Goal: Task Accomplishment & Management: Complete application form

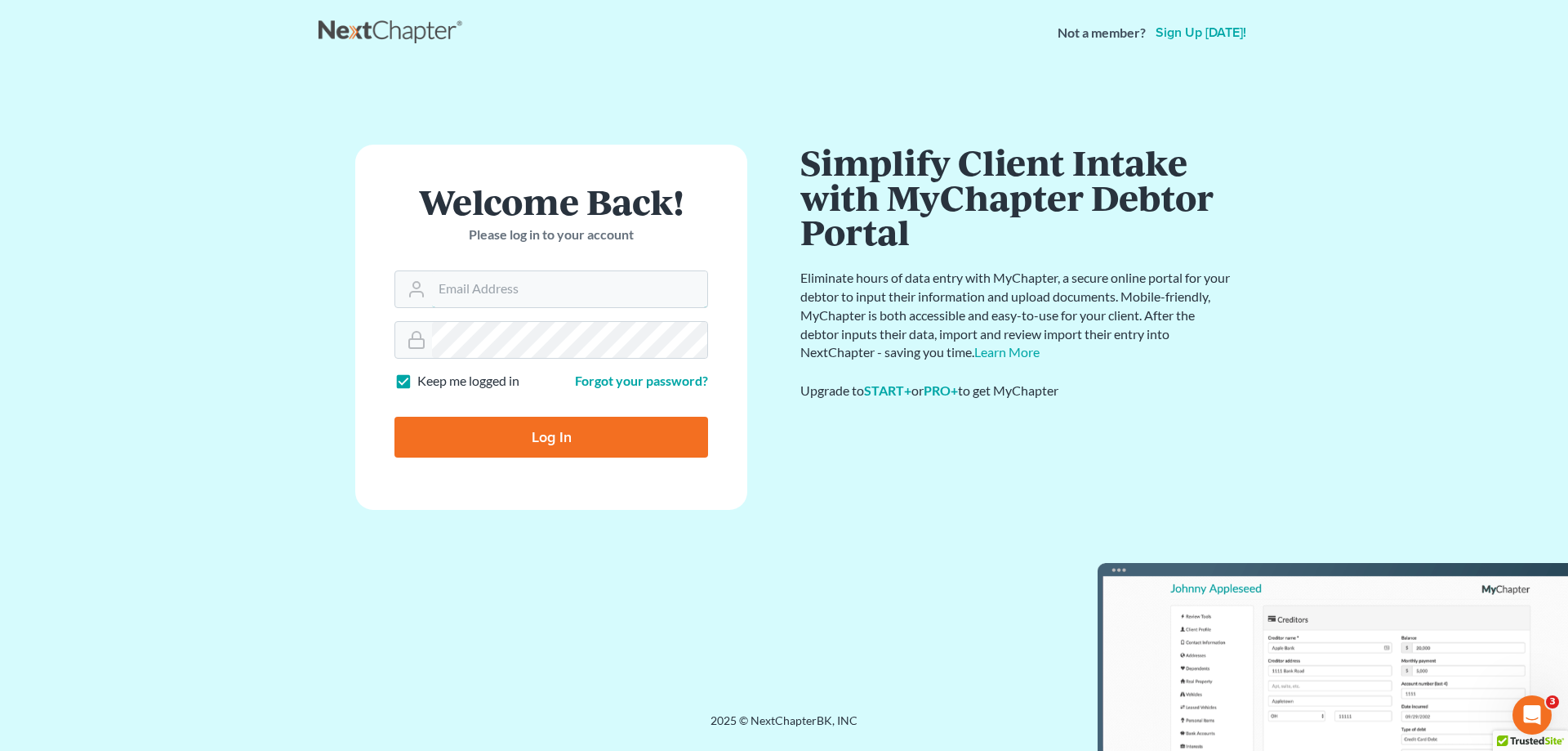
type input "[PERSON_NAME][EMAIL_ADDRESS][DOMAIN_NAME]"
click at [548, 432] on input "Log In" at bounding box center [551, 437] width 313 height 41
type input "Thinking..."
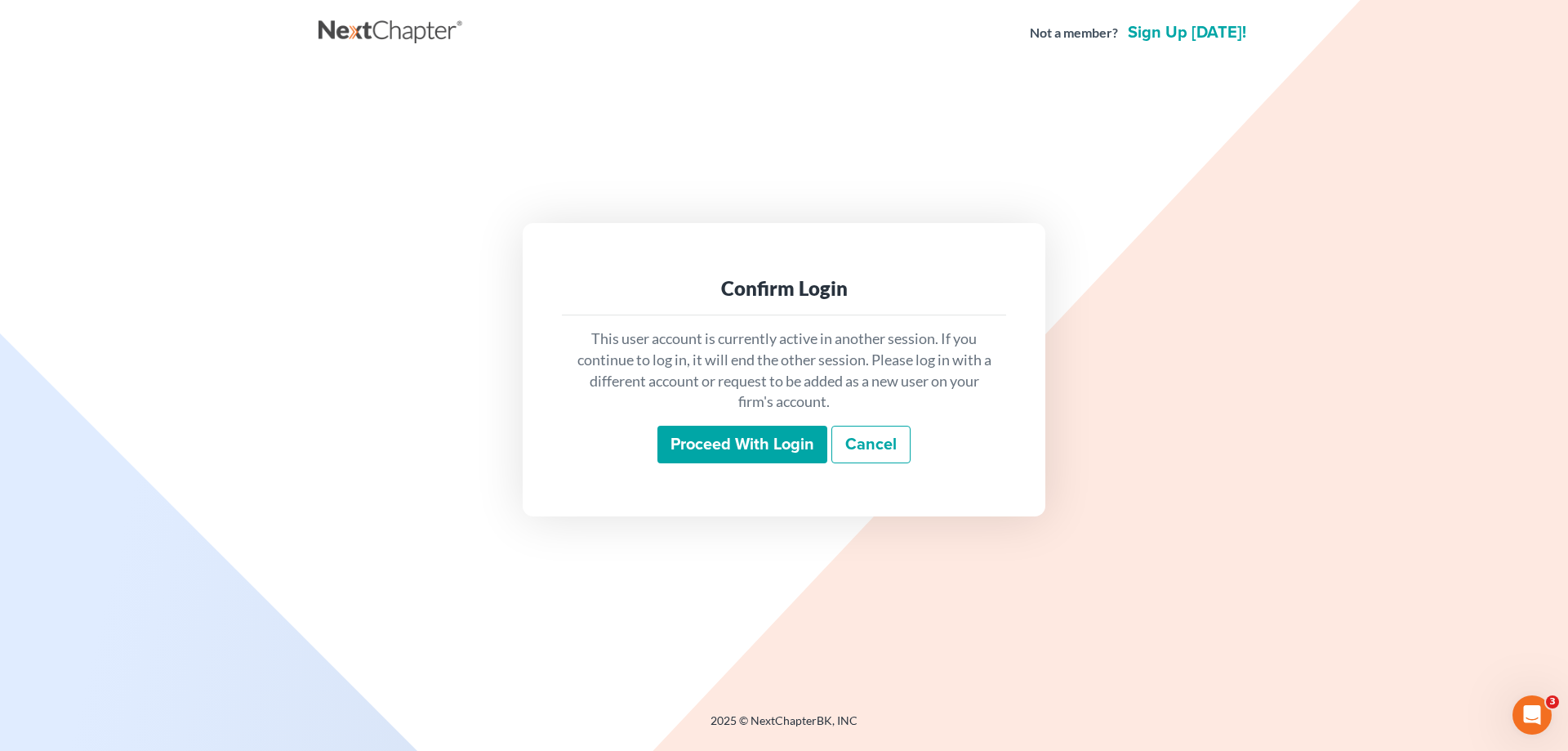
drag, startPoint x: 671, startPoint y: 424, endPoint x: 731, endPoint y: 456, distance: 68.0
click at [674, 426] on div "This user account is currently active in another session. If you continue to lo…" at bounding box center [784, 395] width 445 height 161
click at [738, 439] on input "Proceed with login" at bounding box center [742, 444] width 170 height 38
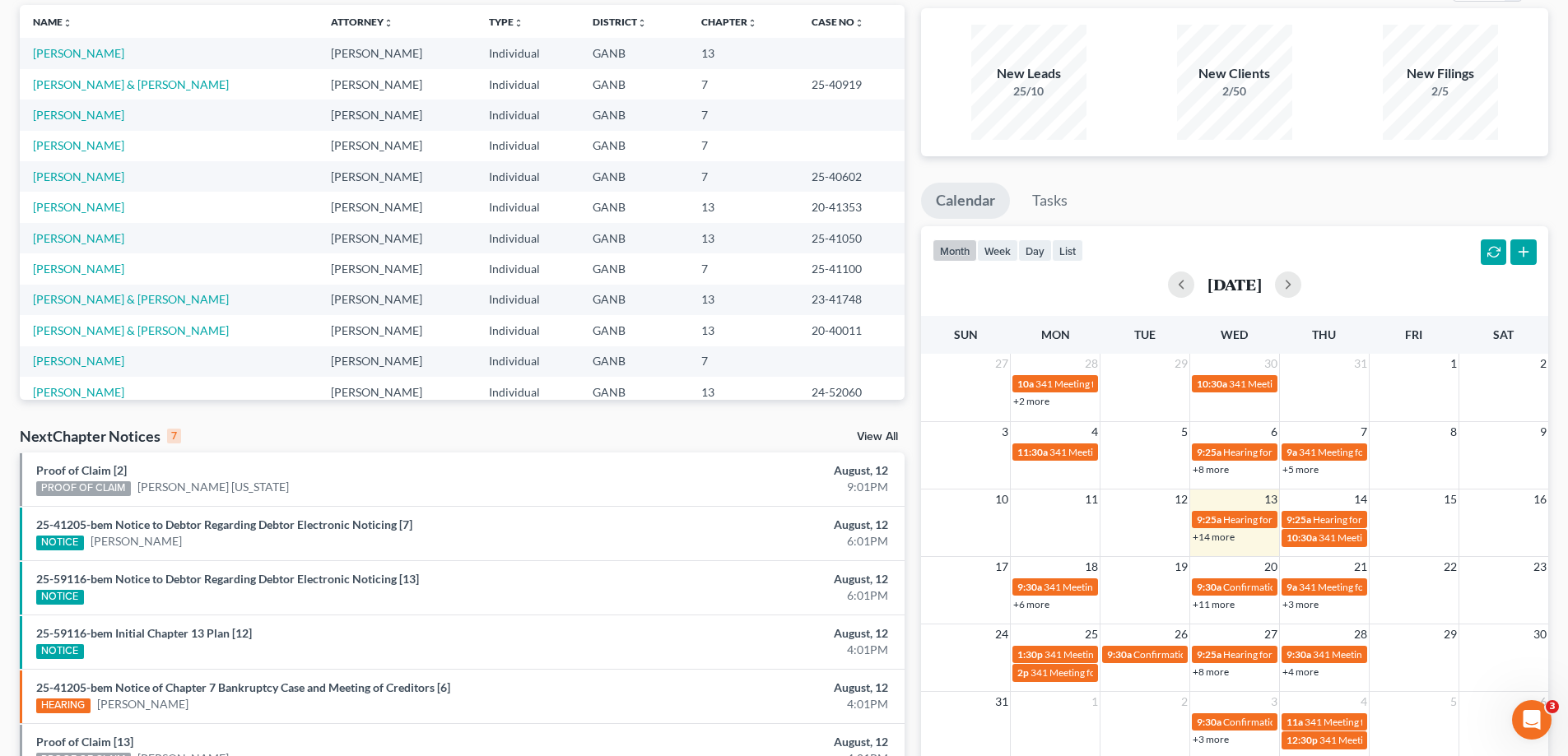
scroll to position [265, 0]
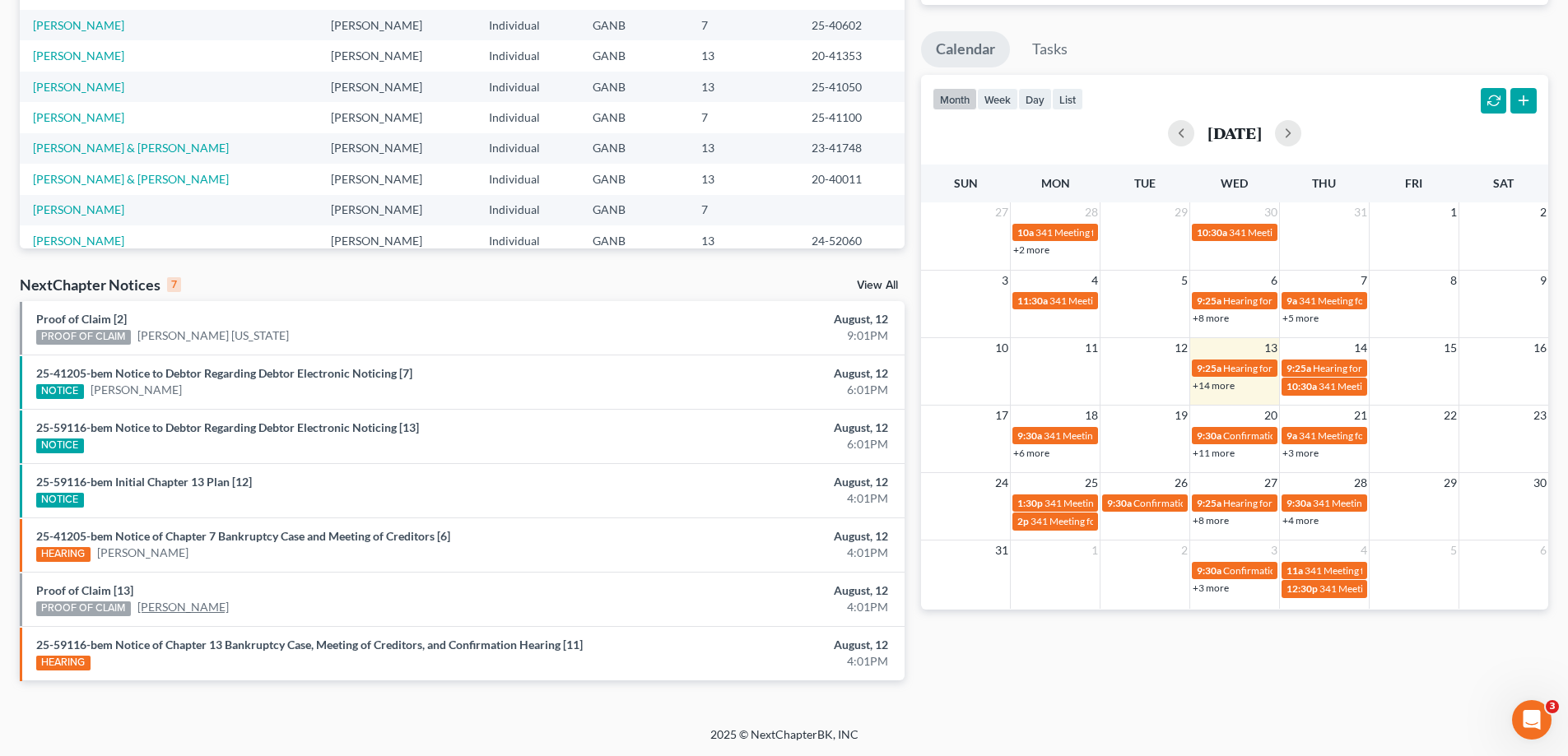
click at [193, 607] on link "James Blankenship" at bounding box center [183, 607] width 92 height 17
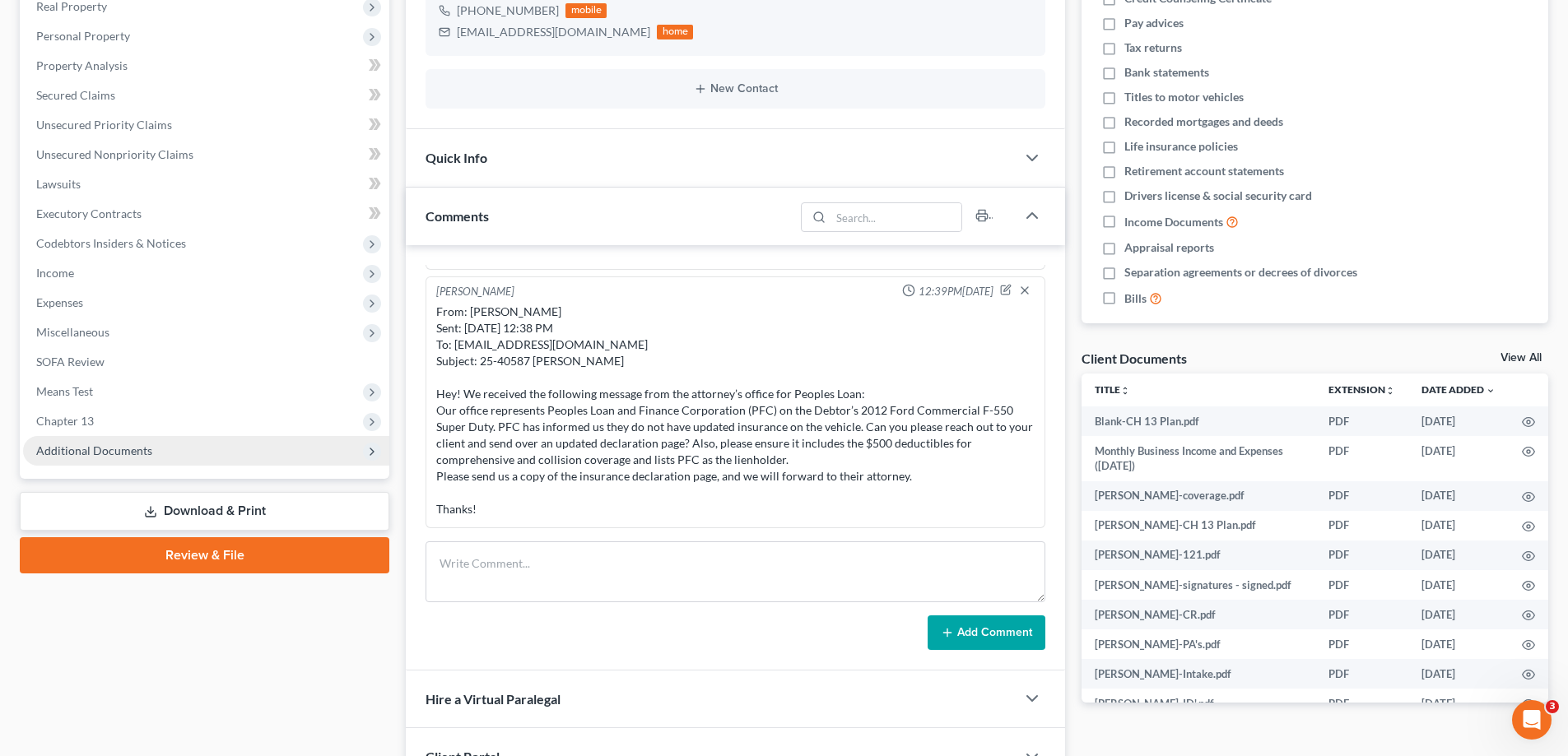
scroll to position [578, 0]
click at [52, 448] on span "Additional Documents" at bounding box center [94, 450] width 116 height 14
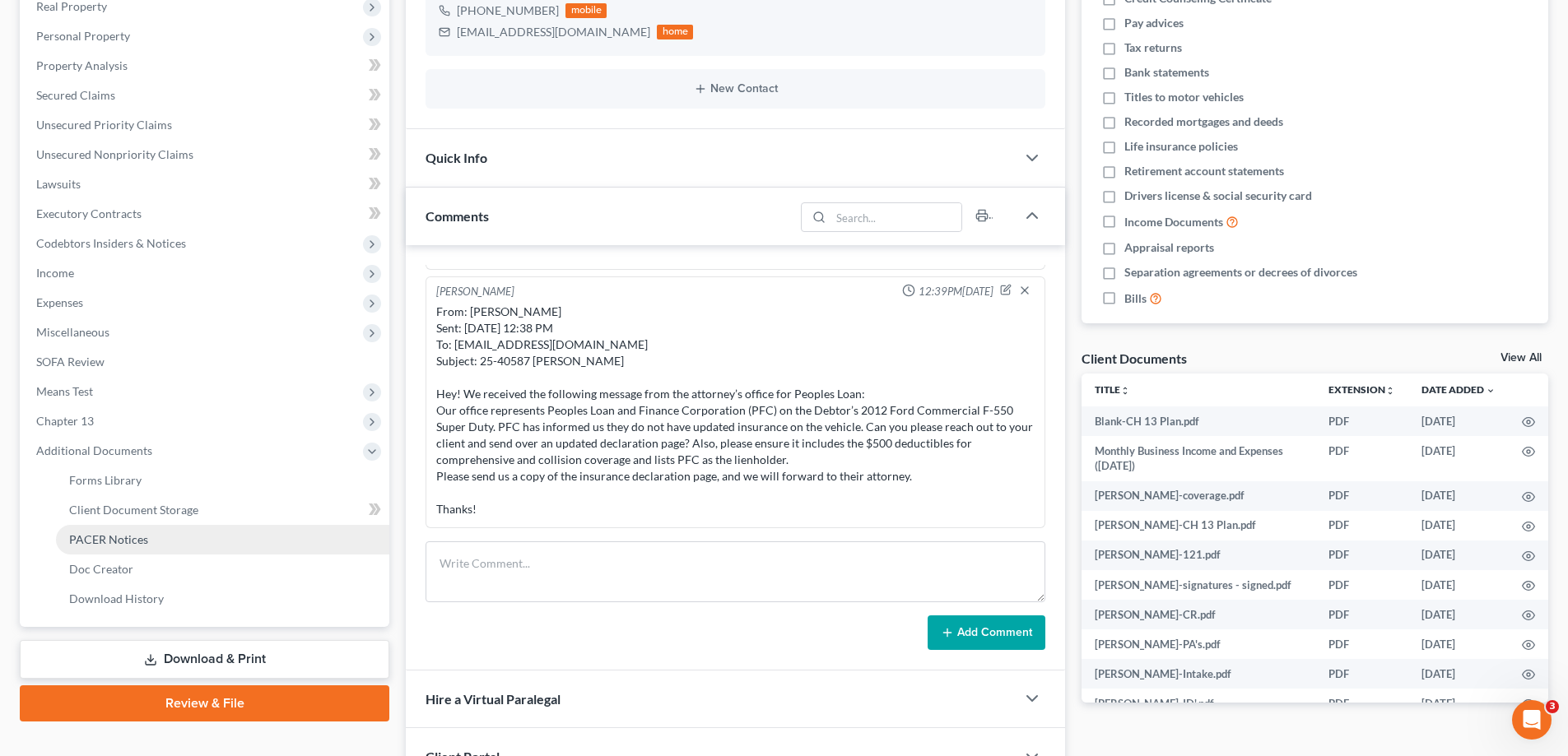
click at [116, 540] on span "PACER Notices" at bounding box center [108, 539] width 79 height 14
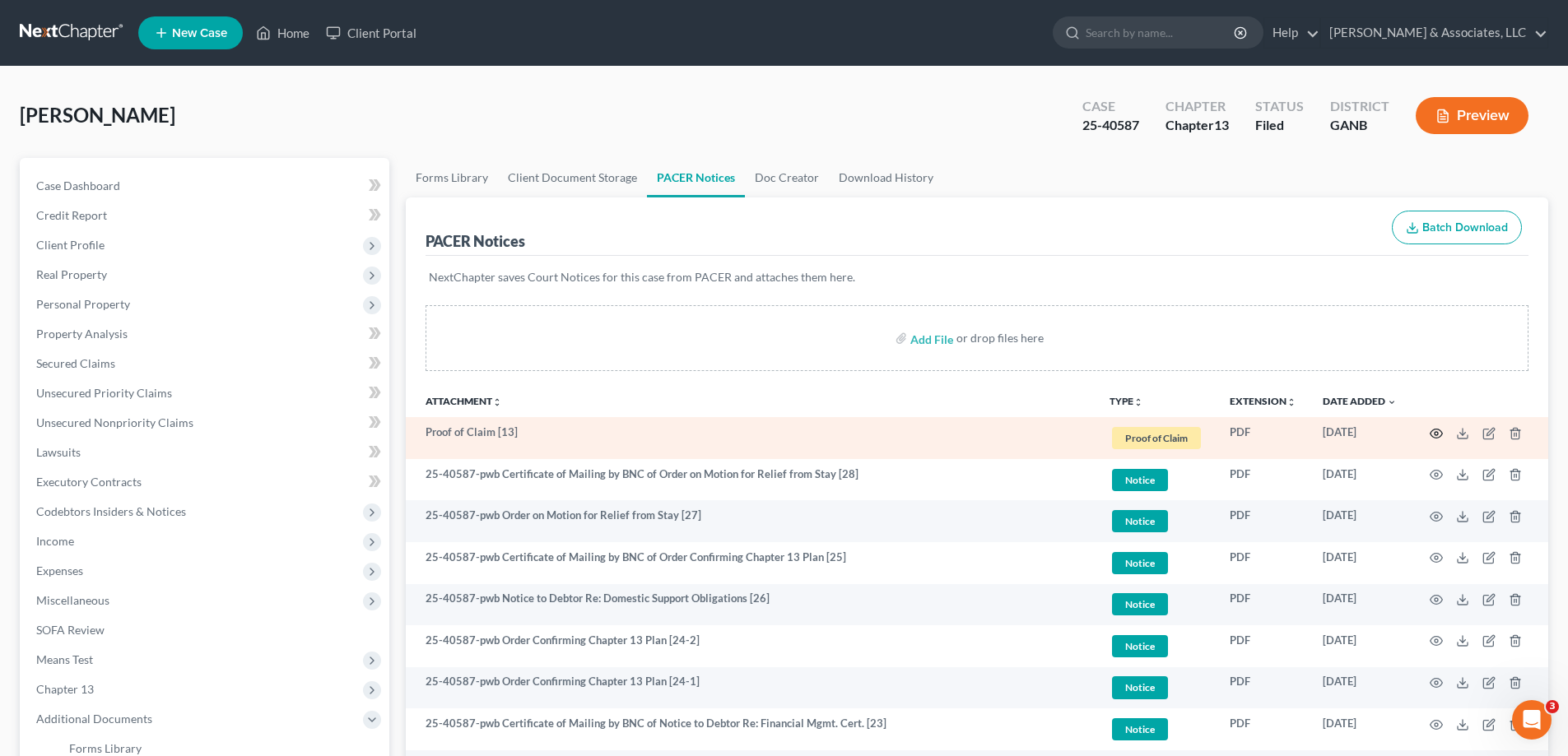
click at [1435, 432] on circle "button" at bounding box center [1436, 434] width 4 height 4
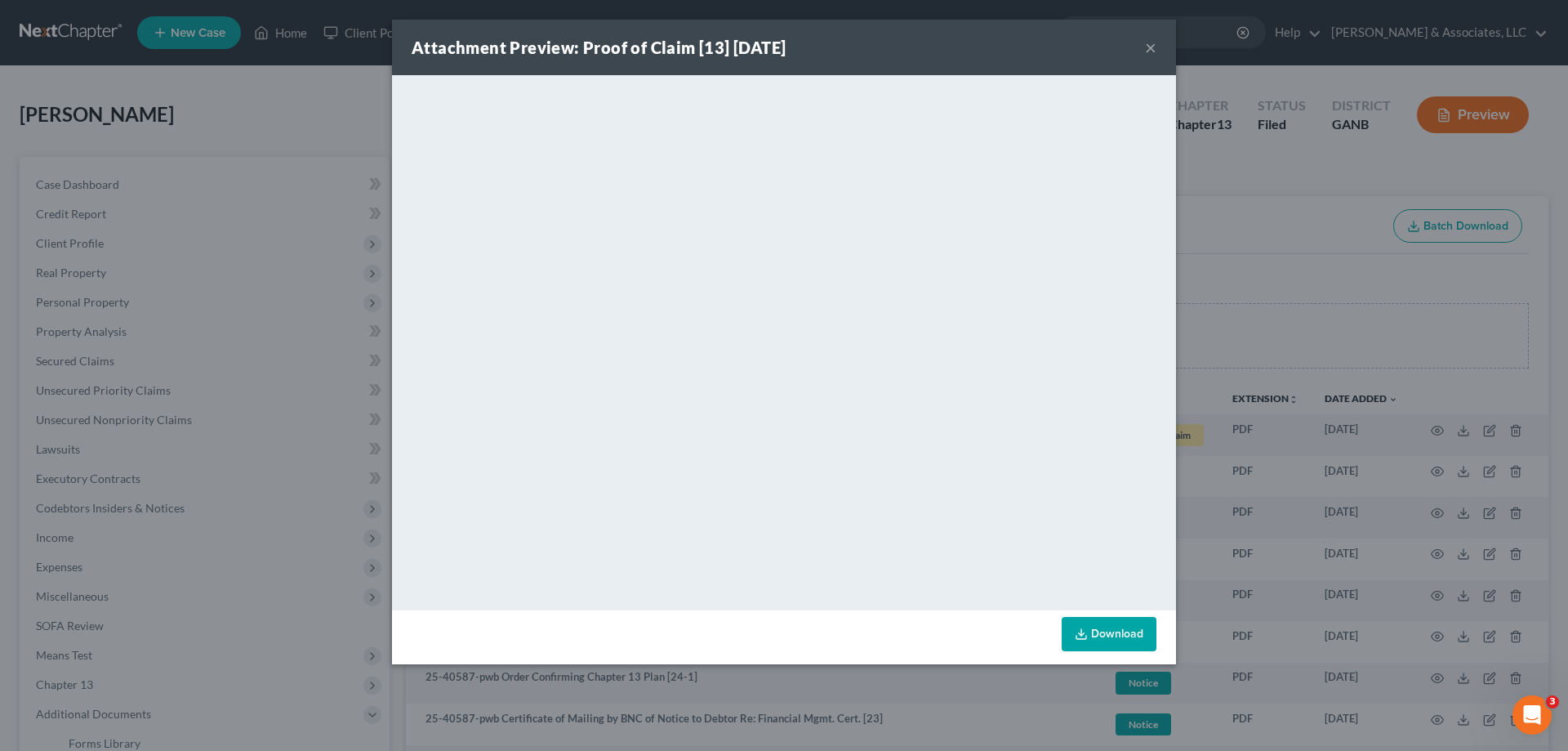
click at [1150, 48] on button "×" at bounding box center [1151, 48] width 11 height 19
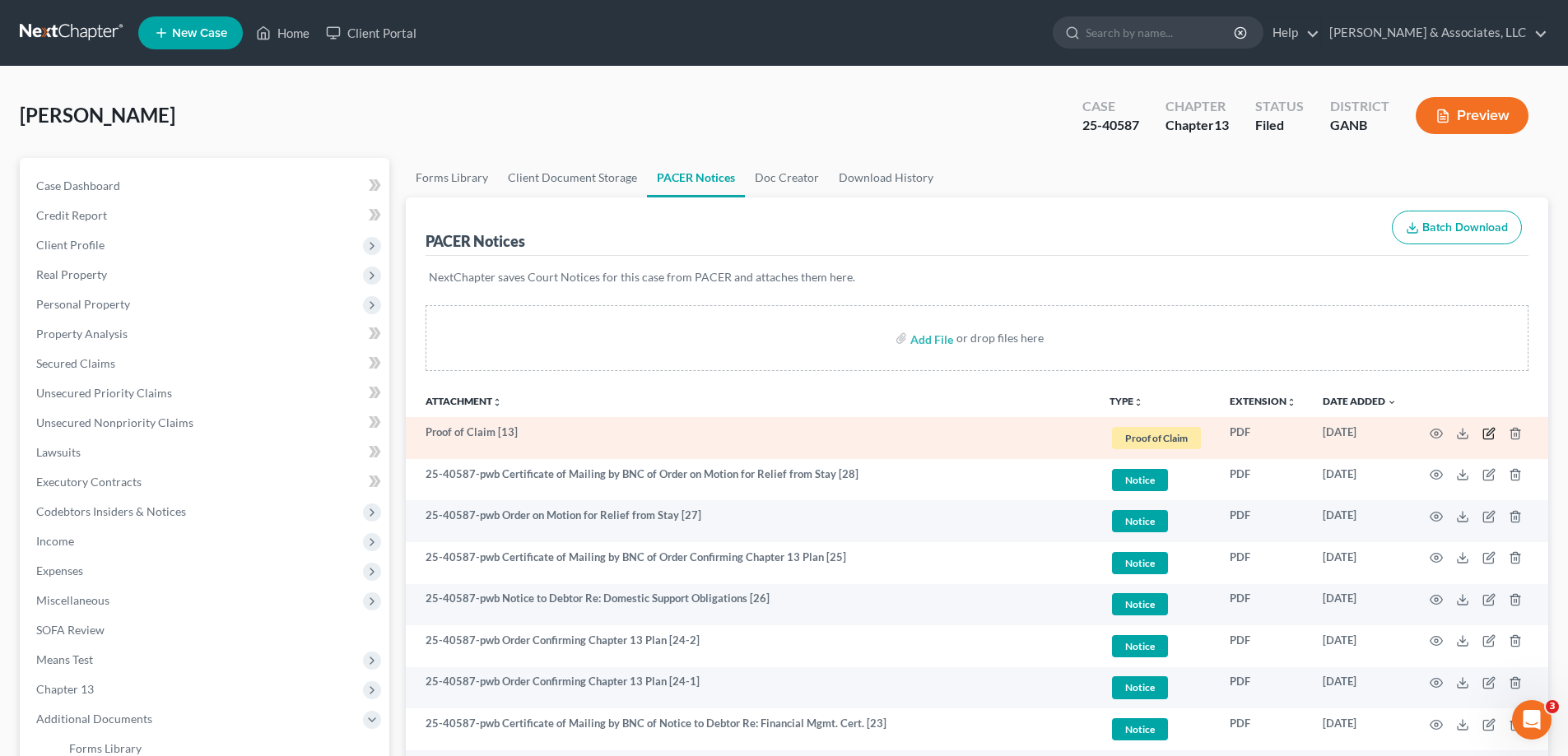
click at [1491, 432] on icon "button" at bounding box center [1488, 433] width 13 height 13
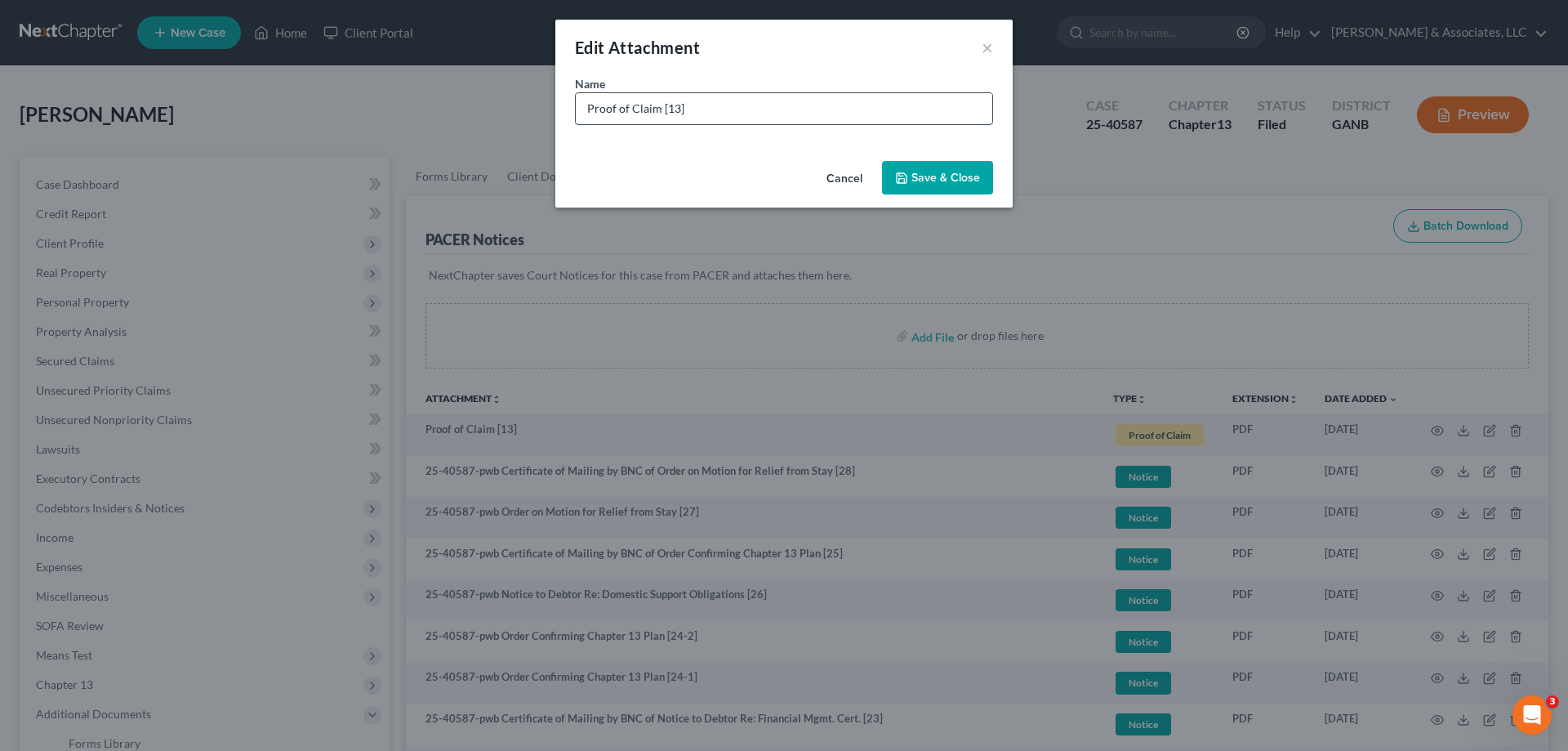
click at [809, 106] on input "Proof of Claim [13]" at bounding box center [784, 109] width 416 height 31
type input "Proof of Claim [13] Peoples Loan"
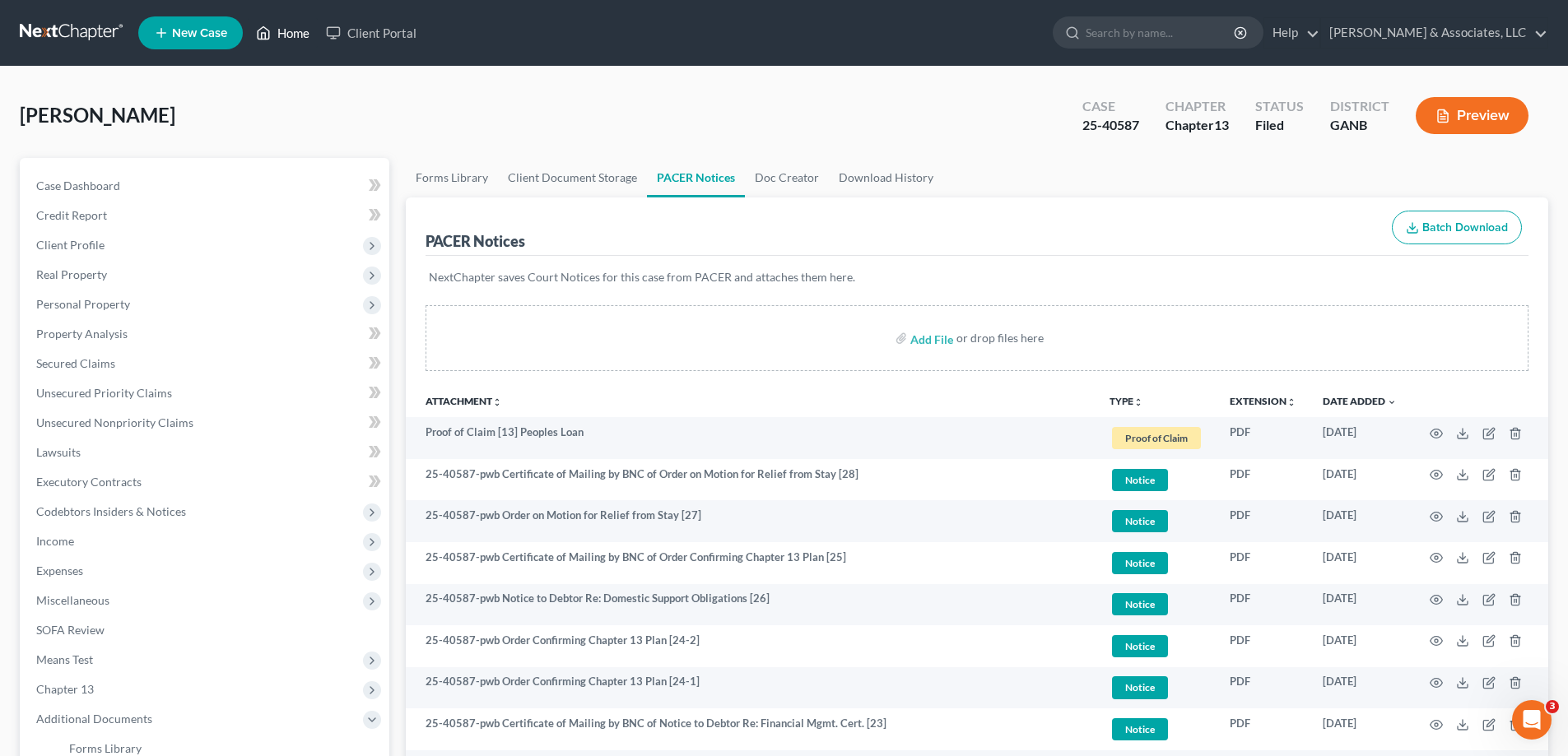
click at [305, 29] on link "Home" at bounding box center [283, 32] width 70 height 29
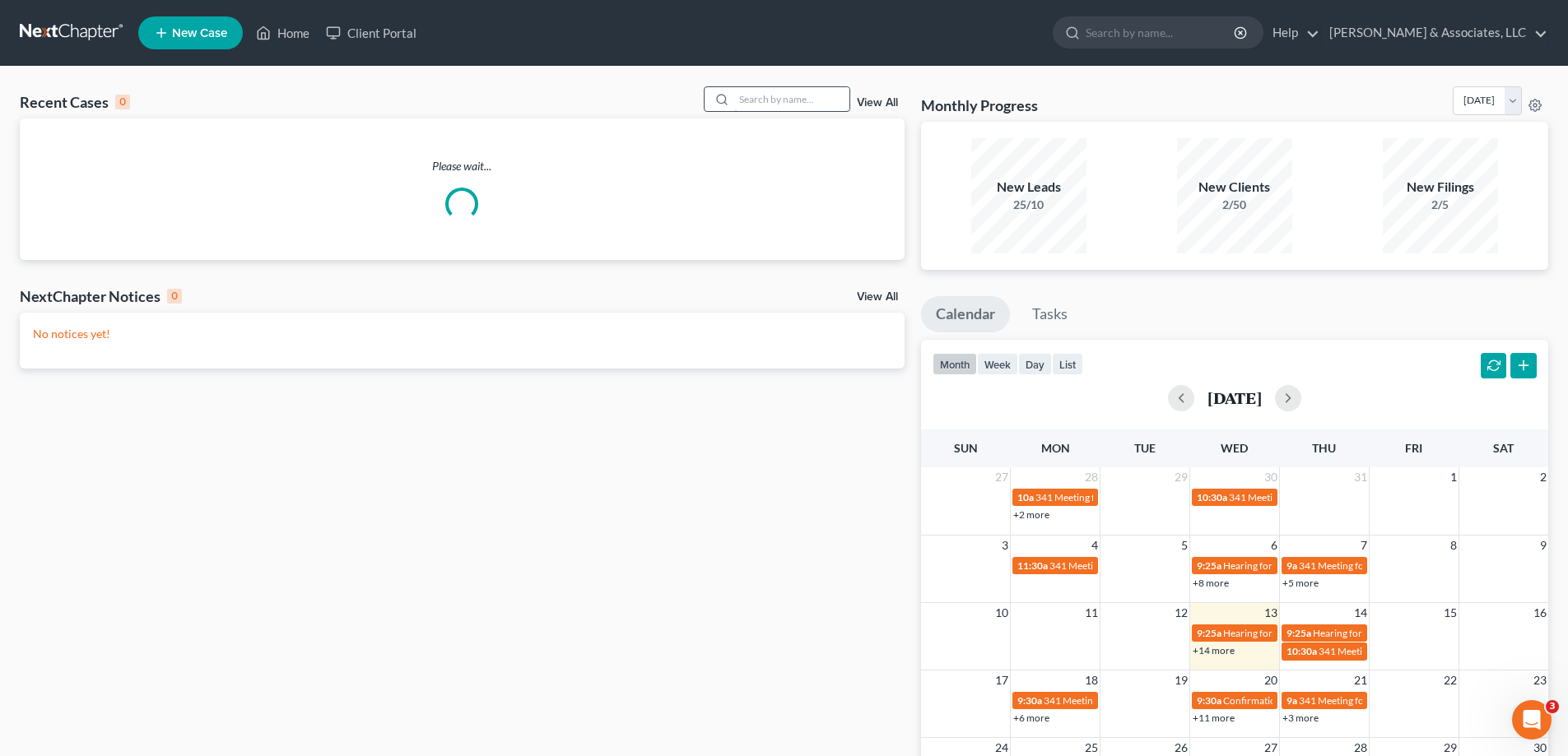
click at [781, 88] on input "search" at bounding box center [792, 99] width 116 height 24
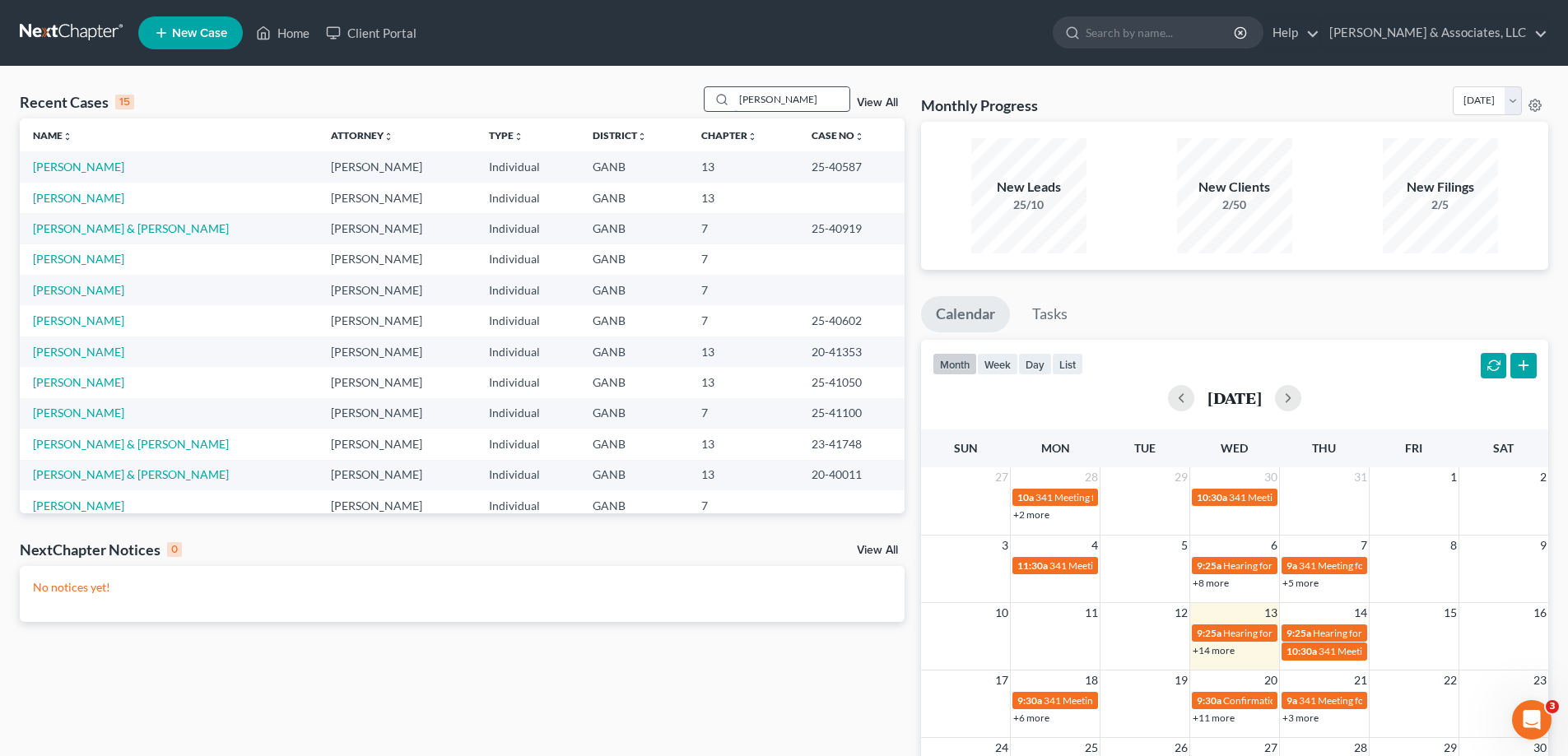
type input "tilley"
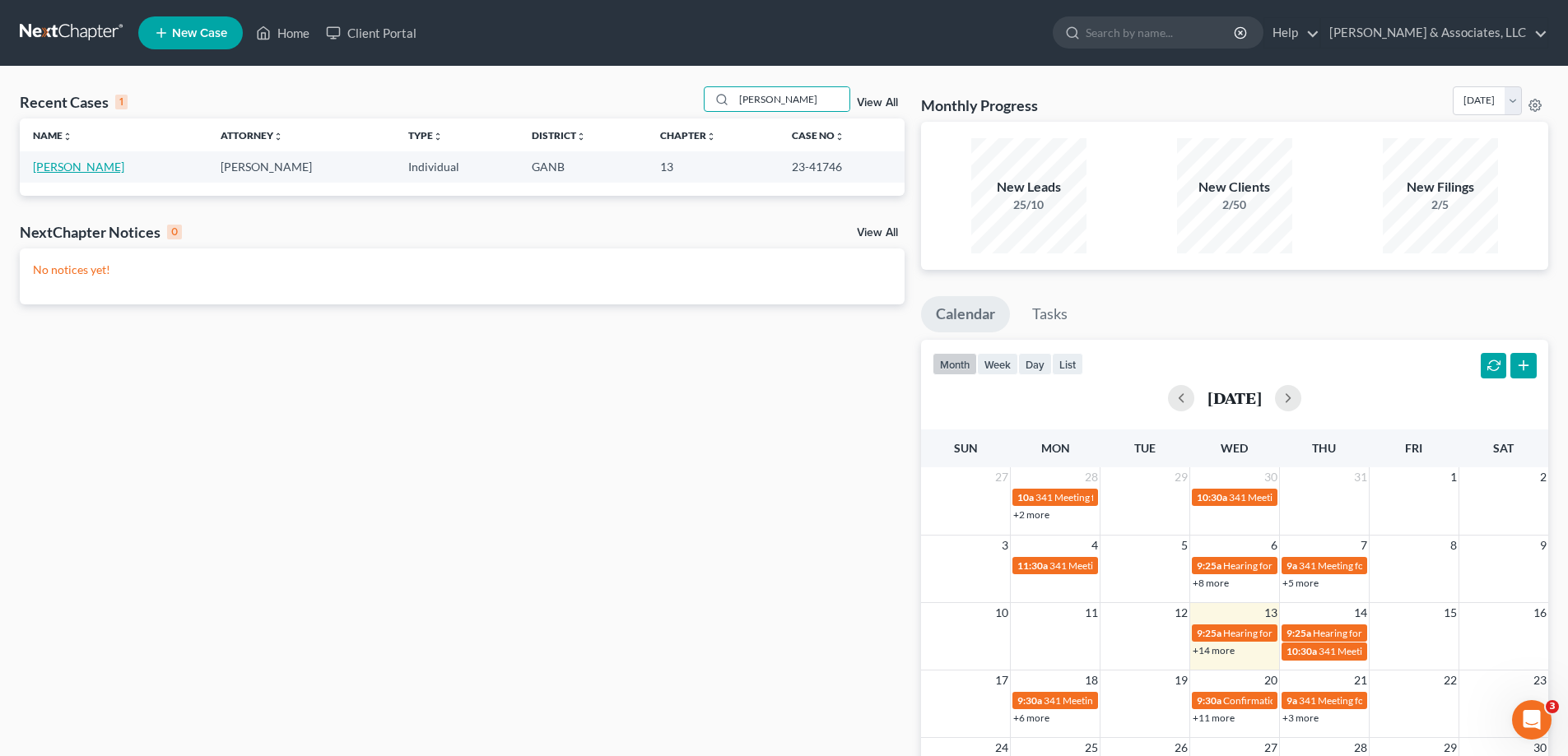
click at [76, 165] on link "Tilley, Gina" at bounding box center [78, 167] width 92 height 14
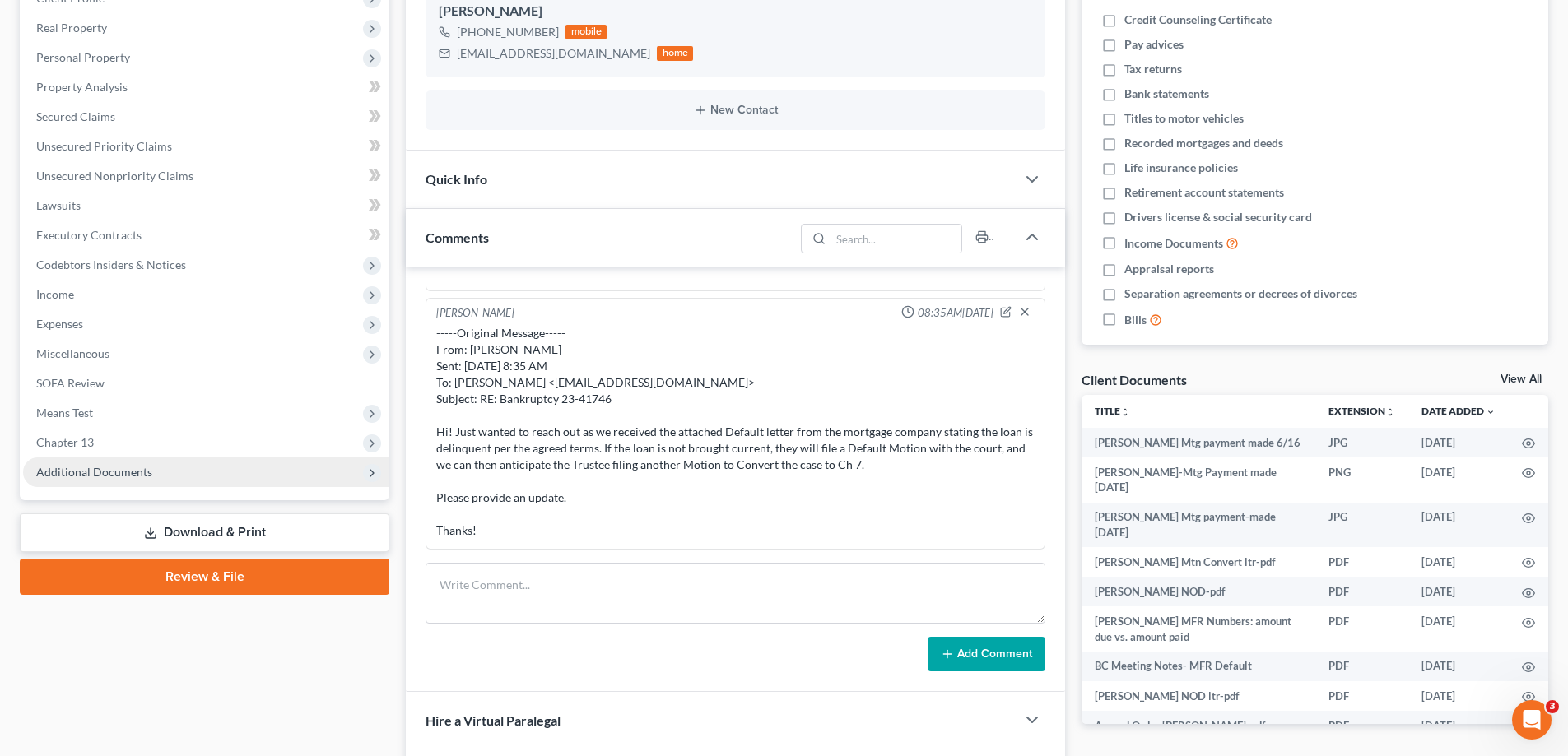
scroll to position [3891, 0]
click at [96, 466] on span "Additional Documents" at bounding box center [94, 472] width 116 height 14
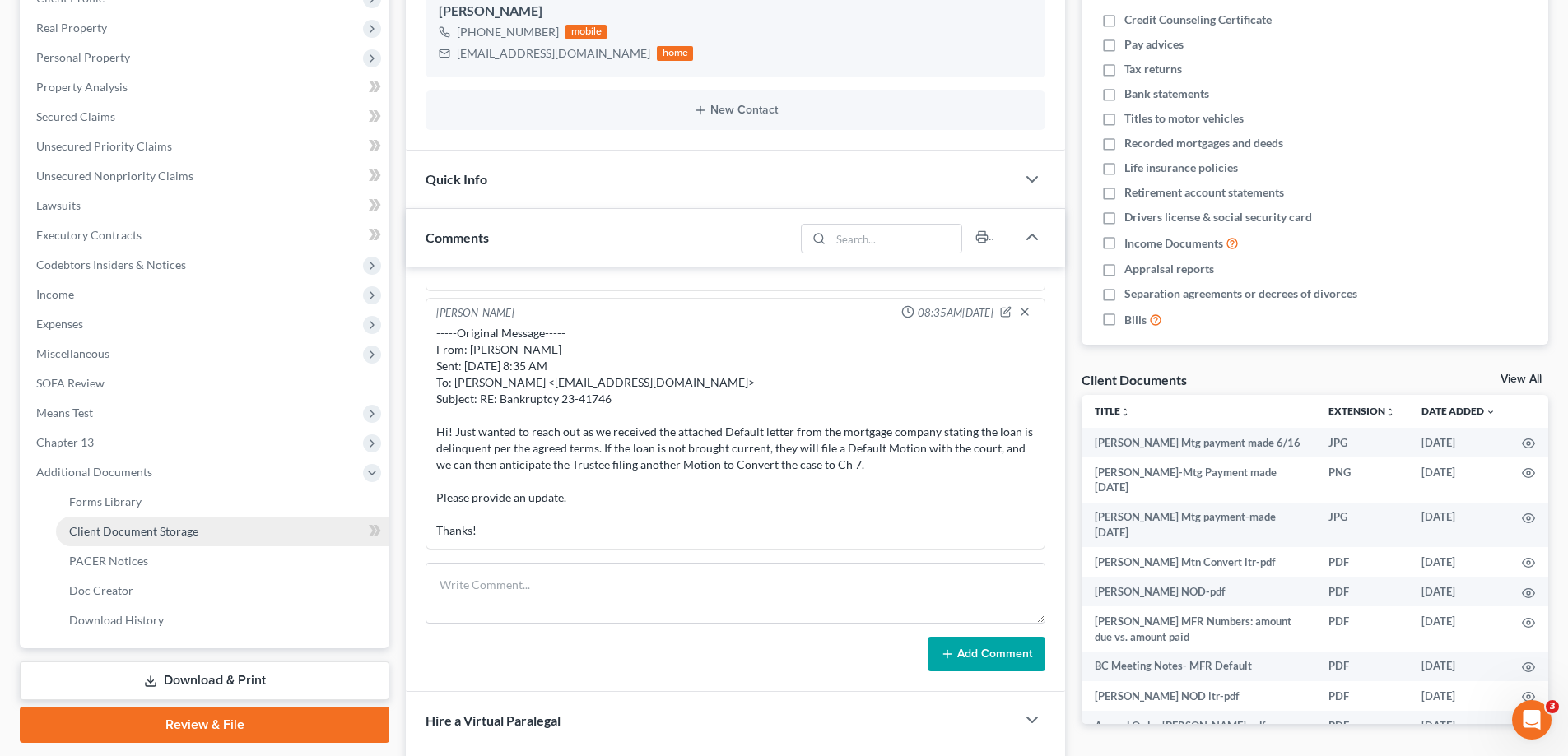
click at [100, 528] on span "Client Document Storage" at bounding box center [133, 531] width 129 height 14
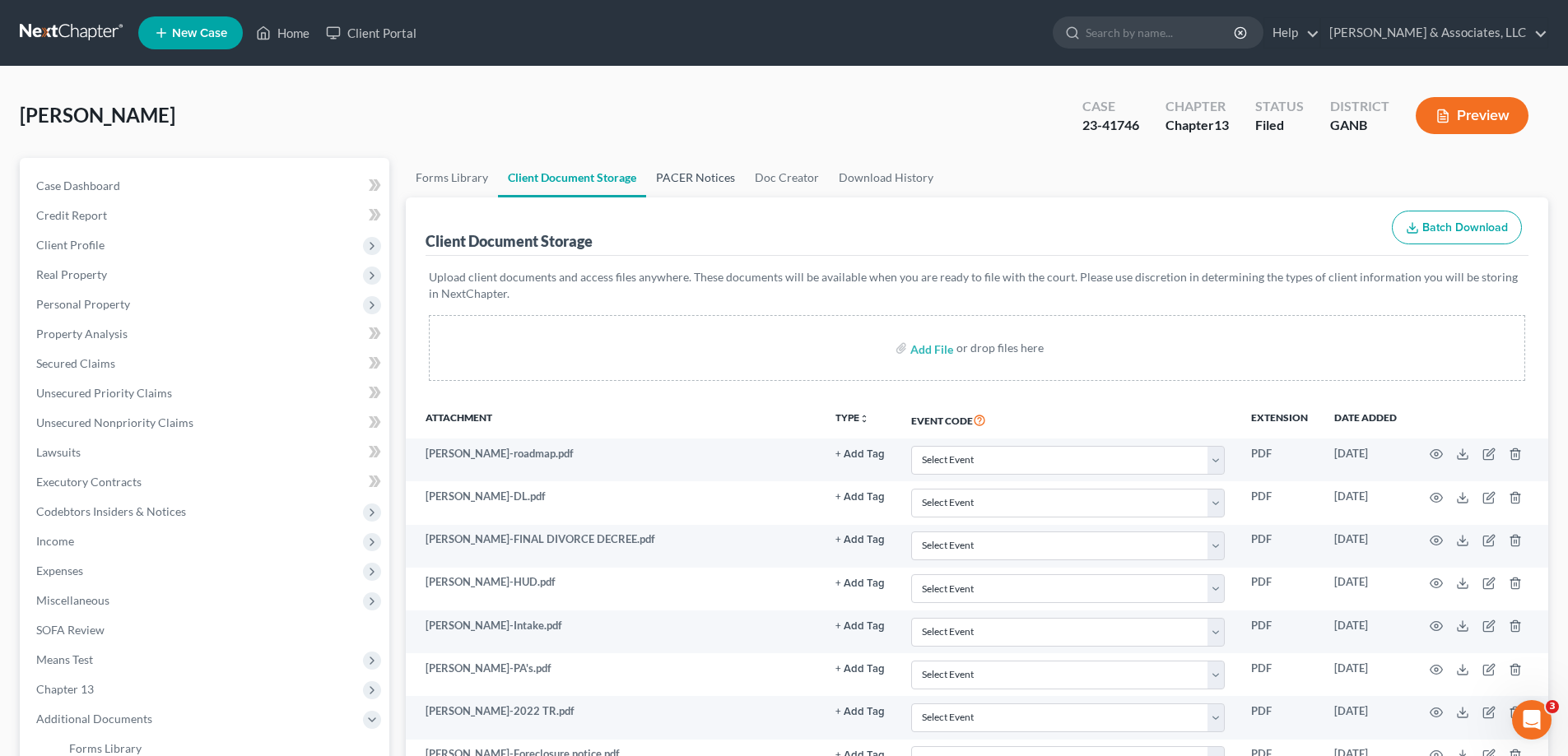
click at [705, 176] on link "PACER Notices" at bounding box center [695, 178] width 99 height 39
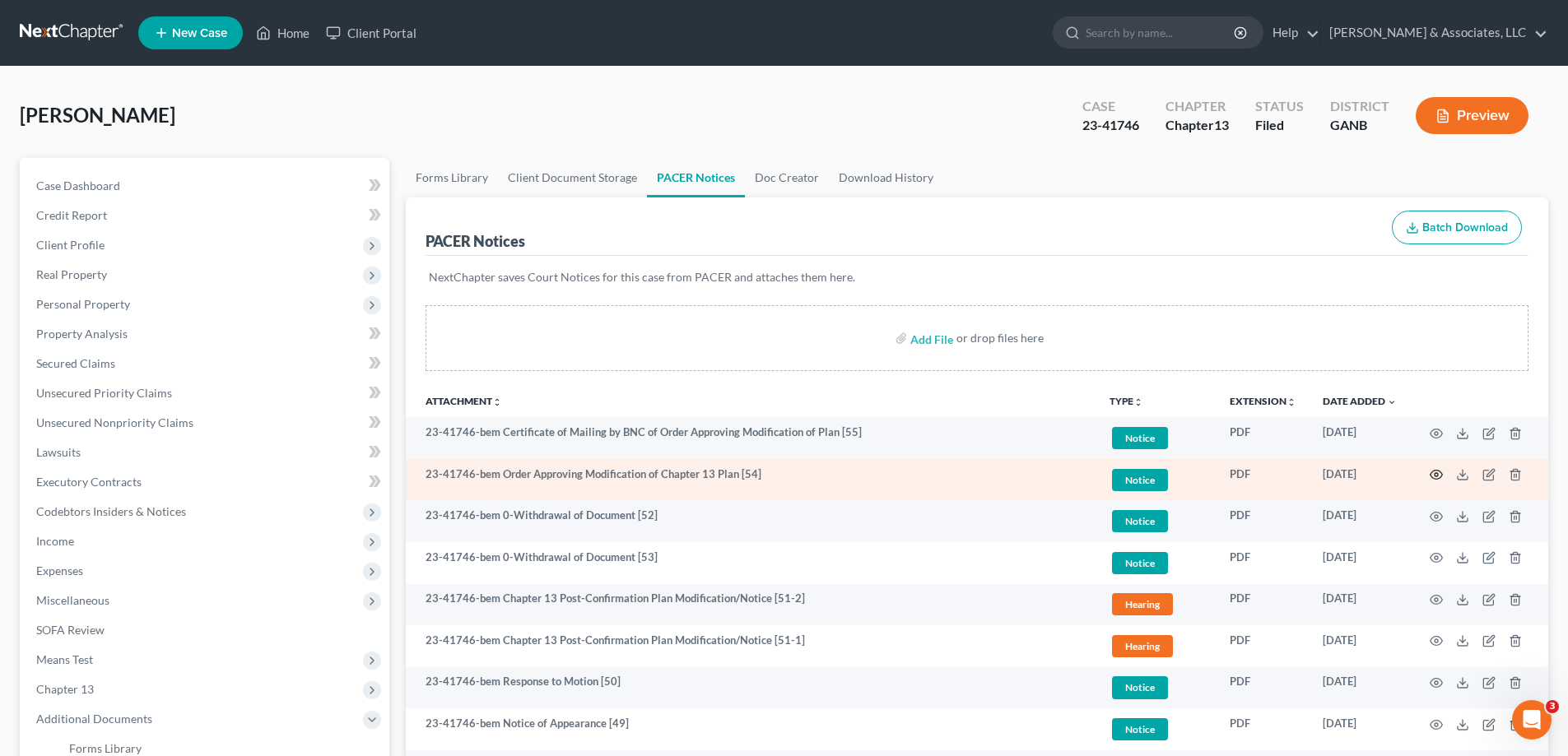
click at [1435, 471] on icon "button" at bounding box center [1436, 474] width 13 height 13
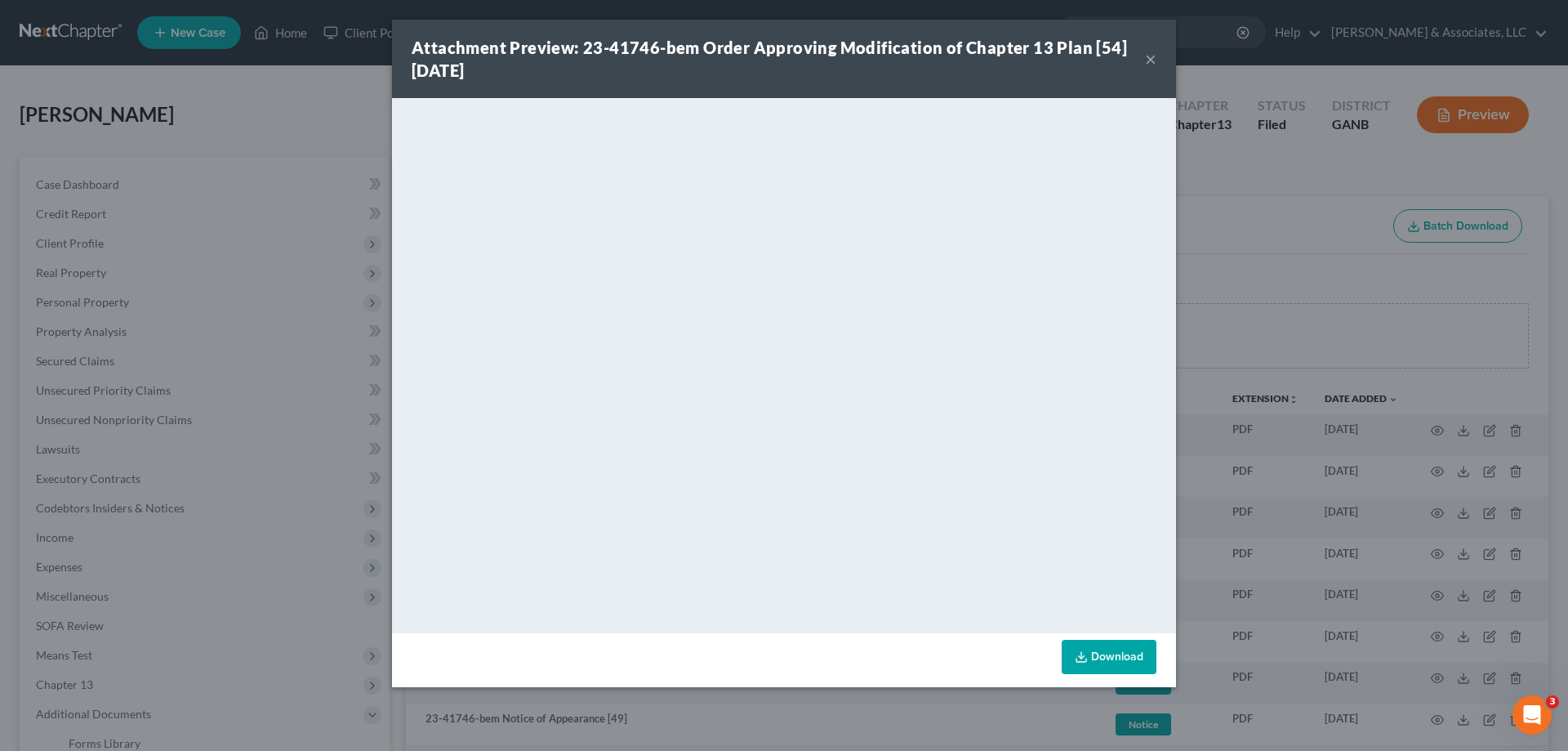
click at [1150, 55] on button "×" at bounding box center [1151, 59] width 11 height 19
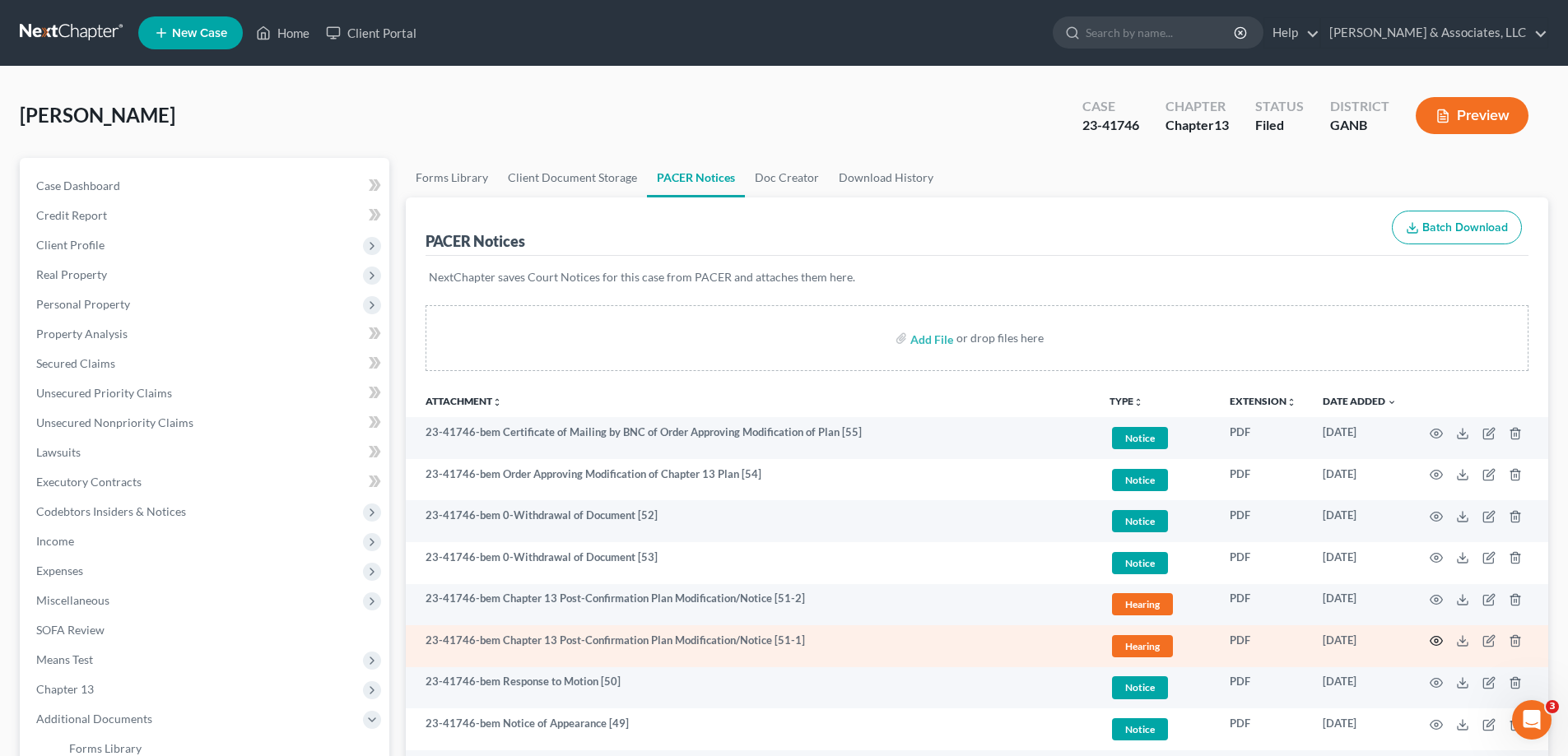
click at [1436, 640] on circle "button" at bounding box center [1436, 641] width 4 height 4
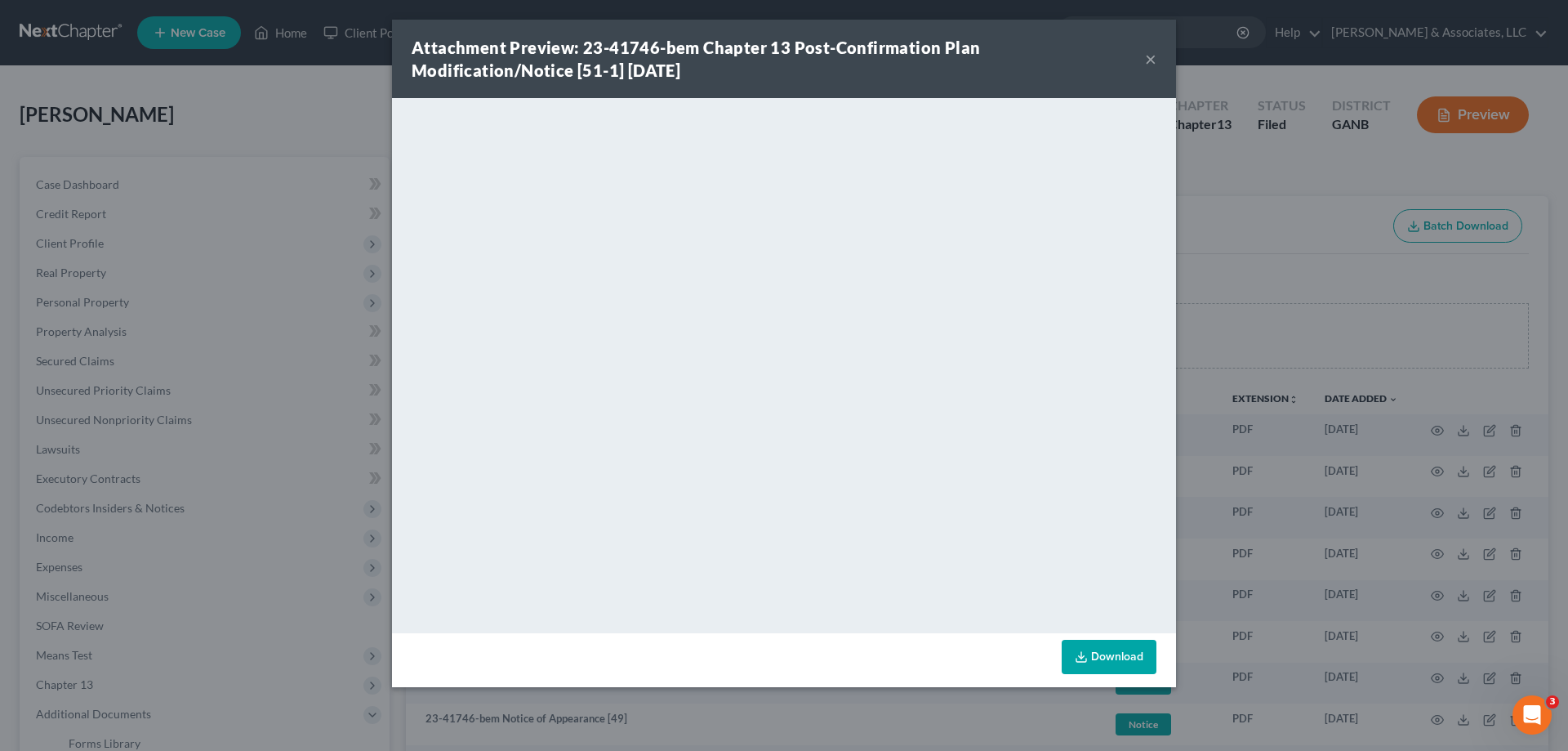
click at [1150, 62] on button "×" at bounding box center [1151, 59] width 11 height 19
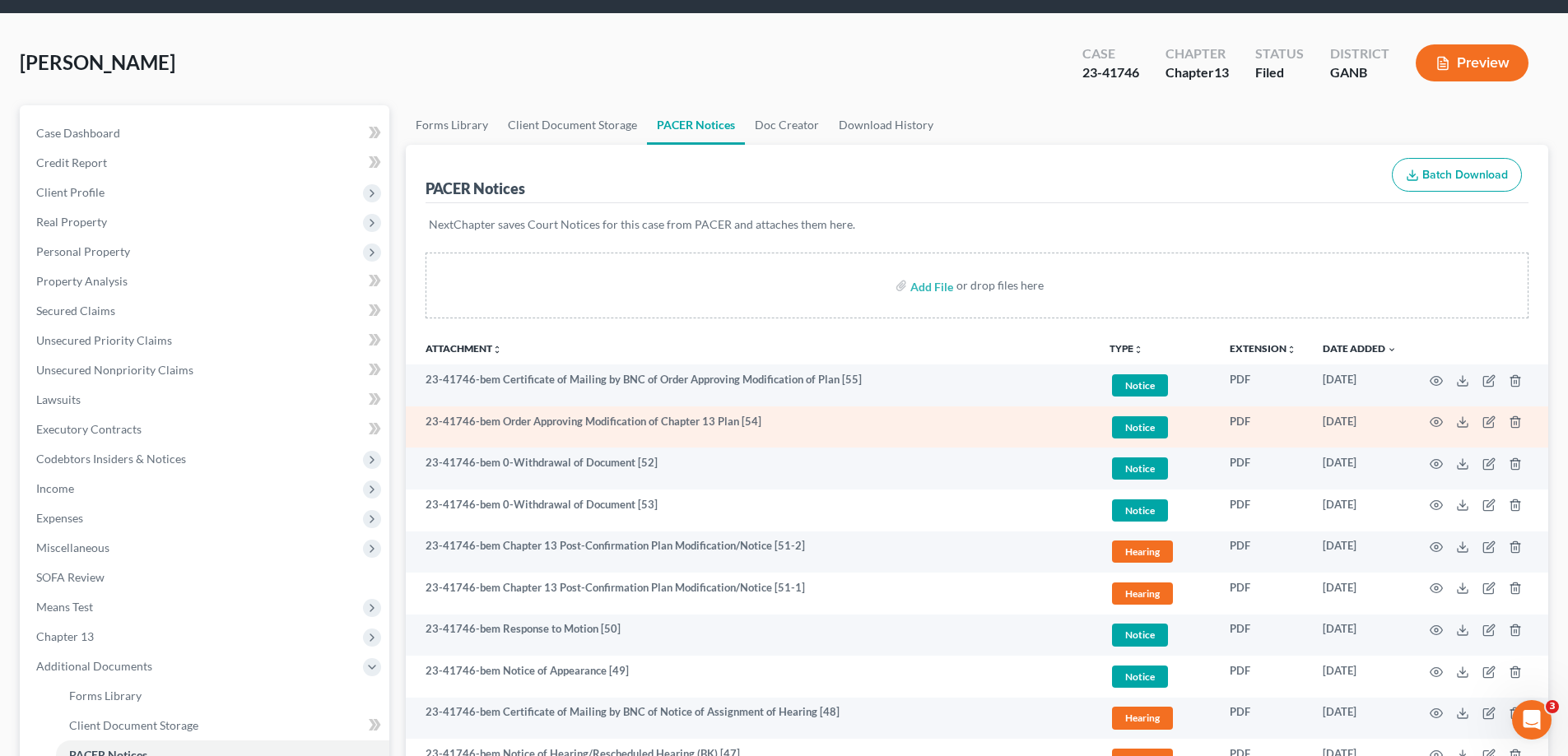
scroll to position [83, 0]
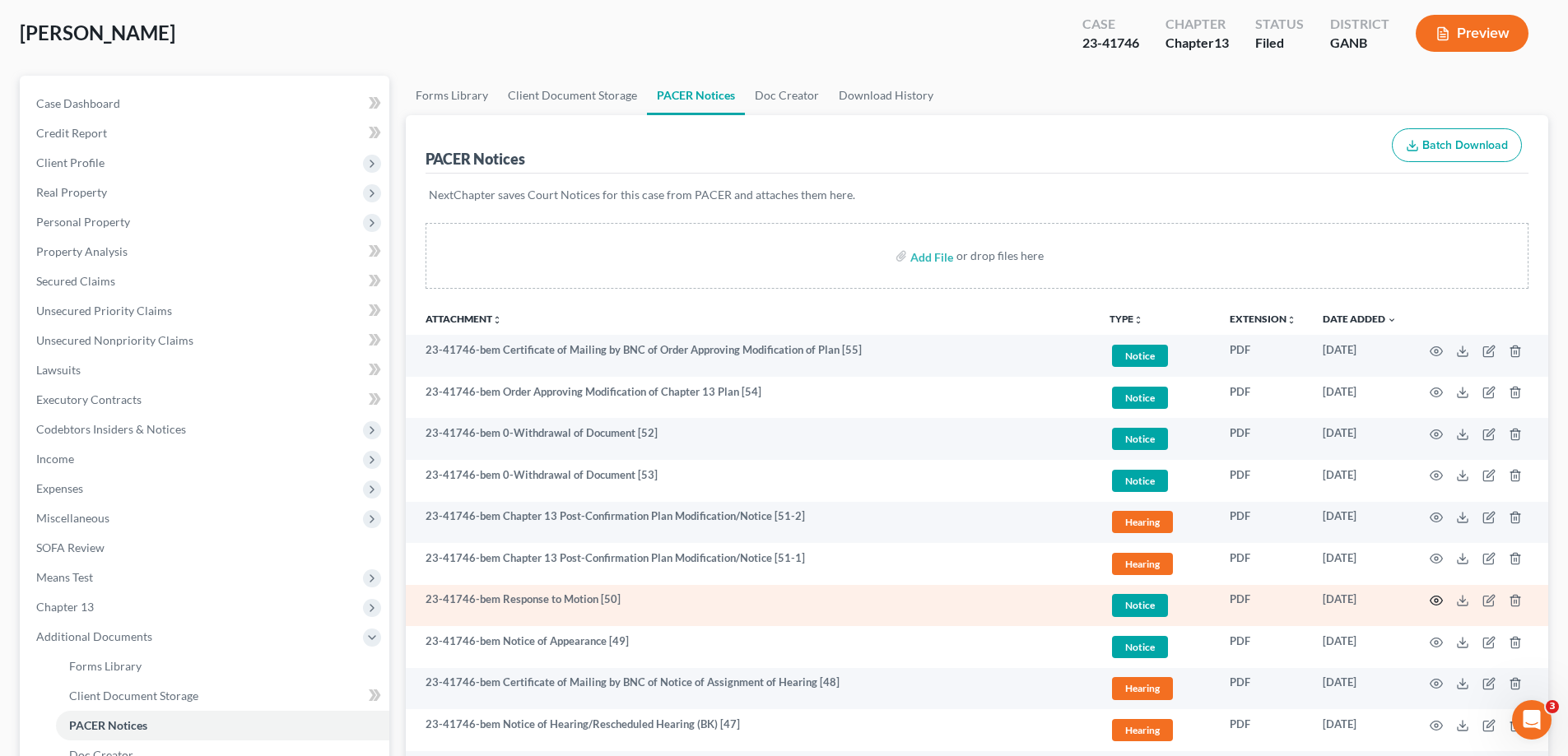
click at [1435, 601] on icon "button" at bounding box center [1436, 600] width 13 height 13
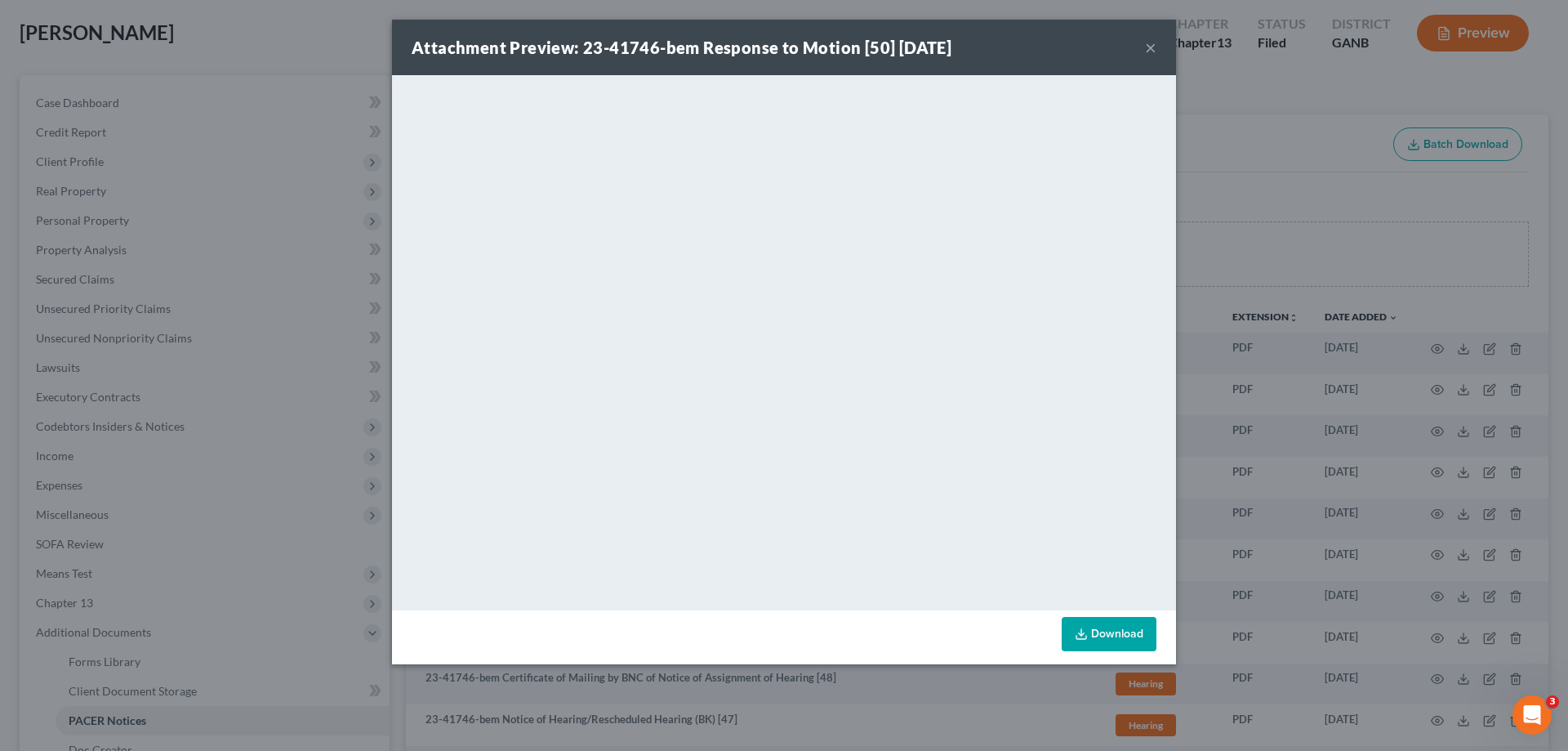
click at [1151, 47] on button "×" at bounding box center [1151, 48] width 11 height 19
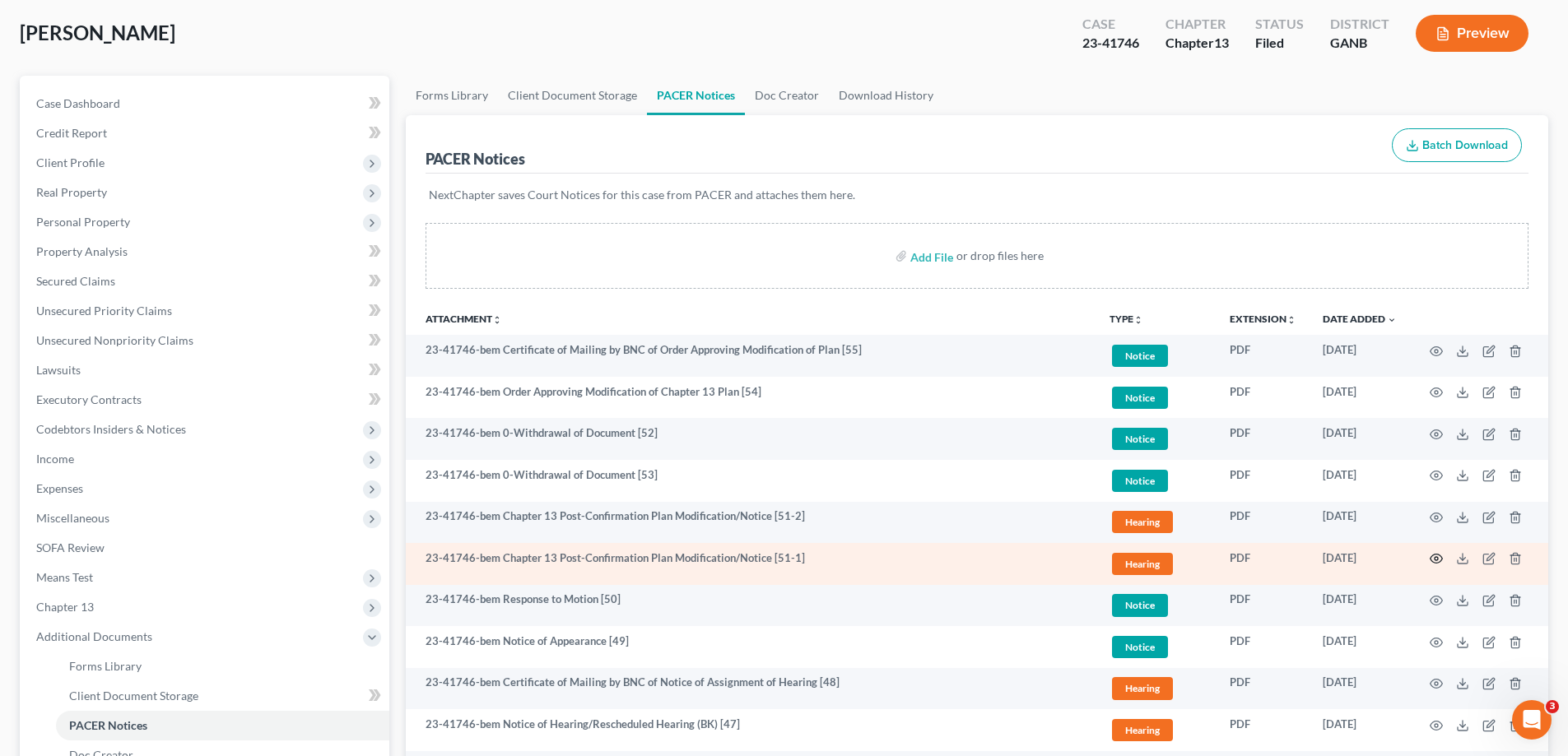
click at [1436, 557] on icon "button" at bounding box center [1436, 558] width 13 height 13
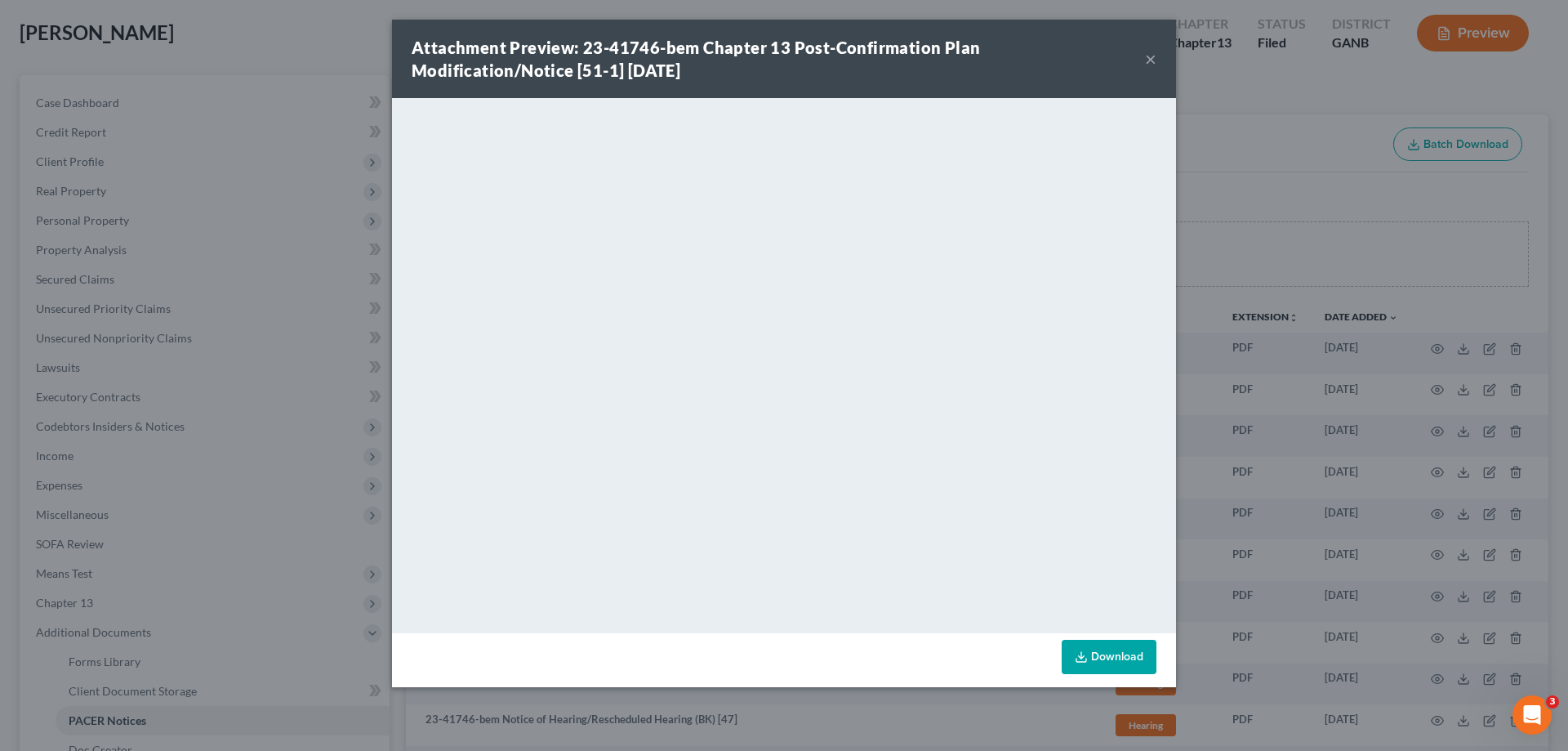
drag, startPoint x: 1152, startPoint y: 59, endPoint x: 1241, endPoint y: 67, distance: 89.4
click at [1152, 60] on button "×" at bounding box center [1151, 59] width 11 height 19
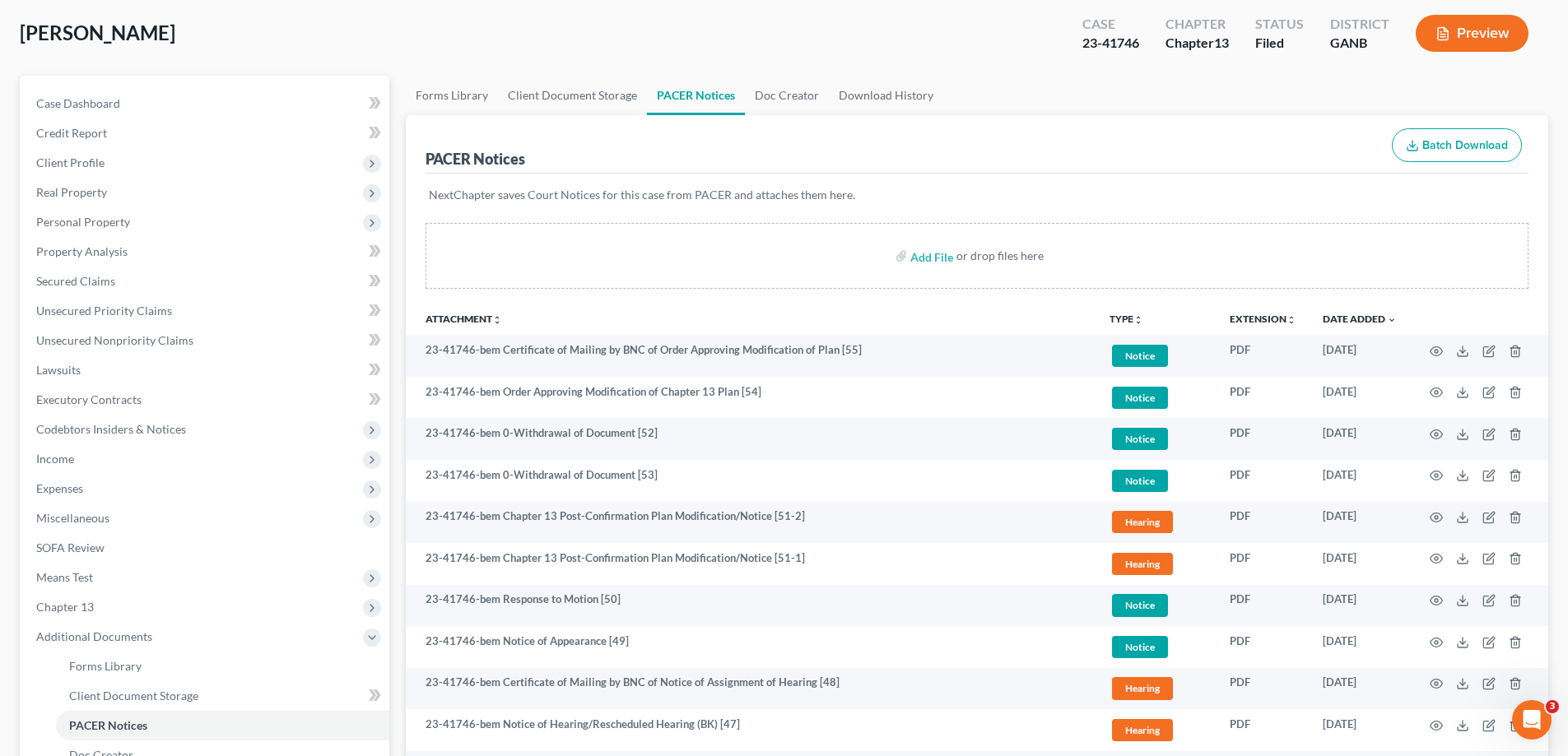
scroll to position [0, 0]
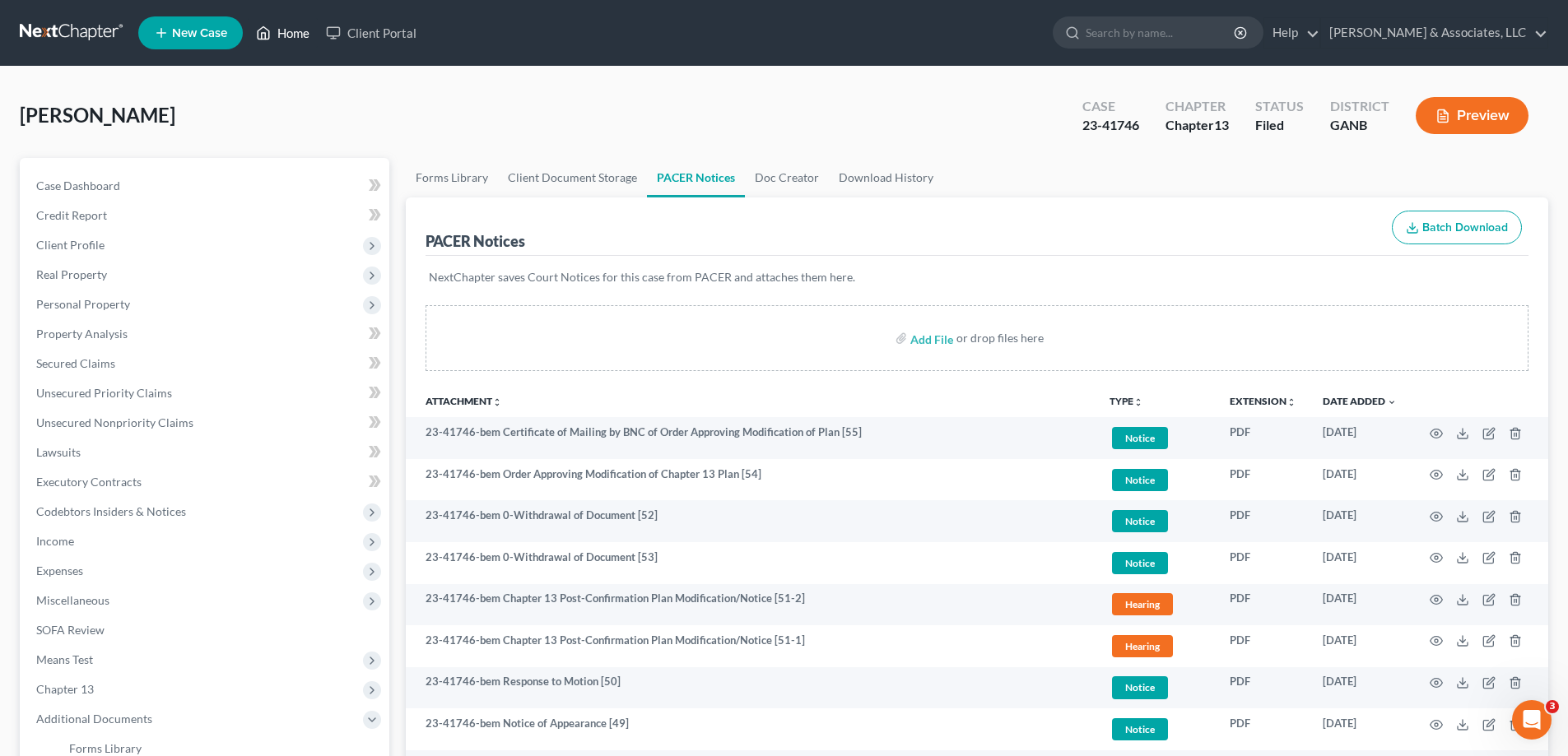
click at [291, 33] on link "Home" at bounding box center [283, 32] width 70 height 29
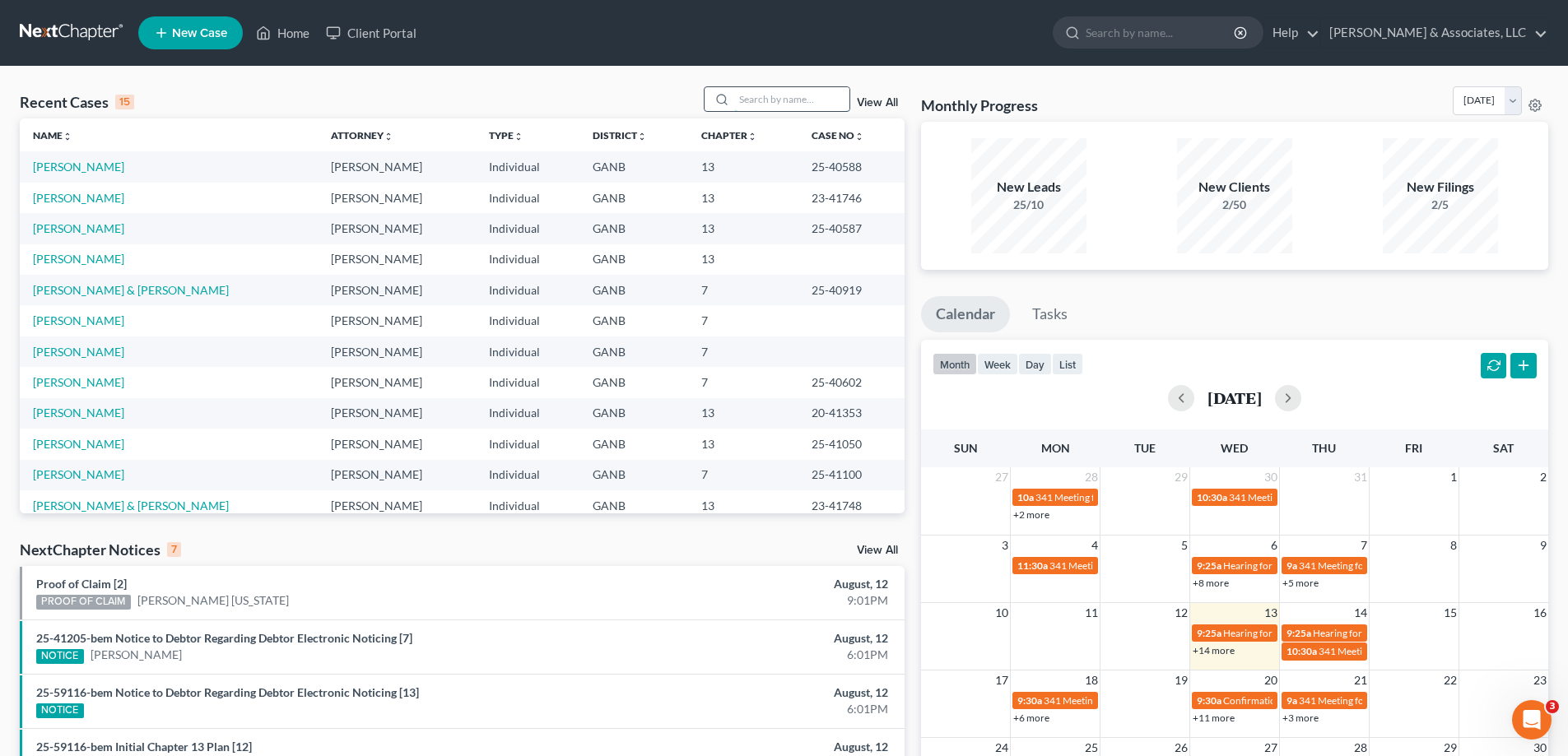
click at [788, 93] on input "search" at bounding box center [792, 99] width 116 height 24
type input "allen"
click at [49, 258] on link "[PERSON_NAME]" at bounding box center [78, 259] width 92 height 14
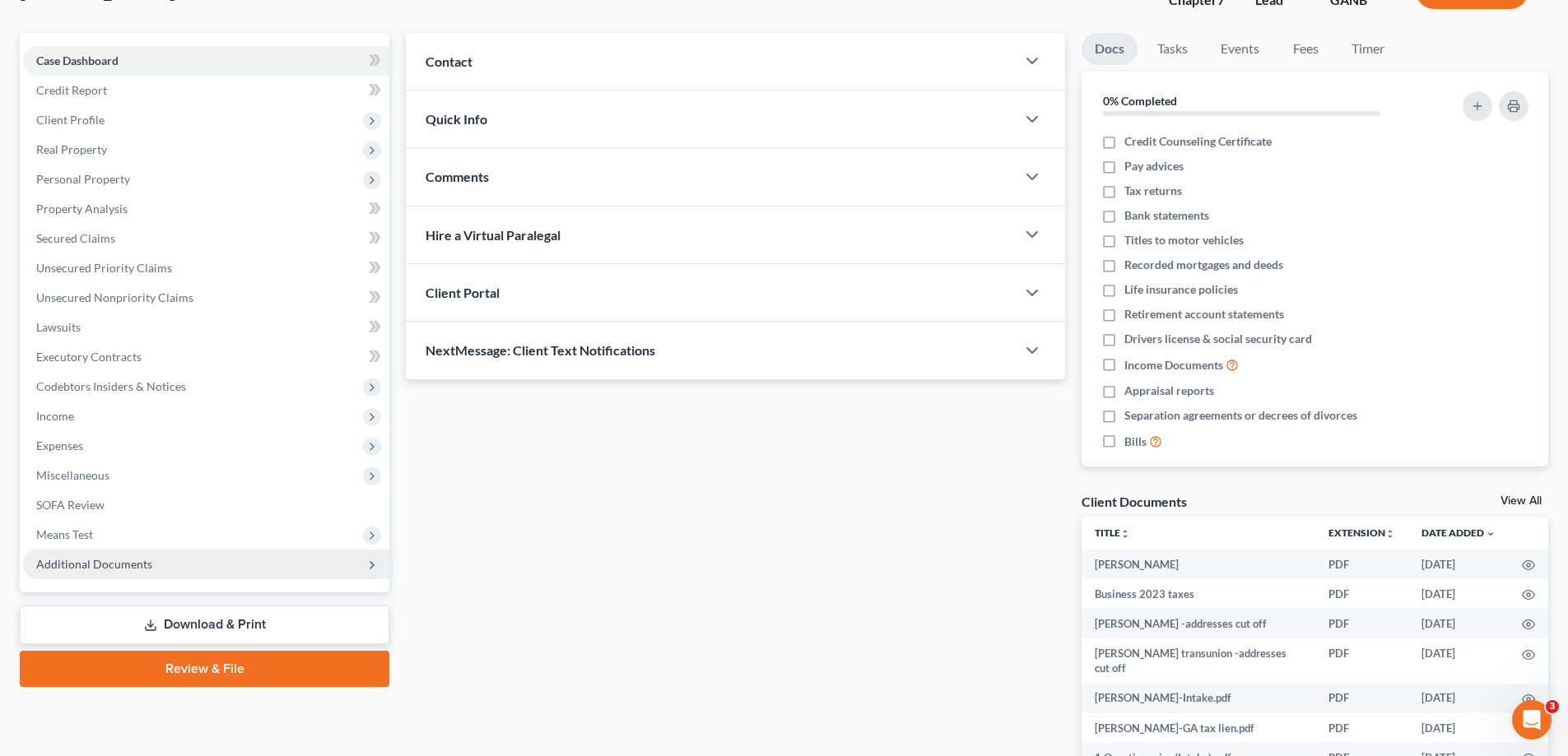
scroll to position [228, 0]
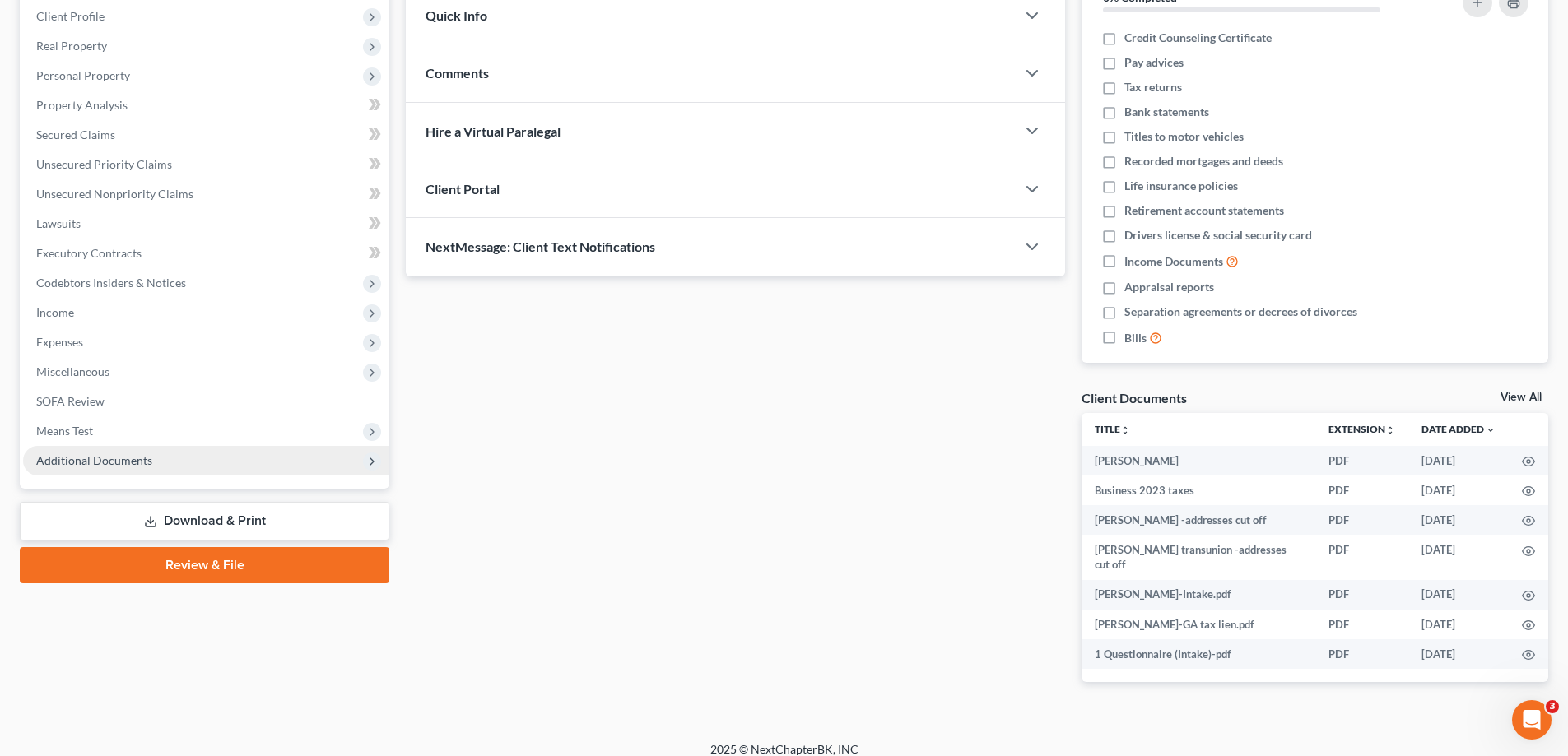
click at [84, 462] on span "Additional Documents" at bounding box center [94, 460] width 116 height 14
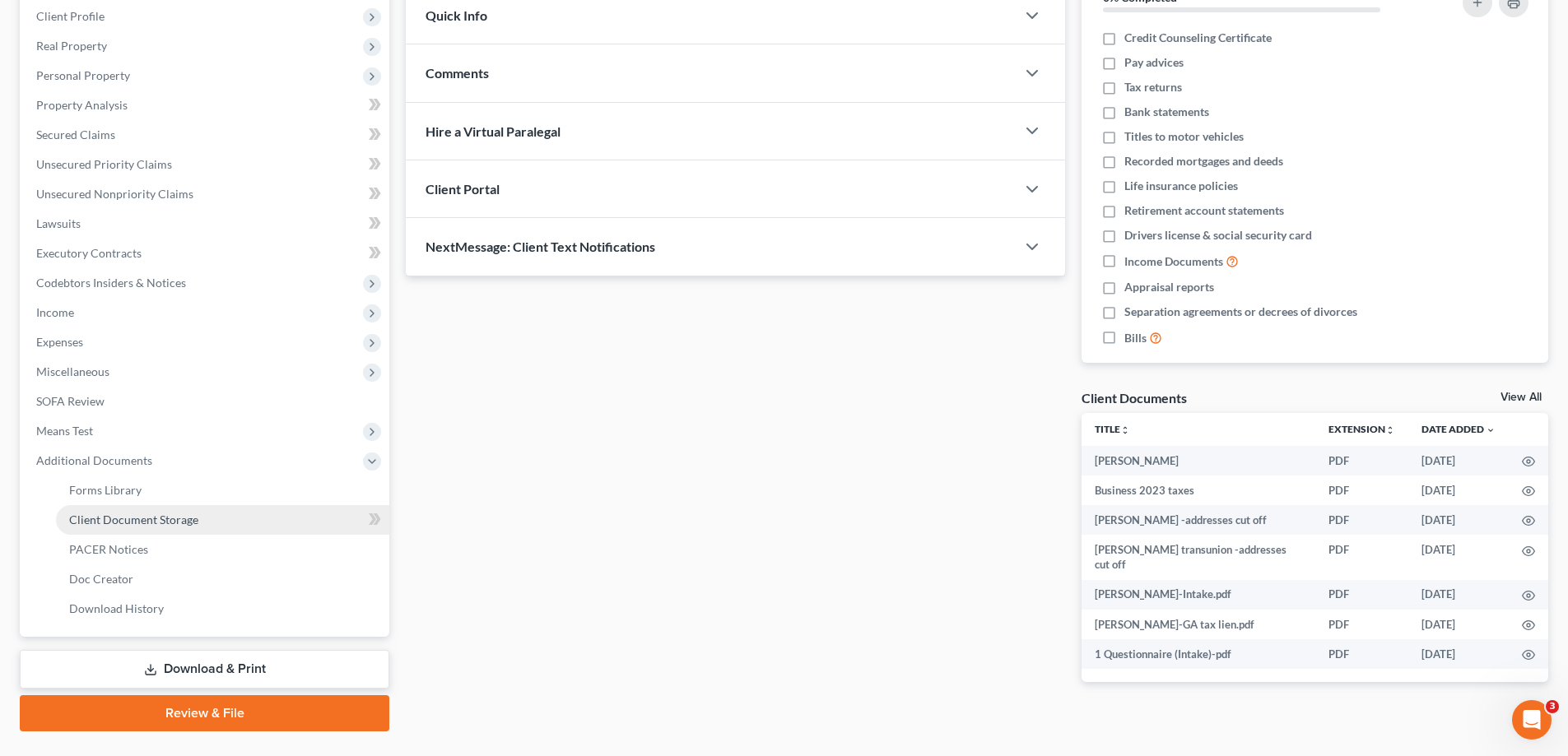
click at [107, 522] on span "Client Document Storage" at bounding box center [133, 520] width 129 height 14
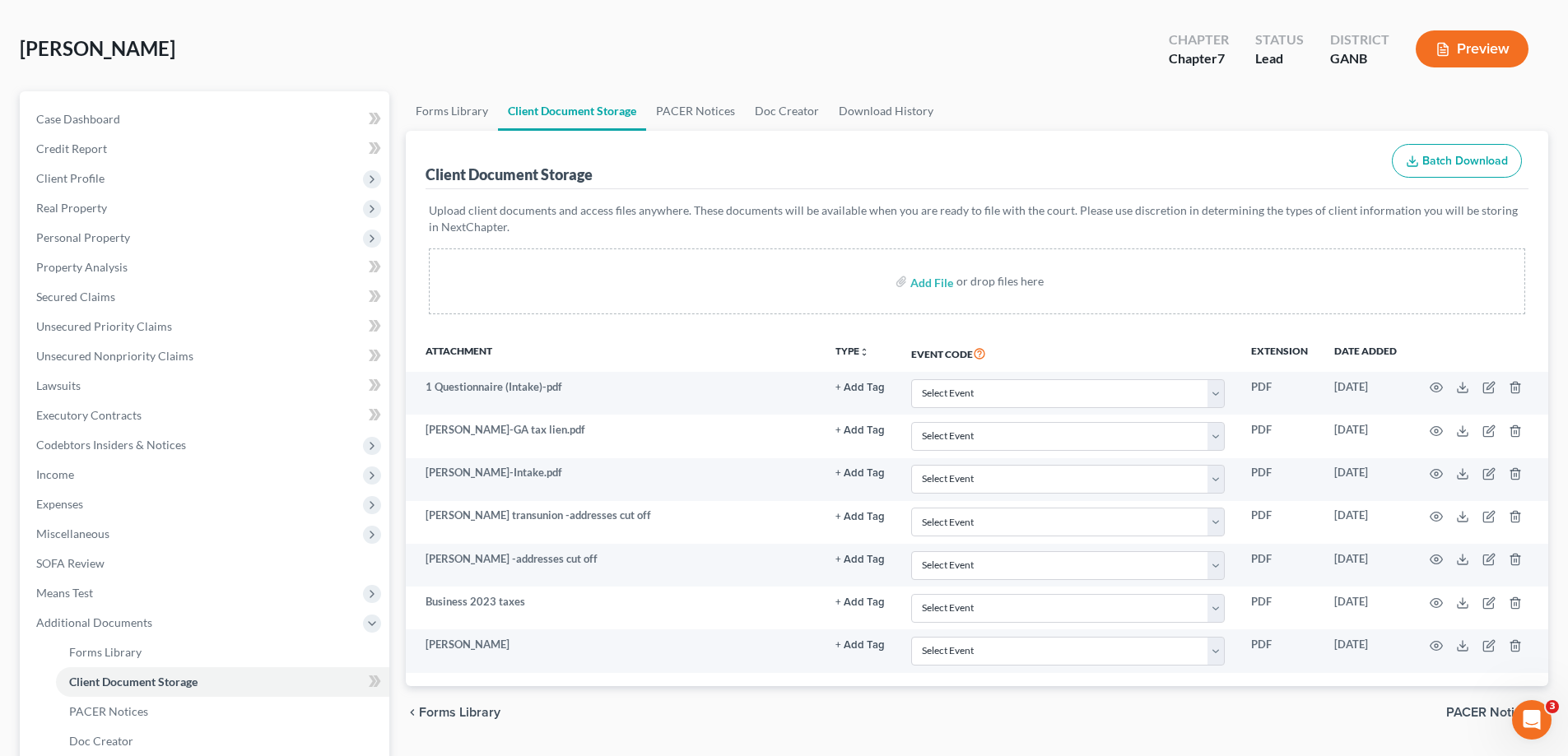
scroll to position [164, 0]
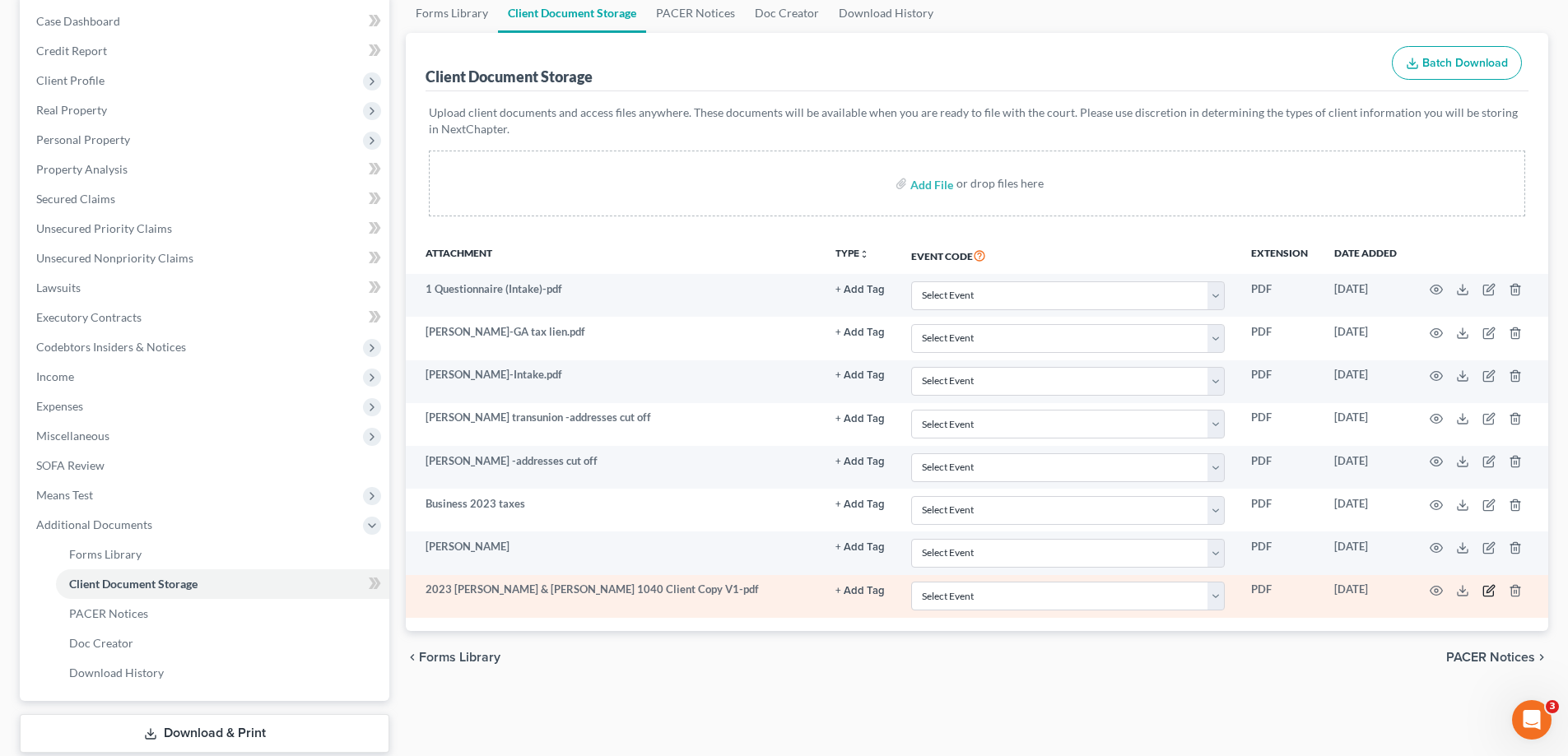
click at [1488, 591] on icon "button" at bounding box center [1490, 588] width 7 height 7
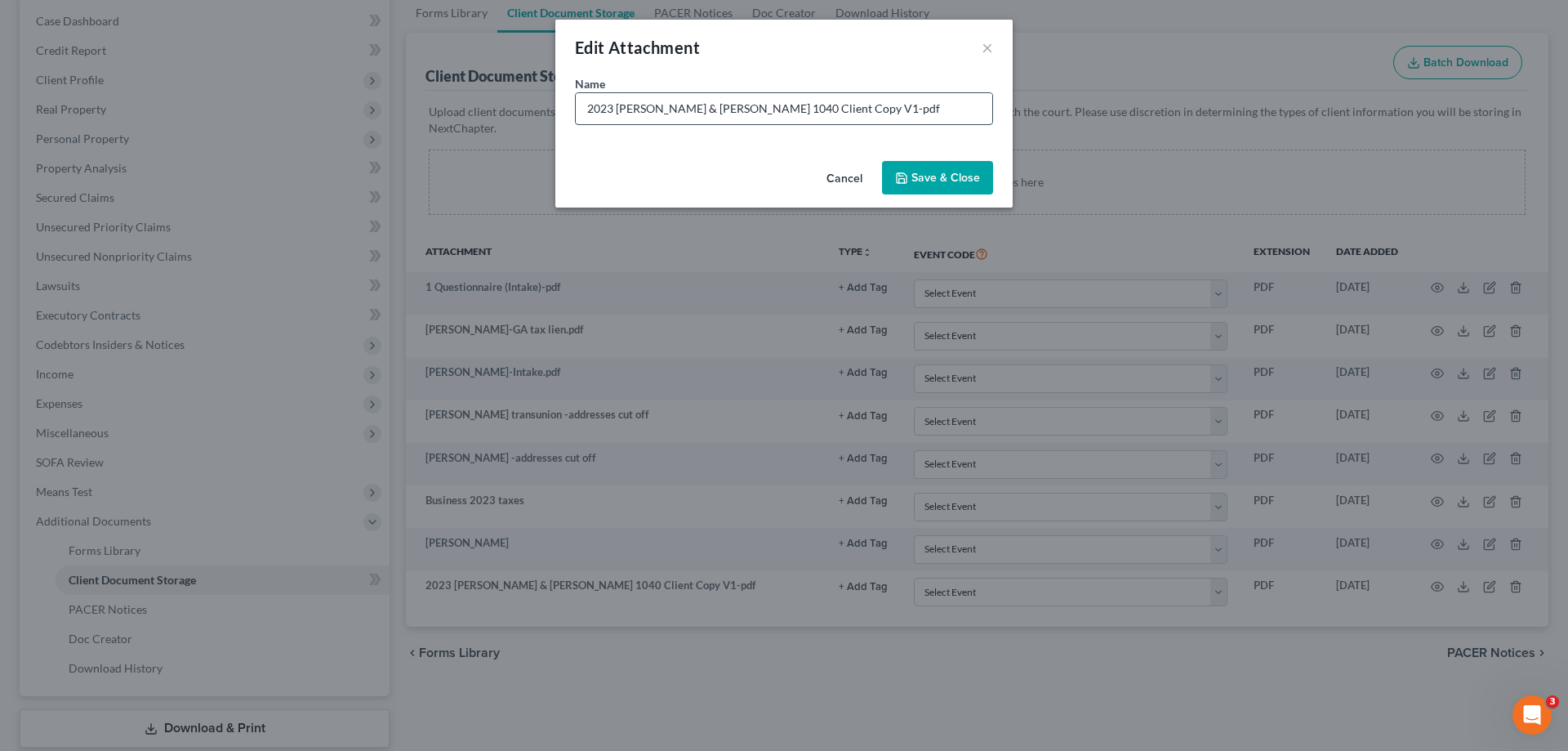
drag, startPoint x: 581, startPoint y: 109, endPoint x: 612, endPoint y: 108, distance: 31.0
click at [612, 108] on input "2023 Allen, Angelina & Scottie 1040 Client Copy V1-pdf" at bounding box center [784, 109] width 416 height 31
type input "Allen, Angelina & Scottie 2023 Taxes"
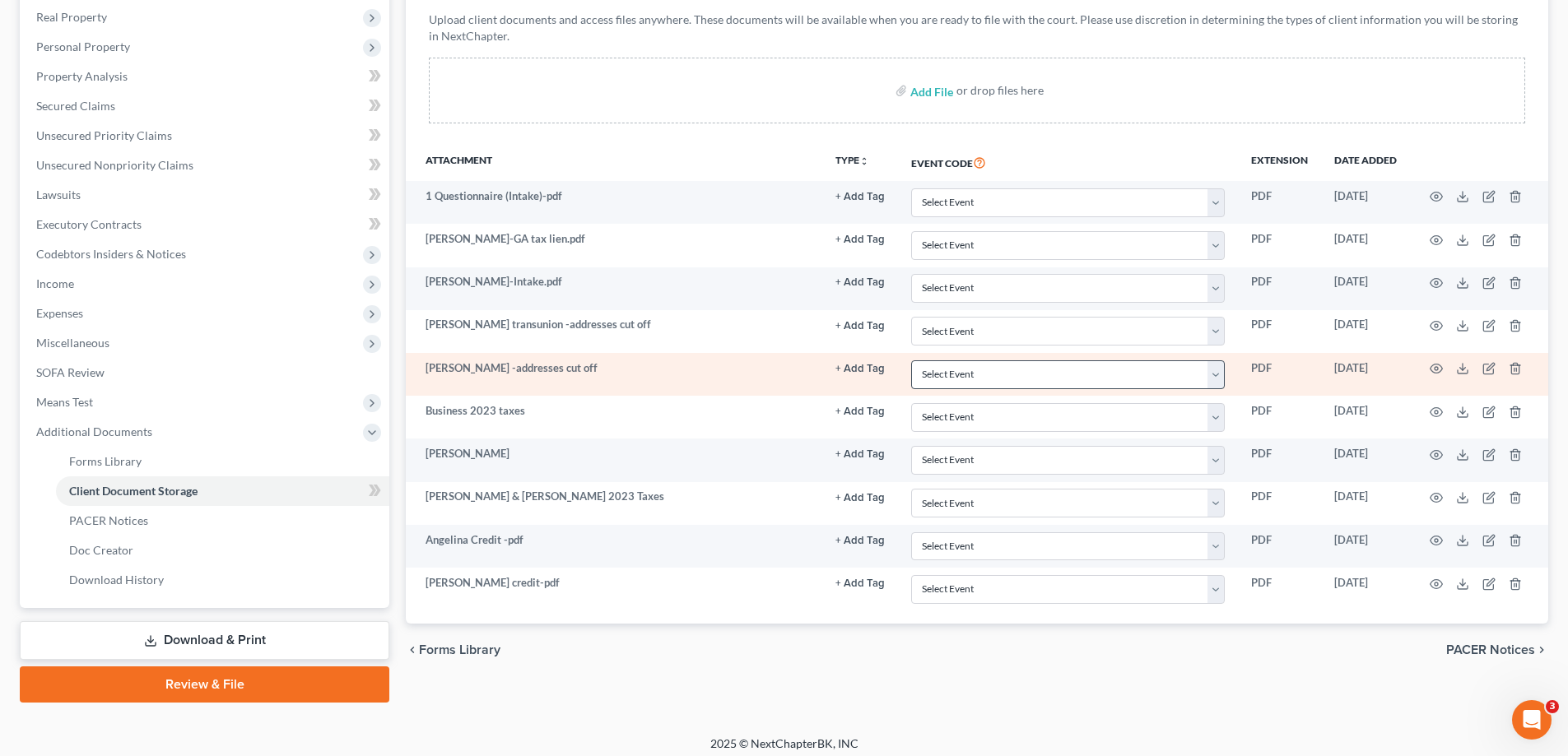
scroll to position [267, 0]
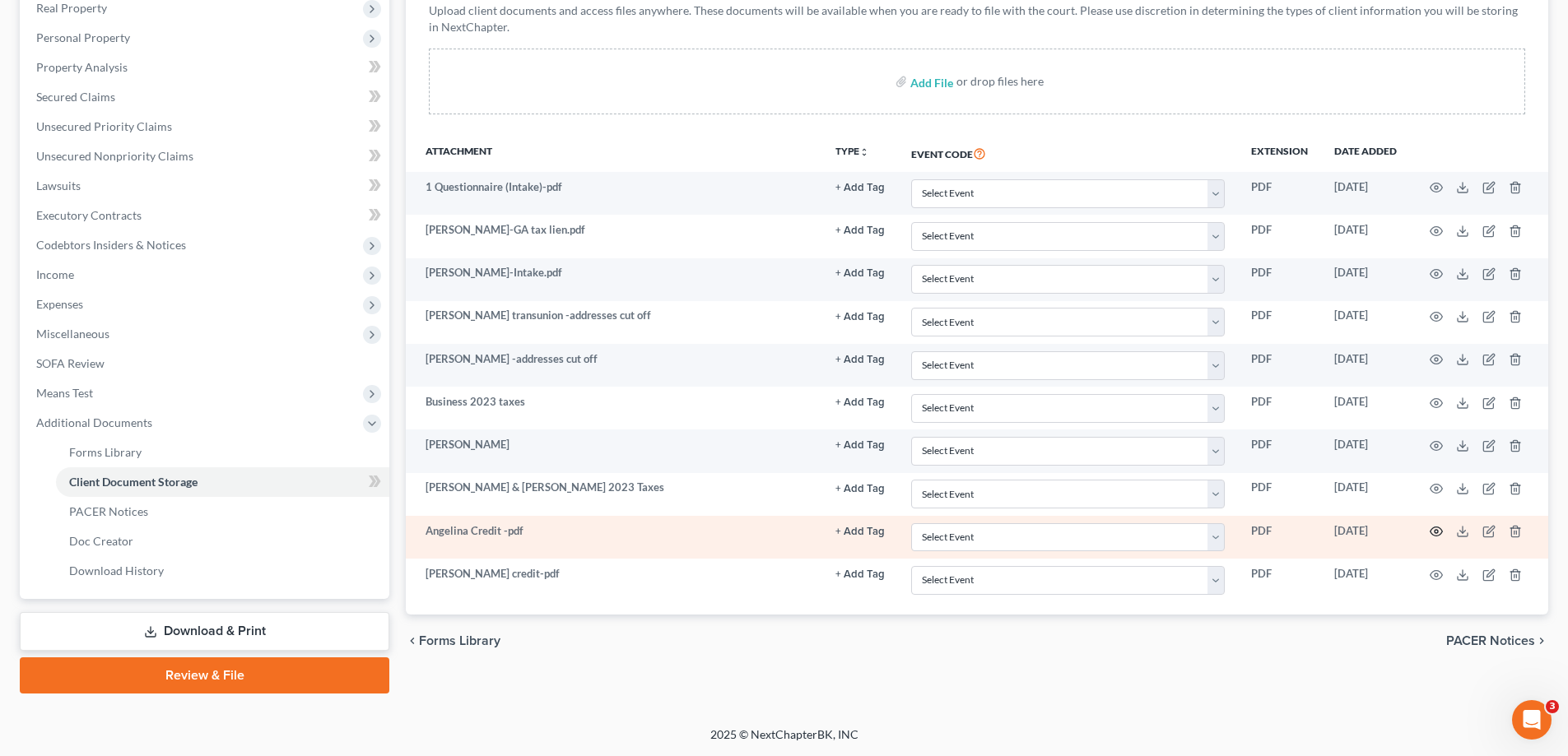
click at [1436, 528] on icon "button" at bounding box center [1436, 531] width 13 height 13
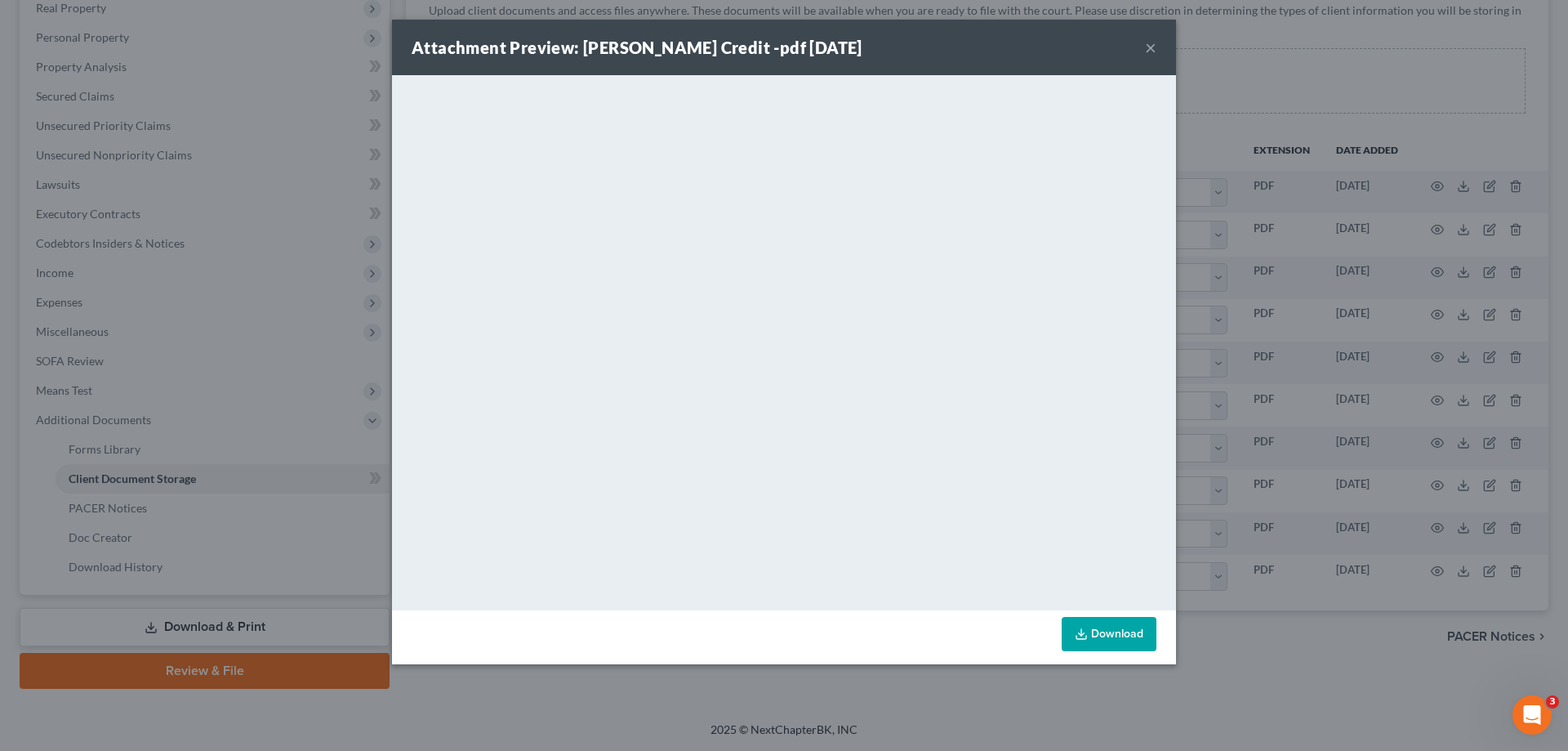
click at [1150, 47] on button "×" at bounding box center [1151, 48] width 11 height 19
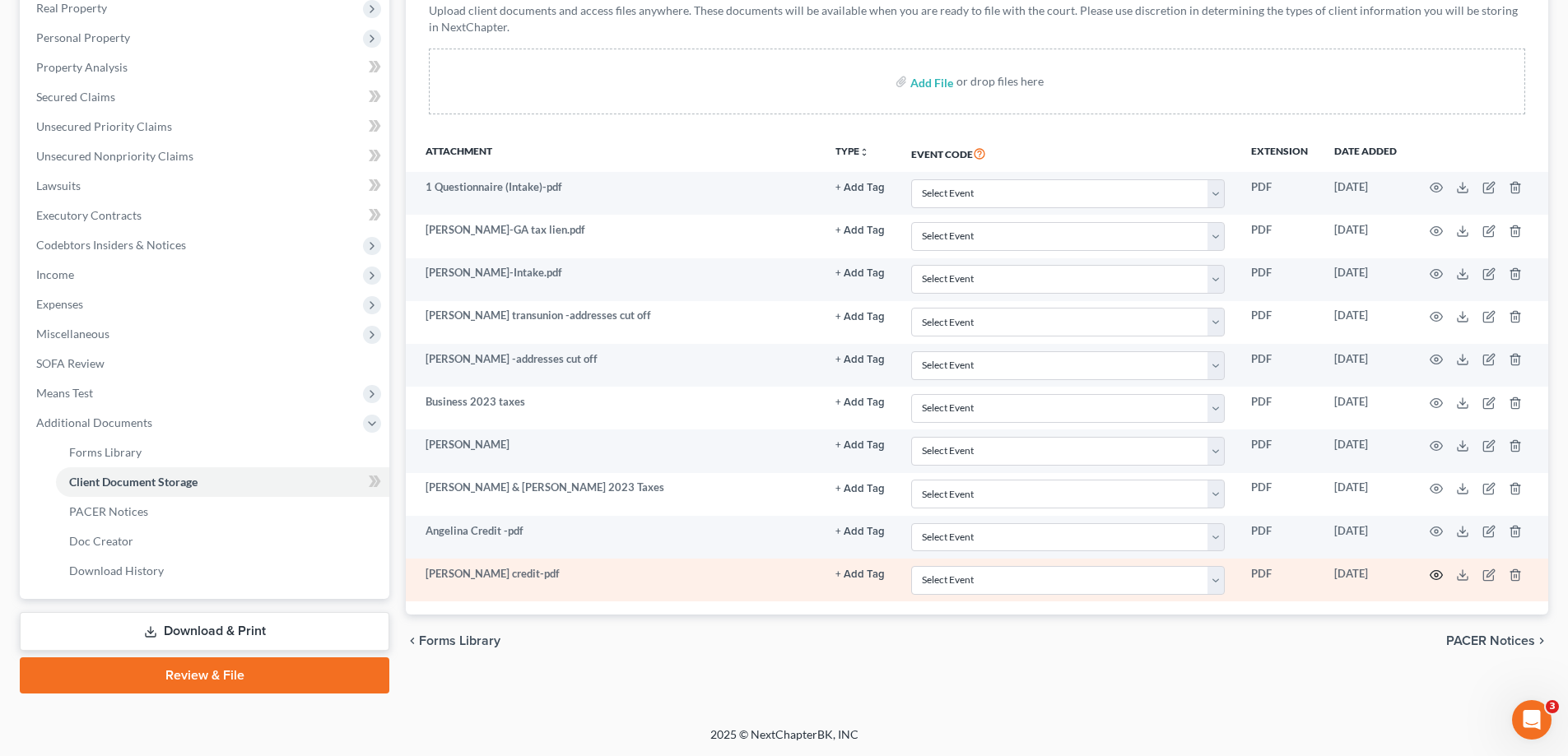
click at [1436, 571] on icon "button" at bounding box center [1436, 575] width 13 height 13
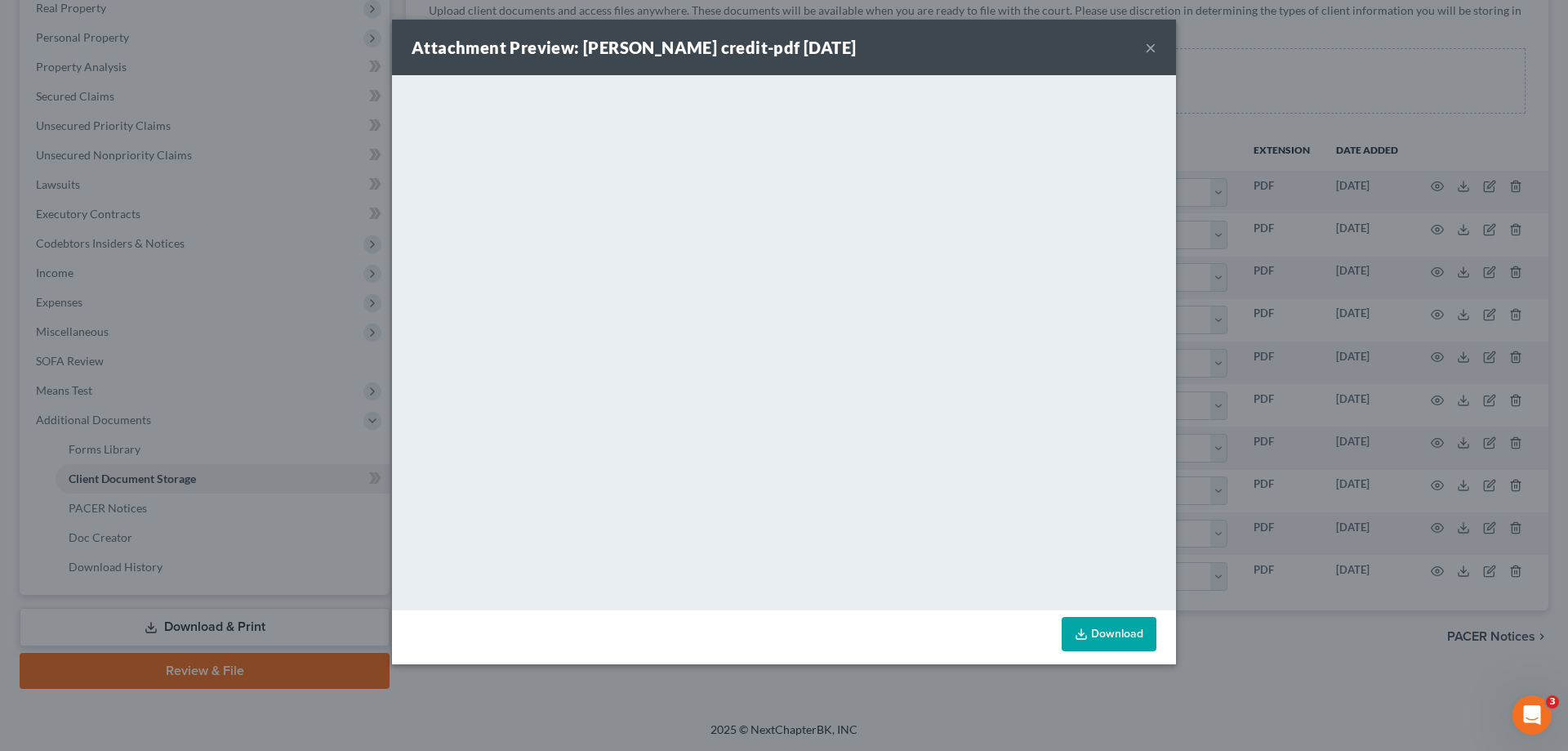
click at [1150, 48] on button "×" at bounding box center [1151, 48] width 11 height 19
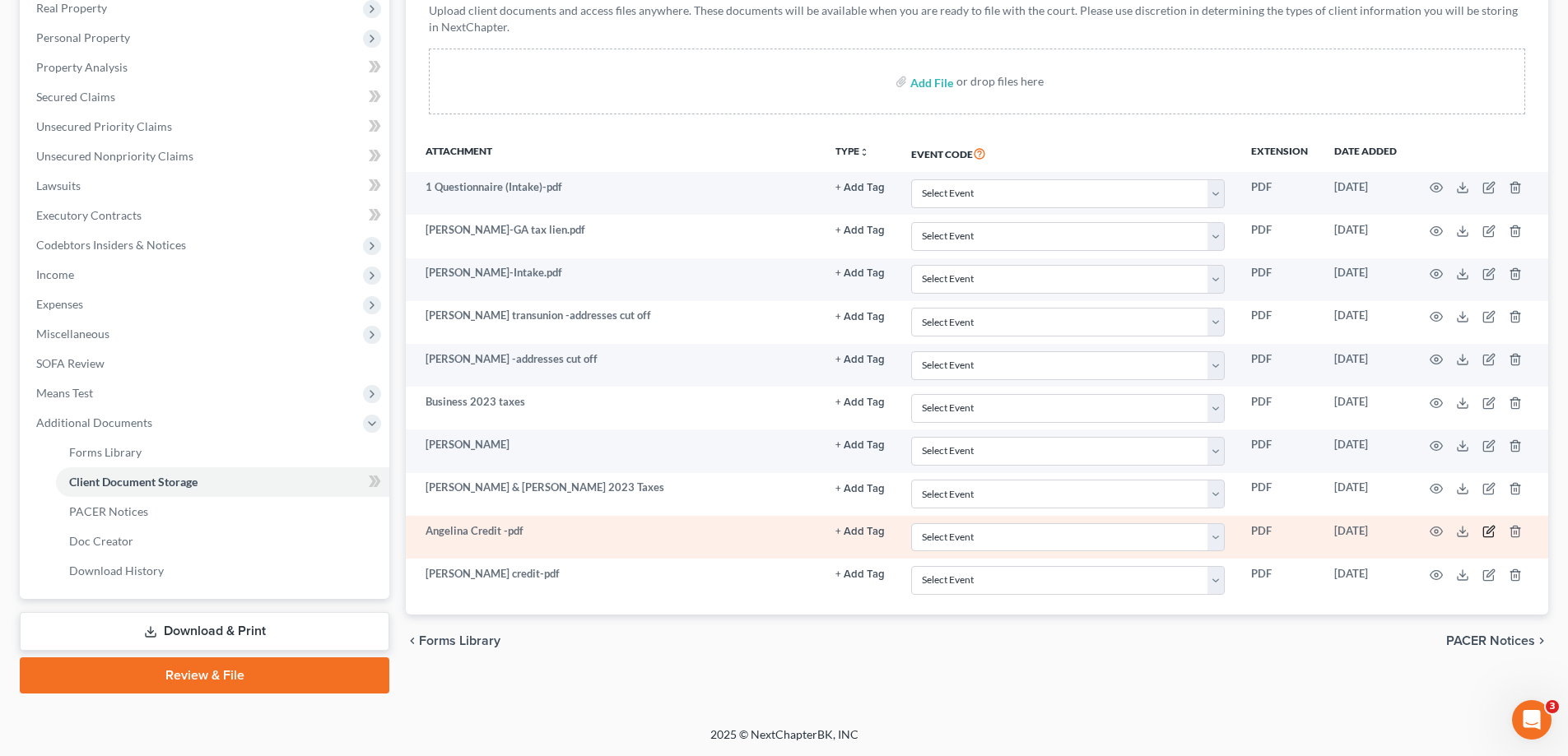
click at [1488, 530] on icon "button" at bounding box center [1490, 529] width 7 height 7
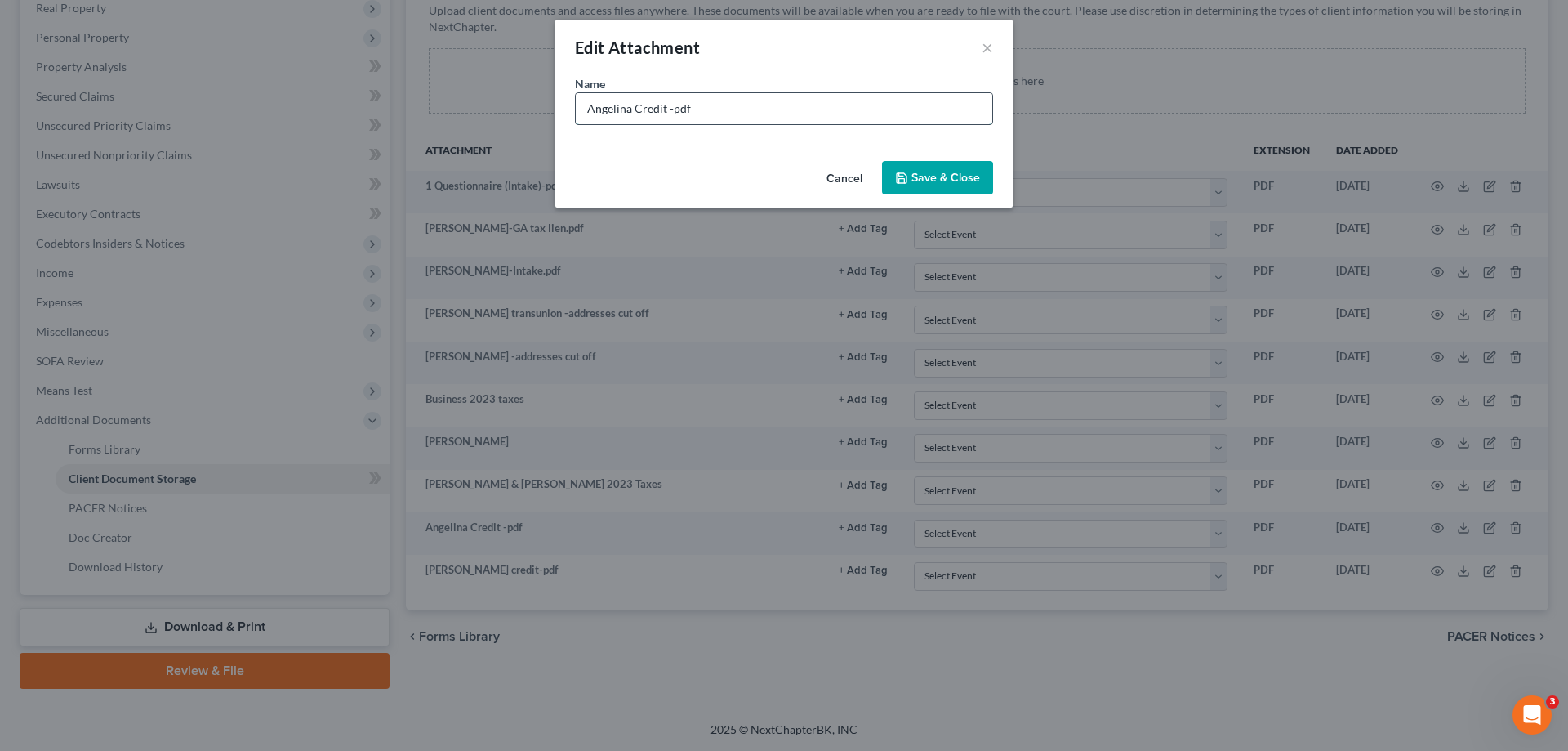
click at [777, 115] on input "Angelina Credit -pdf" at bounding box center [784, 109] width 416 height 31
type input "Angelina Credit Report"
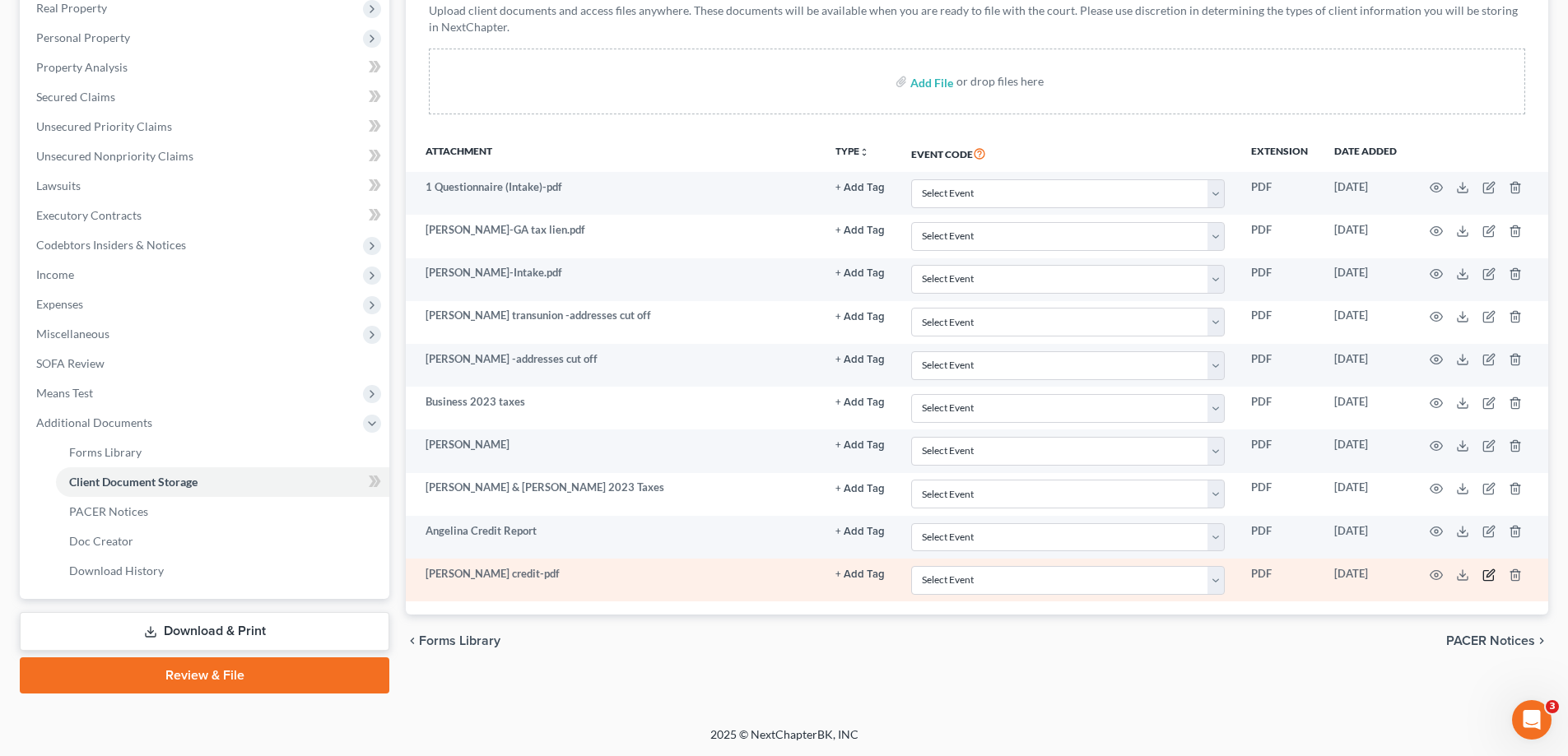
click at [1484, 571] on icon "button" at bounding box center [1488, 575] width 13 height 13
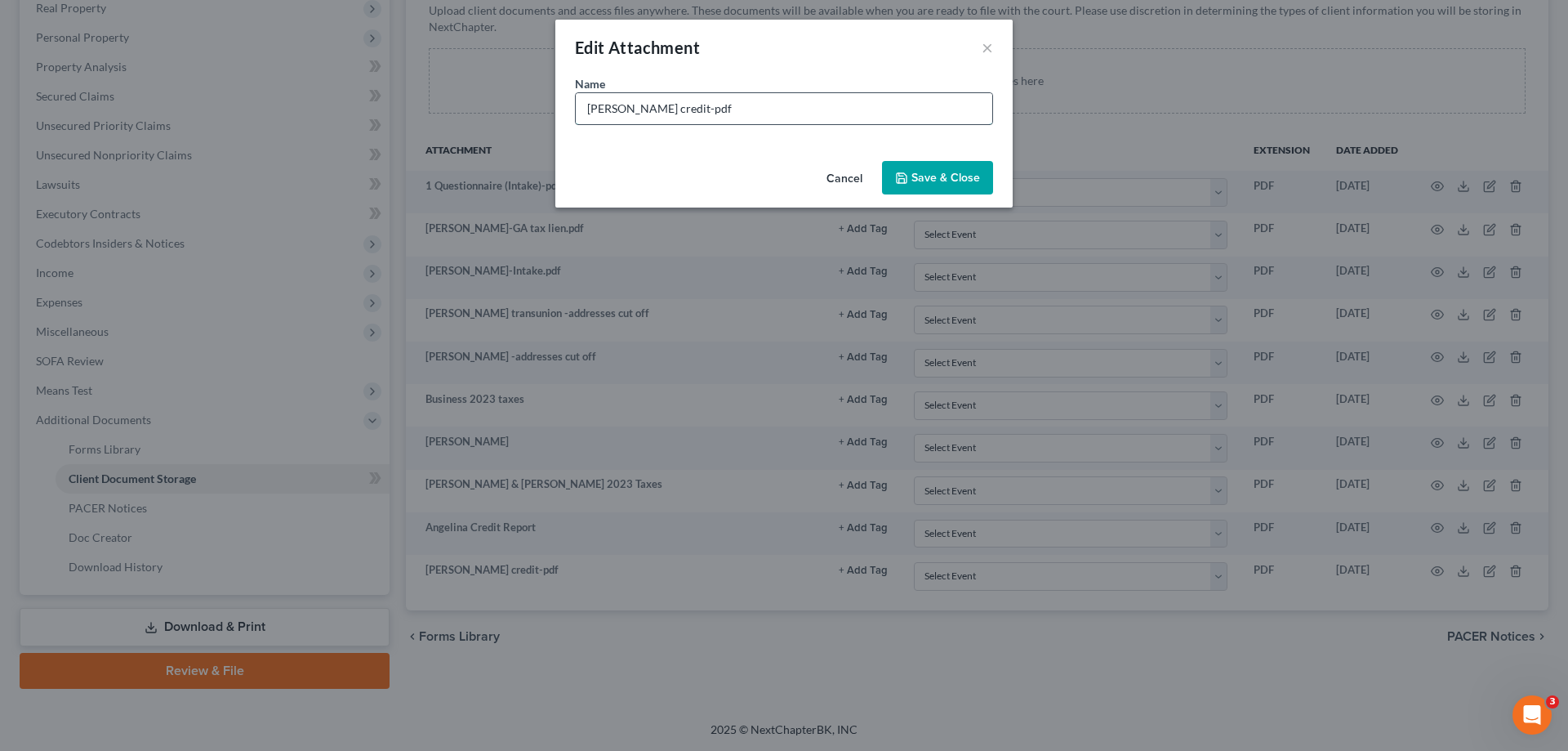
click at [789, 114] on input "Scottie credit-pdf" at bounding box center [784, 109] width 416 height 31
type input "Scottie credit report"
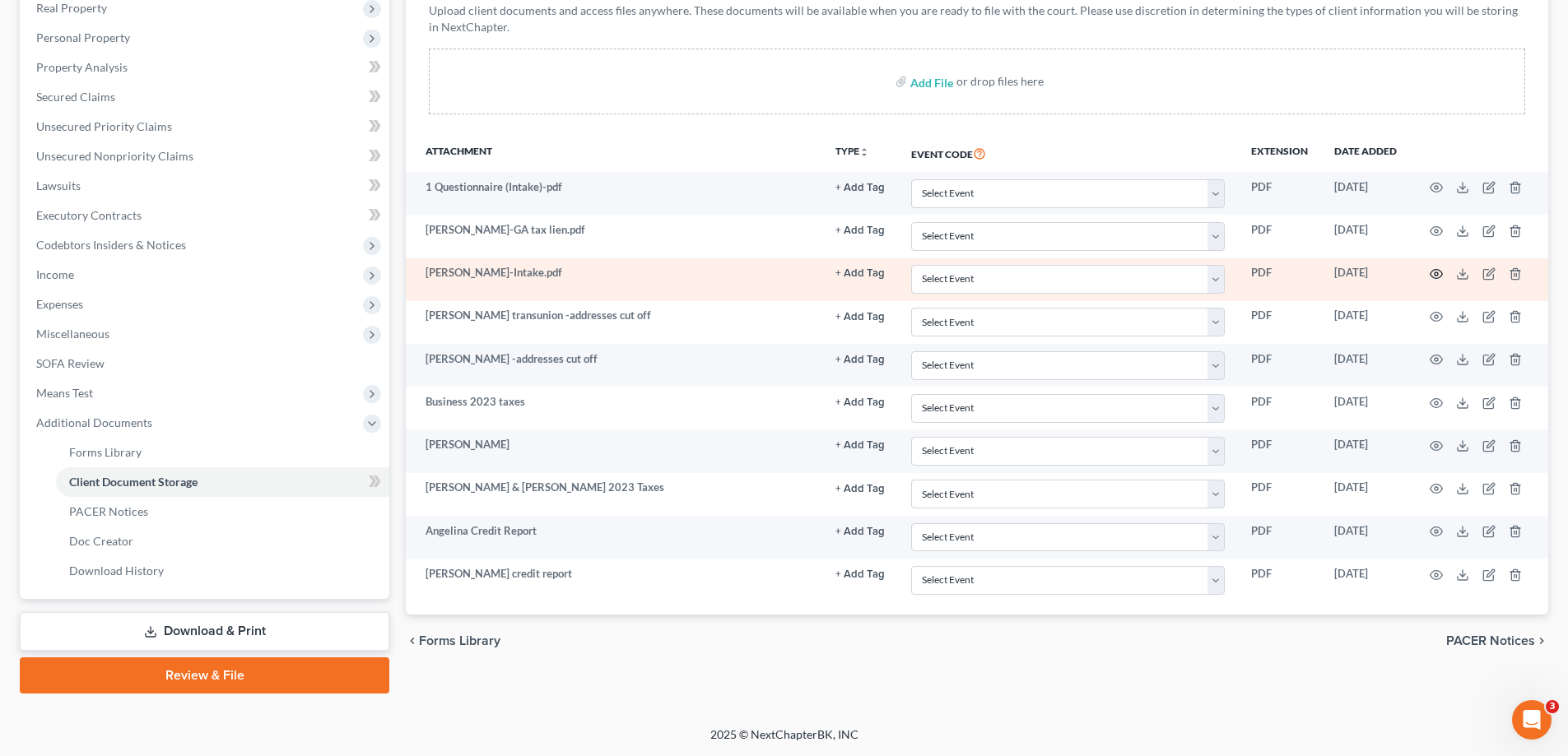
click at [1435, 277] on icon "button" at bounding box center [1436, 274] width 13 height 13
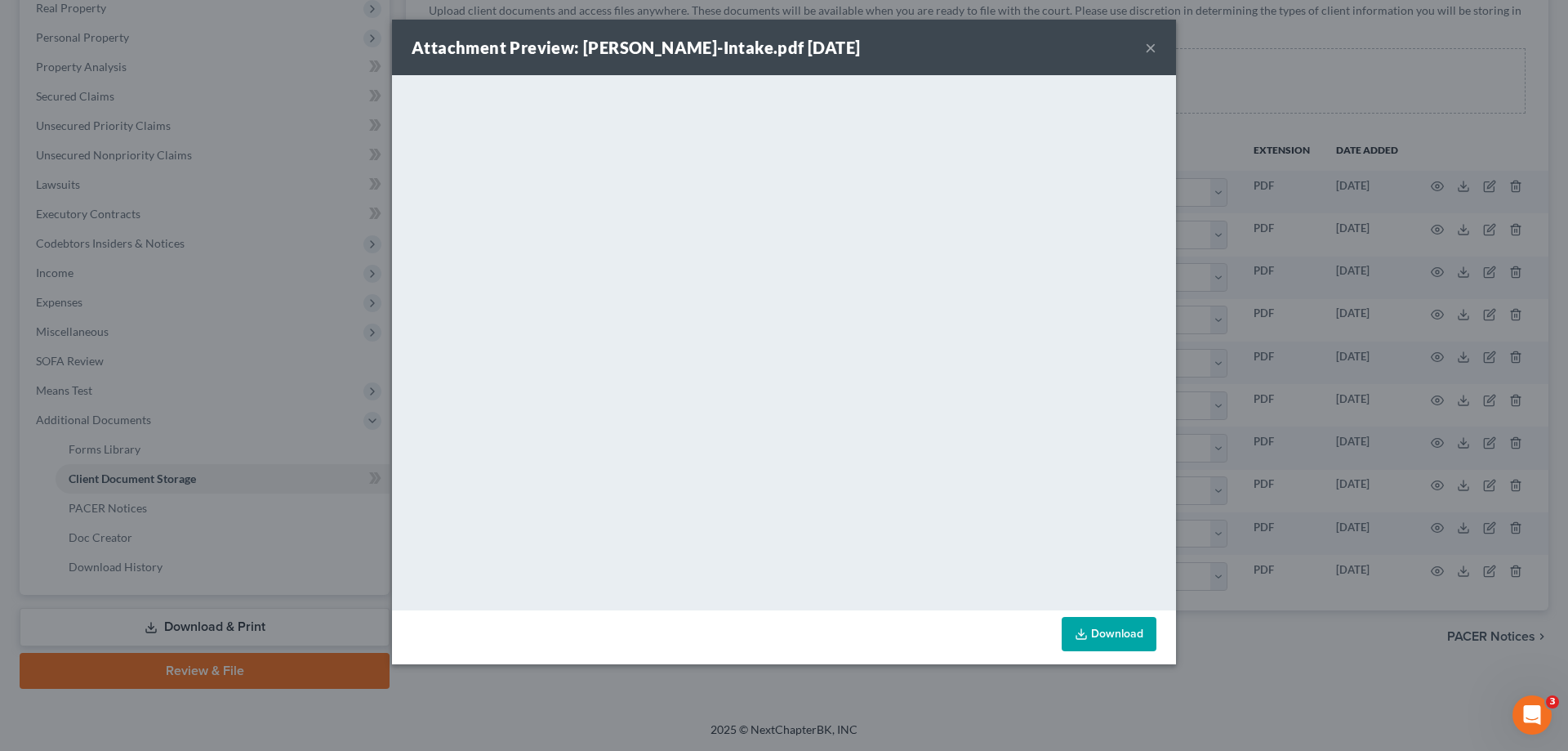
click at [1152, 49] on button "×" at bounding box center [1151, 48] width 11 height 19
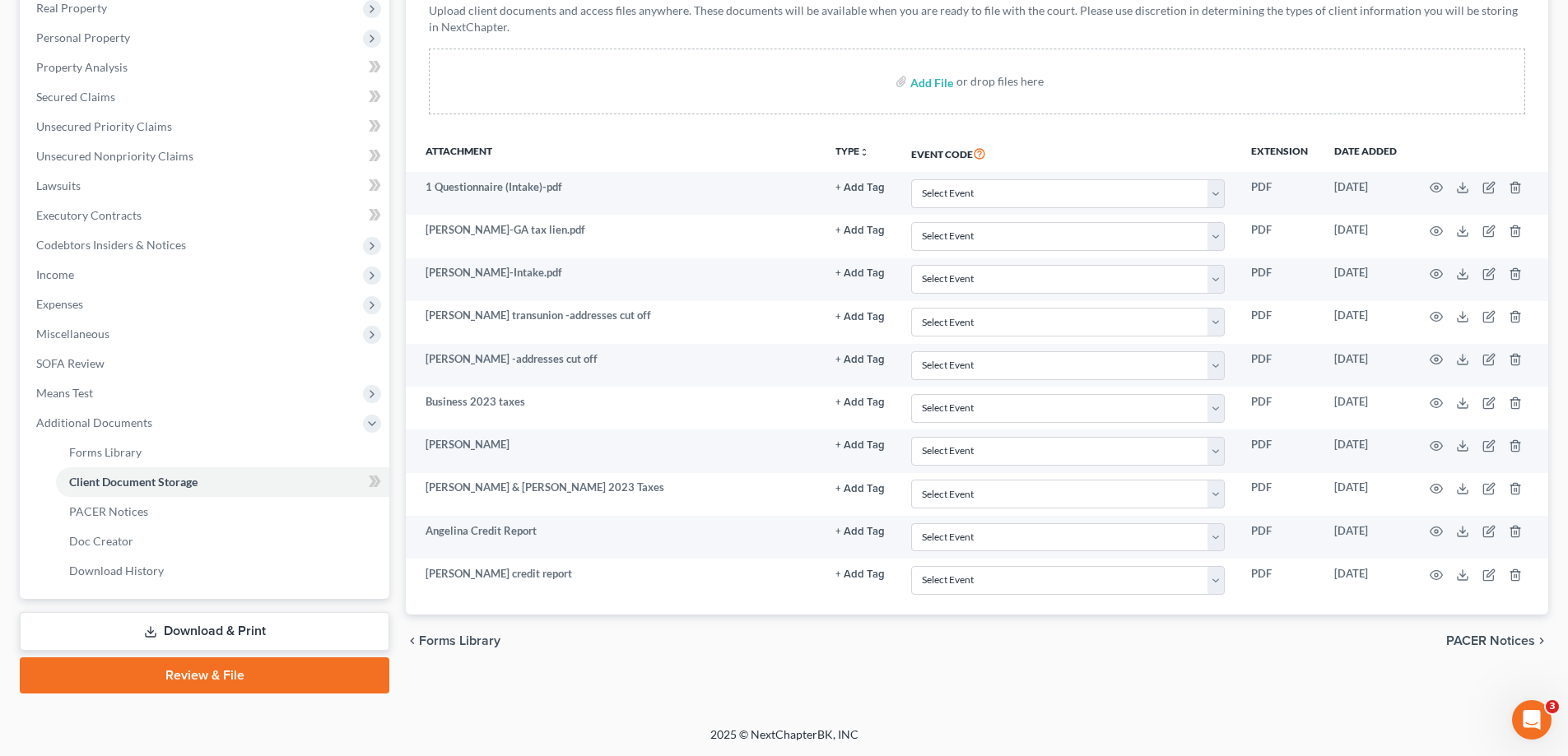
click at [1545, 155] on th at bounding box center [1479, 153] width 139 height 38
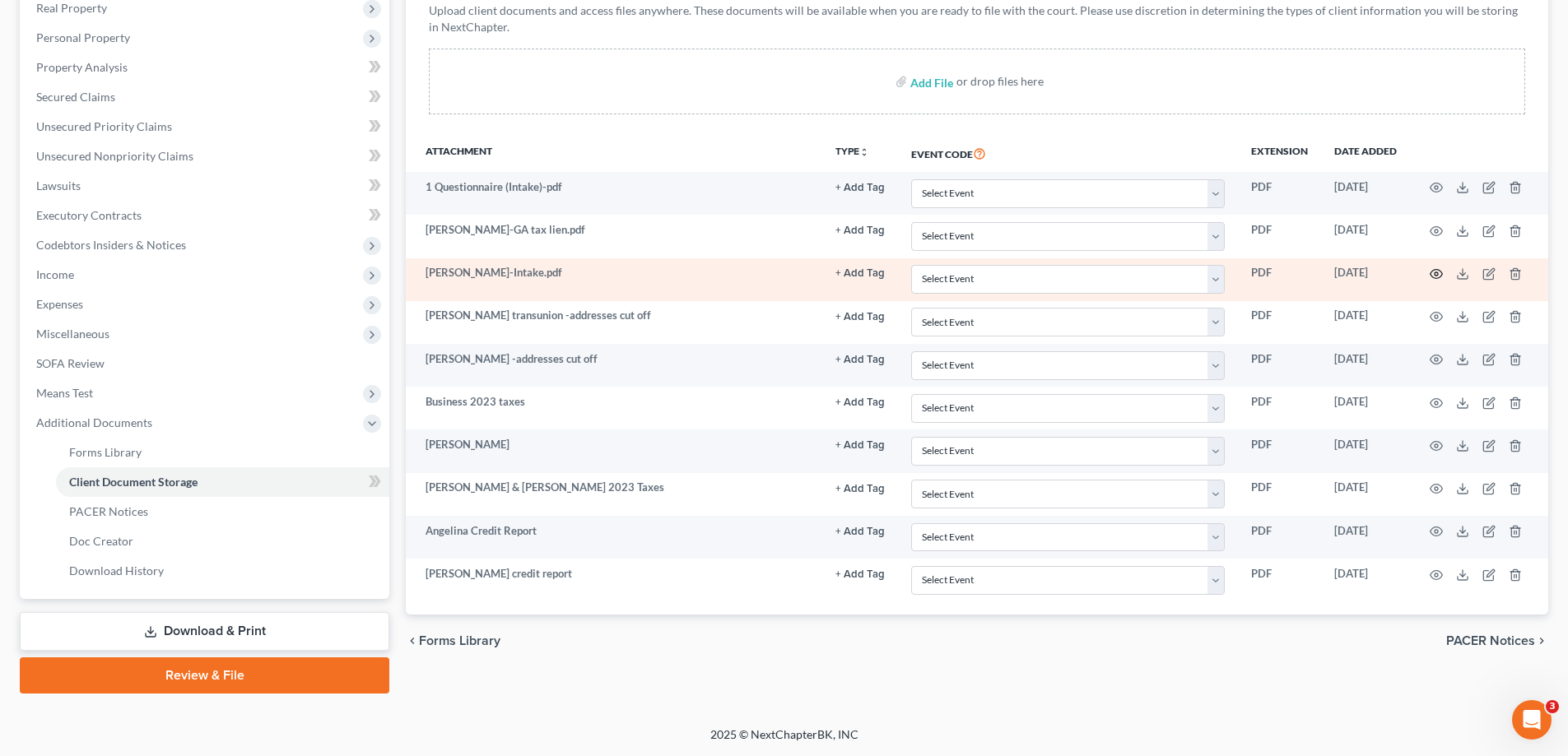
click at [1434, 271] on icon "button" at bounding box center [1436, 274] width 13 height 13
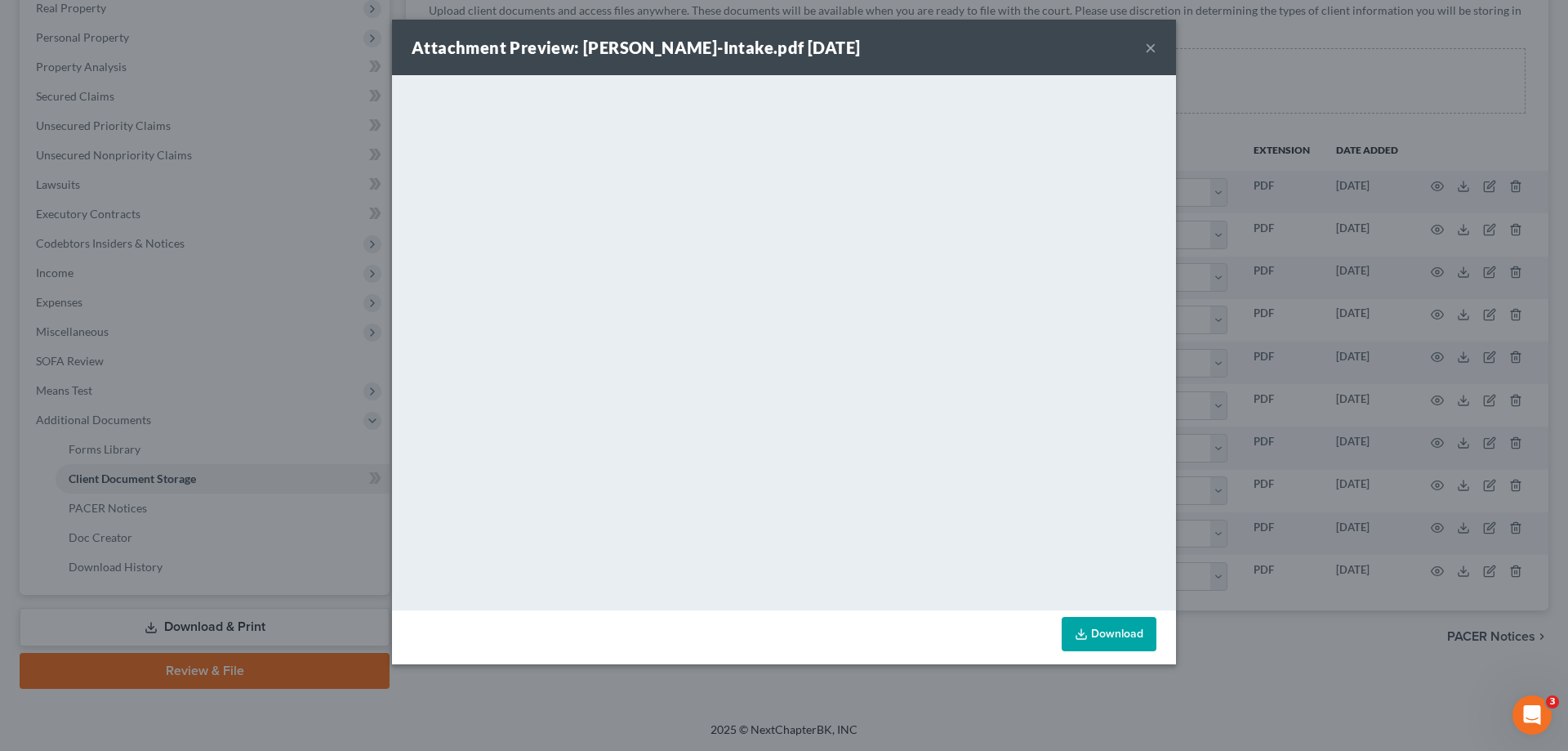
click at [1148, 45] on button "×" at bounding box center [1151, 48] width 11 height 19
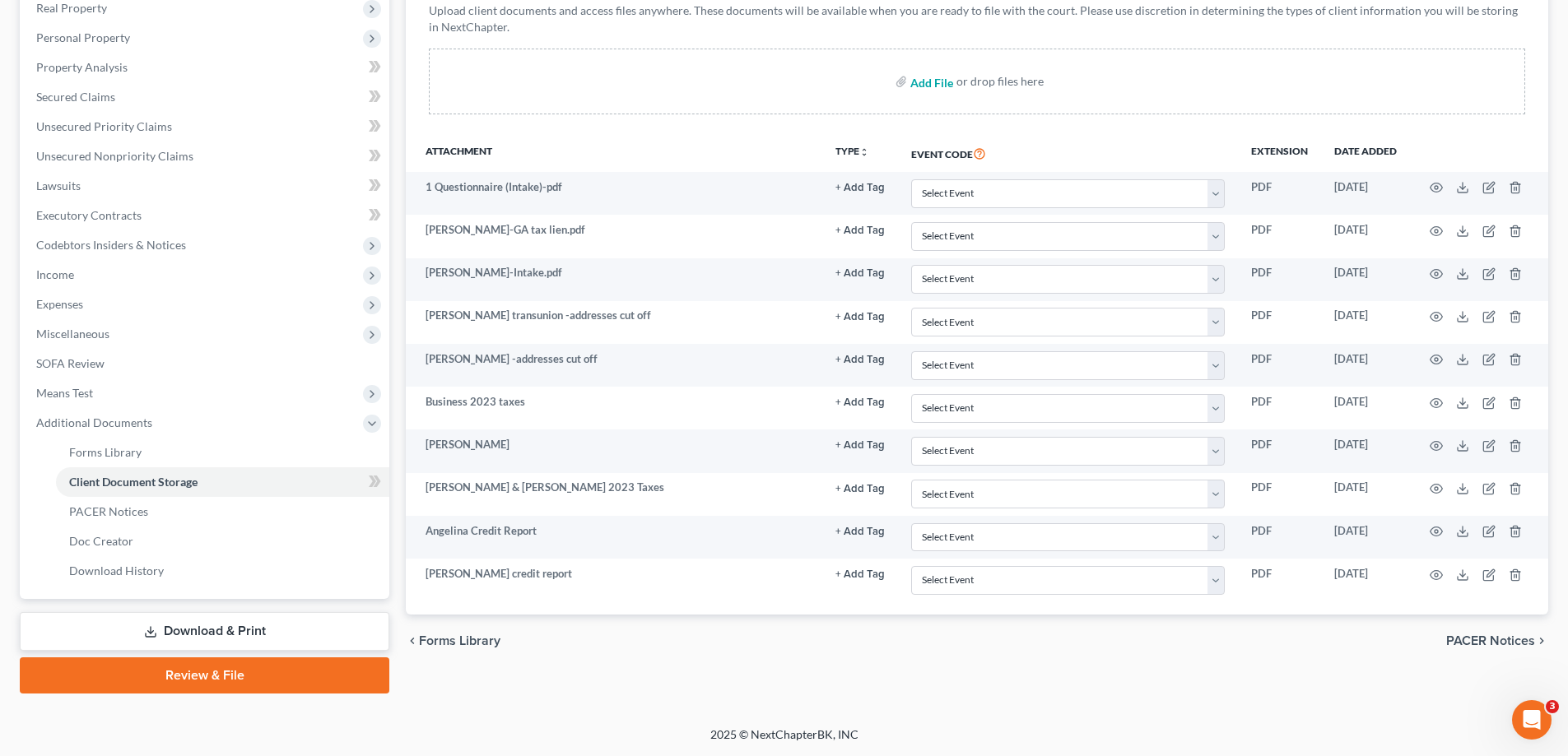
click at [924, 84] on input "file" at bounding box center [930, 81] width 39 height 29
type input "C:\fakepath\Scottie Income 7-10.pdf"
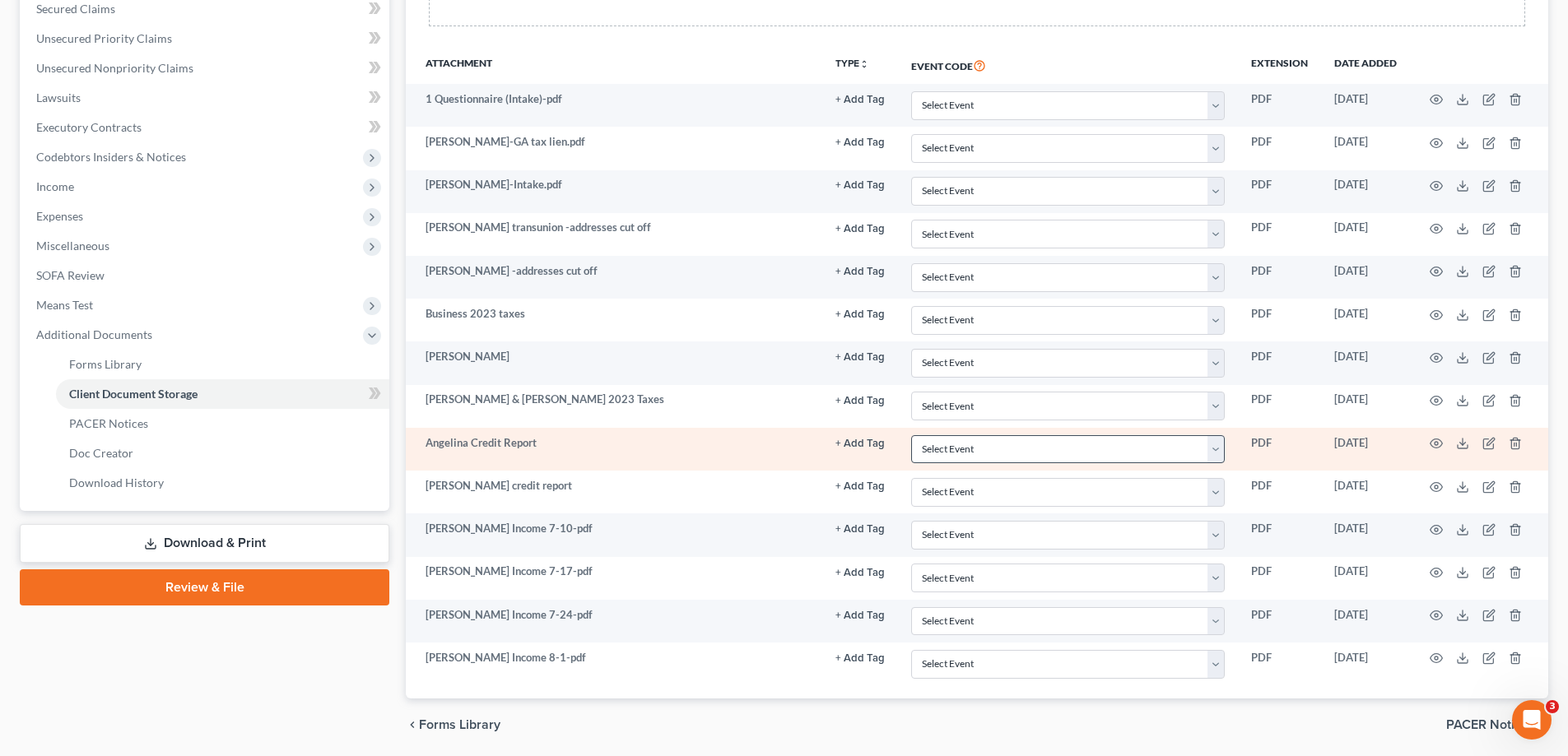
scroll to position [412, 0]
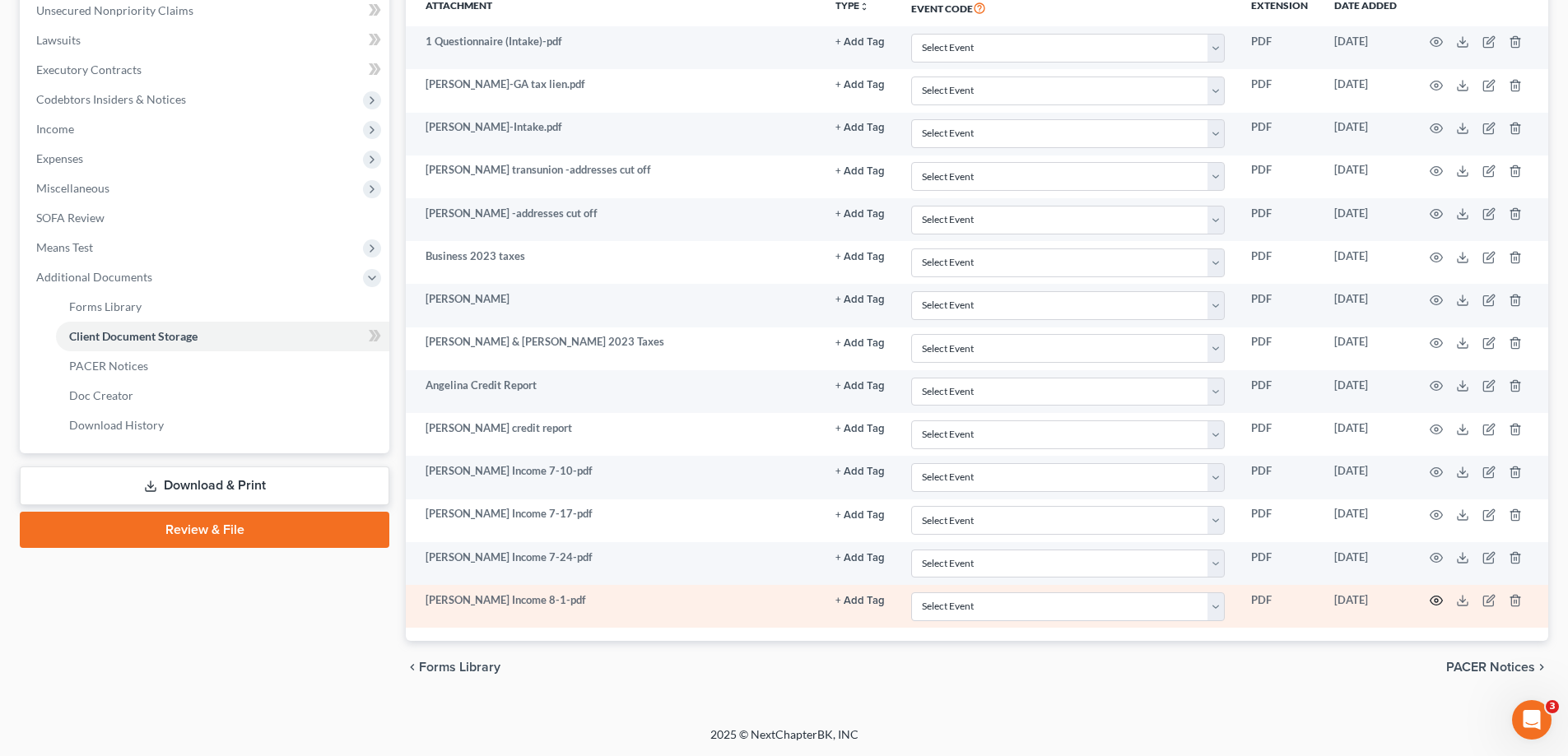
click at [1435, 601] on circle "button" at bounding box center [1436, 601] width 4 height 4
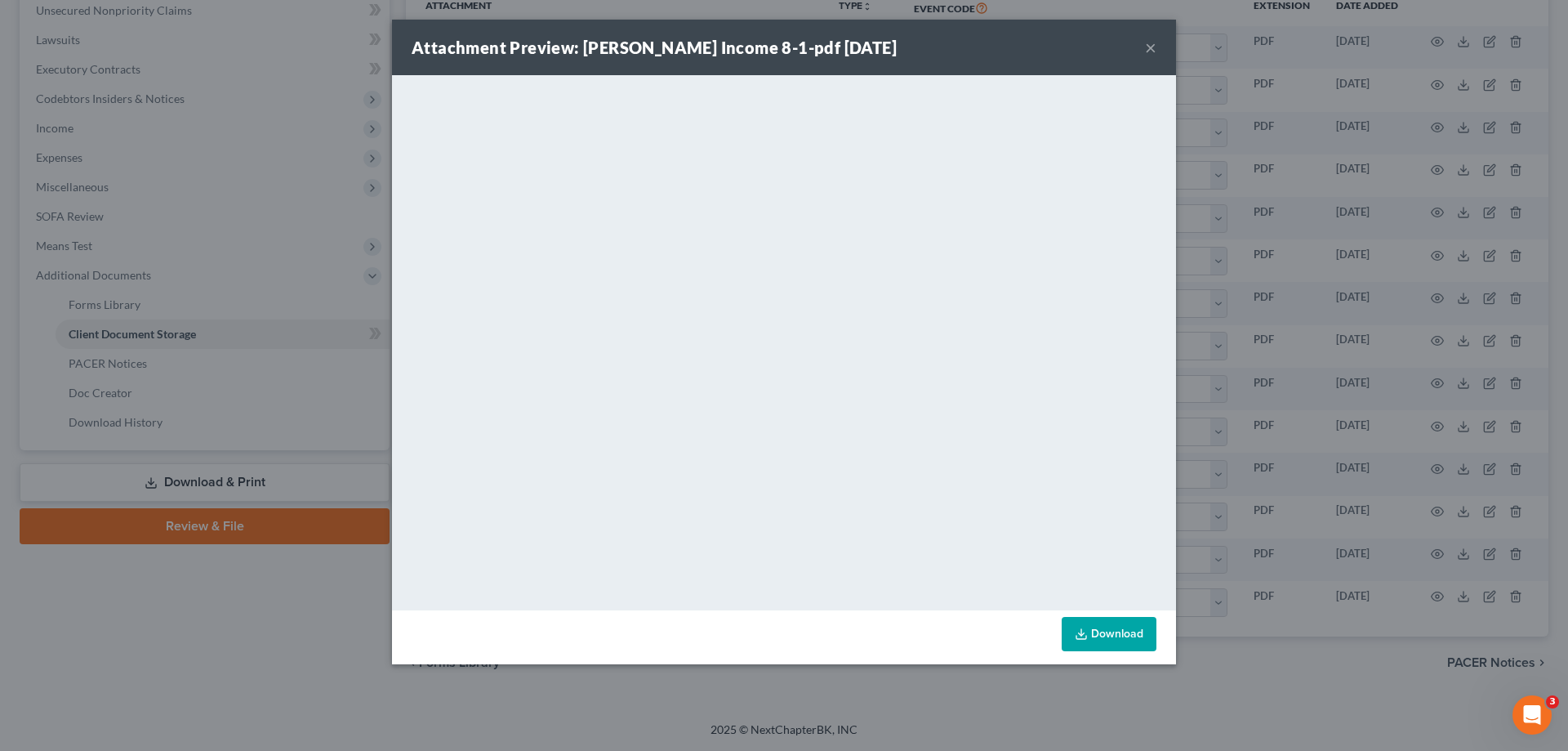
click at [1148, 41] on button "×" at bounding box center [1151, 48] width 11 height 19
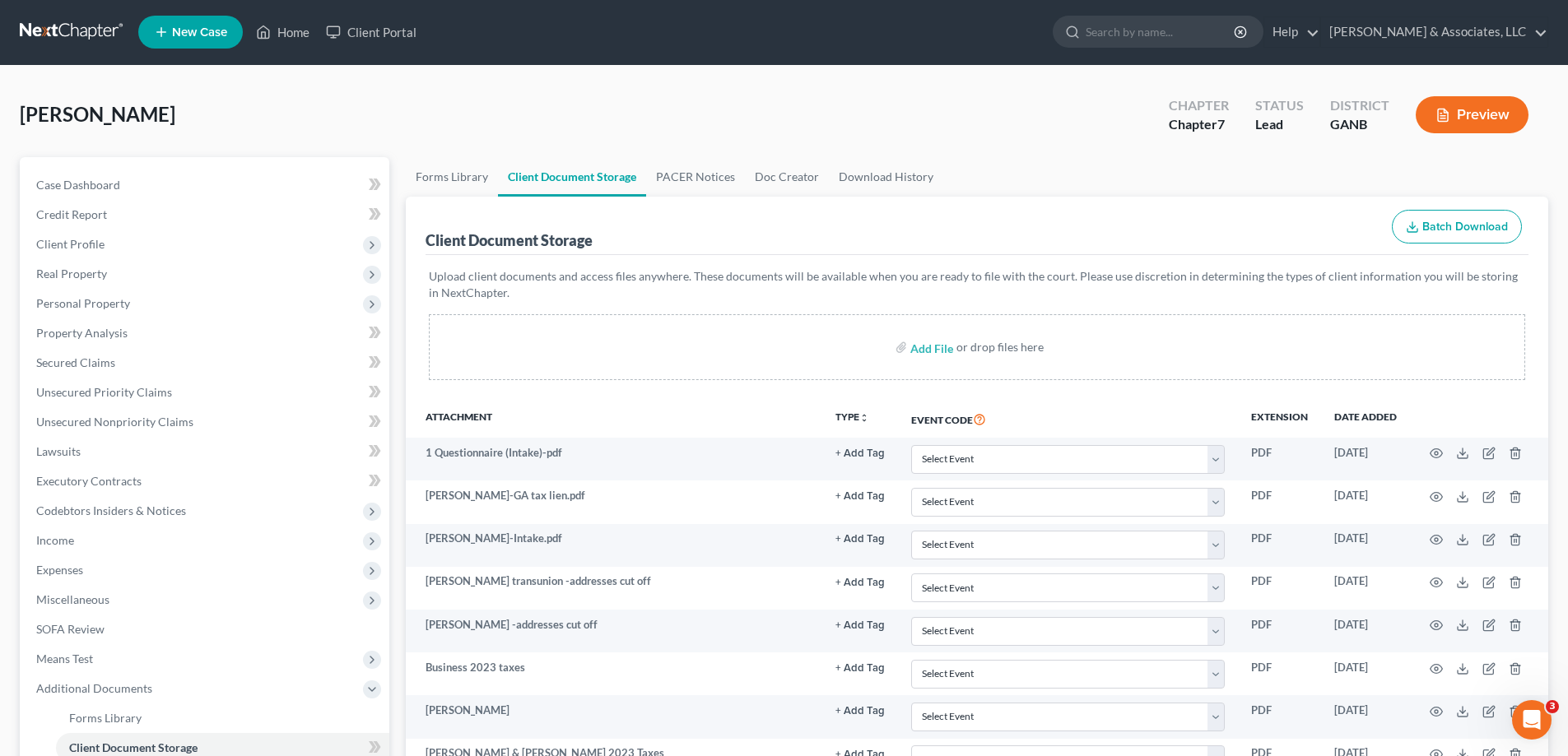
scroll to position [0, 0]
click at [292, 34] on link "Home" at bounding box center [283, 32] width 70 height 29
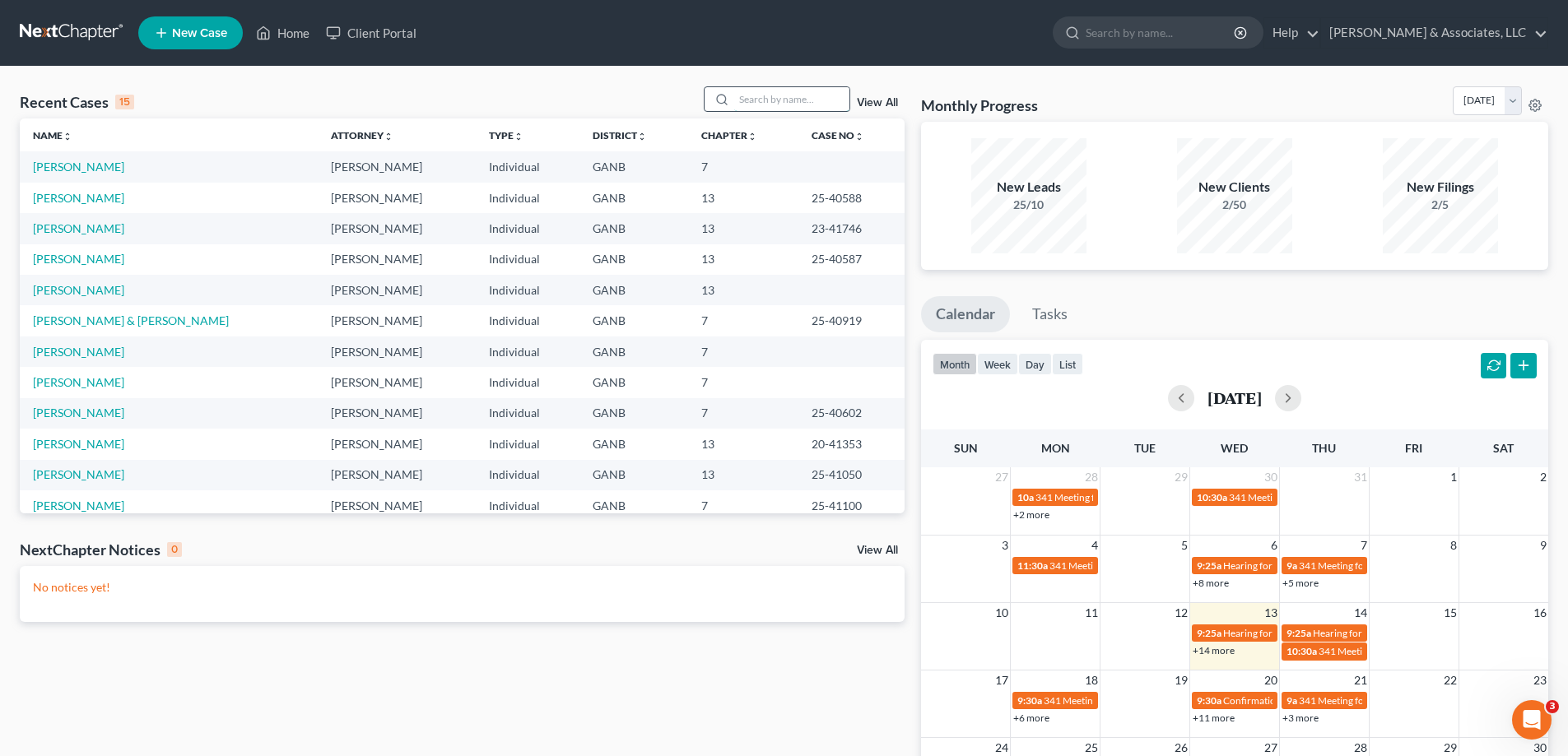
click at [797, 103] on input "search" at bounding box center [792, 99] width 116 height 24
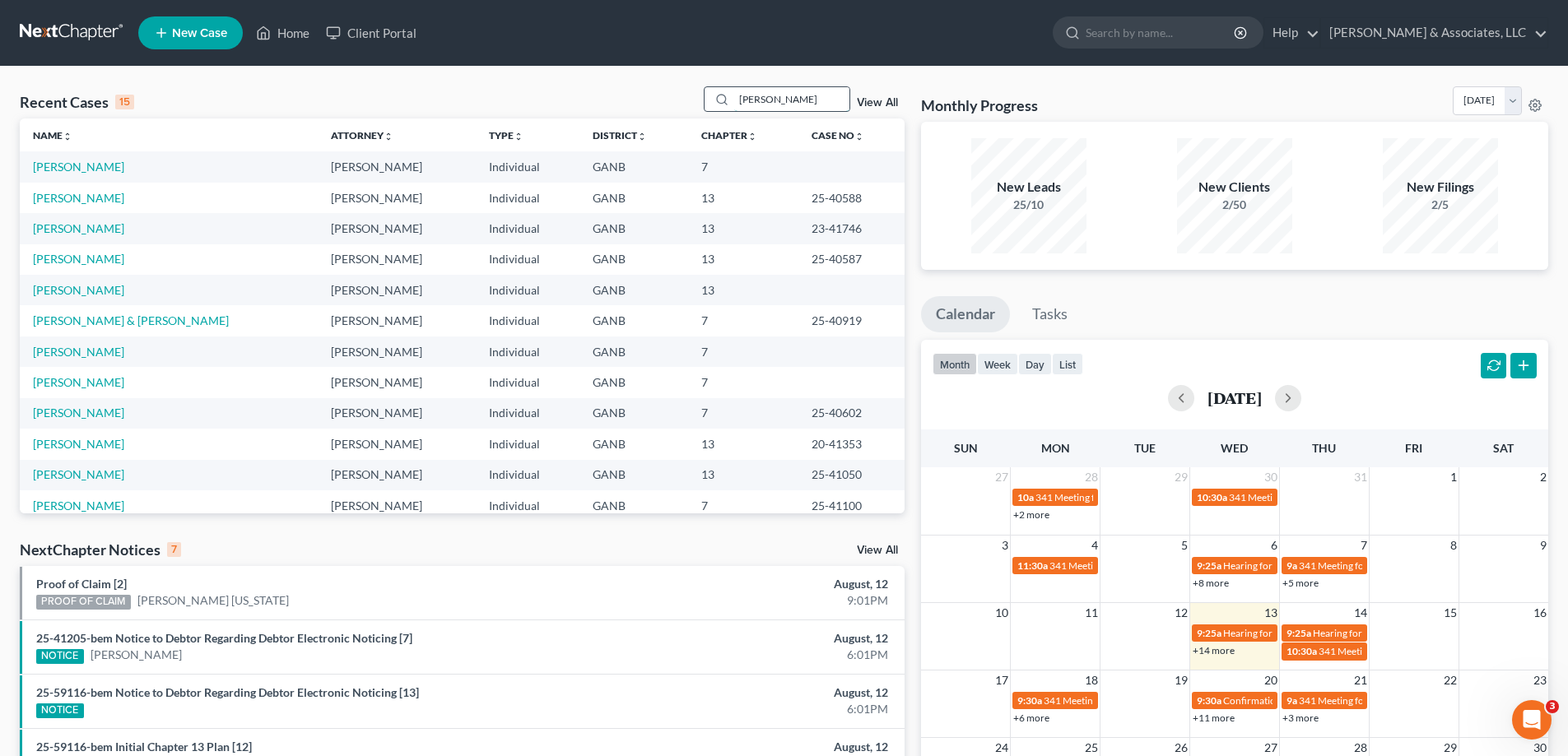
type input "randolph"
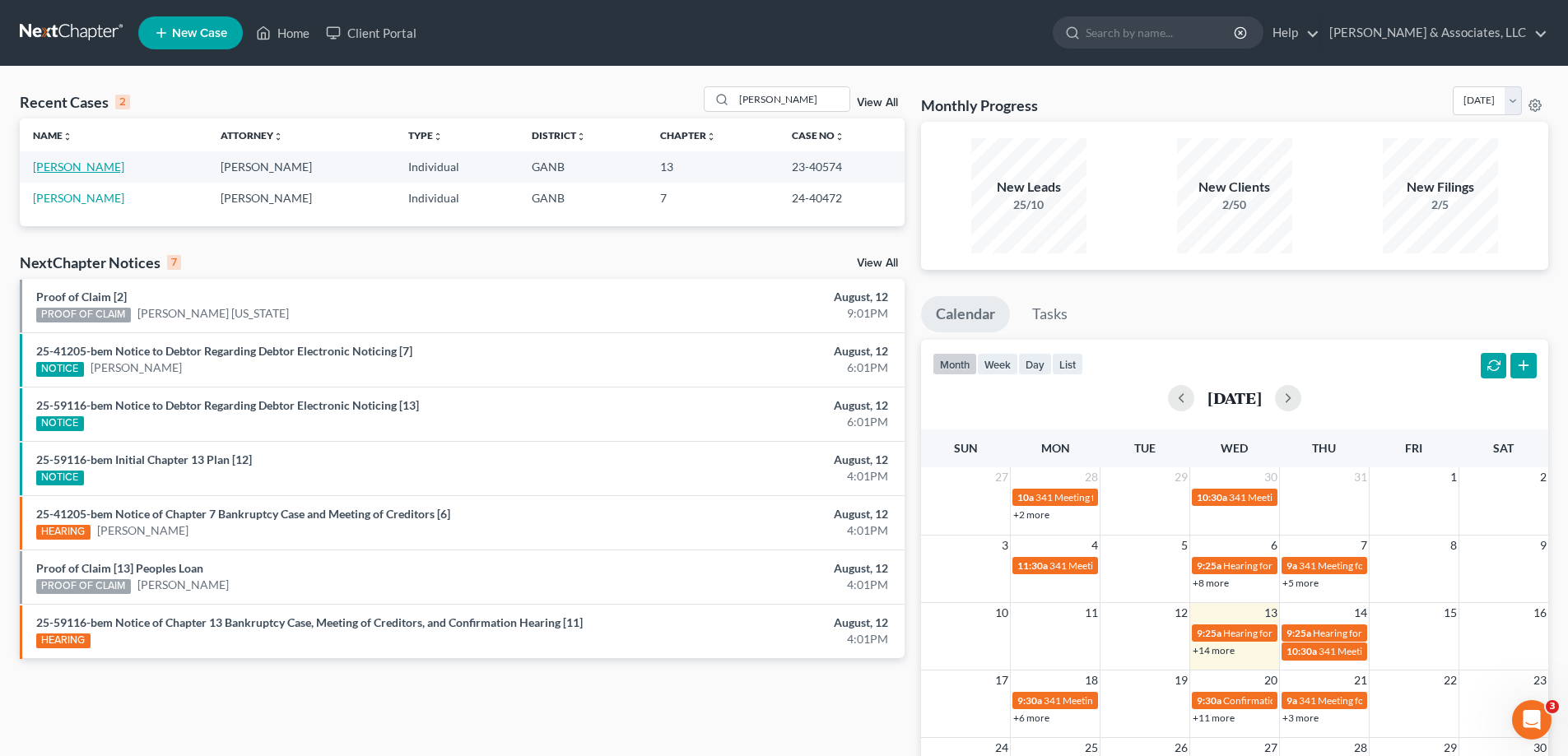
click at [92, 166] on link "[PERSON_NAME]" at bounding box center [78, 167] width 92 height 14
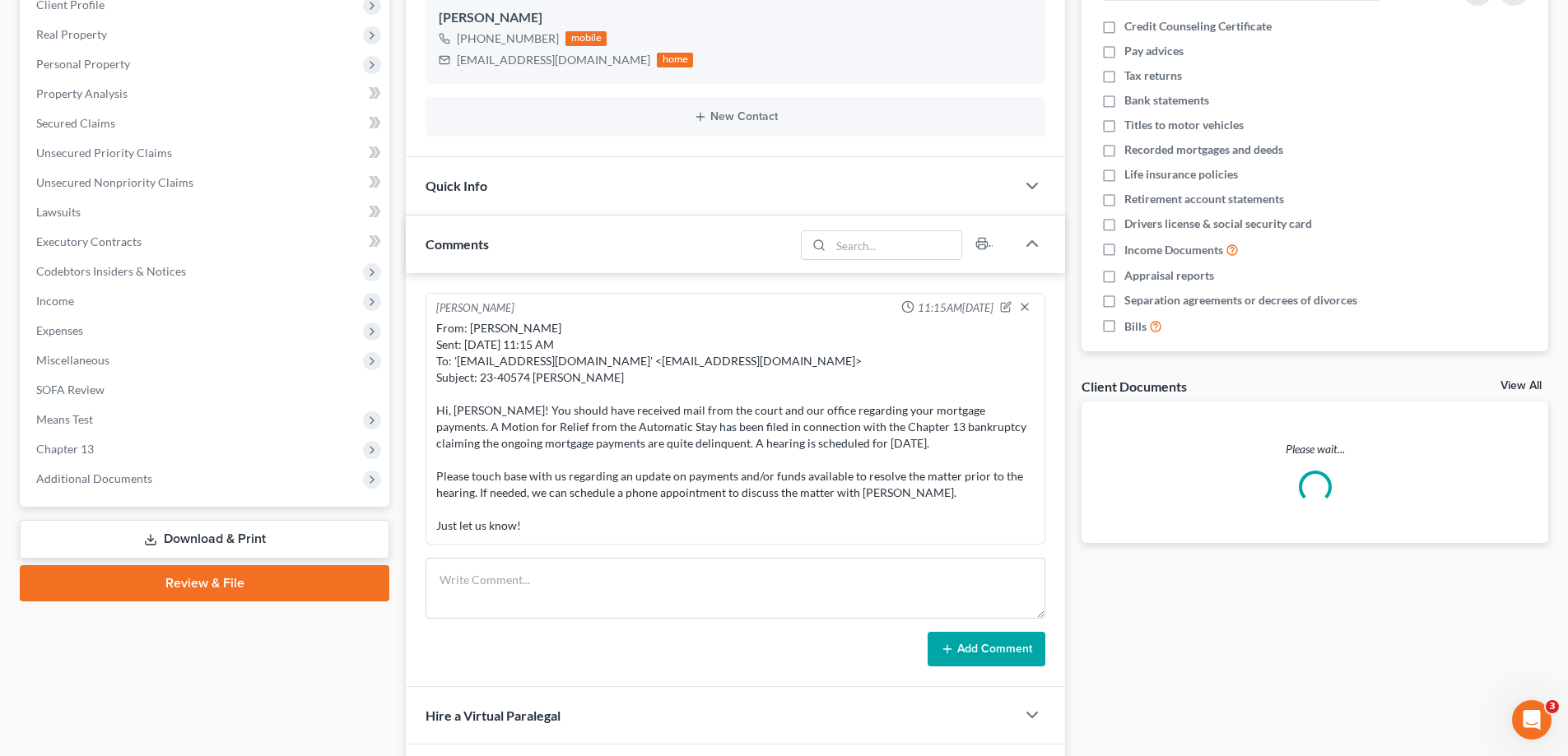
scroll to position [247, 0]
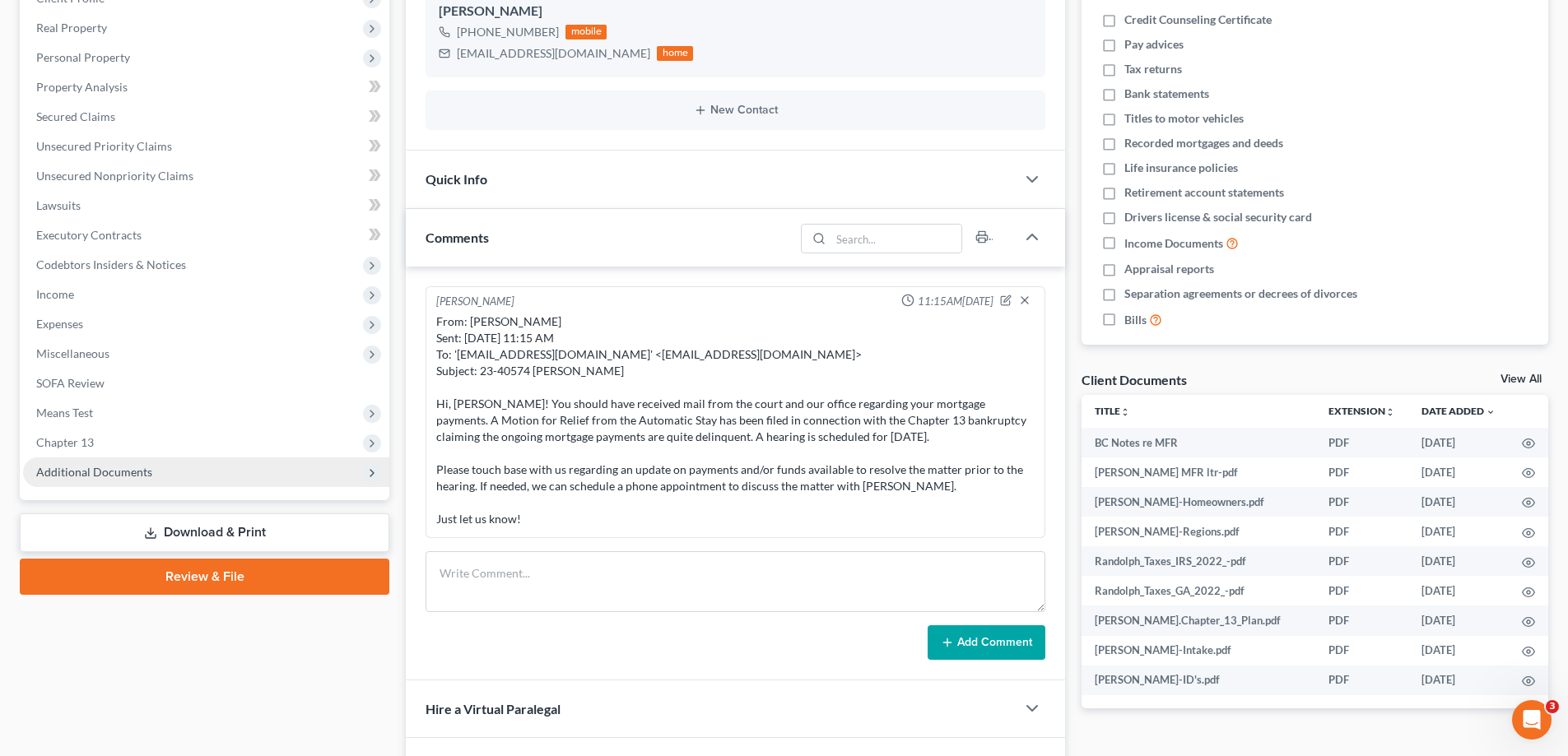
click at [110, 465] on span "Additional Documents" at bounding box center [94, 472] width 116 height 14
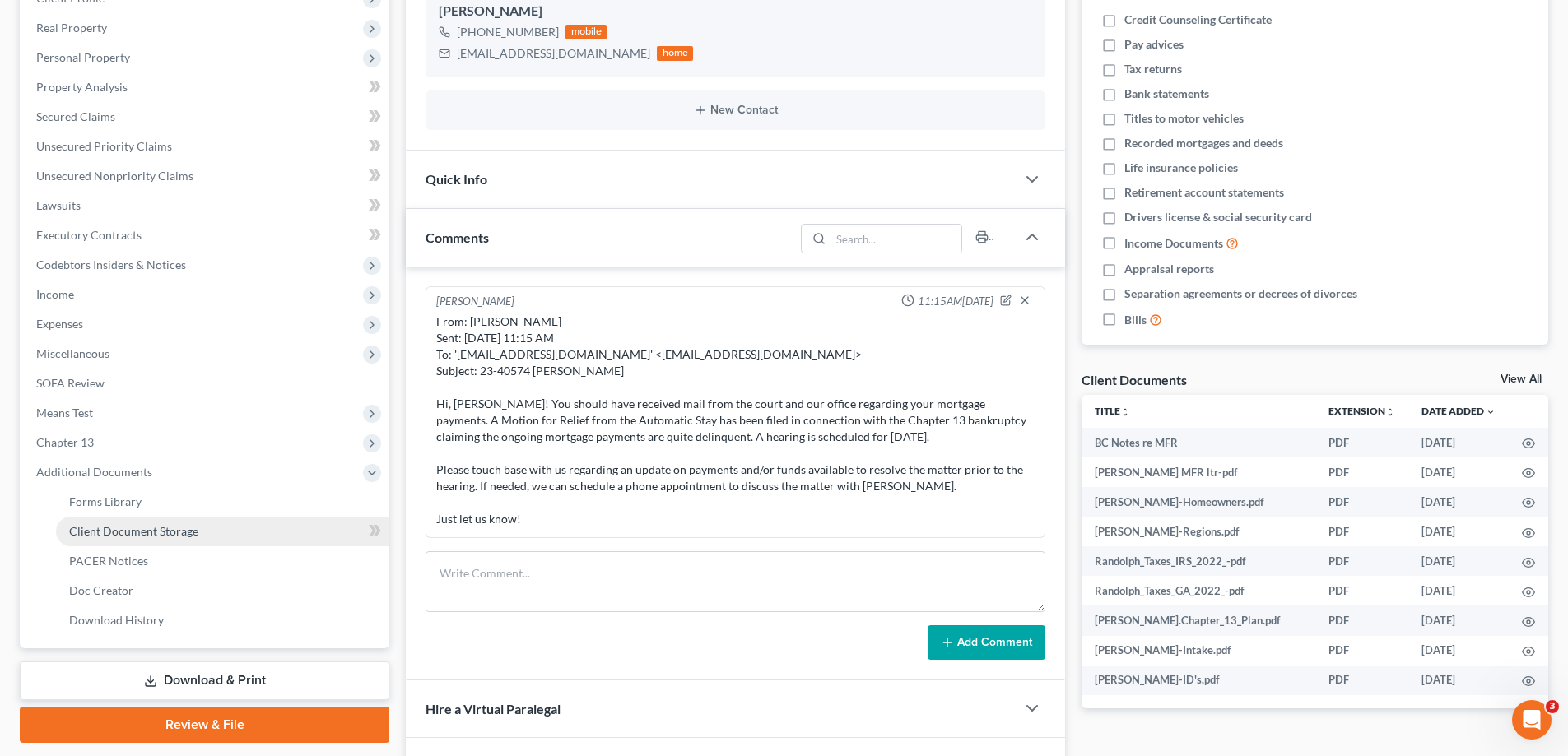
click at [118, 526] on span "Client Document Storage" at bounding box center [133, 531] width 129 height 14
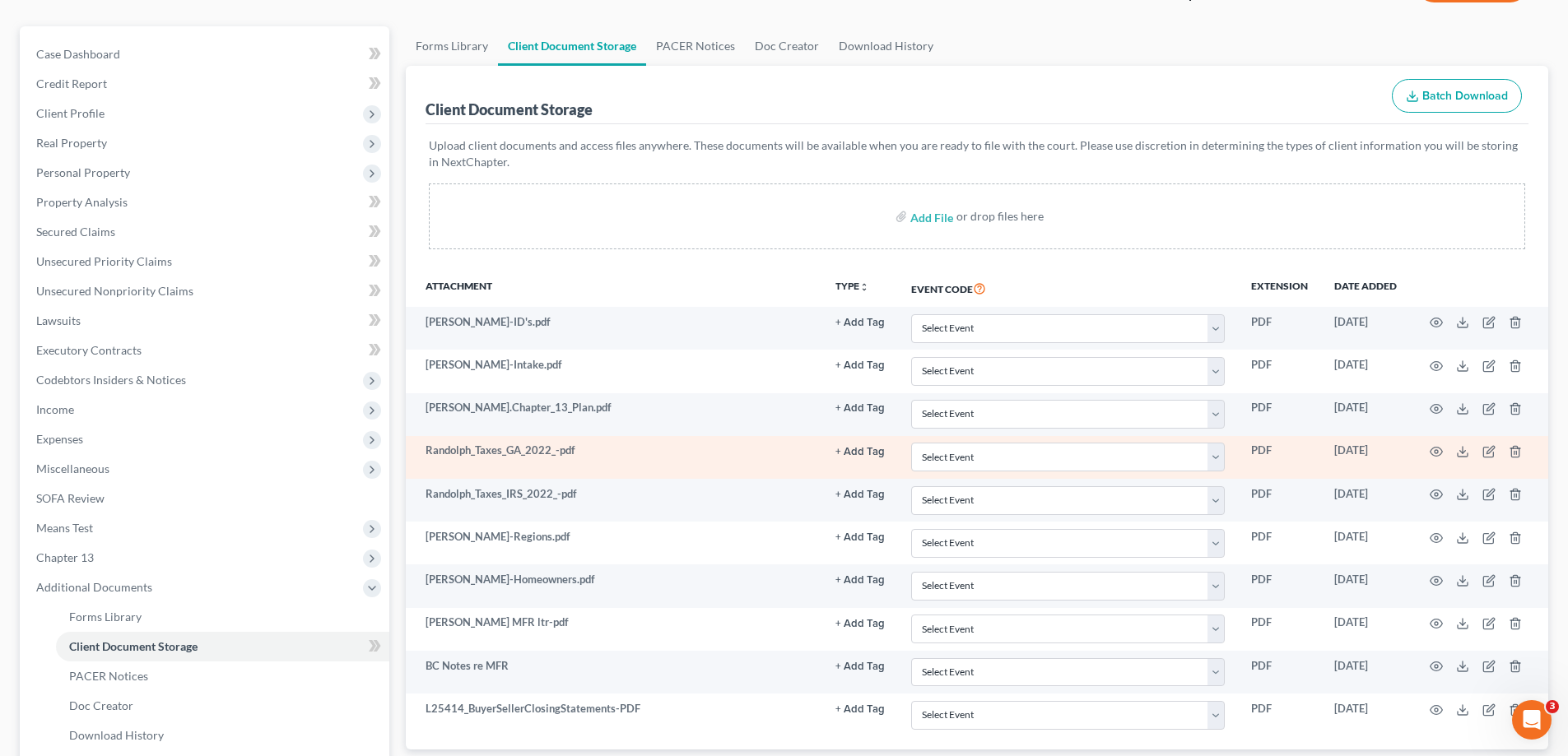
scroll to position [296, 0]
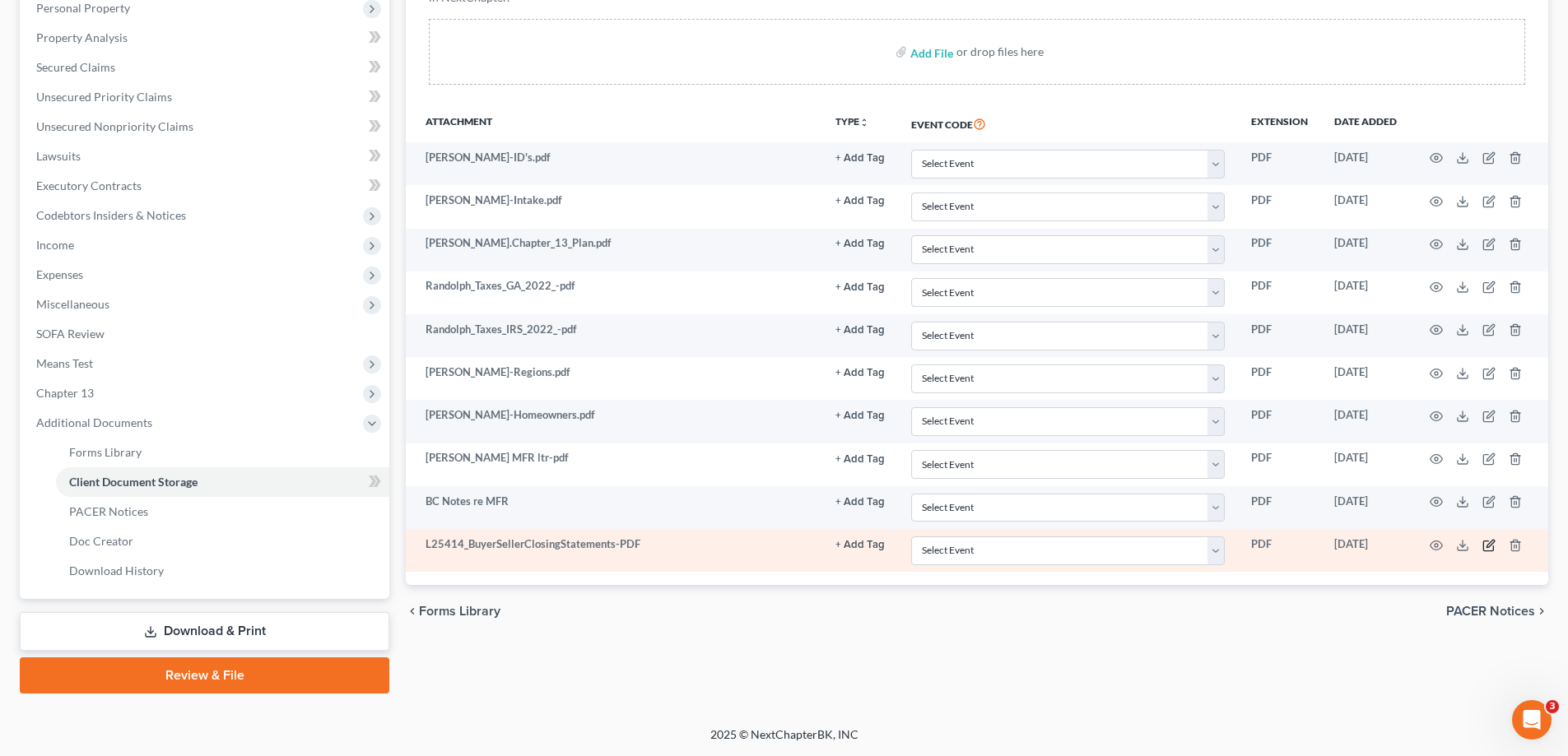
click at [1486, 545] on icon "button" at bounding box center [1488, 545] width 13 height 13
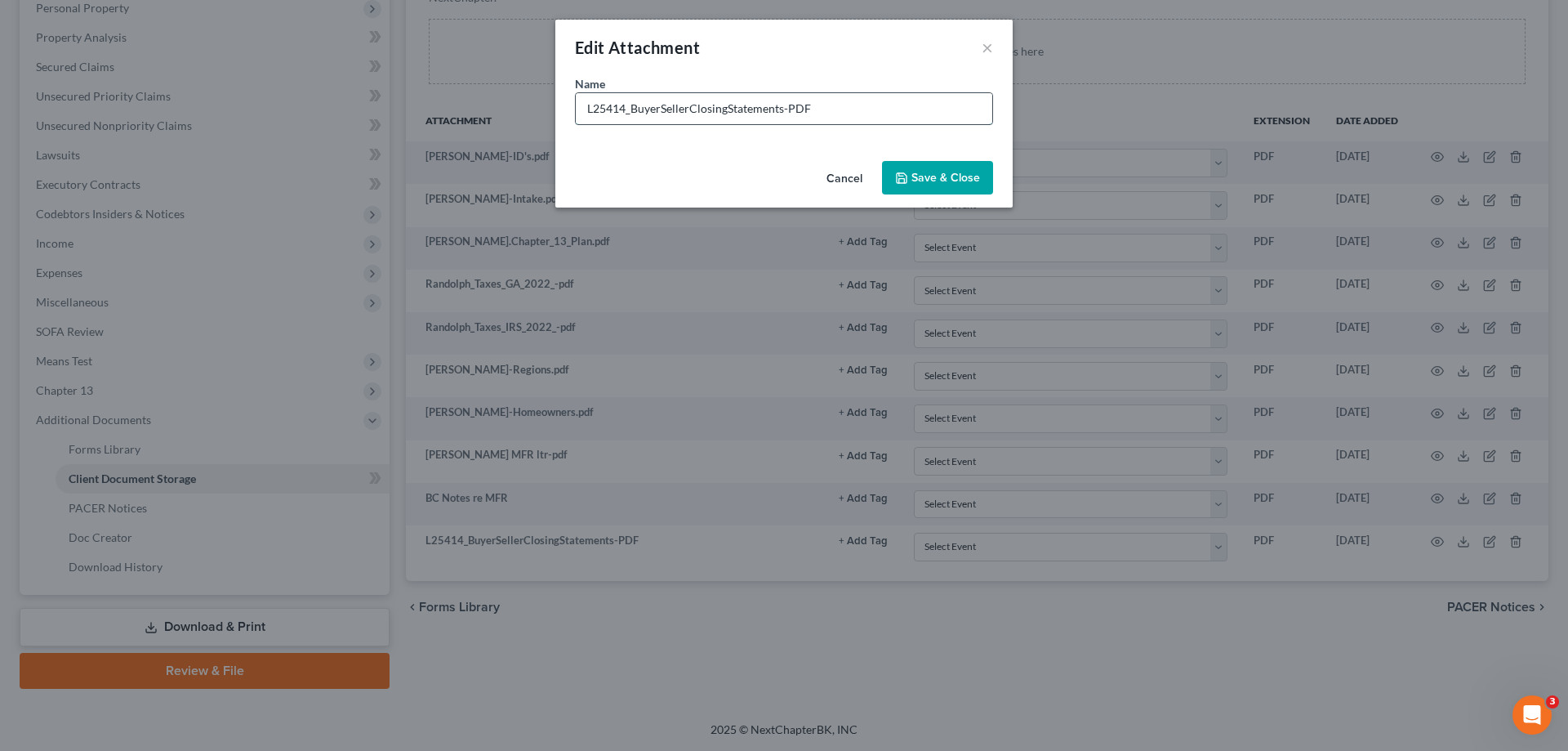
click at [576, 105] on input "L25414_BuyerSellerClosingStatements-PDF" at bounding box center [784, 109] width 416 height 31
type input "Buyer Seller Closing Statements"
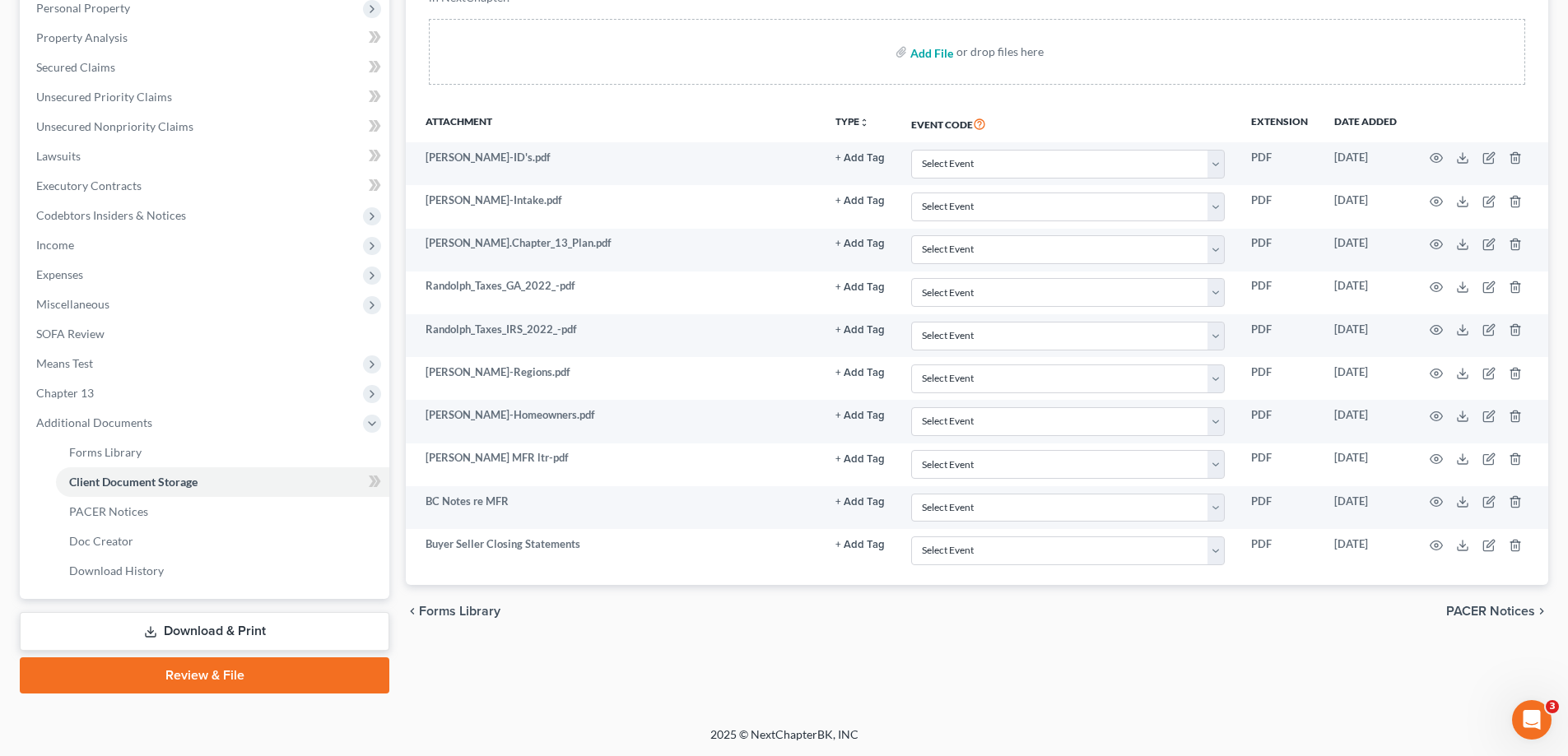
click at [927, 52] on input "file" at bounding box center [930, 52] width 39 height 29
type input "C:\fakepath\Randolph Purchase-Sell Agrement.pdf"
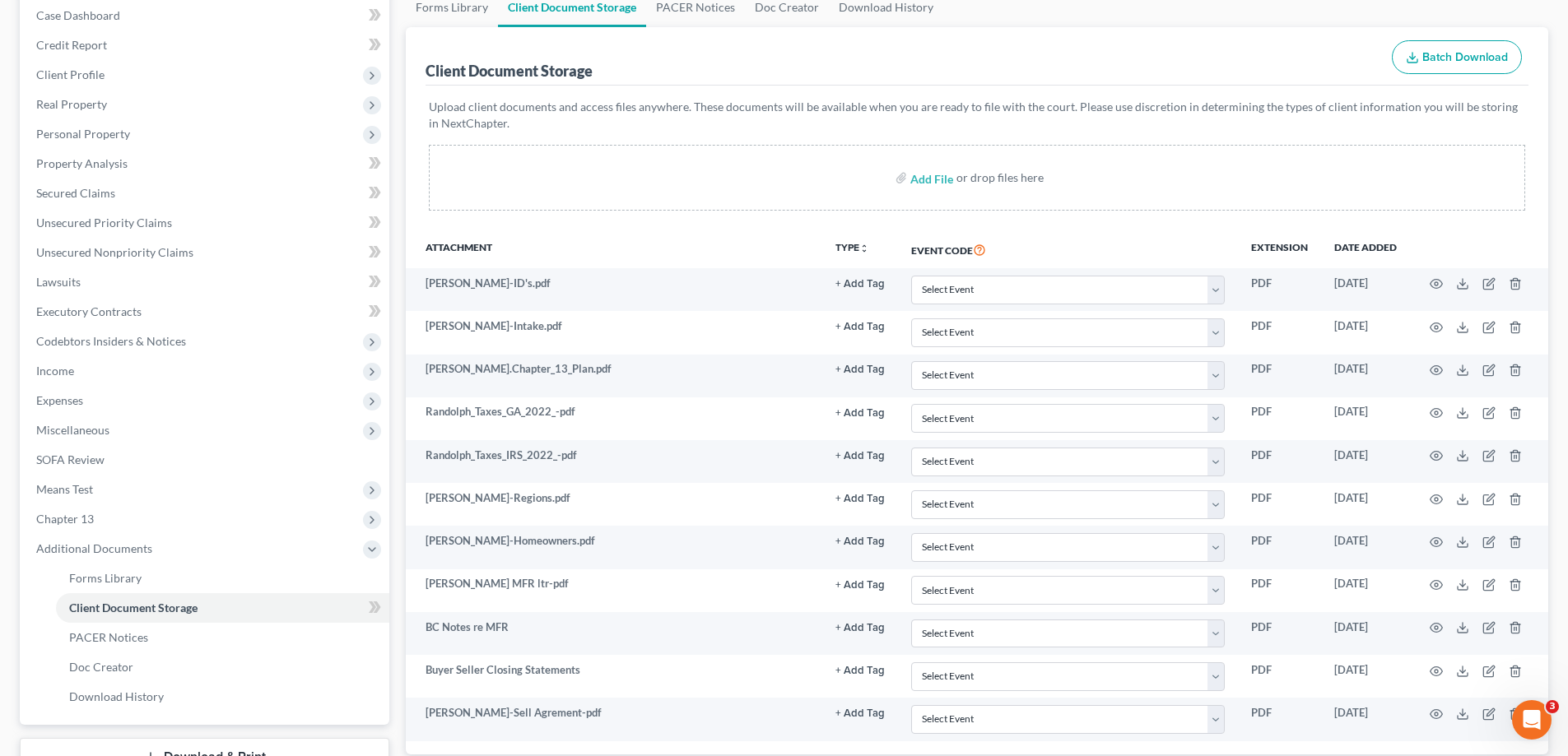
scroll to position [0, 0]
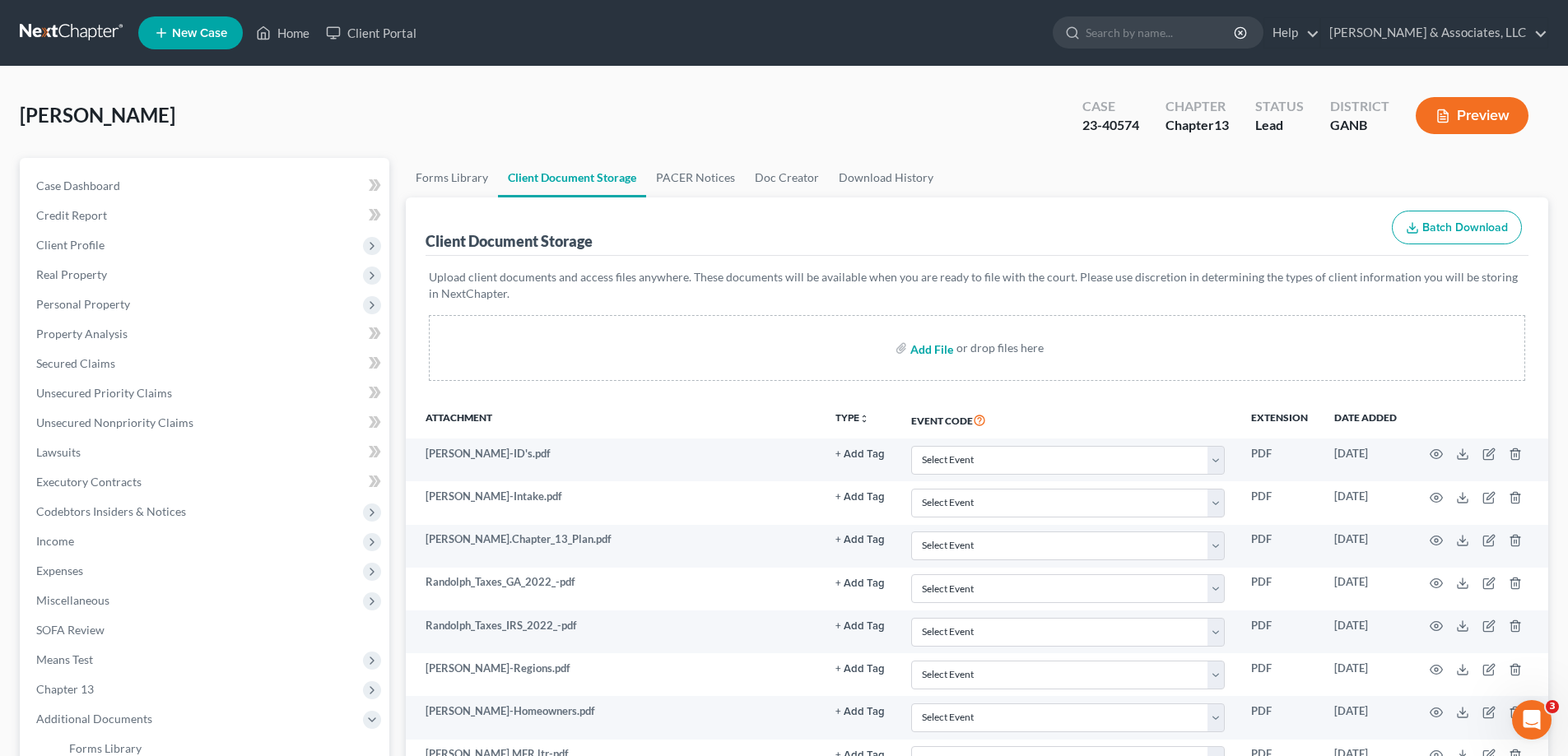
click at [938, 350] on input "file" at bounding box center [930, 347] width 39 height 29
click at [292, 28] on link "Home" at bounding box center [283, 32] width 70 height 29
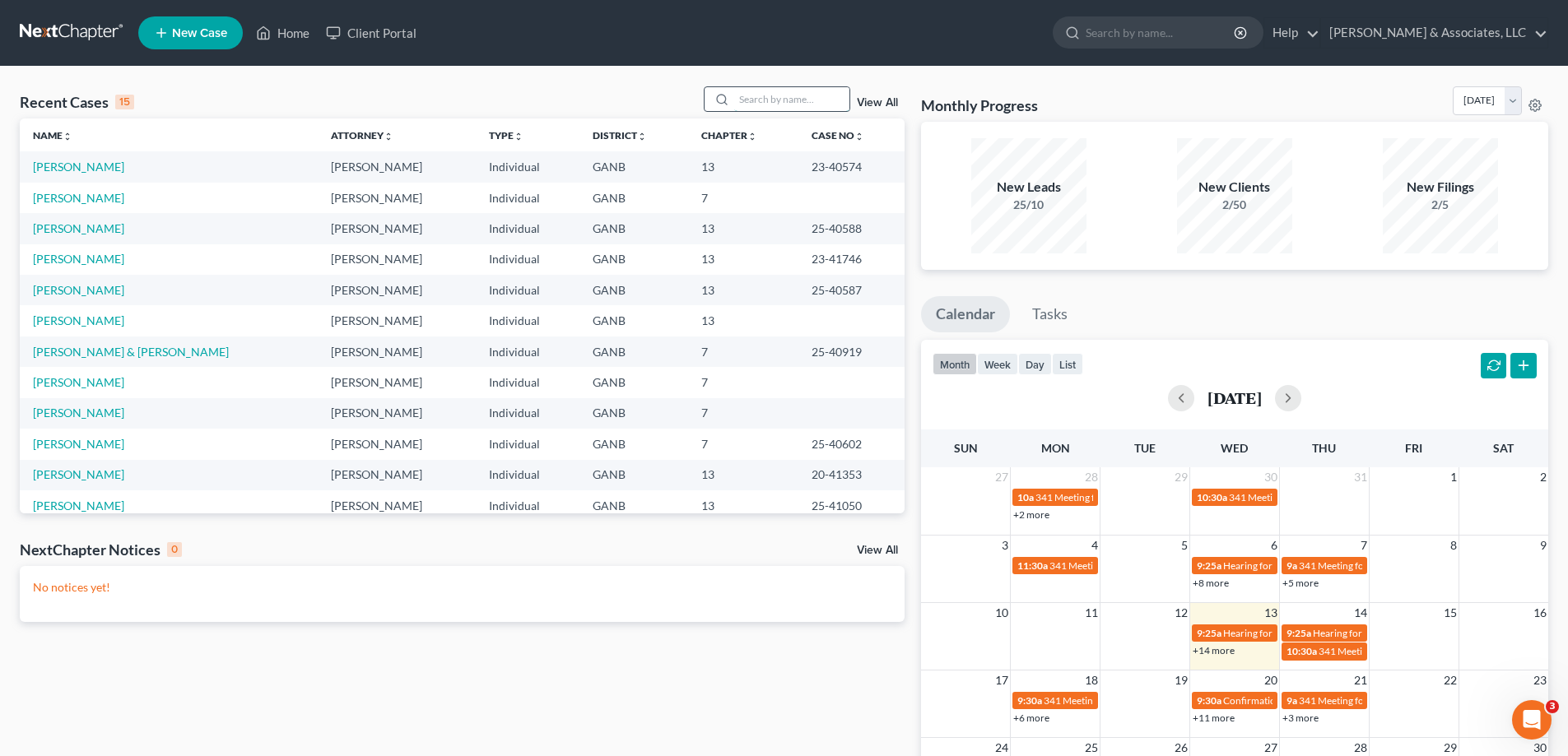
click at [771, 102] on input "search" at bounding box center [792, 99] width 116 height 24
type input "randolph"
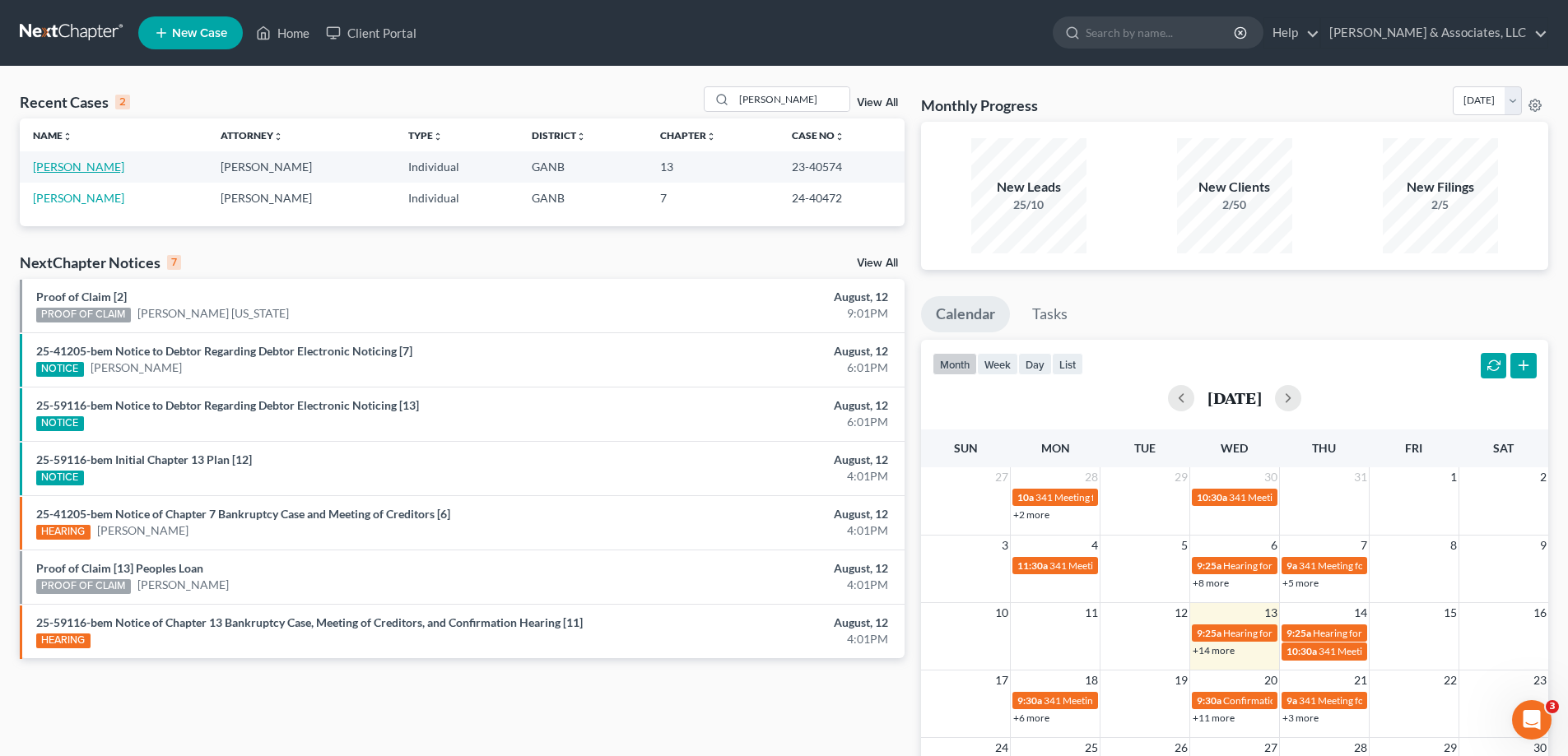
click at [64, 168] on link "[PERSON_NAME]" at bounding box center [78, 167] width 92 height 14
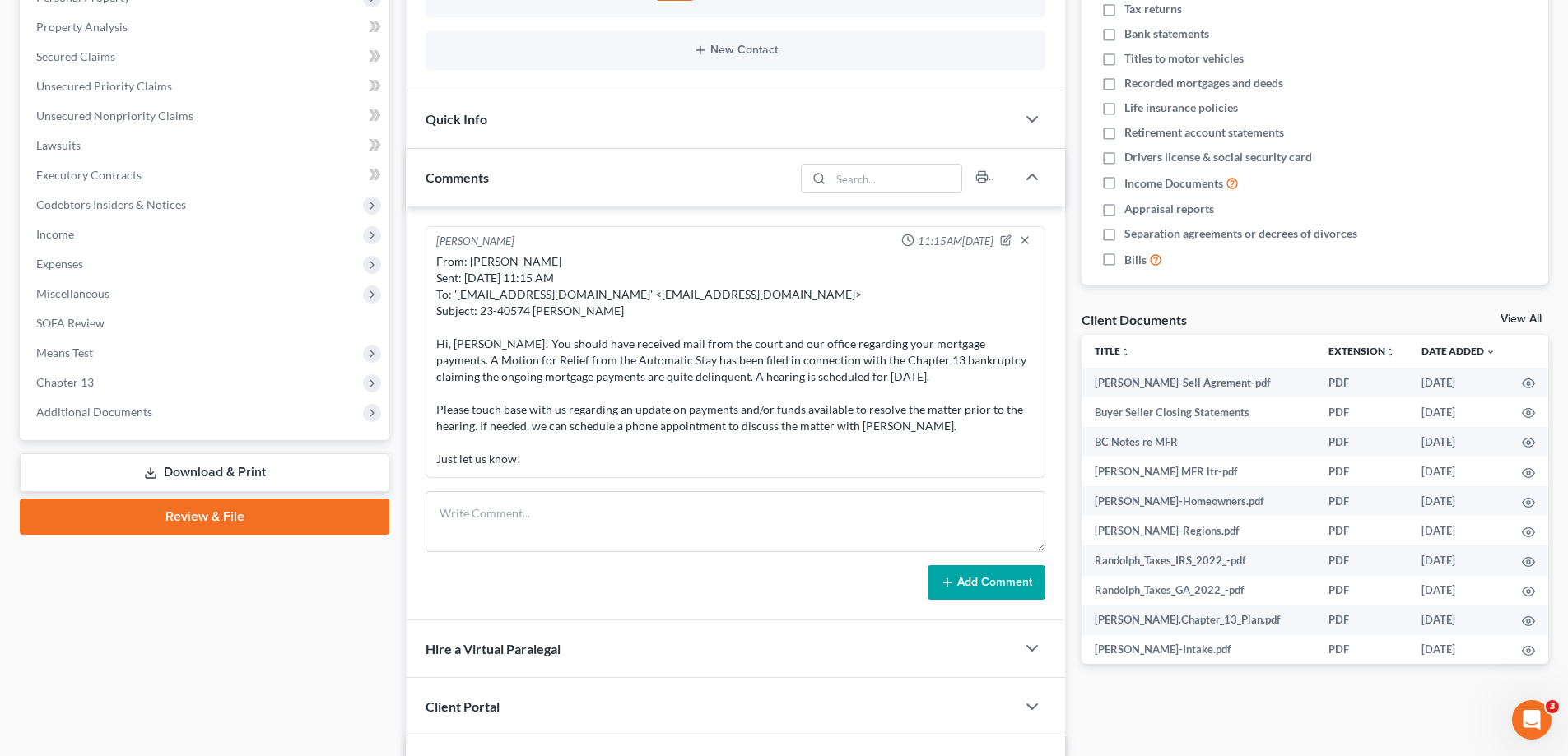
scroll to position [411, 0]
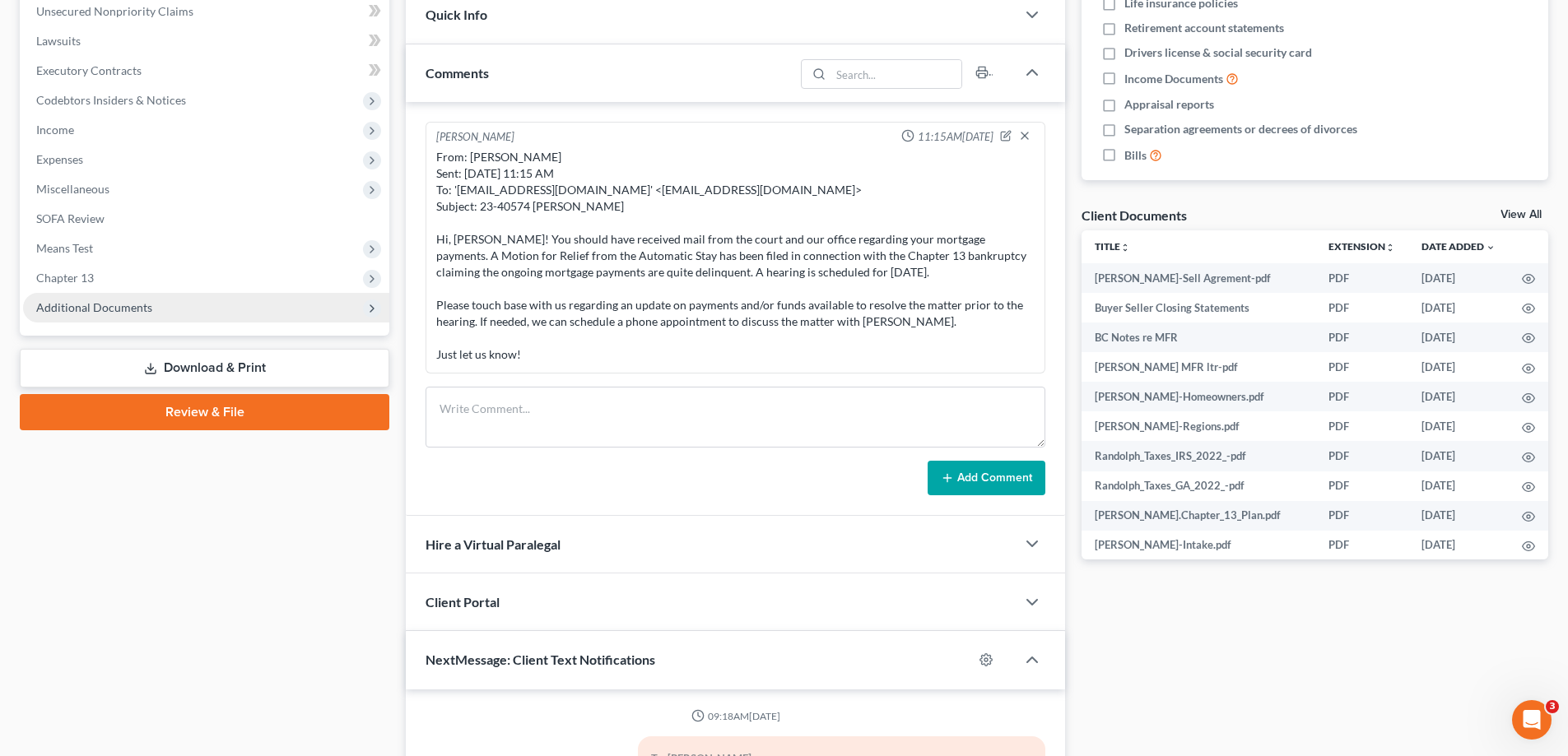
click at [132, 305] on span "Additional Documents" at bounding box center [94, 307] width 116 height 14
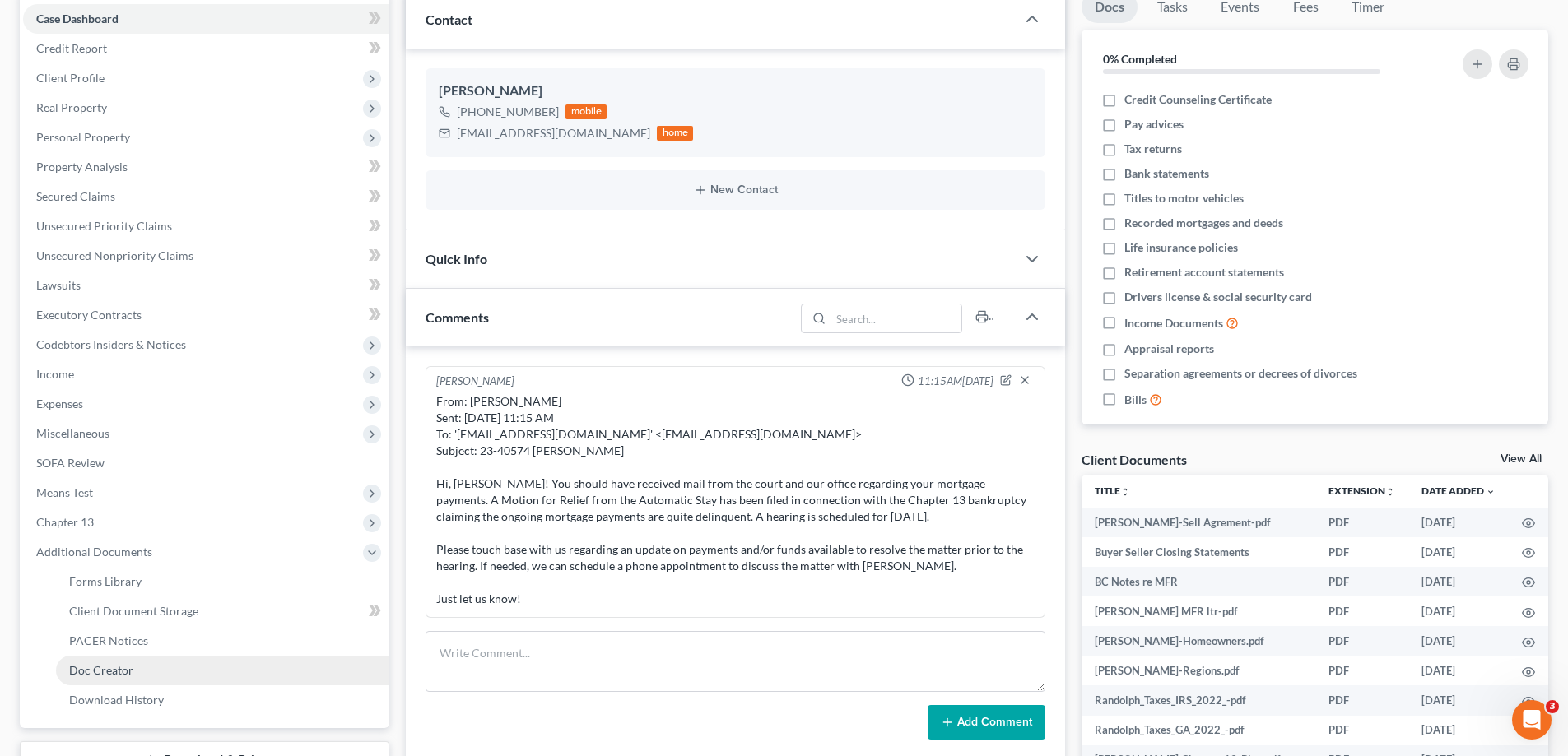
scroll to position [329, 0]
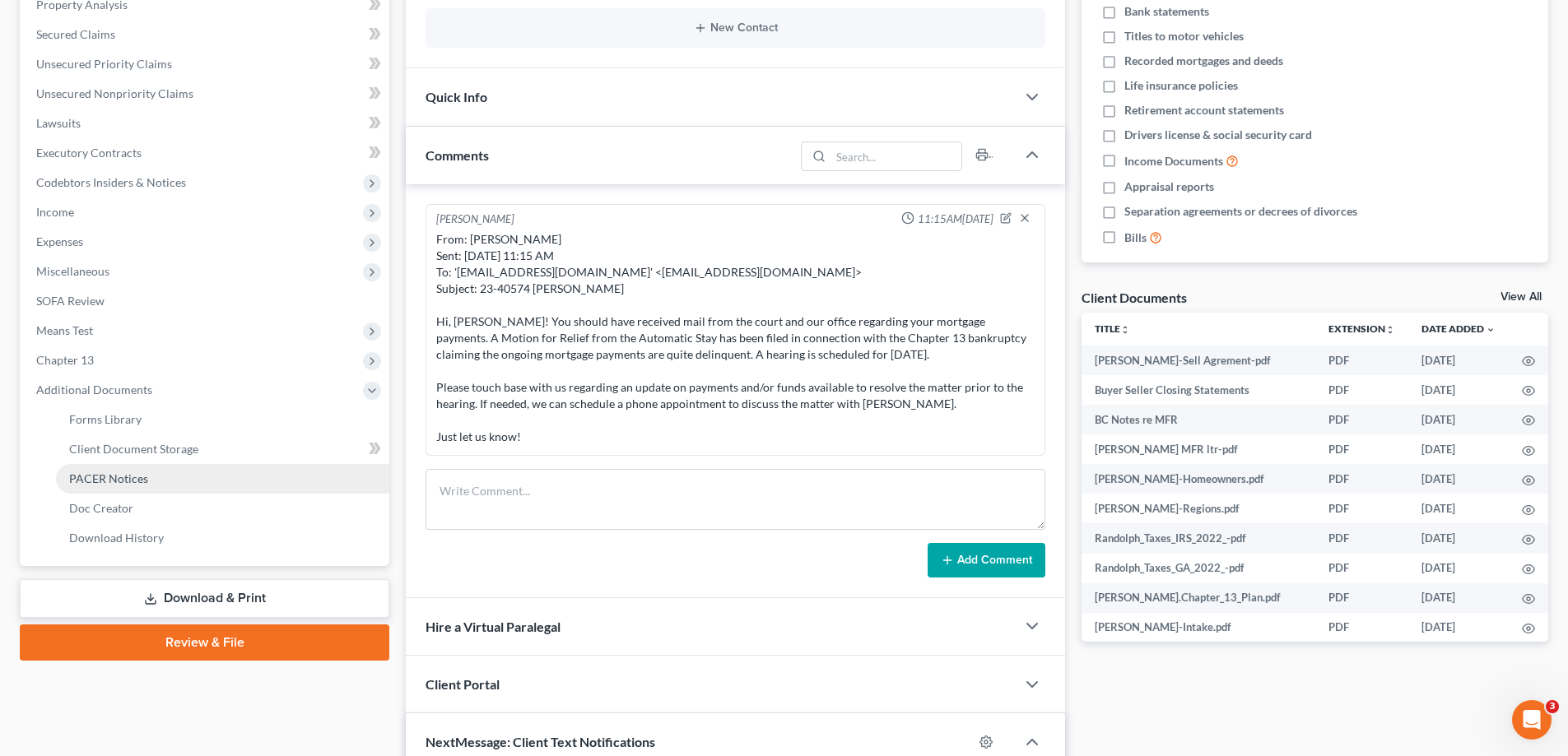
click at [95, 469] on link "PACER Notices" at bounding box center [222, 478] width 333 height 29
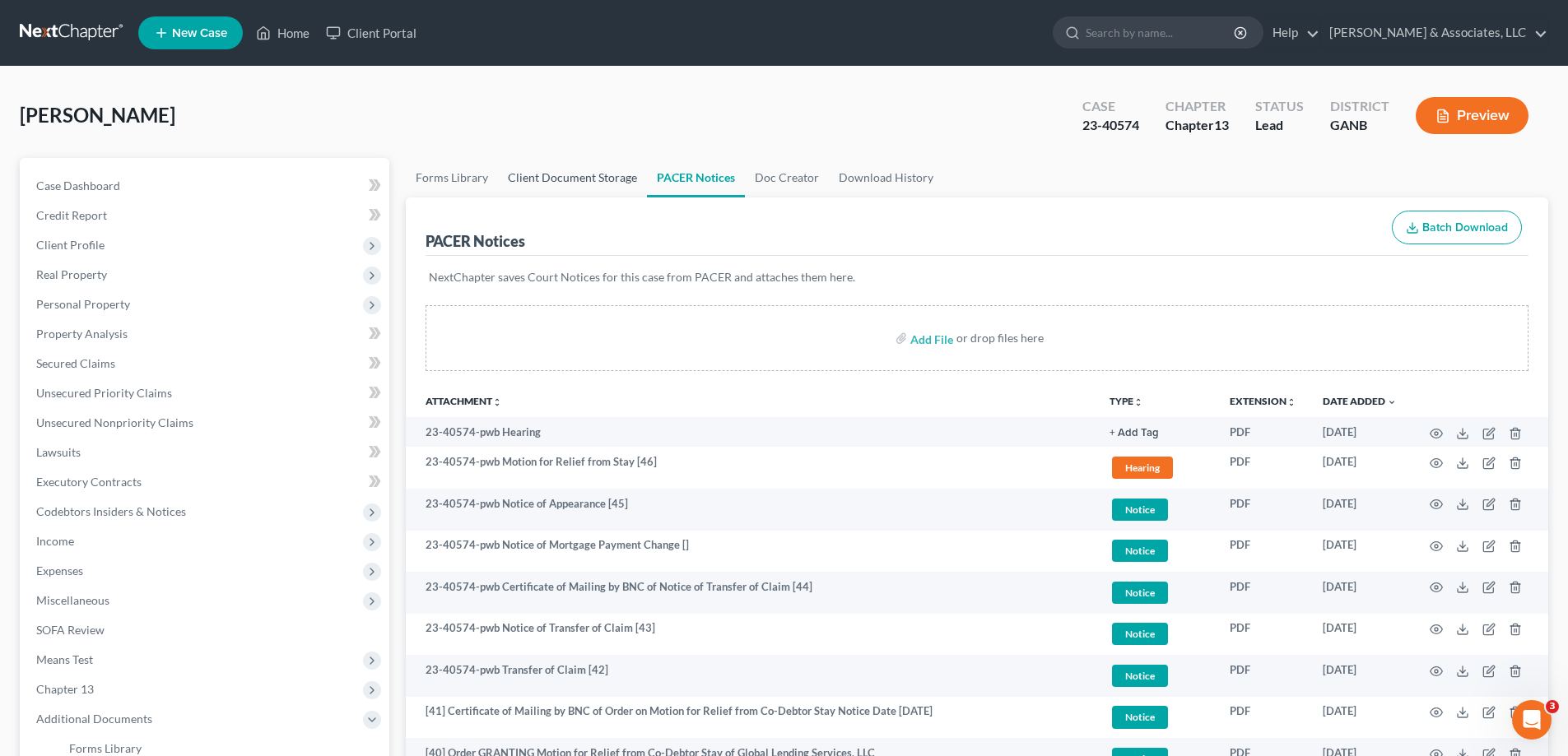
click at [556, 177] on link "Client Document Storage" at bounding box center [572, 178] width 149 height 39
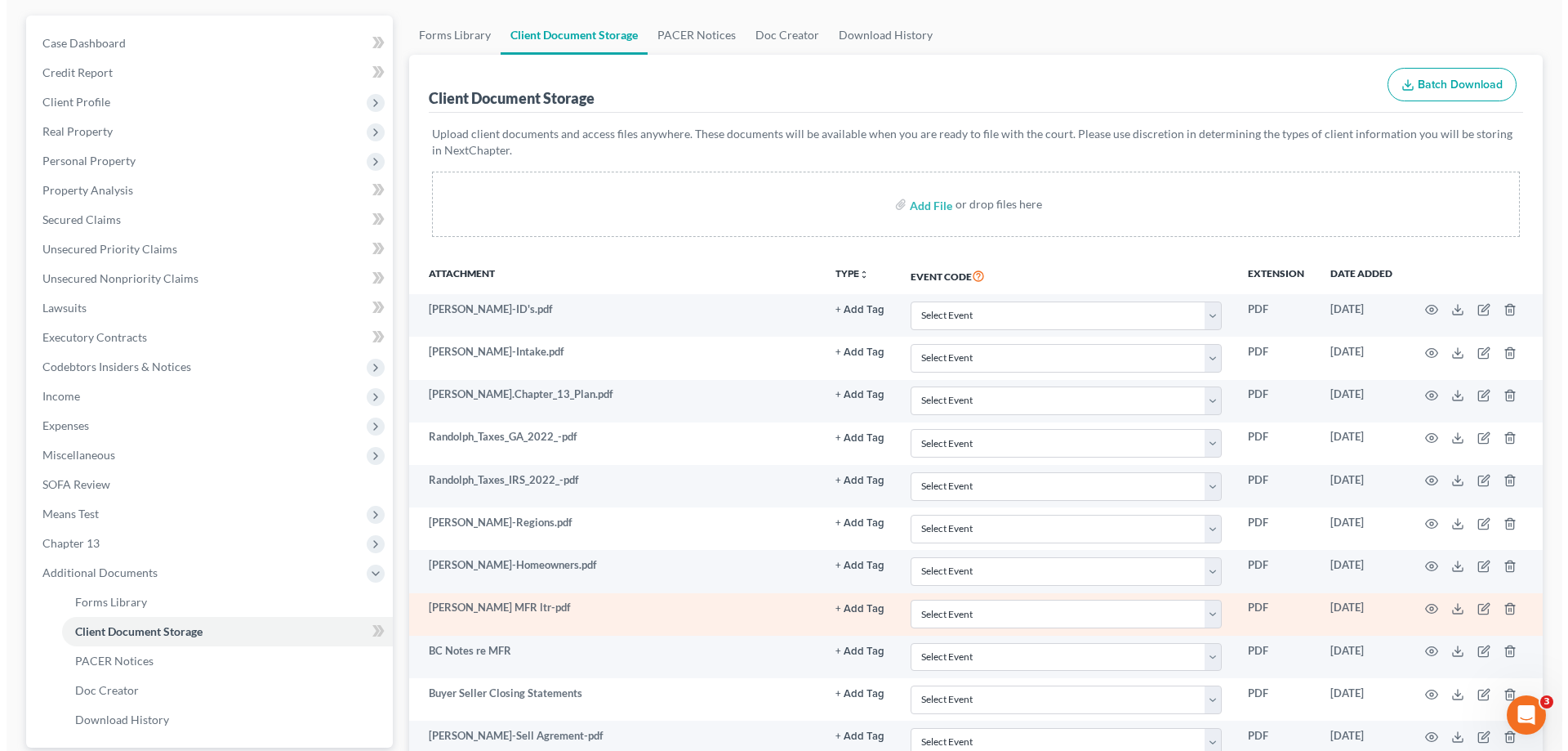
scroll to position [294, 0]
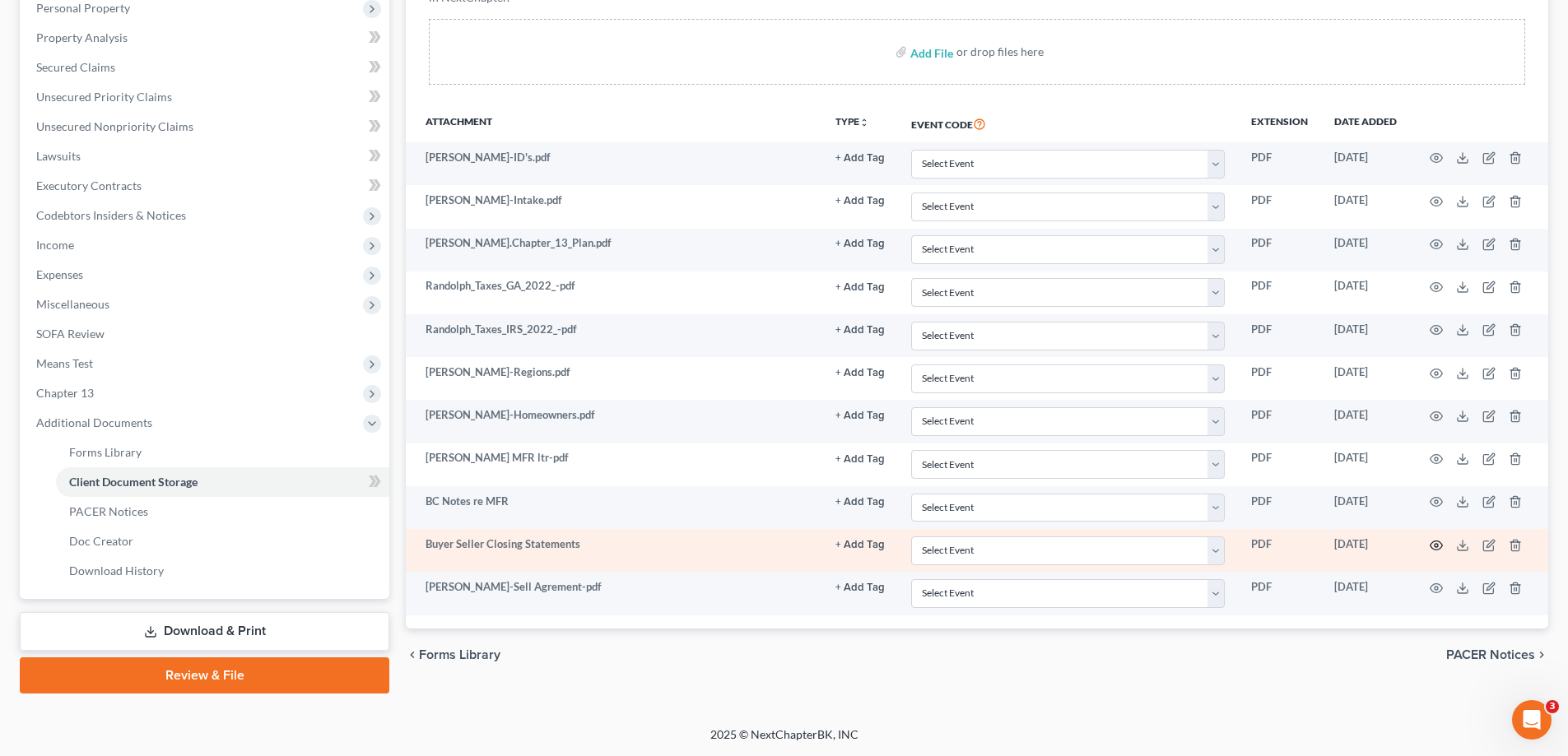
click at [1436, 543] on icon "button" at bounding box center [1436, 545] width 13 height 13
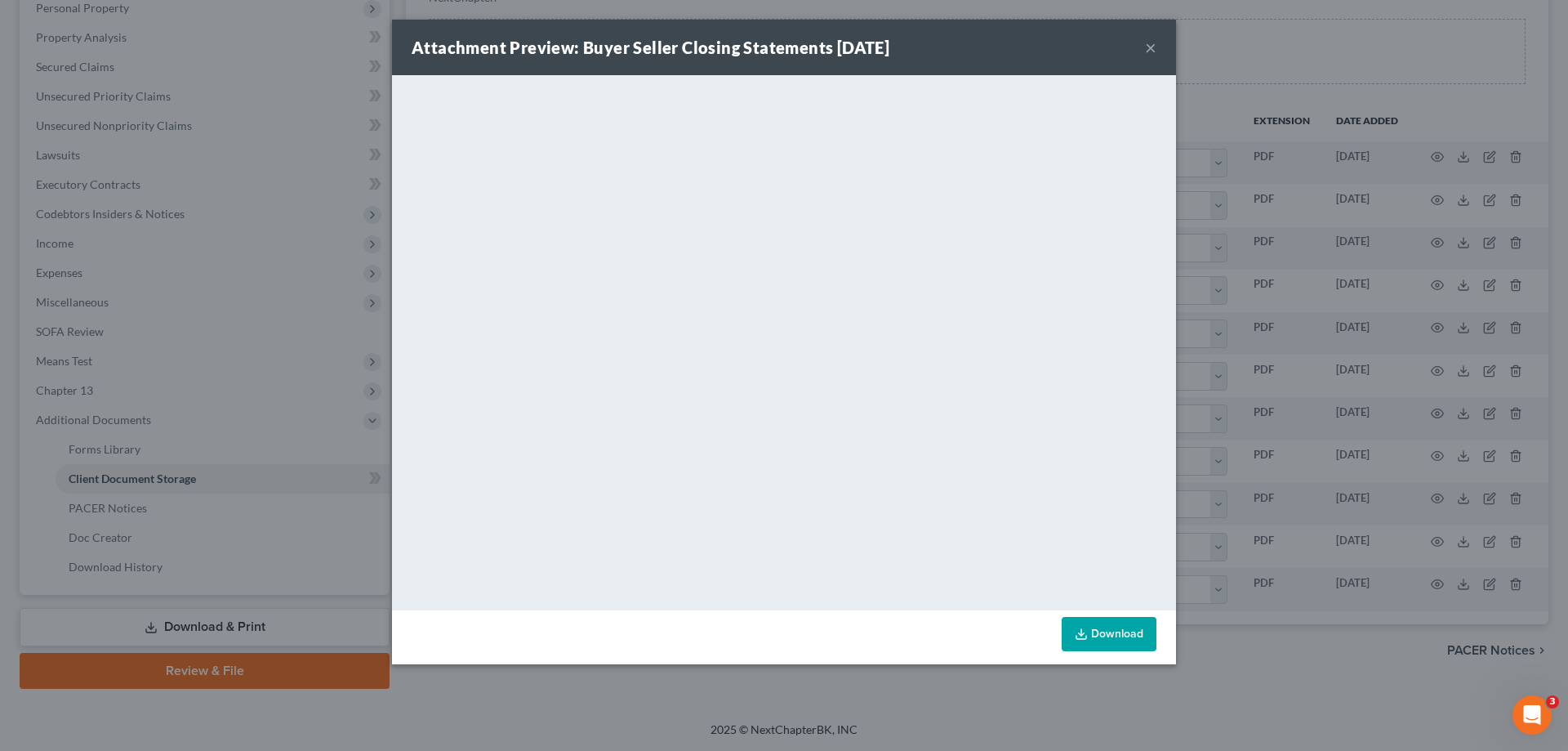
click at [1150, 49] on button "×" at bounding box center [1151, 48] width 11 height 19
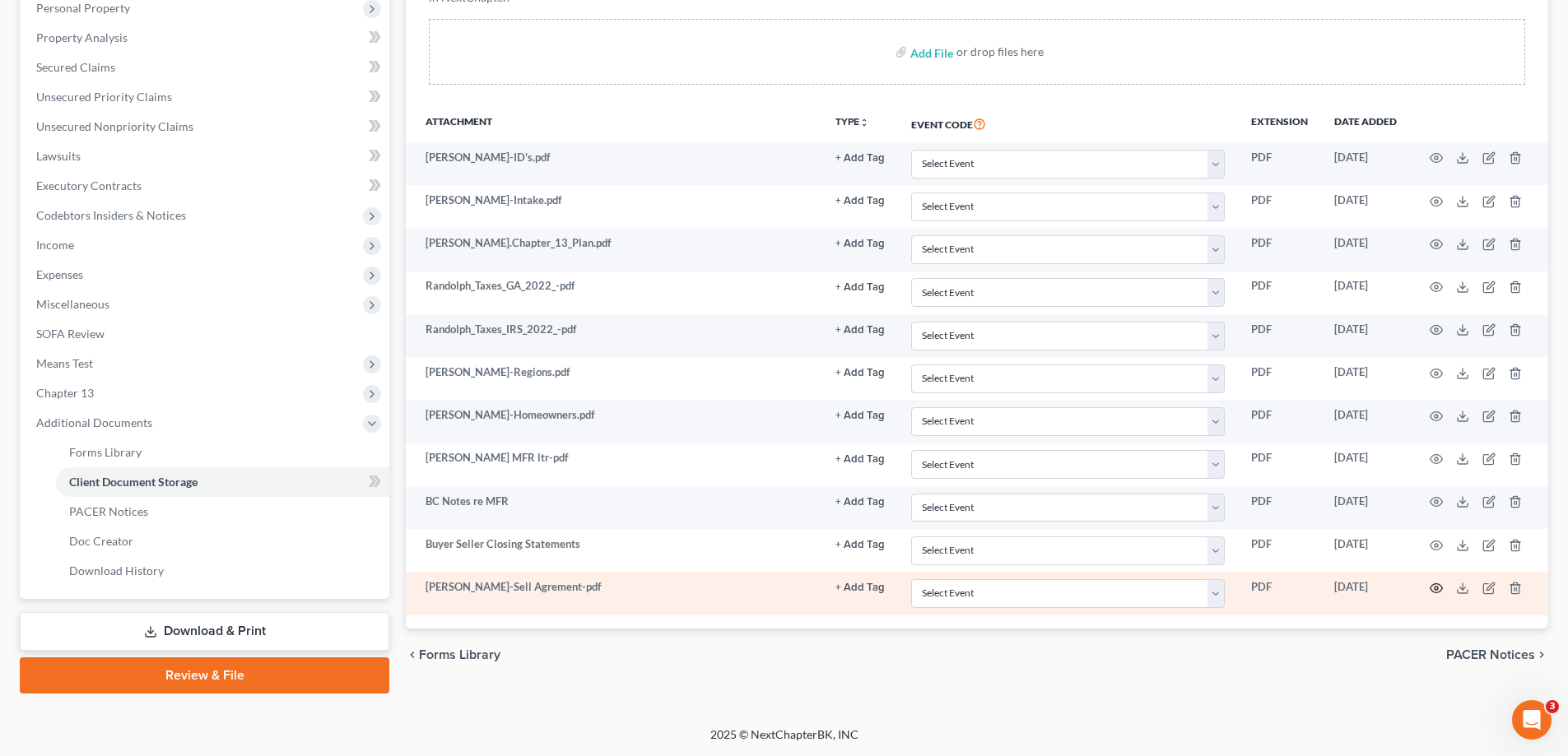
click at [1436, 587] on icon "button" at bounding box center [1436, 588] width 13 height 13
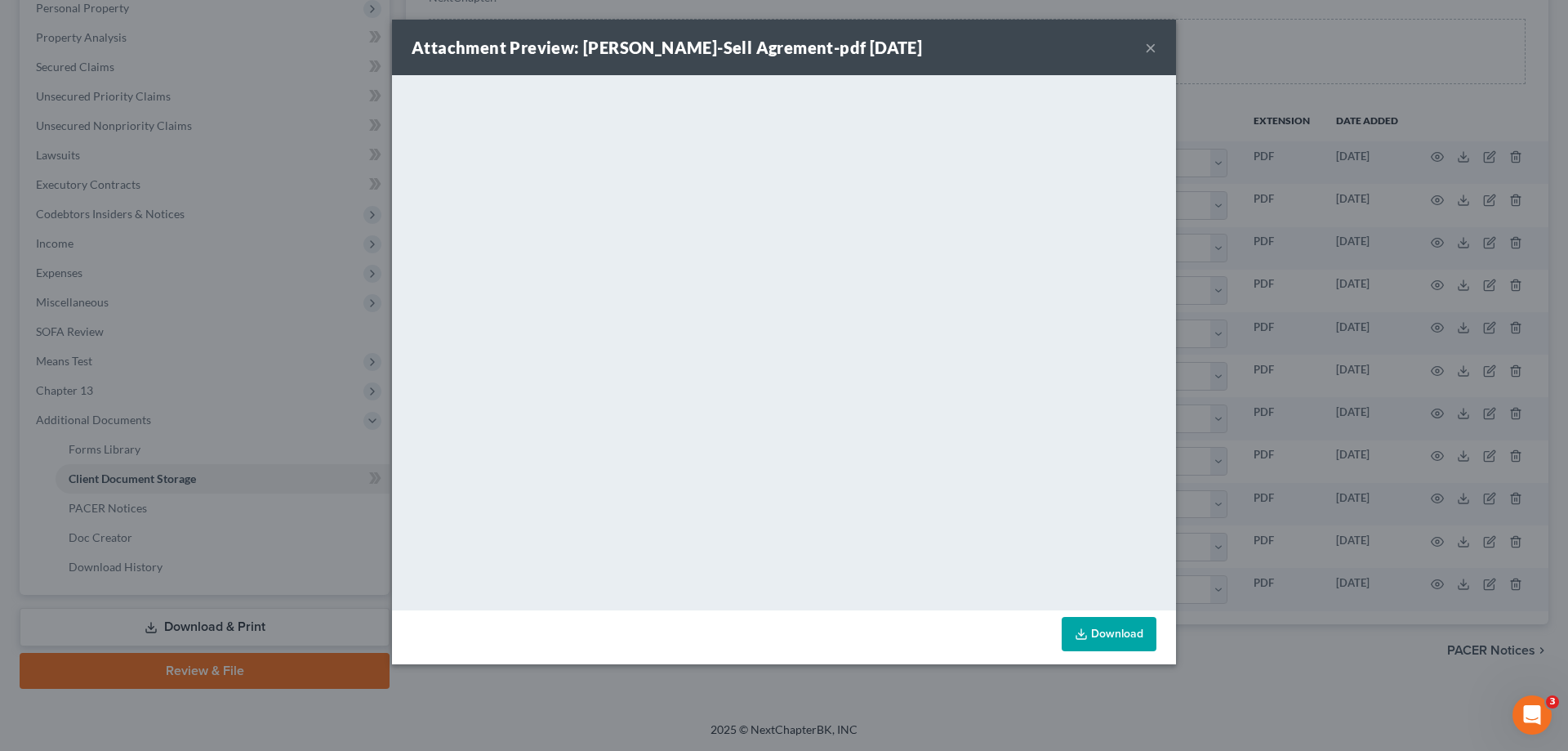
click at [1153, 47] on button "×" at bounding box center [1151, 48] width 11 height 19
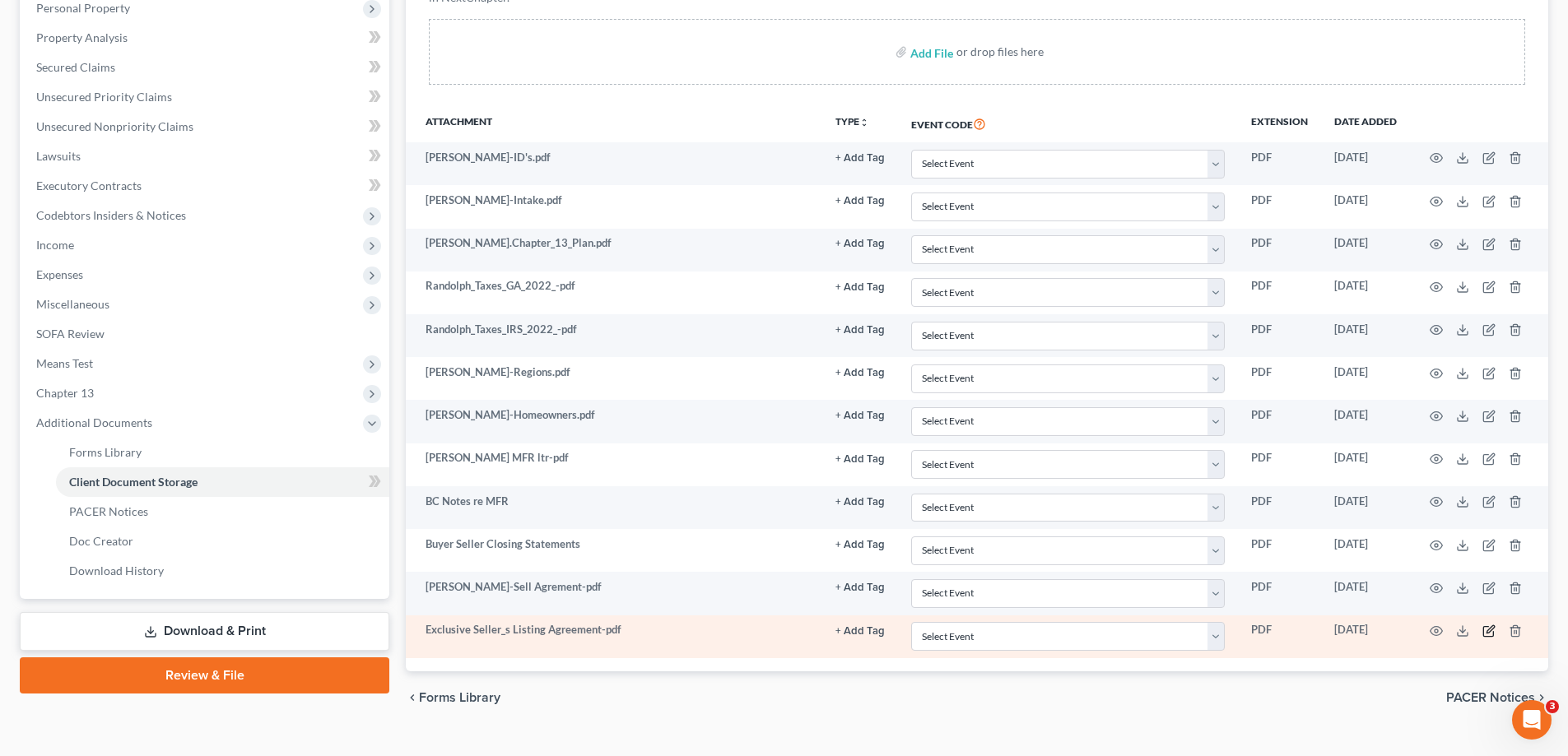
click at [1487, 629] on icon "button" at bounding box center [1488, 631] width 13 height 13
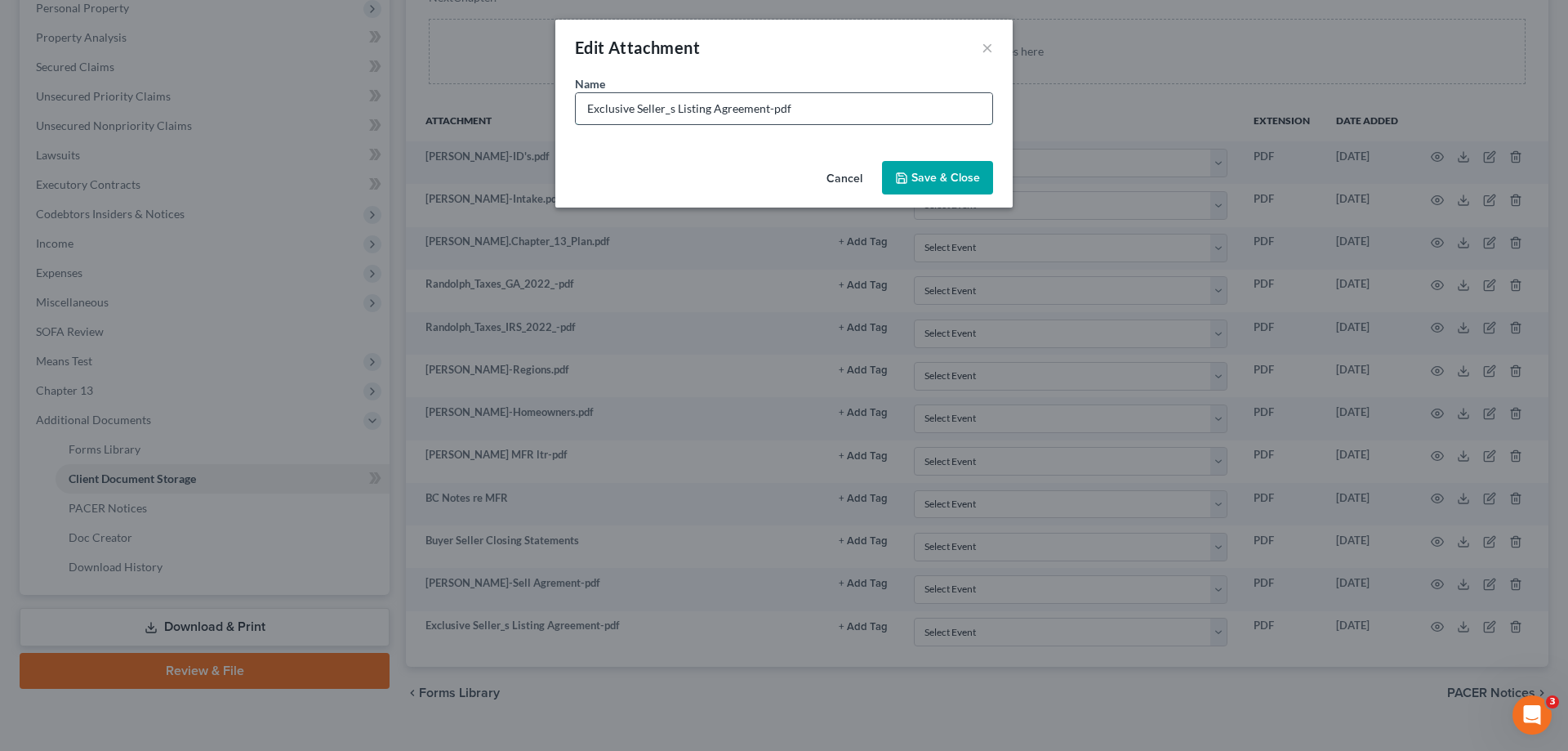
drag, startPoint x: 592, startPoint y: 109, endPoint x: 583, endPoint y: 109, distance: 9.0
click at [589, 109] on input "Exclusive Seller_s Listing Agreement-pdf" at bounding box center [784, 109] width 416 height 31
click at [633, 112] on input "xclusivEe Seller_s Listing Agreement-pdf" at bounding box center [784, 109] width 416 height 31
drag, startPoint x: 633, startPoint y: 112, endPoint x: 578, endPoint y: 105, distance: 55.4
click at [578, 105] on input "xclusivEe Seller_s Listing Agreement-pdf" at bounding box center [784, 109] width 416 height 31
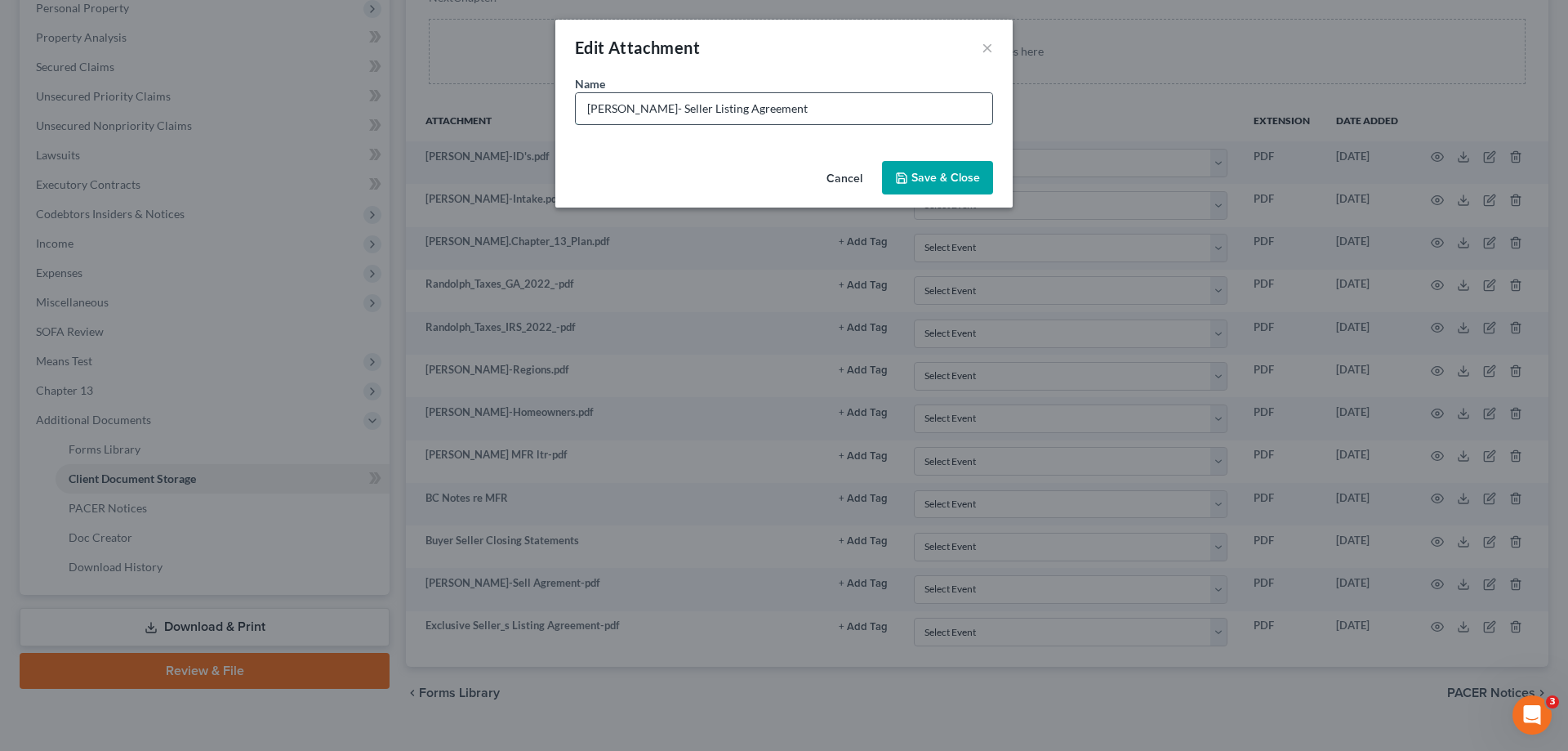
type input "[PERSON_NAME]- Seller Listing Agreement"
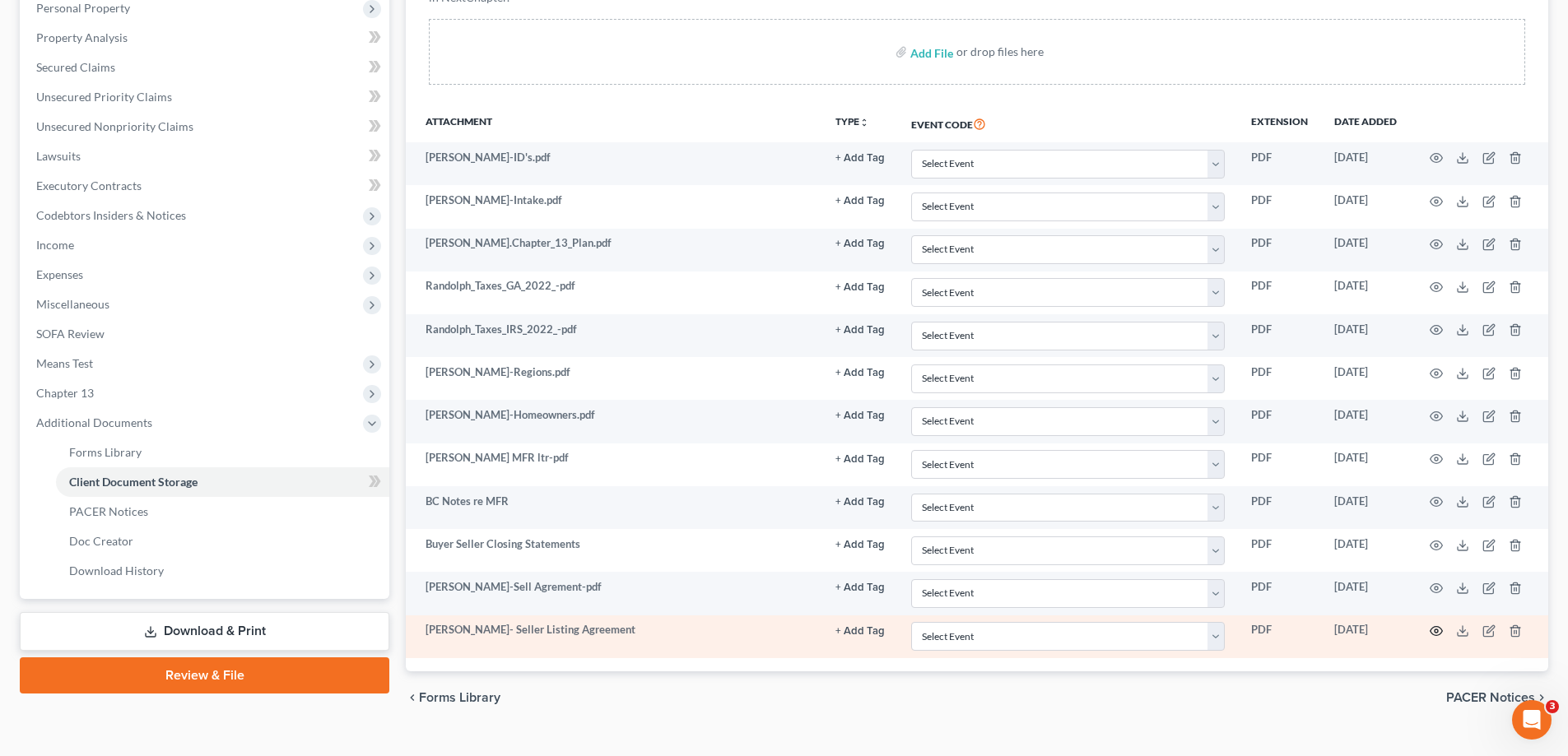
click at [1429, 628] on icon "button" at bounding box center [1436, 631] width 13 height 13
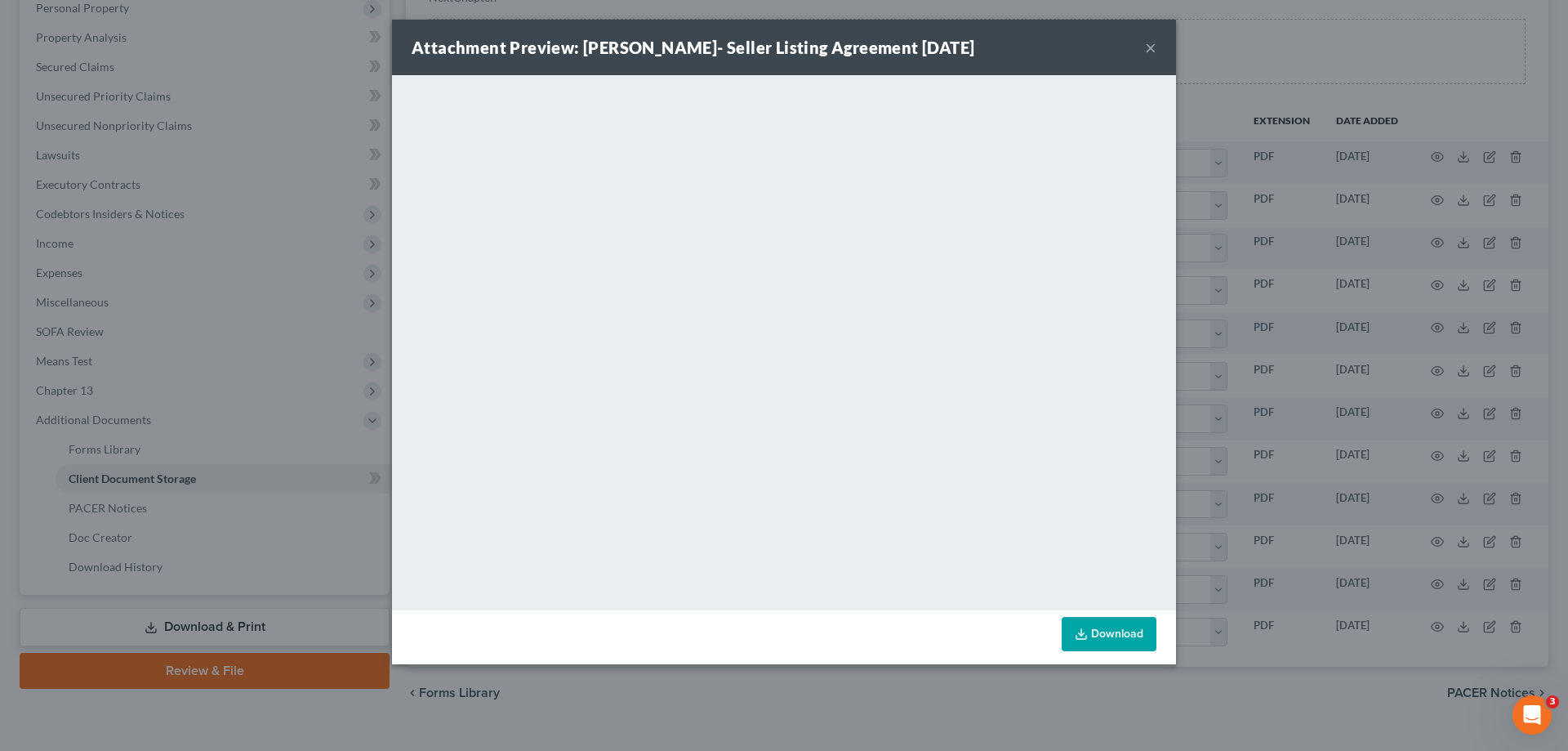
click at [1149, 48] on button "×" at bounding box center [1151, 48] width 11 height 19
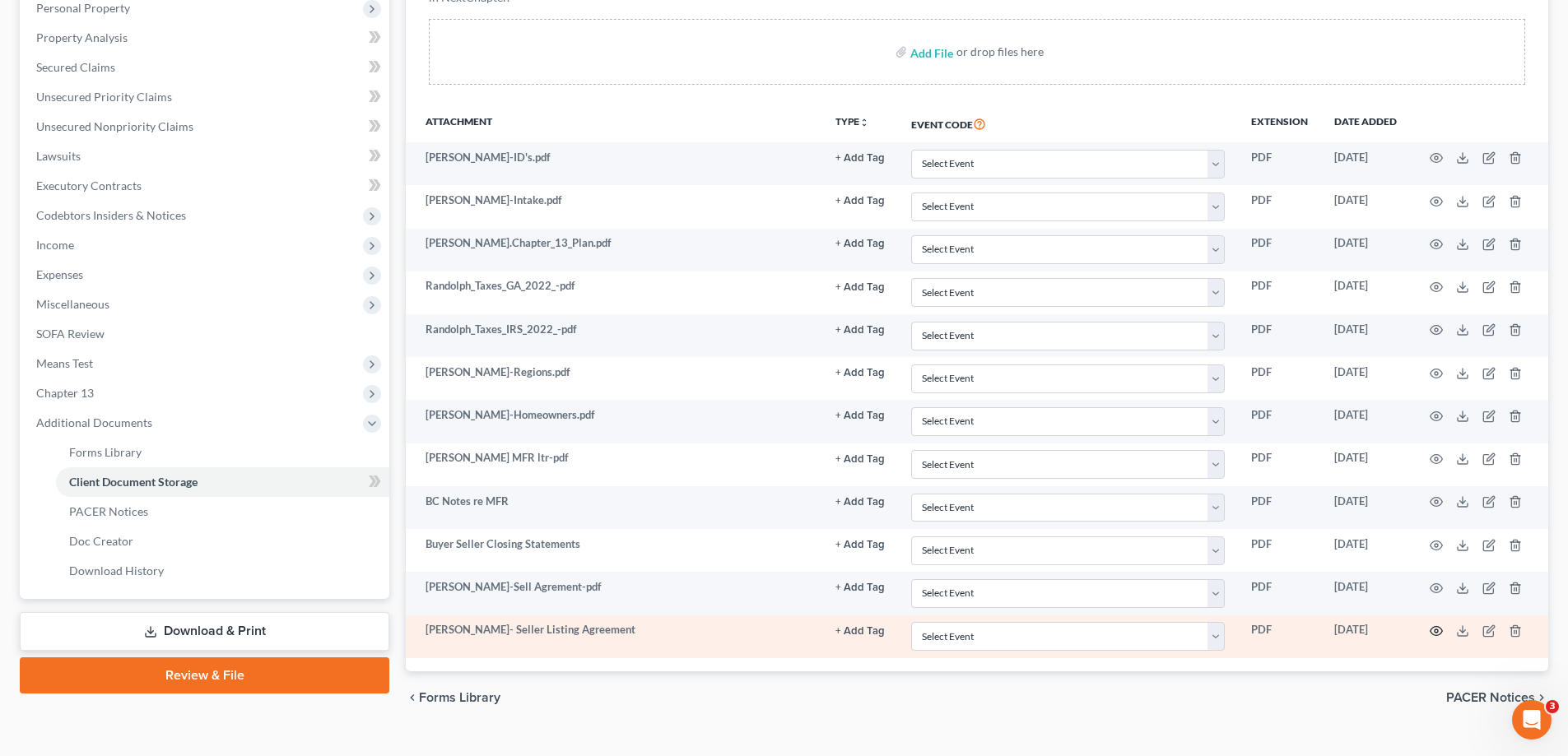
click at [1434, 633] on icon "button" at bounding box center [1436, 631] width 13 height 13
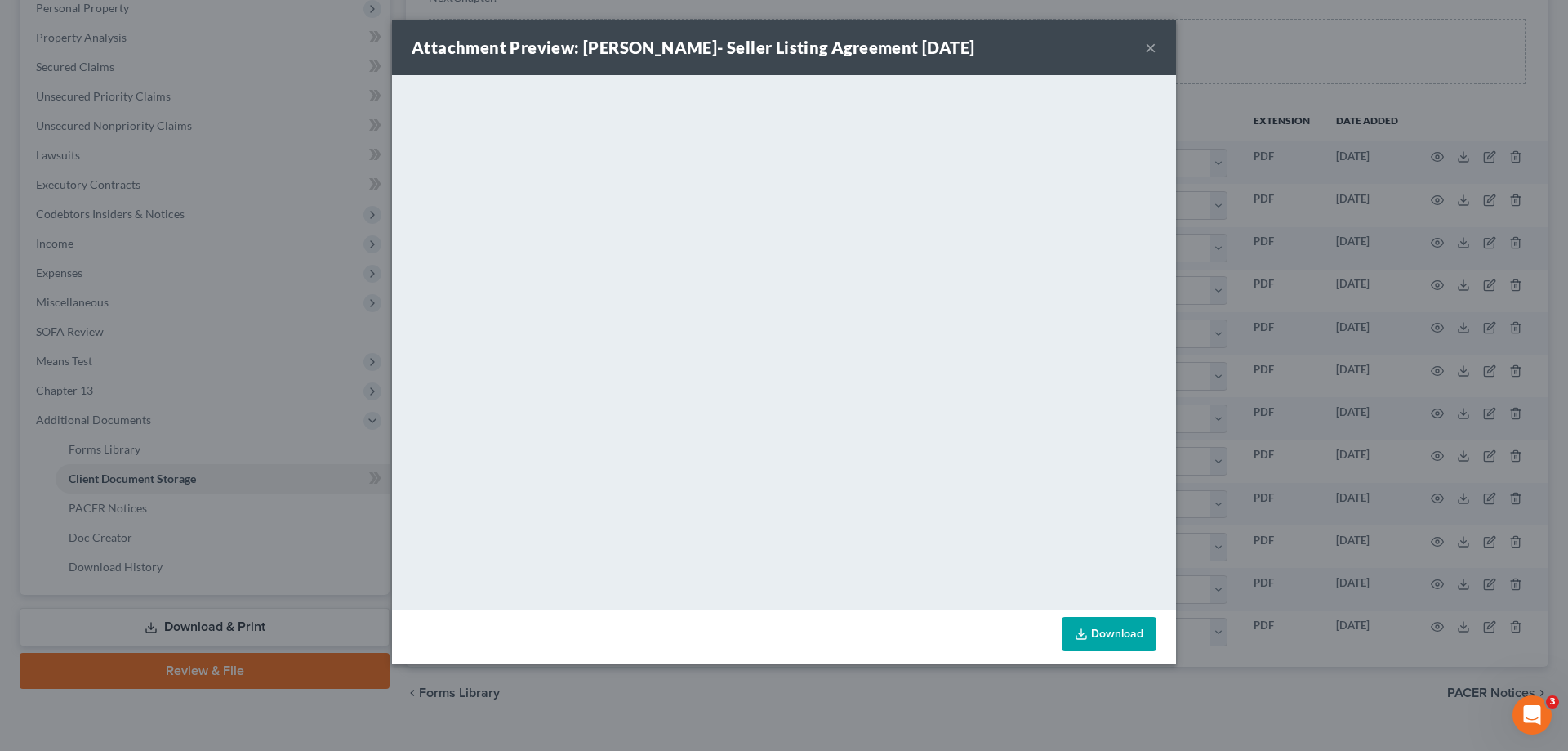
drag, startPoint x: 1152, startPoint y: 46, endPoint x: 1184, endPoint y: 154, distance: 112.6
click at [1151, 46] on button "×" at bounding box center [1151, 48] width 11 height 19
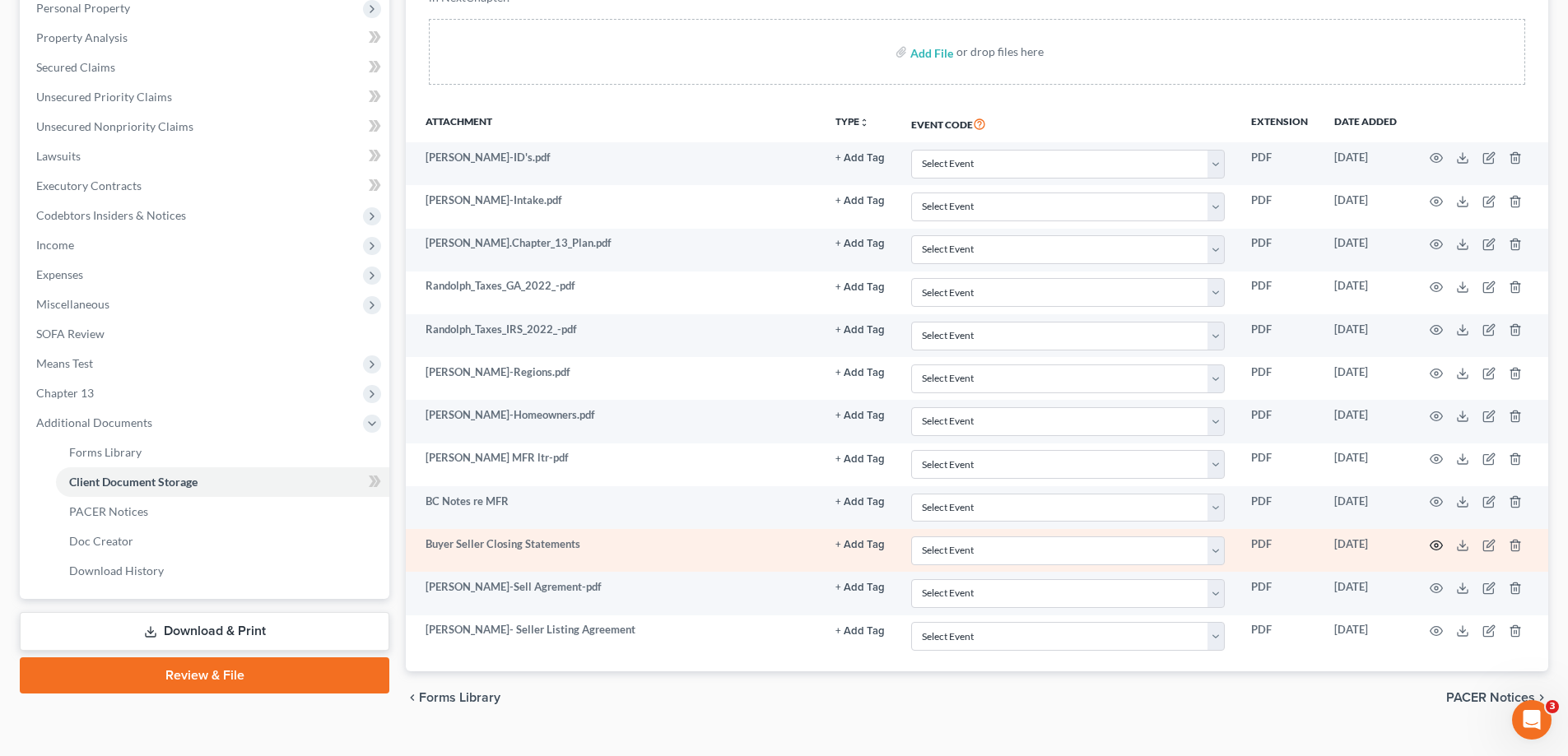
click at [1436, 545] on icon "button" at bounding box center [1436, 545] width 13 height 13
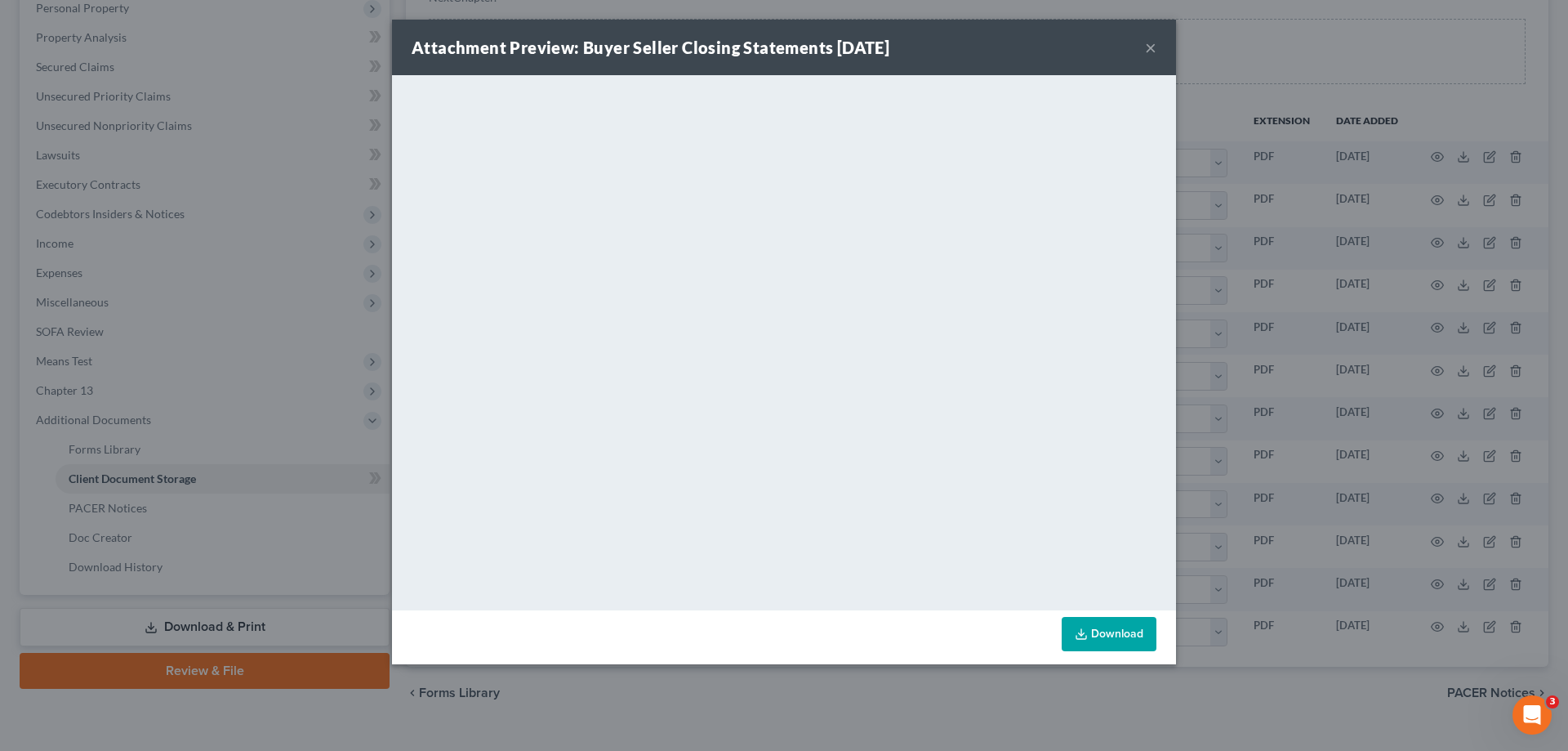
drag, startPoint x: 1274, startPoint y: 15, endPoint x: 1215, endPoint y: 24, distance: 59.7
click at [1274, 15] on div "Attachment Preview: Buyer Seller Closing Statements 08/13/2025 × <object ng-att…" at bounding box center [784, 375] width 1568 height 751
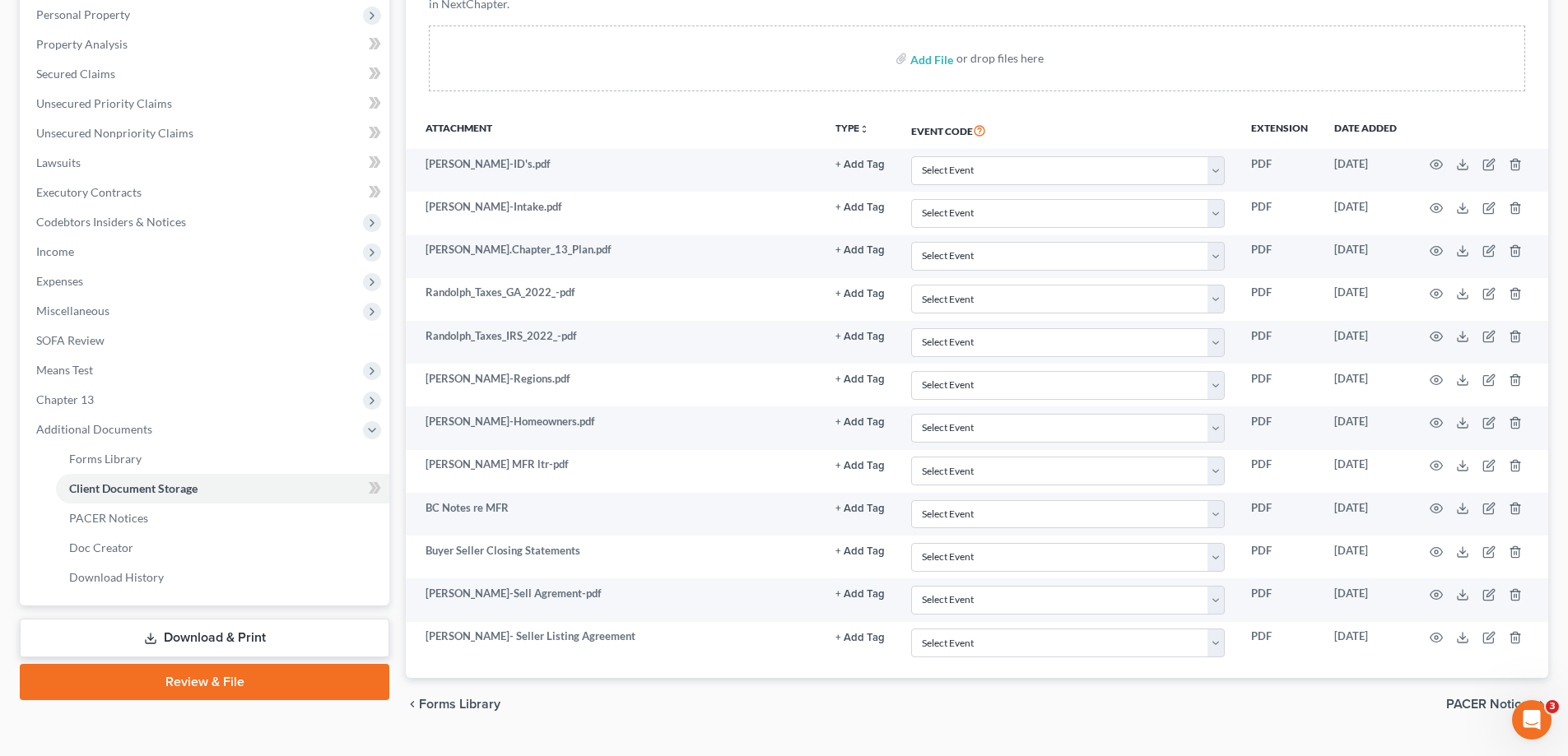
scroll to position [0, 0]
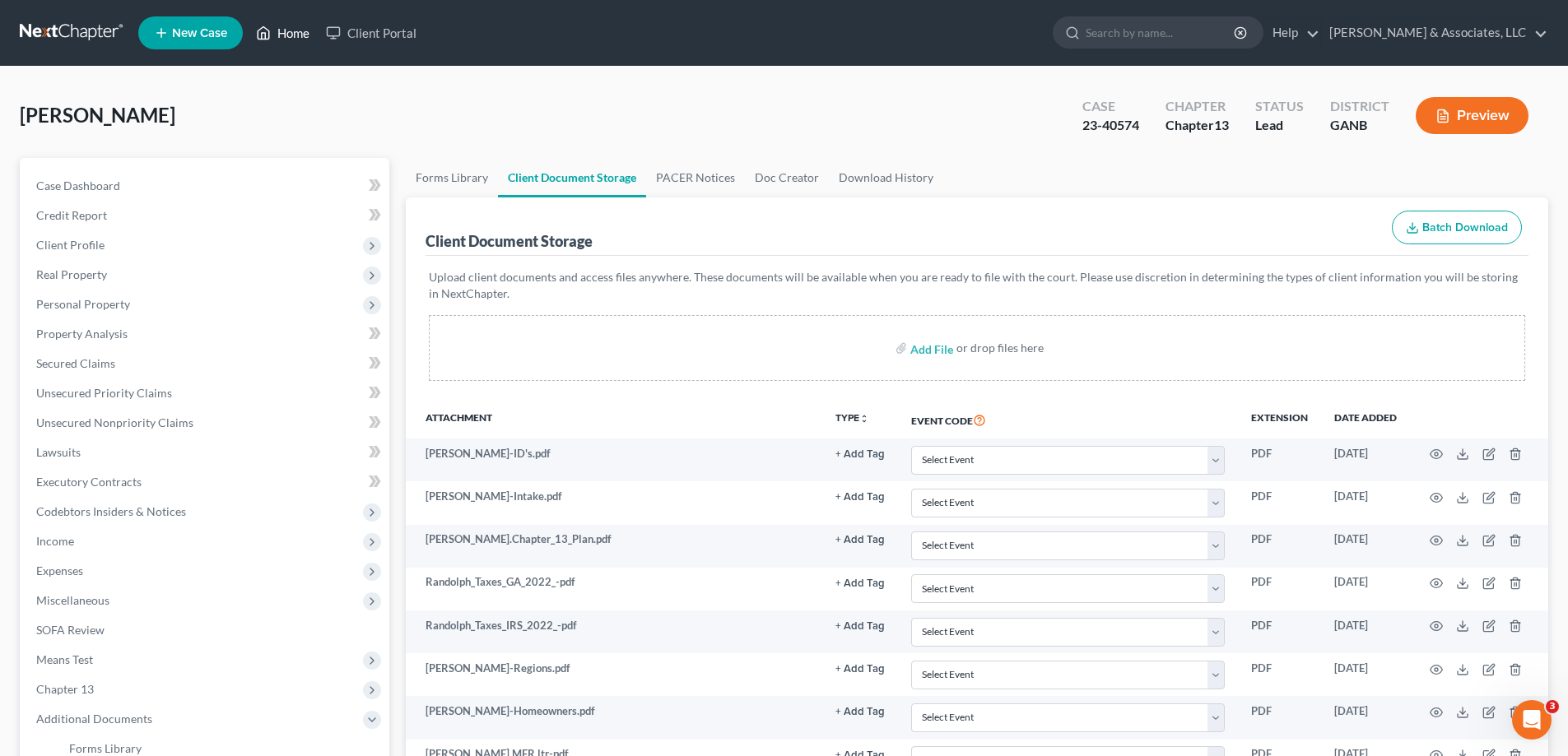
click at [288, 28] on link "Home" at bounding box center [283, 32] width 70 height 29
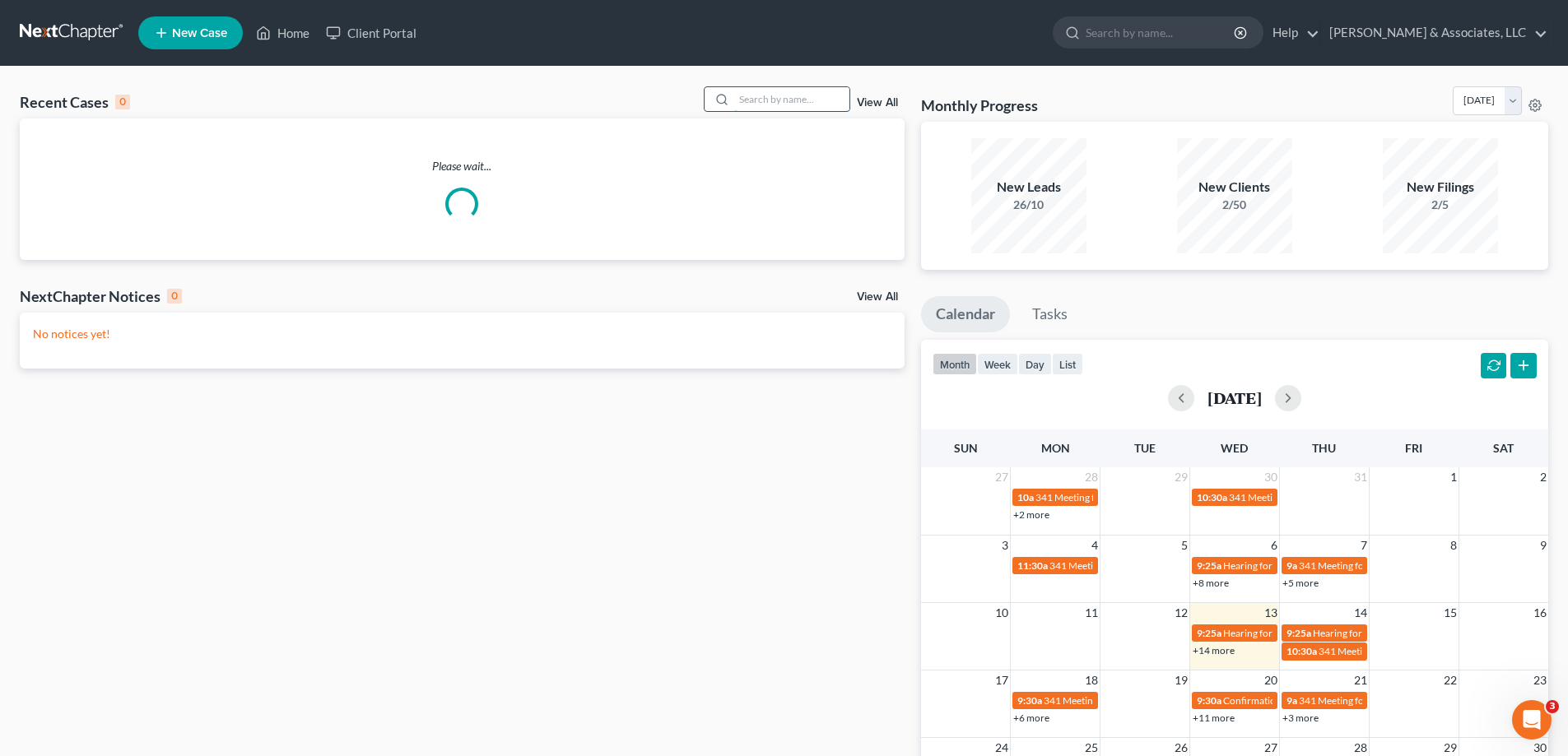
click at [748, 107] on input "search" at bounding box center [792, 99] width 116 height 24
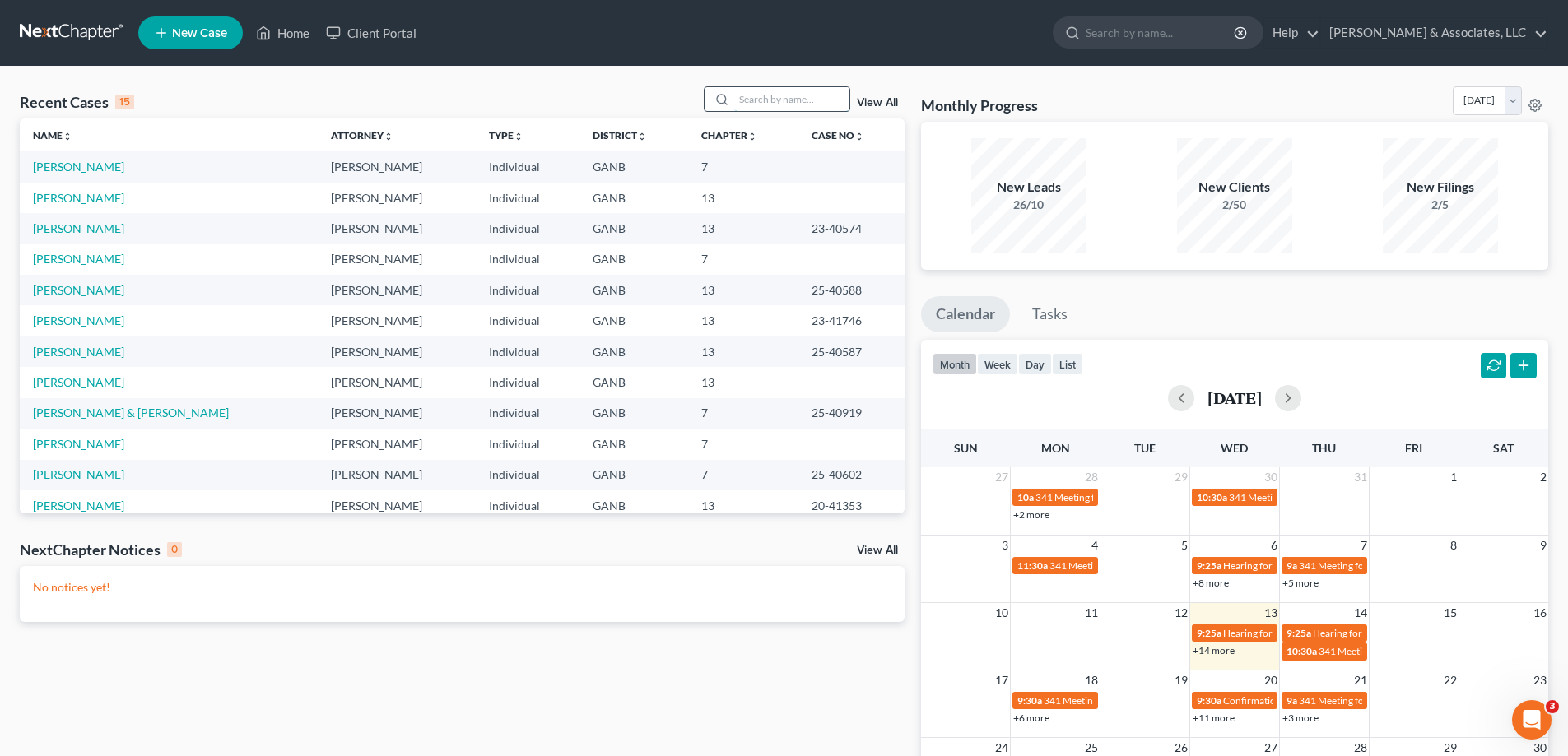
type input "w"
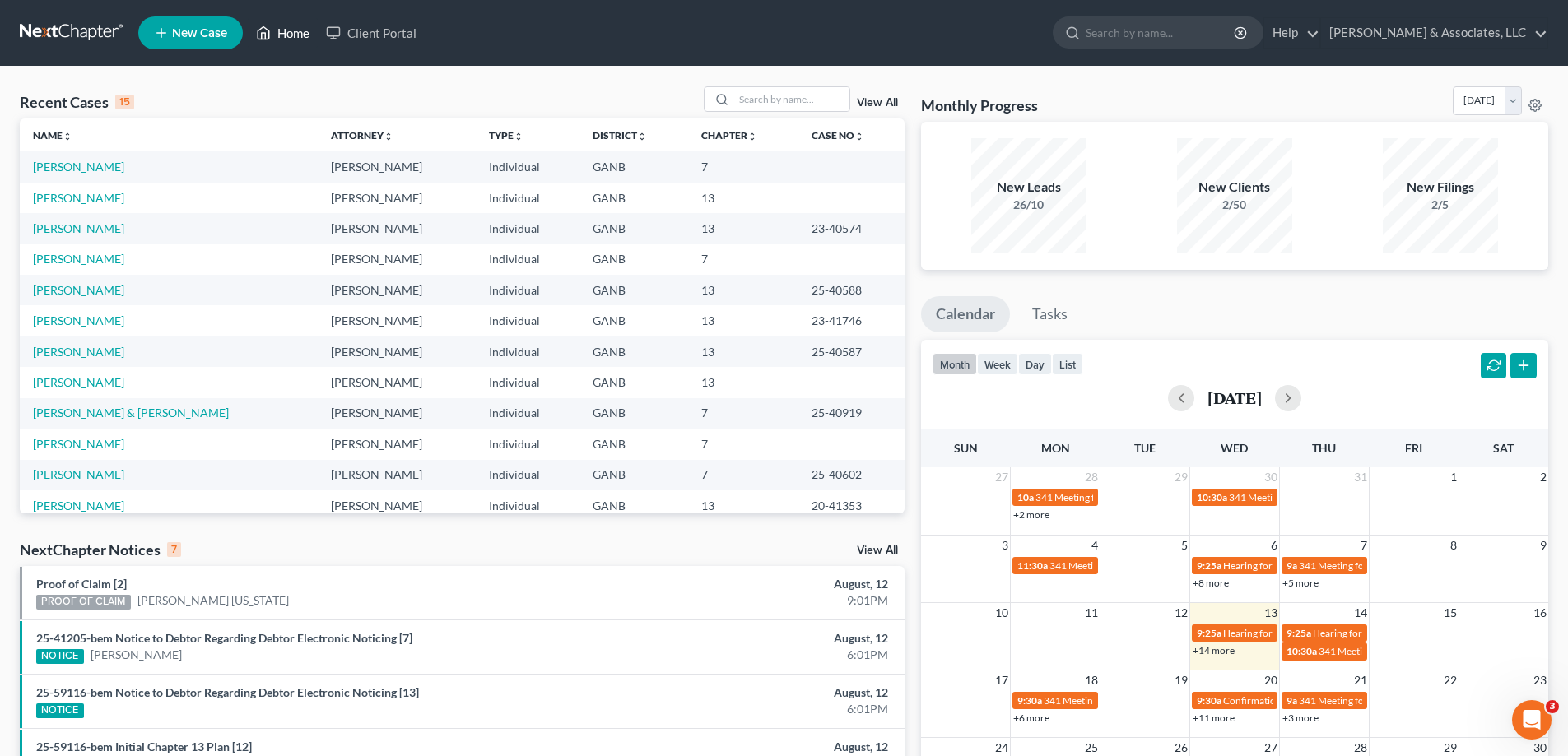
click at [285, 28] on link "Home" at bounding box center [283, 32] width 70 height 29
click at [879, 546] on link "View All" at bounding box center [877, 550] width 41 height 12
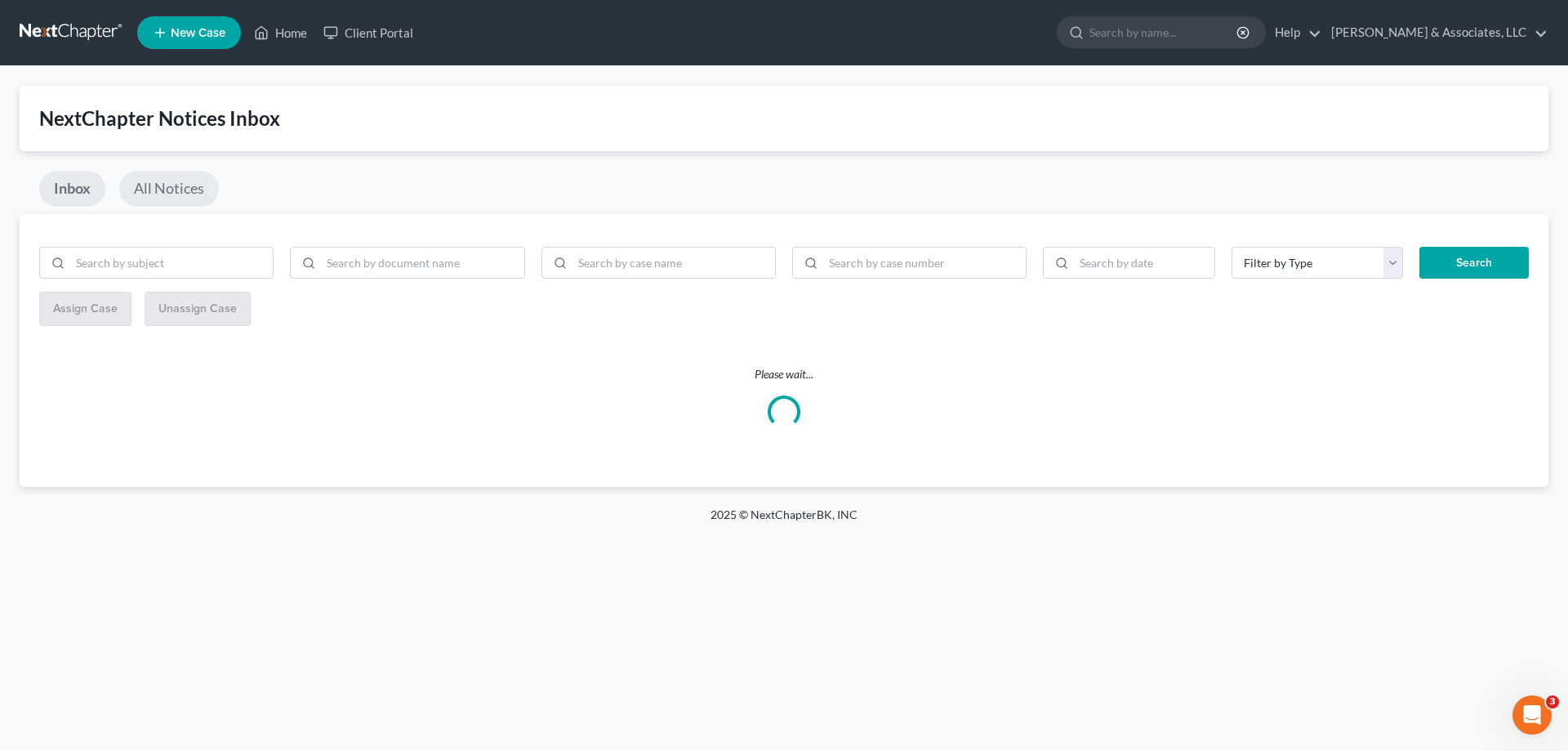
drag, startPoint x: 158, startPoint y: 187, endPoint x: 167, endPoint y: 185, distance: 9.2
click at [158, 186] on link "All Notices" at bounding box center [169, 188] width 100 height 36
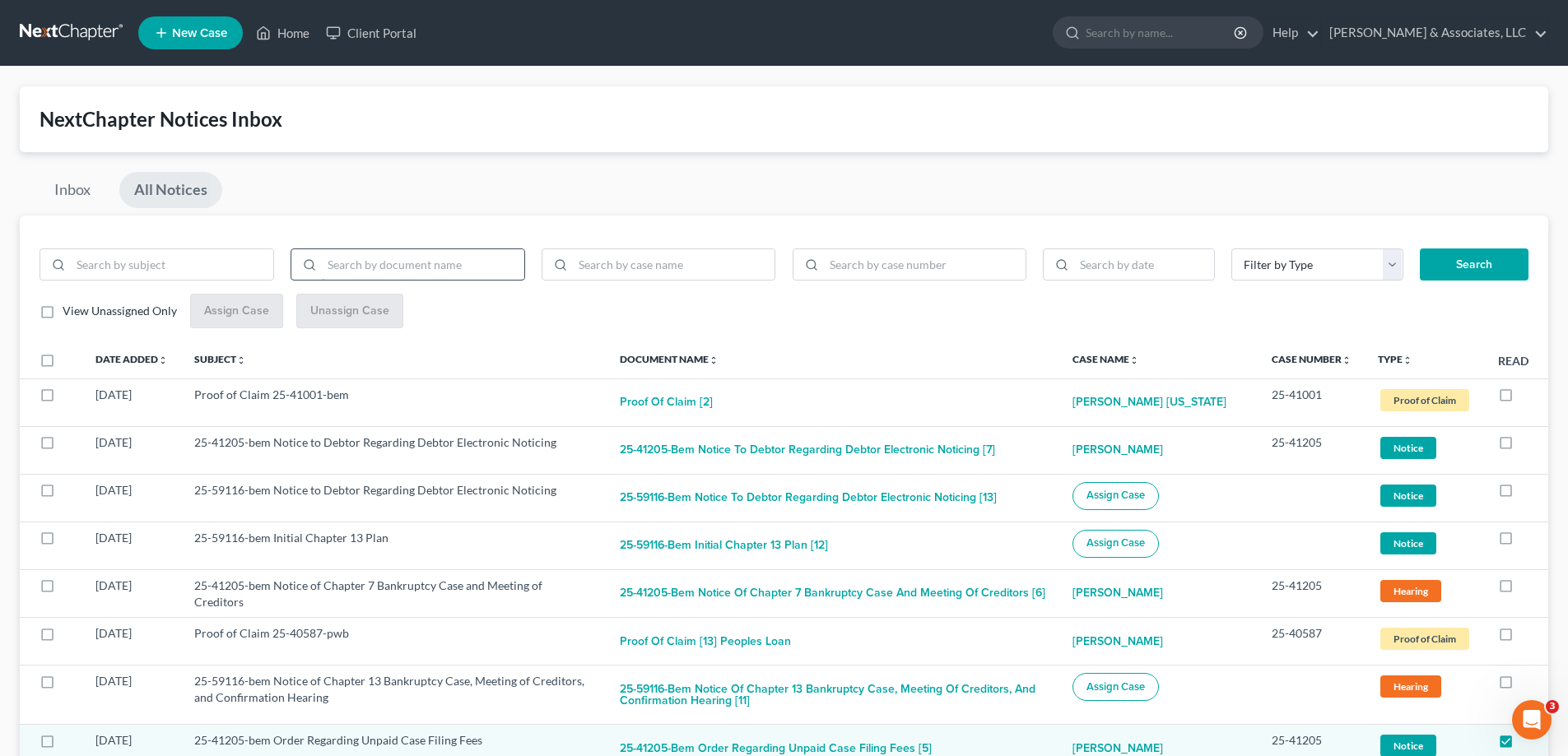
click at [412, 265] on input "search" at bounding box center [423, 265] width 203 height 31
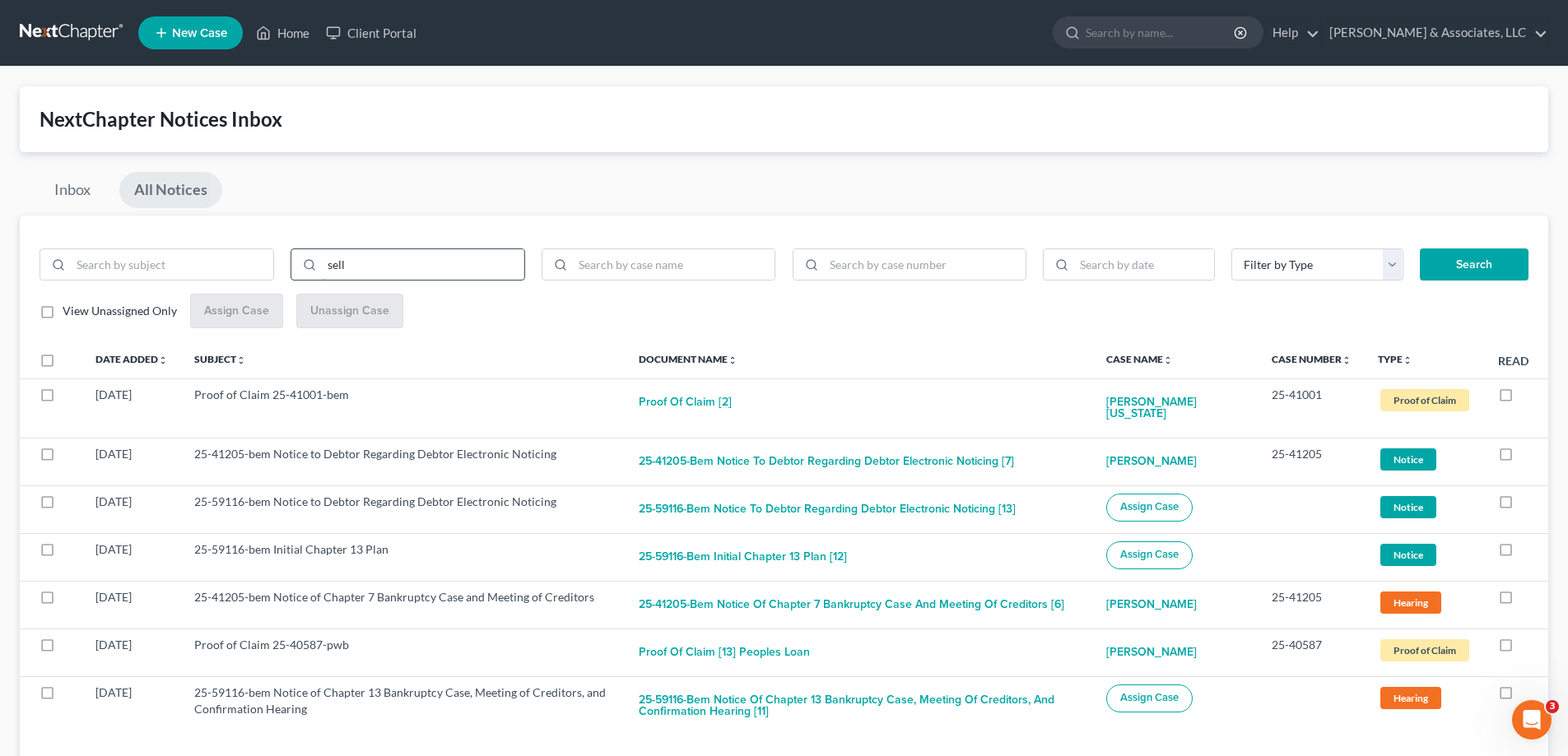
type input "sell"
click at [1420, 249] on button "Search" at bounding box center [1474, 265] width 108 height 33
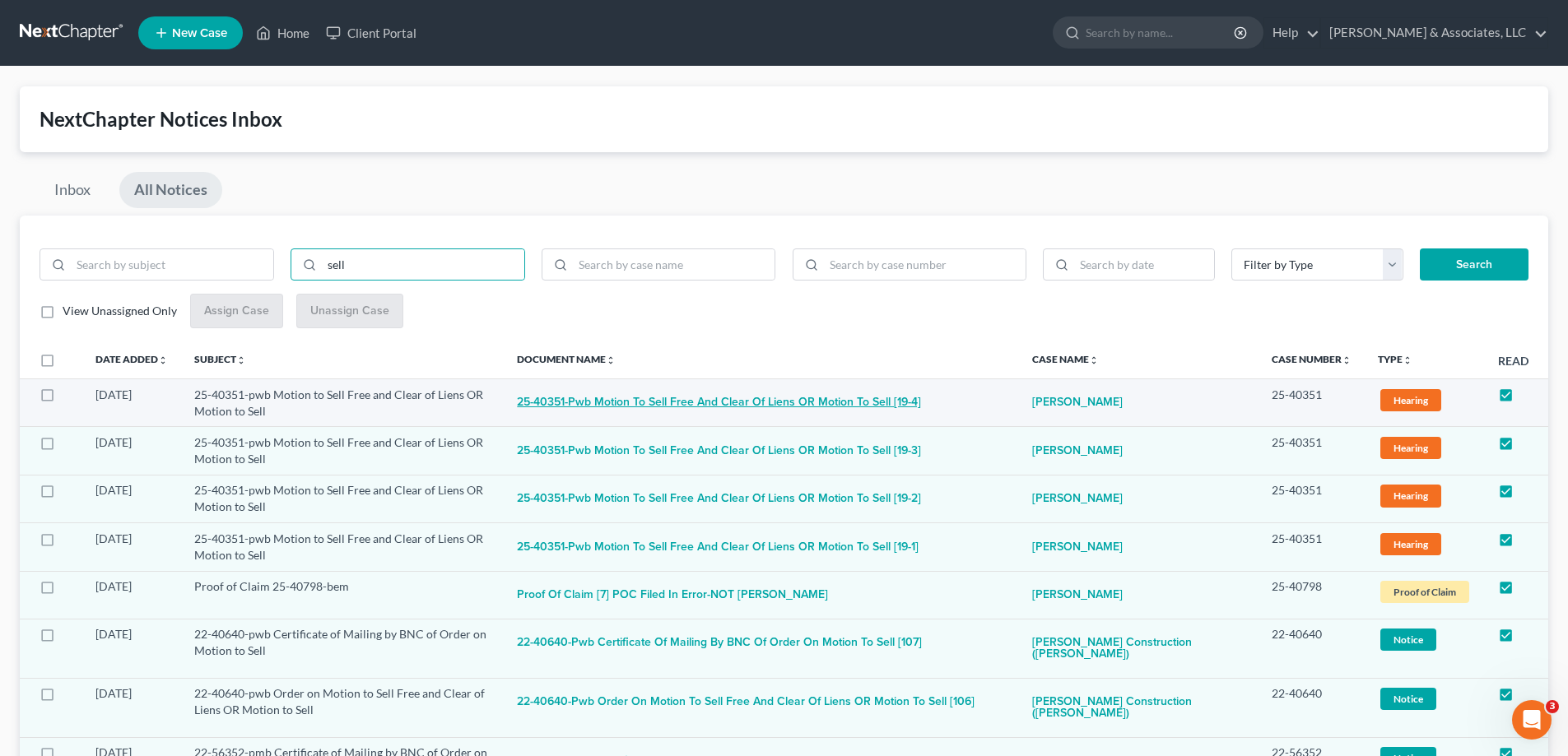
click at [876, 402] on button "25-40351-pwb Motion to Sell Free and Clear of Liens OR Motion to Sell [19-4]" at bounding box center [718, 402] width 404 height 33
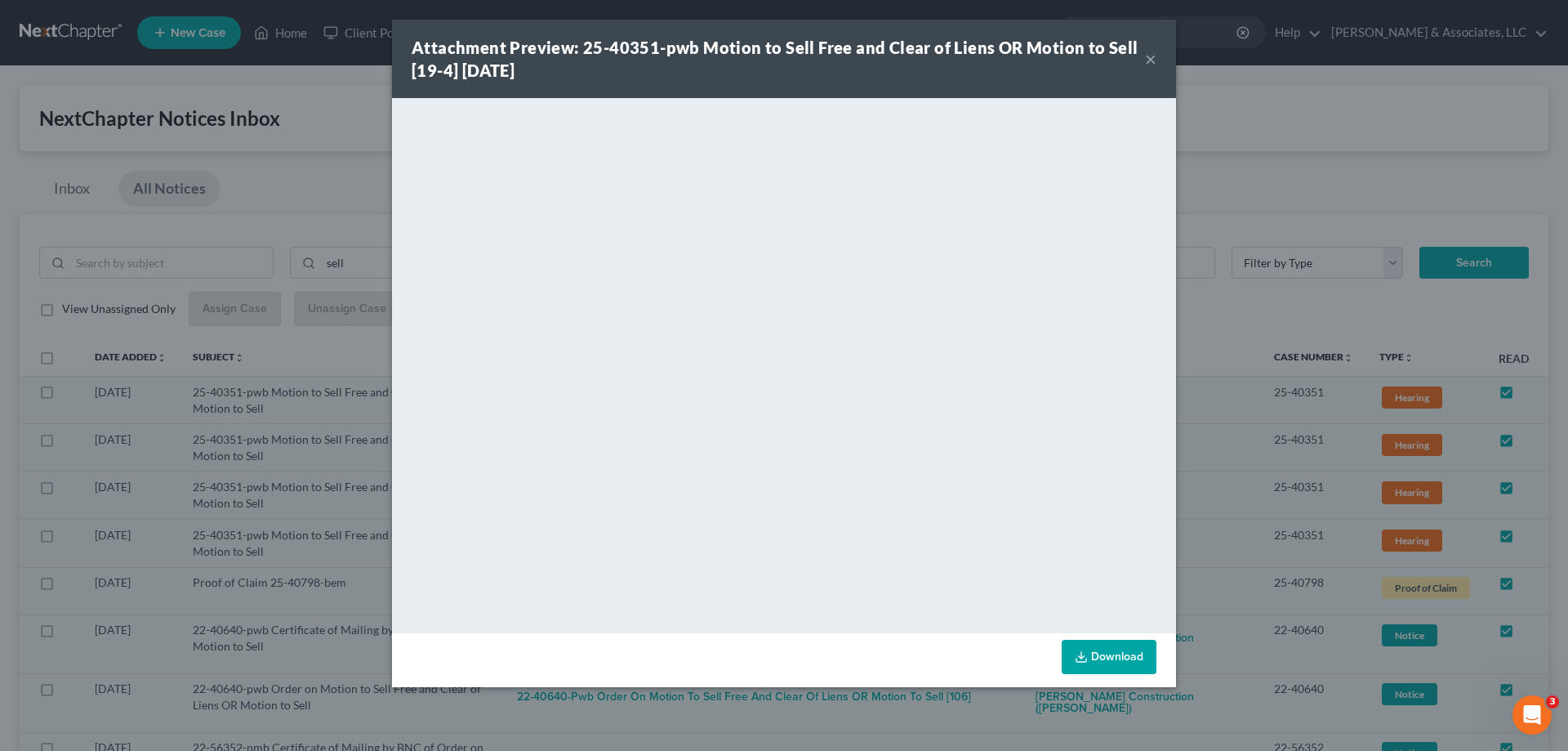
click at [1151, 59] on button "×" at bounding box center [1151, 59] width 11 height 19
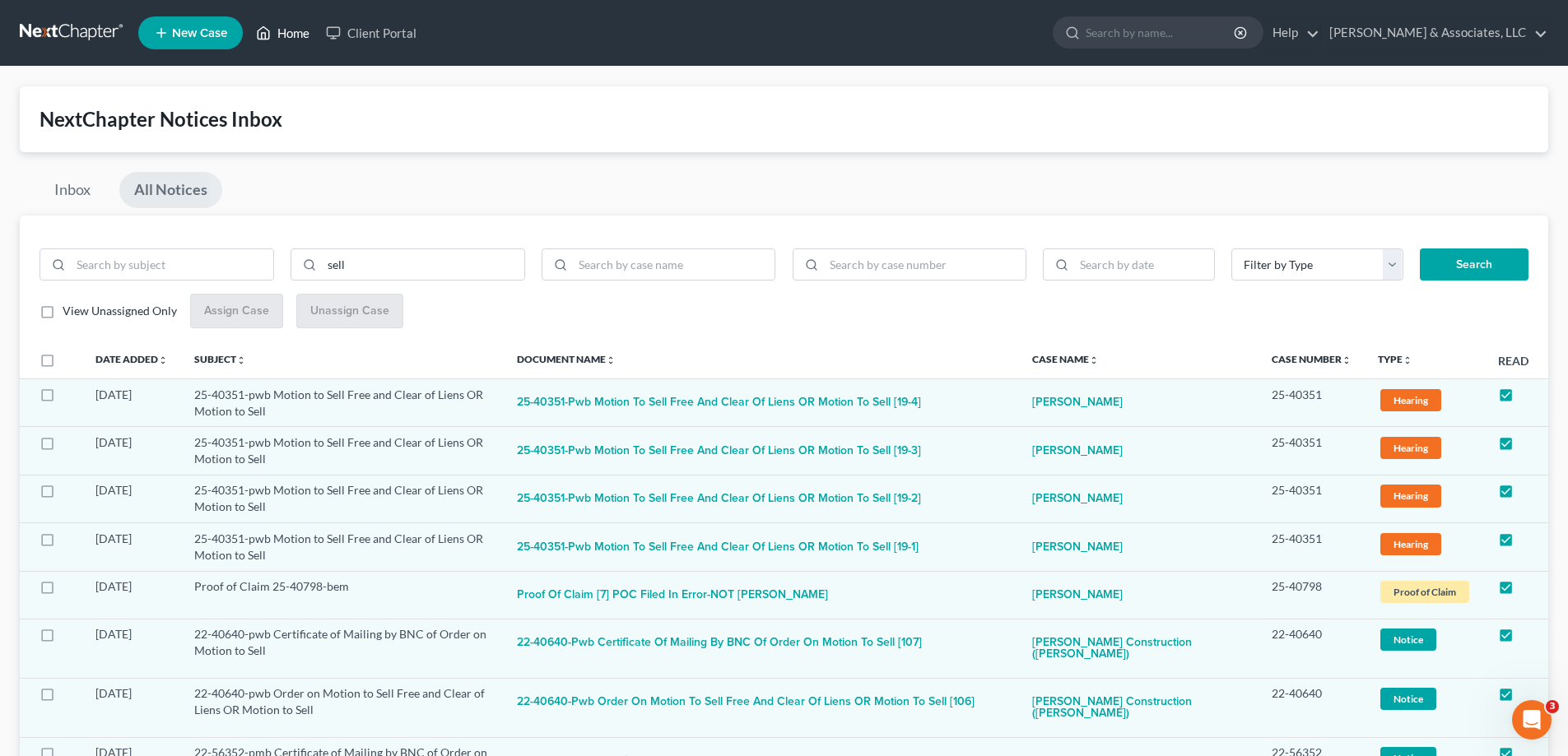
click at [275, 35] on link "Home" at bounding box center [283, 32] width 70 height 29
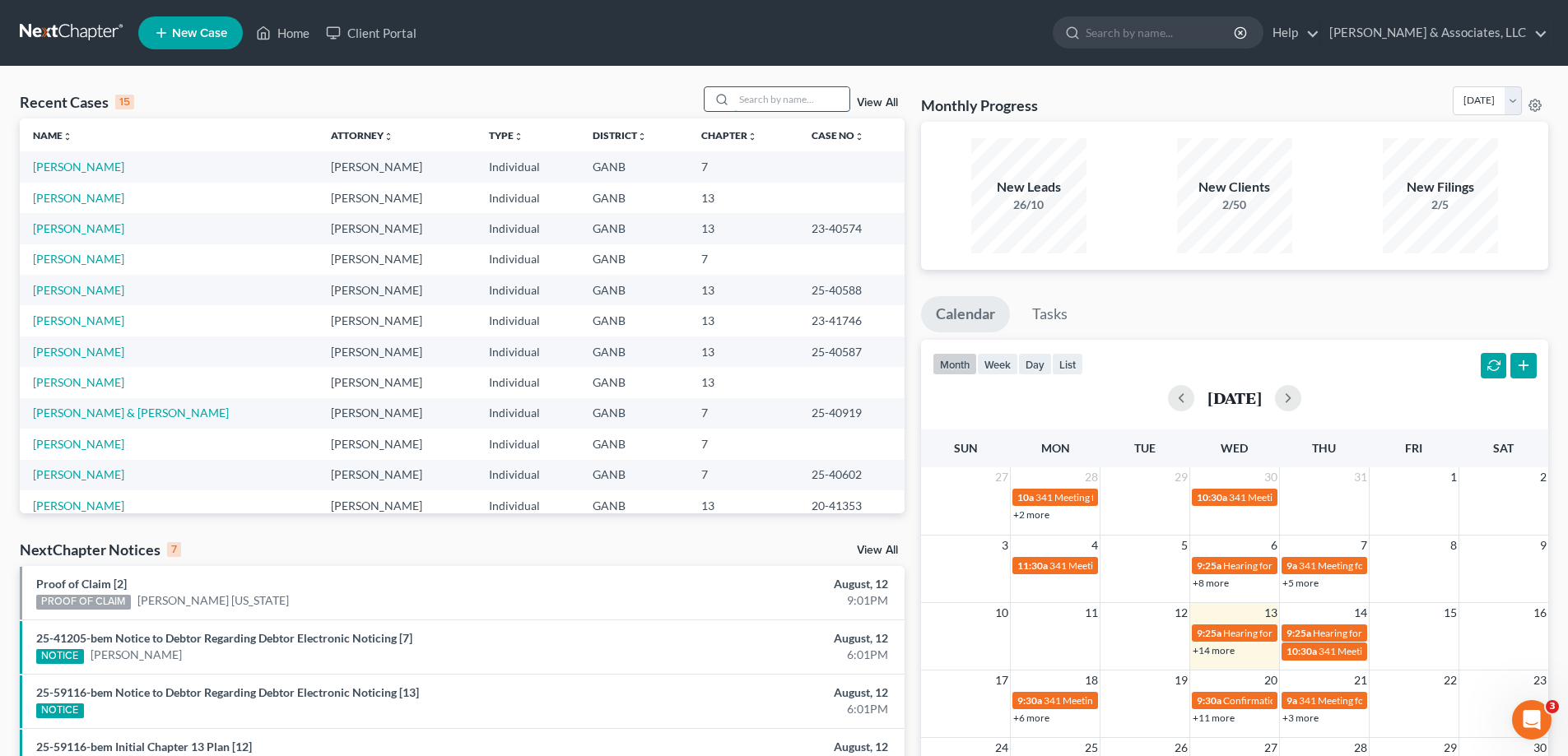
click at [808, 105] on input "search" at bounding box center [792, 99] width 116 height 24
type input "randol"
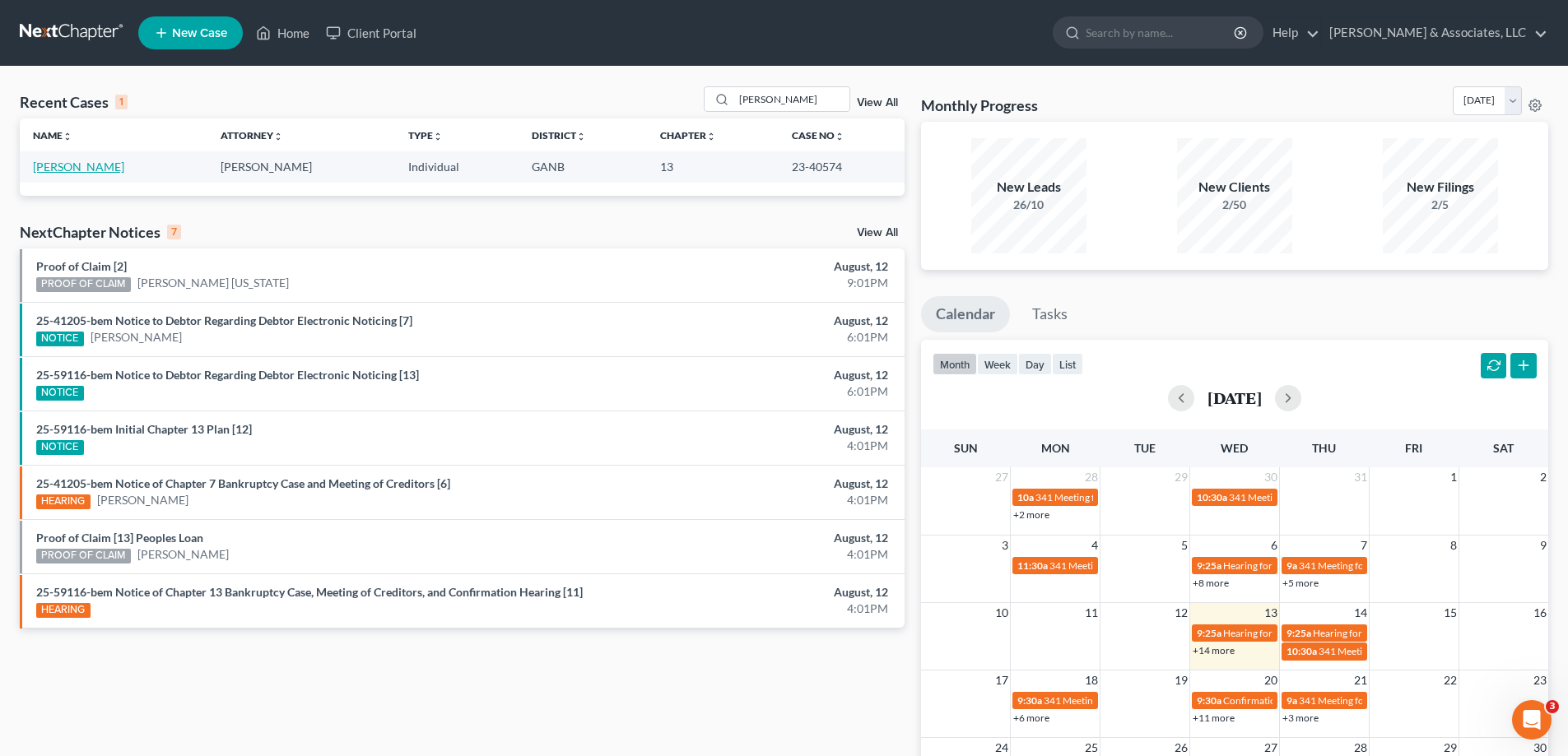
click at [89, 166] on link "[PERSON_NAME]" at bounding box center [78, 167] width 92 height 14
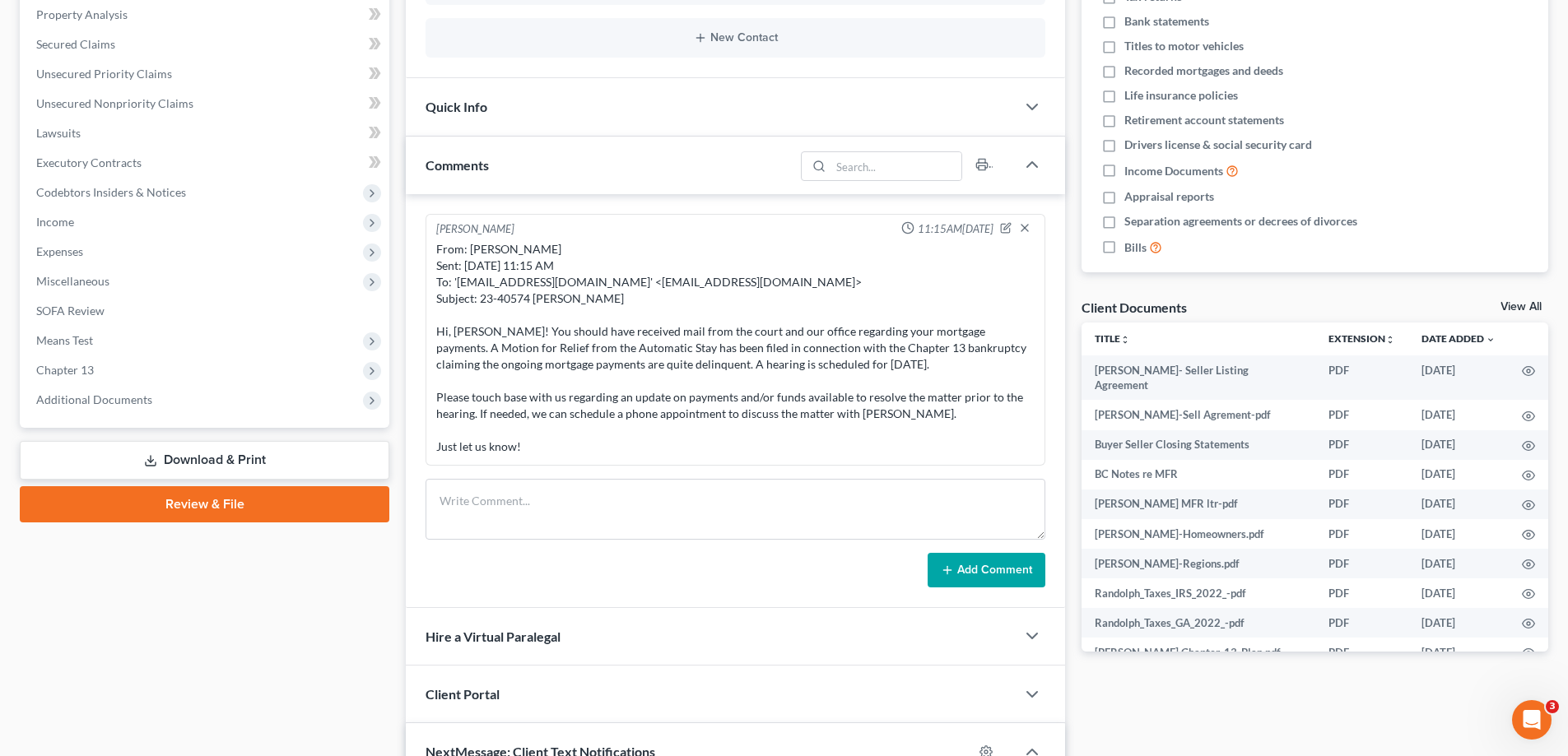
scroll to position [411, 0]
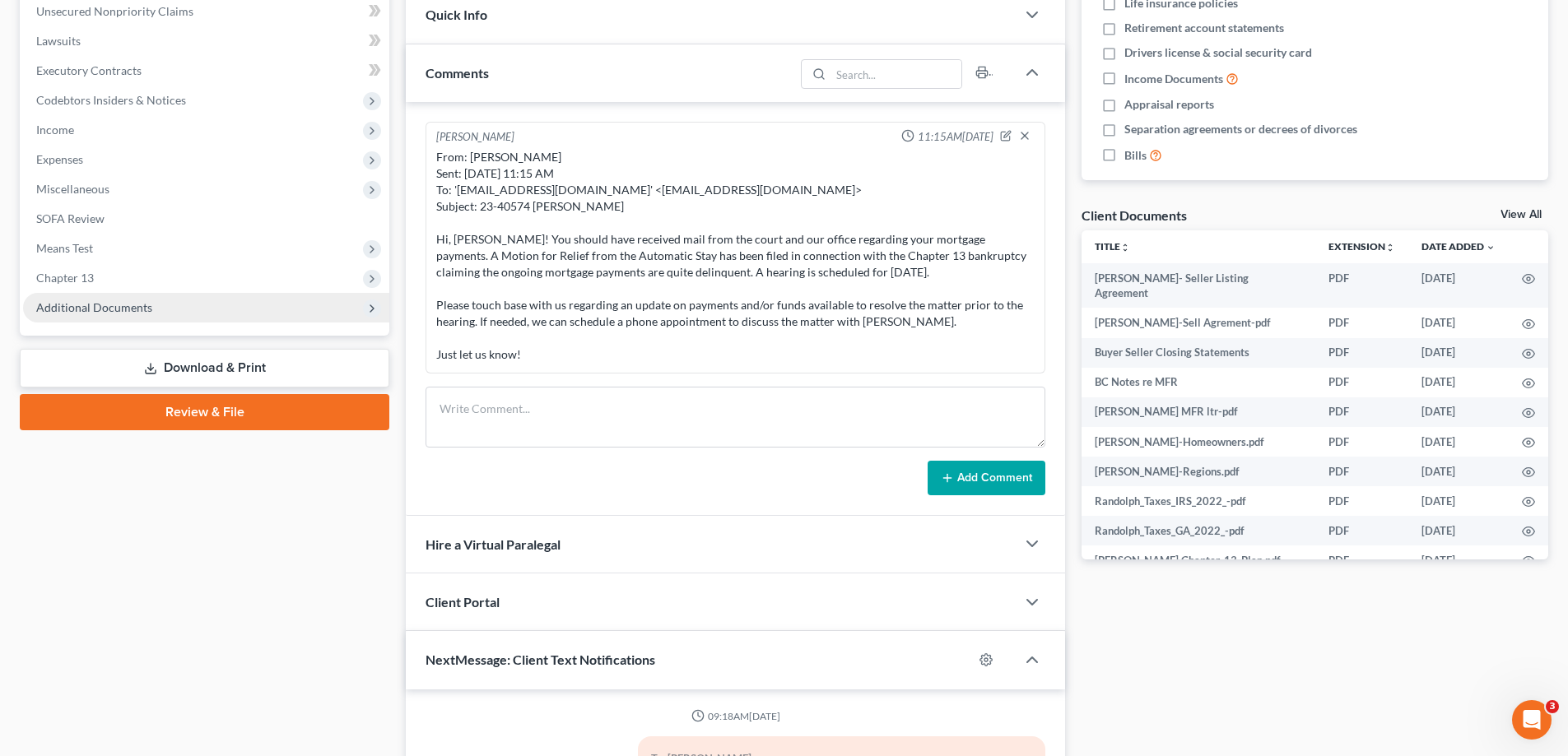
drag, startPoint x: 126, startPoint y: 305, endPoint x: 166, endPoint y: 311, distance: 40.4
click at [126, 305] on span "Additional Documents" at bounding box center [94, 307] width 116 height 14
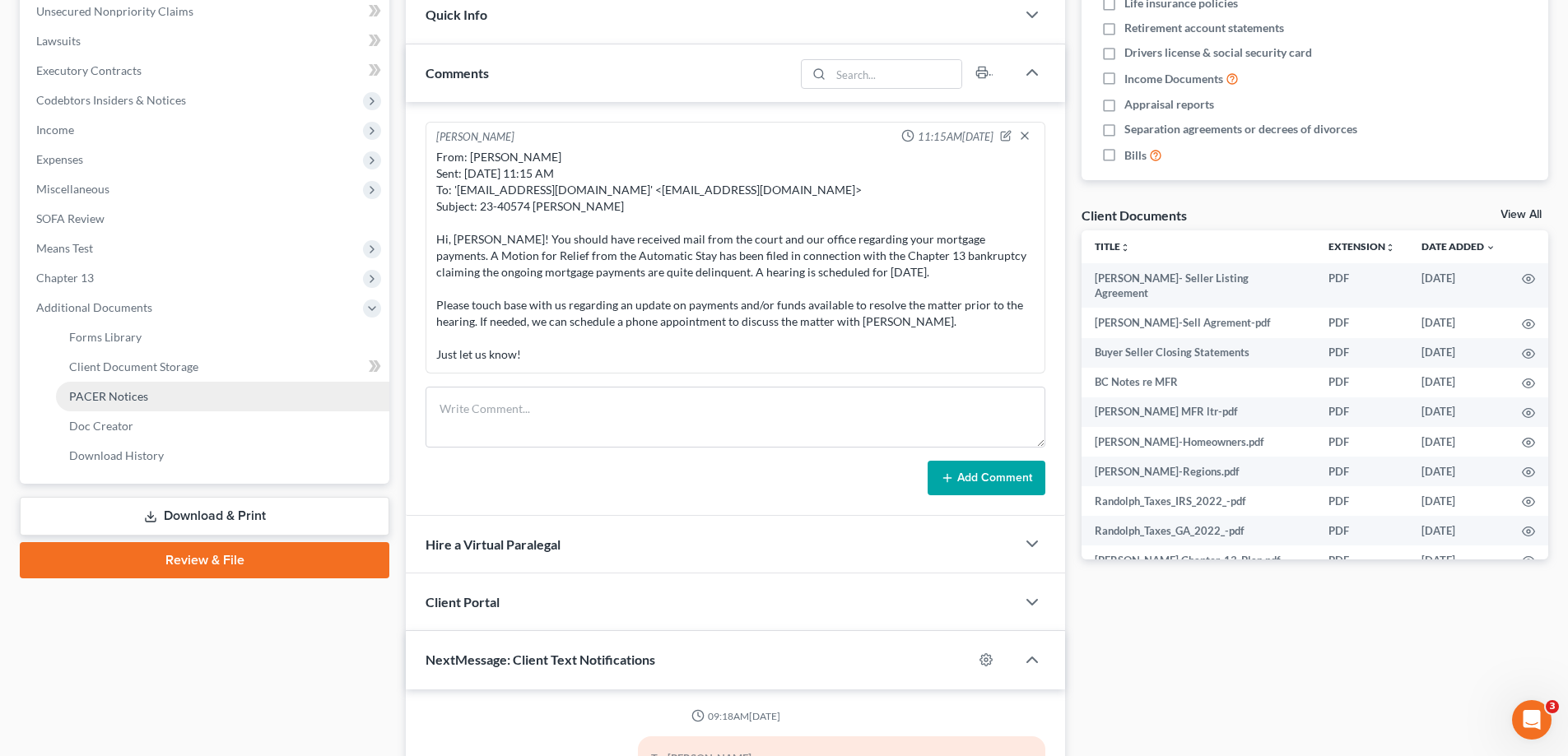
click at [105, 393] on span "PACER Notices" at bounding box center [108, 396] width 79 height 14
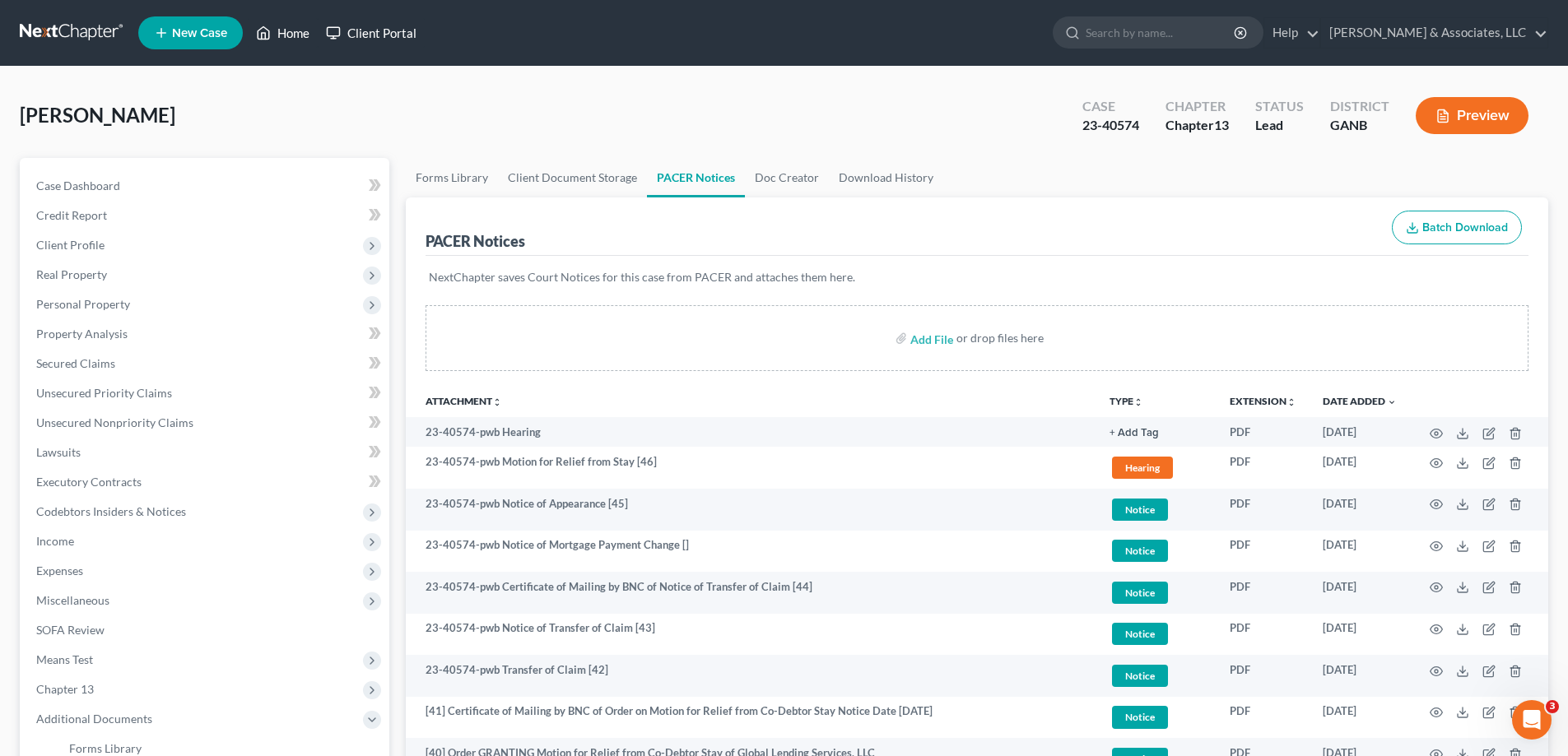
drag, startPoint x: 288, startPoint y: 29, endPoint x: 352, endPoint y: 30, distance: 64.0
click at [287, 29] on link "Home" at bounding box center [283, 32] width 70 height 29
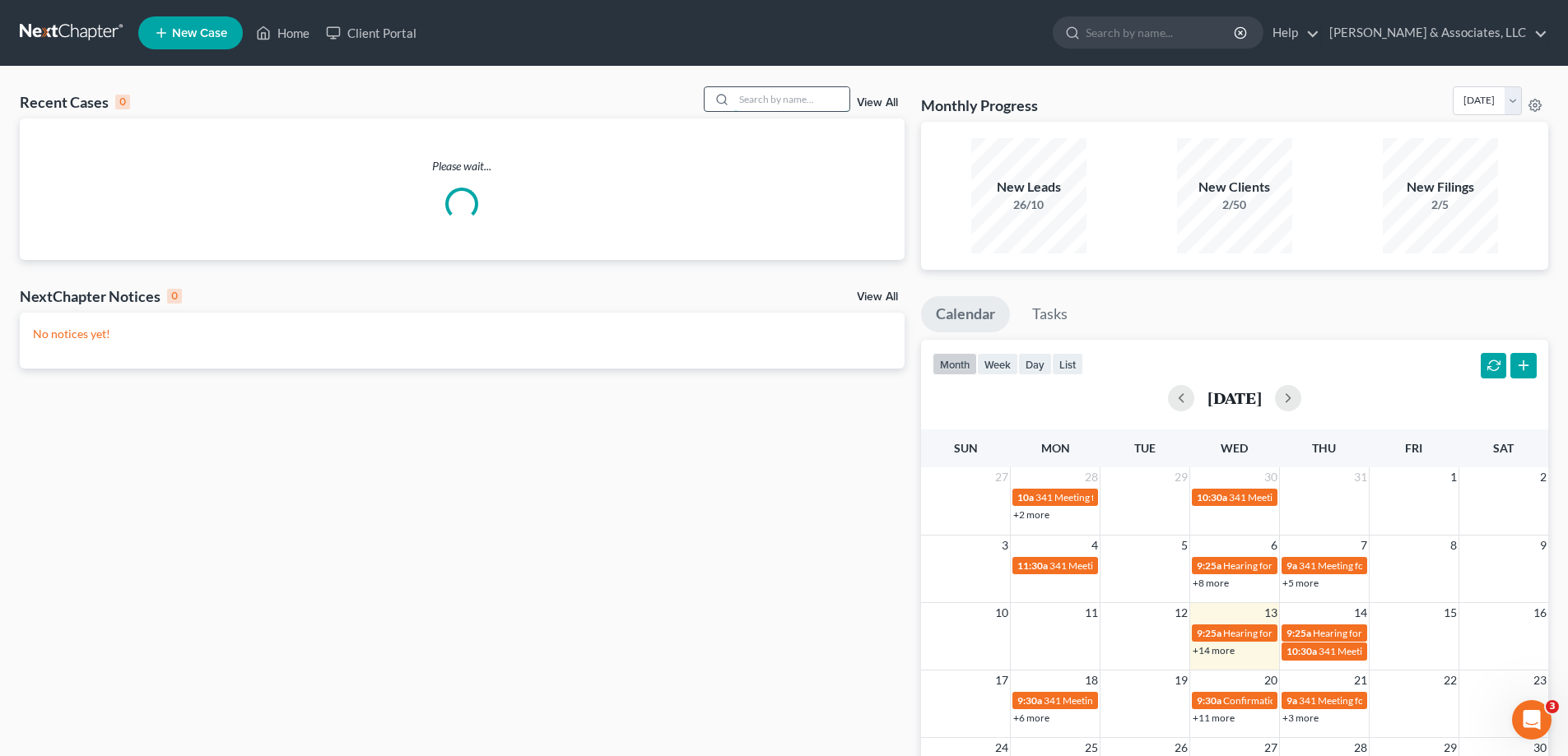
click at [750, 97] on input "search" at bounding box center [792, 99] width 116 height 24
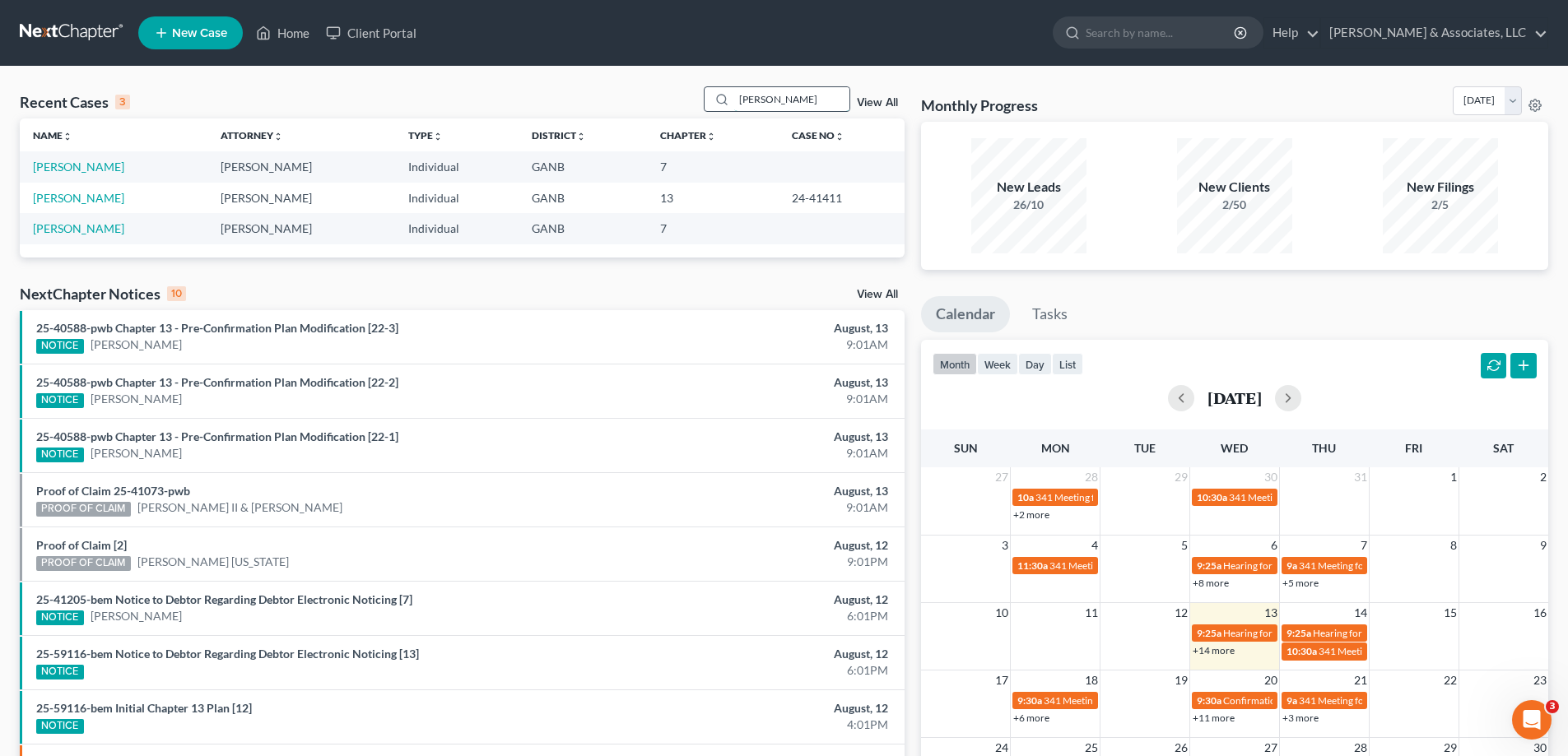
type input "[PERSON_NAME]"
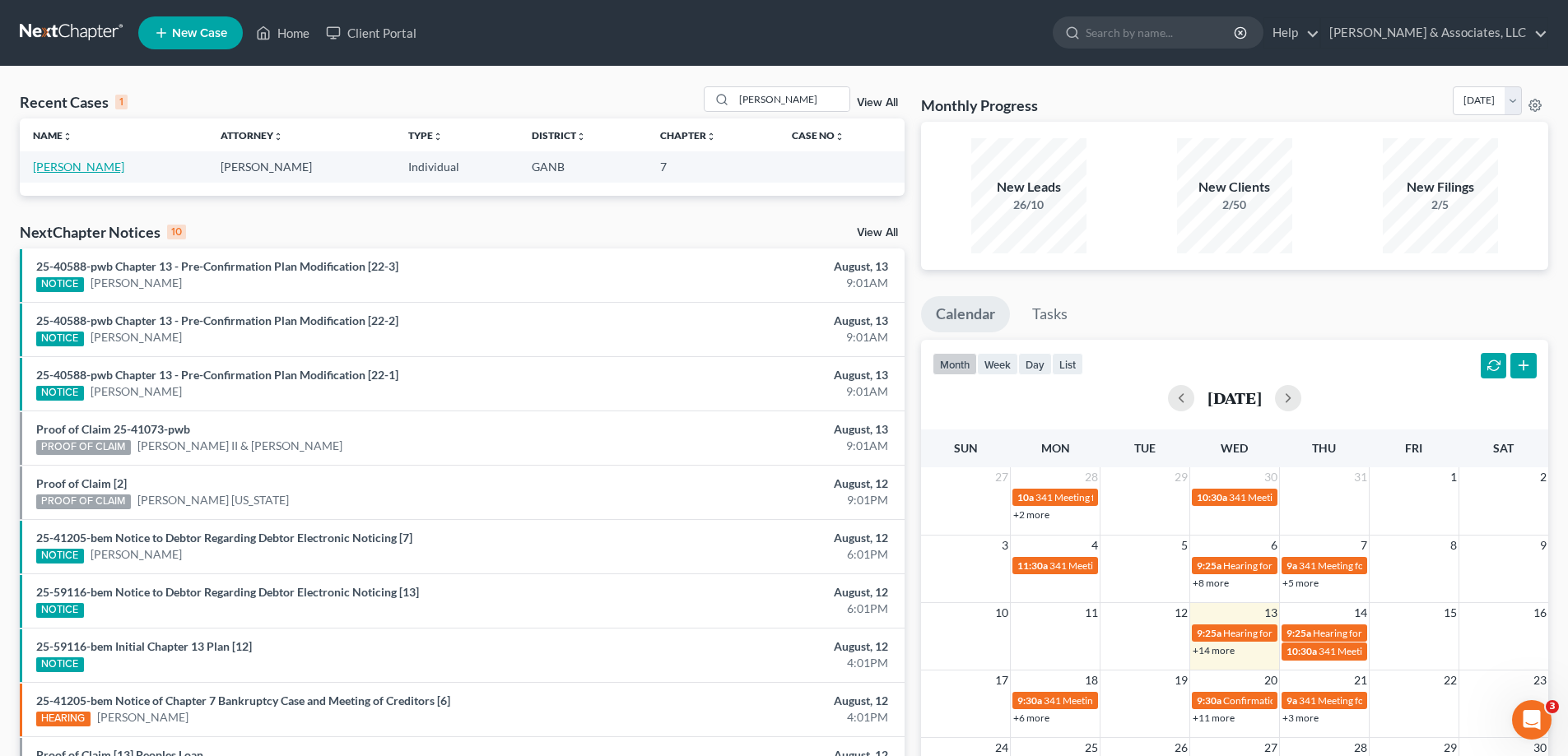
click at [70, 170] on link "[PERSON_NAME]" at bounding box center [78, 167] width 92 height 14
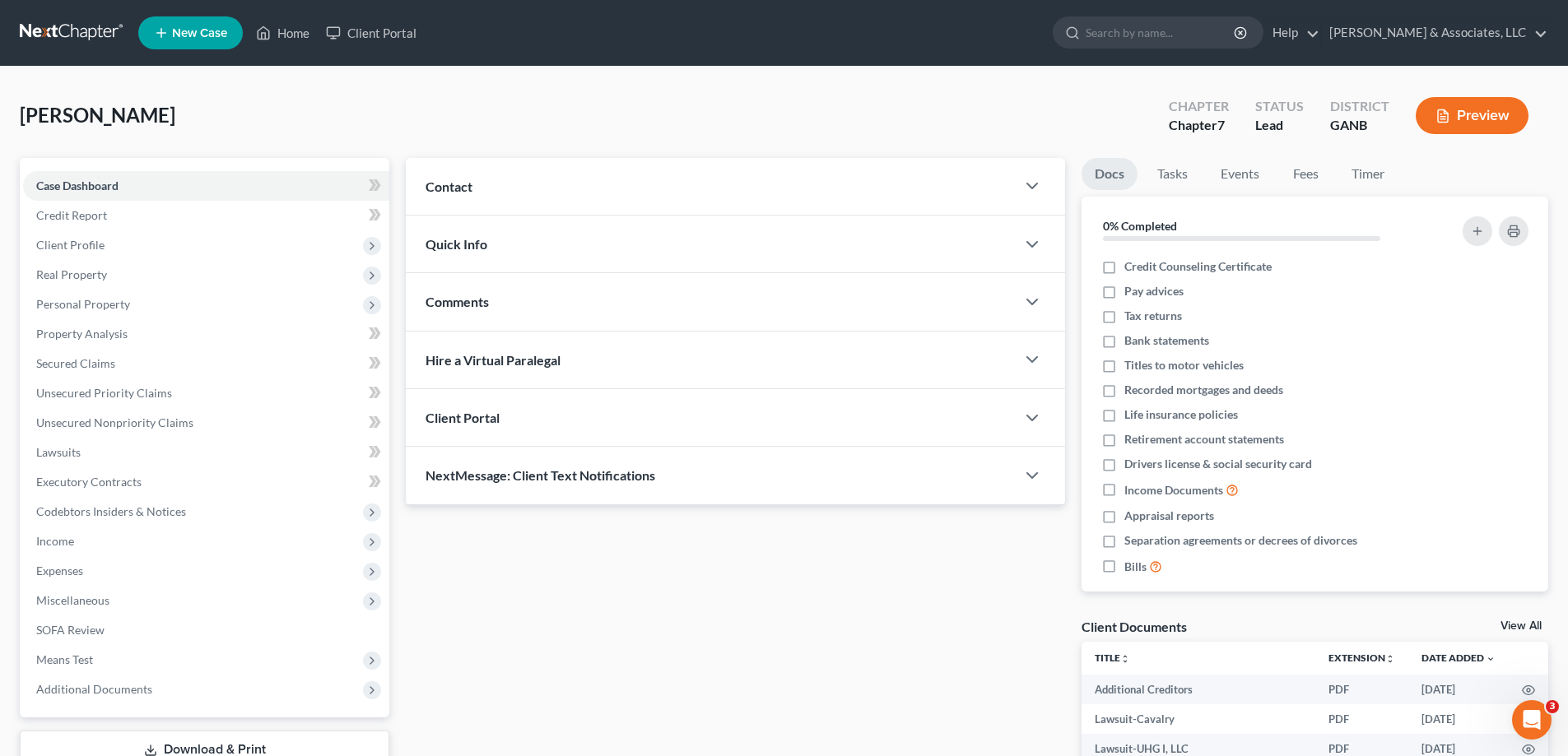
click at [1516, 170] on ul "Docs Tasks Events Fees Timer" at bounding box center [1314, 178] width 467 height 39
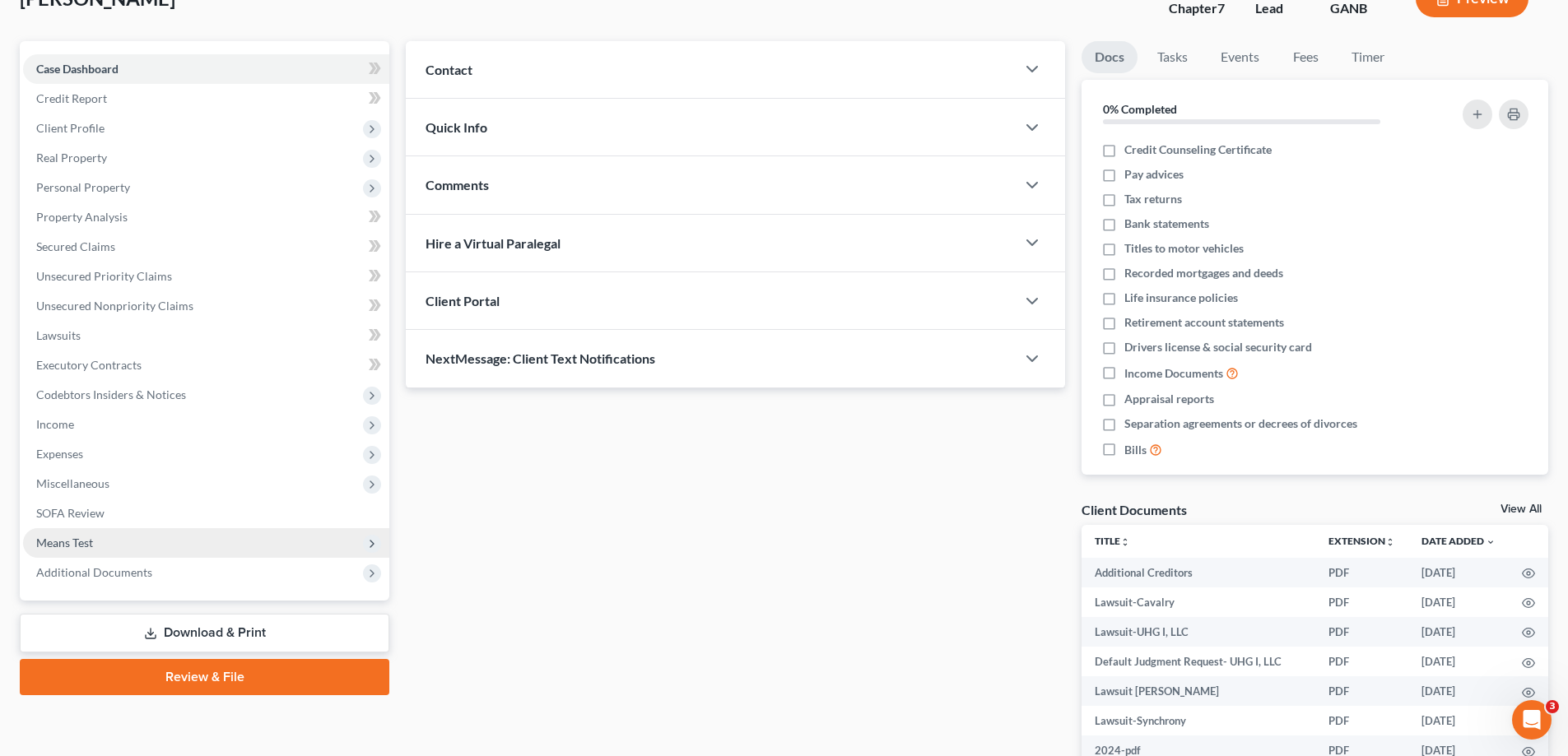
scroll to position [247, 0]
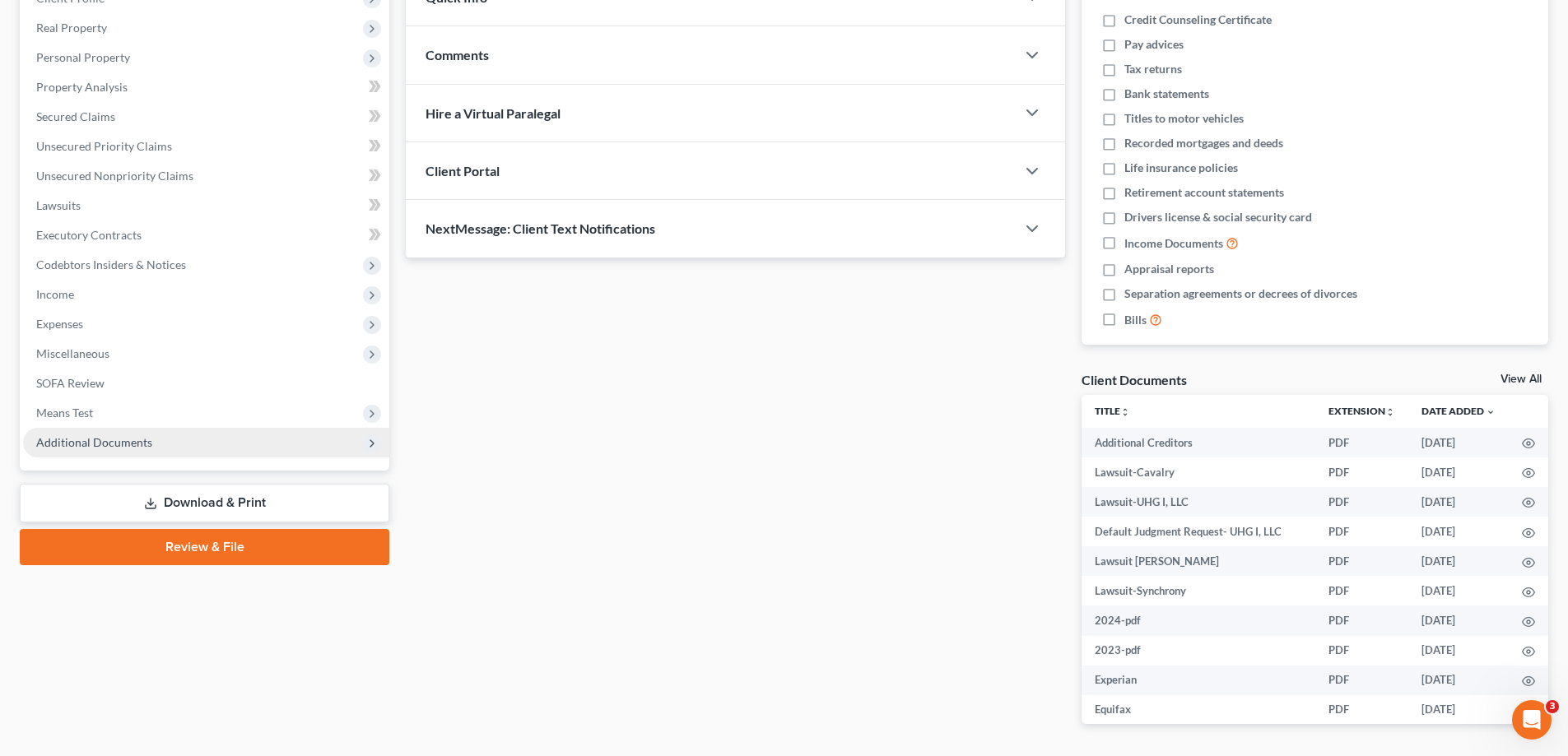
click at [100, 435] on span "Additional Documents" at bounding box center [94, 442] width 116 height 14
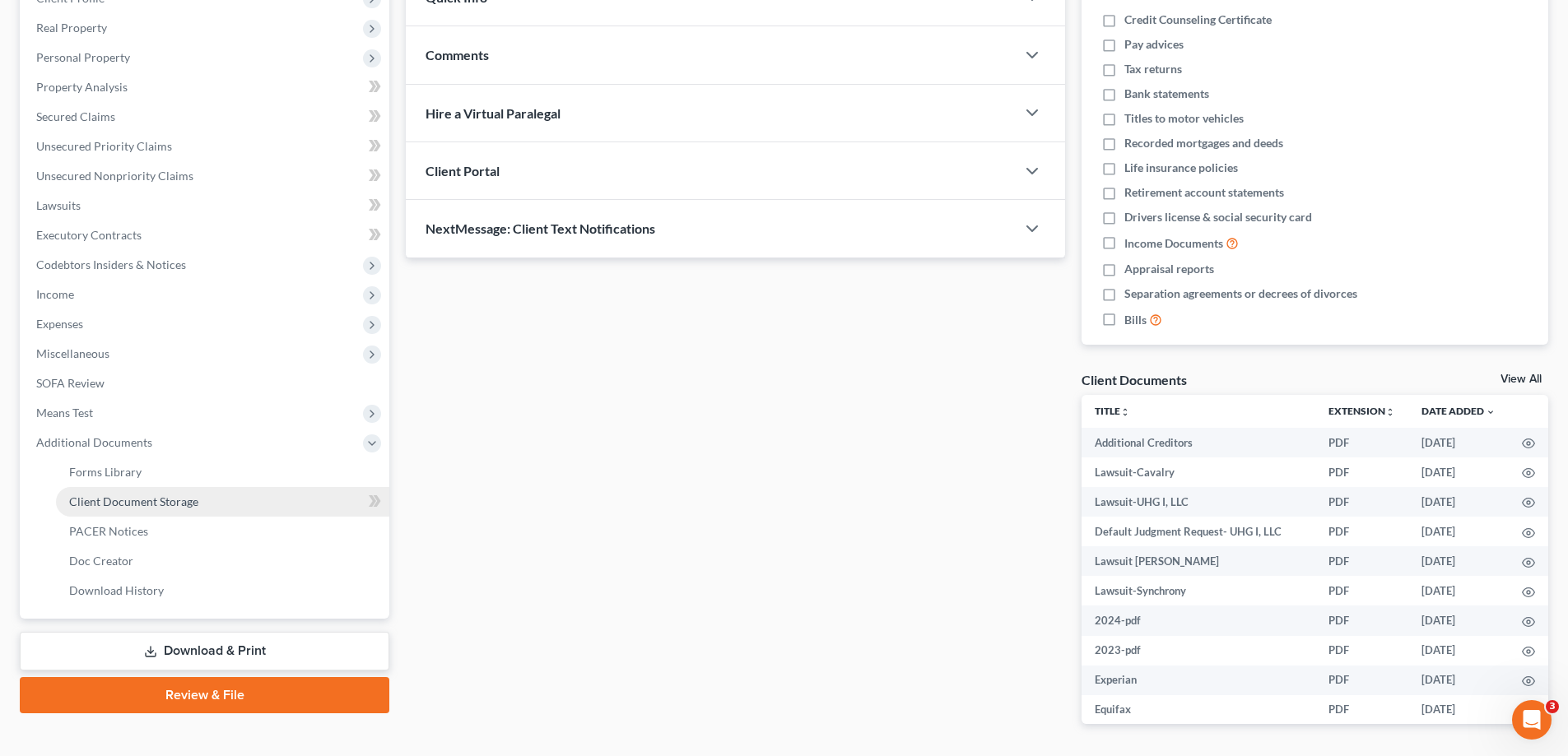
click at [88, 505] on span "Client Document Storage" at bounding box center [133, 501] width 129 height 14
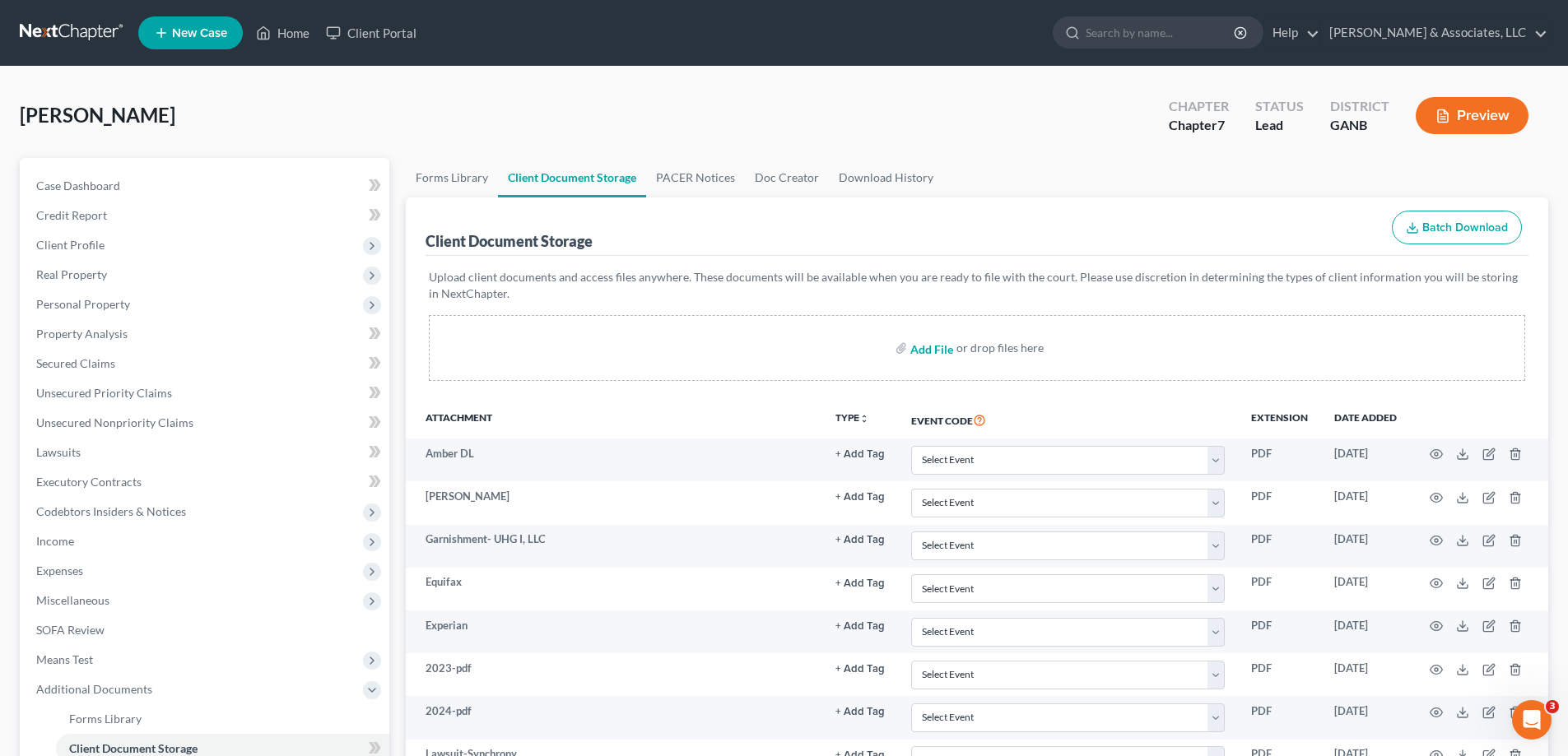
click at [926, 346] on input "file" at bounding box center [930, 347] width 39 height 29
type input "C:\fakepath\Prater SSN.jpg"
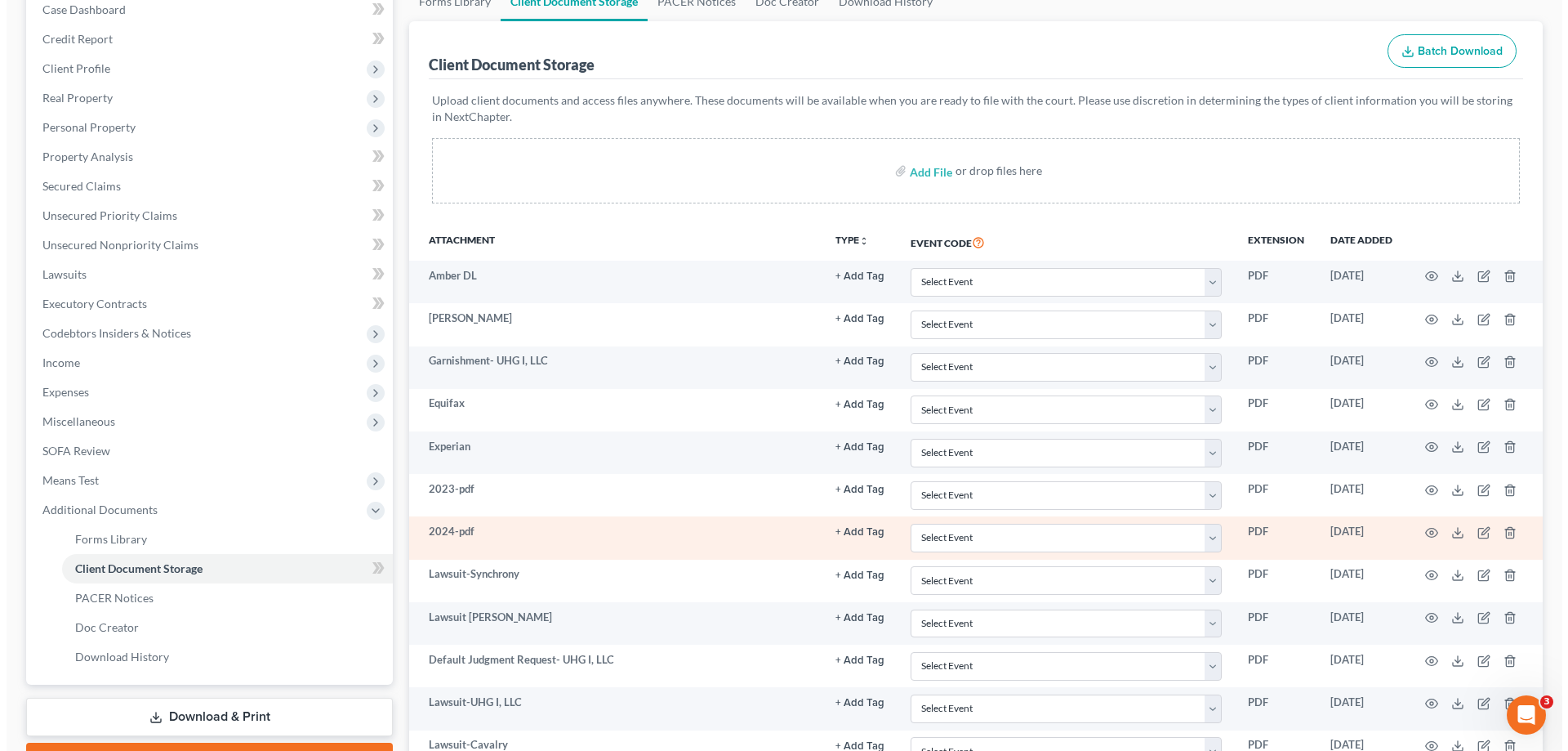
scroll to position [409, 0]
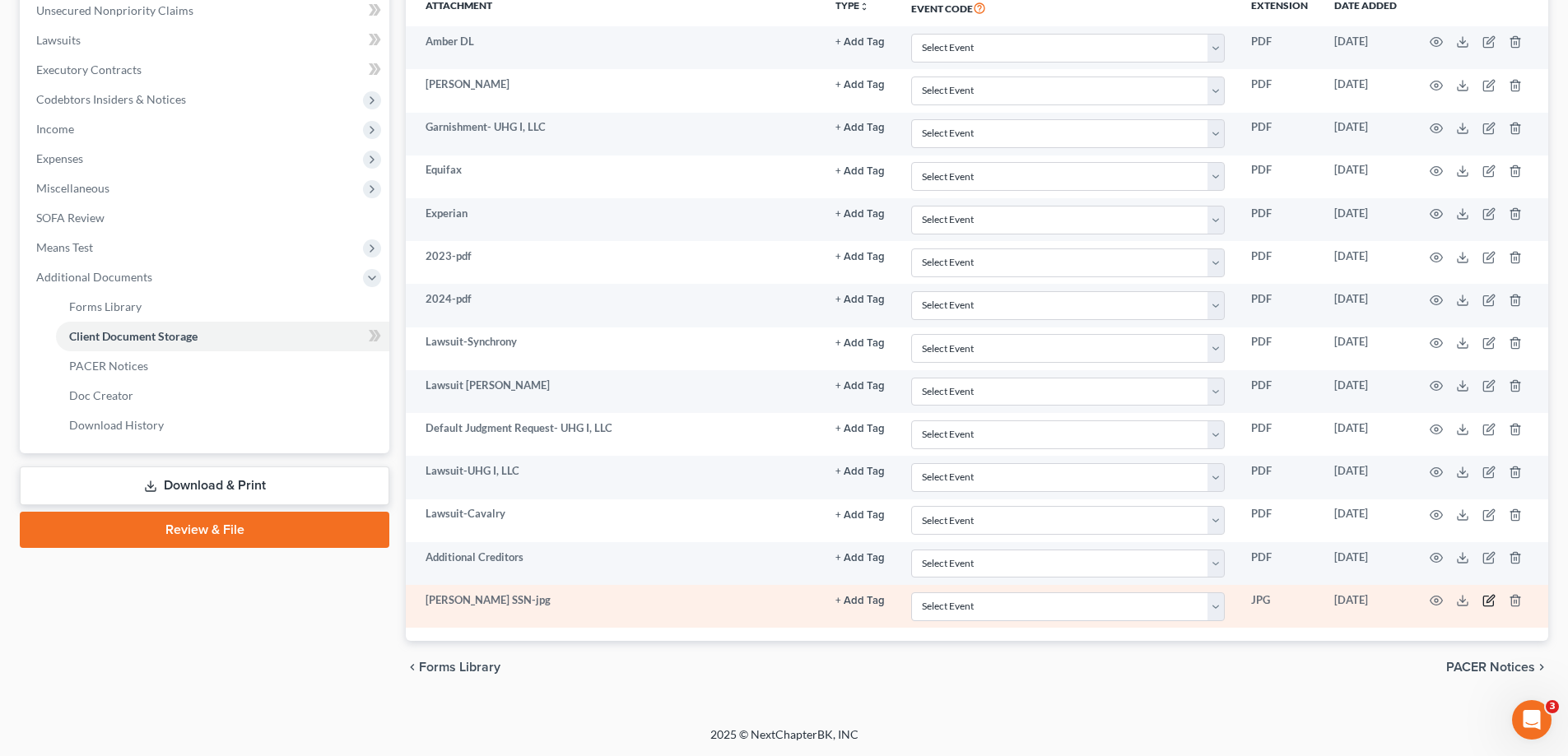
click at [1488, 595] on icon "button" at bounding box center [1488, 600] width 13 height 13
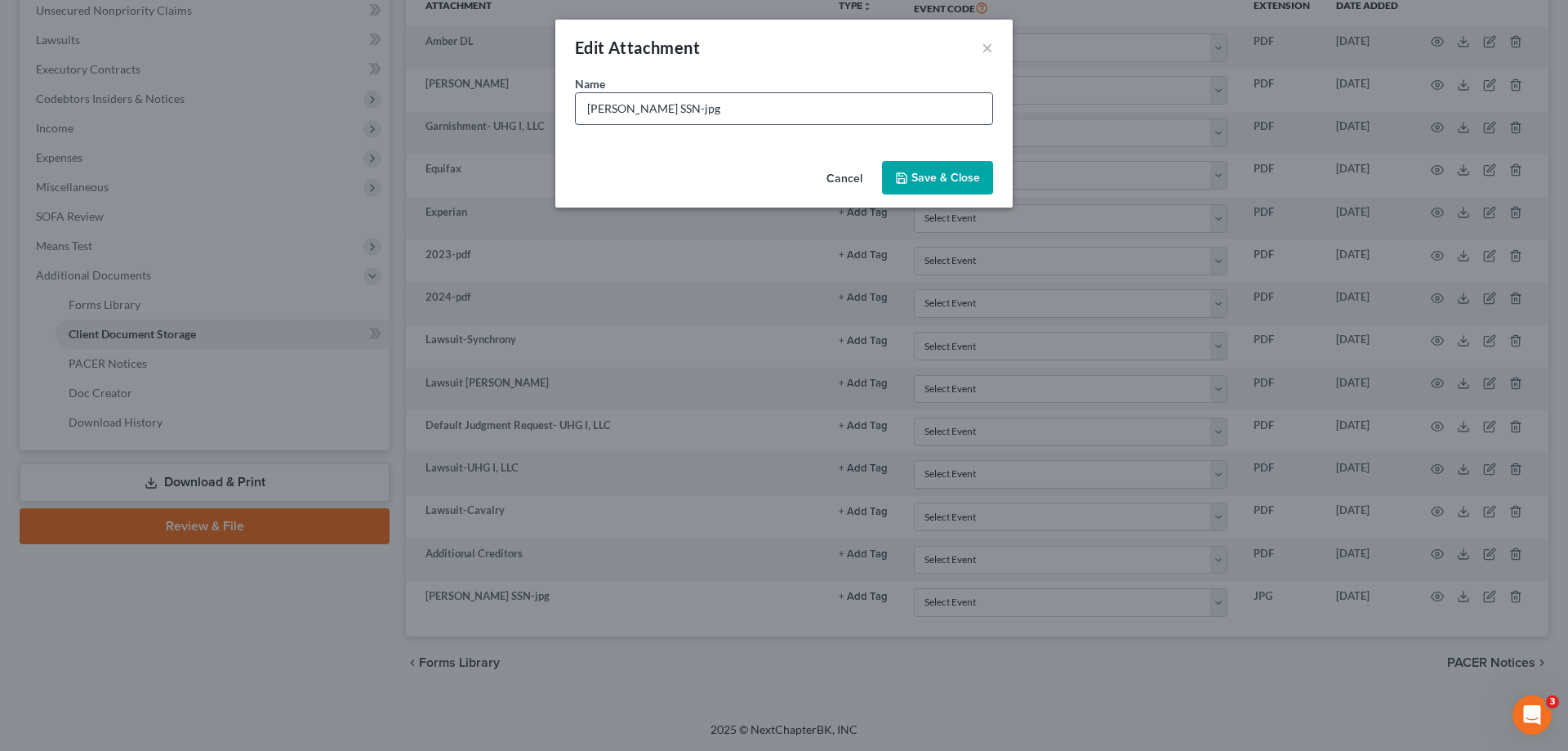
click at [613, 110] on input "Prater SSN-jpg" at bounding box center [784, 109] width 416 height 31
type input "Amber SSN-jpg"
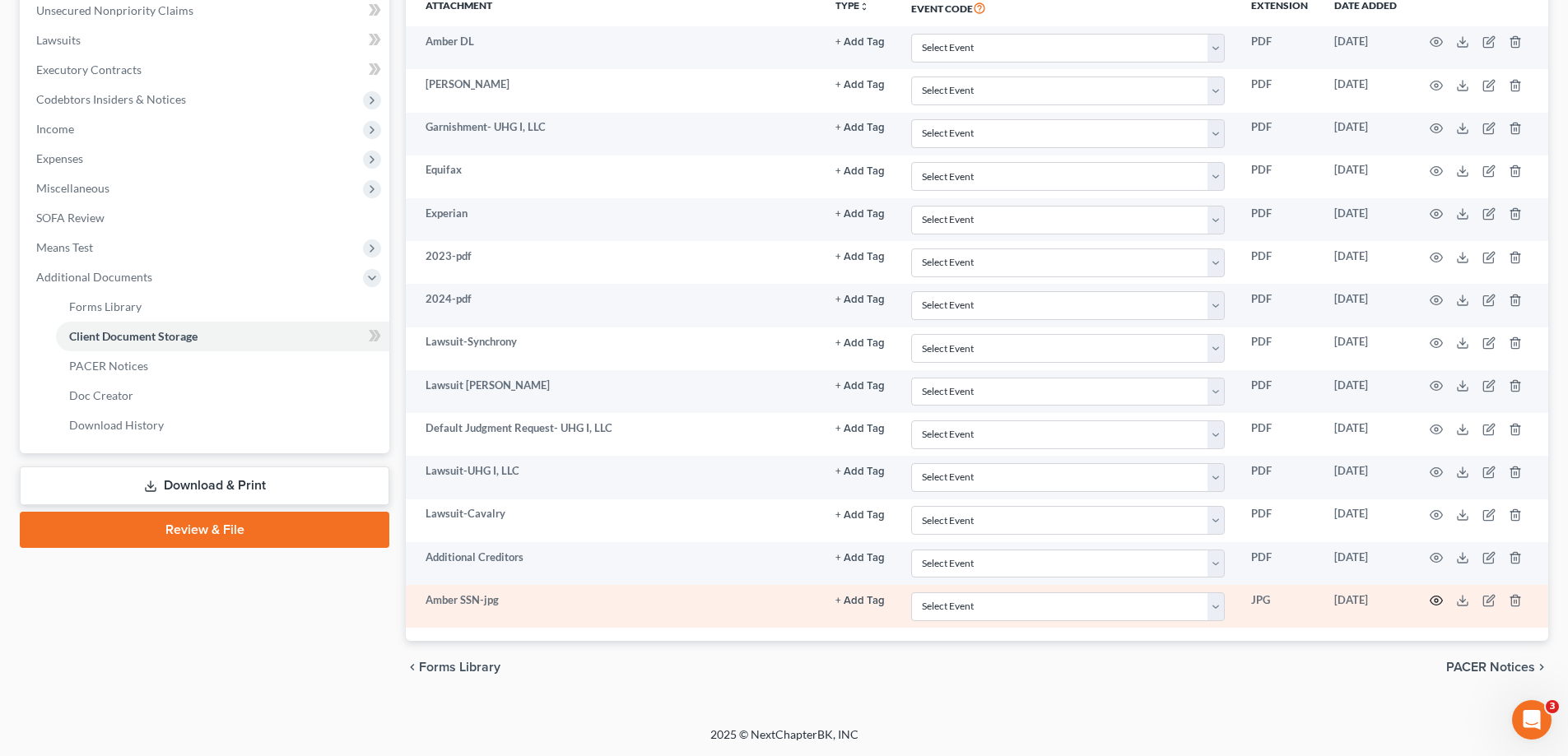
click at [1436, 600] on circle "button" at bounding box center [1436, 601] width 4 height 4
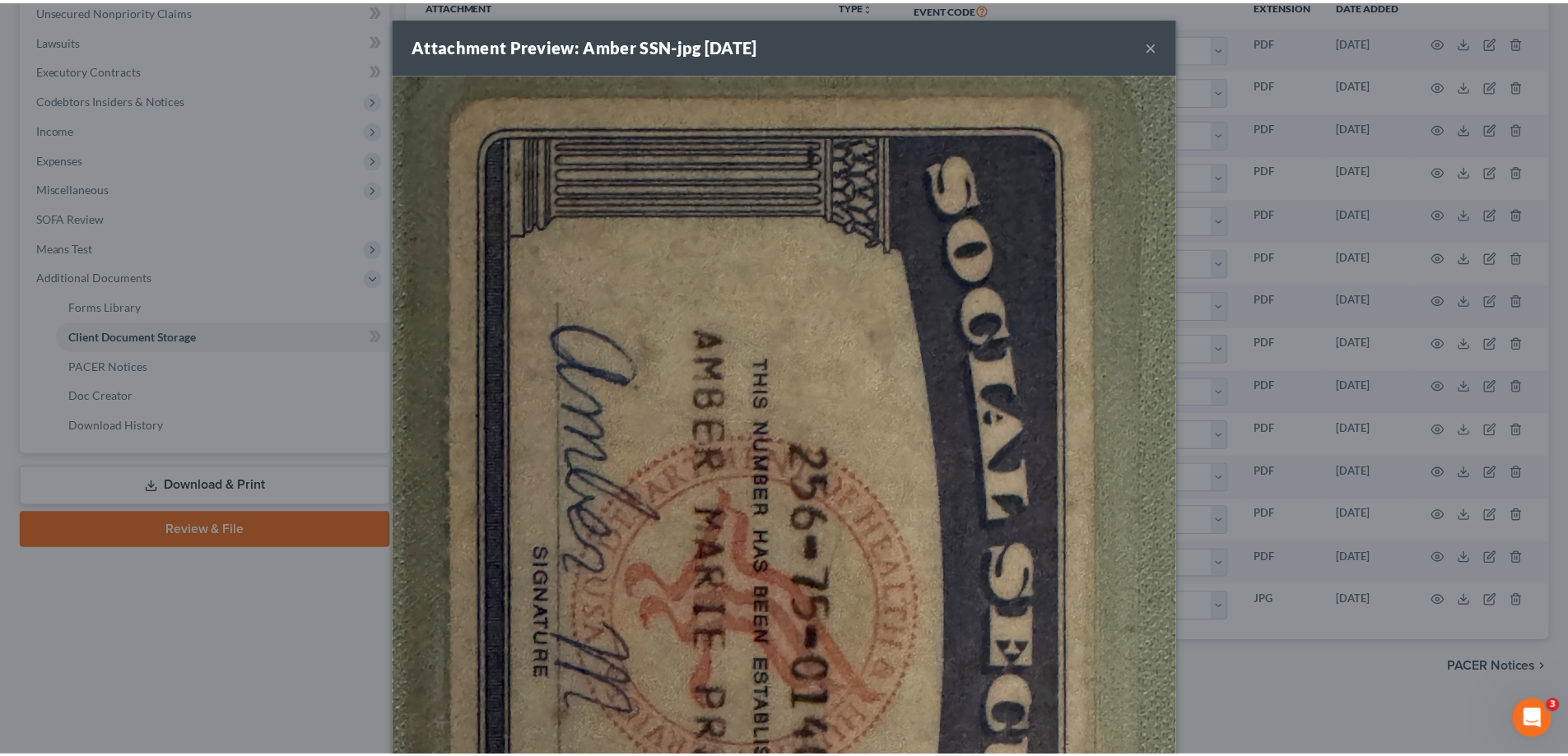
scroll to position [0, 0]
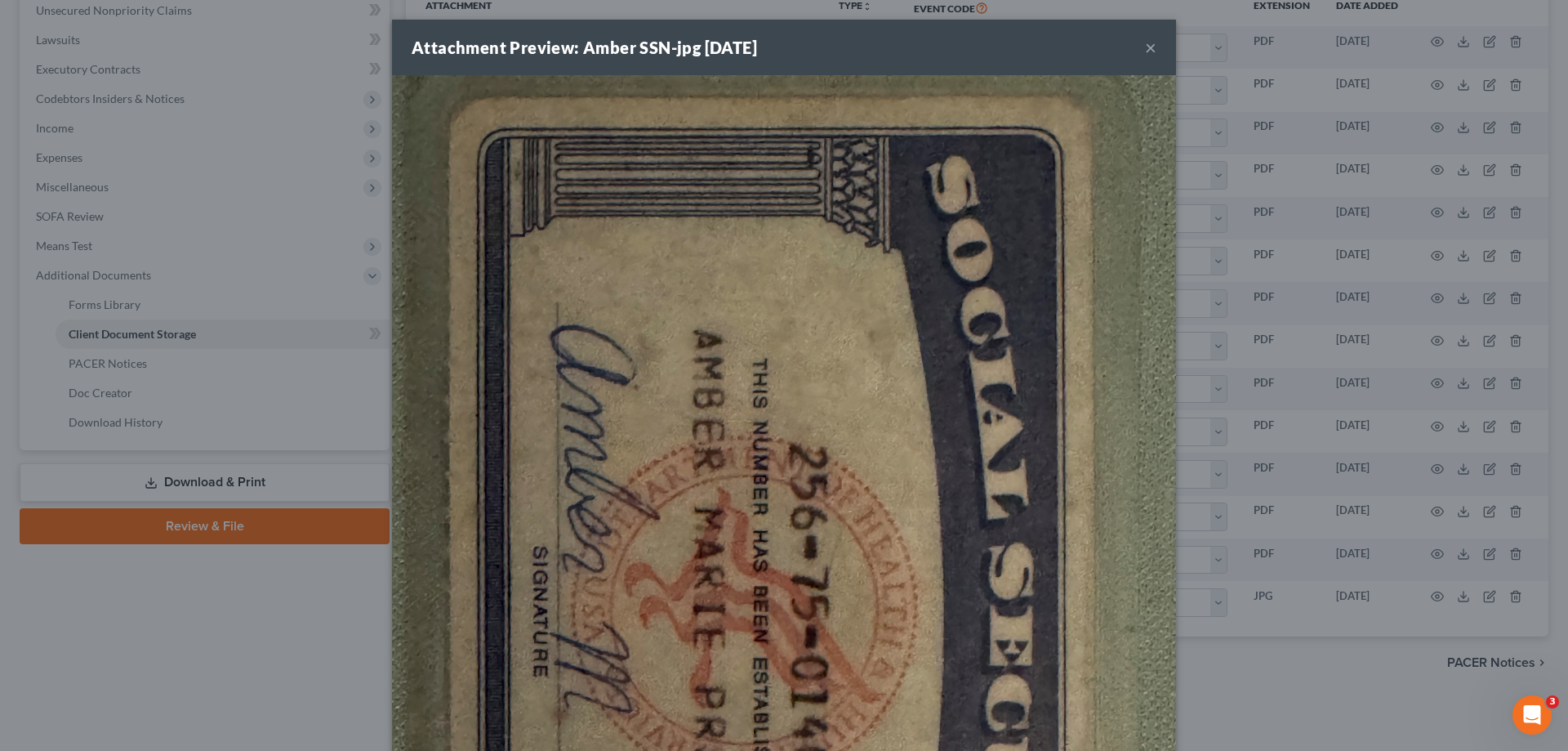
click at [1145, 46] on button "×" at bounding box center [1151, 48] width 11 height 19
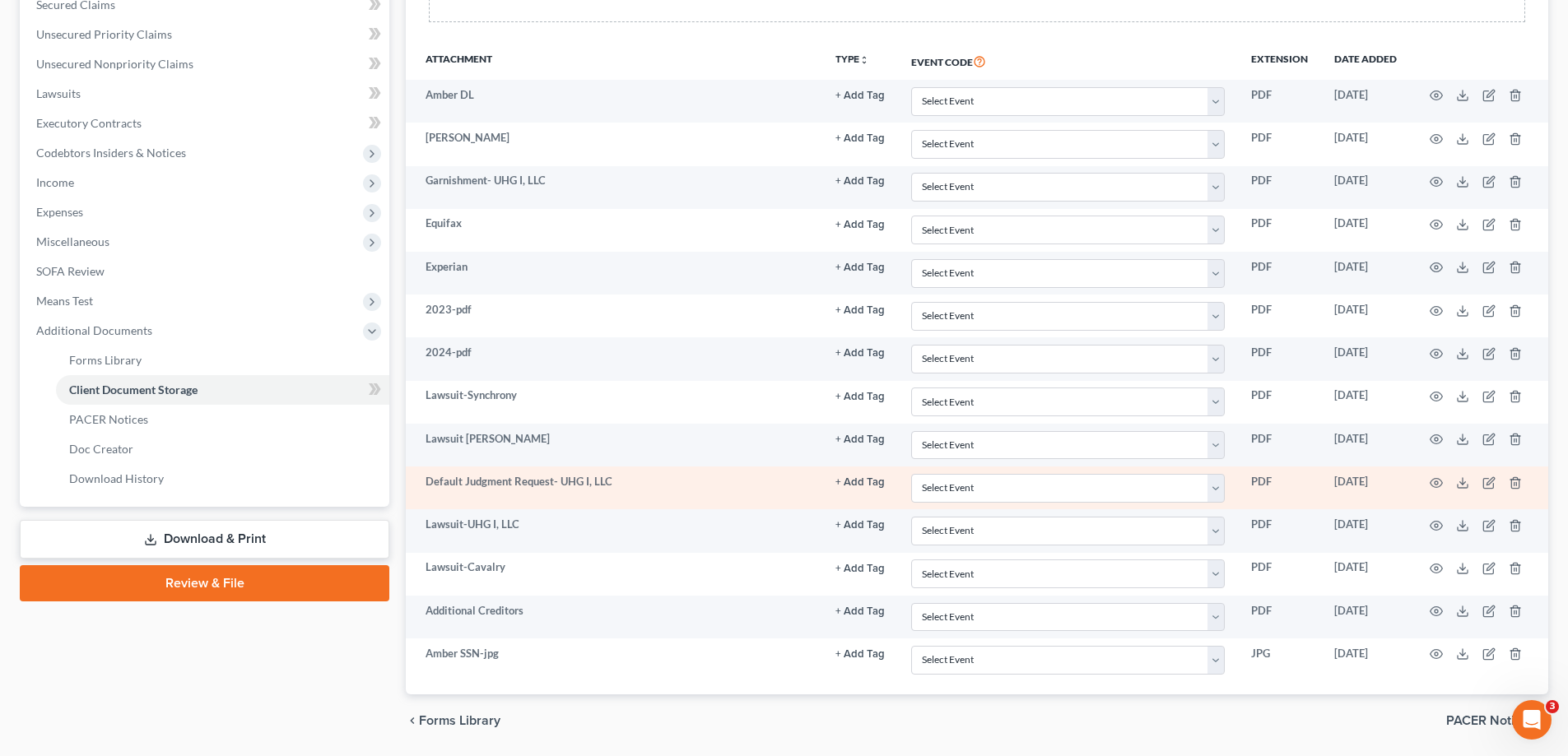
scroll to position [330, 0]
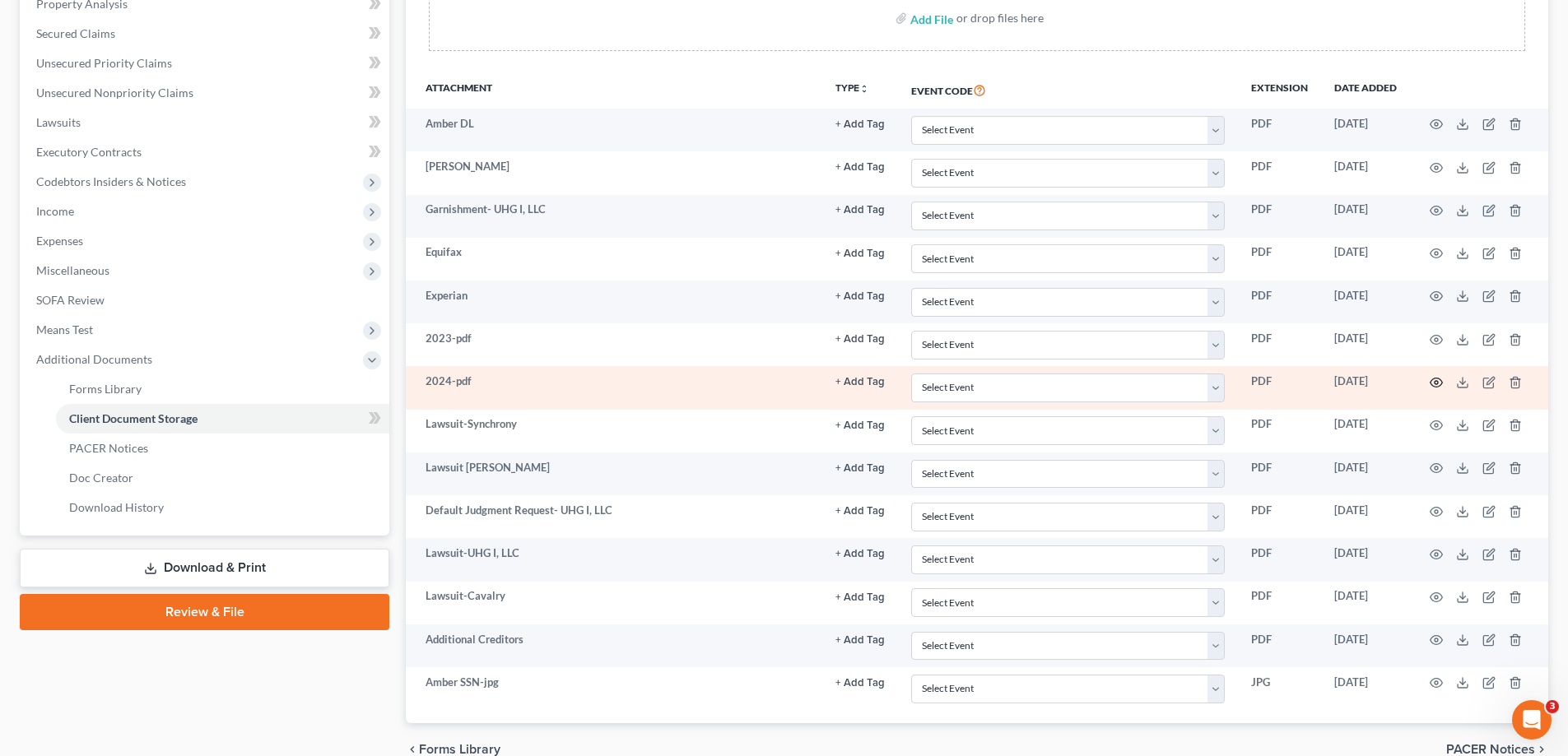
click at [1436, 381] on circle "button" at bounding box center [1436, 383] width 4 height 4
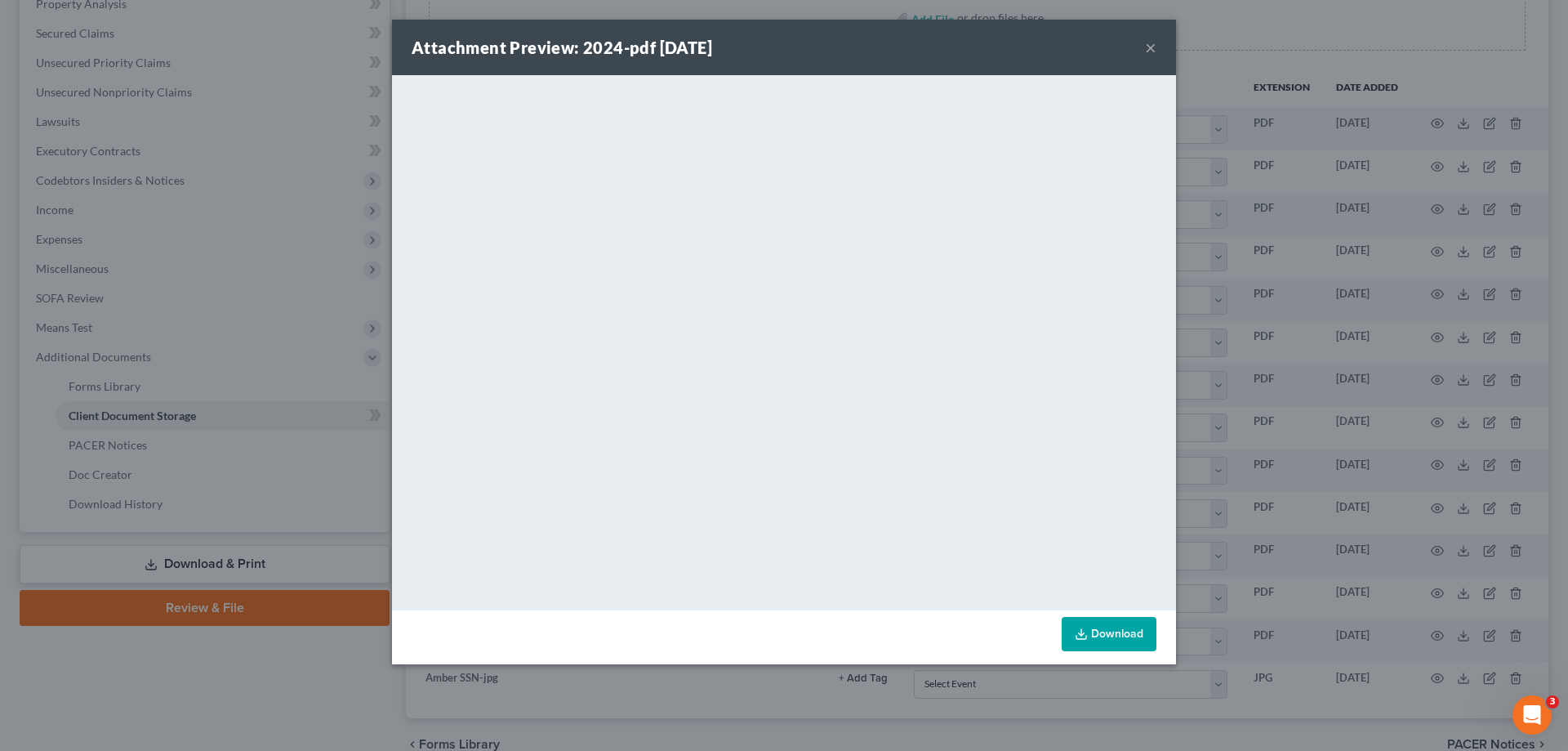
click at [1150, 48] on button "×" at bounding box center [1151, 48] width 11 height 19
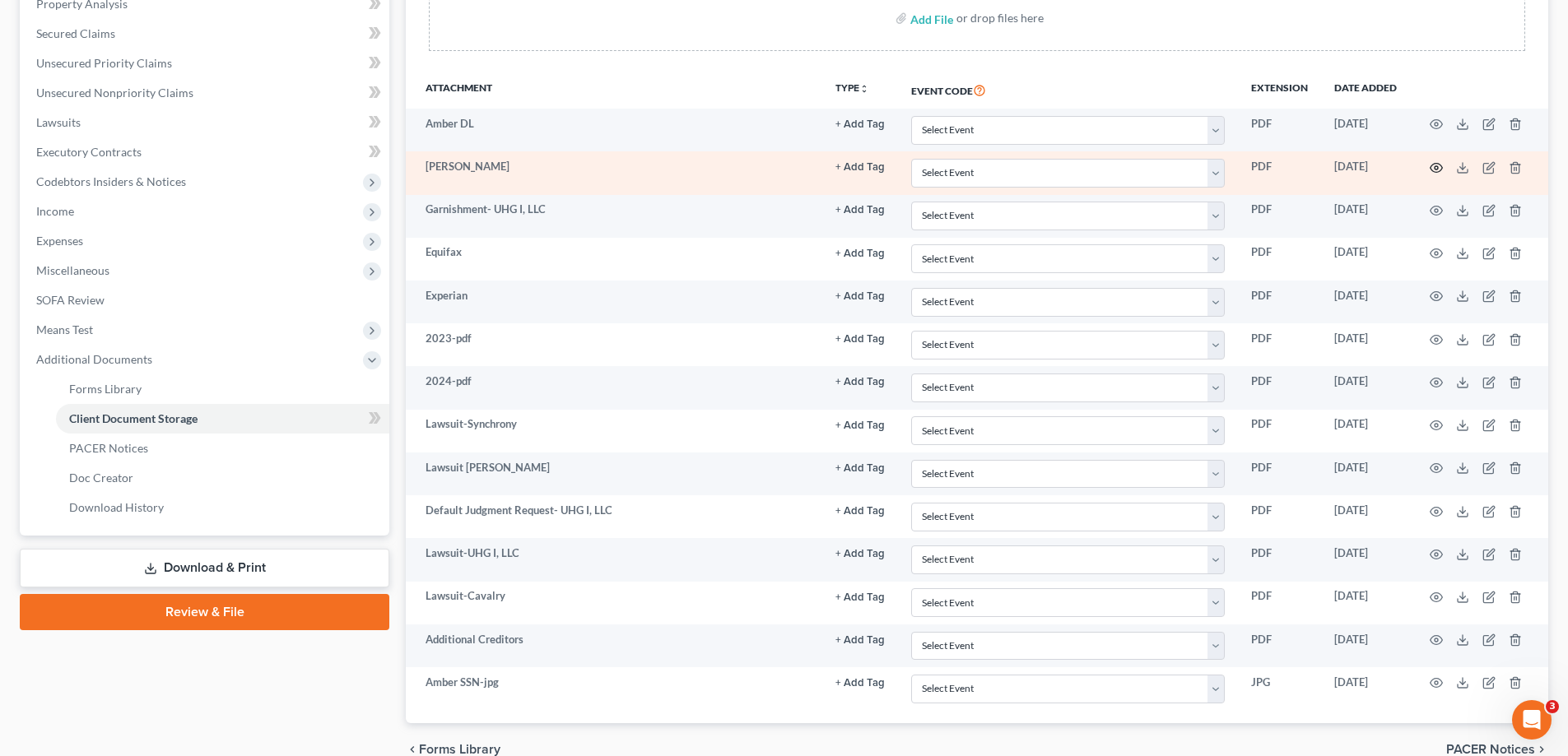
click at [1433, 168] on icon "button" at bounding box center [1436, 167] width 13 height 13
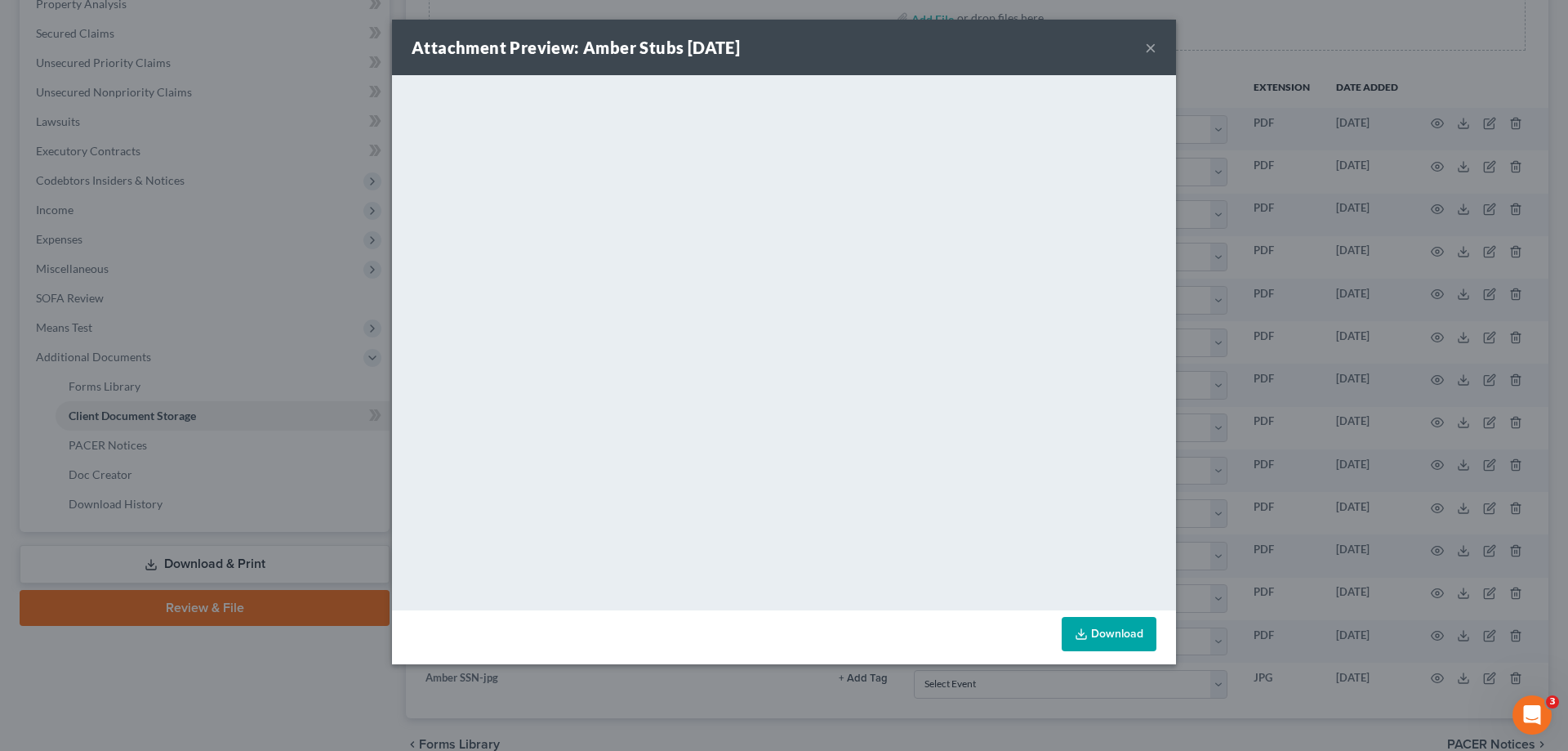
click at [1148, 48] on button "×" at bounding box center [1151, 48] width 11 height 19
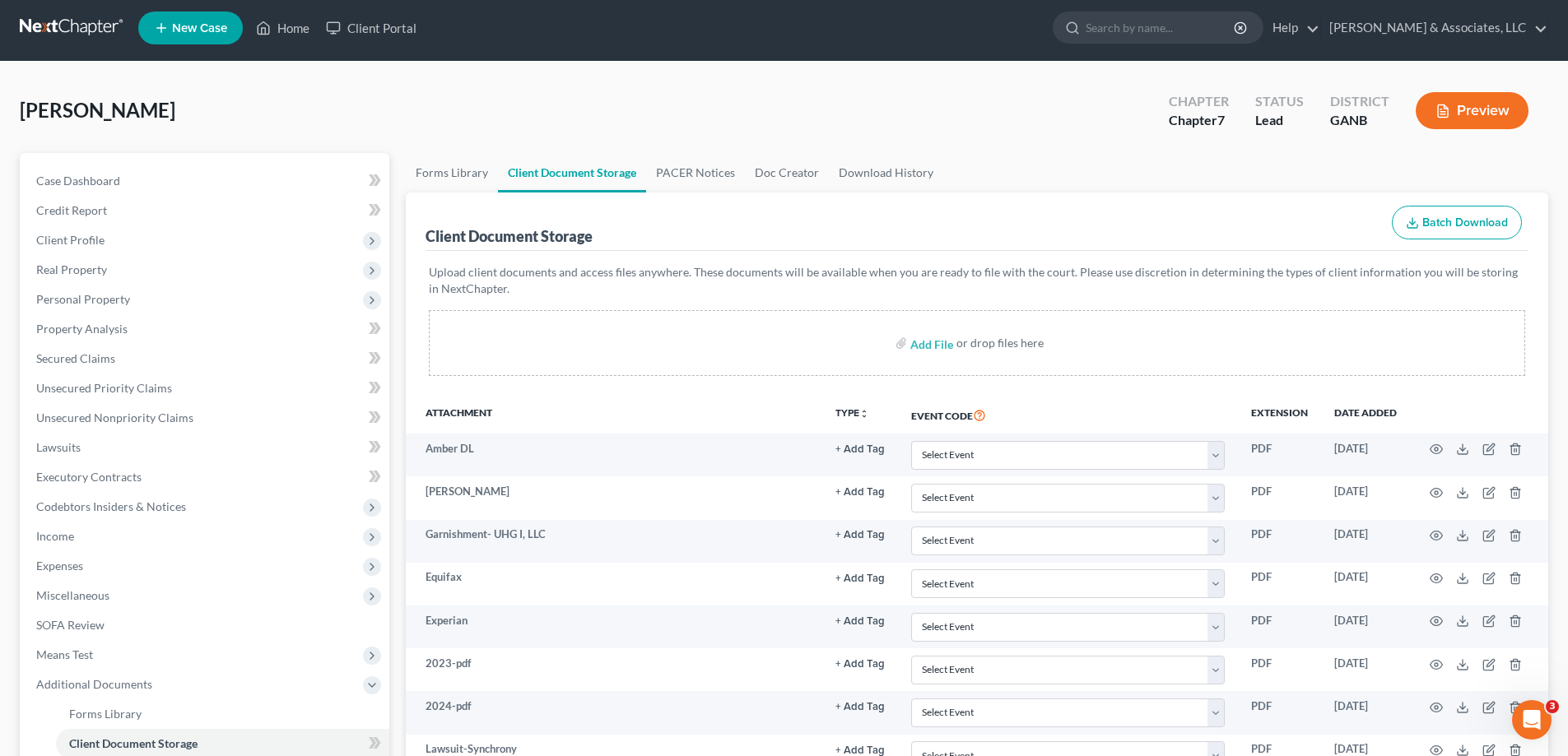
scroll to position [0, 0]
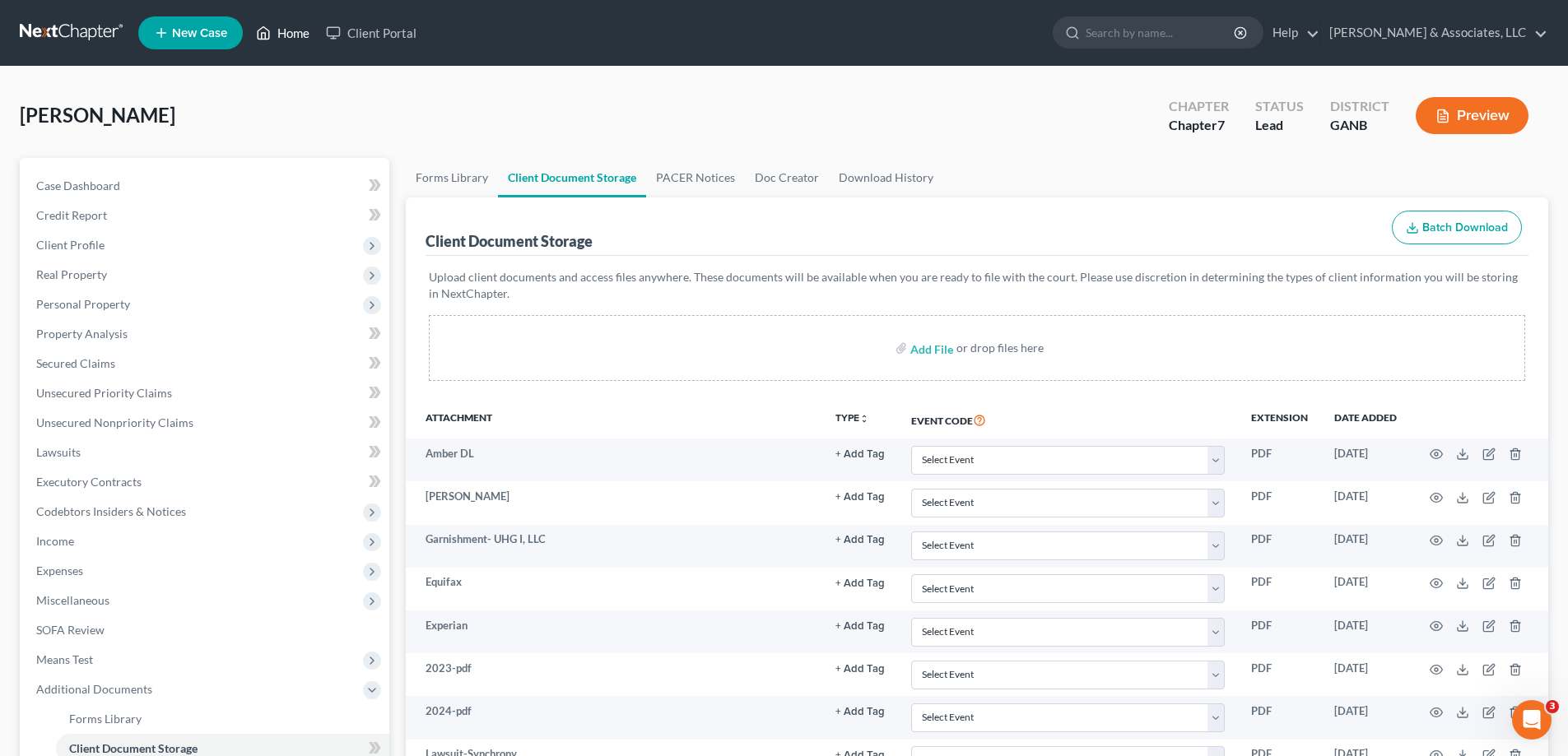
click at [300, 36] on link "Home" at bounding box center [283, 32] width 70 height 29
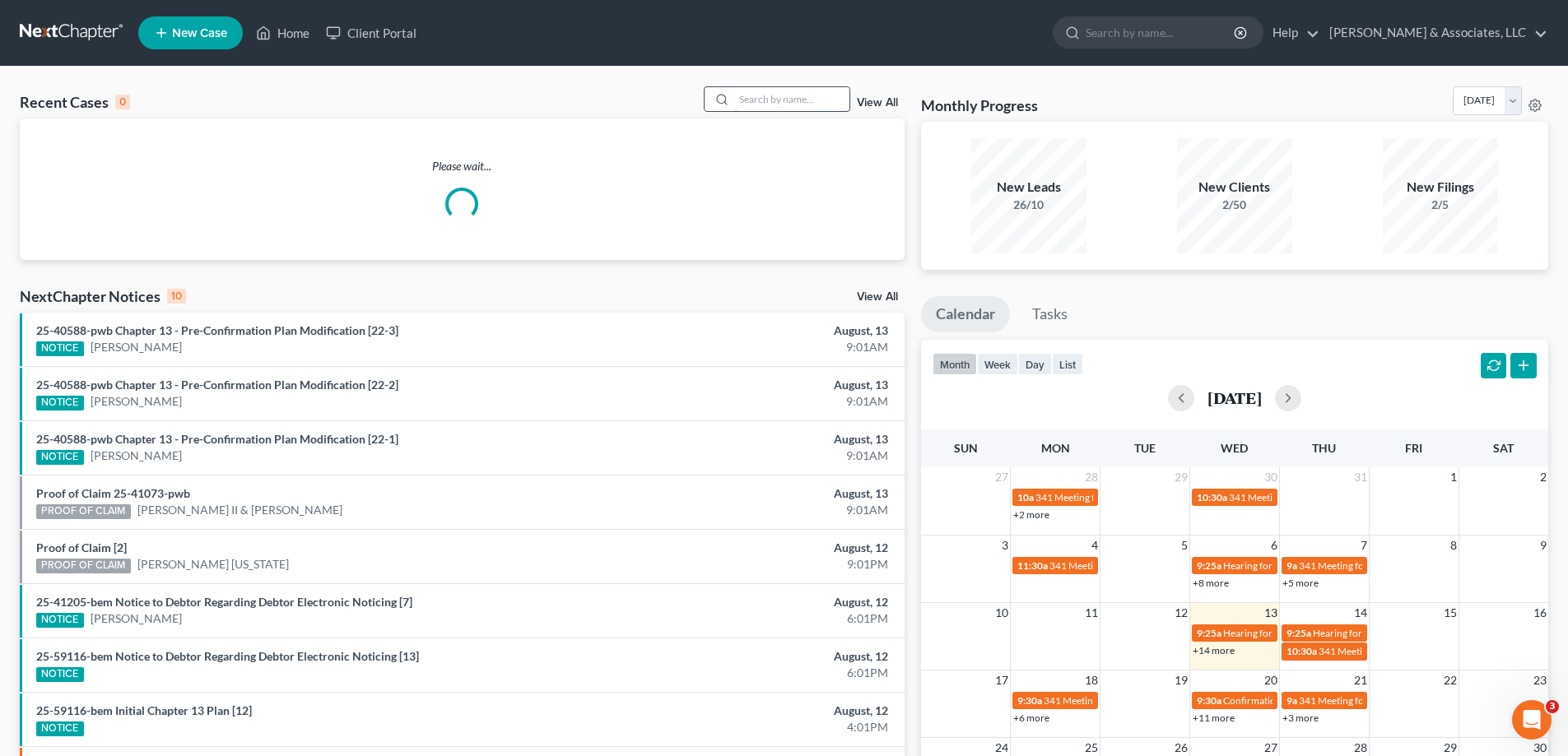
click at [748, 106] on input "search" at bounding box center [792, 99] width 116 height 24
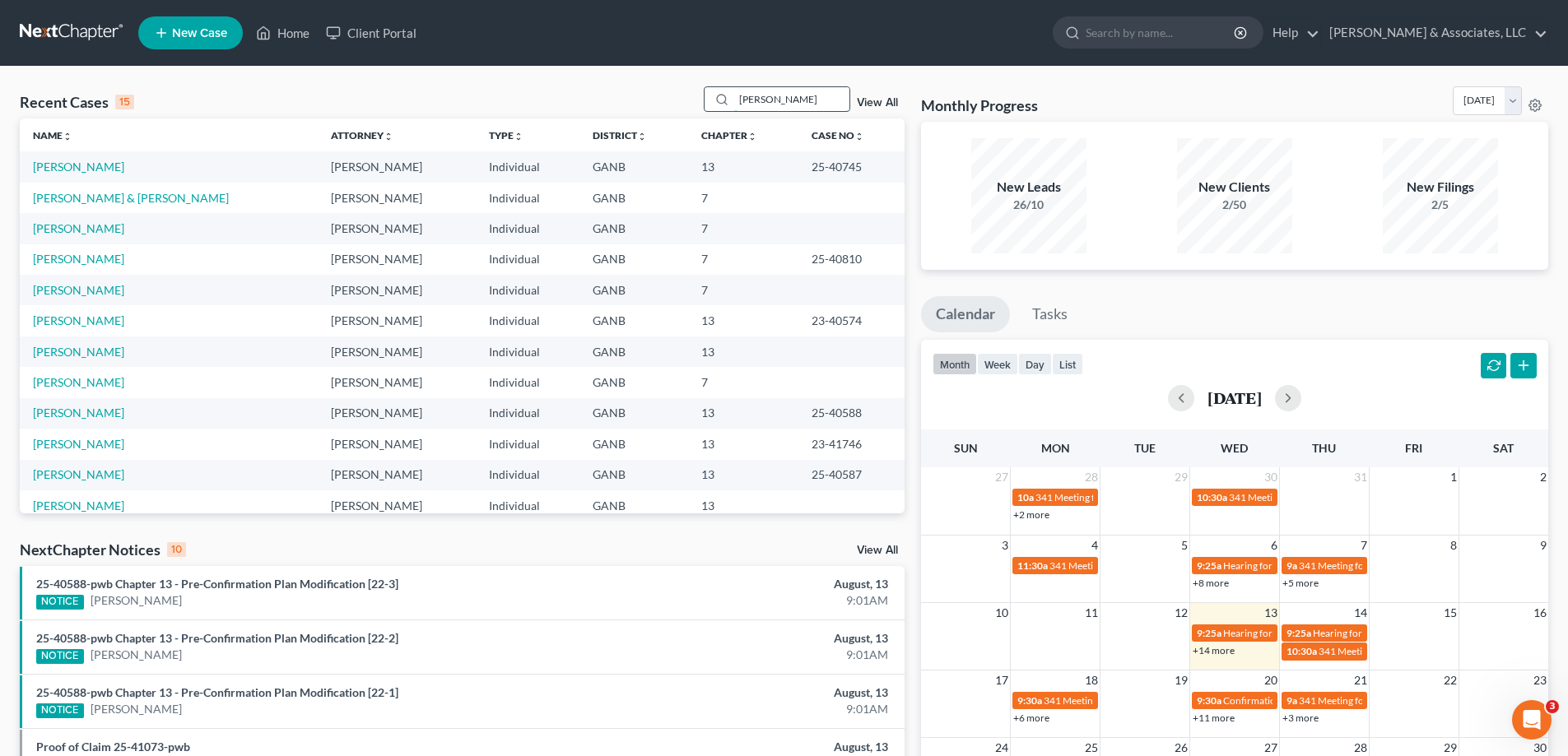
type input "allen"
click at [48, 167] on link "[PERSON_NAME]" at bounding box center [78, 167] width 92 height 14
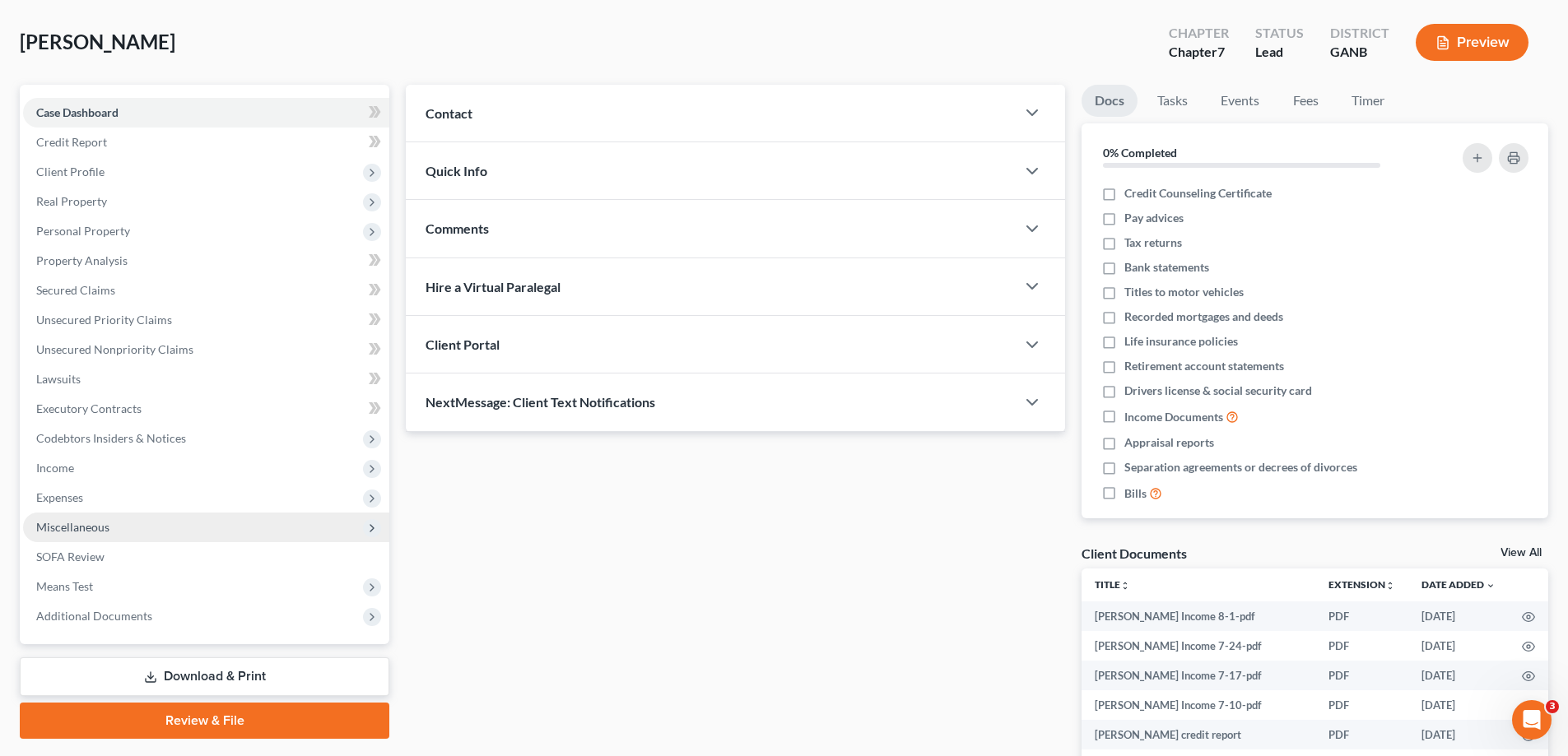
scroll to position [164, 0]
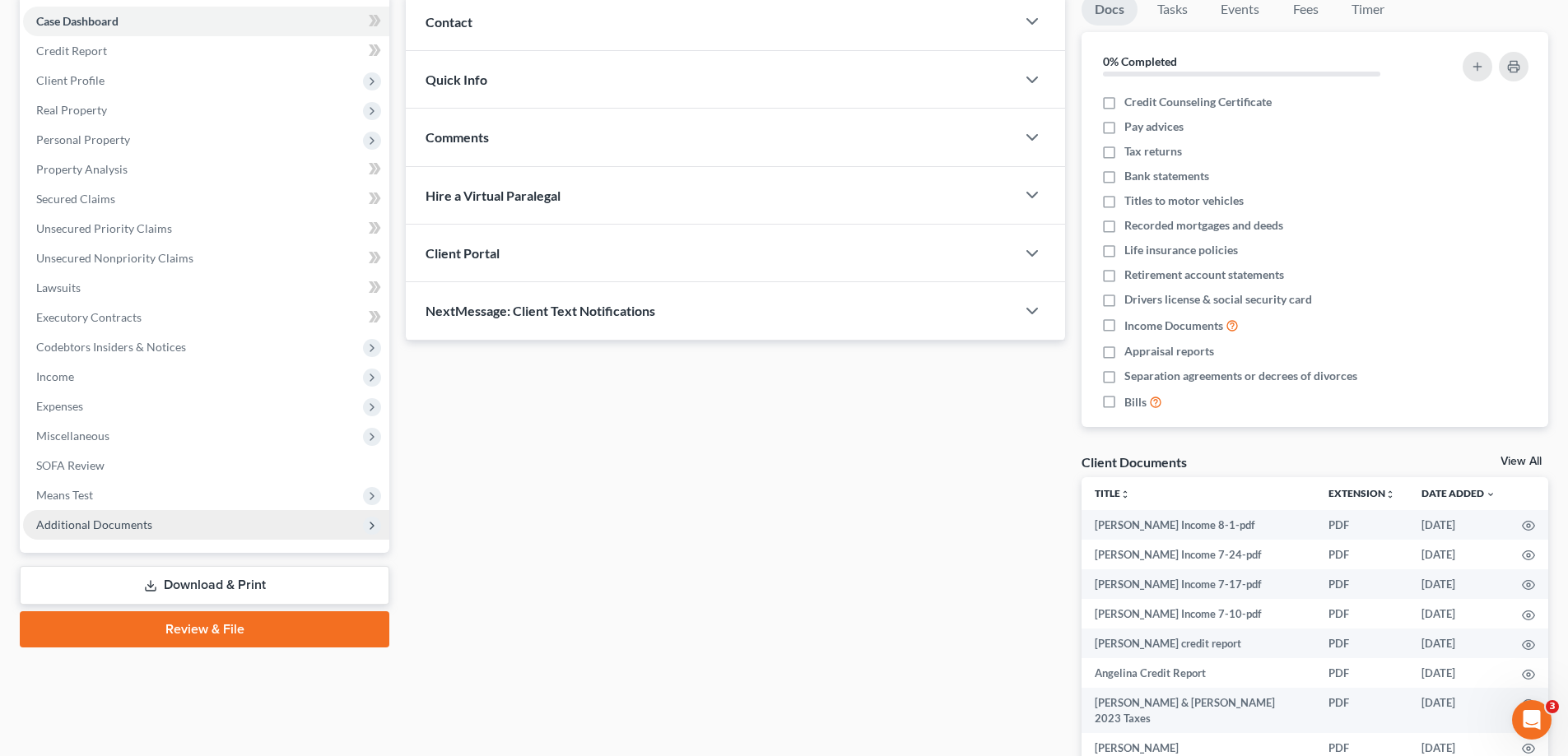
drag, startPoint x: 68, startPoint y: 519, endPoint x: 160, endPoint y: 513, distance: 92.2
click at [68, 521] on span "Additional Documents" at bounding box center [94, 524] width 116 height 14
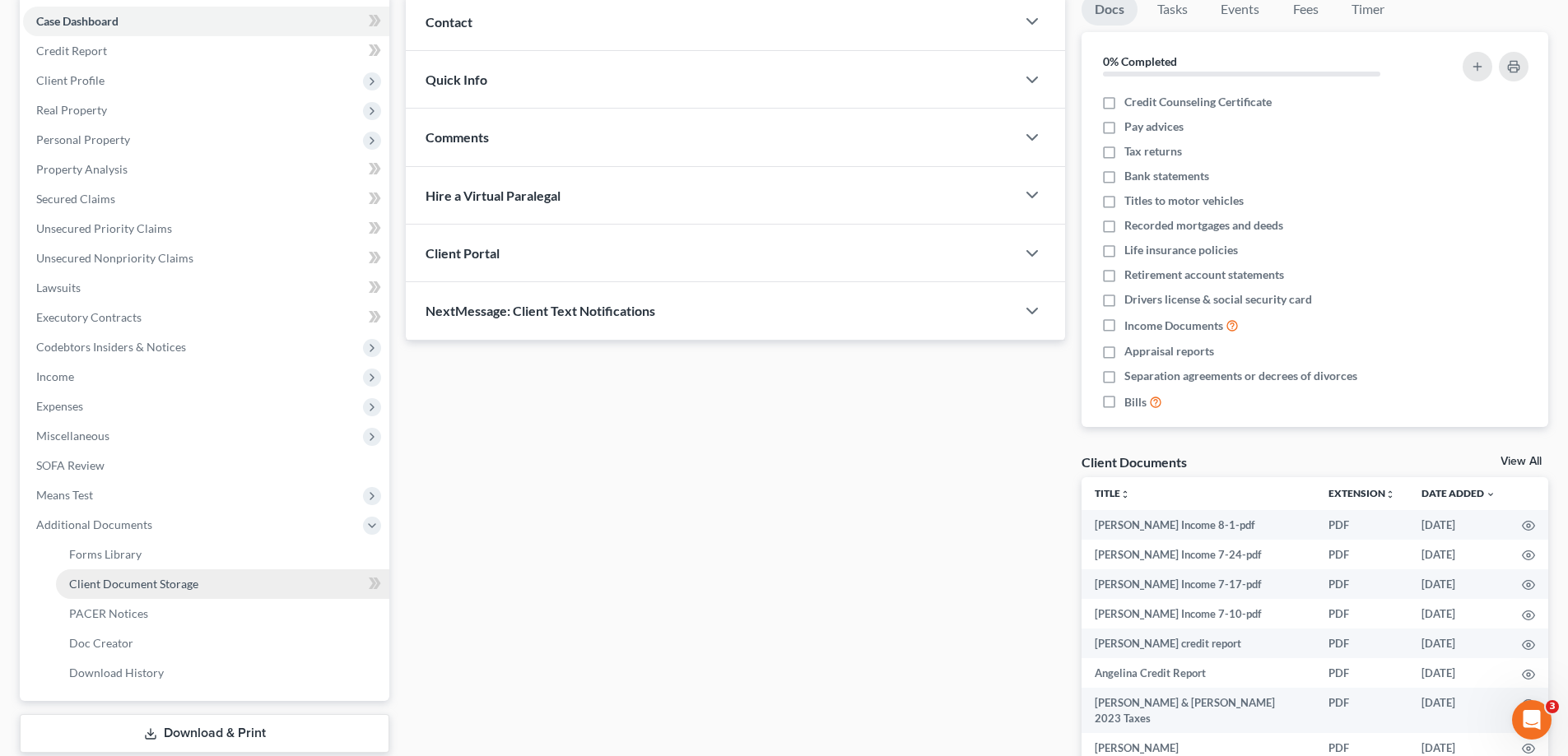
click at [105, 582] on span "Client Document Storage" at bounding box center [133, 584] width 129 height 14
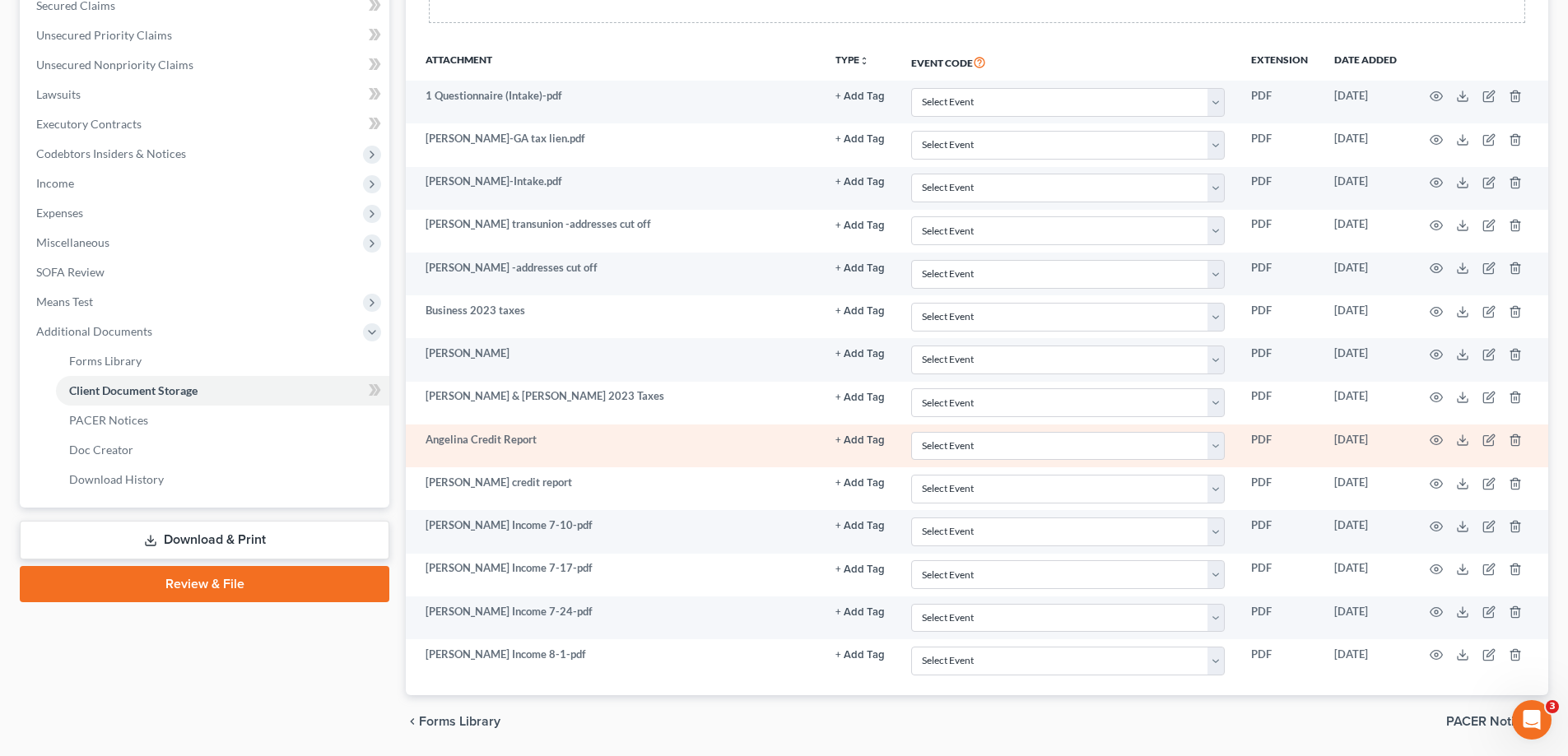
scroll to position [329, 0]
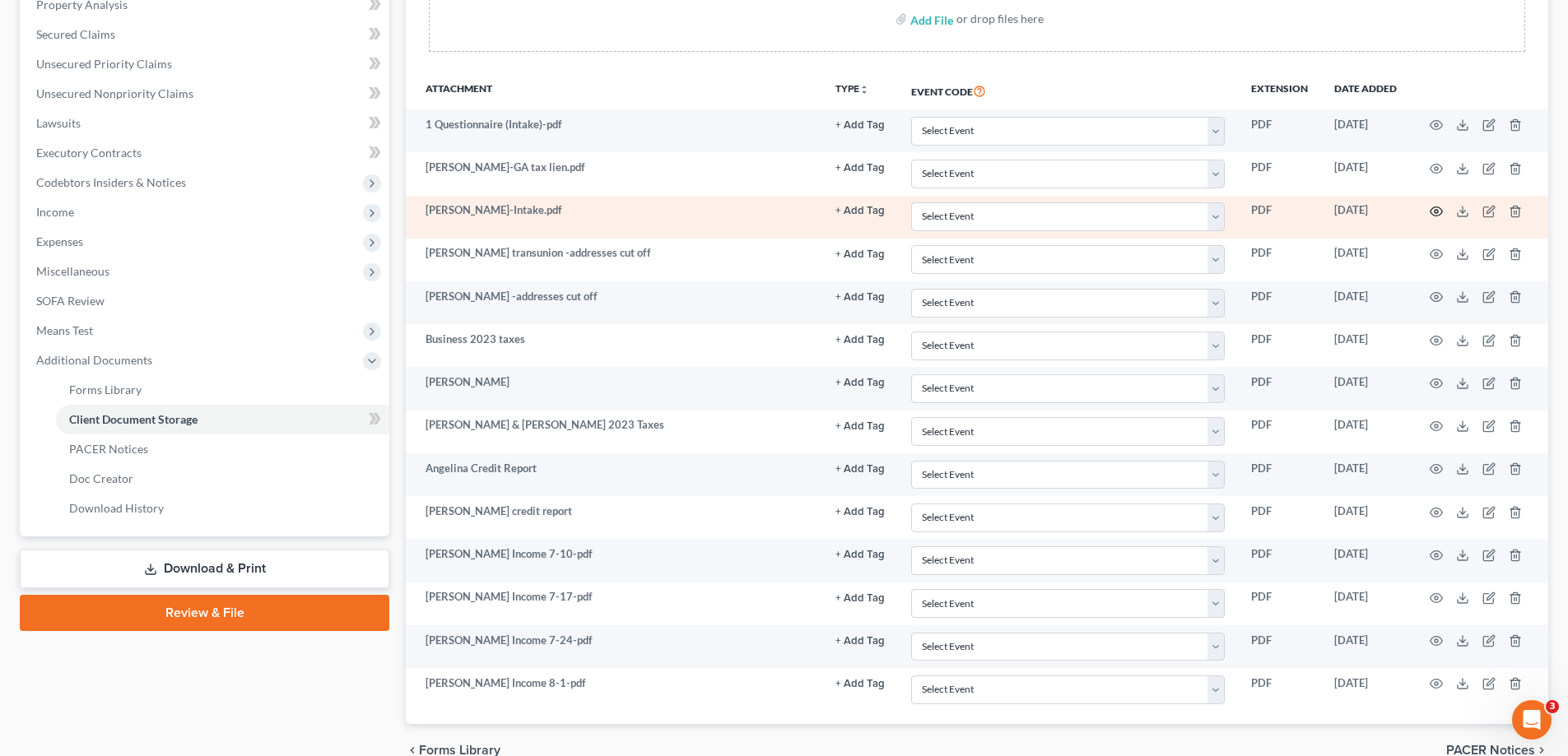
click at [1437, 210] on icon "button" at bounding box center [1436, 211] width 13 height 13
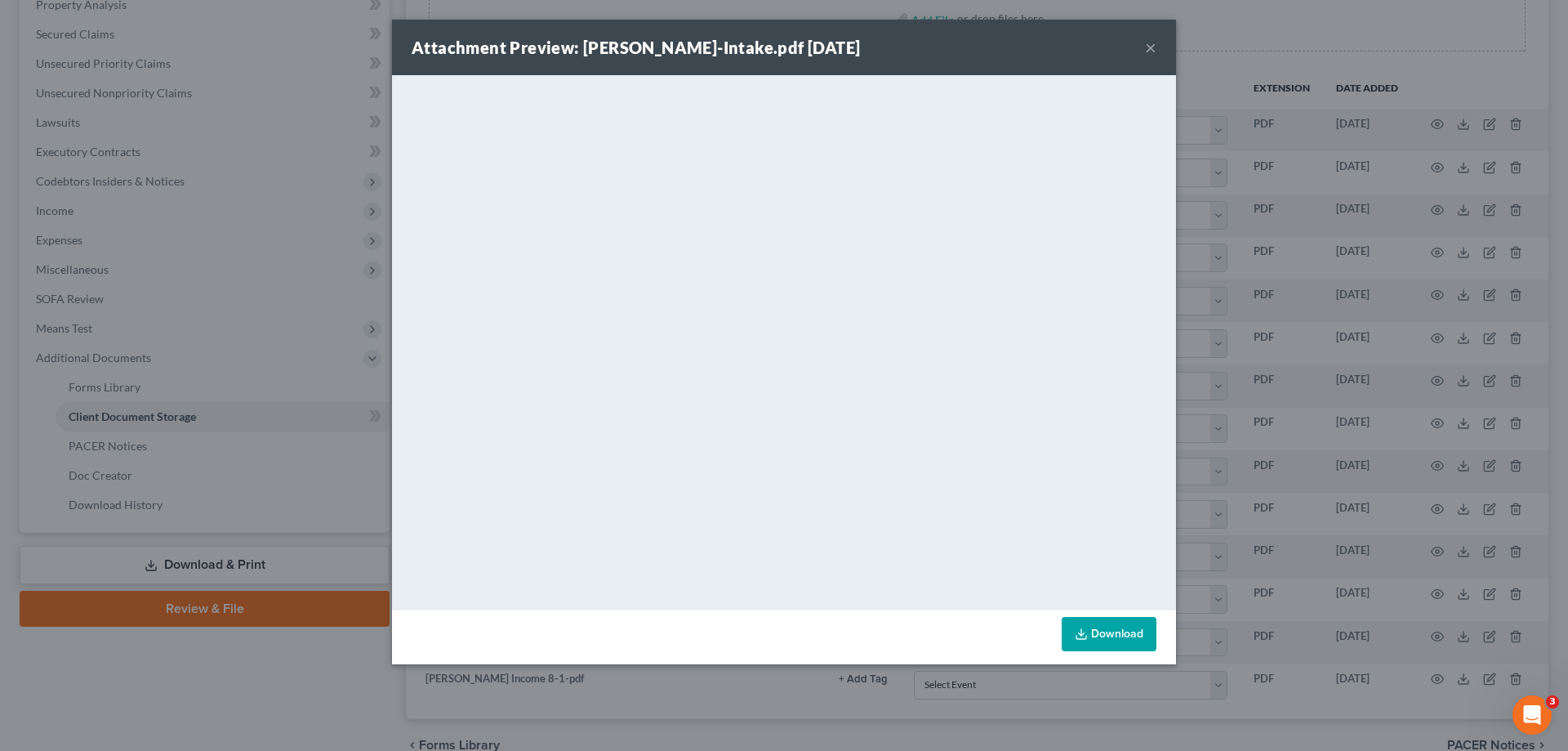
click at [1146, 45] on button "×" at bounding box center [1151, 48] width 11 height 19
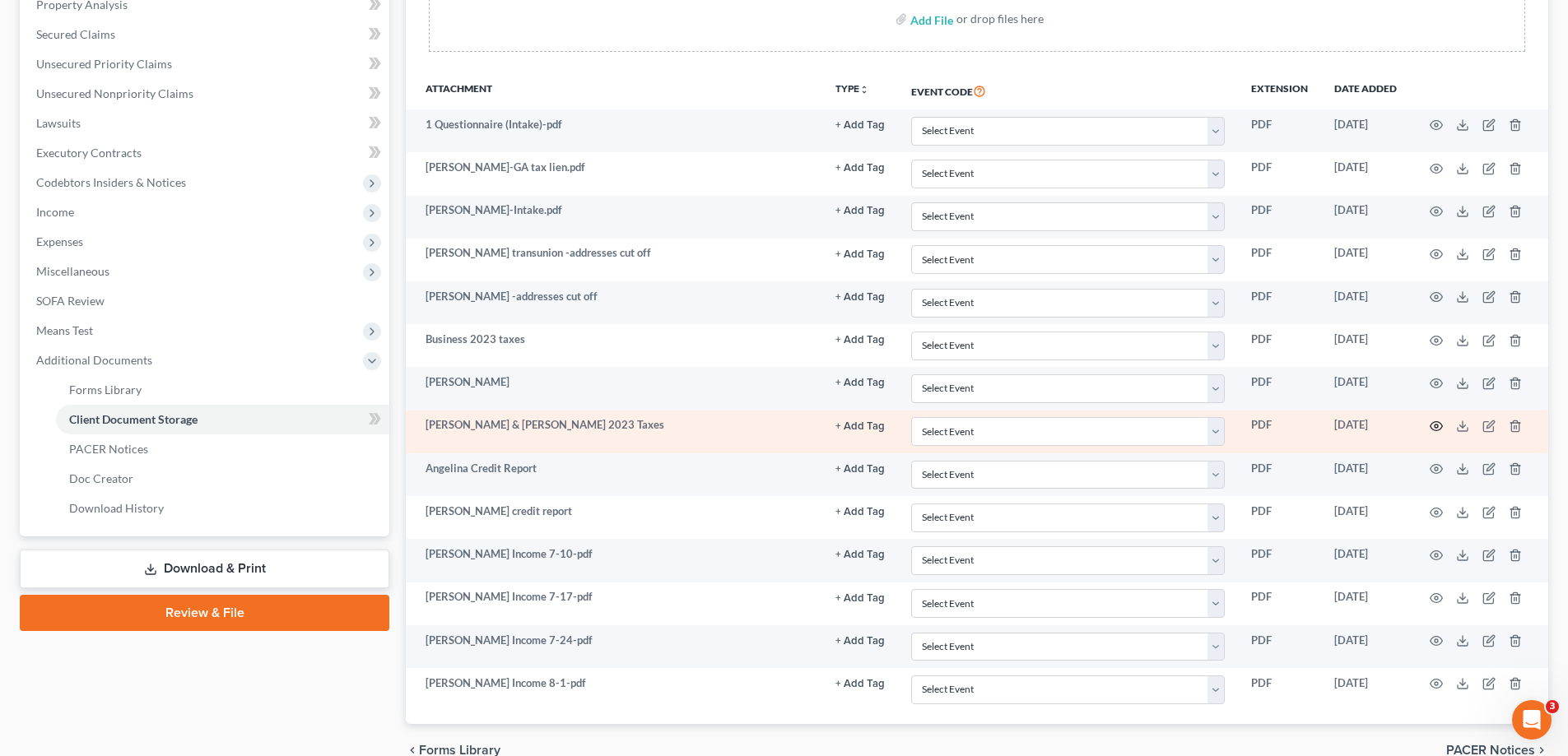
click at [1437, 424] on icon "button" at bounding box center [1436, 426] width 13 height 13
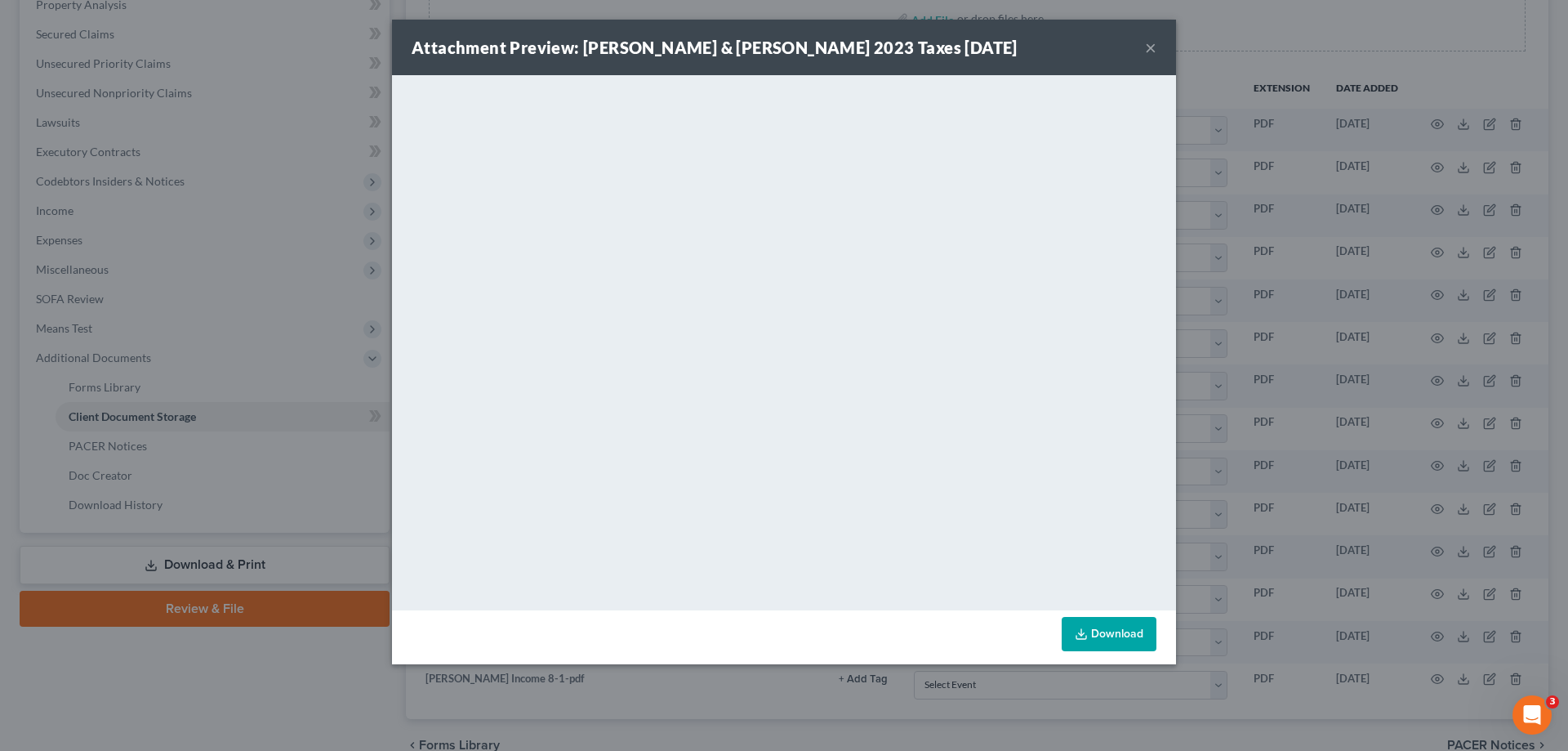
click at [1150, 44] on button "×" at bounding box center [1151, 48] width 11 height 19
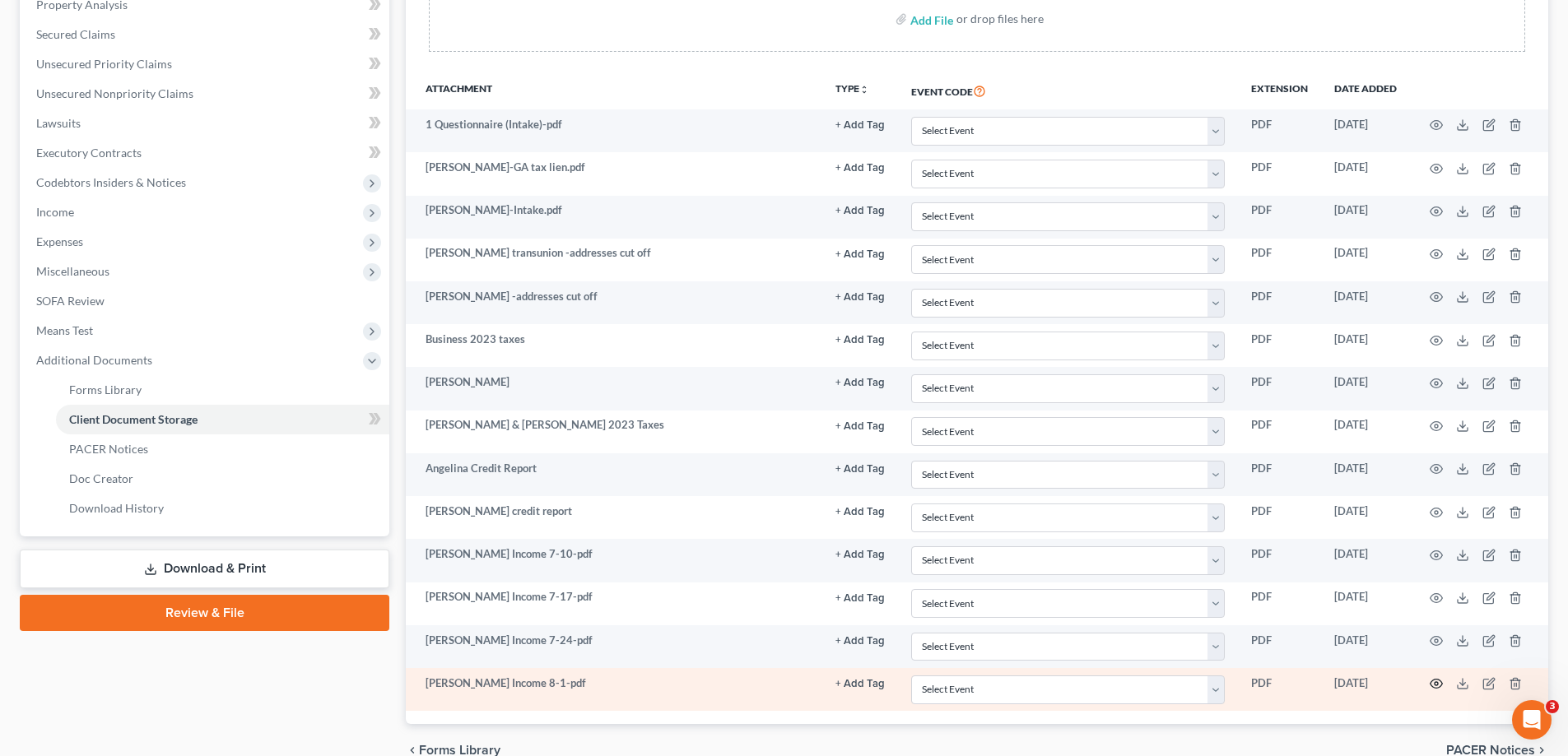
click at [1439, 681] on icon "button" at bounding box center [1436, 684] width 12 height 9
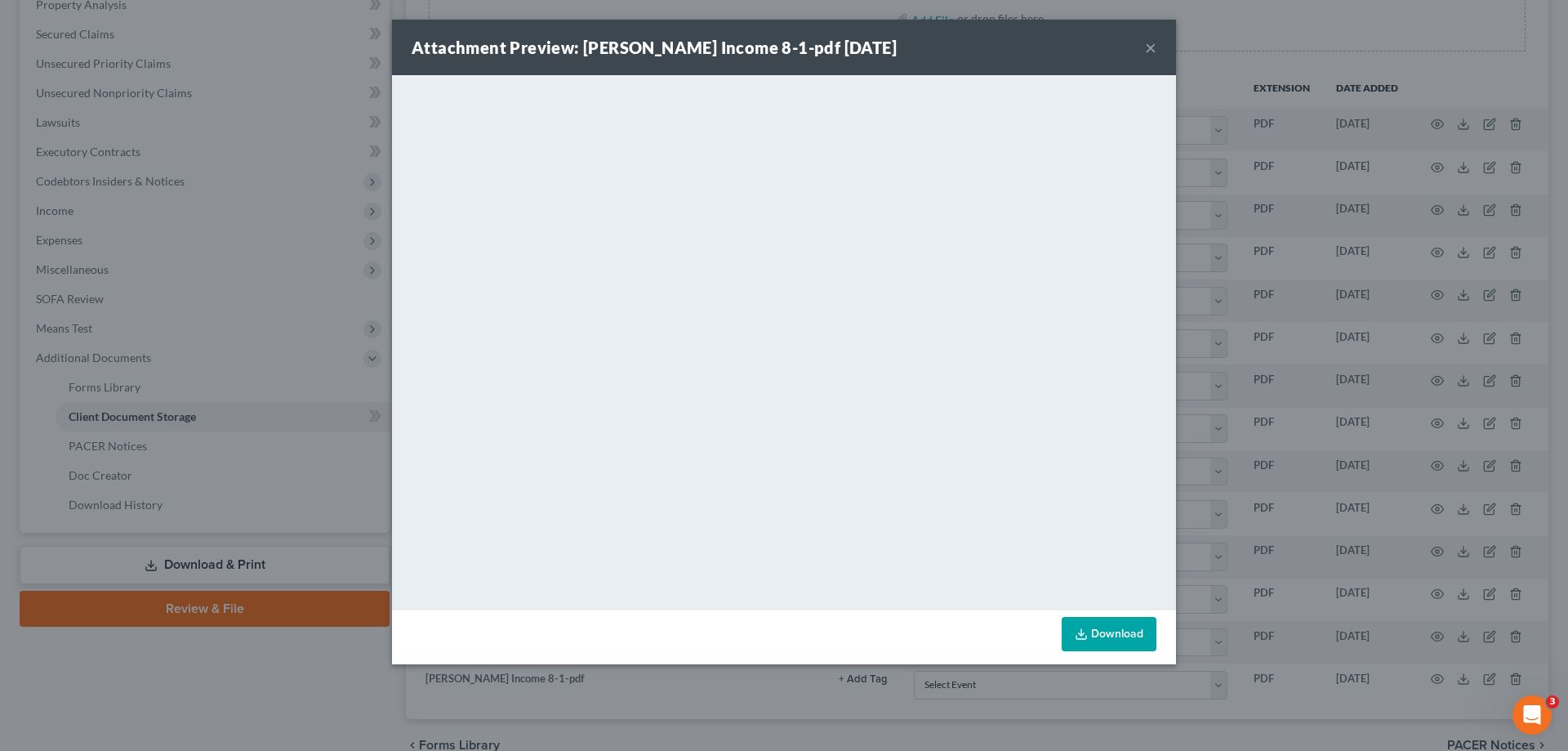
click at [1152, 46] on button "×" at bounding box center [1151, 48] width 11 height 19
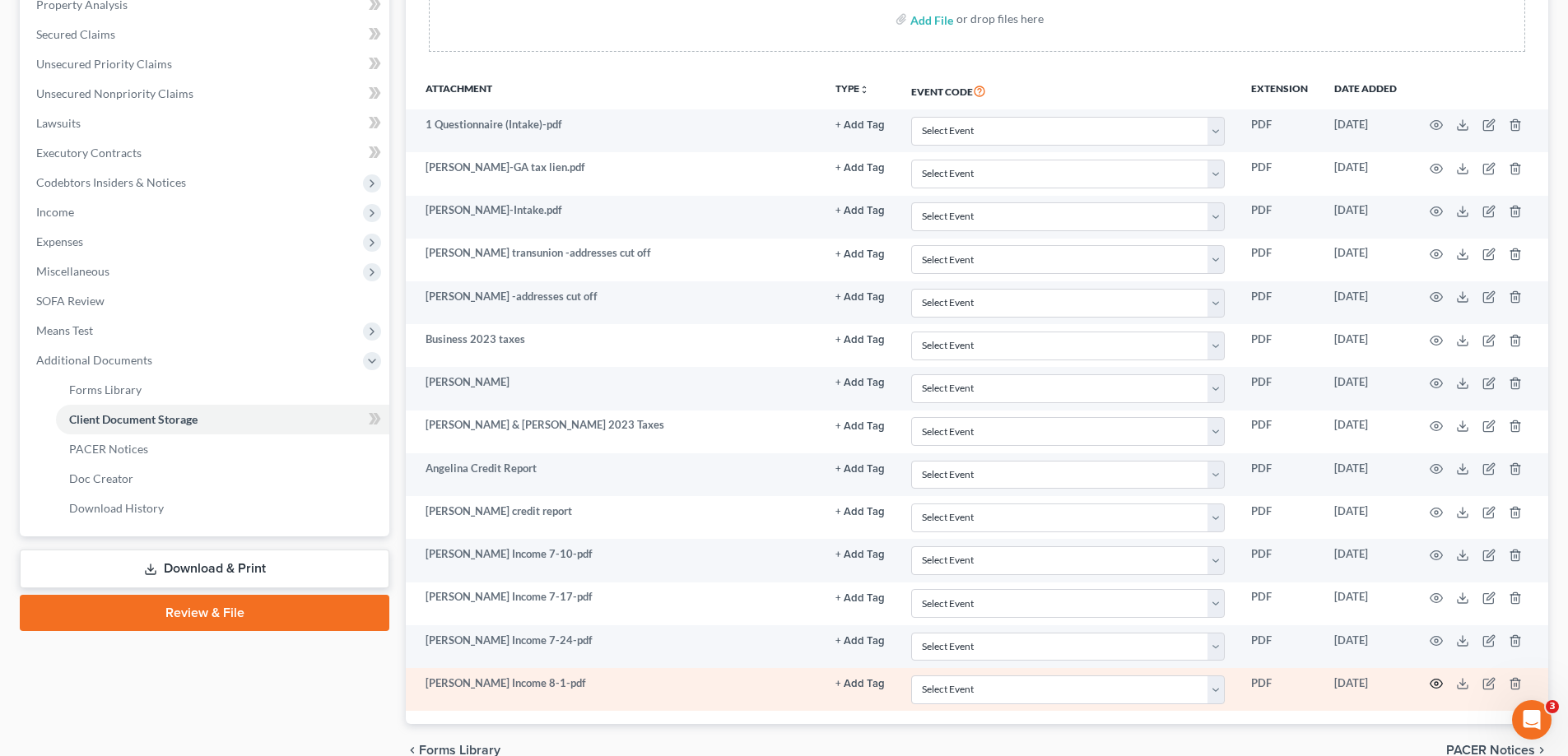
click at [1431, 680] on icon "button" at bounding box center [1436, 683] width 13 height 13
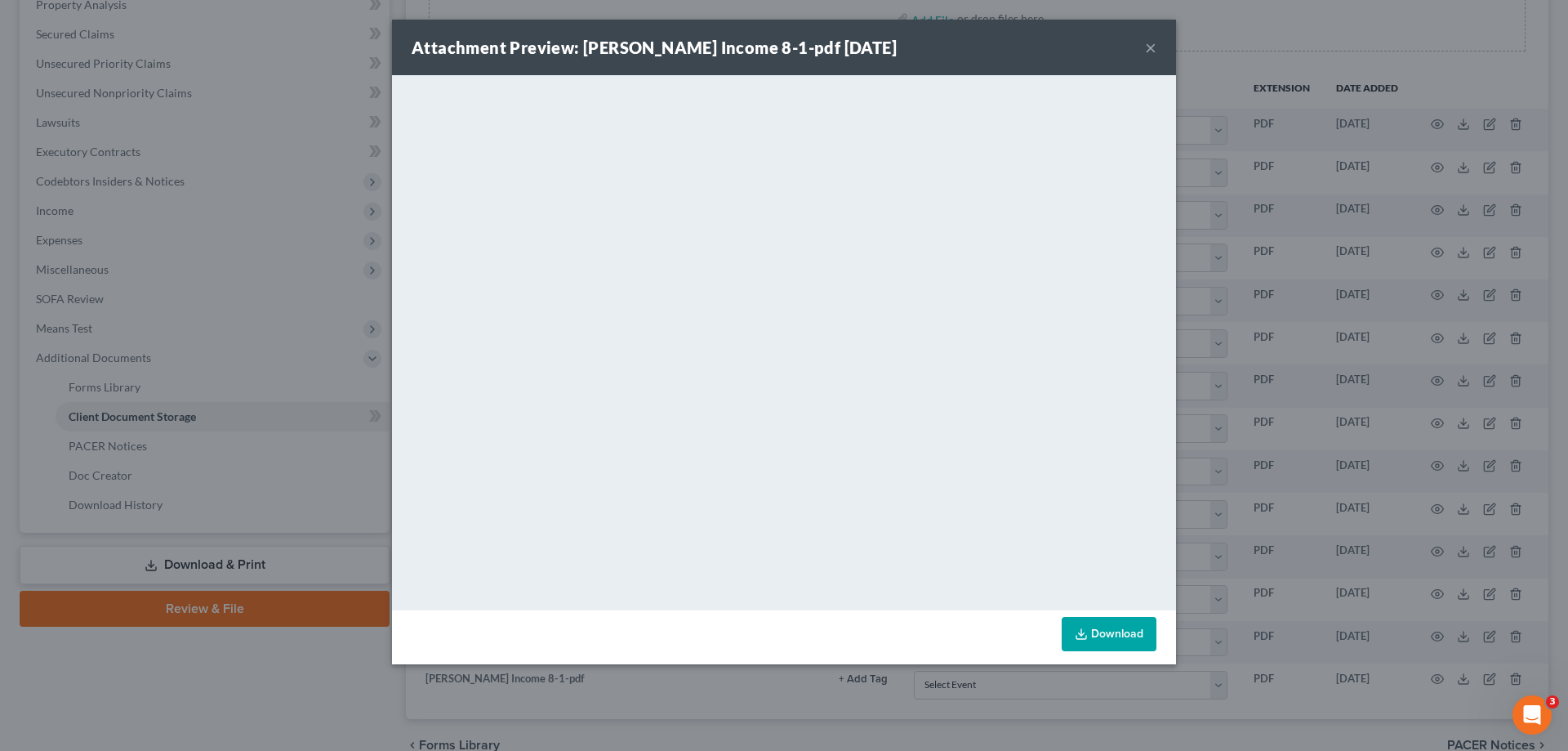
click at [1148, 48] on button "×" at bounding box center [1151, 48] width 11 height 19
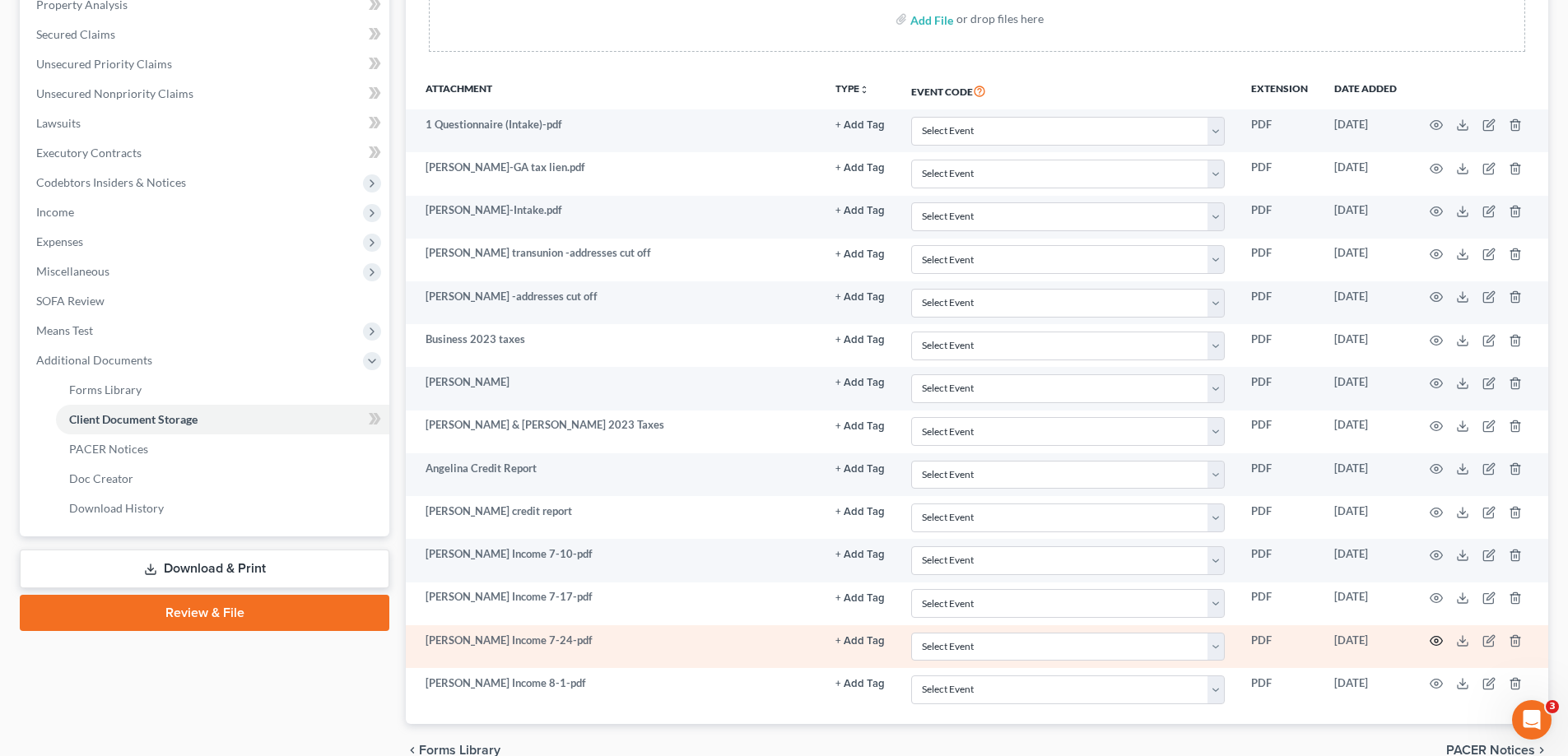
click at [1435, 637] on icon "button" at bounding box center [1436, 641] width 13 height 13
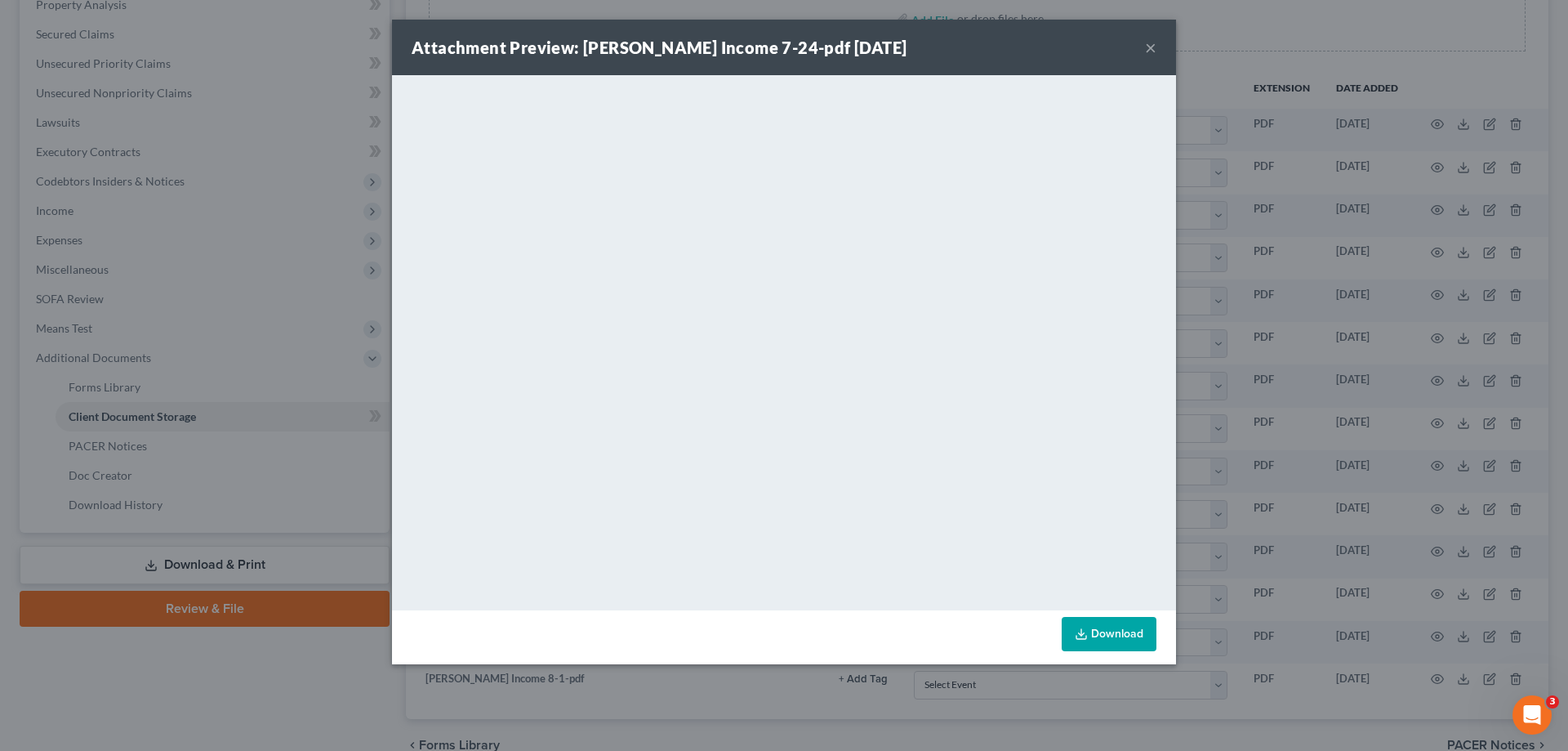
click at [1144, 46] on div "Attachment Preview: Scottie Income 7-24-pdf 08/13/2025 ×" at bounding box center [784, 47] width 784 height 56
click at [1148, 46] on button "×" at bounding box center [1151, 48] width 11 height 19
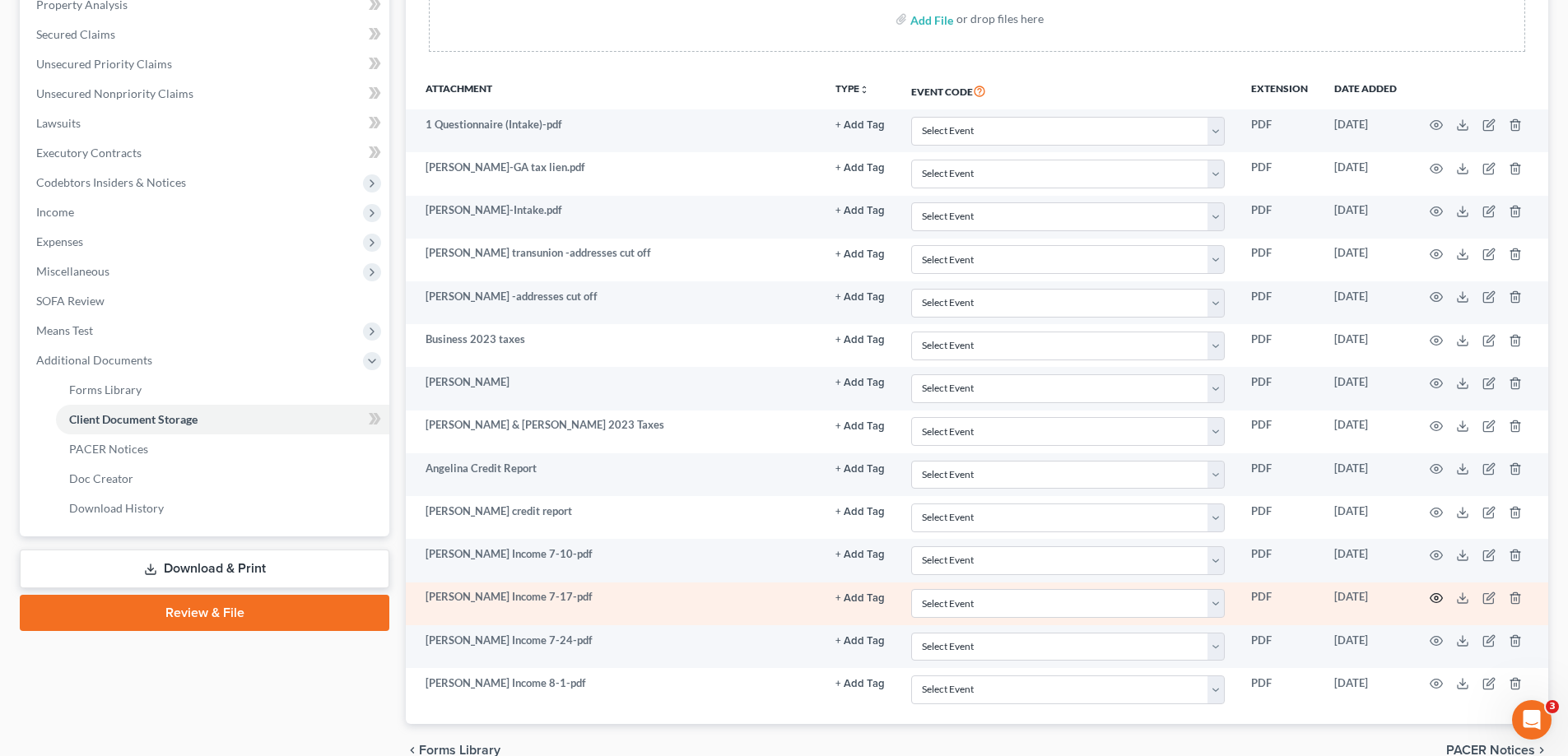
click at [1439, 595] on icon "button" at bounding box center [1436, 598] width 13 height 13
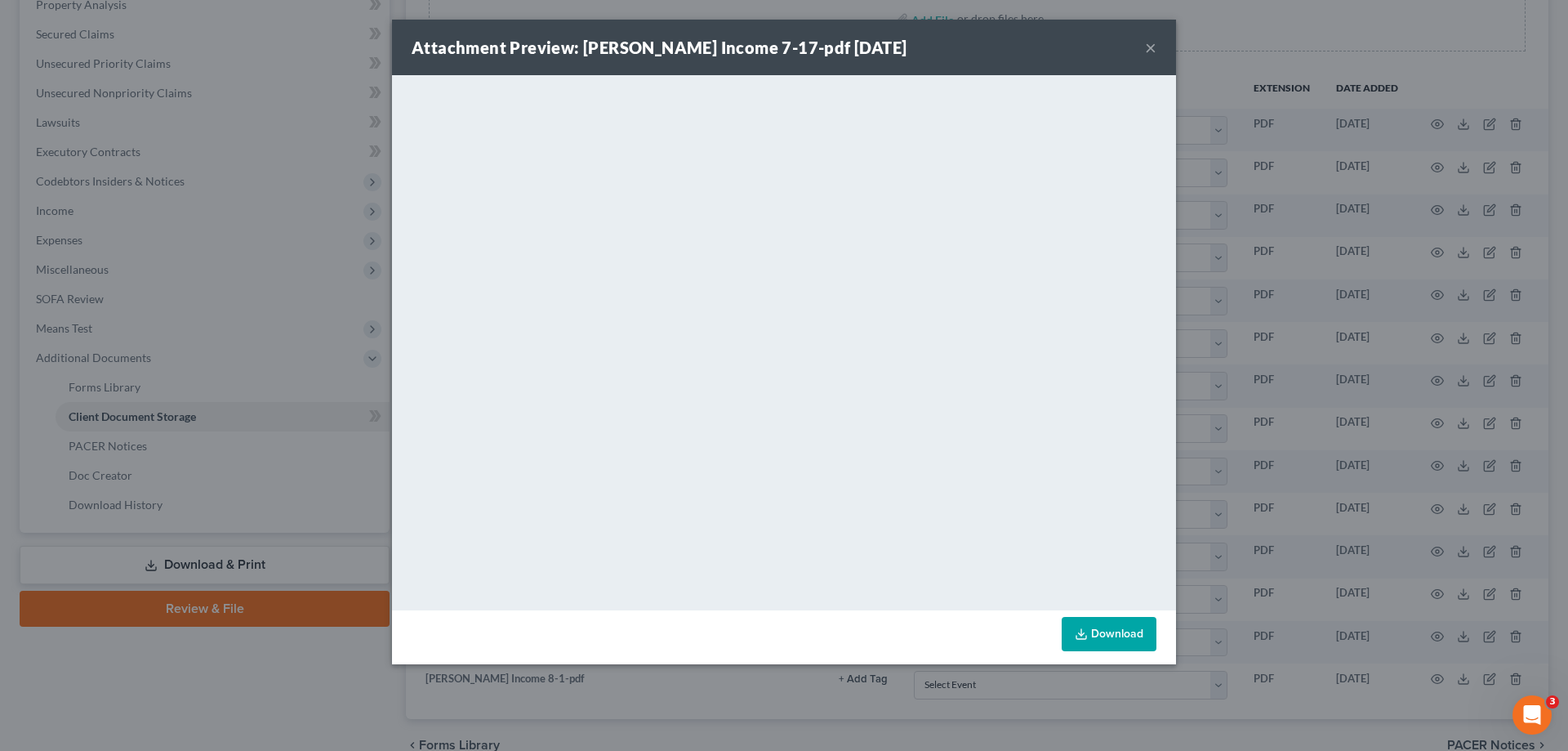
drag, startPoint x: 1150, startPoint y: 45, endPoint x: 1128, endPoint y: 79, distance: 40.5
click at [1150, 46] on button "×" at bounding box center [1151, 48] width 11 height 19
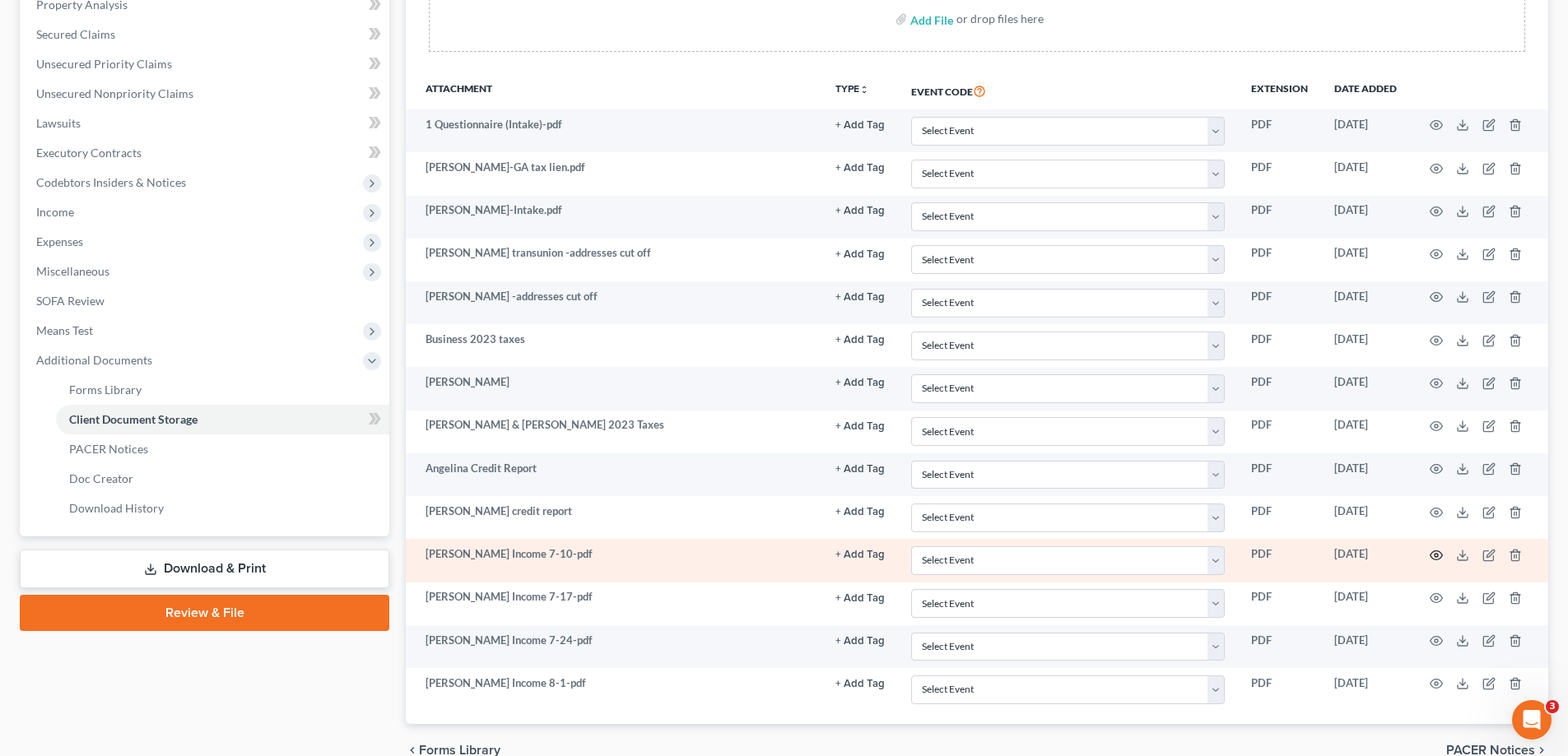
click at [1435, 555] on icon "button" at bounding box center [1436, 554] width 13 height 13
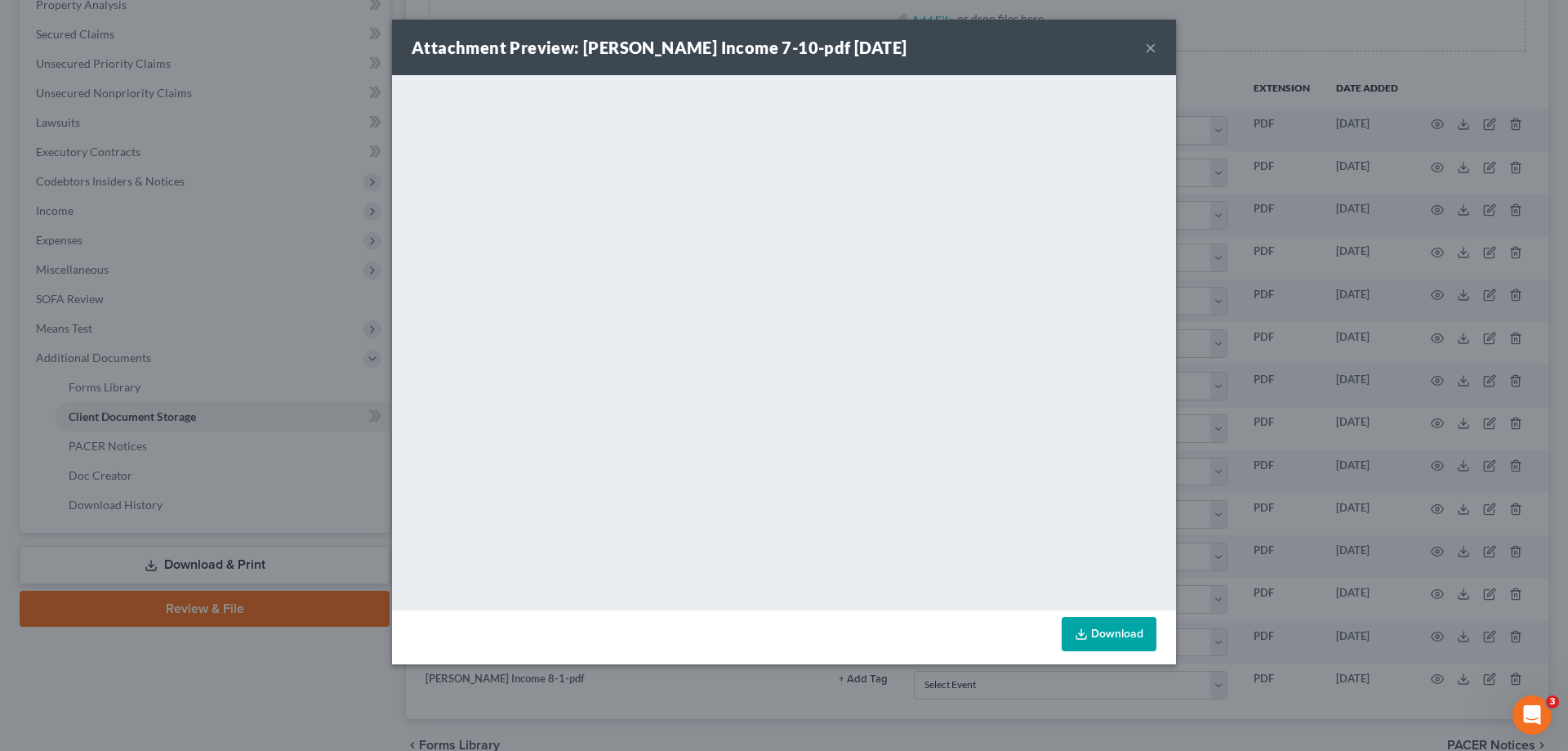
click at [1149, 47] on button "×" at bounding box center [1151, 48] width 11 height 19
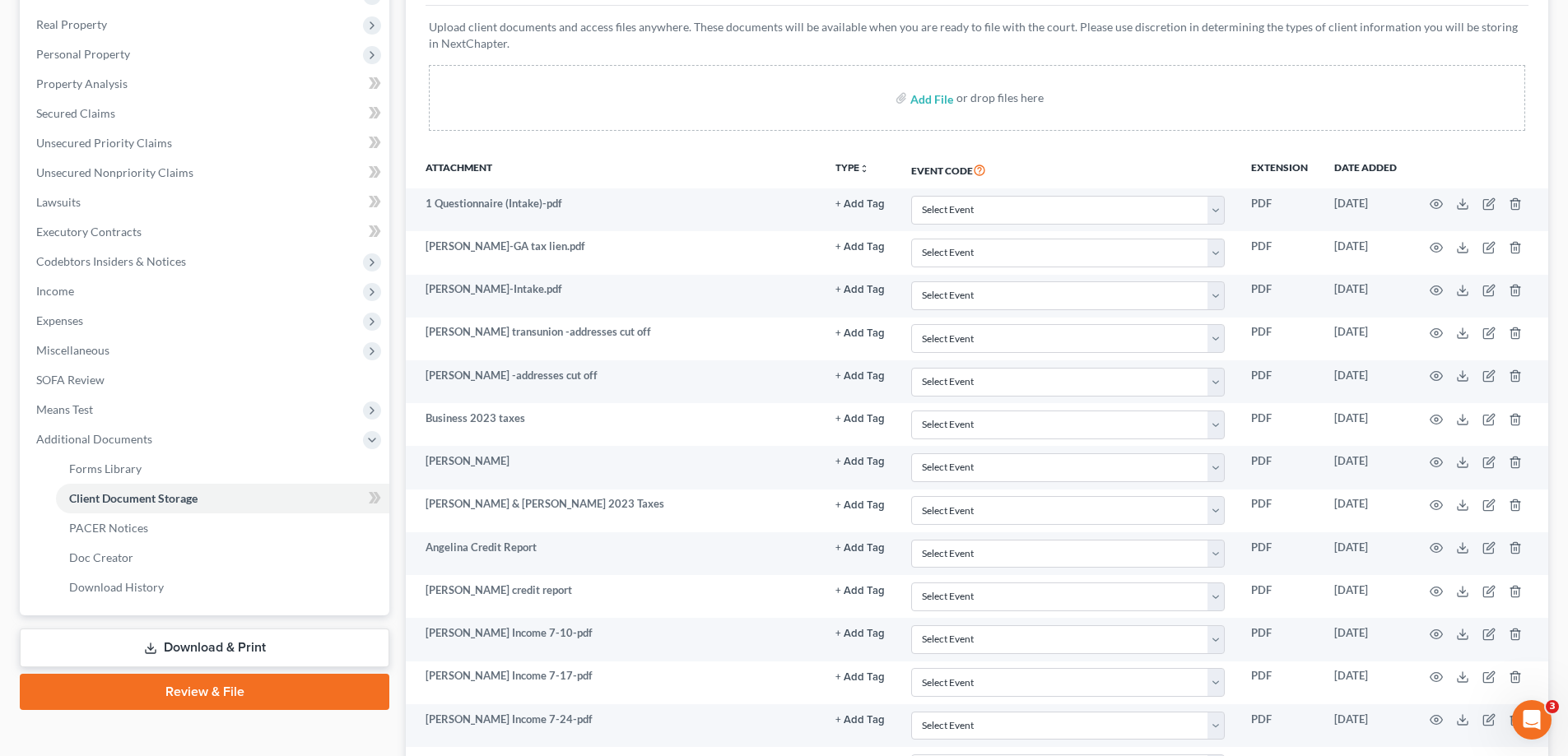
scroll to position [0, 0]
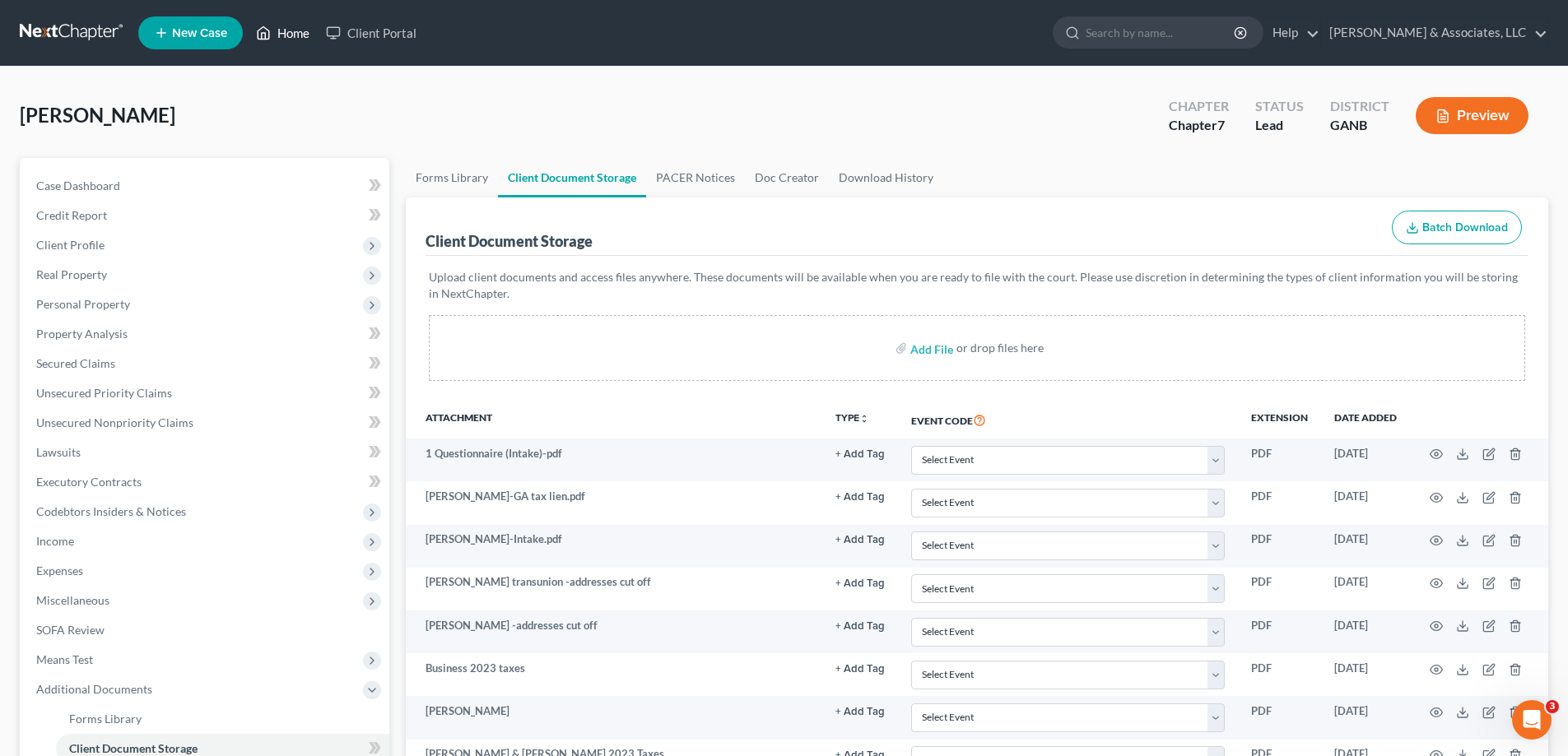
click at [295, 29] on link "Home" at bounding box center [283, 32] width 70 height 29
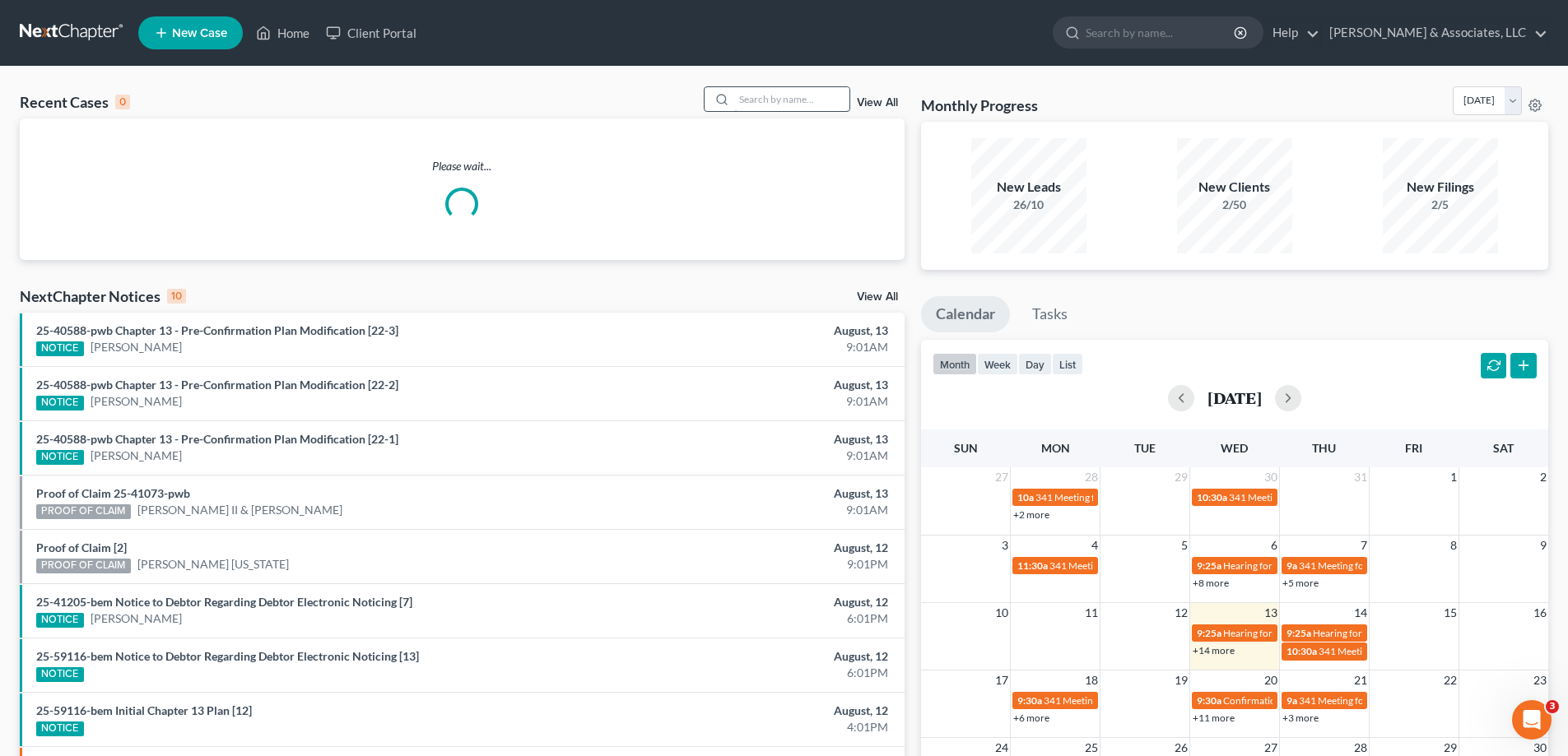
click at [786, 102] on input "search" at bounding box center [792, 99] width 116 height 24
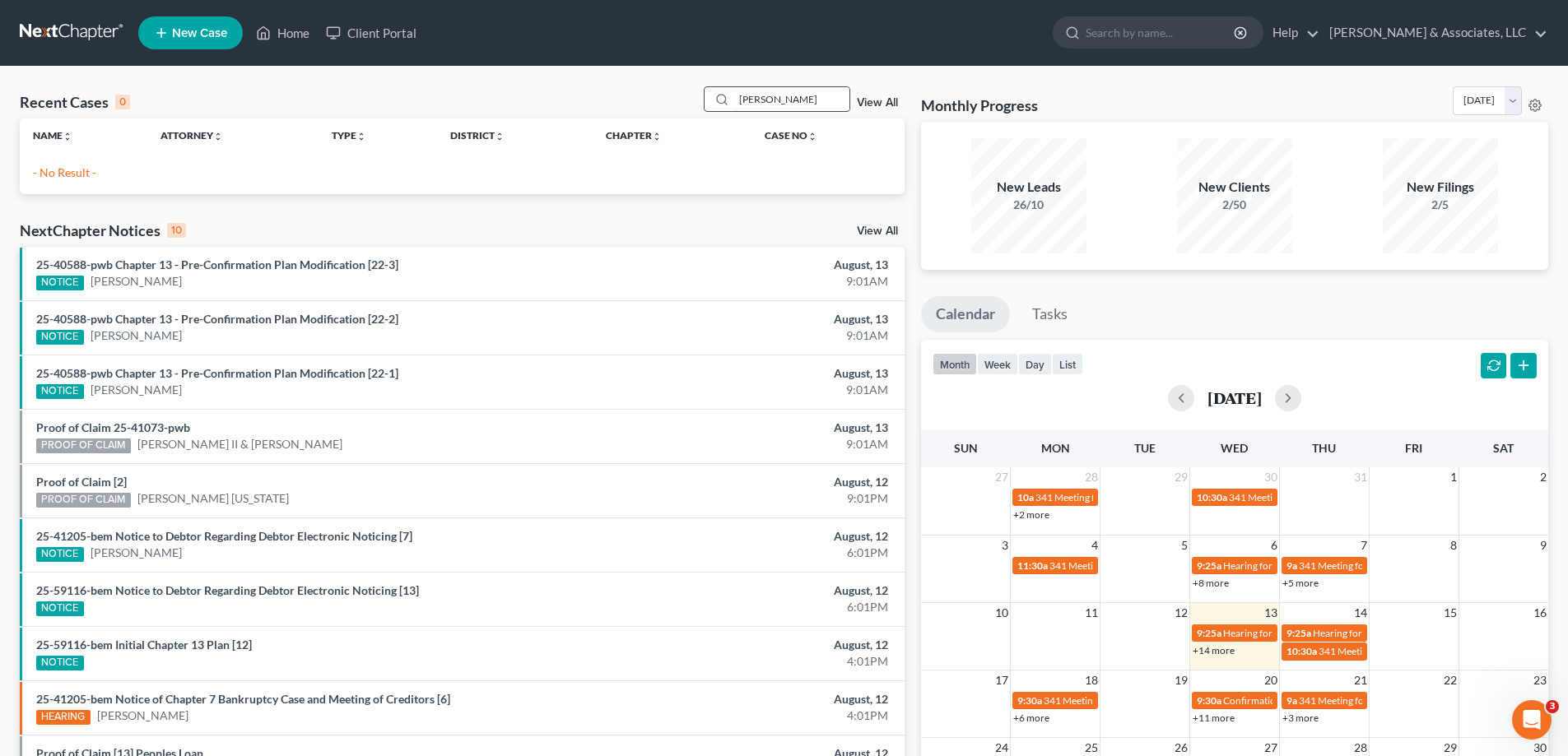
type input "bowman"
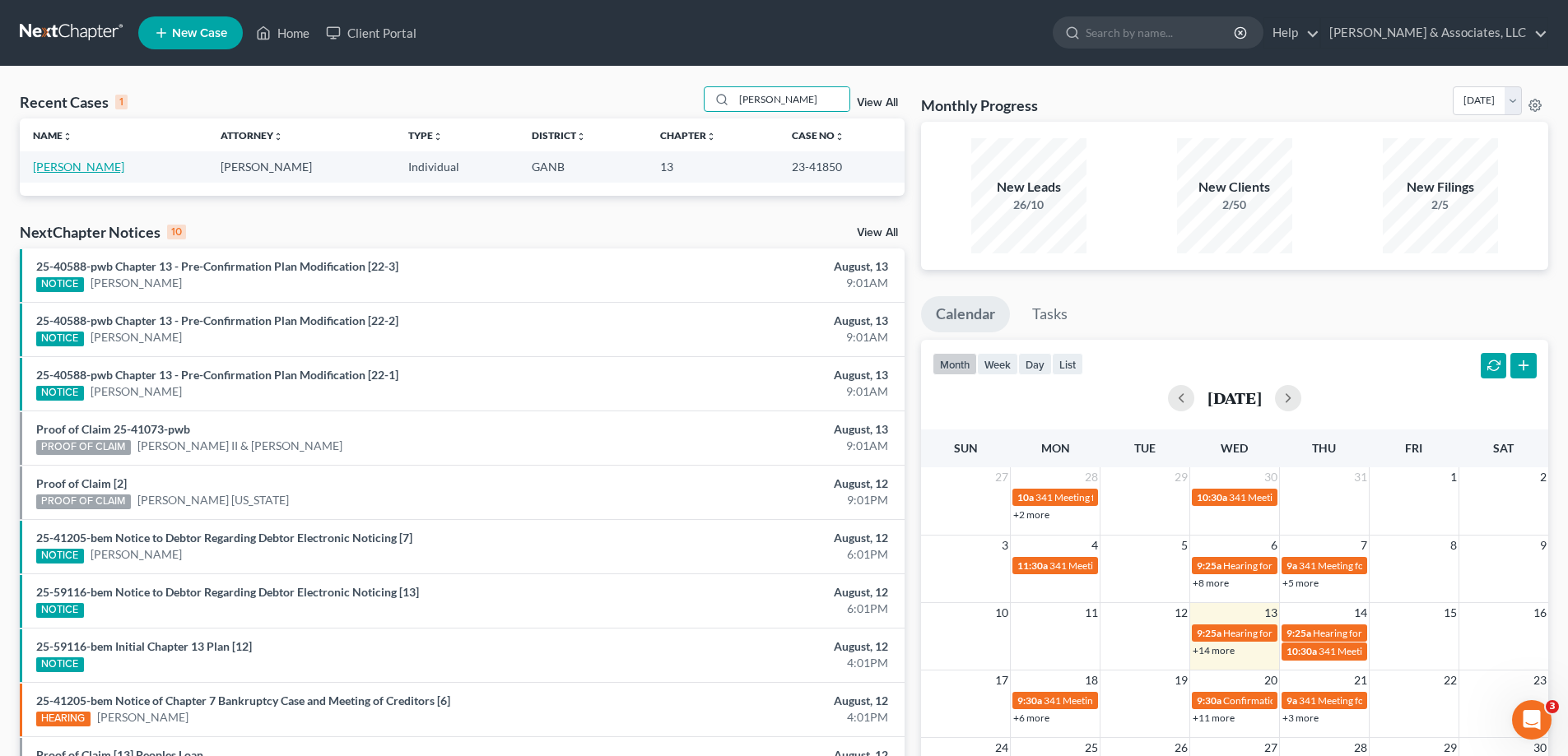
click at [70, 160] on link "[PERSON_NAME]" at bounding box center [78, 167] width 92 height 14
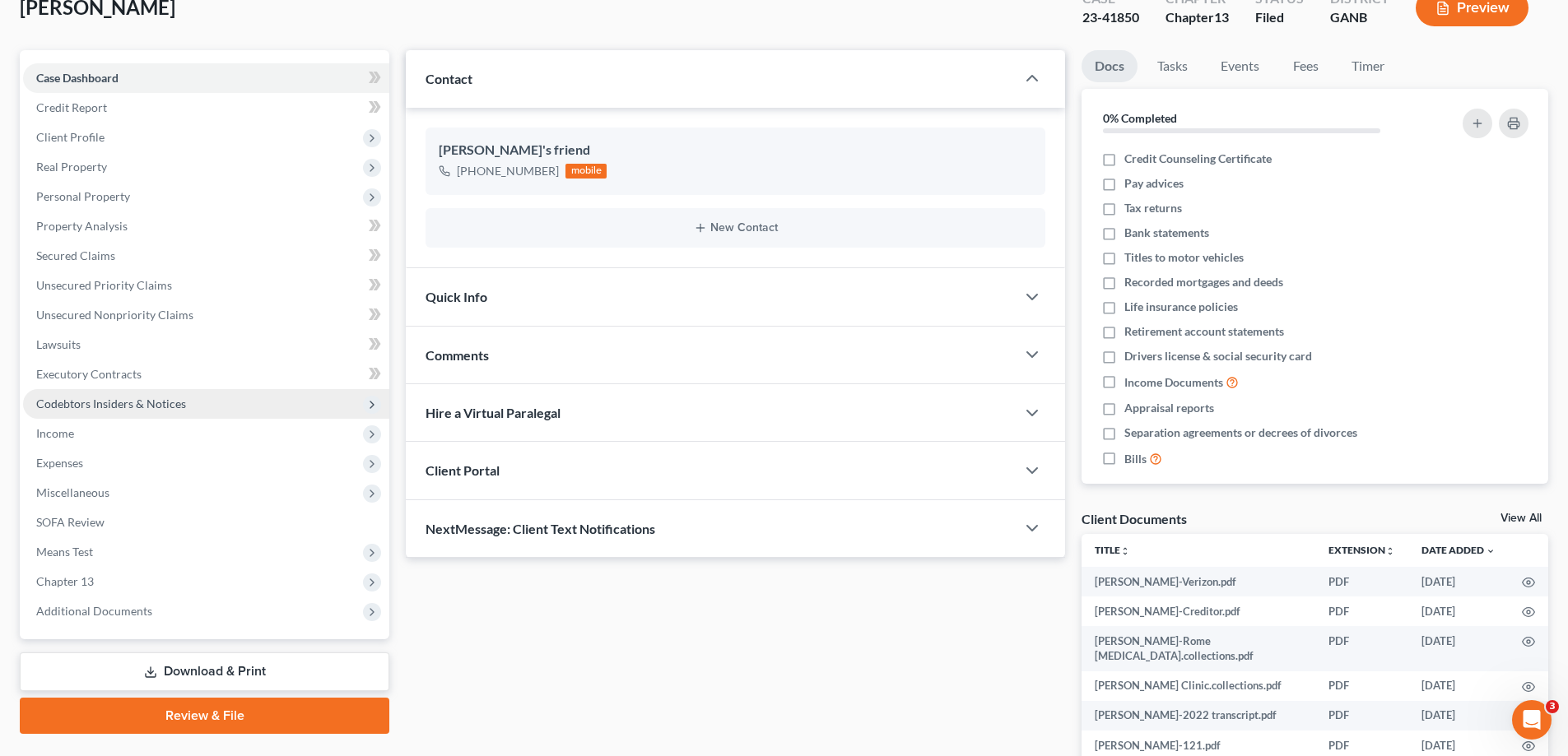
scroll to position [164, 0]
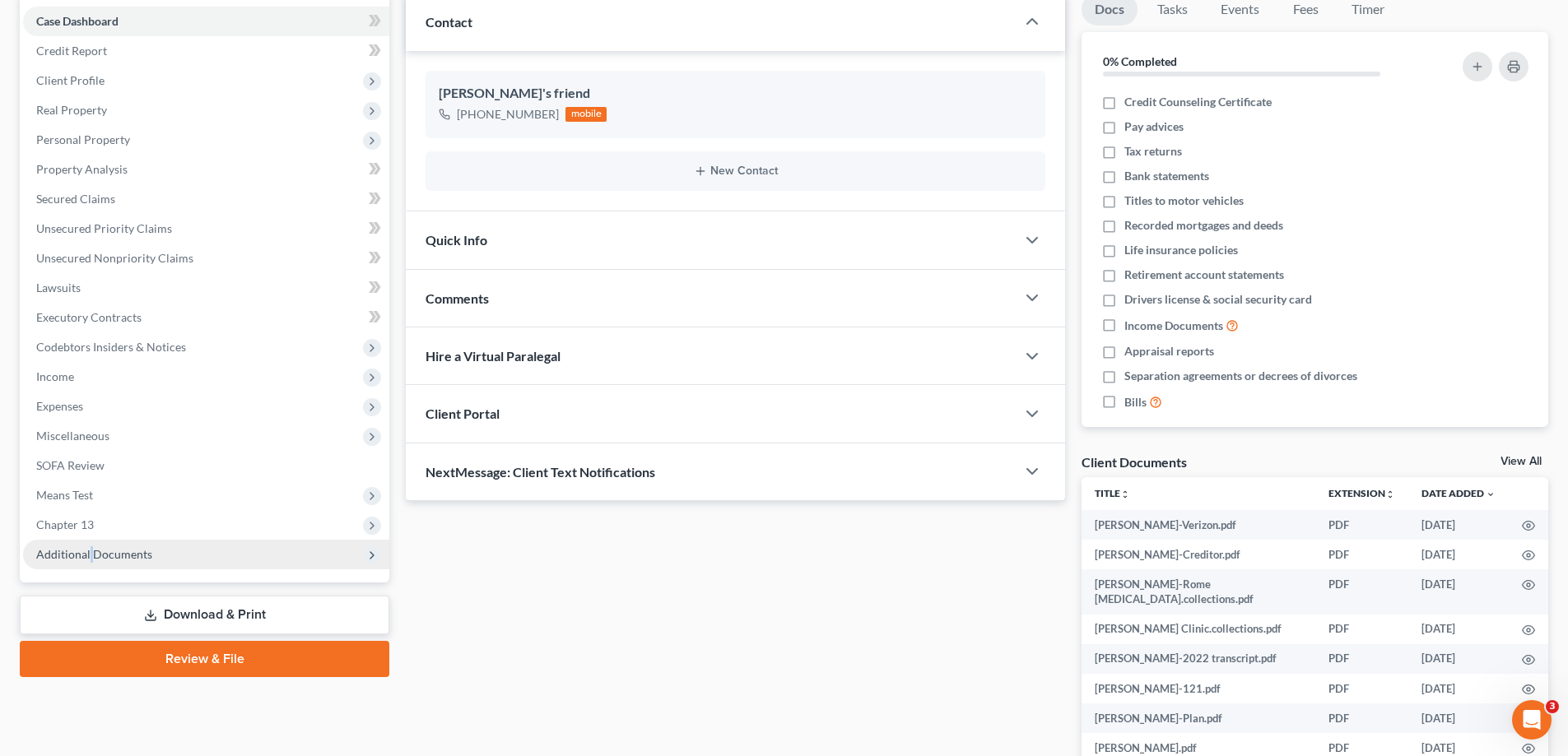
click at [91, 552] on span "Additional Documents" at bounding box center [94, 554] width 116 height 14
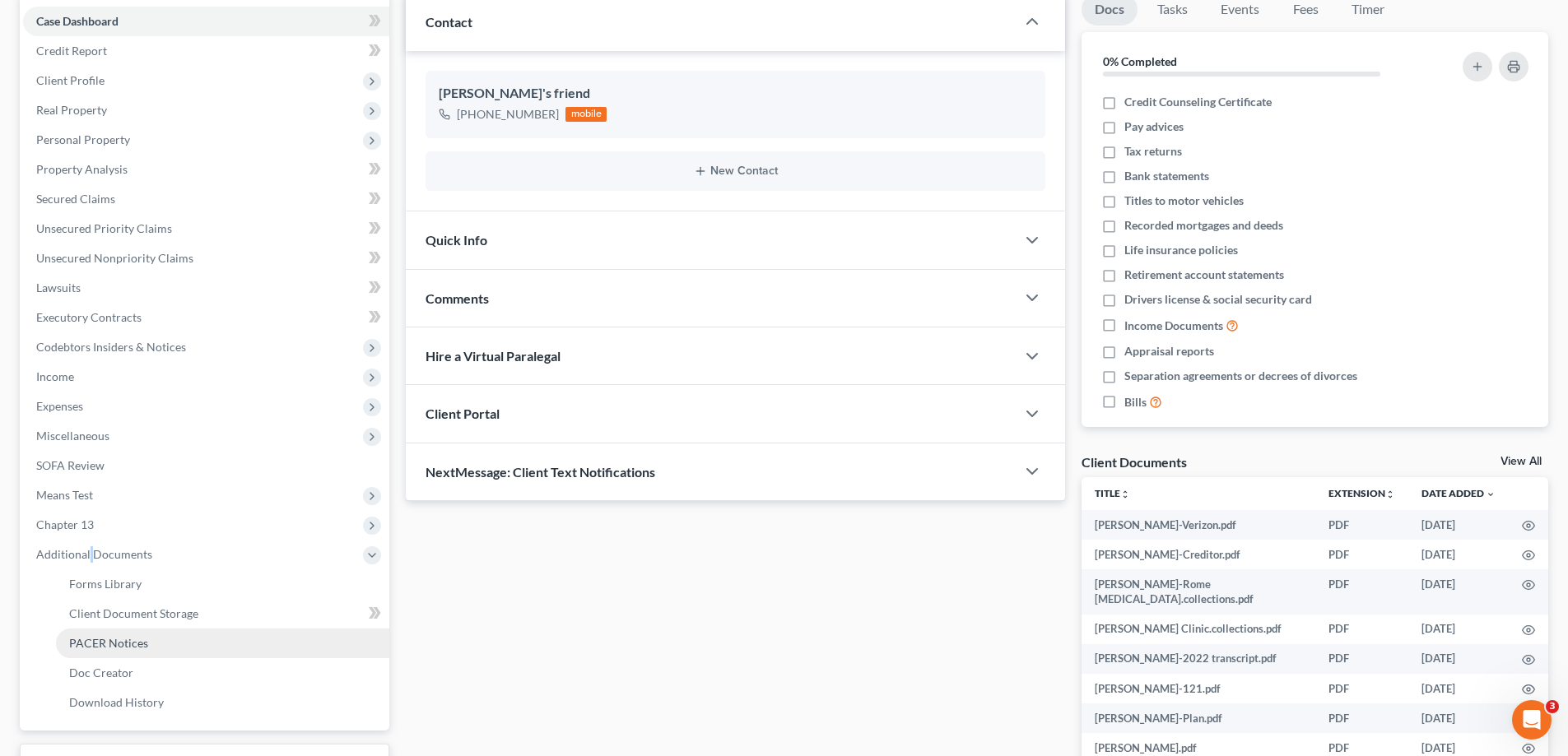
click at [118, 641] on span "PACER Notices" at bounding box center [108, 643] width 79 height 14
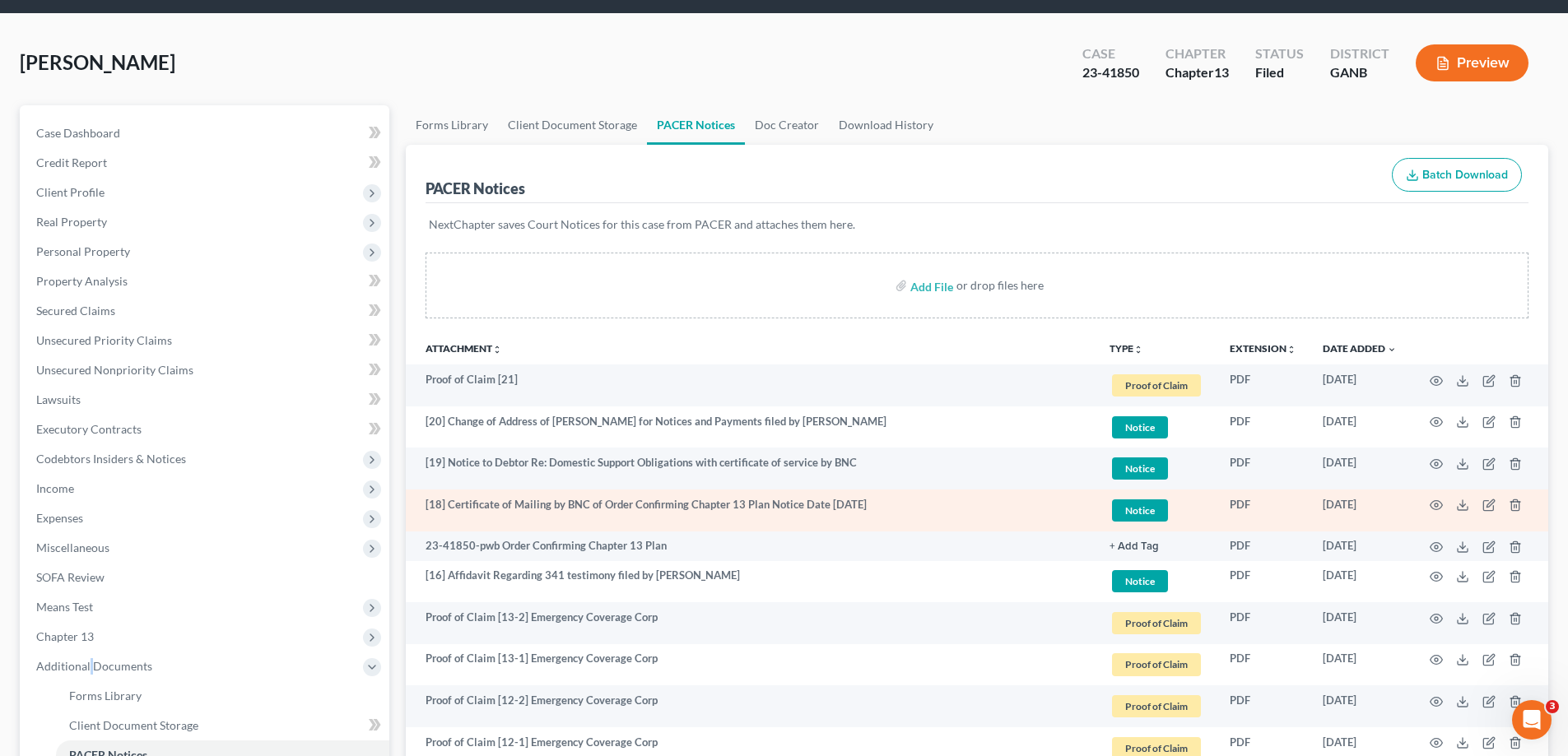
scroll to position [83, 0]
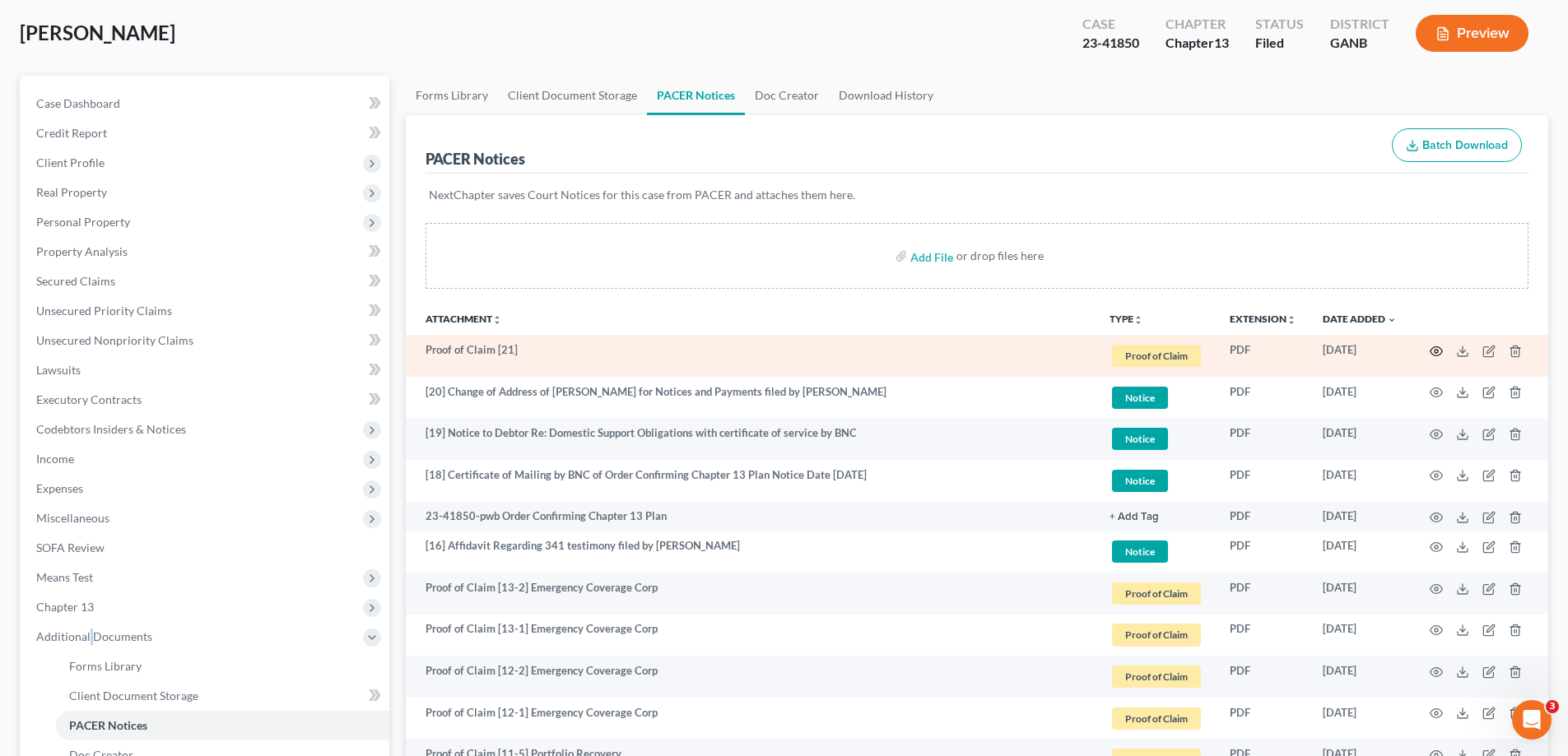
click at [1438, 349] on icon "button" at bounding box center [1436, 351] width 13 height 13
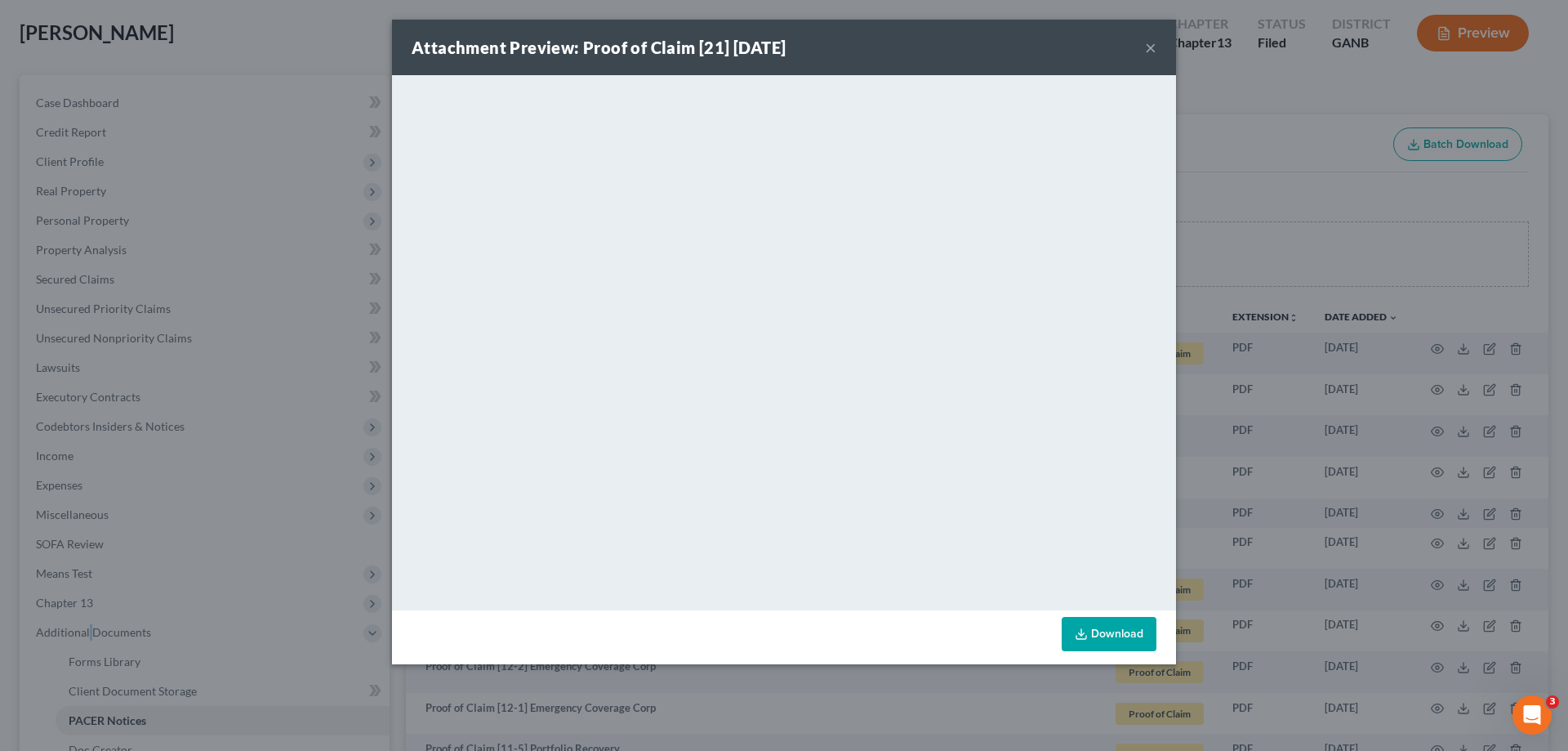
drag, startPoint x: 1151, startPoint y: 42, endPoint x: 1425, endPoint y: 185, distance: 309.1
click at [1150, 46] on button "×" at bounding box center [1151, 48] width 11 height 19
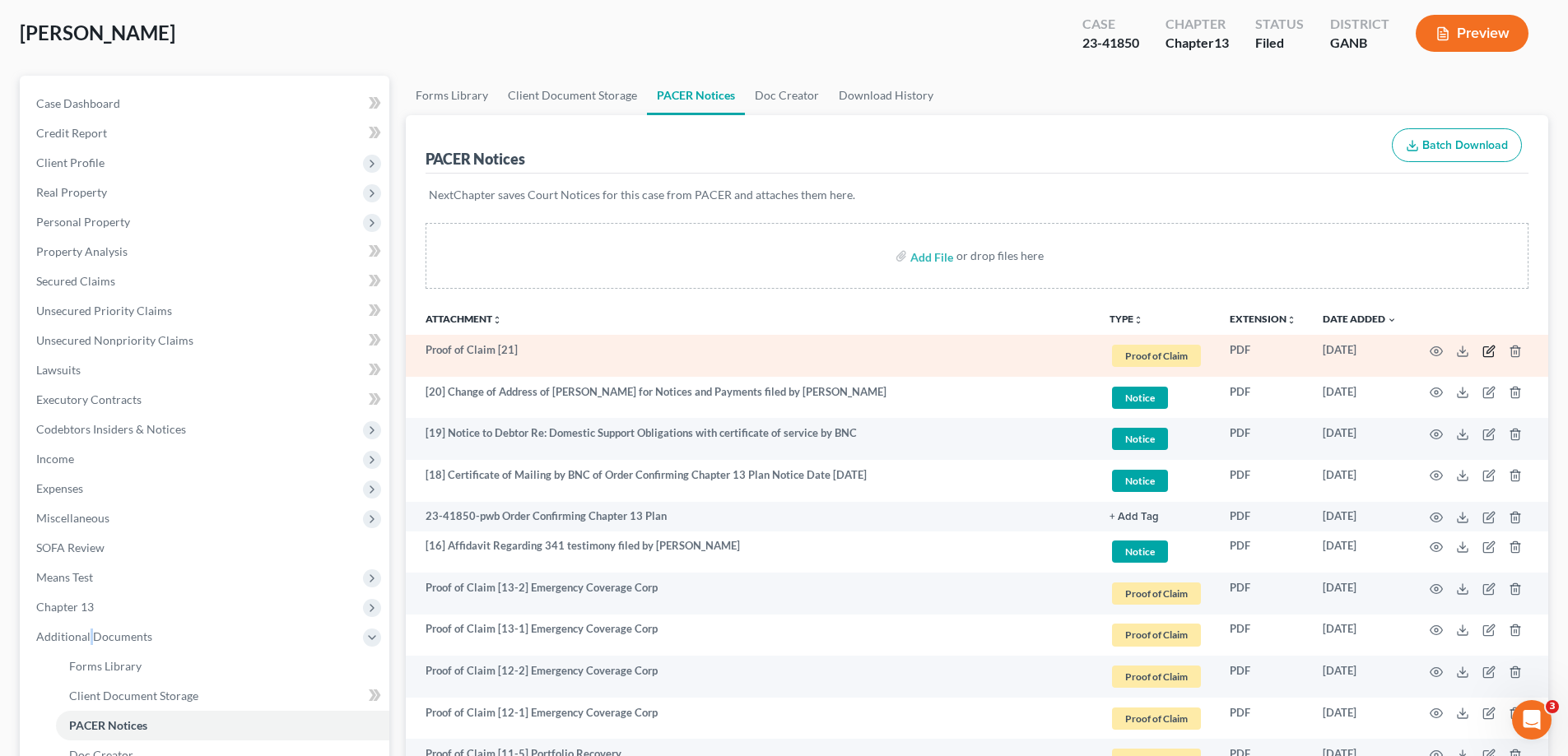
click at [1486, 351] on icon "button" at bounding box center [1488, 351] width 13 height 13
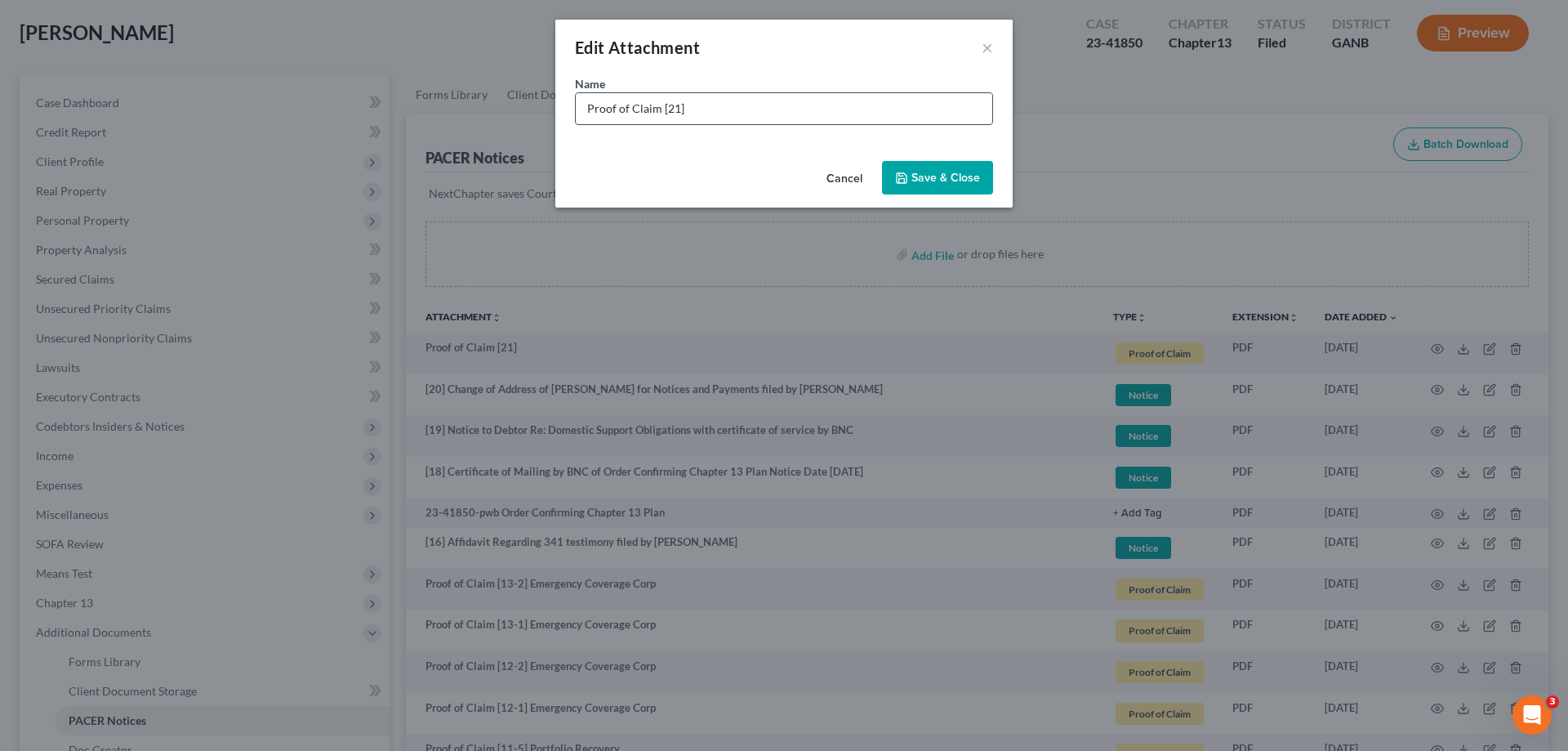
click at [724, 114] on input "Proof of Claim [21]" at bounding box center [784, 109] width 416 height 31
type input "Proof of Claim [21] calim Review"
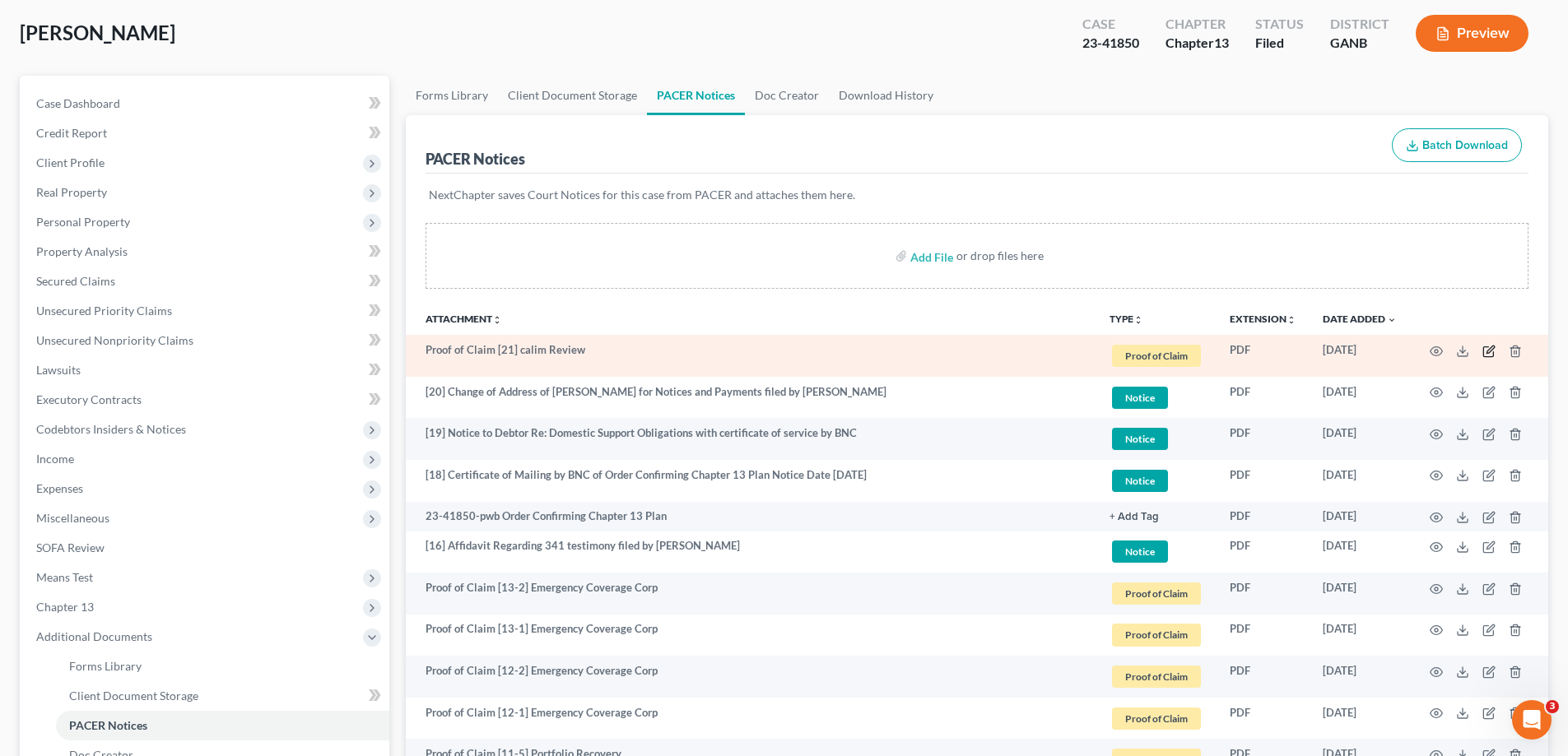
click at [1482, 348] on icon "button" at bounding box center [1488, 351] width 13 height 13
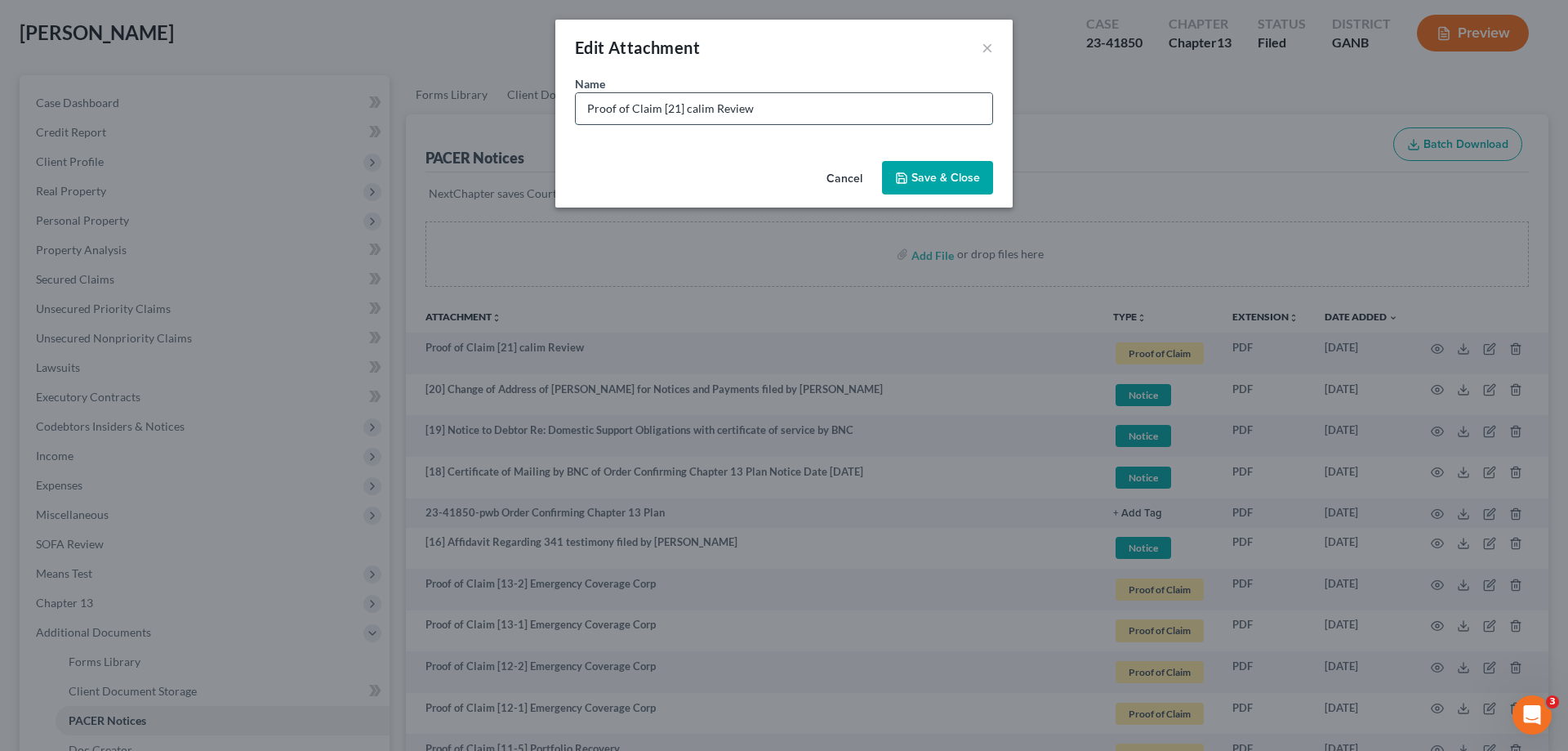
drag, startPoint x: 764, startPoint y: 104, endPoint x: 686, endPoint y: 106, distance: 78.0
click at [686, 106] on input "Proof of Claim [21] calim Review" at bounding box center [784, 109] width 416 height 31
type input "Proof of Claim [21] Claim Review"
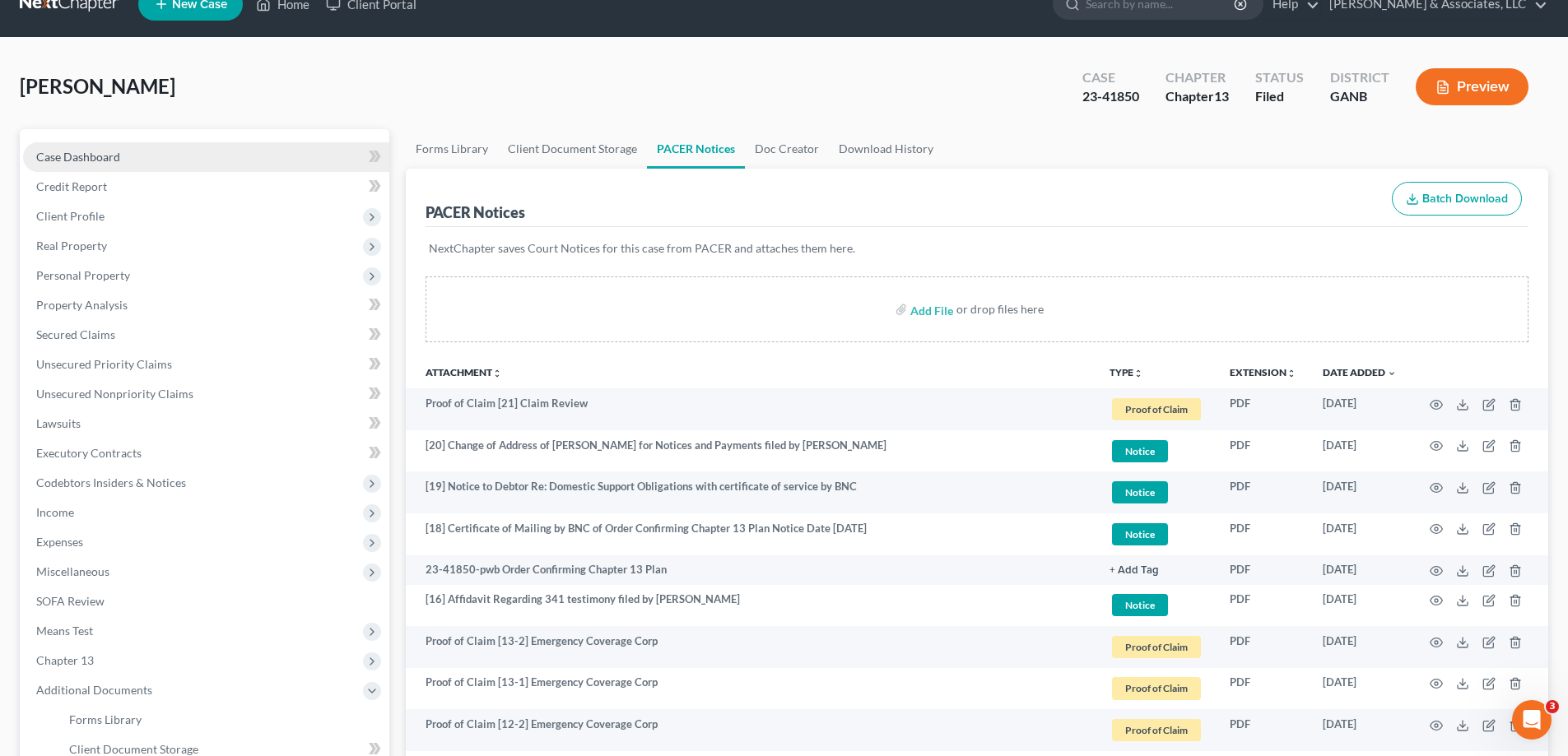
scroll to position [0, 0]
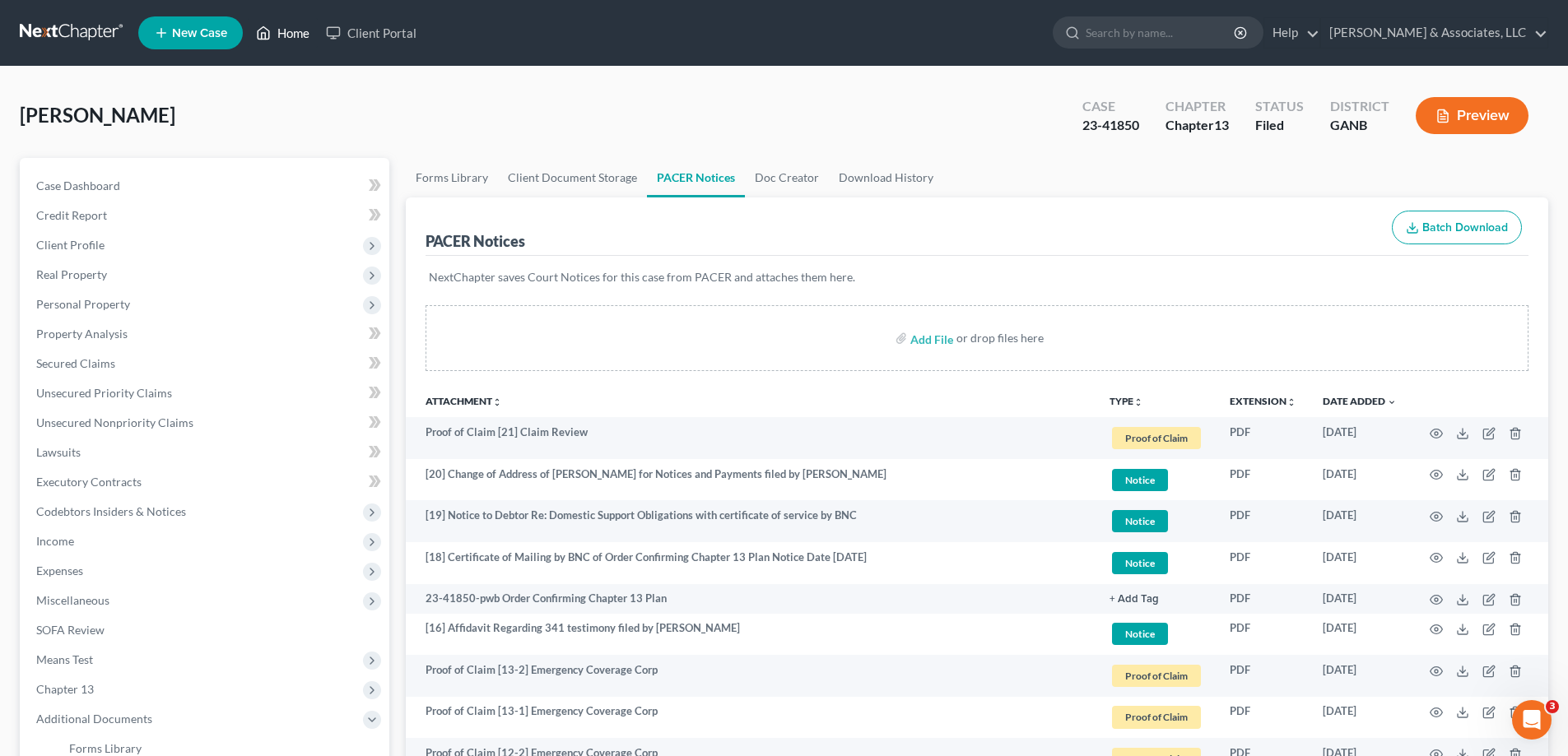
click at [313, 36] on link "Home" at bounding box center [283, 32] width 70 height 29
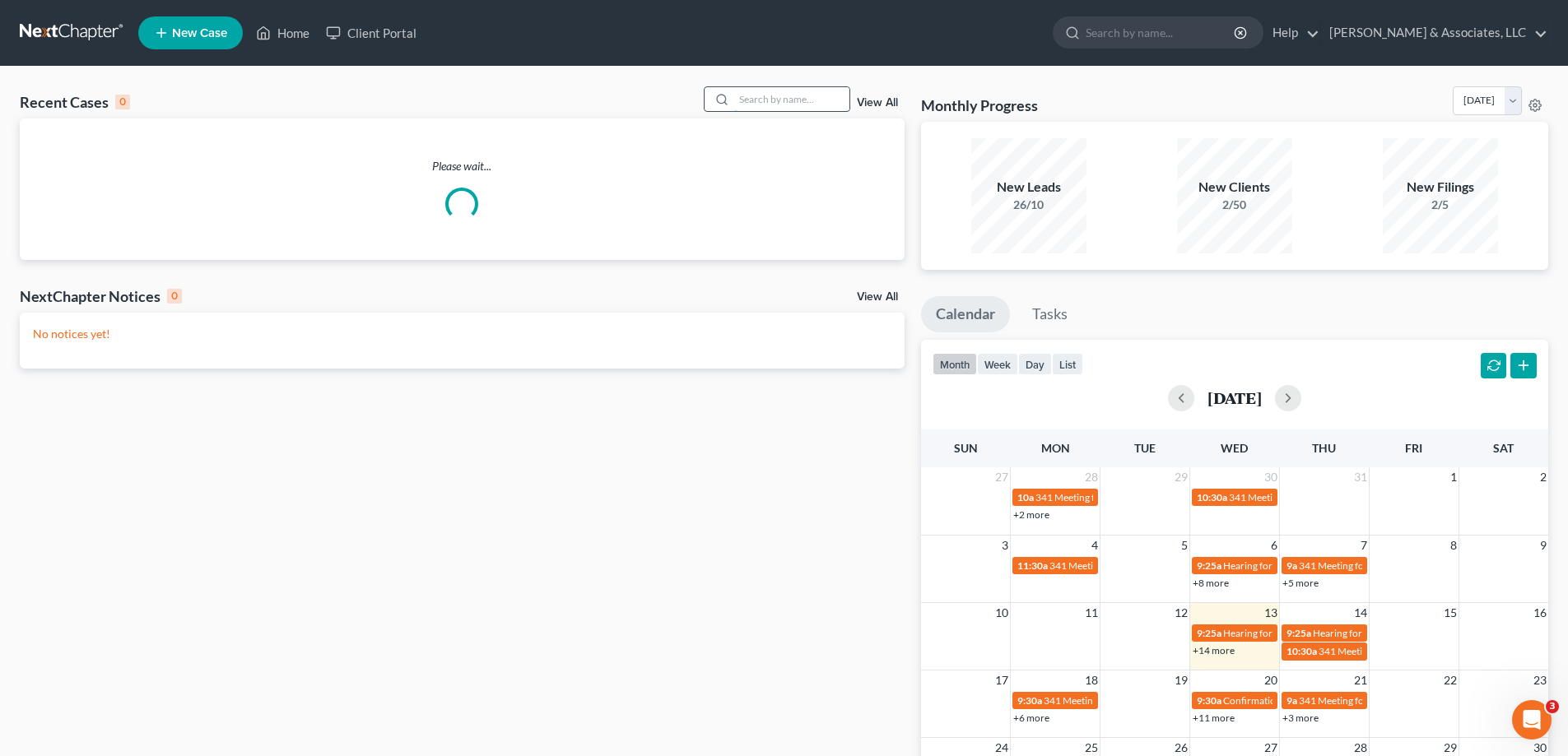
click at [758, 98] on input "search" at bounding box center [792, 99] width 116 height 24
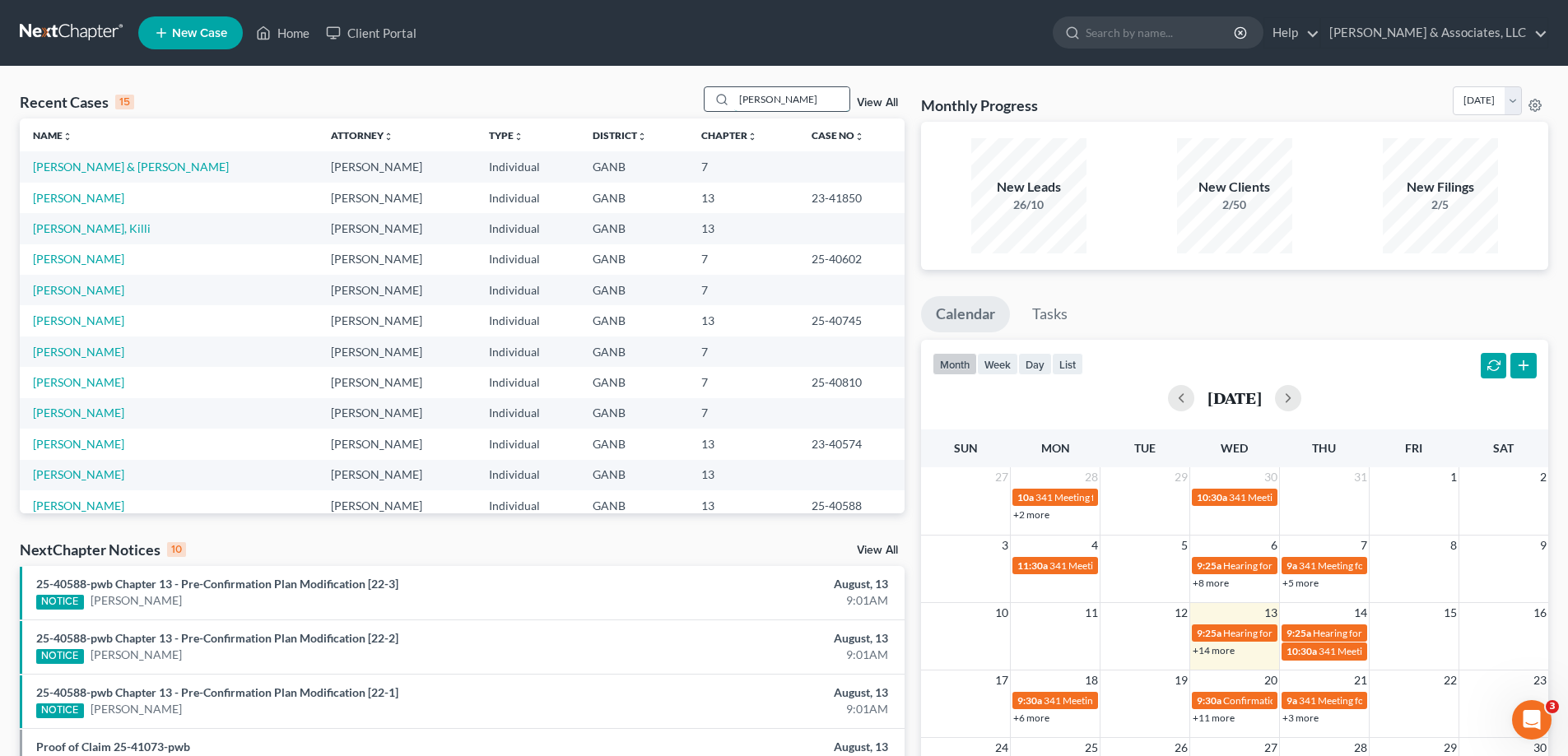
type input "rosenthal"
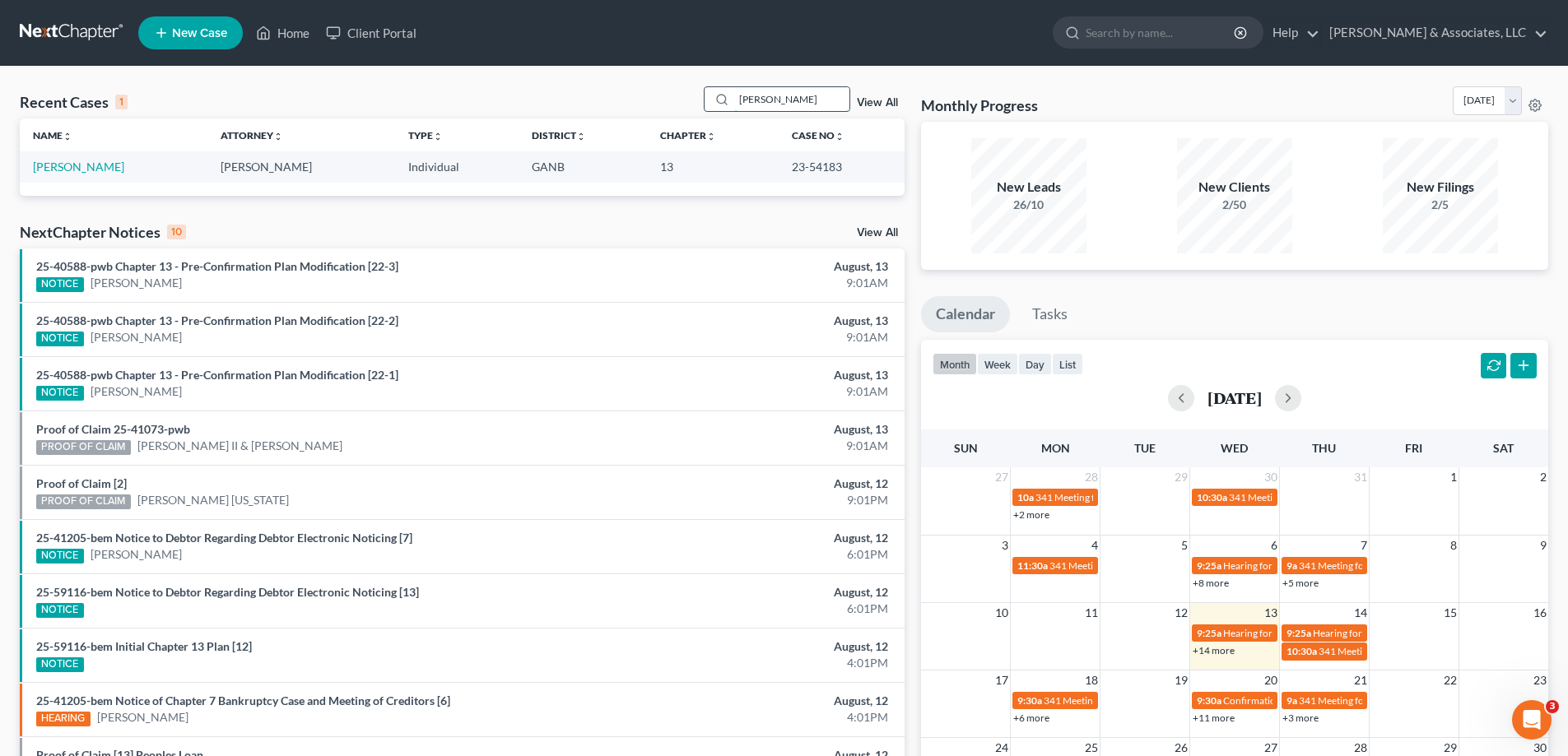
click at [818, 96] on input "rosenthal" at bounding box center [792, 99] width 116 height 24
click at [69, 168] on link "[PERSON_NAME]" at bounding box center [78, 167] width 92 height 14
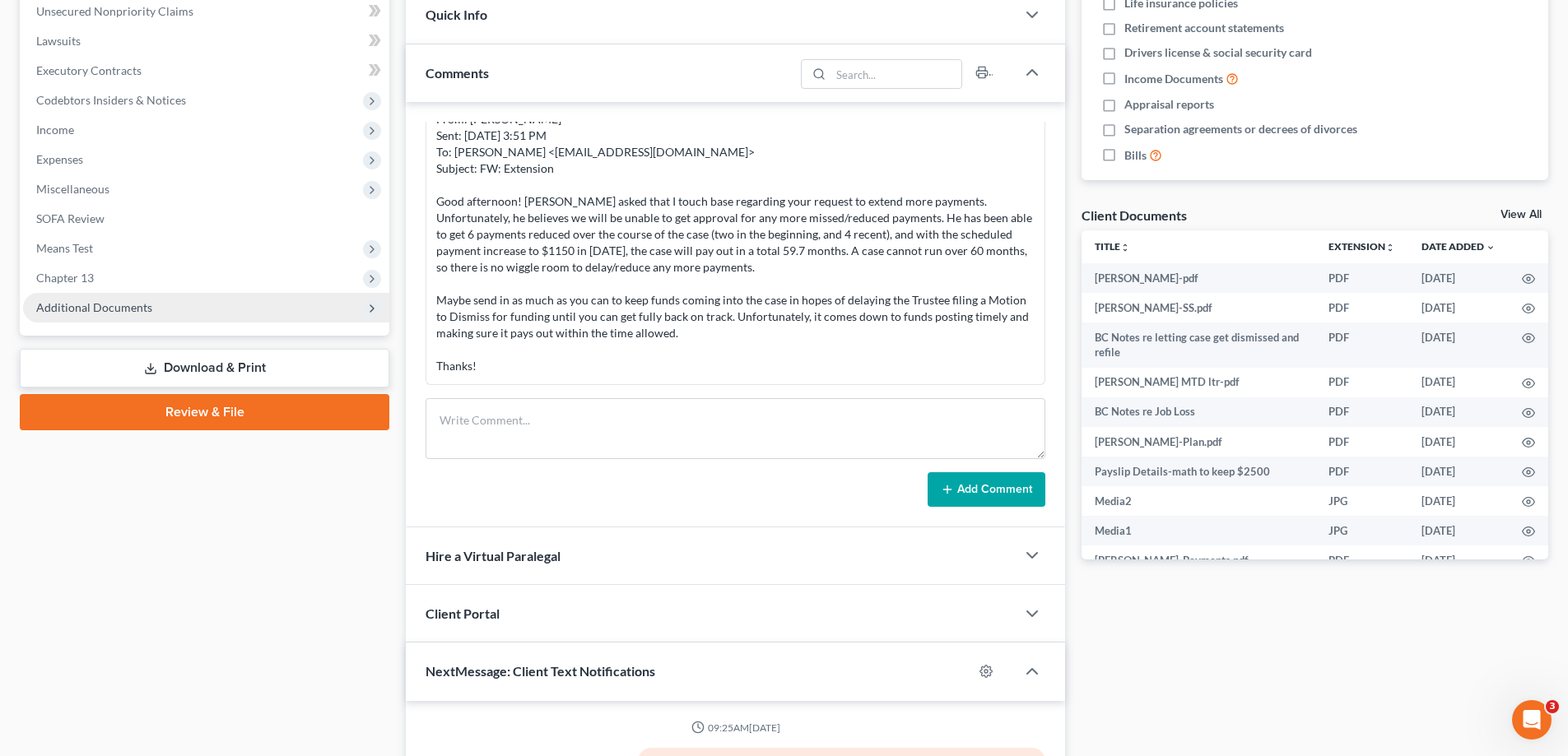
scroll to position [1460, 0]
click at [134, 306] on span "Additional Documents" at bounding box center [94, 307] width 116 height 14
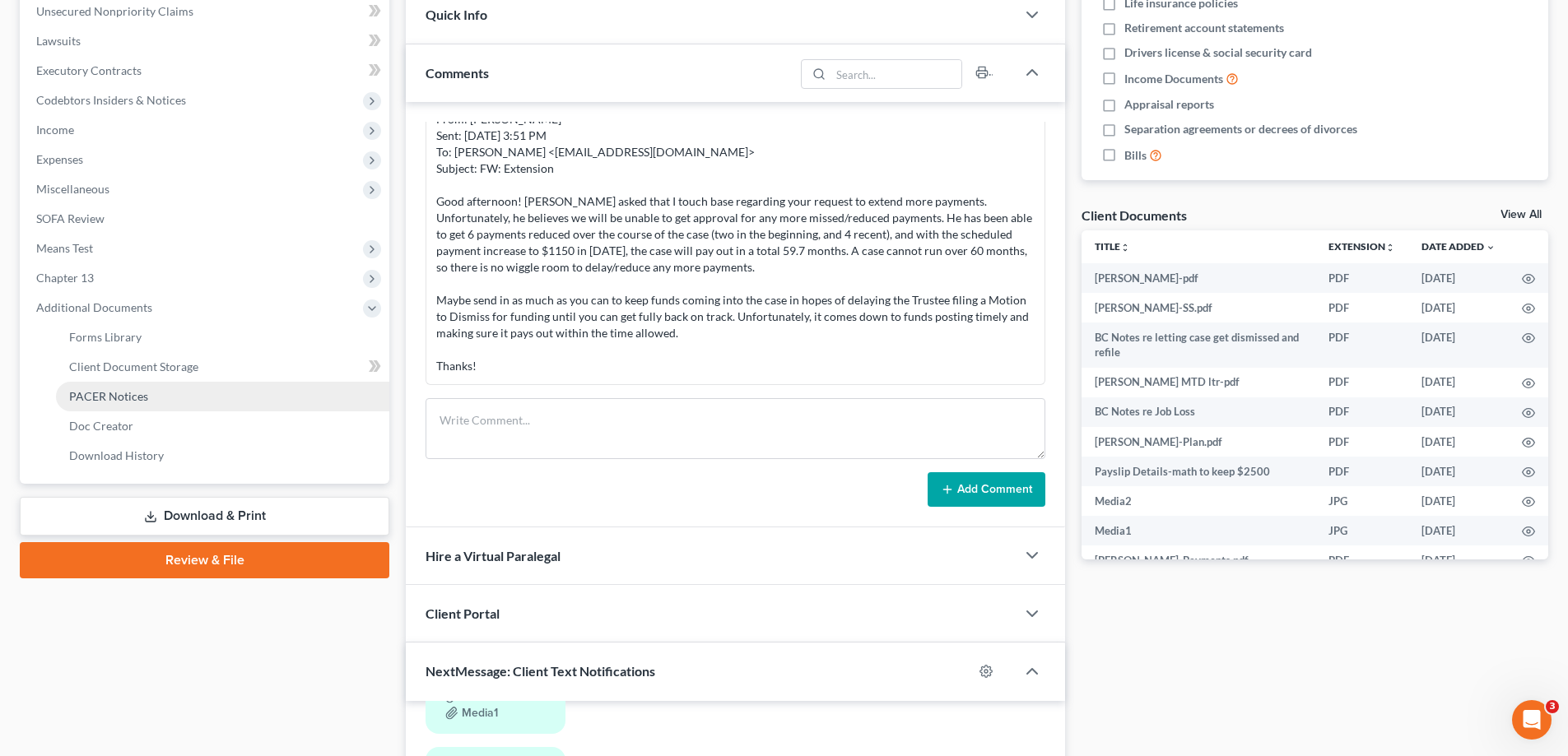
click at [109, 389] on span "PACER Notices" at bounding box center [108, 396] width 79 height 14
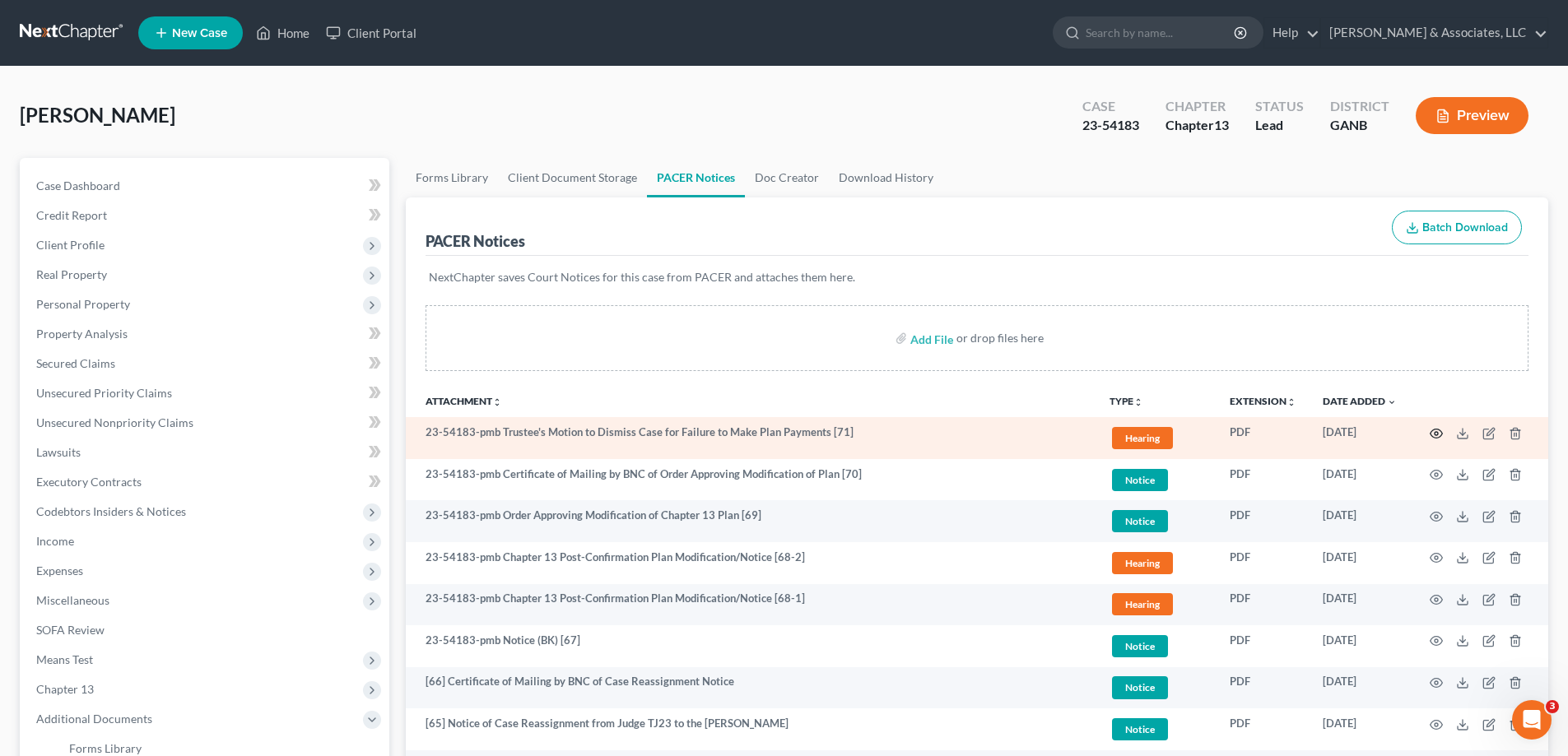
click at [1439, 434] on icon "button" at bounding box center [1436, 433] width 13 height 13
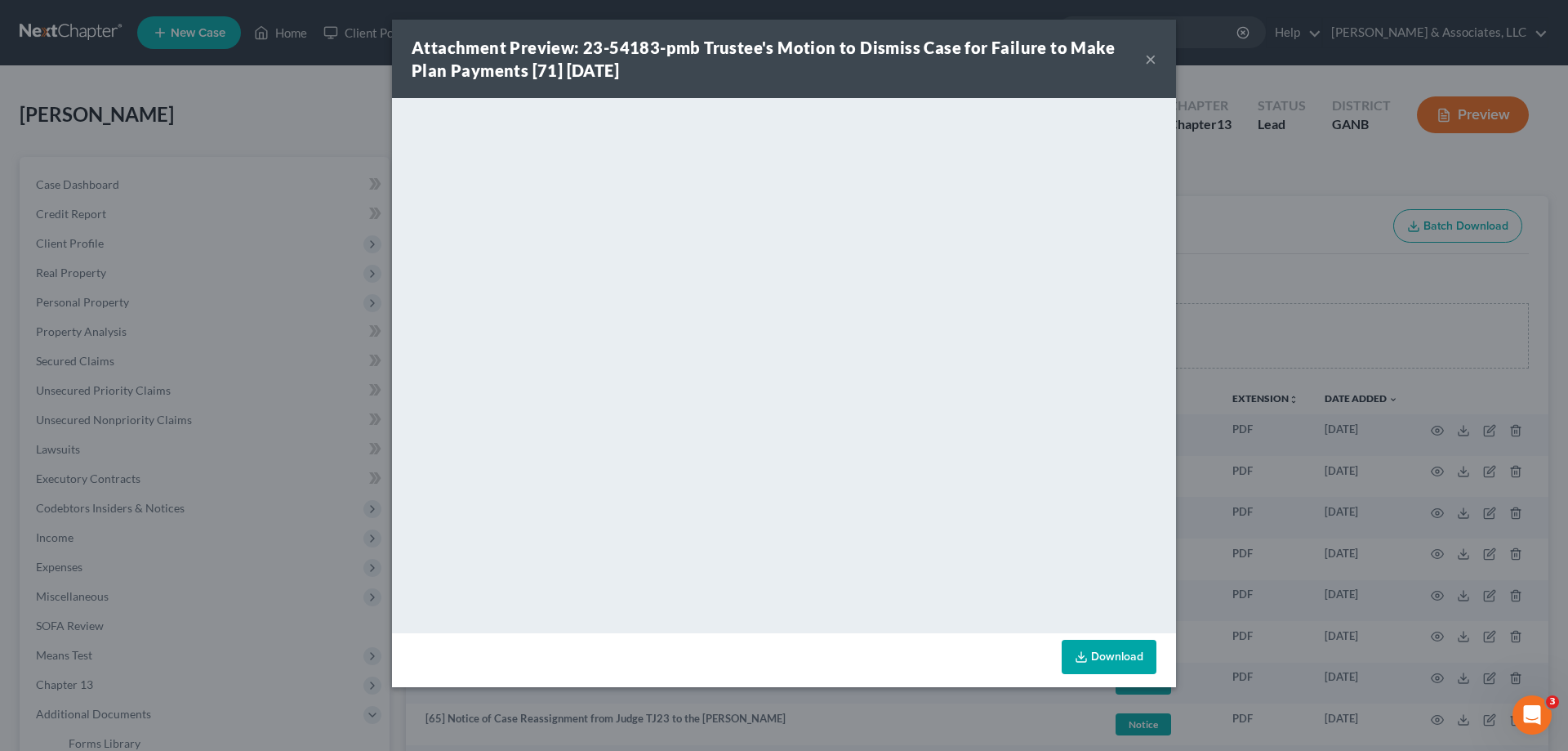
drag, startPoint x: 1147, startPoint y: 57, endPoint x: 1101, endPoint y: 110, distance: 70.2
click at [1147, 57] on button "×" at bounding box center [1151, 59] width 11 height 19
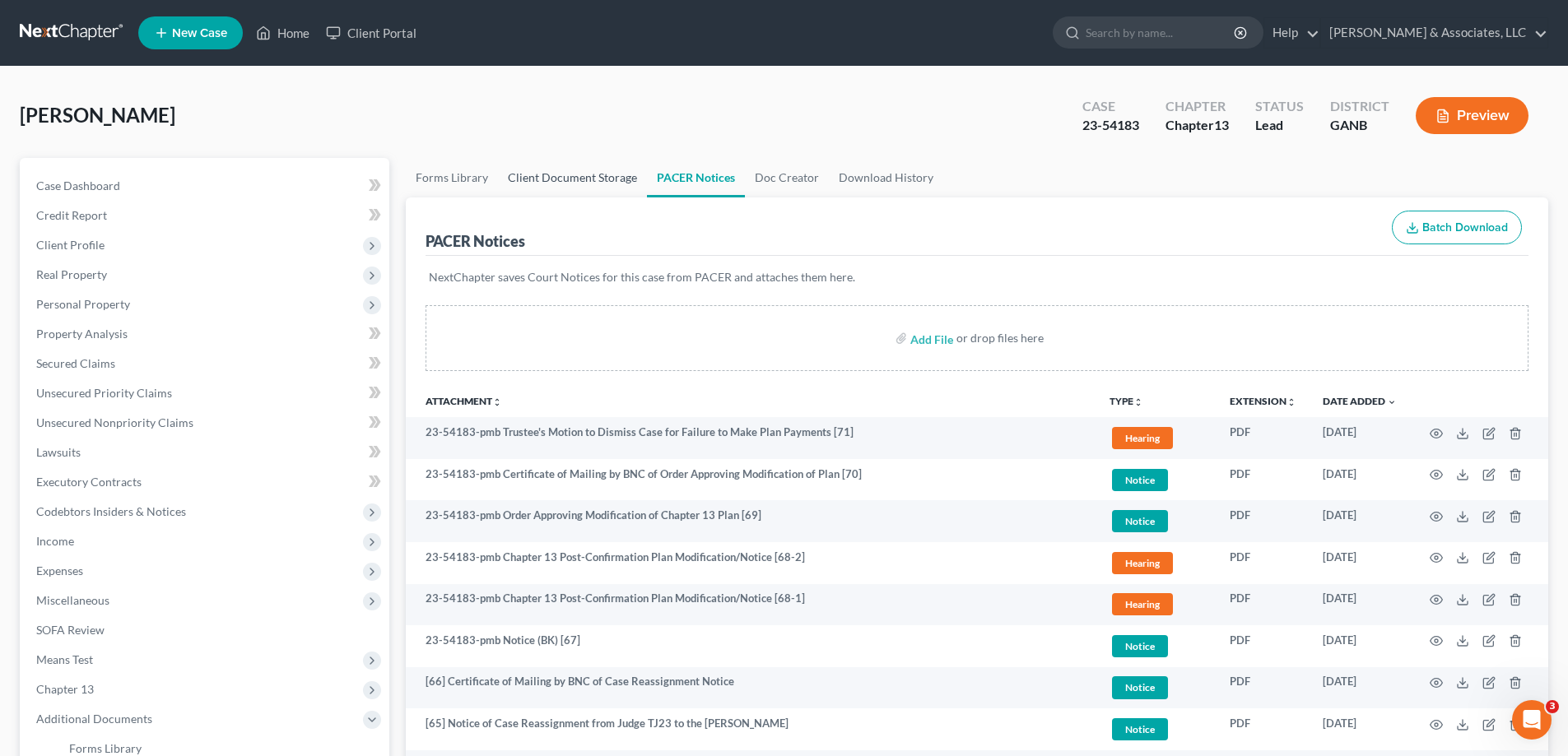
click at [530, 179] on link "Client Document Storage" at bounding box center [572, 178] width 149 height 39
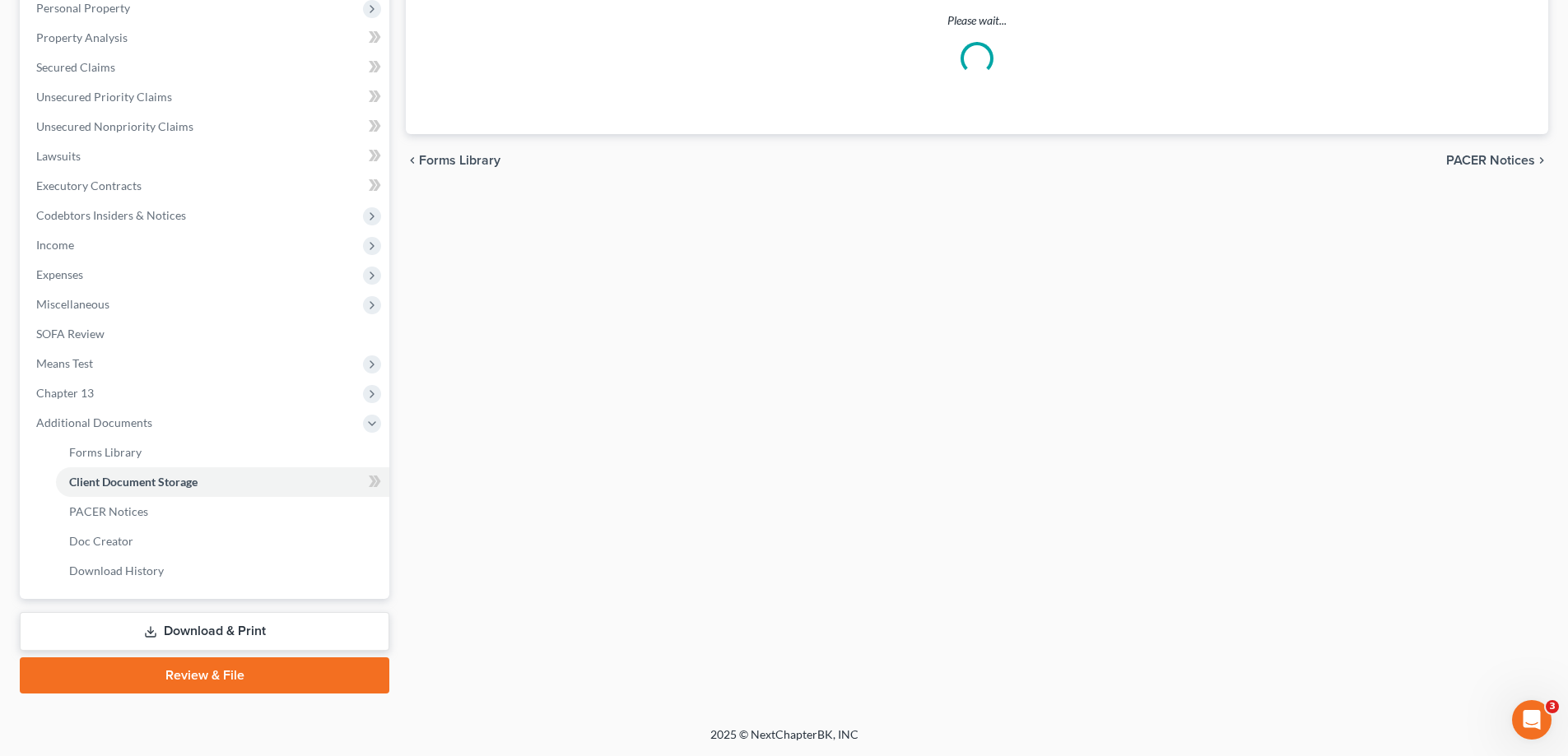
scroll to position [131, 0]
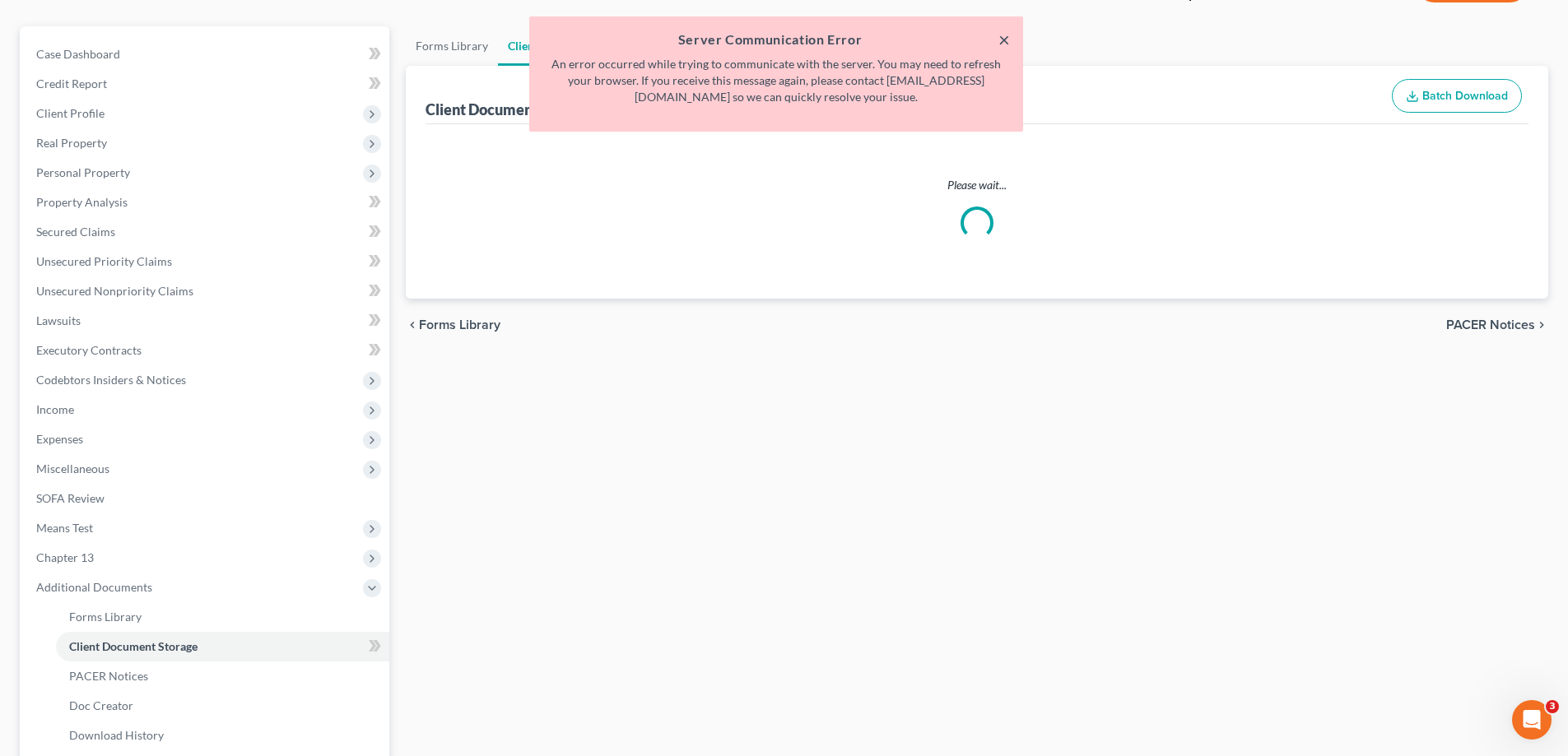
click at [1003, 36] on button "×" at bounding box center [1004, 39] width 12 height 20
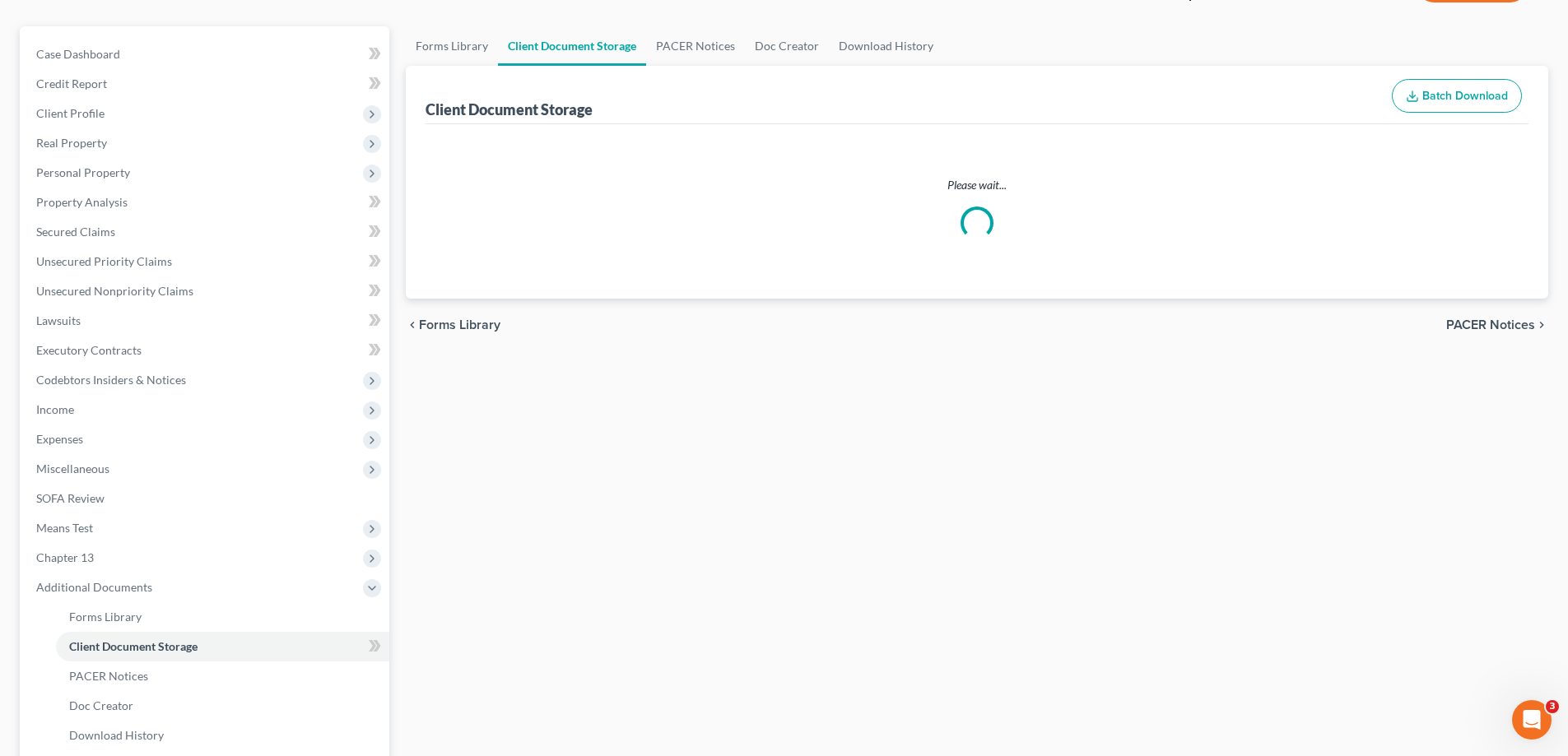
click at [1381, 600] on div "Forms Library Client Document Storage PACER Notices Doc Creator Download Histor…" at bounding box center [976, 442] width 1158 height 832
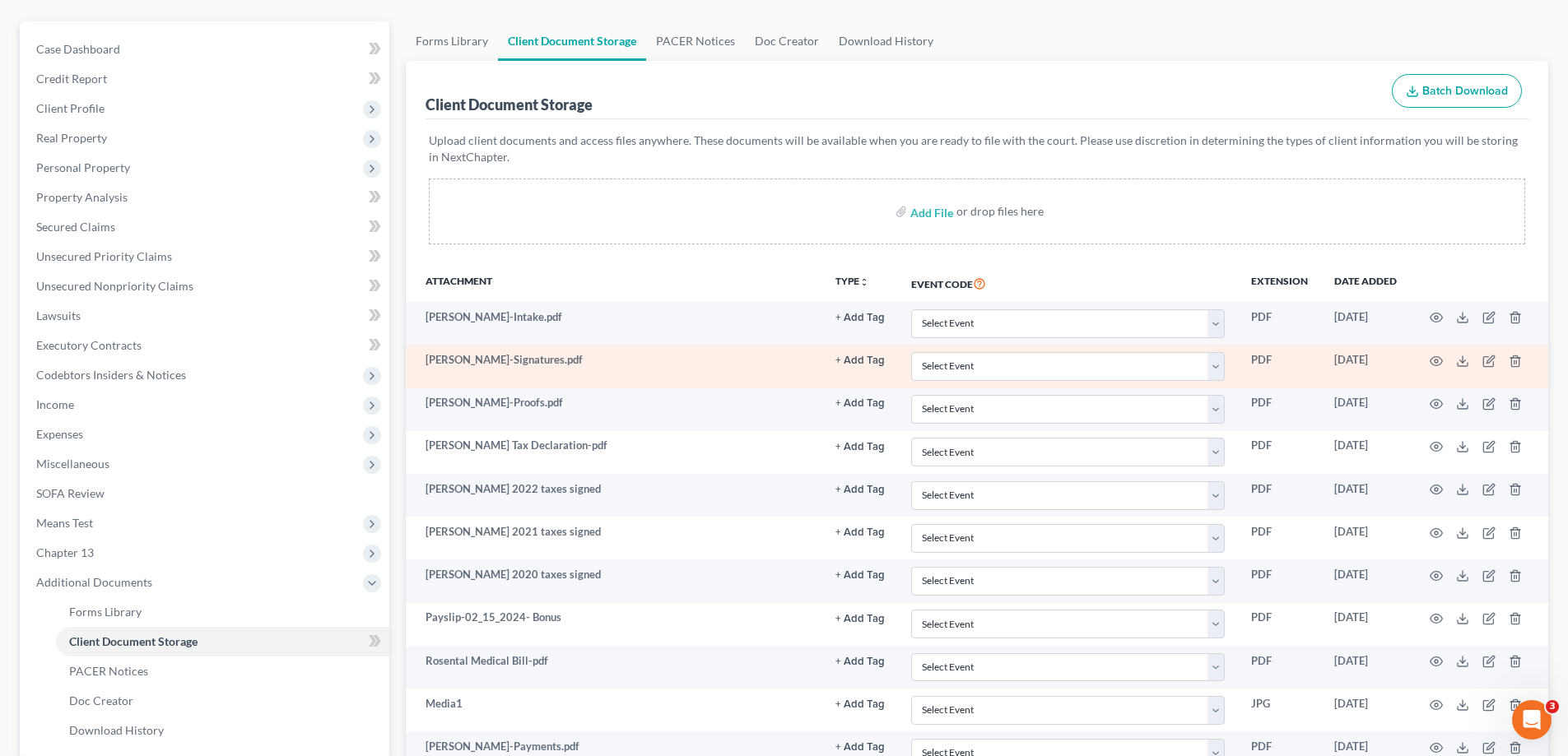
scroll to position [625, 0]
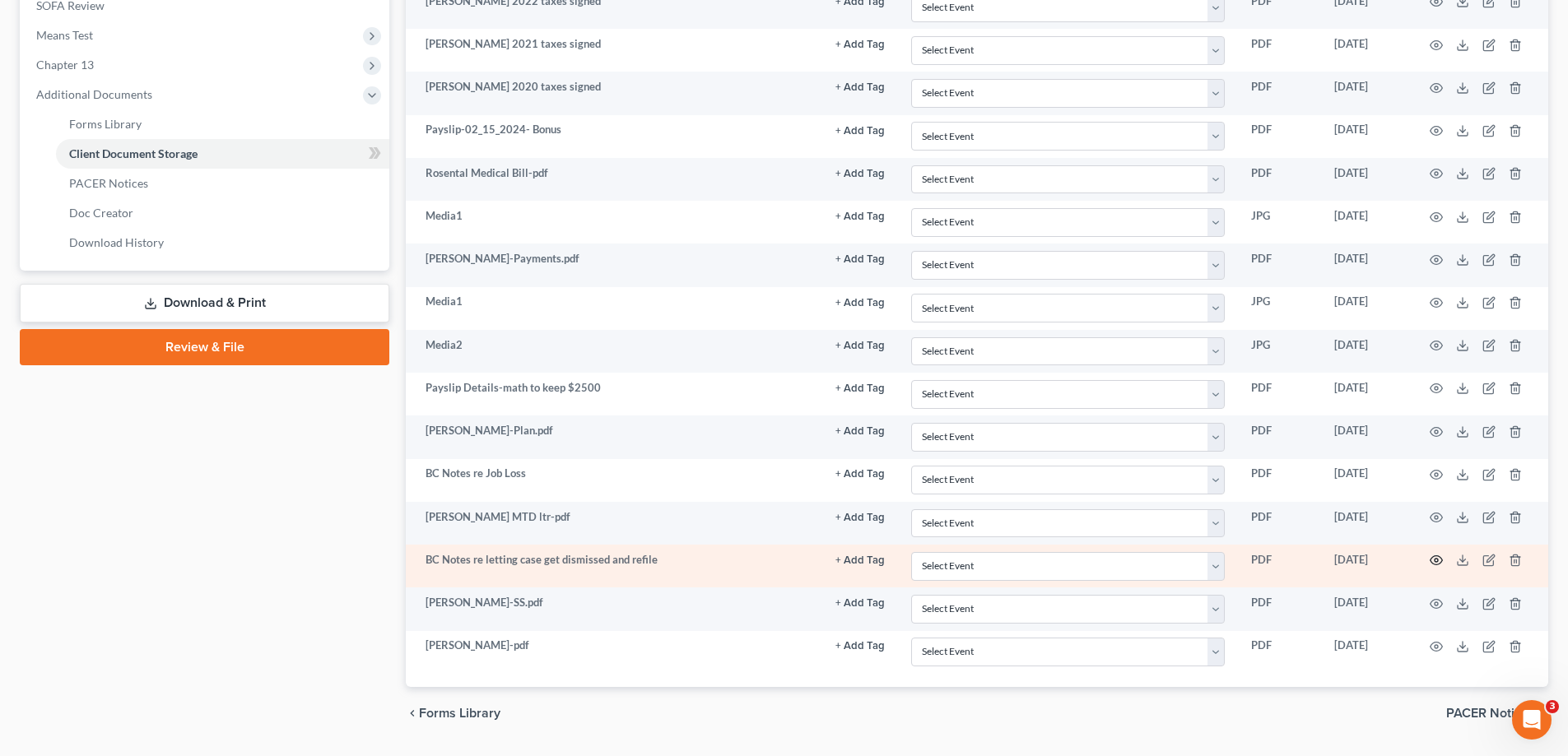
click at [1439, 557] on icon "button" at bounding box center [1436, 561] width 12 height 9
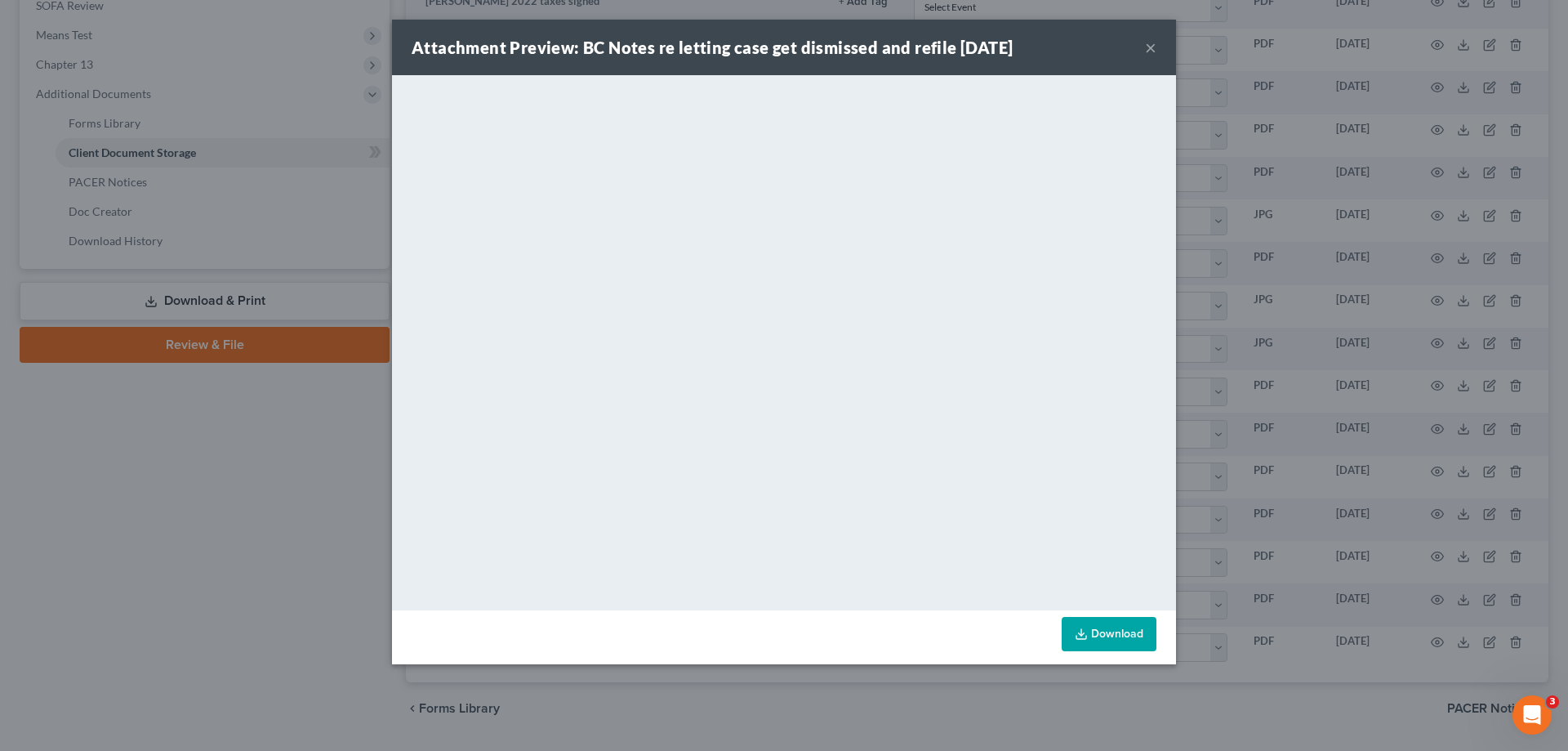
click at [1150, 45] on button "×" at bounding box center [1151, 48] width 11 height 19
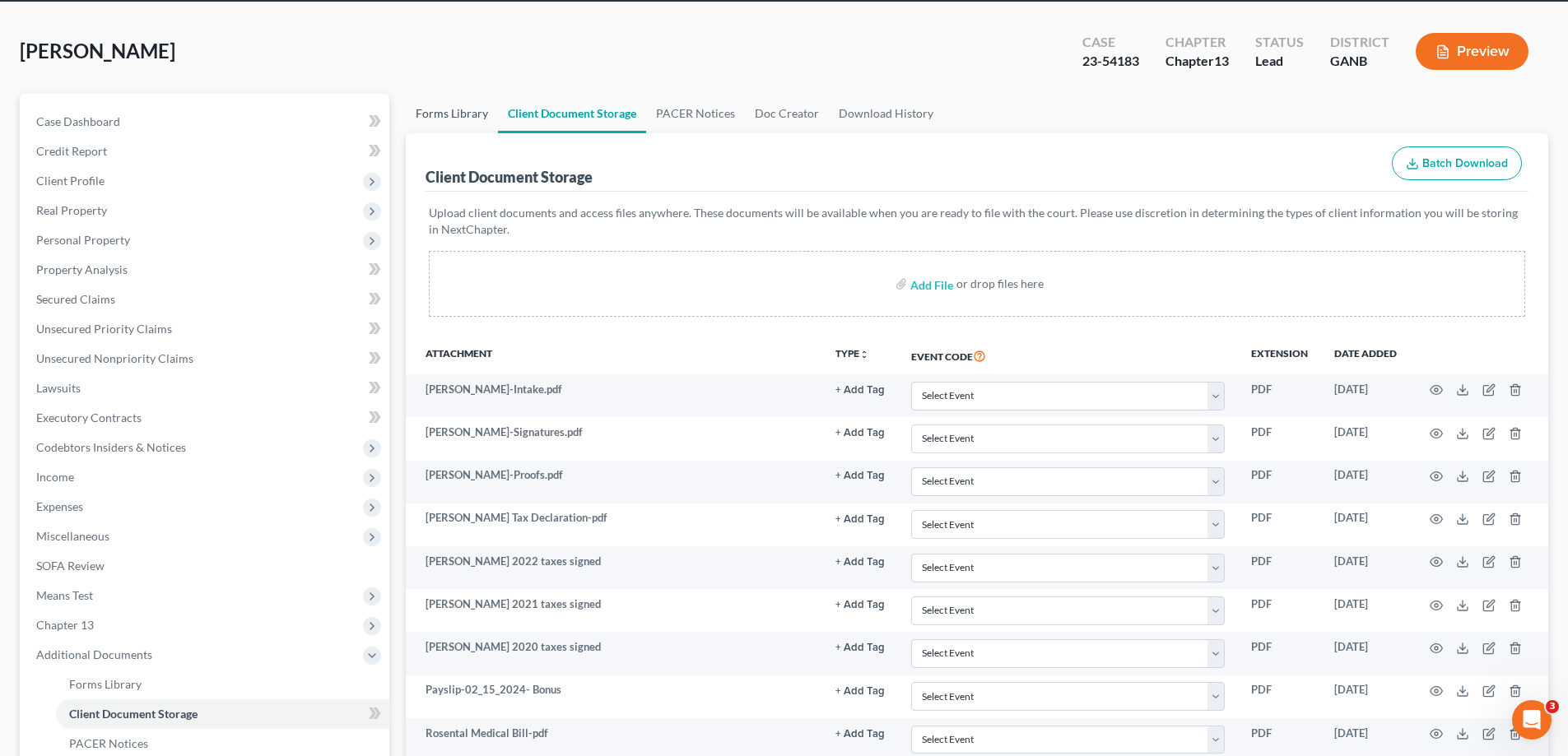
scroll to position [0, 0]
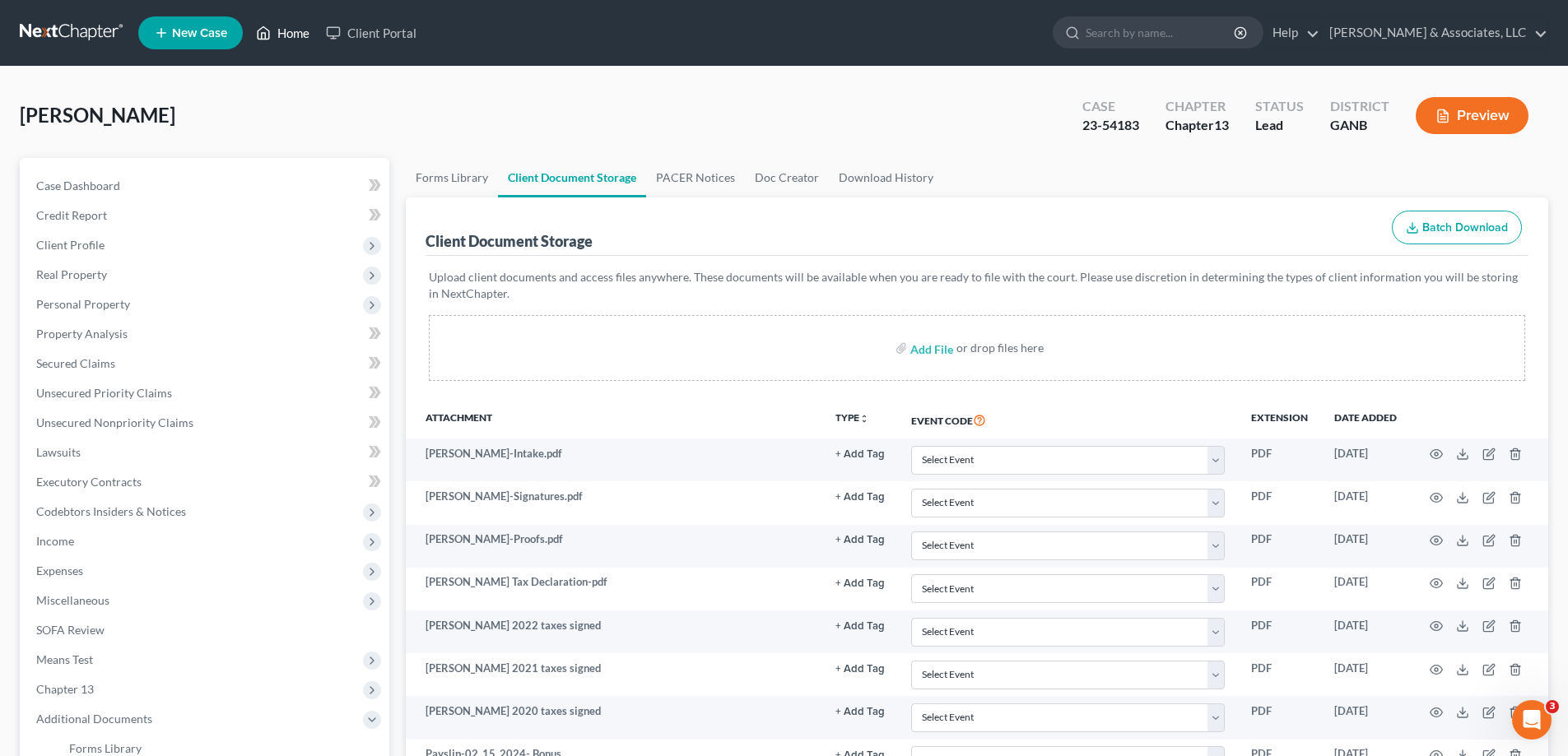
click at [298, 30] on link "Home" at bounding box center [283, 32] width 70 height 29
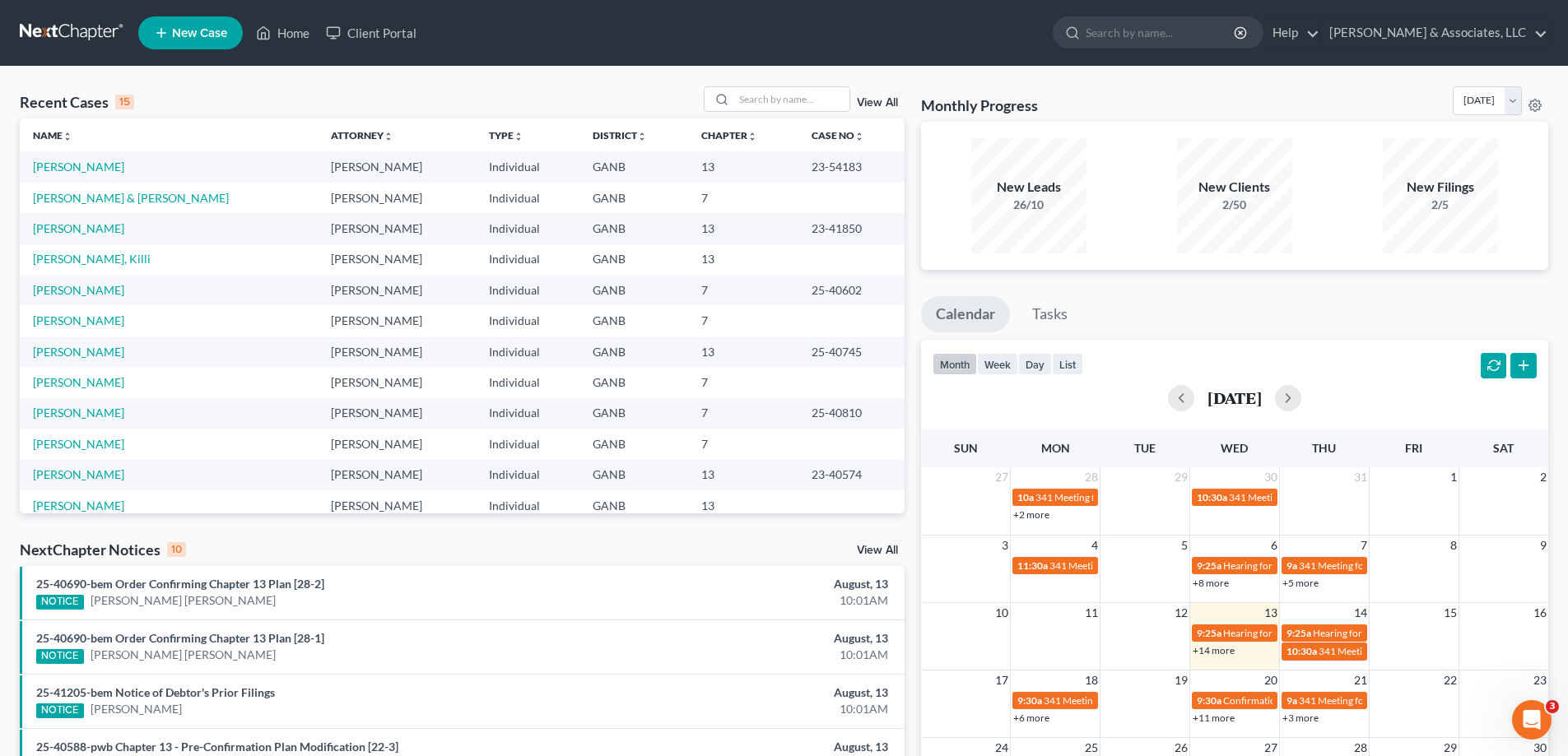
click at [870, 546] on link "View All" at bounding box center [877, 550] width 41 height 12
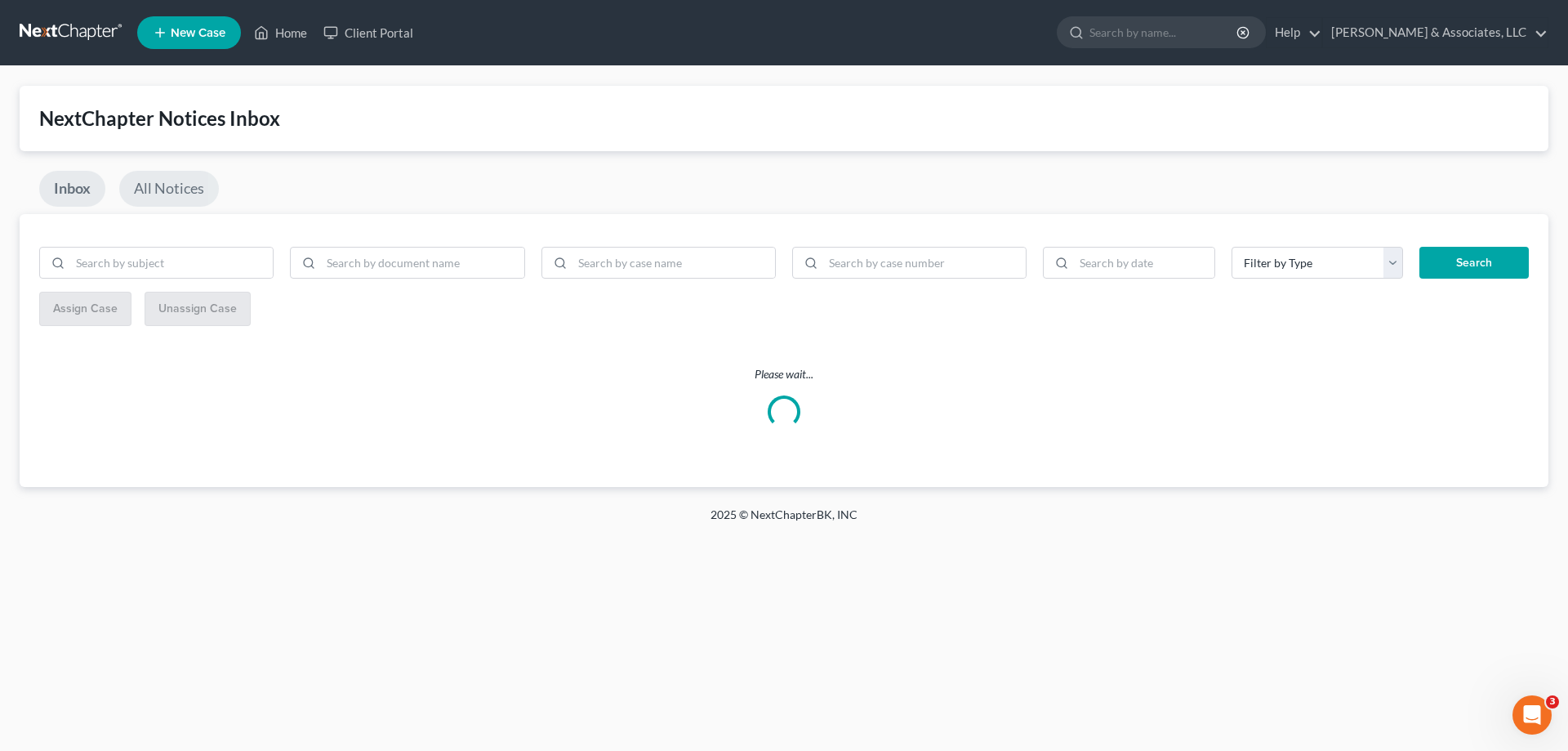
click at [147, 189] on link "All Notices" at bounding box center [169, 188] width 100 height 36
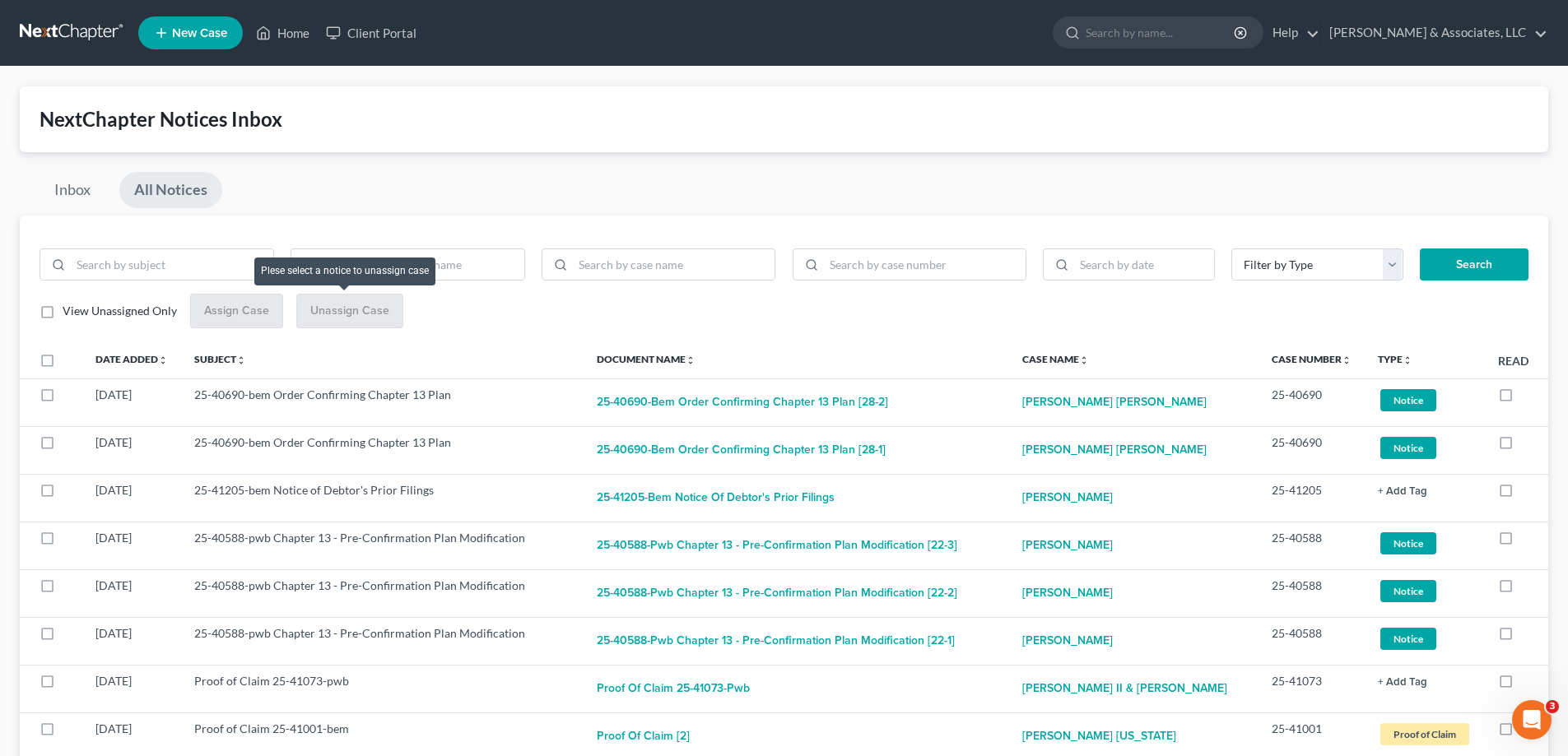
click at [344, 308] on div "Unassign Case" at bounding box center [349, 310] width 107 height 35
click at [62, 314] on label "View Unassigned Only" at bounding box center [119, 311] width 115 height 17
click at [69, 314] on input "View Unassigned Only" at bounding box center [75, 308] width 11 height 11
checkbox input "true"
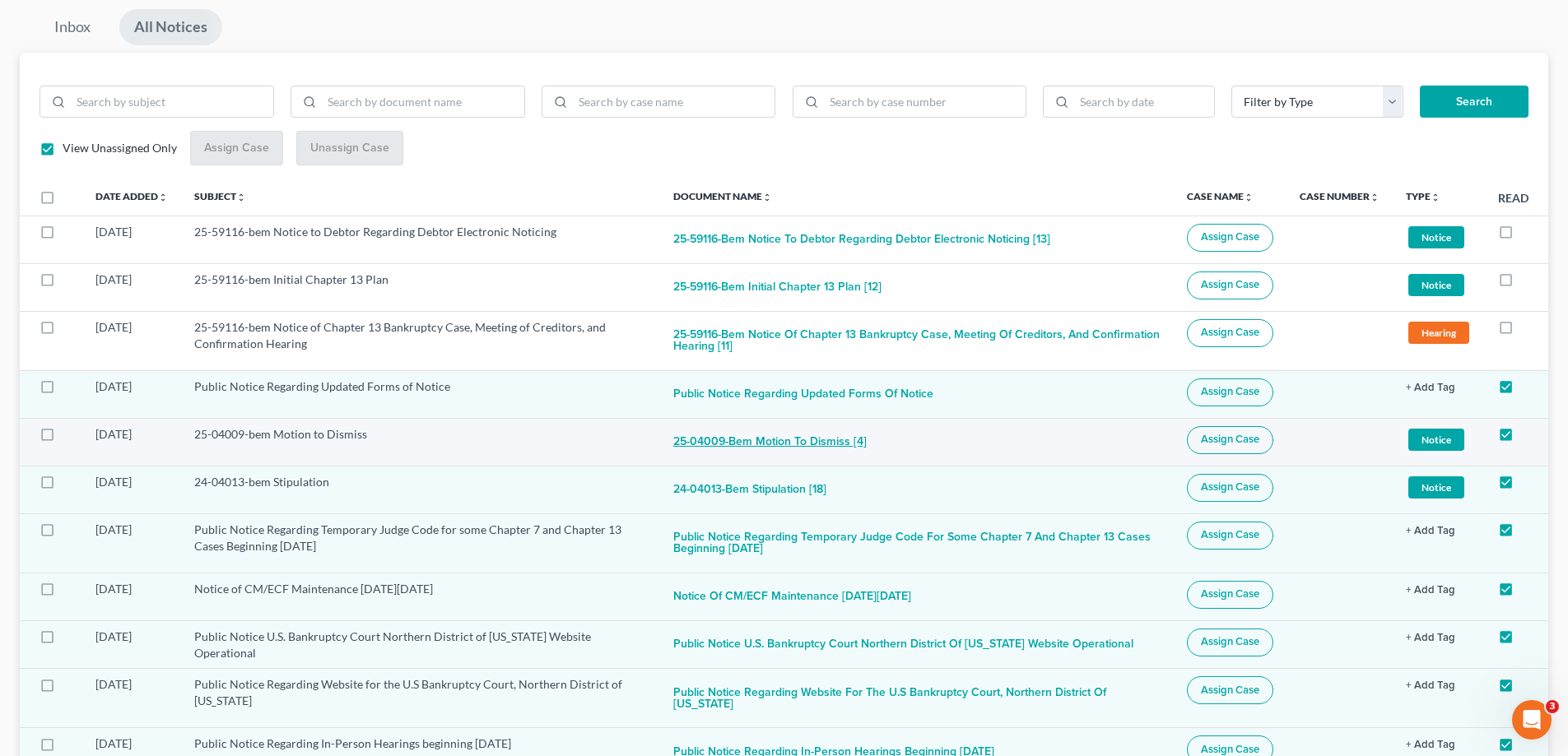
scroll to position [164, 0]
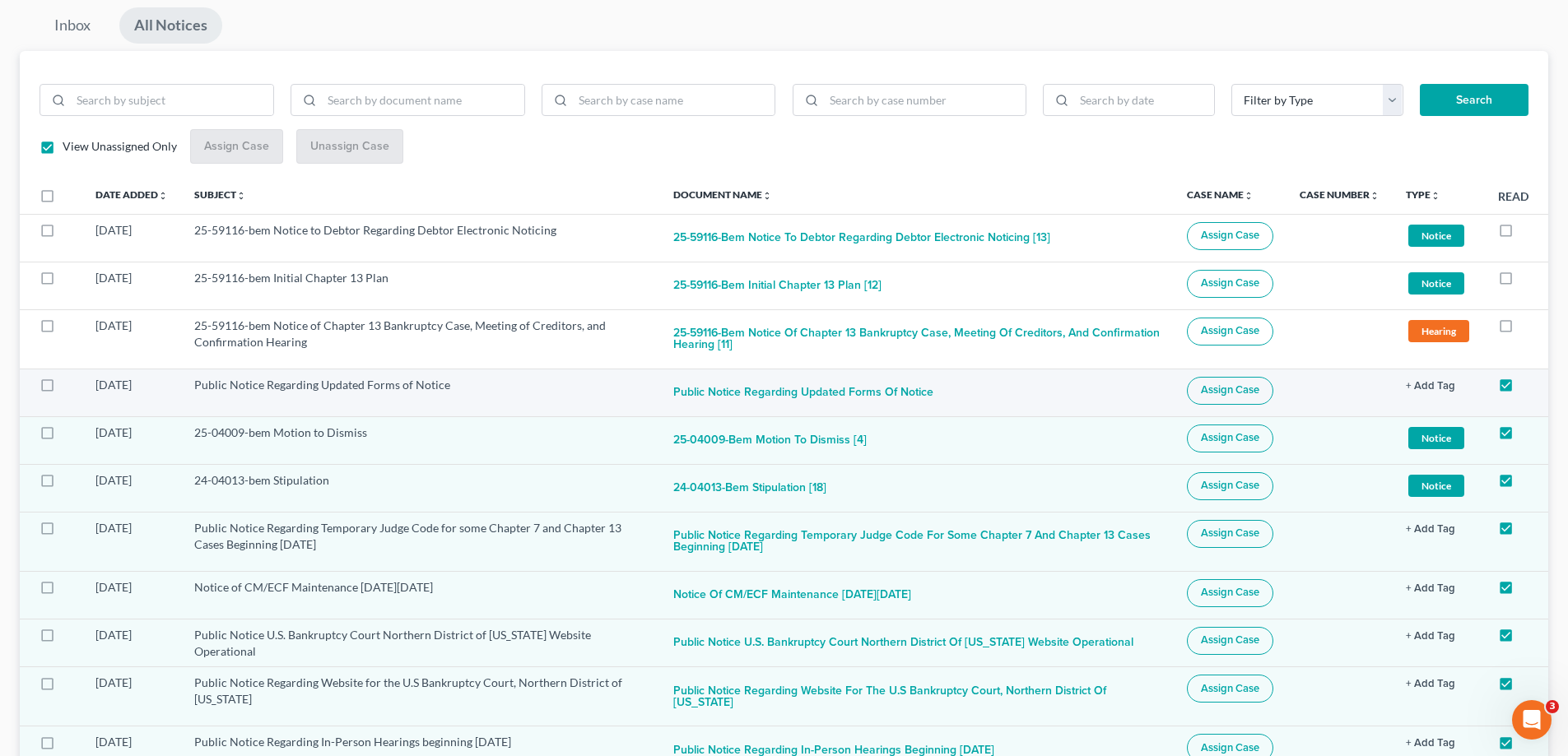
click at [1227, 386] on span "Assign Case" at bounding box center [1230, 389] width 59 height 13
checkbox input "true"
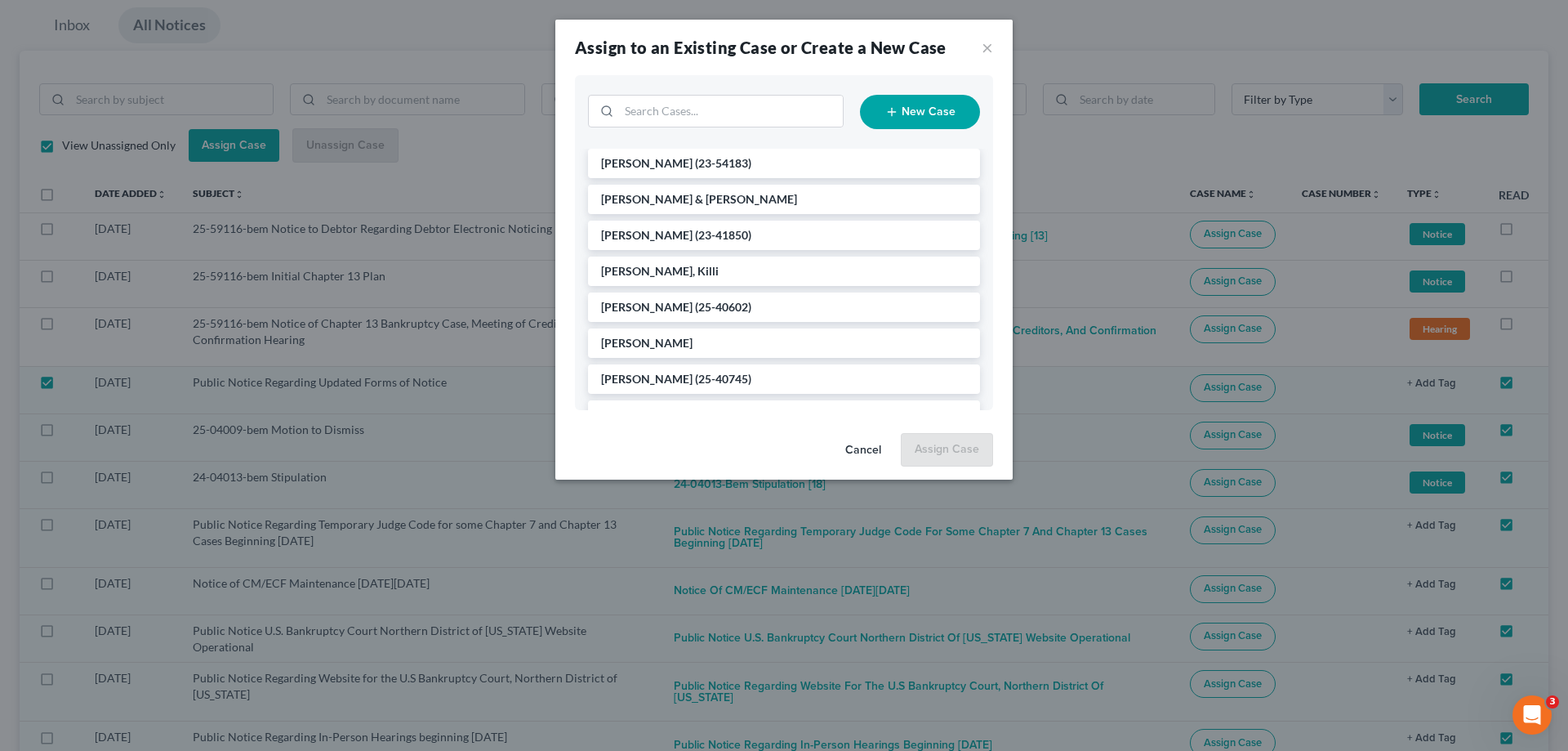
click at [868, 447] on button "Cancel" at bounding box center [863, 450] width 62 height 33
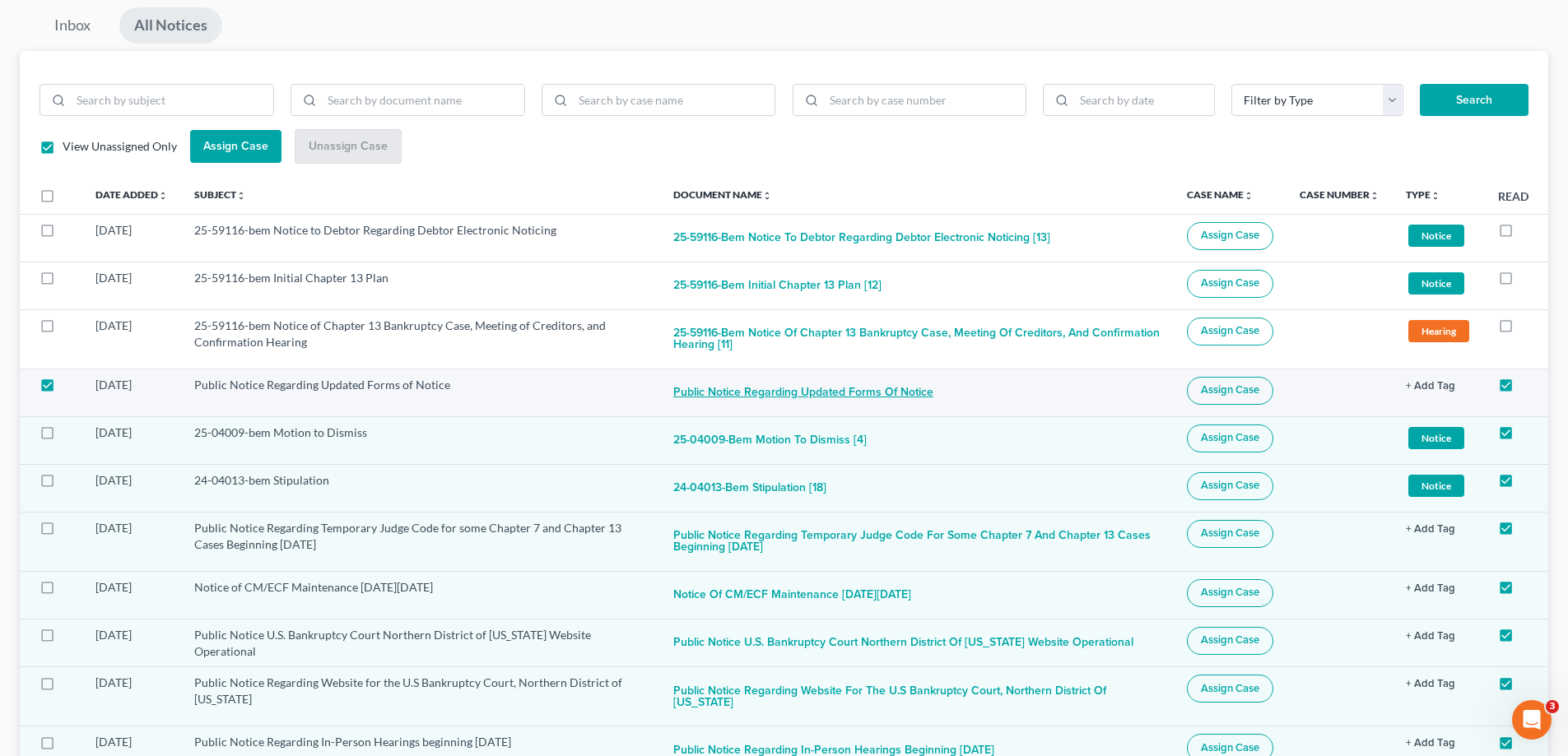
click at [790, 392] on button "Public Notice Regarding Updated Forms of Notice" at bounding box center [803, 393] width 260 height 33
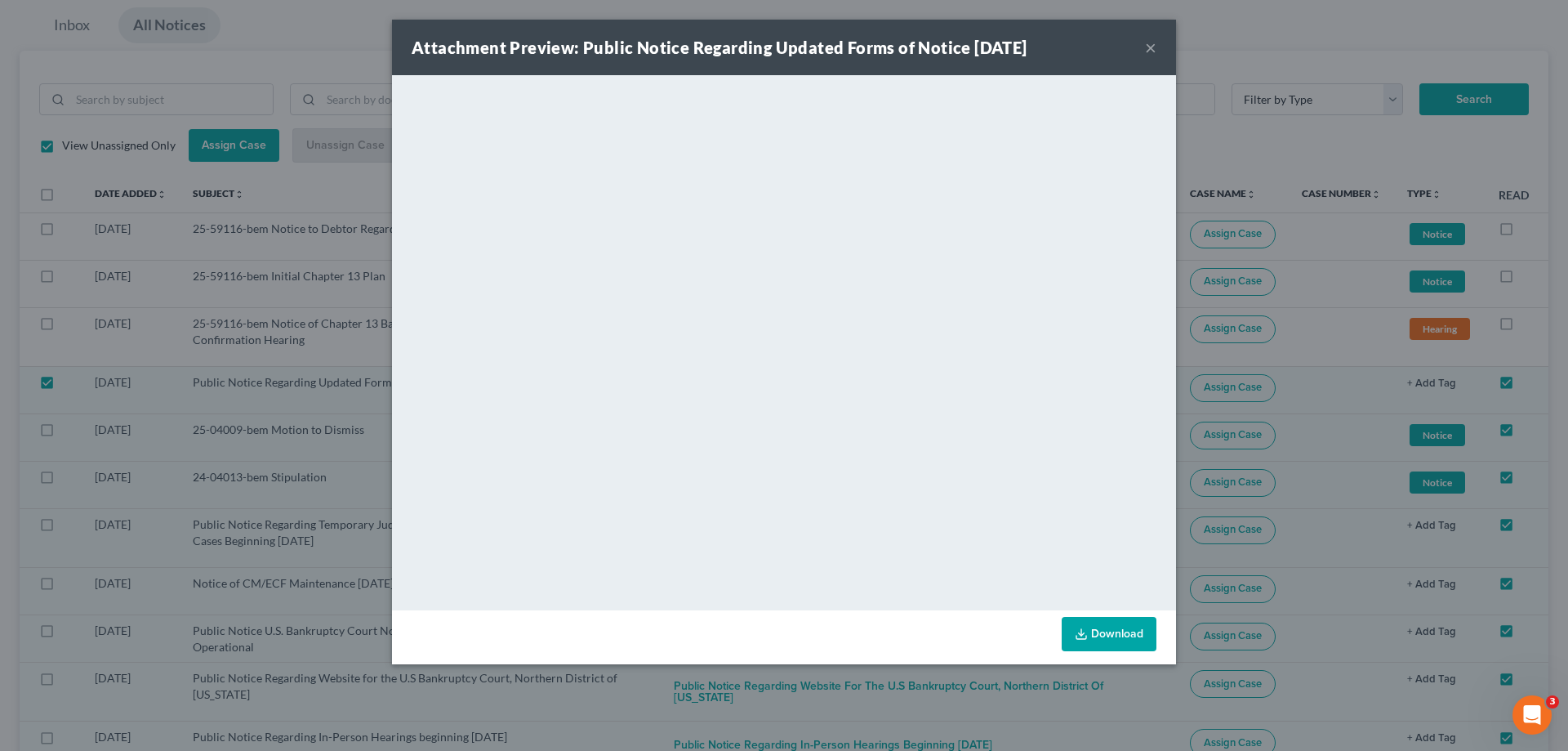
drag, startPoint x: 1151, startPoint y: 44, endPoint x: 1128, endPoint y: 79, distance: 41.9
click at [1149, 50] on button "×" at bounding box center [1151, 48] width 11 height 19
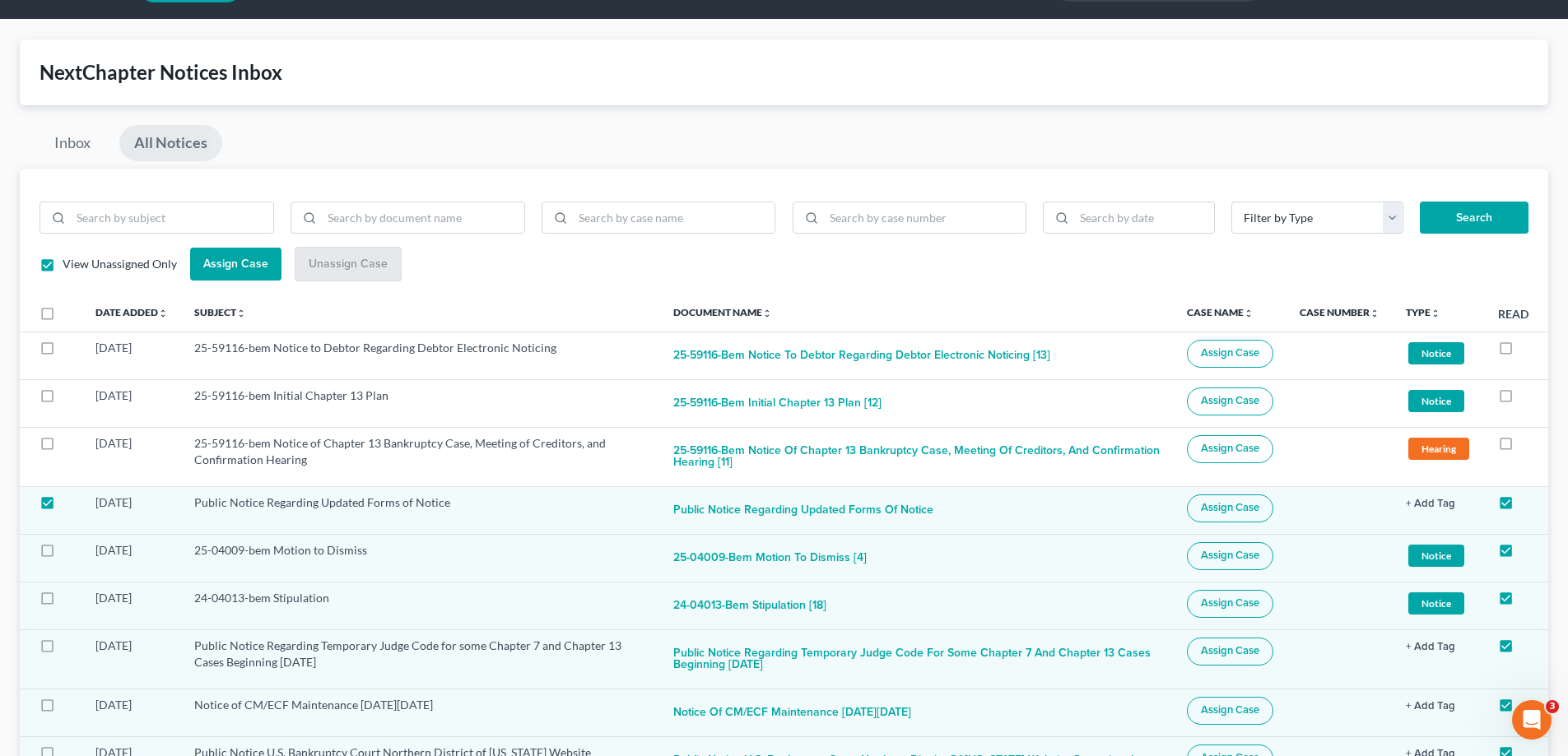
scroll to position [0, 0]
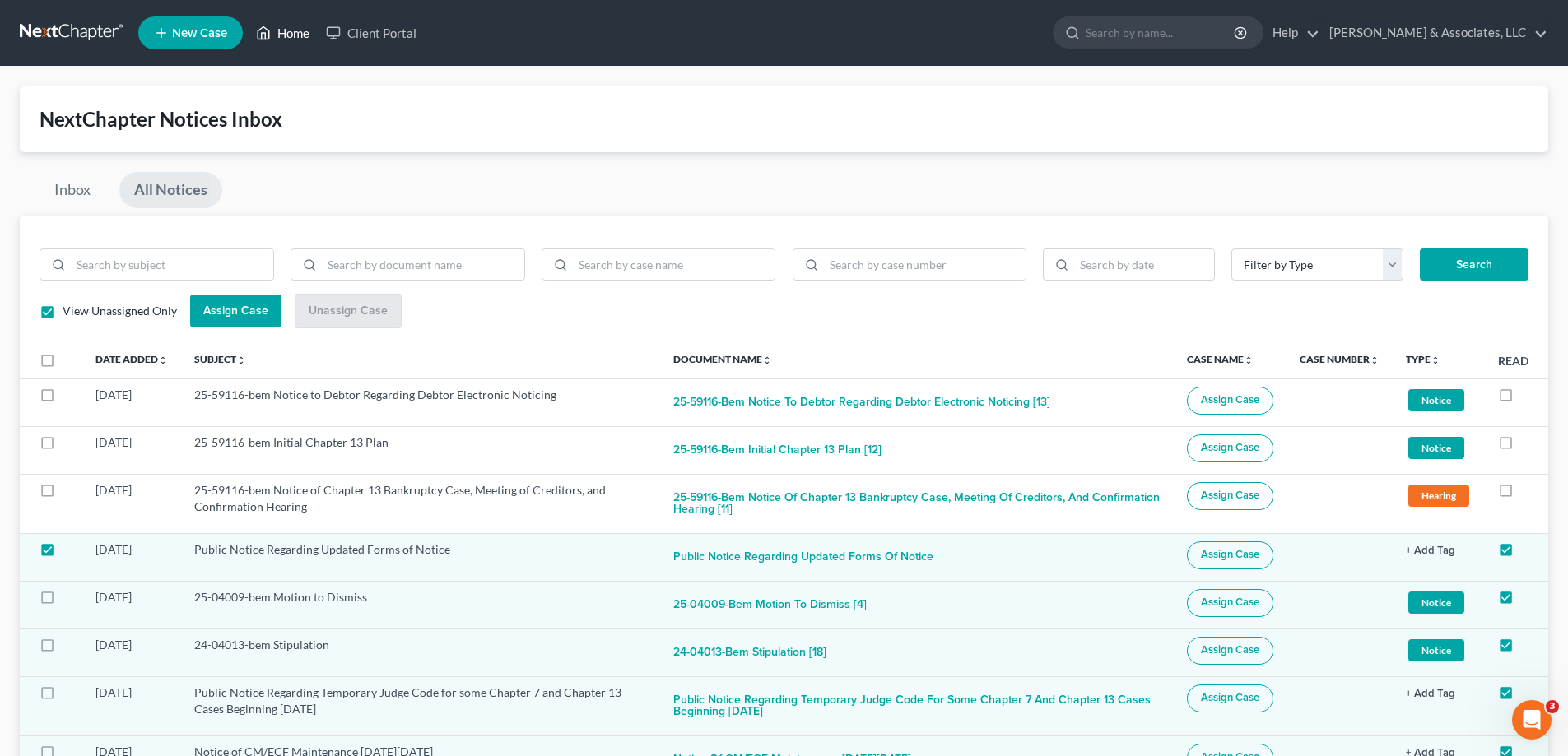
click at [288, 33] on link "Home" at bounding box center [283, 32] width 70 height 29
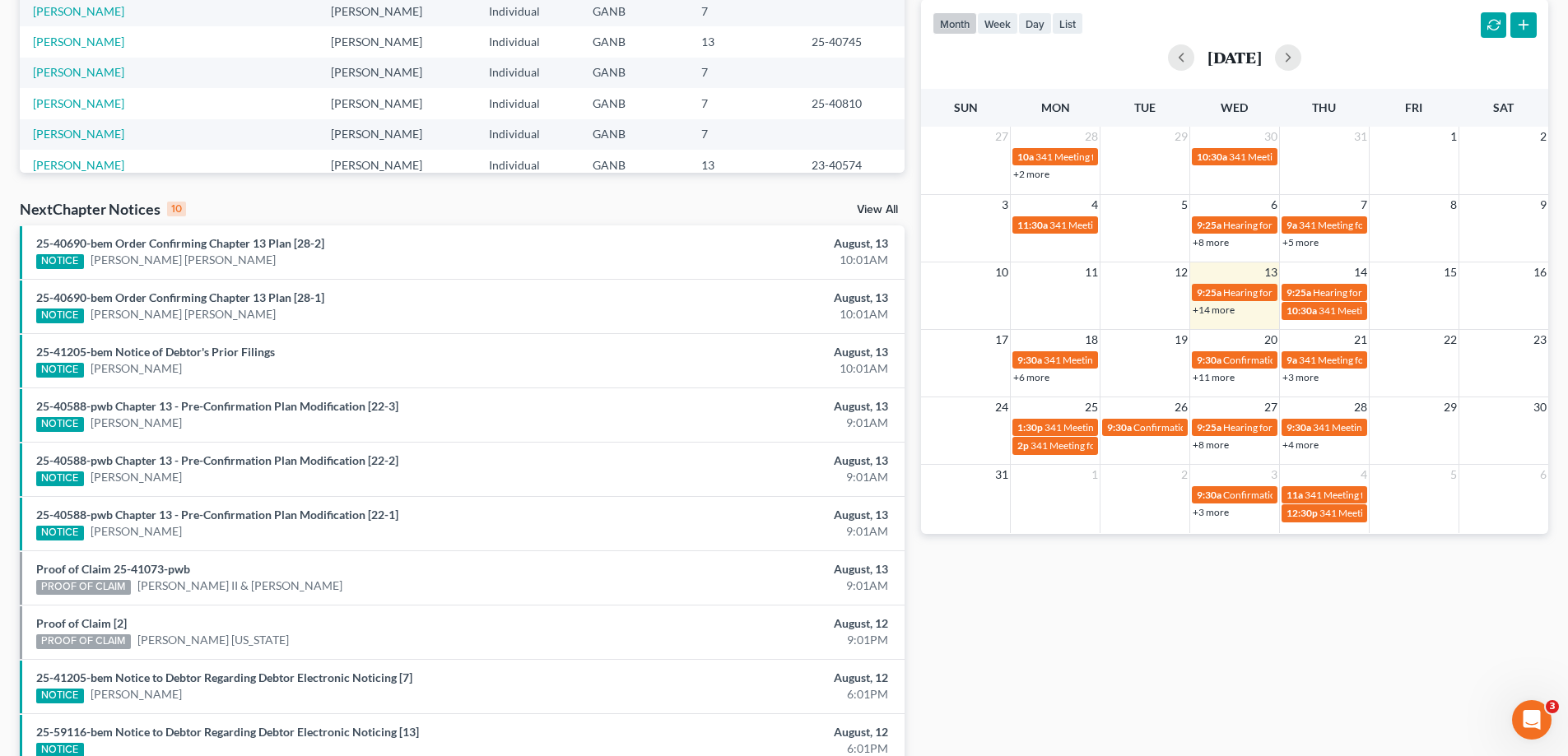
scroll to position [427, 0]
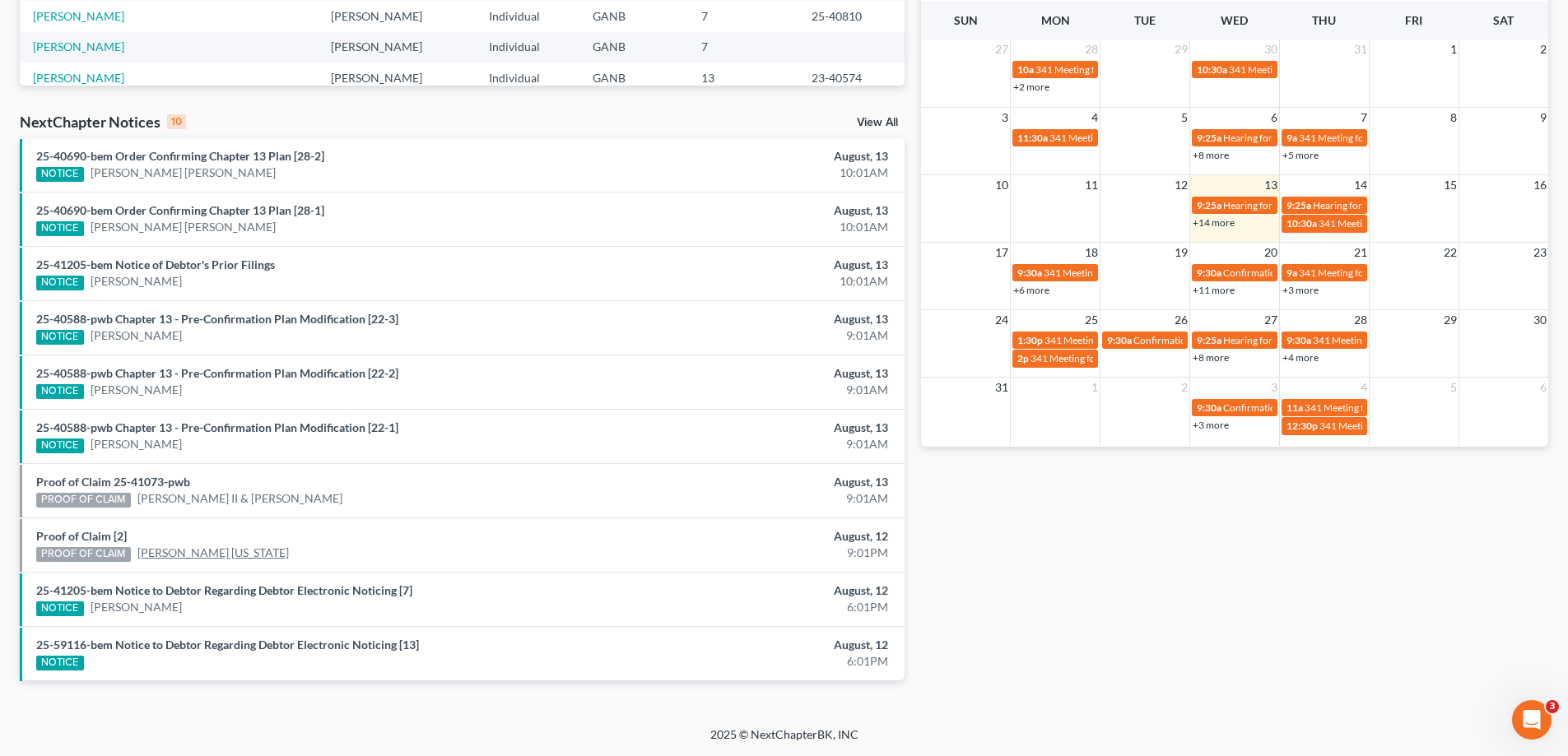
click at [205, 553] on link "[PERSON_NAME] [US_STATE]" at bounding box center [213, 553] width 151 height 17
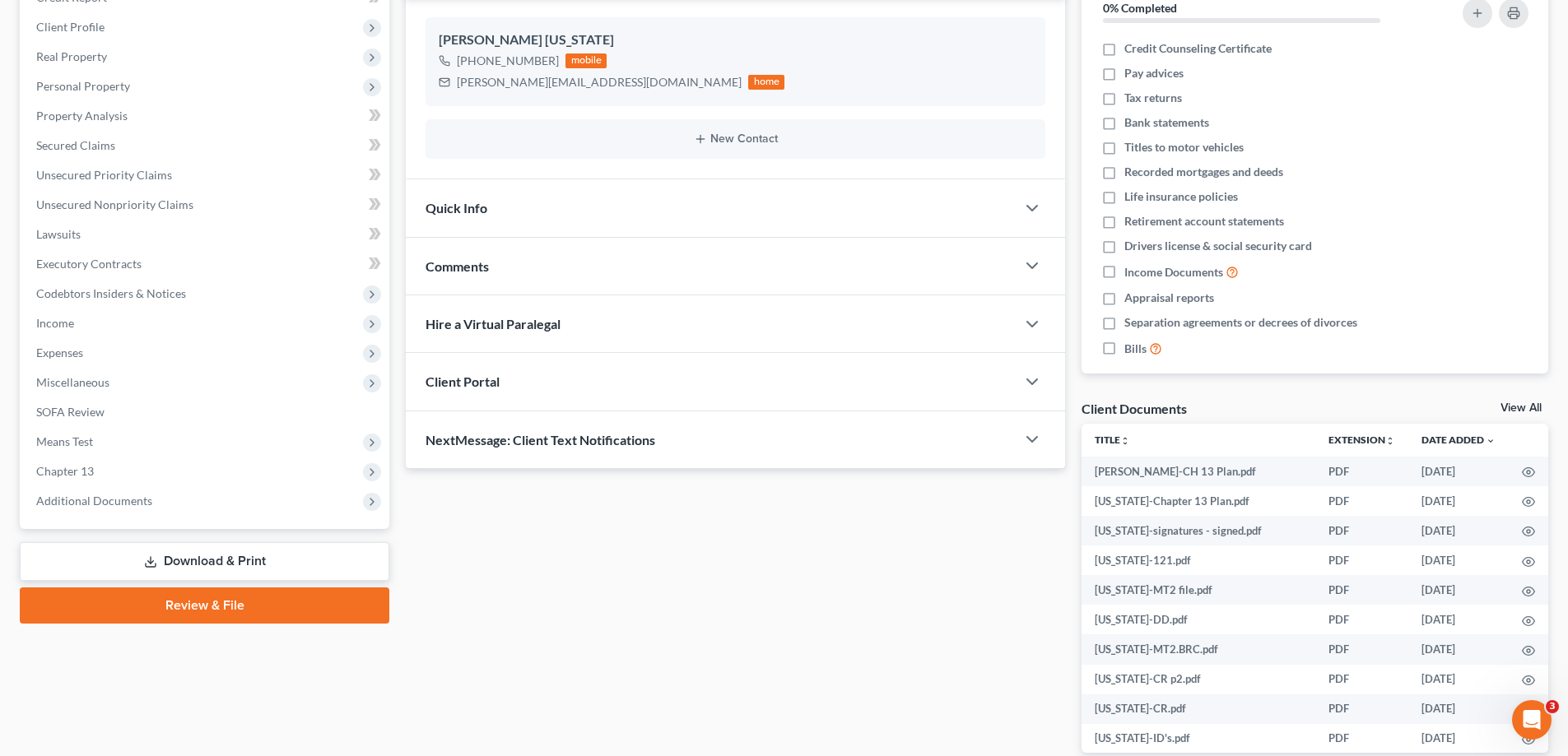
scroll to position [304, 0]
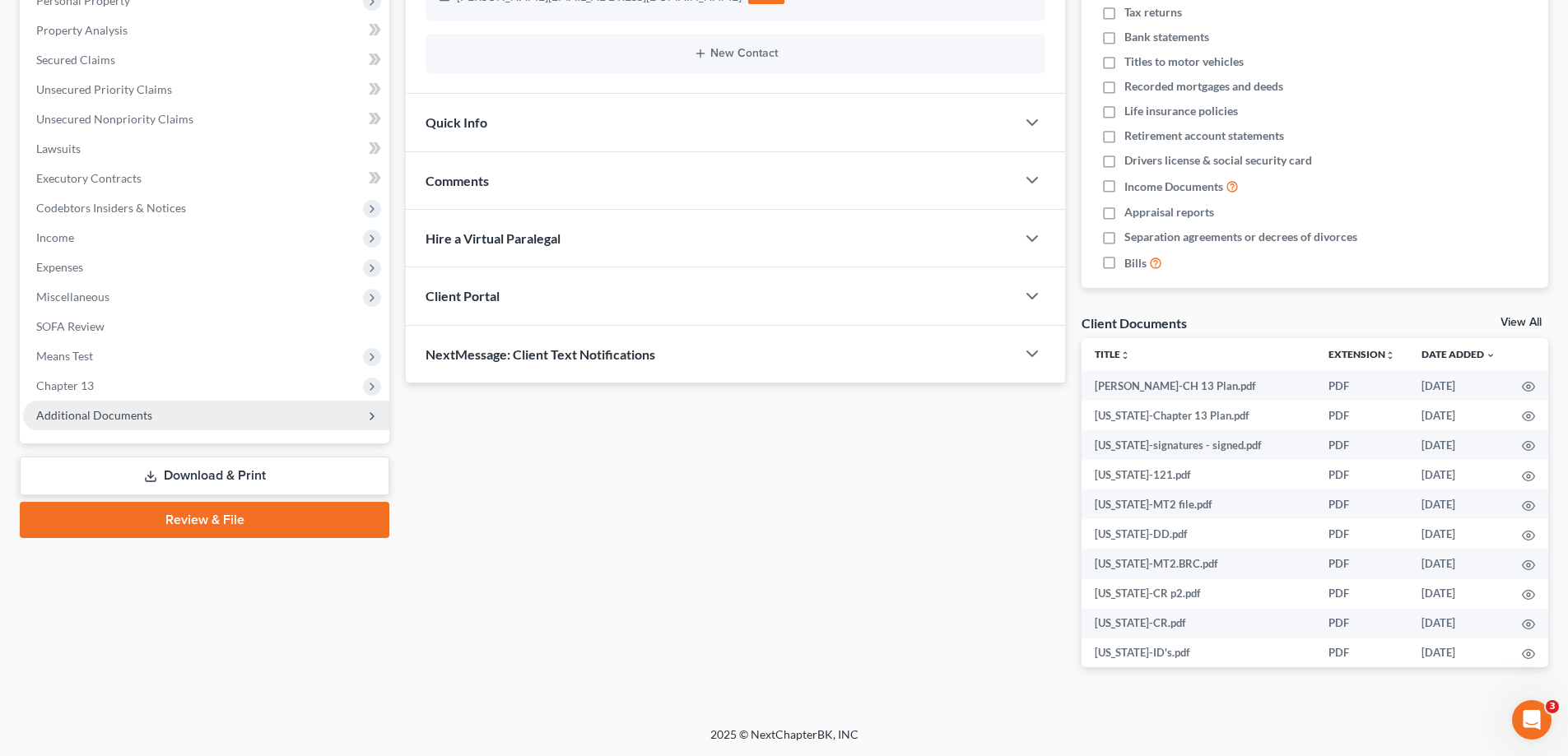
click at [134, 417] on span "Additional Documents" at bounding box center [94, 415] width 116 height 14
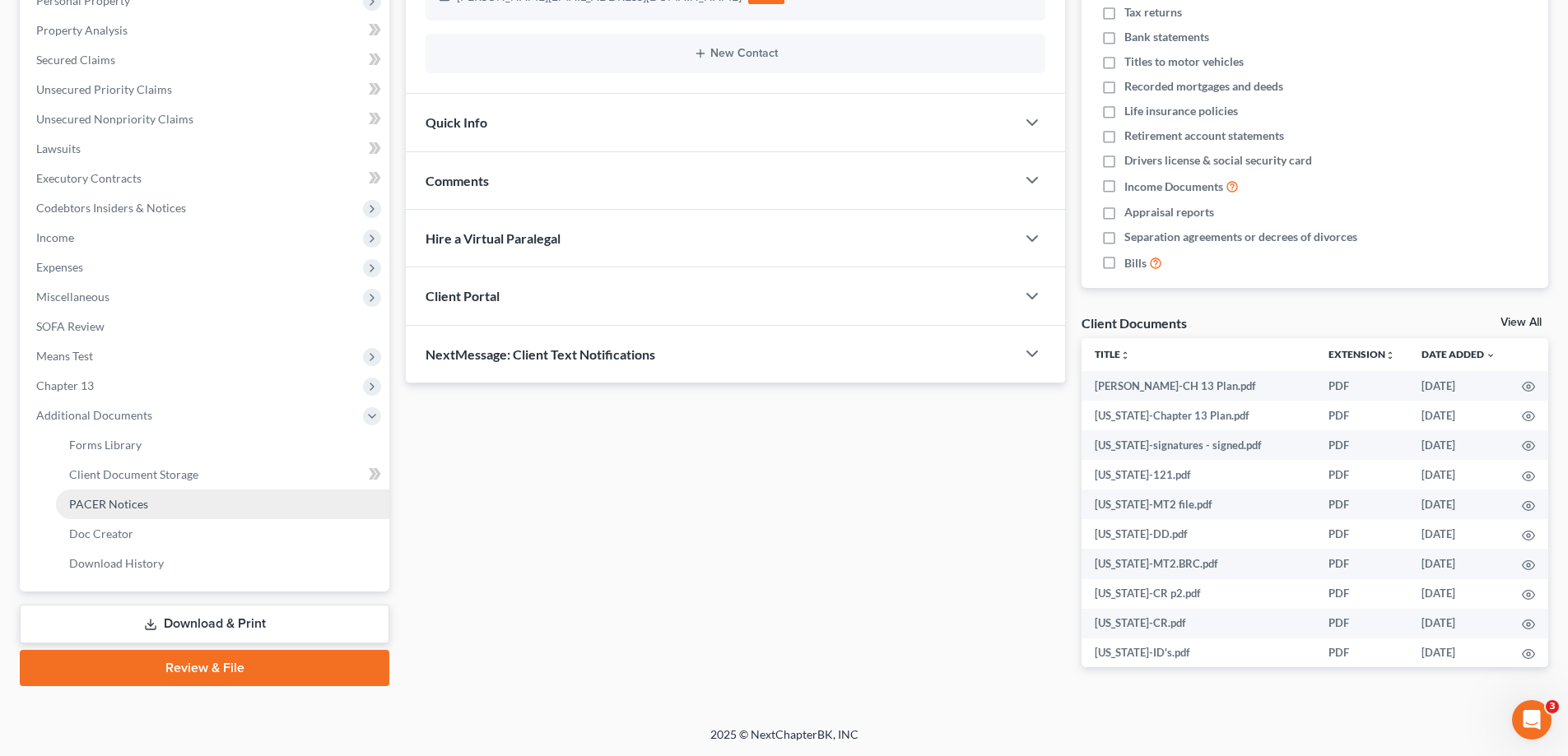
click at [104, 509] on span "PACER Notices" at bounding box center [108, 504] width 79 height 14
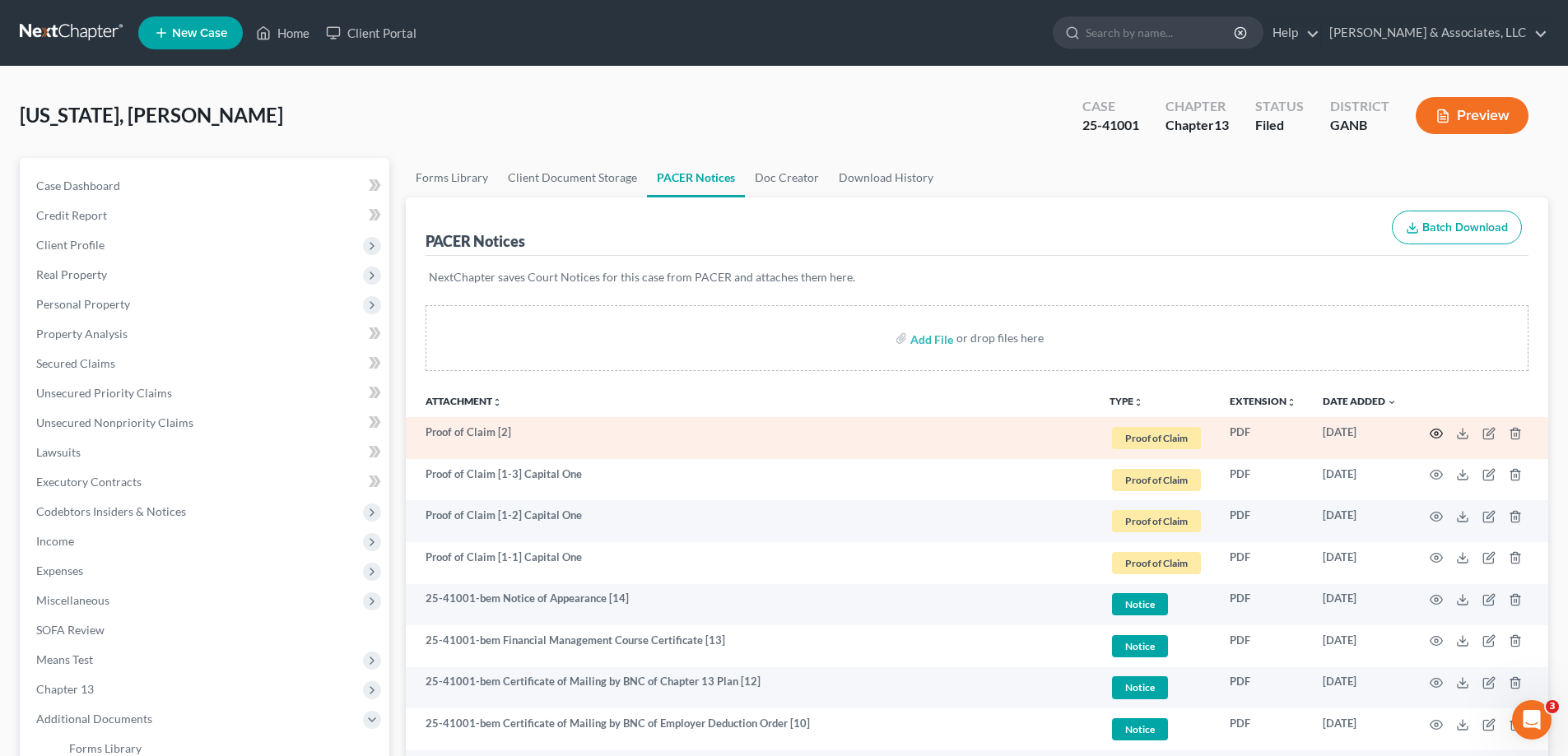
click at [1435, 433] on icon "button" at bounding box center [1436, 433] width 13 height 13
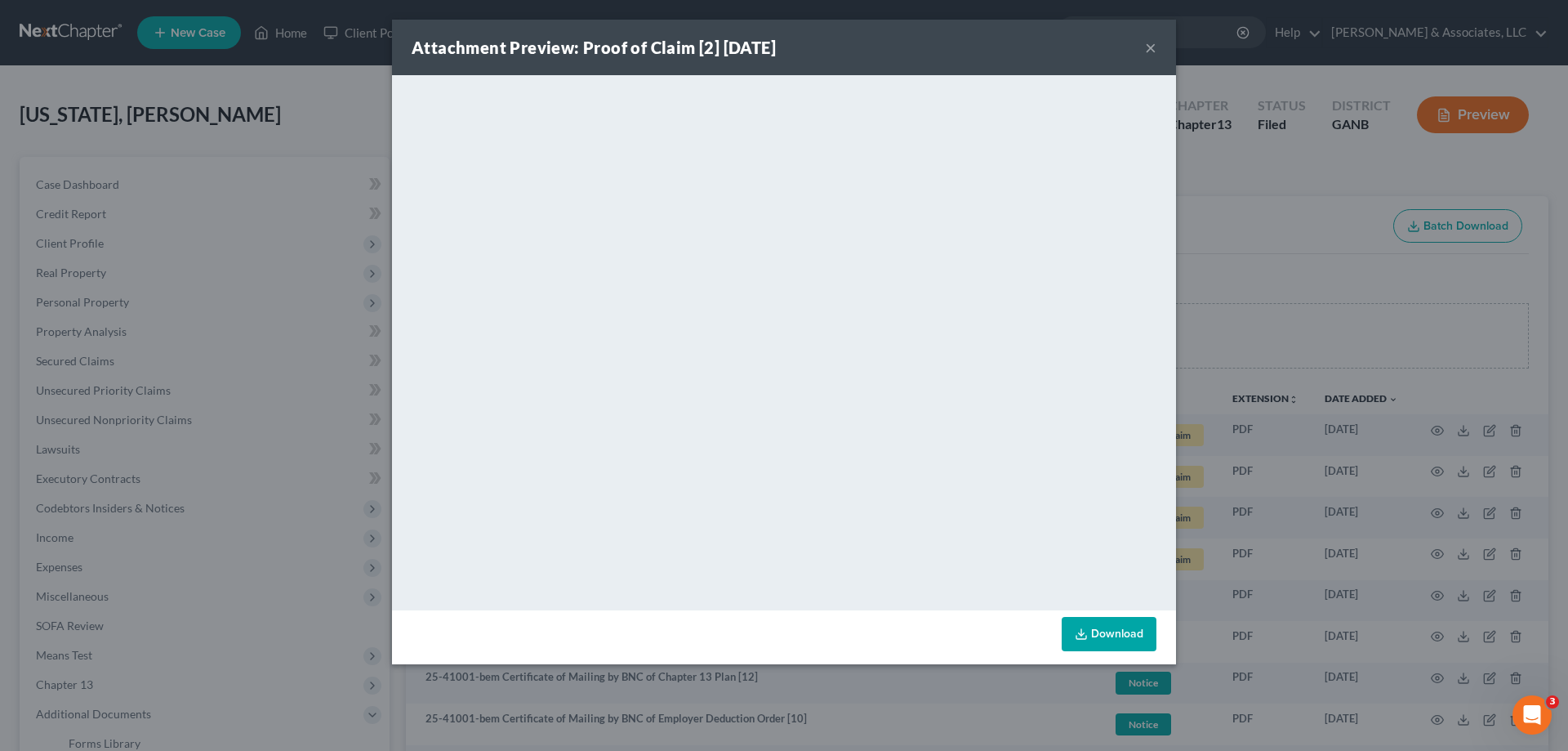
click at [1150, 49] on button "×" at bounding box center [1151, 48] width 11 height 19
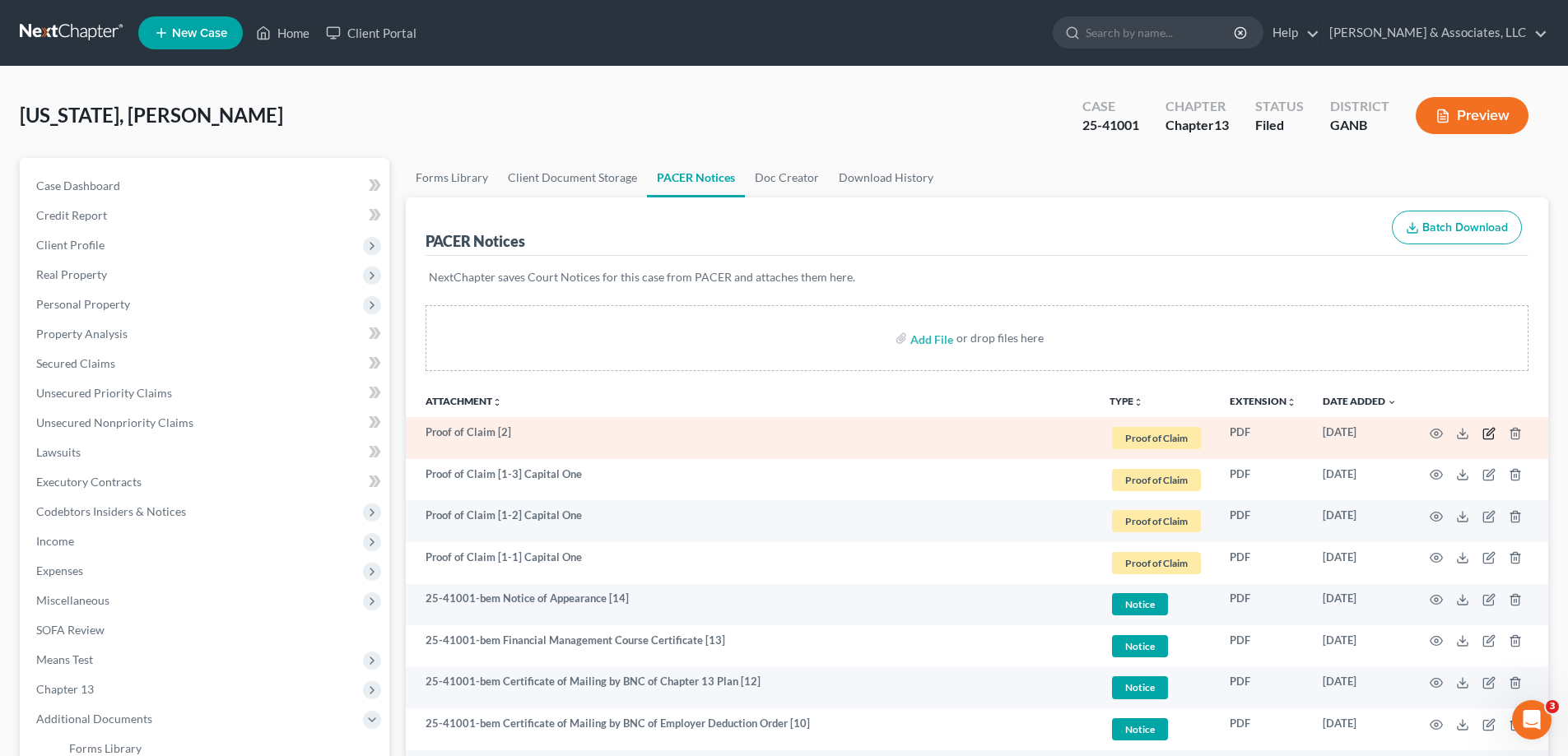
click at [1491, 433] on icon "button" at bounding box center [1490, 431] width 7 height 7
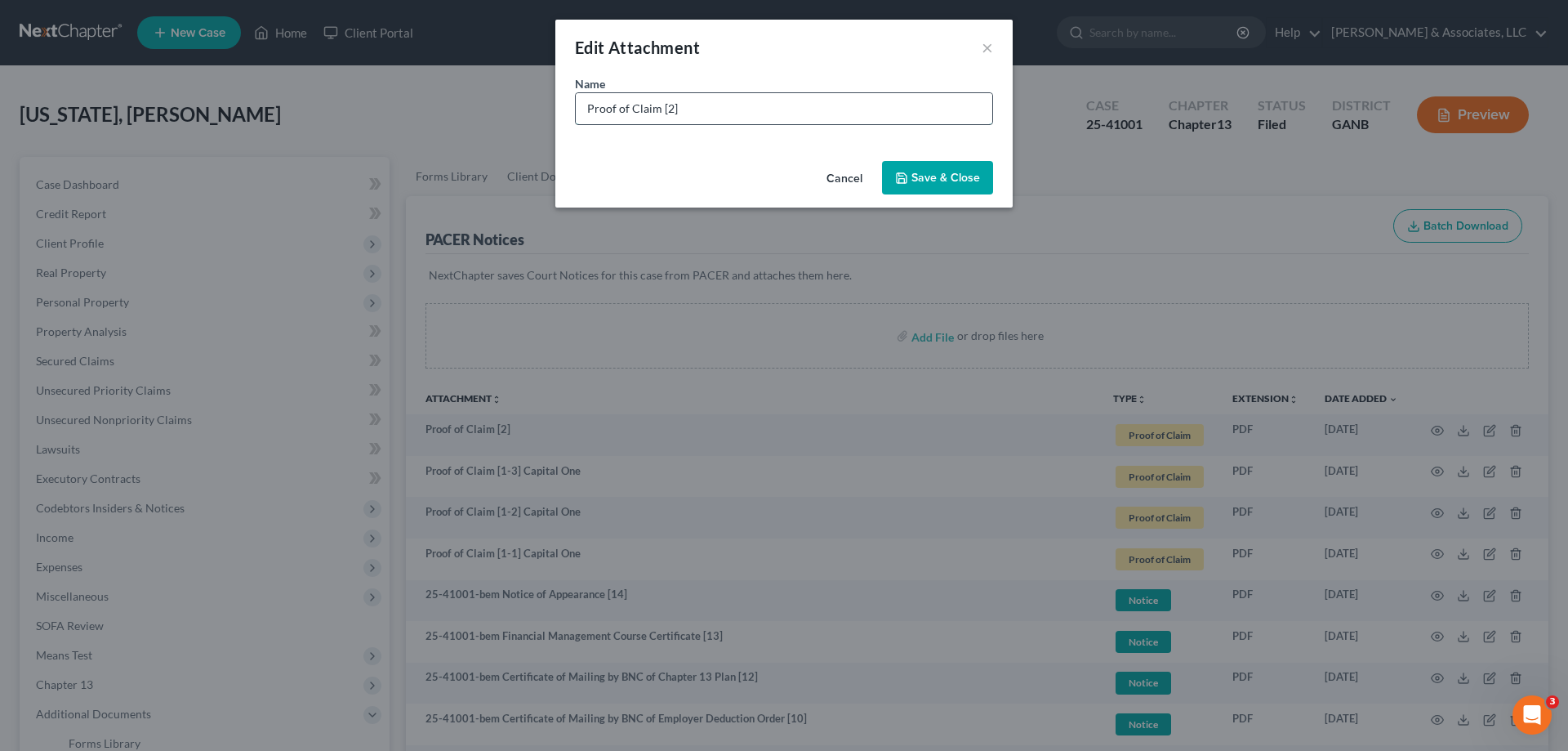
click at [712, 116] on input "Proof of Claim [2]" at bounding box center [784, 109] width 416 height 31
type input "Proof of Claim [2] [PERSON_NAME] [PERSON_NAME]"
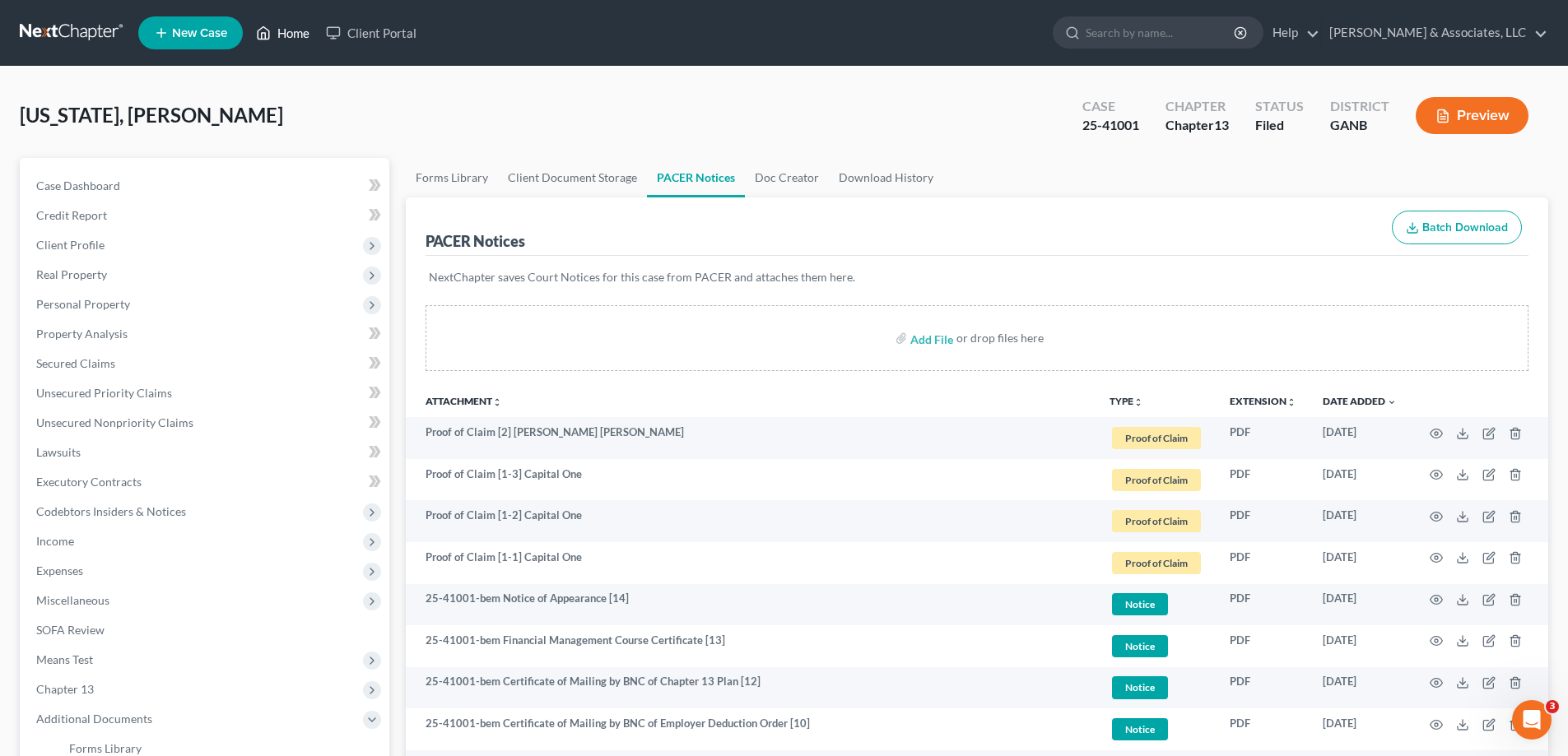
click at [290, 32] on link "Home" at bounding box center [283, 32] width 70 height 29
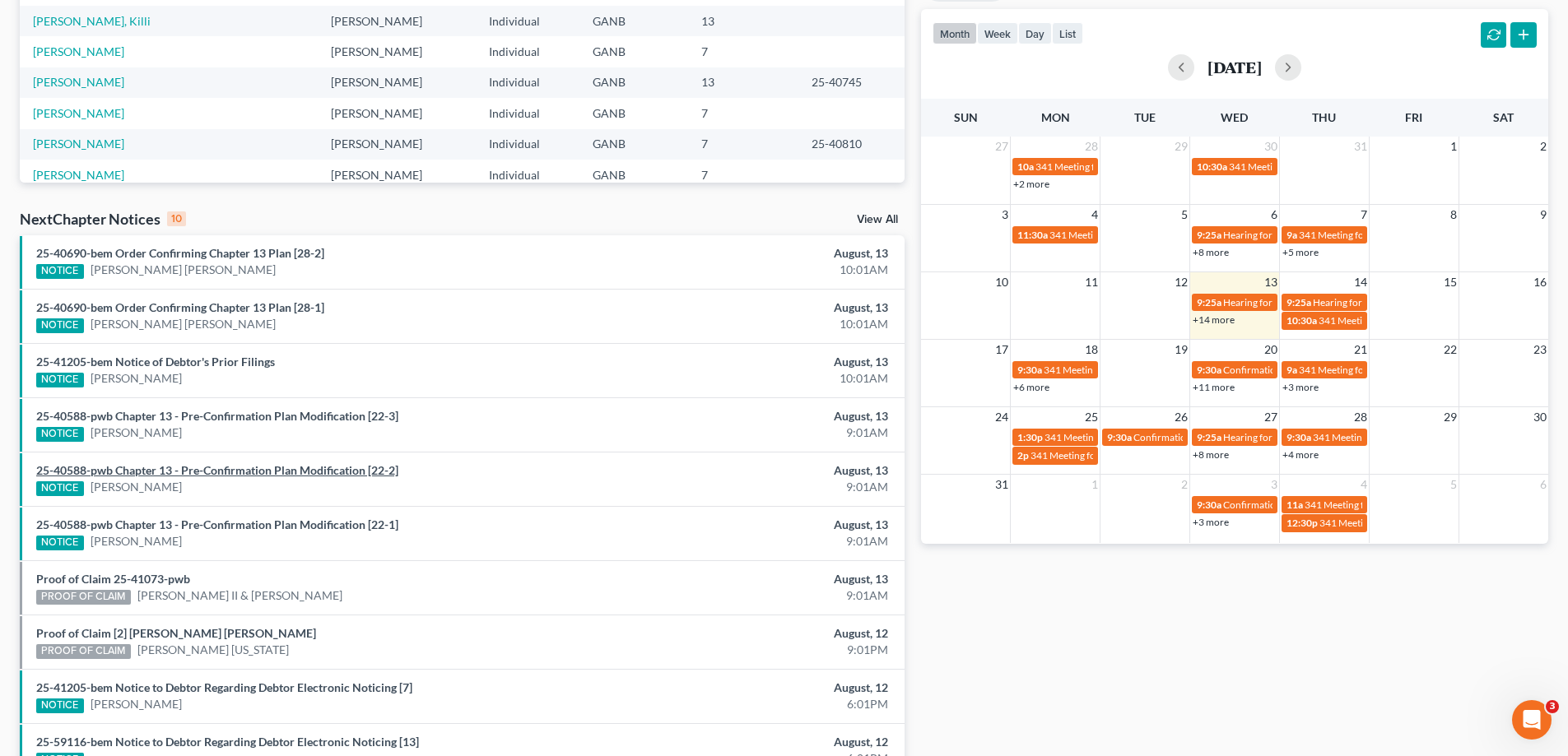
scroll to position [427, 0]
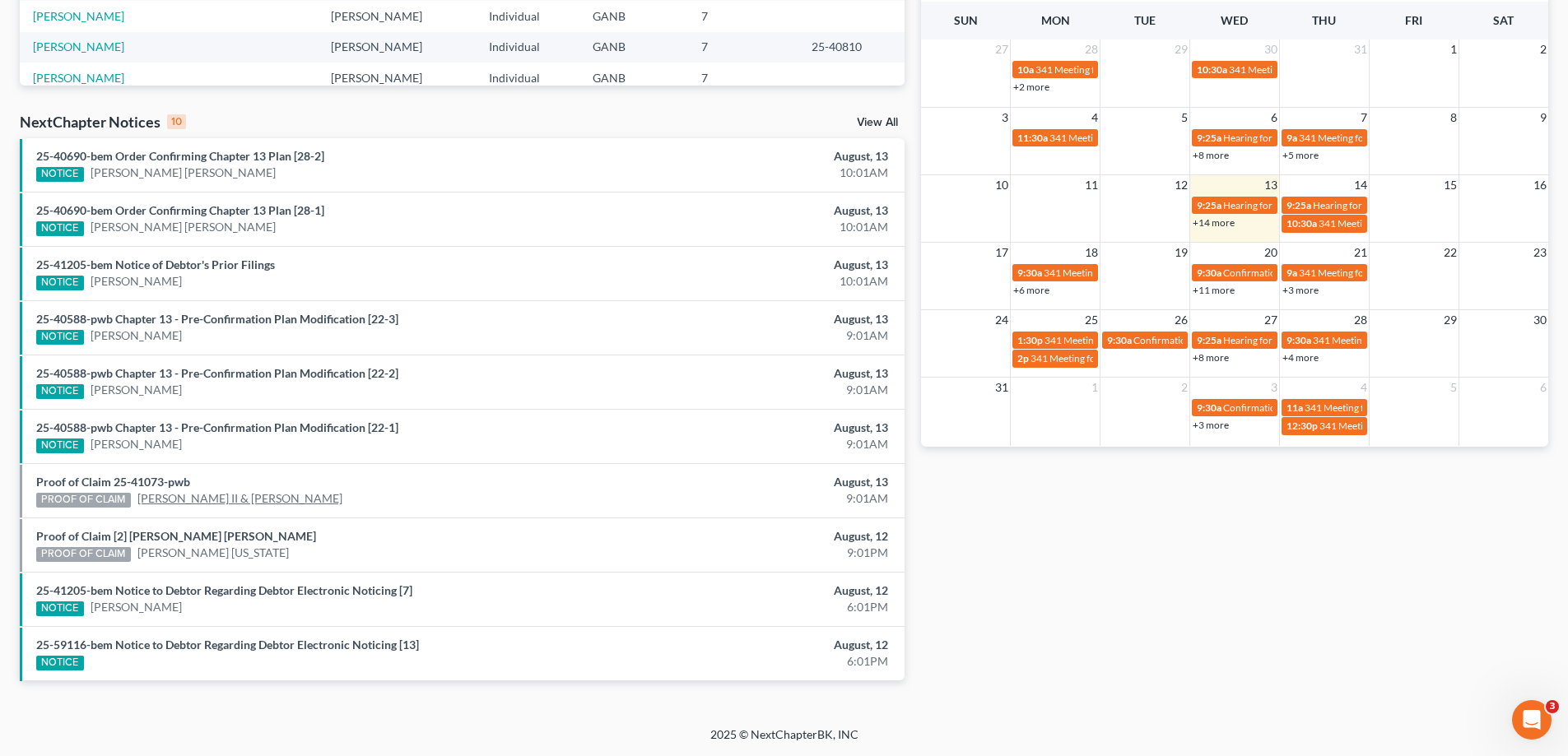
click at [172, 498] on link "[PERSON_NAME] II & [PERSON_NAME]" at bounding box center [240, 498] width 205 height 17
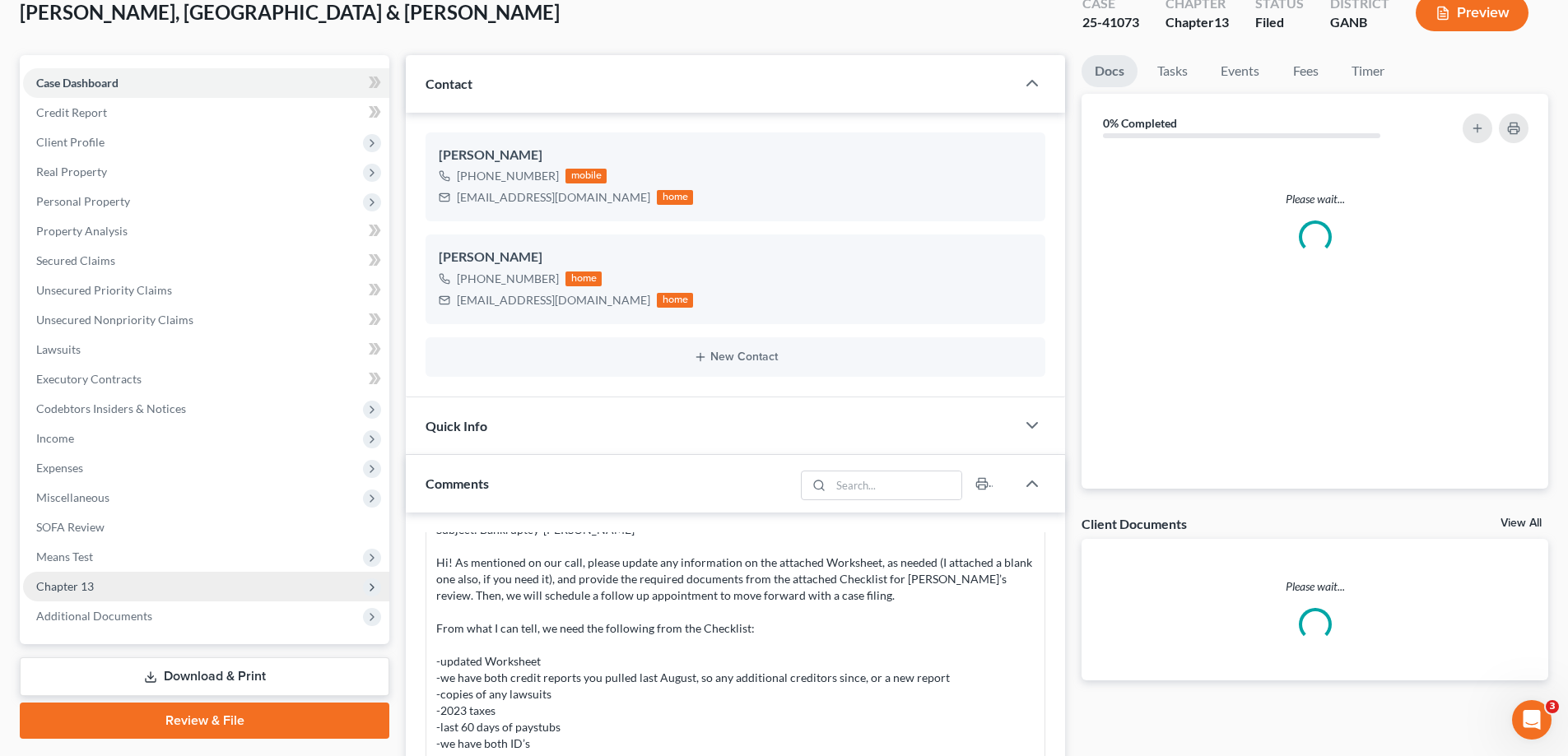
scroll to position [164, 0]
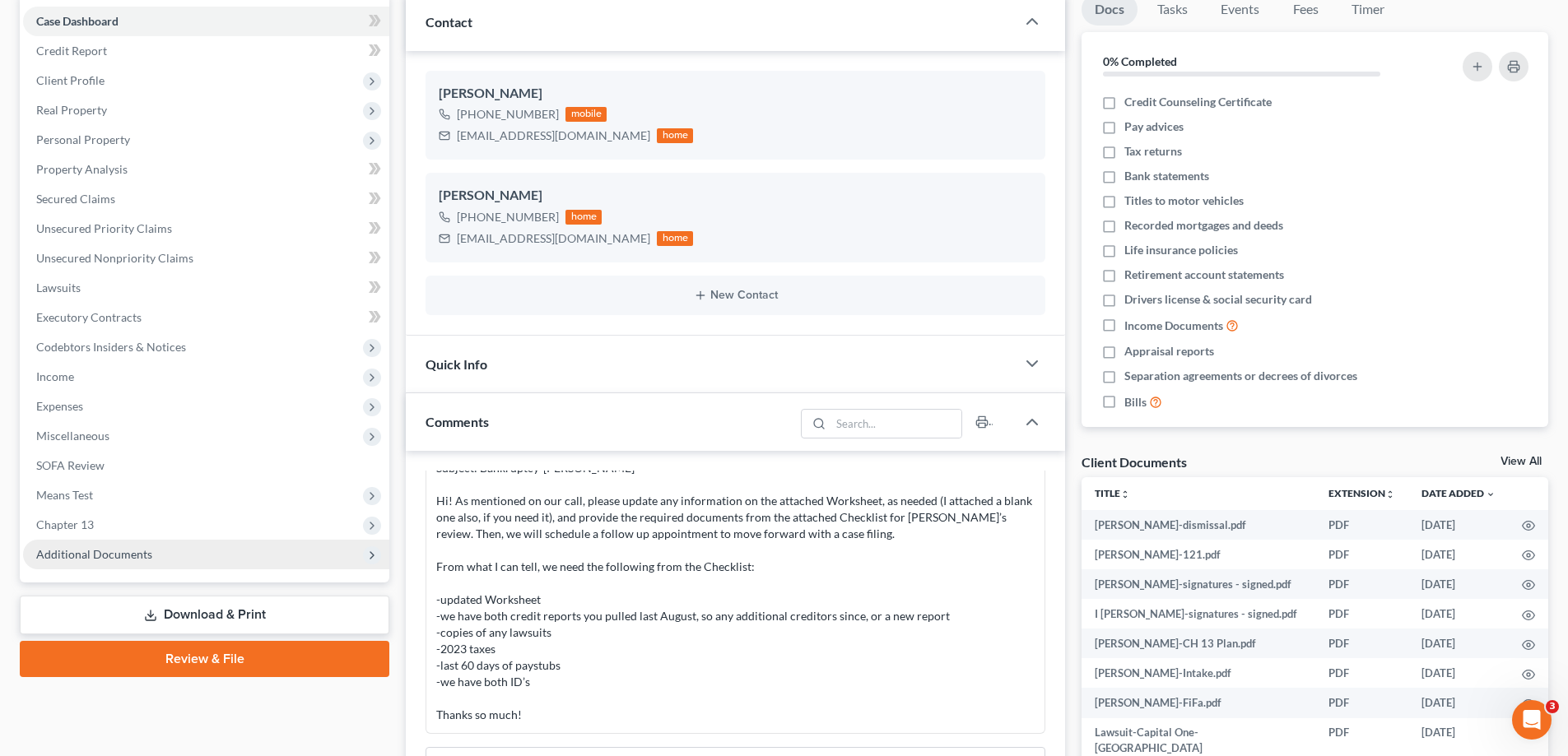
click at [72, 553] on span "Additional Documents" at bounding box center [94, 554] width 116 height 14
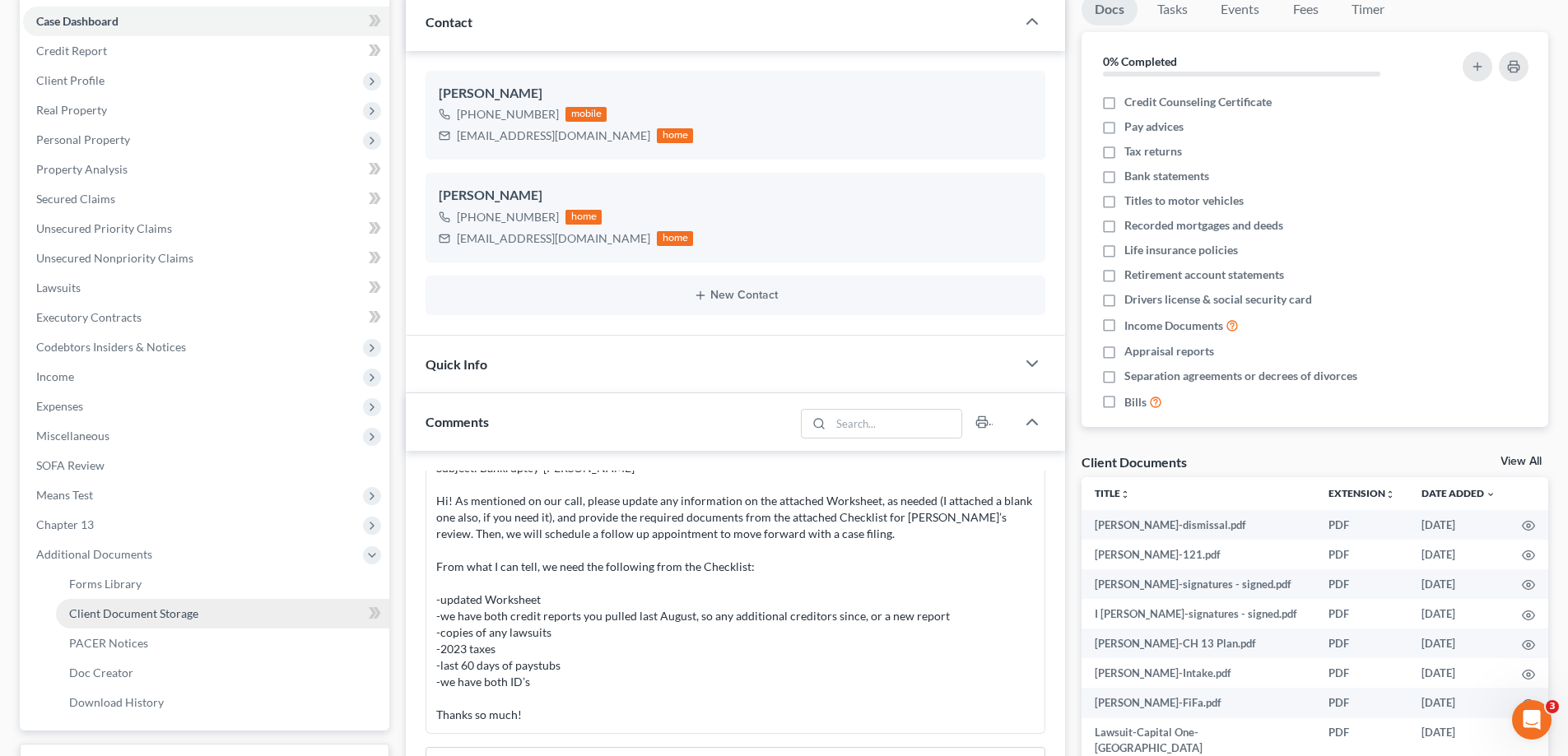
click at [81, 625] on link "Client Document Storage" at bounding box center [222, 613] width 333 height 29
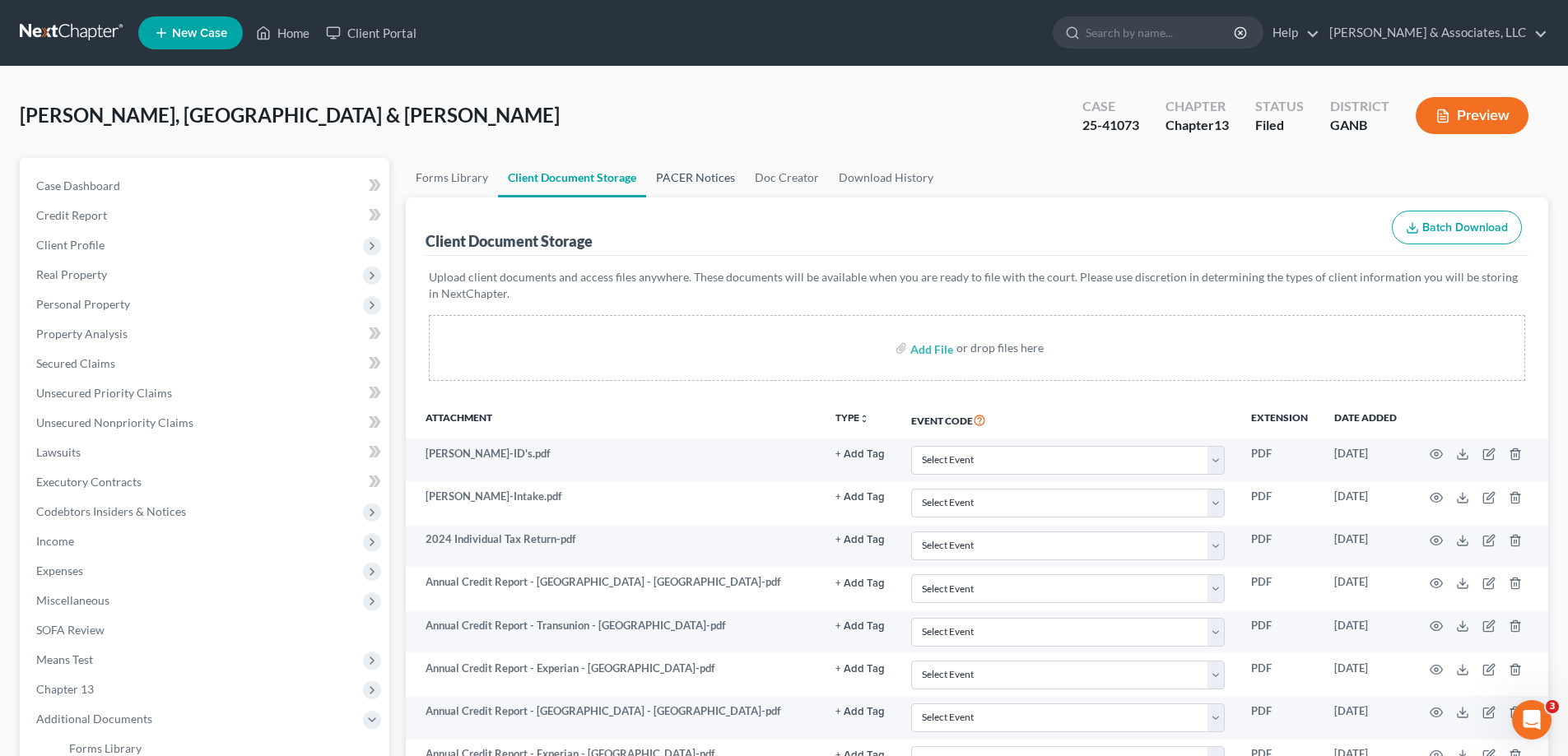
click at [689, 171] on link "PACER Notices" at bounding box center [695, 178] width 99 height 39
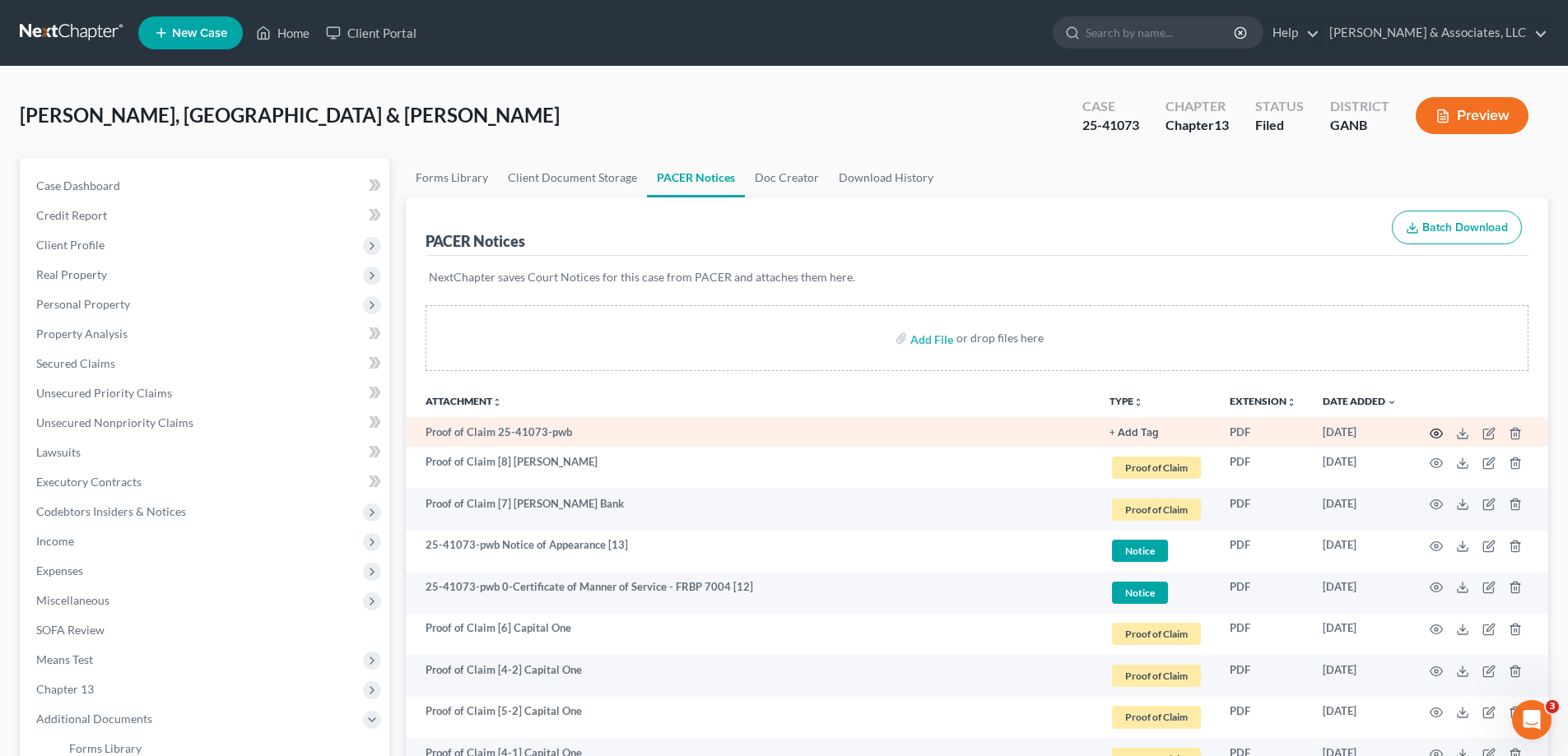
click at [1435, 433] on circle "button" at bounding box center [1436, 434] width 4 height 4
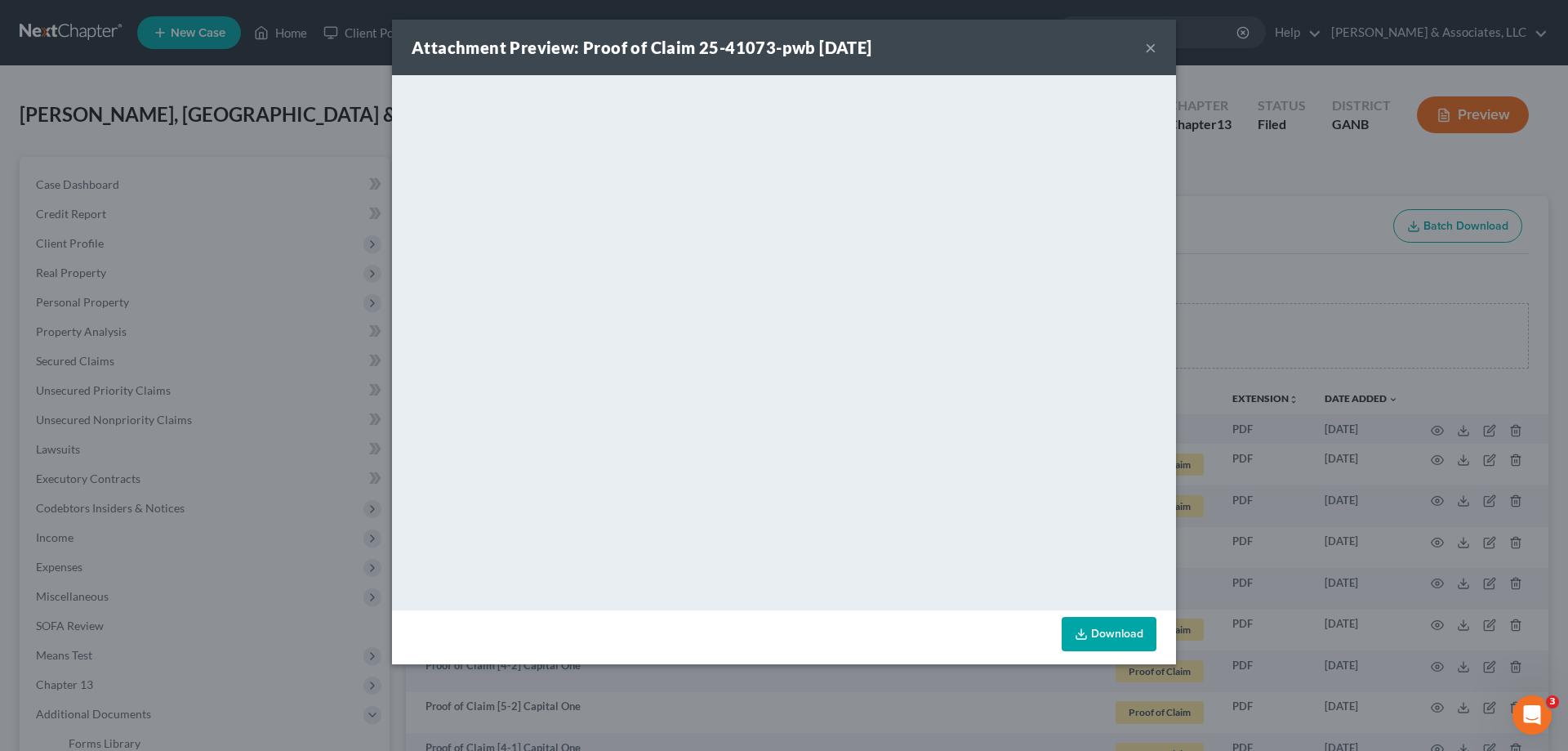
click at [1152, 46] on button "×" at bounding box center [1151, 48] width 11 height 19
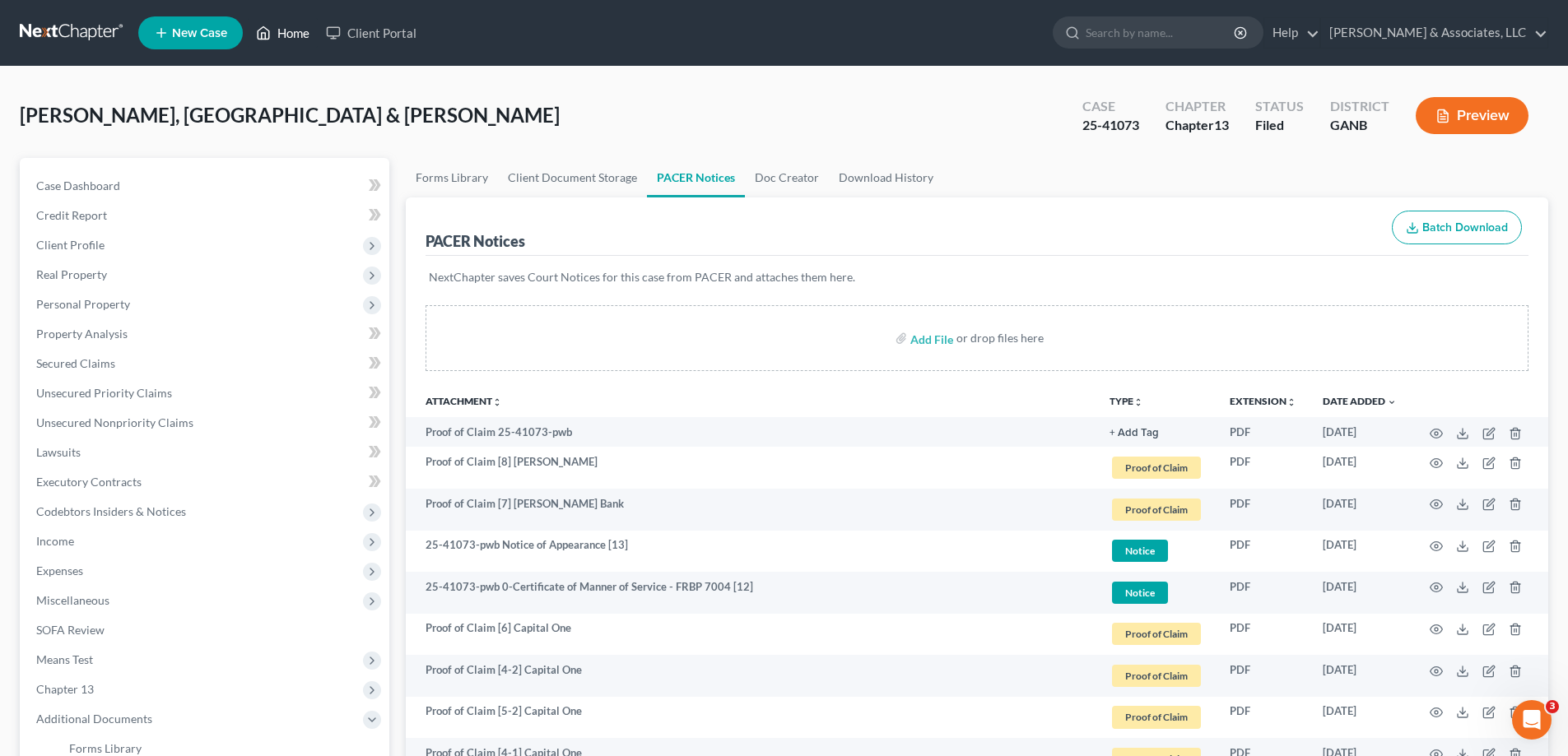
click at [293, 33] on link "Home" at bounding box center [283, 32] width 70 height 29
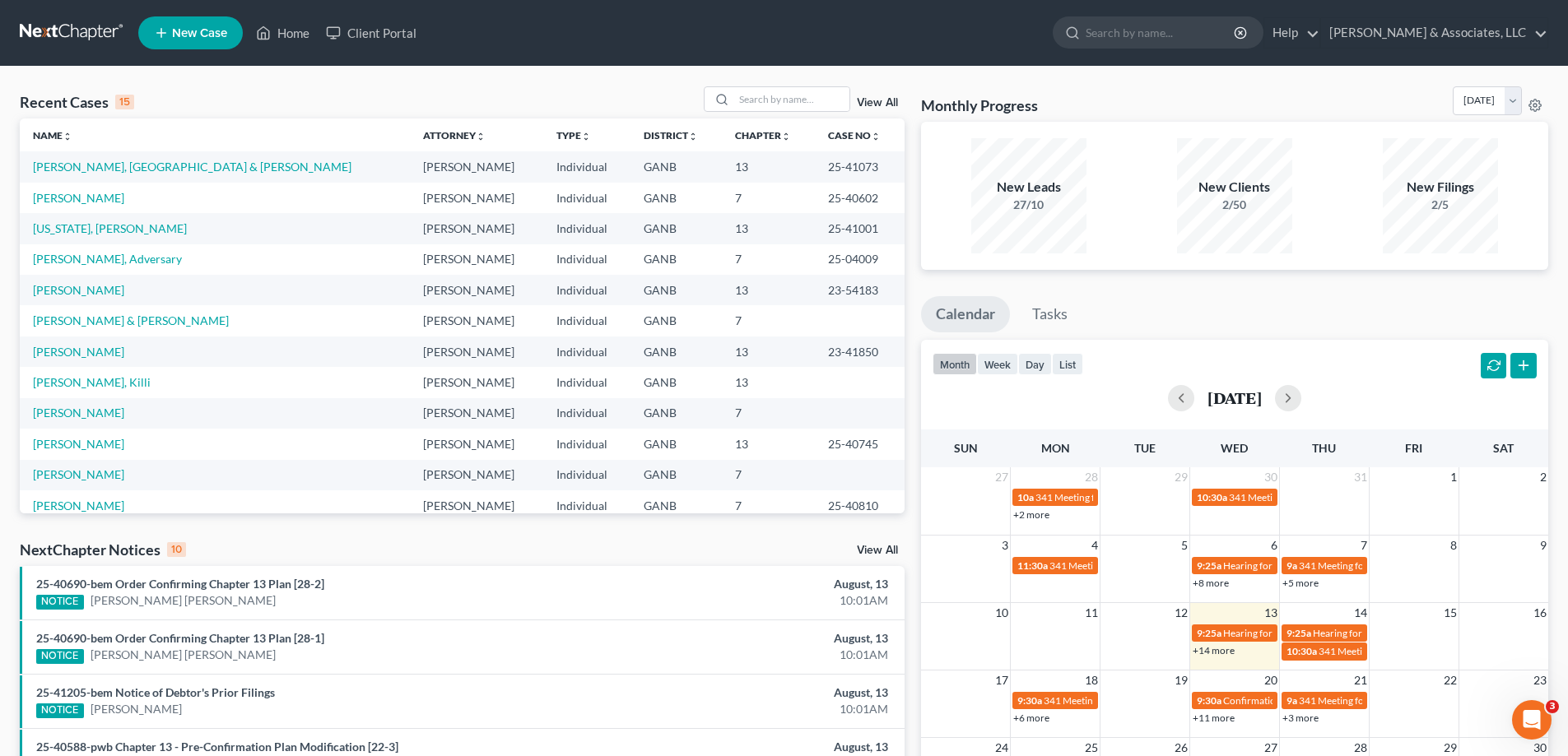
click at [892, 550] on link "View All" at bounding box center [877, 550] width 41 height 12
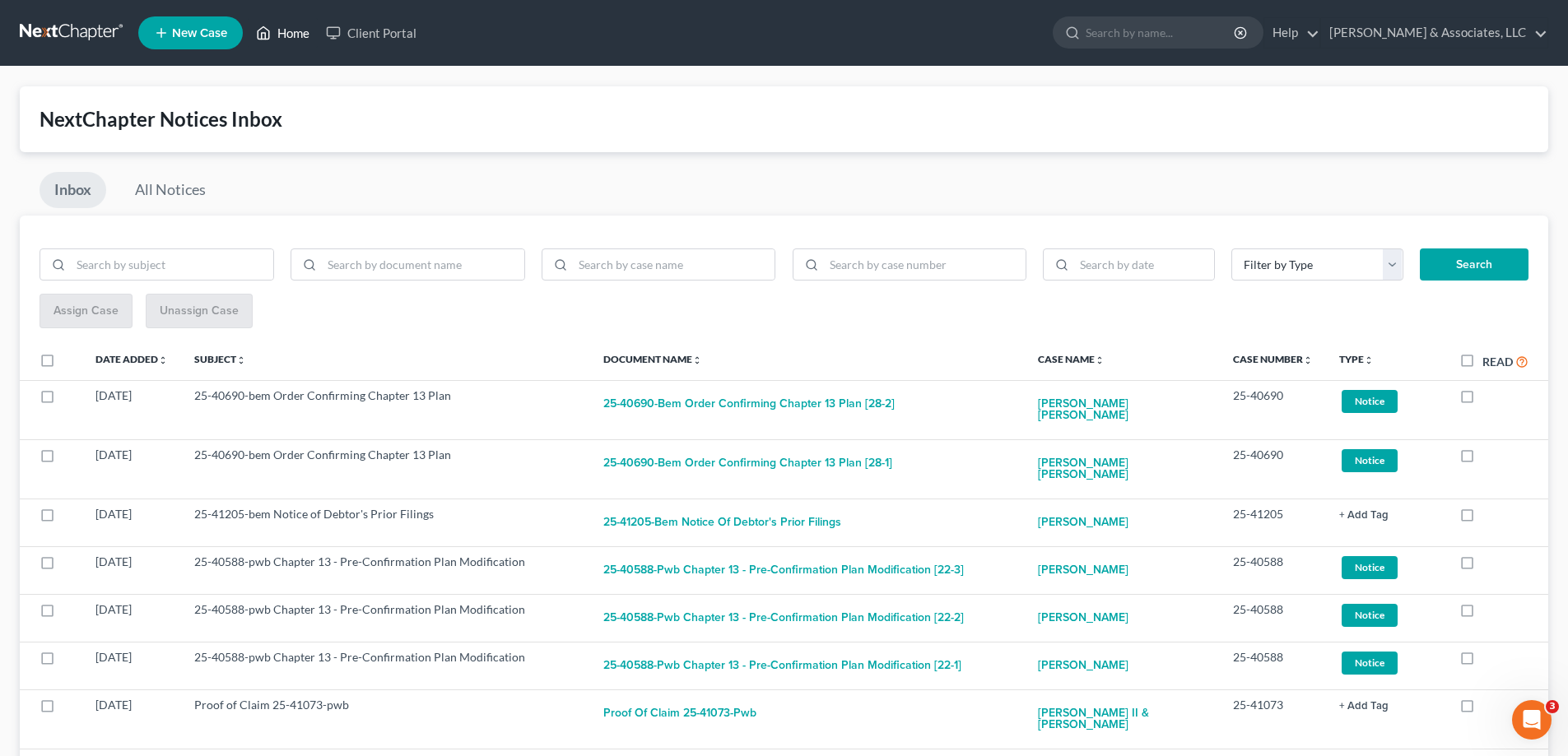
click at [291, 28] on link "Home" at bounding box center [283, 32] width 70 height 29
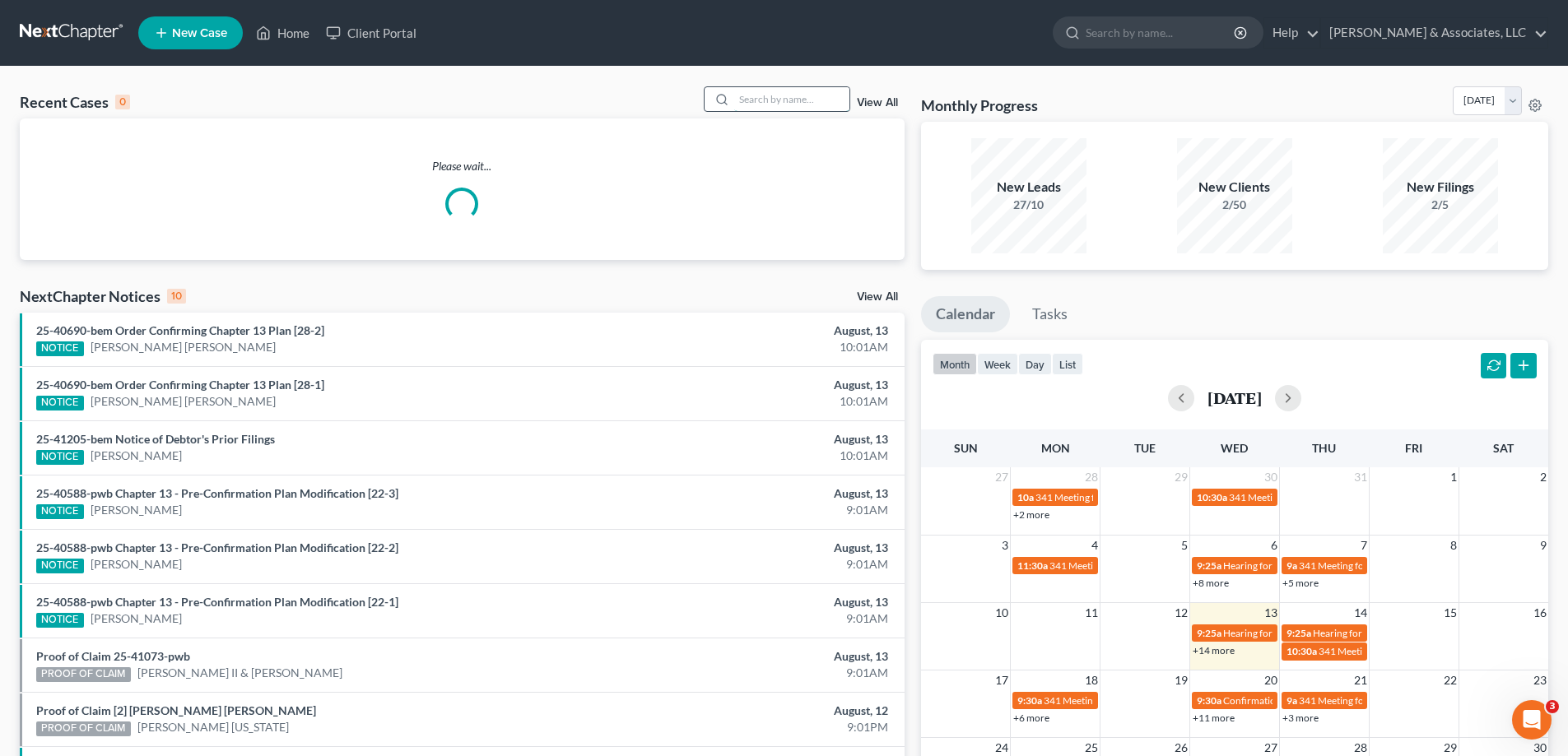
click at [792, 99] on input "search" at bounding box center [792, 99] width 116 height 24
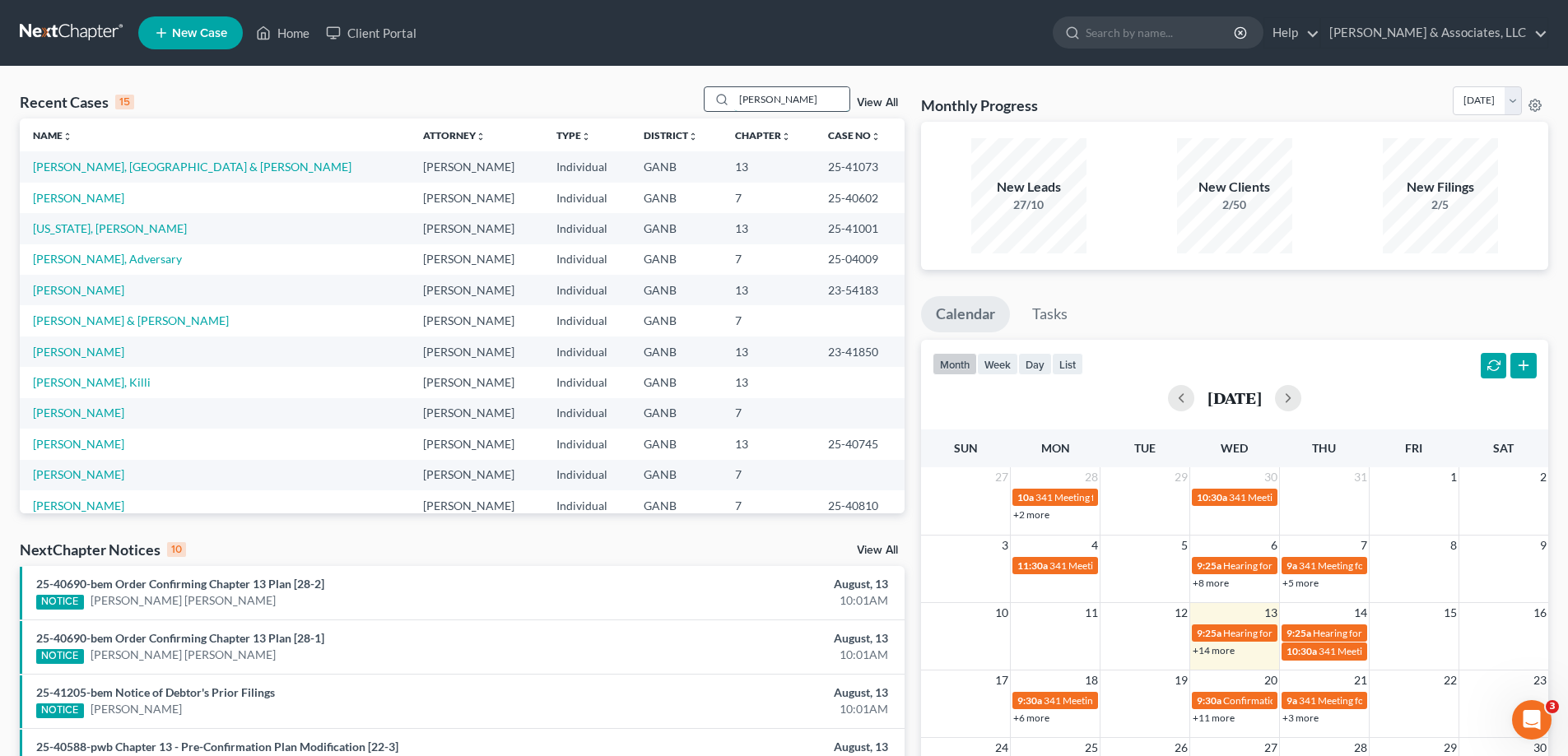
type input "allen"
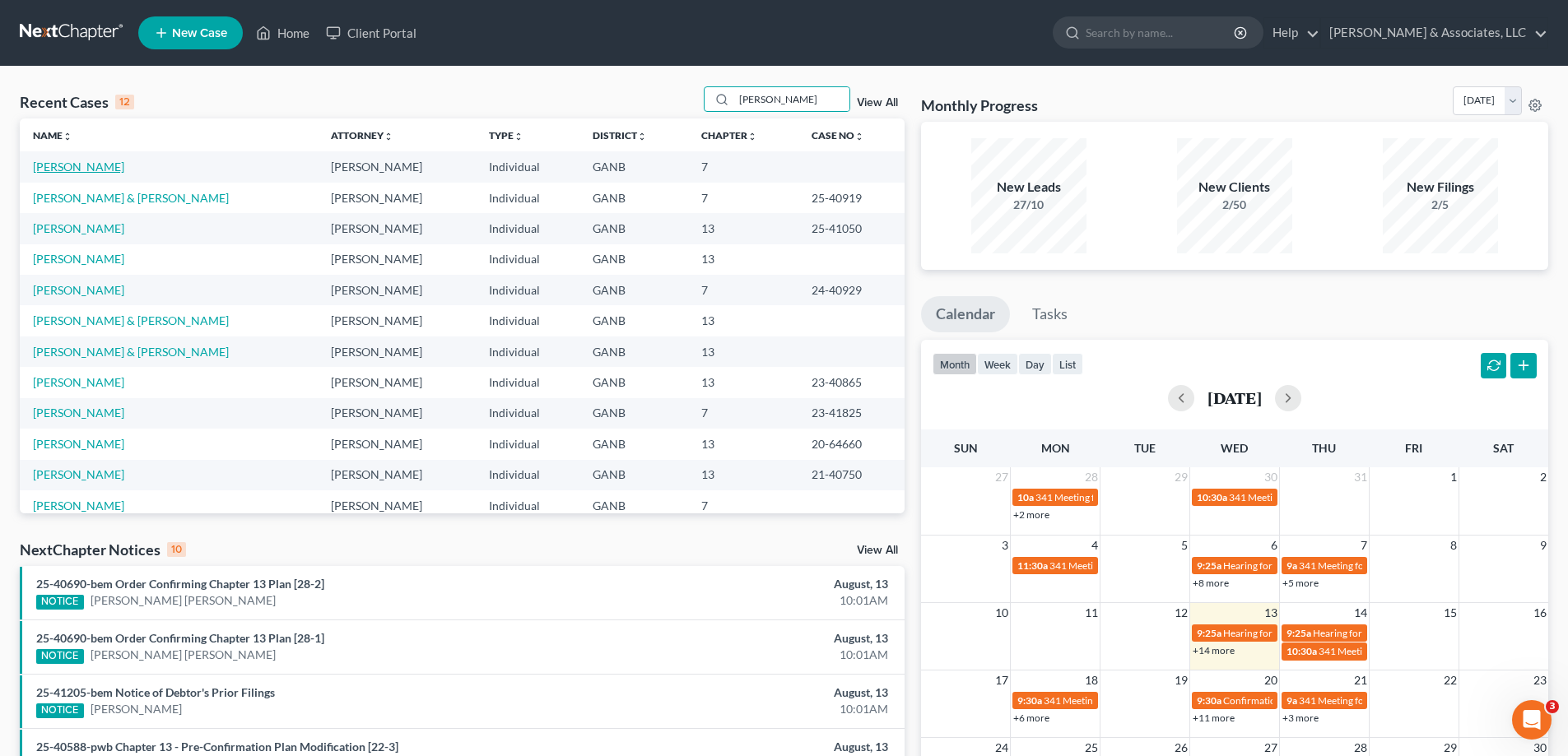
click at [96, 165] on link "[PERSON_NAME]" at bounding box center [78, 167] width 92 height 14
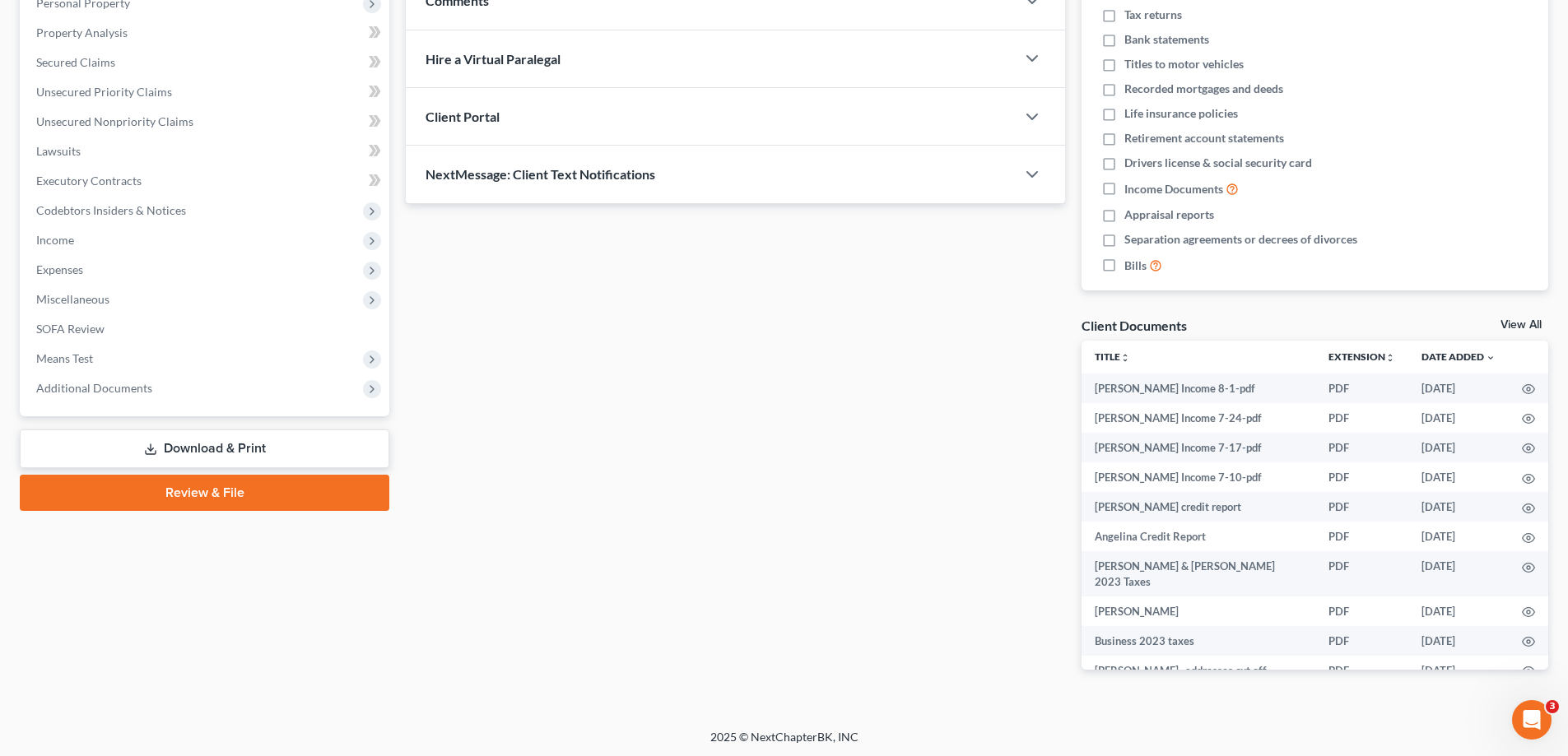
scroll to position [304, 0]
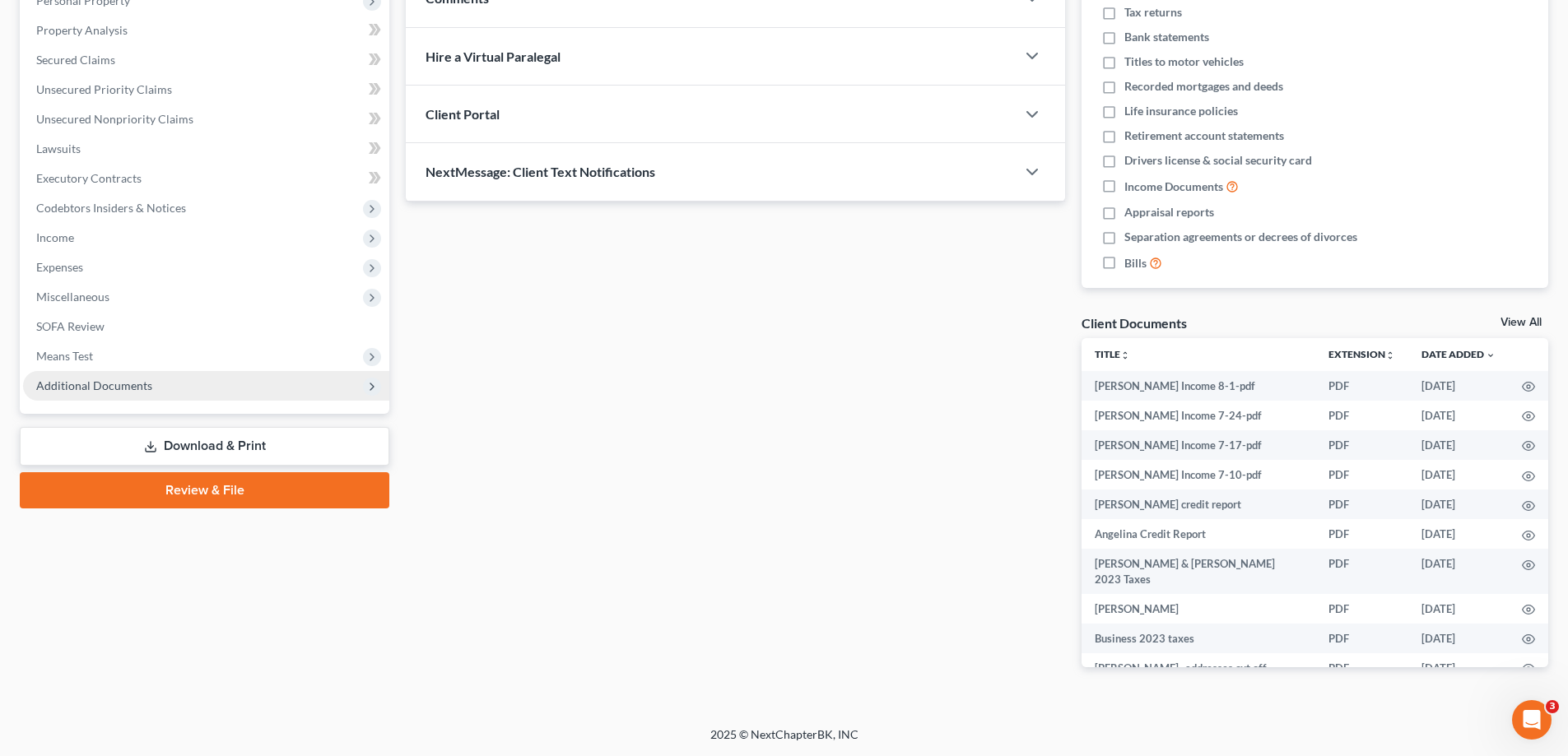
click at [112, 384] on span "Additional Documents" at bounding box center [94, 386] width 116 height 14
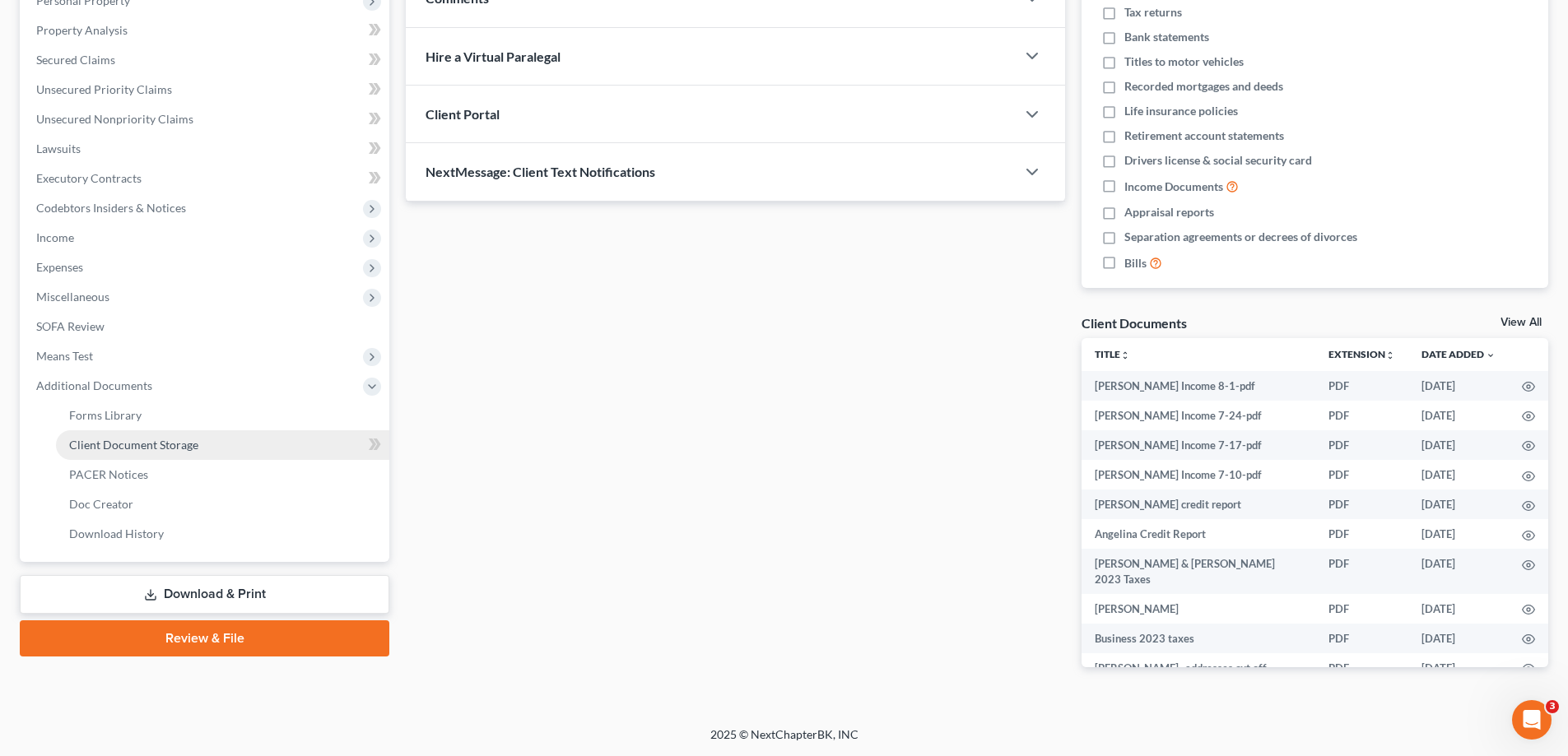
click at [119, 449] on span "Client Document Storage" at bounding box center [133, 444] width 129 height 14
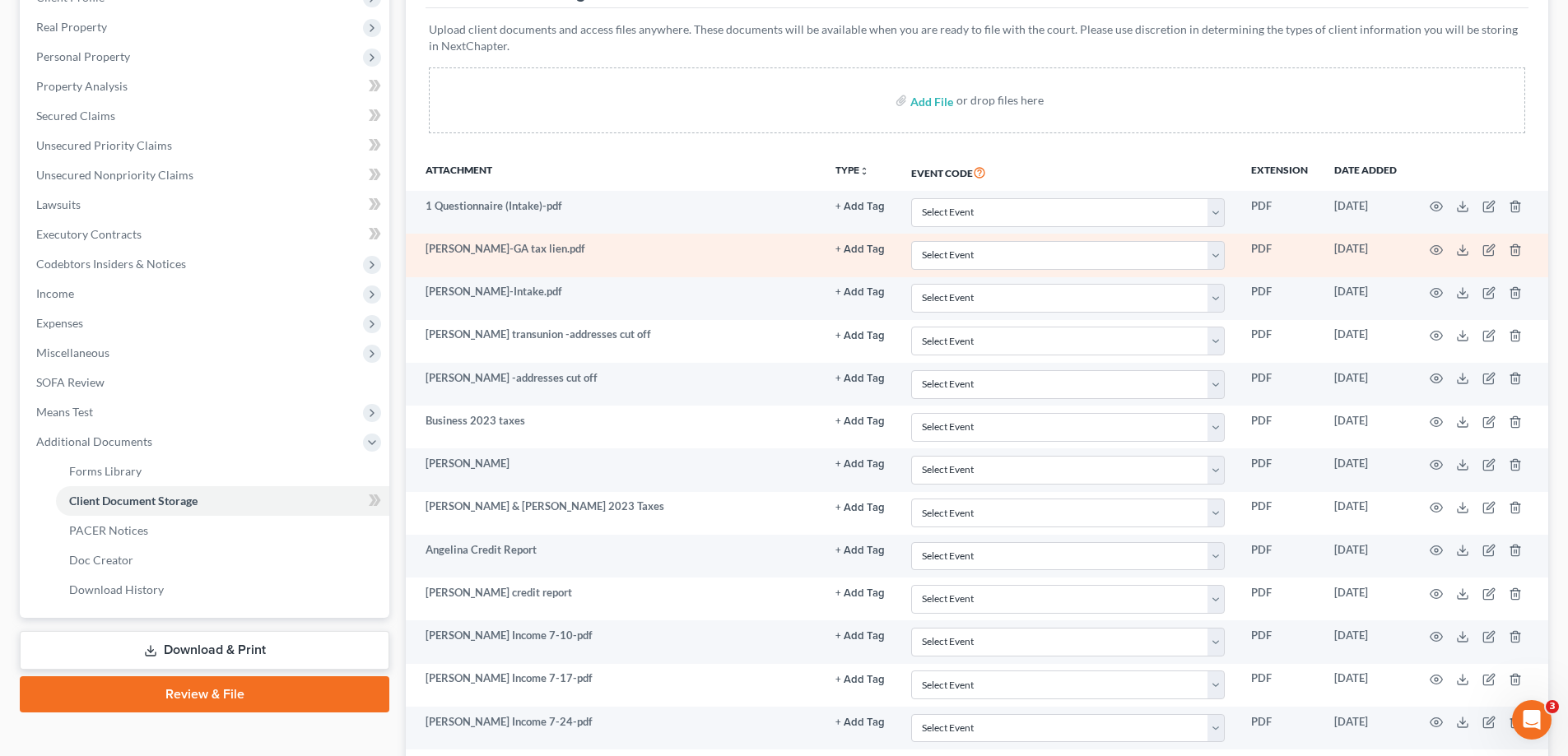
scroll to position [84, 0]
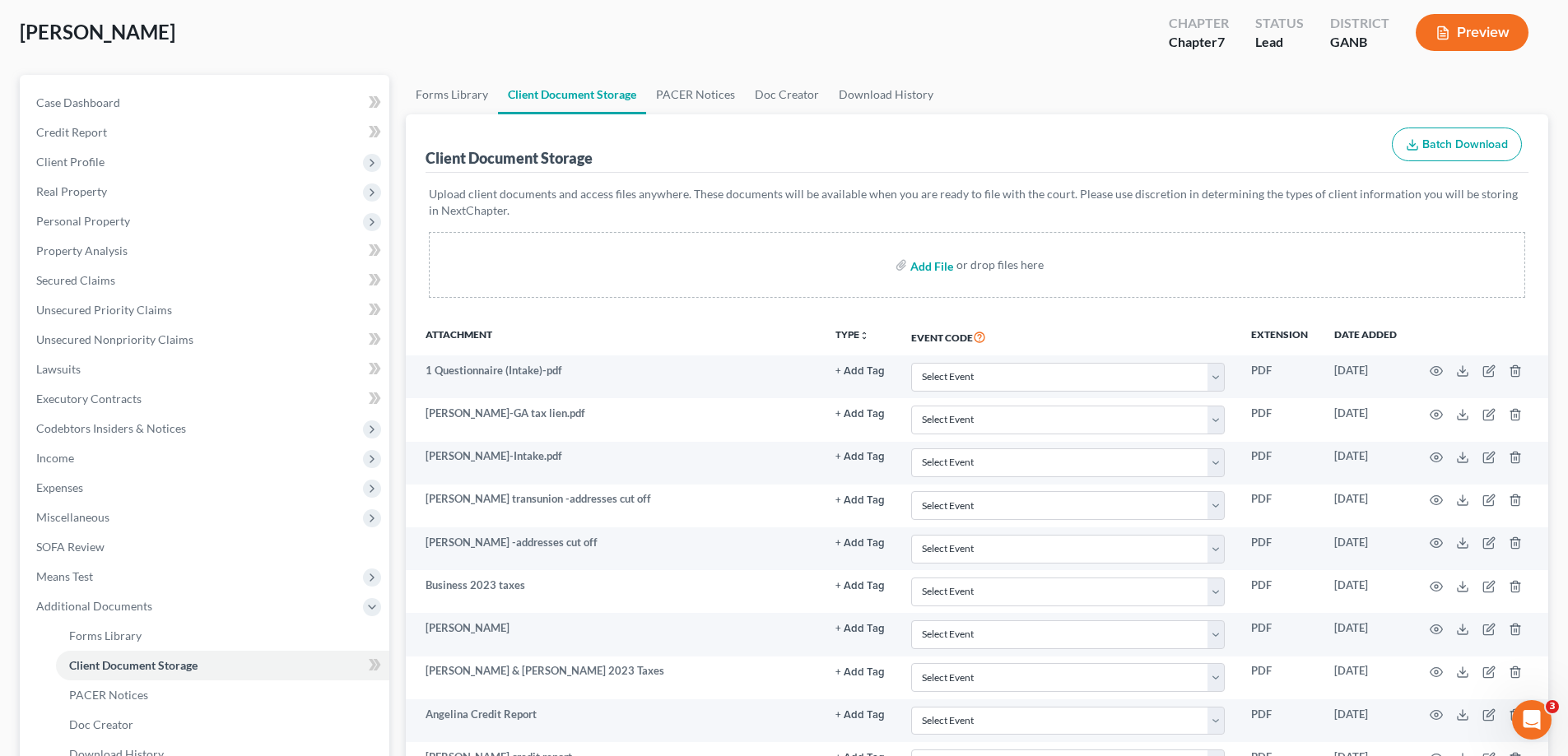
click at [922, 268] on input "file" at bounding box center [930, 264] width 39 height 29
type input "C:\fakepath\Scottie SSN.jpg"
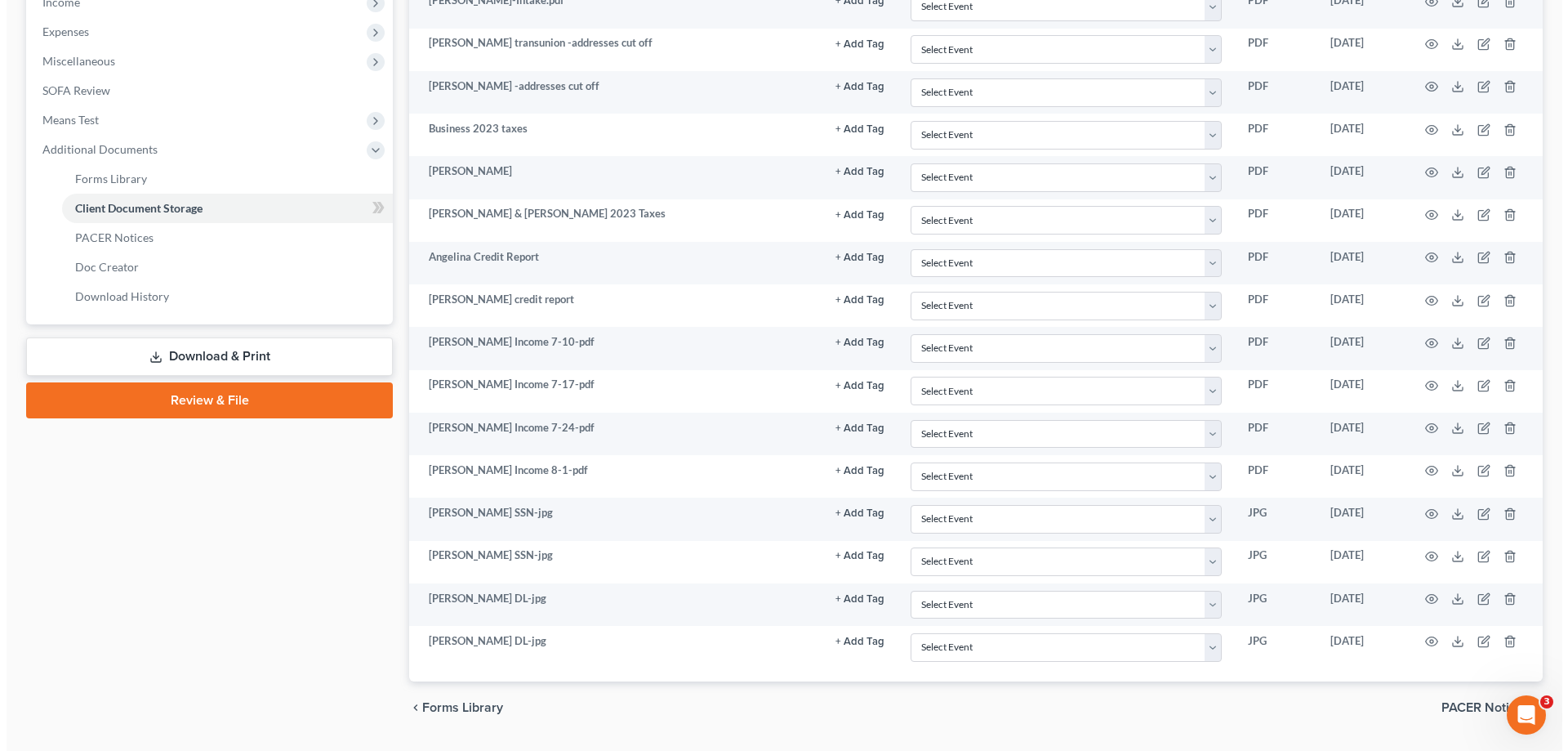
scroll to position [537, 0]
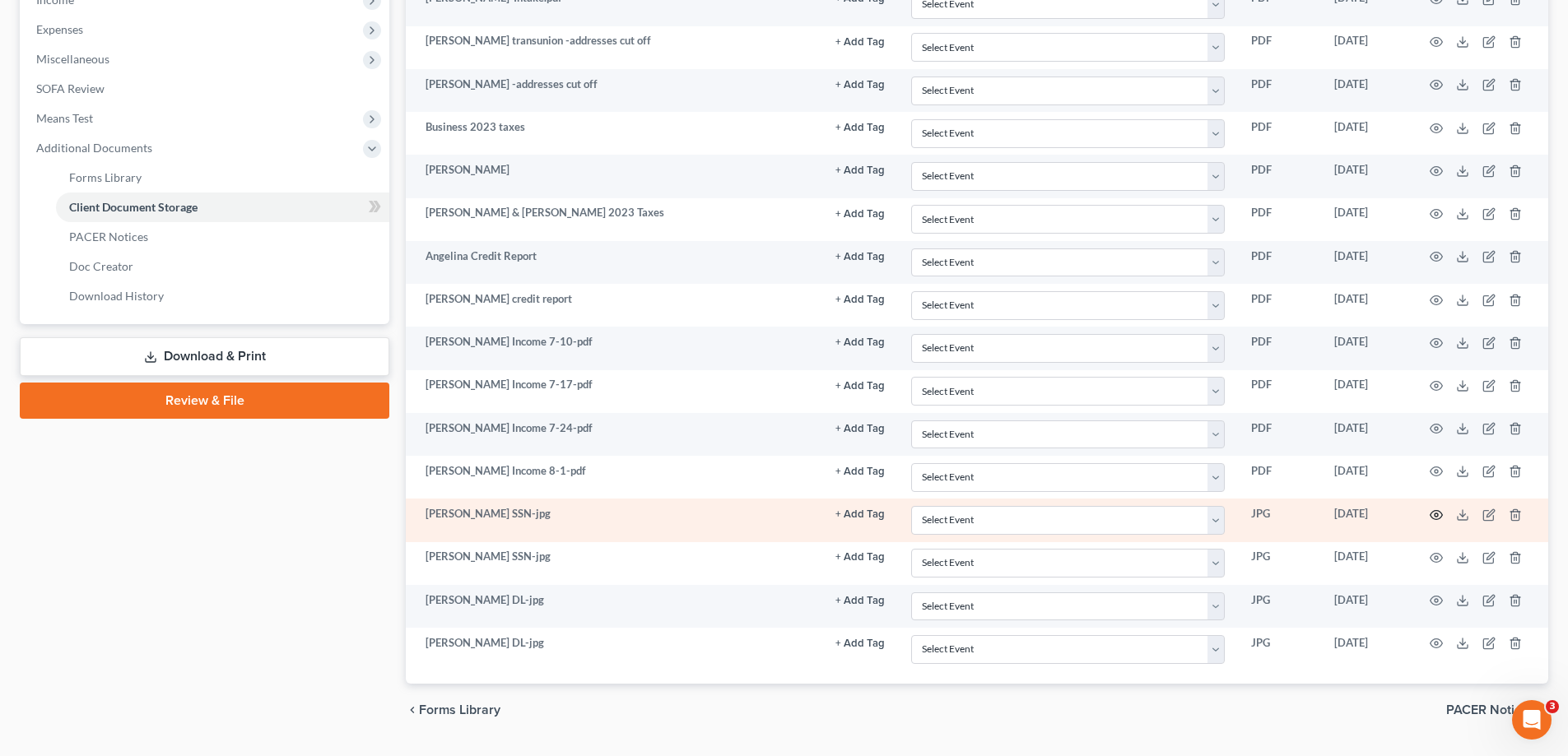
click at [1435, 515] on circle "button" at bounding box center [1436, 515] width 4 height 4
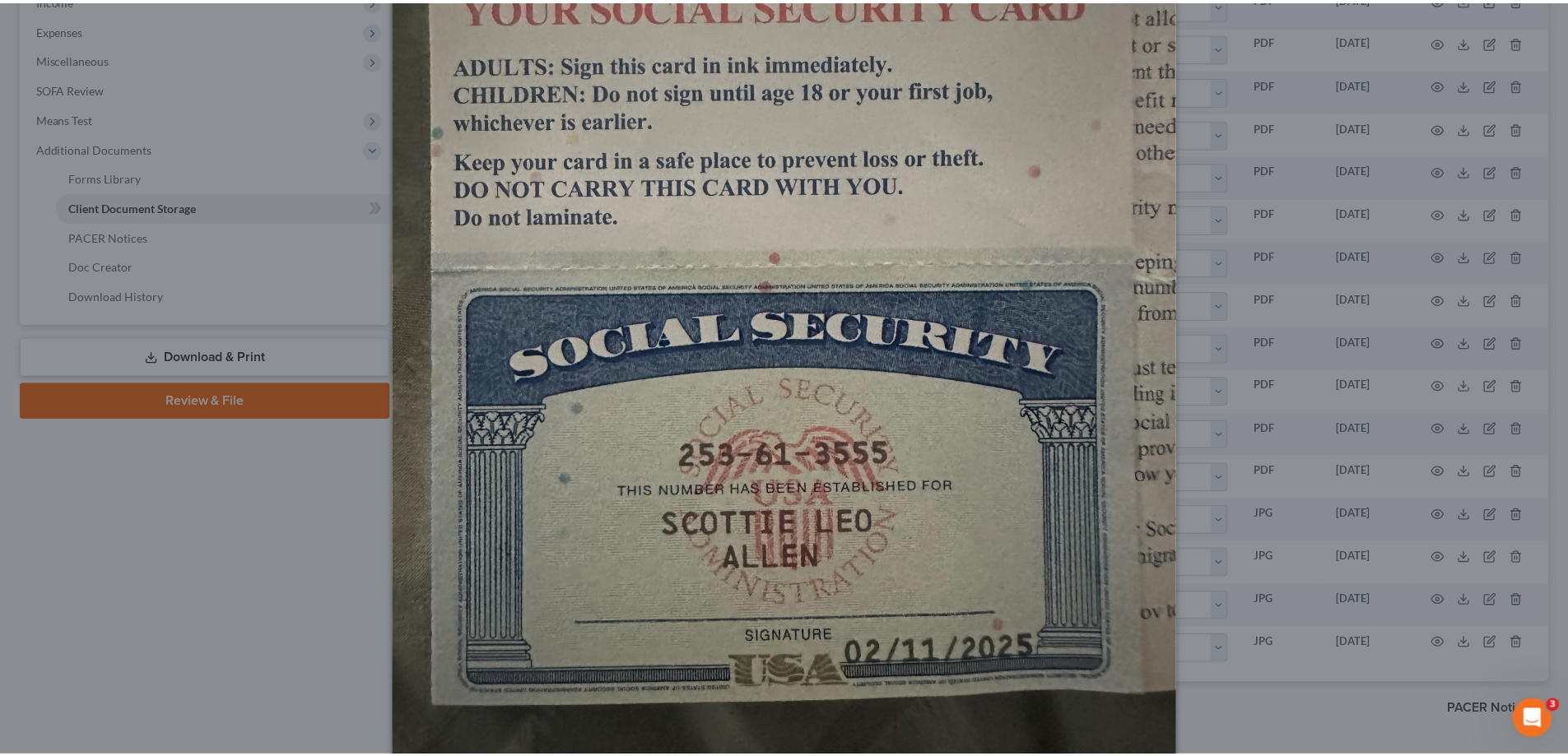
scroll to position [36, 0]
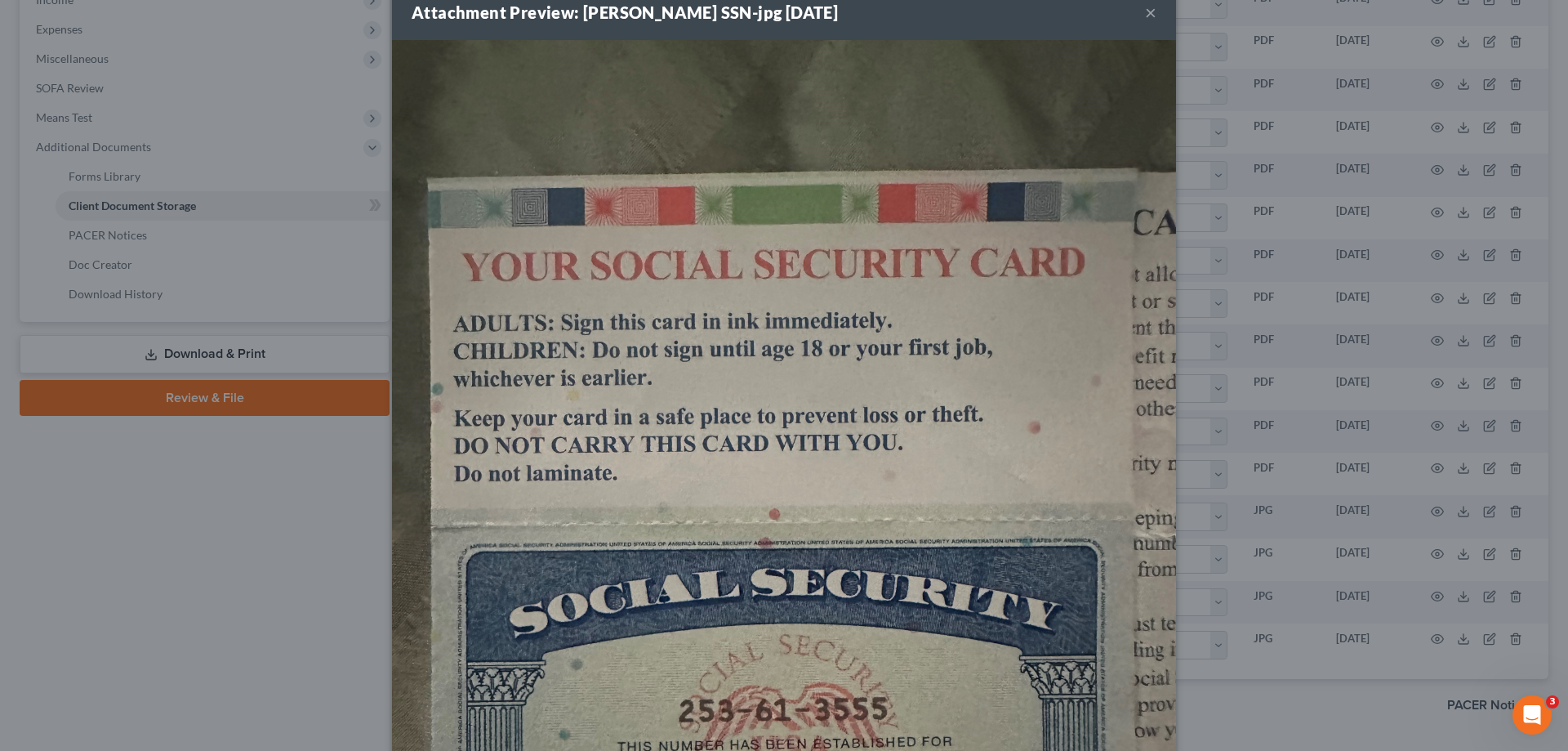
click at [1146, 11] on button "×" at bounding box center [1151, 12] width 11 height 19
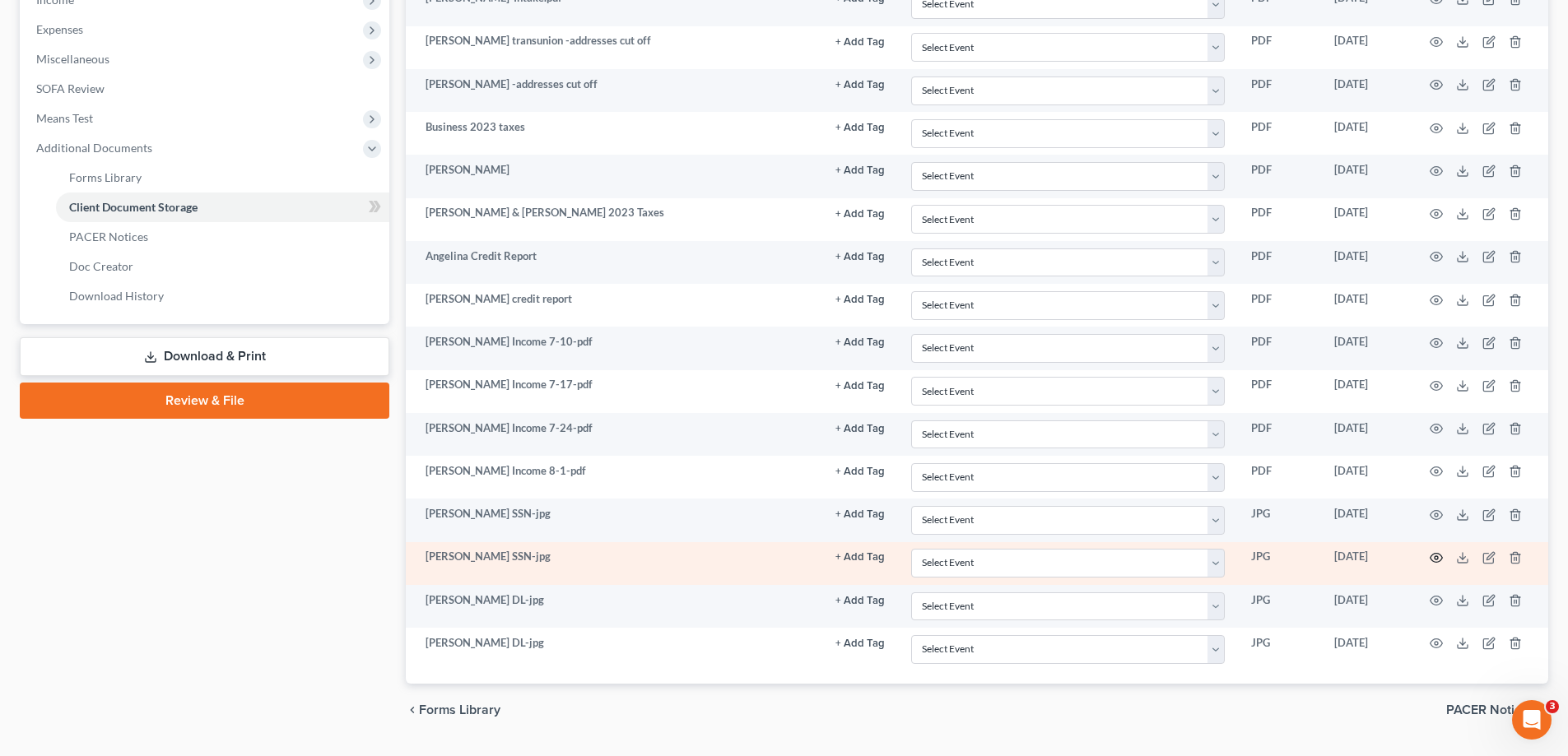
click at [1434, 557] on icon "button" at bounding box center [1436, 557] width 13 height 13
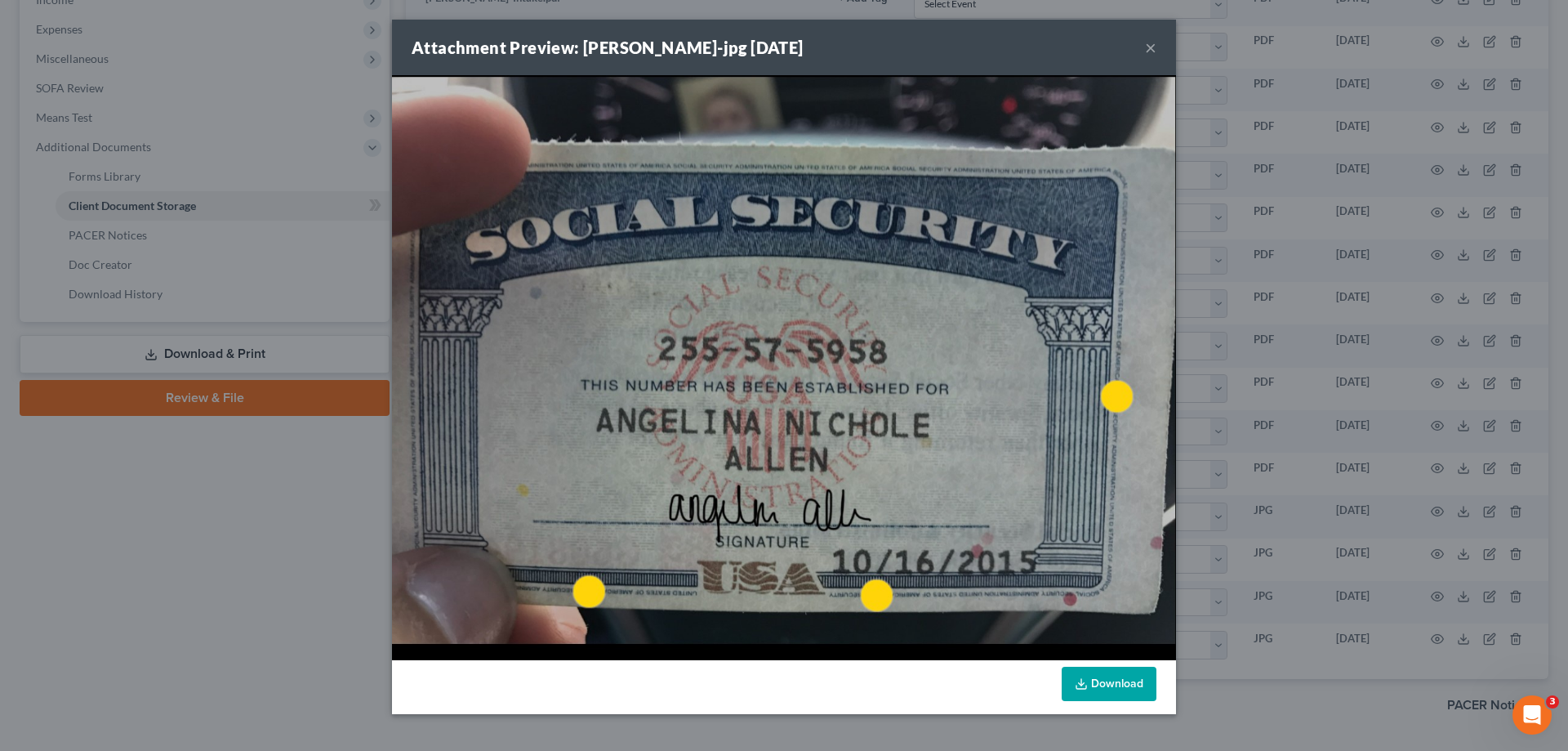
click at [1150, 49] on button "×" at bounding box center [1151, 48] width 11 height 19
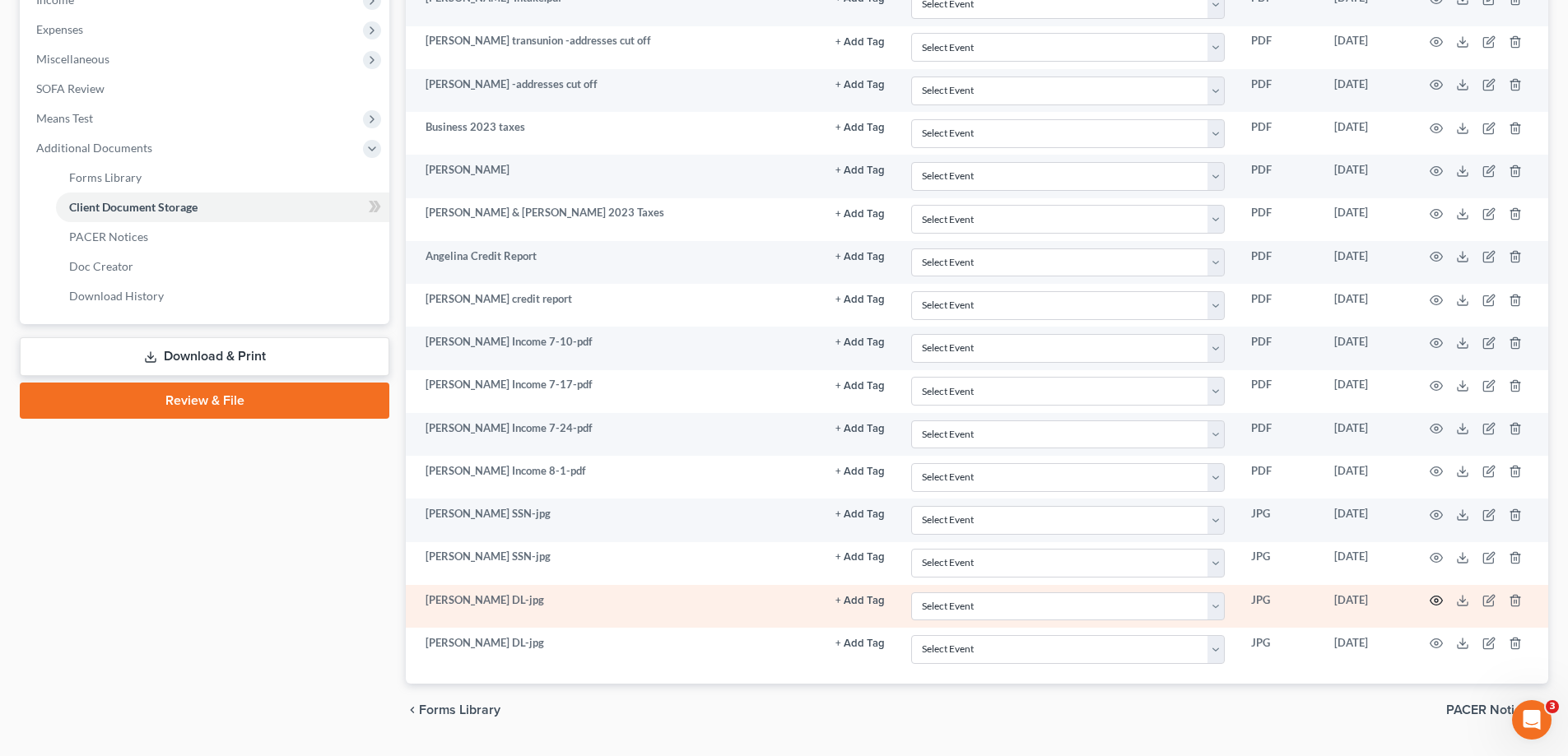
click at [1438, 601] on icon "button" at bounding box center [1436, 600] width 13 height 13
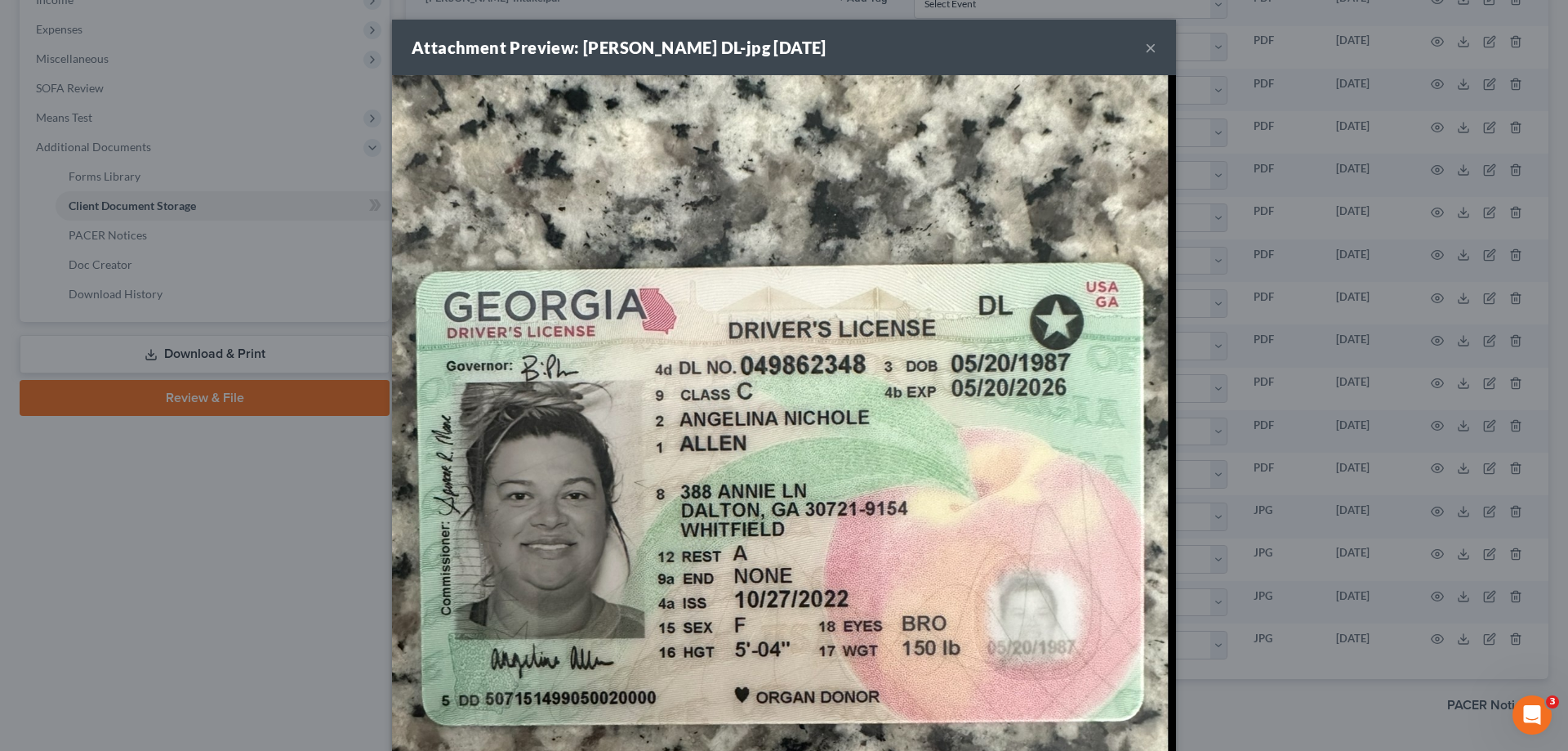
click at [1150, 41] on button "×" at bounding box center [1151, 48] width 11 height 19
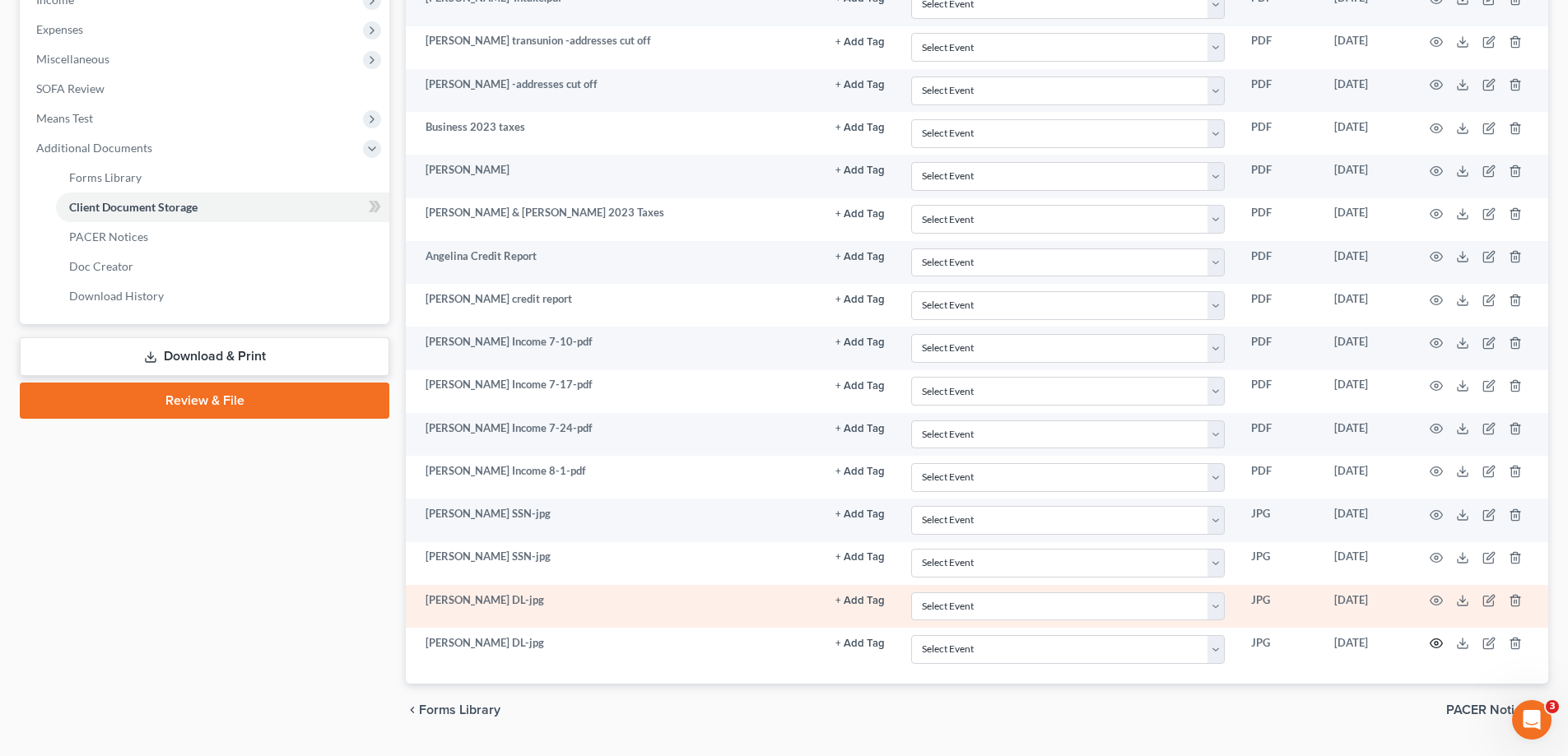
drag, startPoint x: 1434, startPoint y: 637, endPoint x: 1421, endPoint y: 594, distance: 44.9
click at [1434, 636] on td at bounding box center [1479, 649] width 139 height 43
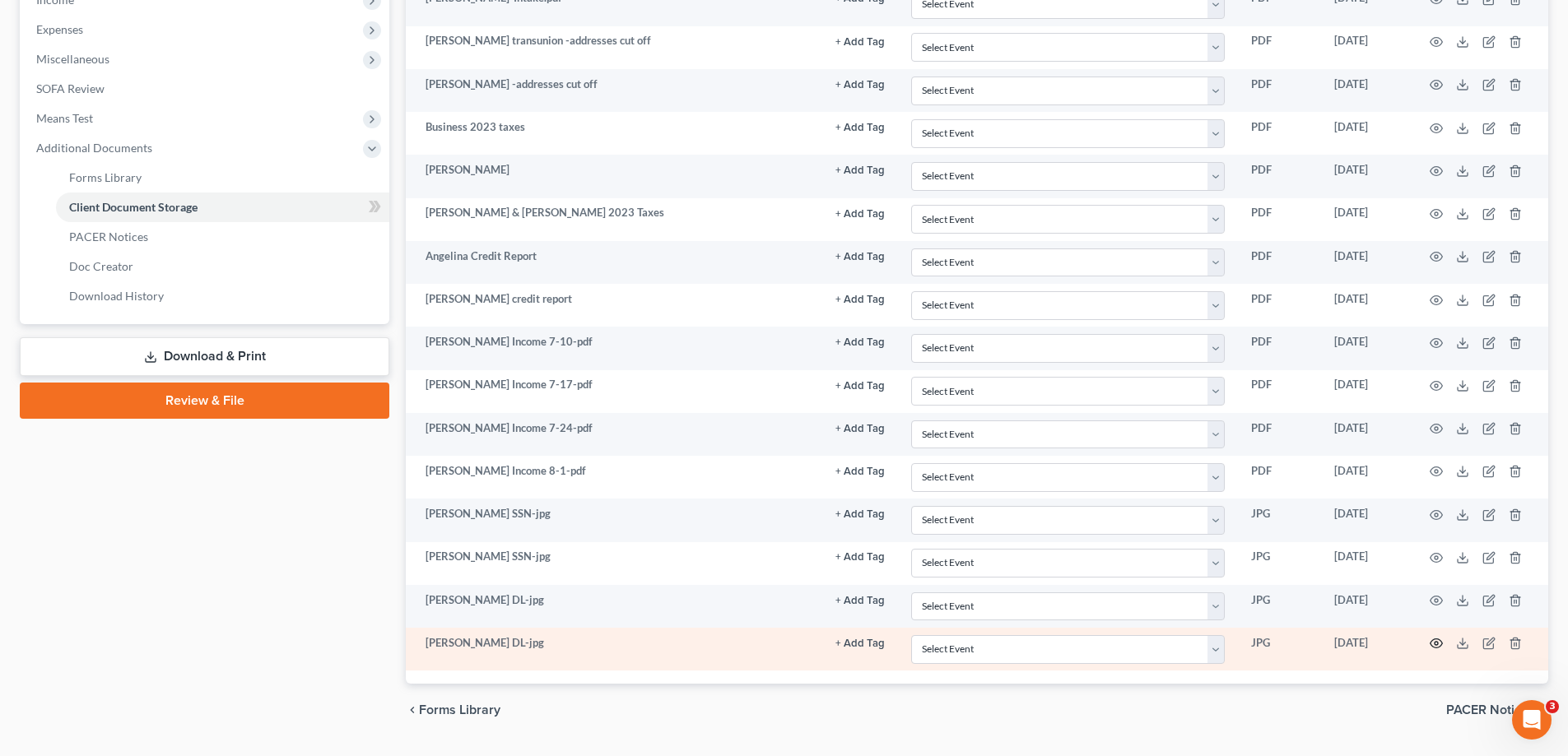
click at [1433, 640] on icon "button" at bounding box center [1436, 643] width 12 height 9
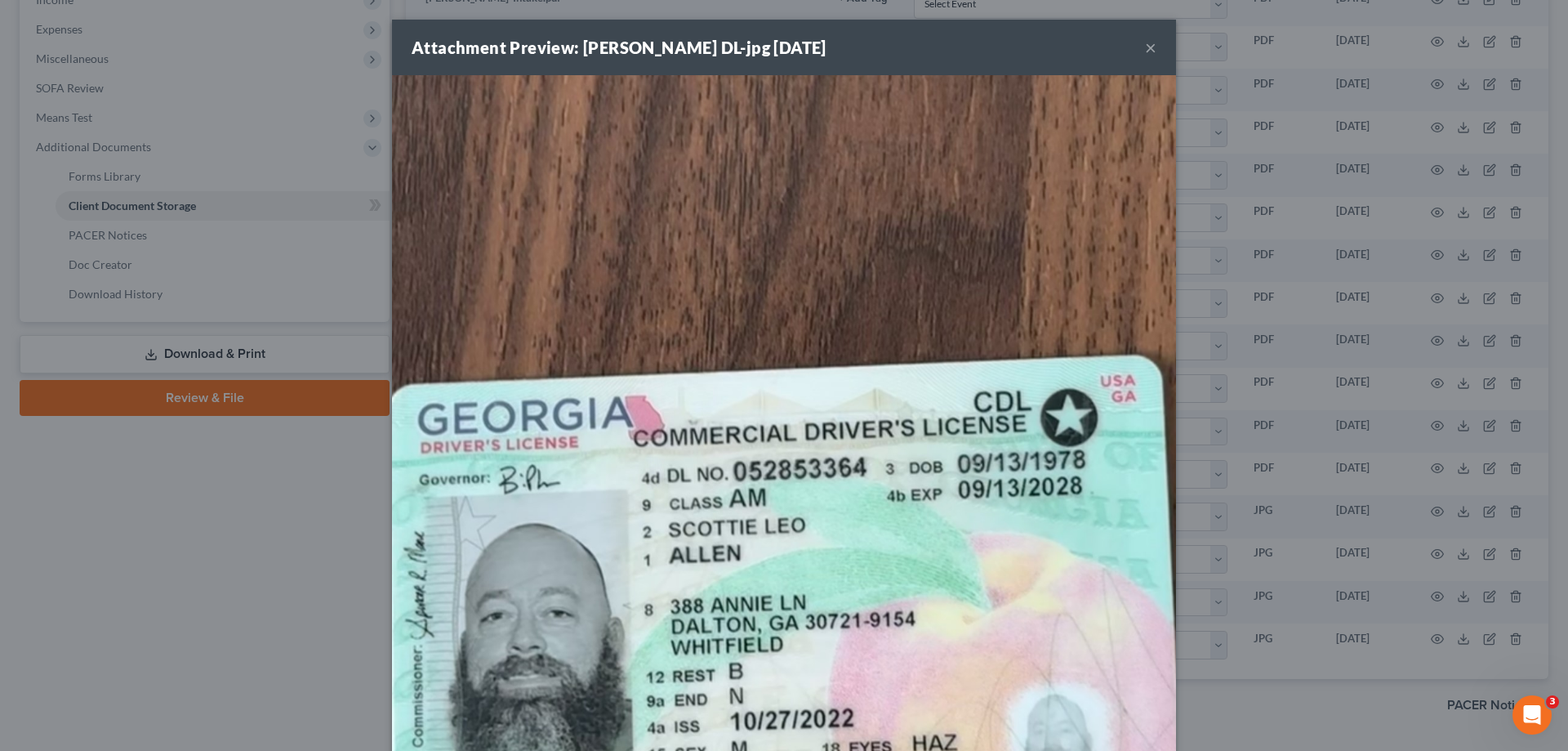
click at [1149, 45] on button "×" at bounding box center [1151, 48] width 11 height 19
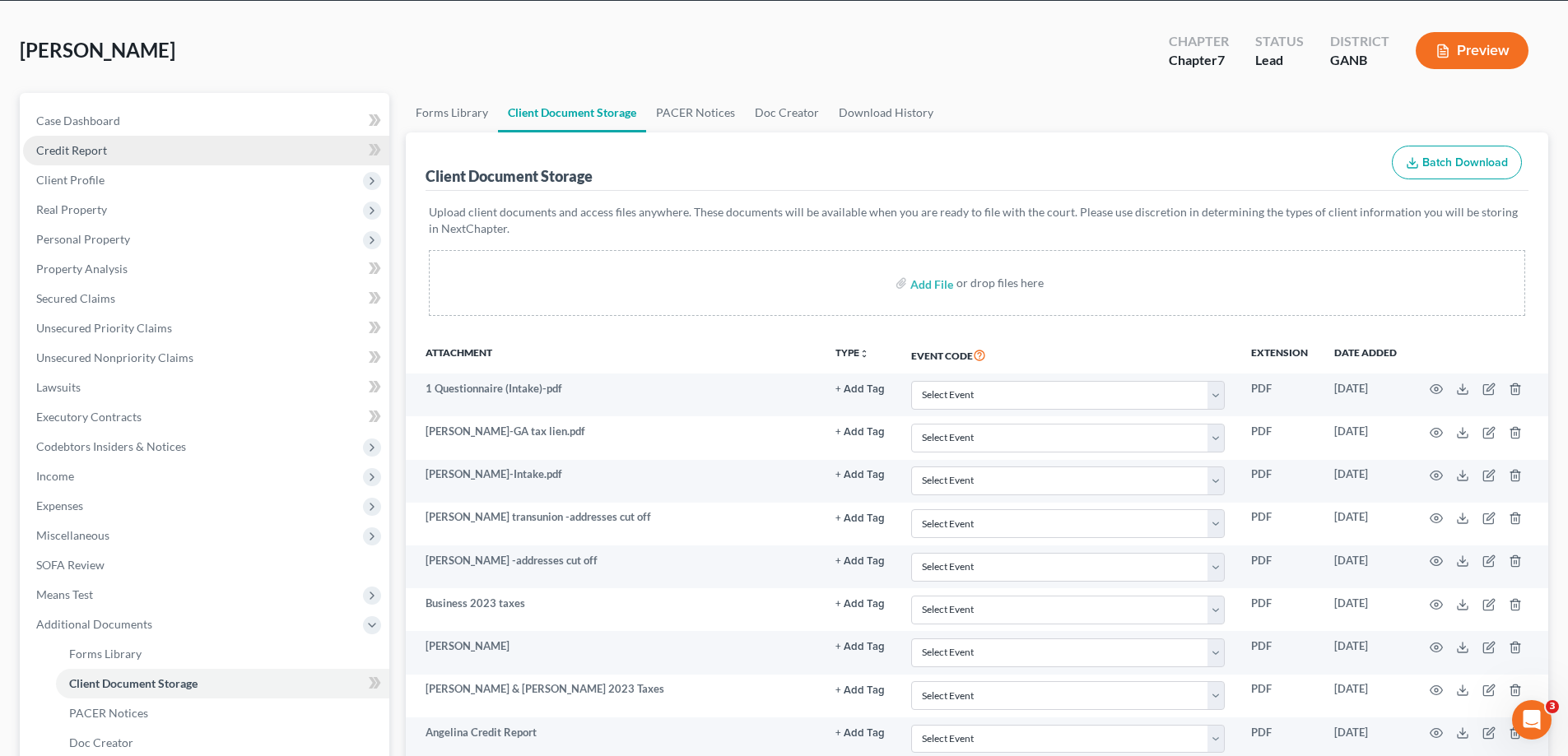
scroll to position [0, 0]
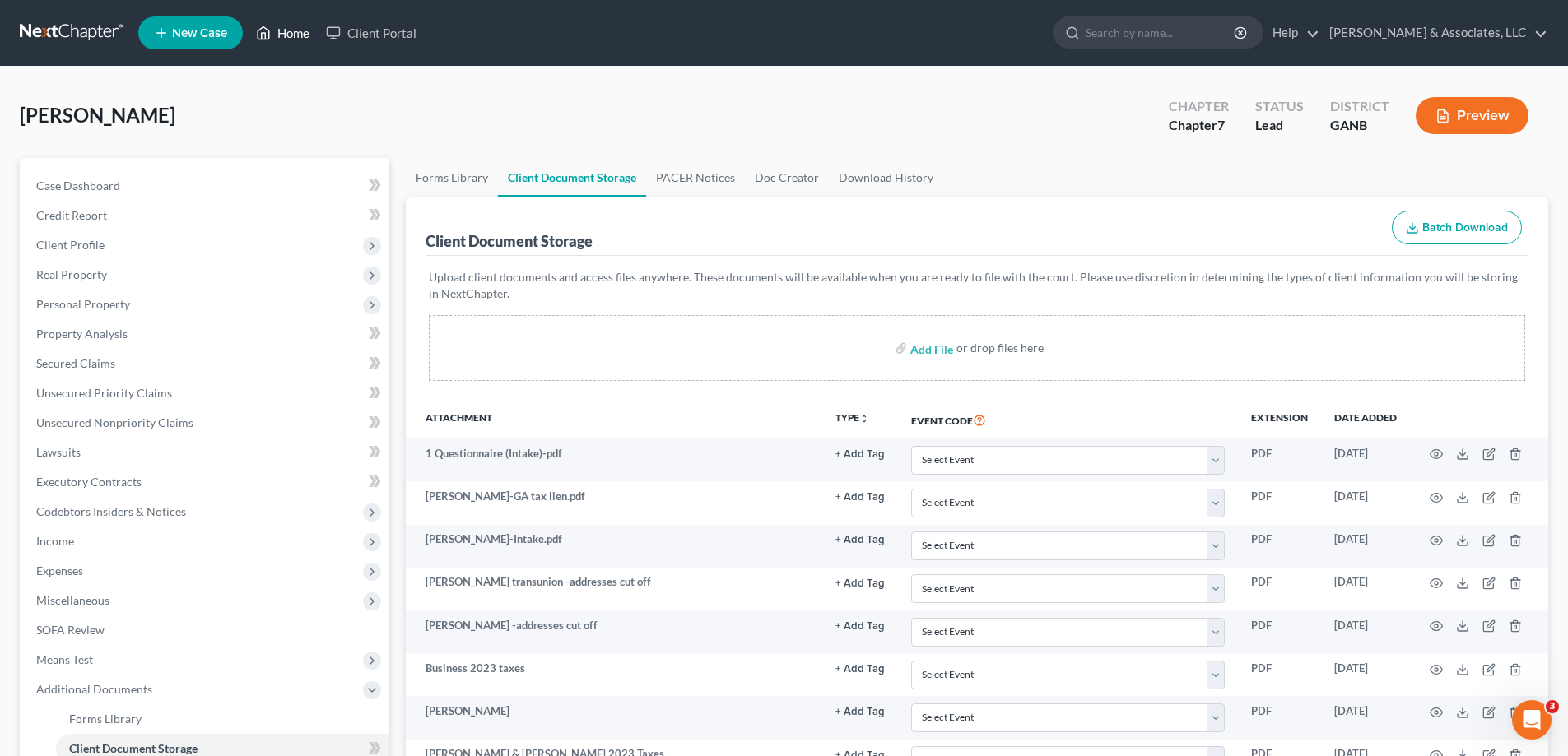
click at [295, 28] on link "Home" at bounding box center [283, 32] width 70 height 29
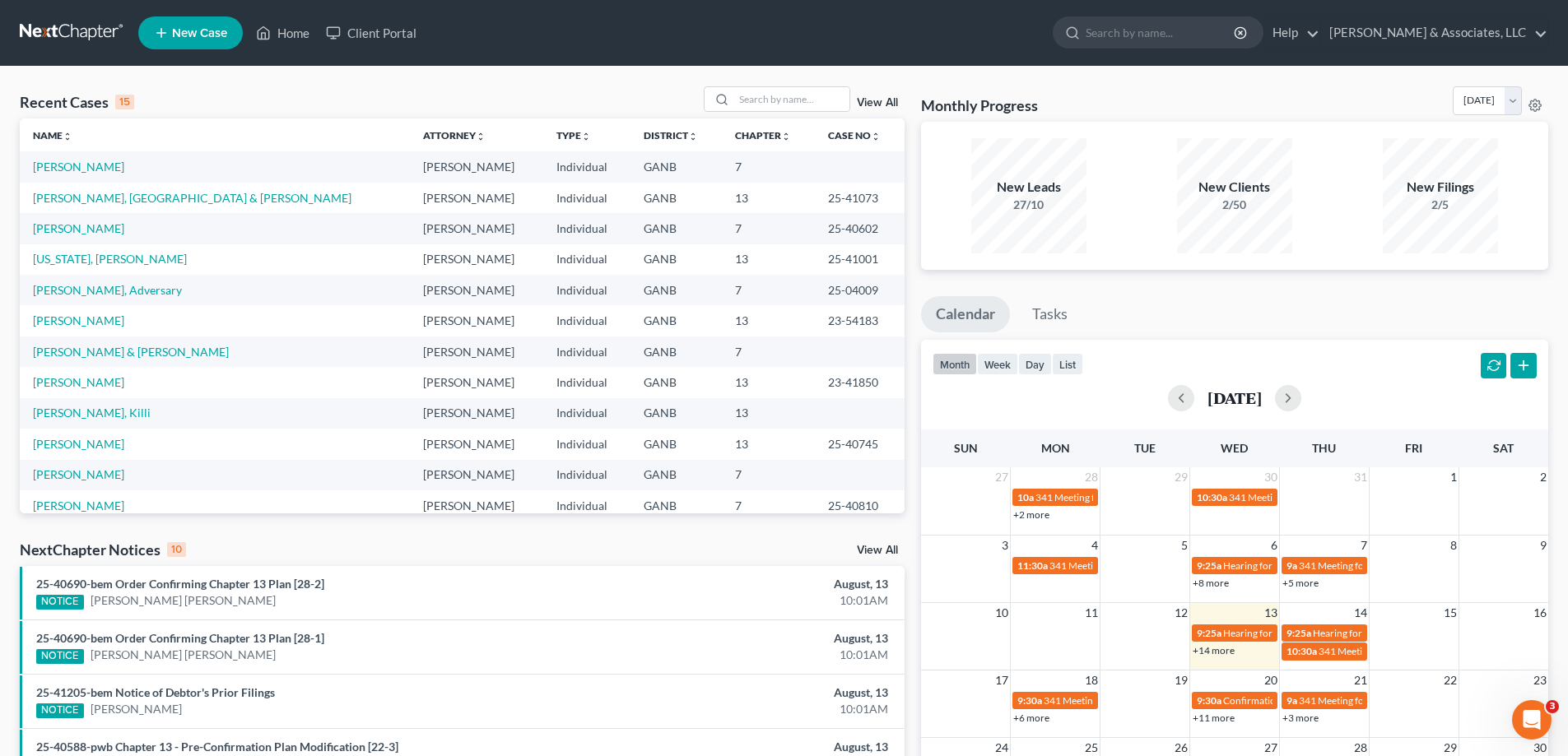
click at [880, 551] on link "View All" at bounding box center [877, 550] width 41 height 12
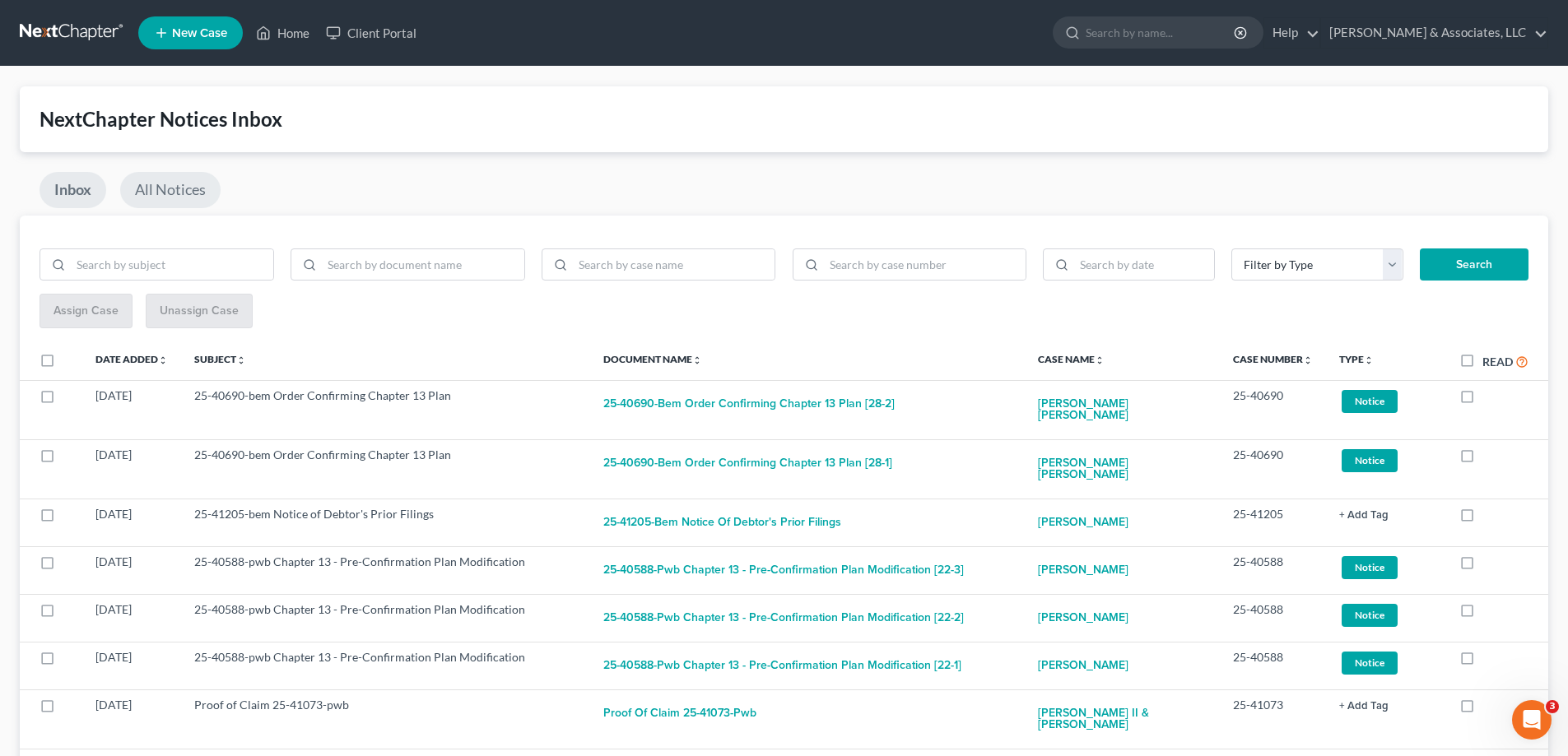
click at [183, 184] on link "All Notices" at bounding box center [170, 189] width 100 height 36
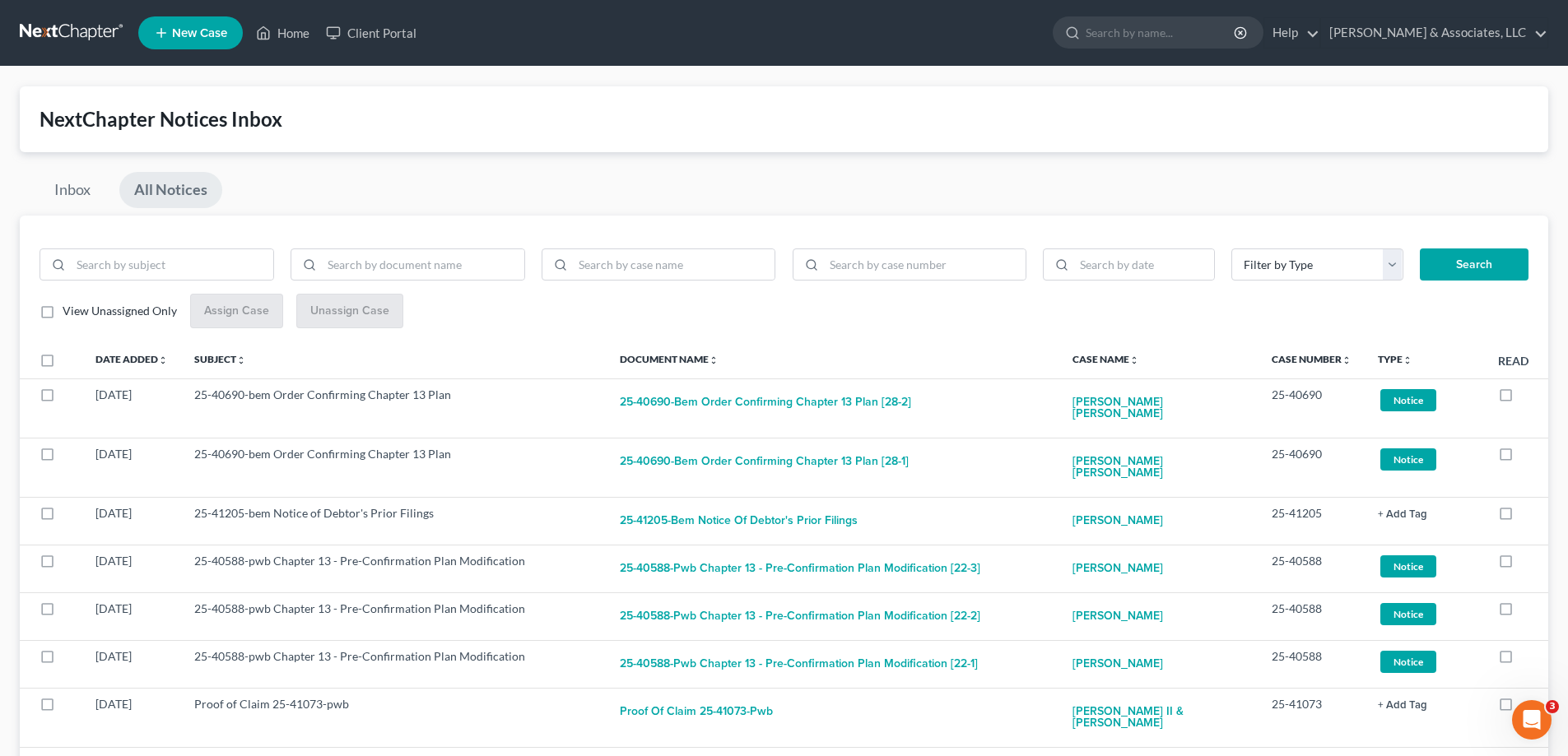
click at [62, 311] on label "View Unassigned Only" at bounding box center [119, 311] width 115 height 17
click at [69, 311] on input "View Unassigned Only" at bounding box center [75, 308] width 11 height 11
checkbox input "true"
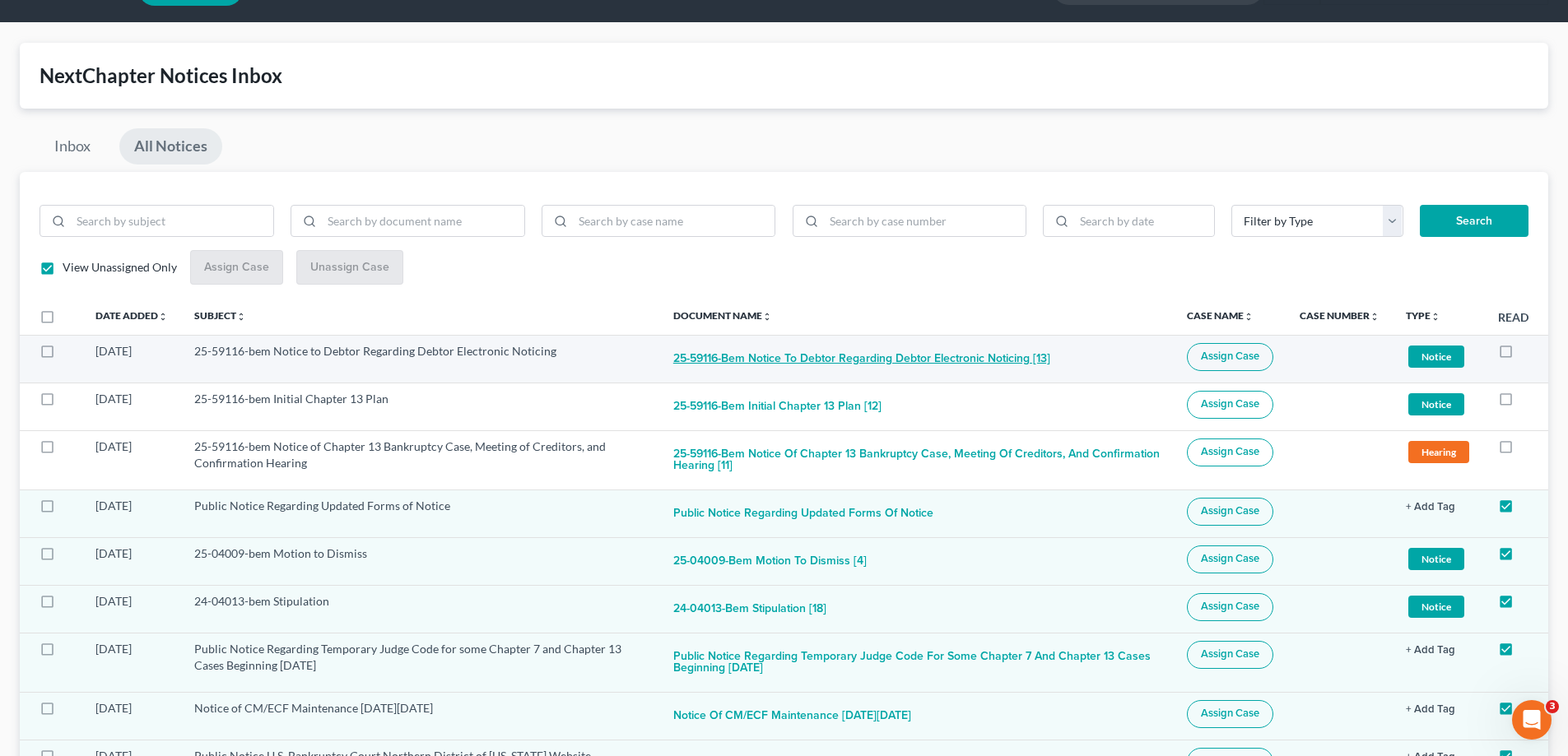
scroll to position [83, 0]
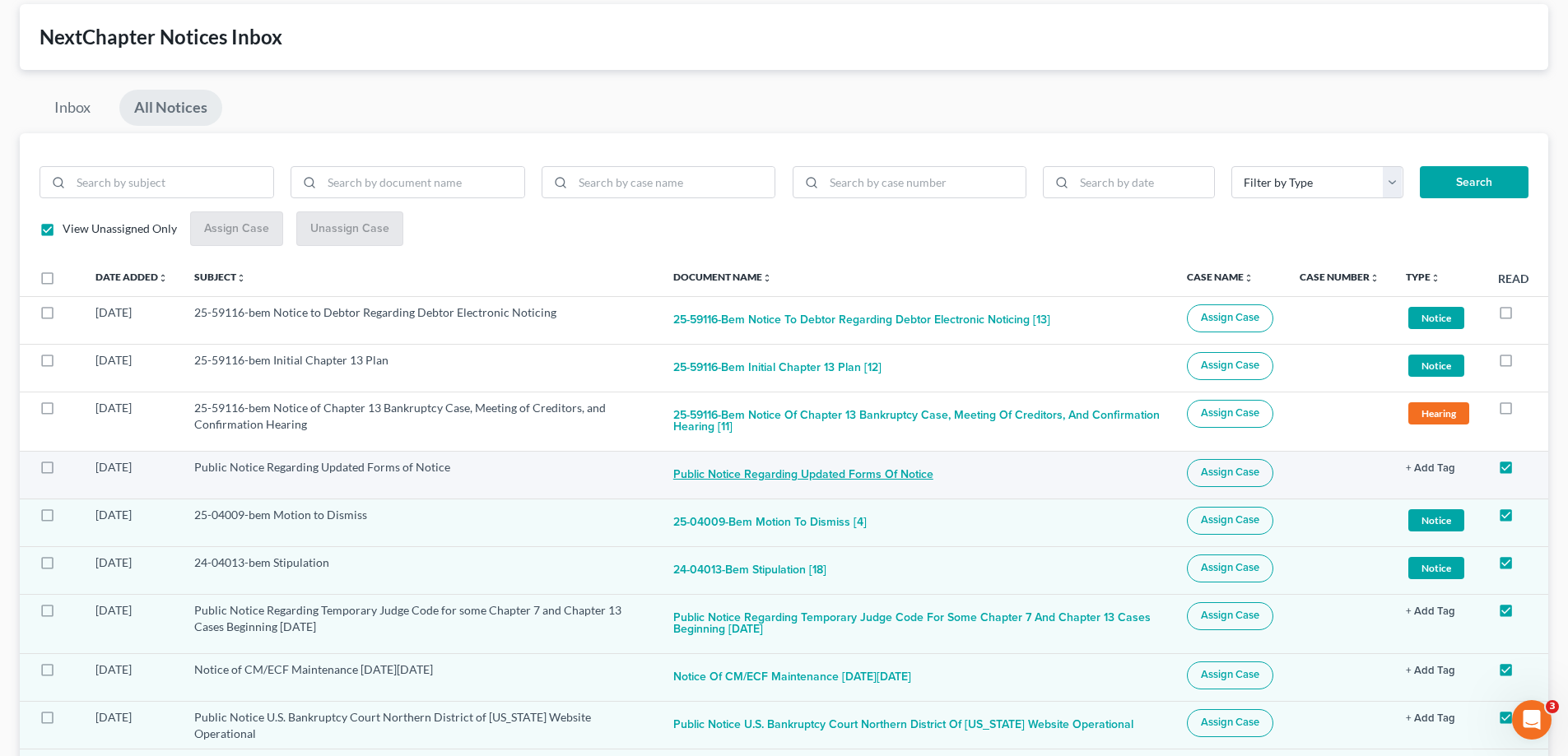
click at [814, 472] on button "Public Notice Regarding Updated Forms of Notice" at bounding box center [803, 475] width 260 height 33
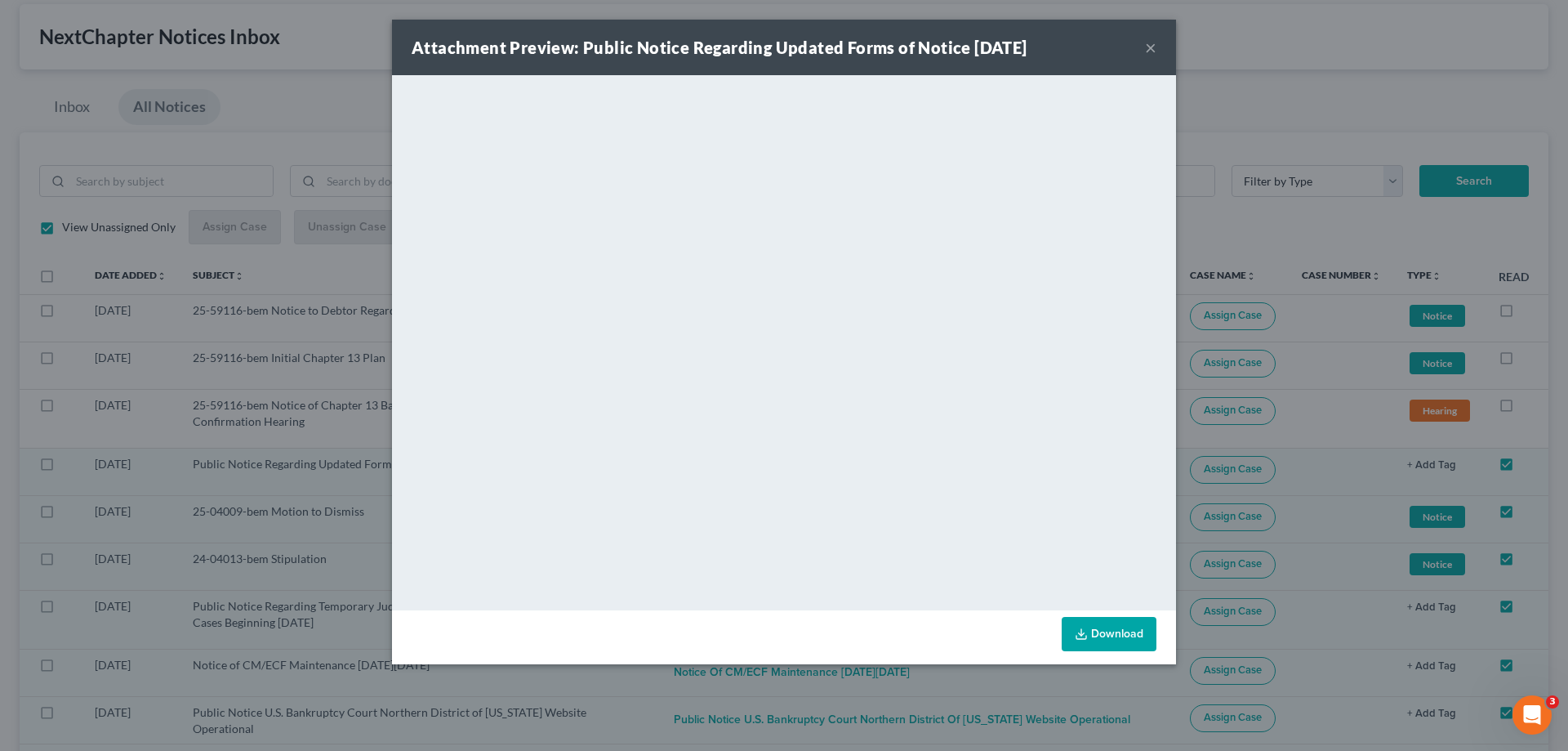
drag, startPoint x: 1152, startPoint y: 45, endPoint x: 1141, endPoint y: 76, distance: 32.9
click at [1152, 45] on button "×" at bounding box center [1151, 48] width 11 height 19
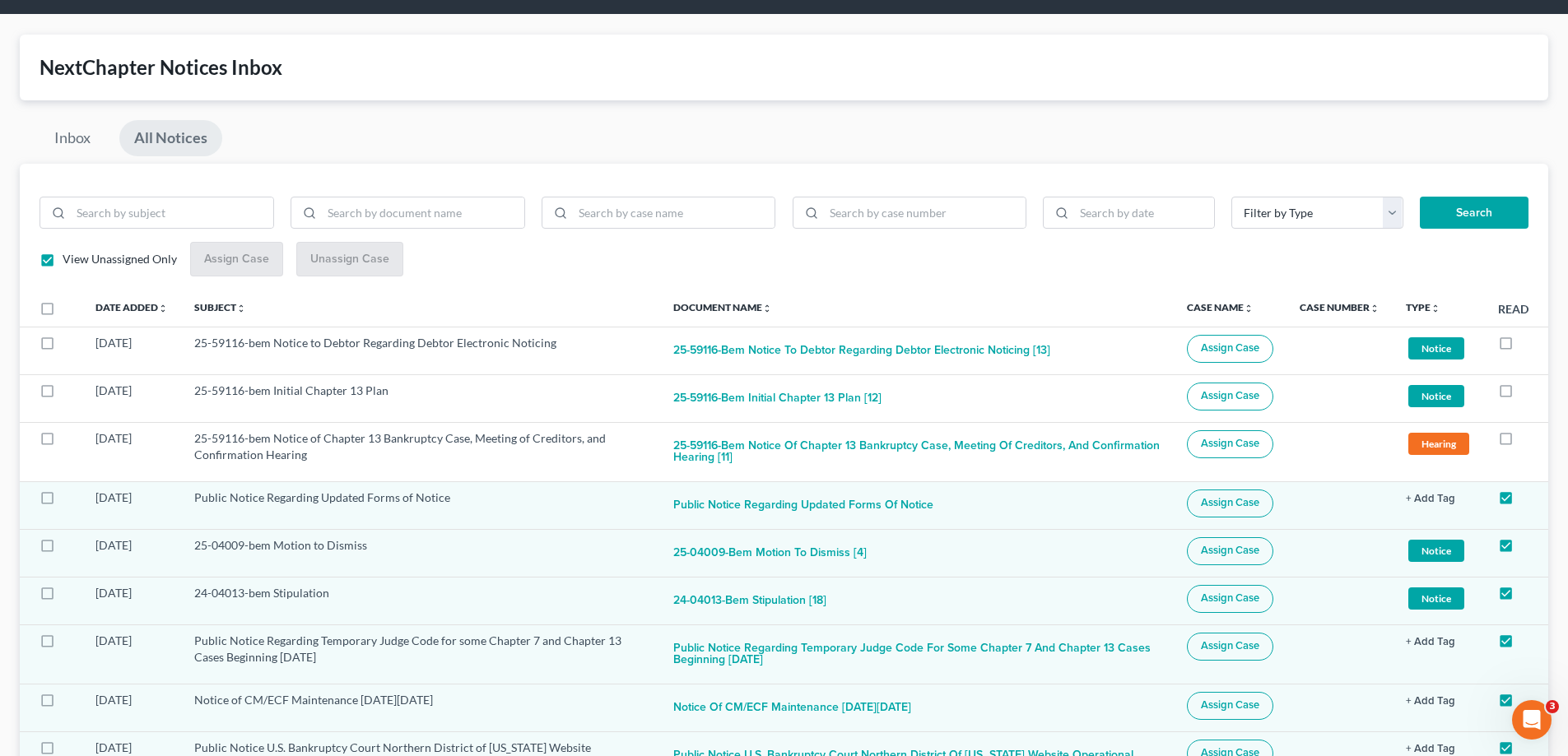
scroll to position [0, 0]
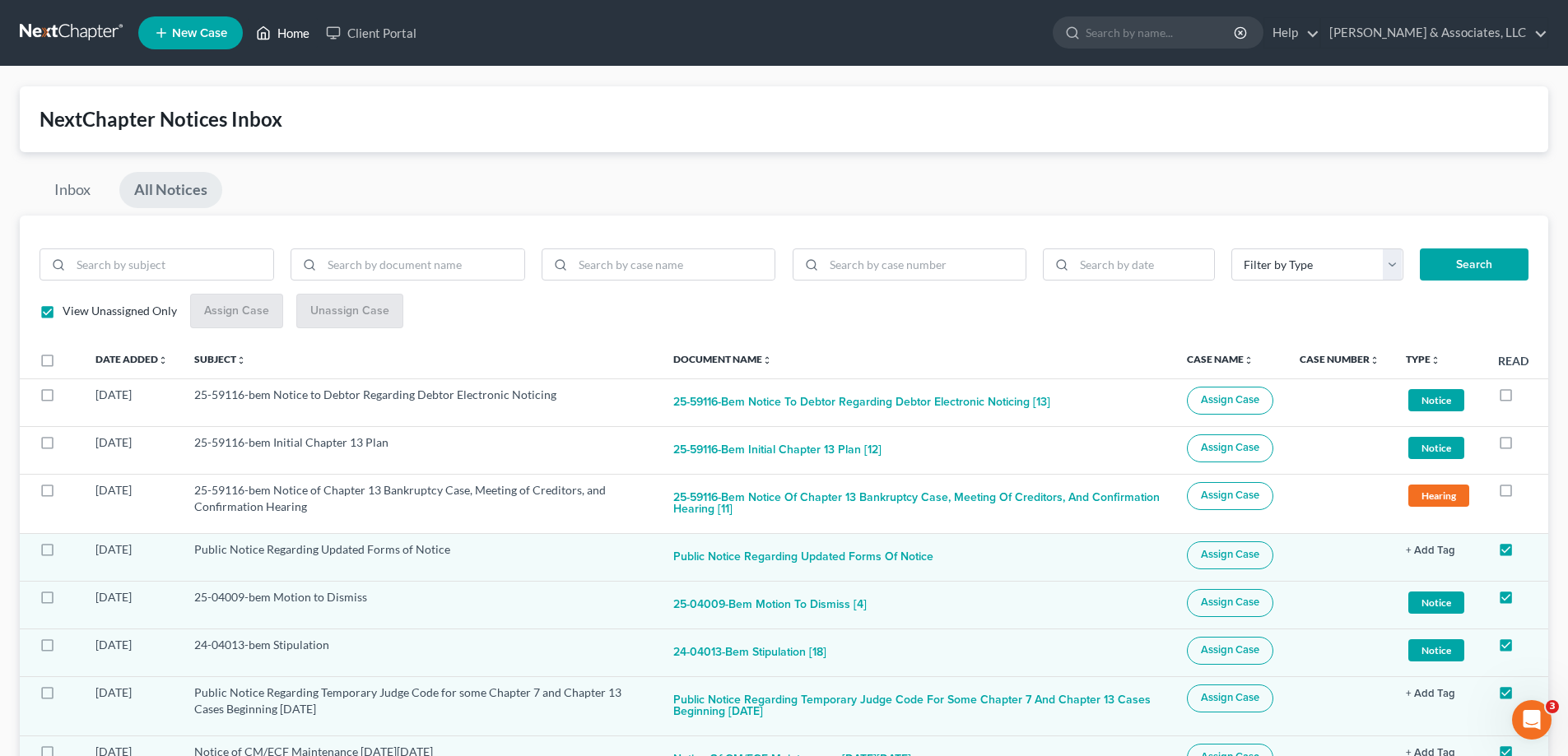
click at [295, 30] on link "Home" at bounding box center [283, 32] width 70 height 29
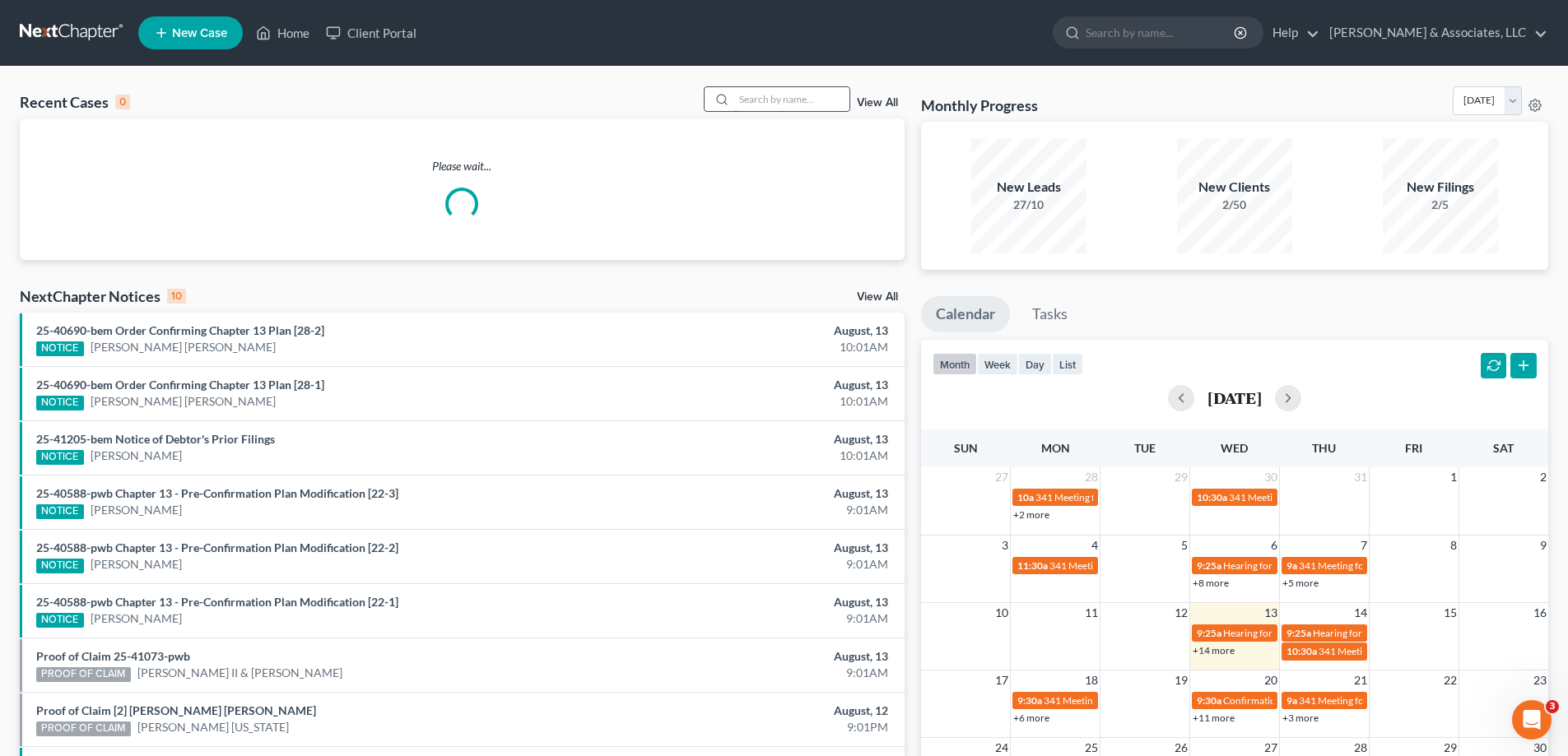
click at [764, 99] on input "search" at bounding box center [792, 99] width 116 height 24
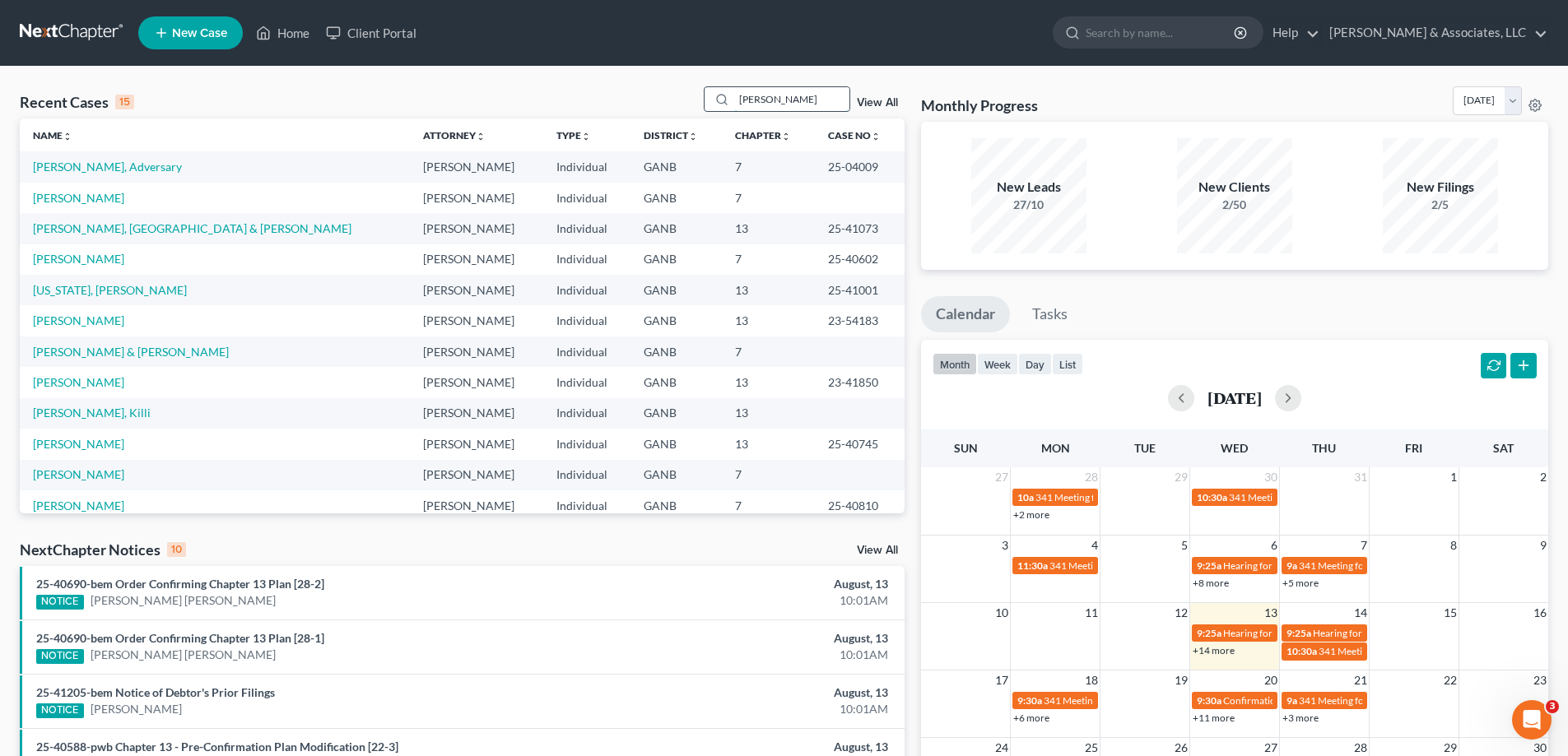
type input "miller"
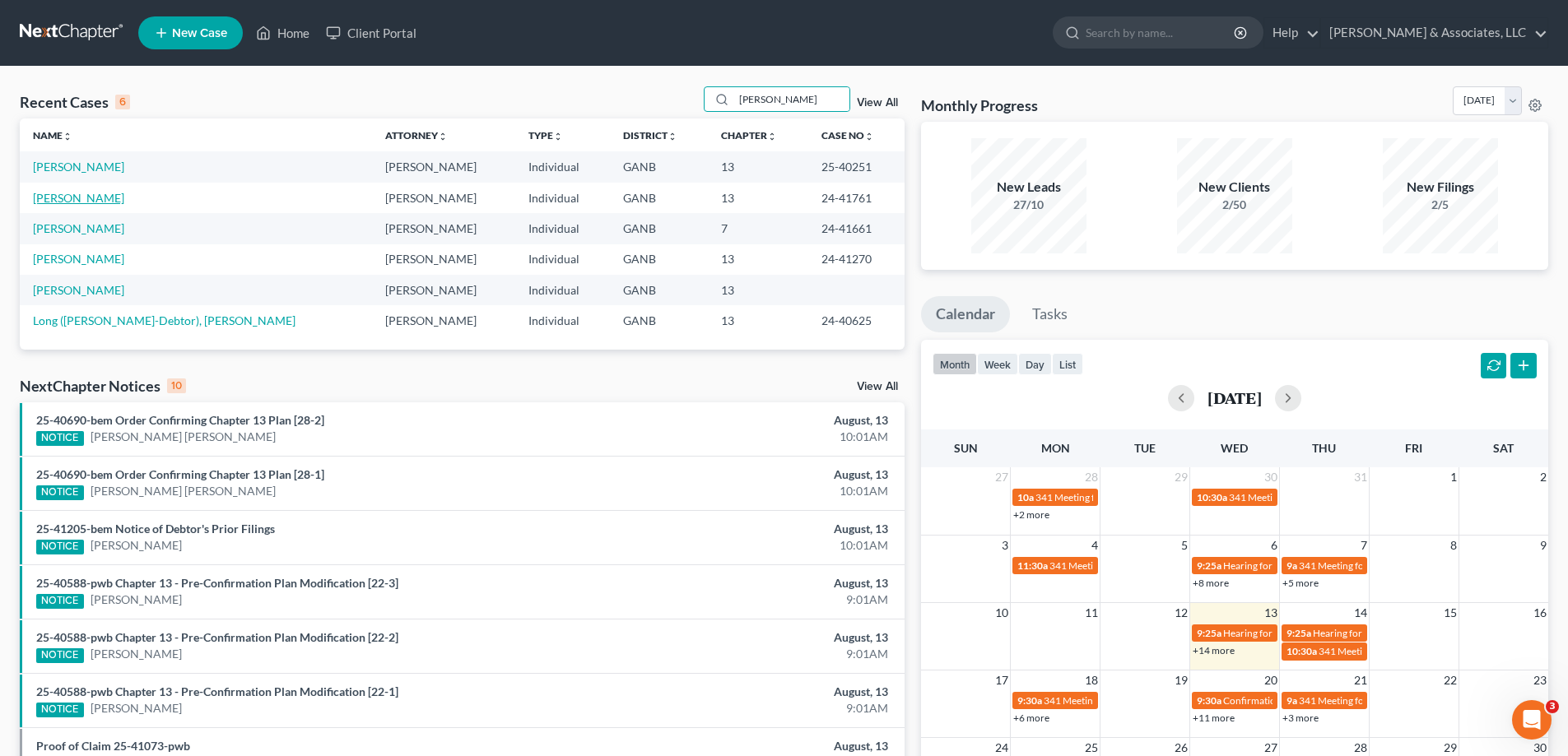
click at [60, 195] on link "[PERSON_NAME]" at bounding box center [78, 198] width 92 height 14
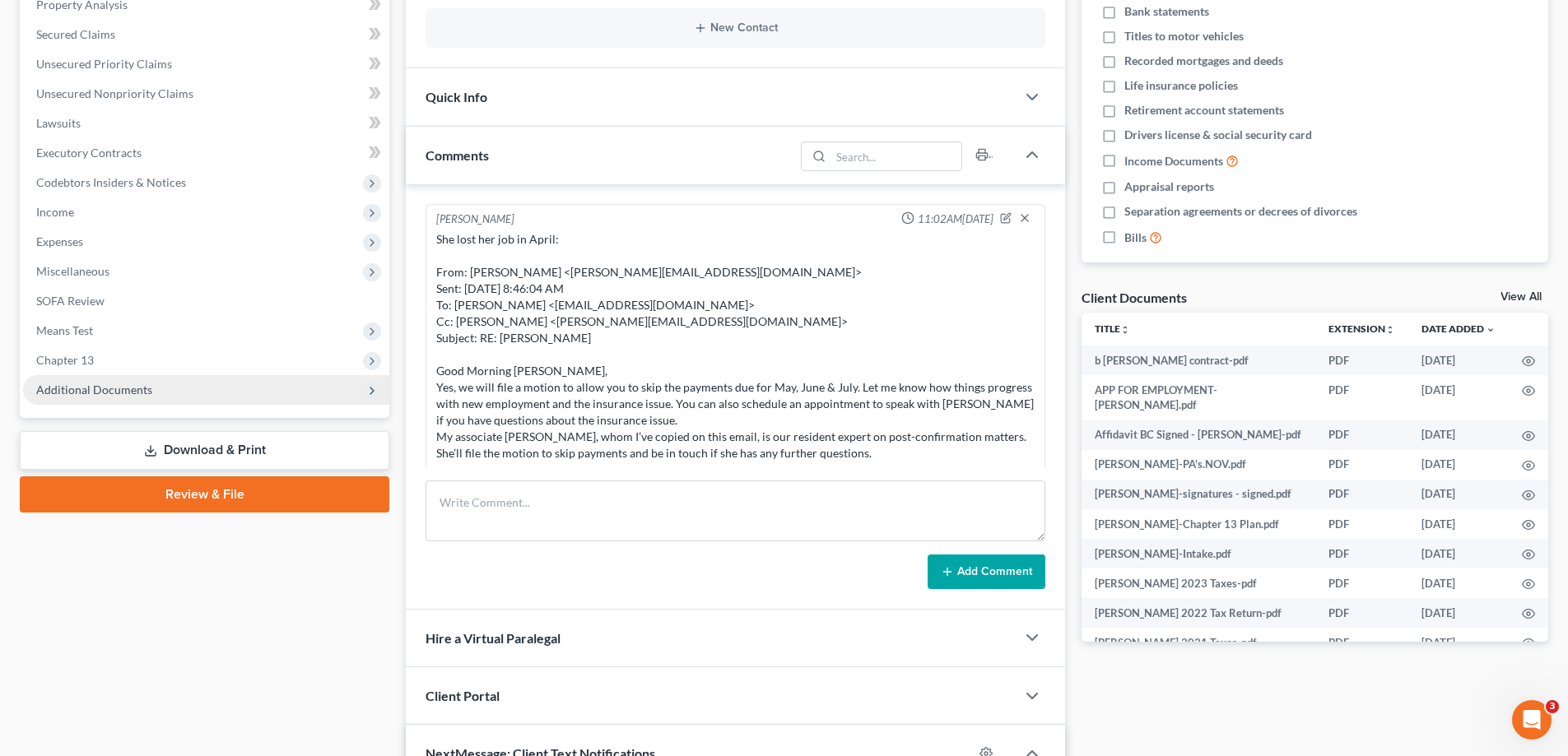
scroll to position [38, 0]
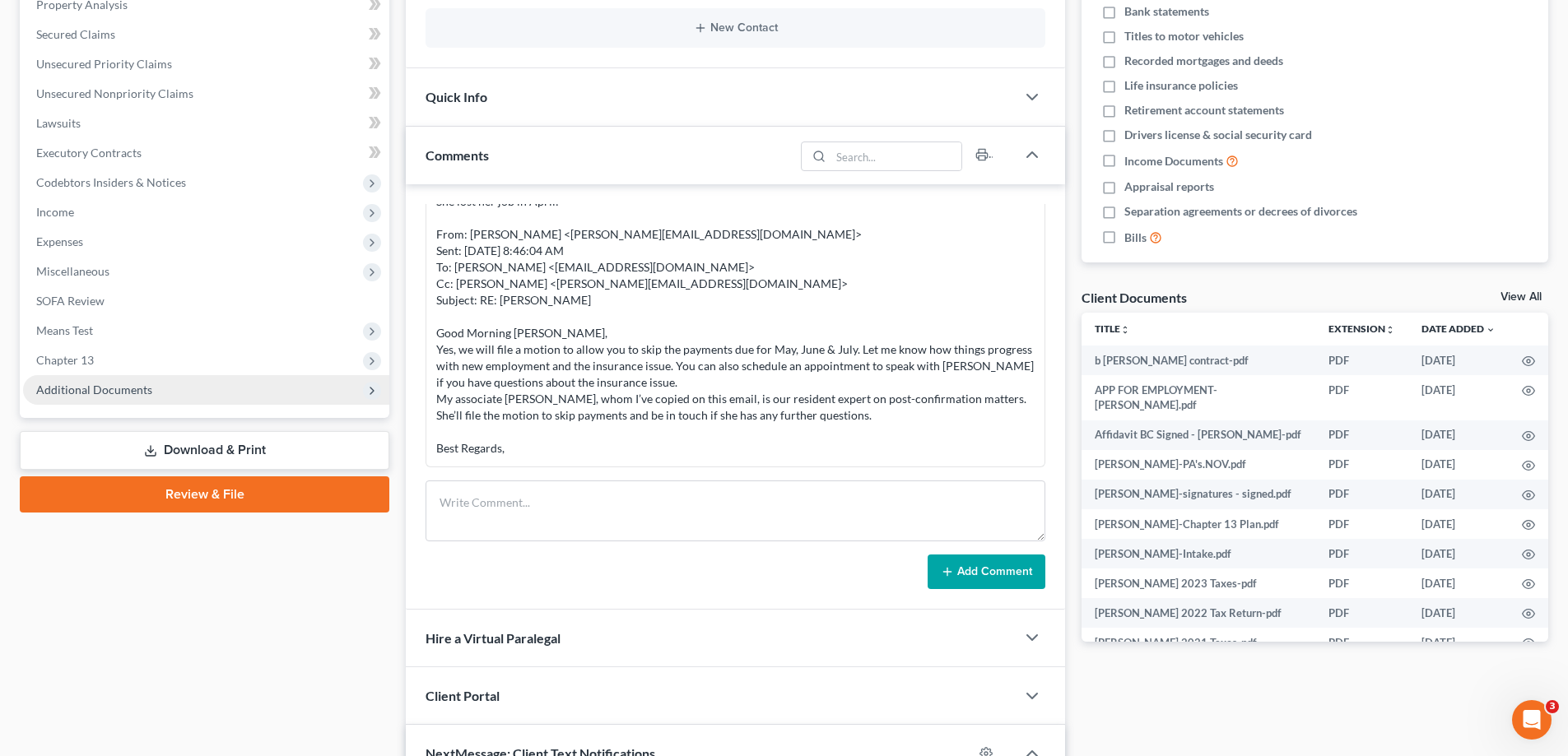
click at [93, 390] on span "Additional Documents" at bounding box center [94, 389] width 116 height 14
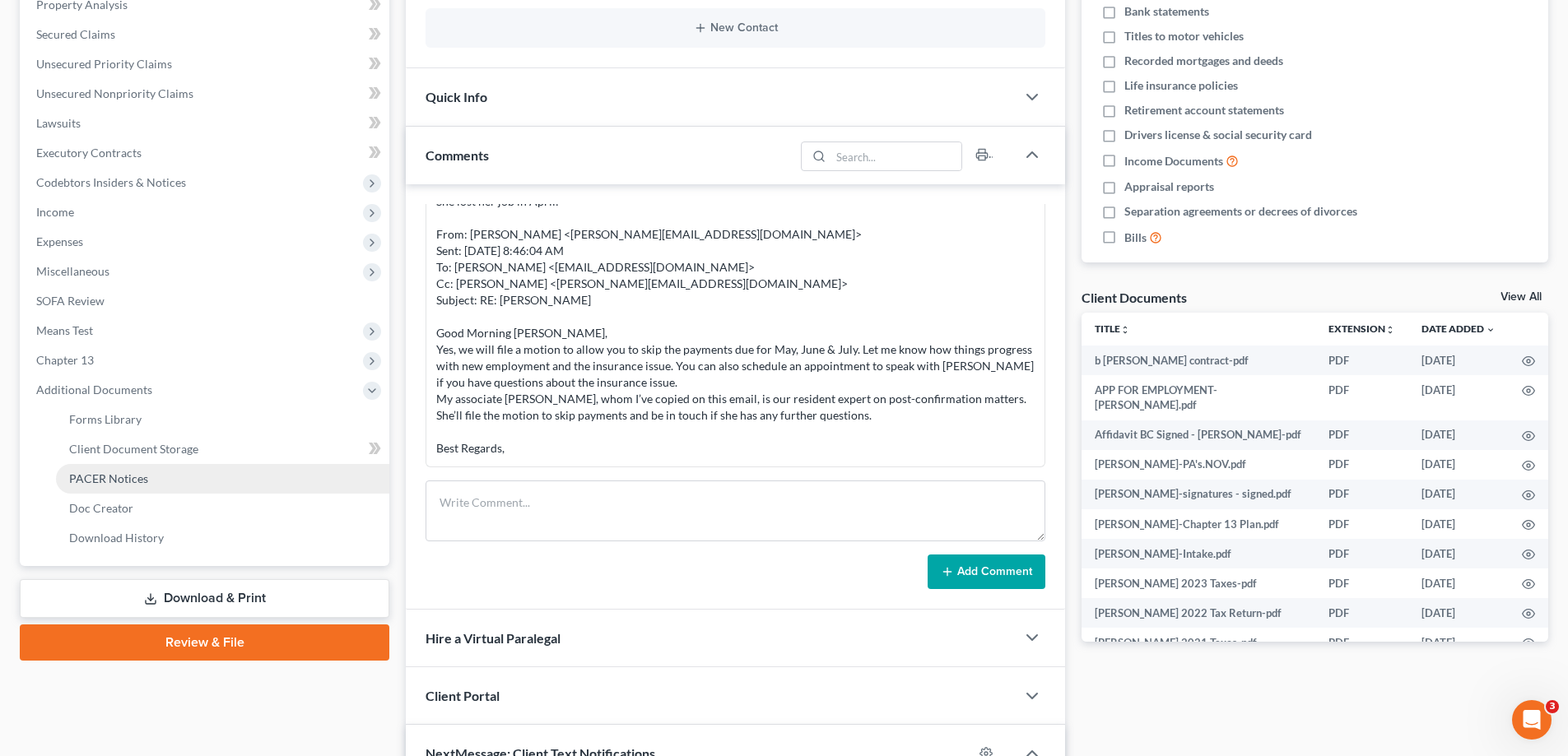
click at [118, 476] on span "PACER Notices" at bounding box center [108, 478] width 79 height 14
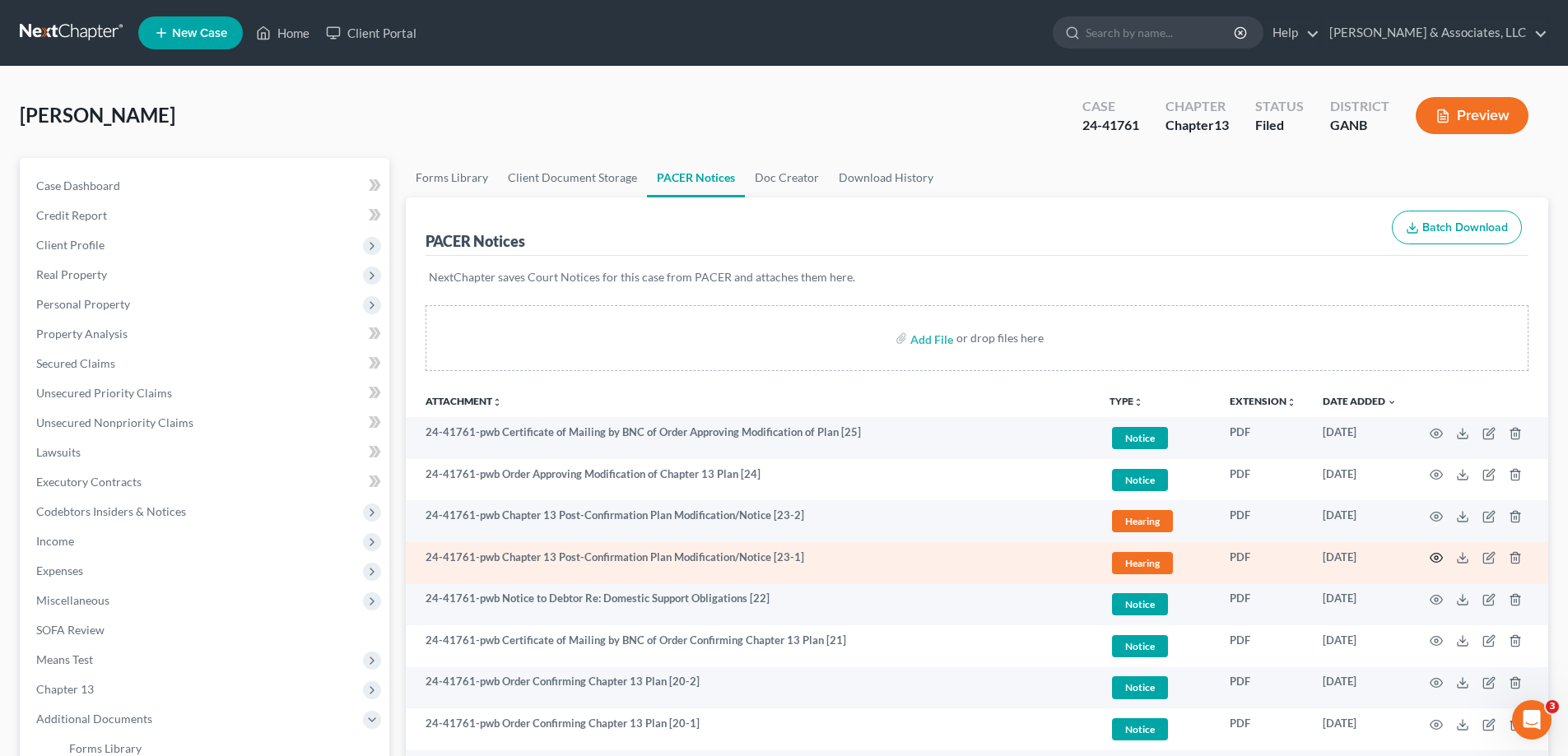
click at [1435, 557] on circle "button" at bounding box center [1436, 558] width 4 height 4
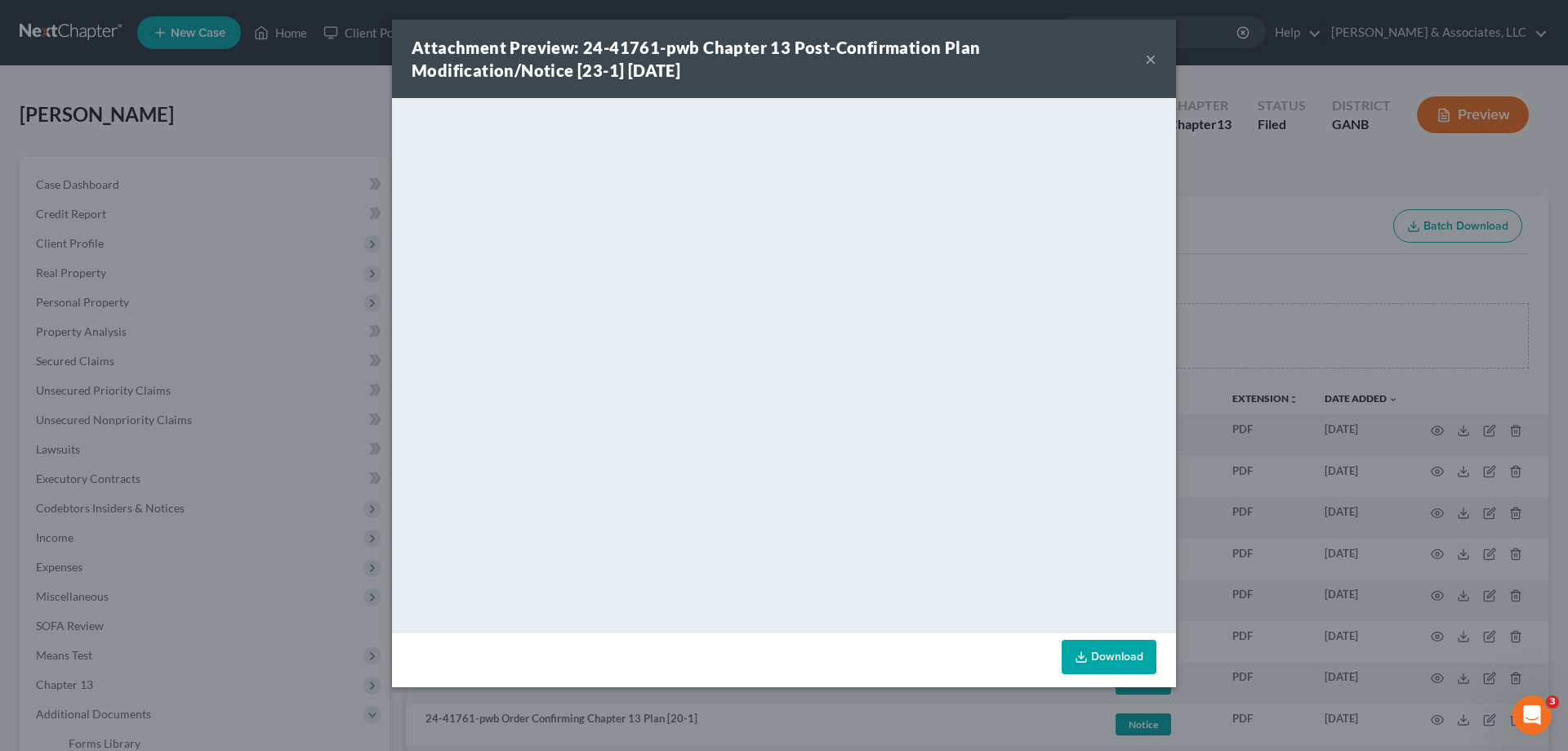
click at [1150, 58] on button "×" at bounding box center [1151, 59] width 11 height 19
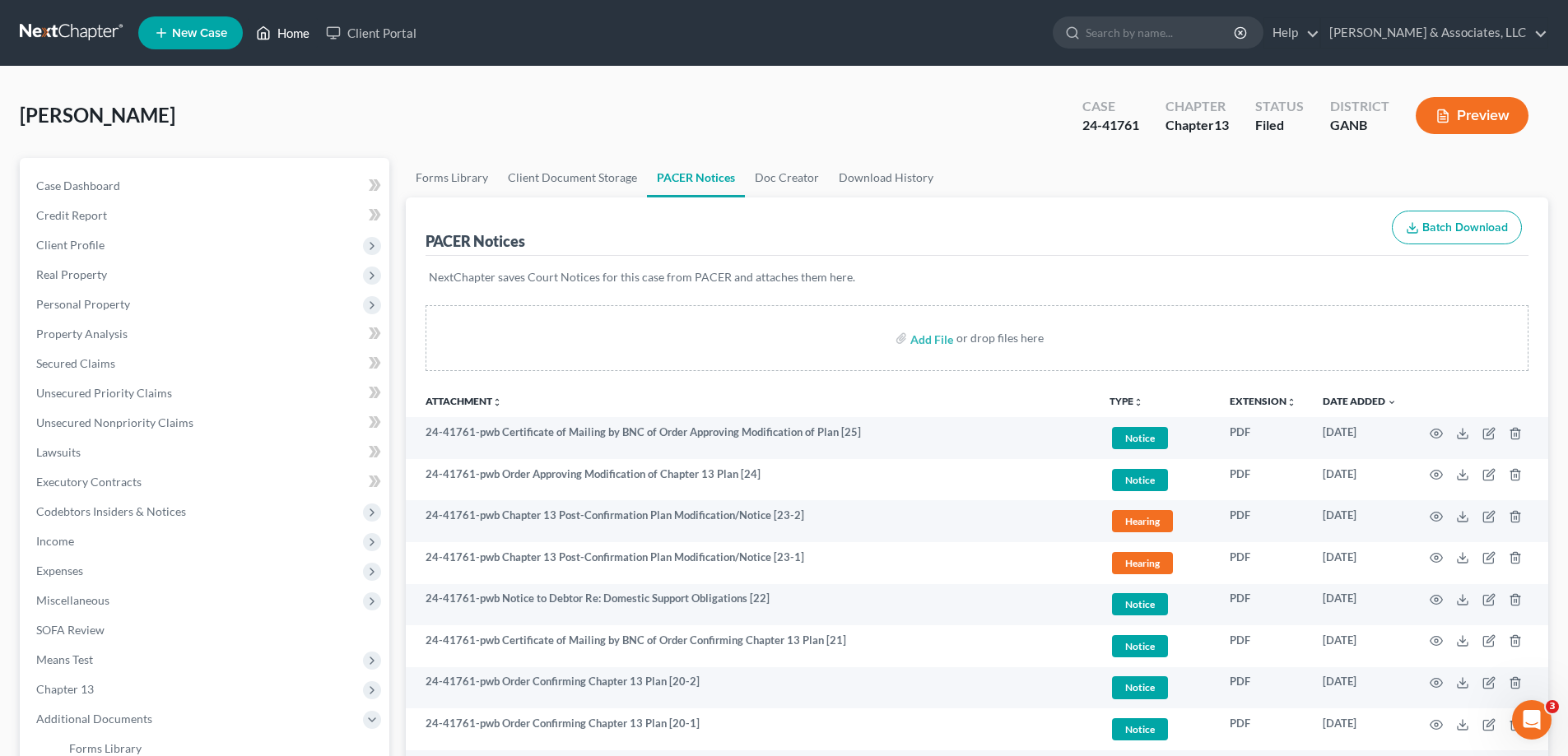
click at [292, 34] on link "Home" at bounding box center [283, 32] width 70 height 29
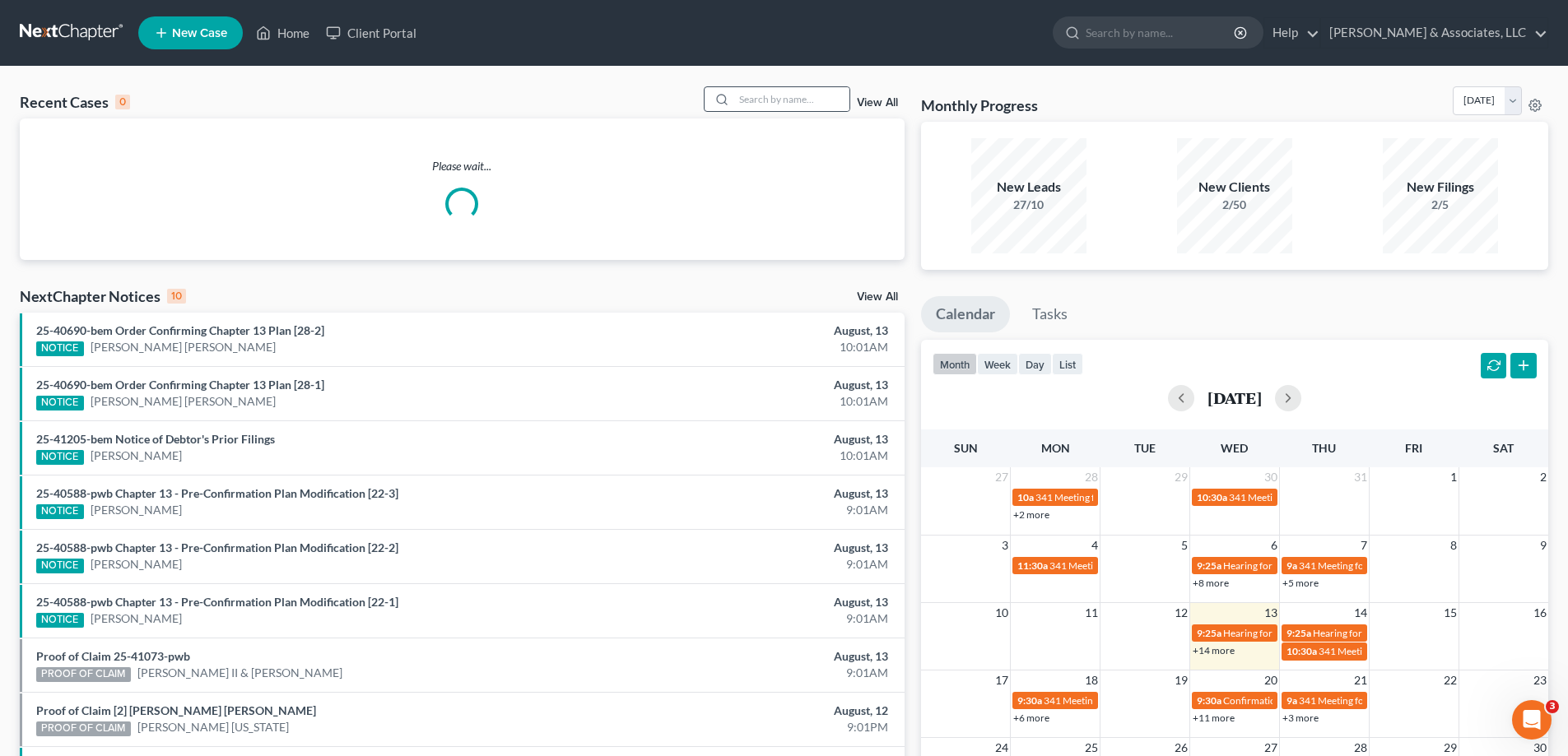
click at [734, 98] on div at bounding box center [718, 99] width 29 height 24
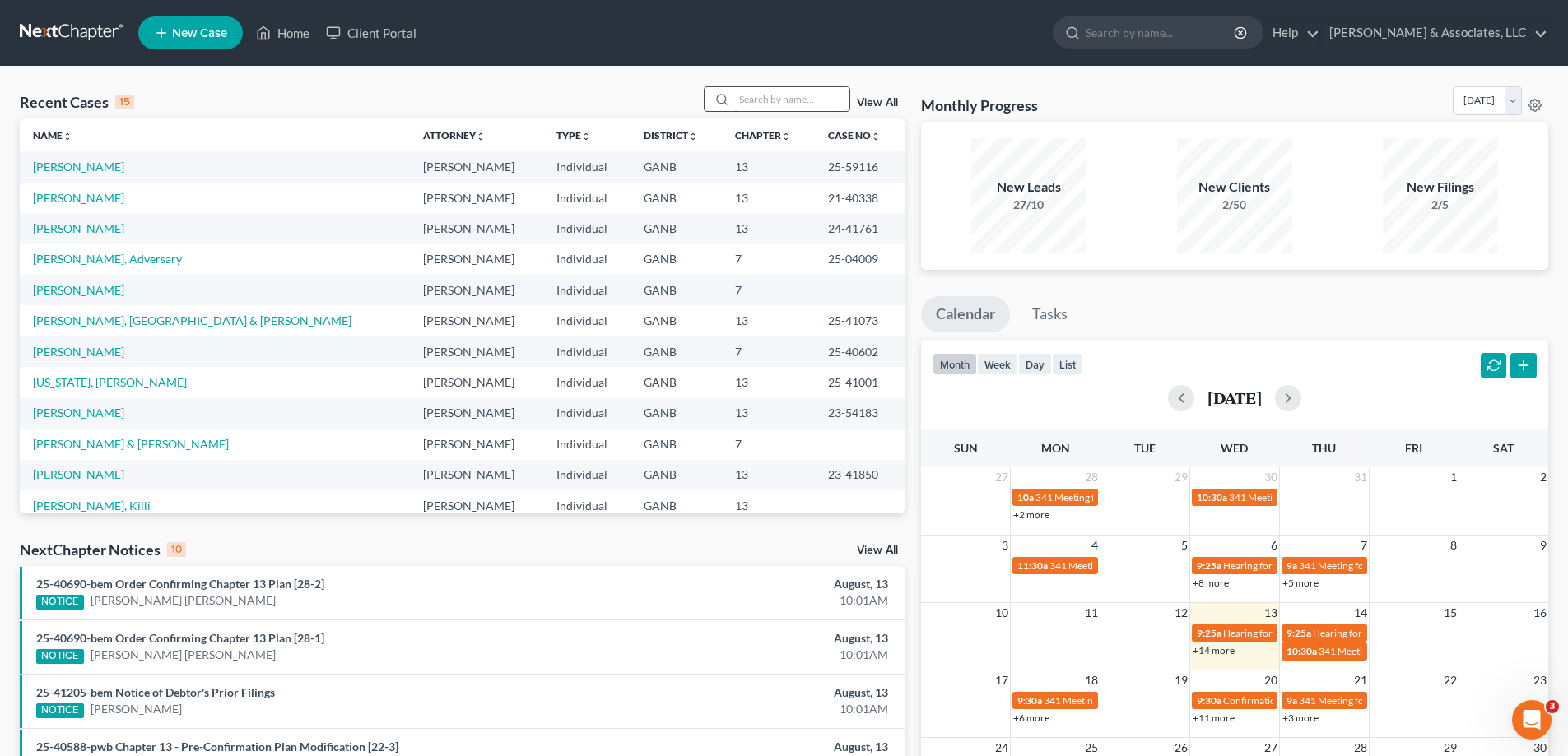
click at [764, 102] on input "search" at bounding box center [792, 99] width 116 height 24
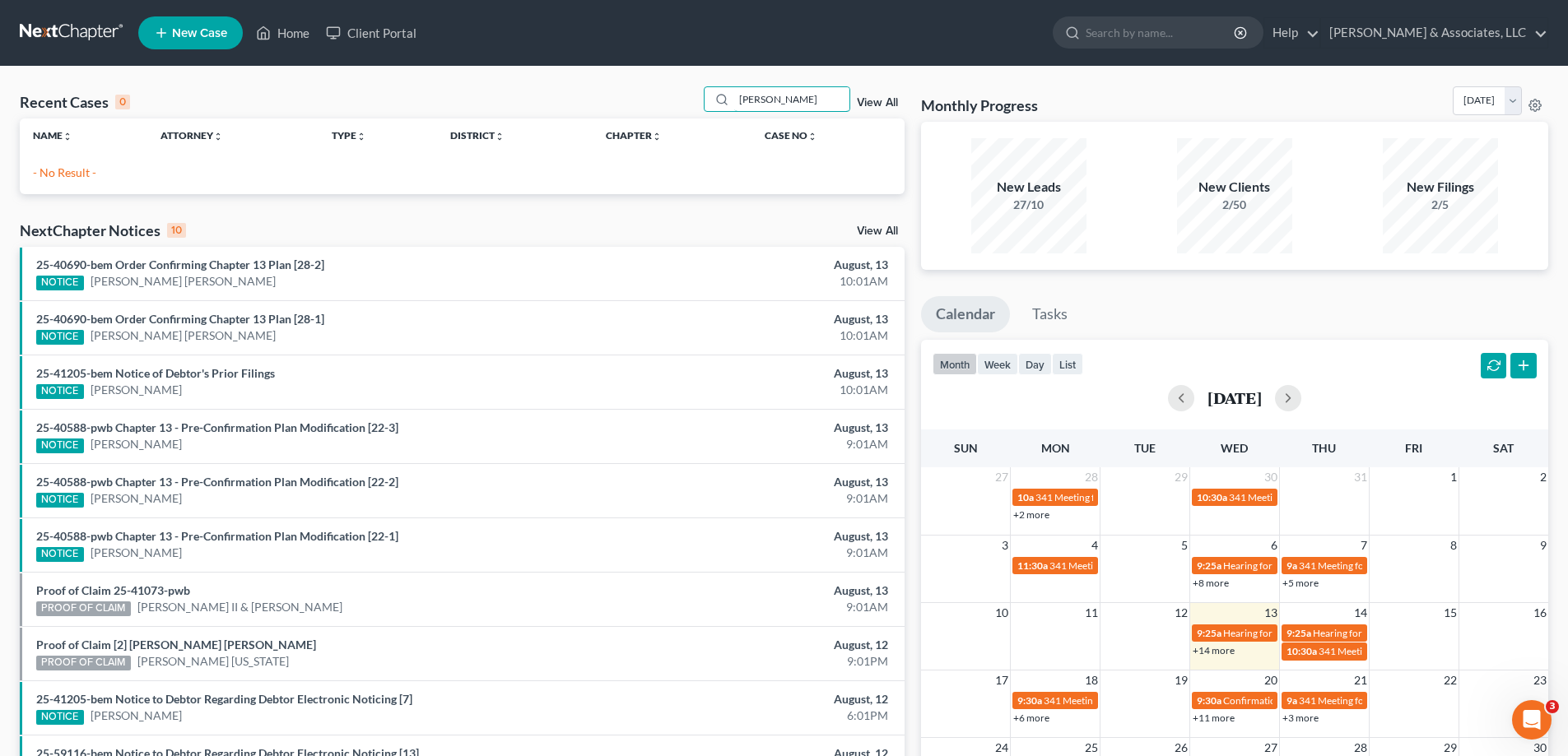
type input "wilcox"
drag, startPoint x: 792, startPoint y: 100, endPoint x: 693, endPoint y: 97, distance: 99.0
click at [693, 97] on div "Recent Cases 0 wilcox View All" at bounding box center [461, 102] width 884 height 32
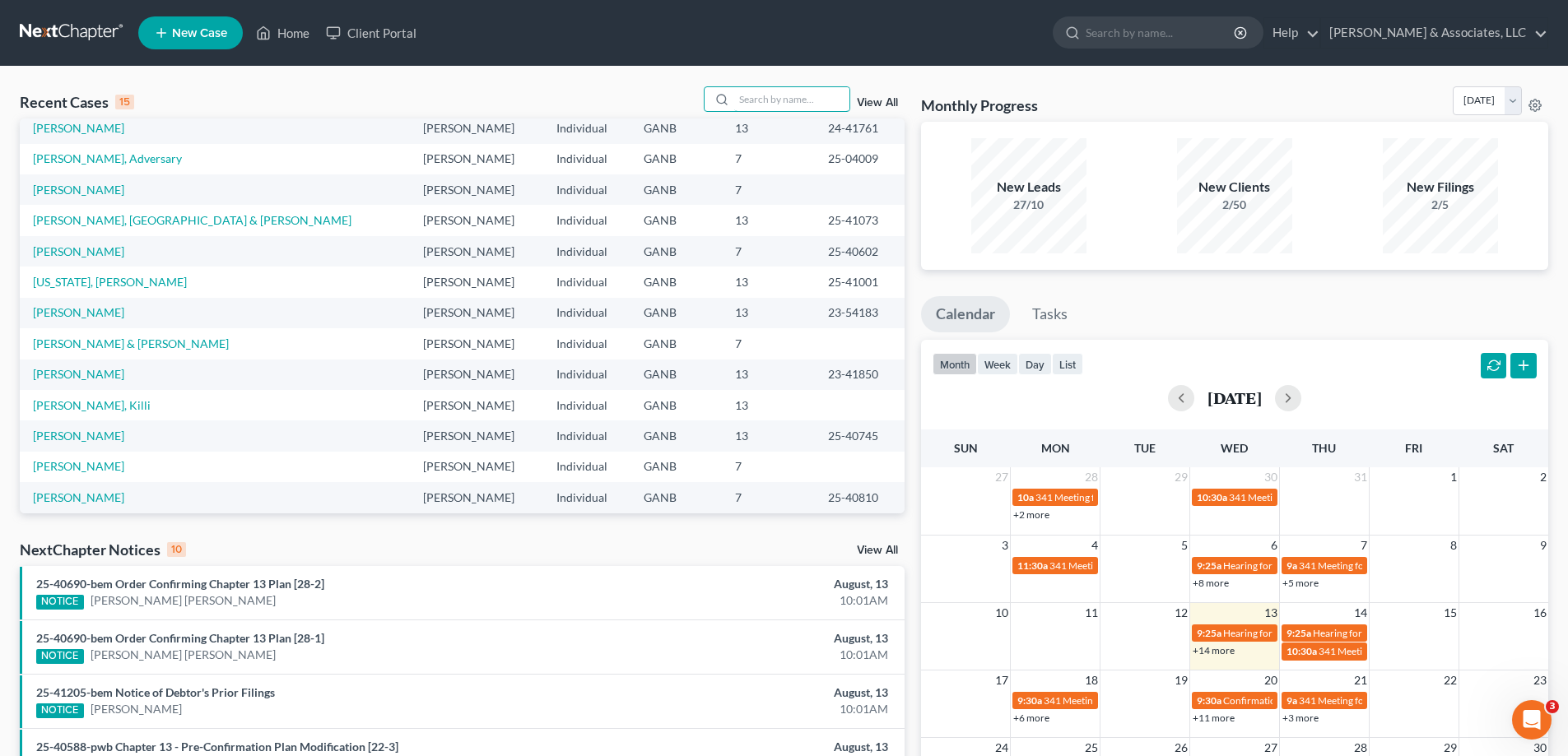
scroll to position [113, 0]
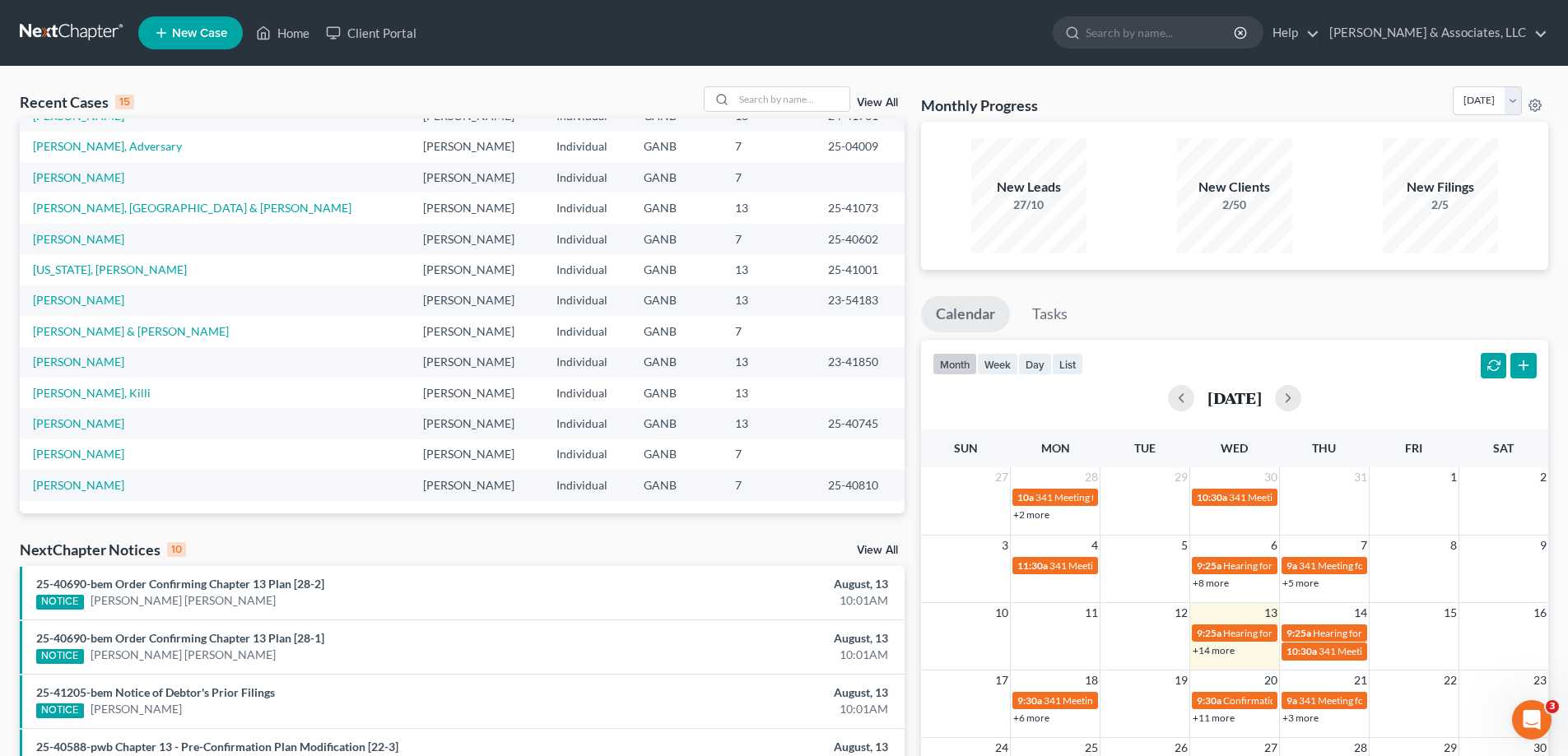
drag, startPoint x: 1553, startPoint y: 61, endPoint x: 1515, endPoint y: 60, distance: 38.0
click at [1553, 61] on nav "Home New Case Client Portal Brian R. Cahn & Associates, LLC amy@northgabankrupt…" at bounding box center [784, 33] width 1568 height 66
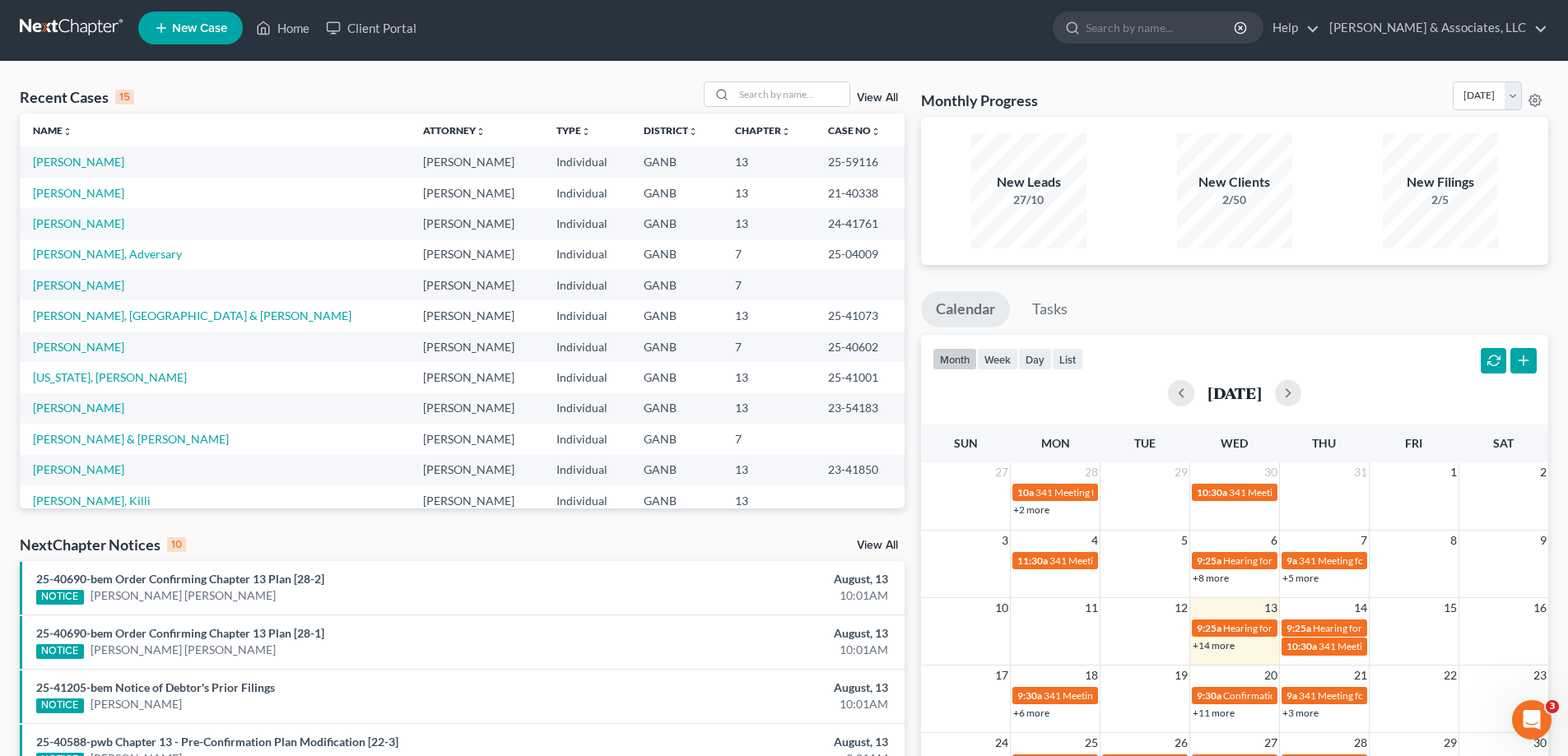
scroll to position [0, 0]
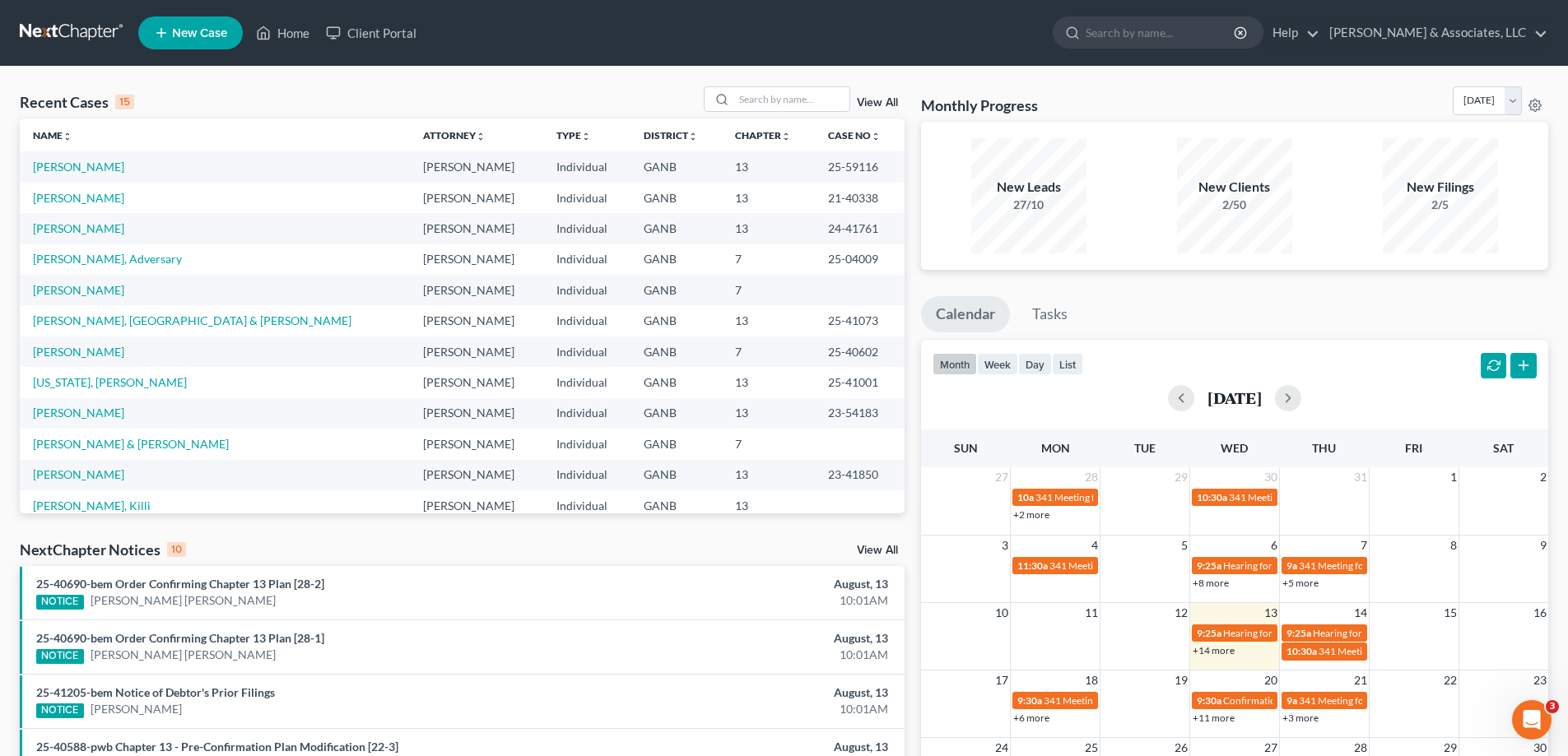
drag, startPoint x: 1546, startPoint y: 72, endPoint x: 1297, endPoint y: 95, distance: 250.1
click at [1540, 72] on div "Recent Cases 15 View All Name unfold_more expand_more expand_less Attorney unfo…" at bounding box center [784, 610] width 1568 height 1087
click at [768, 93] on input "search" at bounding box center [792, 99] width 116 height 24
type input "kilroy"
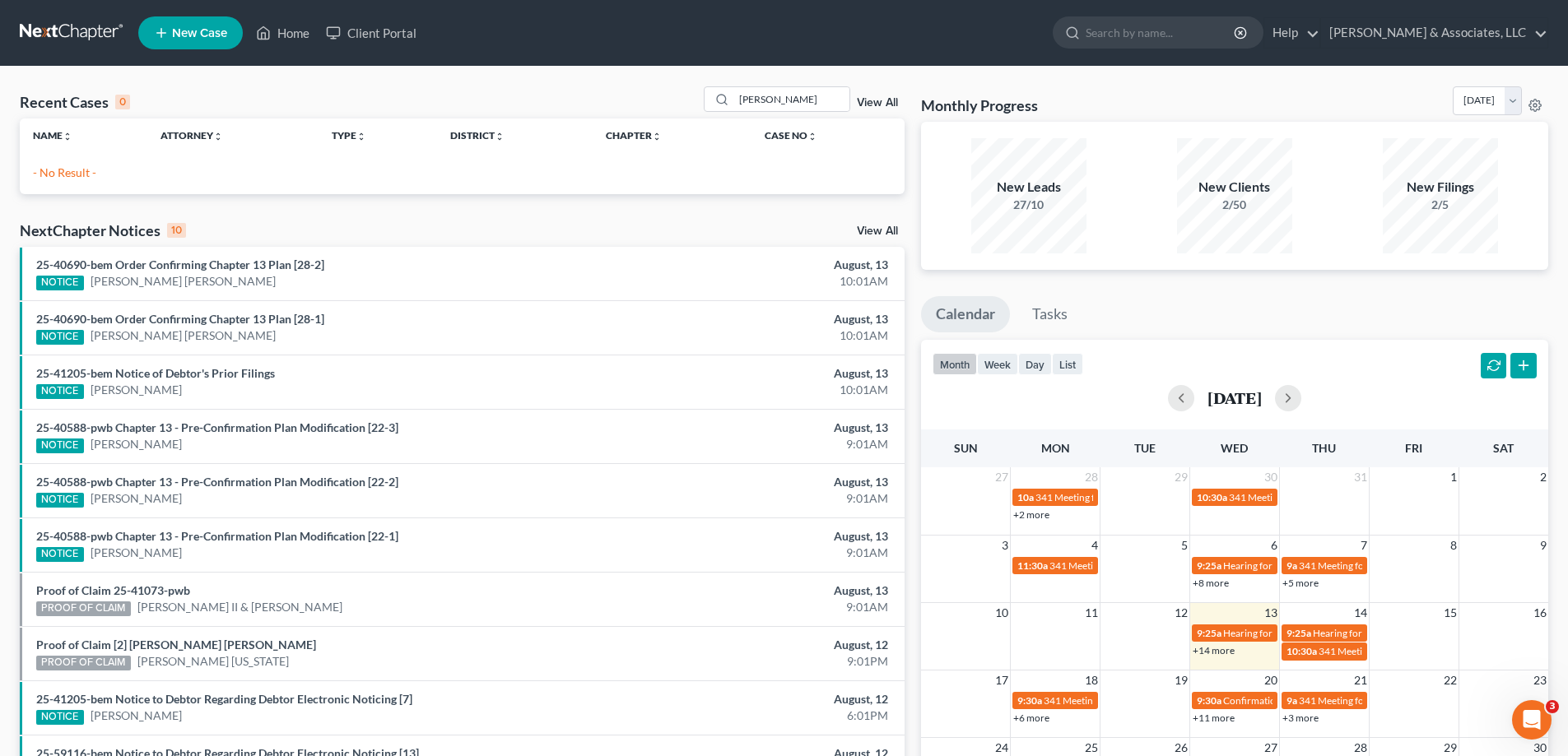
click at [1004, 17] on ul "New Case Home Client Portal - No Result - See all results Or Press Enter... Hel…" at bounding box center [844, 33] width 1410 height 43
drag, startPoint x: 770, startPoint y: 99, endPoint x: 715, endPoint y: 99, distance: 55.0
click at [715, 99] on div "kilroy" at bounding box center [777, 99] width 147 height 26
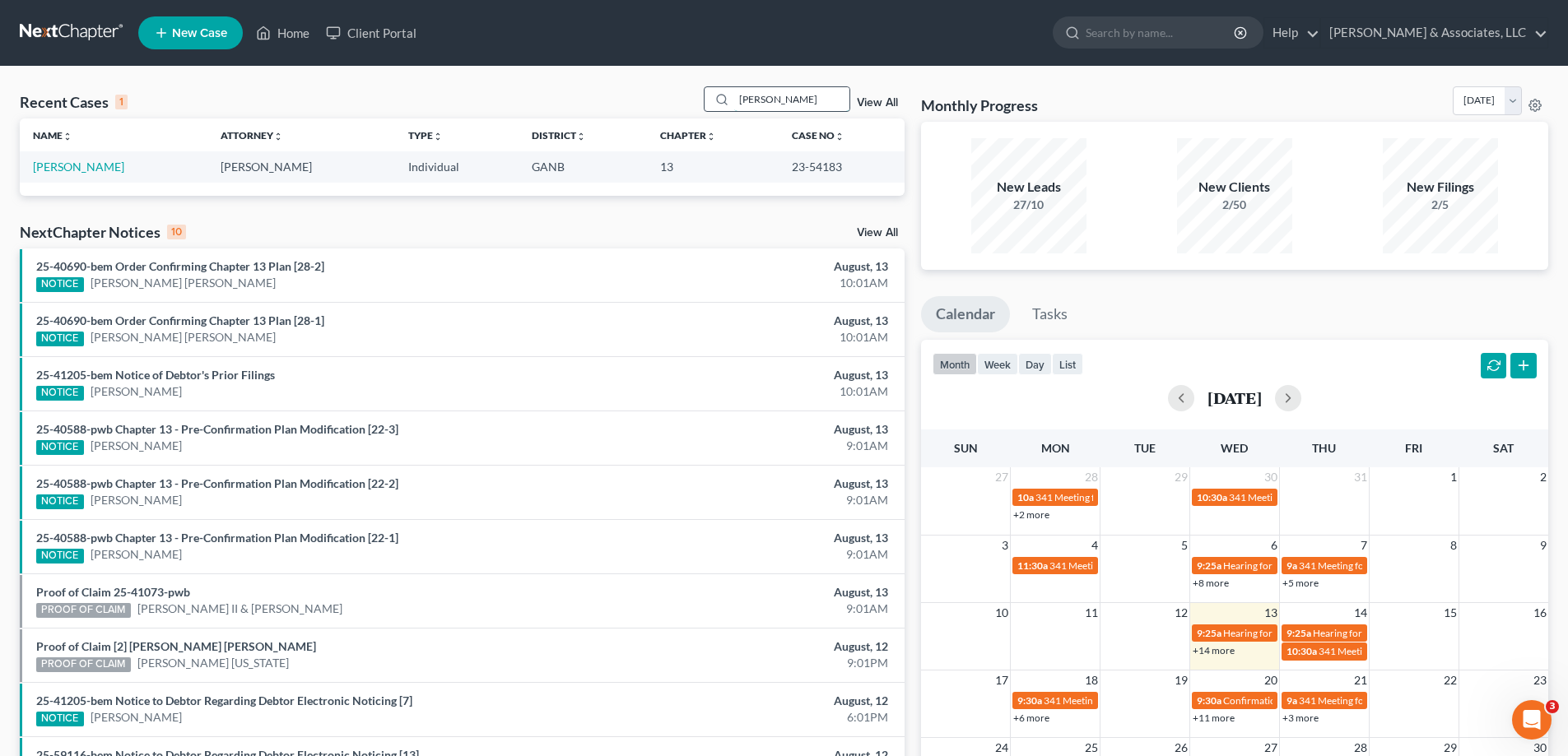
drag, startPoint x: 786, startPoint y: 100, endPoint x: 728, endPoint y: 95, distance: 58.2
click at [728, 97] on div "rosen" at bounding box center [777, 99] width 147 height 26
type input "randolph"
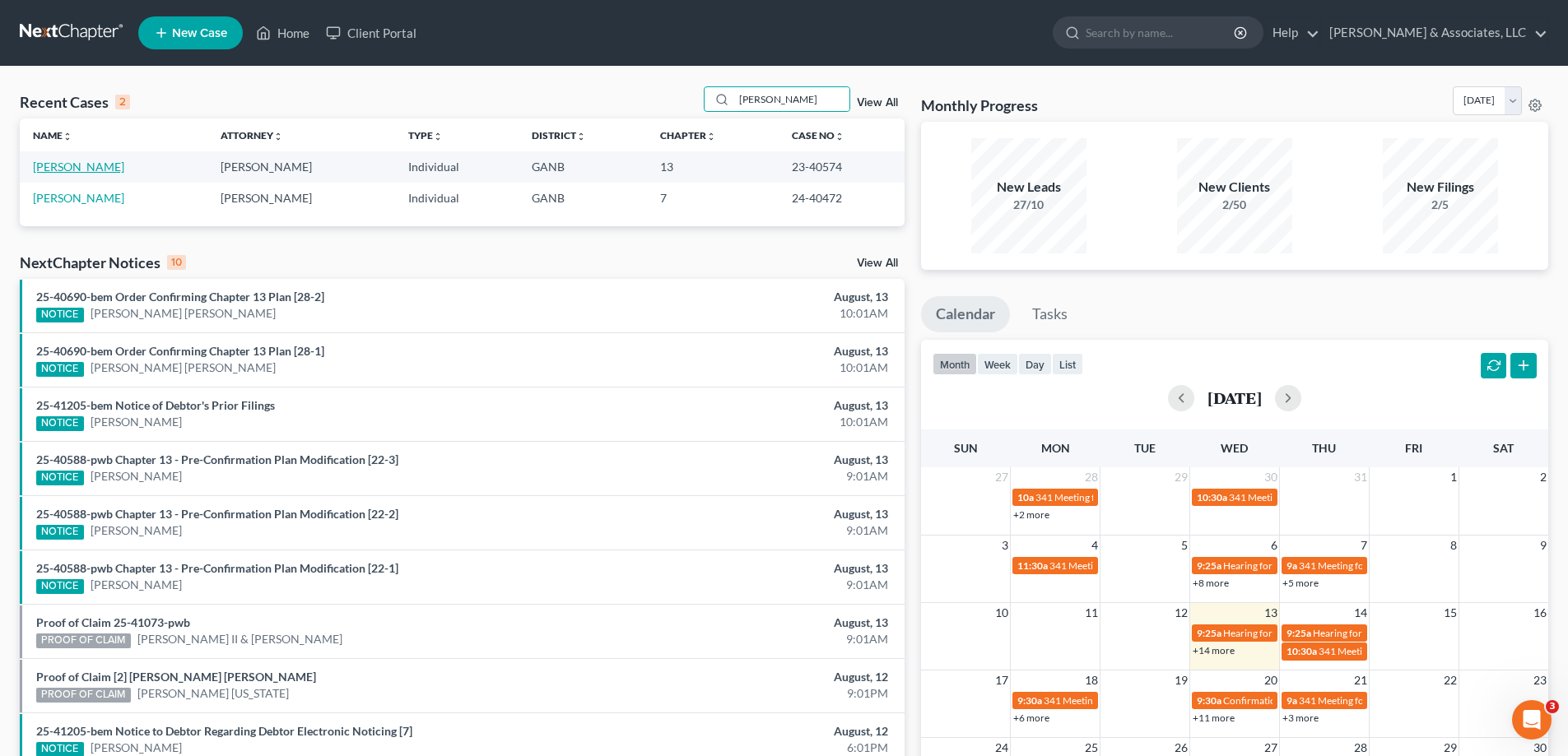
click at [89, 166] on link "[PERSON_NAME]" at bounding box center [78, 167] width 92 height 14
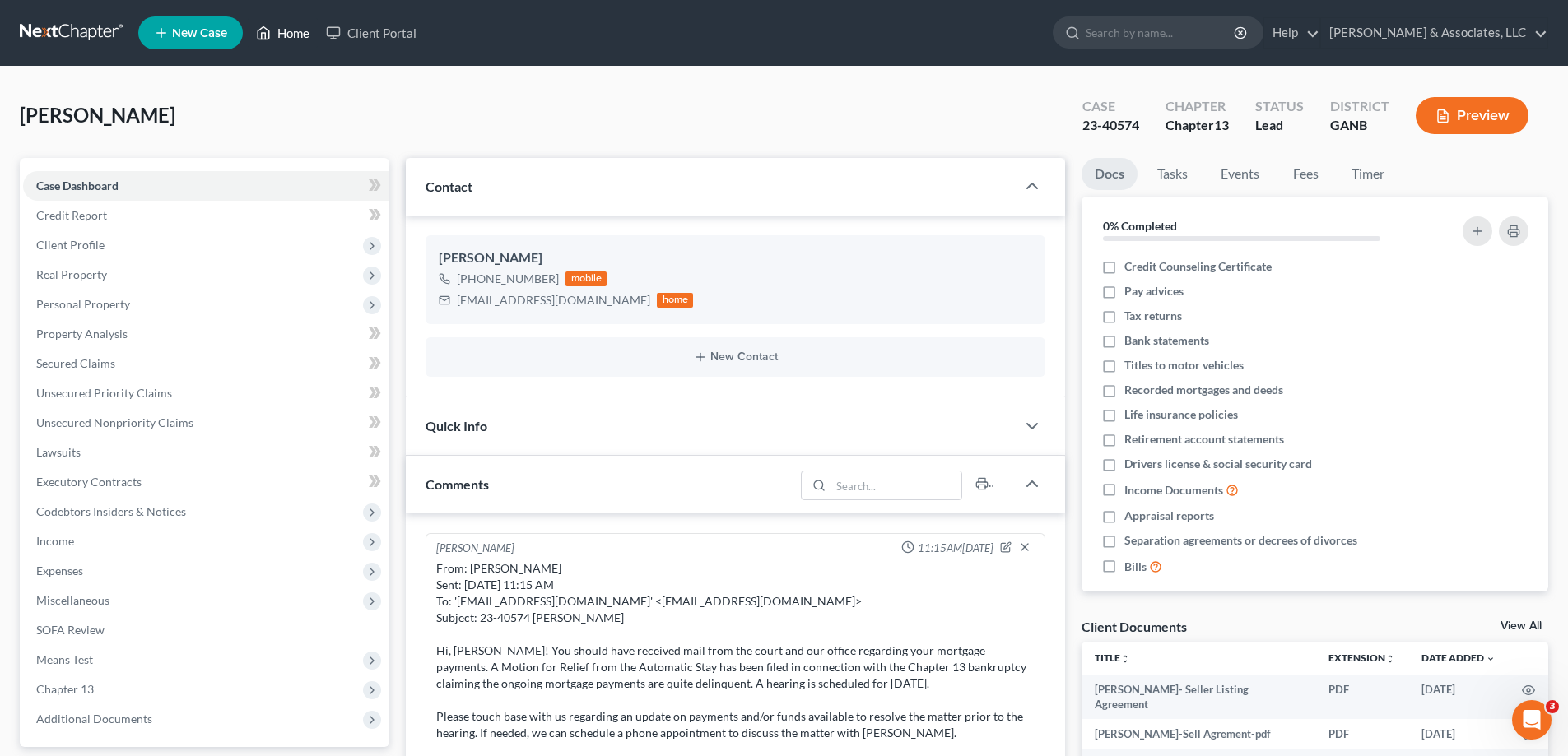
click at [294, 34] on link "Home" at bounding box center [283, 32] width 70 height 29
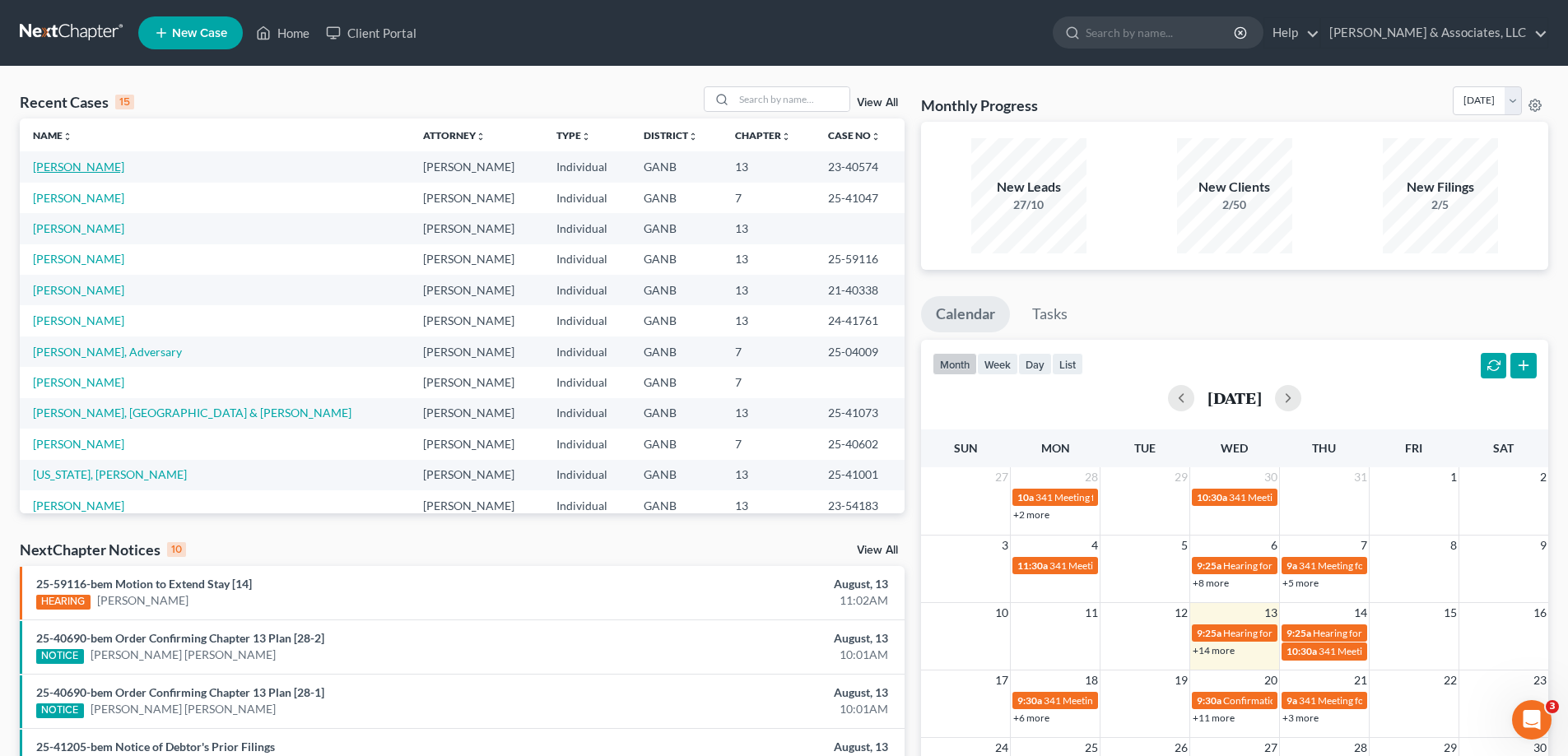
click at [83, 171] on link "[PERSON_NAME]" at bounding box center [78, 167] width 92 height 14
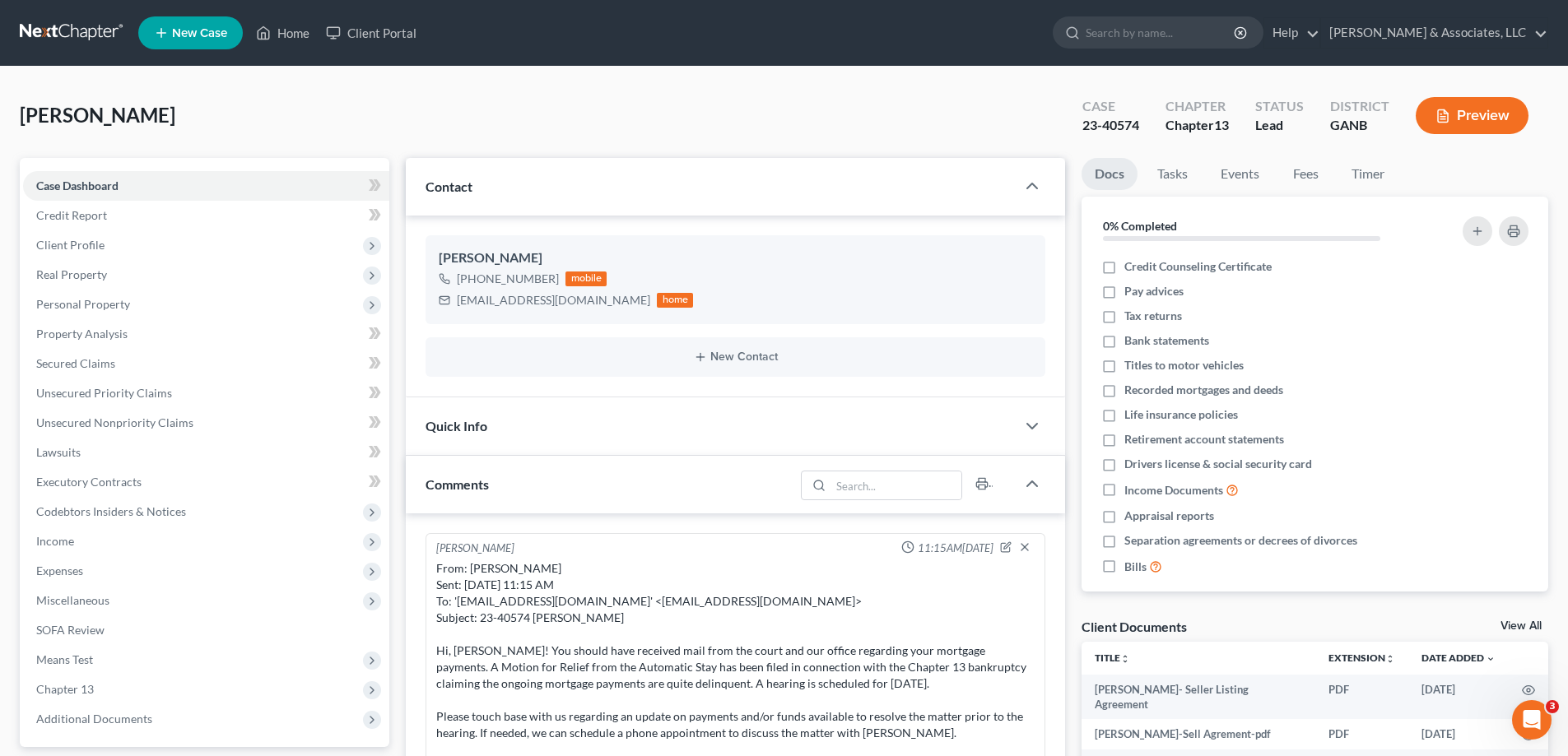
scroll to position [329, 0]
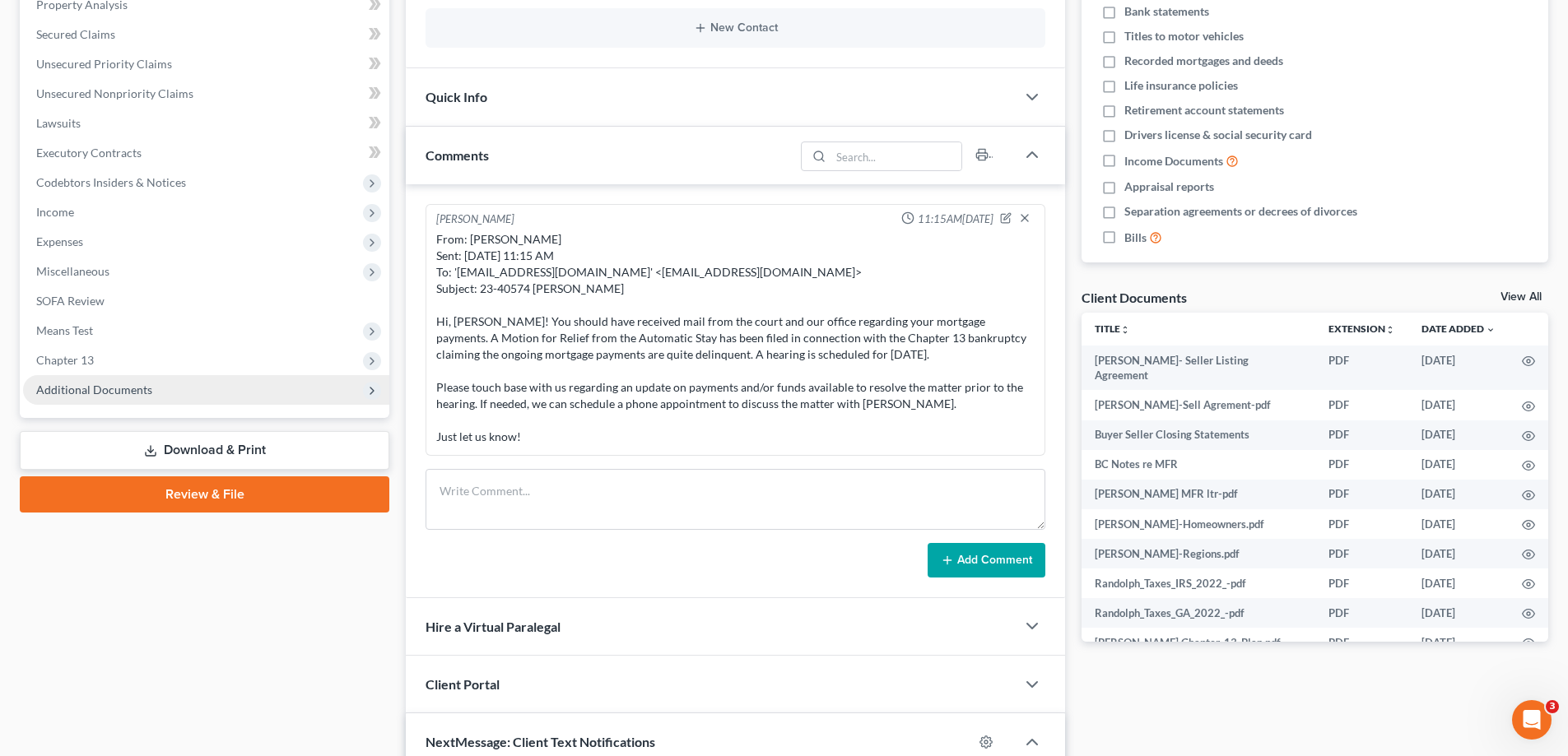
click at [122, 393] on span "Additional Documents" at bounding box center [94, 389] width 116 height 14
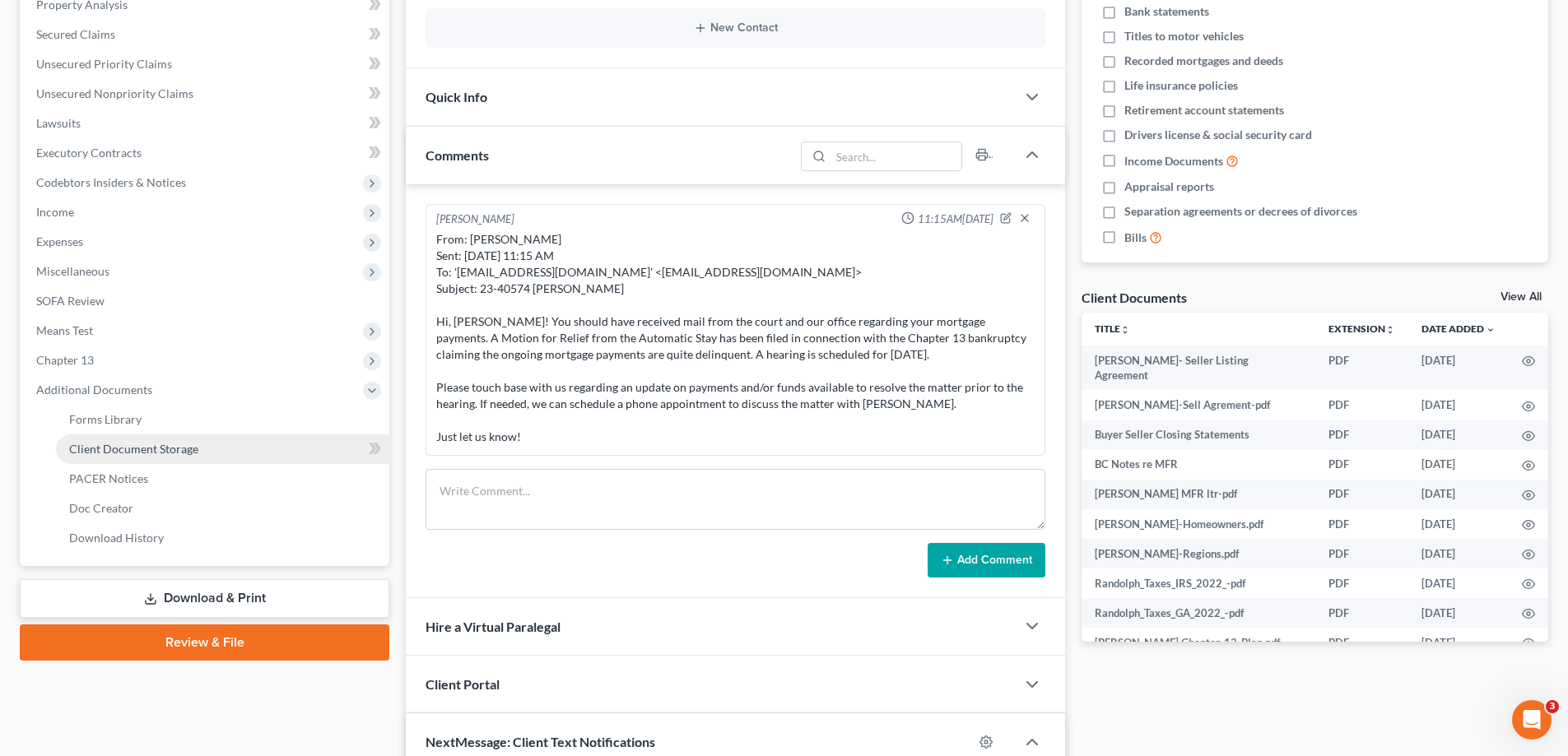
click at [116, 459] on link "Client Document Storage" at bounding box center [222, 449] width 333 height 29
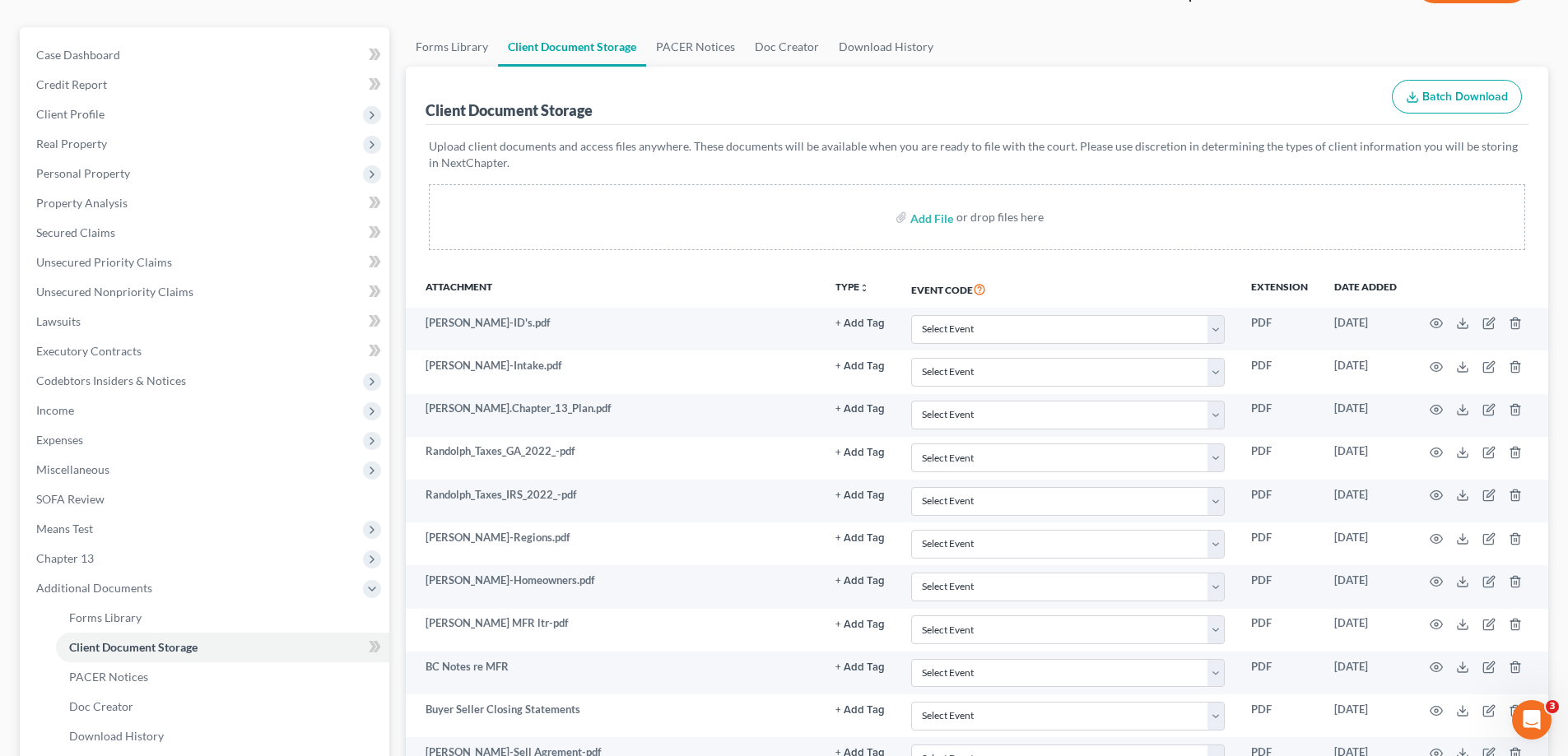
scroll to position [327, 0]
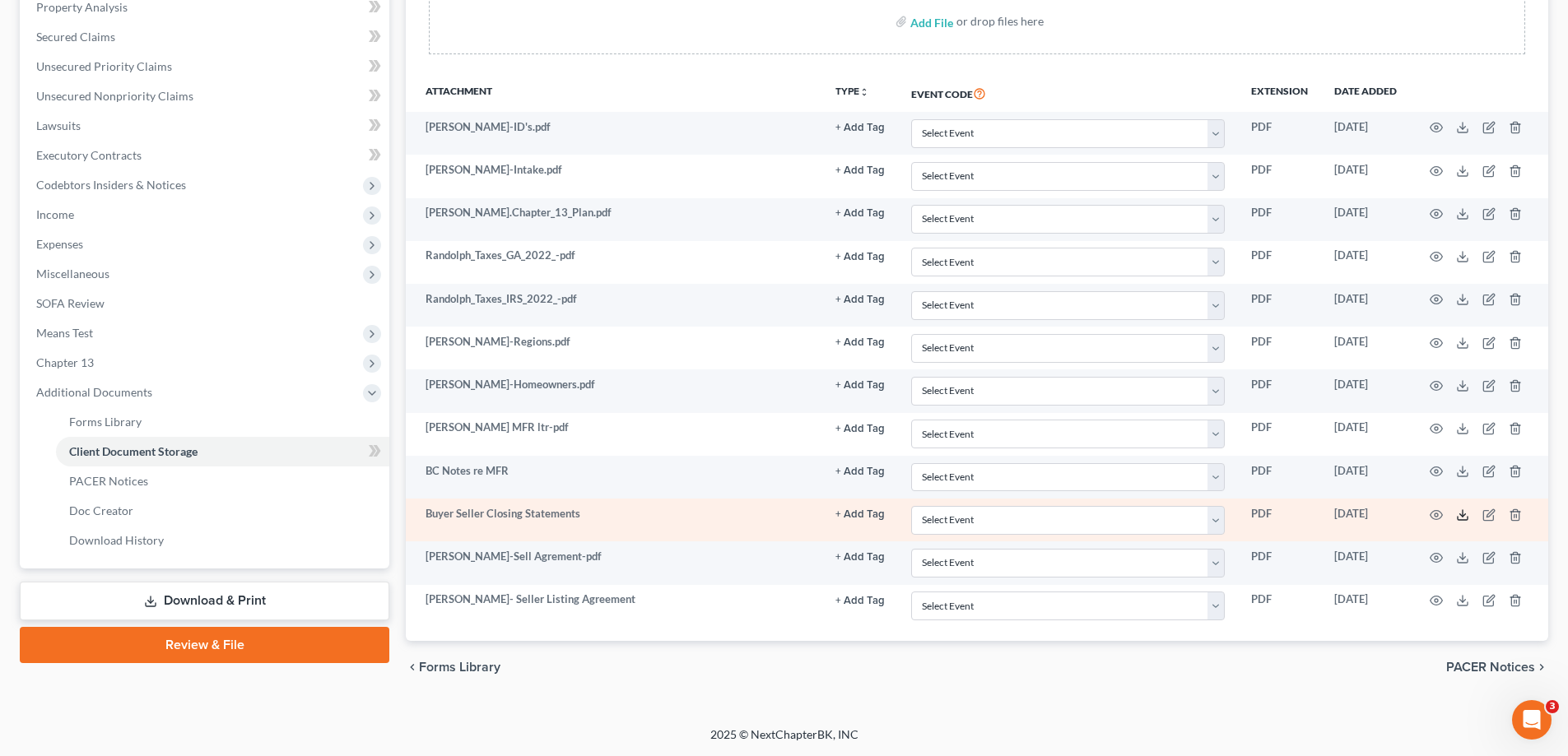
click at [1461, 515] on polyline at bounding box center [1462, 514] width 5 height 3
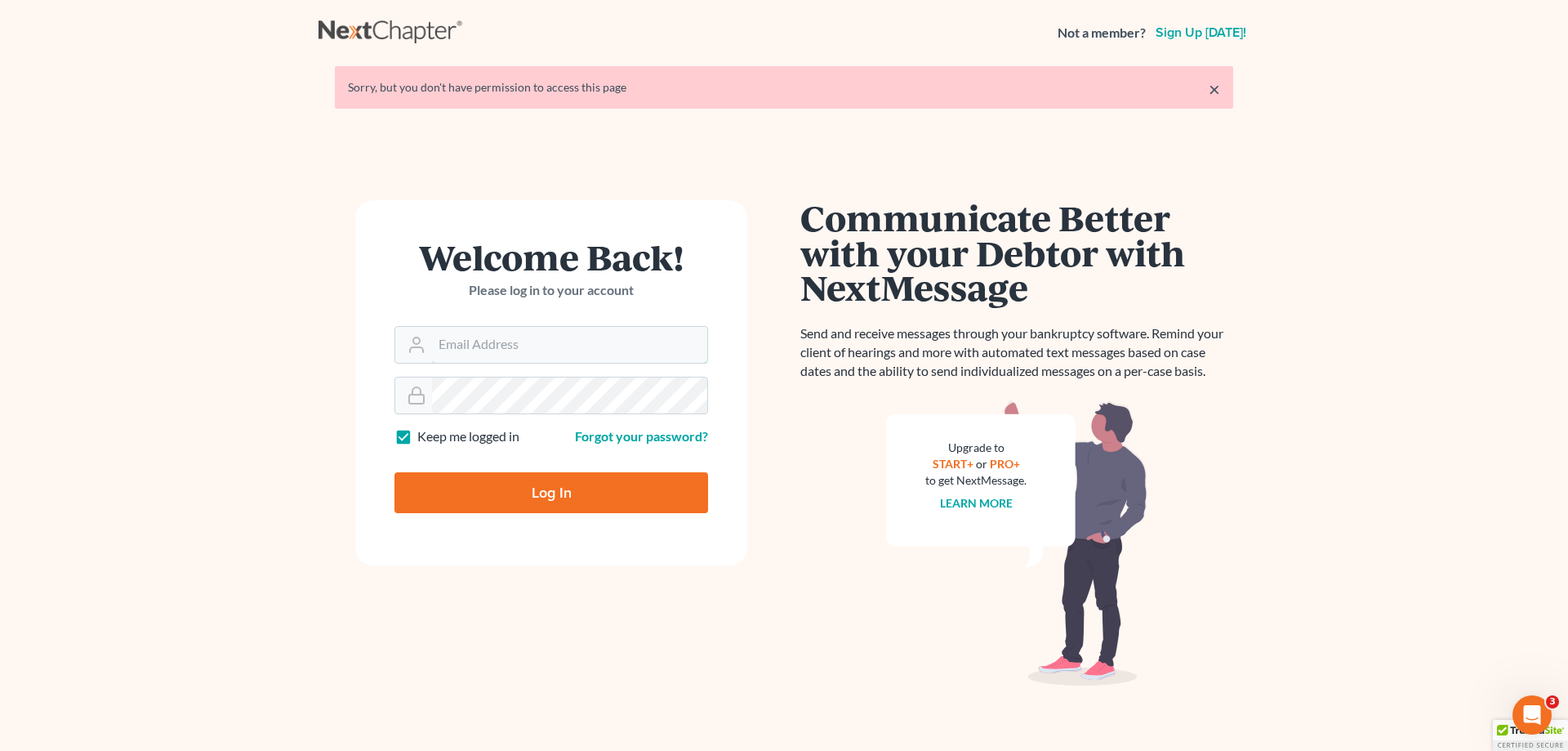
type input "[PERSON_NAME][EMAIL_ADDRESS][DOMAIN_NAME]"
click at [549, 493] on input "Log In" at bounding box center [551, 492] width 313 height 41
type input "Thinking..."
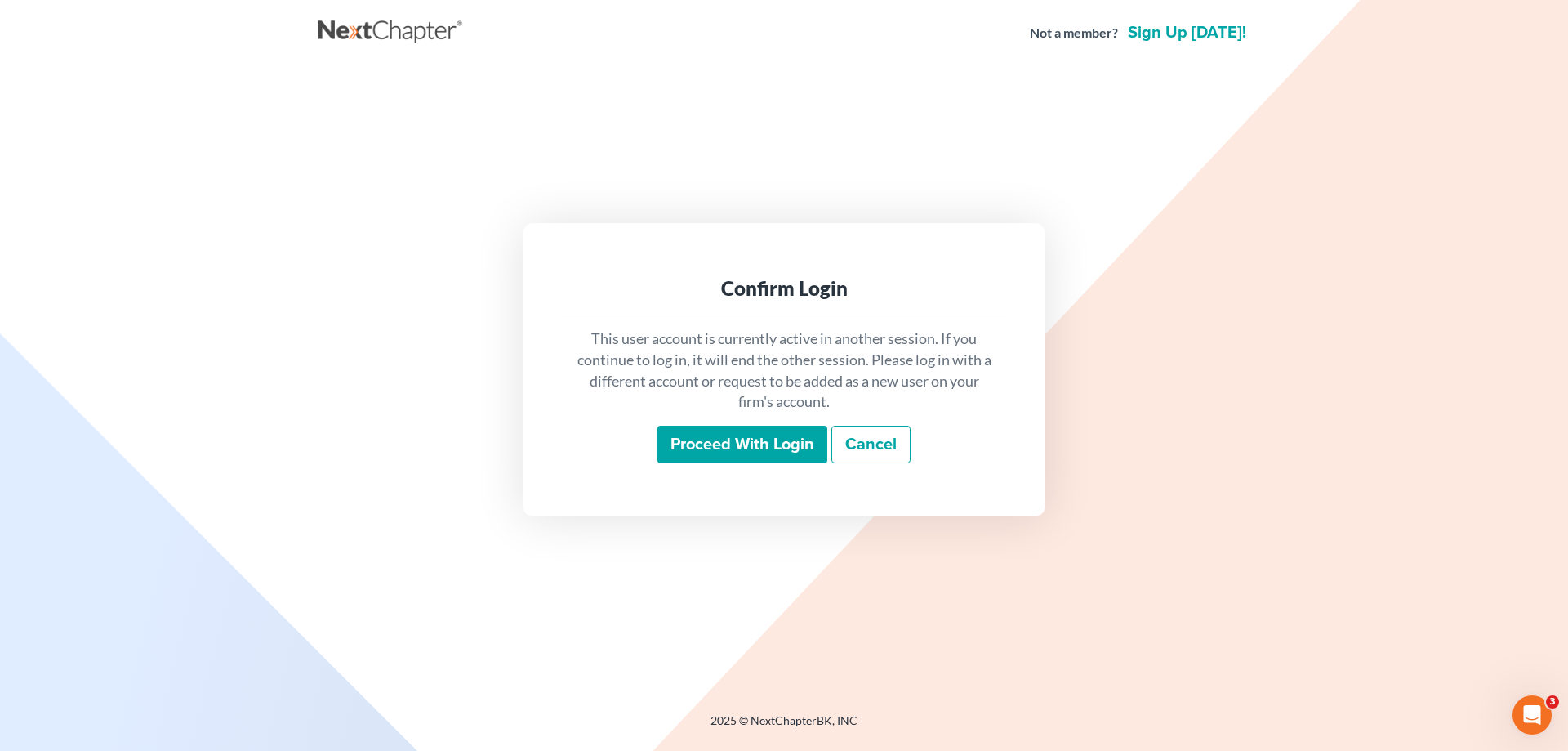
click at [746, 438] on input "Proceed with login" at bounding box center [742, 444] width 170 height 38
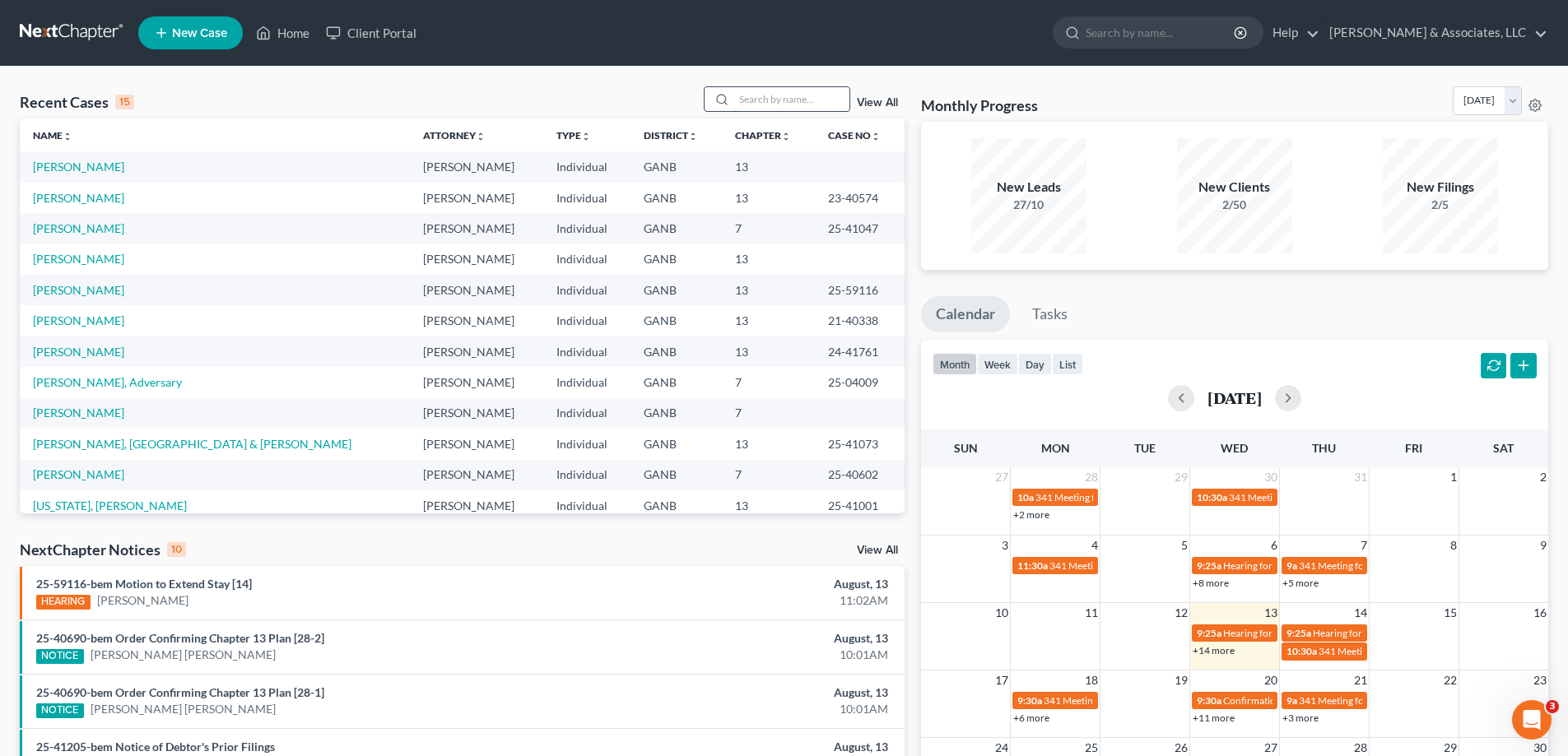
click at [772, 101] on input "search" at bounding box center [792, 99] width 116 height 24
drag, startPoint x: 1522, startPoint y: 76, endPoint x: 1497, endPoint y: 107, distance: 39.8
click at [1522, 76] on div "Recent Cases 15 View All Name unfold_more expand_more expand_less Attorney unfo…" at bounding box center [784, 610] width 1568 height 1087
click at [88, 197] on link "[PERSON_NAME]" at bounding box center [78, 198] width 92 height 14
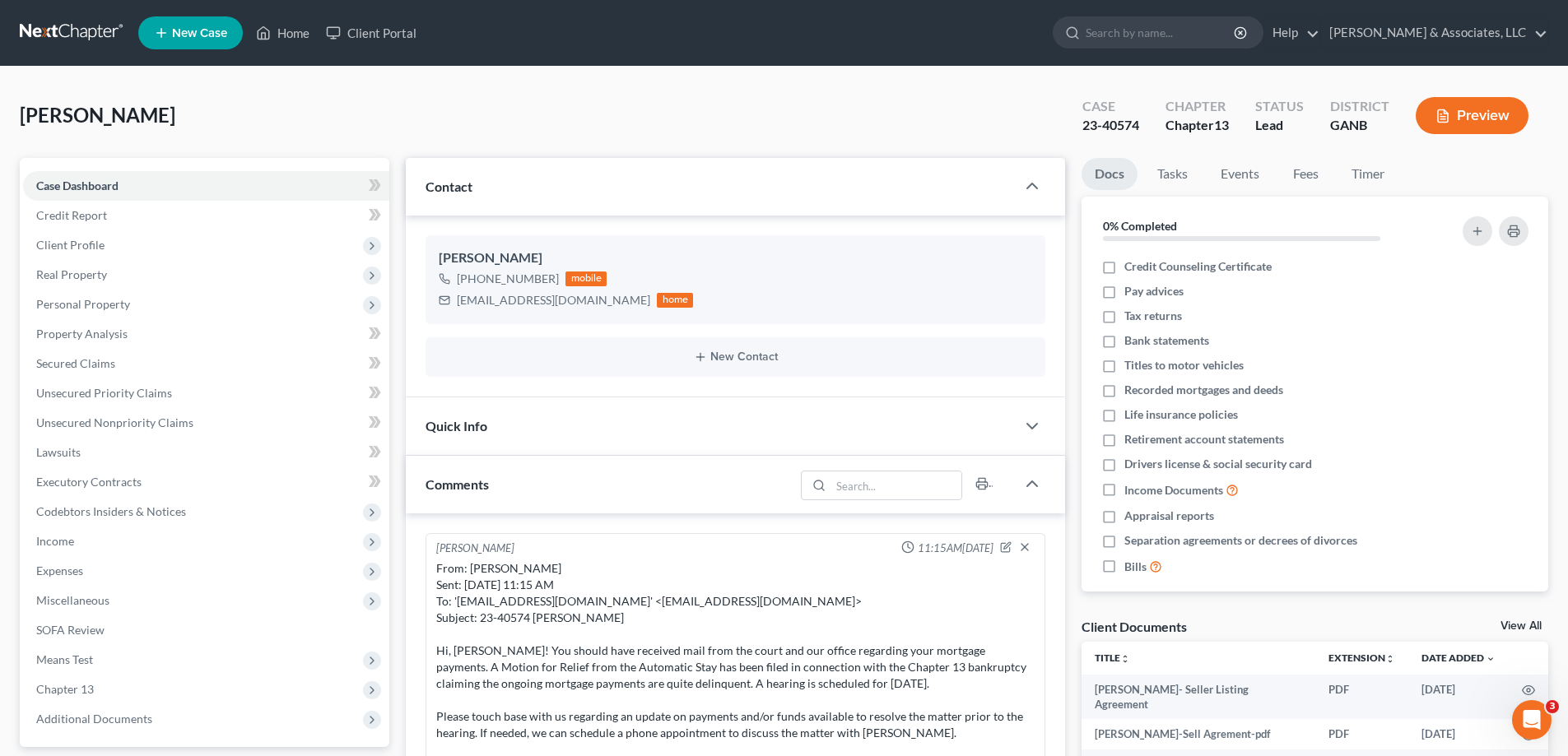
scroll to position [439, 0]
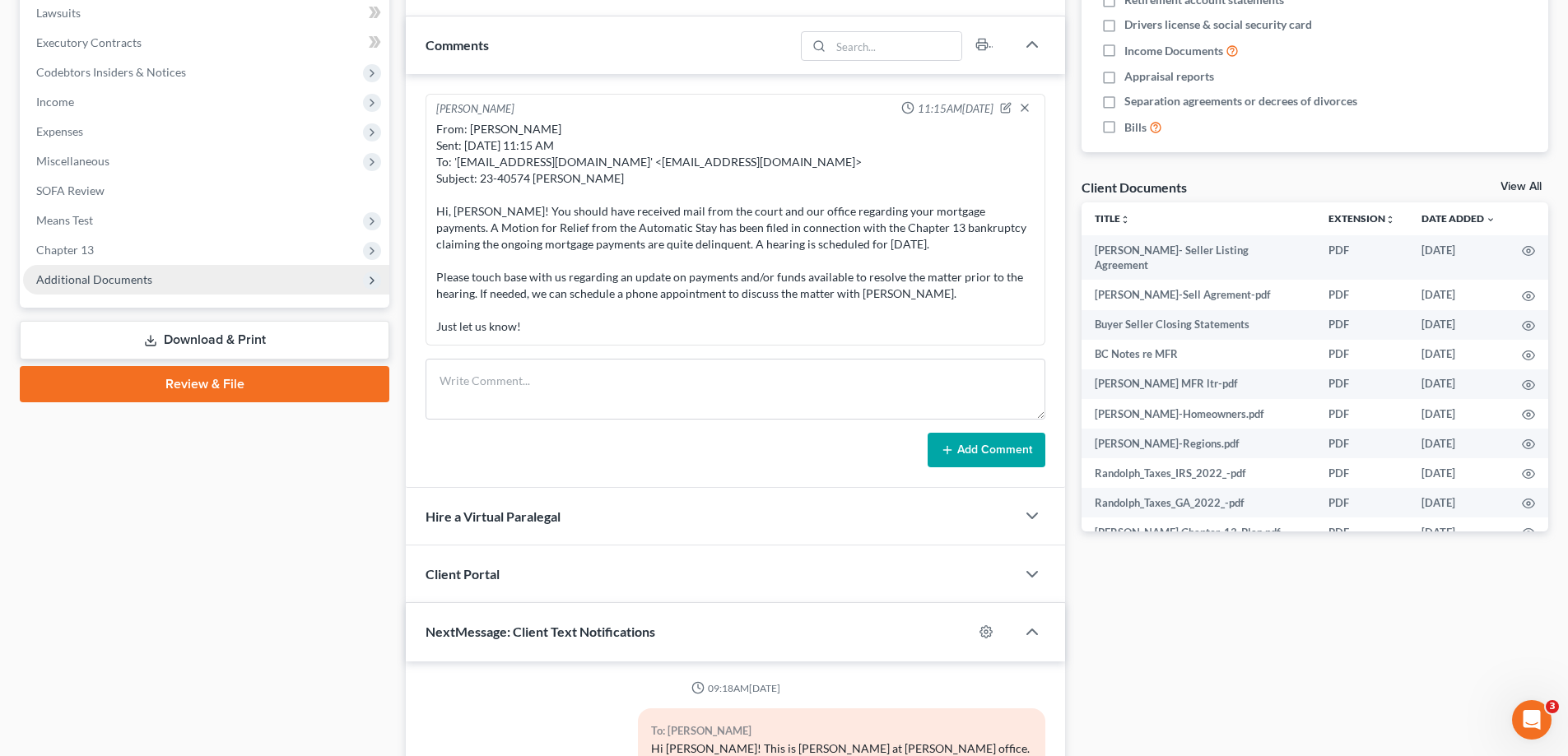
click at [120, 280] on span "Additional Documents" at bounding box center [94, 279] width 116 height 14
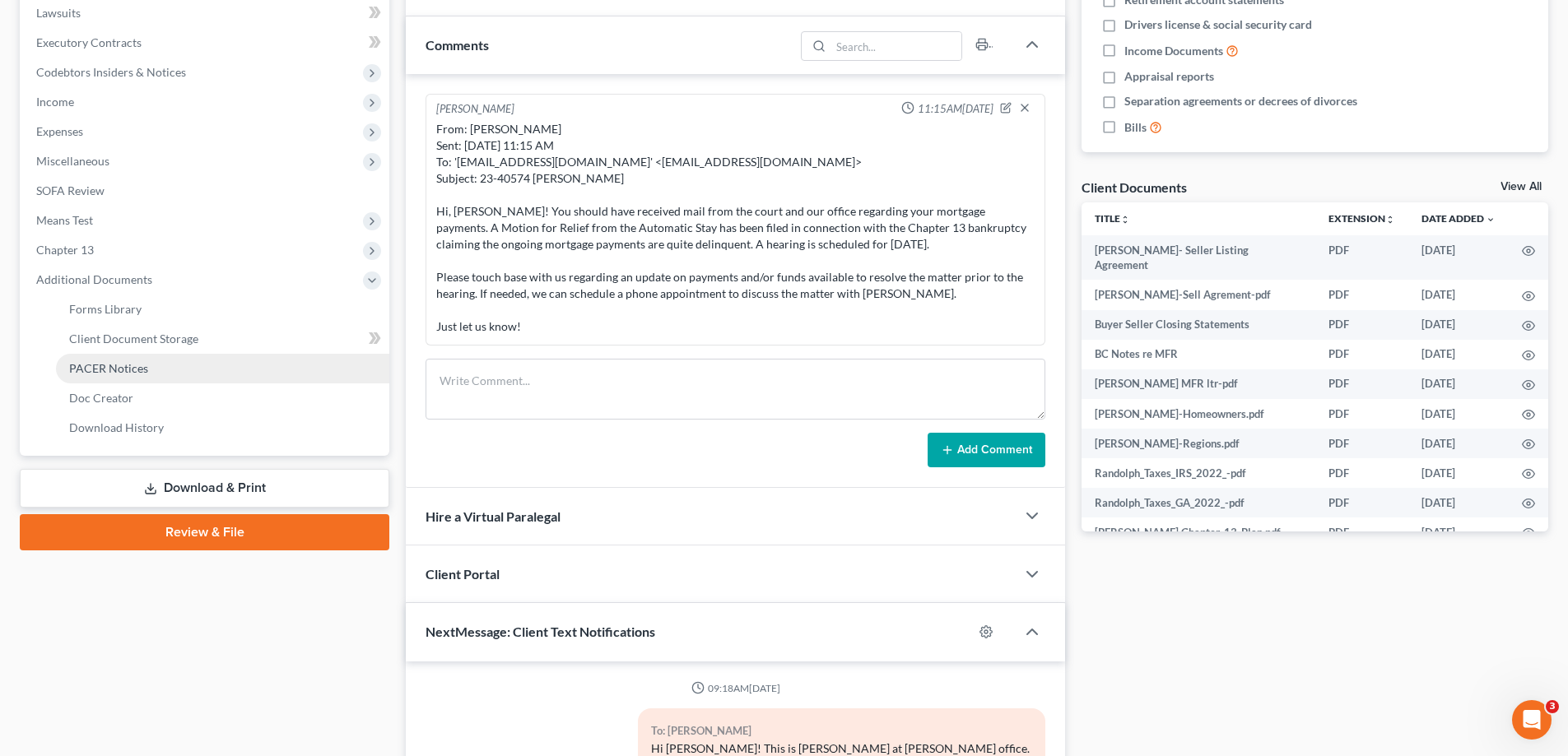
click at [90, 364] on span "PACER Notices" at bounding box center [108, 368] width 79 height 14
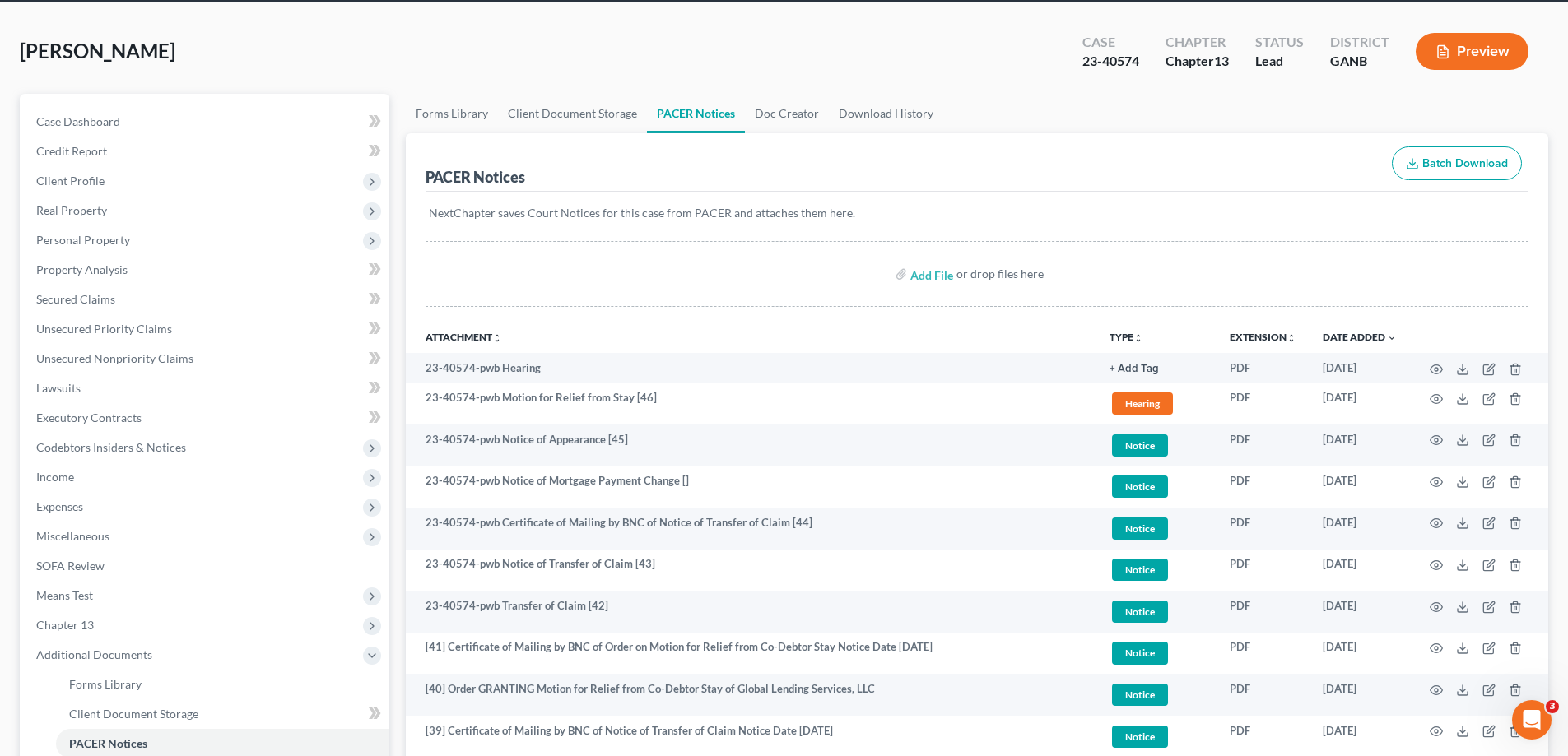
scroll to position [83, 0]
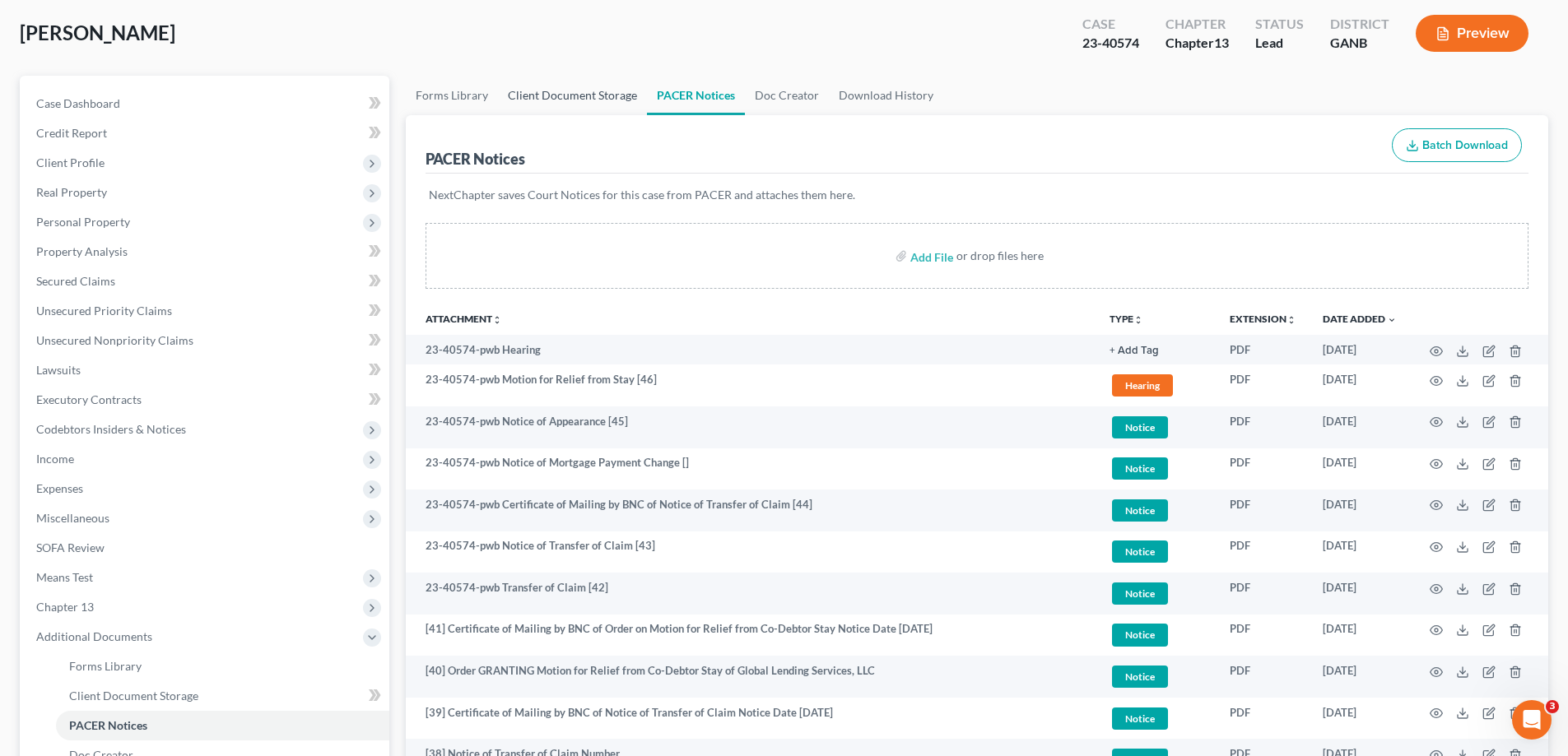
click at [596, 94] on link "Client Document Storage" at bounding box center [572, 95] width 149 height 39
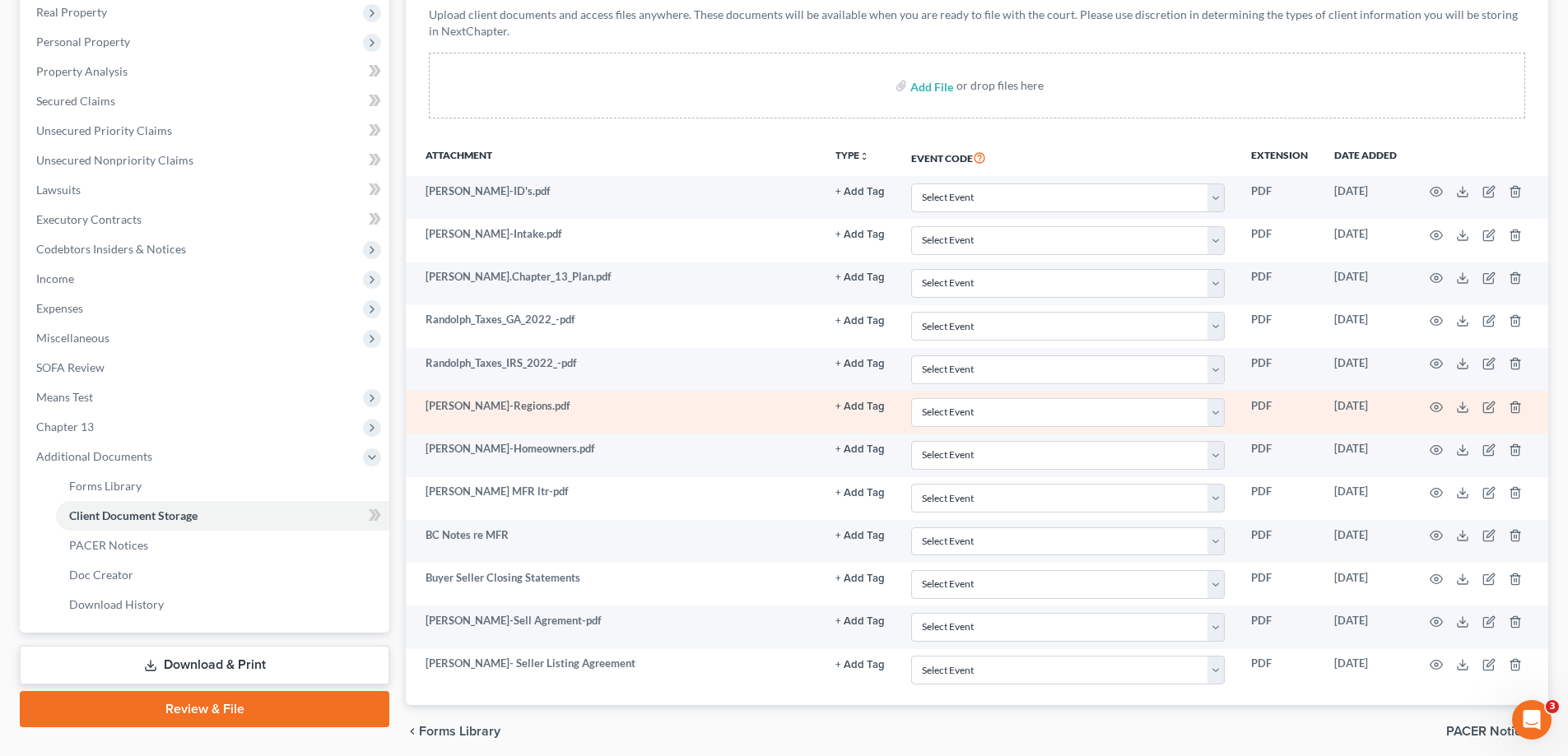
scroll to position [327, 0]
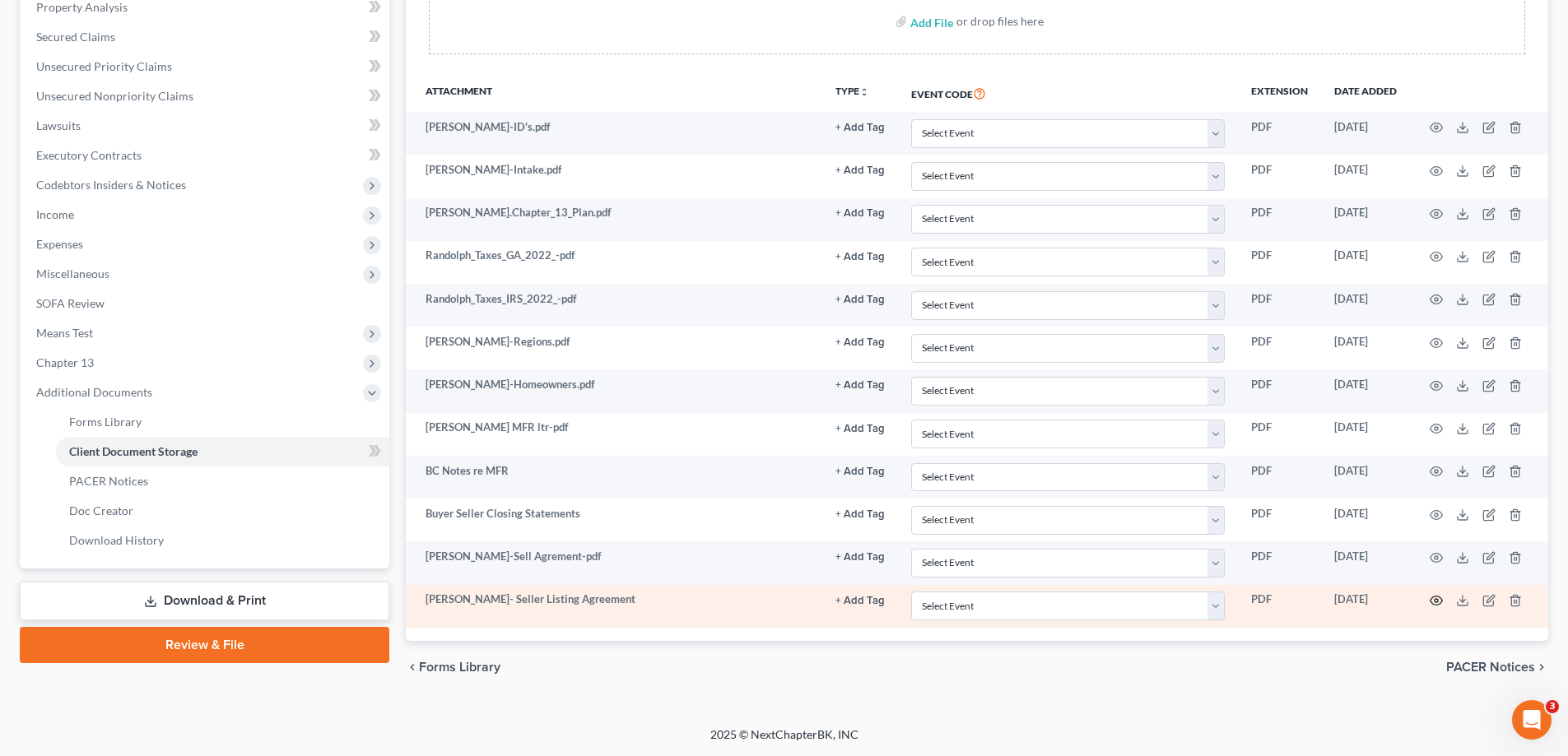
click at [1432, 601] on icon "button" at bounding box center [1436, 600] width 13 height 13
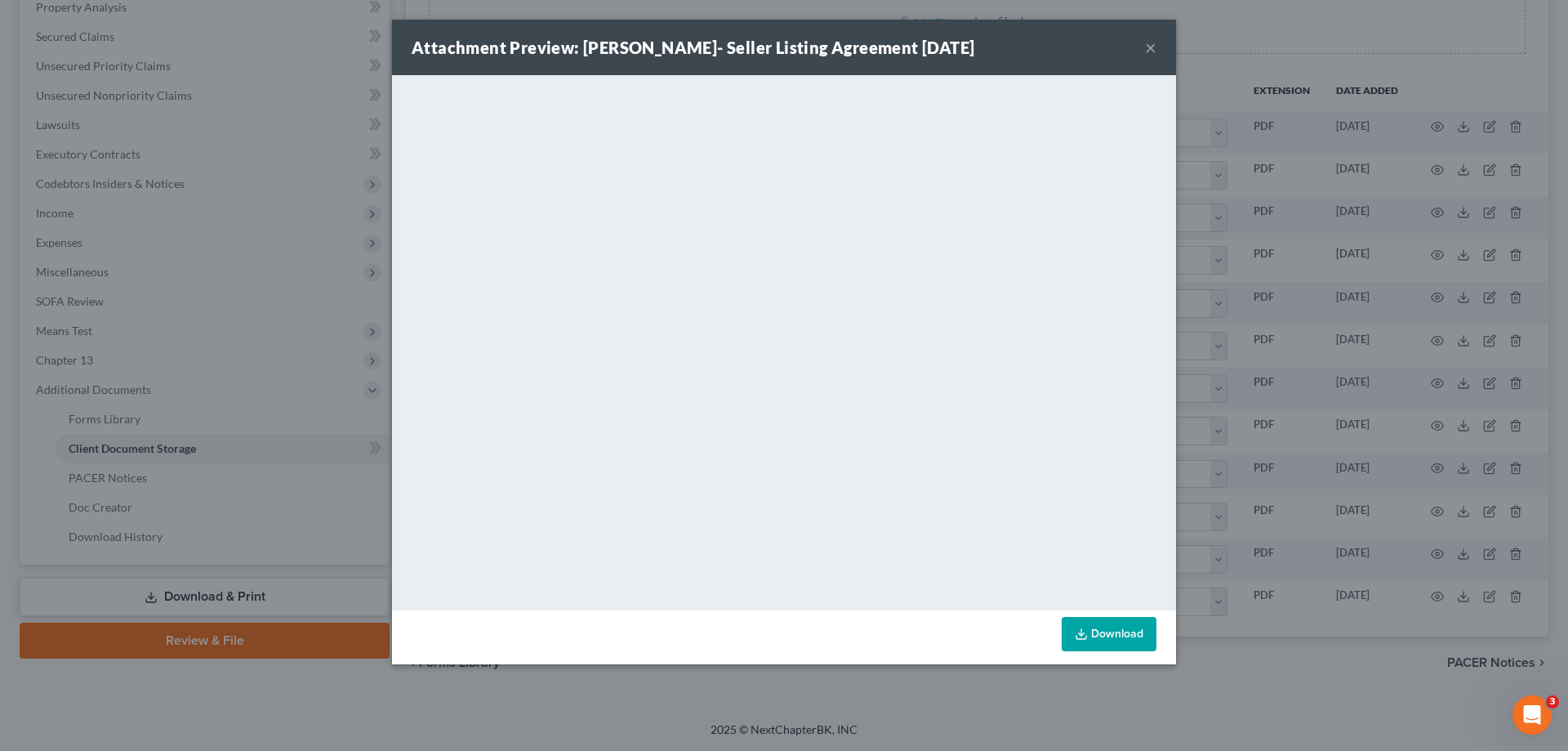
click at [1150, 49] on button "×" at bounding box center [1151, 48] width 11 height 19
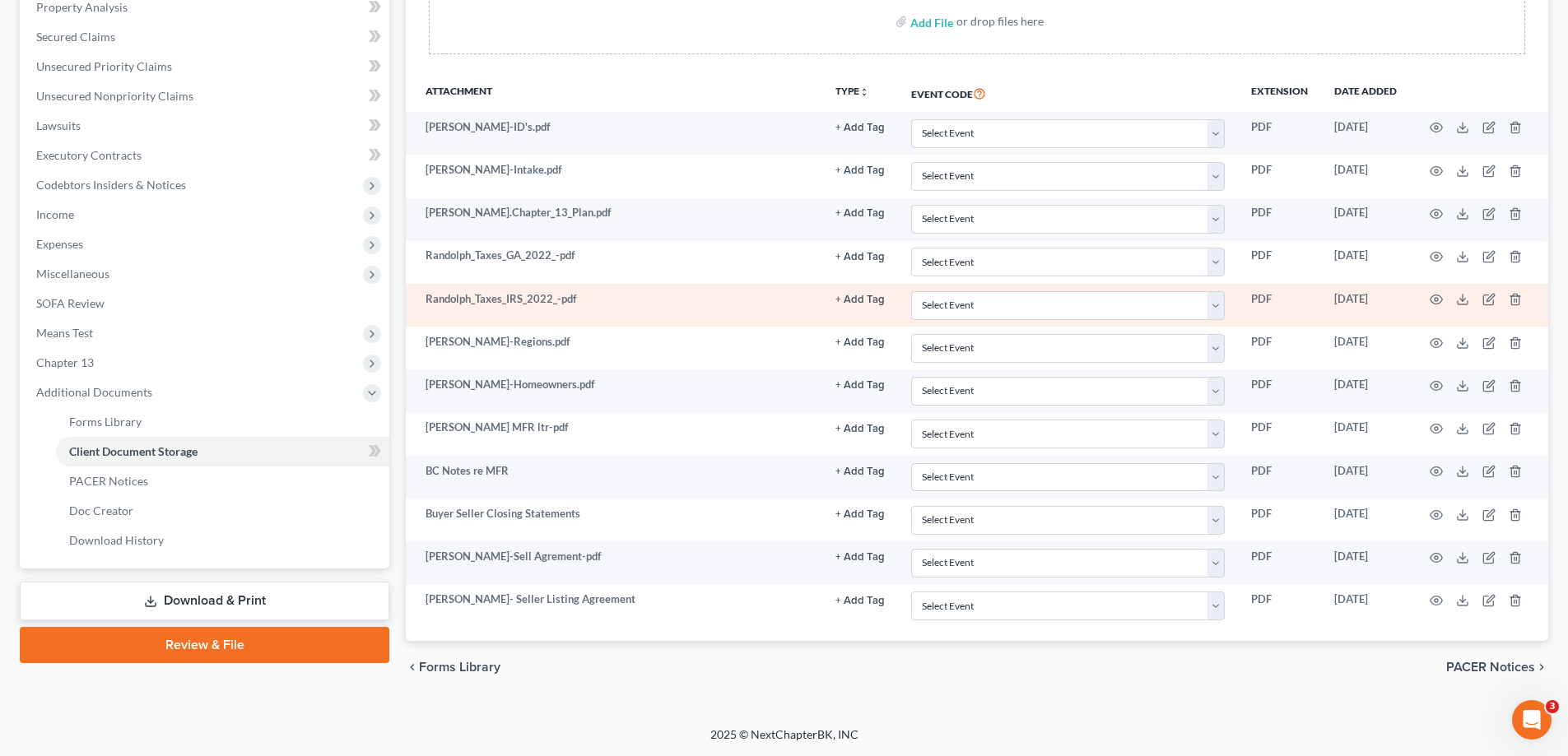
scroll to position [0, 0]
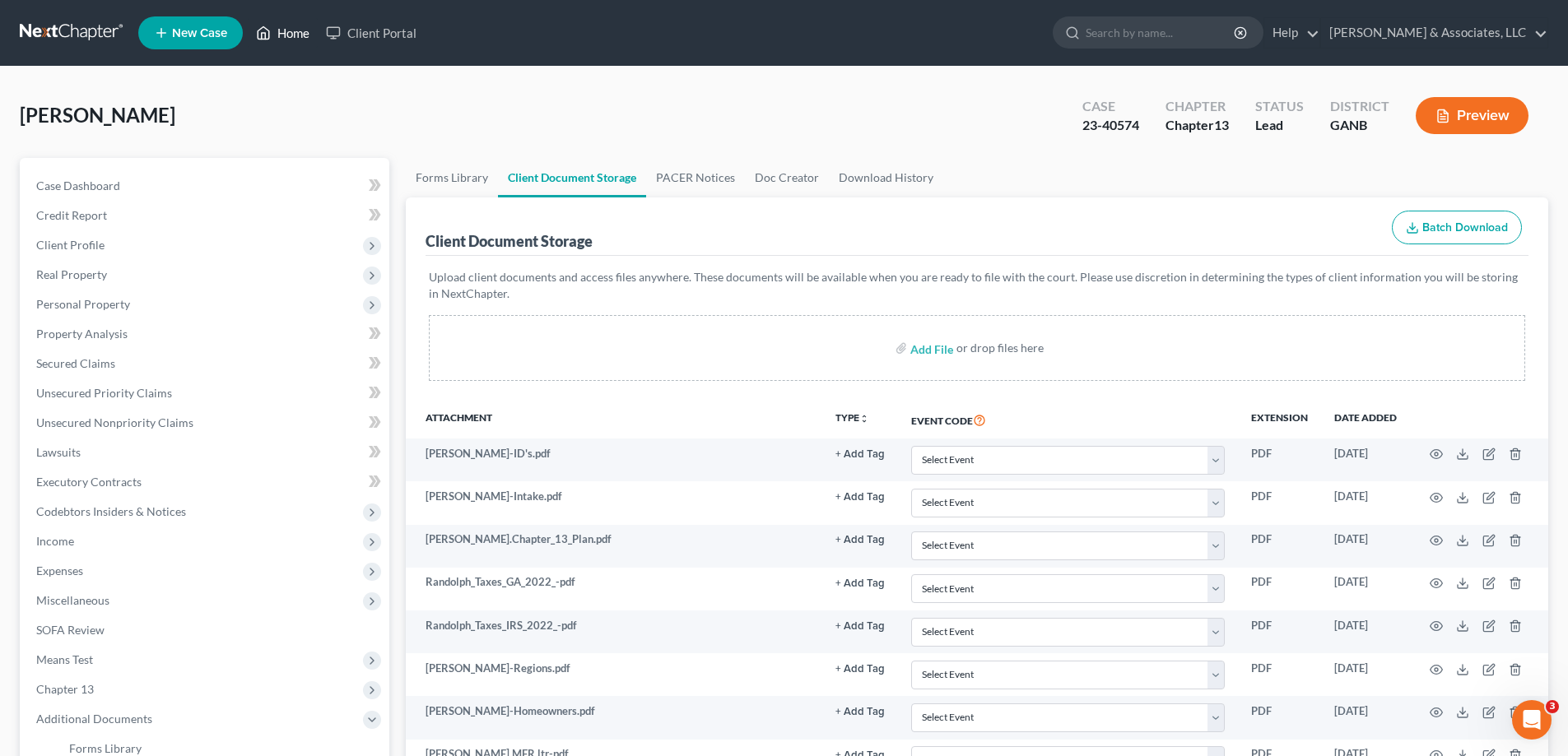
click at [292, 28] on link "Home" at bounding box center [283, 32] width 70 height 29
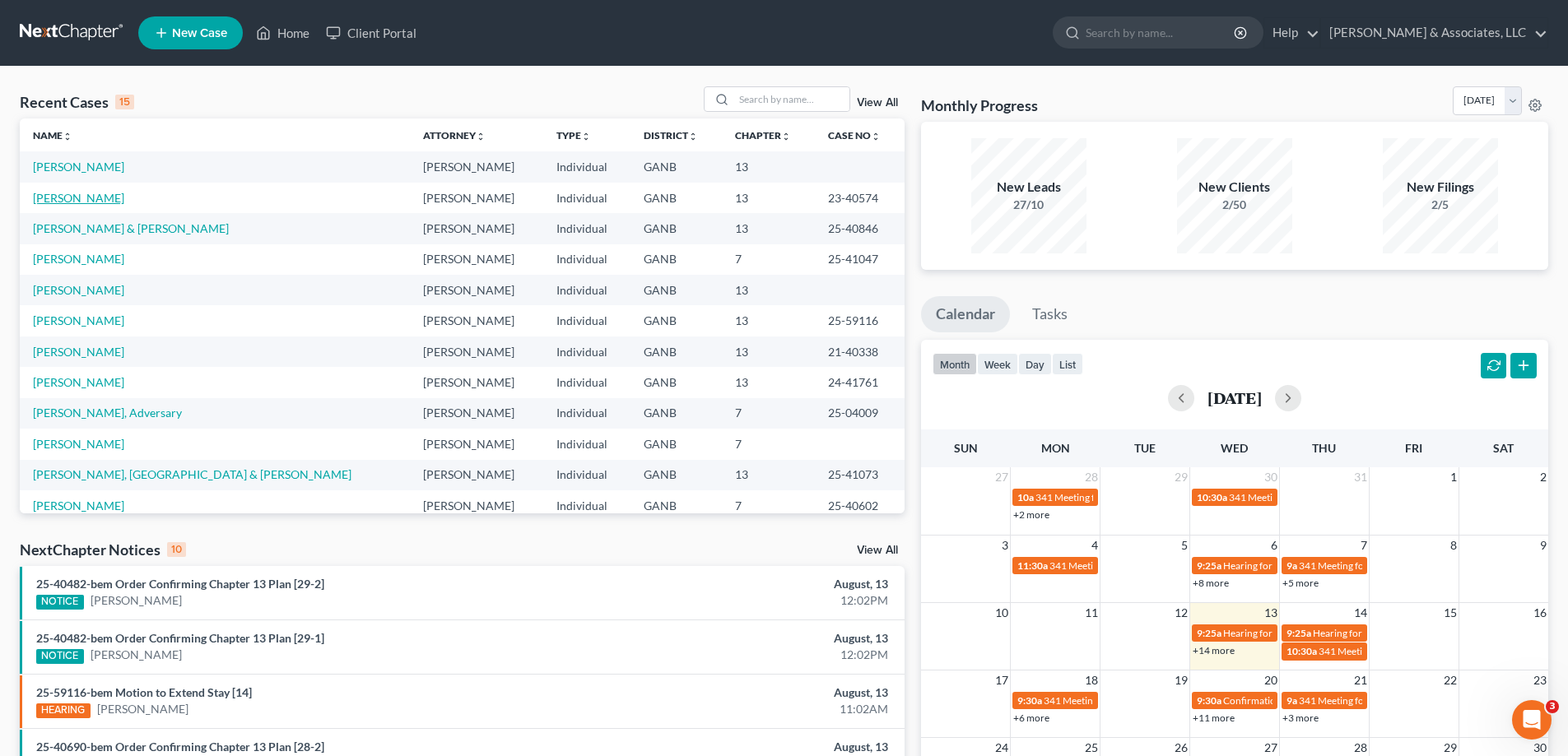
click at [59, 194] on link "[PERSON_NAME]" at bounding box center [78, 198] width 92 height 14
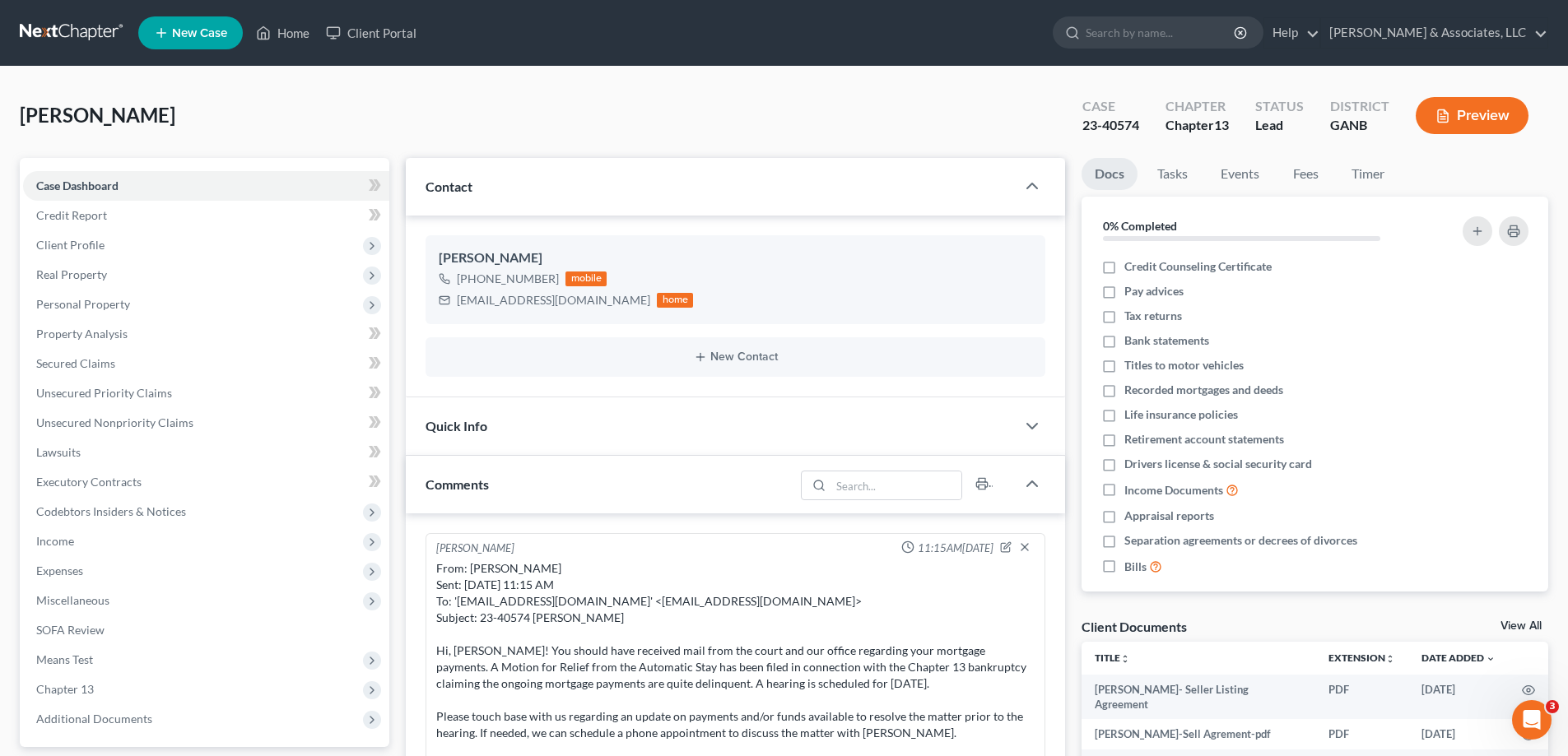
scroll to position [493, 0]
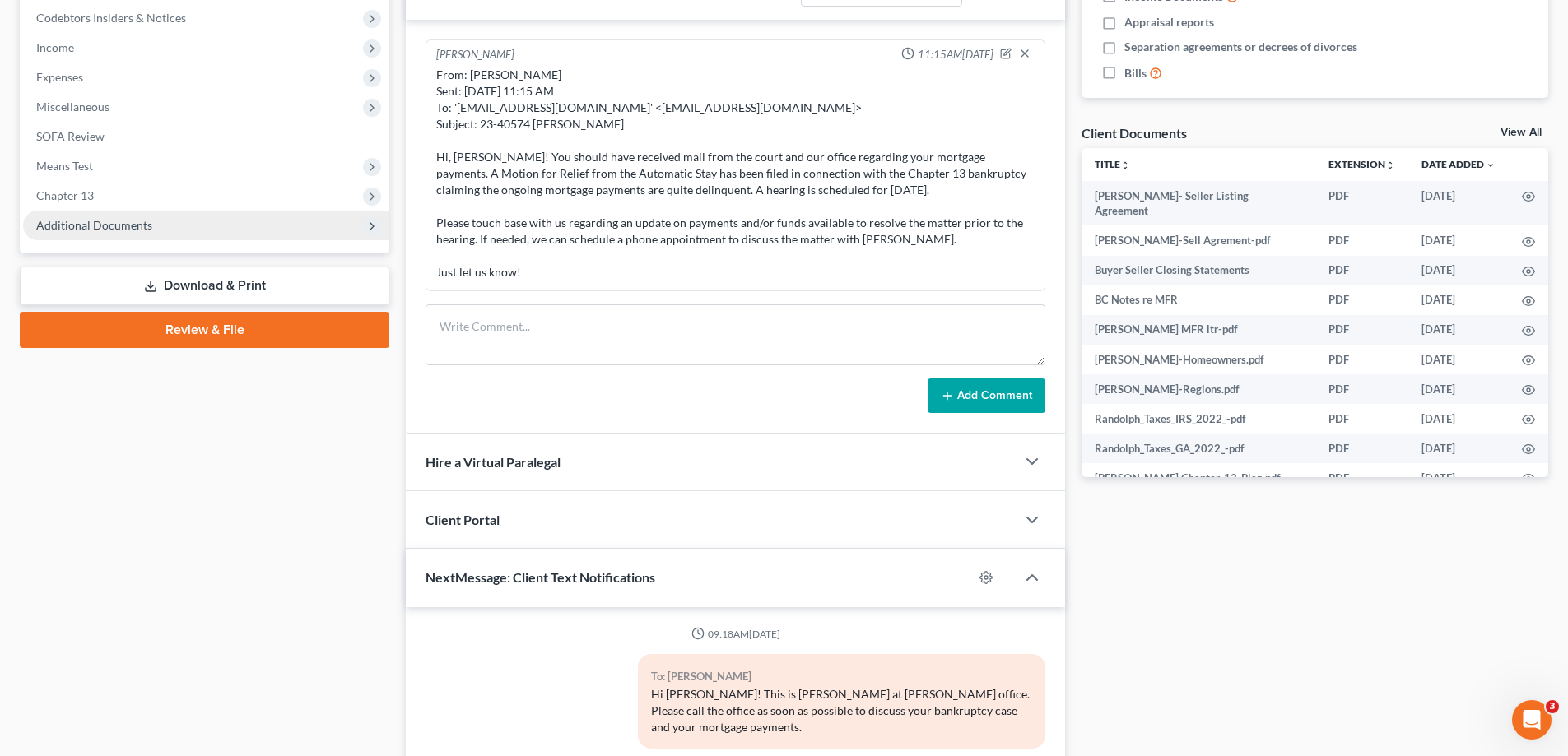
click at [139, 227] on span "Additional Documents" at bounding box center [94, 225] width 116 height 14
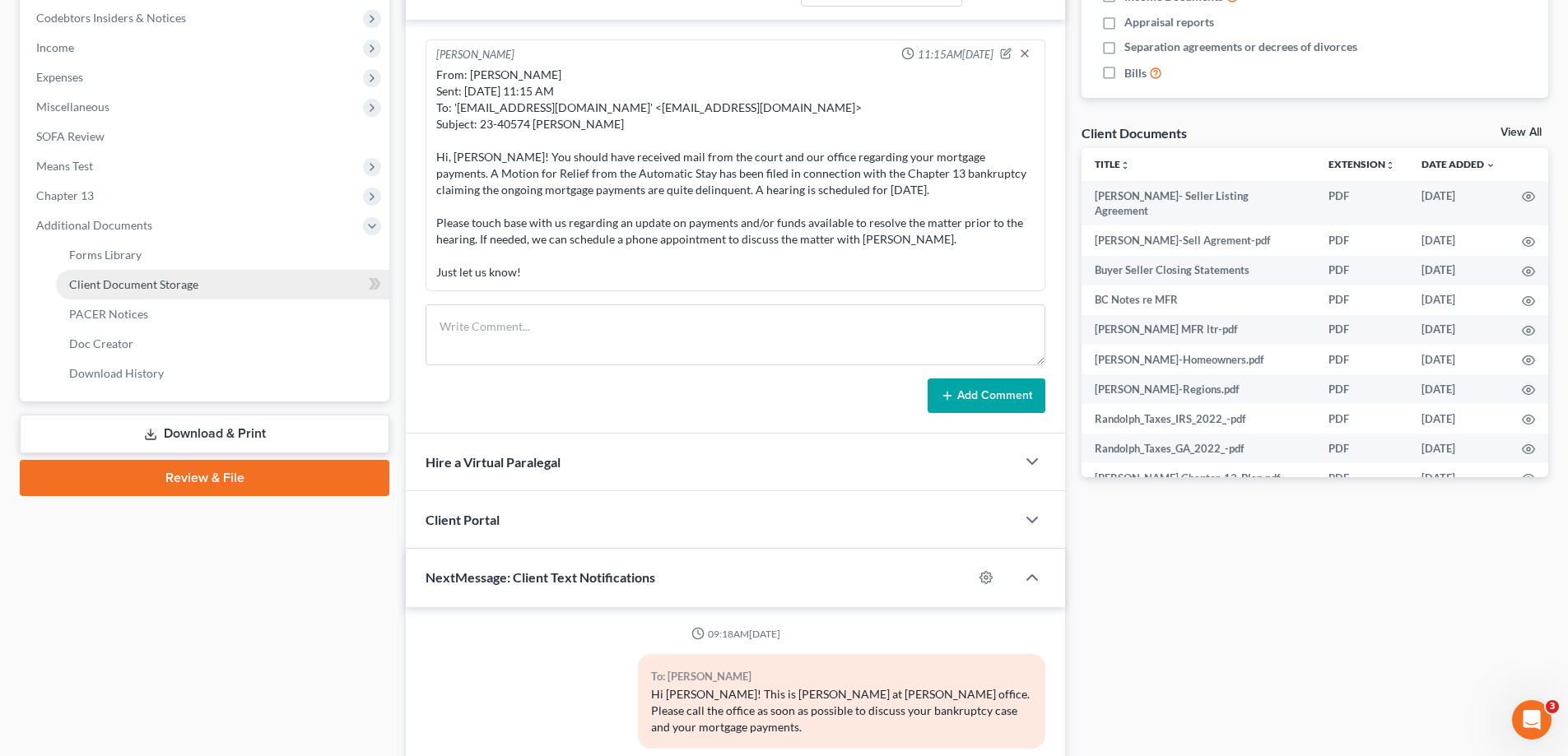
click at [122, 283] on span "Client Document Storage" at bounding box center [133, 284] width 129 height 14
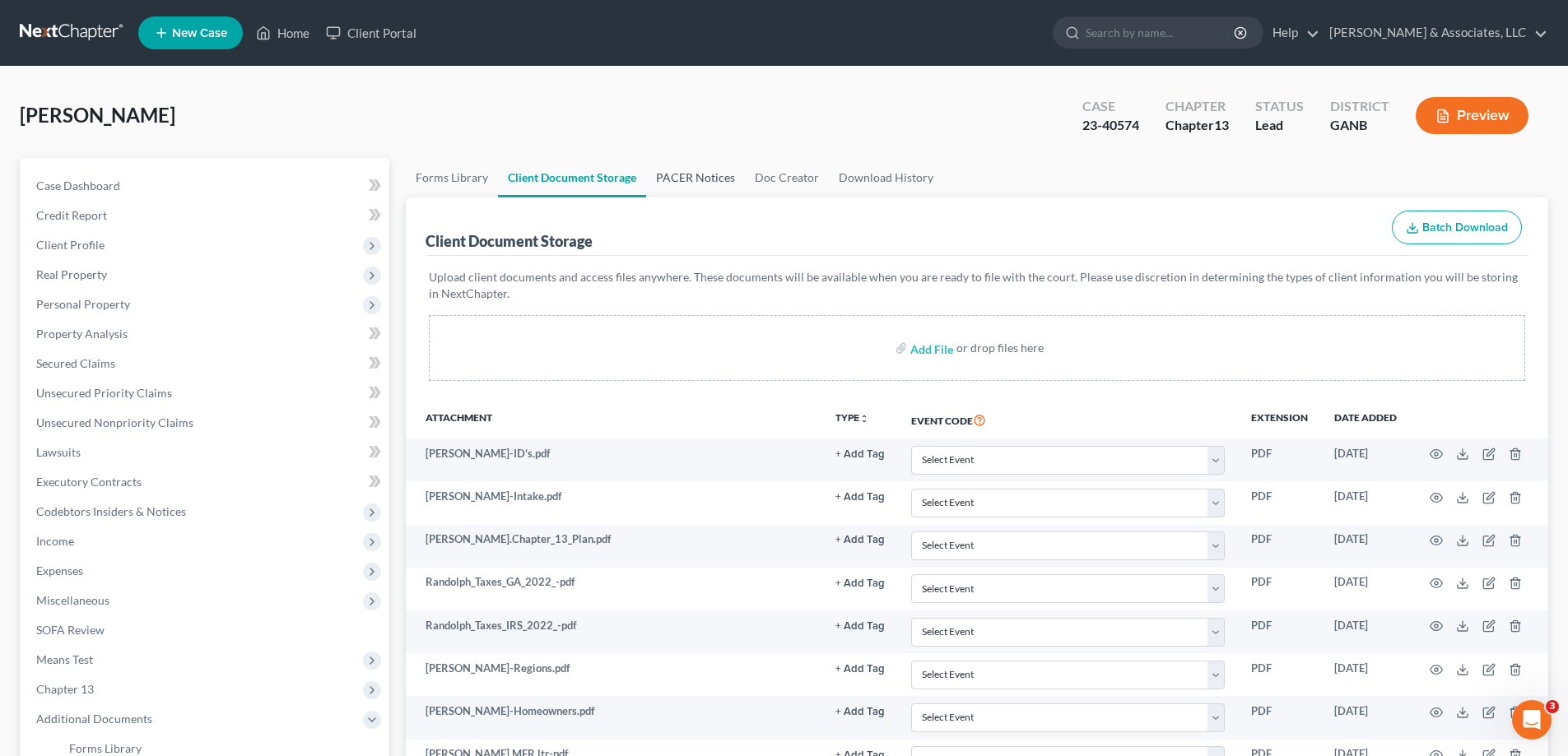
click at [722, 179] on link "PACER Notices" at bounding box center [695, 178] width 99 height 39
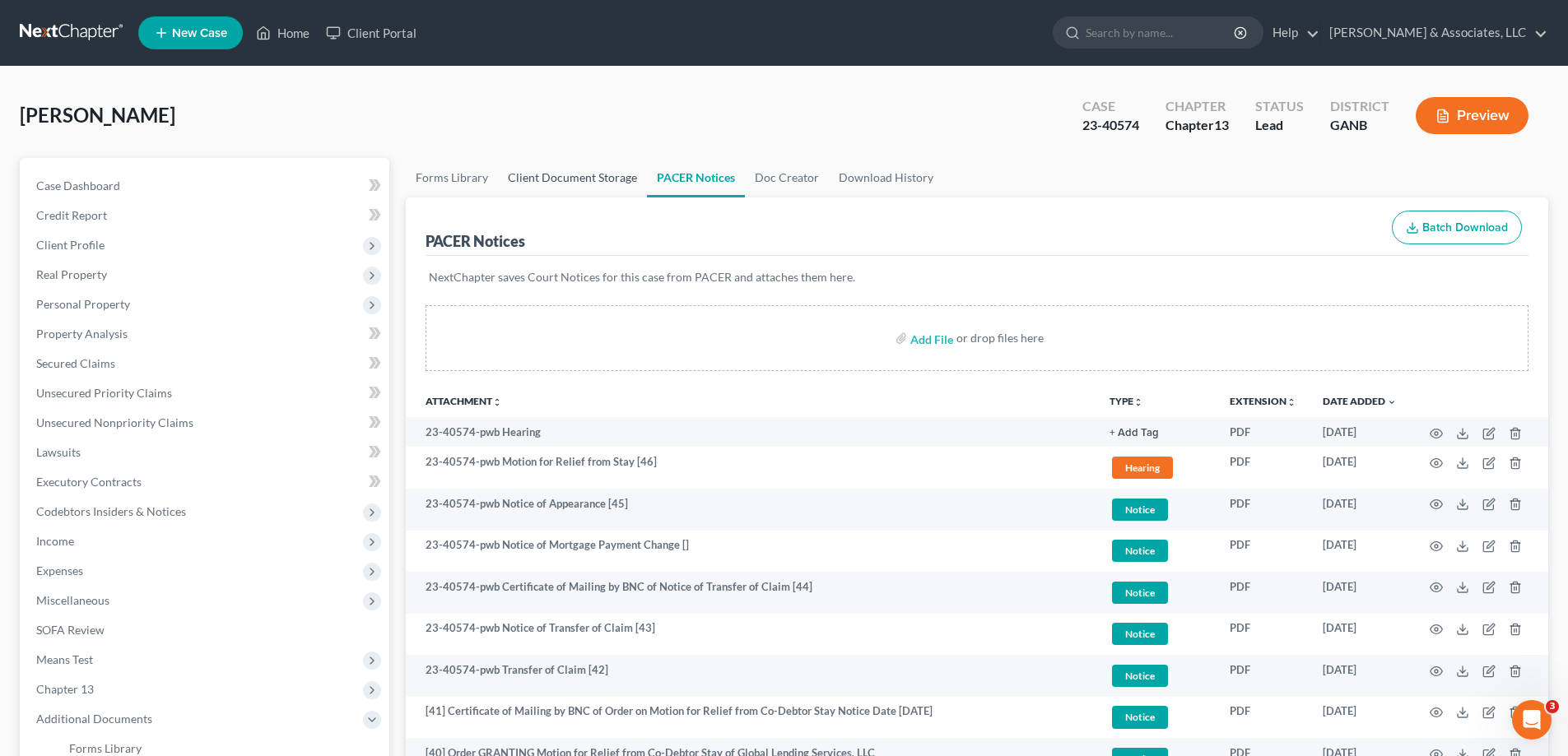
click at [548, 179] on link "Client Document Storage" at bounding box center [572, 178] width 149 height 39
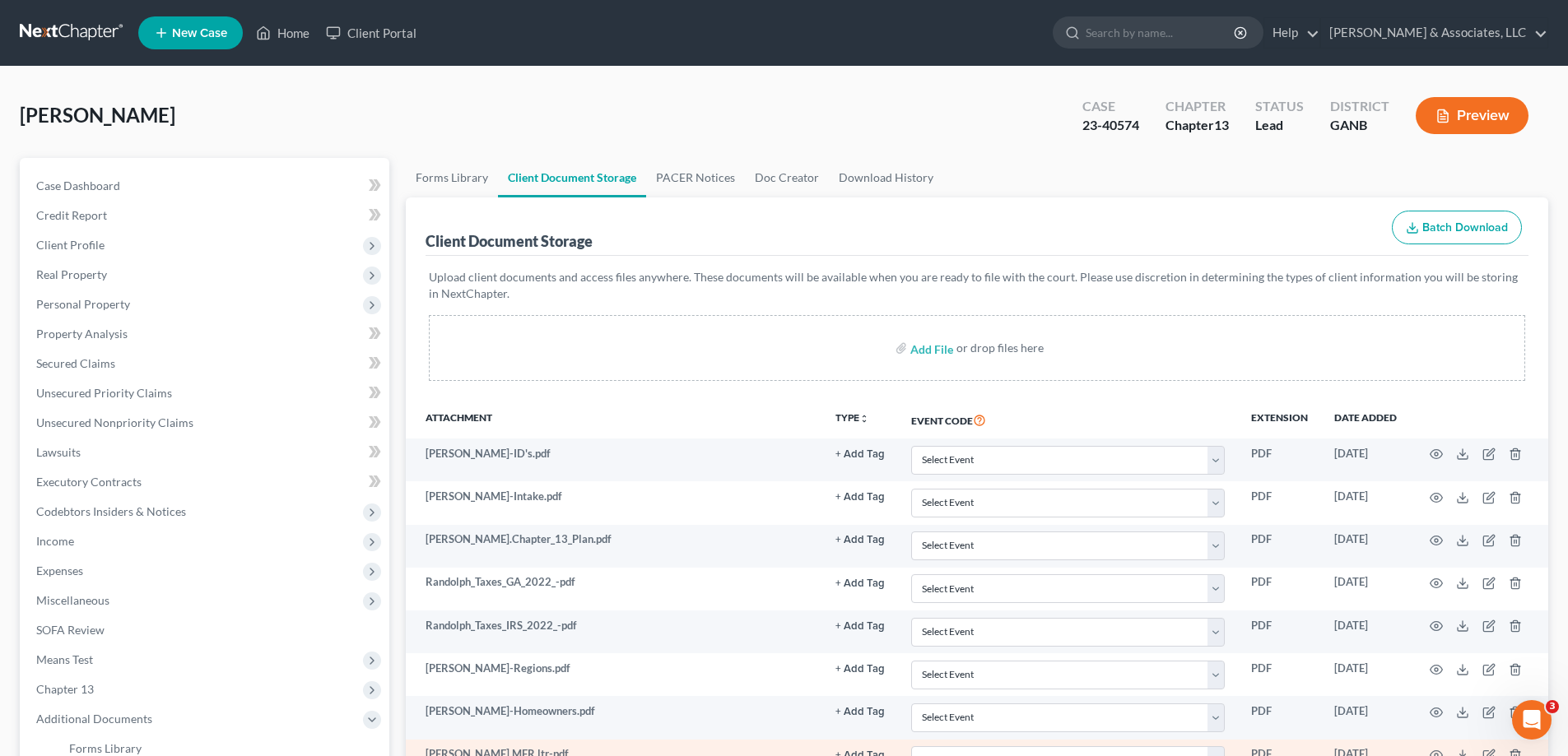
scroll to position [327, 0]
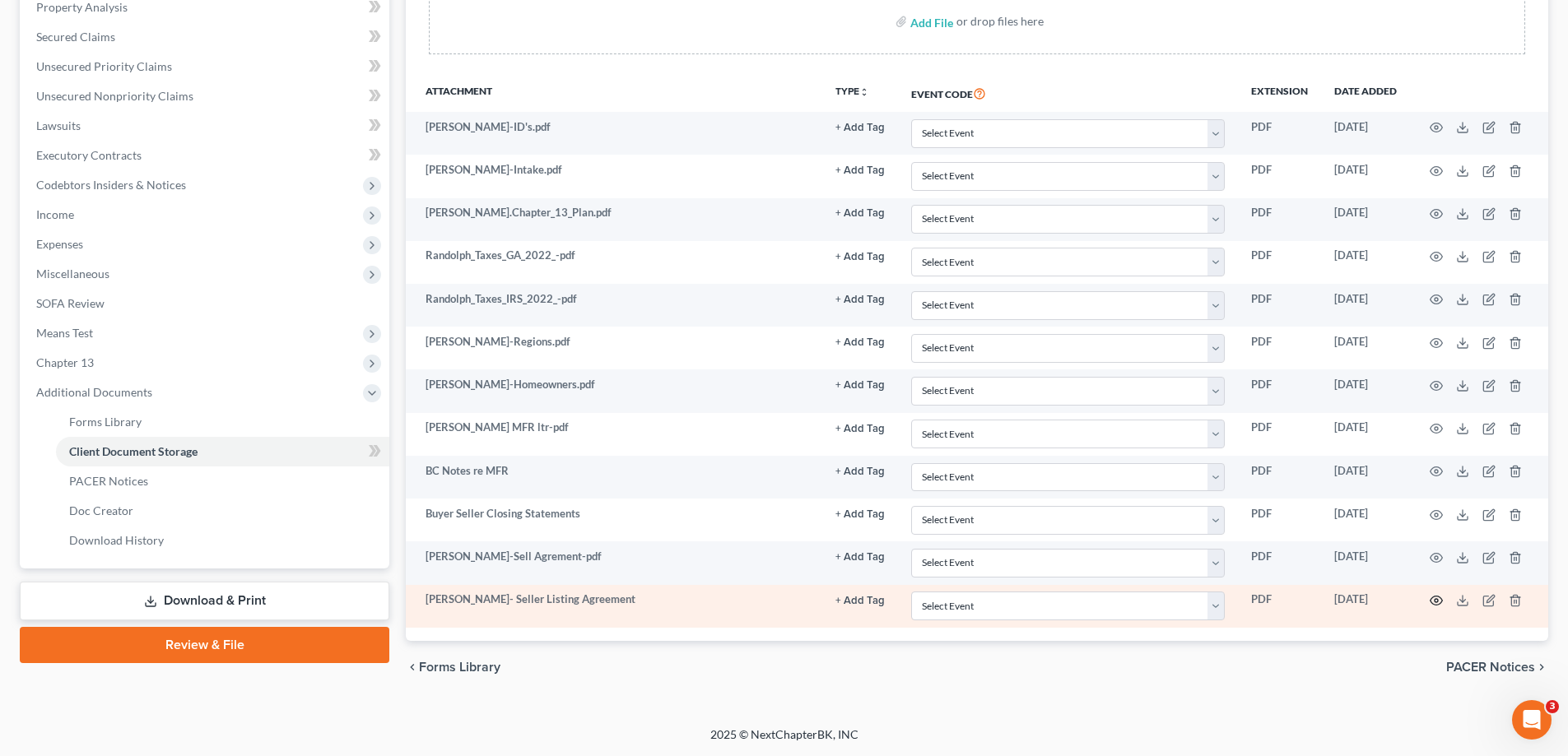
click at [1438, 599] on icon "button" at bounding box center [1436, 600] width 13 height 13
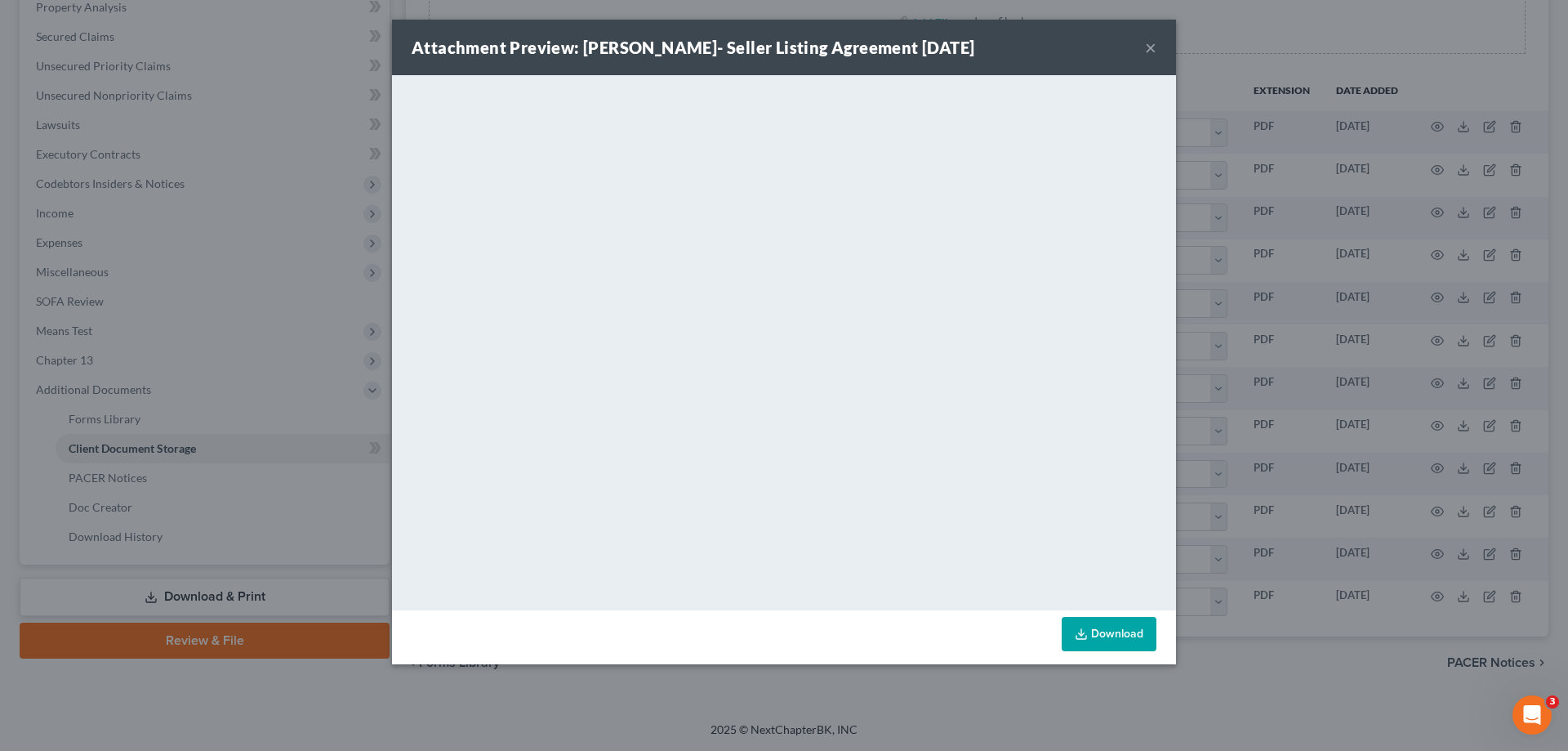
click at [1142, 42] on div "Attachment Preview: [PERSON_NAME]- Seller Listing Agreement [DATE] ×" at bounding box center [784, 47] width 784 height 56
click at [1147, 43] on button "×" at bounding box center [1151, 48] width 11 height 19
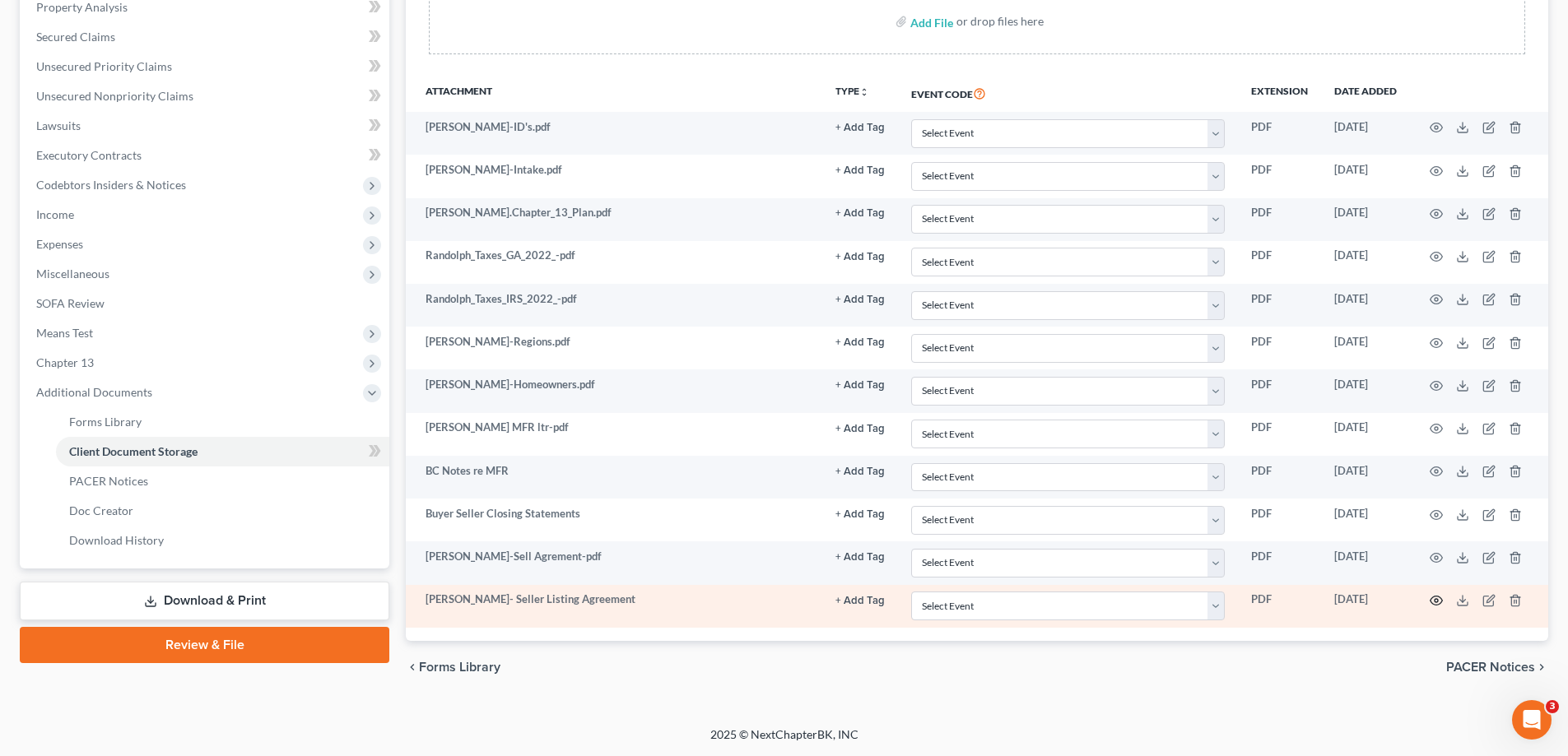
click at [1435, 598] on icon "button" at bounding box center [1436, 600] width 13 height 13
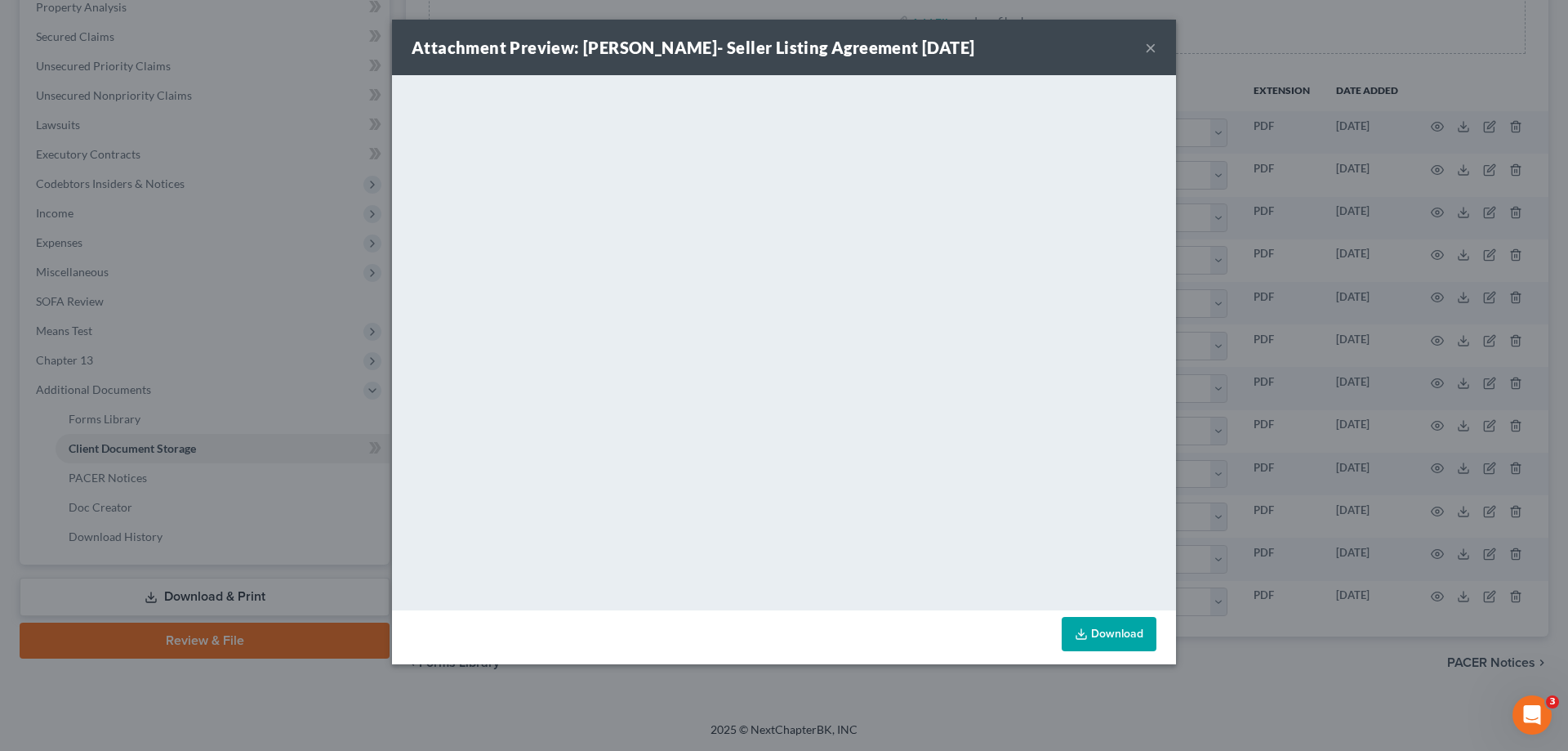
drag, startPoint x: 1149, startPoint y: 45, endPoint x: 1132, endPoint y: 71, distance: 31.1
click at [1149, 45] on button "×" at bounding box center [1151, 48] width 11 height 19
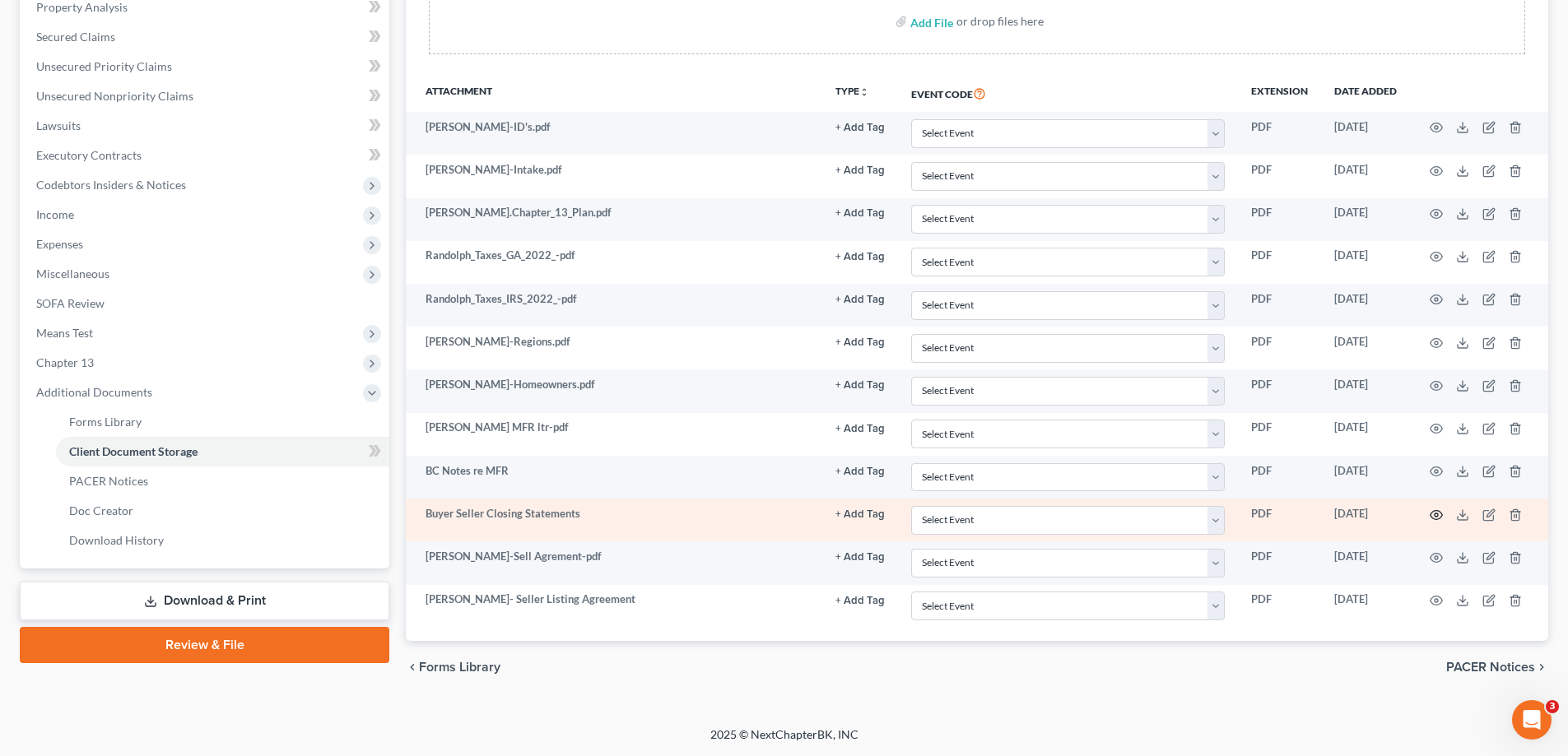
click at [1437, 511] on icon "button" at bounding box center [1436, 514] width 12 height 9
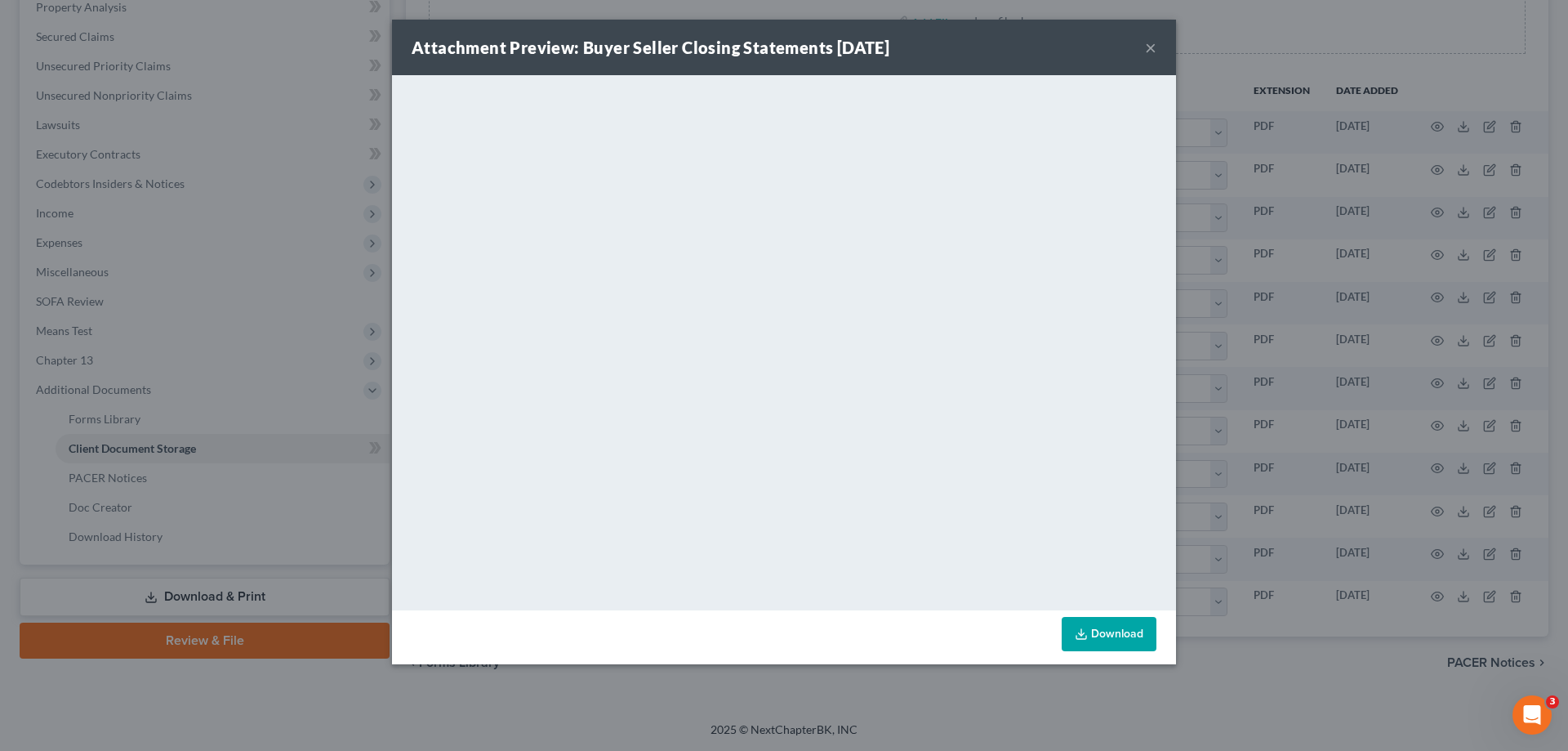
drag, startPoint x: 1152, startPoint y: 48, endPoint x: 1143, endPoint y: 48, distance: 9.0
click at [1152, 48] on button "×" at bounding box center [1151, 48] width 11 height 19
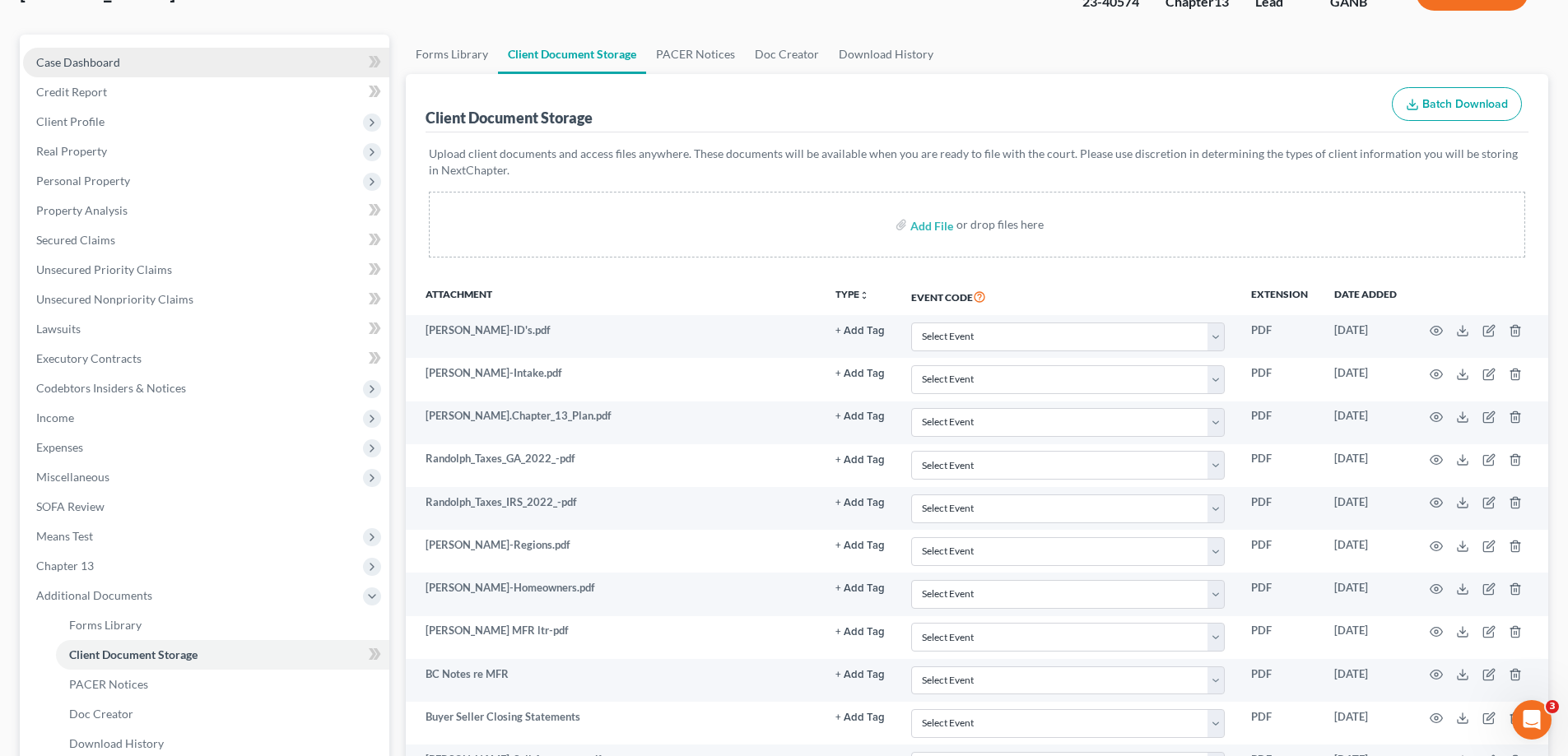
scroll to position [0, 0]
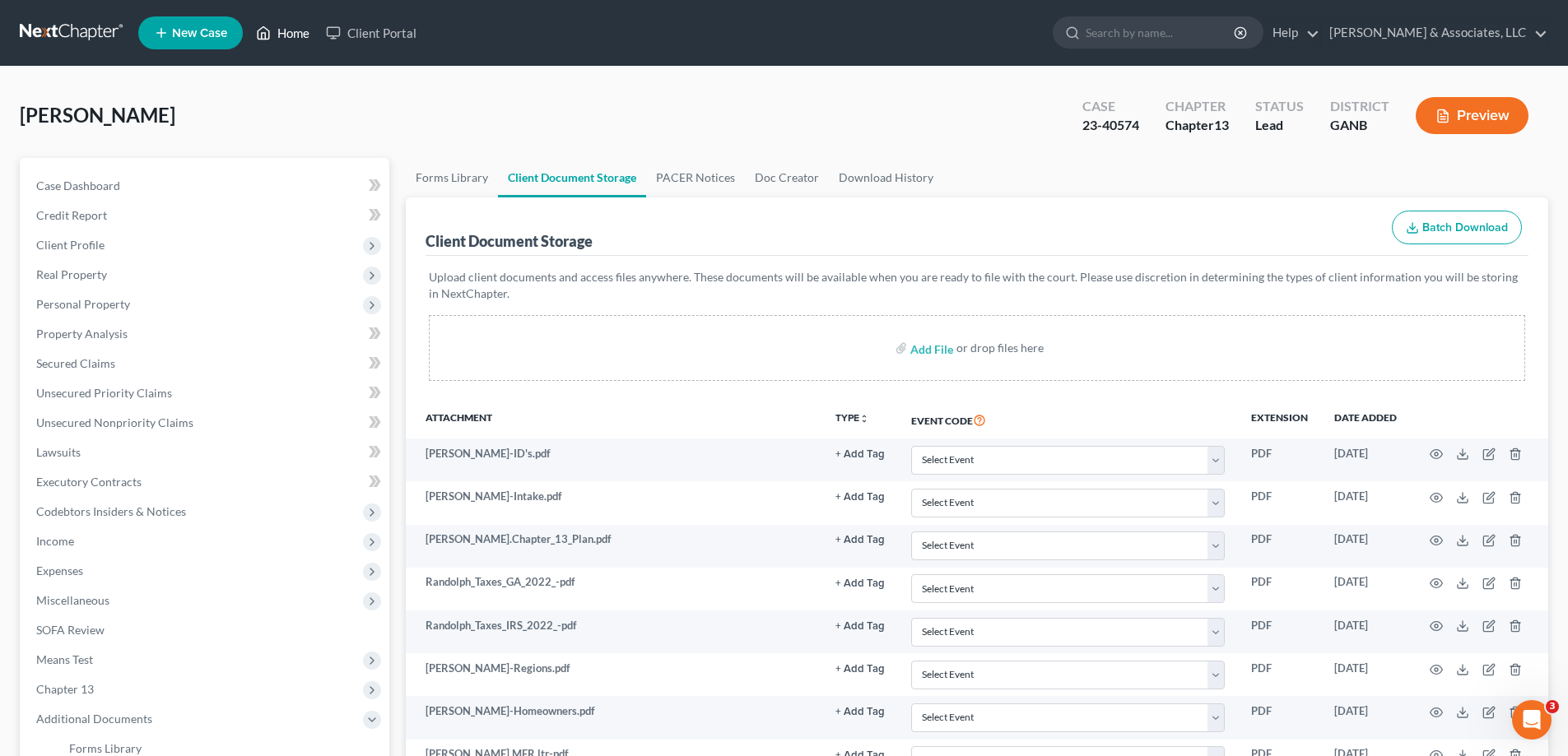
click at [295, 31] on link "Home" at bounding box center [283, 32] width 70 height 29
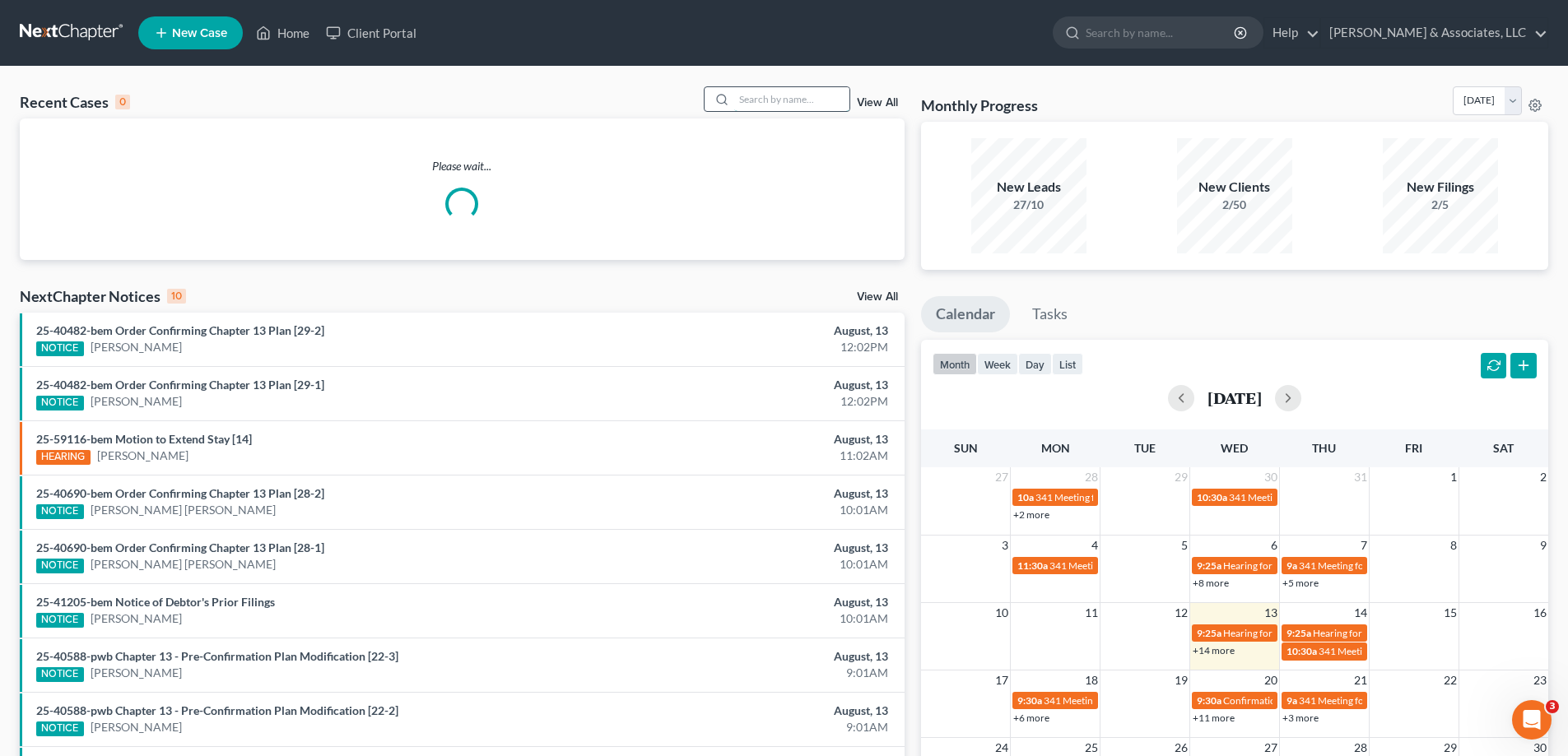
click at [762, 92] on input "search" at bounding box center [792, 99] width 116 height 24
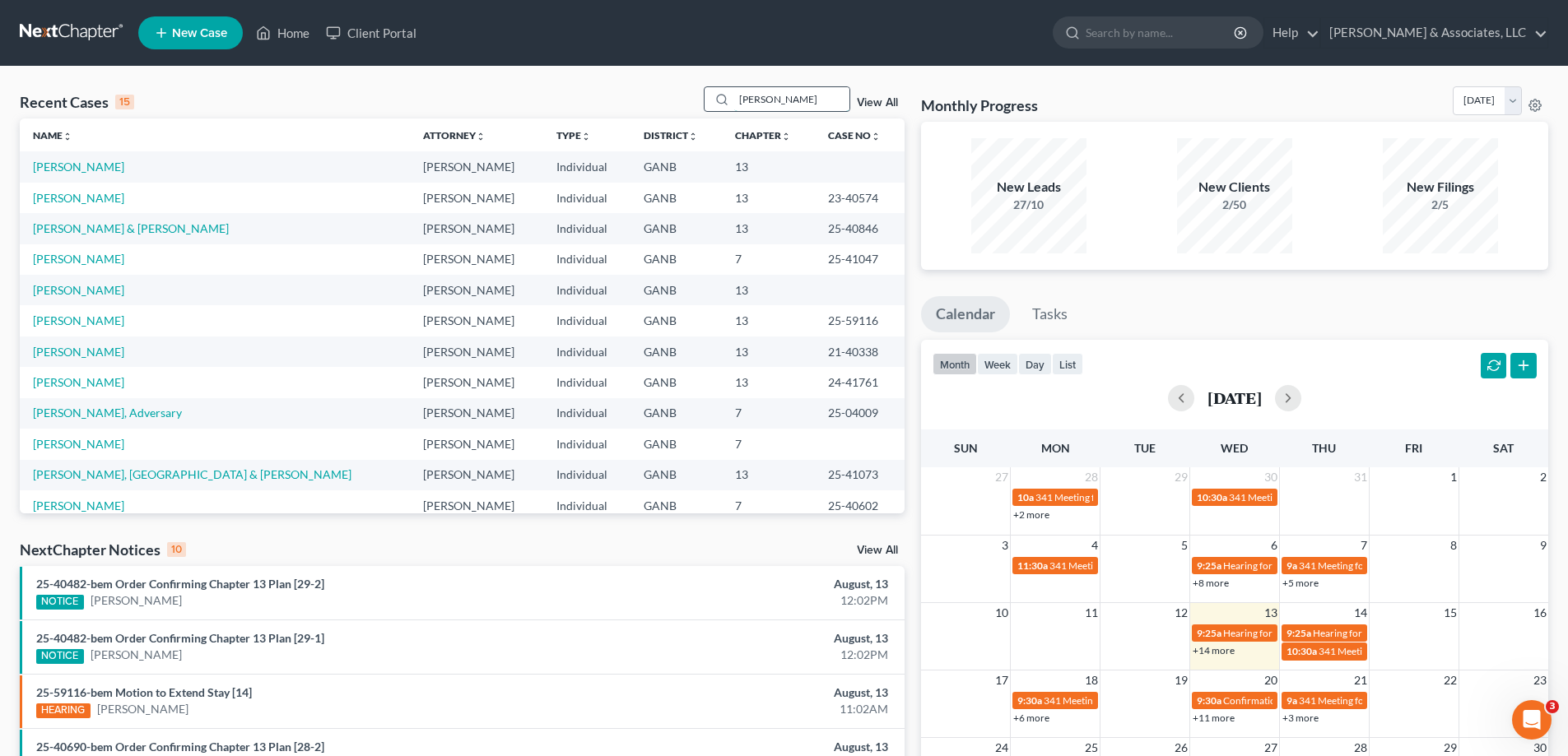
type input "[PERSON_NAME]"
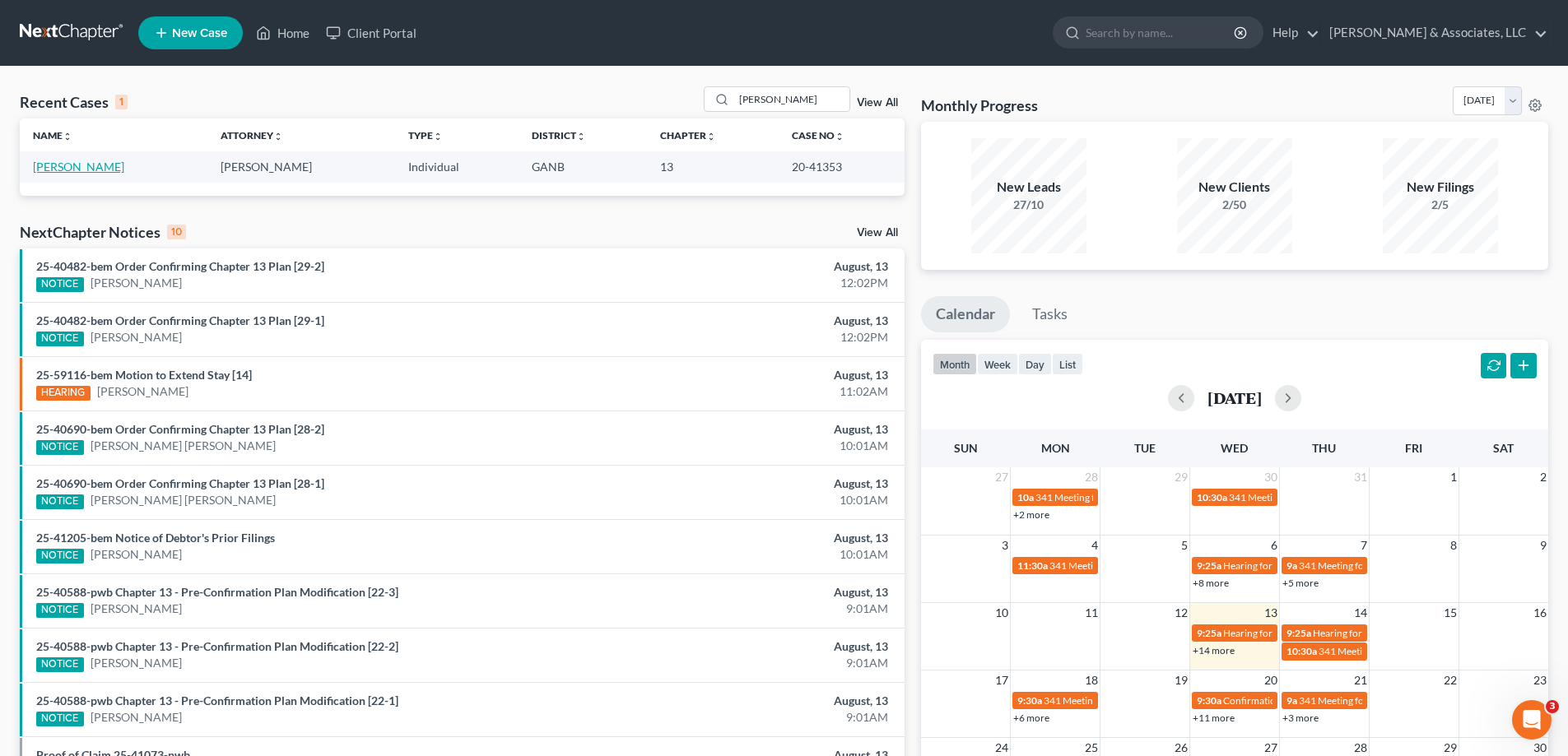
click at [93, 169] on link "[PERSON_NAME]" at bounding box center [78, 167] width 92 height 14
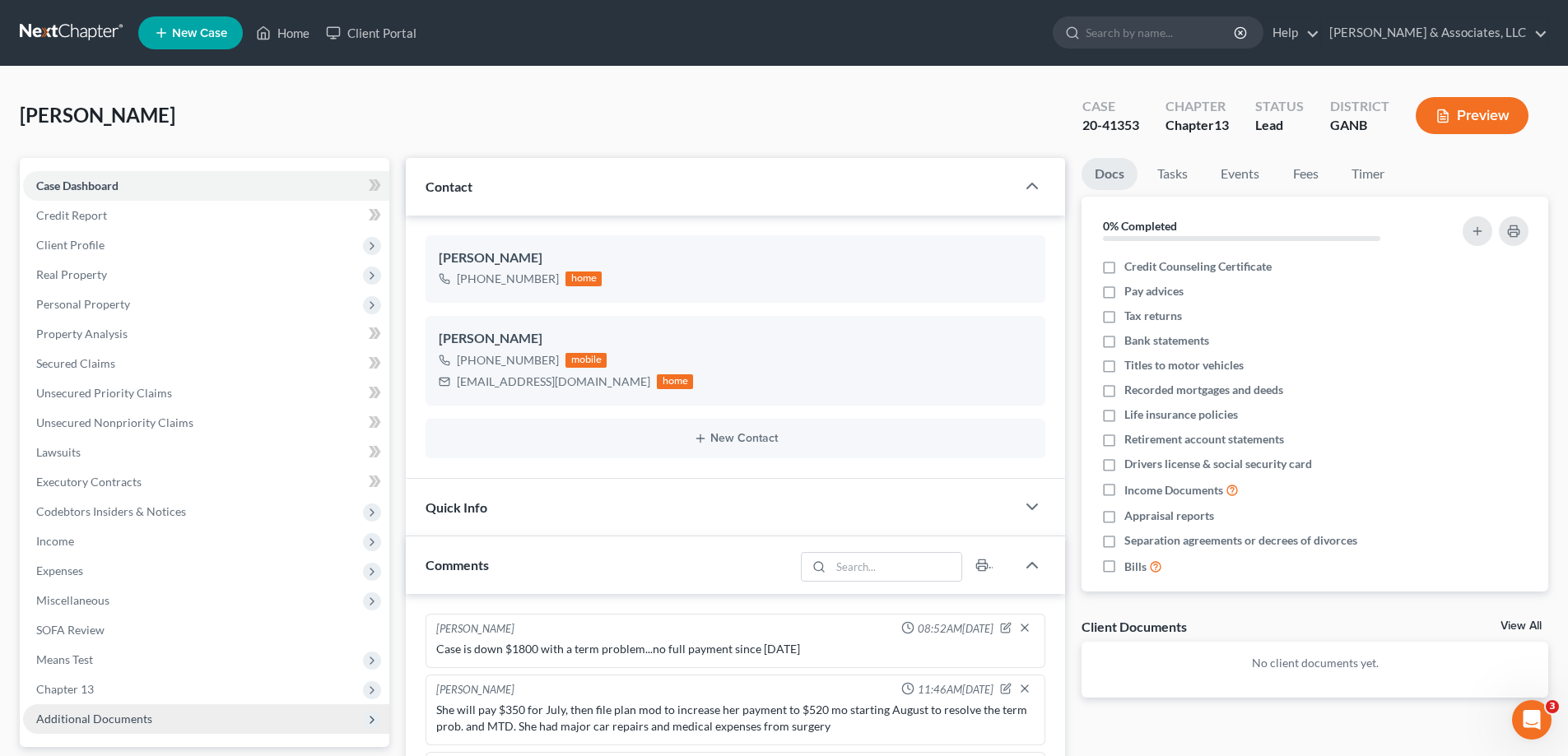
scroll to position [148, 0]
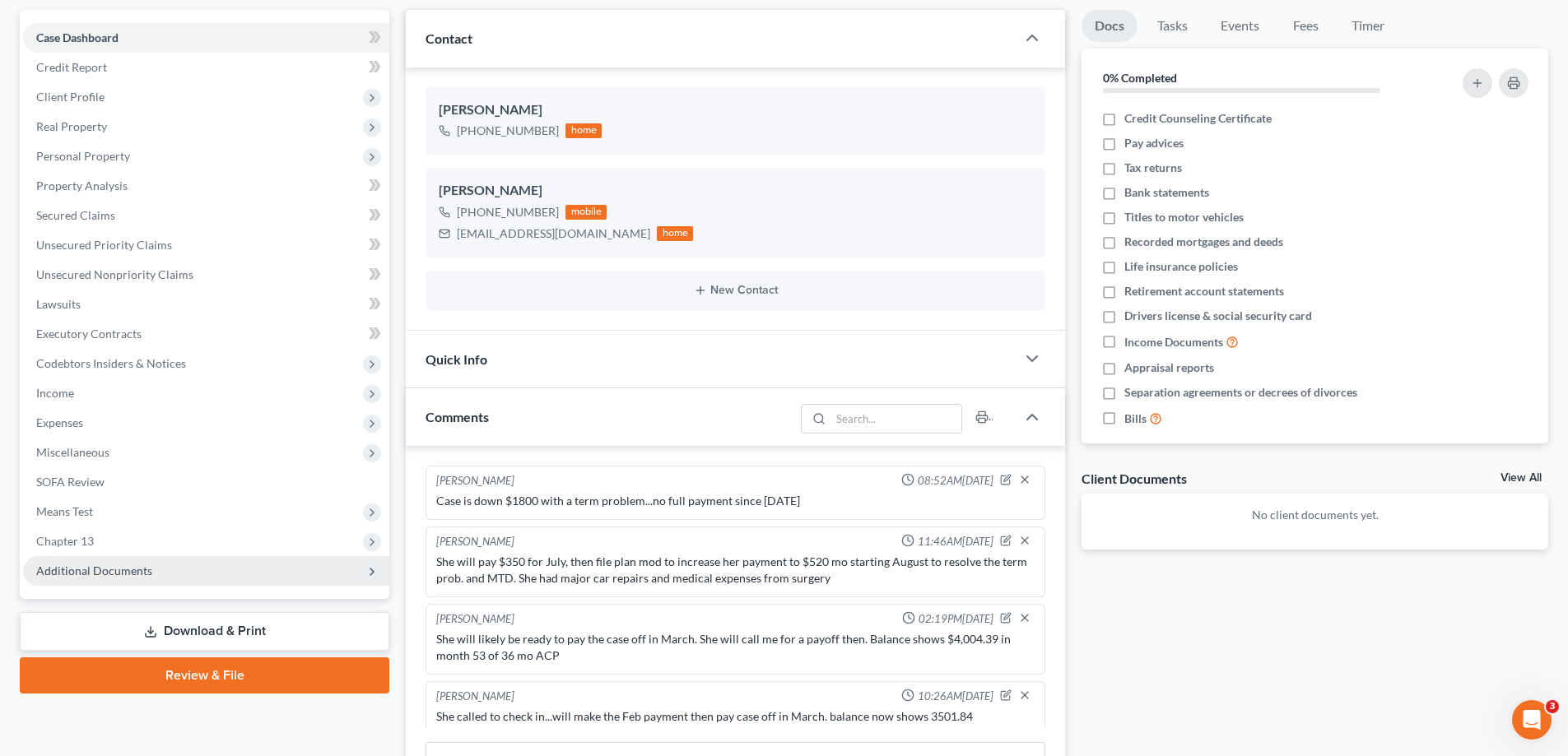
click at [103, 560] on span "Additional Documents" at bounding box center [206, 570] width 366 height 29
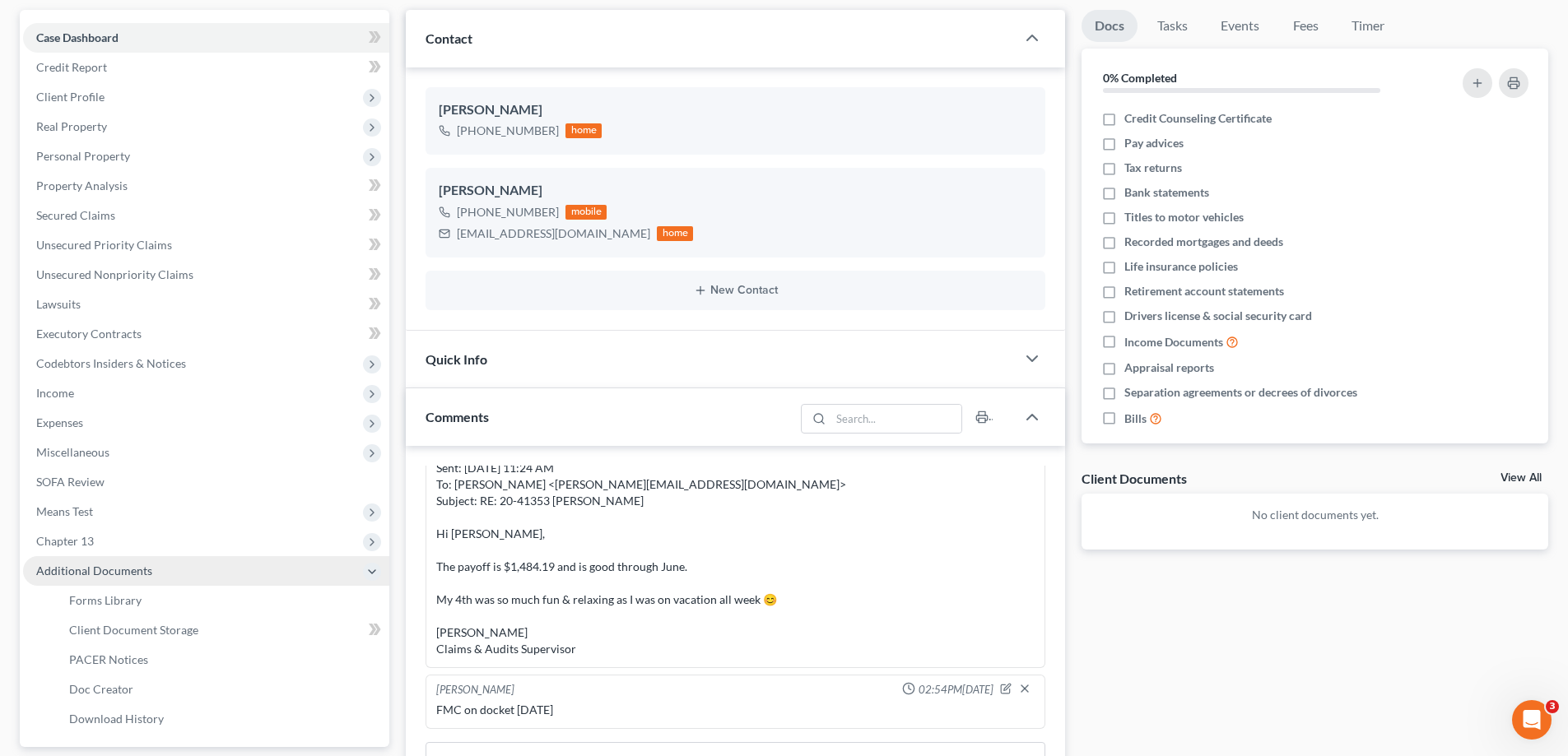
scroll to position [126, 0]
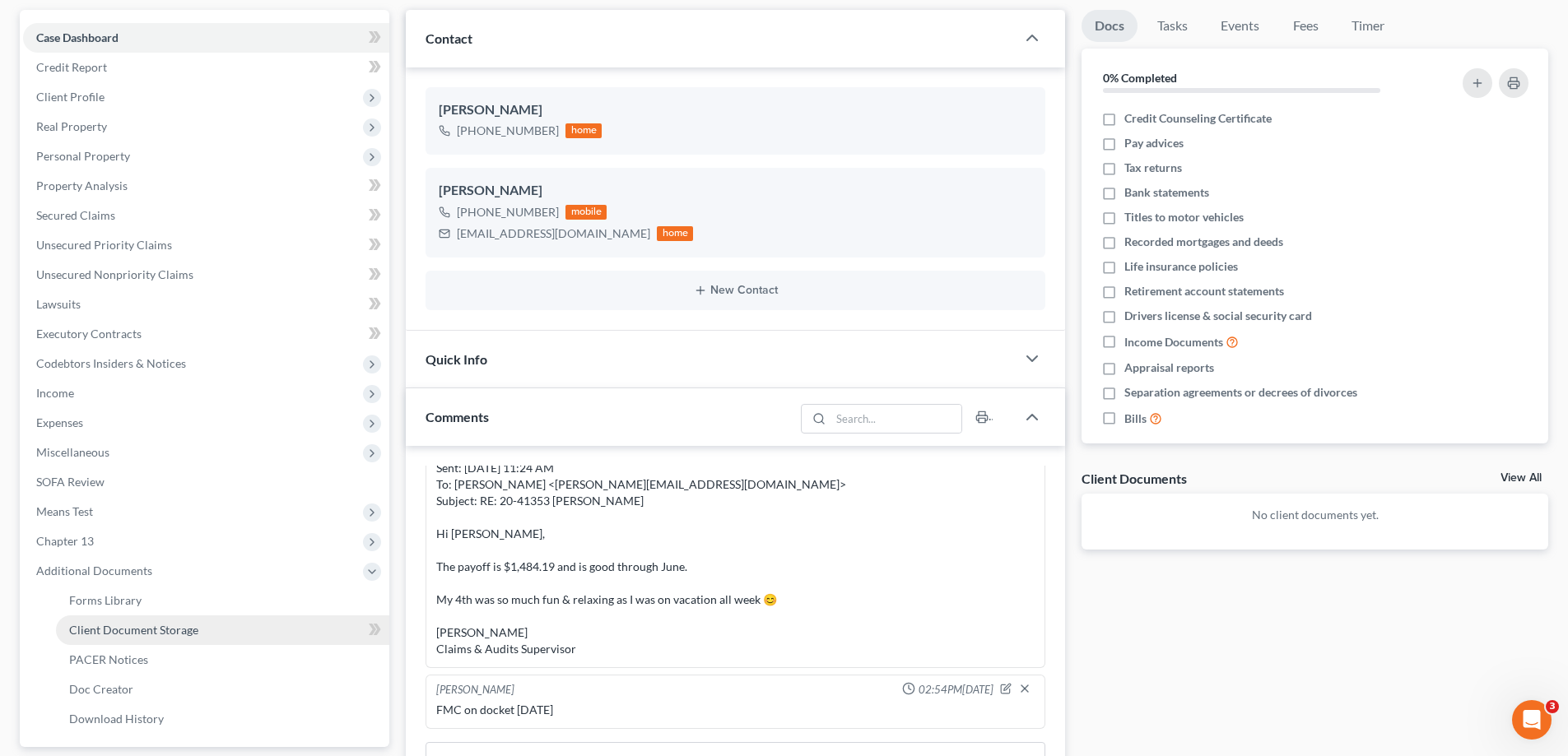
click at [103, 634] on span "Client Document Storage" at bounding box center [133, 630] width 129 height 14
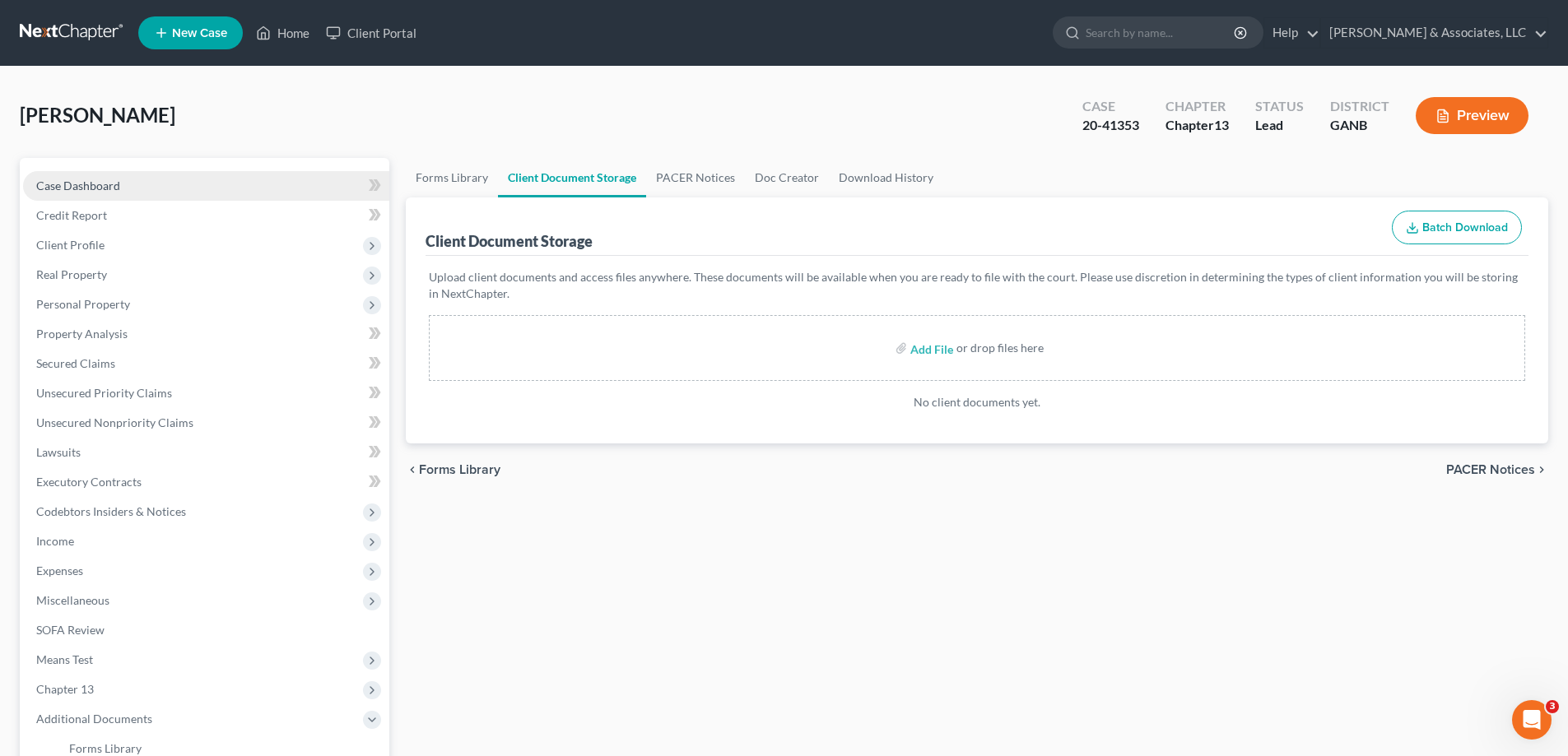
click at [106, 183] on span "Case Dashboard" at bounding box center [78, 186] width 84 height 14
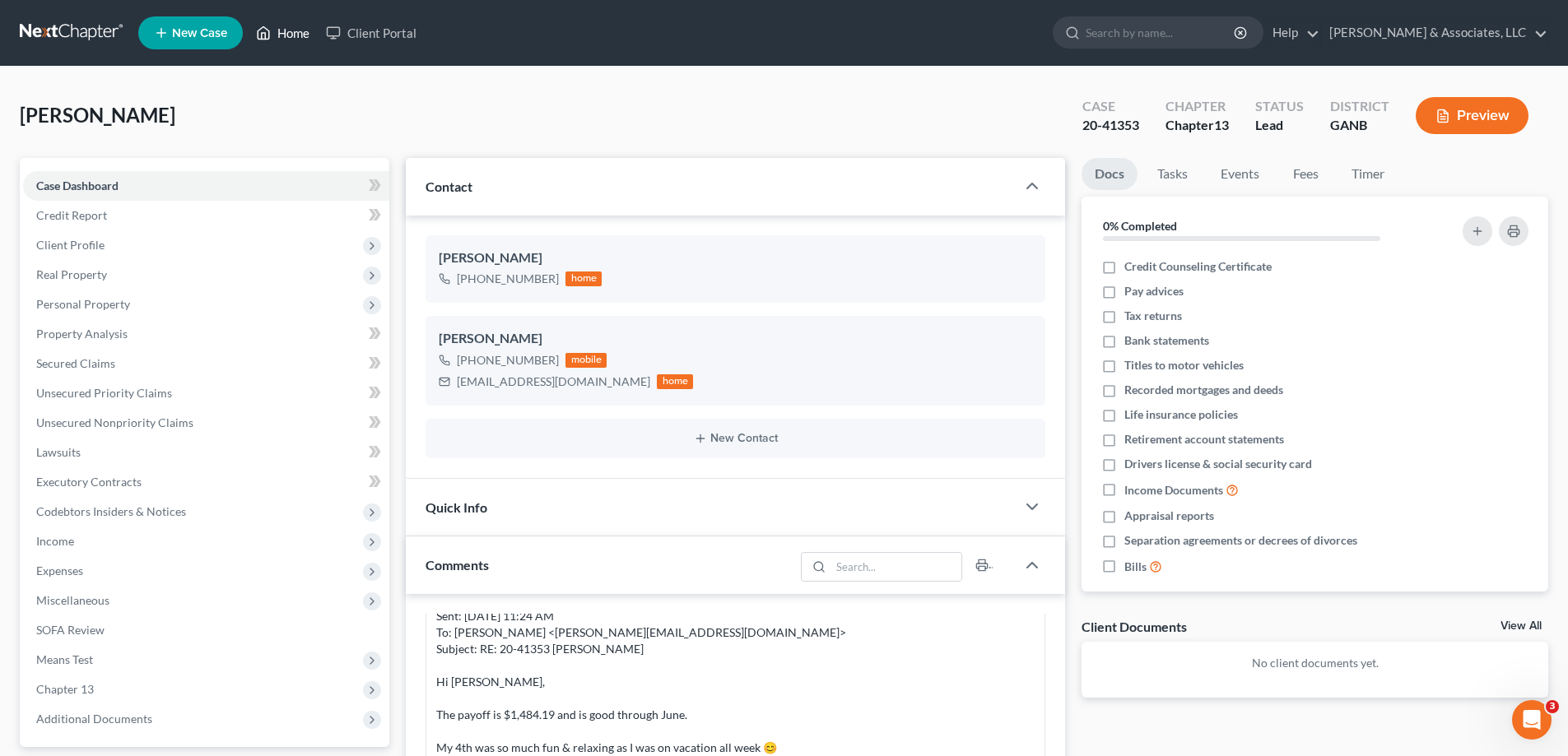
click at [305, 28] on link "Home" at bounding box center [283, 32] width 70 height 29
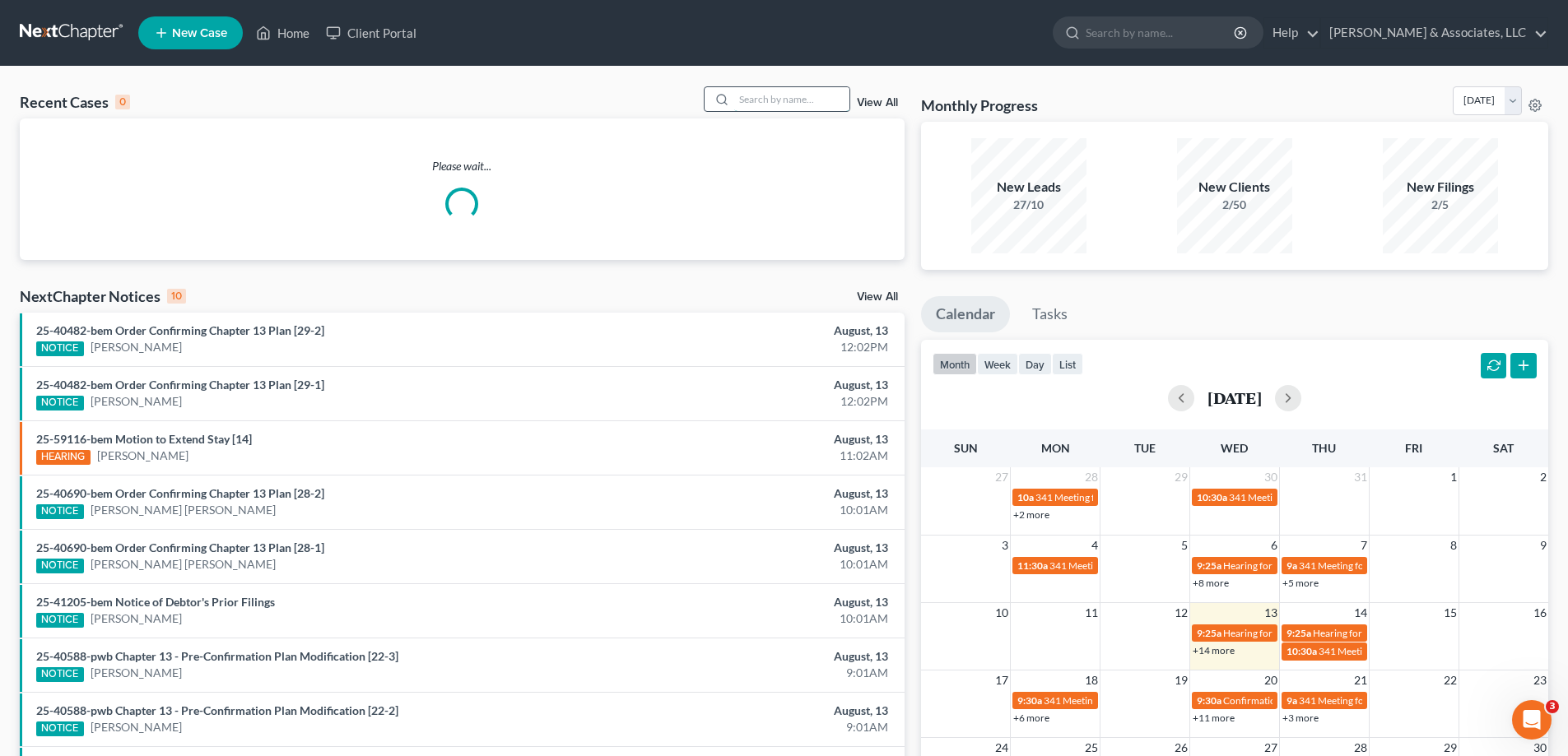
drag, startPoint x: 774, startPoint y: 99, endPoint x: 784, endPoint y: 97, distance: 10.2
click at [775, 99] on input "search" at bounding box center [792, 99] width 116 height 24
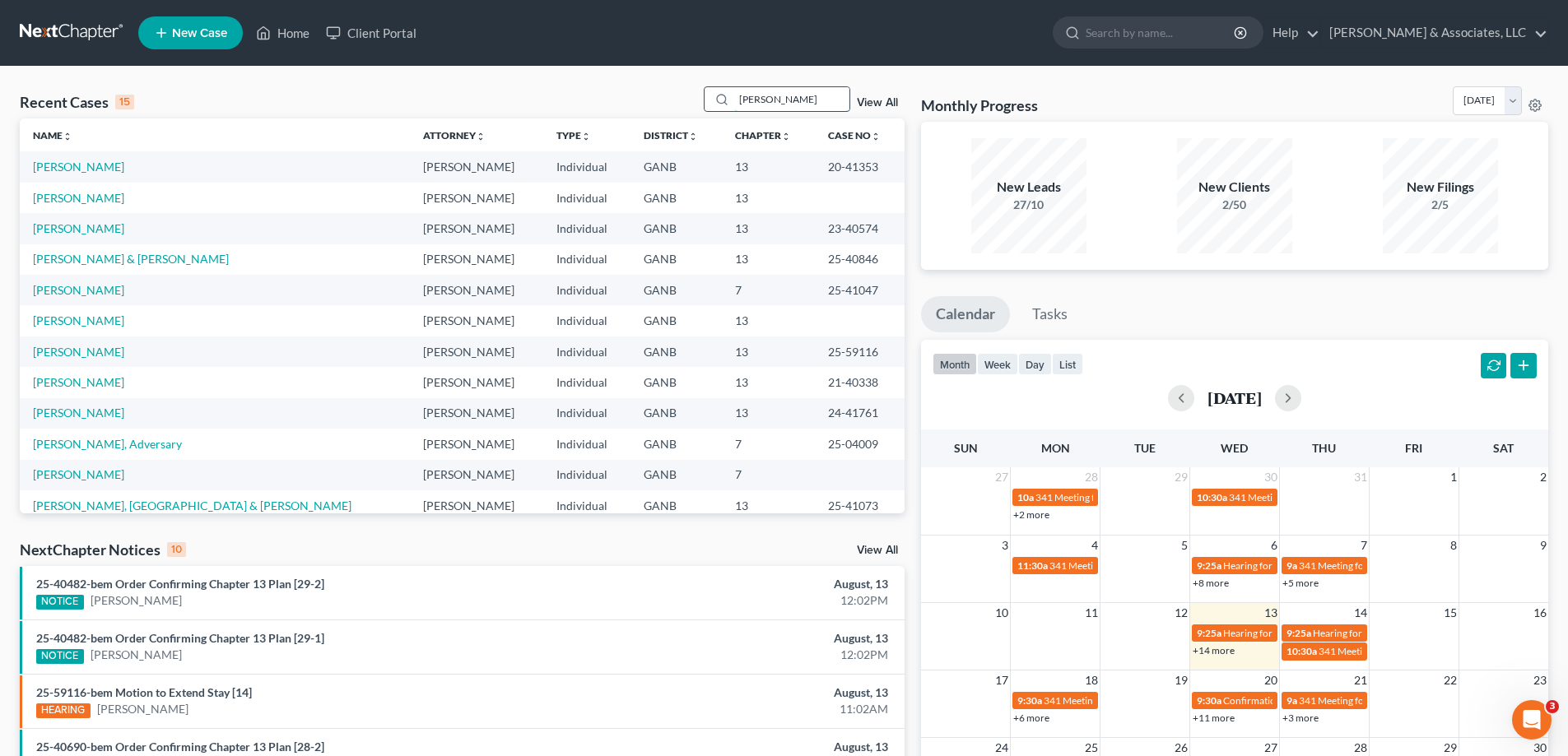
type input "[PERSON_NAME]"
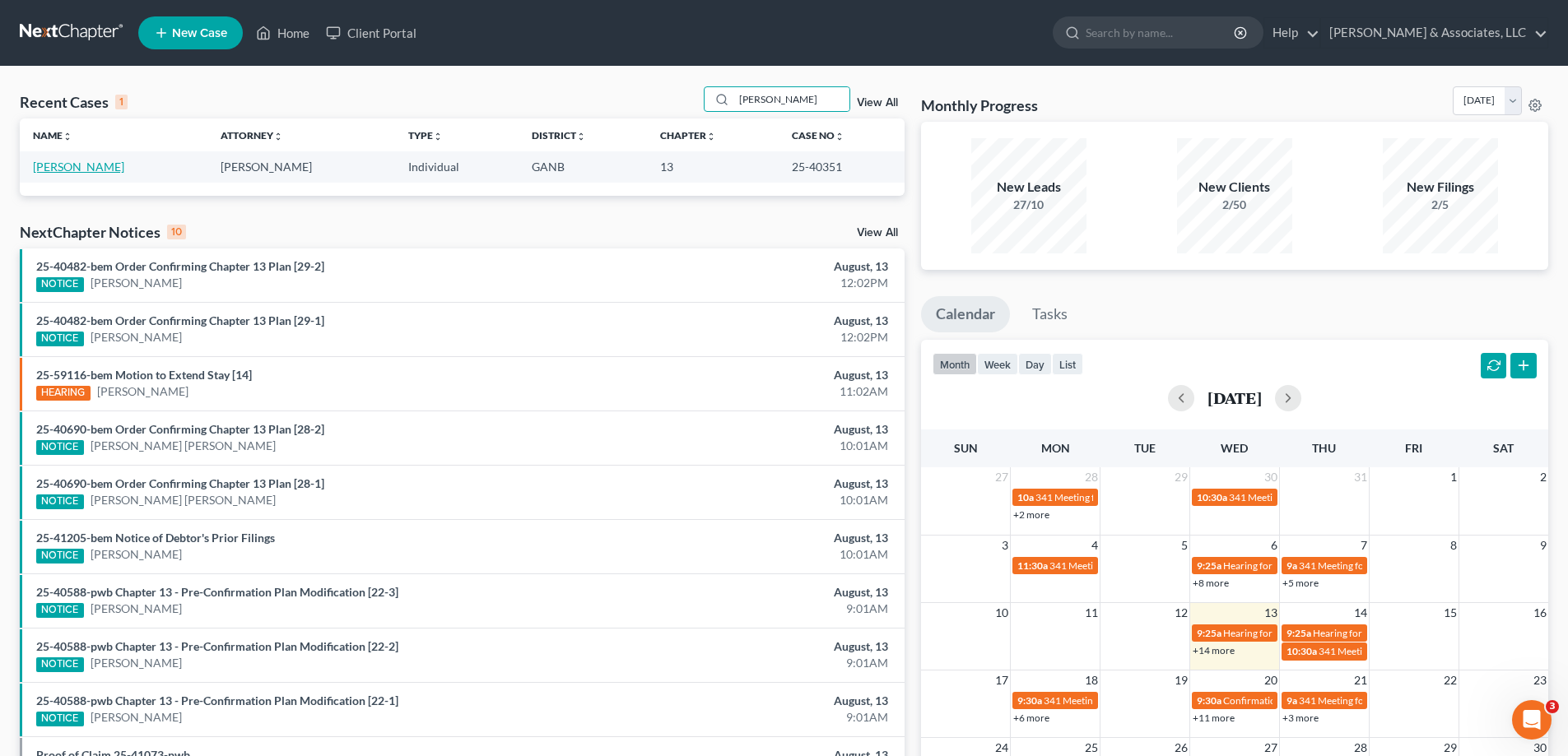
click at [51, 163] on link "[PERSON_NAME]" at bounding box center [78, 167] width 92 height 14
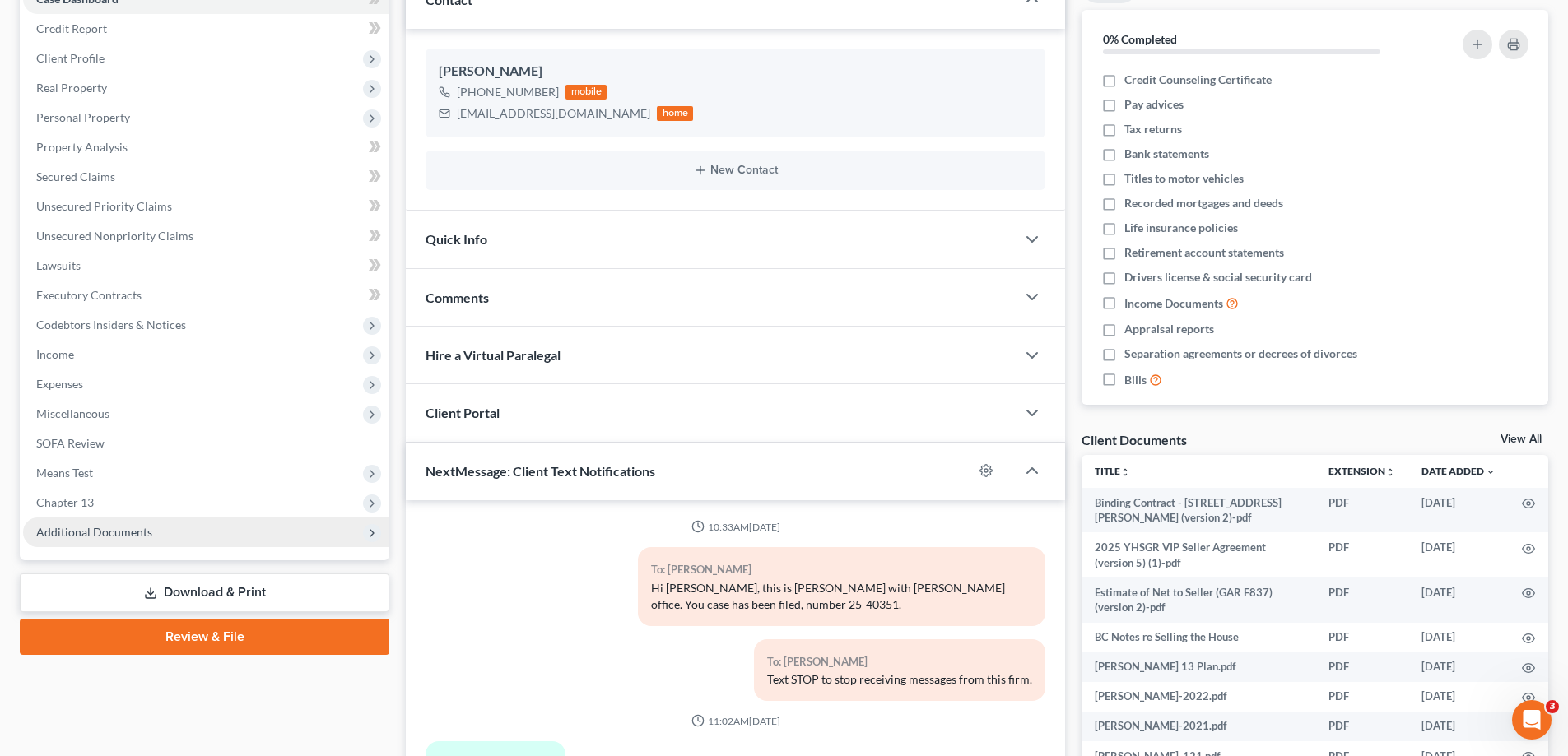
scroll to position [247, 0]
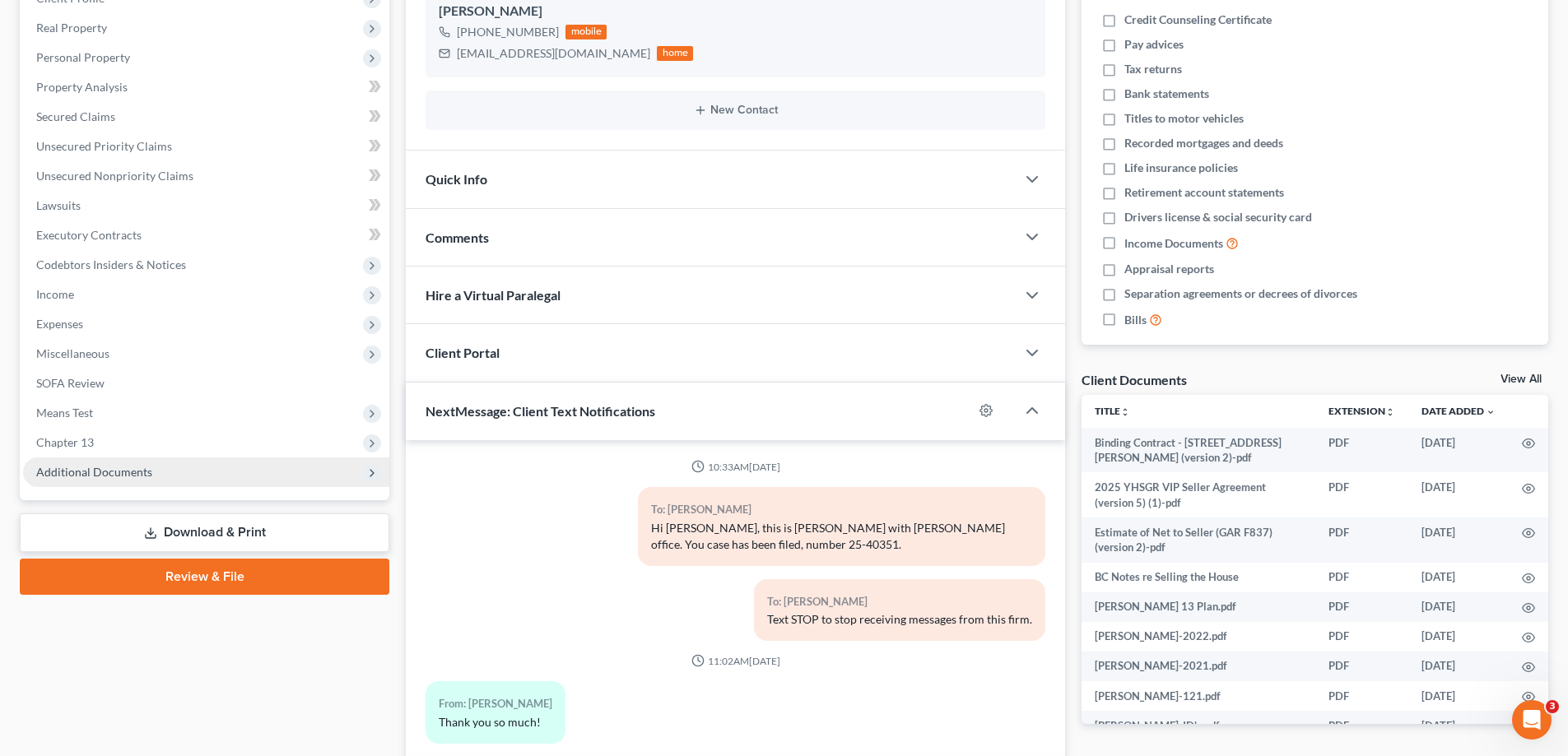
click at [81, 468] on span "Additional Documents" at bounding box center [94, 472] width 116 height 14
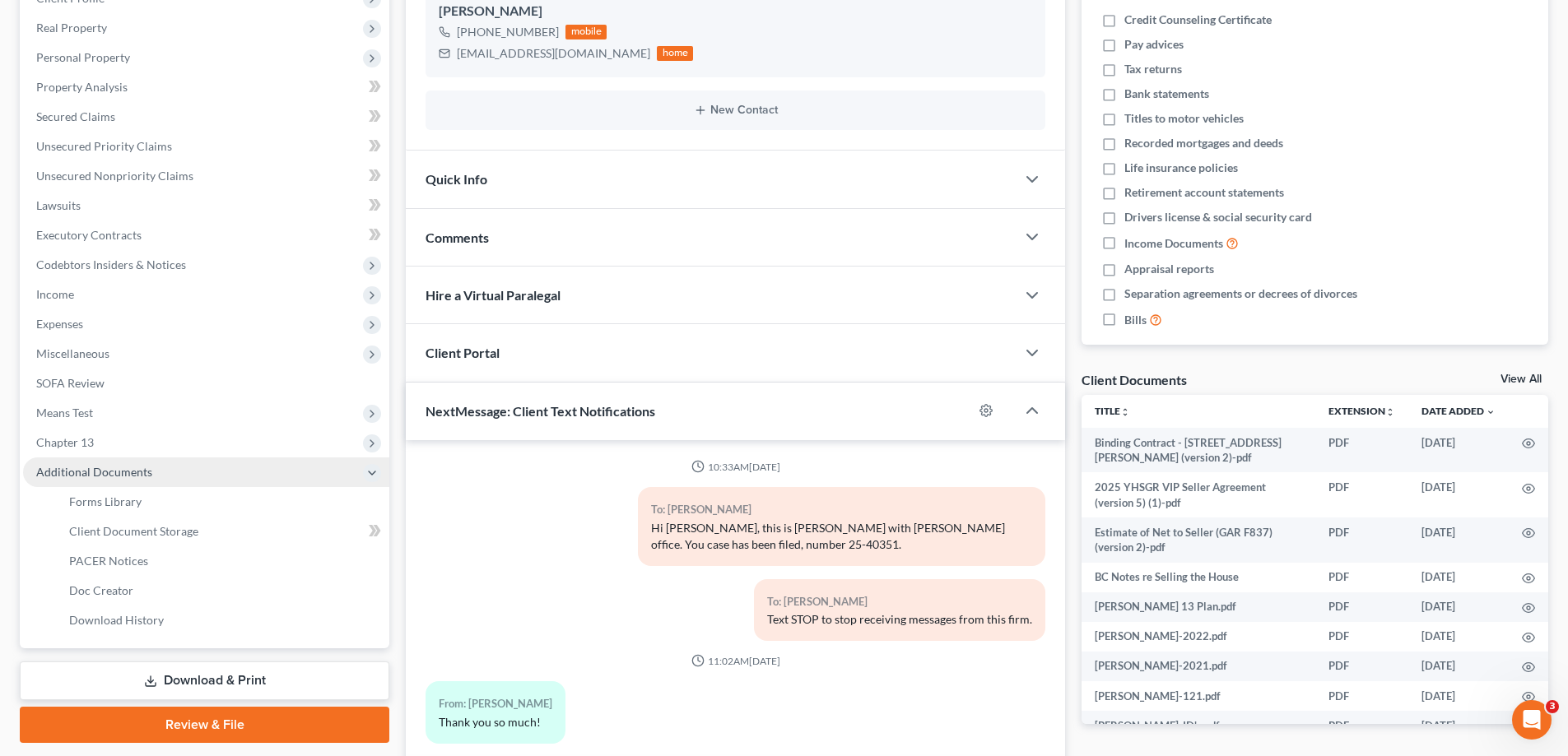
scroll to position [1853, 0]
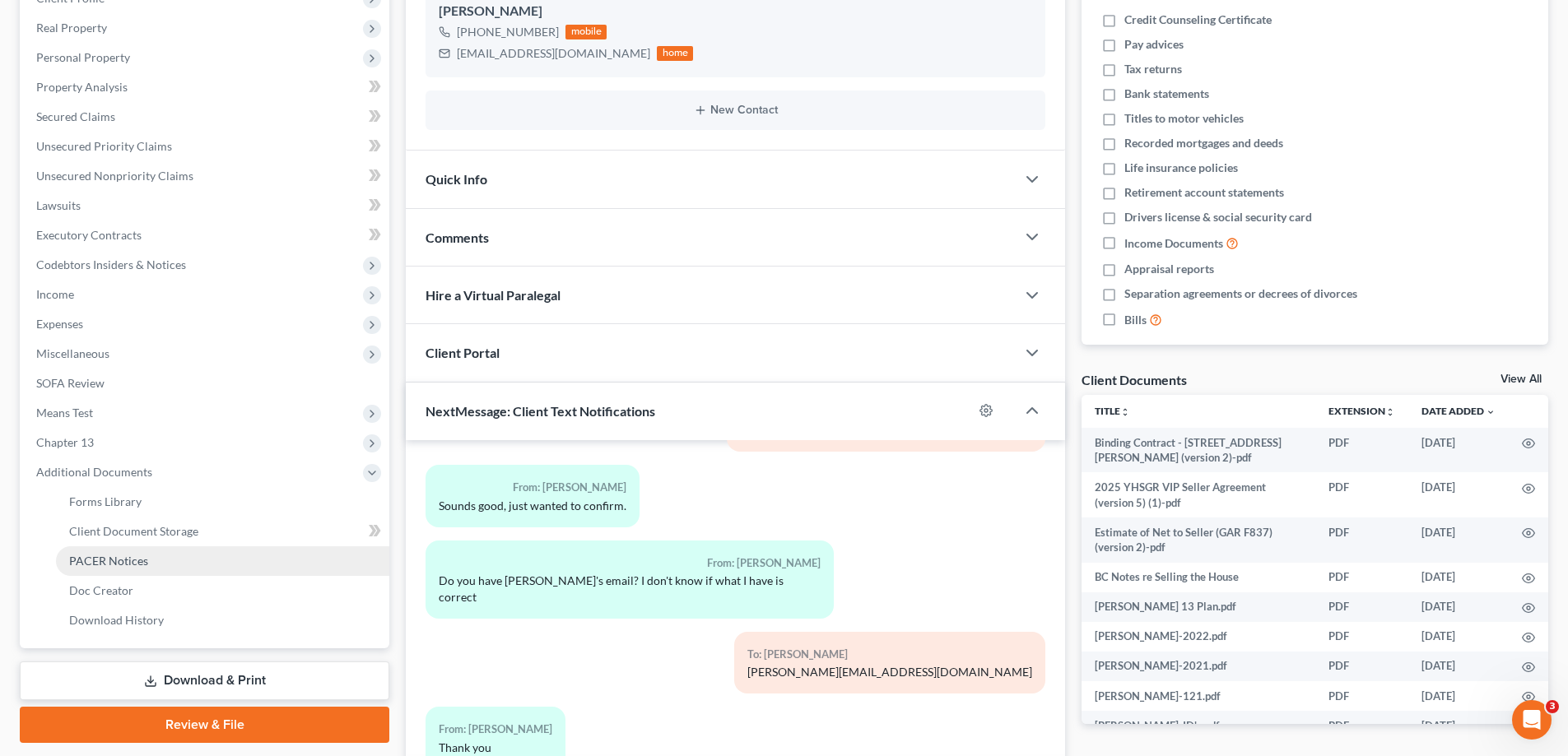
click at [83, 561] on span "PACER Notices" at bounding box center [108, 561] width 79 height 14
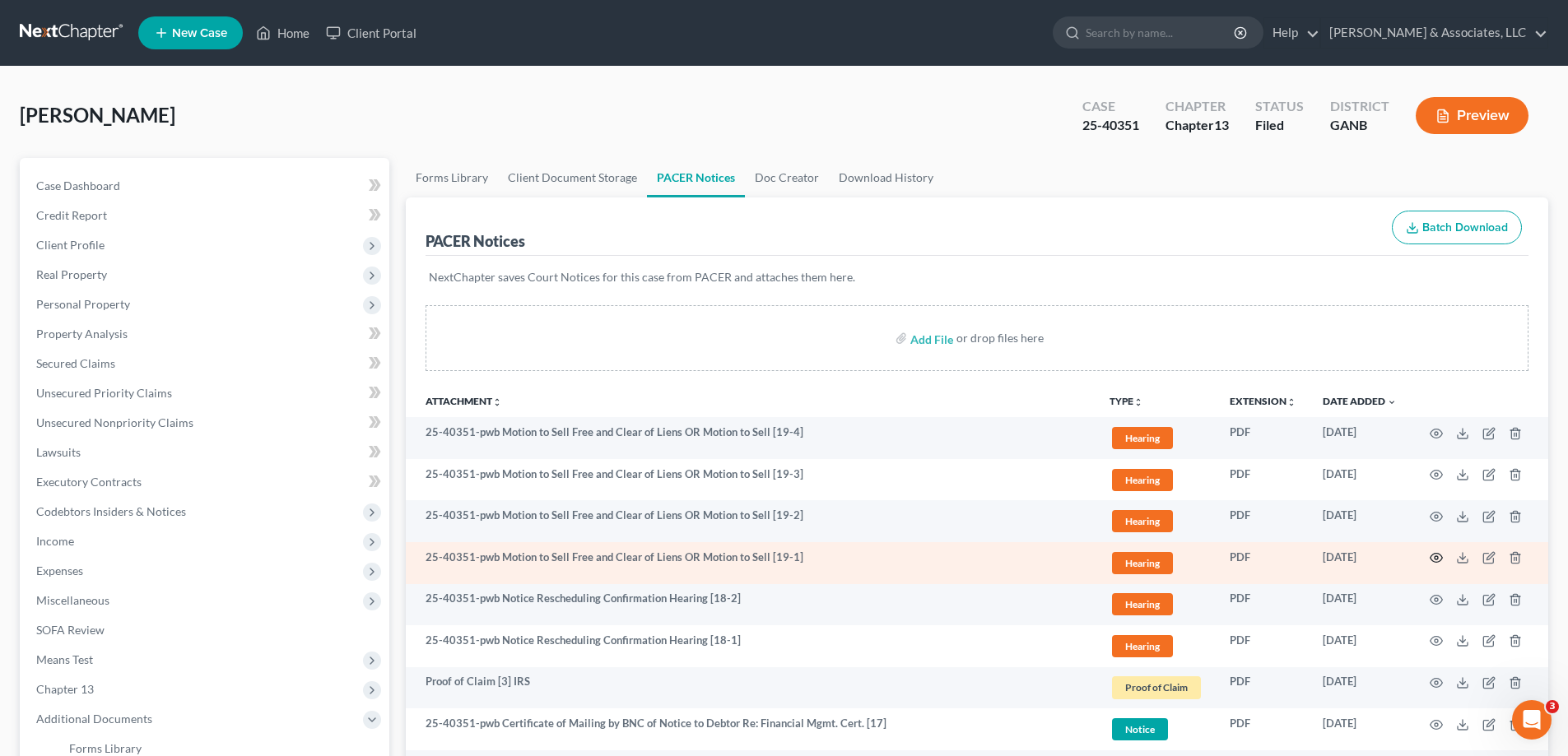
click at [1435, 560] on icon "button" at bounding box center [1436, 557] width 13 height 13
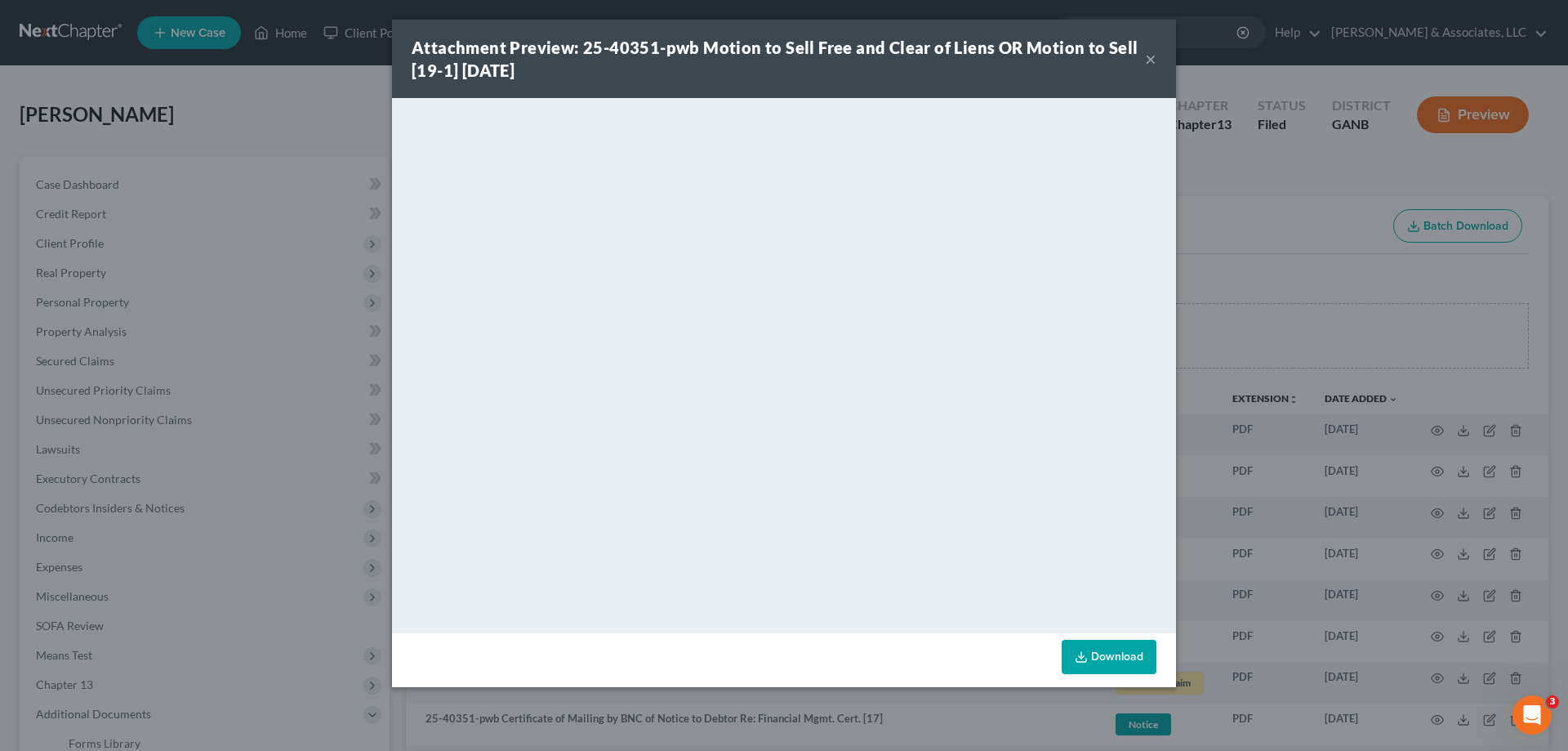
click at [1150, 58] on button "×" at bounding box center [1151, 59] width 11 height 19
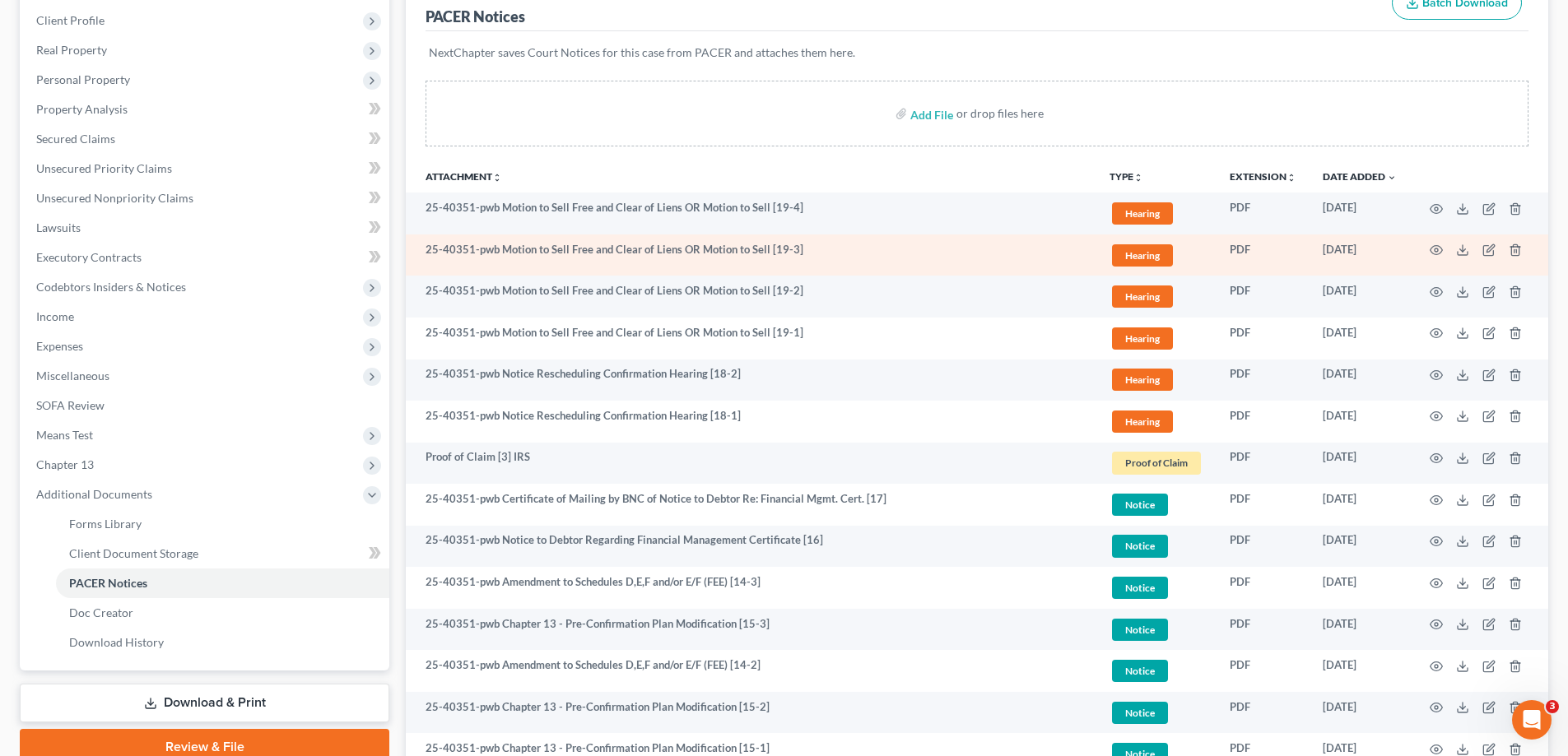
scroll to position [247, 0]
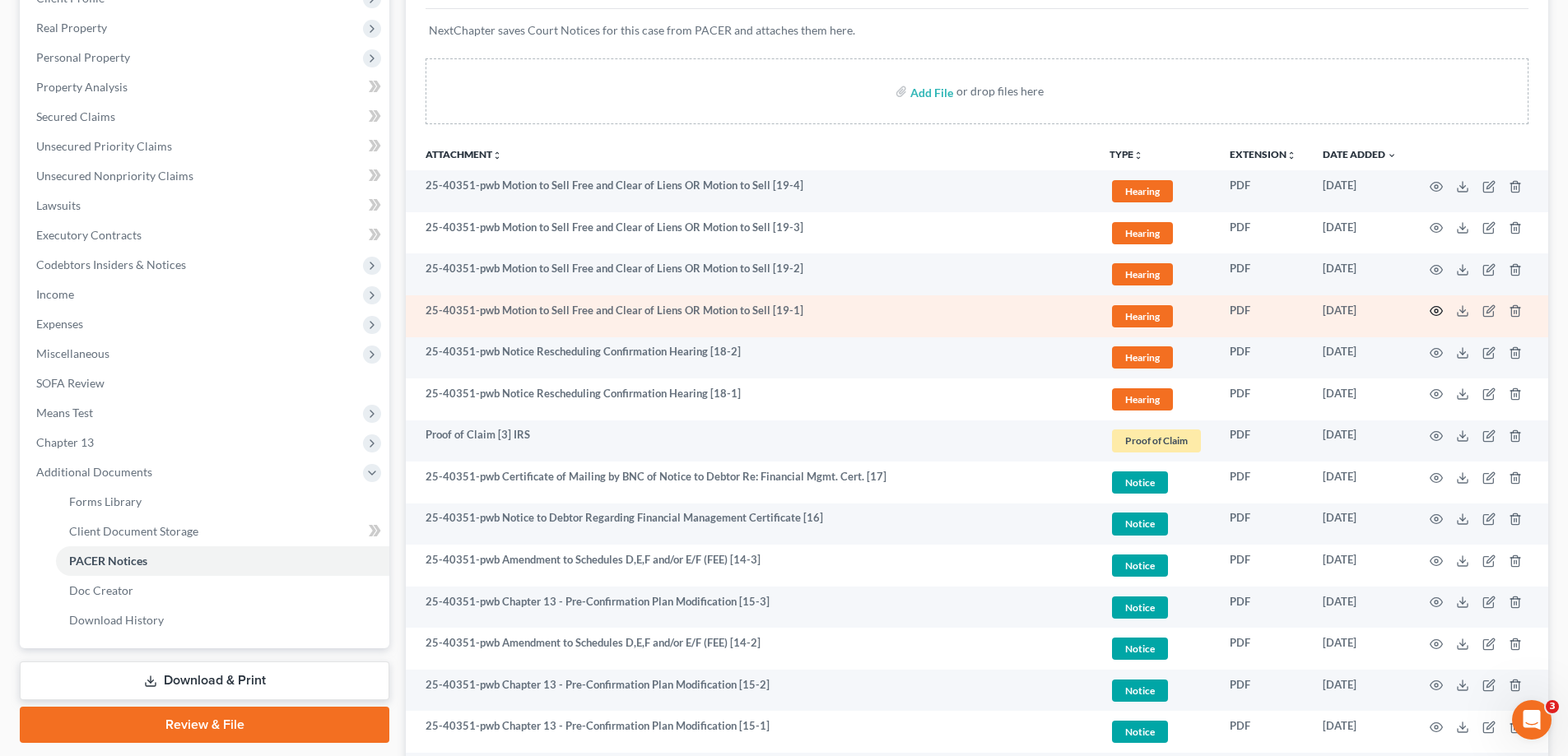
click at [1436, 306] on icon "button" at bounding box center [1436, 311] width 12 height 9
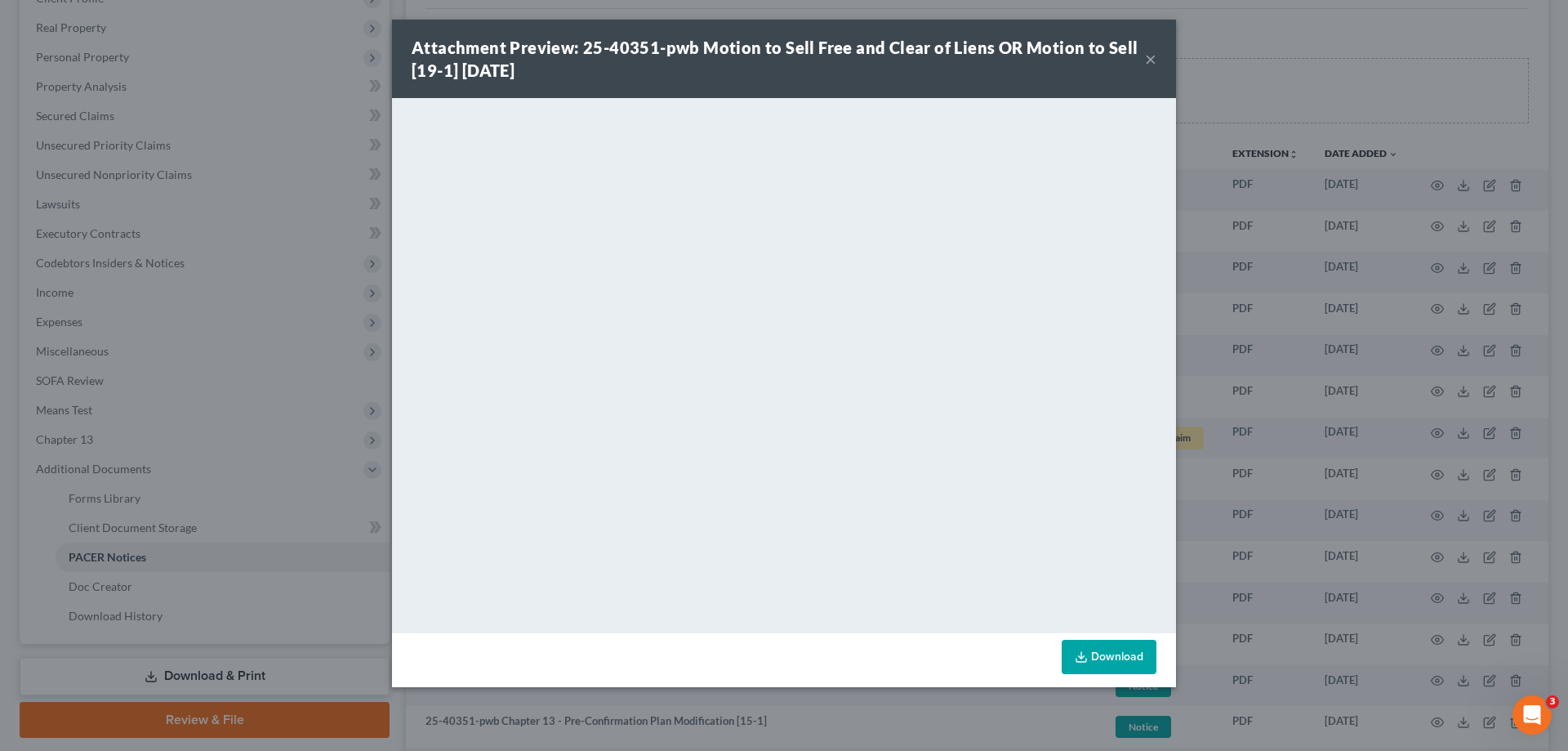
click at [1150, 55] on button "×" at bounding box center [1151, 59] width 11 height 19
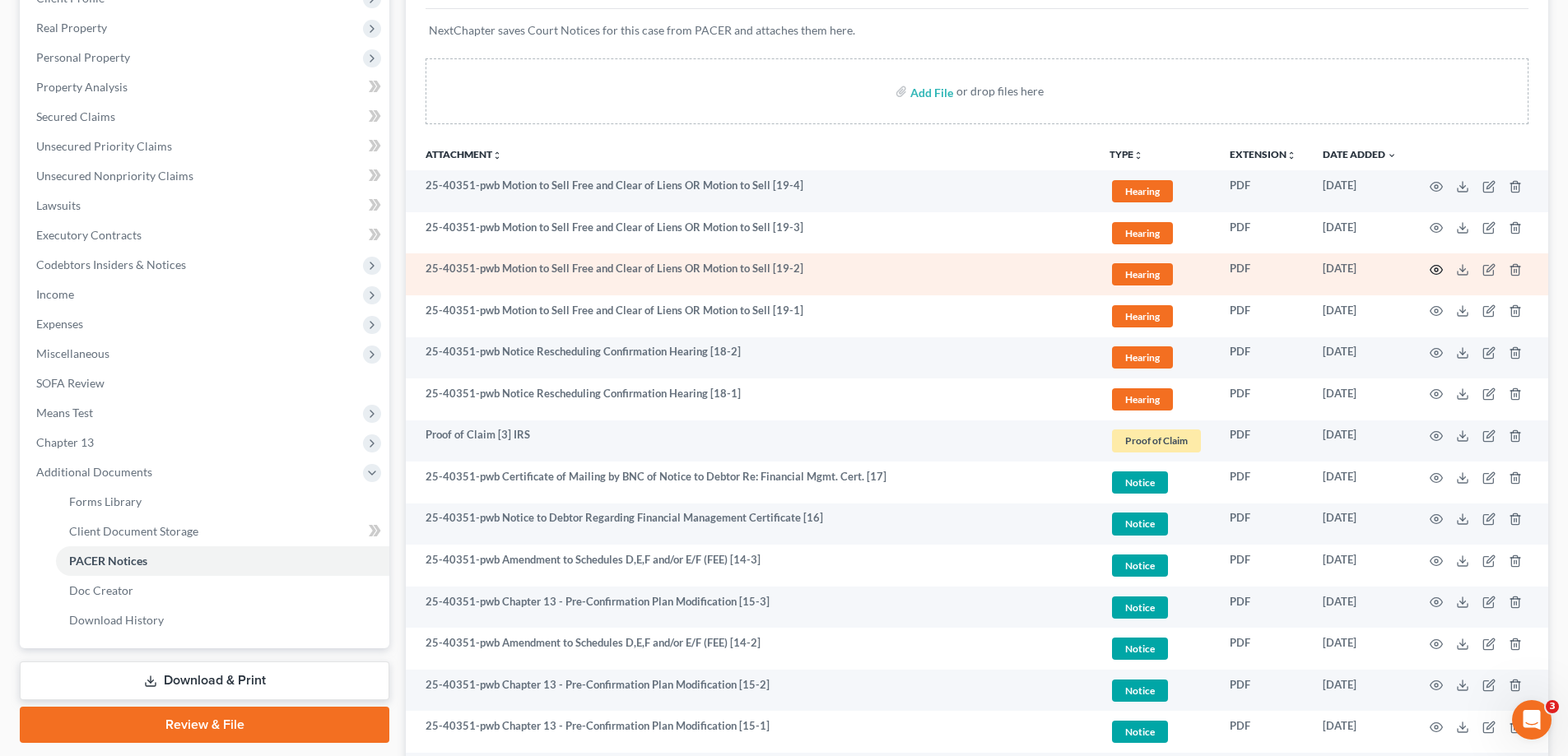
click at [1436, 271] on circle "button" at bounding box center [1436, 270] width 4 height 4
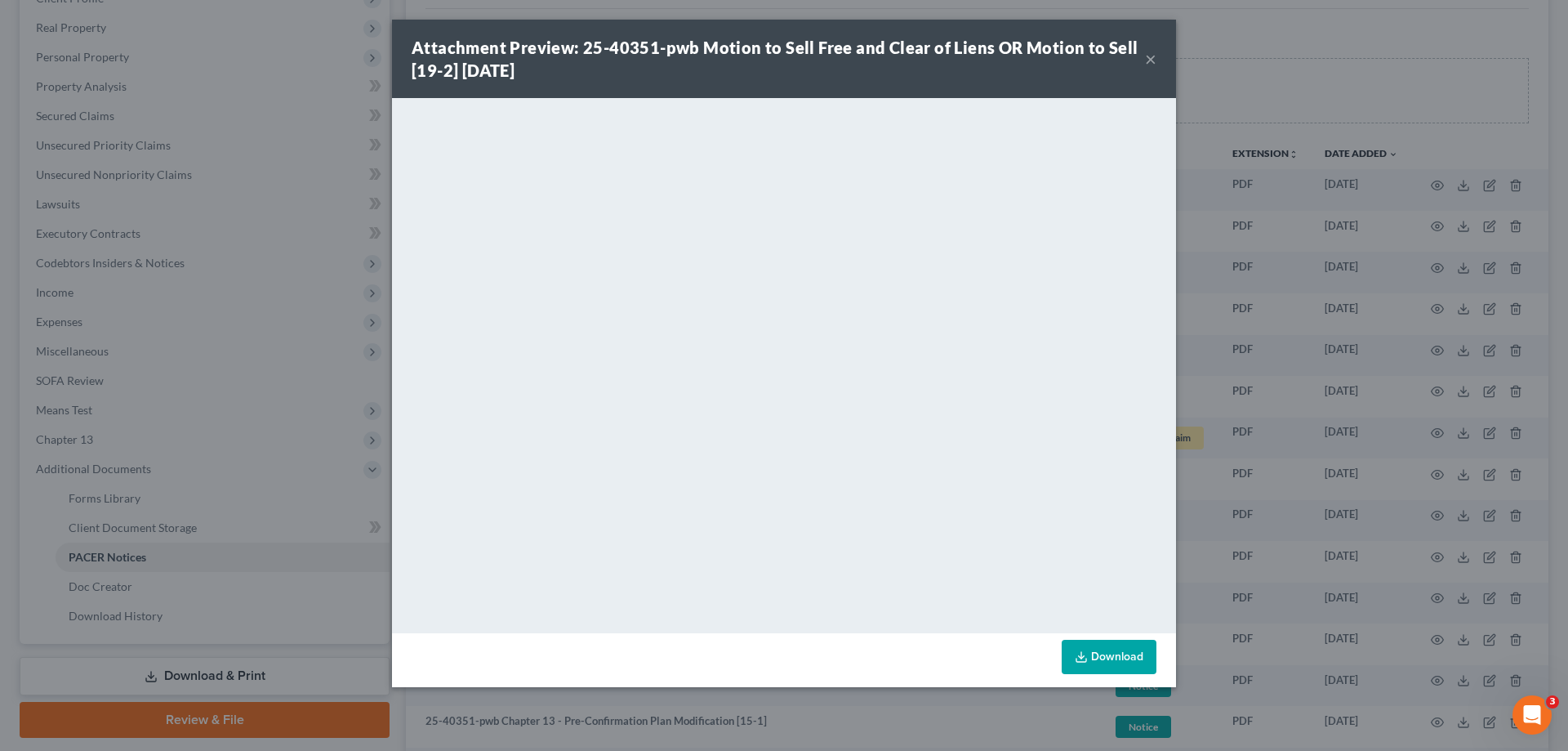
click at [1151, 55] on button "×" at bounding box center [1151, 59] width 11 height 19
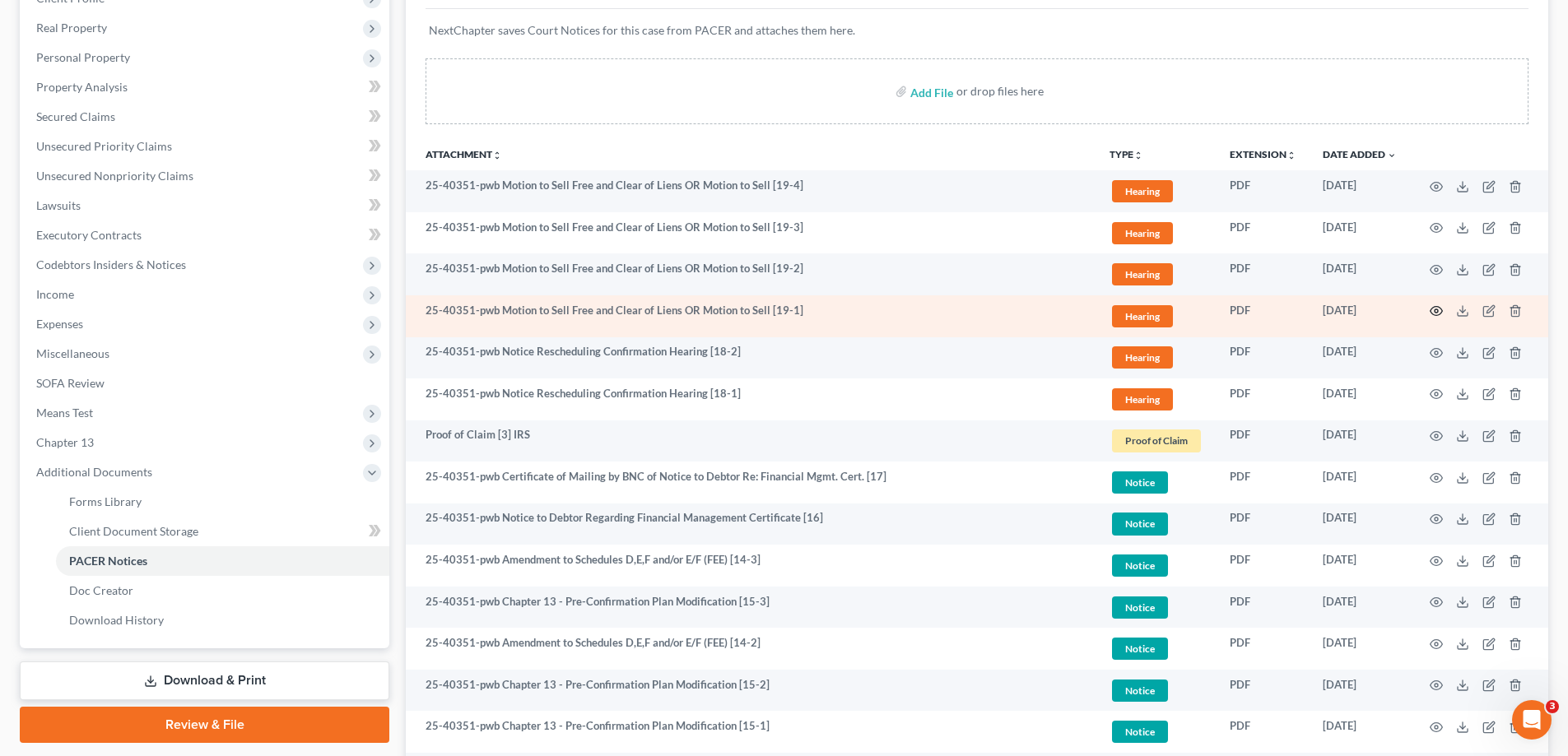
click at [1435, 312] on icon "button" at bounding box center [1436, 311] width 13 height 13
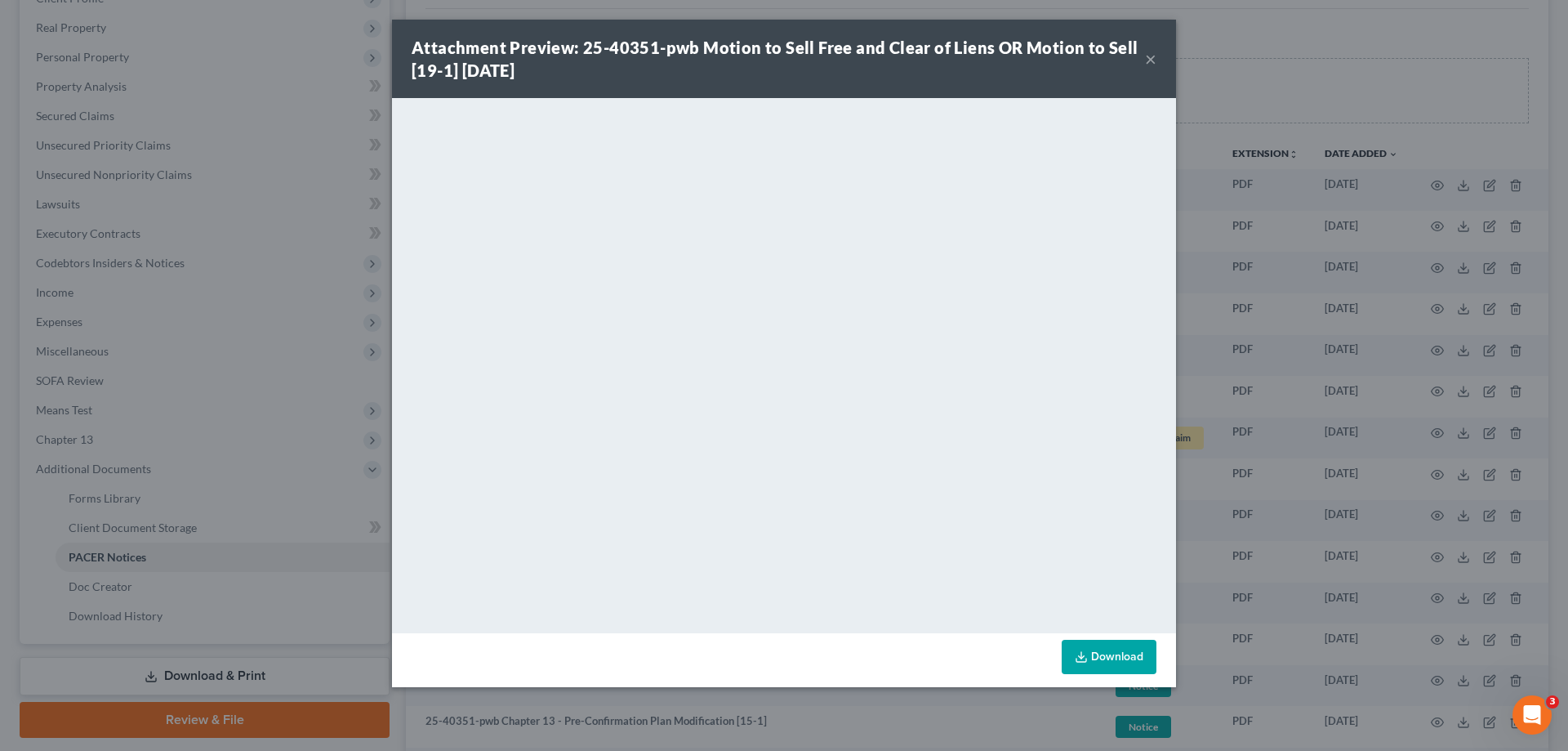
click at [1150, 57] on button "×" at bounding box center [1151, 59] width 11 height 19
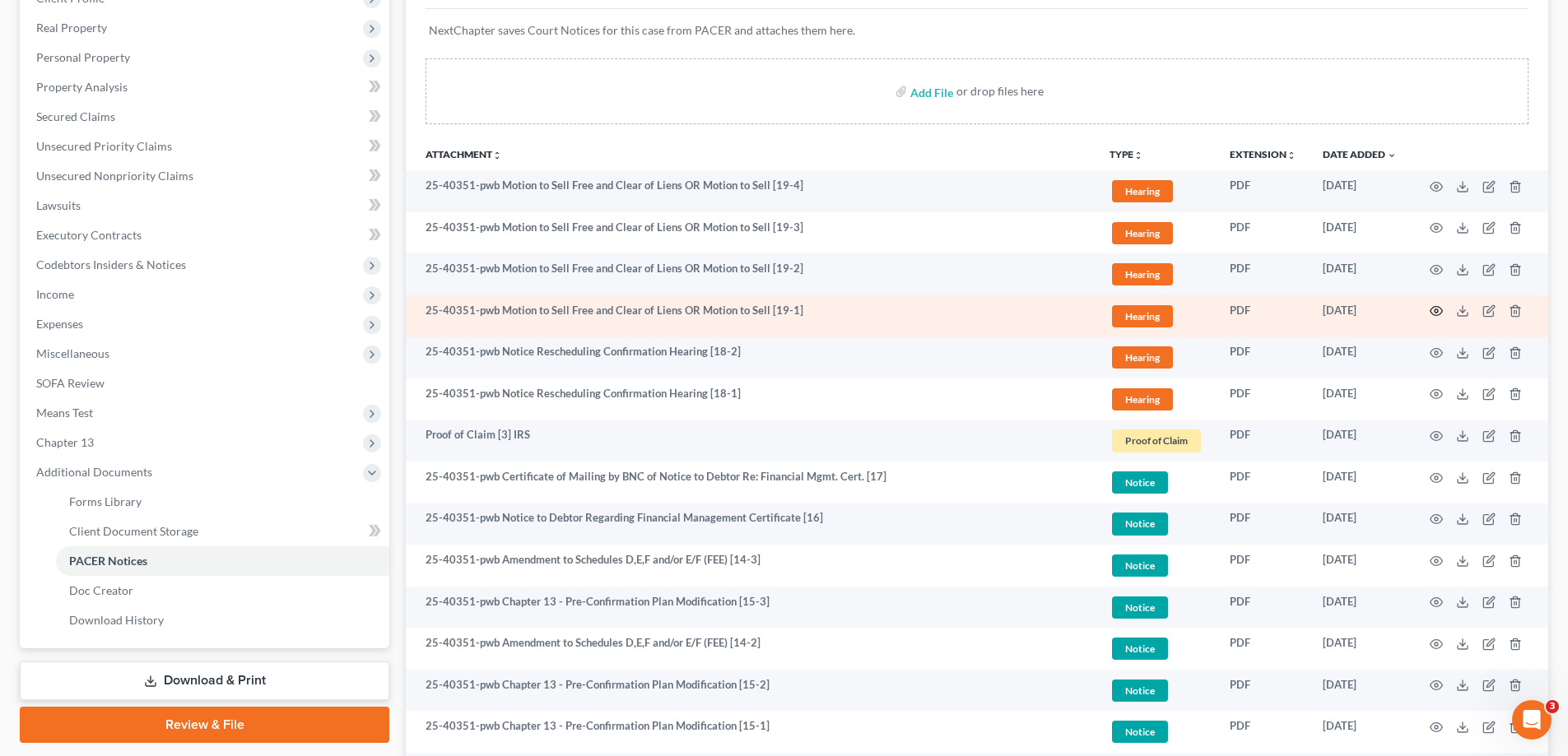
click at [1436, 309] on circle "button" at bounding box center [1436, 311] width 4 height 4
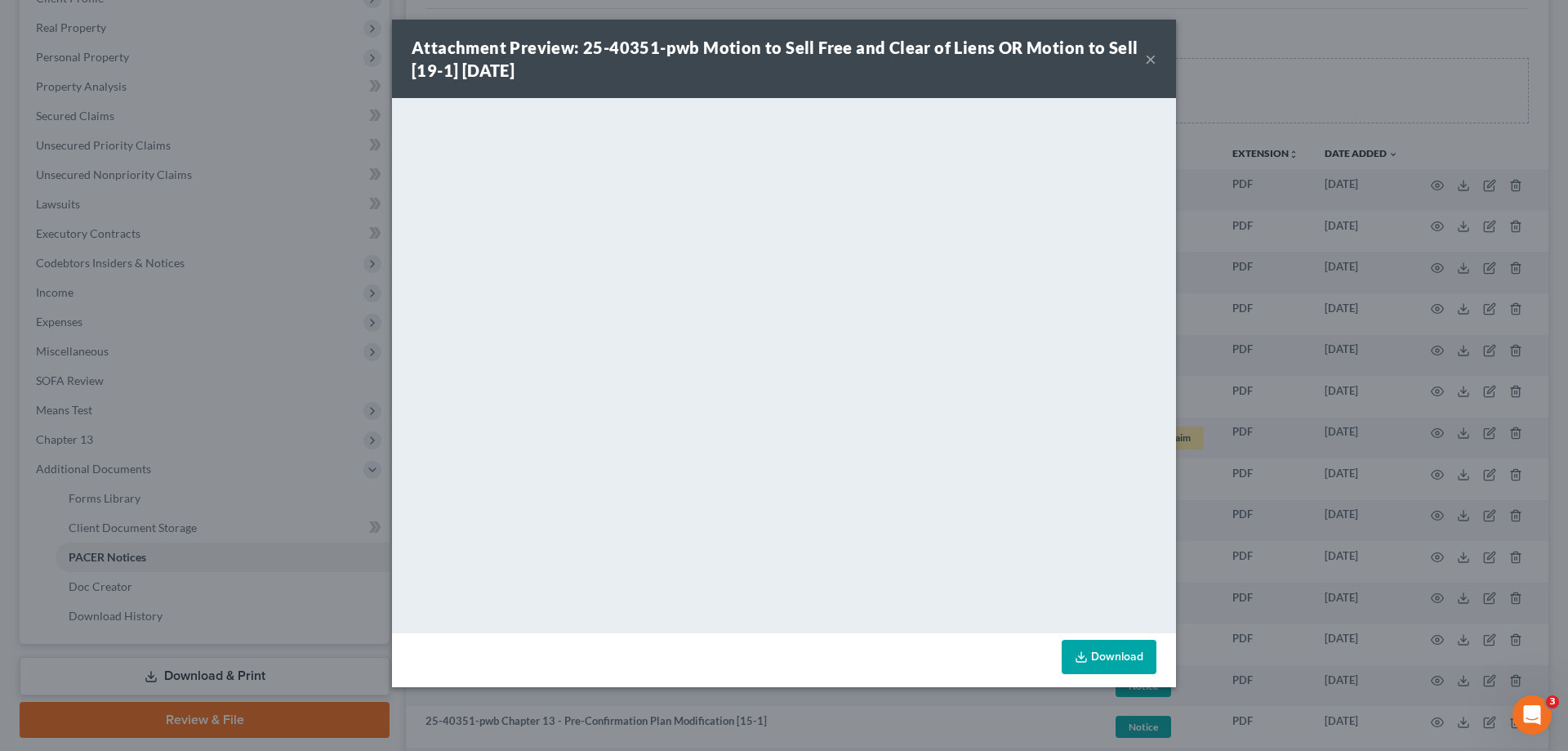
click at [1152, 58] on button "×" at bounding box center [1151, 59] width 11 height 19
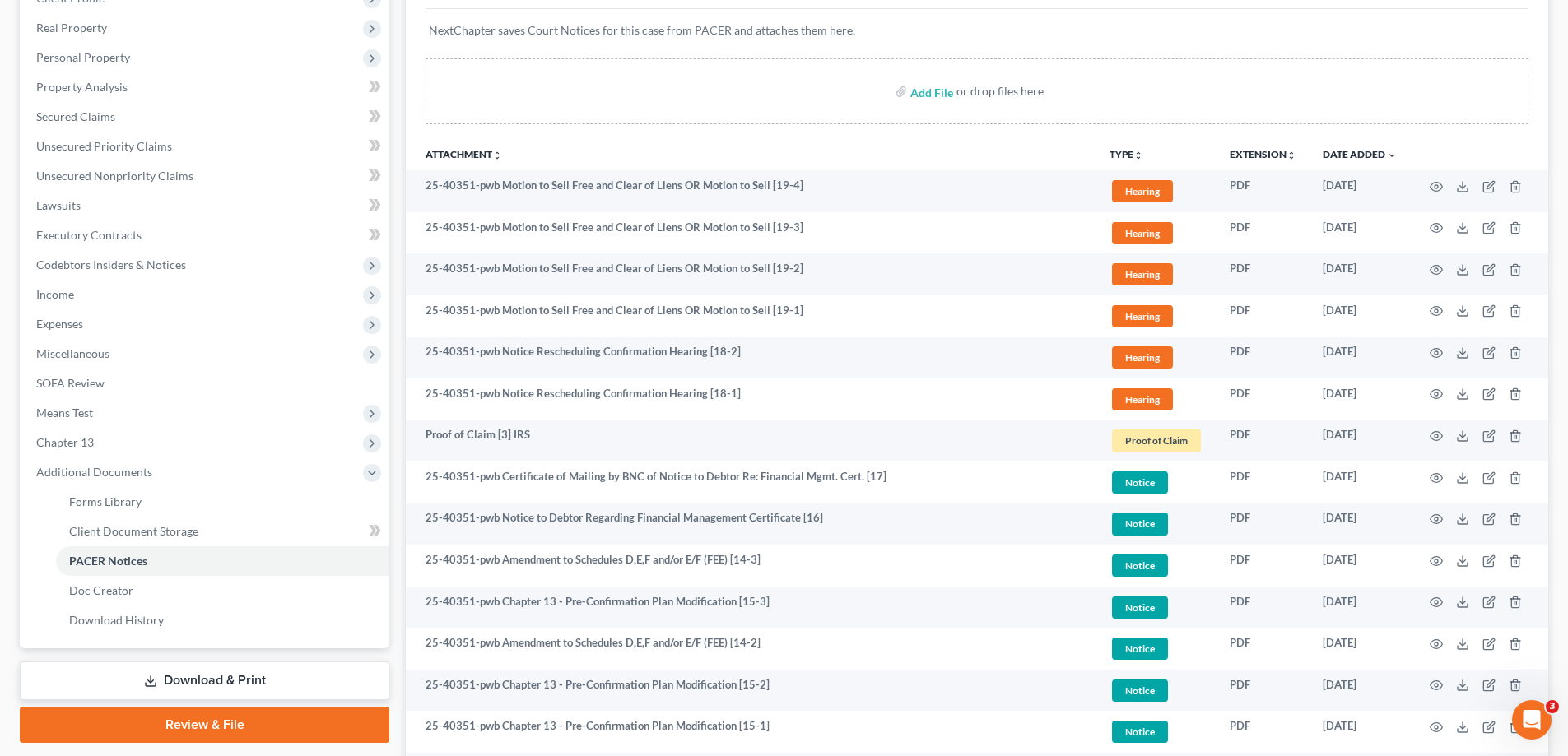
drag, startPoint x: 1524, startPoint y: 30, endPoint x: 1108, endPoint y: 106, distance: 422.9
click at [1524, 30] on div "NextChapter saves Court Notices for this case from PACER and attaches them here." at bounding box center [977, 40] width 1102 height 62
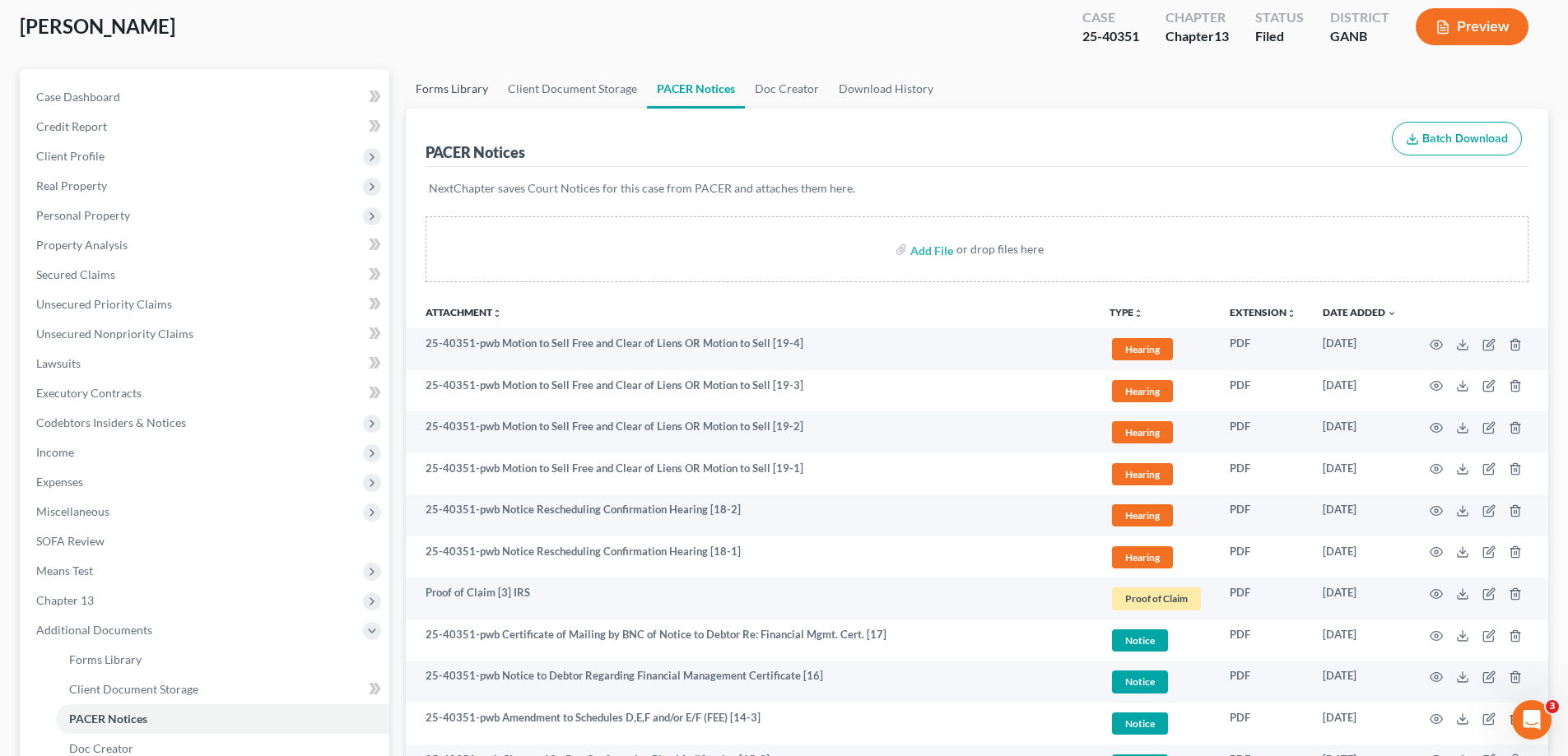
scroll to position [0, 0]
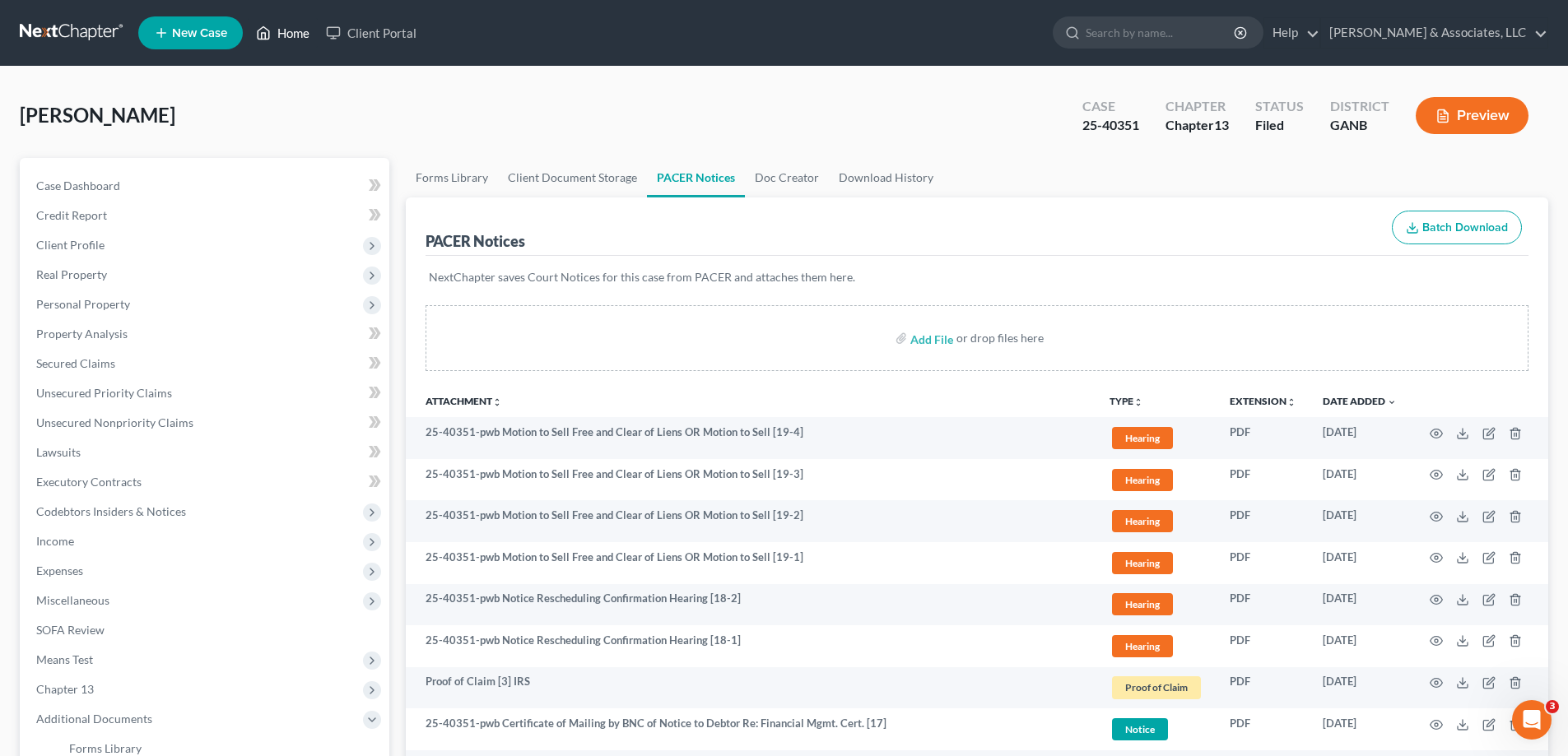
click at [294, 28] on link "Home" at bounding box center [283, 32] width 70 height 29
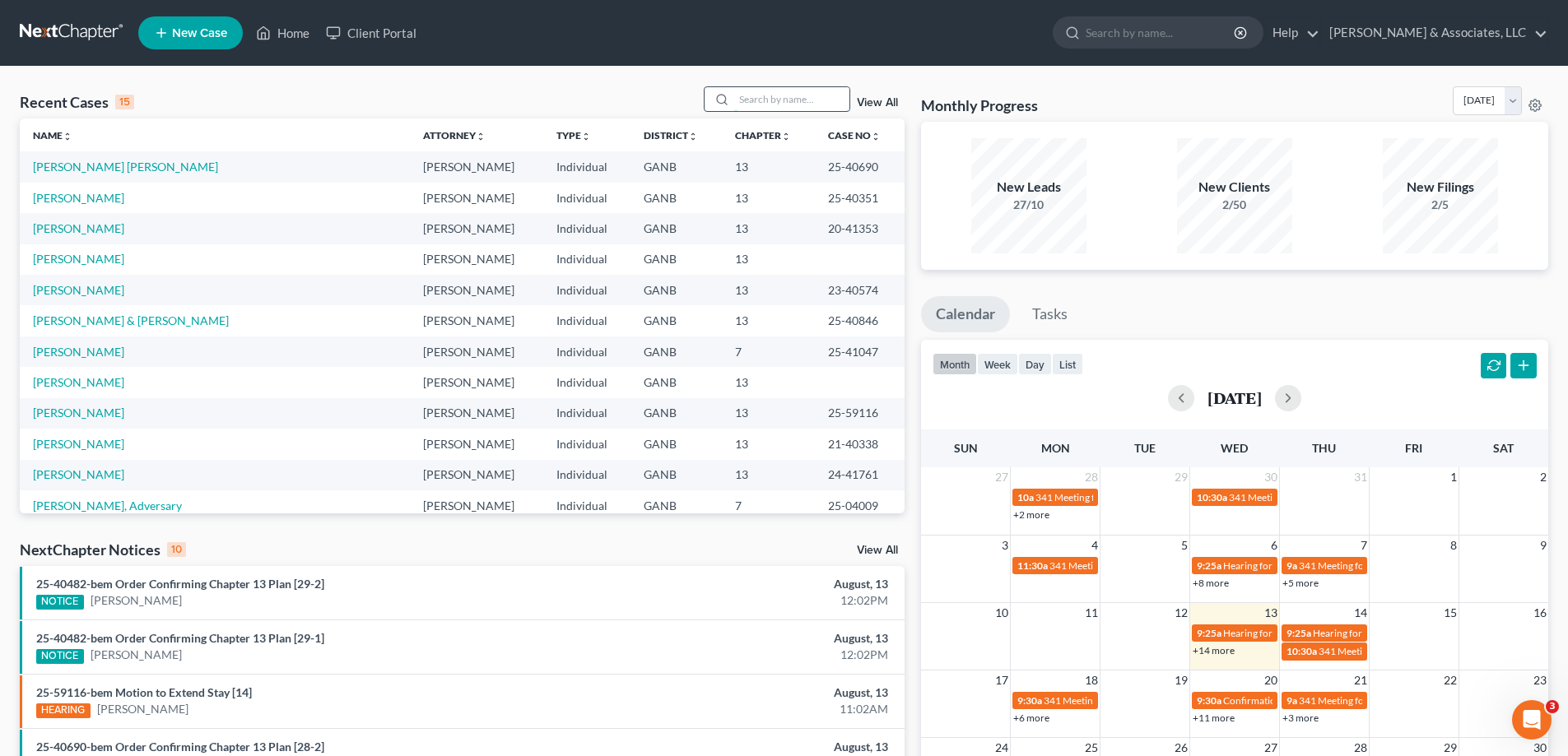
click at [747, 100] on input "search" at bounding box center [792, 99] width 116 height 24
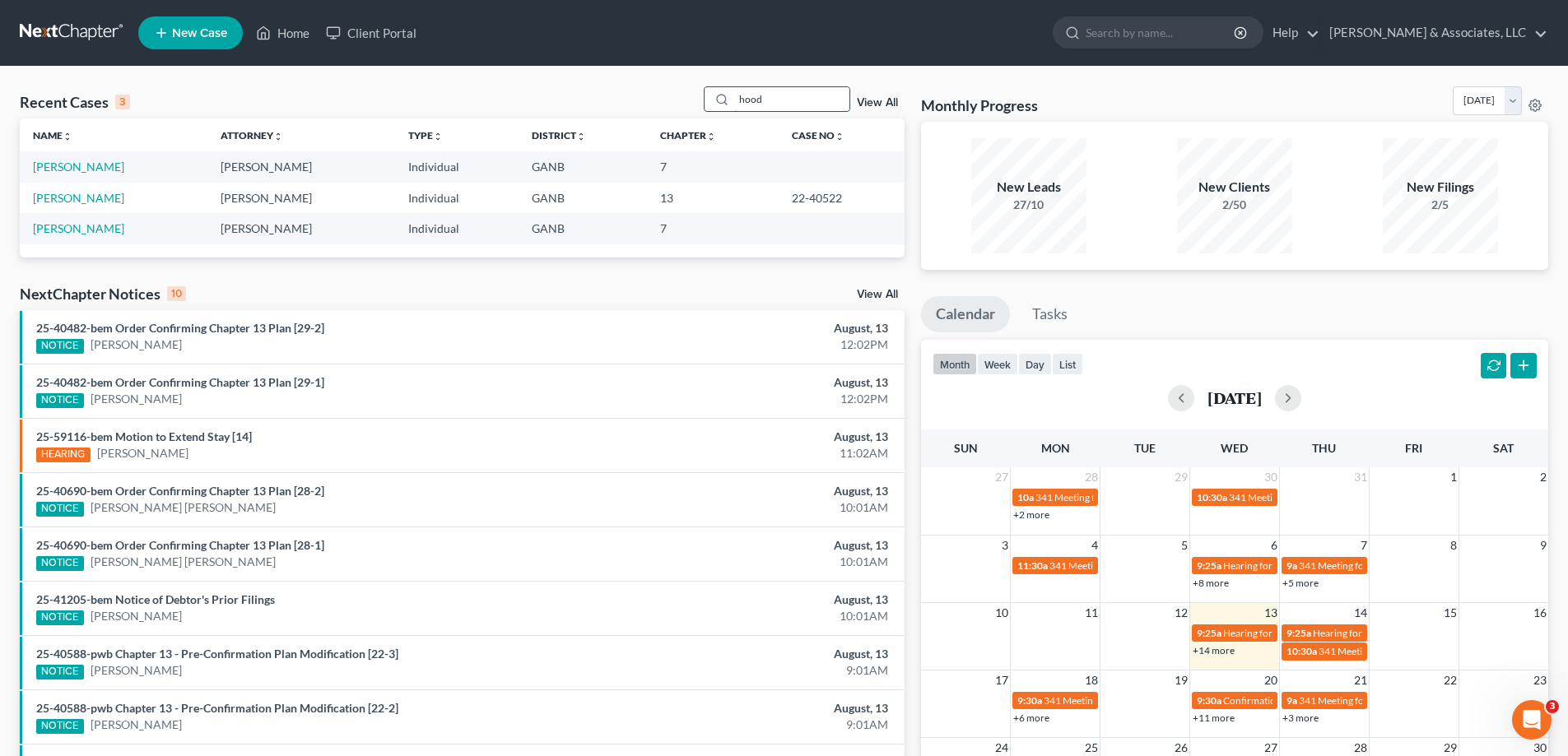
drag, startPoint x: 768, startPoint y: 99, endPoint x: 722, endPoint y: 92, distance: 46.5
click at [723, 92] on div "hood" at bounding box center [777, 99] width 147 height 26
type input "[PERSON_NAME]"
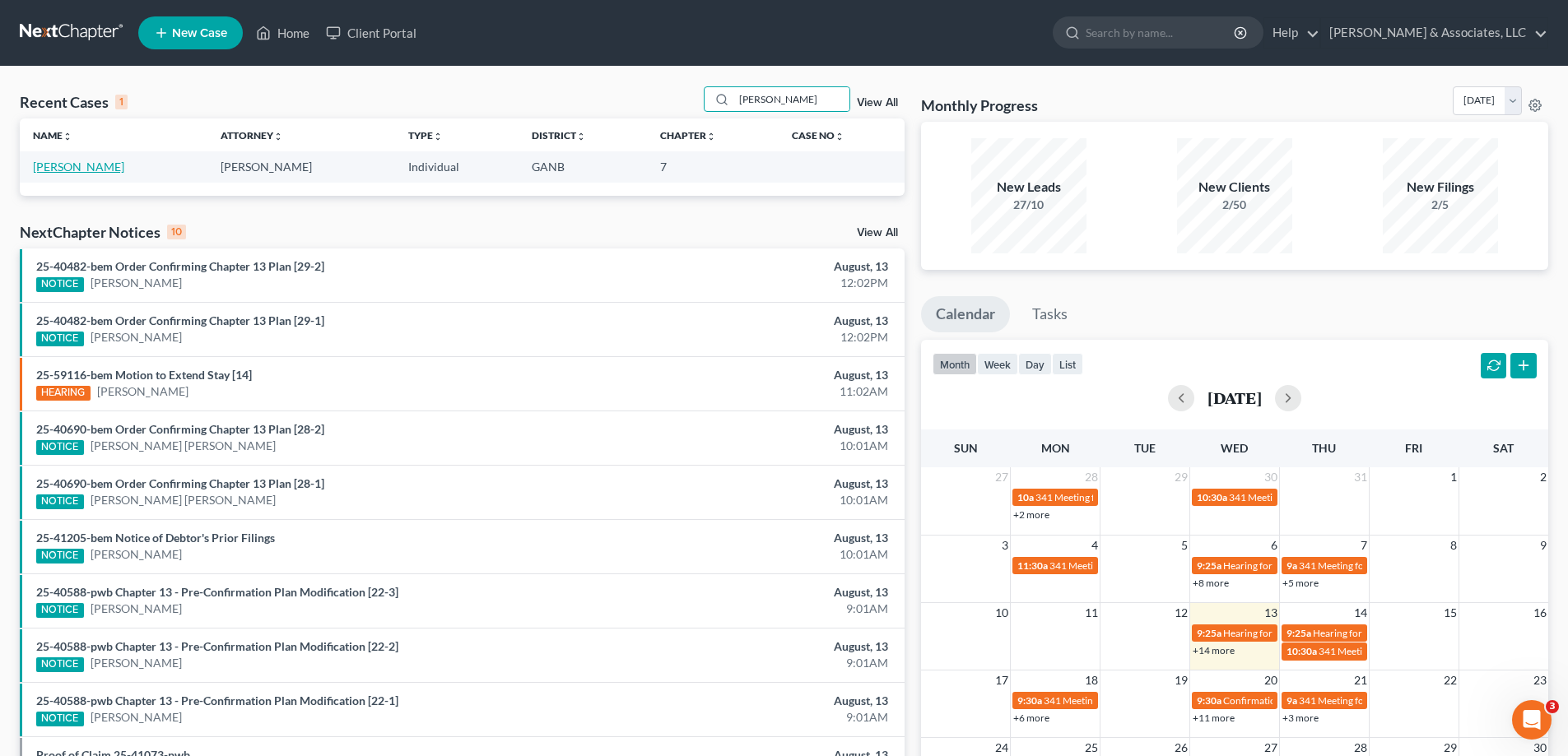
click at [57, 165] on link "[PERSON_NAME]" at bounding box center [78, 167] width 92 height 14
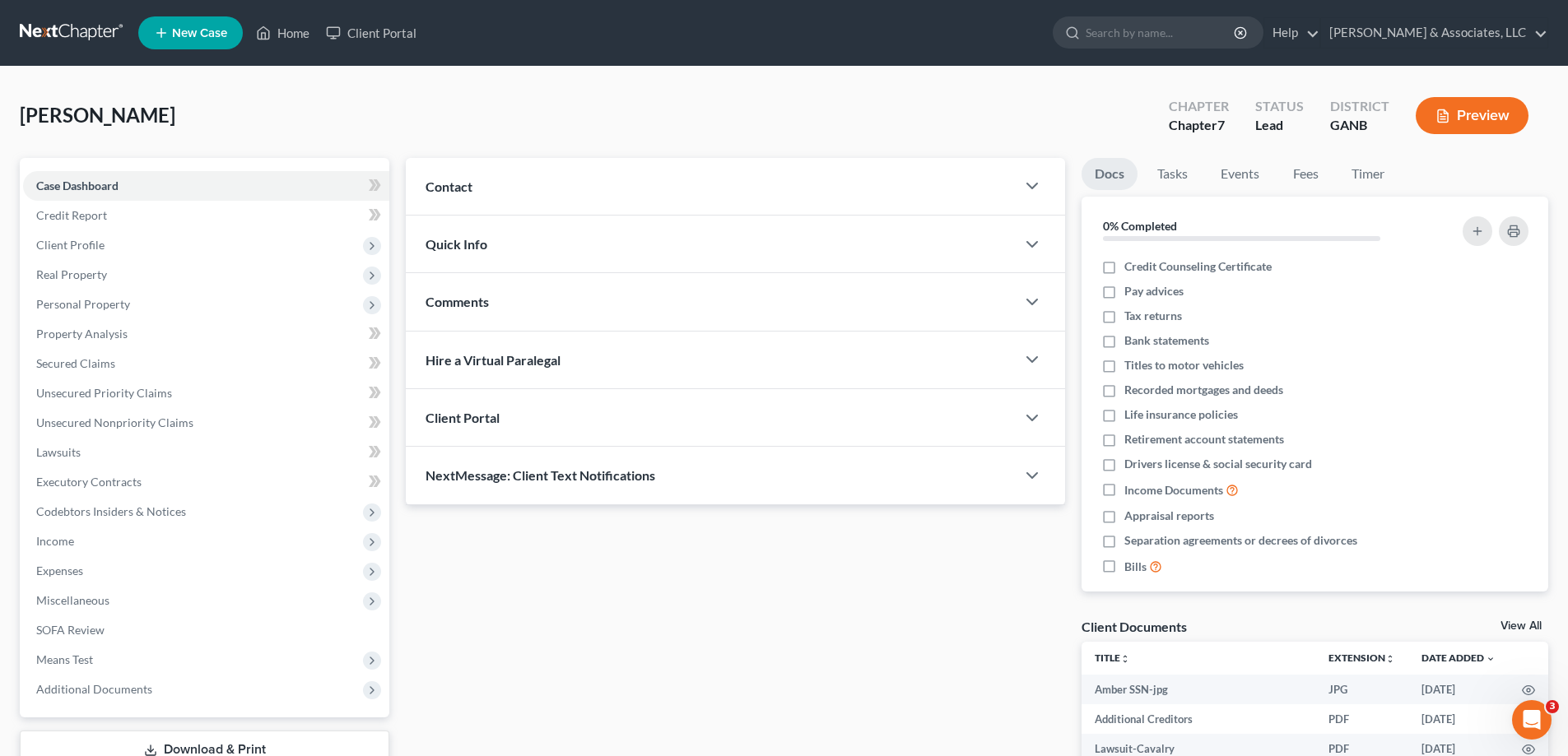
scroll to position [247, 0]
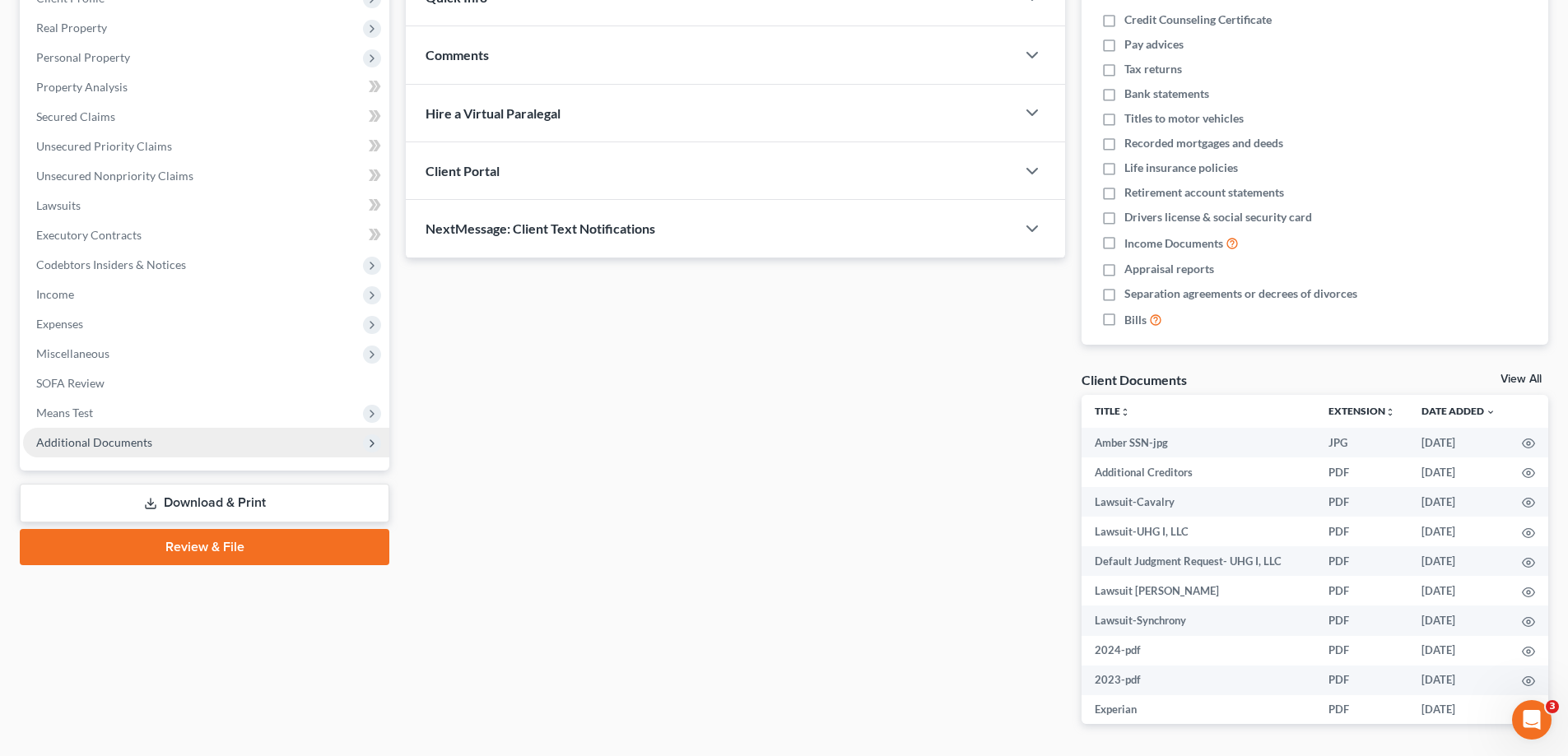
click at [121, 445] on span "Additional Documents" at bounding box center [94, 442] width 116 height 14
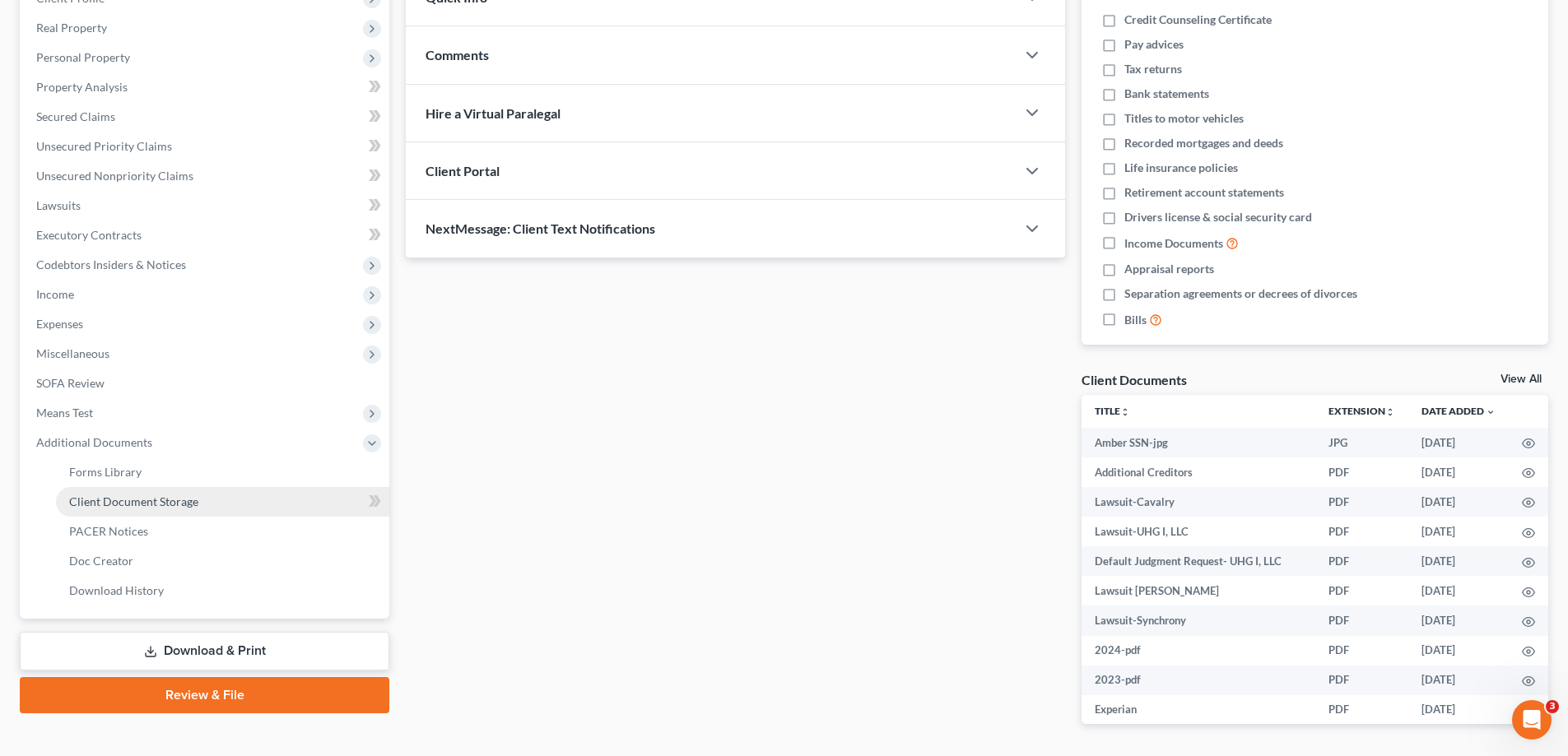
click at [121, 491] on link "Client Document Storage" at bounding box center [222, 501] width 333 height 29
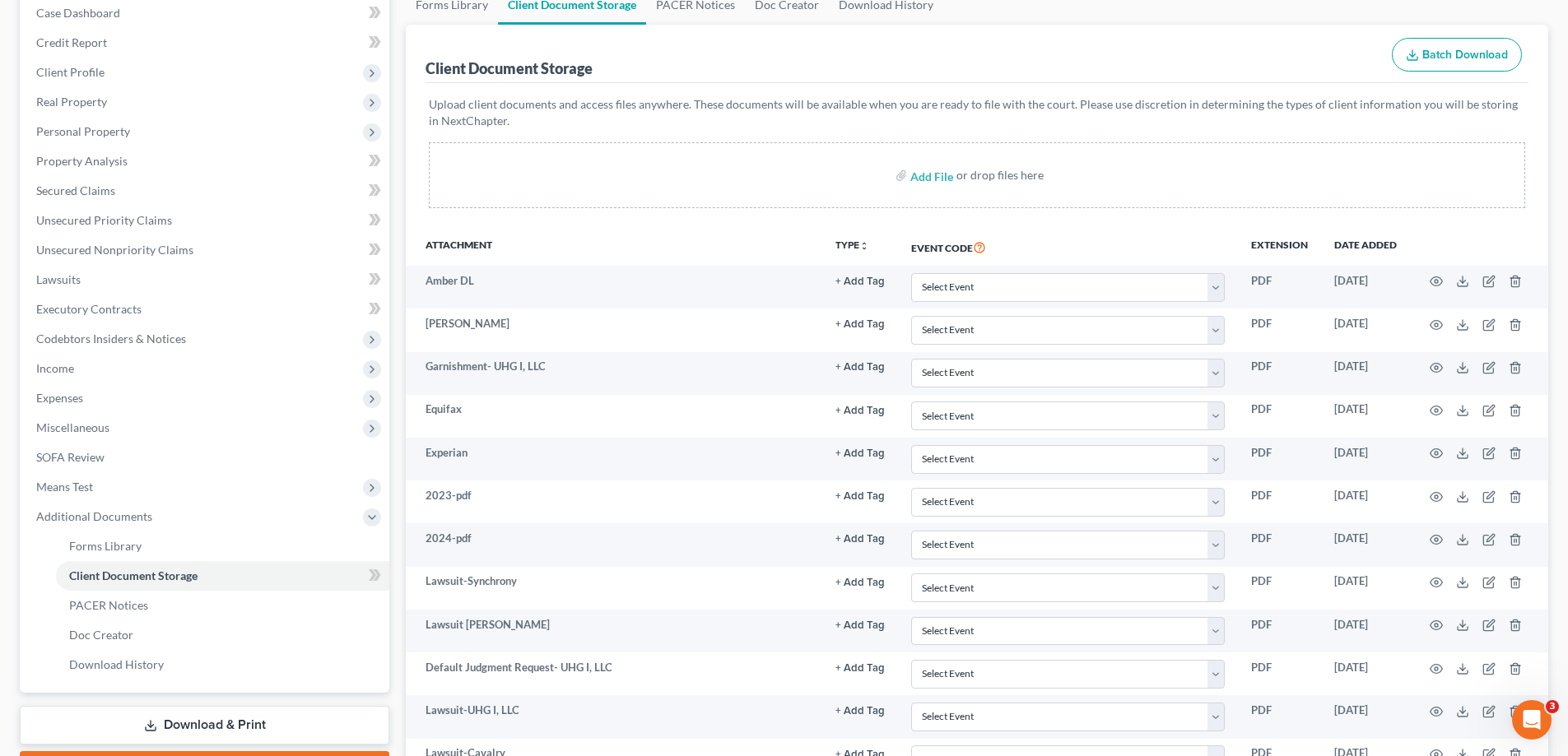
scroll to position [164, 0]
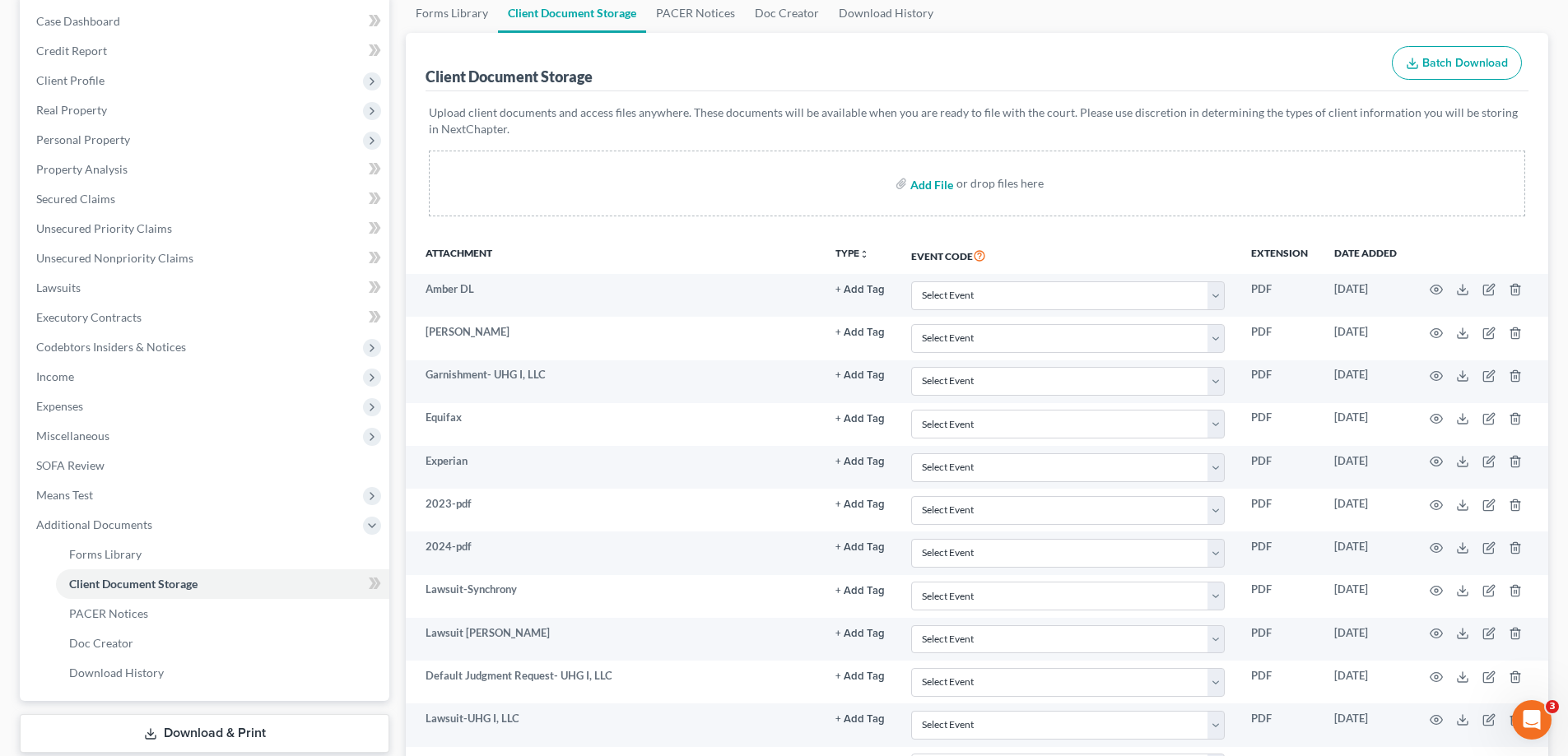
click at [921, 192] on input "file" at bounding box center [930, 183] width 39 height 29
type input "C:\fakepath\[PERSON_NAME]-Additional Creditor.pdf"
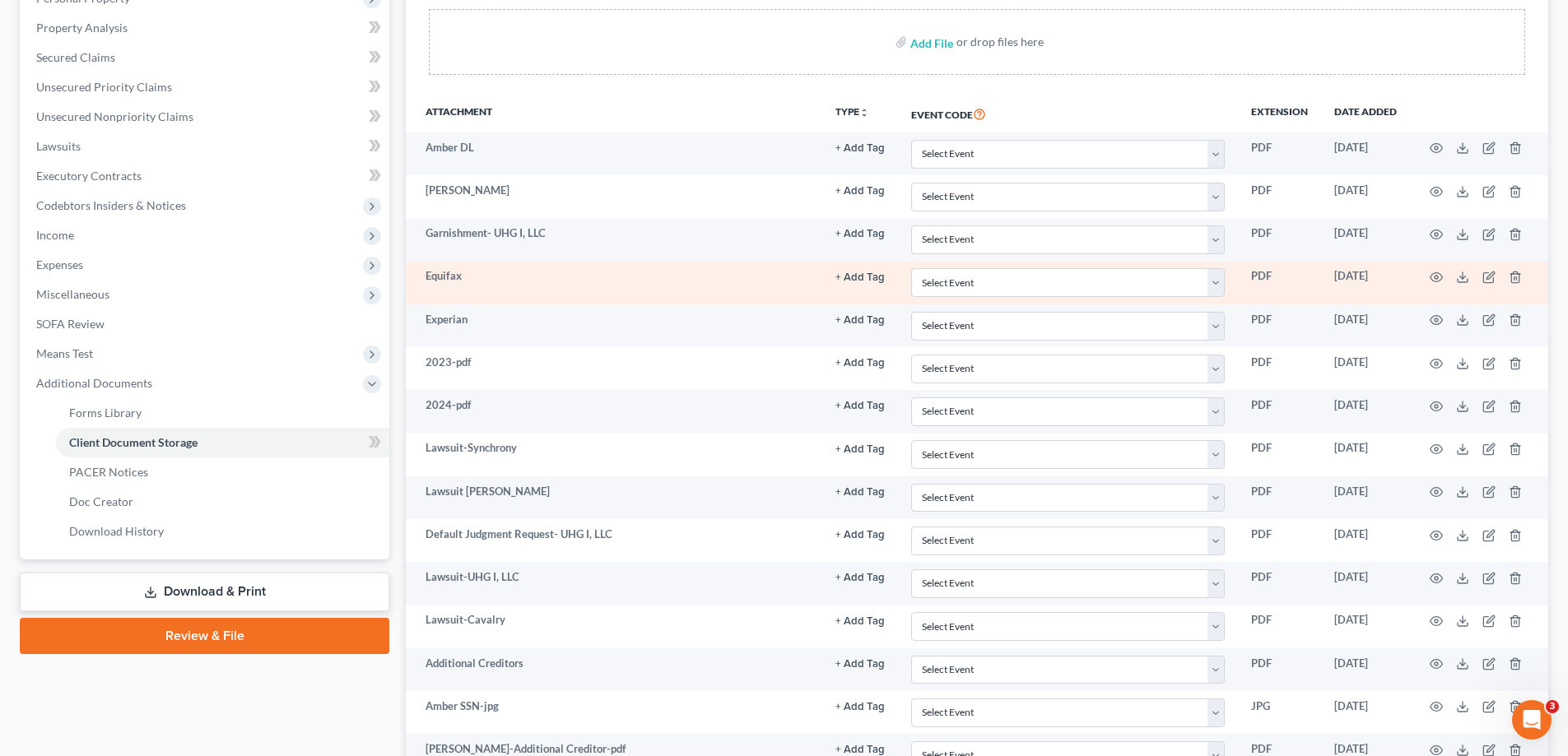
scroll to position [456, 0]
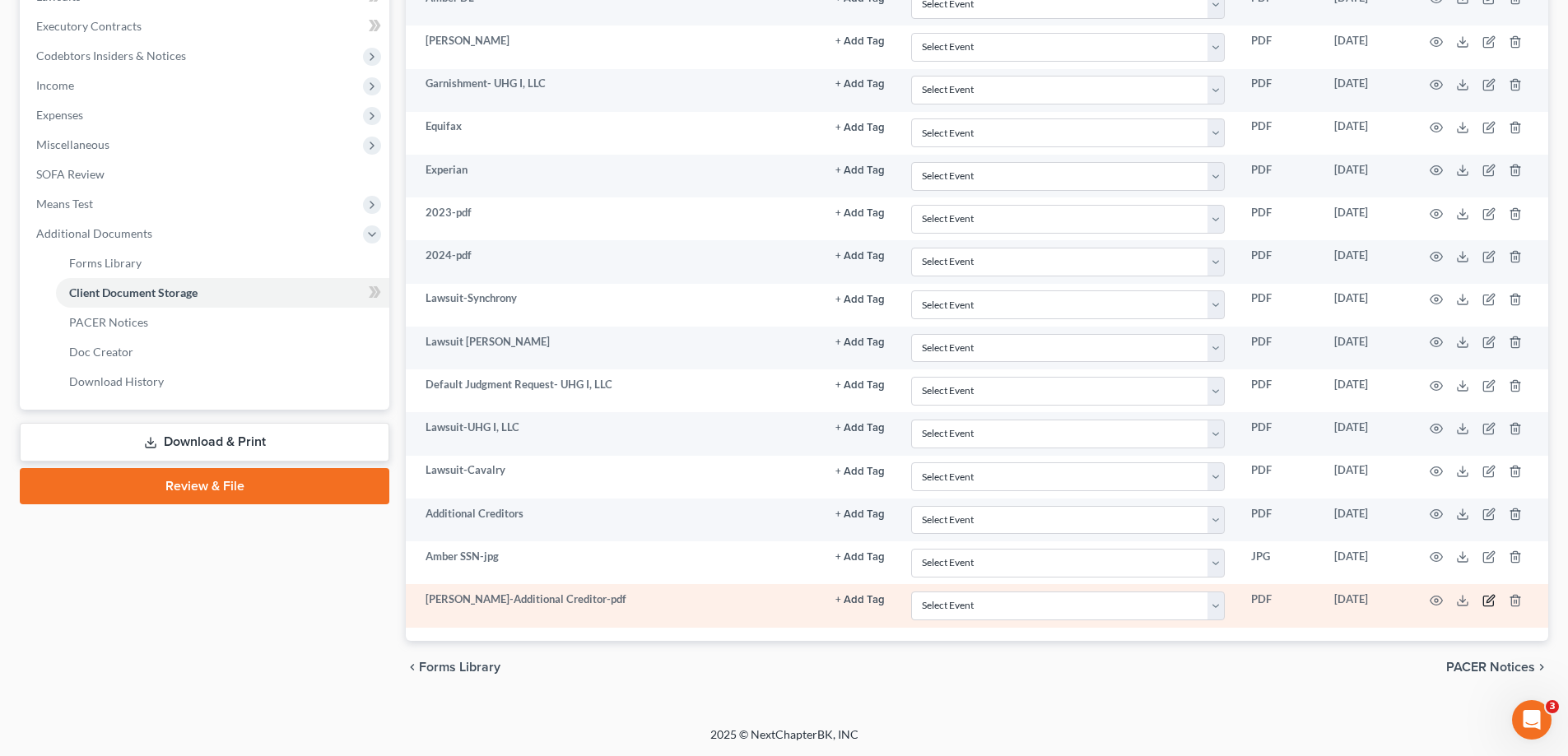
click at [1482, 598] on icon "button" at bounding box center [1488, 600] width 13 height 13
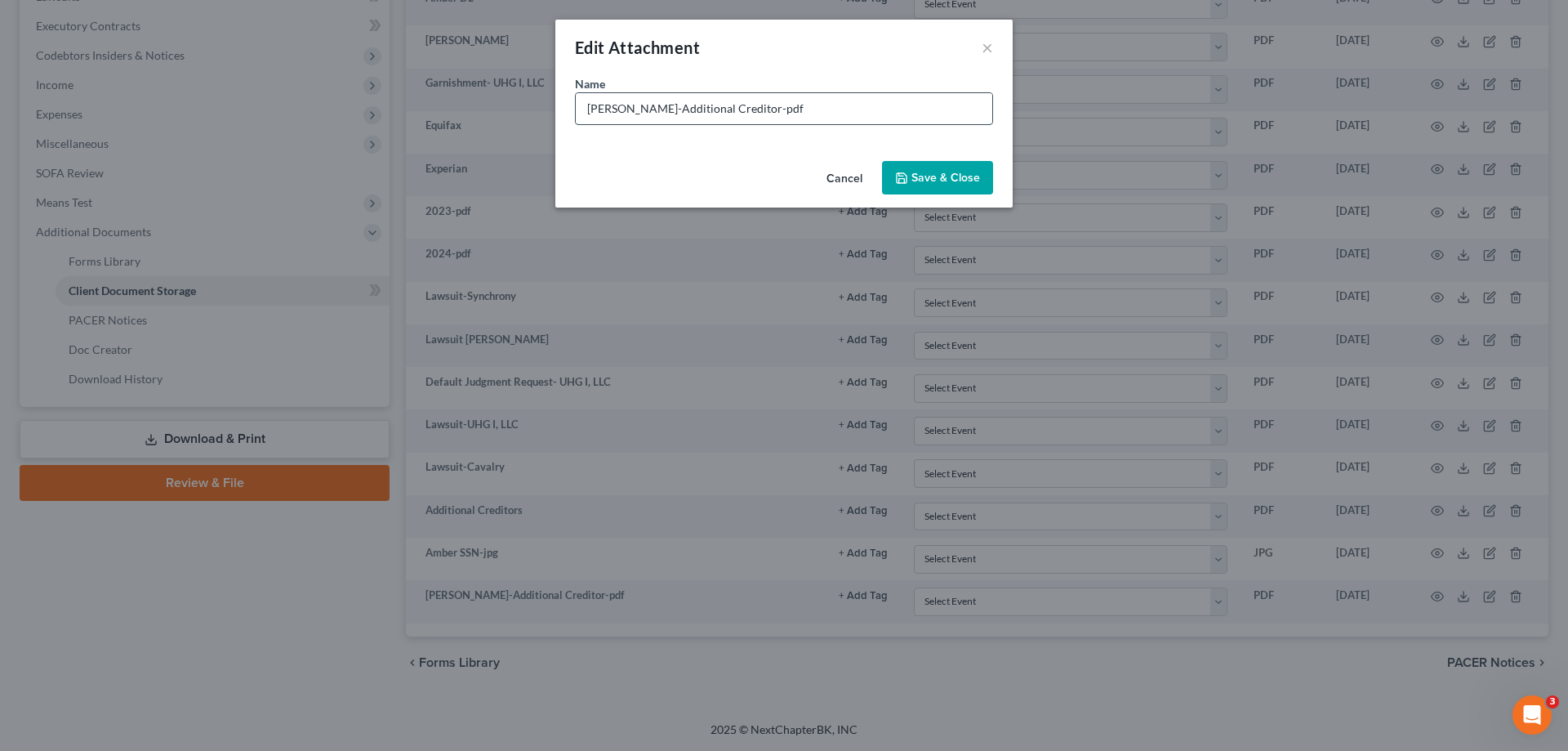
click at [732, 120] on input "[PERSON_NAME]-Additional Creditor-pdf" at bounding box center [784, 109] width 416 height 31
type input "[PERSON_NAME]-ADDITIONAL CREDITOR"
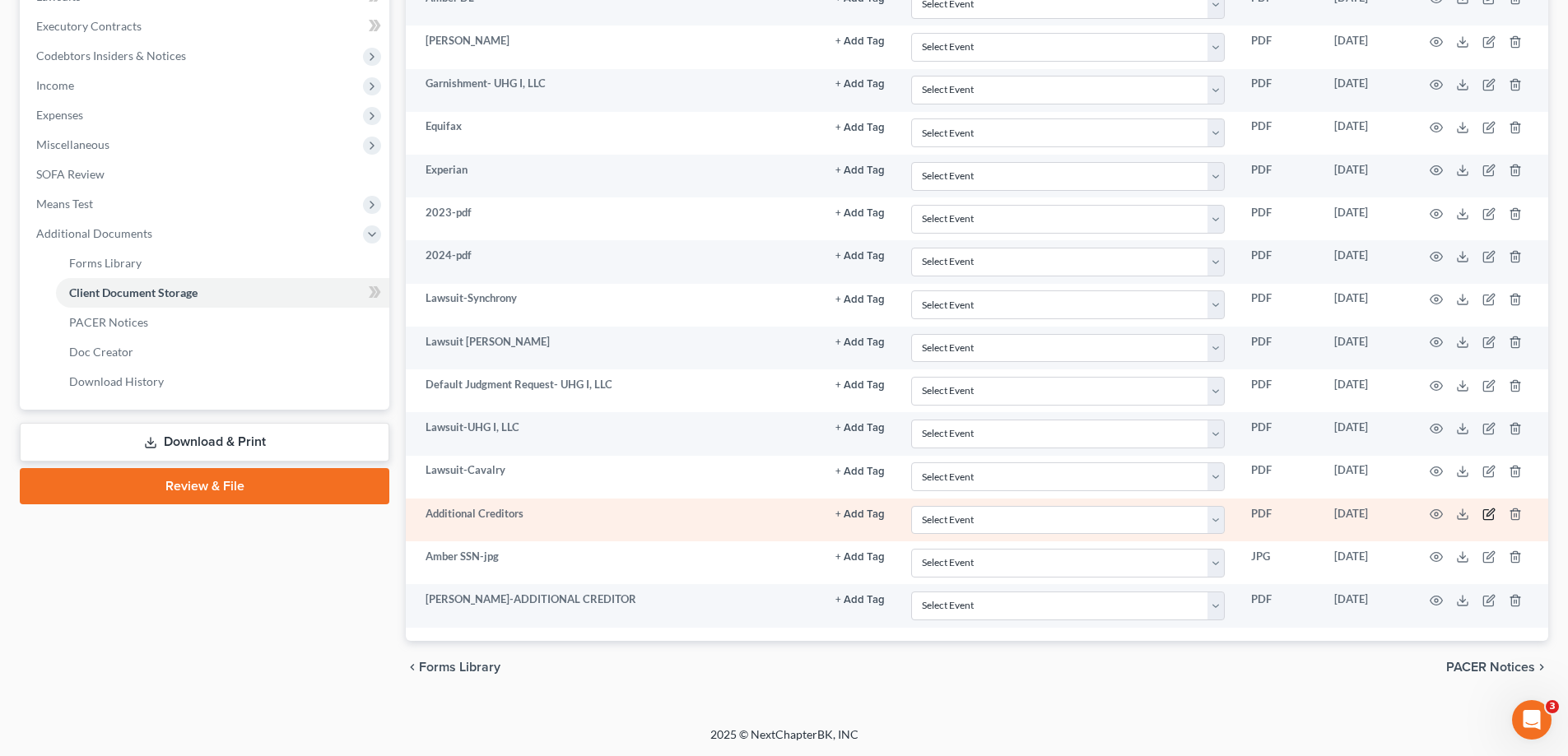
click at [1487, 515] on icon "button" at bounding box center [1490, 513] width 7 height 7
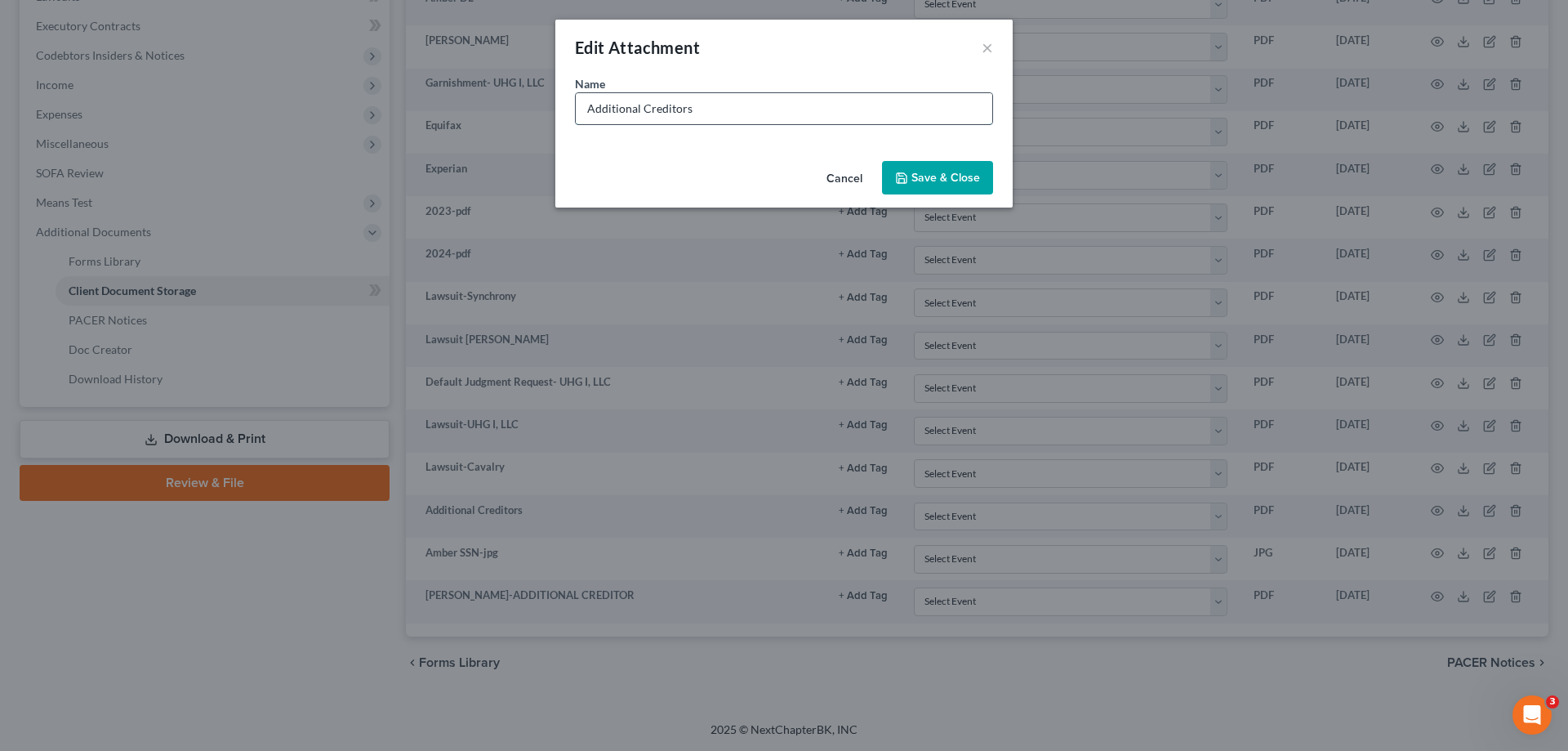
click at [591, 107] on input "Additional Creditors" at bounding box center [784, 109] width 416 height 31
type input "[PERSON_NAME]-ADDITIONAL CREDITORS"
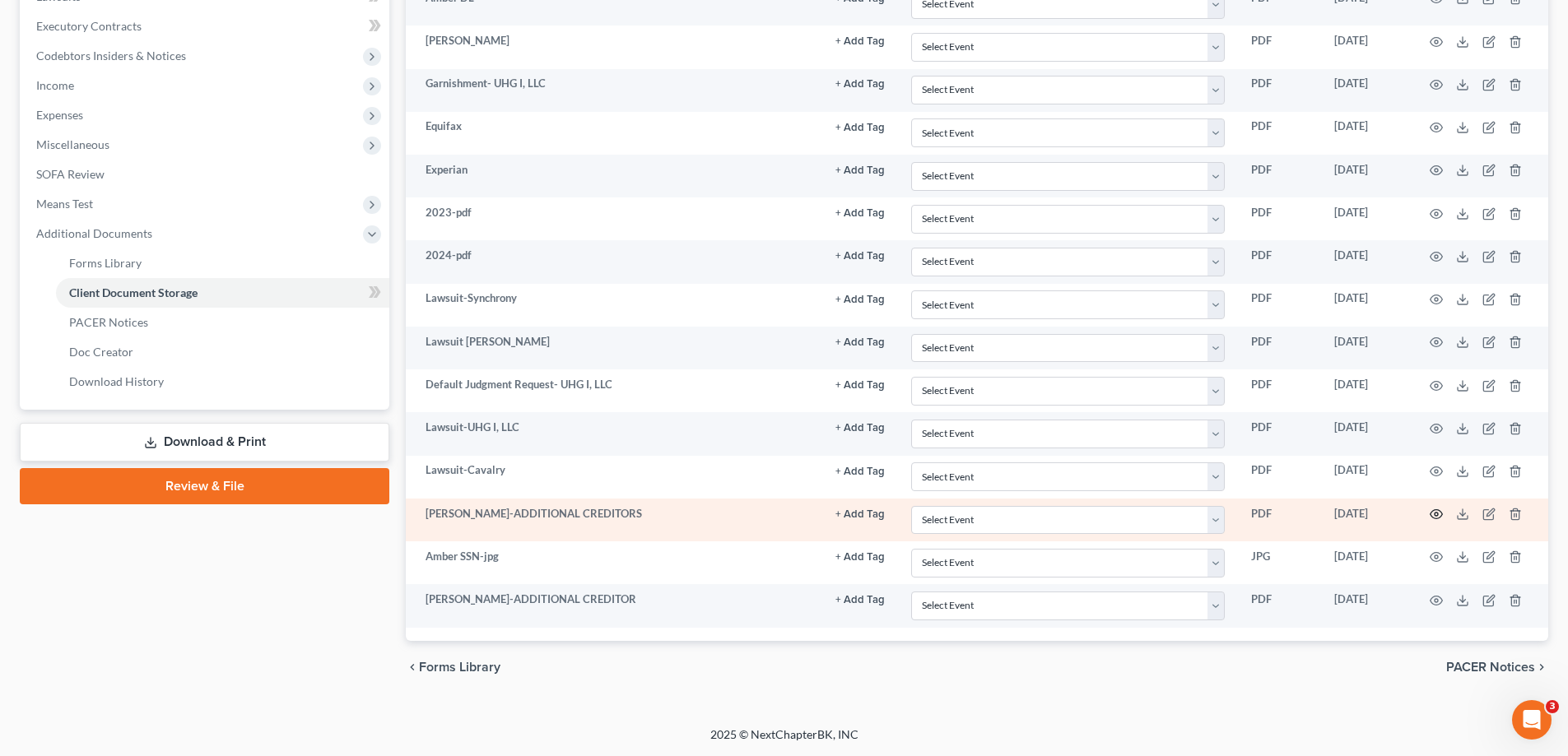
click at [1434, 513] on icon "button" at bounding box center [1436, 513] width 13 height 13
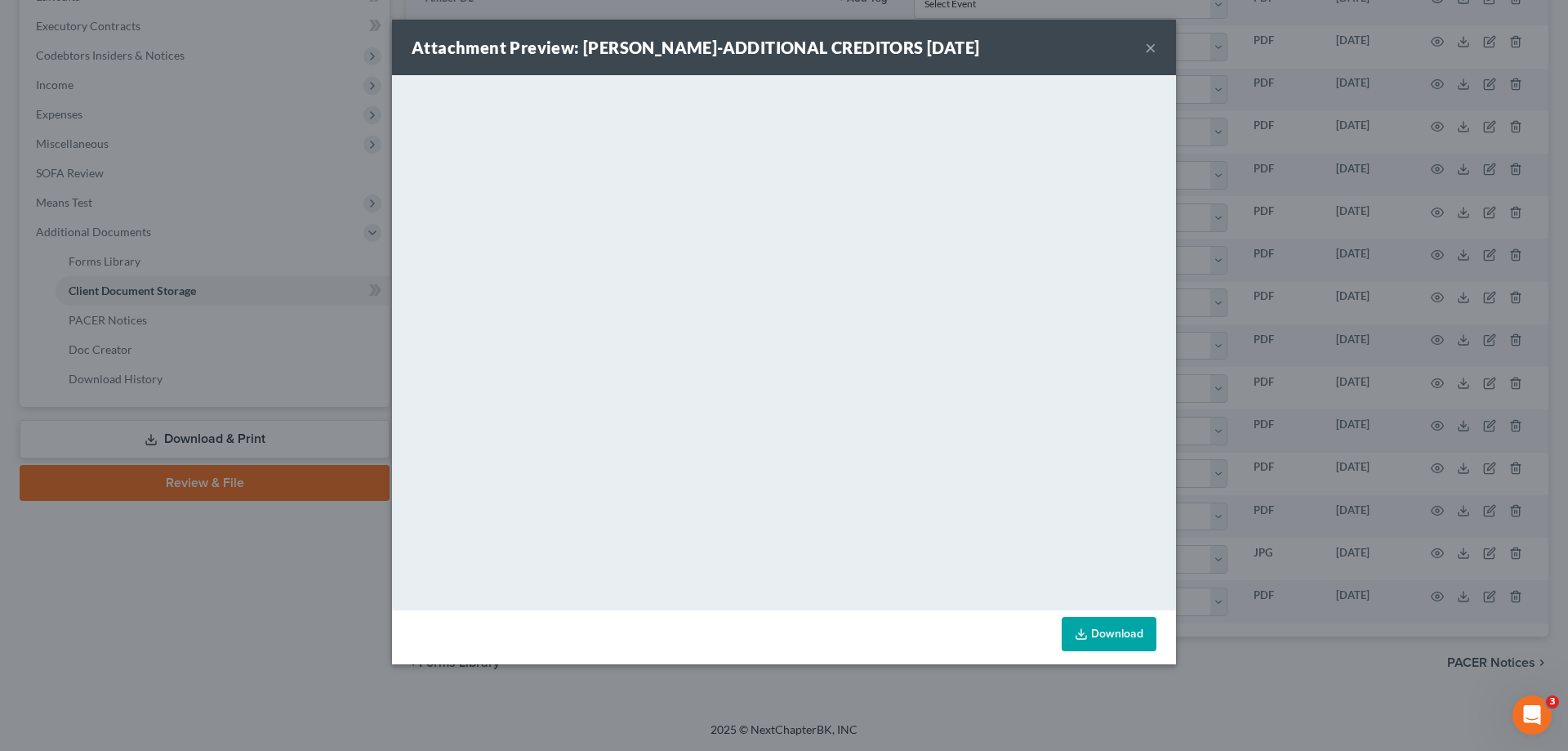
click at [1148, 46] on button "×" at bounding box center [1151, 48] width 11 height 19
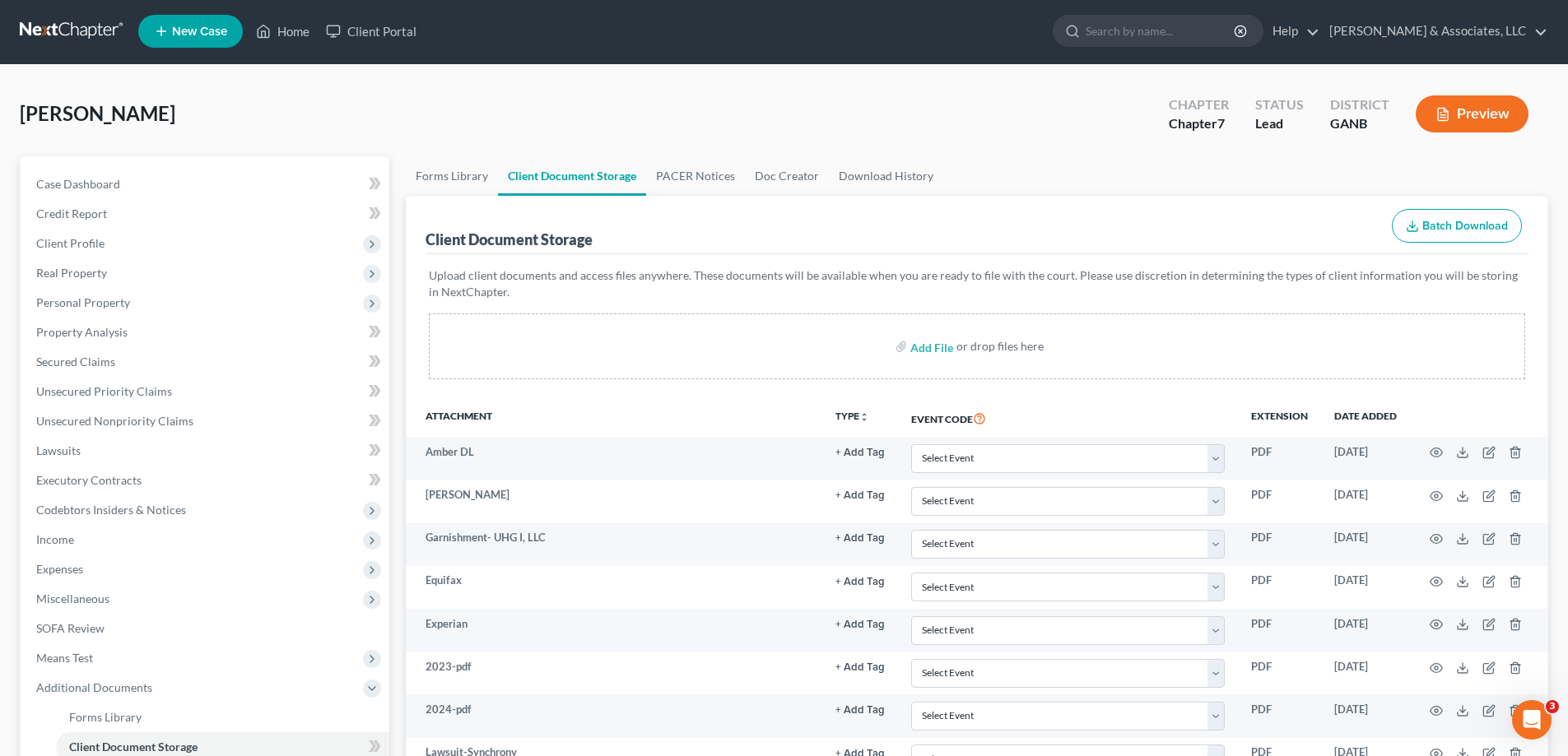
scroll to position [0, 0]
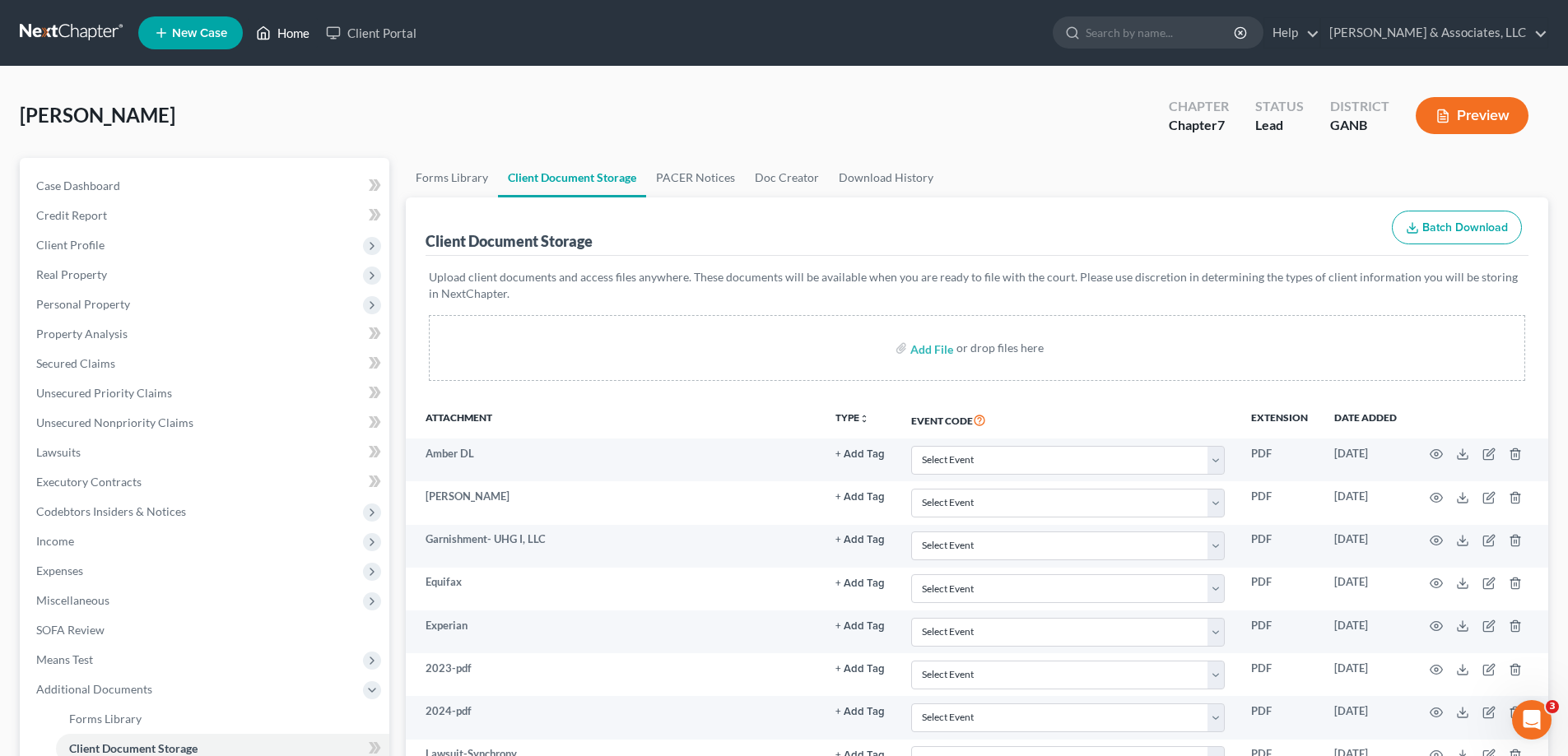
click at [284, 32] on link "Home" at bounding box center [283, 32] width 70 height 29
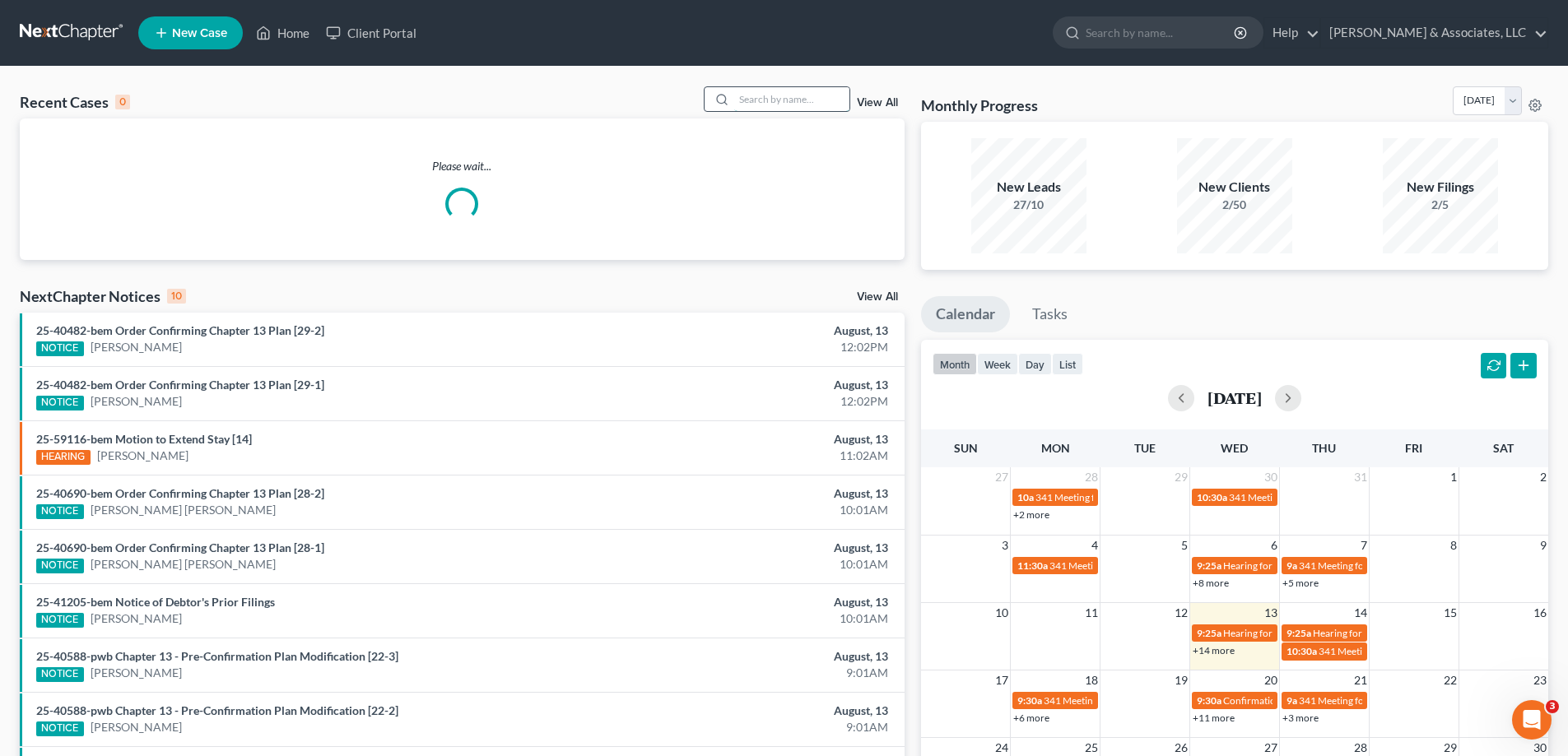
click at [762, 92] on input "search" at bounding box center [792, 99] width 116 height 24
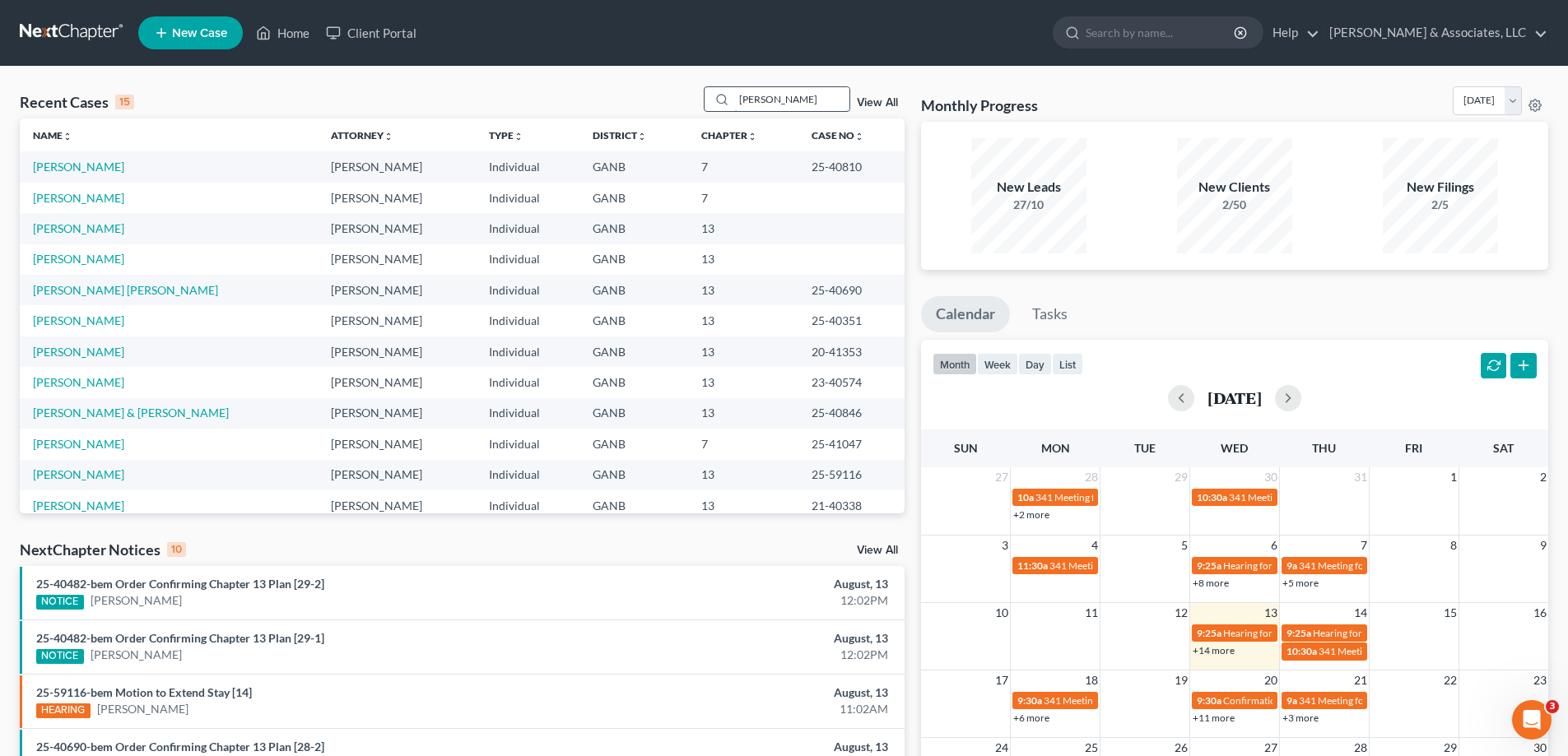
type input "[PERSON_NAME]"
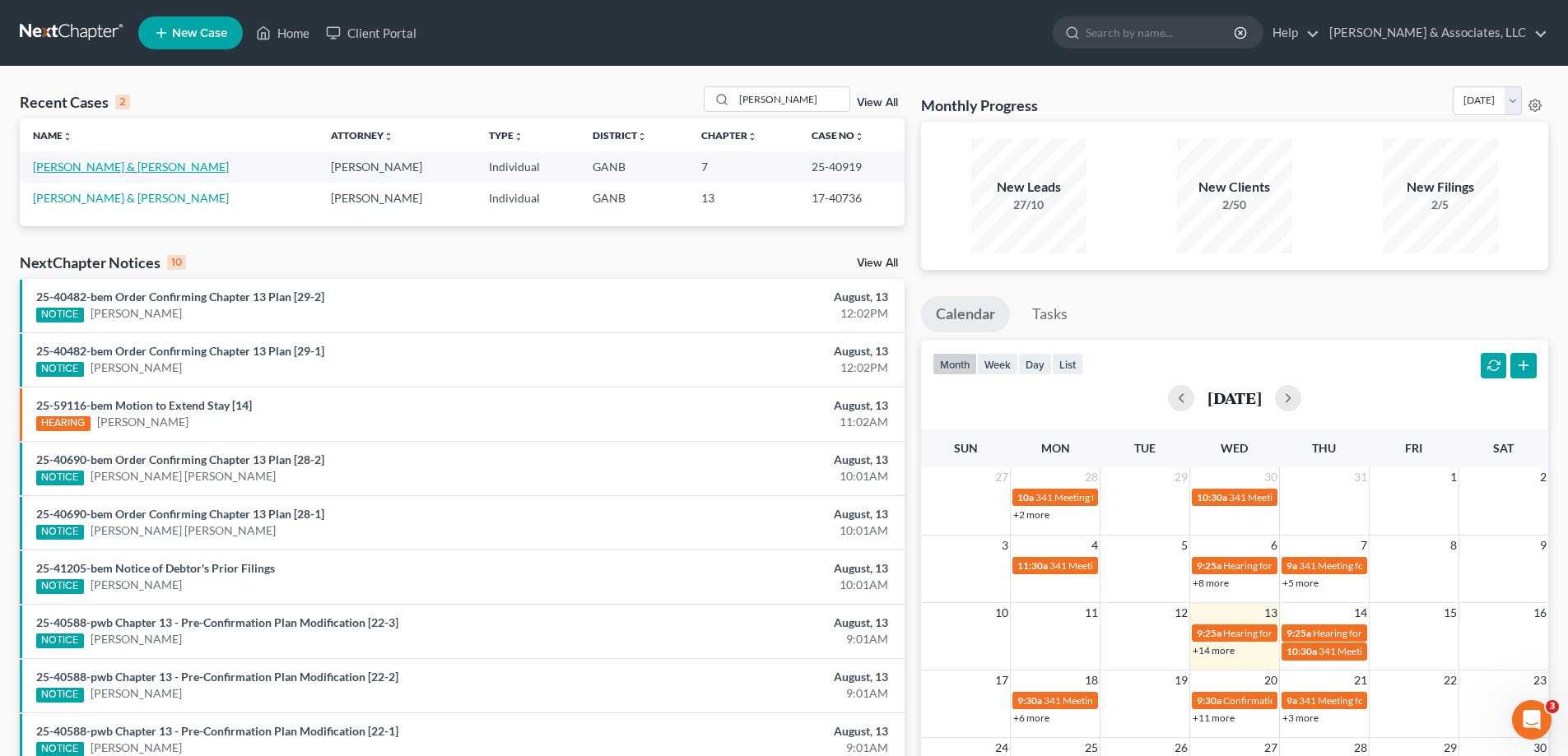
click at [122, 161] on link "[PERSON_NAME] & [PERSON_NAME]" at bounding box center [131, 167] width 196 height 14
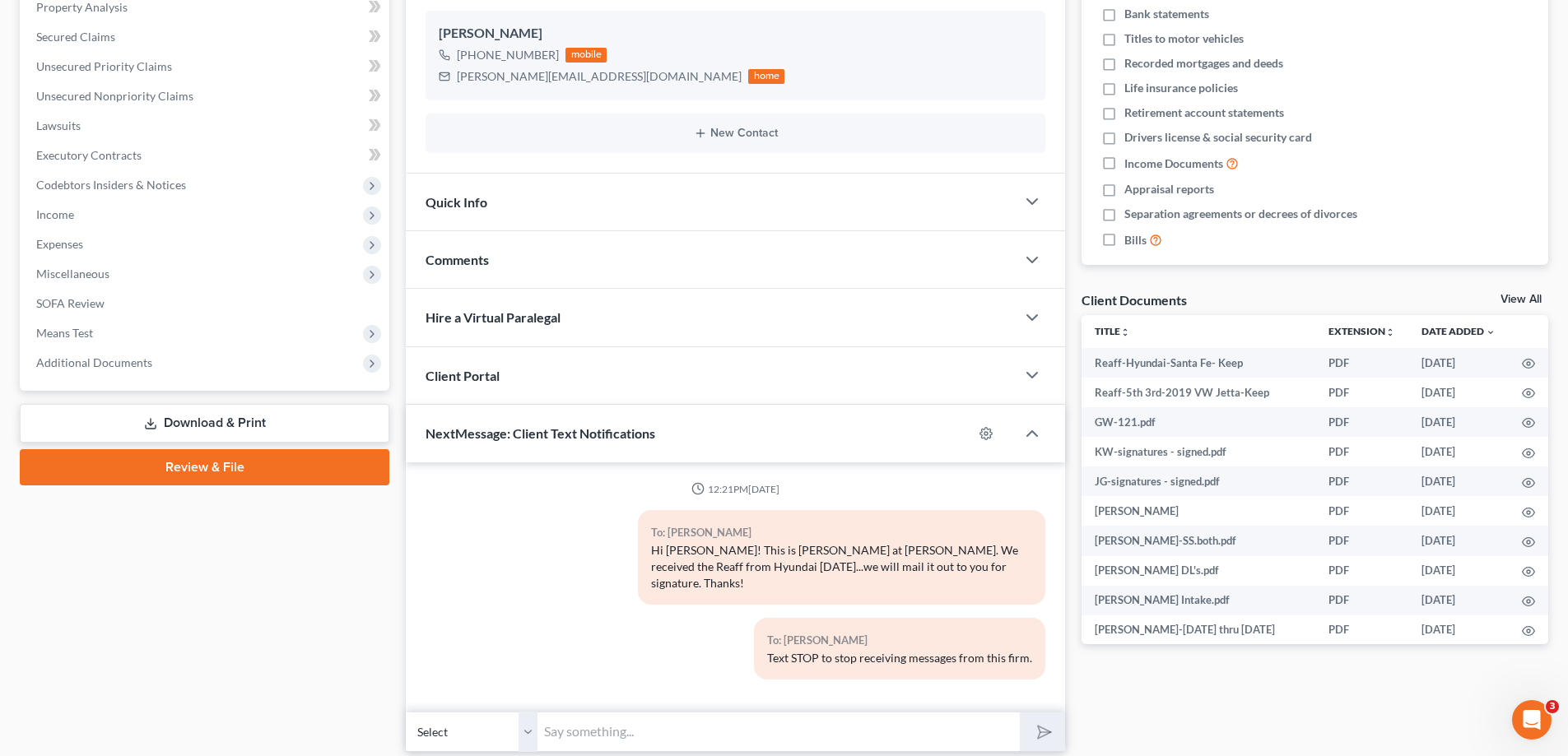
scroll to position [329, 0]
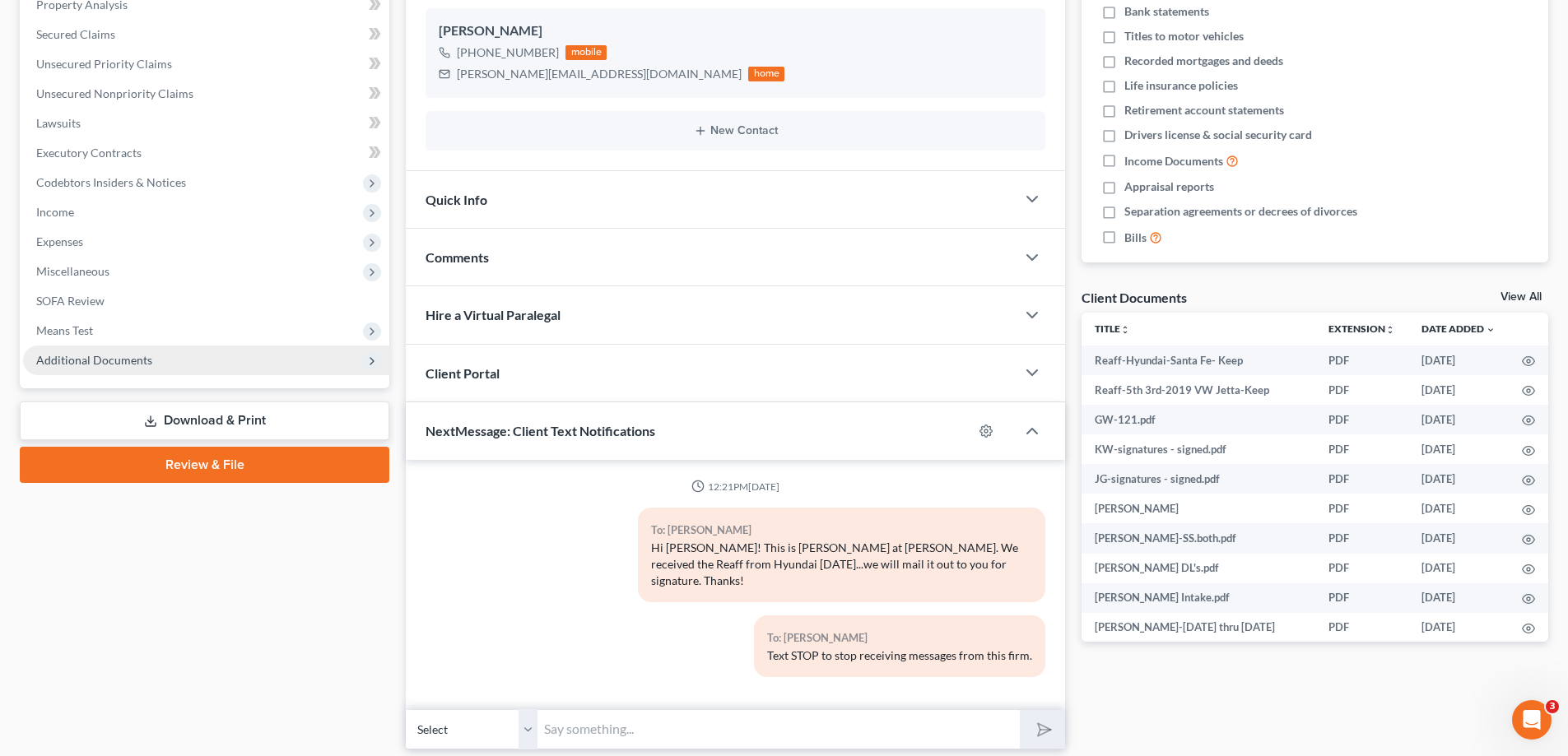
click at [110, 360] on span "Additional Documents" at bounding box center [94, 360] width 116 height 14
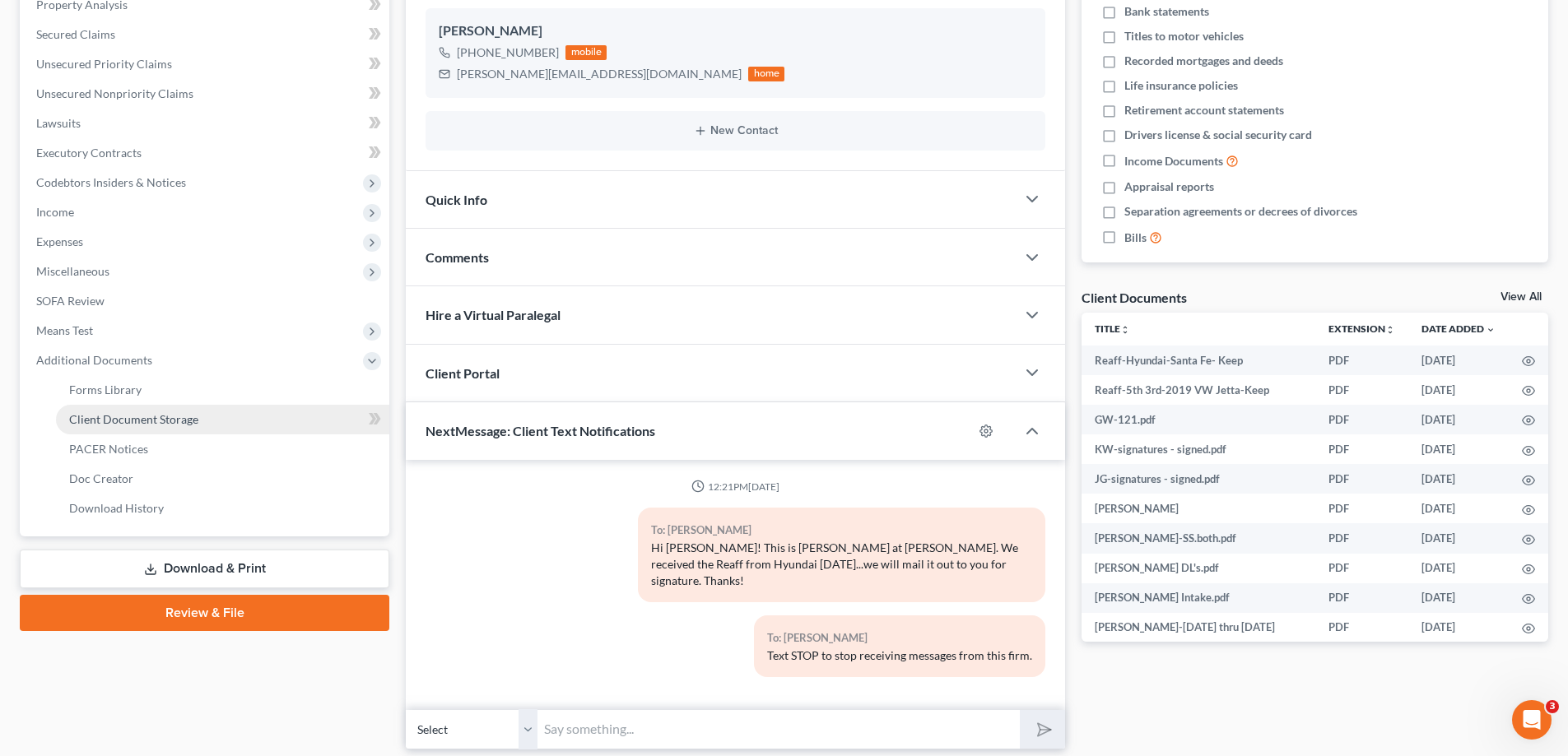
click at [118, 421] on span "Client Document Storage" at bounding box center [133, 419] width 129 height 14
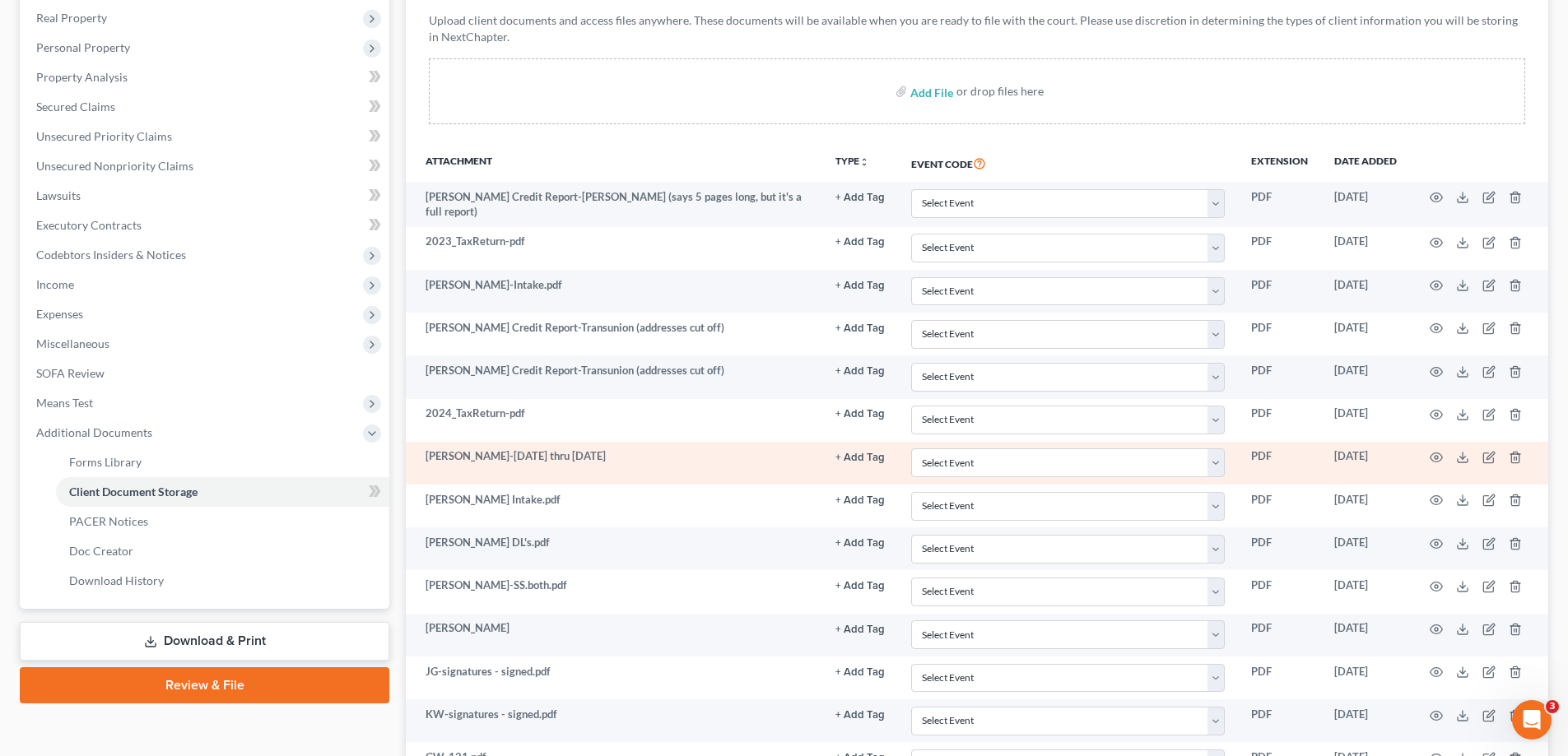
scroll to position [251, 0]
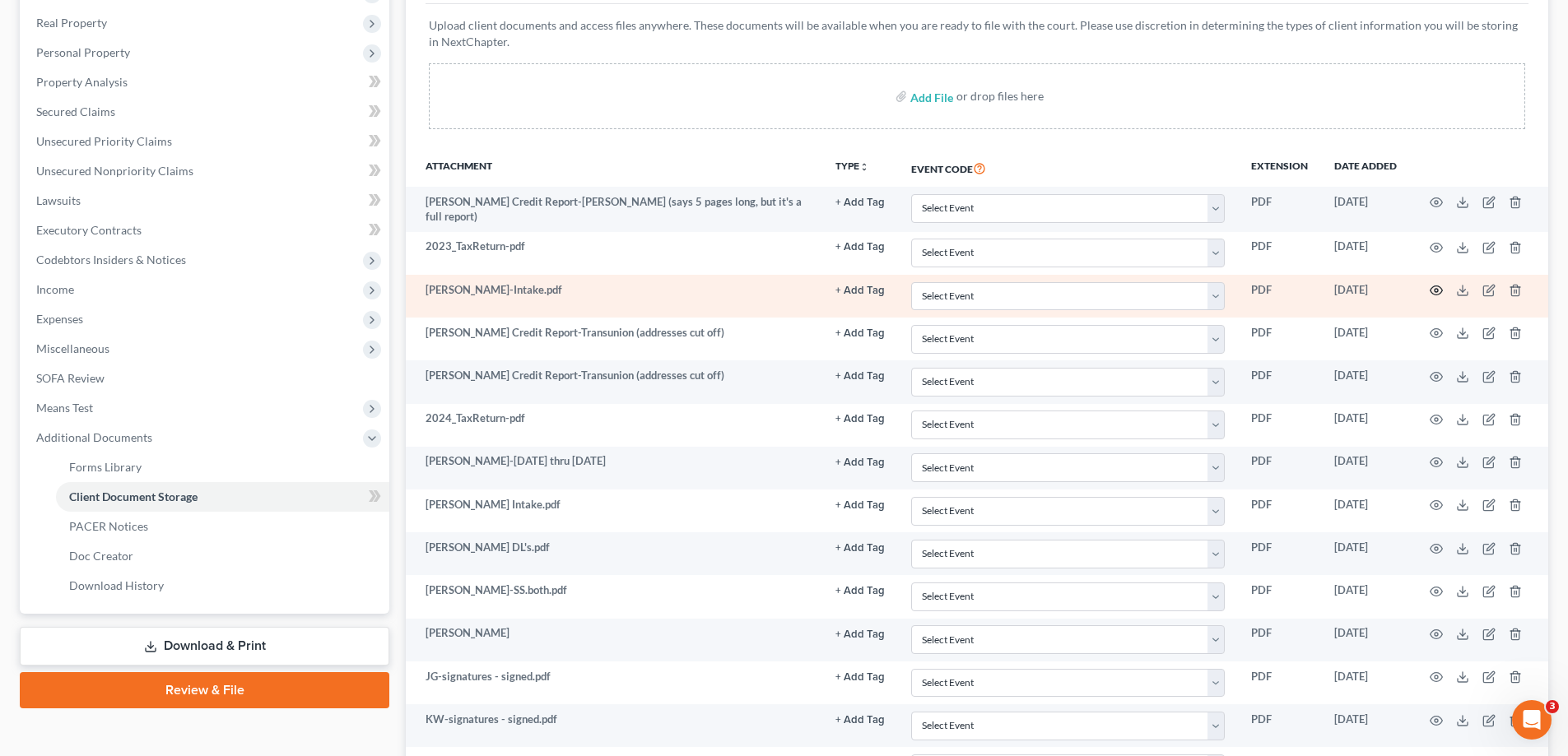
click at [1435, 289] on circle "button" at bounding box center [1436, 290] width 4 height 4
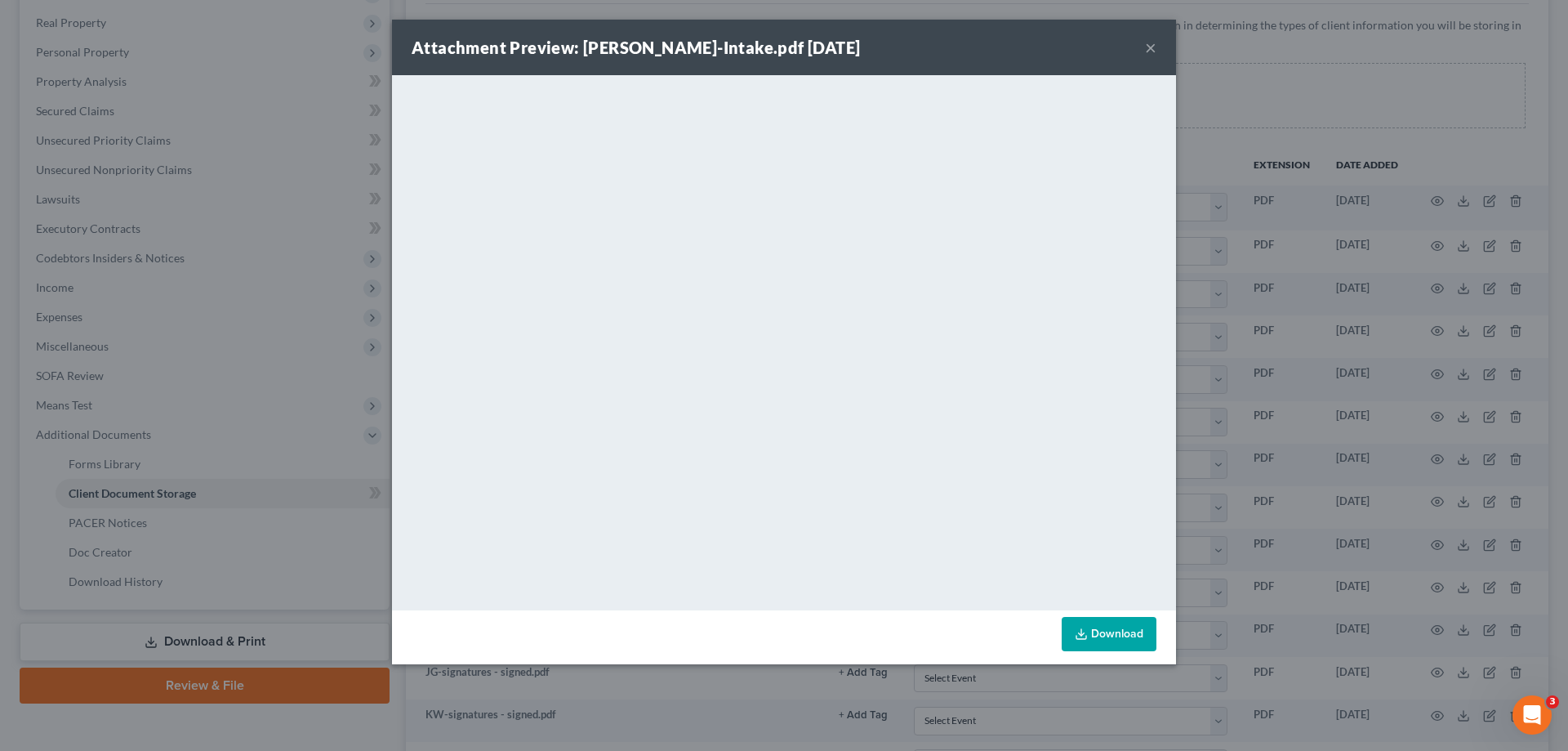
click at [1150, 44] on button "×" at bounding box center [1151, 48] width 11 height 19
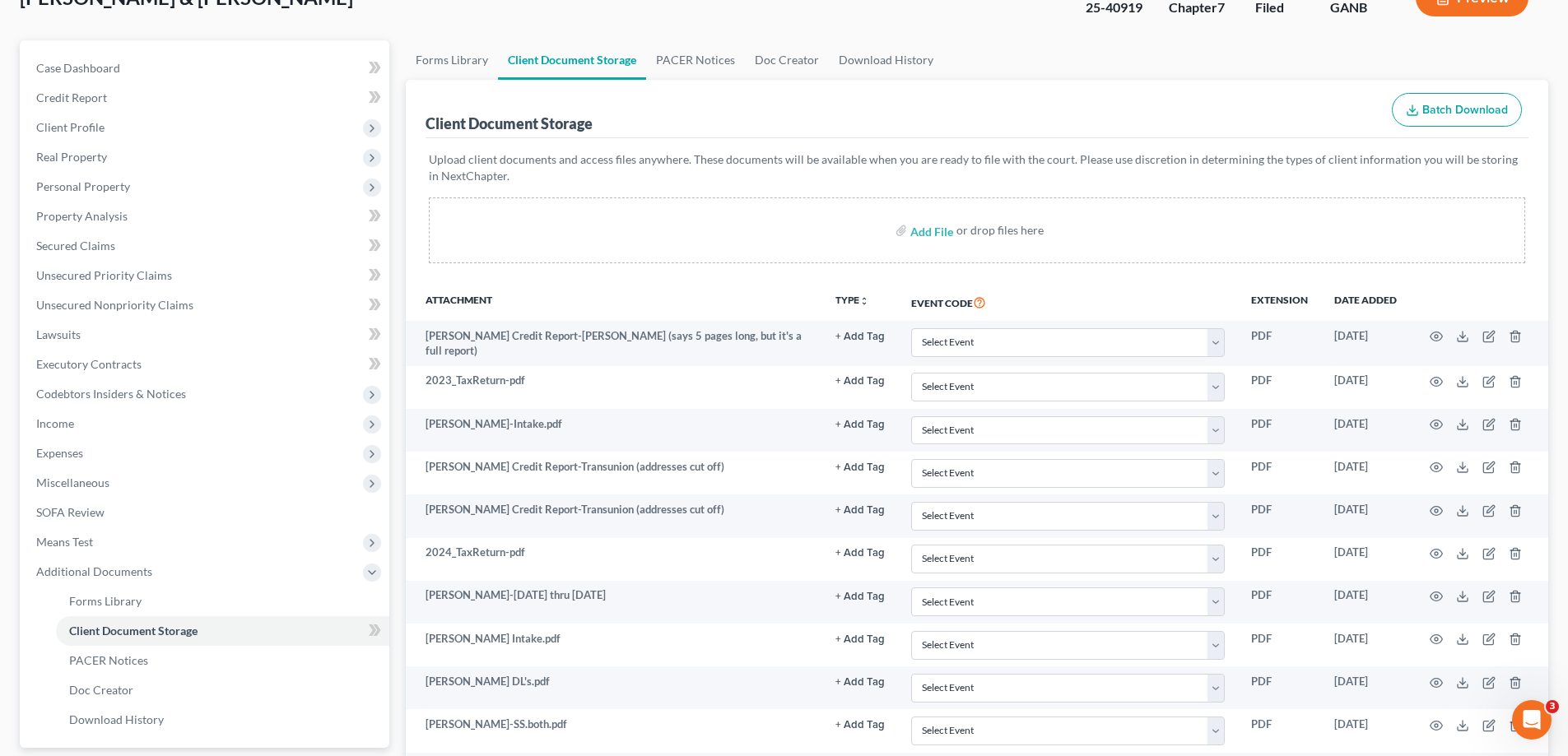
scroll to position [0, 0]
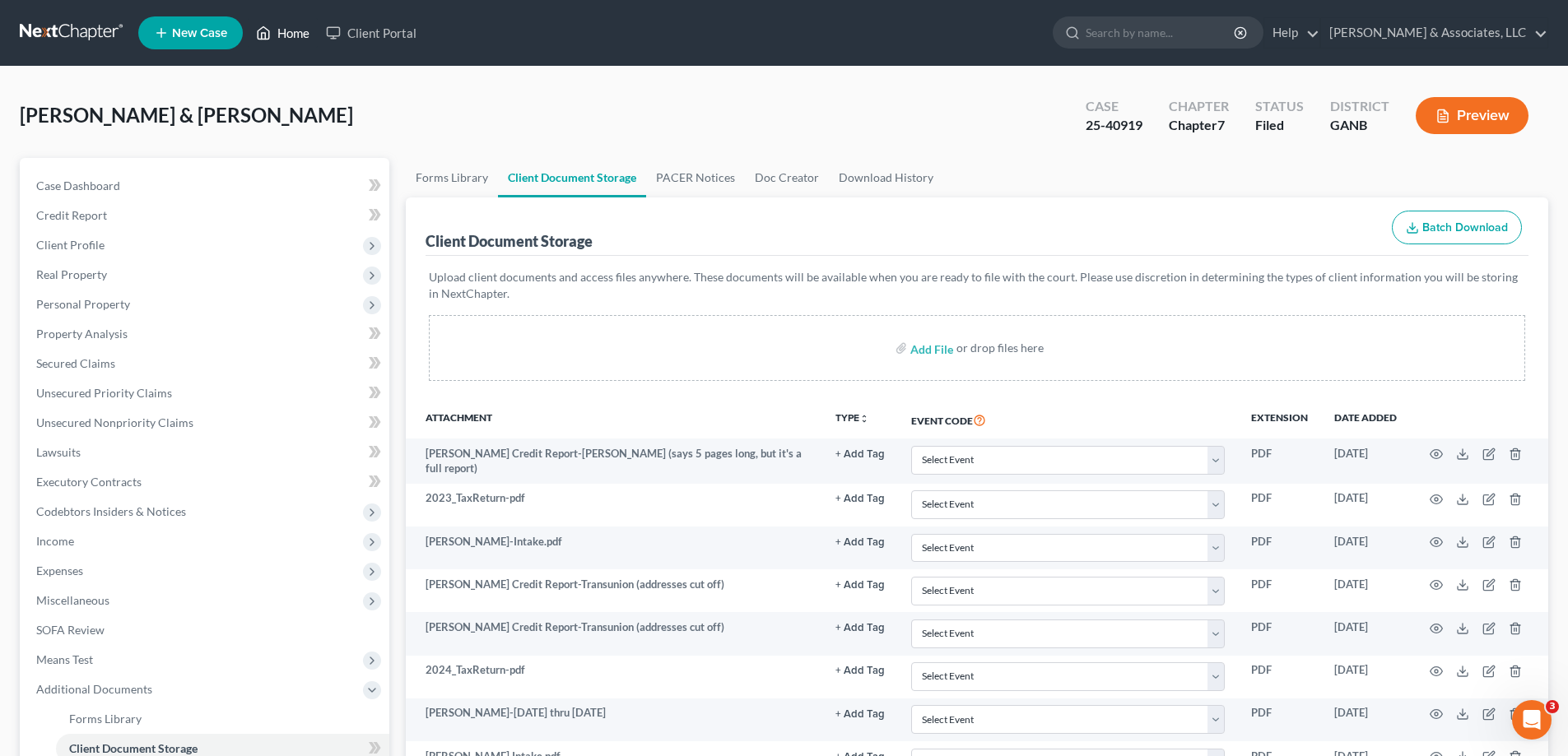
click at [284, 28] on link "Home" at bounding box center [283, 32] width 70 height 29
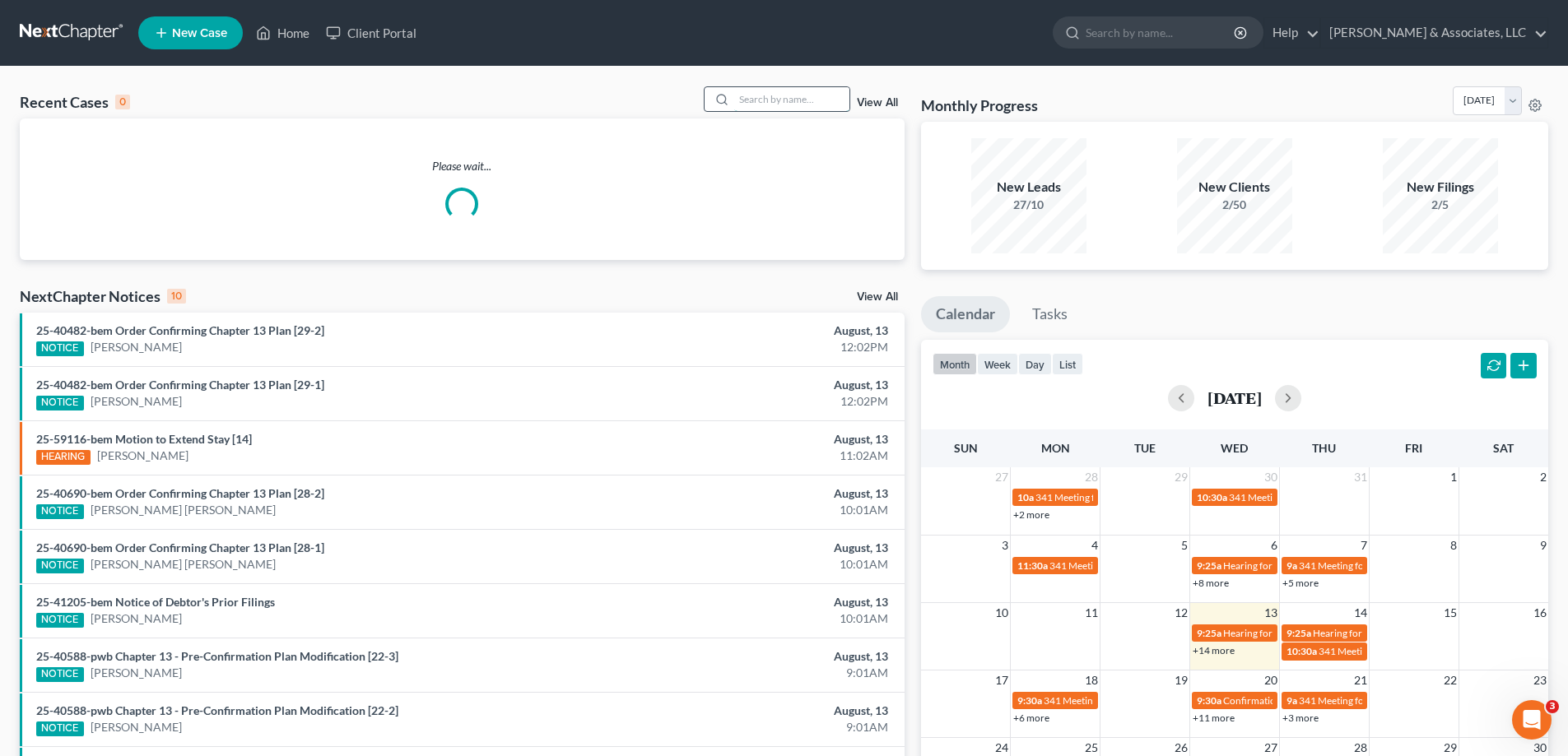
click at [770, 95] on input "search" at bounding box center [792, 99] width 116 height 24
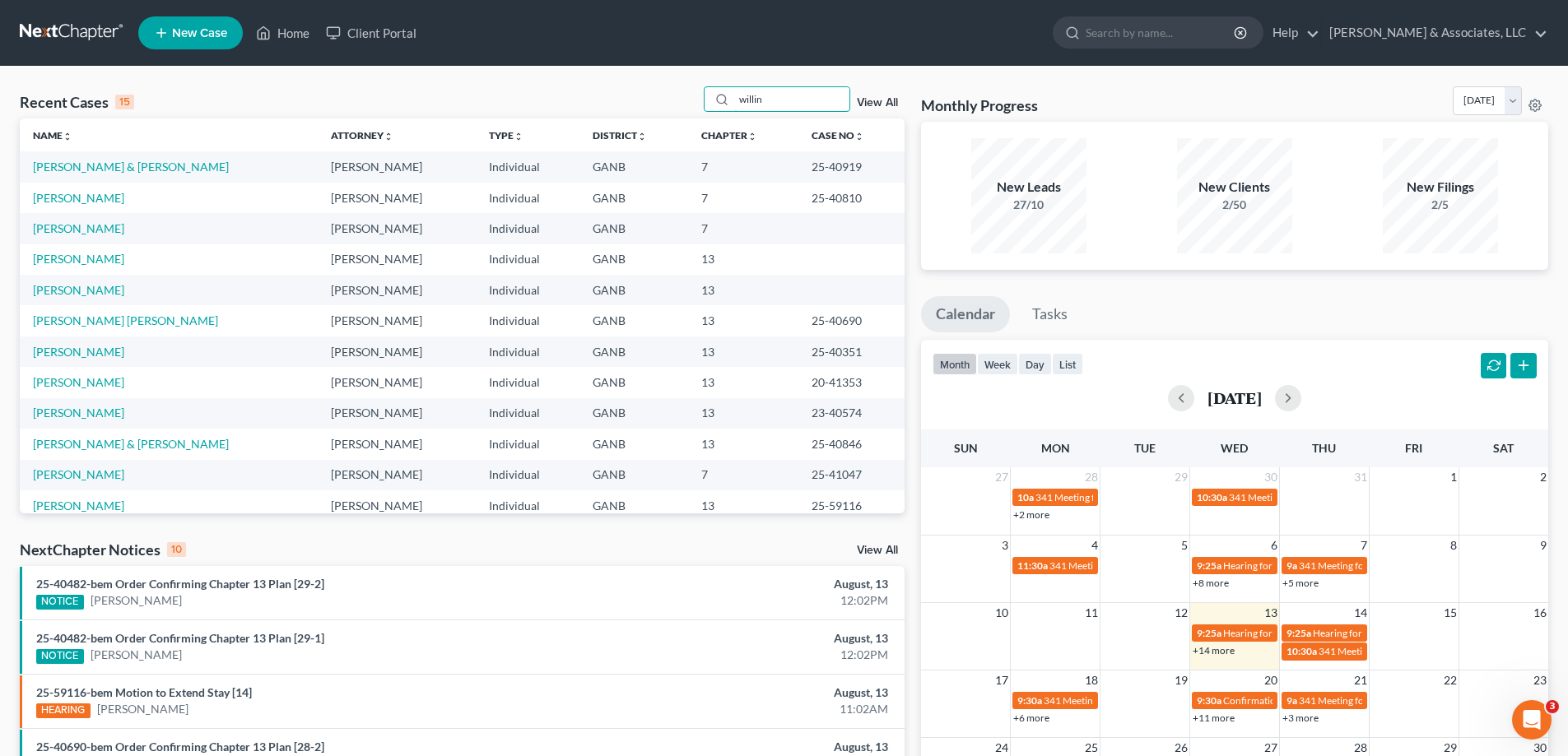
type input "willin"
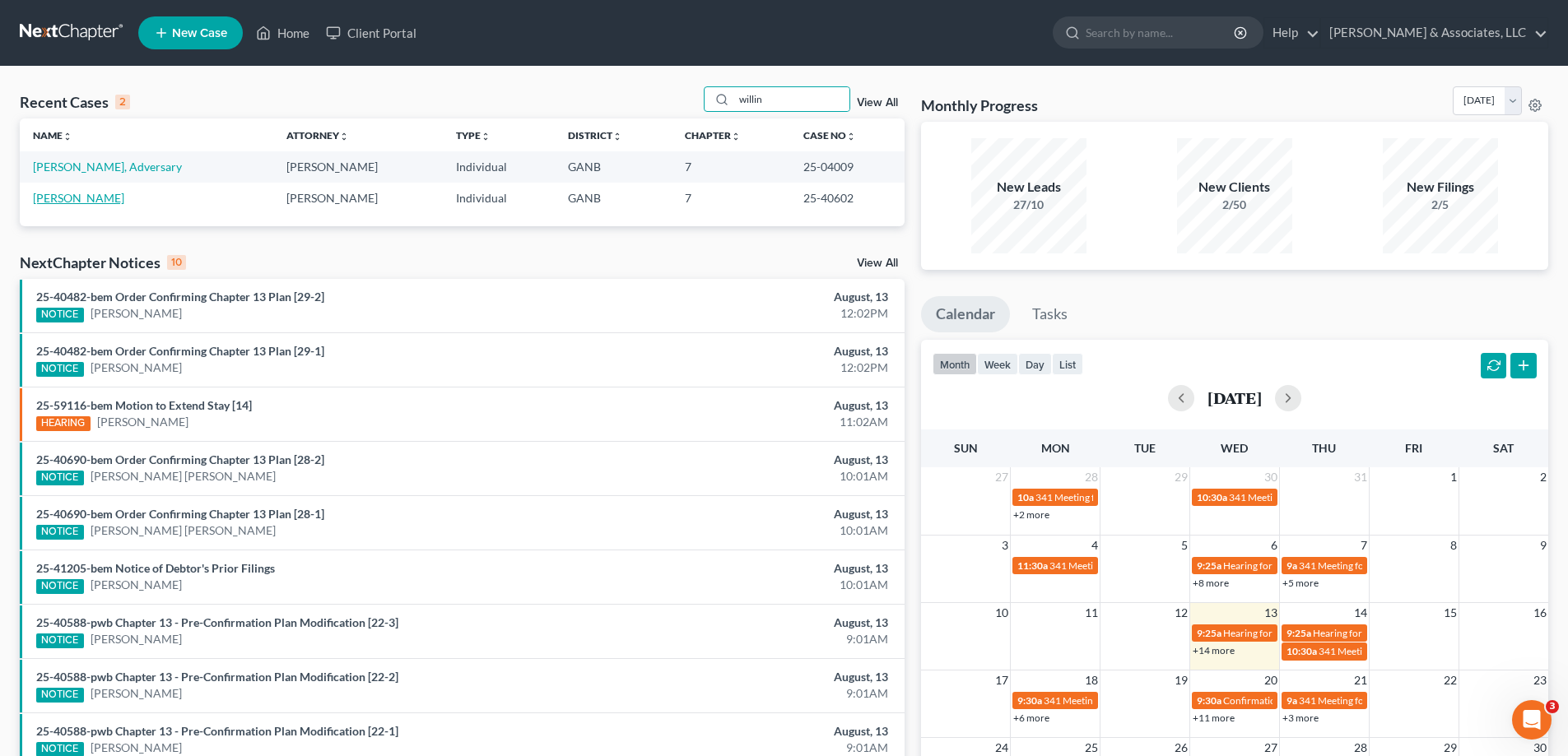
click at [83, 198] on link "[PERSON_NAME]" at bounding box center [78, 198] width 92 height 14
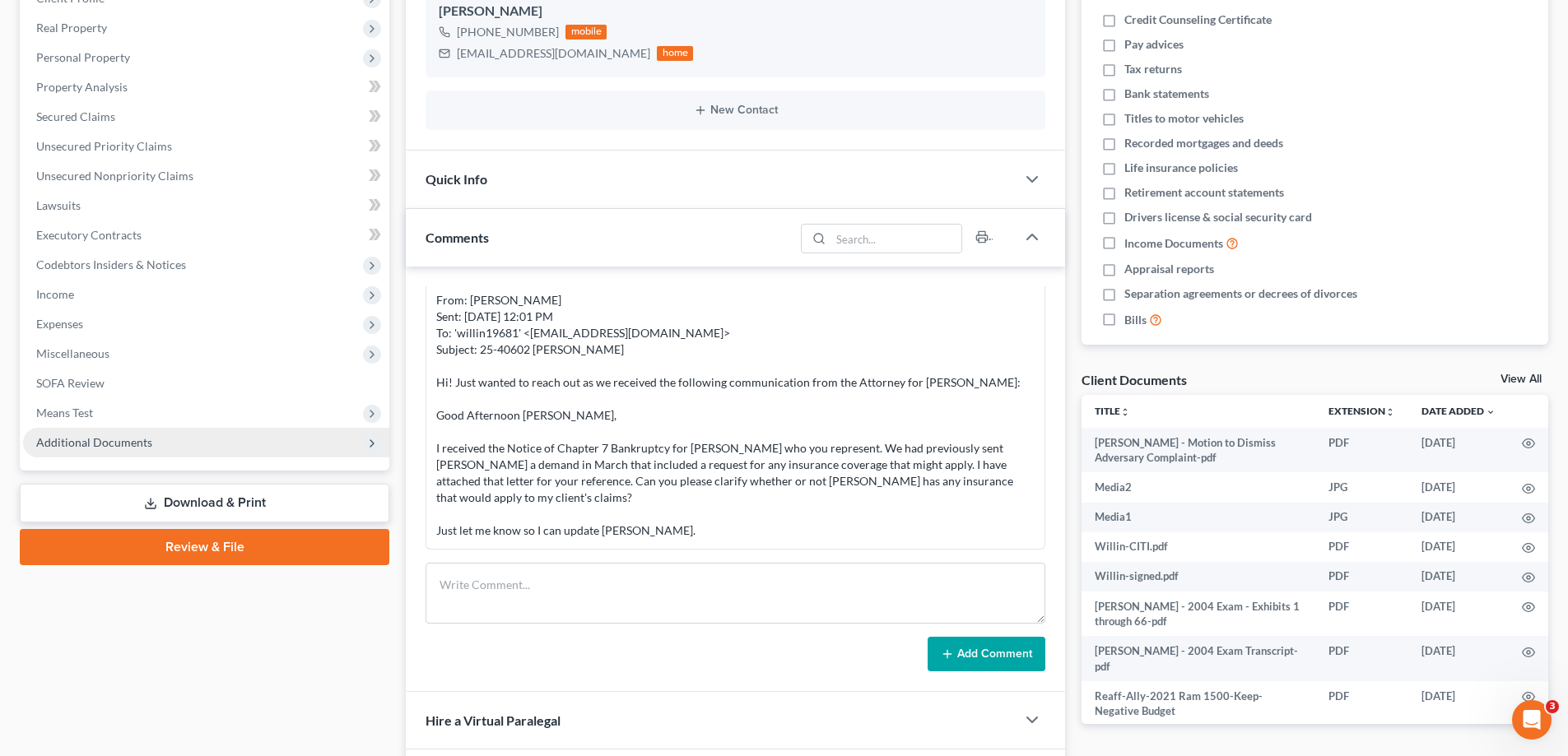
scroll to position [1627, 0]
click at [118, 436] on span "Additional Documents" at bounding box center [94, 442] width 116 height 14
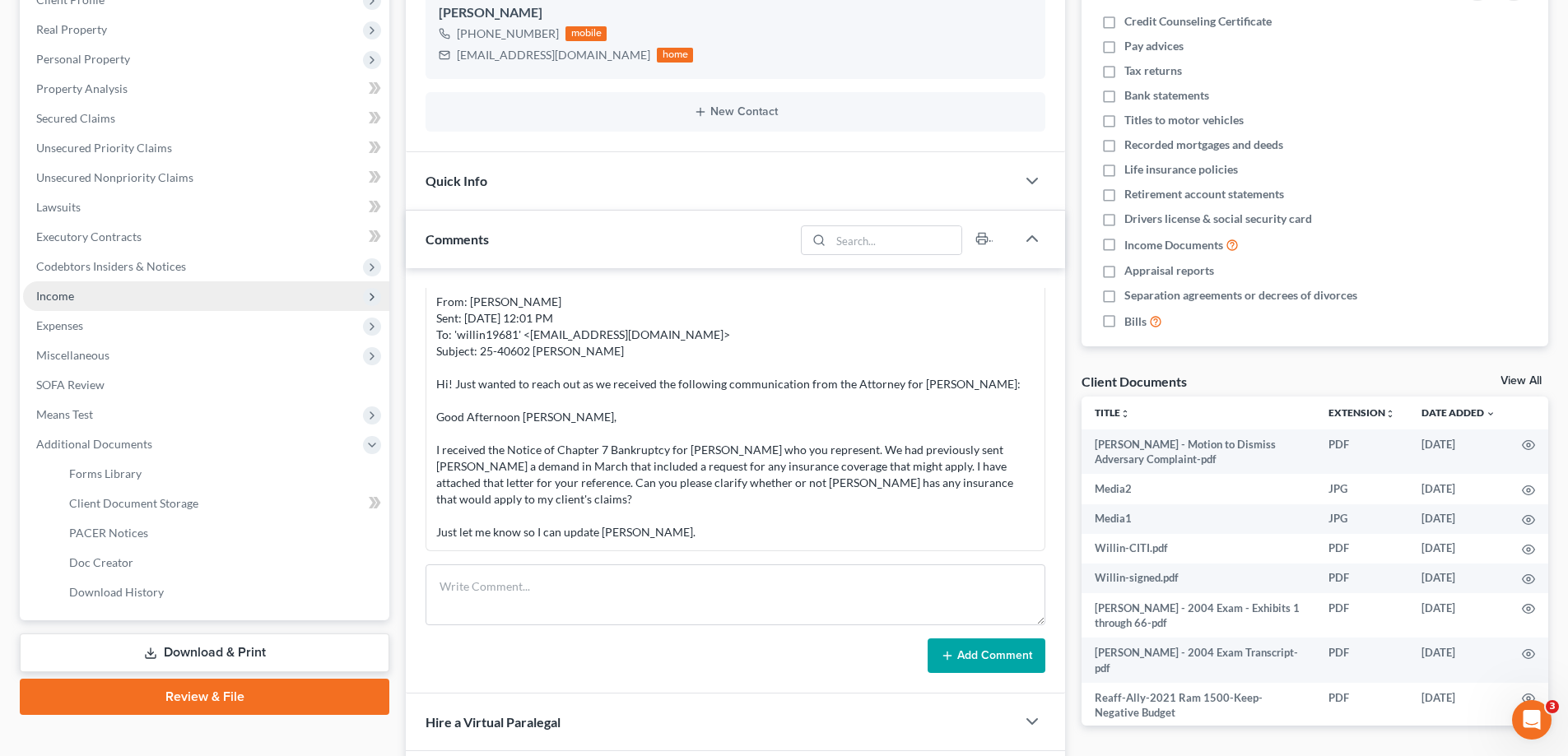
scroll to position [247, 0]
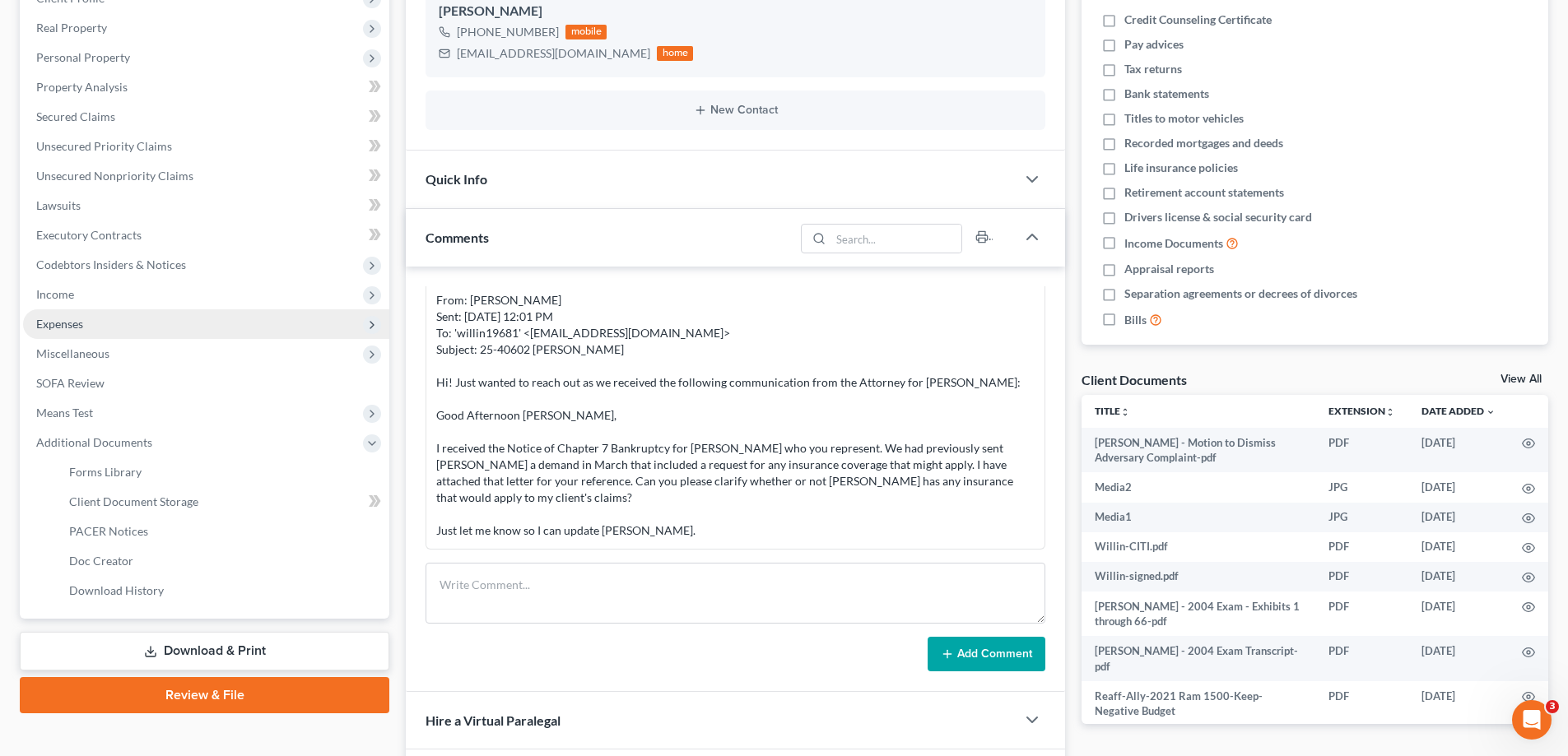
click at [52, 320] on span "Expenses" at bounding box center [60, 323] width 47 height 14
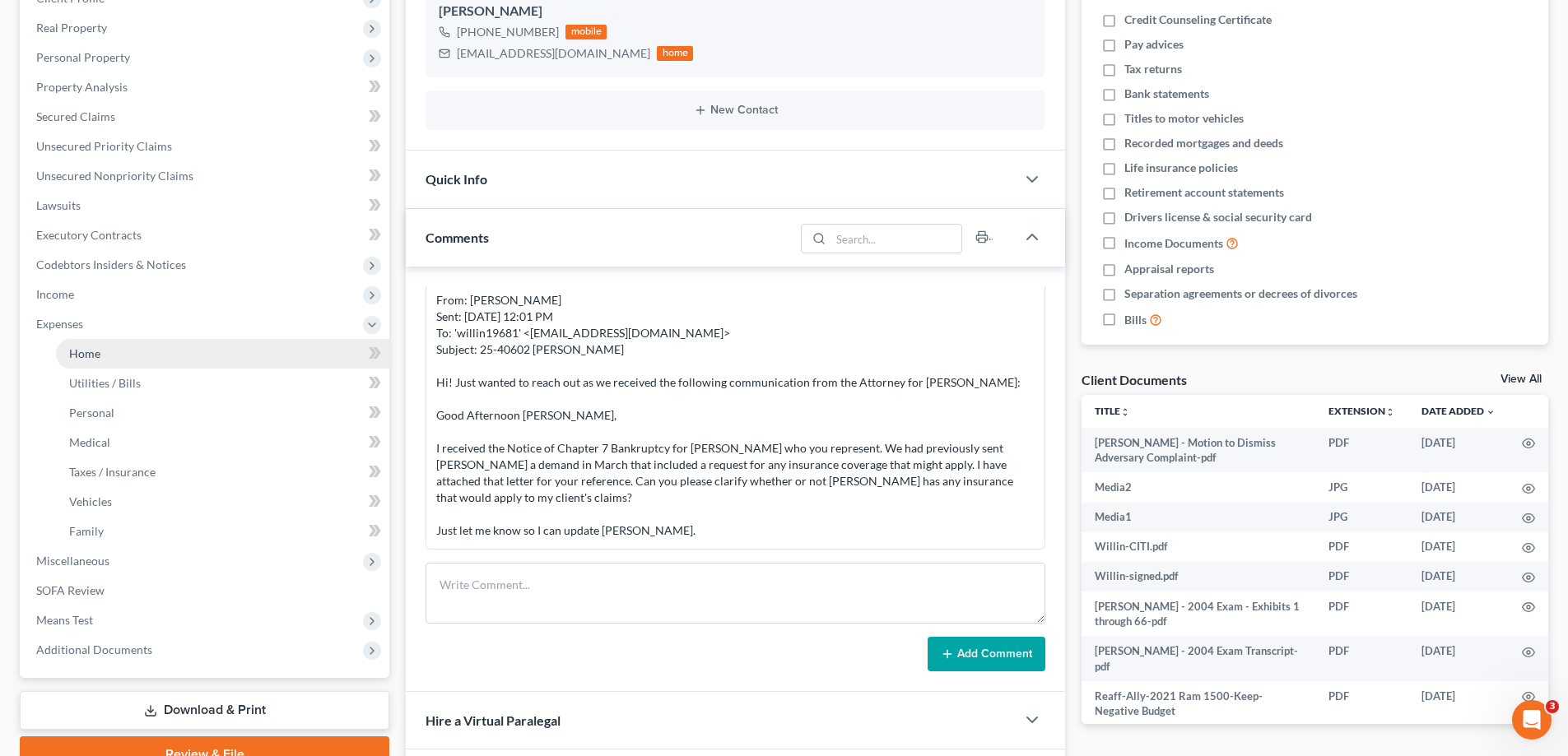
click at [100, 362] on link "Home" at bounding box center [222, 353] width 333 height 29
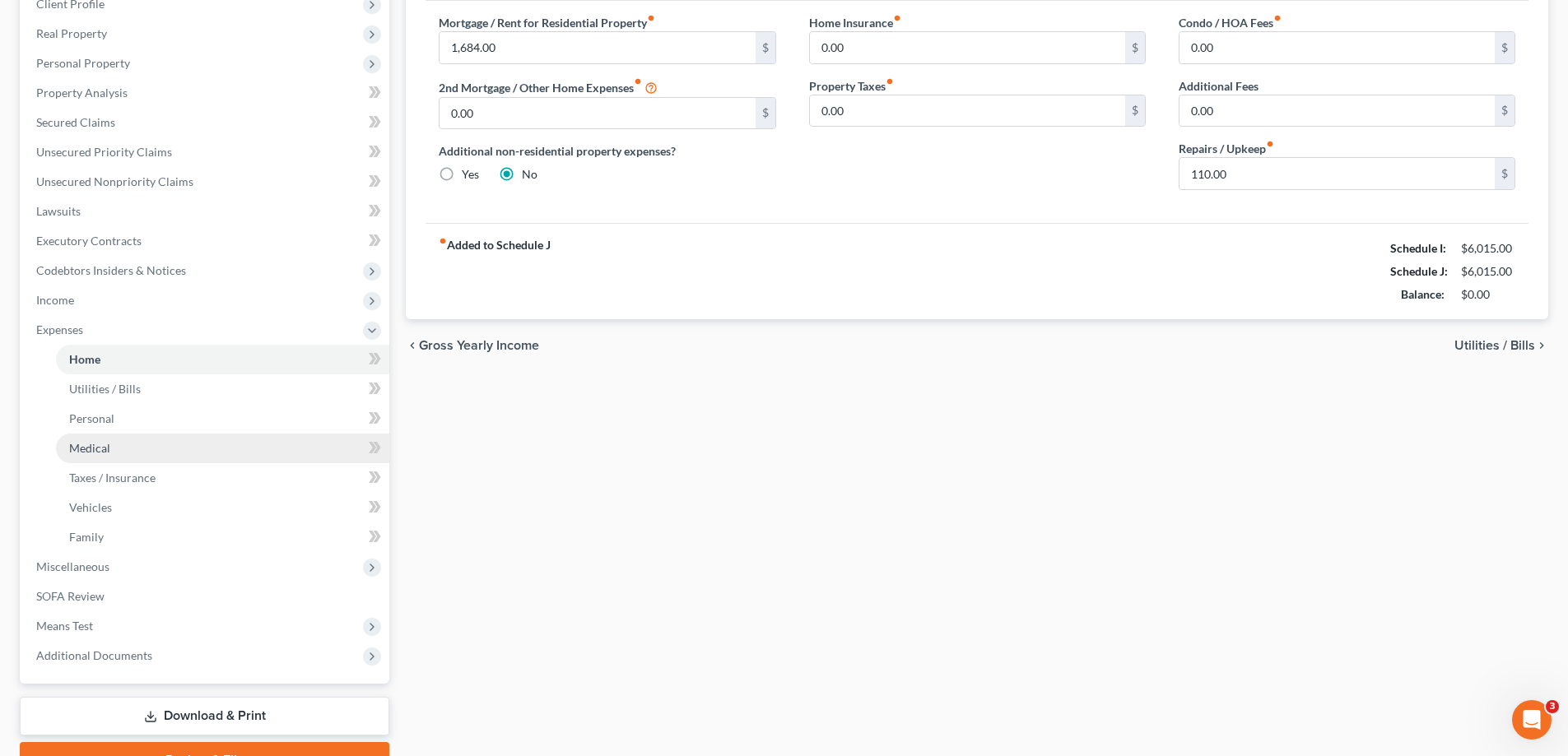
scroll to position [326, 0]
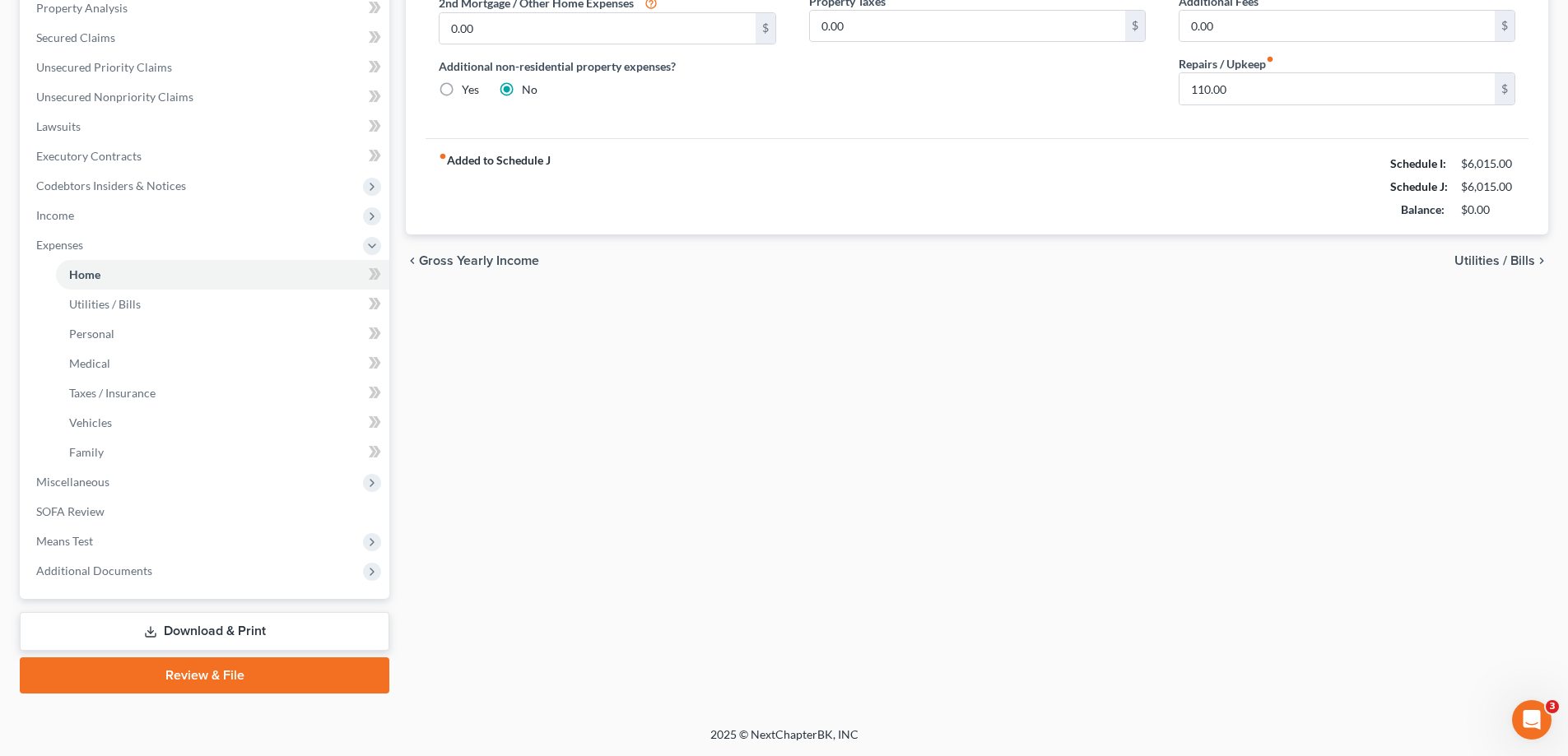
click at [194, 625] on link "Download & Print" at bounding box center [204, 632] width 370 height 39
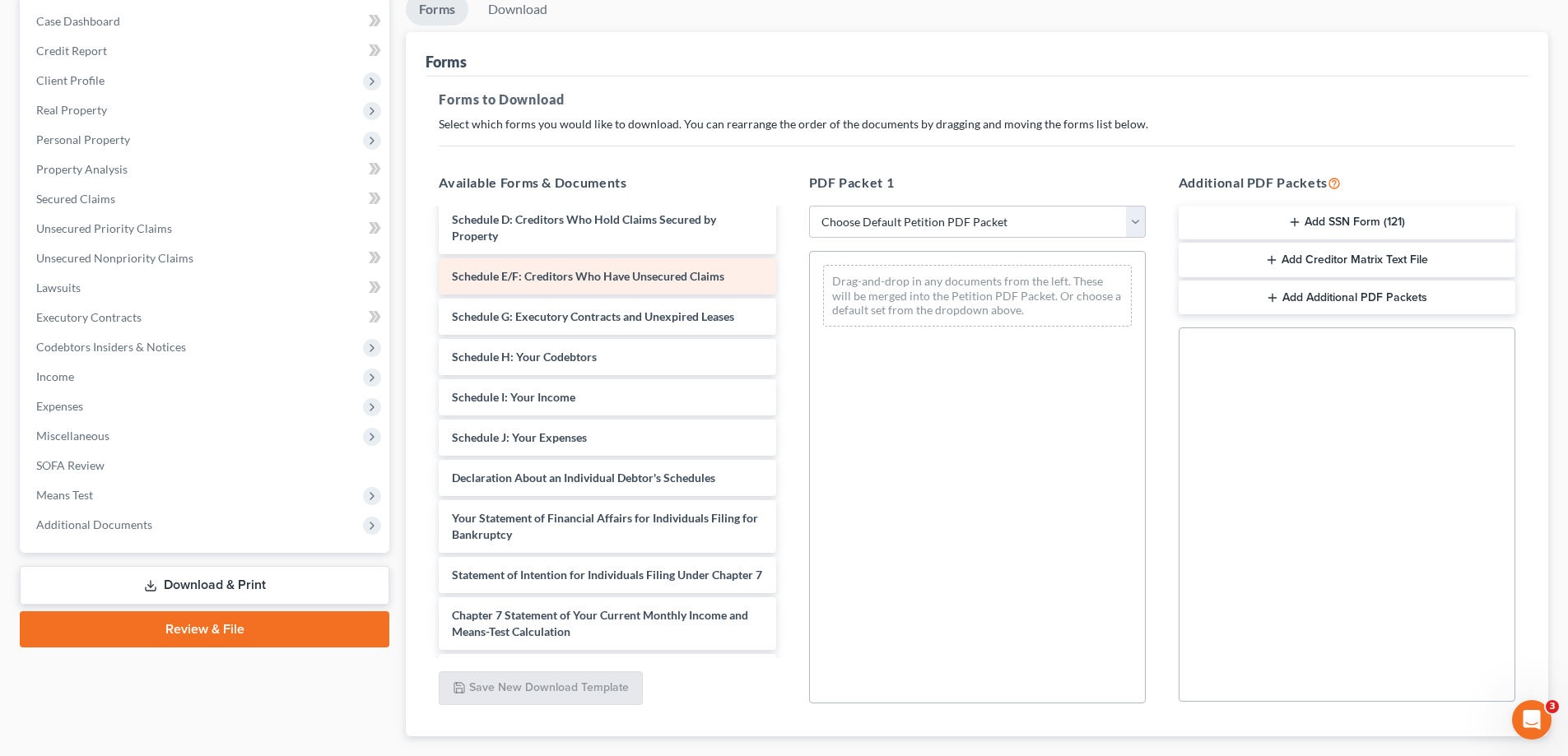
scroll to position [1069, 0]
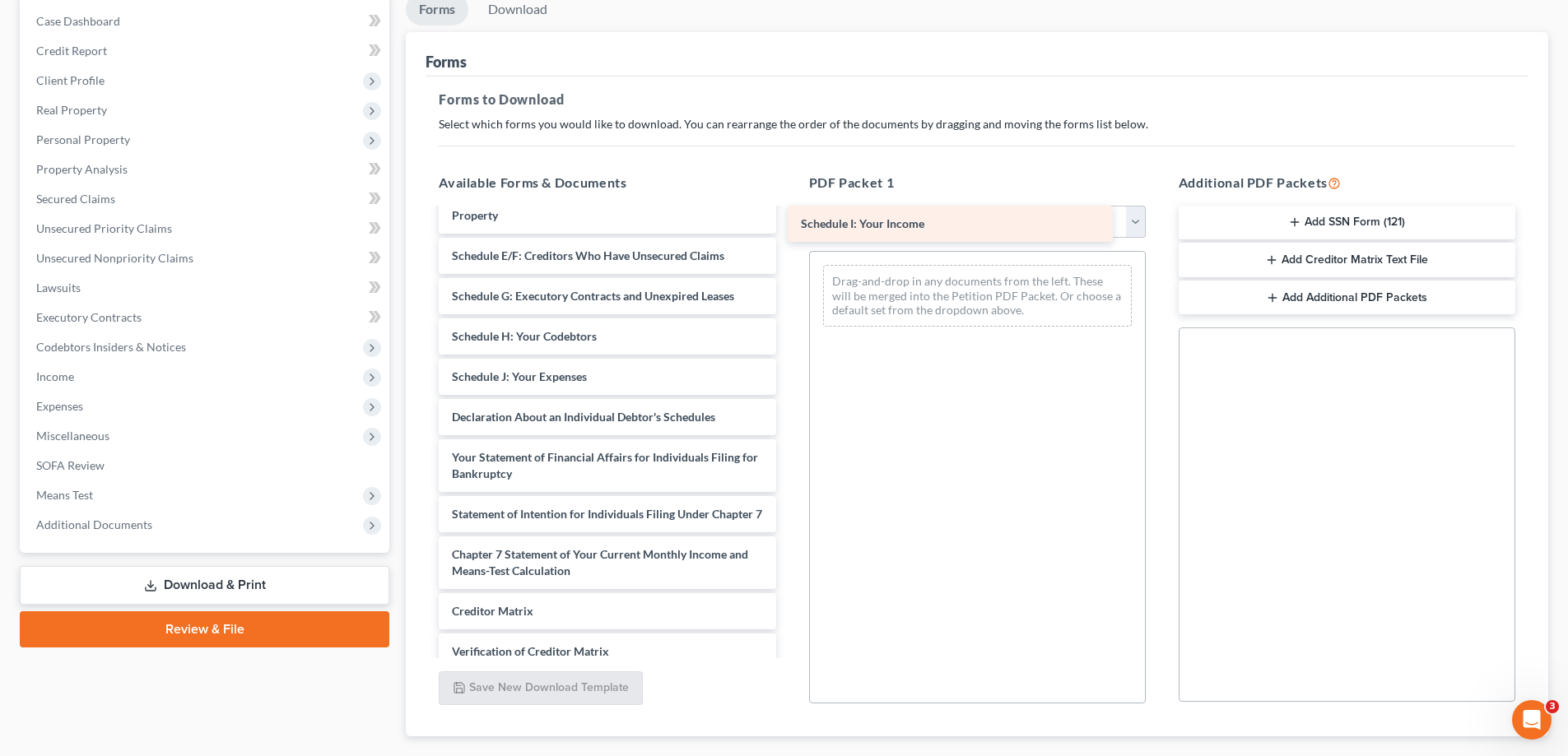
drag, startPoint x: 571, startPoint y: 358, endPoint x: 920, endPoint y: 221, distance: 374.9
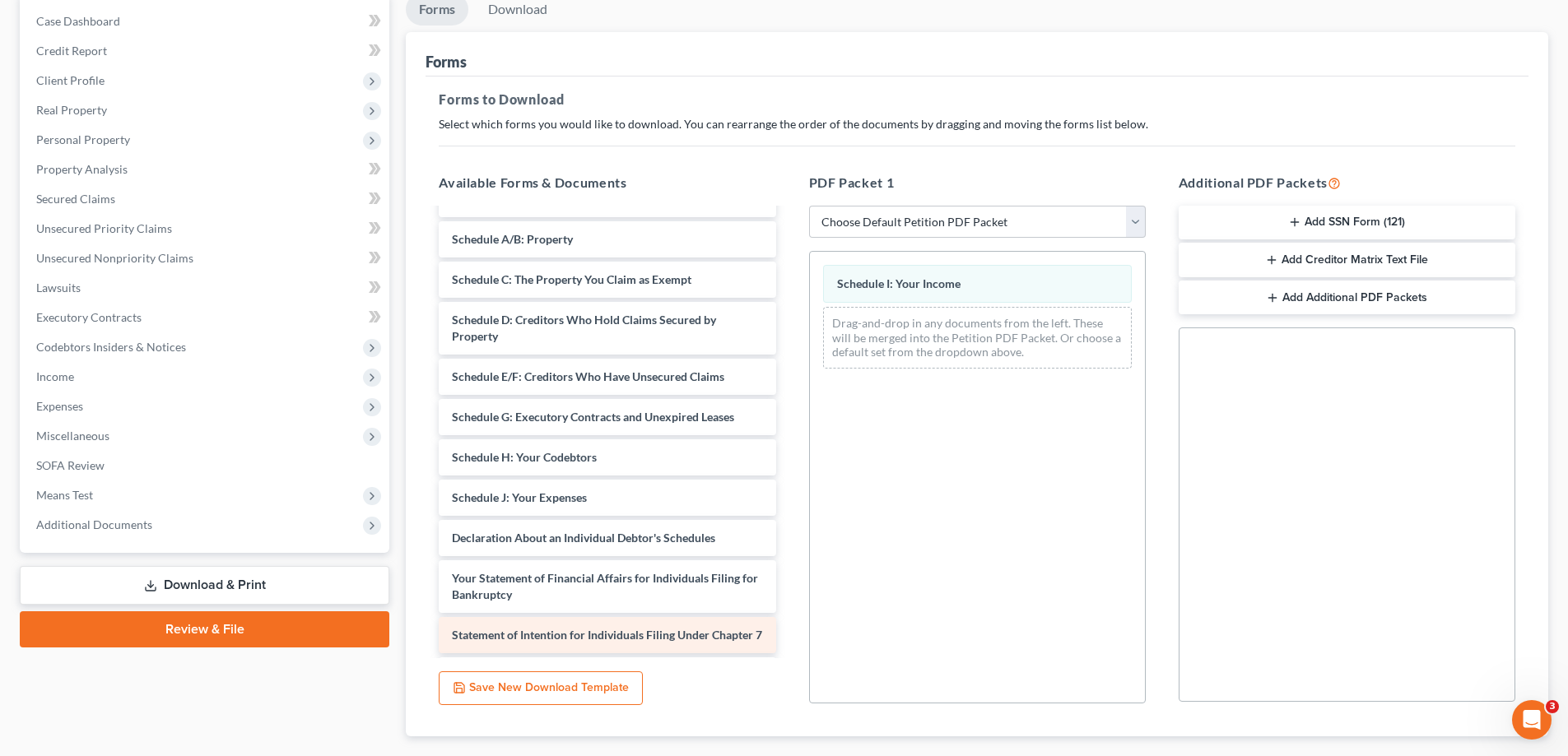
scroll to position [823, 0]
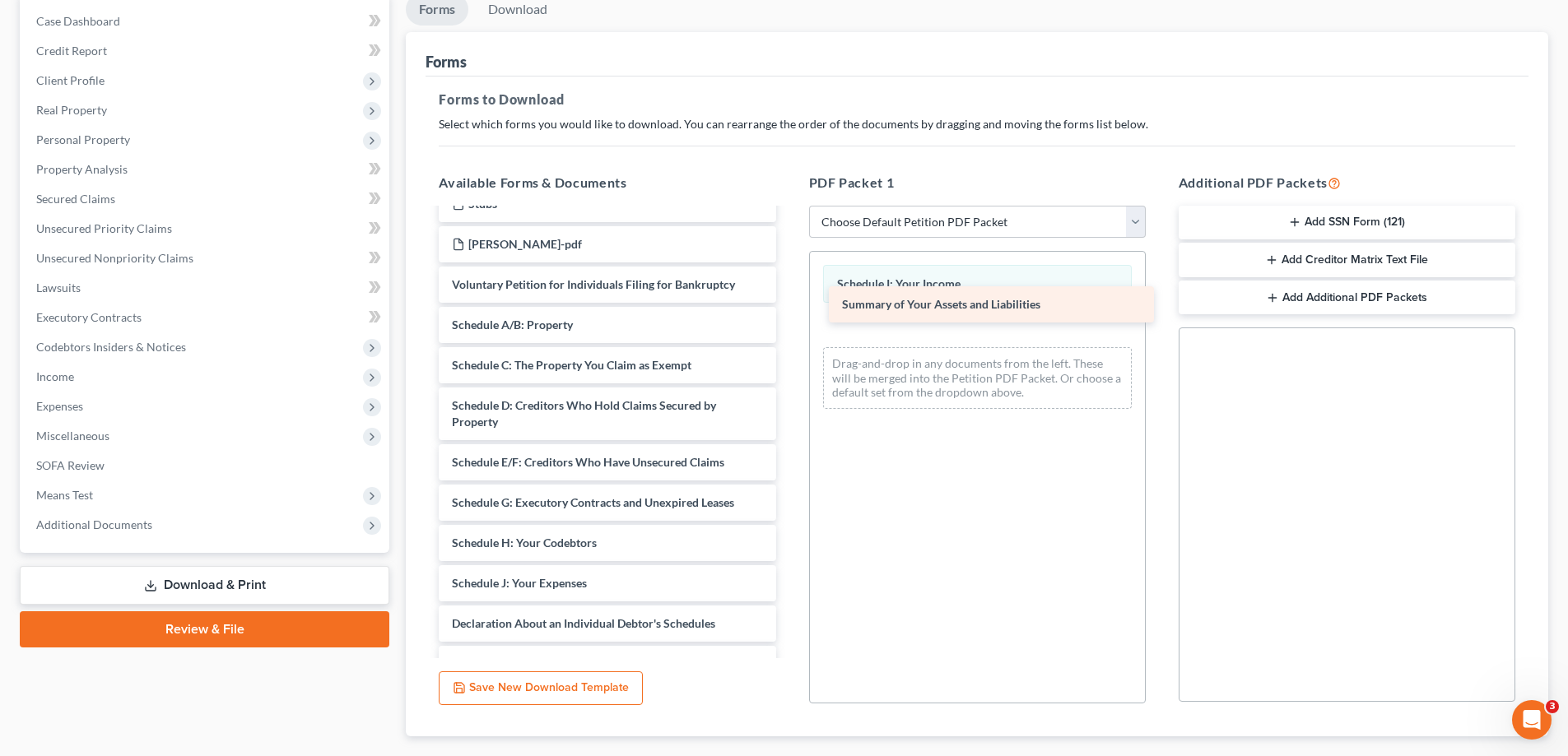
drag, startPoint x: 542, startPoint y: 310, endPoint x: 924, endPoint y: 314, distance: 382.0
click at [788, 306] on div "Summary of Your Assets and Liabilities [PERSON_NAME] - Motion to Dismiss Advers…" at bounding box center [607, 179] width 363 height 1586
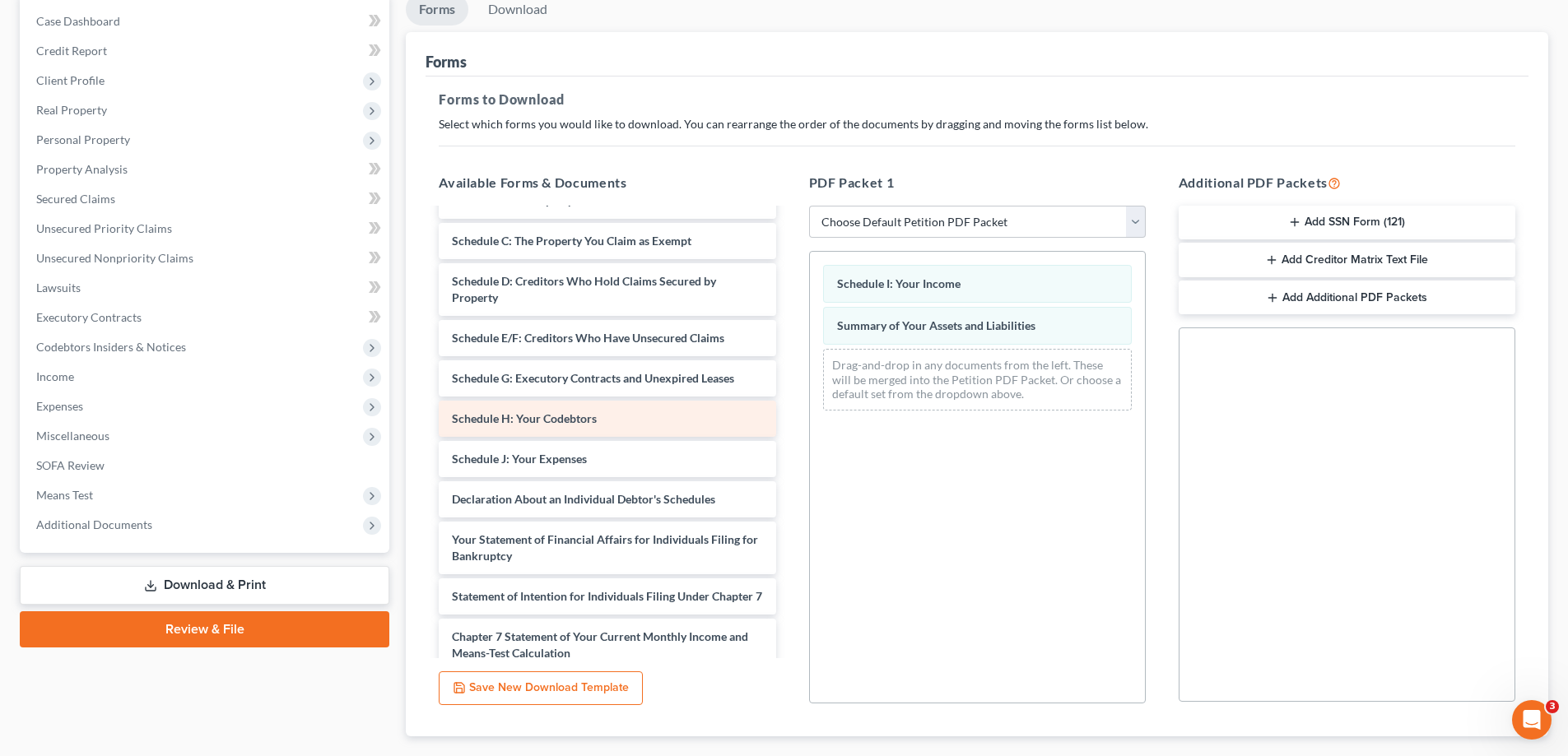
scroll to position [987, 0]
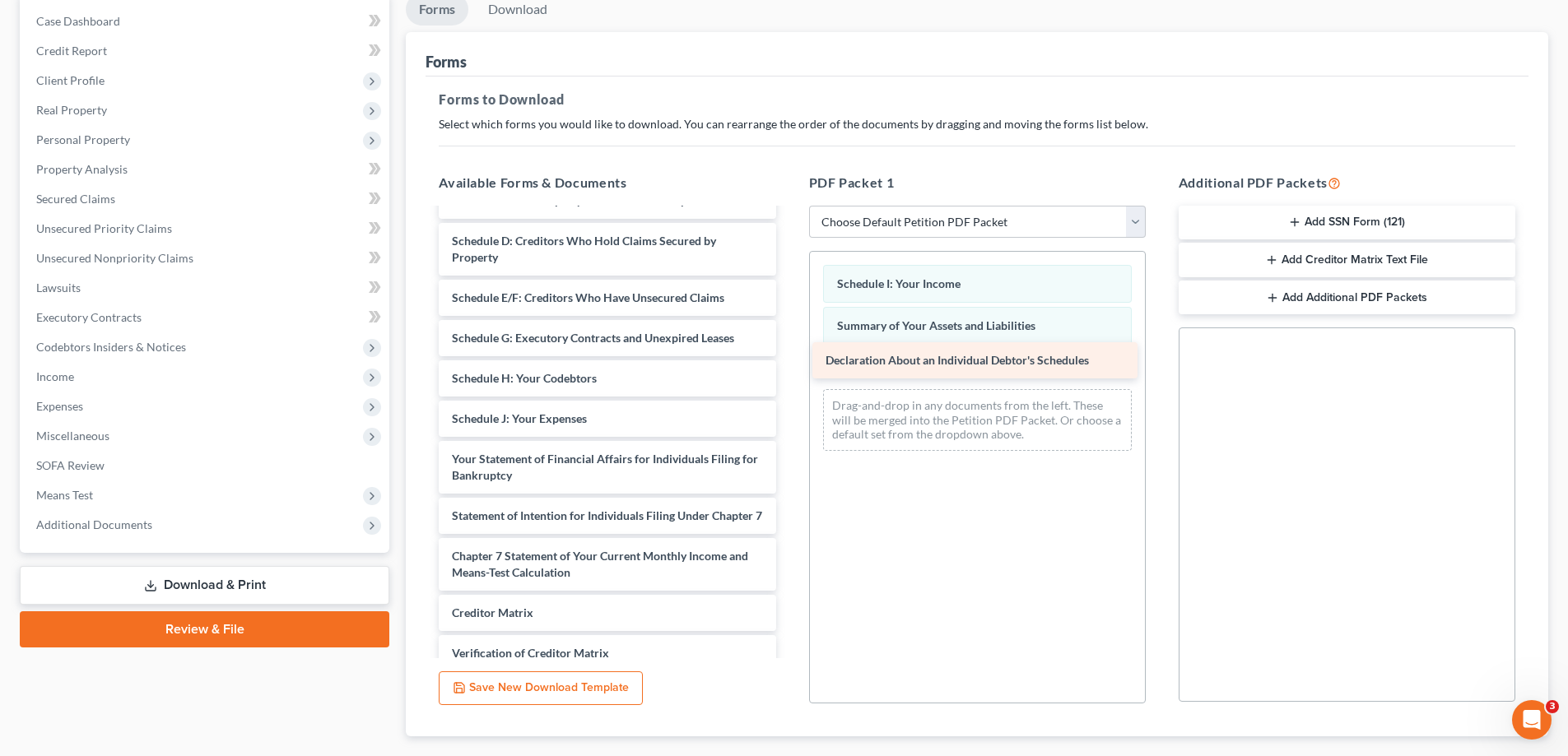
drag, startPoint x: 482, startPoint y: 446, endPoint x: 856, endPoint y: 363, distance: 383.1
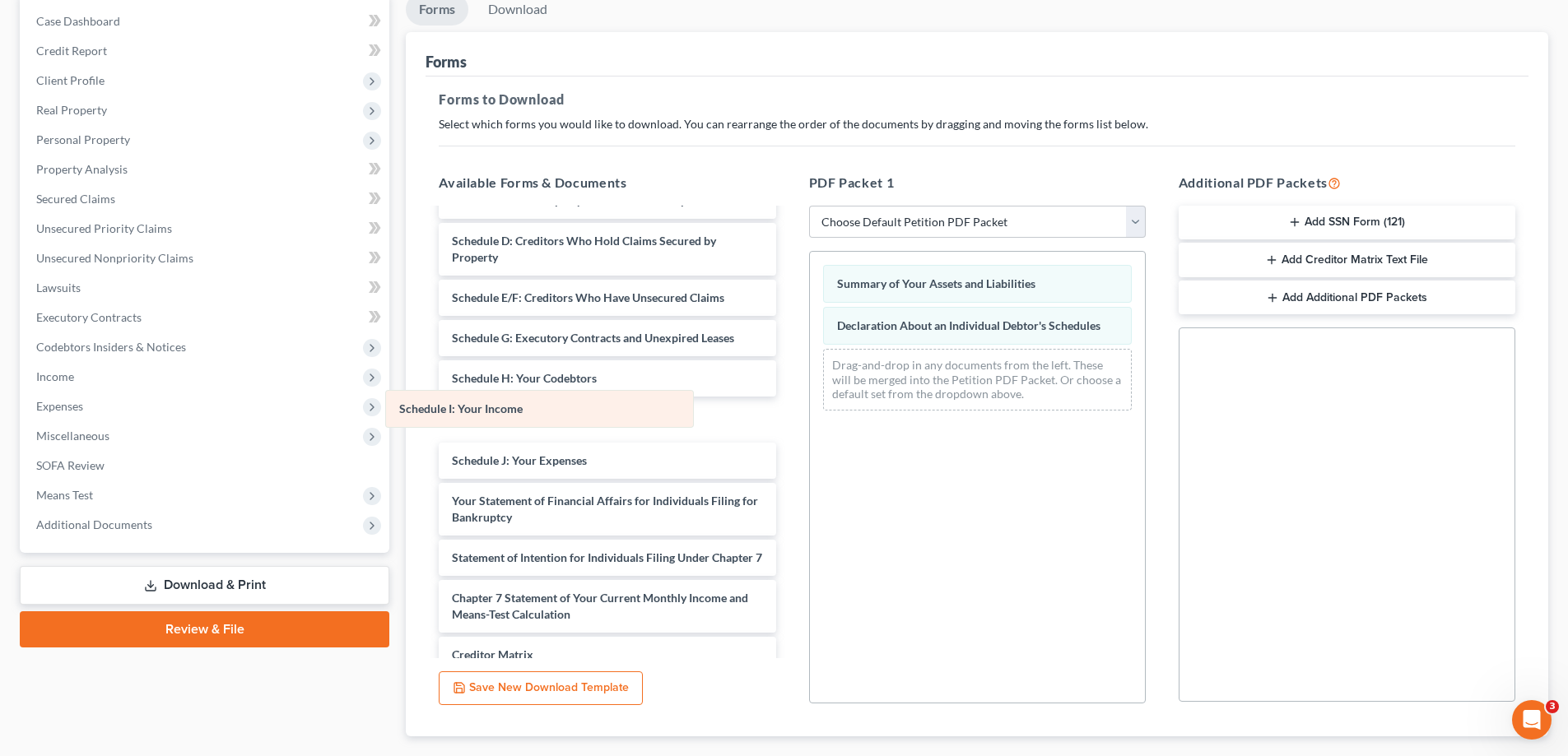
drag, startPoint x: 964, startPoint y: 282, endPoint x: 537, endPoint y: 386, distance: 439.5
click at [810, 396] on div "Schedule I: Your Income Schedule I: Your Income Summary of Your Assets and Liab…" at bounding box center [977, 337] width 335 height 171
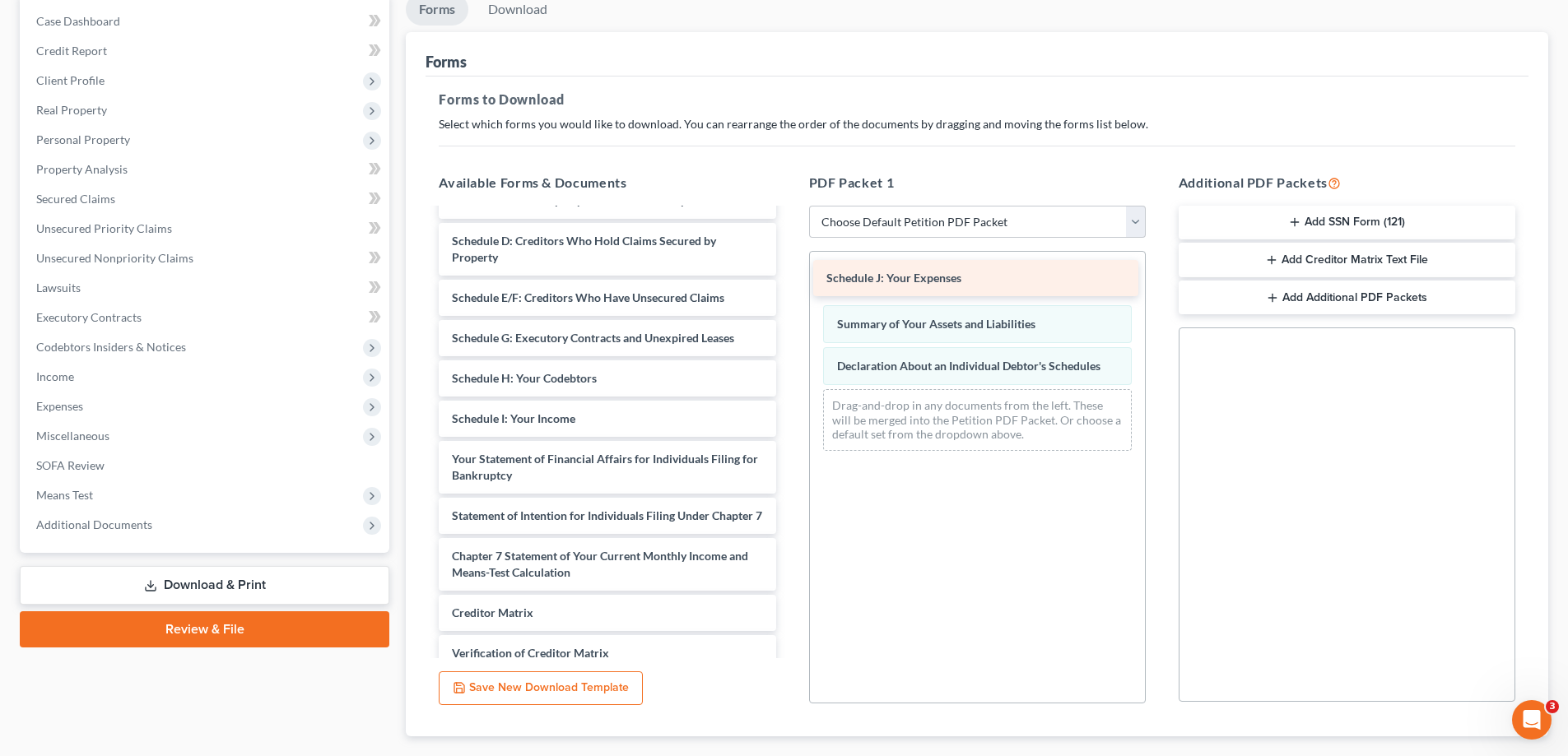
drag, startPoint x: 548, startPoint y: 442, endPoint x: 931, endPoint y: 279, distance: 416.2
click at [1133, 218] on select "Choose Default Petition PDF Packet Complete Bankruptcy Petition (all forms and …" at bounding box center [977, 221] width 337 height 33
select select "2"
click at [809, 205] on select "Choose Default Petition PDF Packet Complete Bankruptcy Petition (all forms and …" at bounding box center [977, 221] width 337 height 33
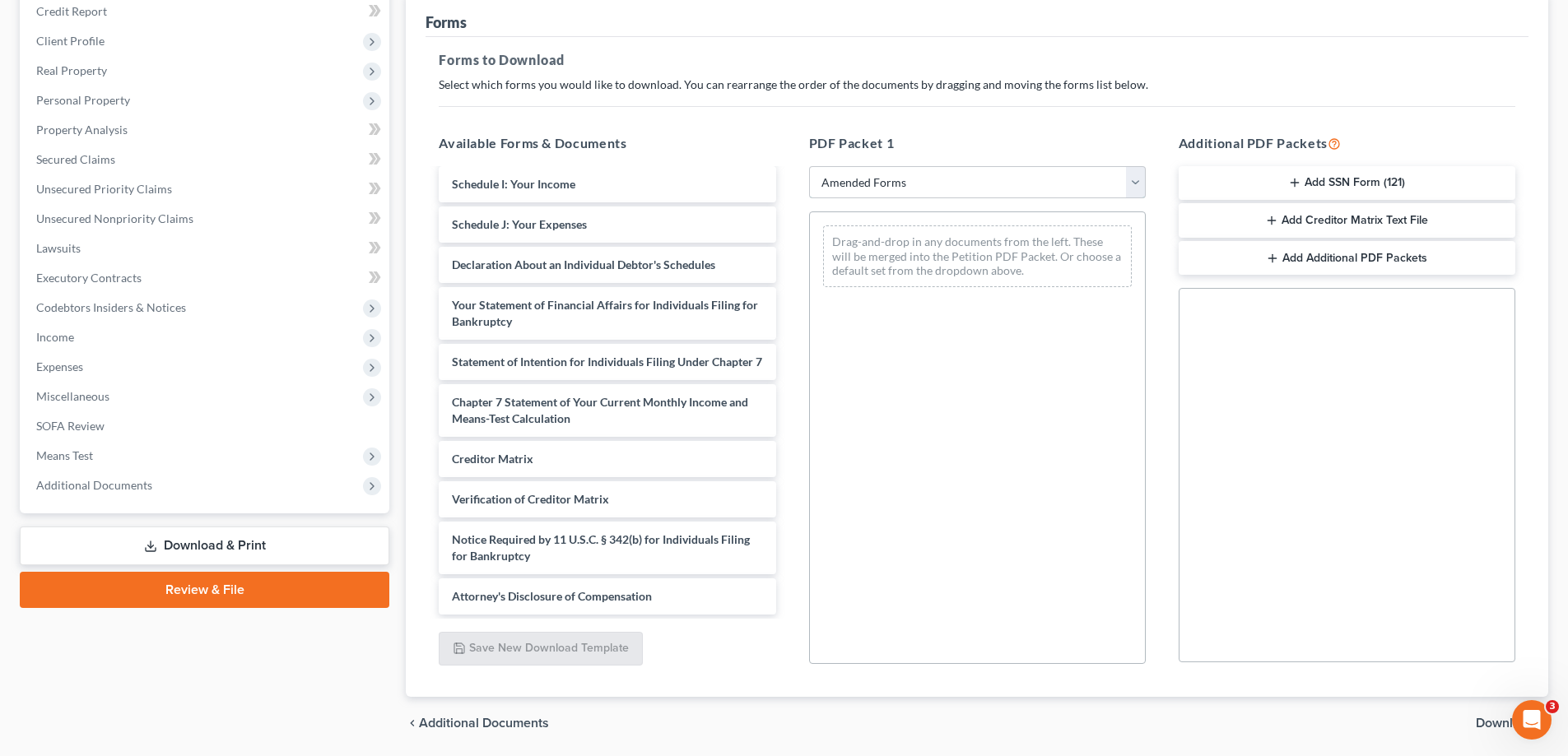
scroll to position [260, 0]
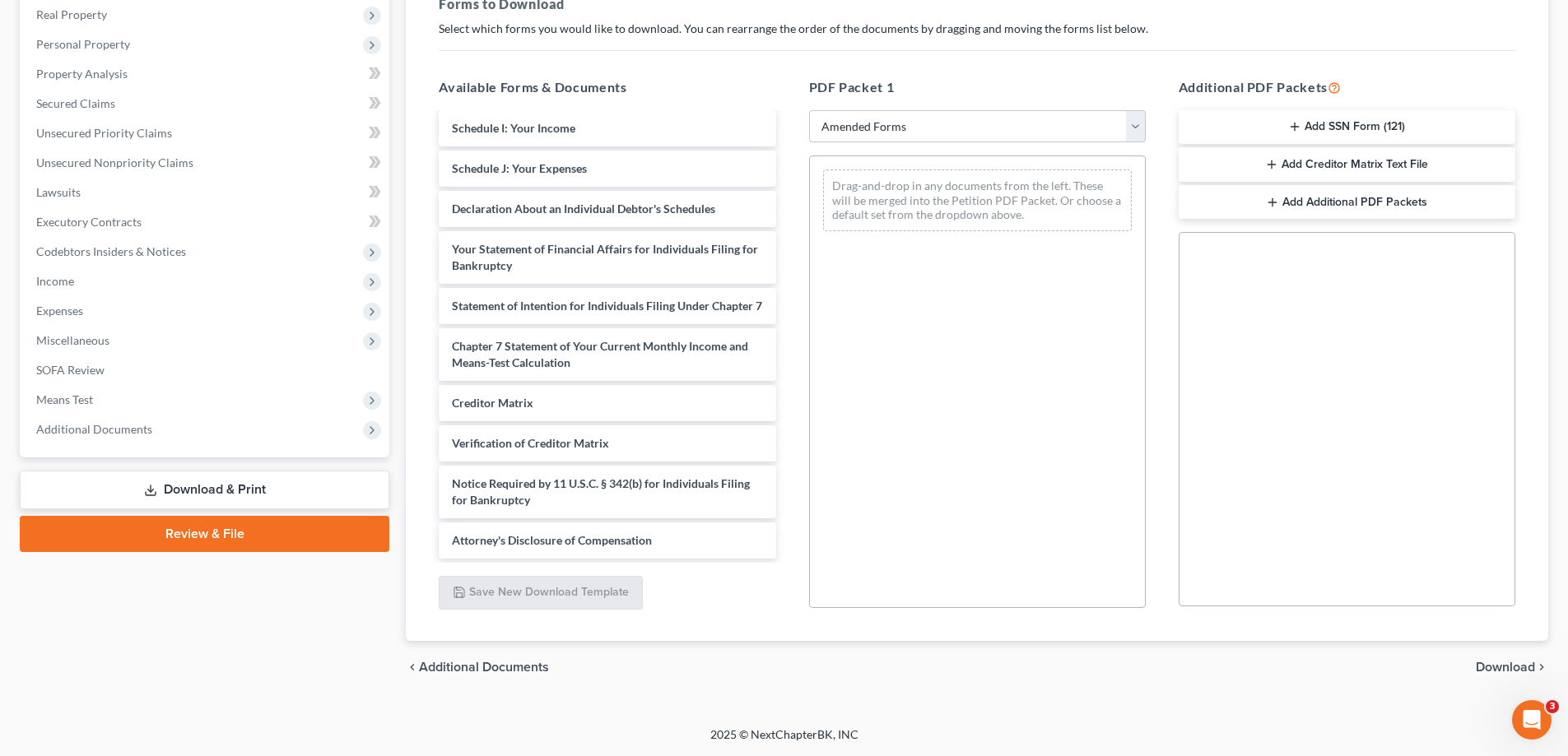
click at [1499, 668] on span "Download" at bounding box center [1505, 666] width 60 height 13
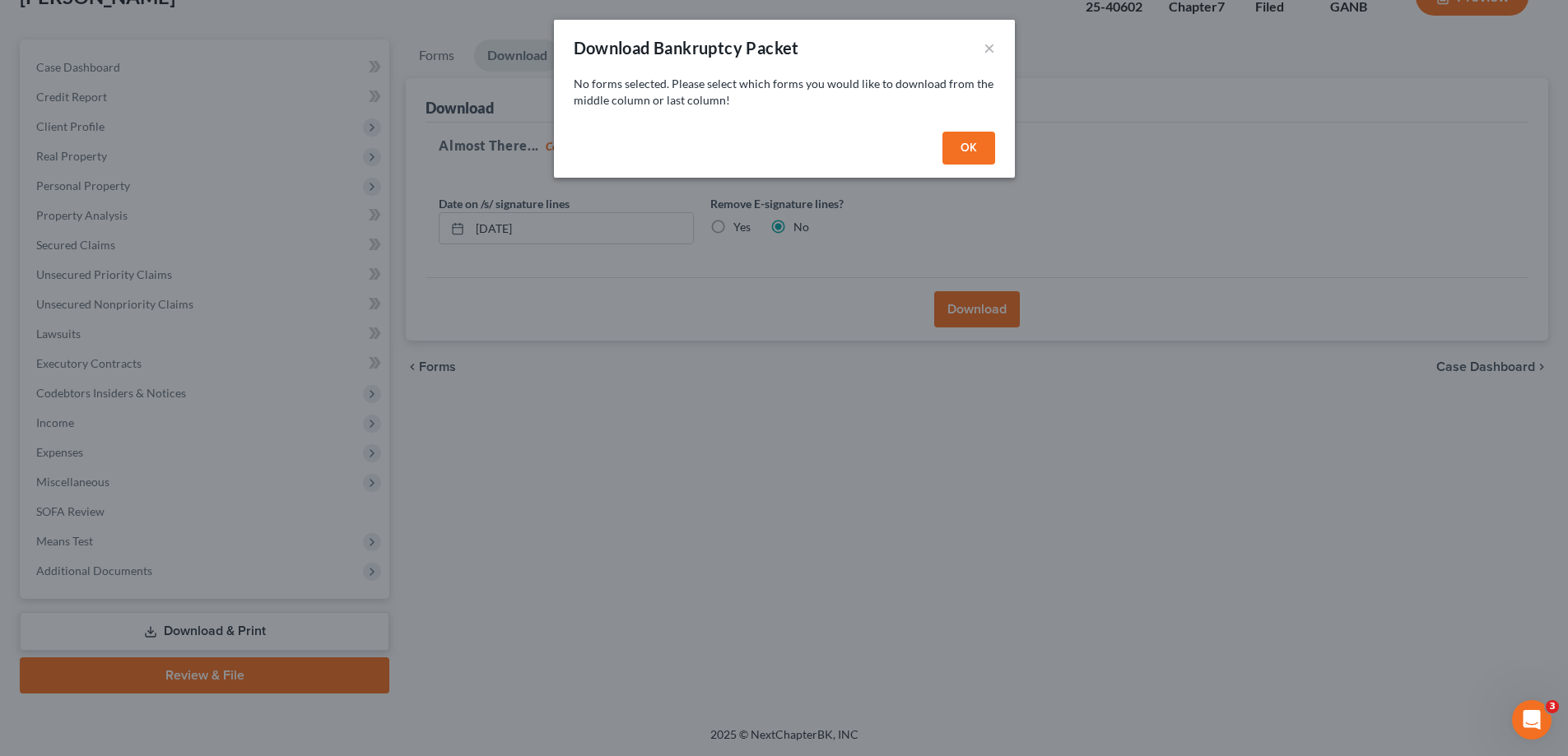
scroll to position [118, 0]
click at [980, 145] on button "OK" at bounding box center [973, 147] width 52 height 33
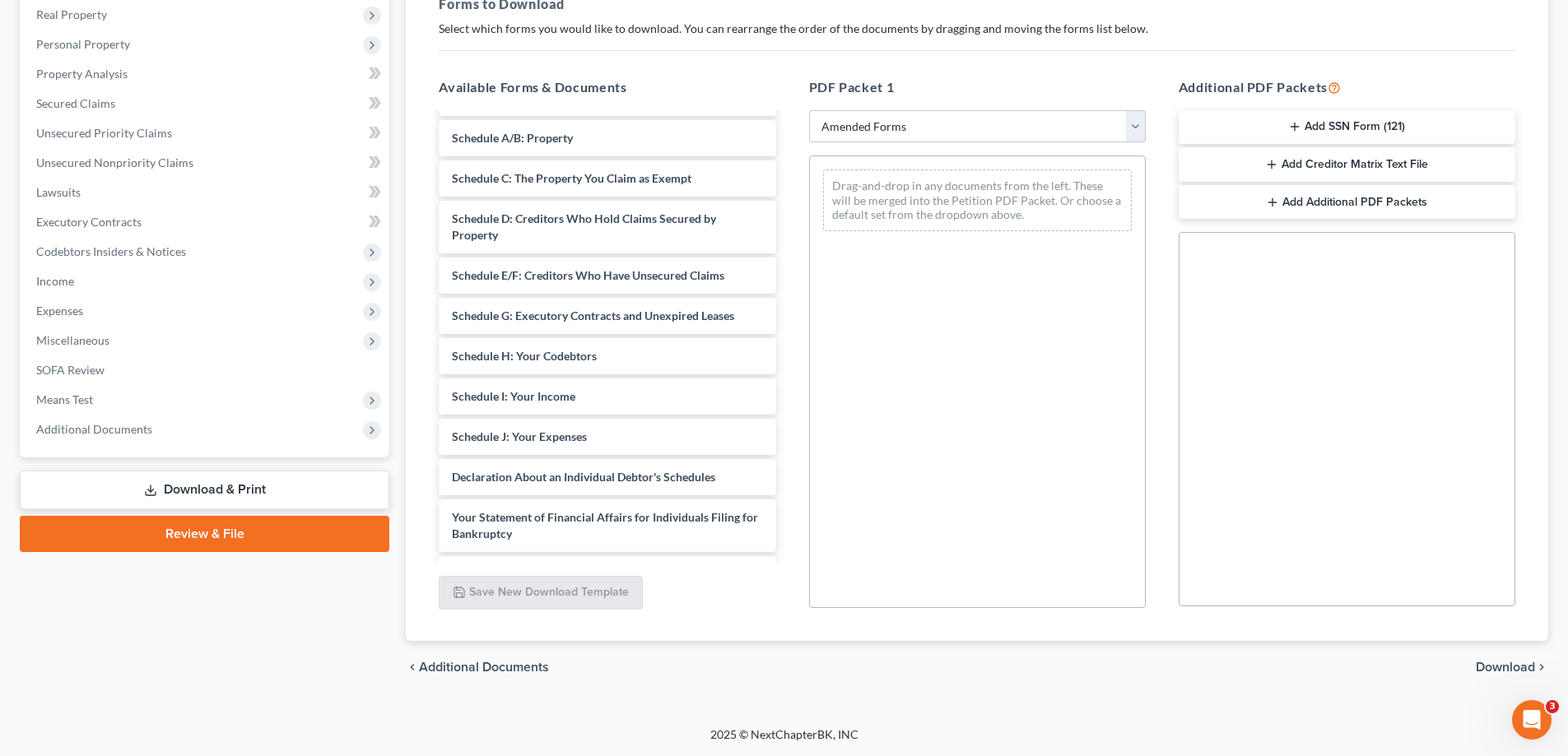
scroll to position [113, 0]
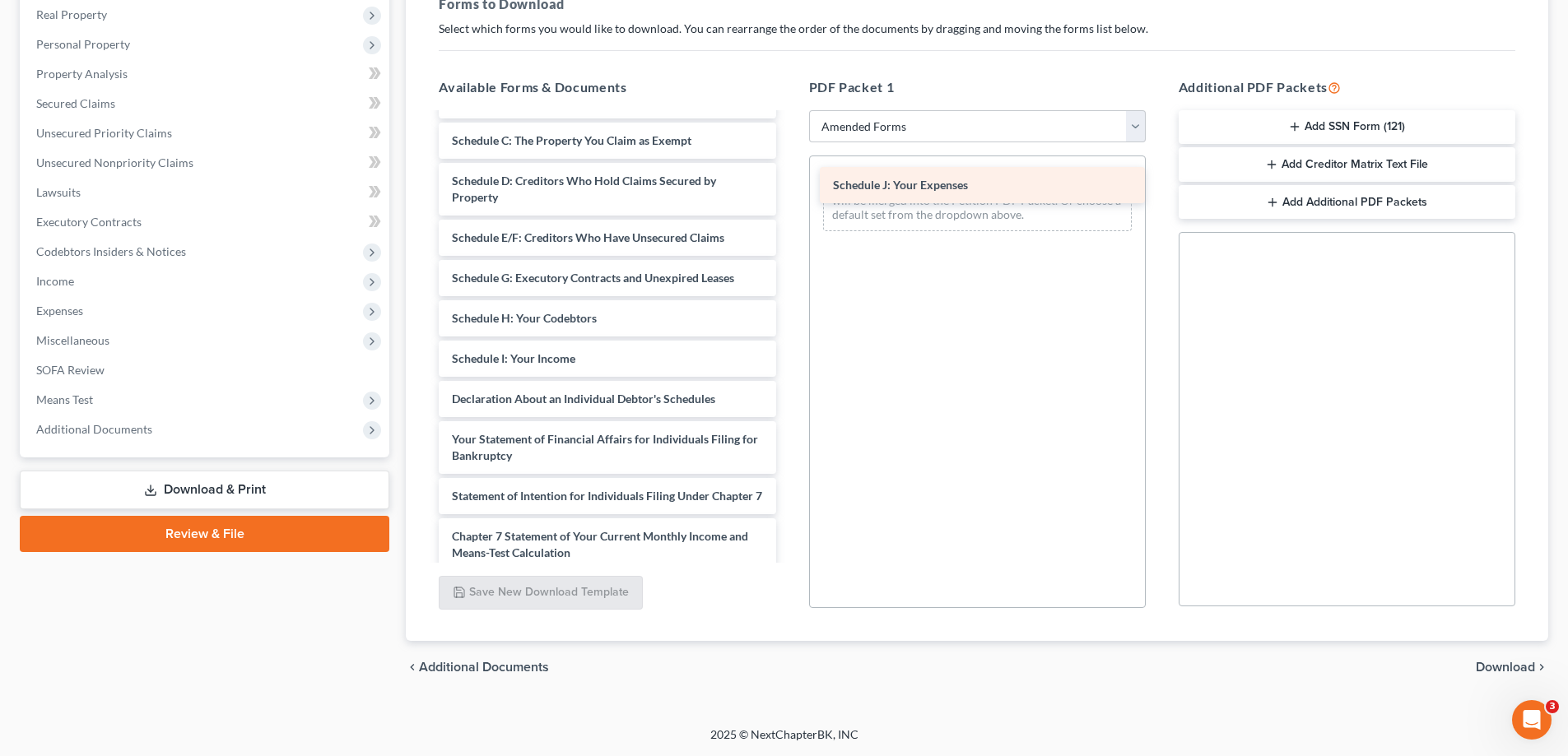
drag, startPoint x: 538, startPoint y: 401, endPoint x: 918, endPoint y: 187, distance: 436.1
click at [788, 187] on div "Schedule J: Your Expenses Voluntary Petition for Individuals Filing for Bankrup…" at bounding box center [607, 375] width 363 height 747
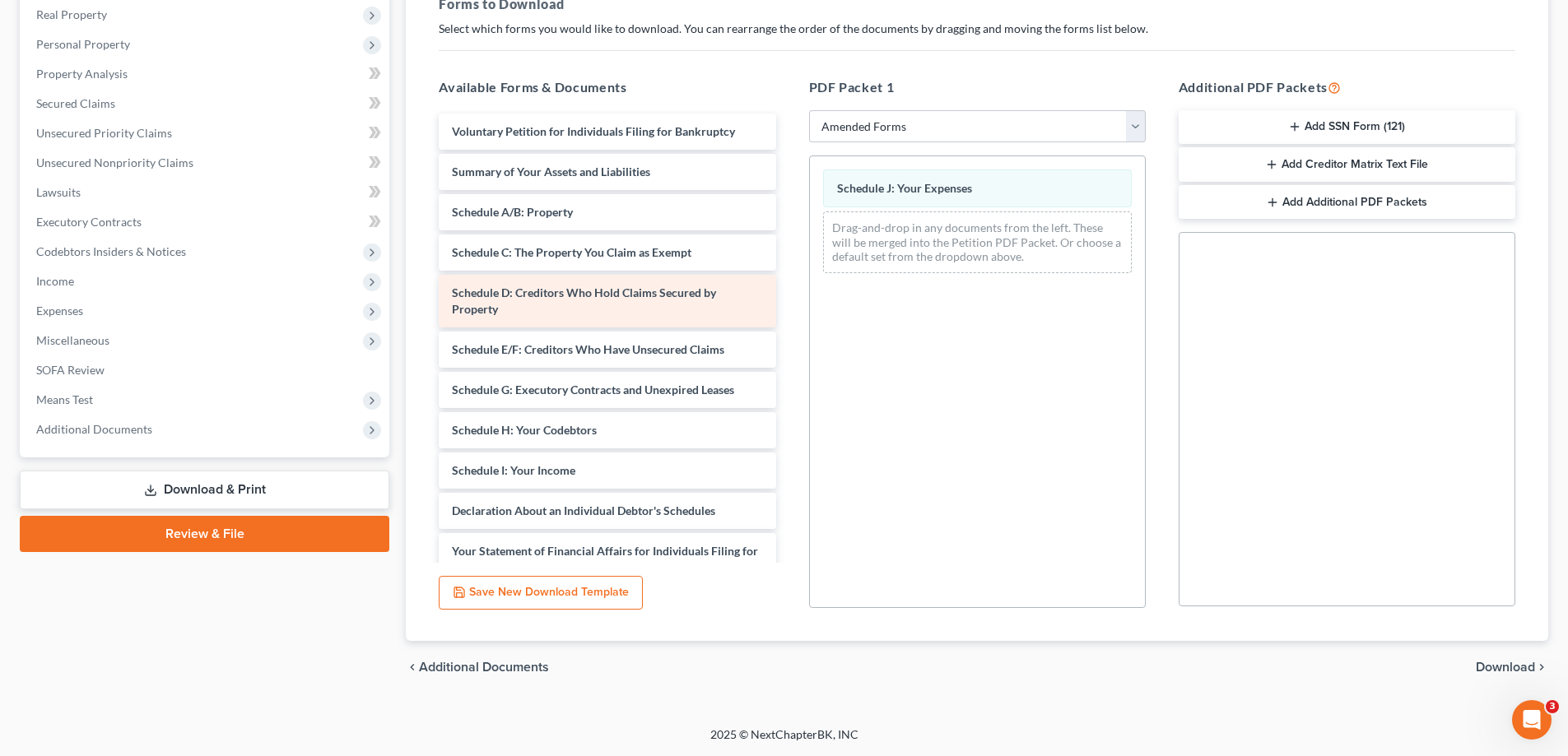
scroll to position [0, 0]
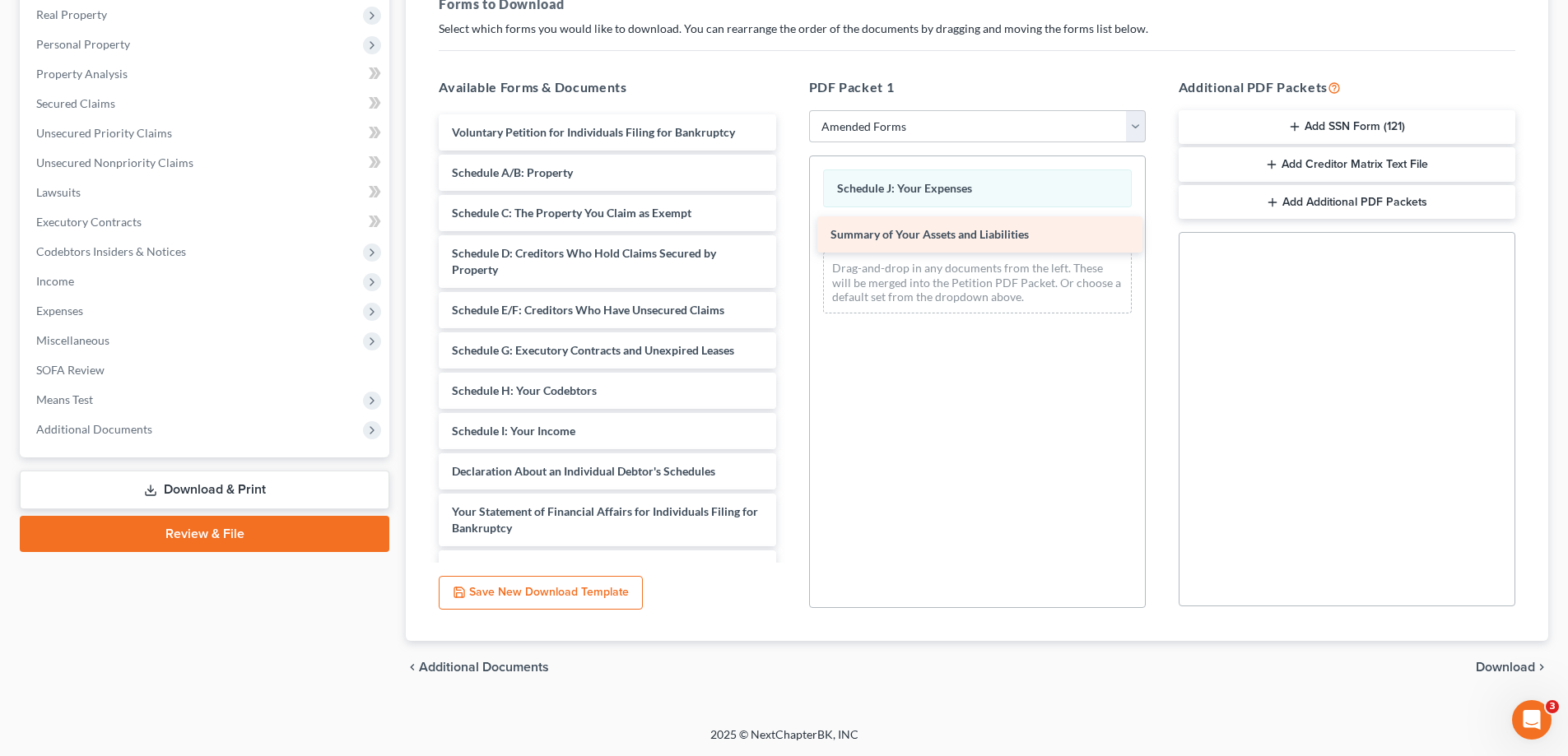
drag, startPoint x: 563, startPoint y: 172, endPoint x: 941, endPoint y: 235, distance: 383.2
click at [788, 235] on div "Summary of Your Assets and Liabilities Voluntary Petition for Individuals Filin…" at bounding box center [607, 467] width 363 height 706
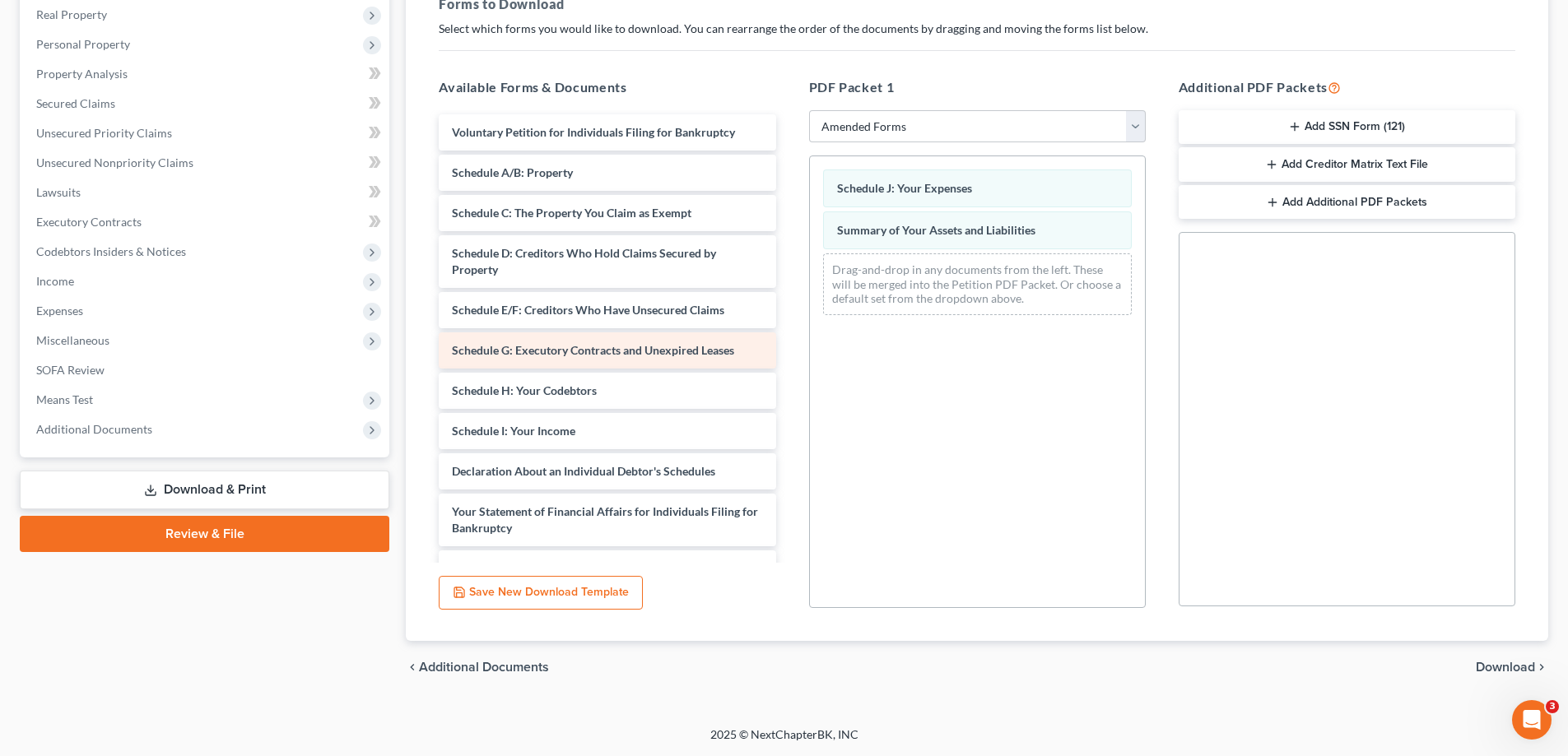
scroll to position [83, 0]
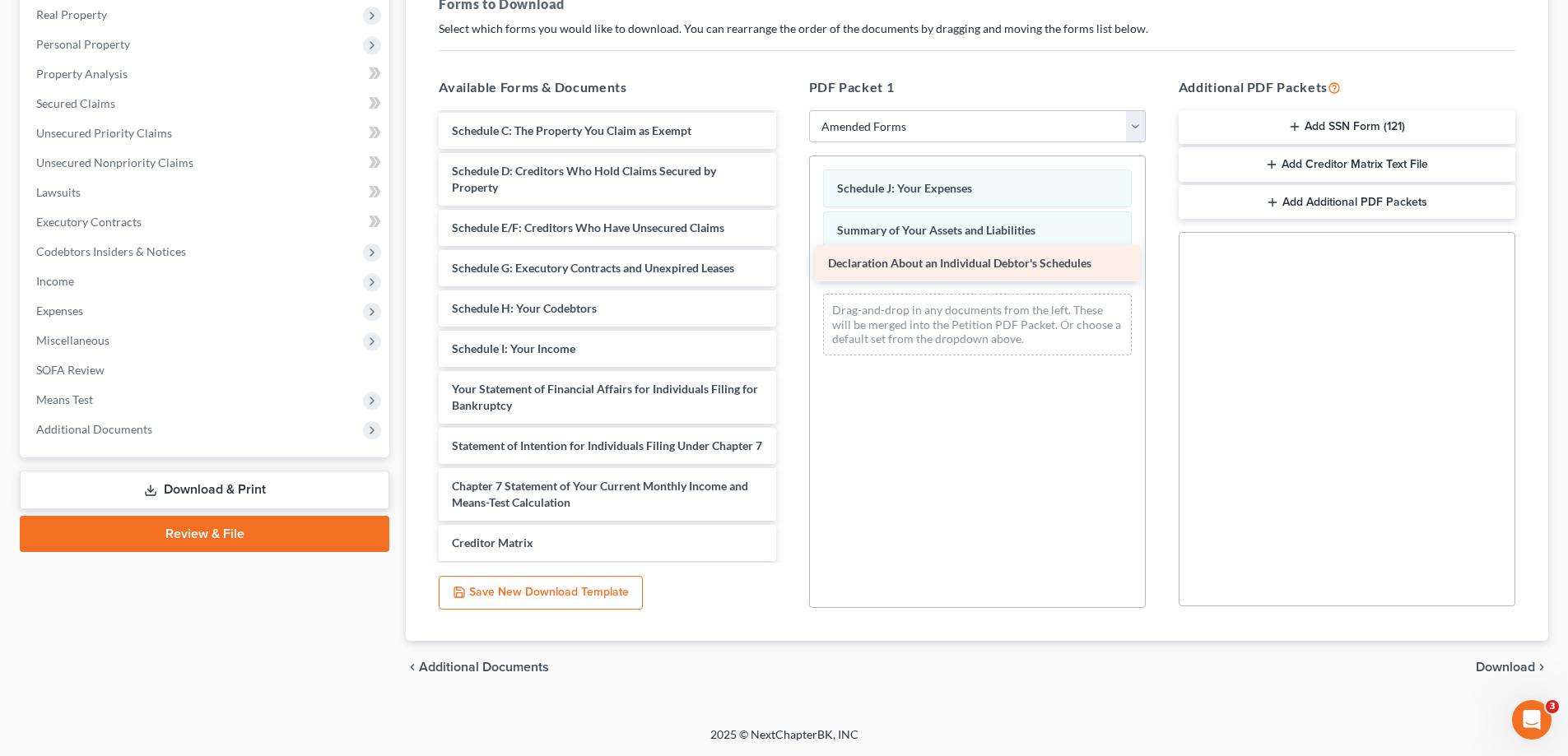
drag, startPoint x: 548, startPoint y: 388, endPoint x: 924, endPoint y: 262, distance: 396.6
click at [788, 262] on div "Declaration About an Individual Debtor's Schedules Voluntary Petition for Indiv…" at bounding box center [607, 365] width 363 height 666
click at [1506, 665] on span "Download" at bounding box center [1505, 666] width 60 height 13
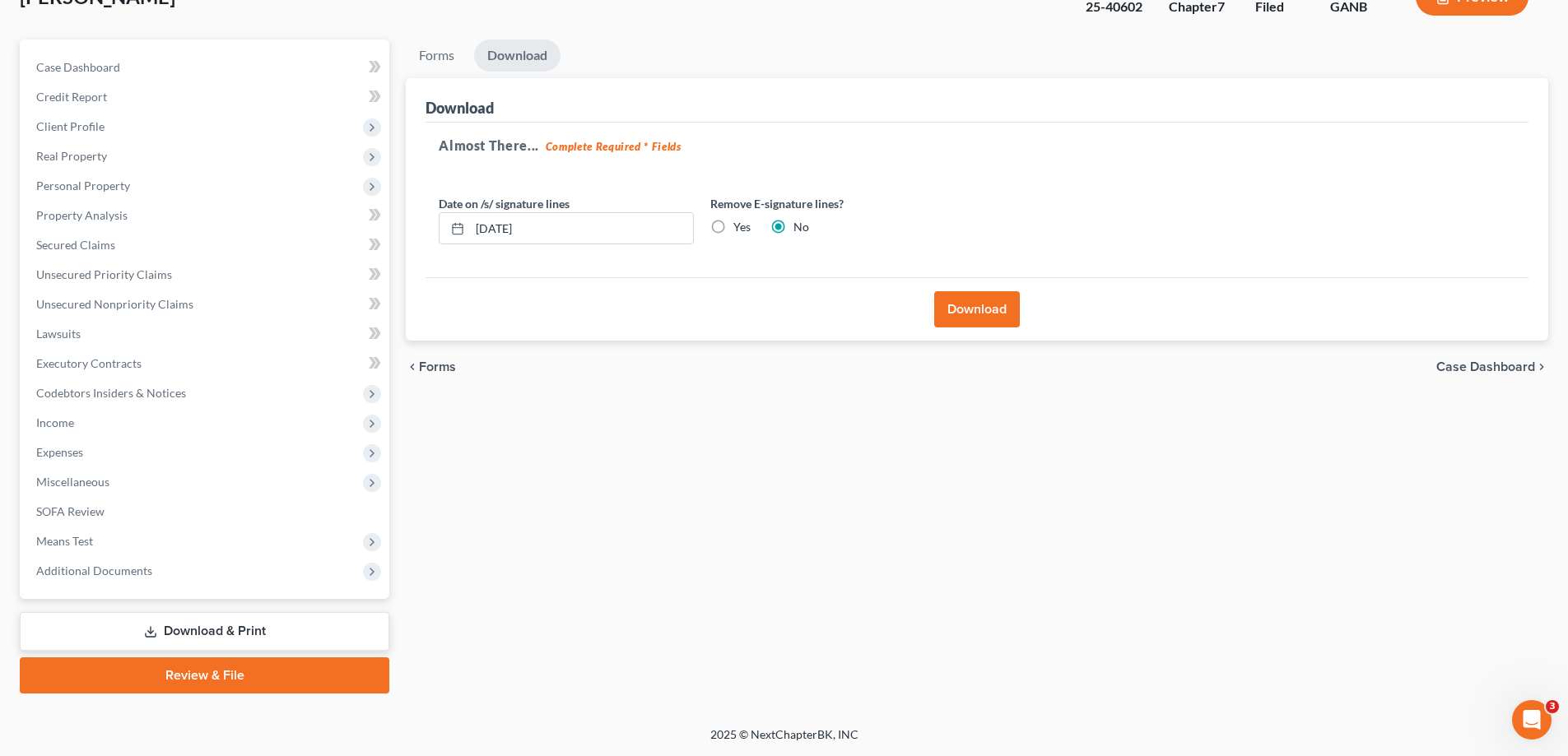
scroll to position [118, 0]
click at [987, 306] on button "Download" at bounding box center [977, 309] width 85 height 36
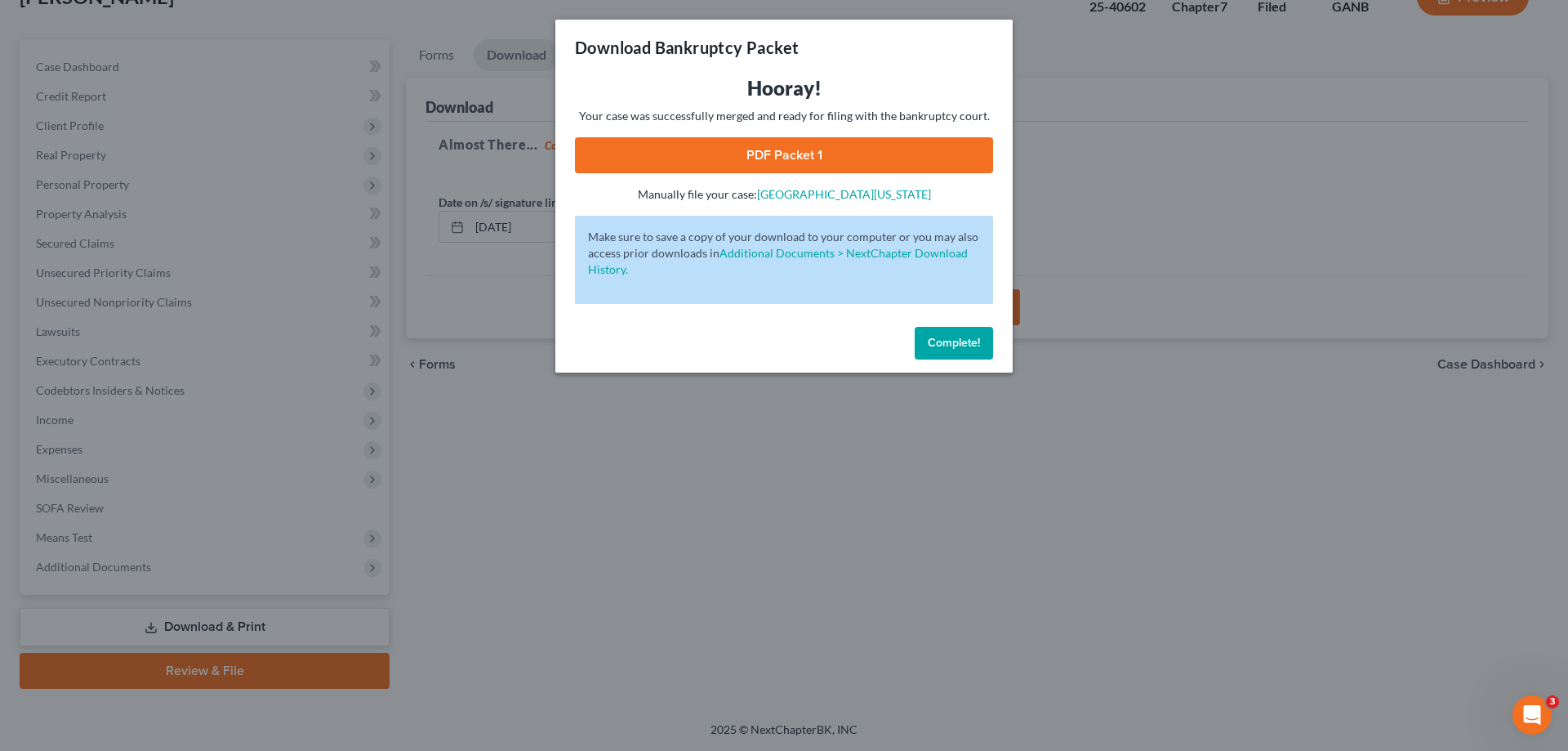
click at [953, 341] on span "Complete!" at bounding box center [954, 342] width 52 height 14
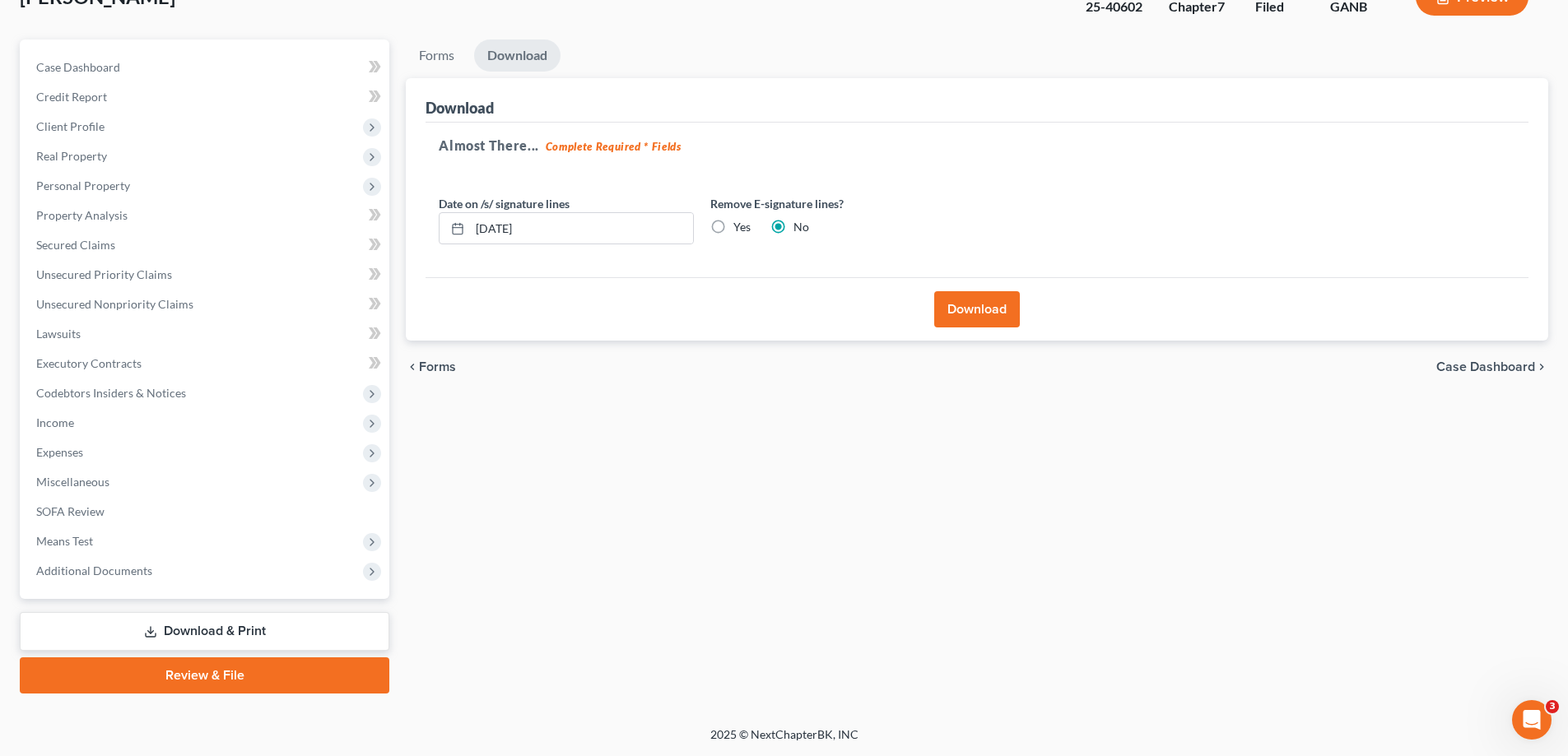
click at [976, 305] on button "Download" at bounding box center [977, 309] width 85 height 36
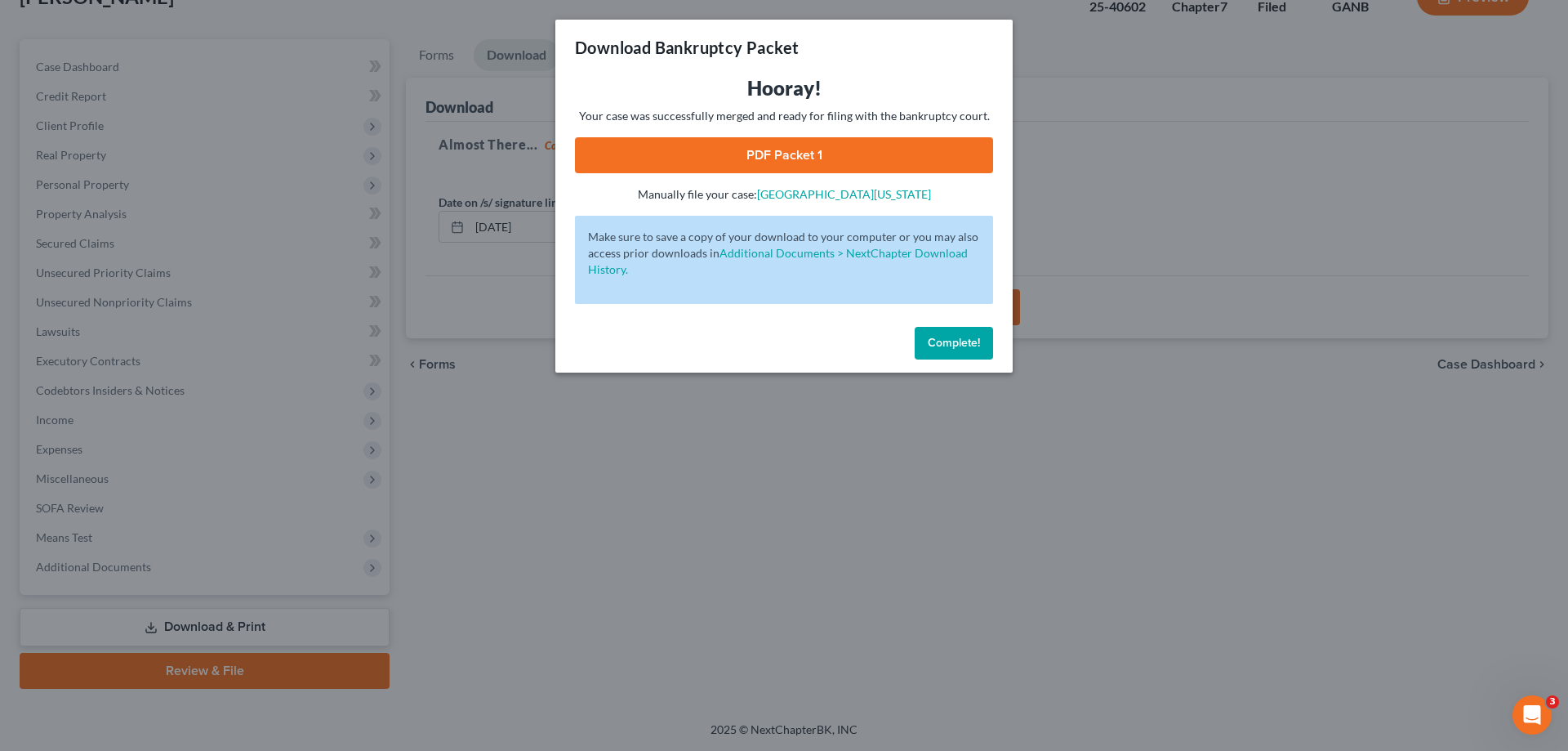
click at [794, 148] on link "PDF Packet 1" at bounding box center [784, 155] width 418 height 36
click at [950, 334] on button "Complete!" at bounding box center [954, 342] width 79 height 33
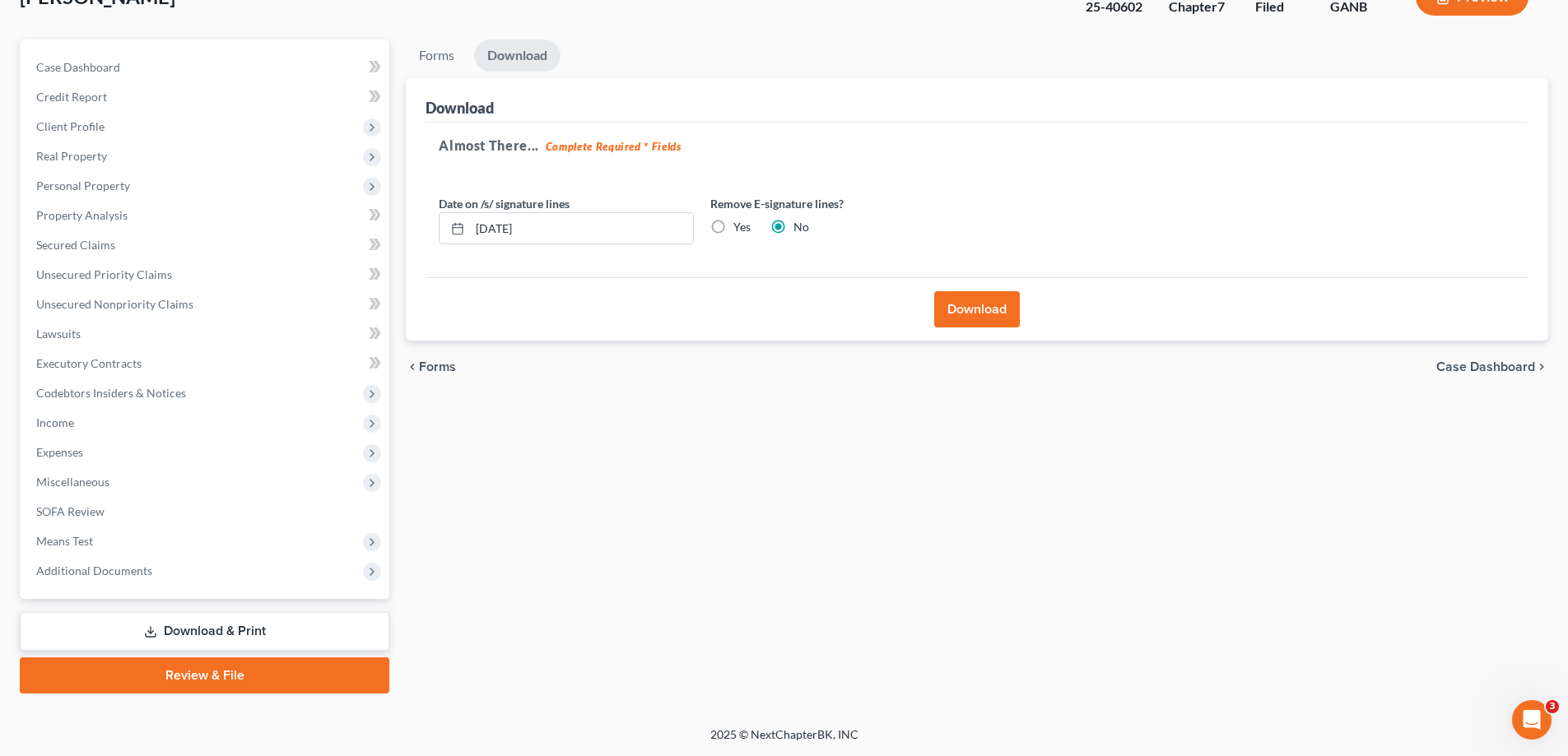
drag, startPoint x: 1544, startPoint y: 36, endPoint x: 1417, endPoint y: 84, distance: 135.8
click at [1544, 36] on div "[PERSON_NAME] Upgraded Case 25-40602 Chapter Chapter 7 Status Filed District GA…" at bounding box center [783, 4] width 1528 height 72
click at [85, 570] on span "Additional Documents" at bounding box center [94, 570] width 116 height 14
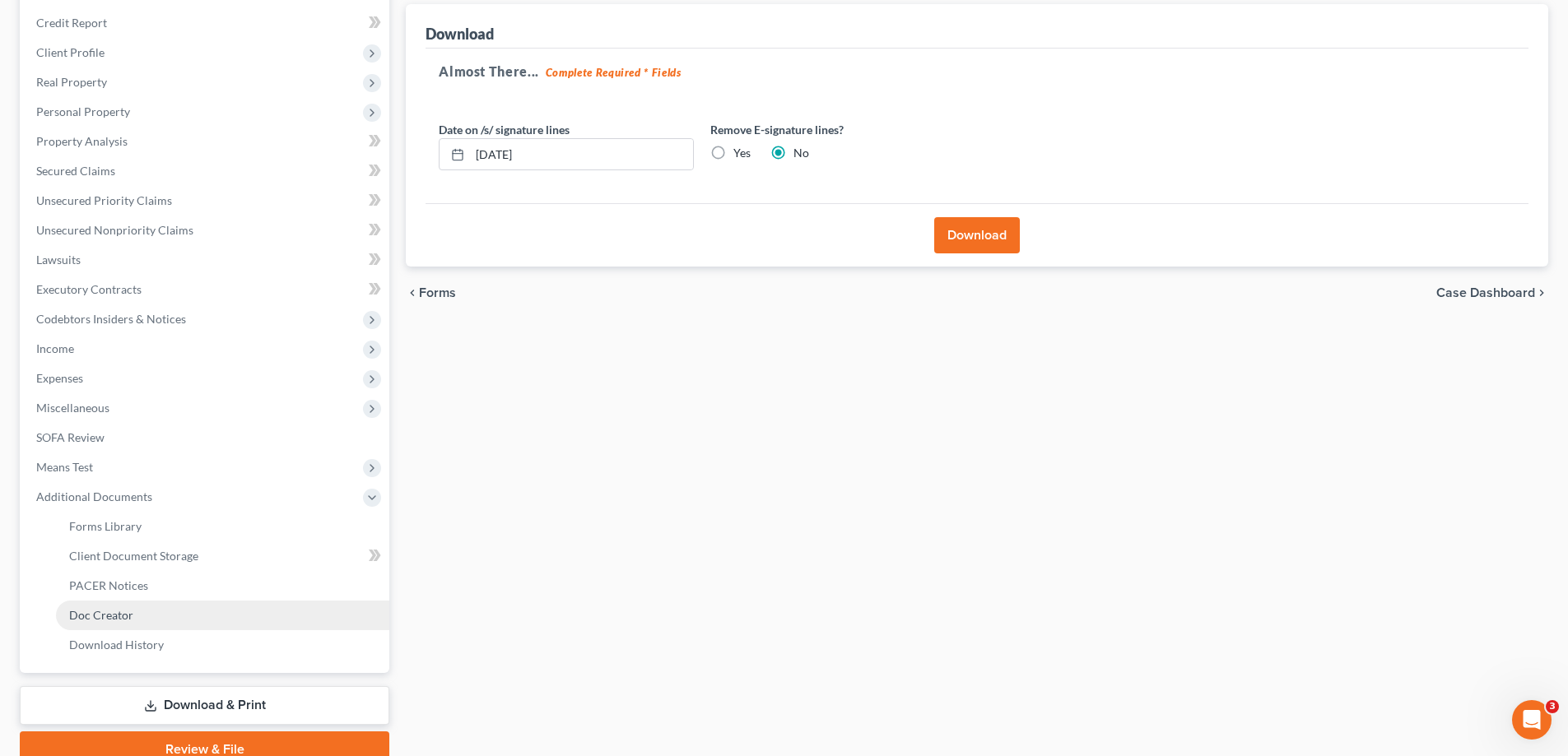
scroll to position [267, 0]
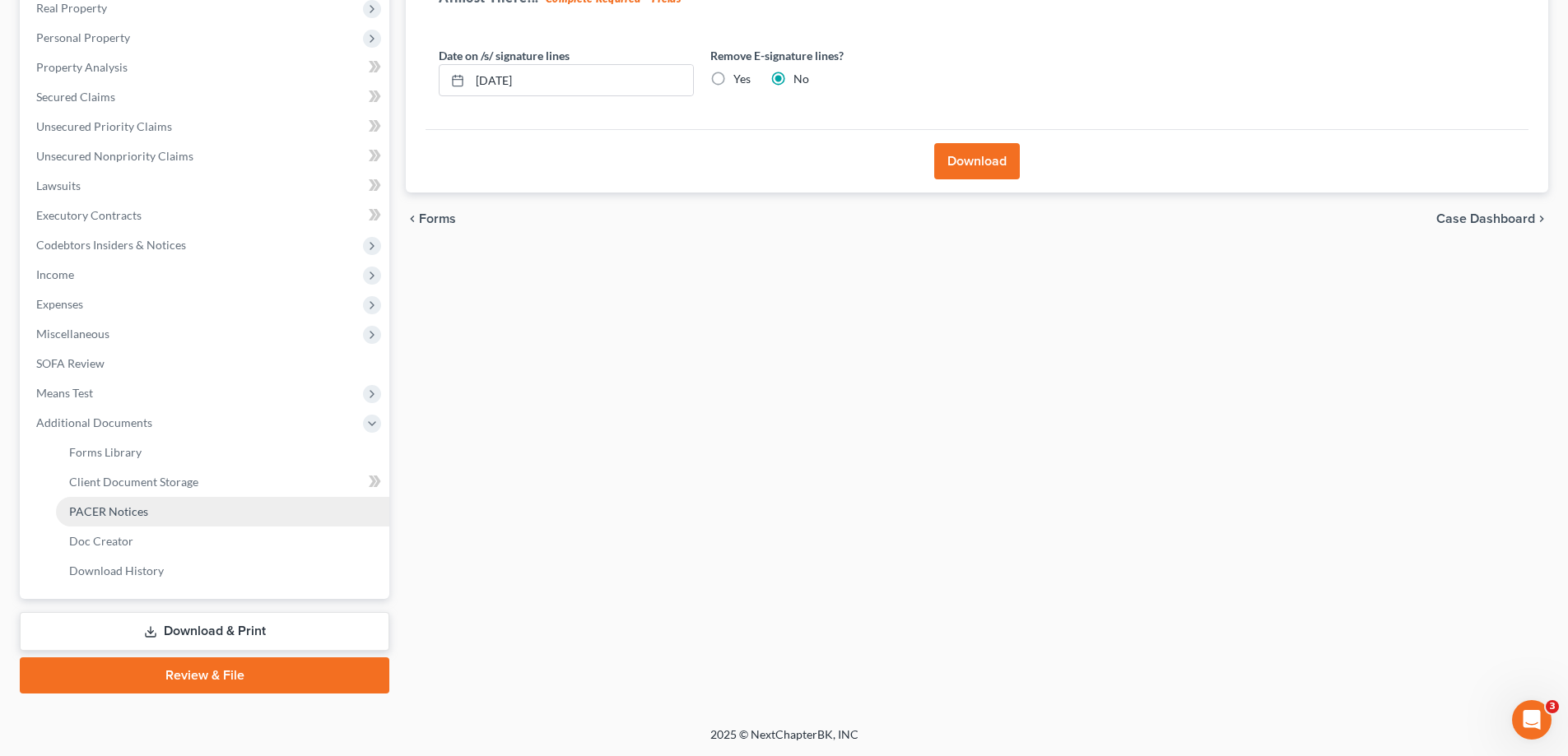
click at [116, 512] on span "PACER Notices" at bounding box center [108, 511] width 79 height 14
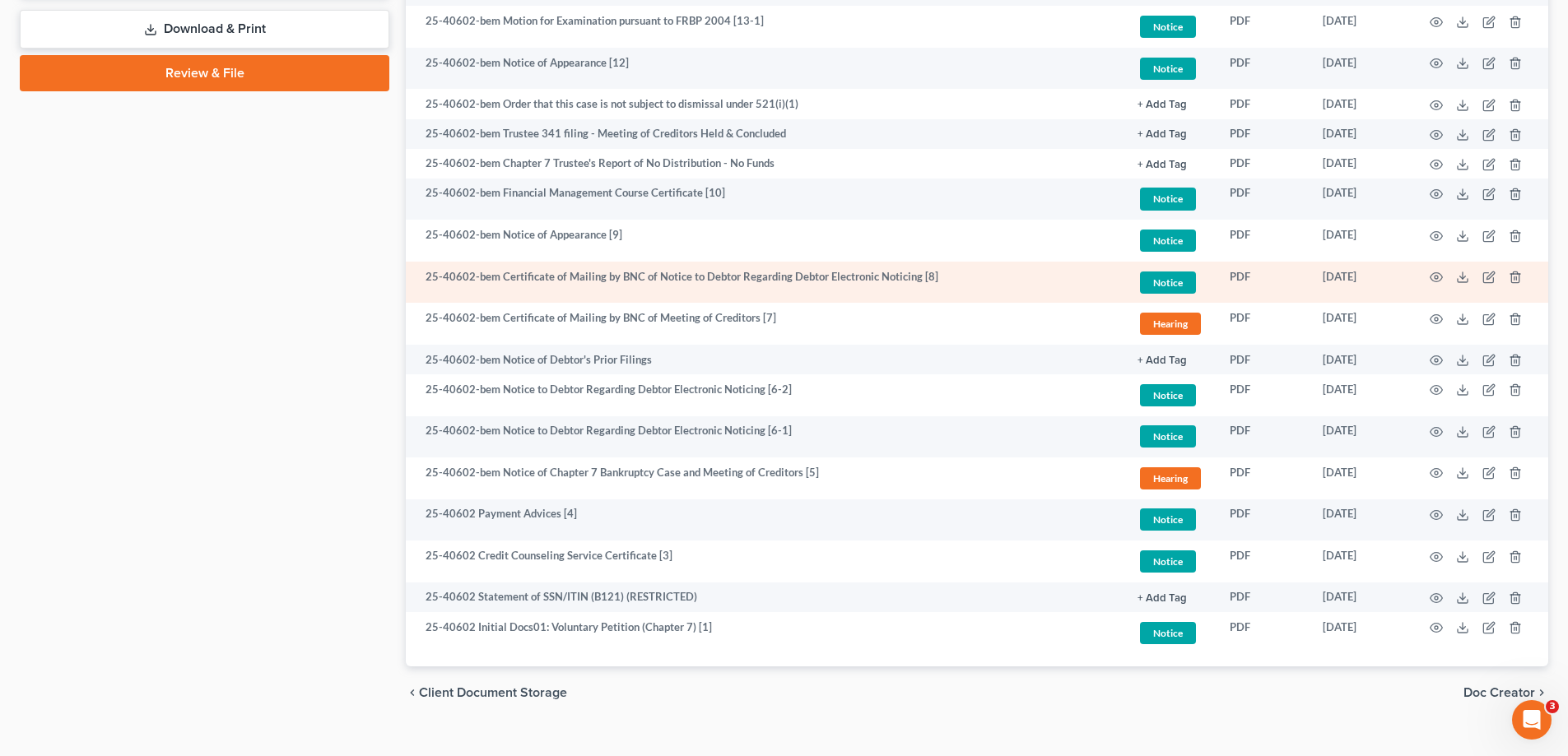
scroll to position [894, 0]
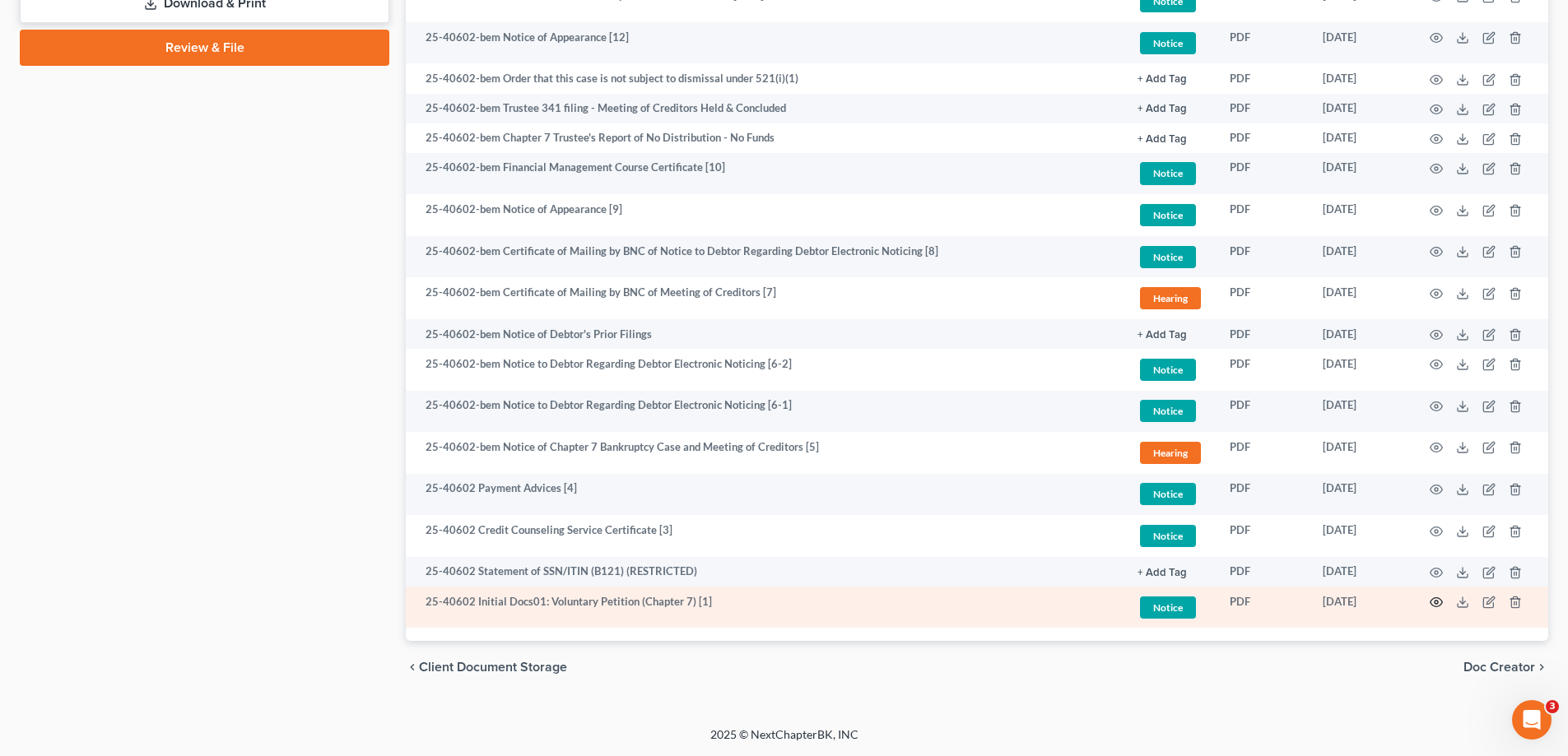
click at [1436, 602] on icon "button" at bounding box center [1436, 601] width 13 height 13
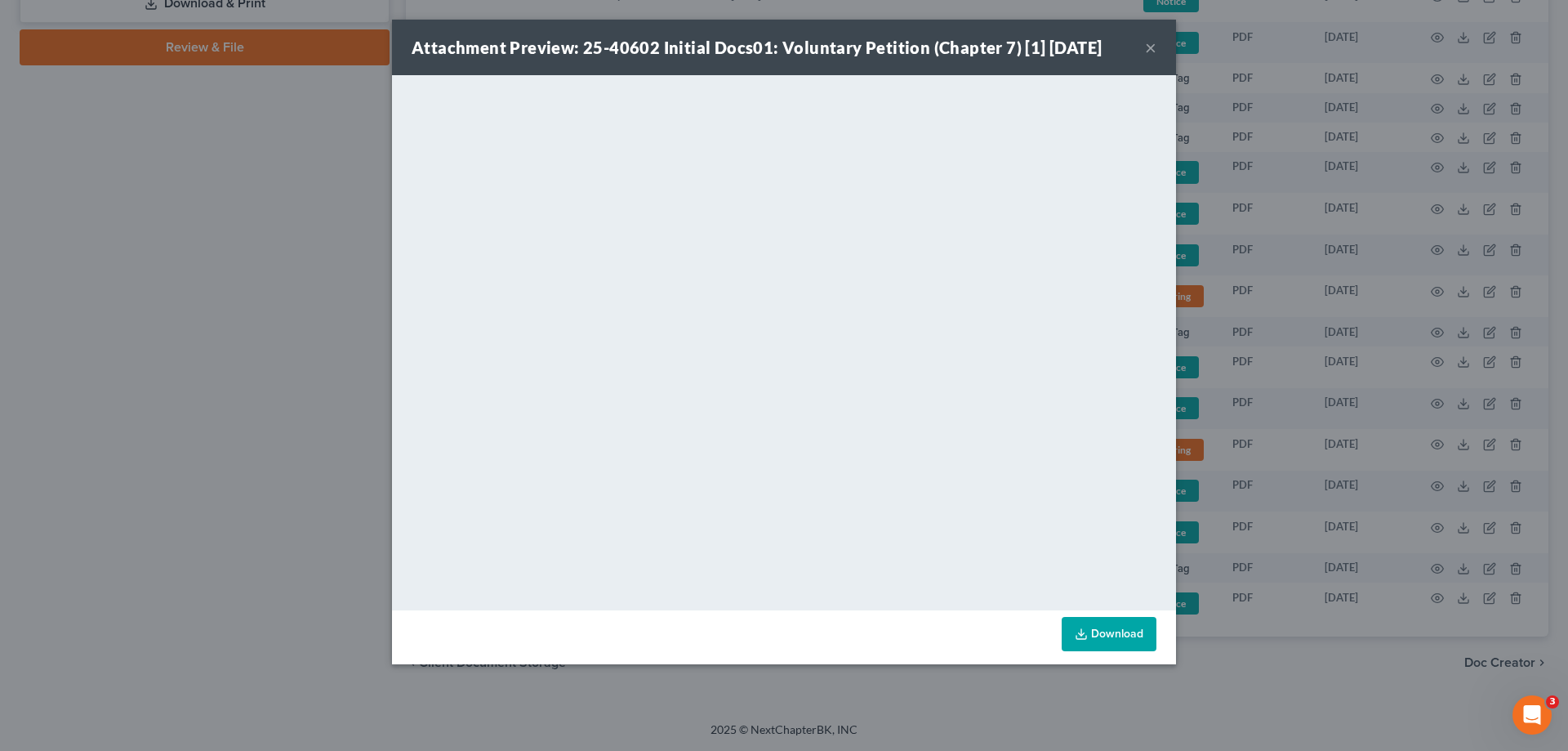
click at [1150, 47] on button "×" at bounding box center [1151, 48] width 11 height 19
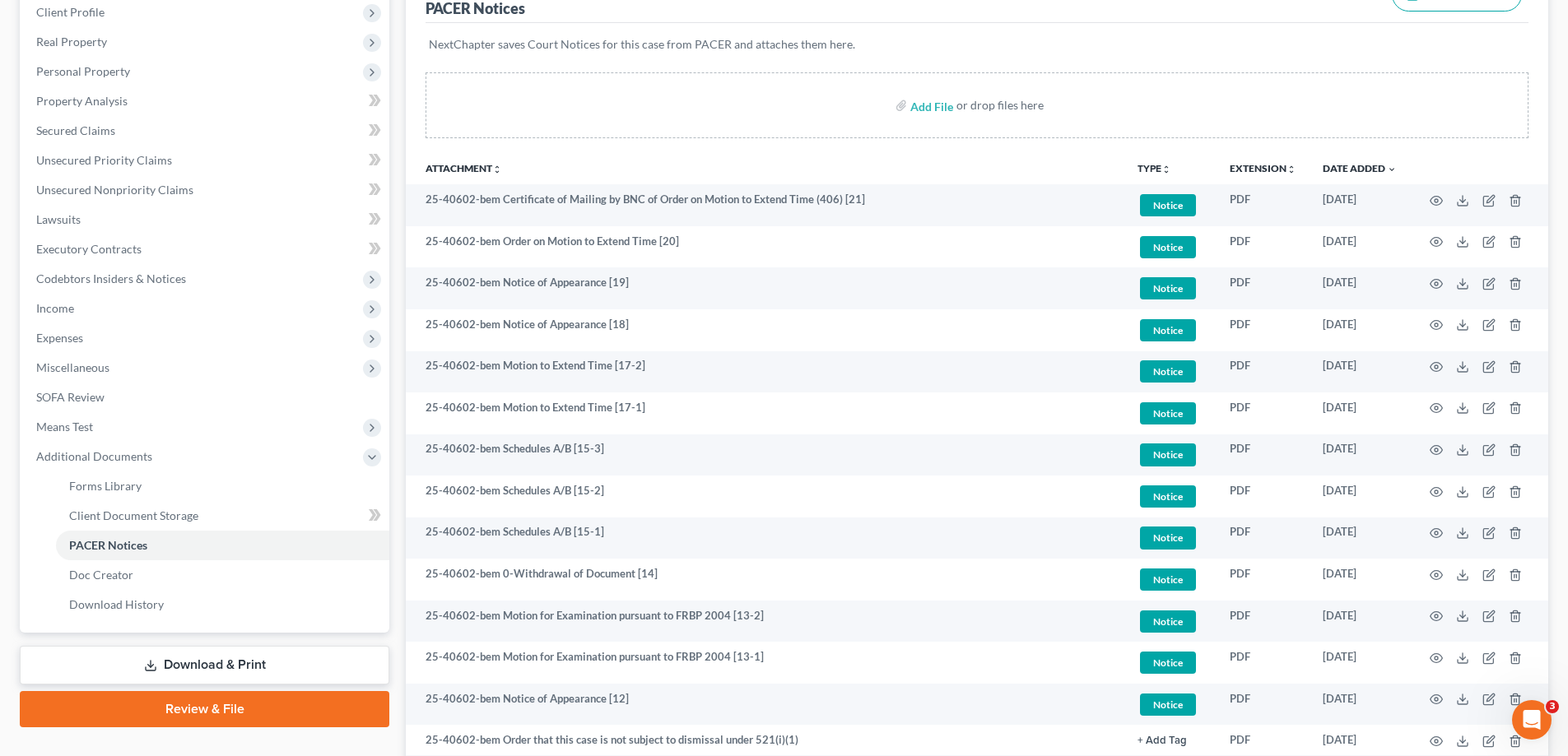
scroll to position [0, 0]
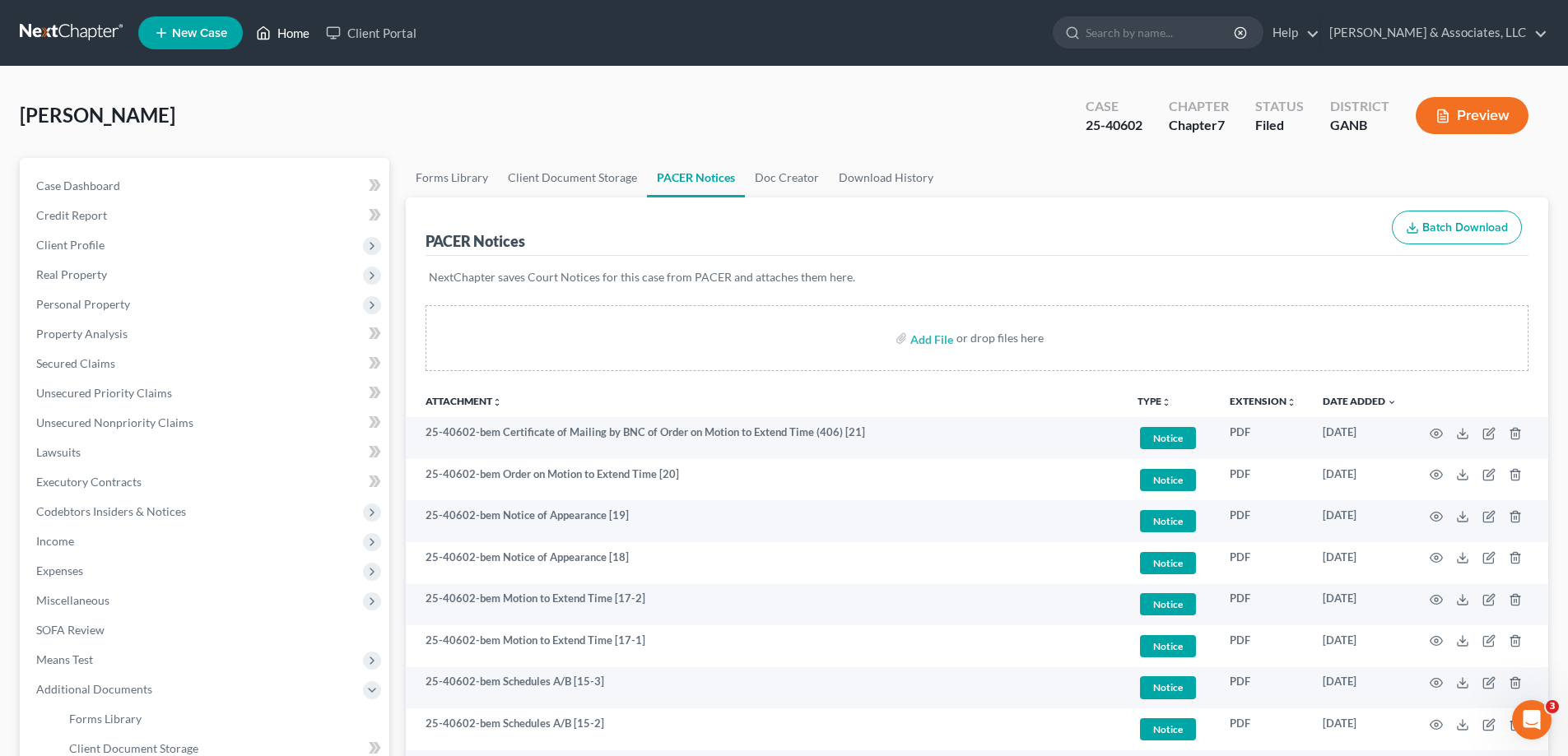
click at [292, 28] on link "Home" at bounding box center [283, 32] width 70 height 29
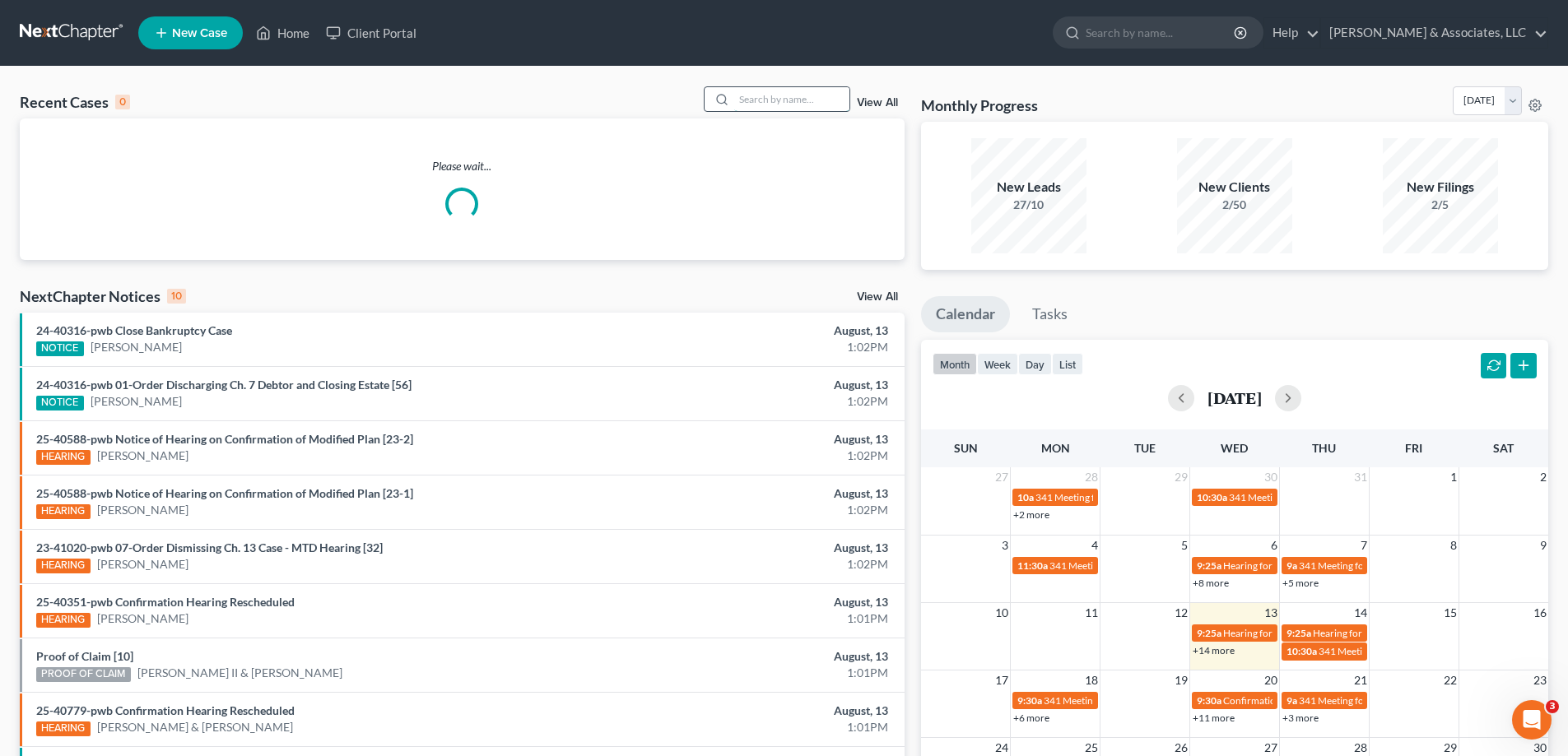
click at [803, 90] on input "search" at bounding box center [792, 99] width 116 height 24
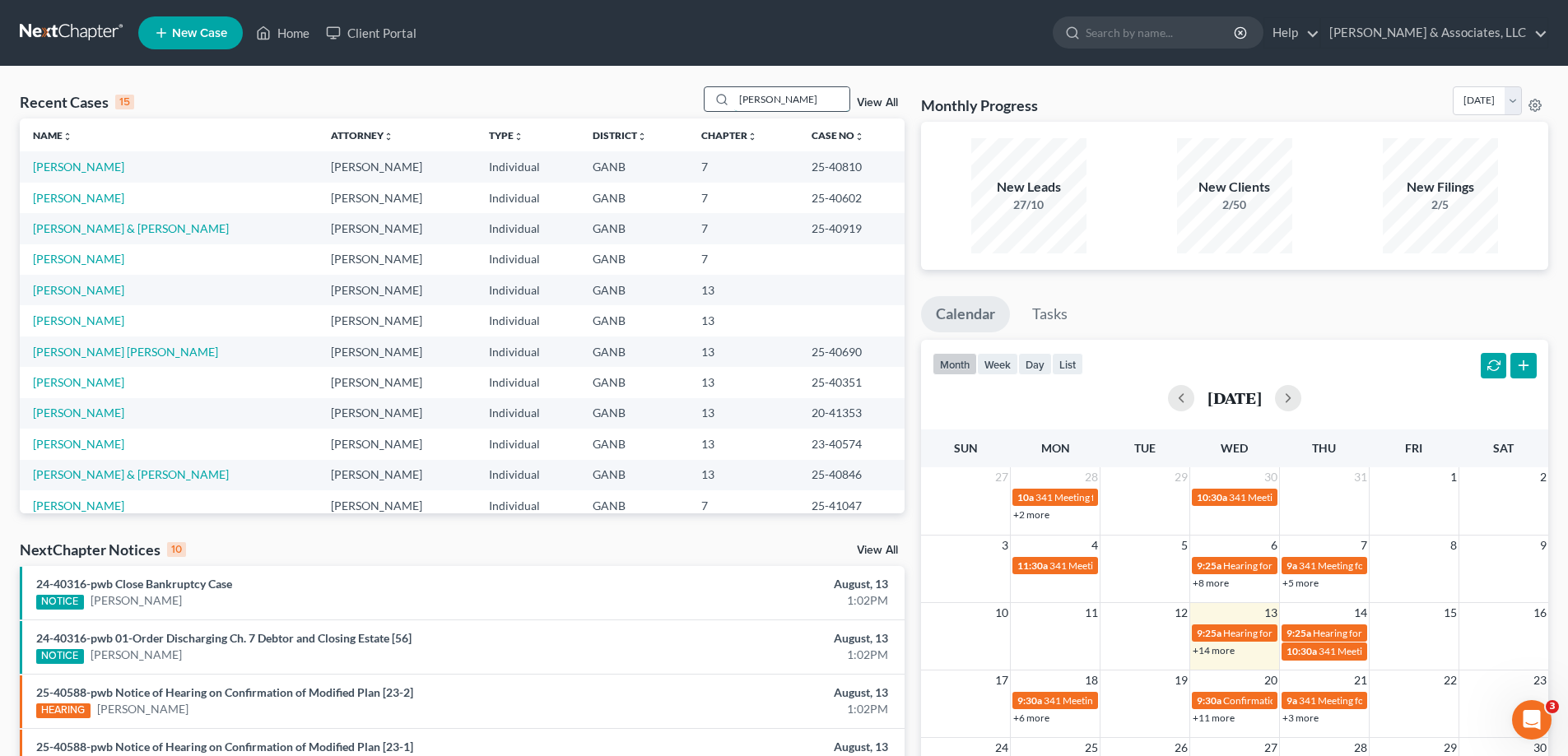
type input "[PERSON_NAME]"
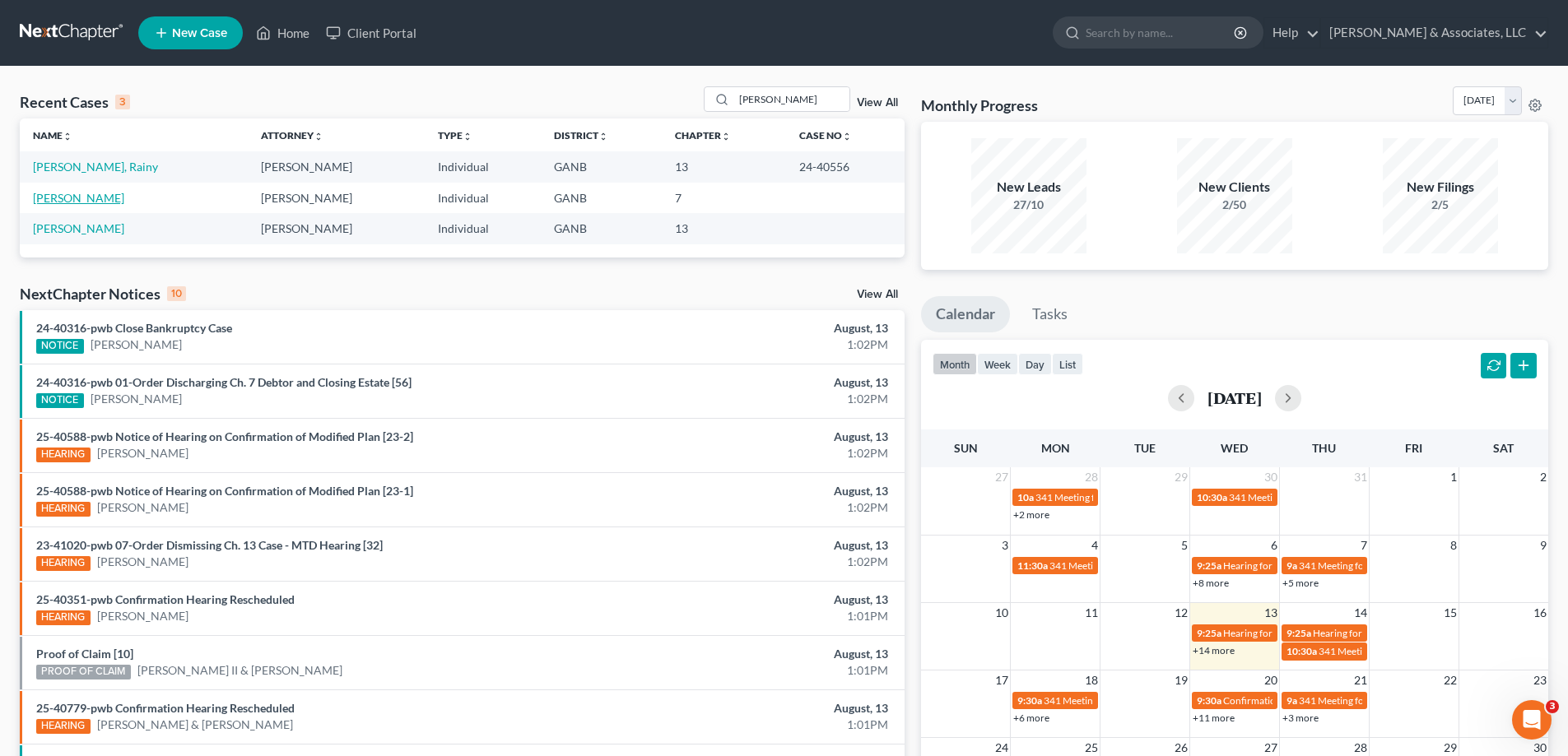
click at [77, 196] on link "[PERSON_NAME]" at bounding box center [78, 198] width 92 height 14
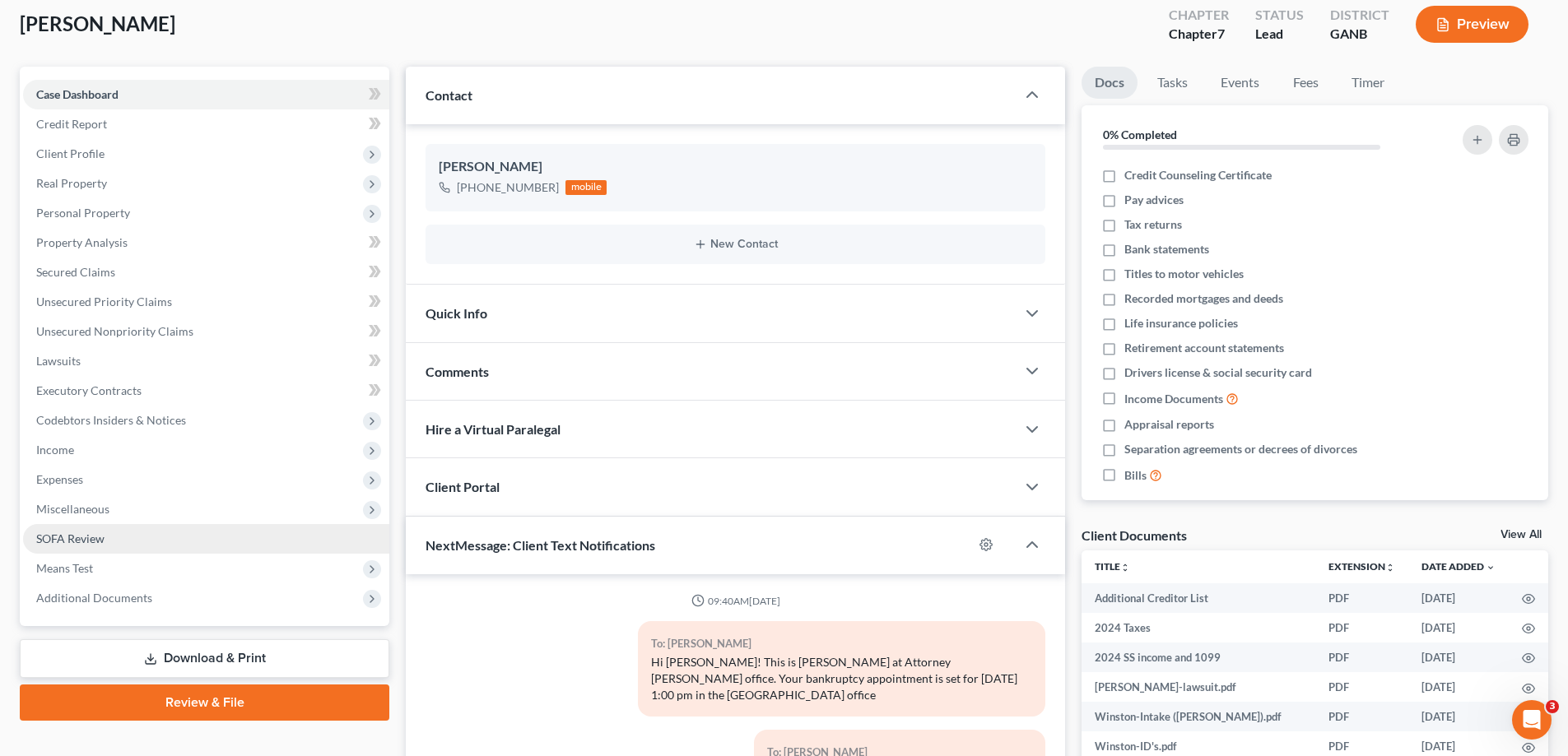
scroll to position [164, 0]
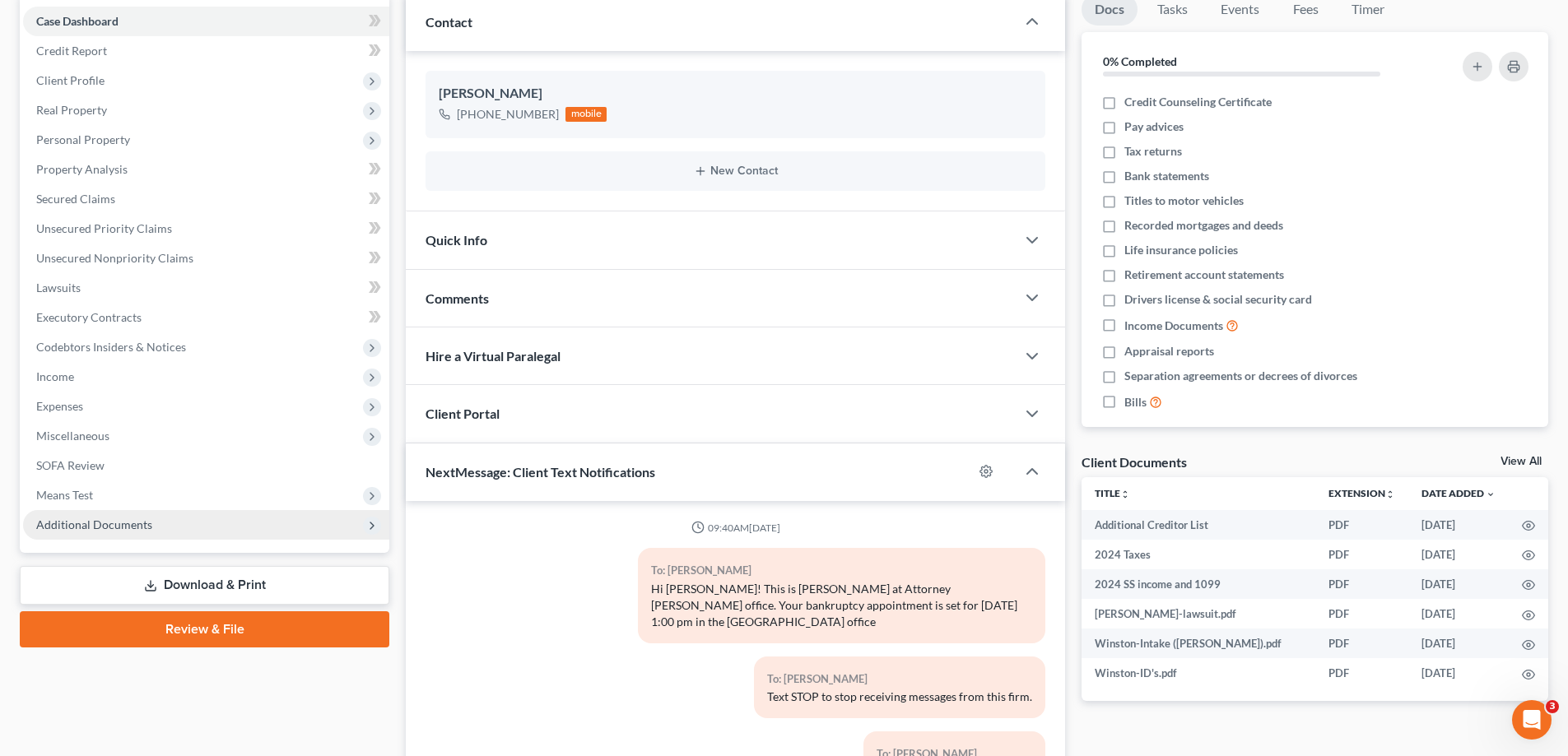
click at [74, 526] on span "Additional Documents" at bounding box center [94, 524] width 116 height 14
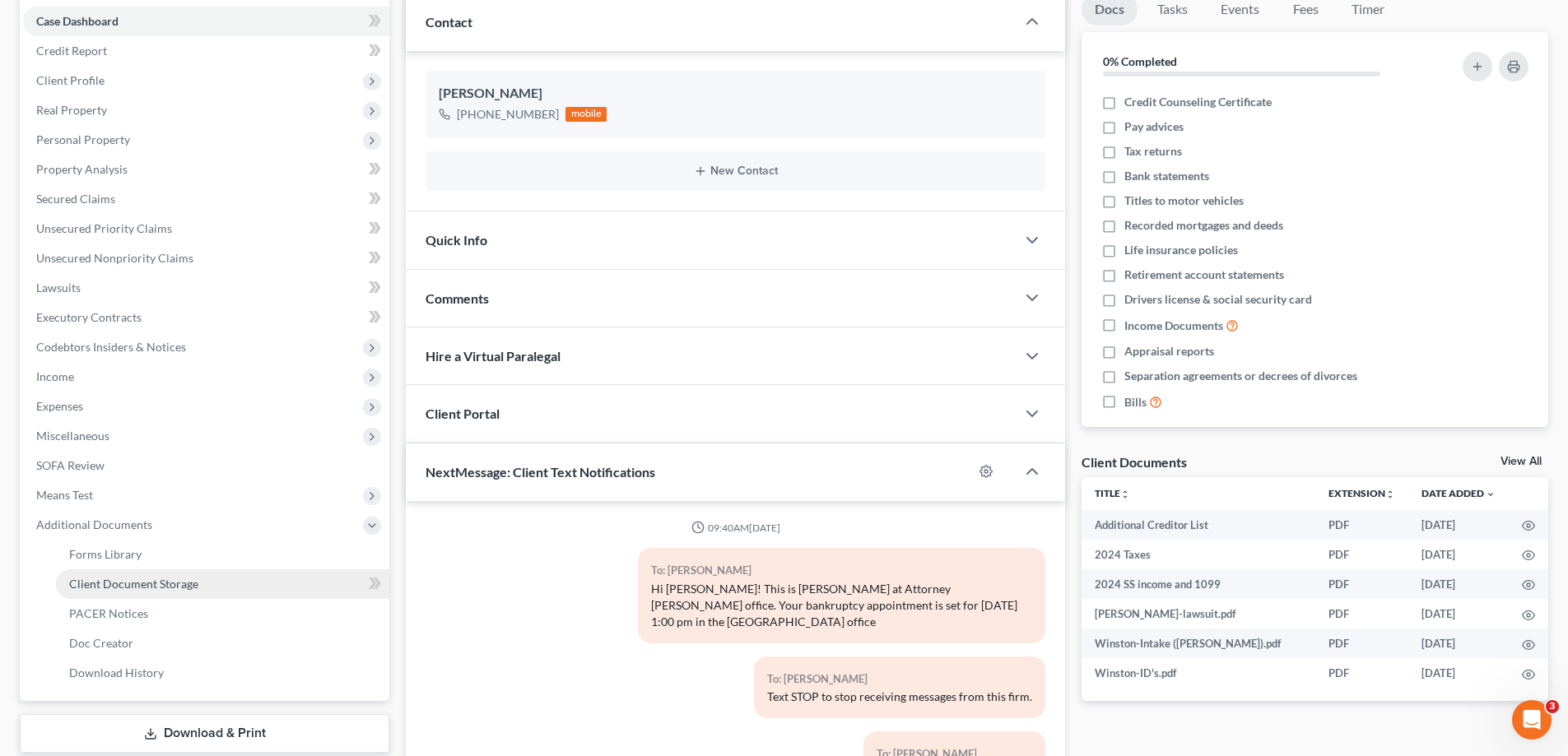
click at [137, 587] on span "Client Document Storage" at bounding box center [133, 584] width 129 height 14
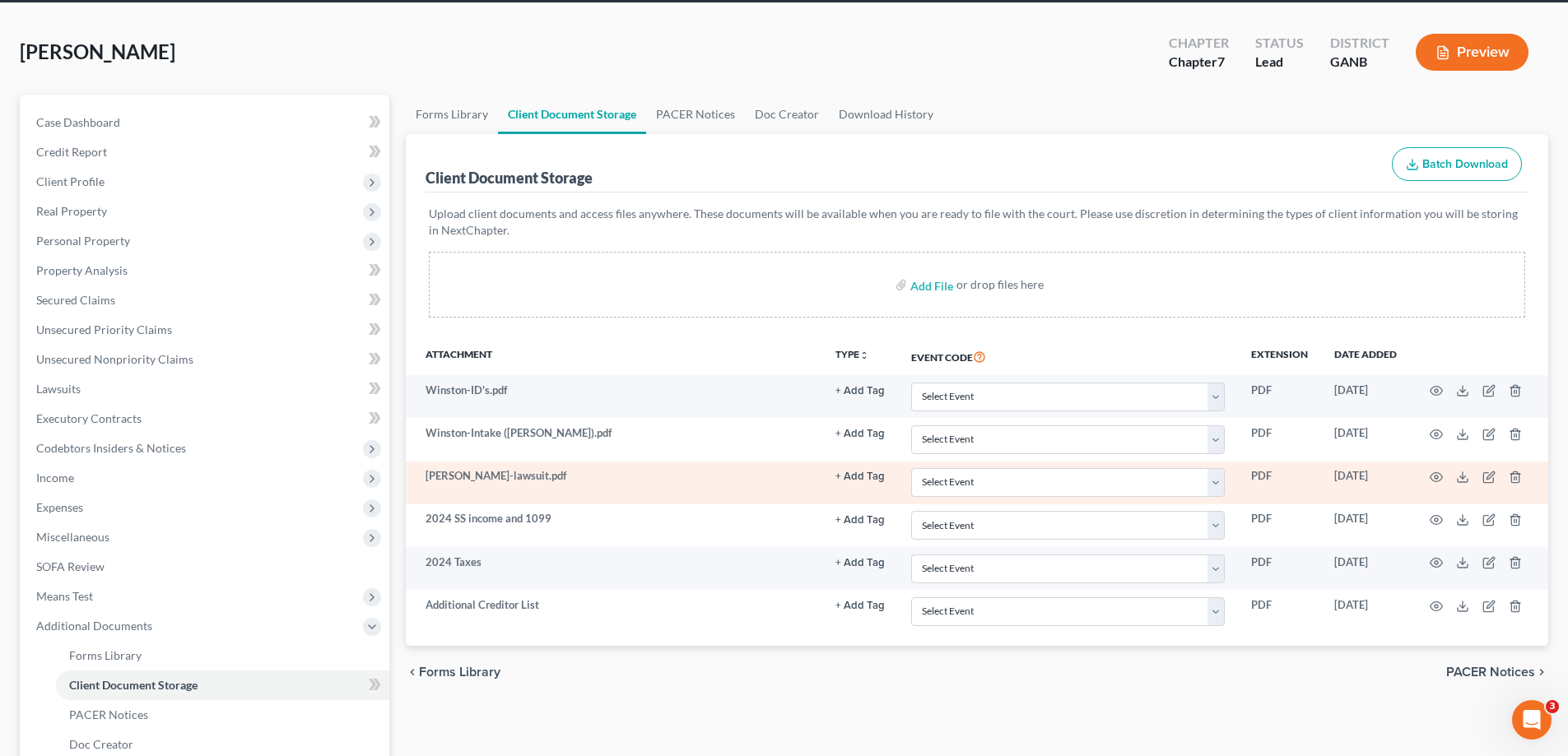
scroll to position [83, 0]
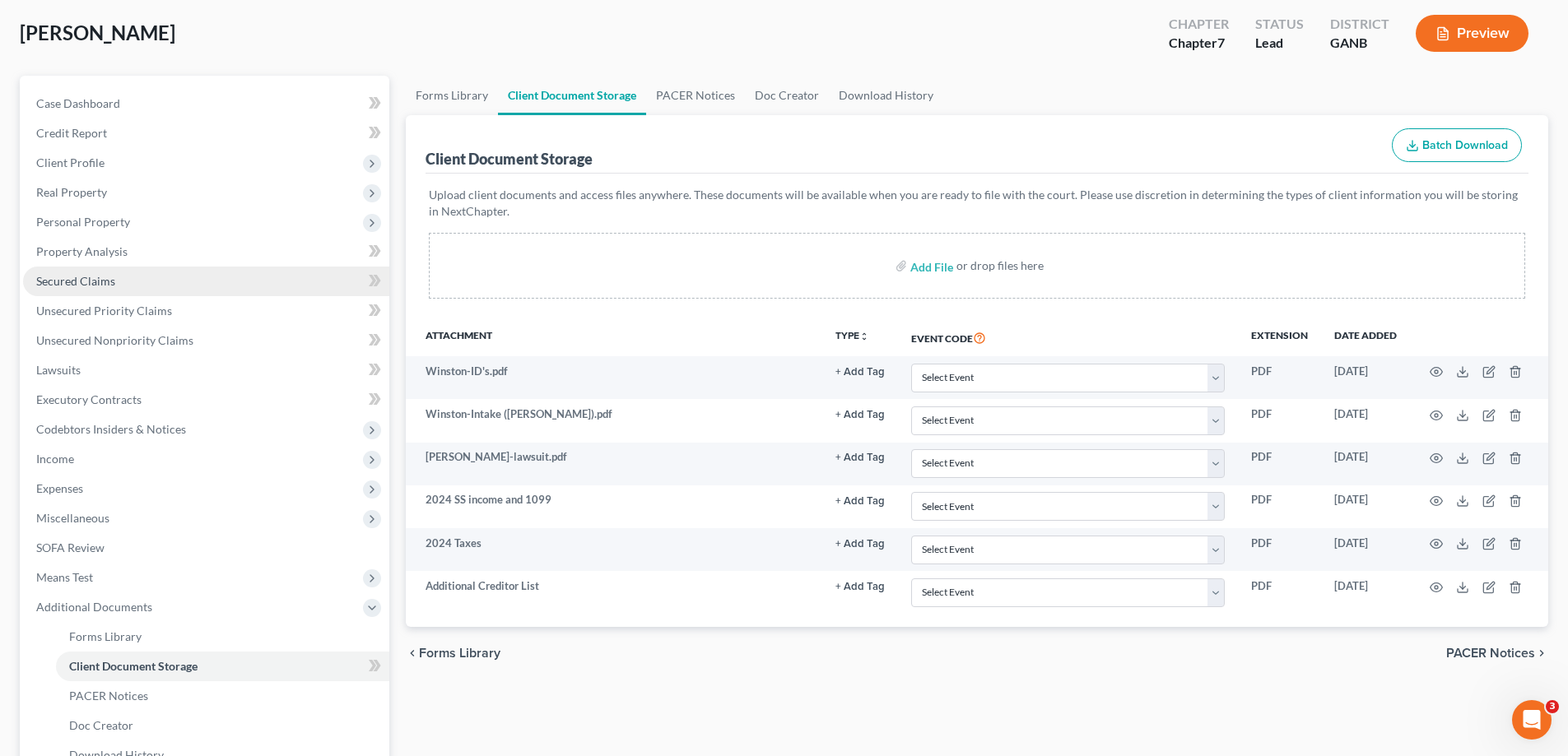
drag, startPoint x: 80, startPoint y: 271, endPoint x: 131, endPoint y: 293, distance: 55.5
click at [80, 273] on link "Secured Claims" at bounding box center [206, 281] width 366 height 29
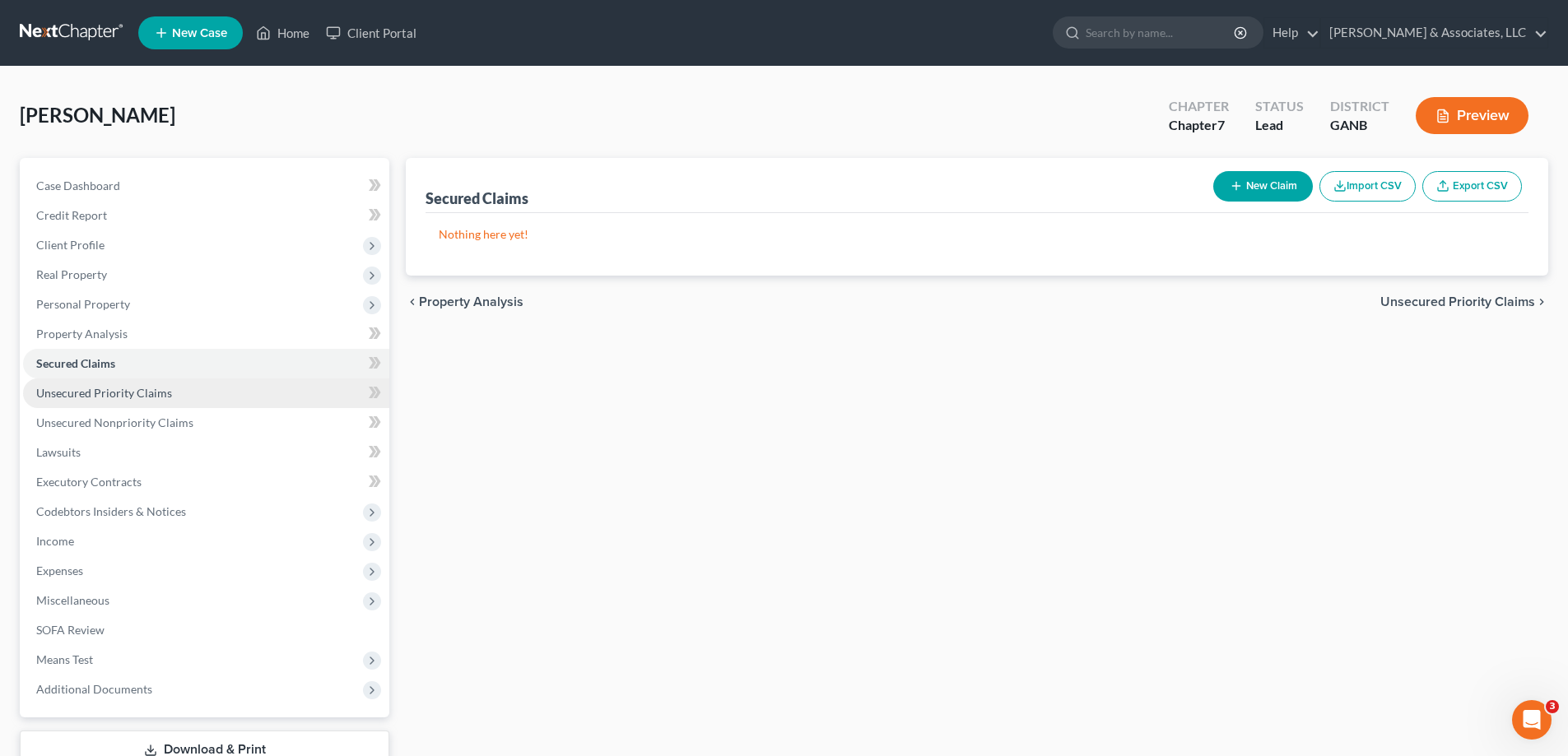
click at [67, 390] on span "Unsecured Priority Claims" at bounding box center [104, 393] width 136 height 14
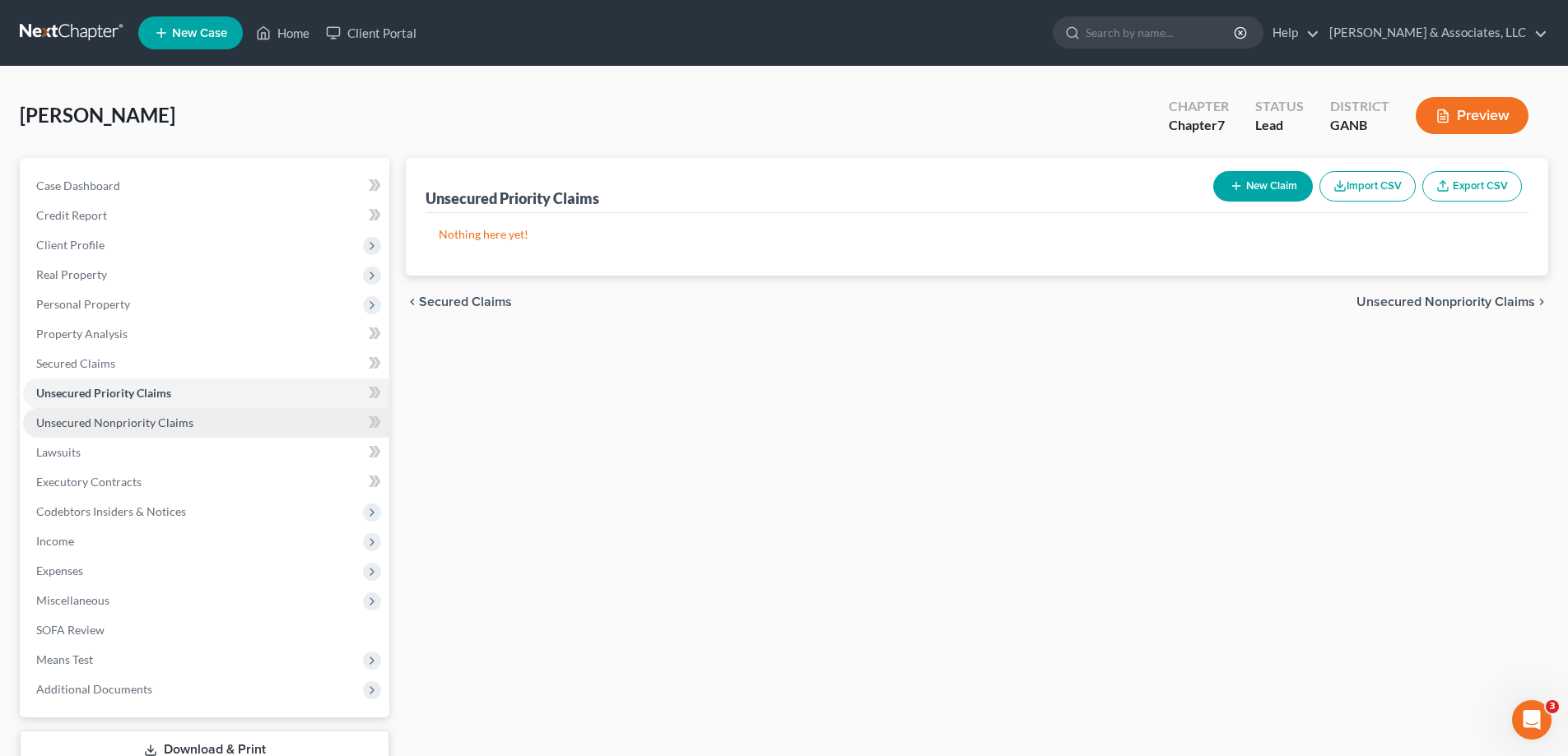
click at [106, 426] on span "Unsecured Nonpriority Claims" at bounding box center [115, 423] width 157 height 14
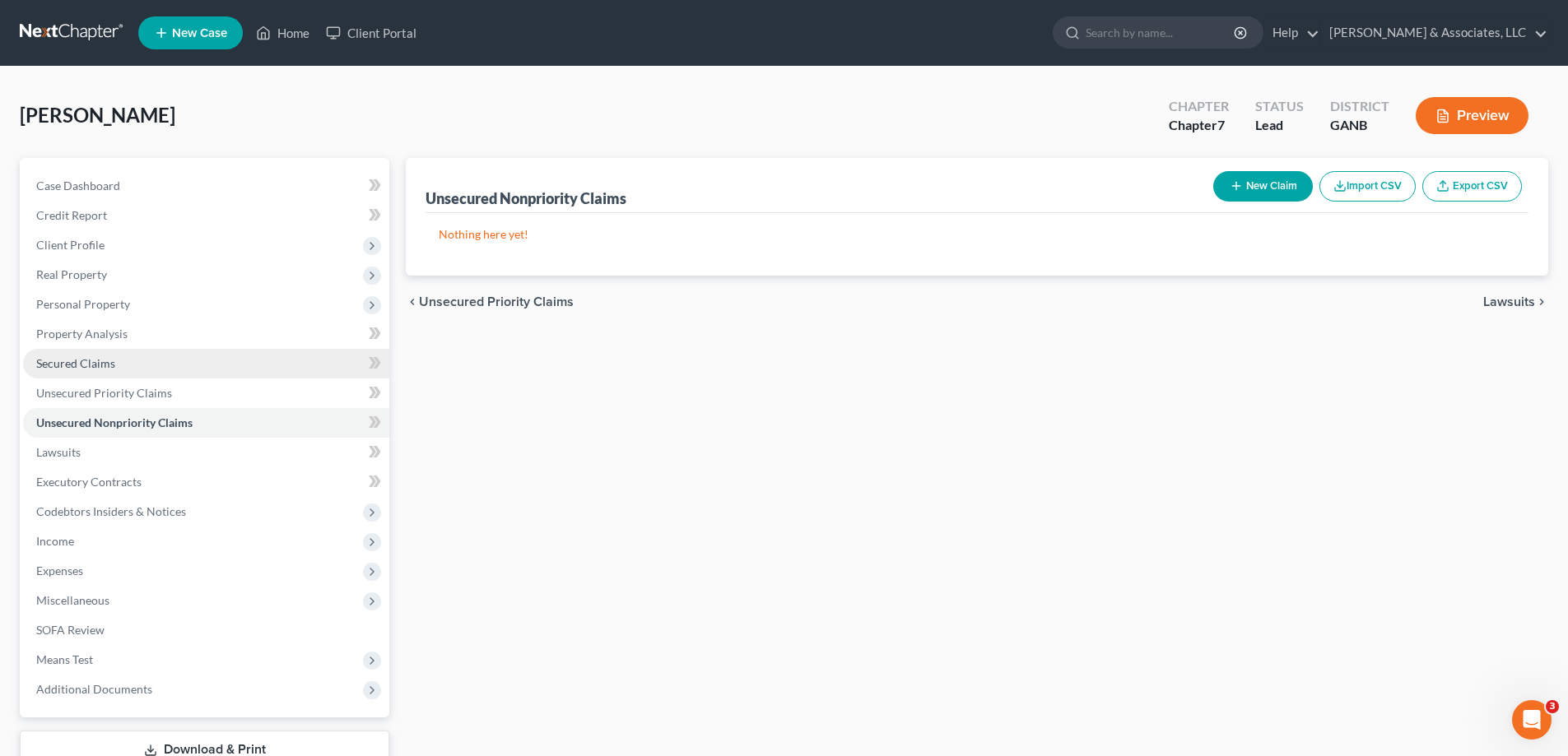
click at [83, 361] on span "Secured Claims" at bounding box center [76, 363] width 79 height 14
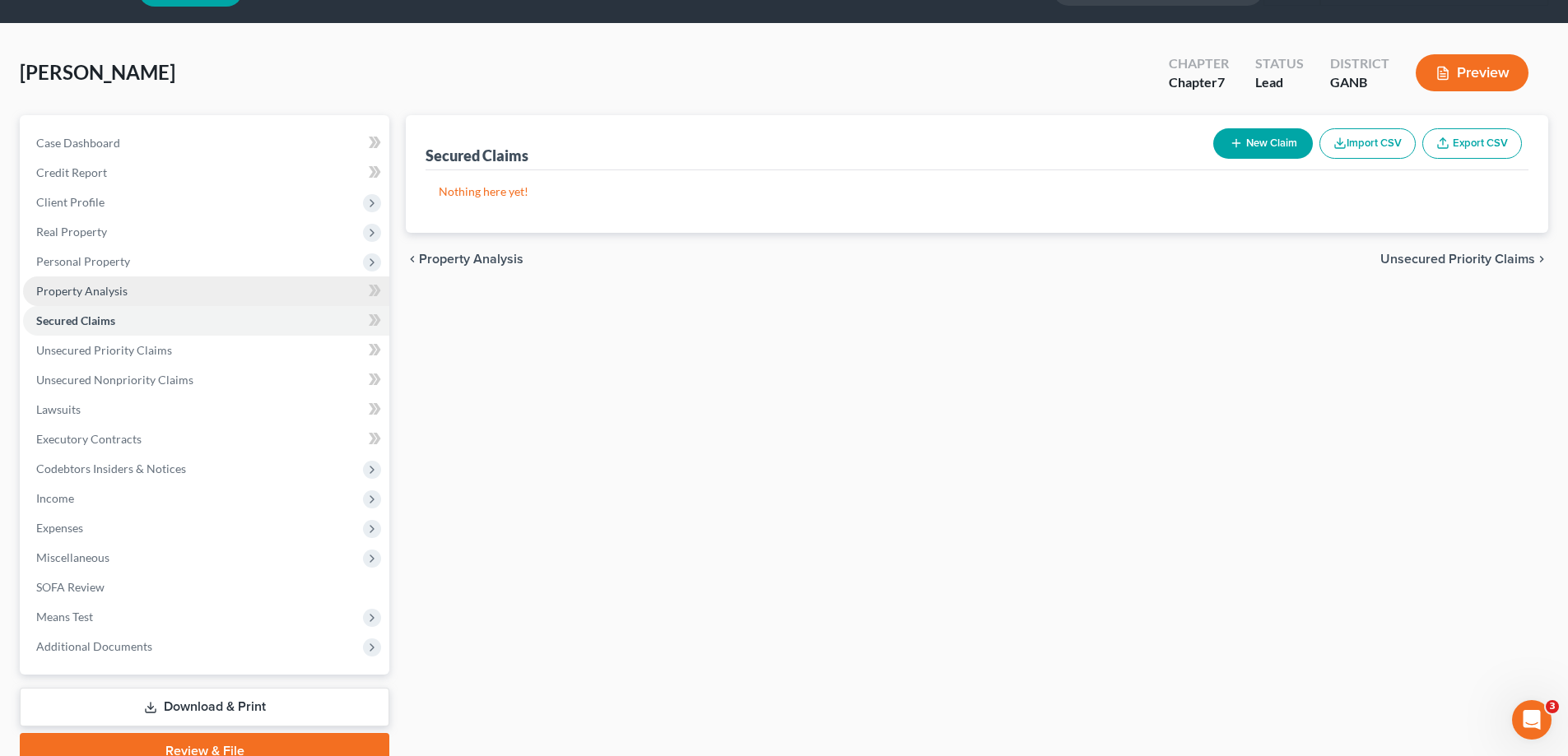
scroll to position [83, 0]
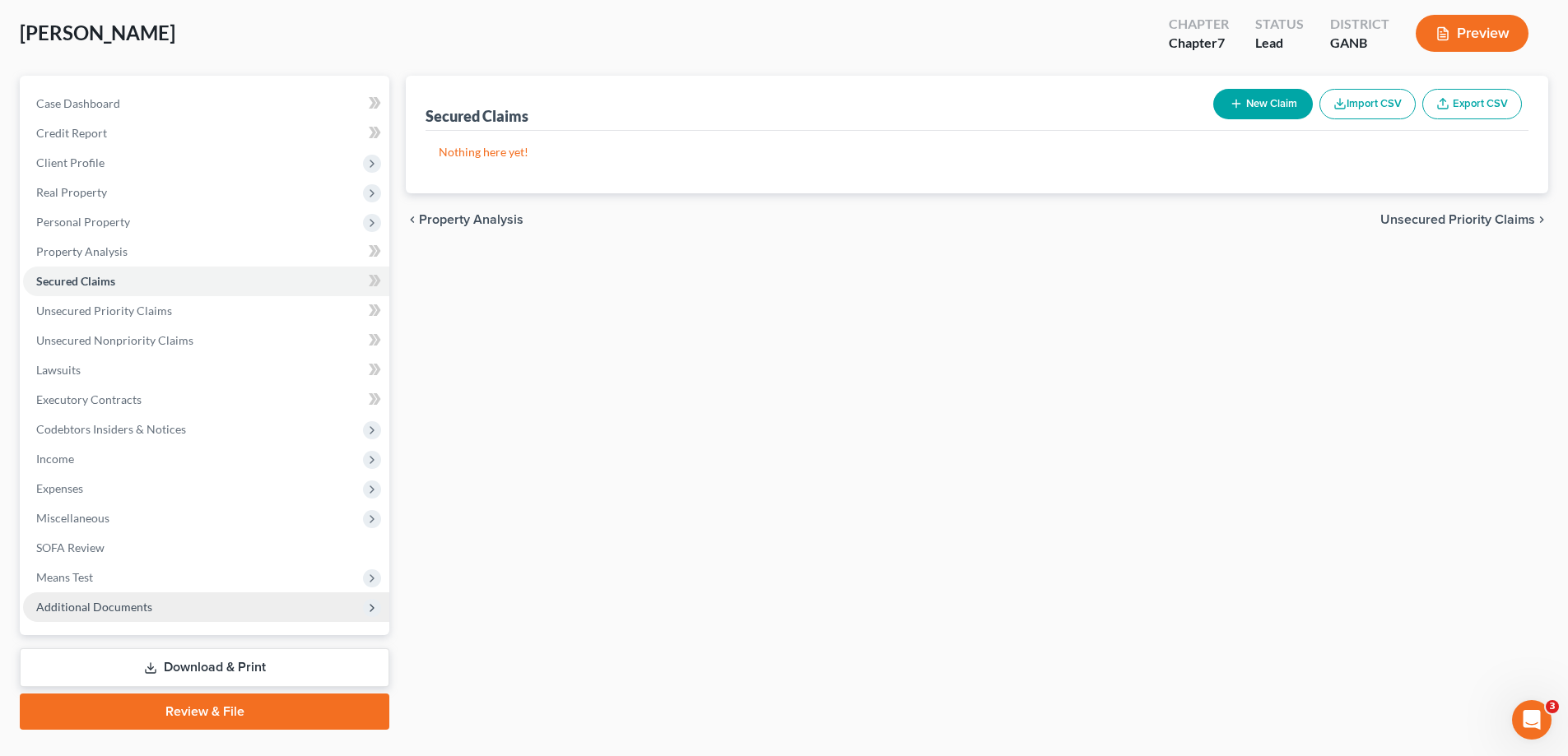
click at [72, 603] on span "Additional Documents" at bounding box center [94, 607] width 116 height 14
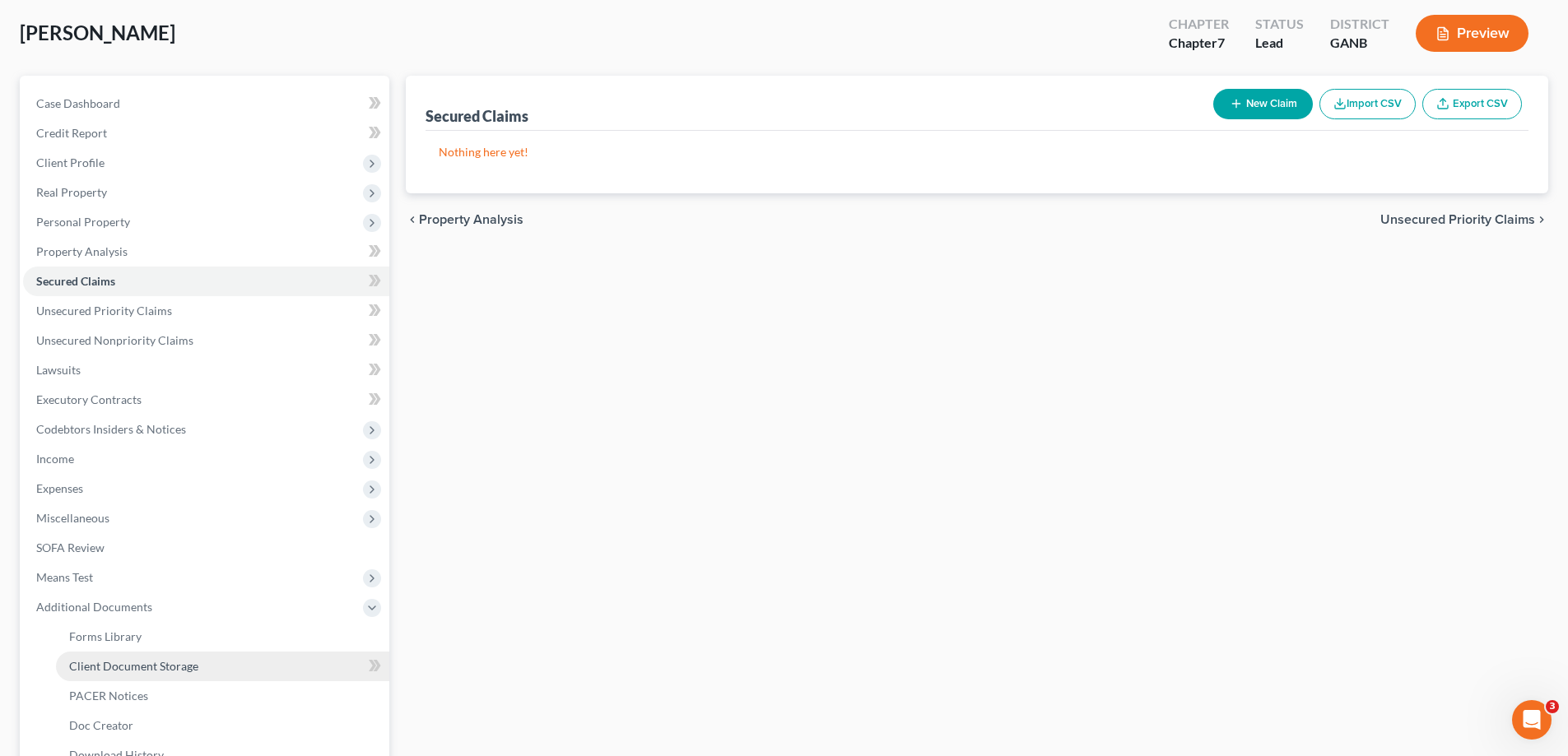
click at [105, 672] on span "Client Document Storage" at bounding box center [133, 666] width 129 height 14
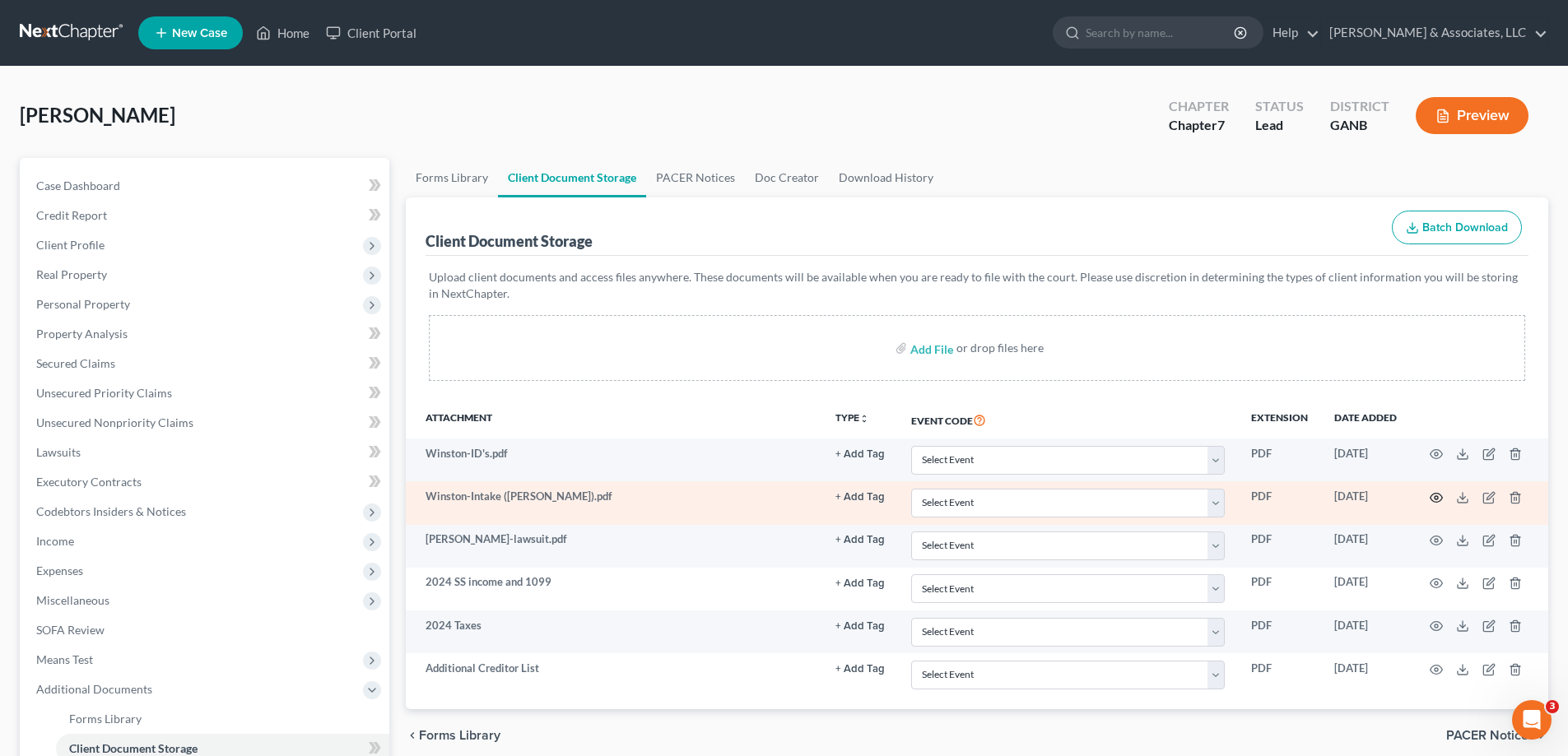
click at [1435, 496] on circle "button" at bounding box center [1436, 497] width 4 height 4
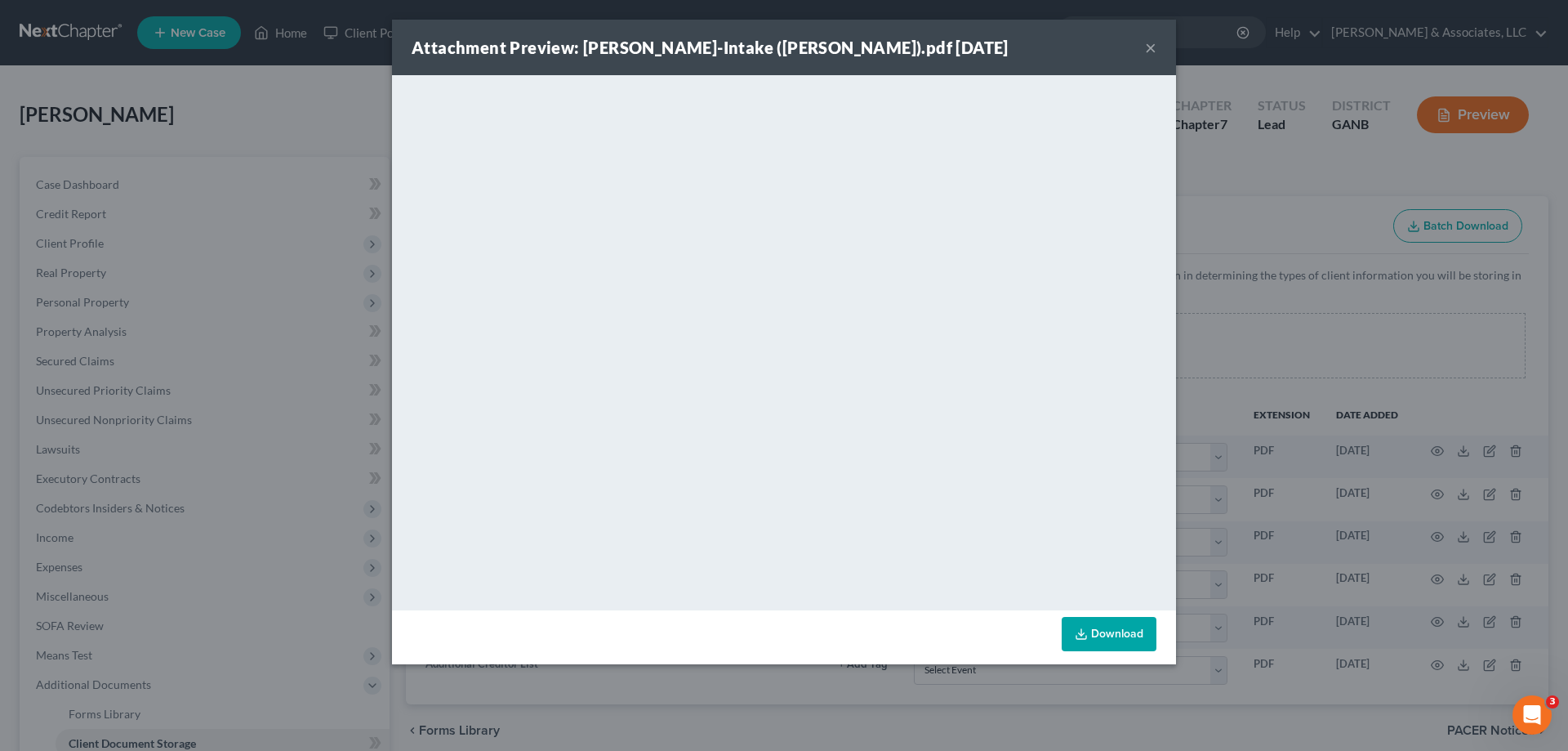
click at [1150, 47] on button "×" at bounding box center [1151, 48] width 11 height 19
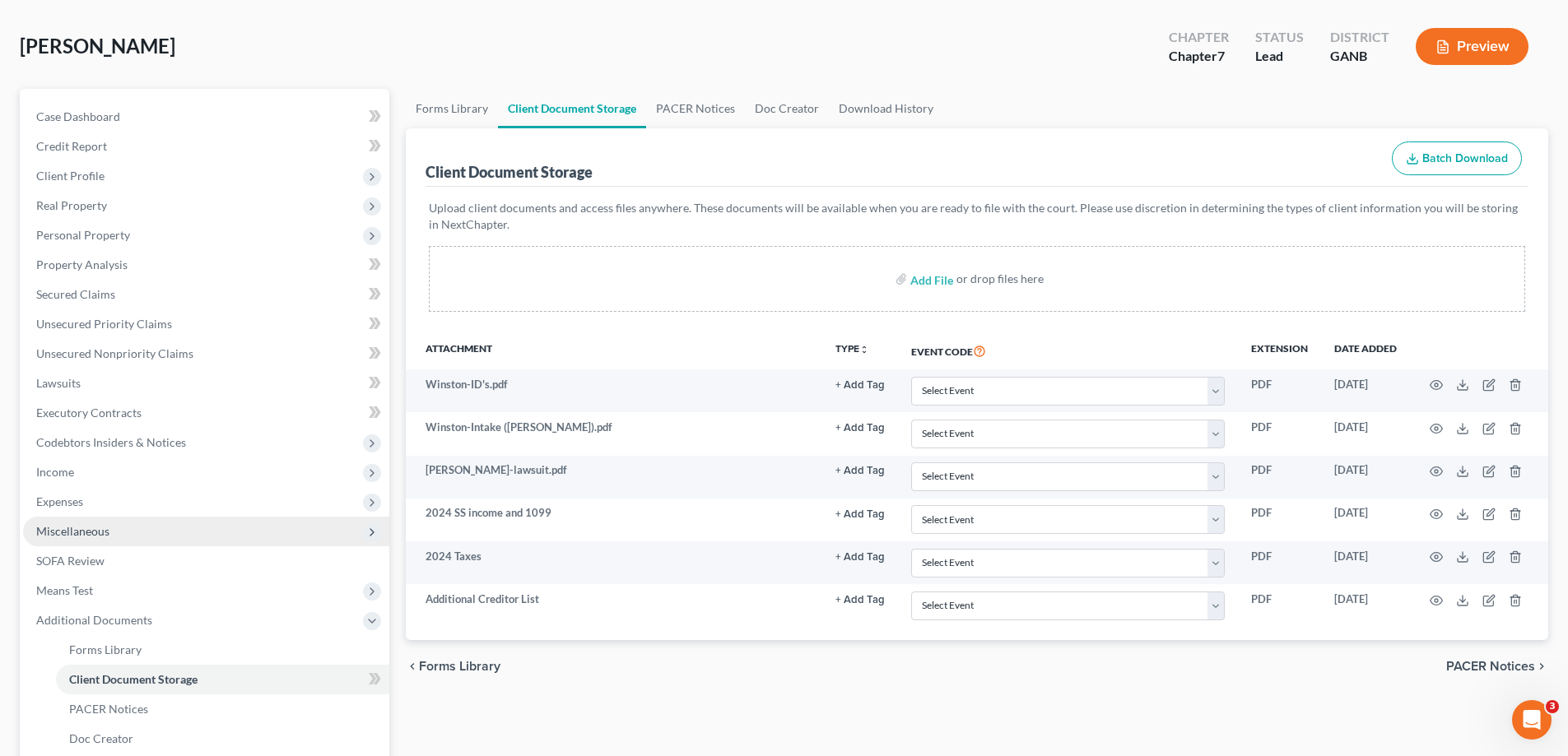
scroll to position [164, 0]
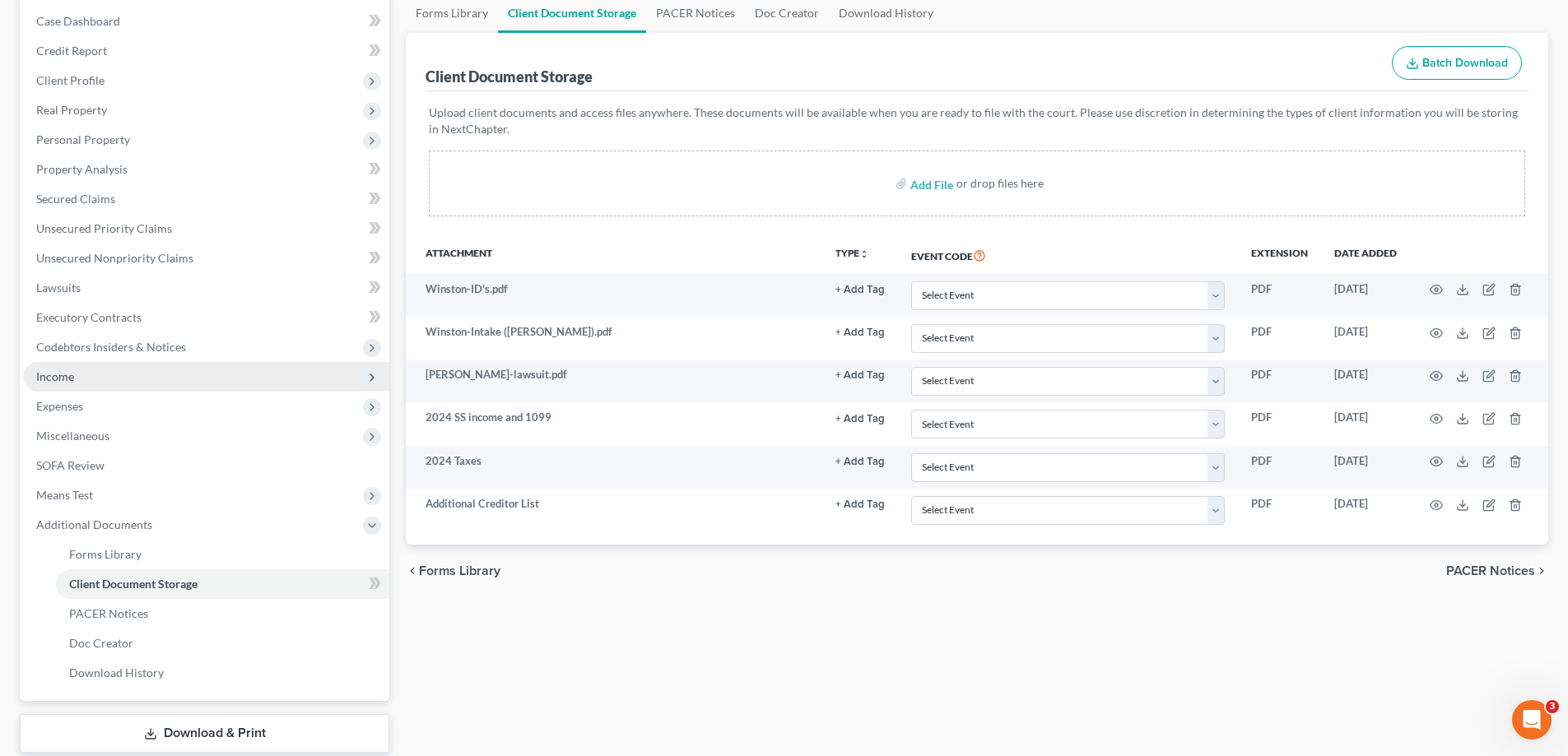
click at [40, 376] on span "Income" at bounding box center [55, 377] width 38 height 14
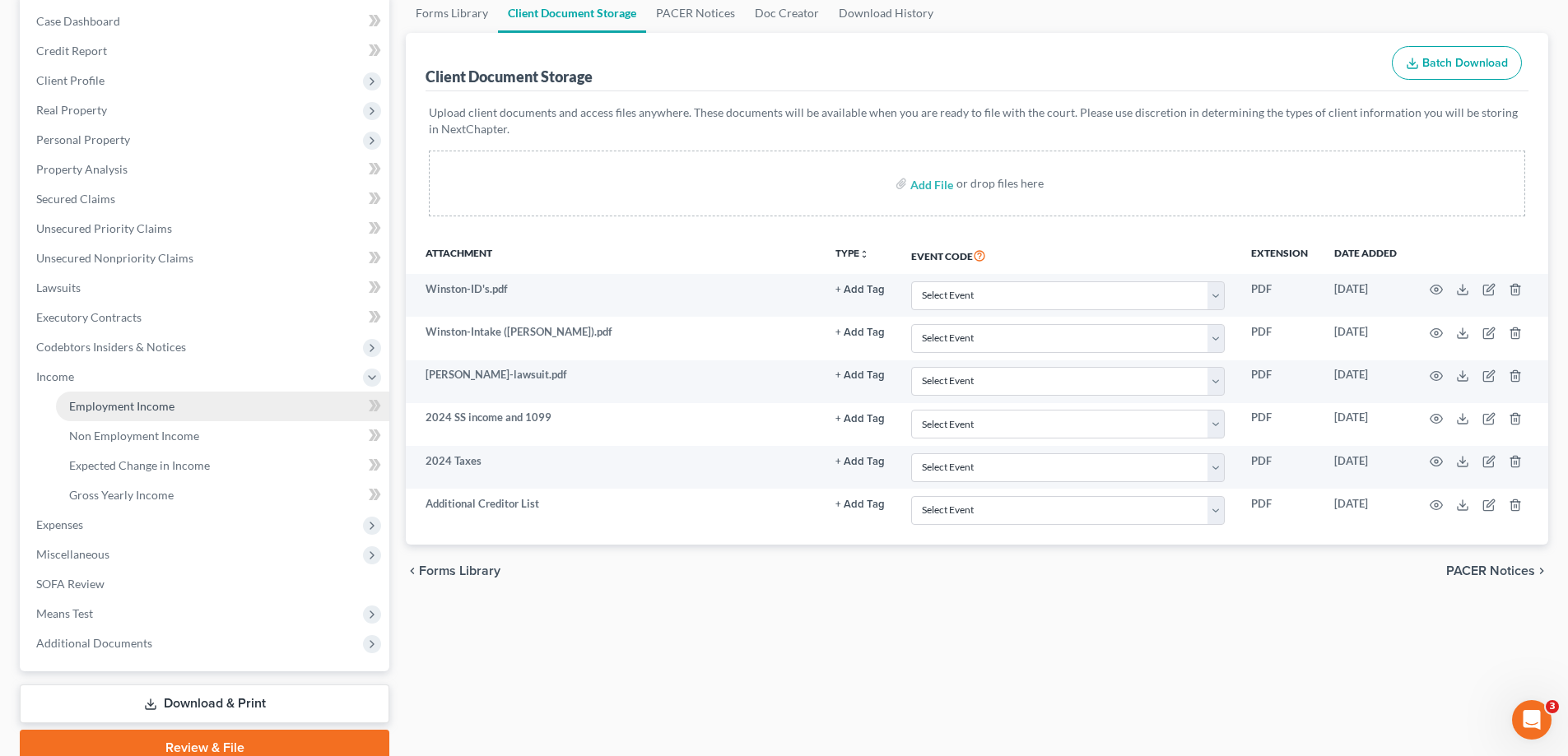
click at [110, 407] on span "Employment Income" at bounding box center [122, 406] width 105 height 14
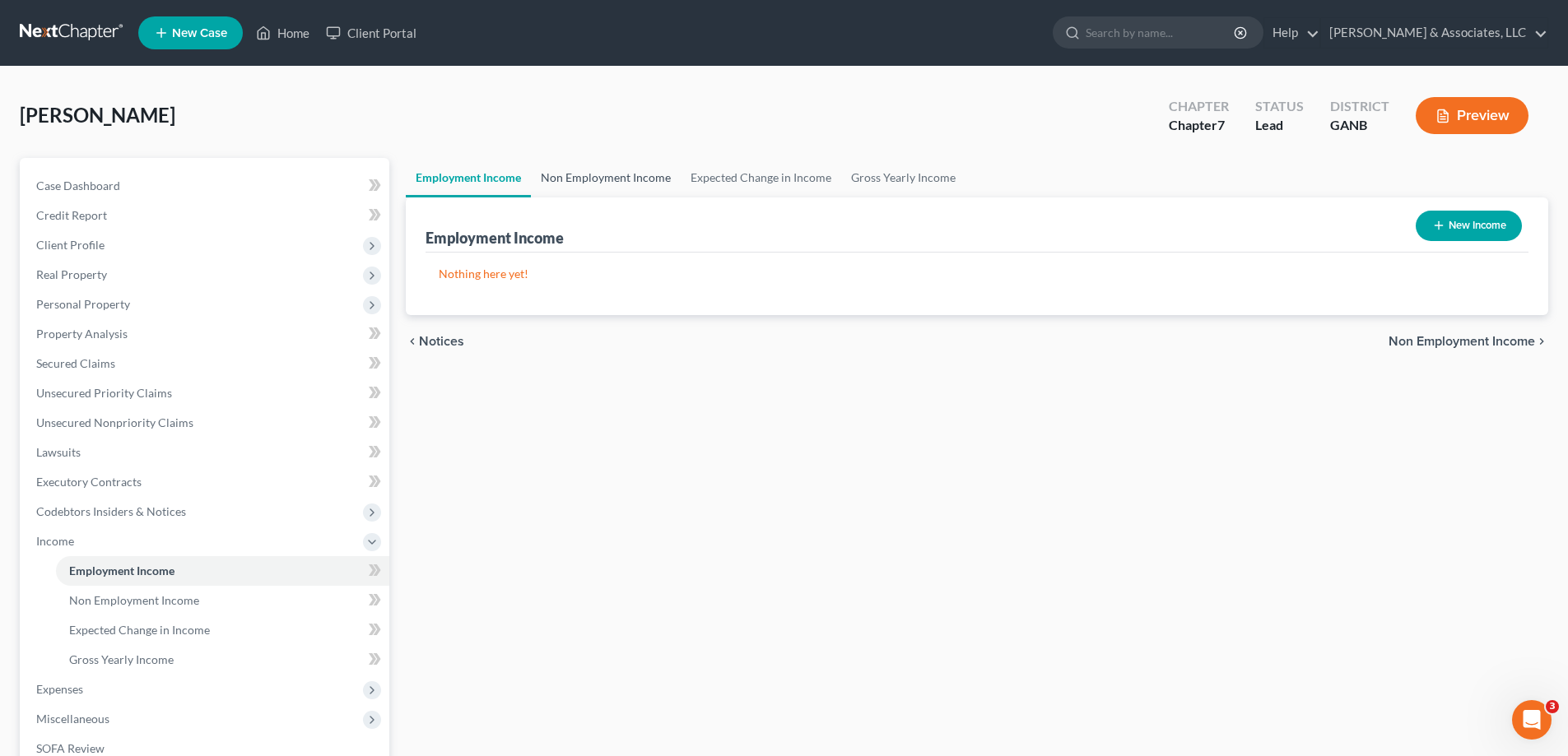
click at [615, 184] on link "Non Employment Income" at bounding box center [605, 178] width 149 height 39
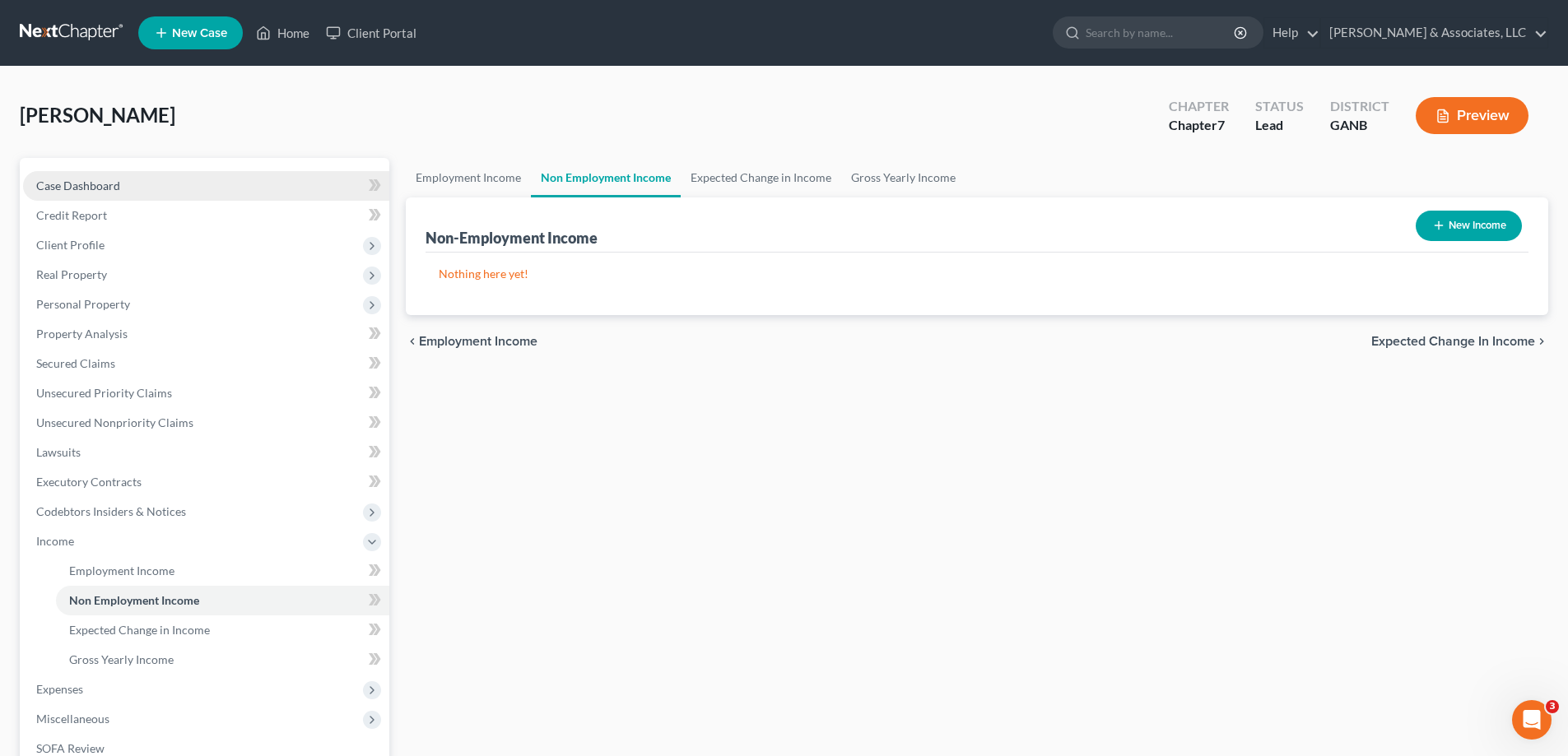
click at [127, 183] on link "Case Dashboard" at bounding box center [206, 186] width 366 height 29
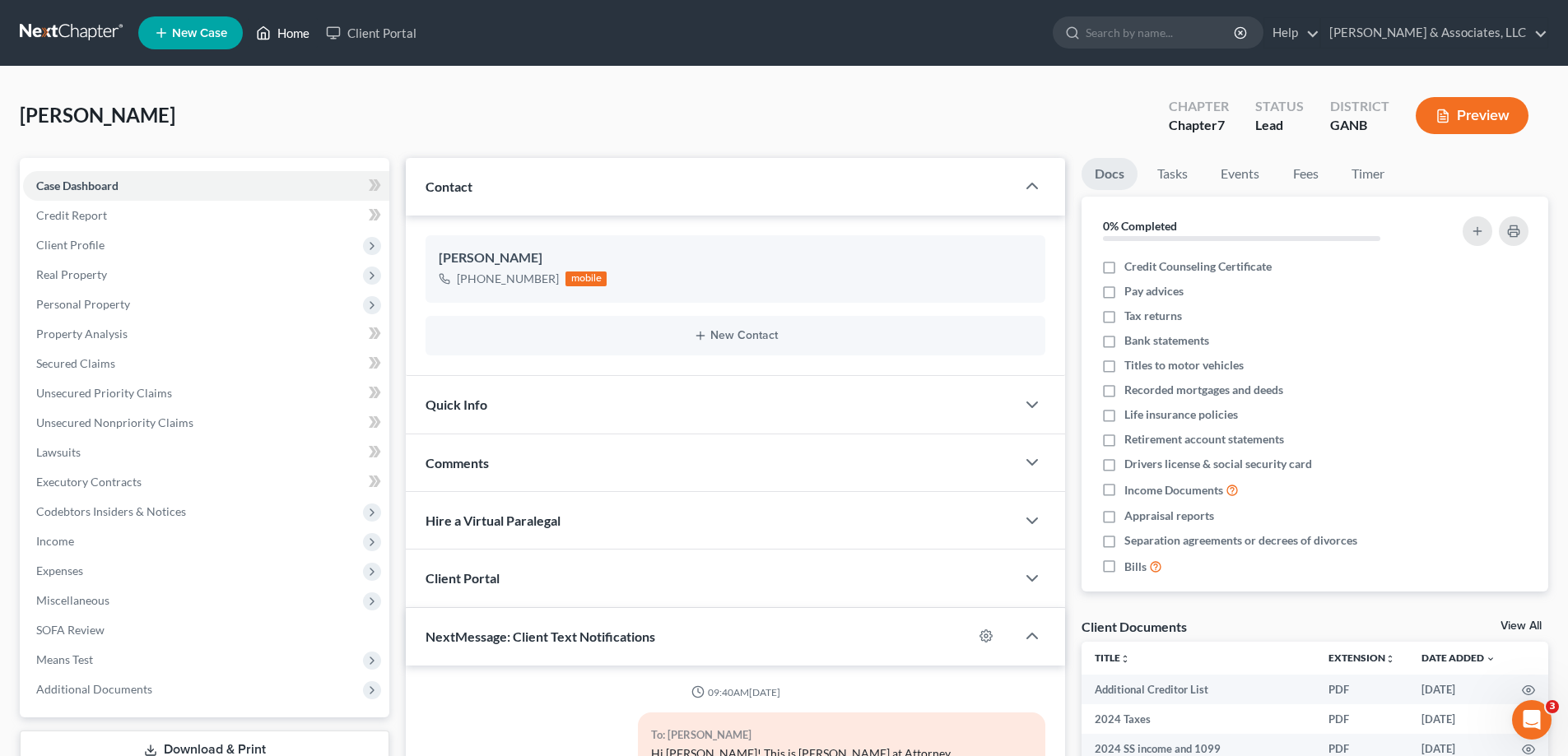
click at [302, 30] on link "Home" at bounding box center [283, 32] width 70 height 29
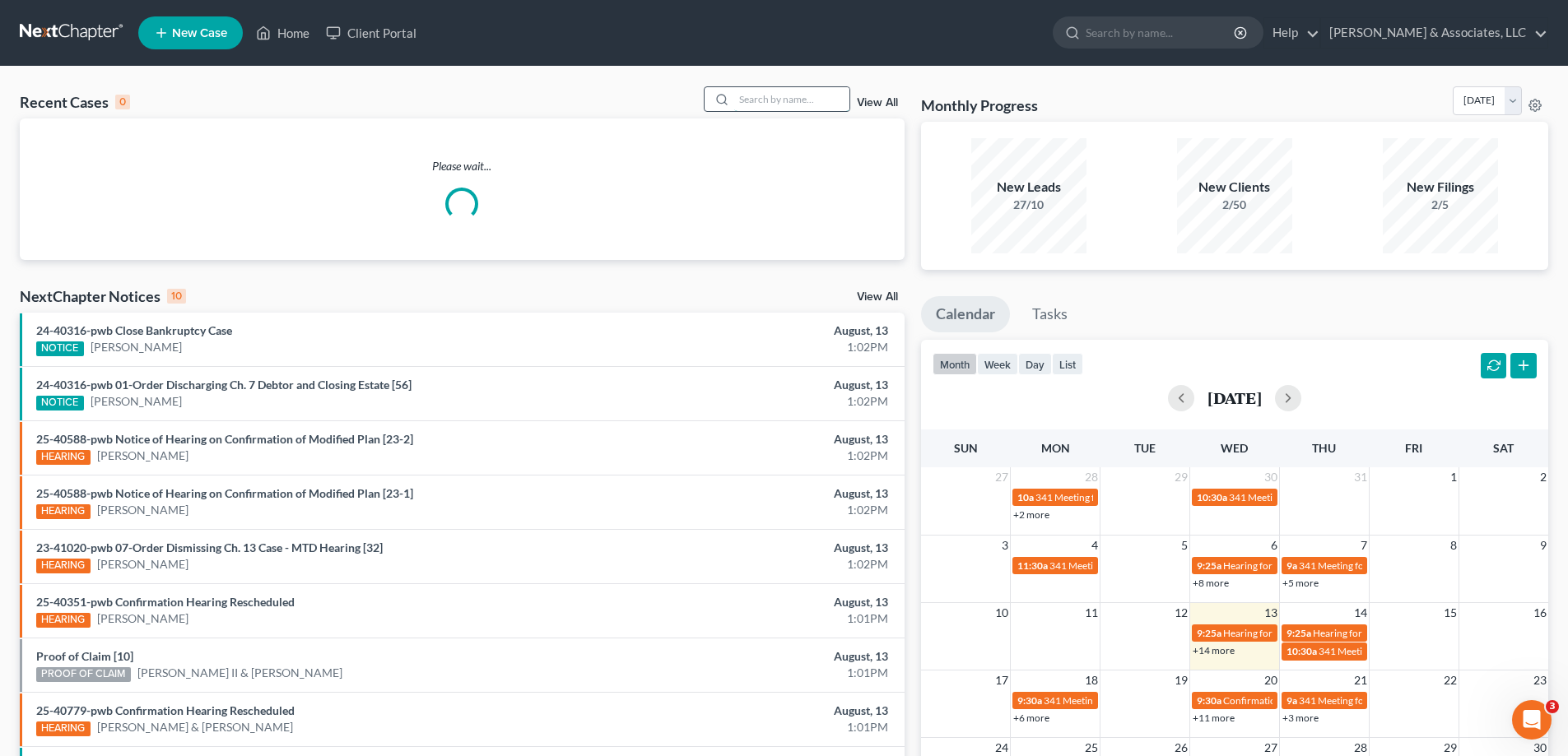
click at [820, 100] on input "search" at bounding box center [792, 99] width 116 height 24
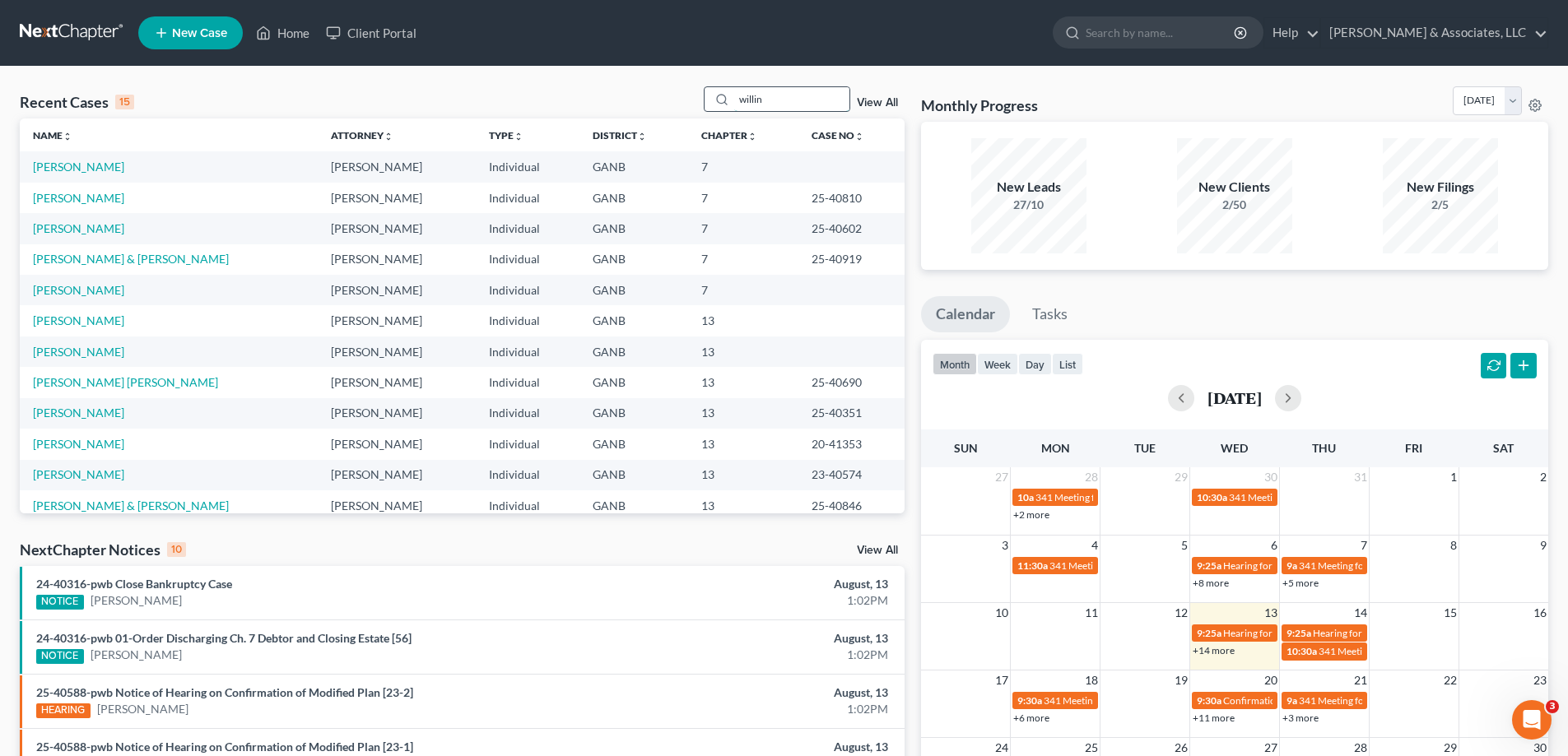
type input "willin"
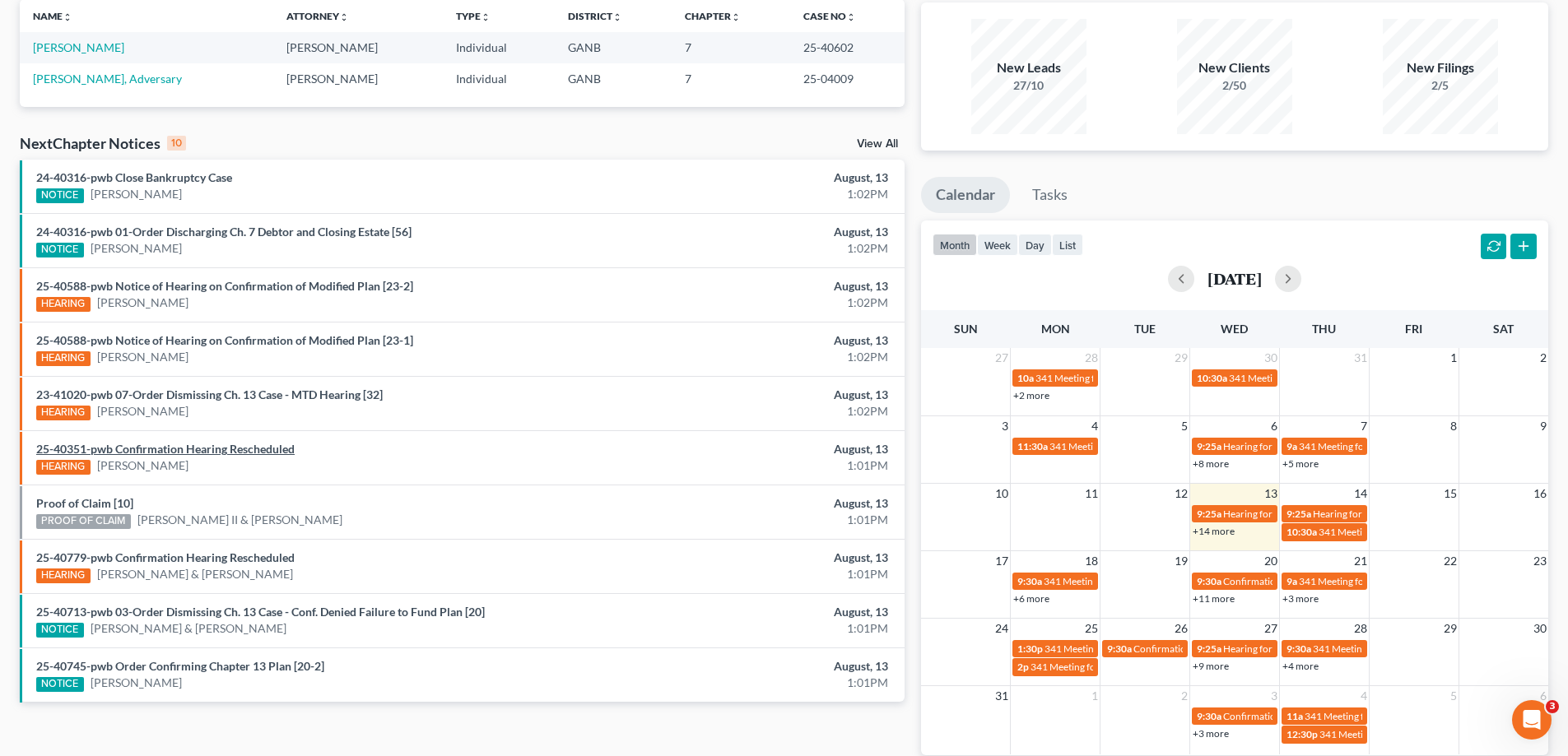
scroll to position [164, 0]
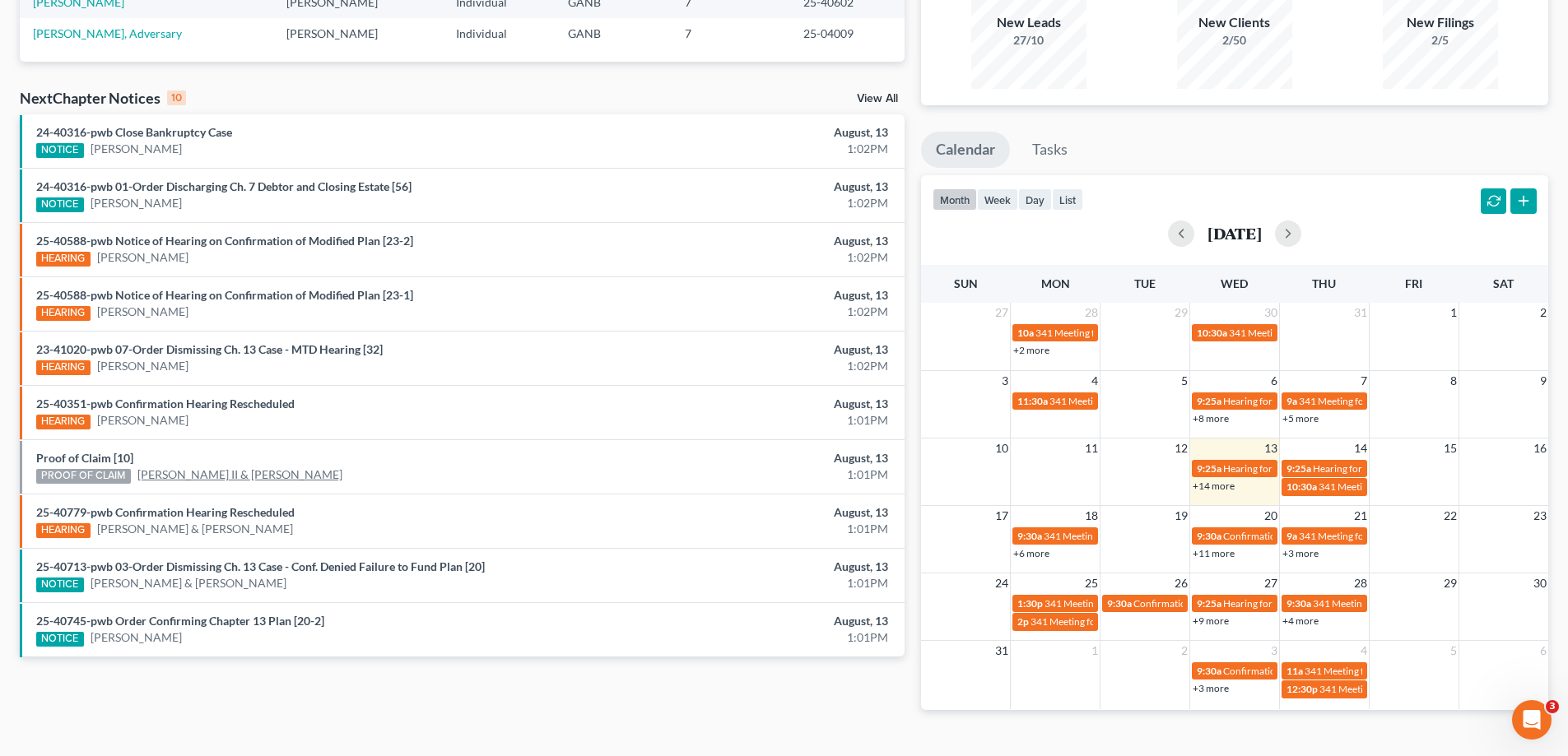
click at [172, 473] on link "[PERSON_NAME] II & [PERSON_NAME]" at bounding box center [240, 474] width 205 height 17
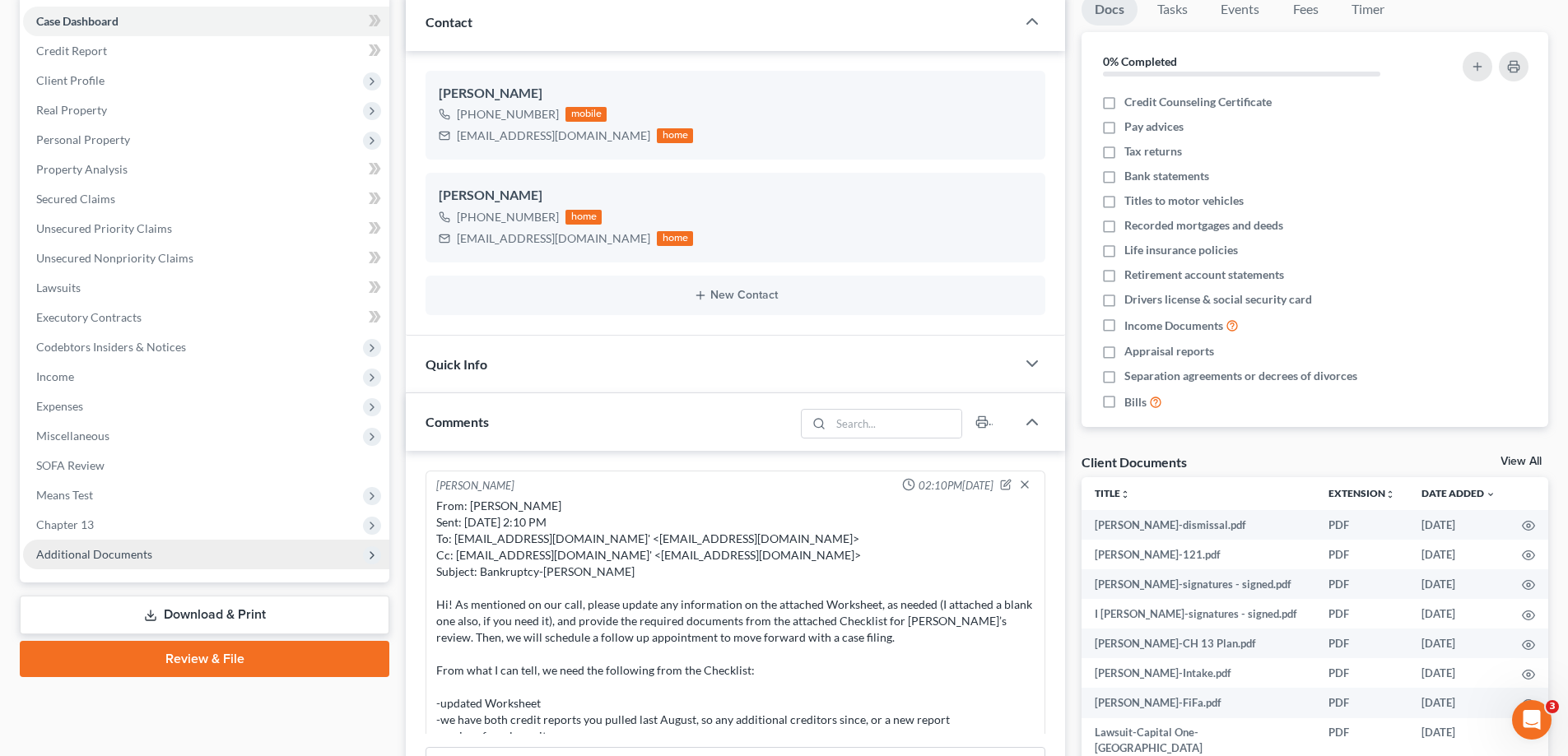
scroll to position [104, 0]
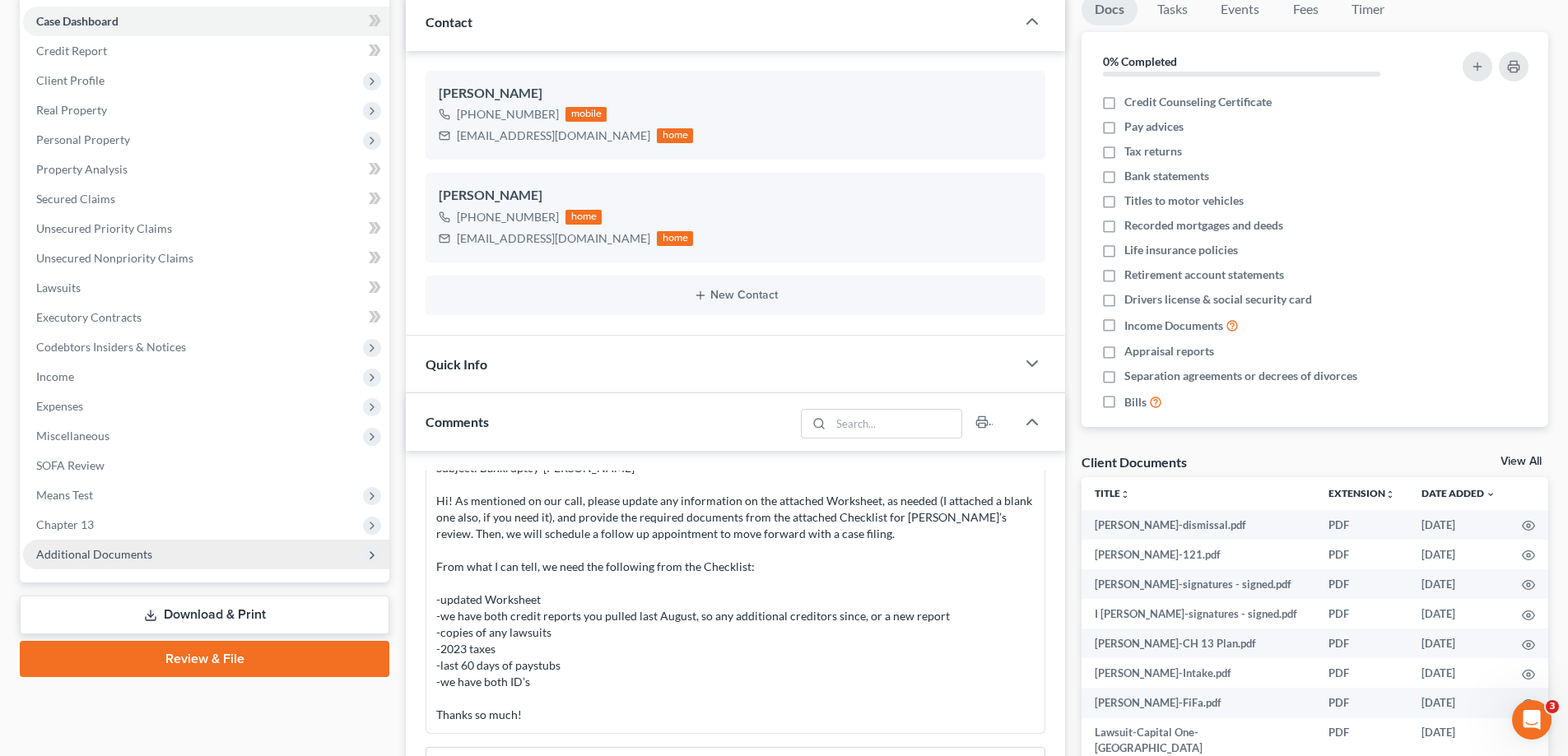
drag, startPoint x: 70, startPoint y: 561, endPoint x: 115, endPoint y: 552, distance: 45.9
click at [70, 561] on span "Additional Documents" at bounding box center [206, 553] width 366 height 29
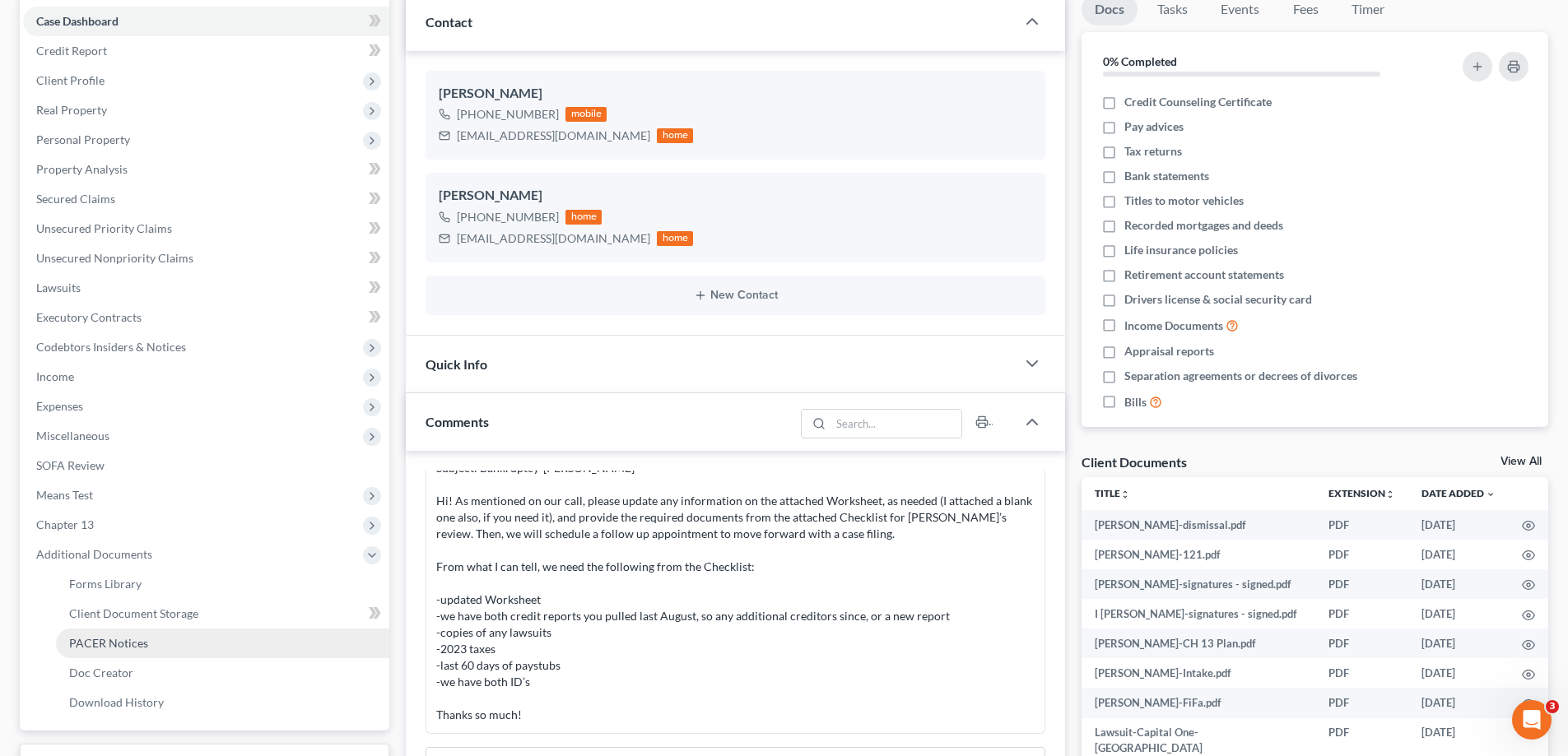
click at [120, 641] on span "PACER Notices" at bounding box center [108, 643] width 79 height 14
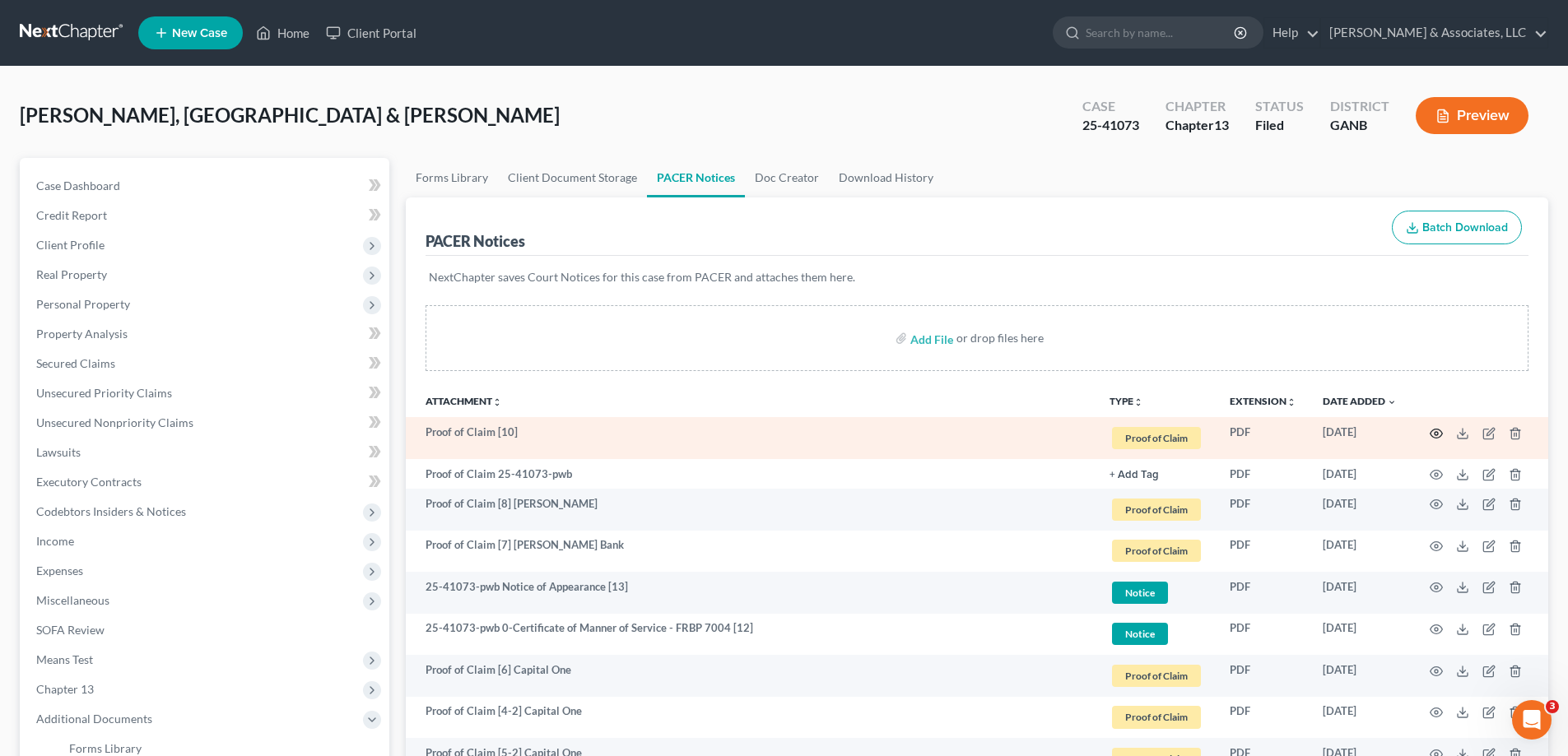
click at [1435, 434] on circle "button" at bounding box center [1436, 434] width 4 height 4
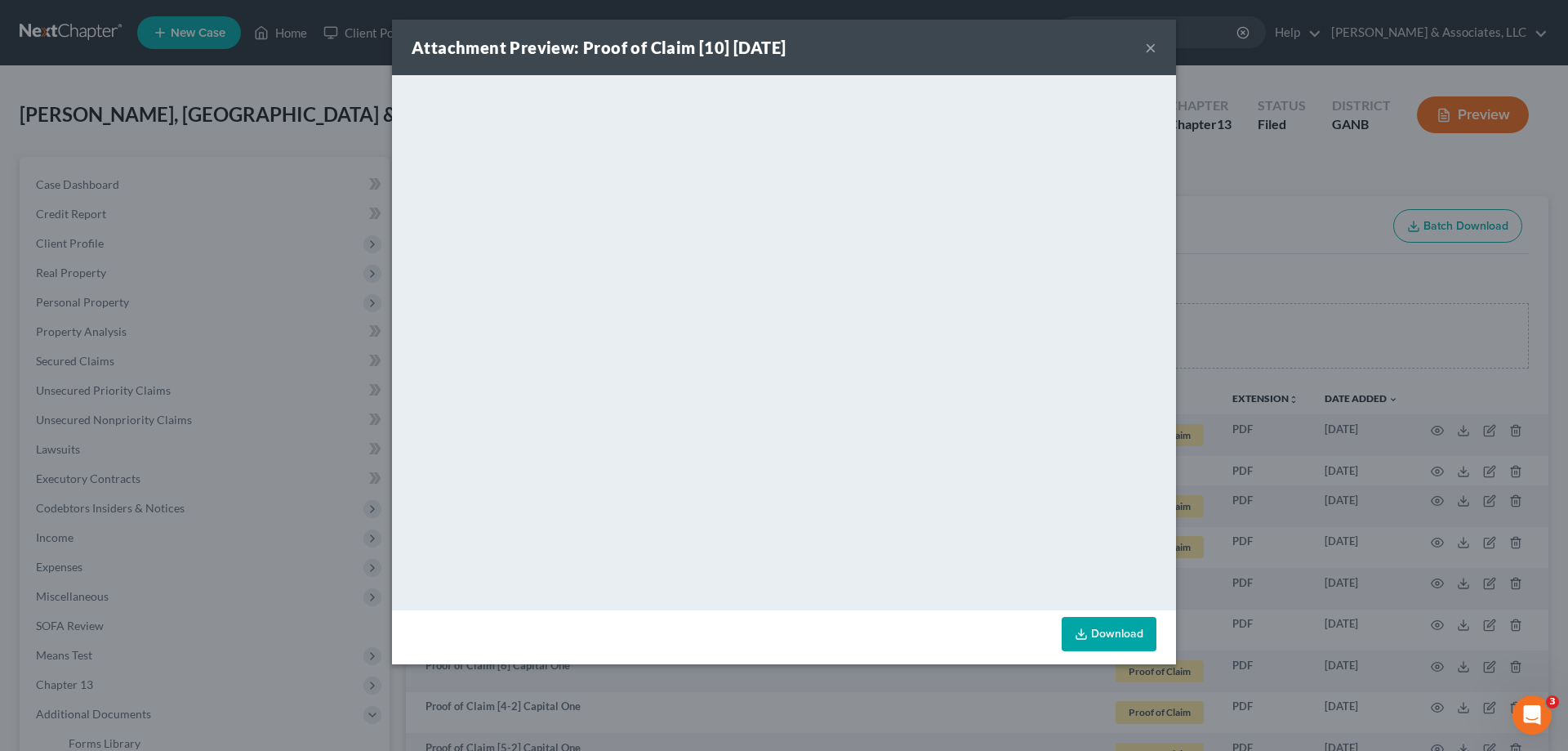
click at [1150, 47] on button "×" at bounding box center [1151, 48] width 11 height 19
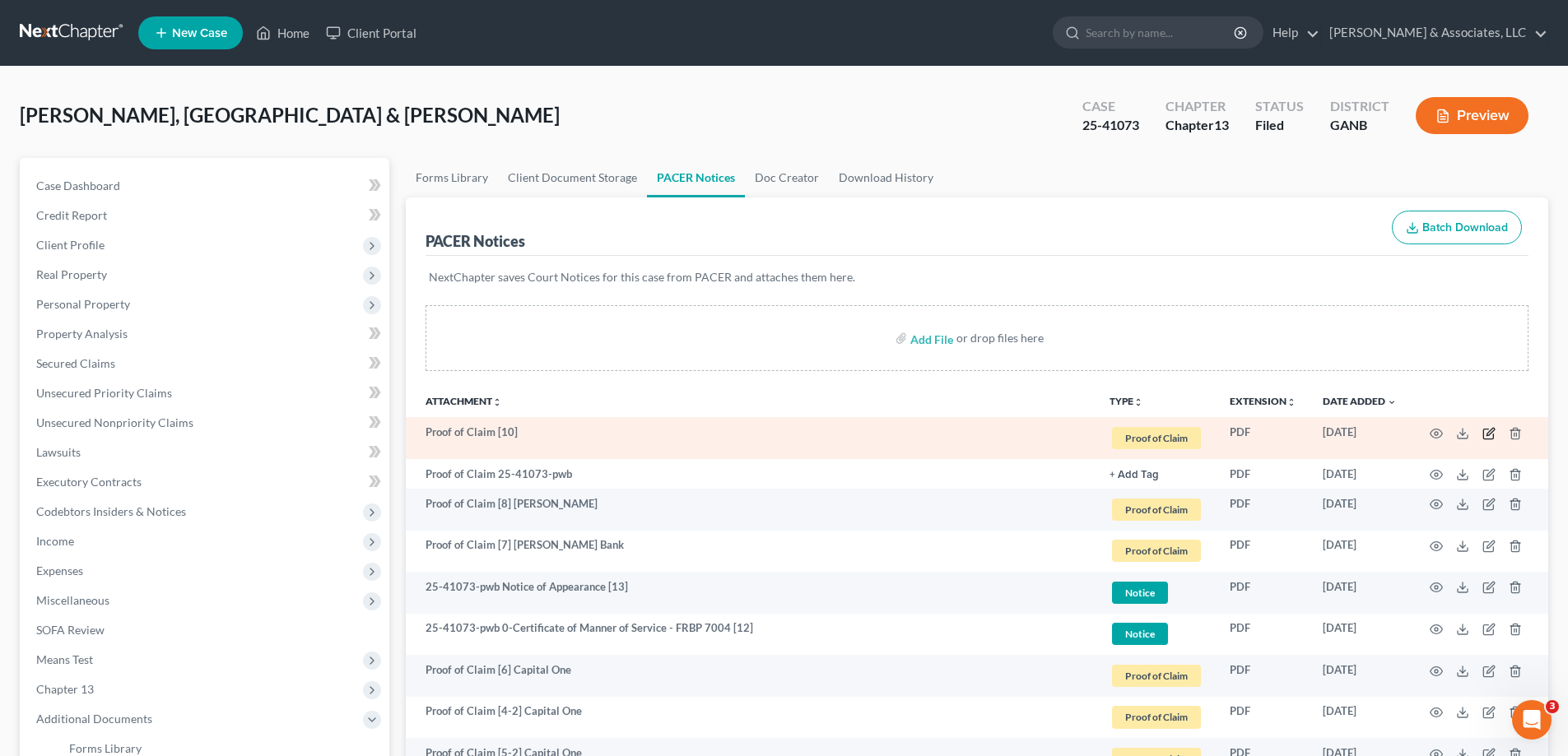
click at [1489, 426] on icon "button" at bounding box center [1488, 433] width 13 height 13
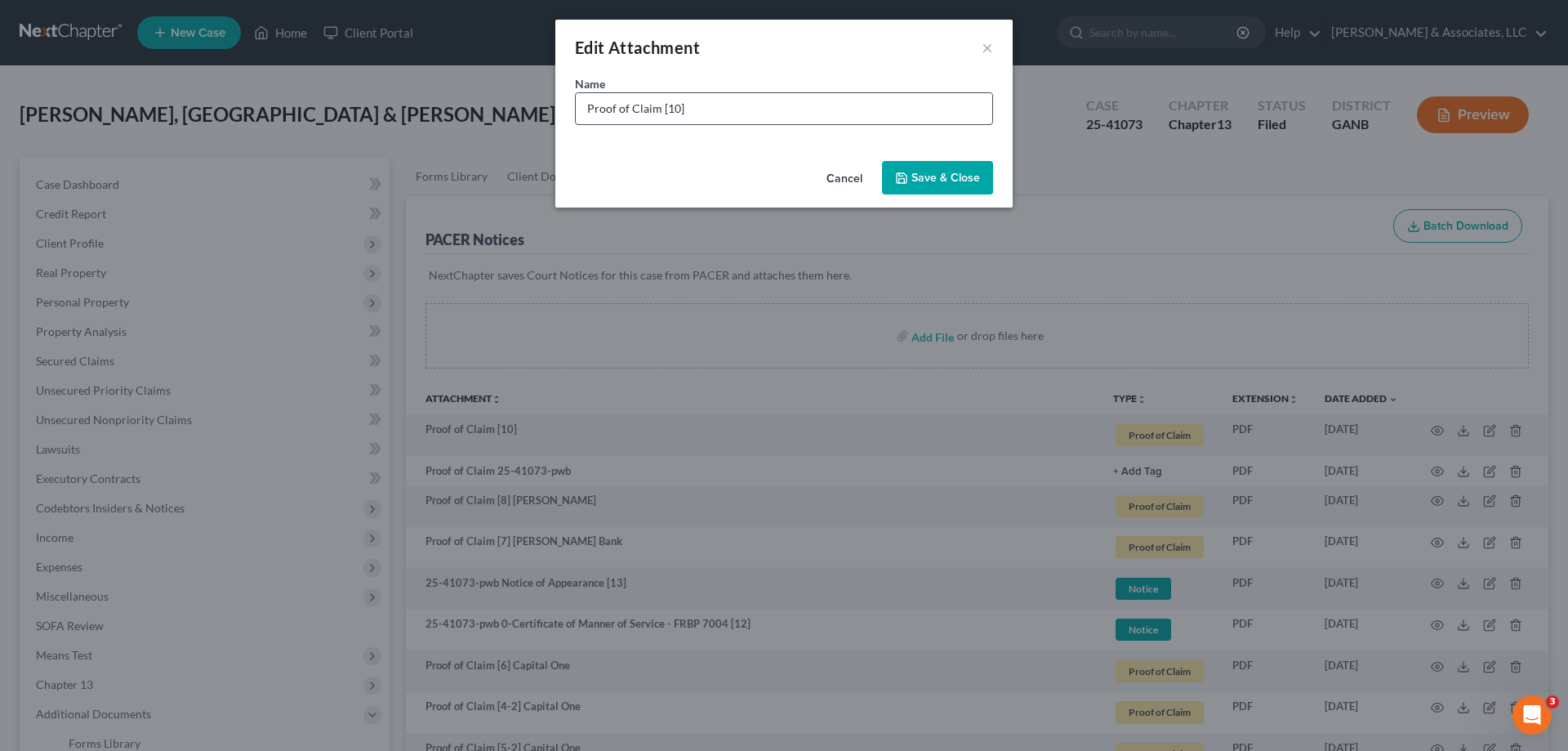
click at [806, 97] on input "Proof of Claim [10]" at bounding box center [784, 109] width 416 height 31
type input "Proof of Claim [10] [PERSON_NAME] [PERSON_NAME]"
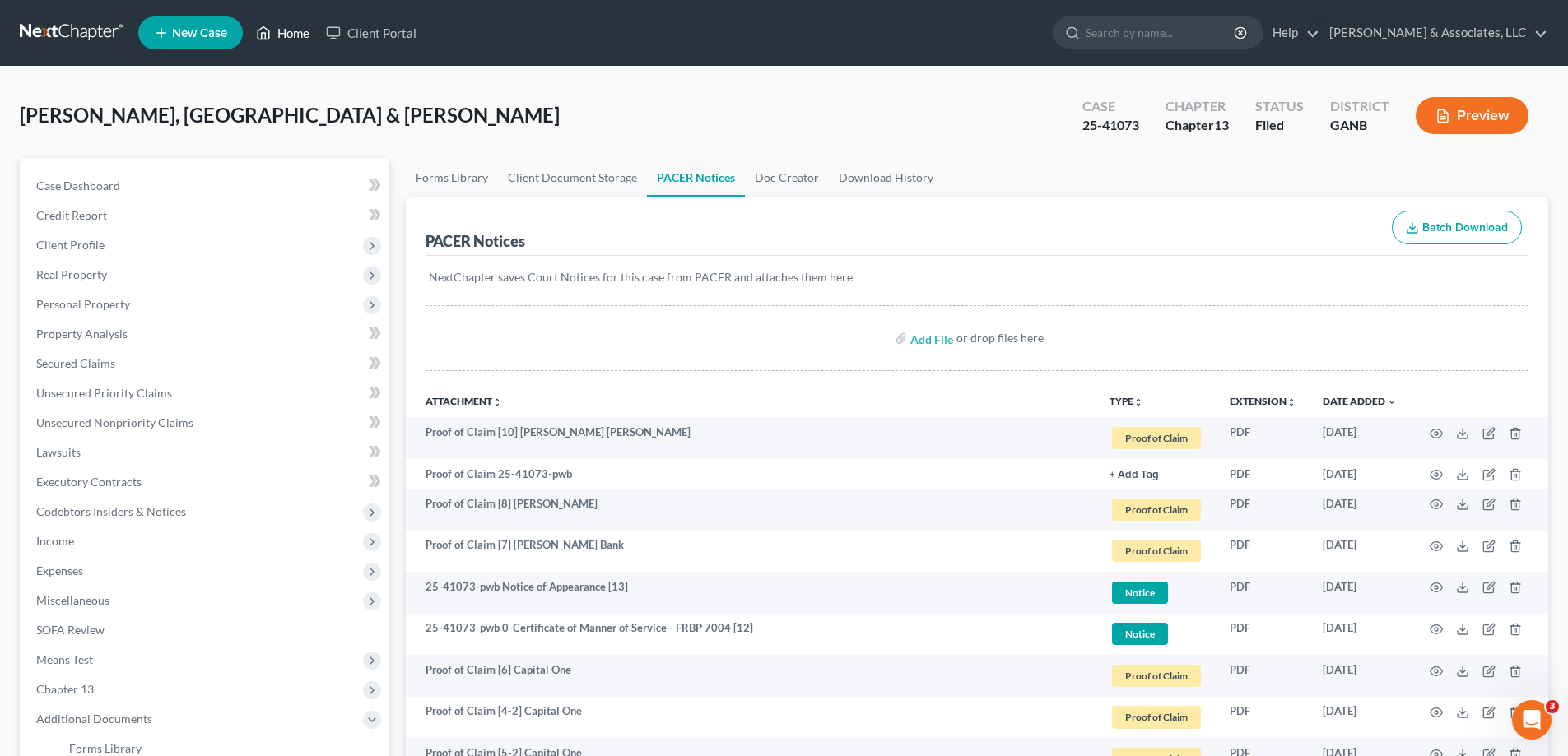
click at [303, 30] on link "Home" at bounding box center [283, 32] width 70 height 29
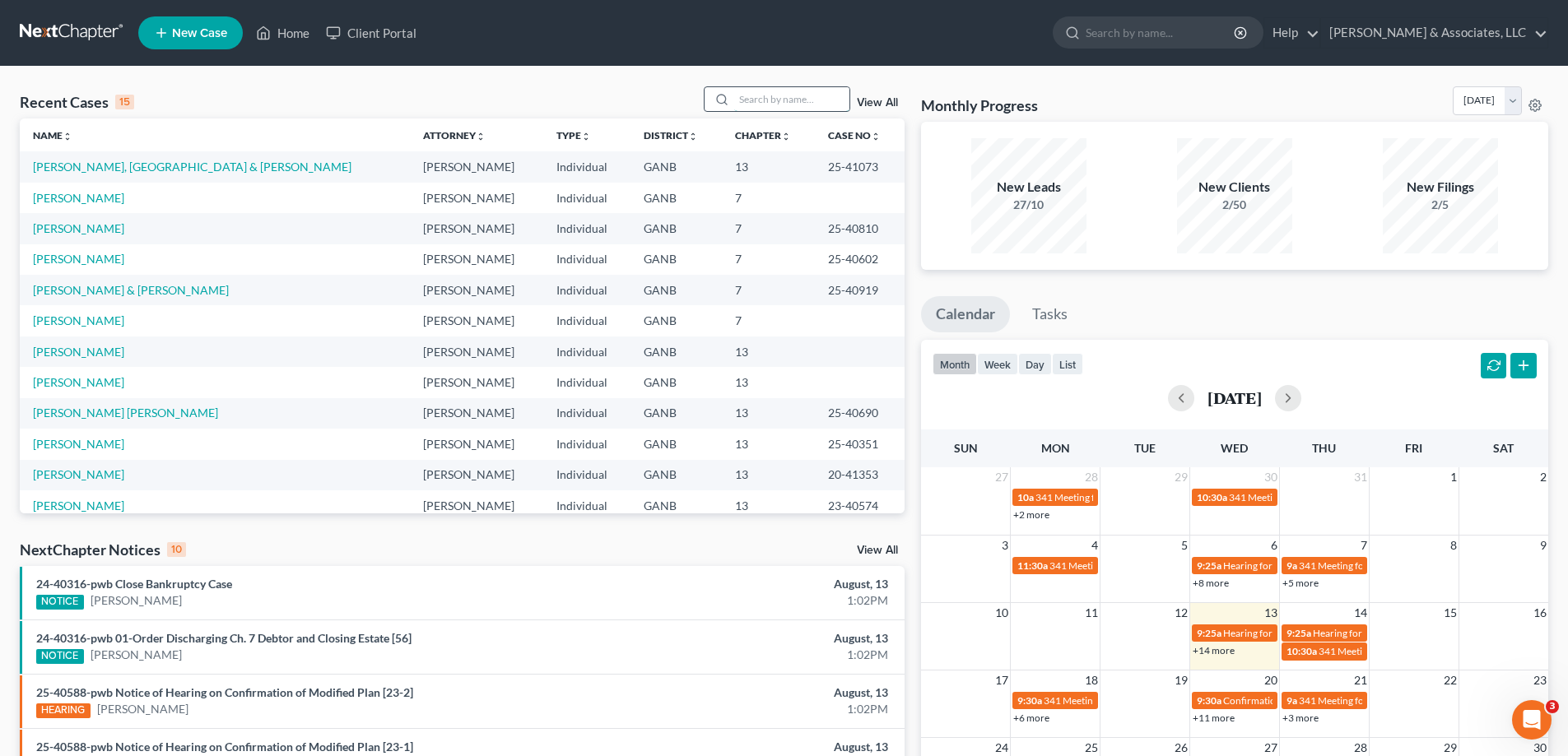
click at [797, 108] on input "search" at bounding box center [792, 99] width 116 height 24
type input "willin"
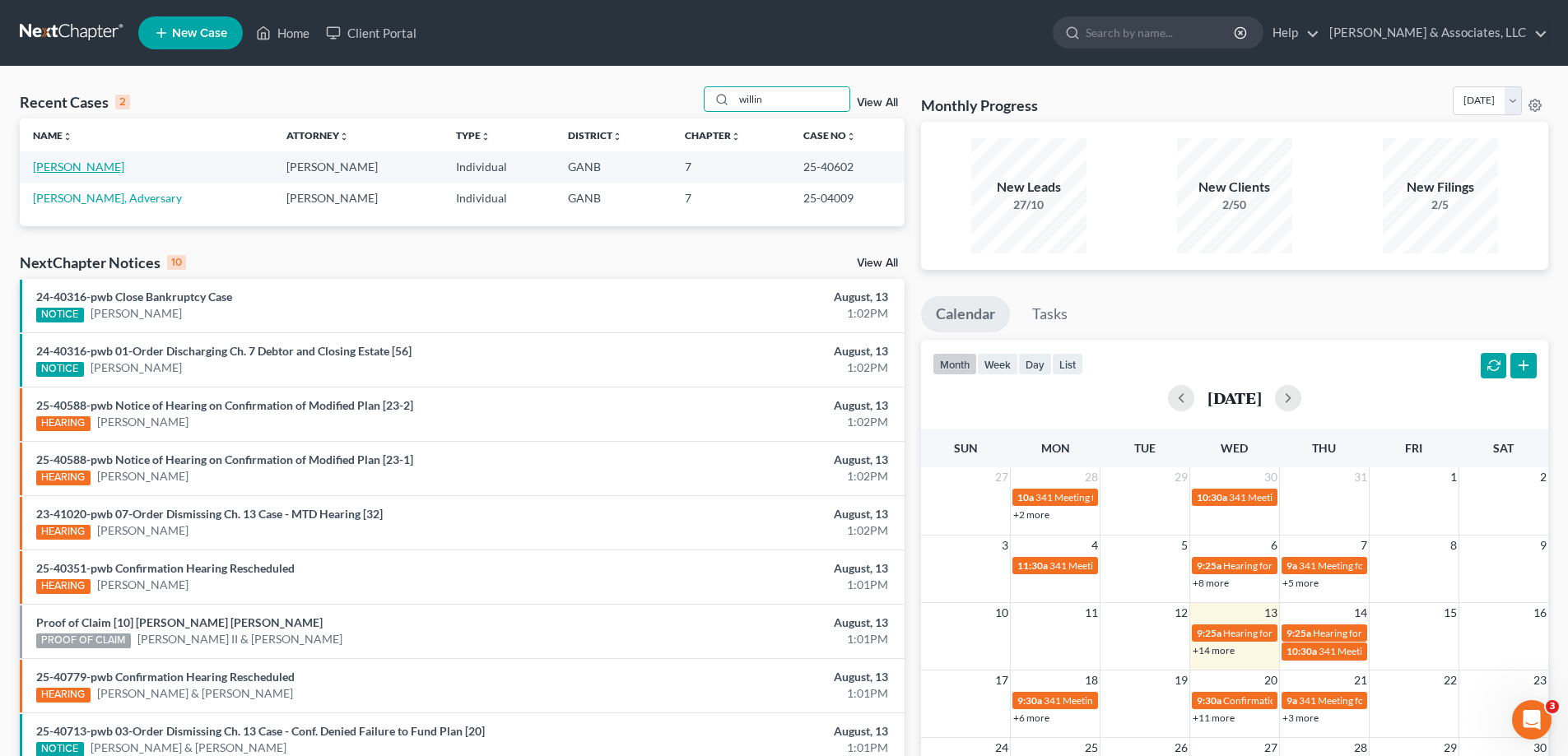
click at [58, 167] on link "[PERSON_NAME]" at bounding box center [78, 167] width 92 height 14
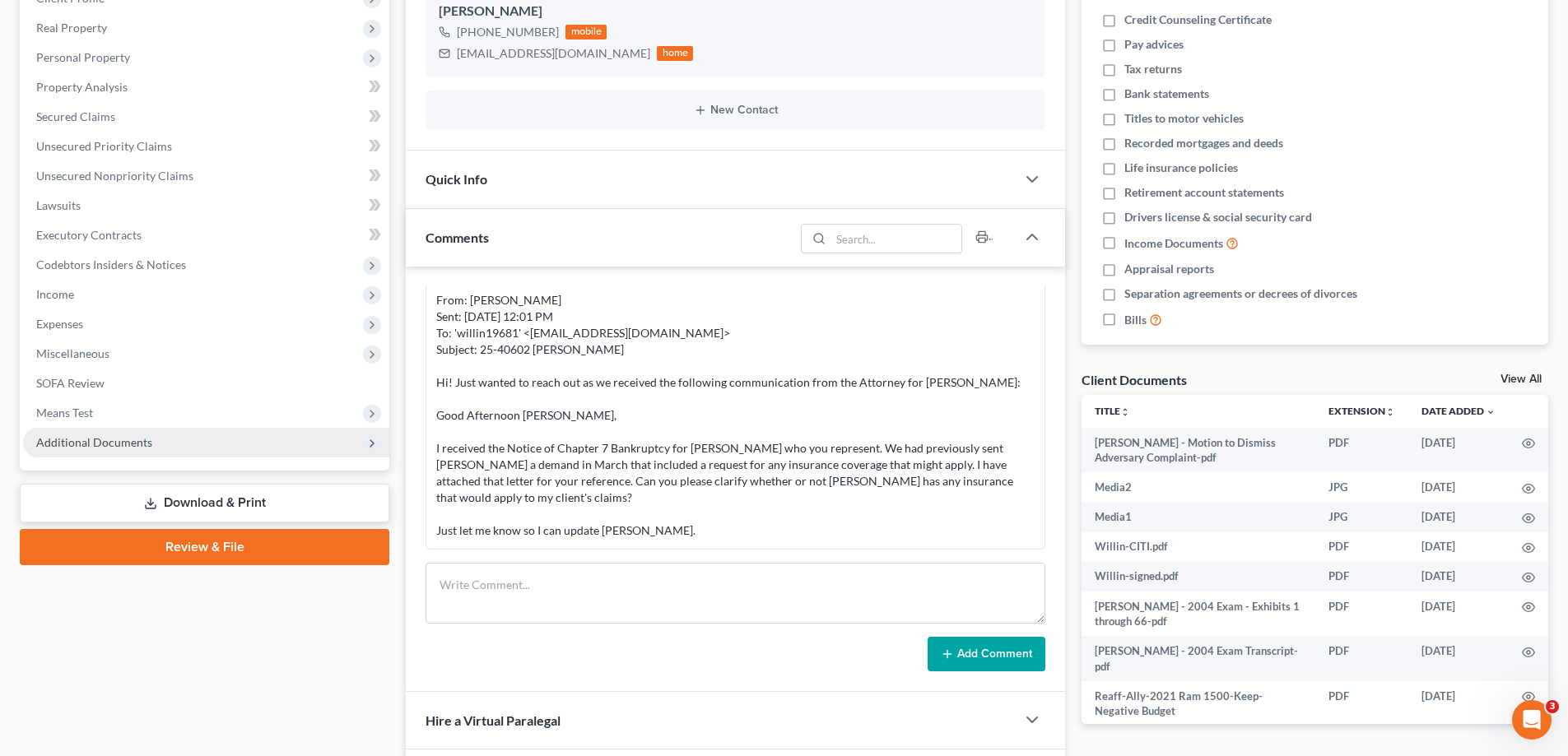
scroll to position [1627, 0]
click at [121, 434] on span "Additional Documents" at bounding box center [206, 442] width 366 height 29
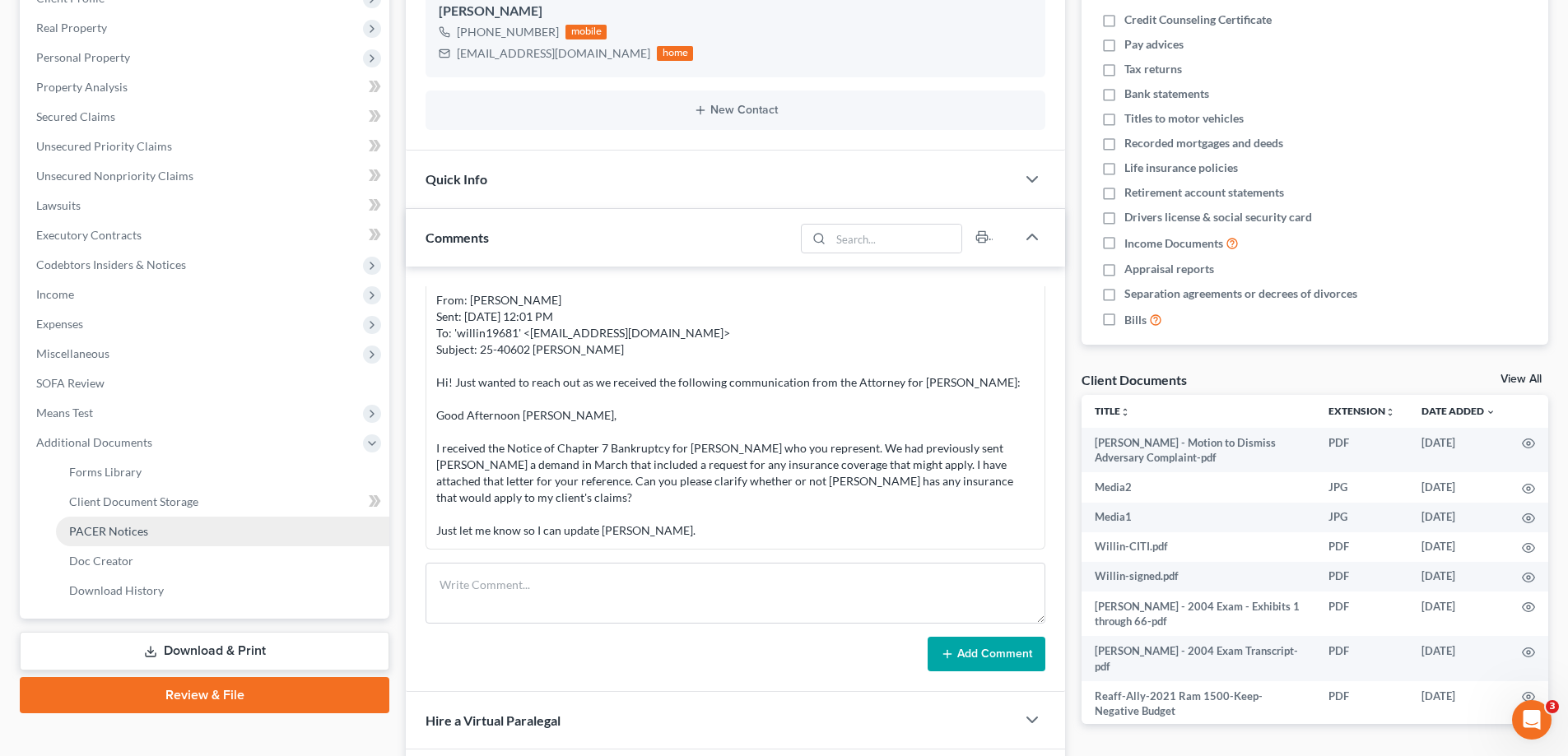
click at [121, 529] on span "PACER Notices" at bounding box center [108, 531] width 79 height 14
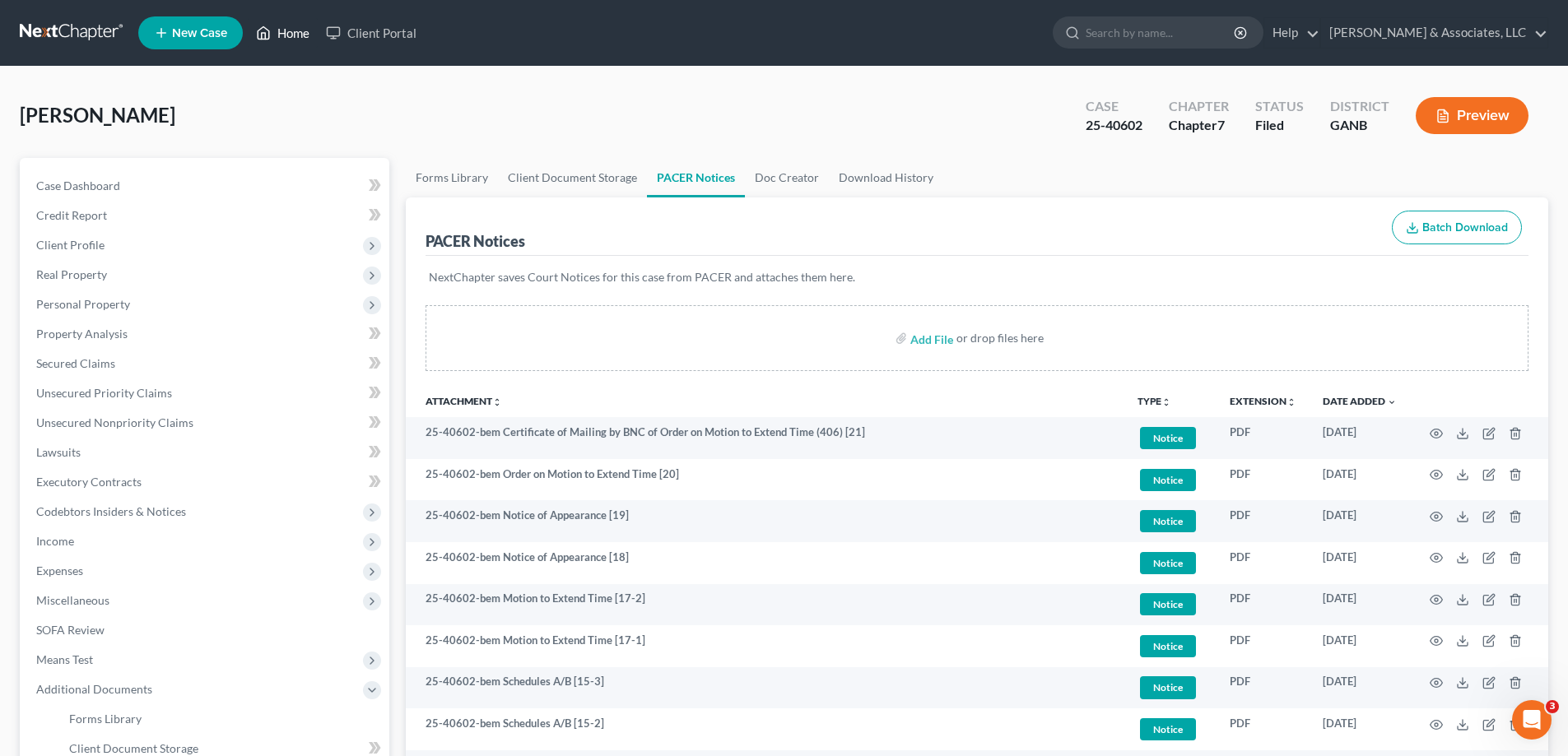
click at [290, 40] on link "Home" at bounding box center [283, 32] width 70 height 29
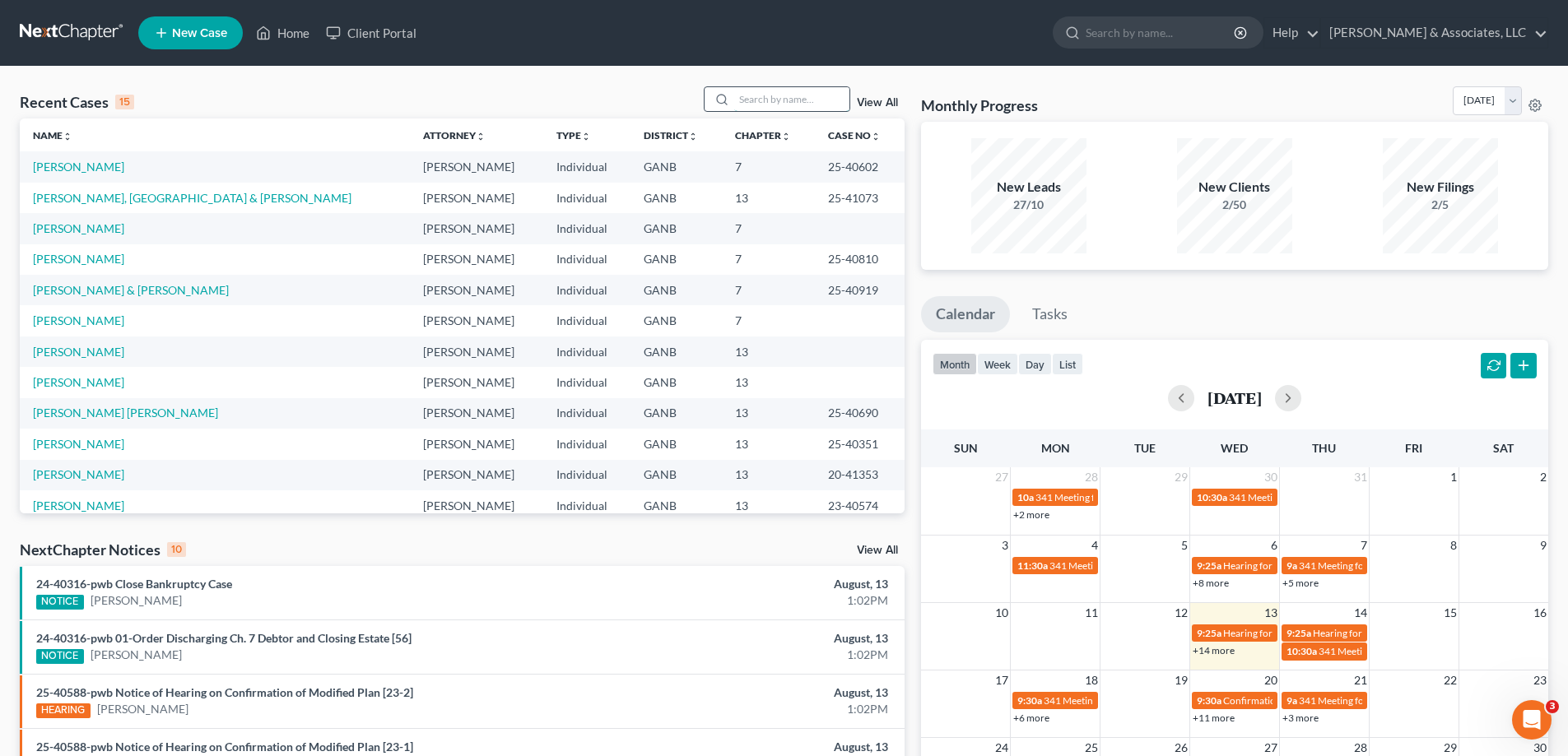
click at [754, 99] on input "search" at bounding box center [792, 99] width 116 height 24
type input "willin"
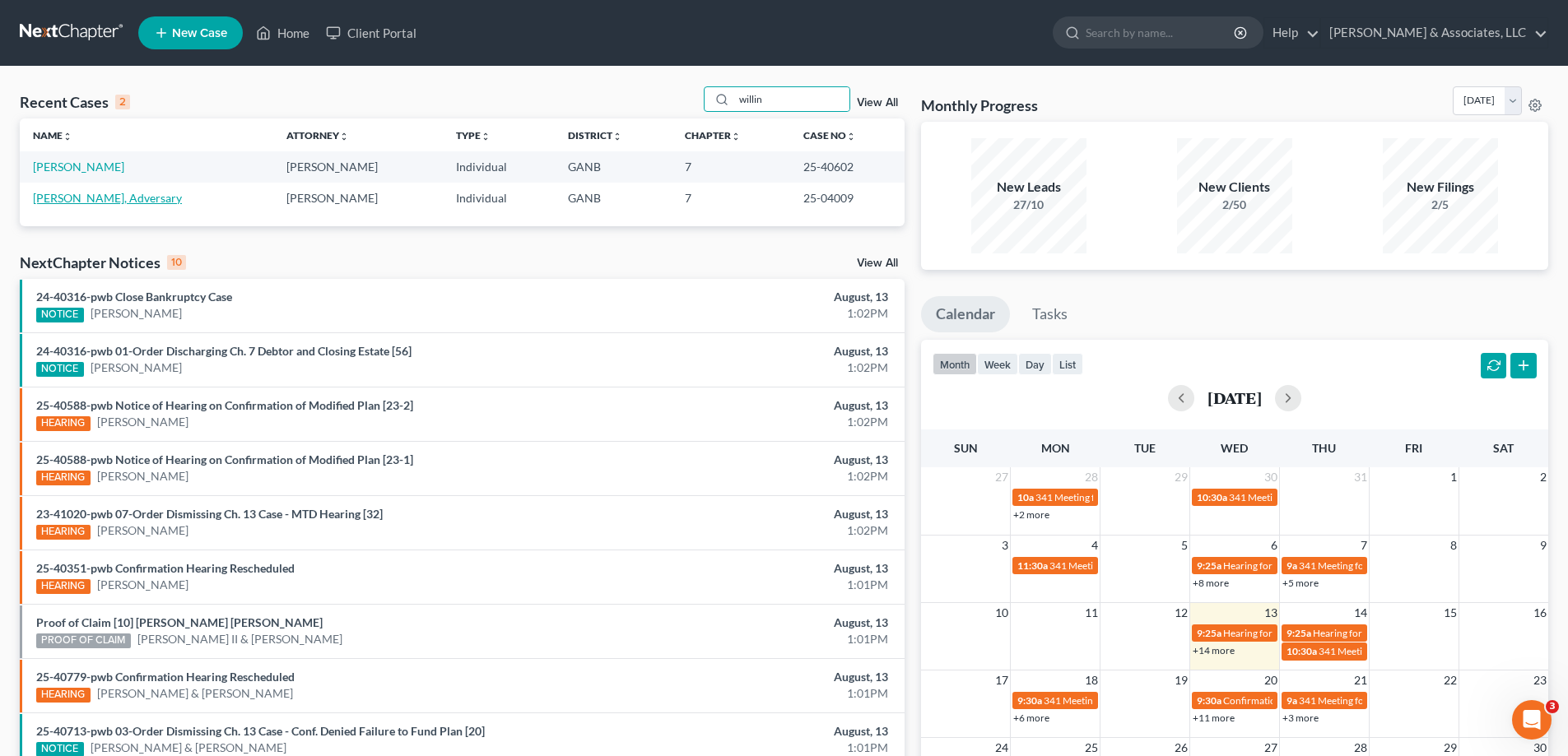
click at [57, 200] on link "[PERSON_NAME], Adversary" at bounding box center [108, 198] width 149 height 14
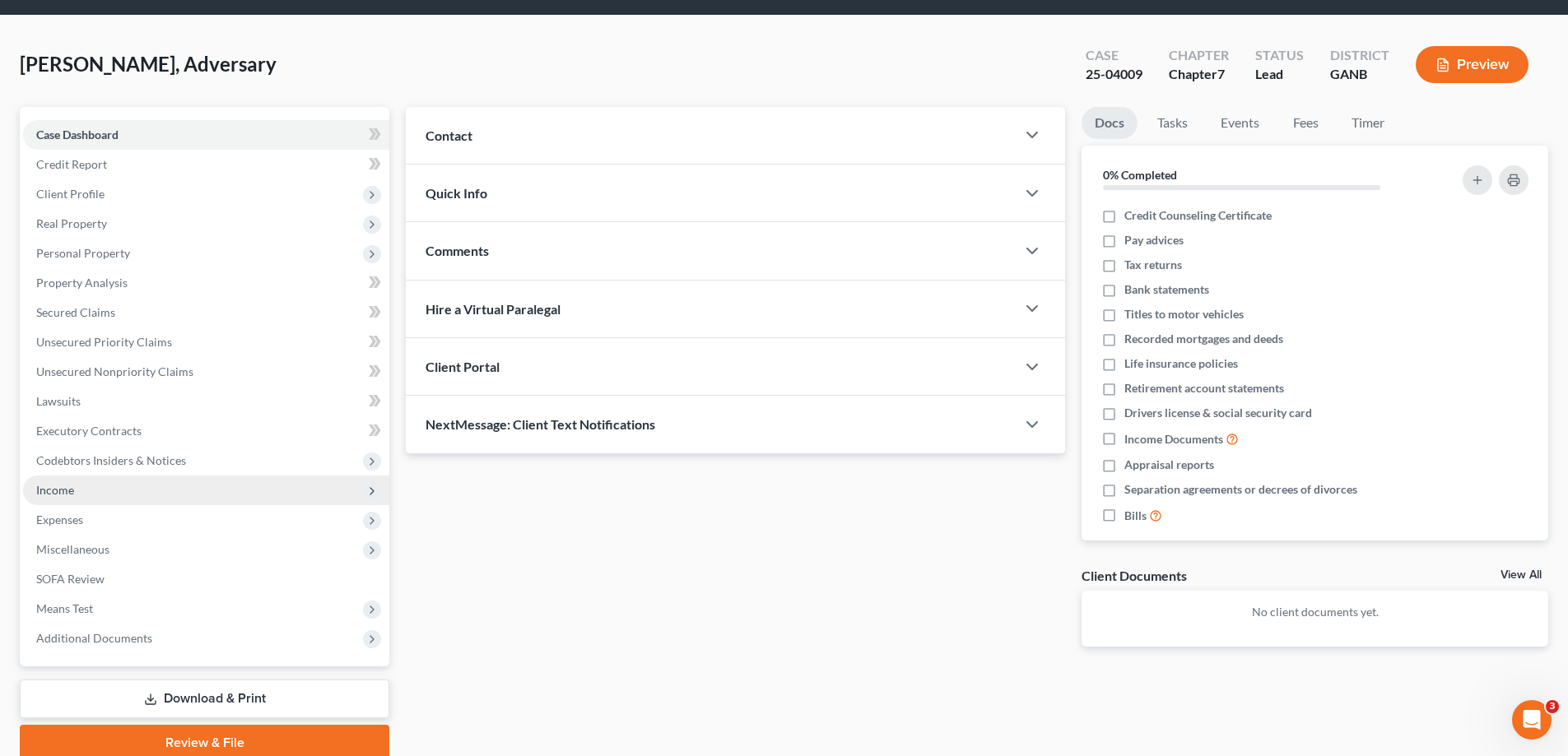
scroll to position [118, 0]
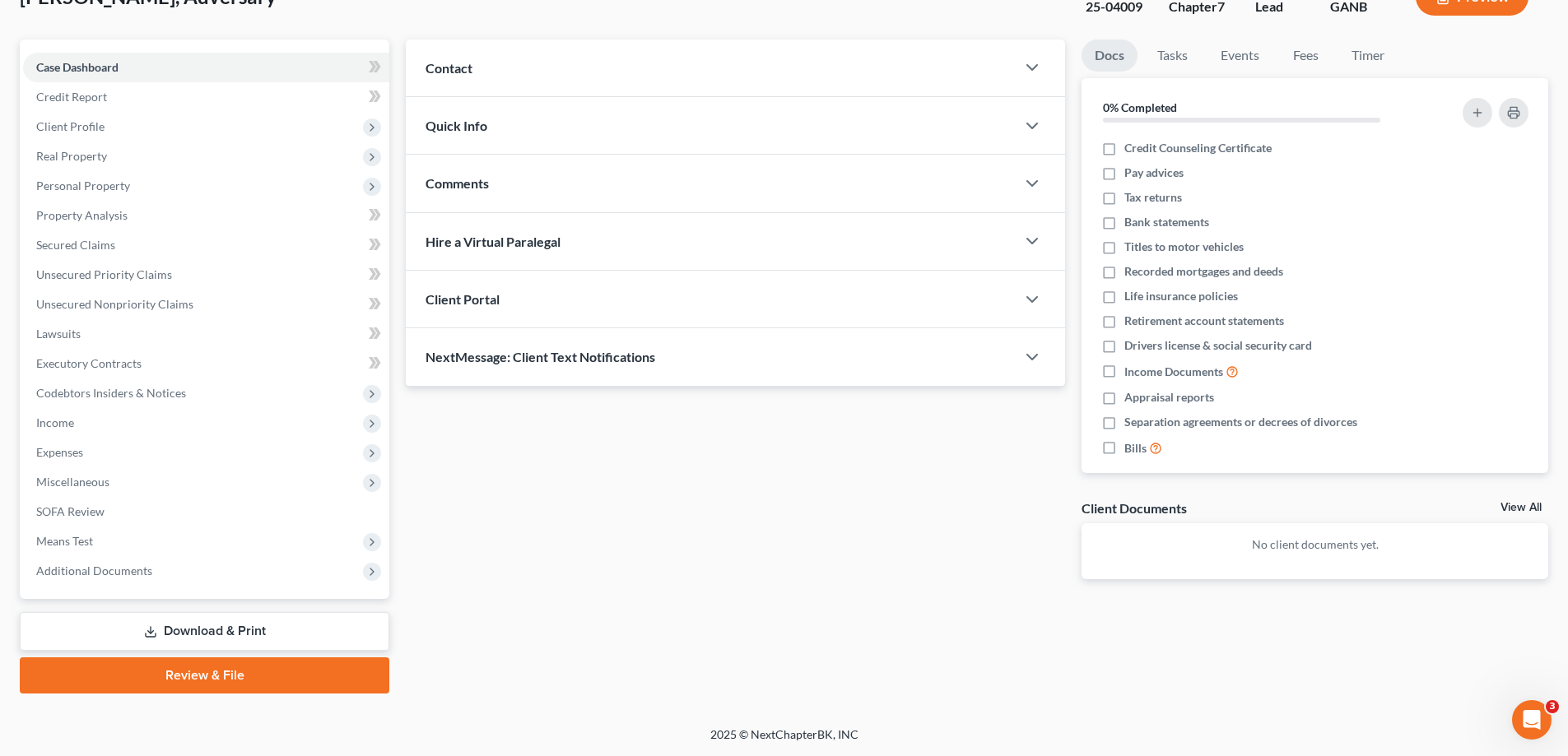
drag, startPoint x: 75, startPoint y: 581, endPoint x: 75, endPoint y: 624, distance: 43.0
click at [75, 581] on span "Additional Documents" at bounding box center [206, 570] width 366 height 29
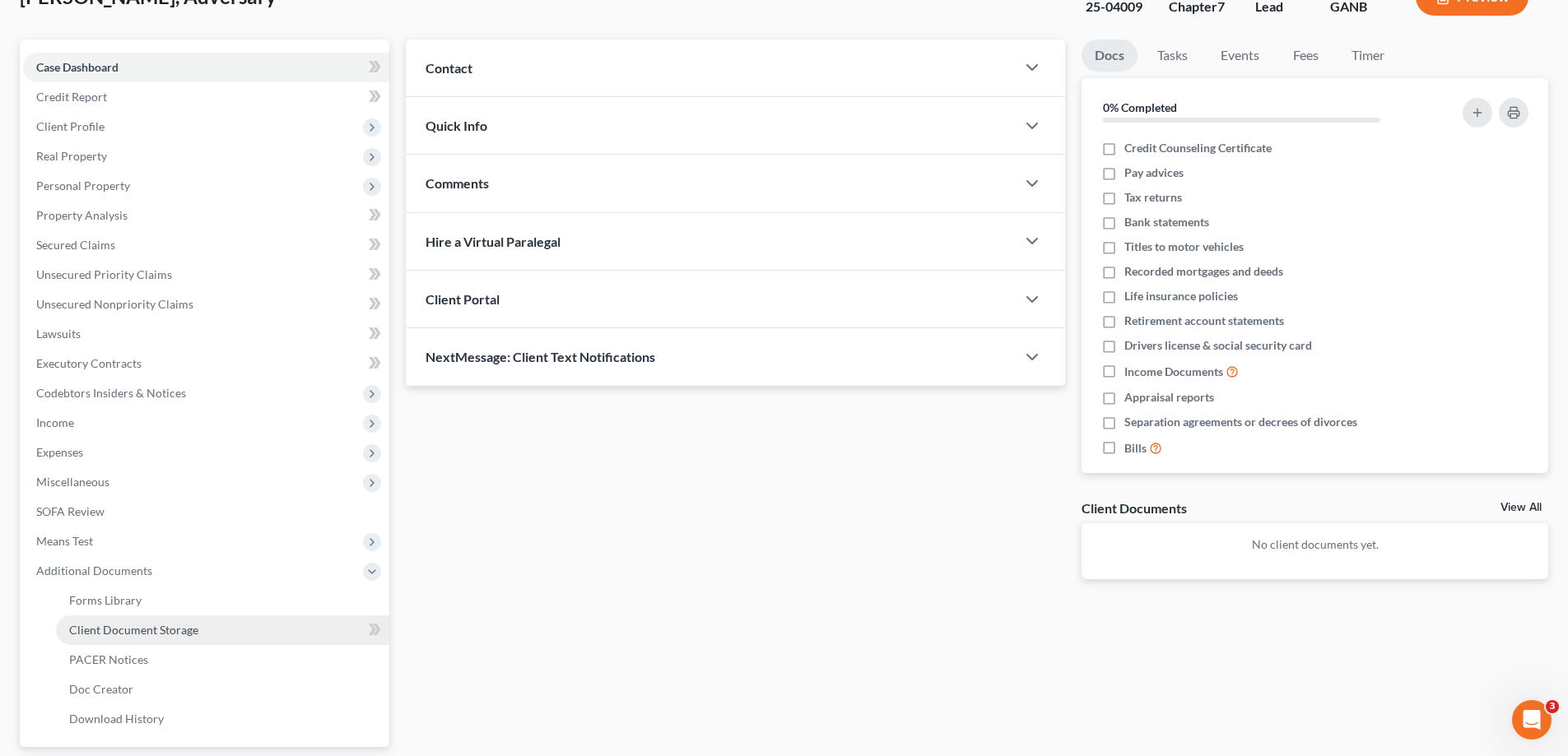
click at [94, 632] on span "Client Document Storage" at bounding box center [133, 630] width 129 height 14
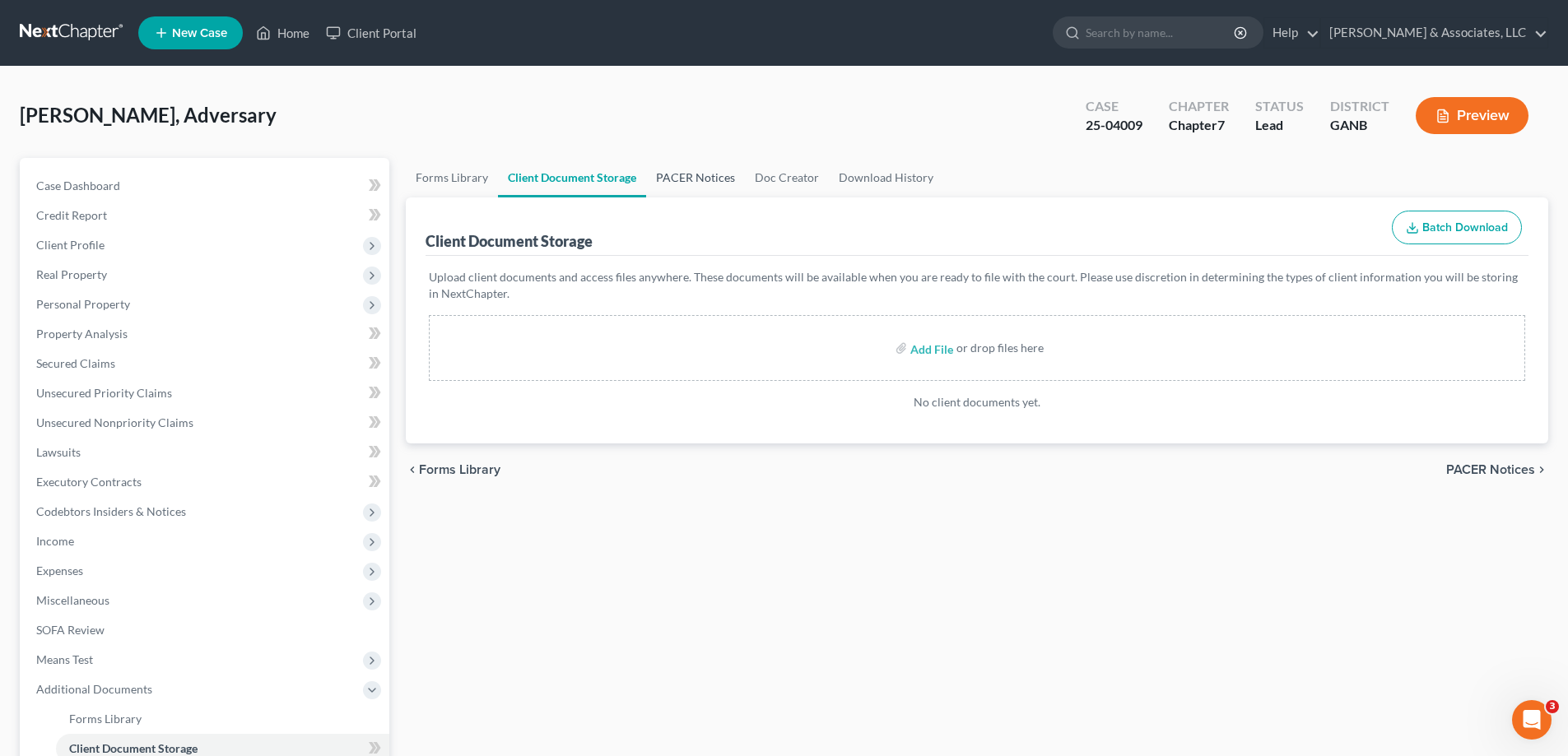
click at [692, 178] on link "PACER Notices" at bounding box center [695, 178] width 99 height 39
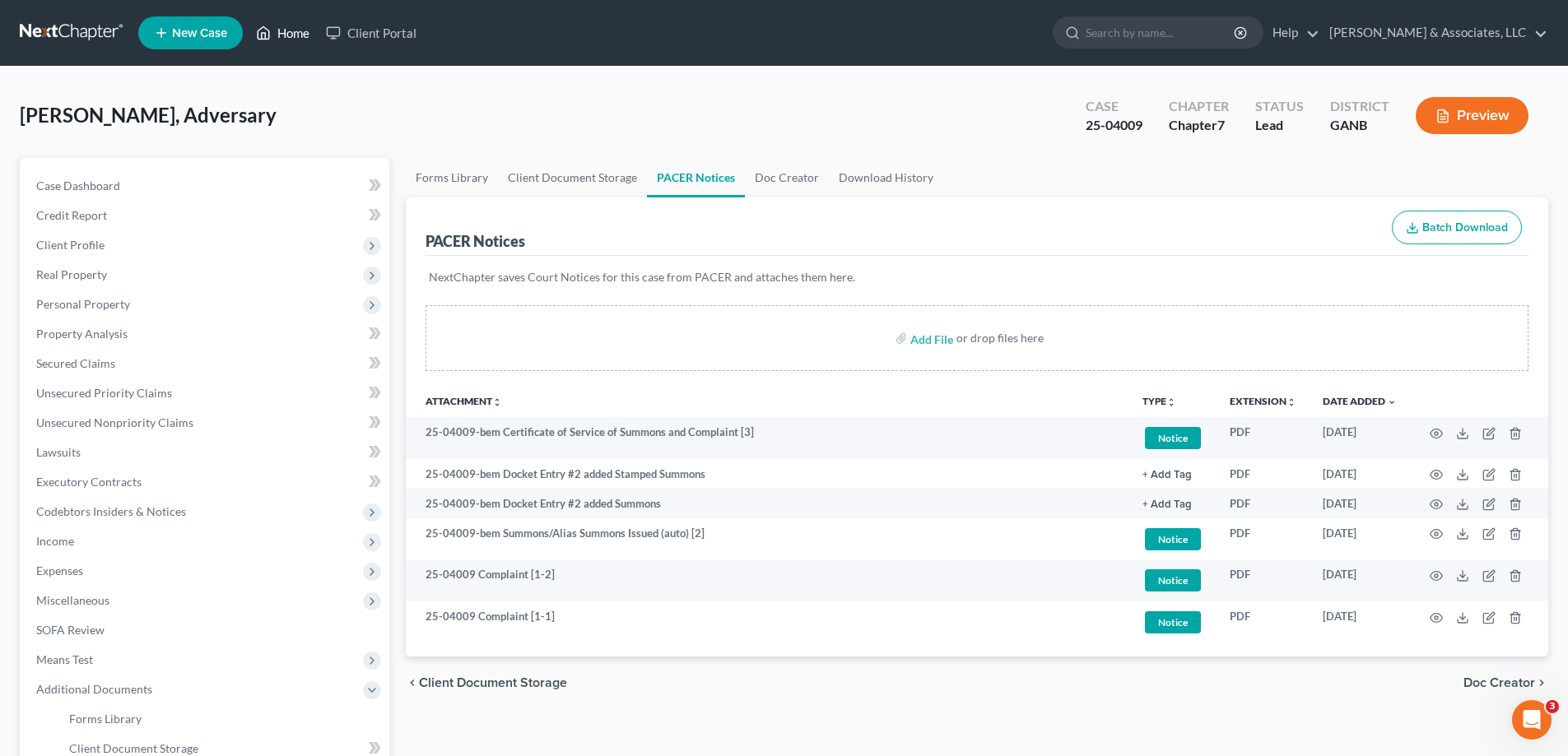
click at [289, 28] on link "Home" at bounding box center [283, 32] width 70 height 29
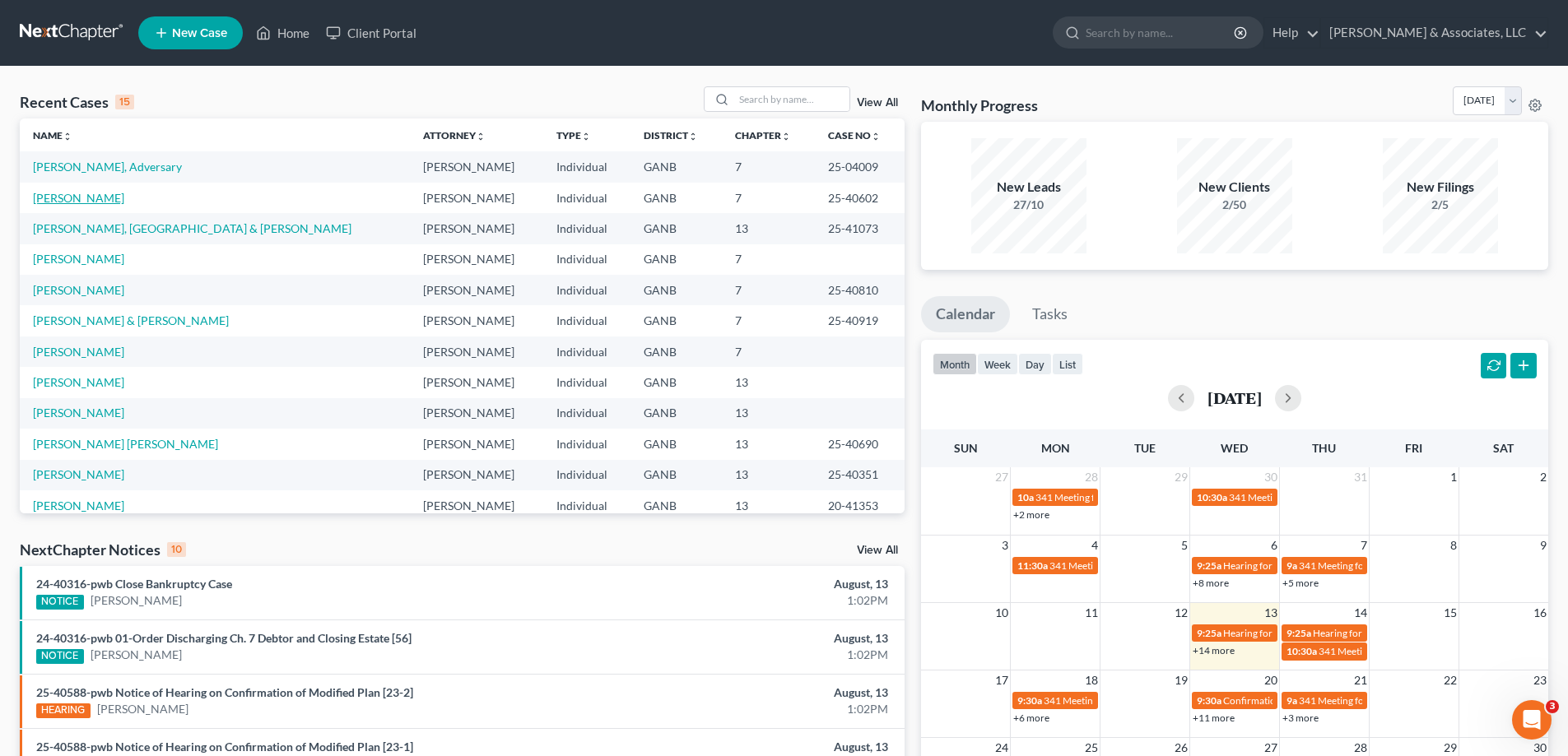
click at [64, 201] on link "[PERSON_NAME]" at bounding box center [78, 198] width 92 height 14
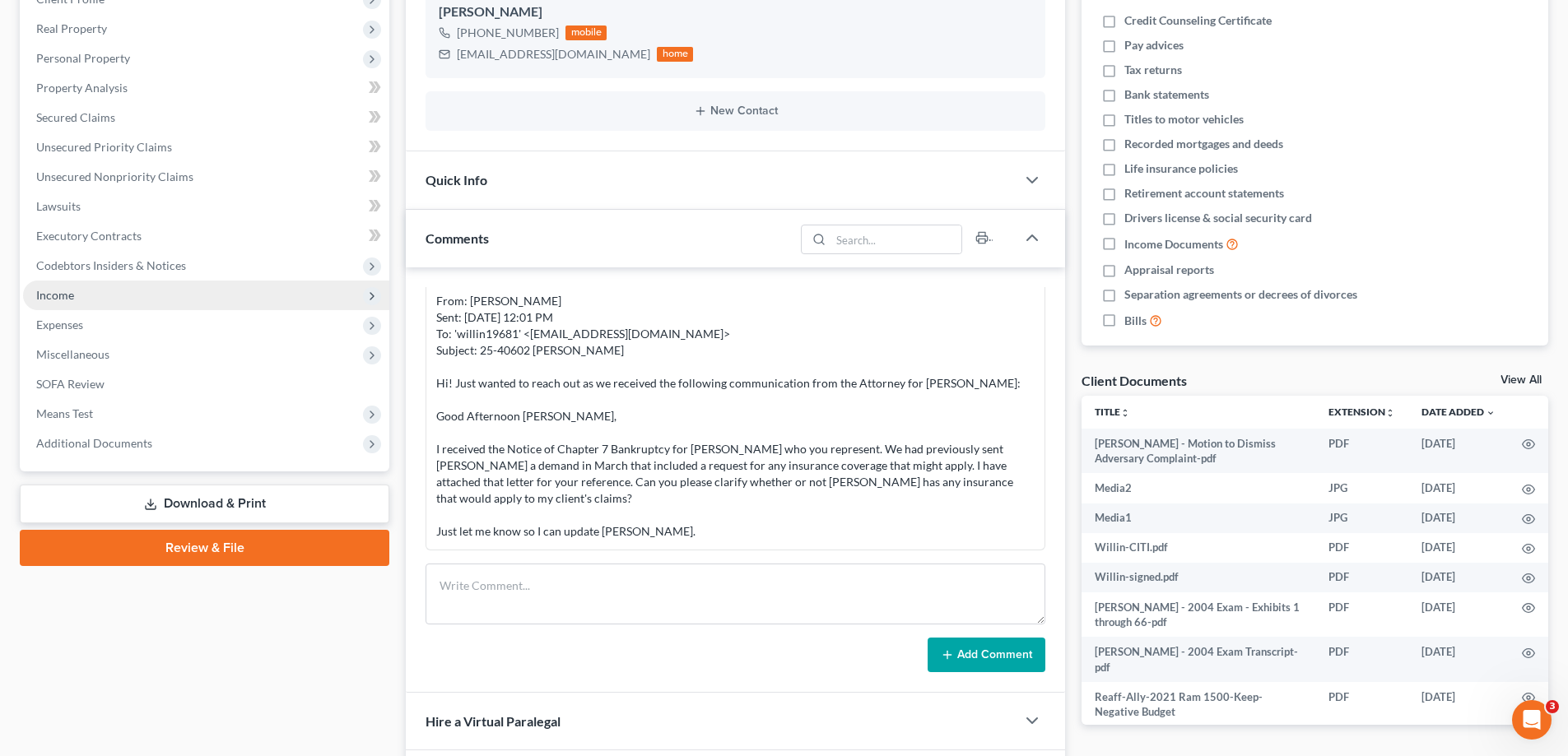
scroll to position [247, 0]
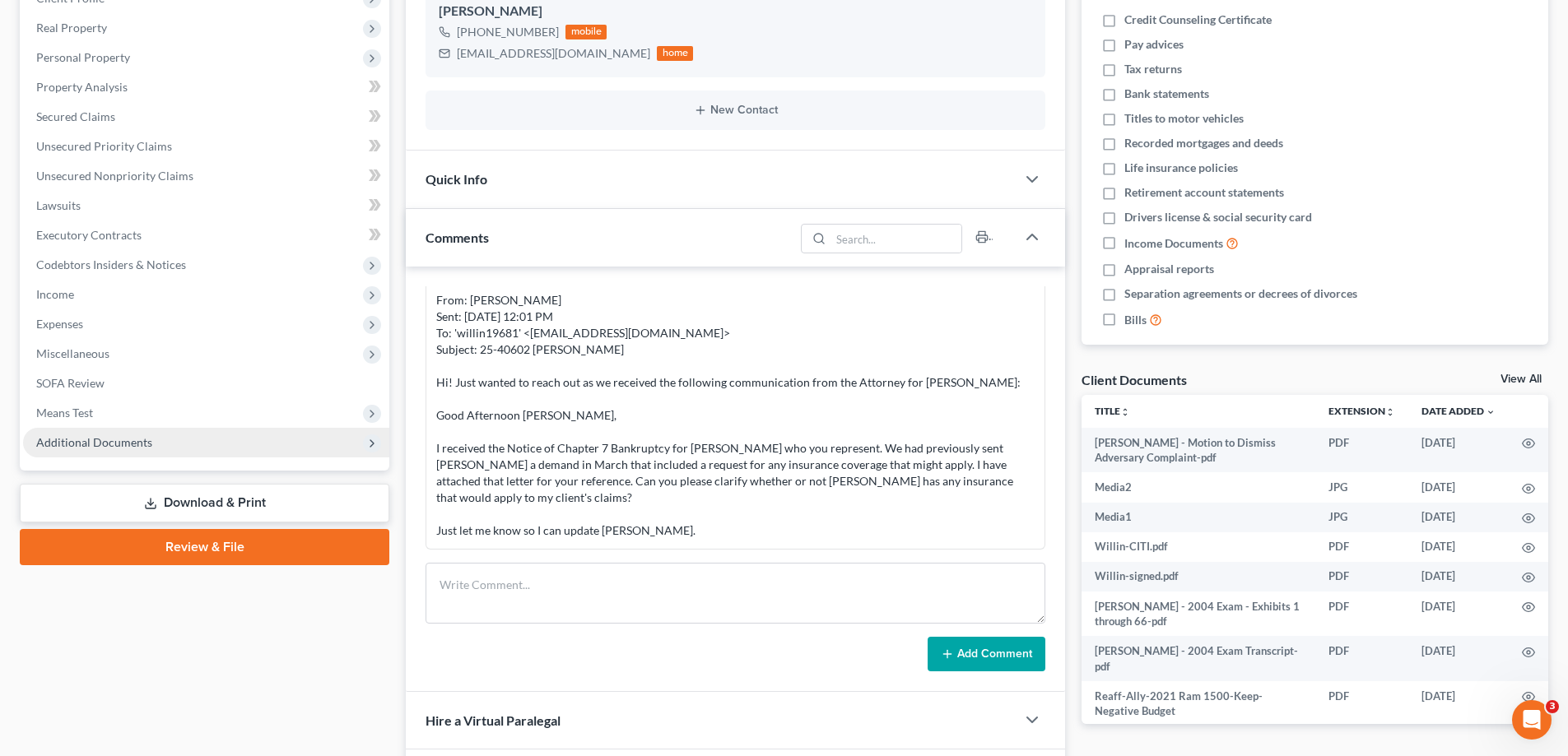
click at [66, 442] on span "Additional Documents" at bounding box center [94, 442] width 116 height 14
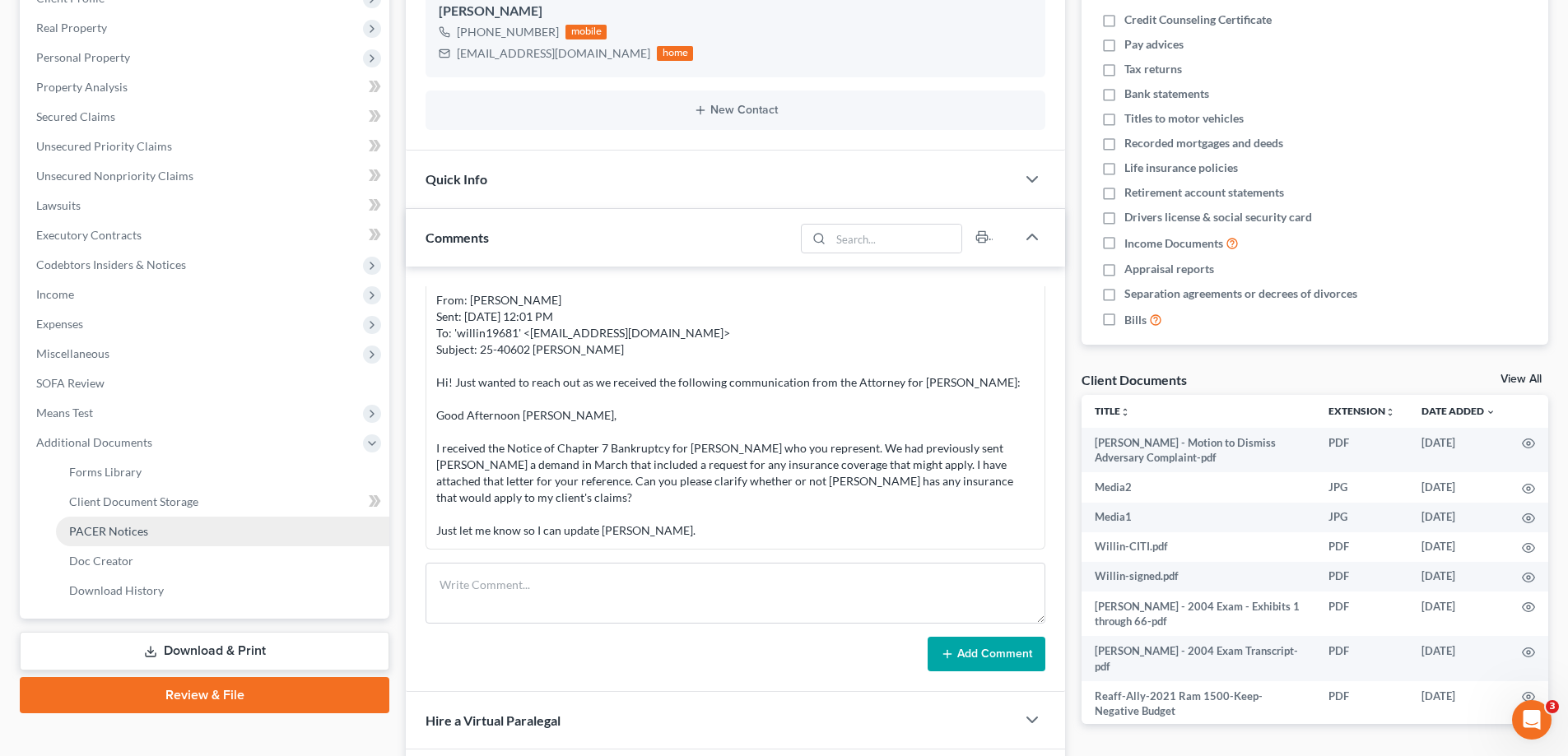
click at [116, 531] on span "PACER Notices" at bounding box center [108, 531] width 79 height 14
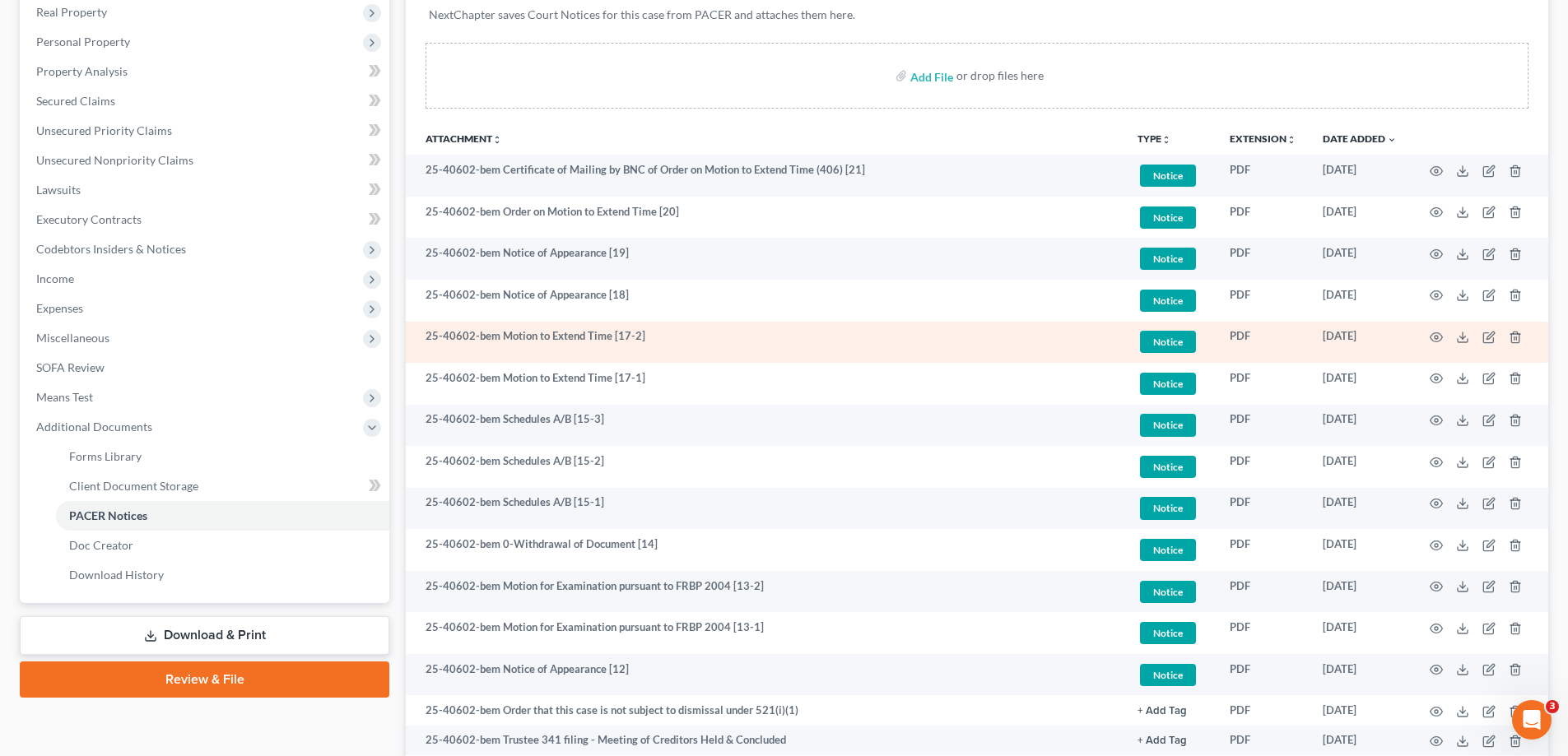
scroll to position [329, 0]
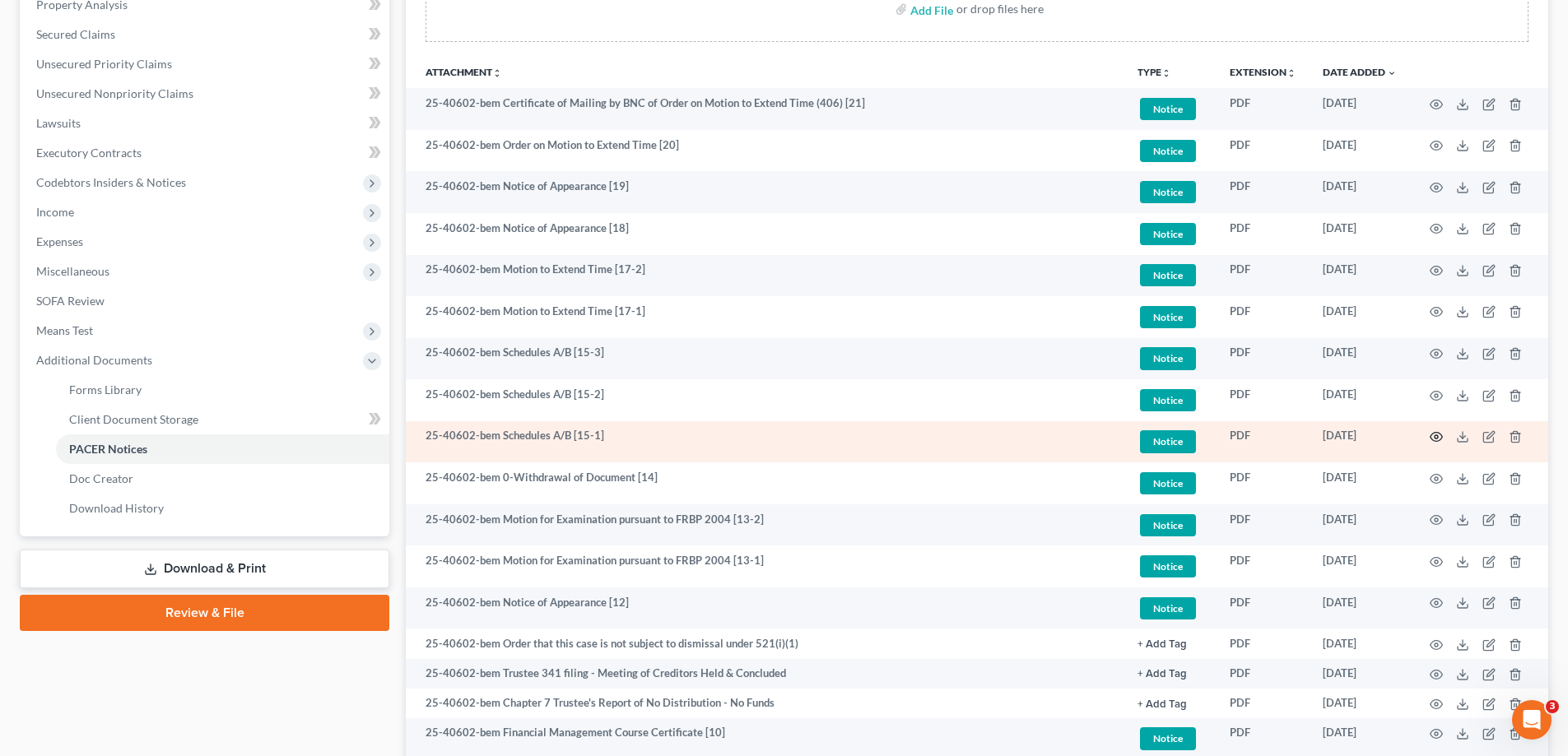
click at [1438, 435] on icon "button" at bounding box center [1436, 436] width 13 height 13
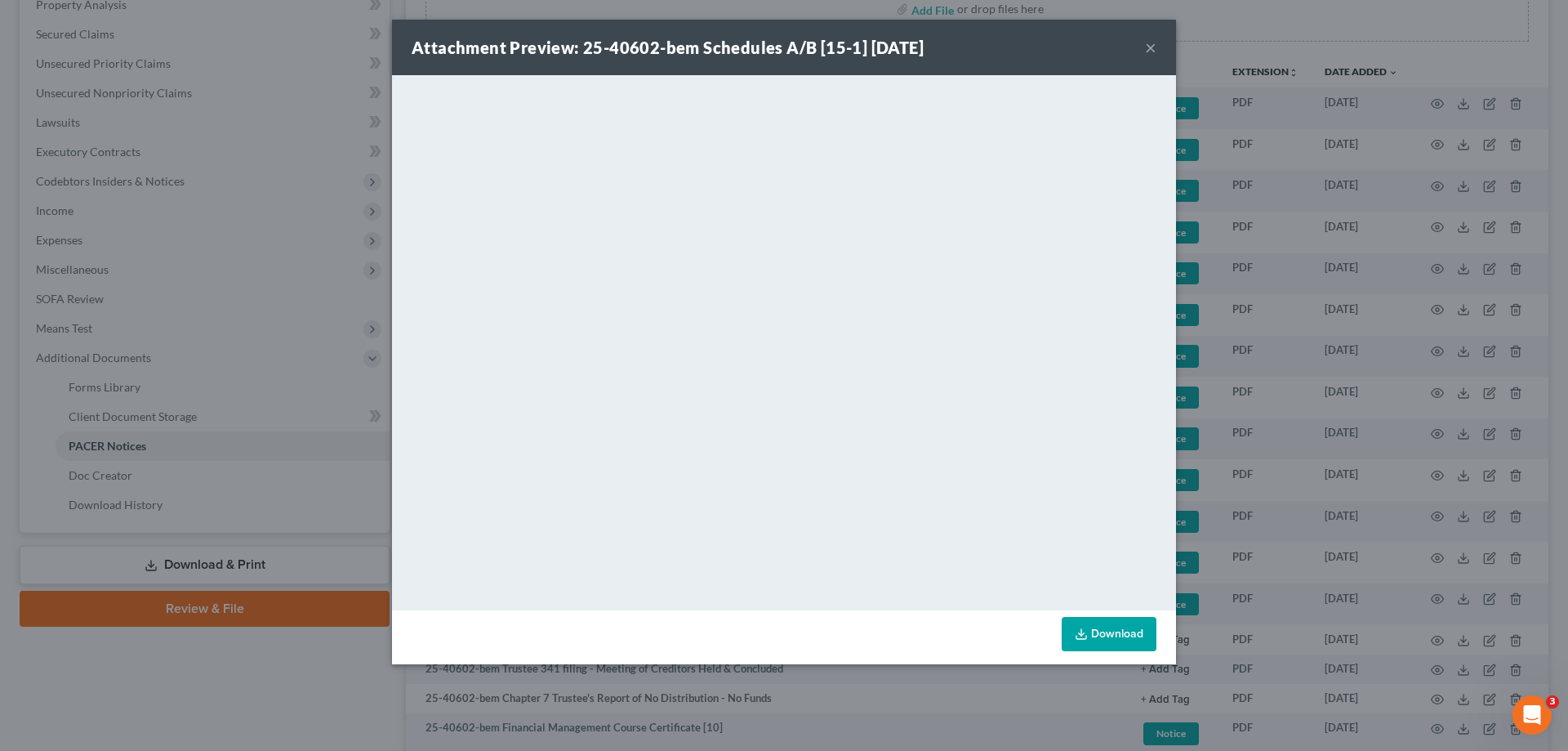
click at [1146, 49] on button "×" at bounding box center [1151, 48] width 11 height 19
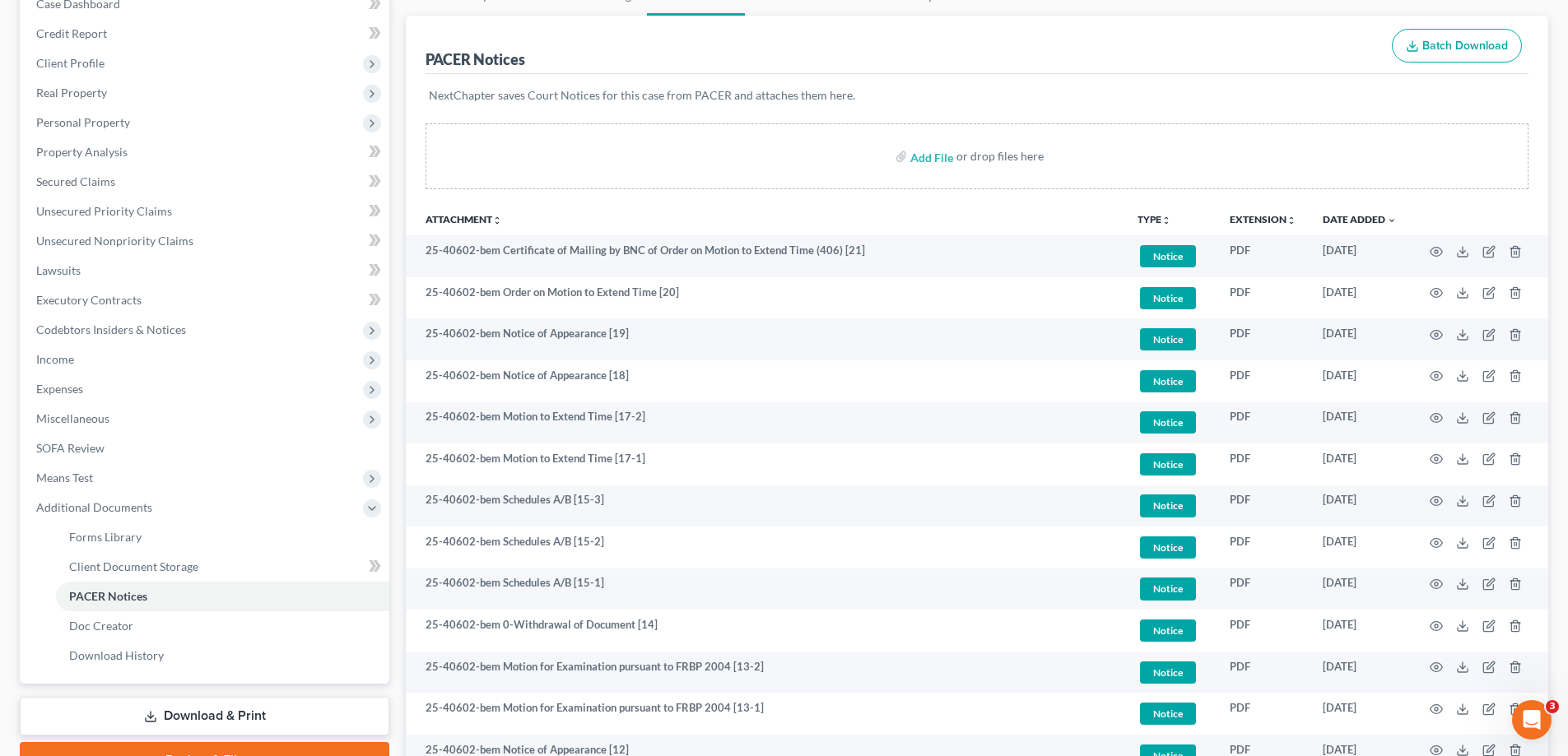
scroll to position [164, 0]
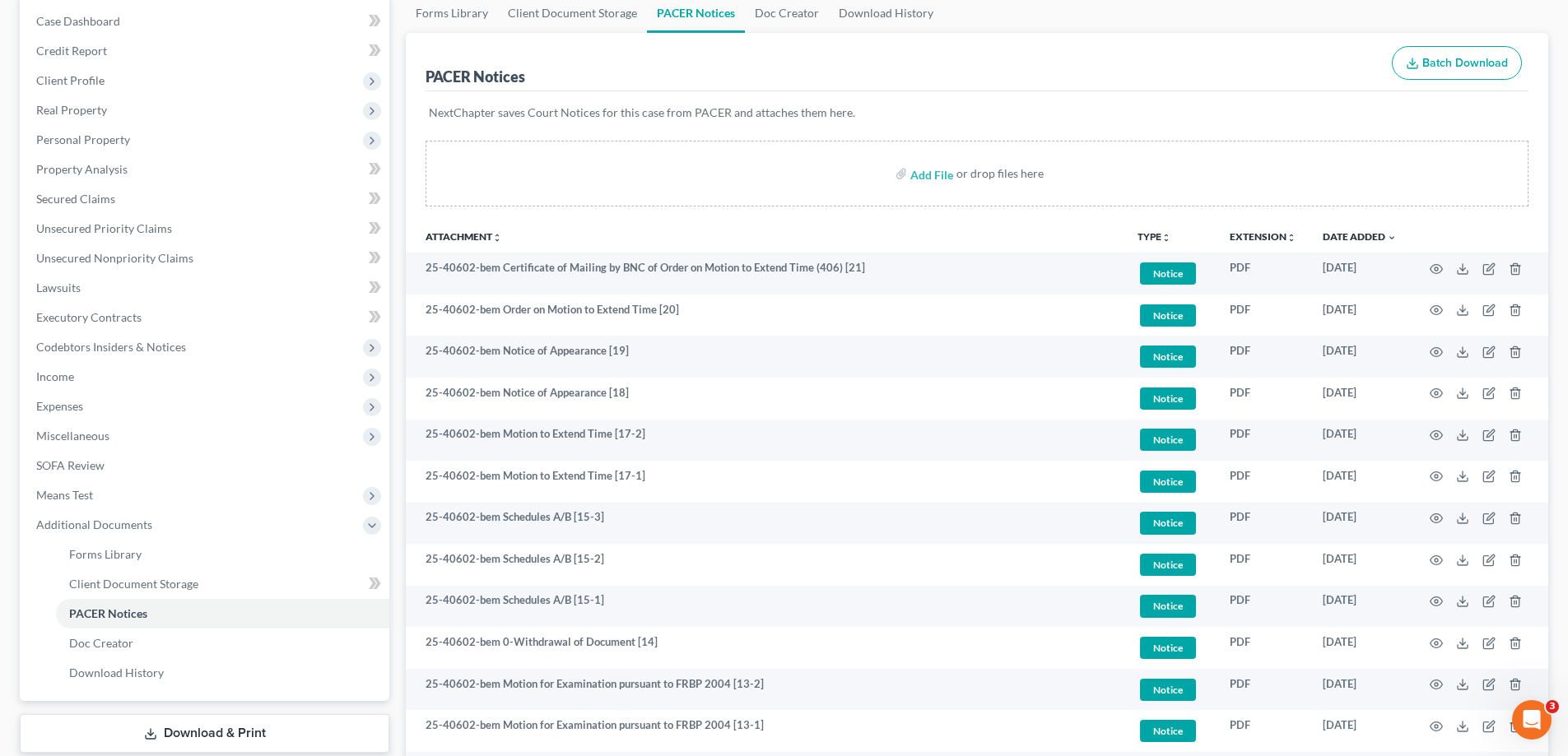
click at [1520, 25] on ul "Forms Library Client Document Storage PACER Notices Doc Creator Download History" at bounding box center [976, 13] width 1142 height 39
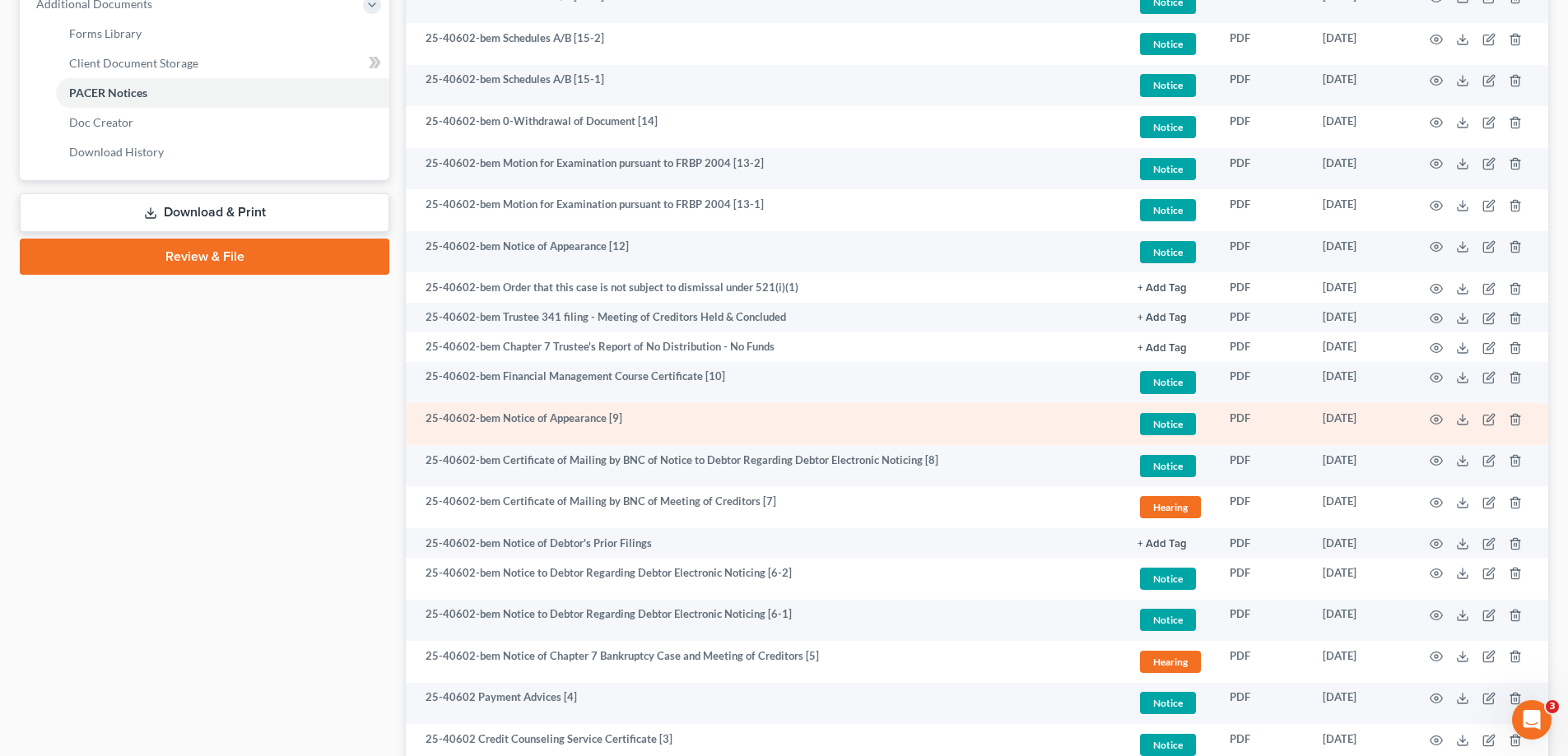
scroll to position [658, 0]
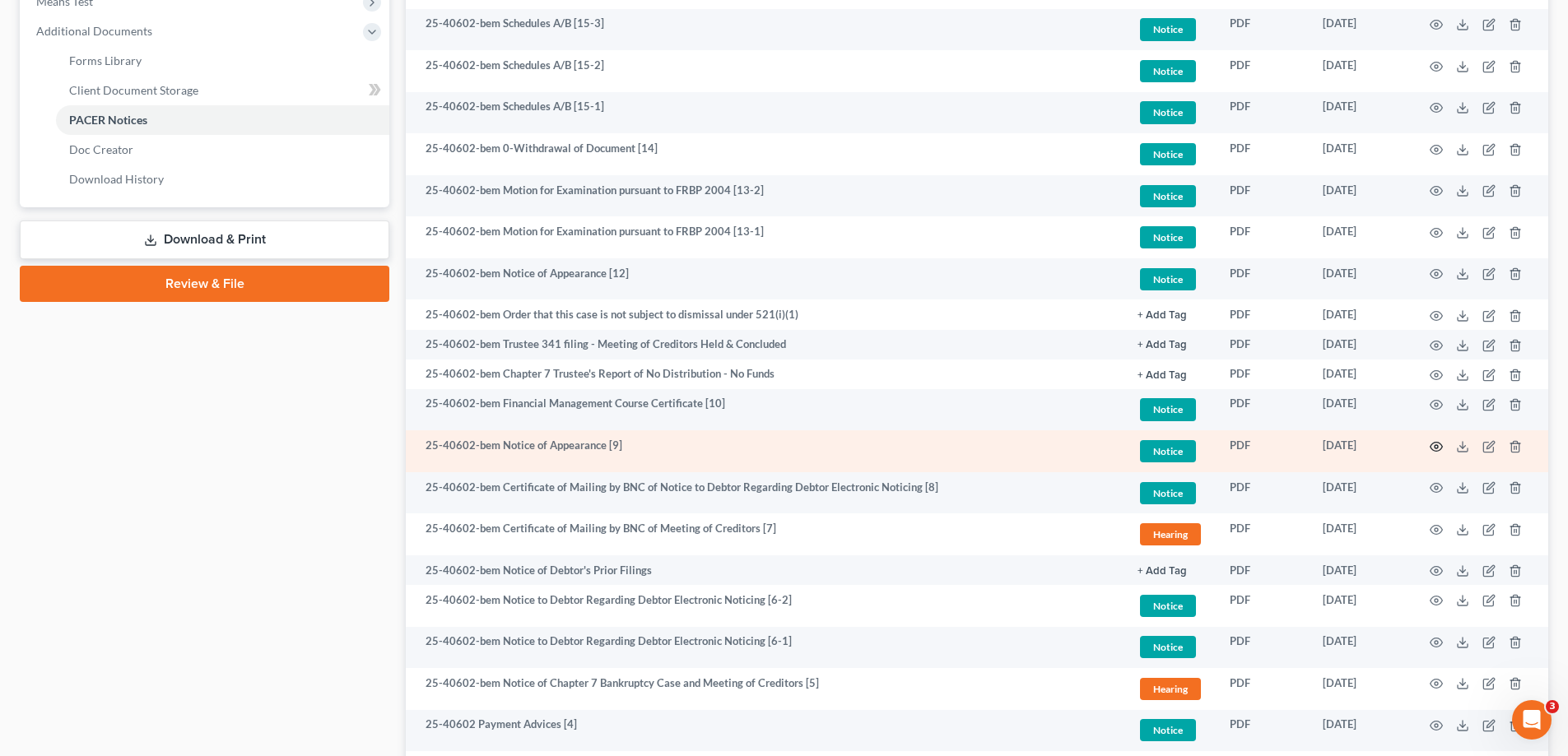
click at [1434, 445] on icon "button" at bounding box center [1436, 446] width 13 height 13
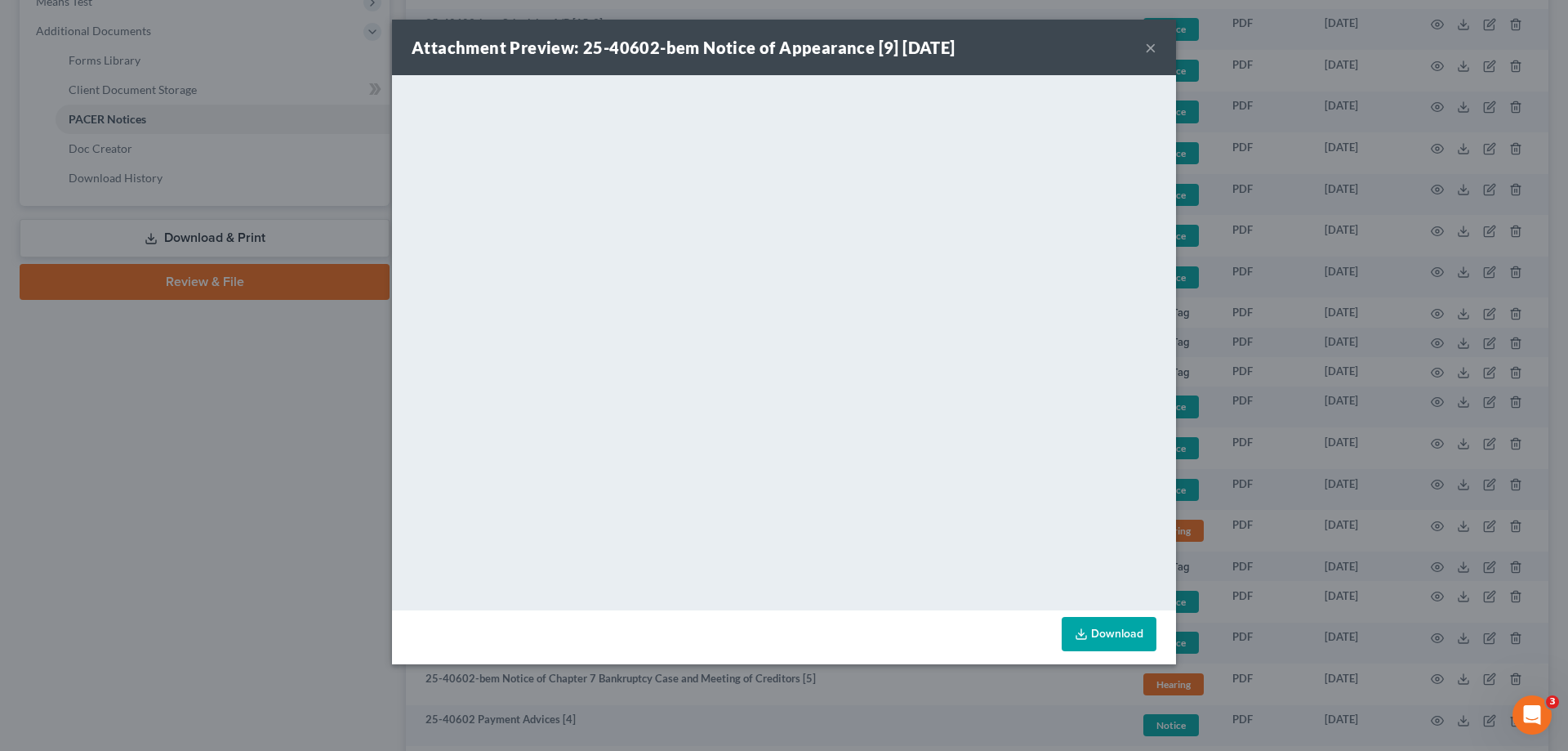
click at [1149, 48] on button "×" at bounding box center [1151, 48] width 11 height 19
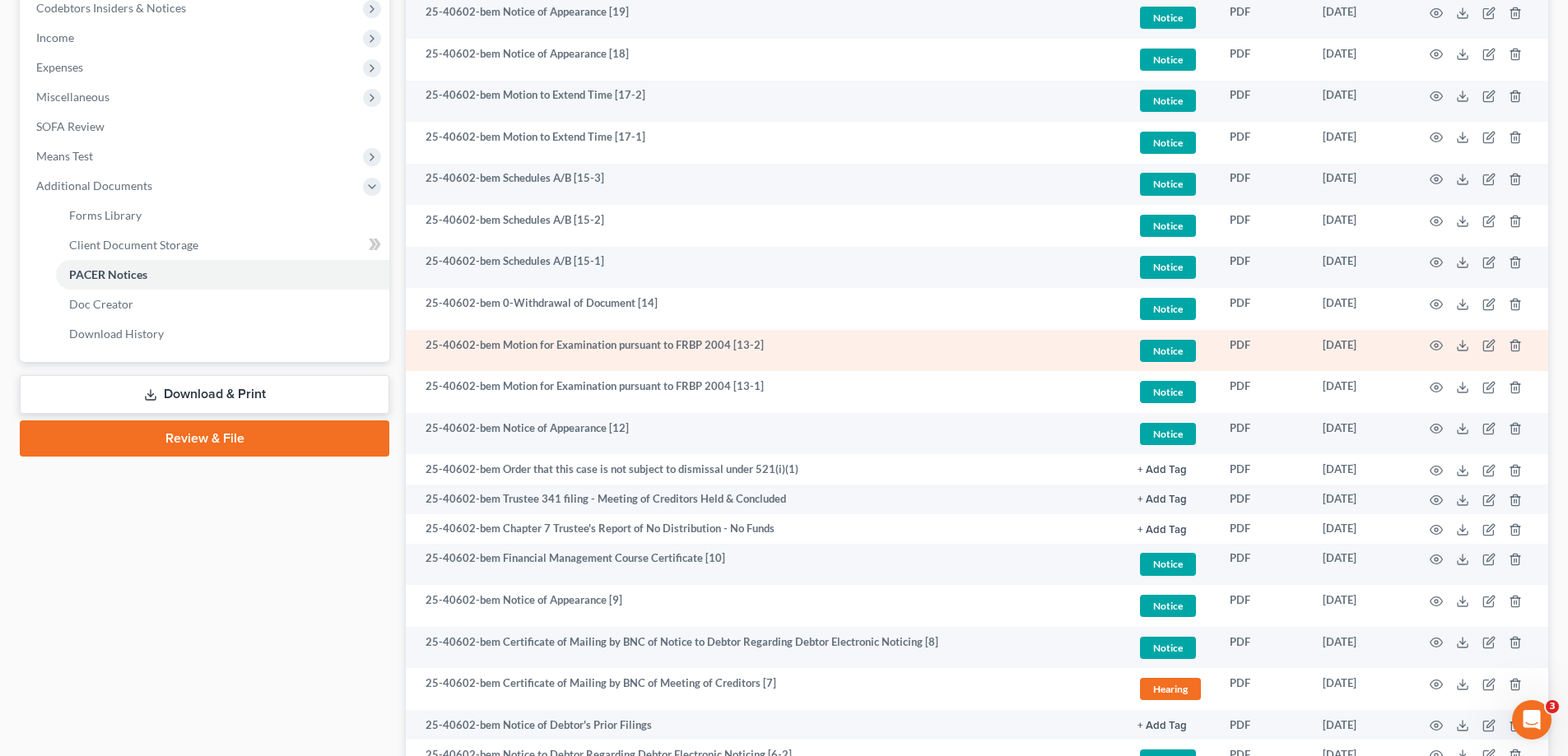
scroll to position [493, 0]
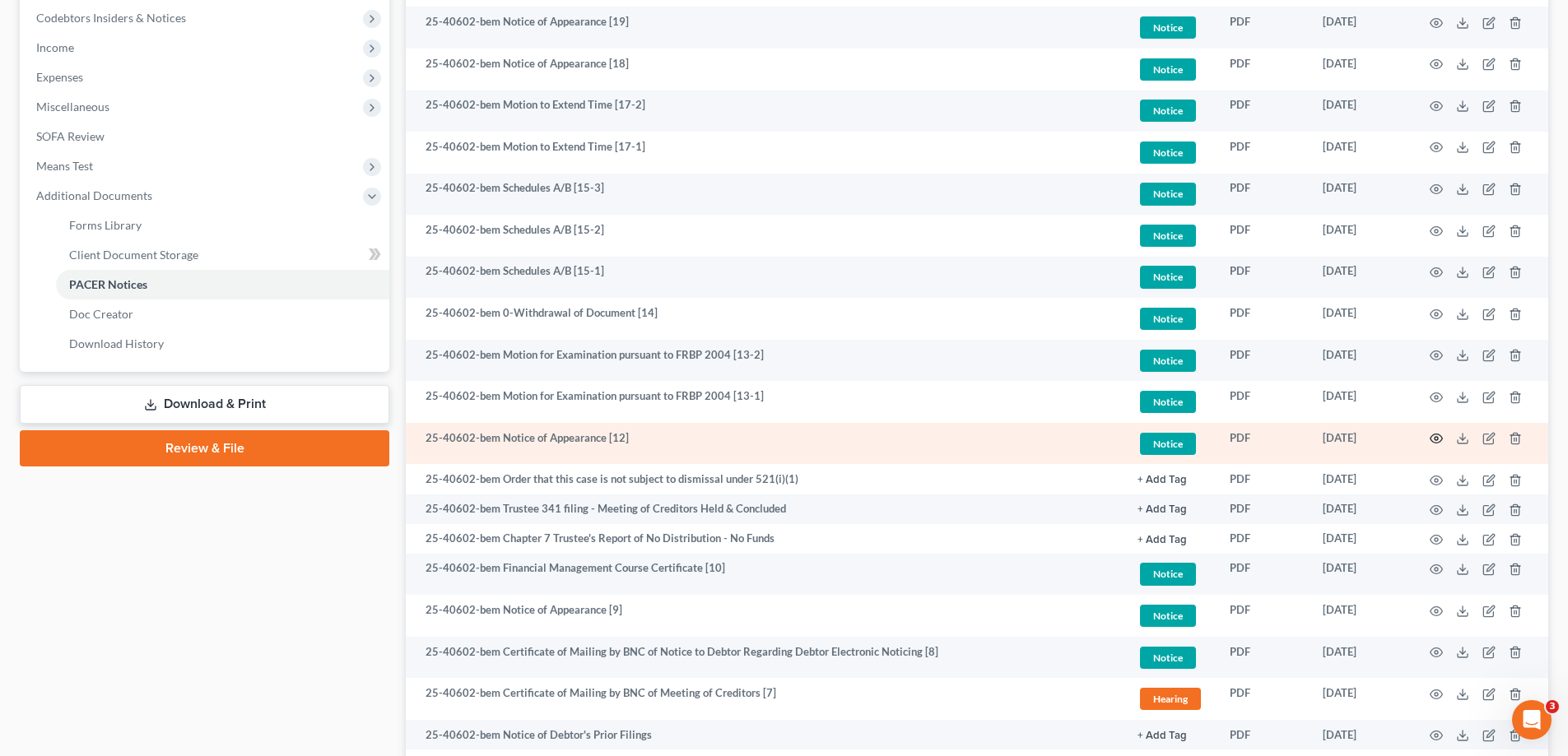
click at [1437, 435] on icon "button" at bounding box center [1436, 438] width 13 height 13
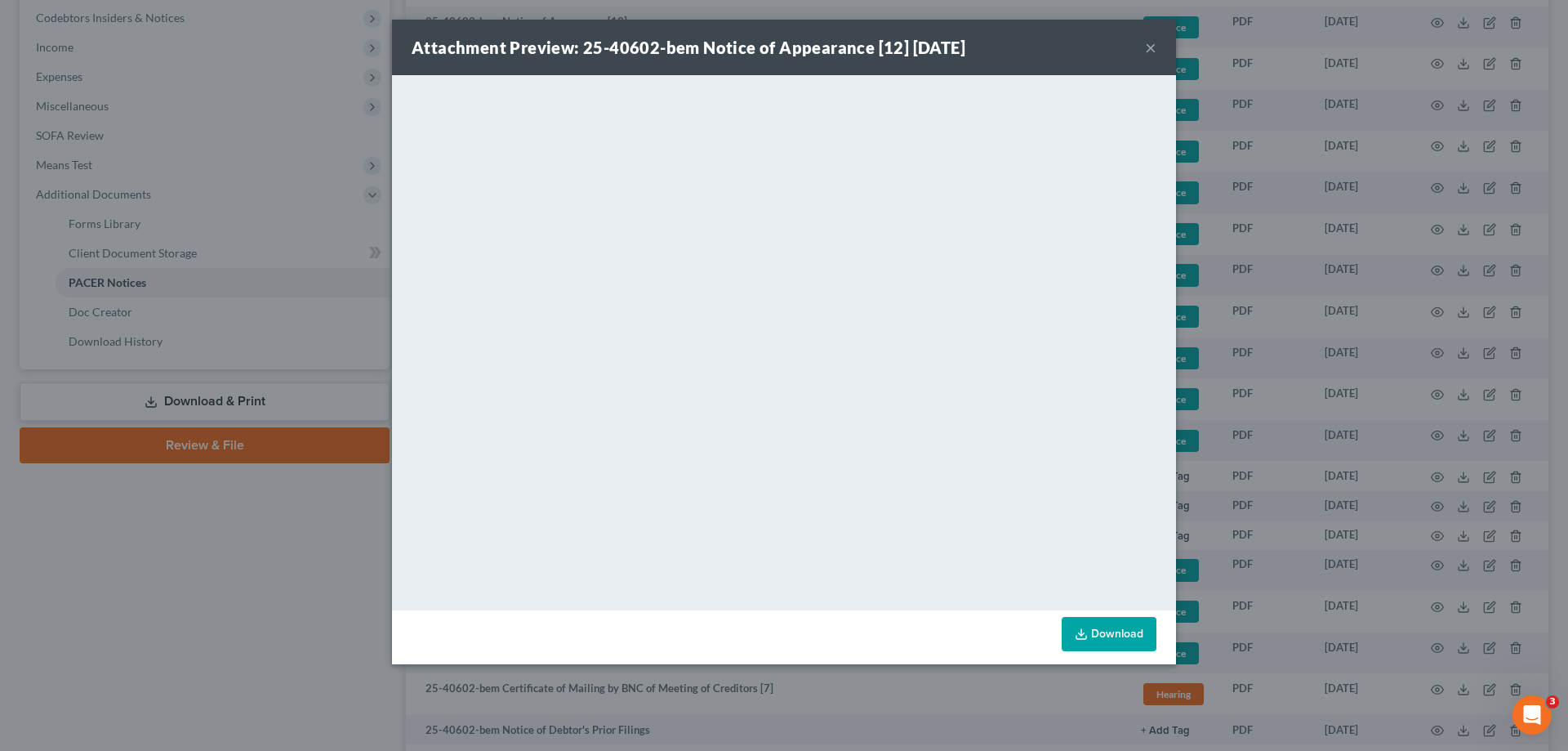
click at [1150, 47] on button "×" at bounding box center [1151, 48] width 11 height 19
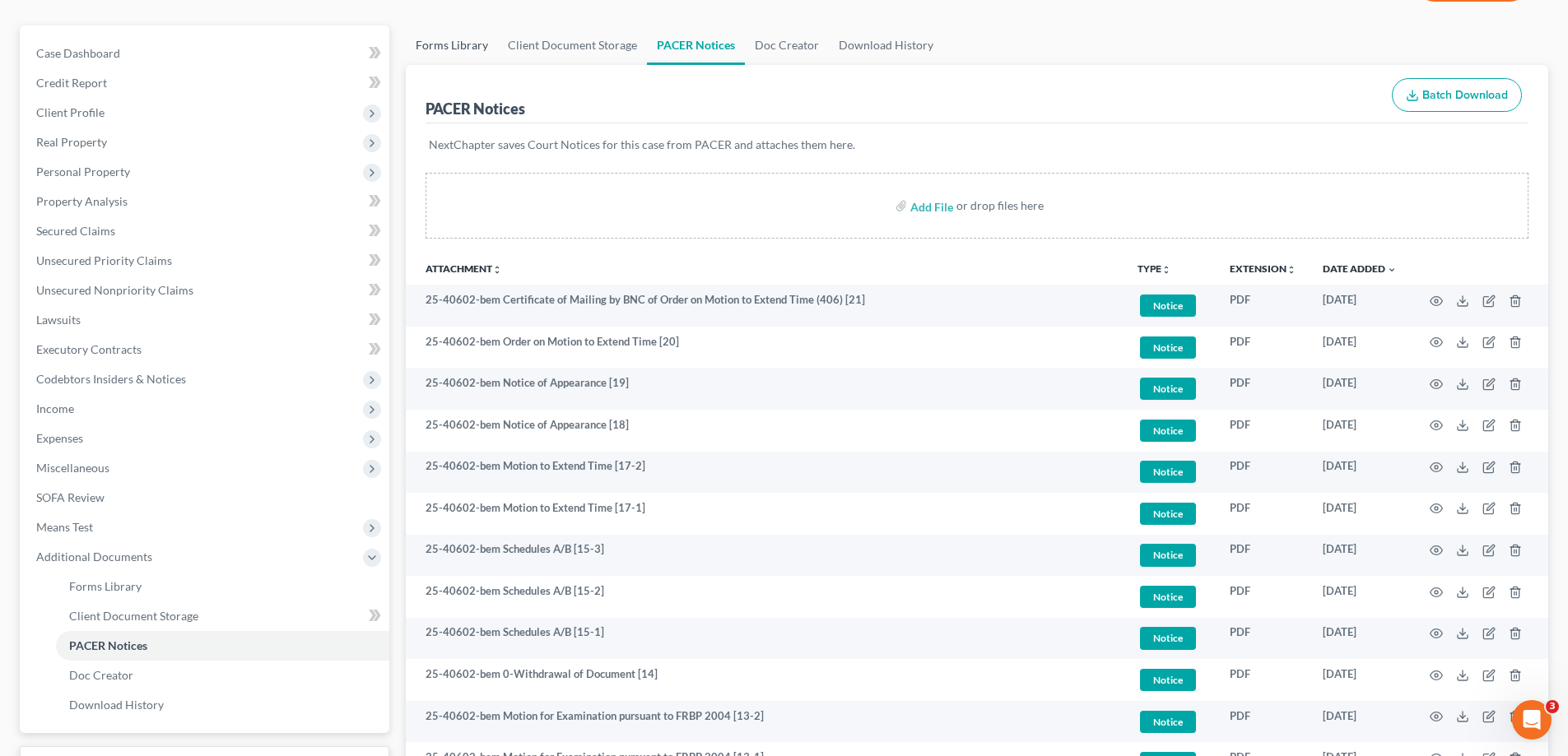
scroll to position [0, 0]
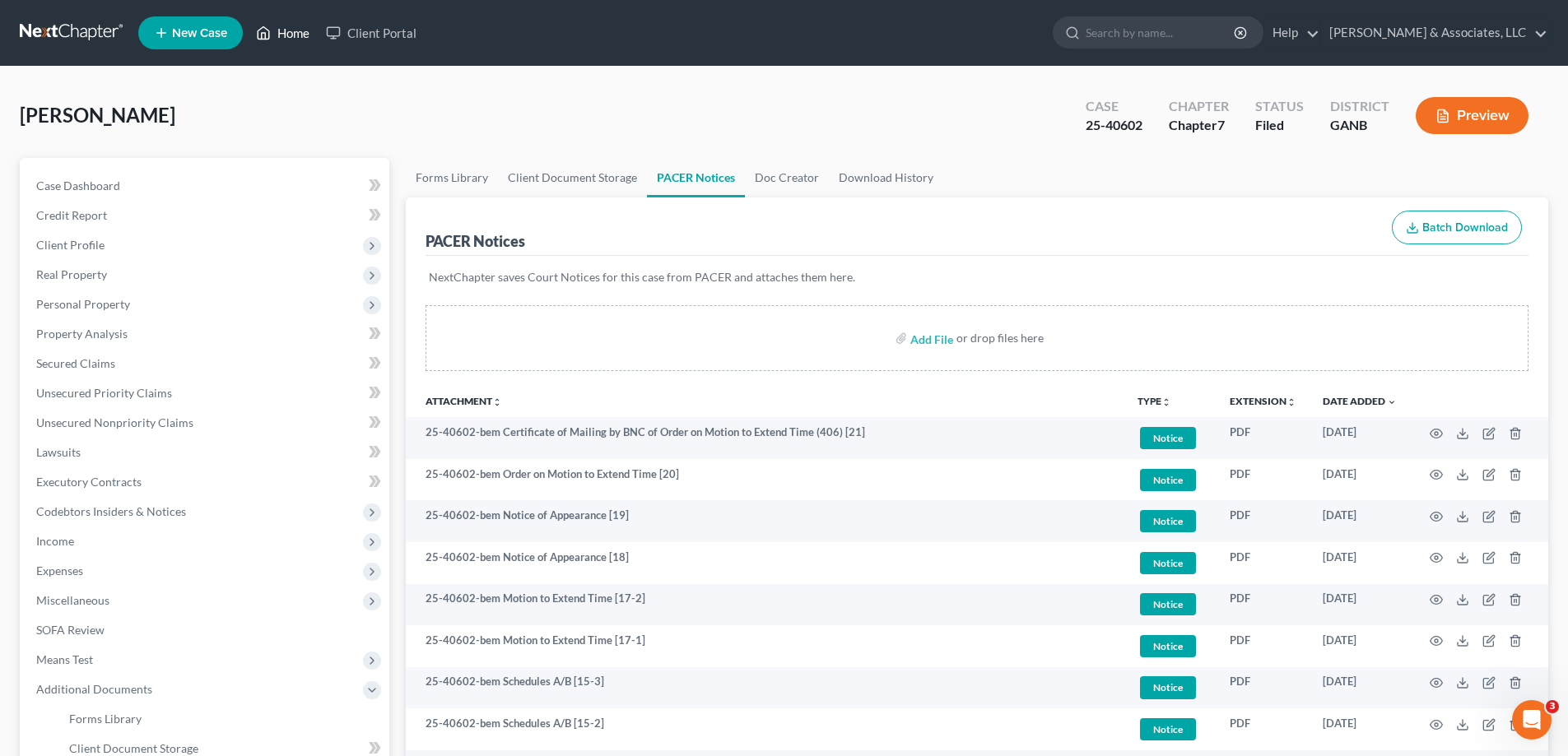
click at [284, 25] on link "Home" at bounding box center [283, 32] width 70 height 29
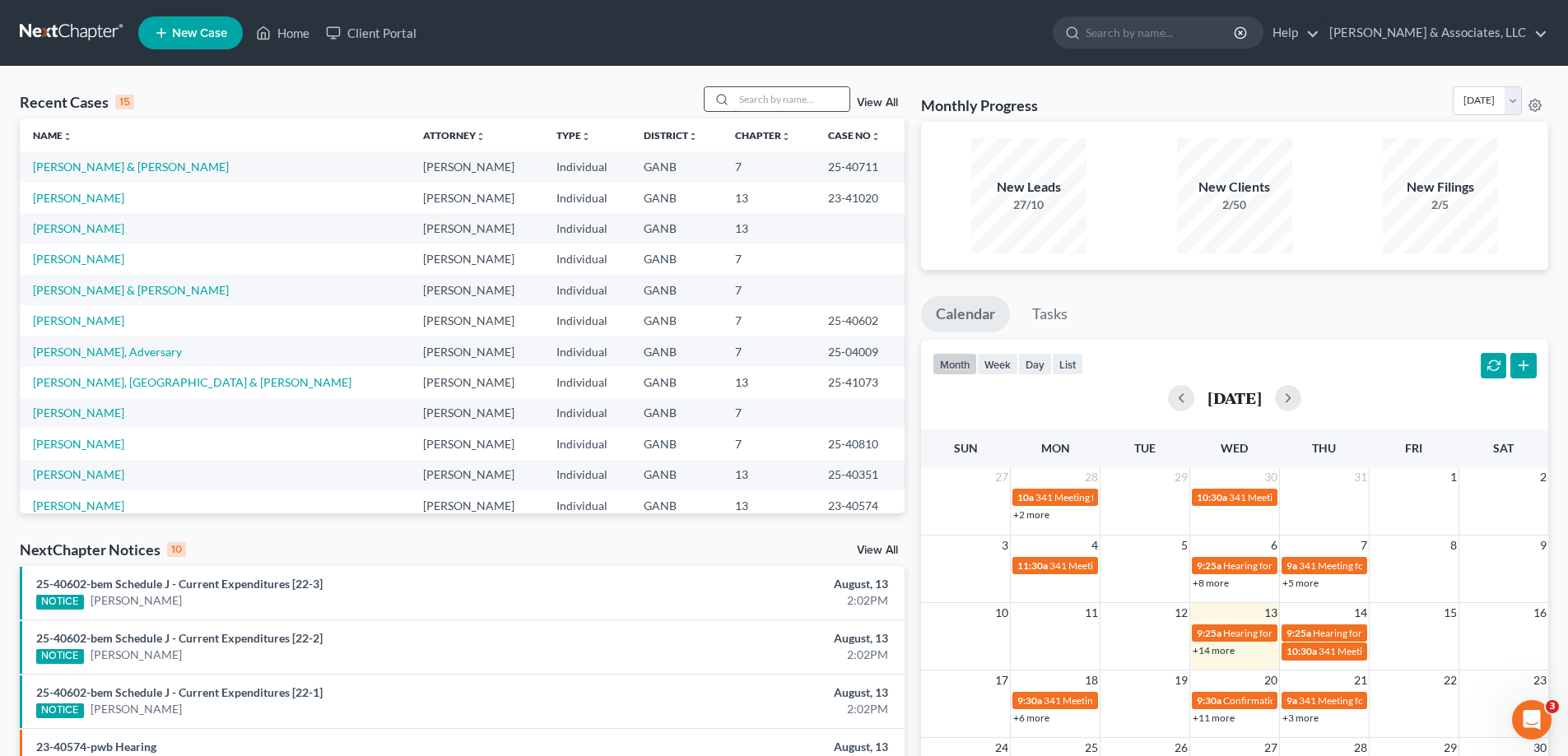
click at [762, 105] on input "search" at bounding box center [792, 99] width 116 height 24
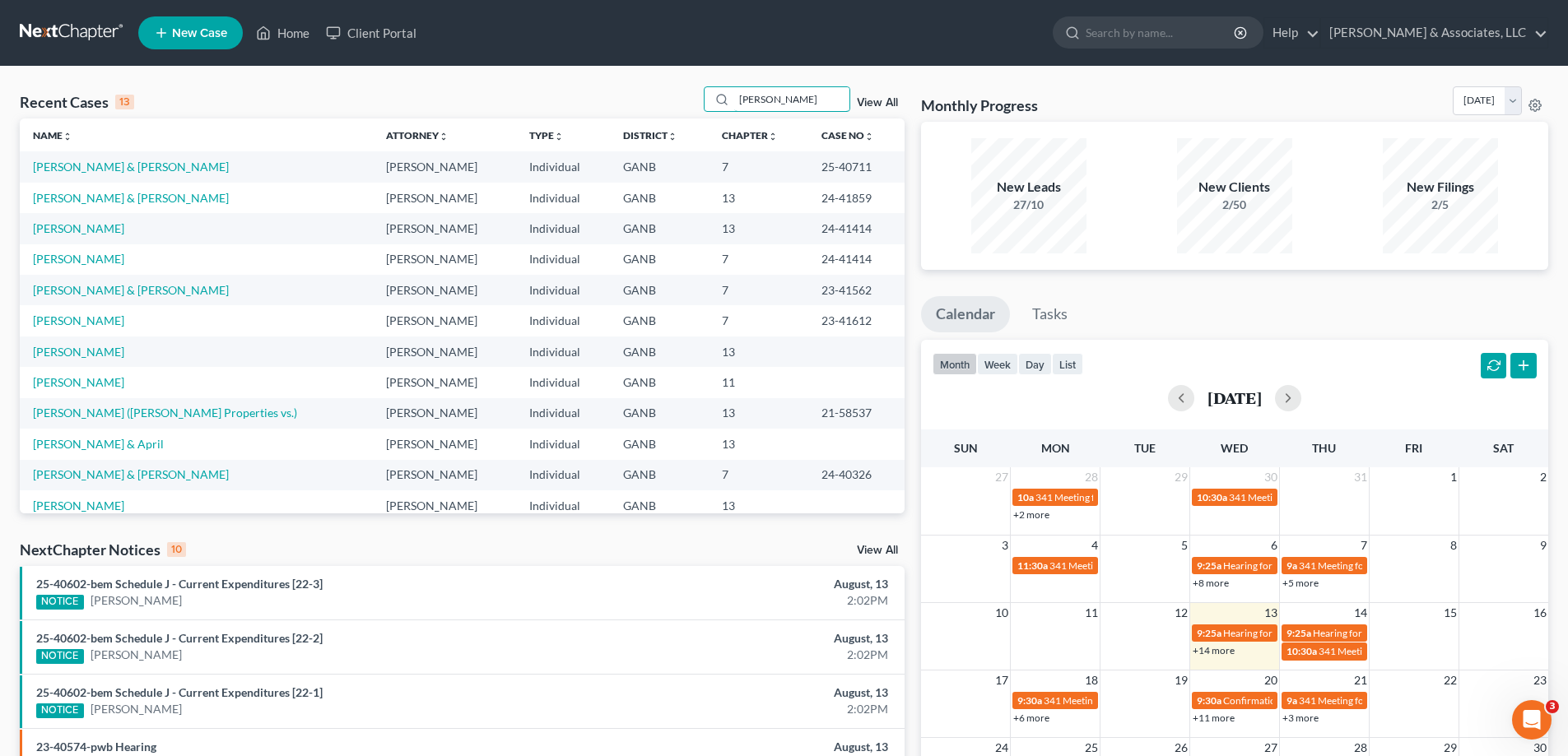
drag, startPoint x: 793, startPoint y: 103, endPoint x: 678, endPoint y: 94, distance: 115.4
click at [675, 98] on div "Recent Cases 13 [PERSON_NAME] View All" at bounding box center [461, 102] width 884 height 32
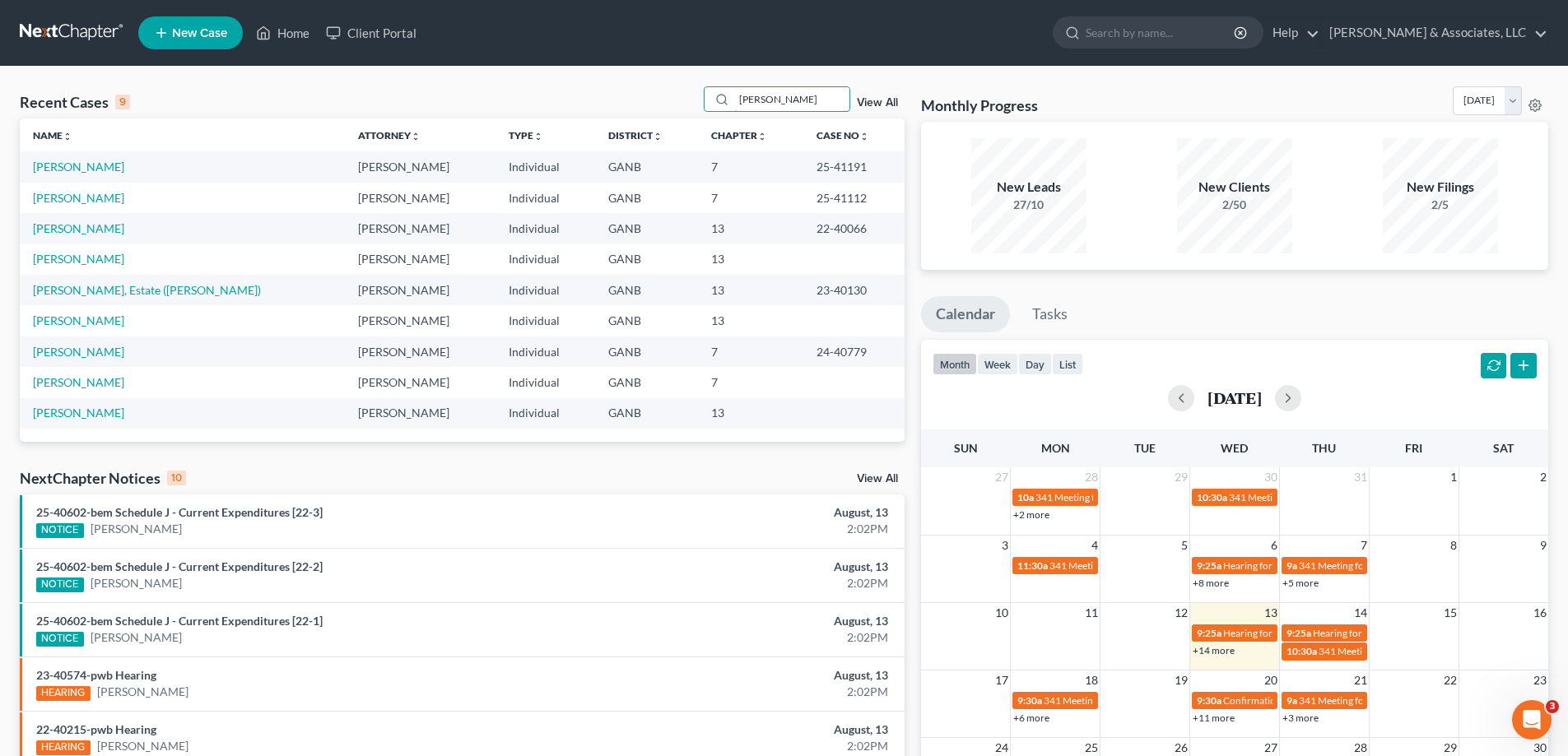
type input "[PERSON_NAME]"
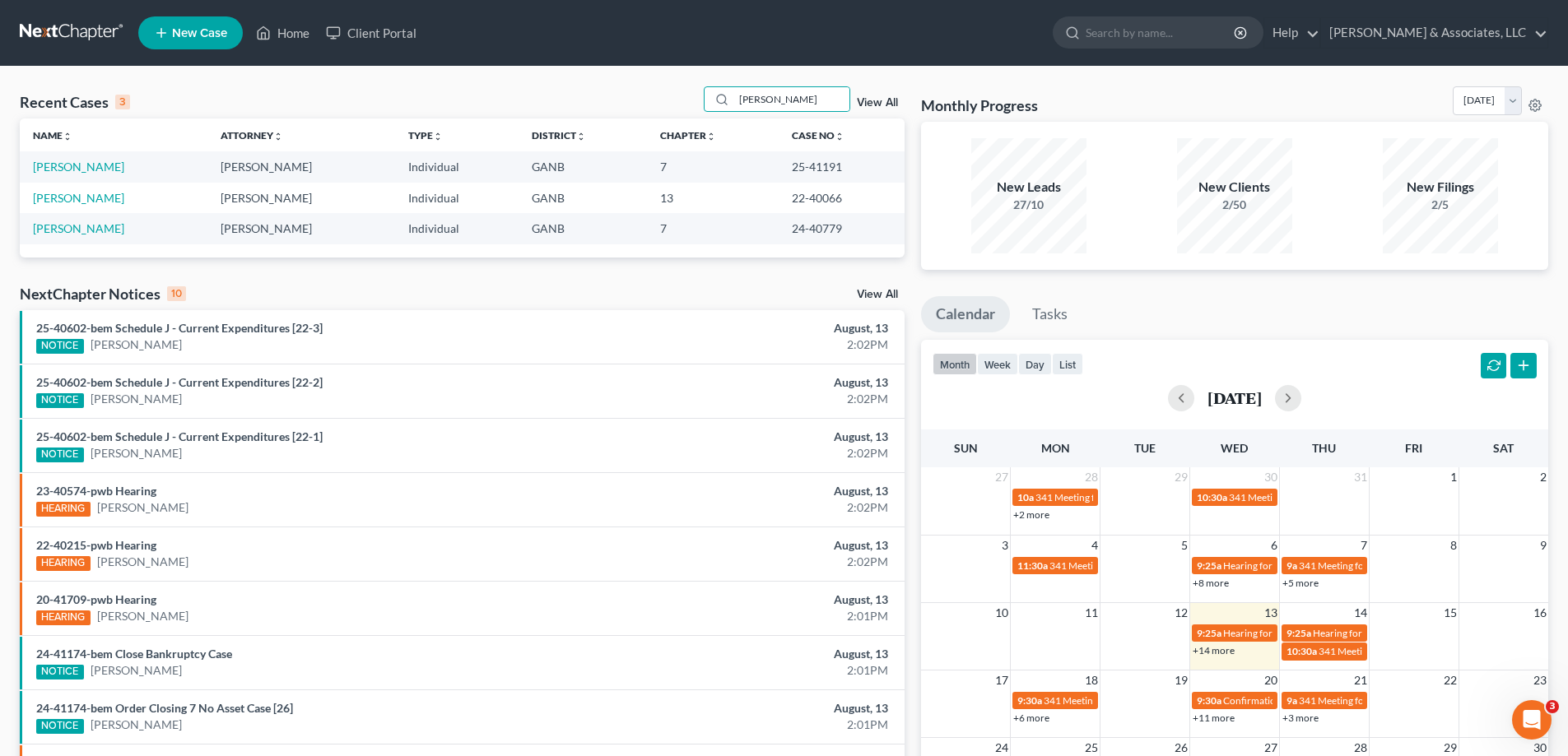
click at [187, 30] on span "New Case" at bounding box center [199, 34] width 55 height 12
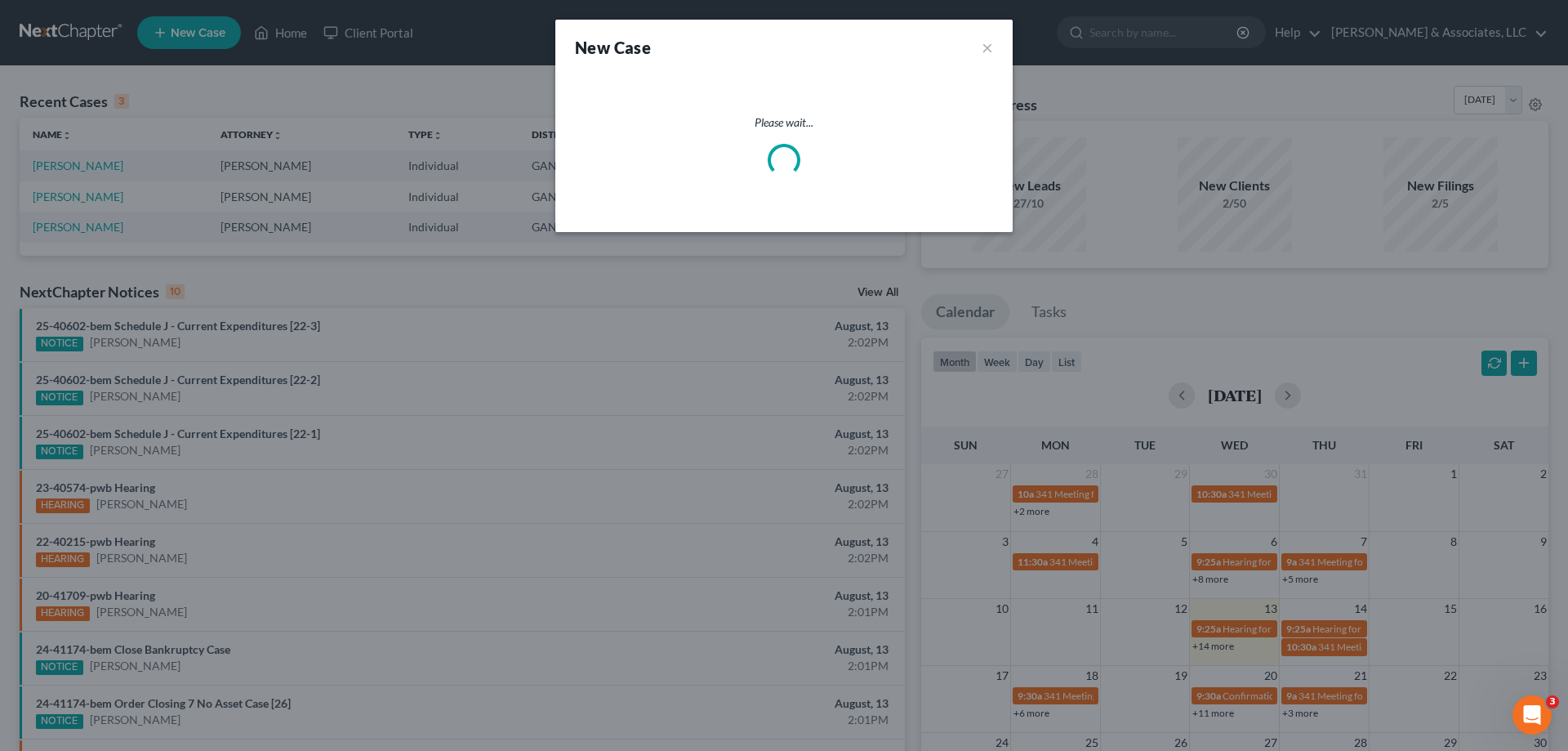
select select "19"
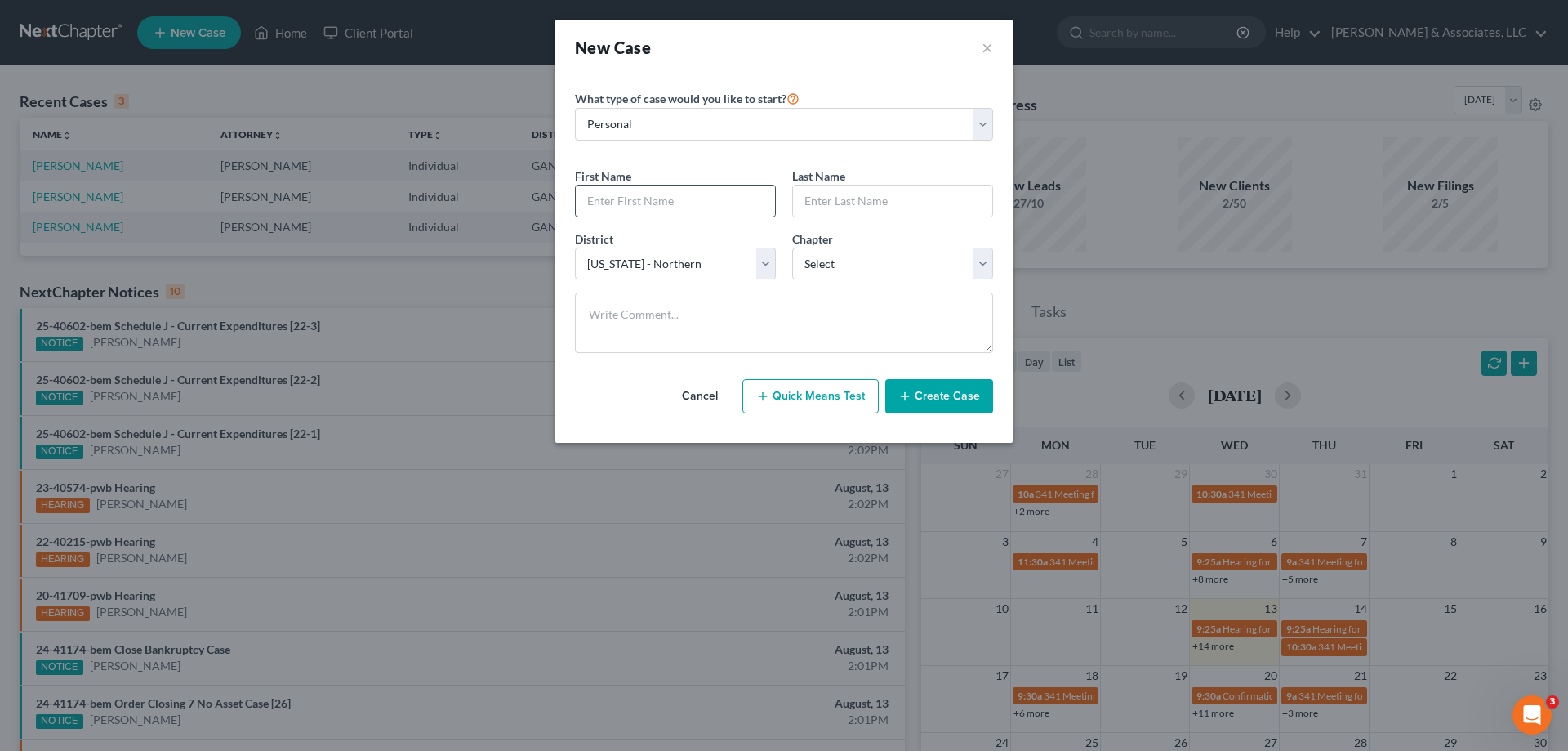
click at [649, 201] on input "text" at bounding box center [676, 200] width 199 height 31
type input "[PERSON_NAME]"
click at [826, 264] on select "Select 7 11 12 13" at bounding box center [893, 264] width 201 height 33
select select "3"
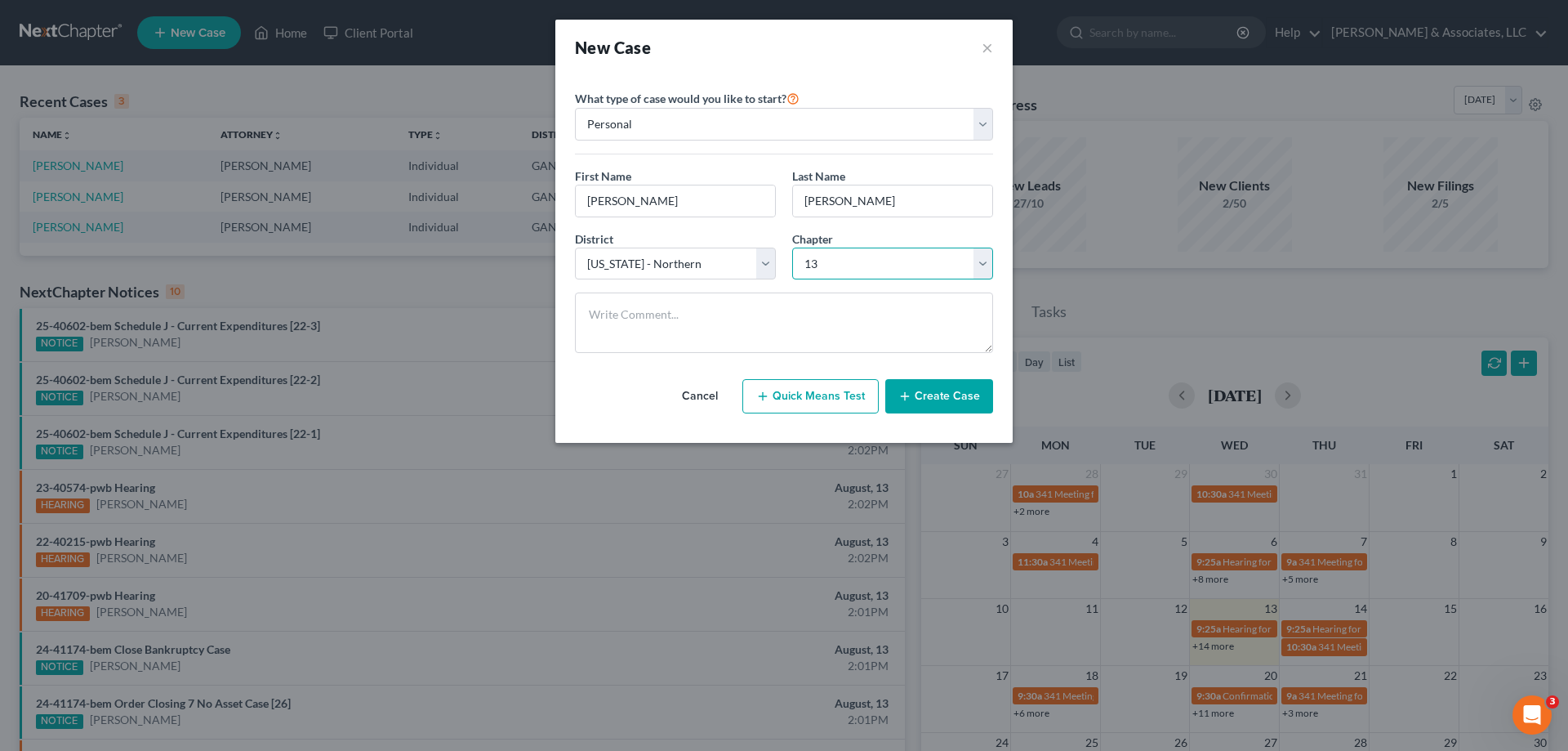
click at [792, 248] on select "Select 7 11 12 13" at bounding box center [893, 264] width 201 height 33
click at [941, 402] on button "Create Case" at bounding box center [940, 396] width 108 height 34
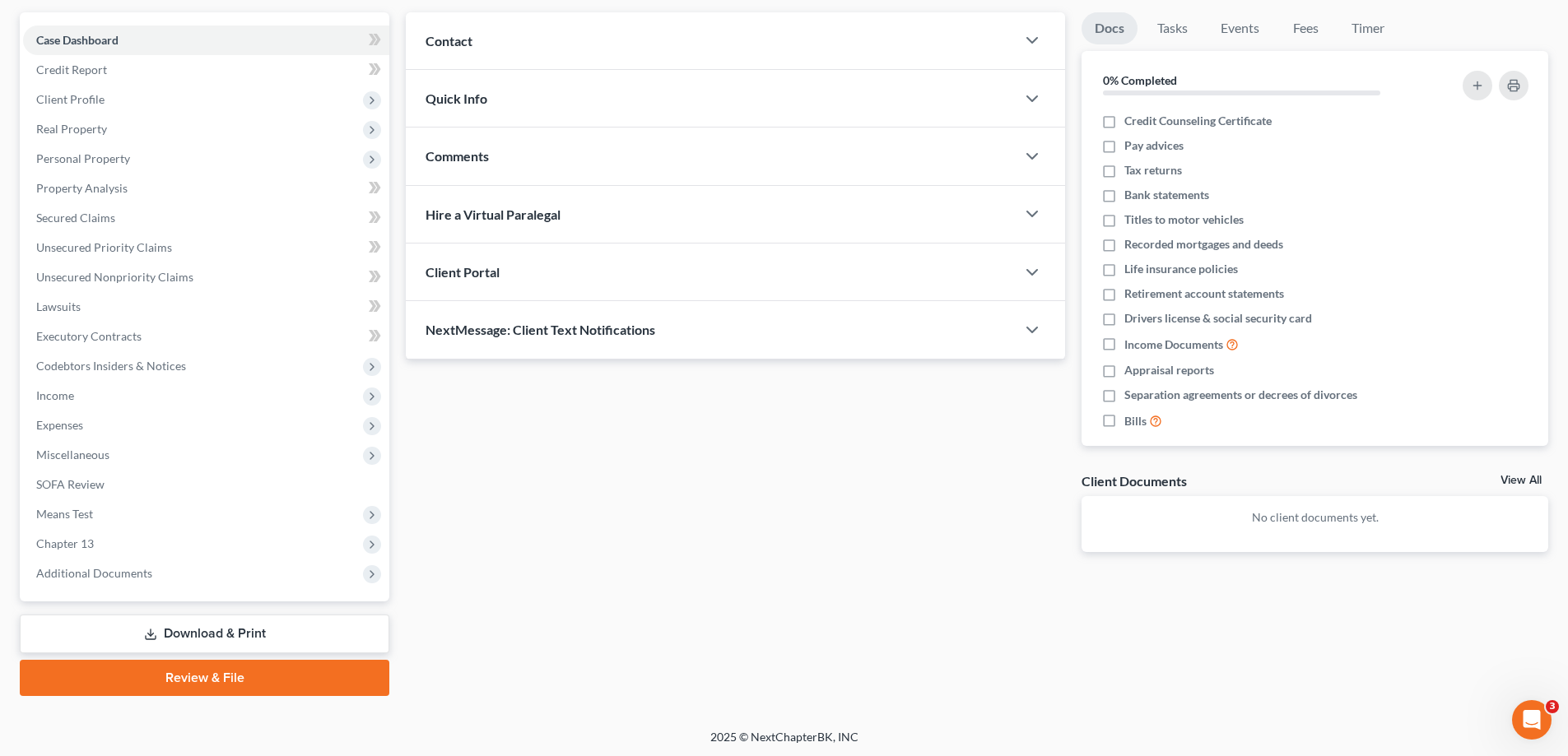
scroll to position [148, 0]
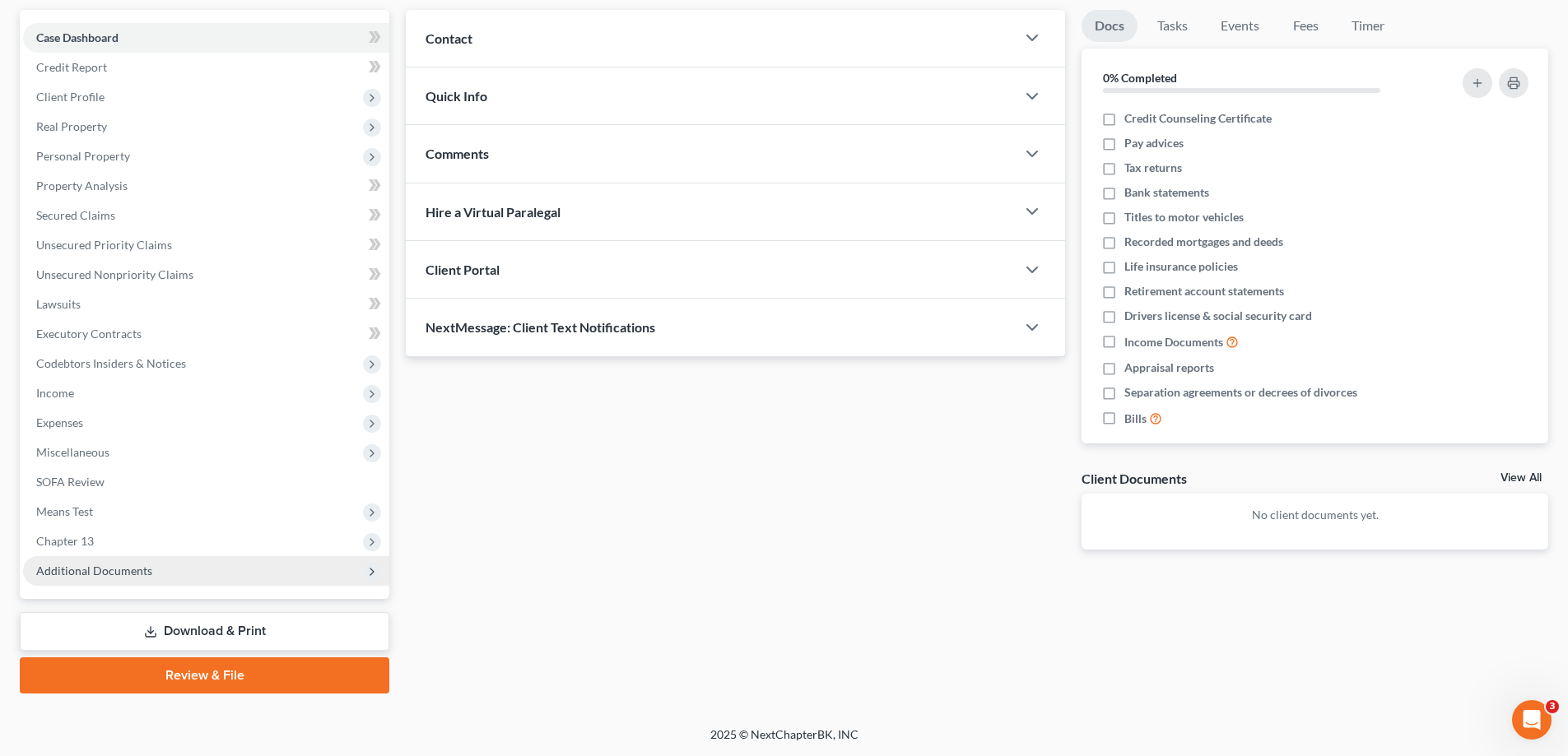
drag, startPoint x: 100, startPoint y: 570, endPoint x: 111, endPoint y: 574, distance: 11.7
click at [99, 569] on span "Additional Documents" at bounding box center [94, 570] width 116 height 14
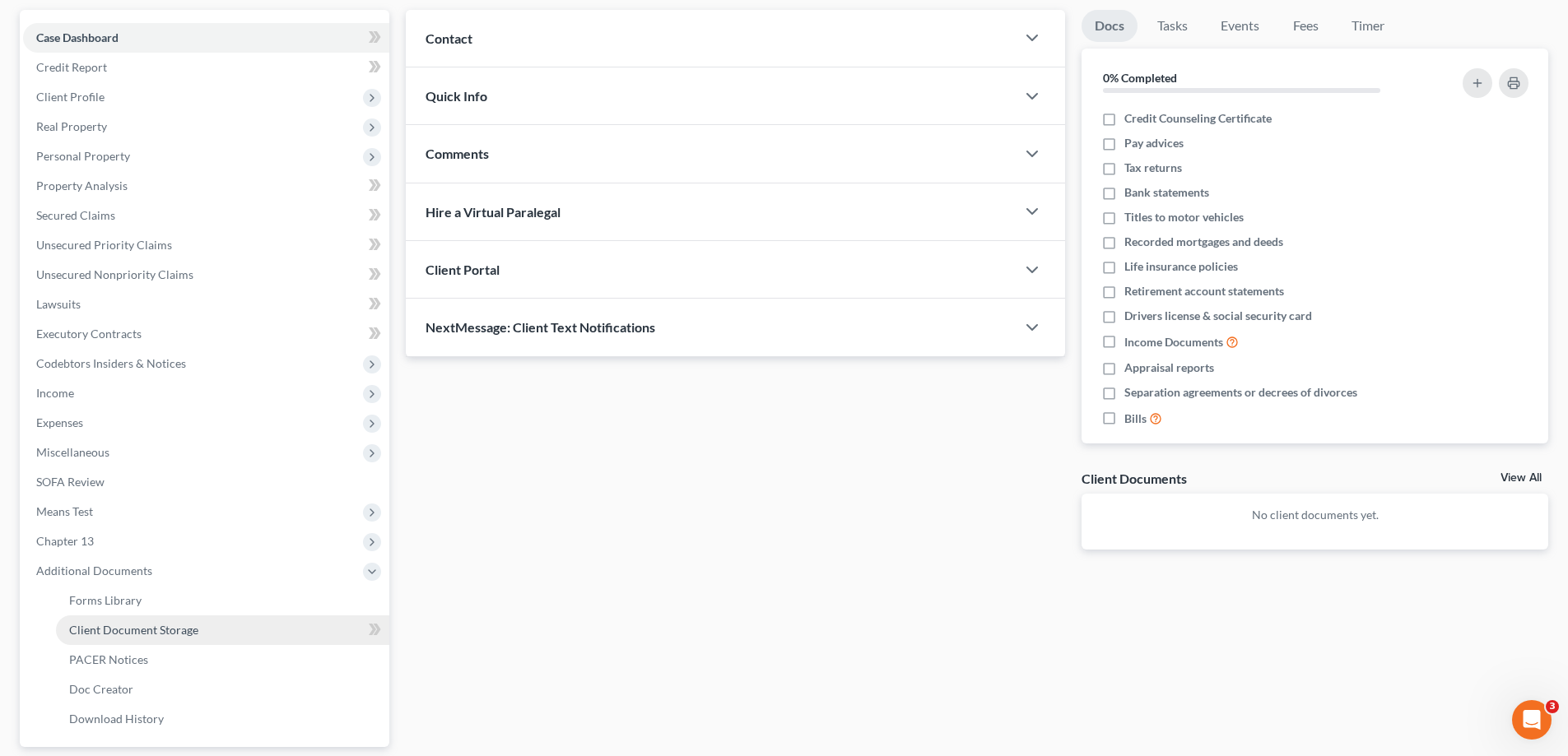
click at [112, 626] on span "Client Document Storage" at bounding box center [133, 630] width 129 height 14
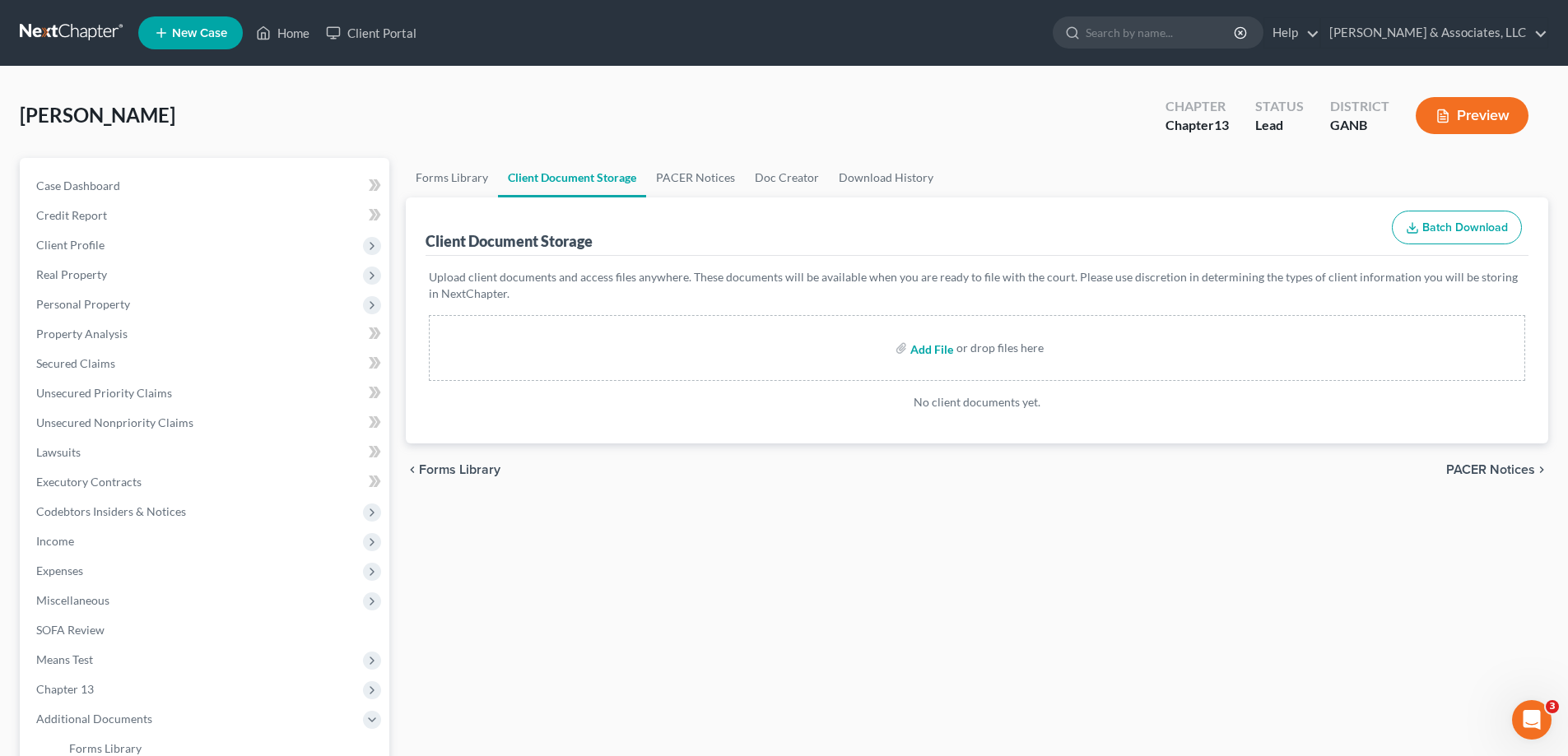
click at [931, 350] on input "file" at bounding box center [930, 347] width 39 height 29
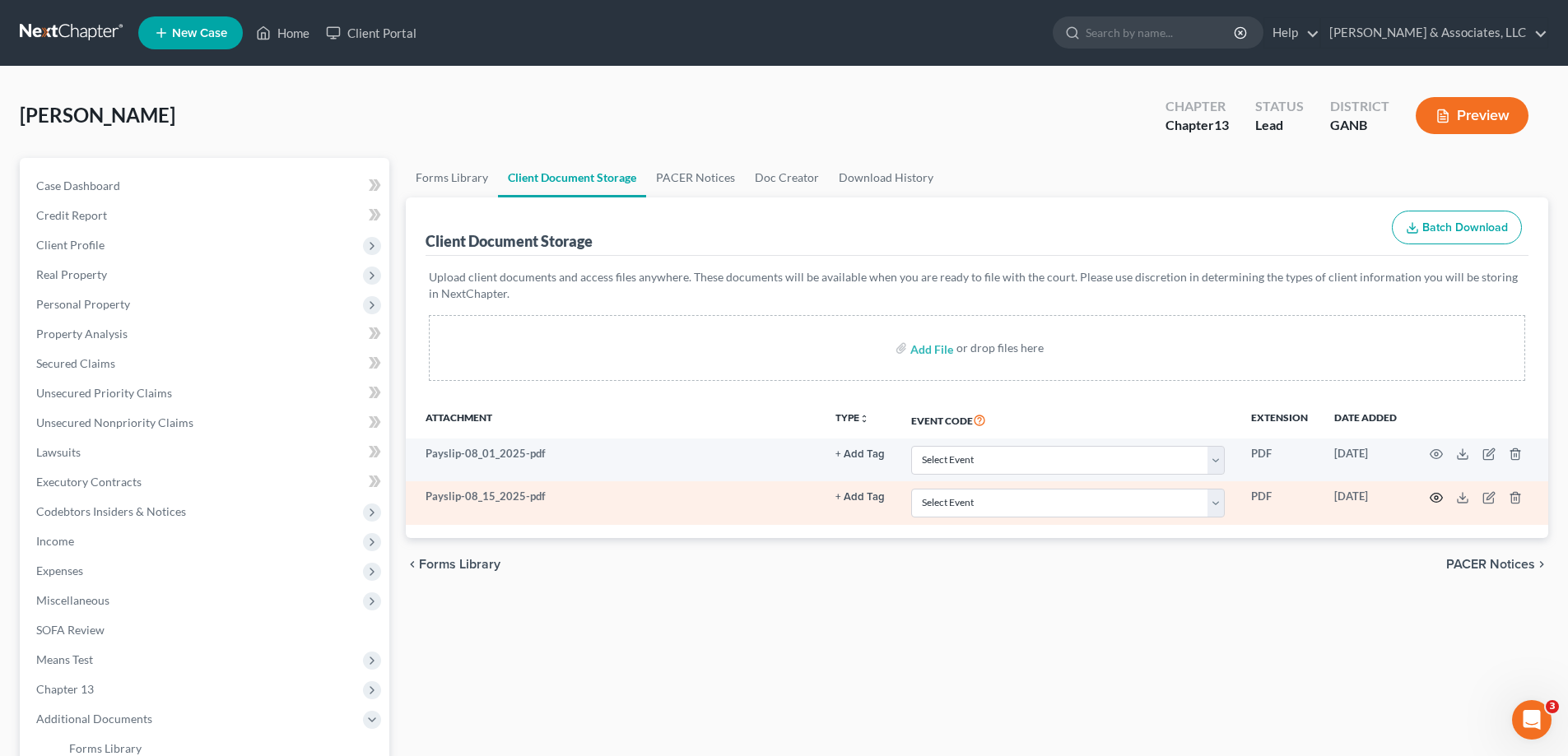
click at [1434, 496] on icon "button" at bounding box center [1436, 497] width 13 height 13
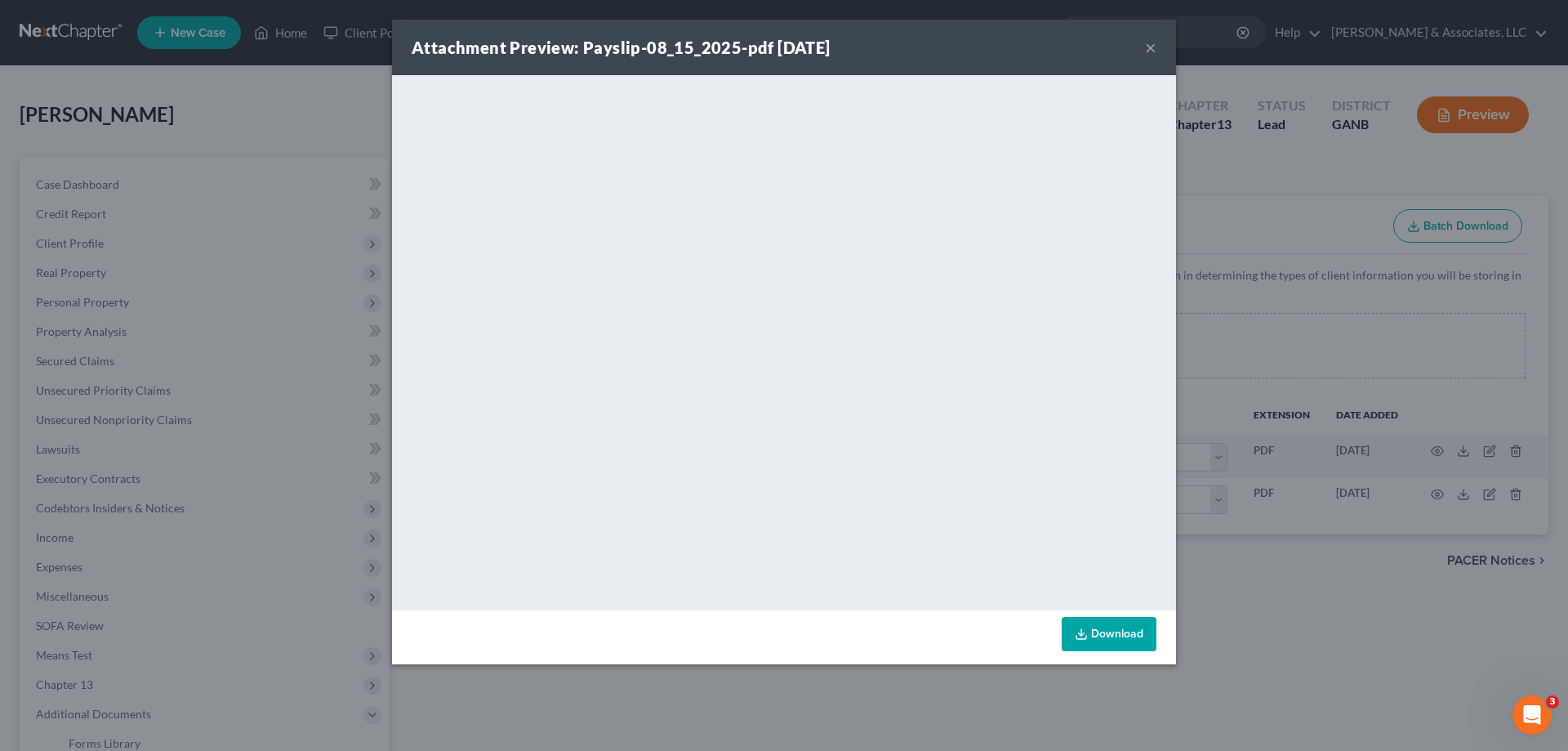
click at [1149, 44] on button "×" at bounding box center [1151, 48] width 11 height 19
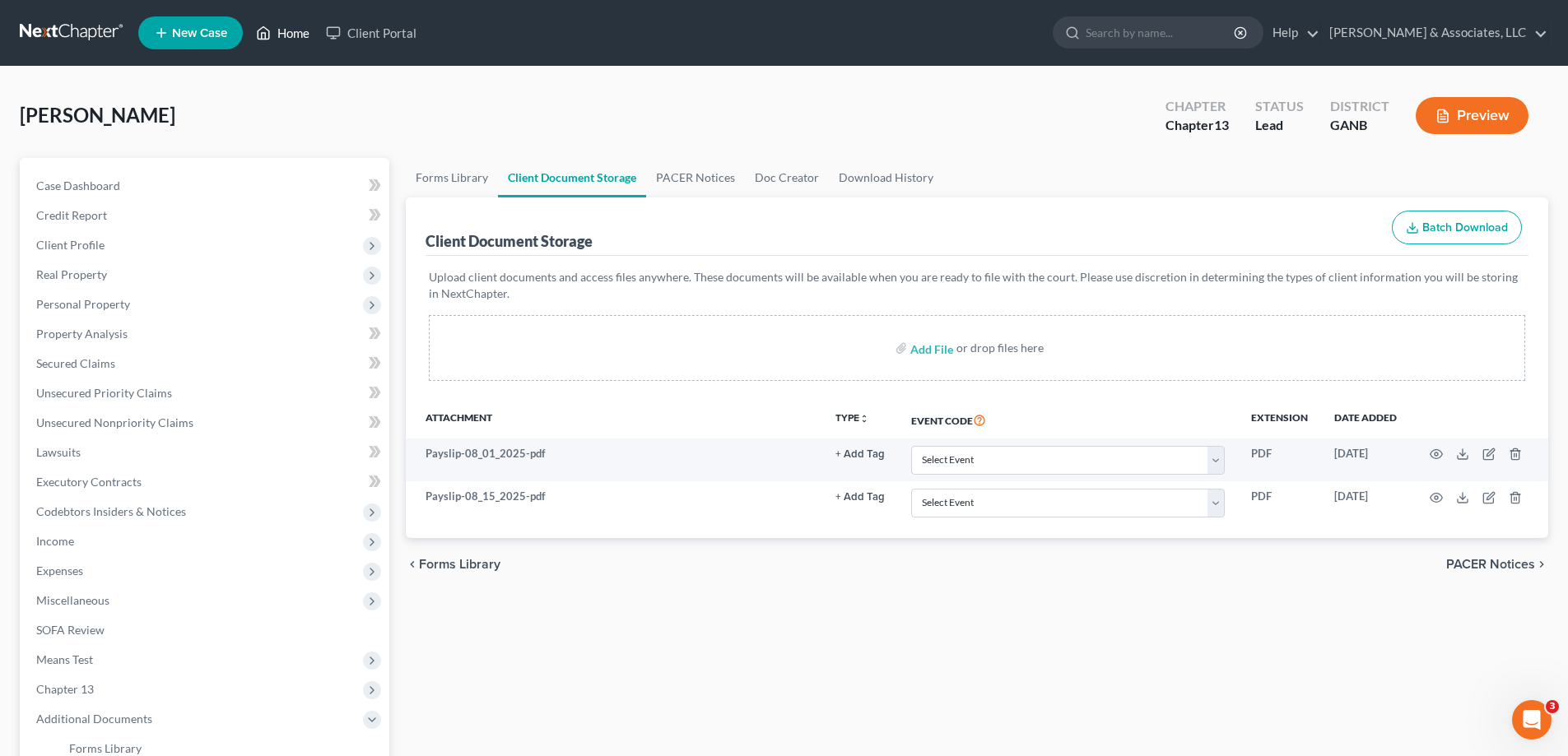
click at [297, 26] on link "Home" at bounding box center [283, 32] width 70 height 29
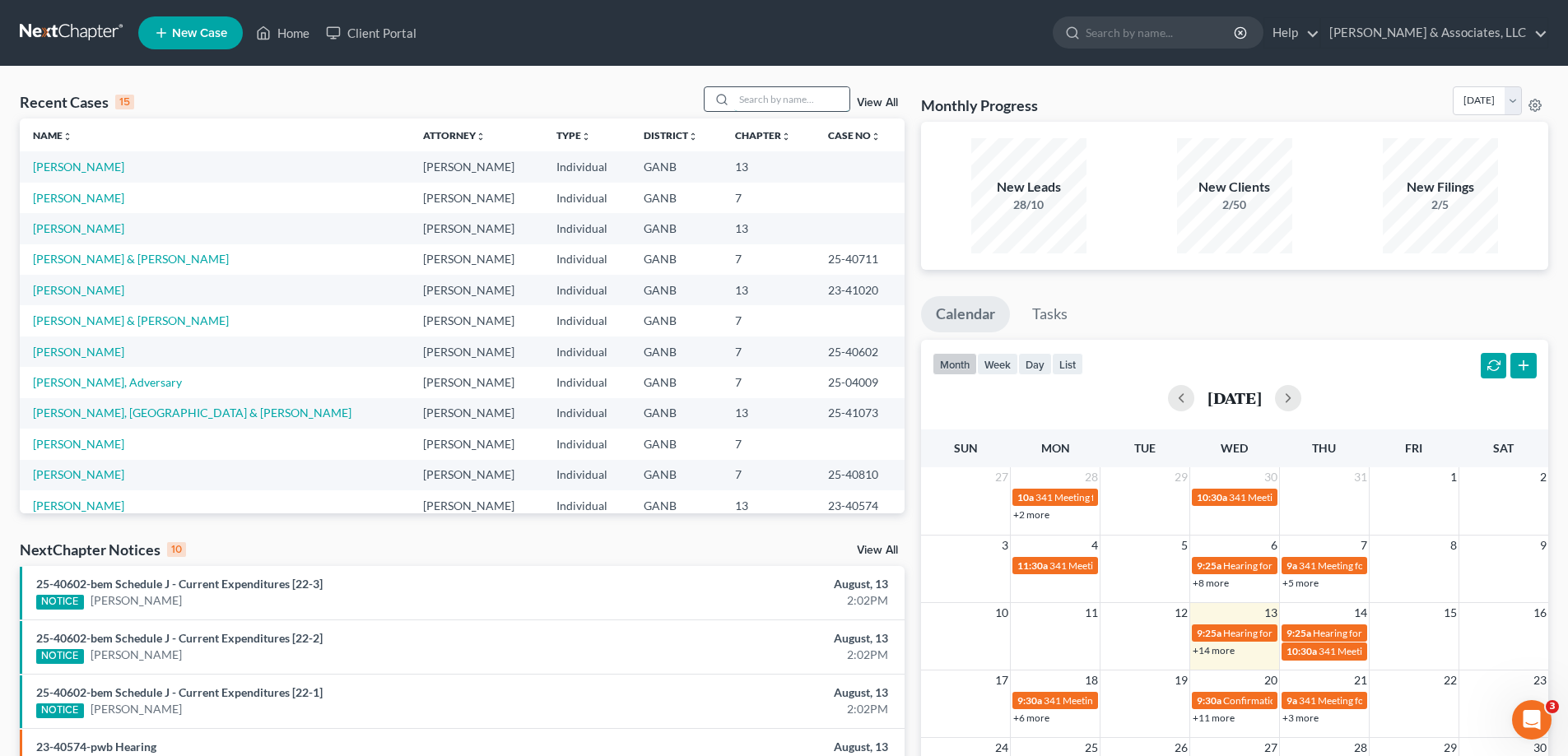
click at [833, 106] on input "search" at bounding box center [792, 99] width 116 height 24
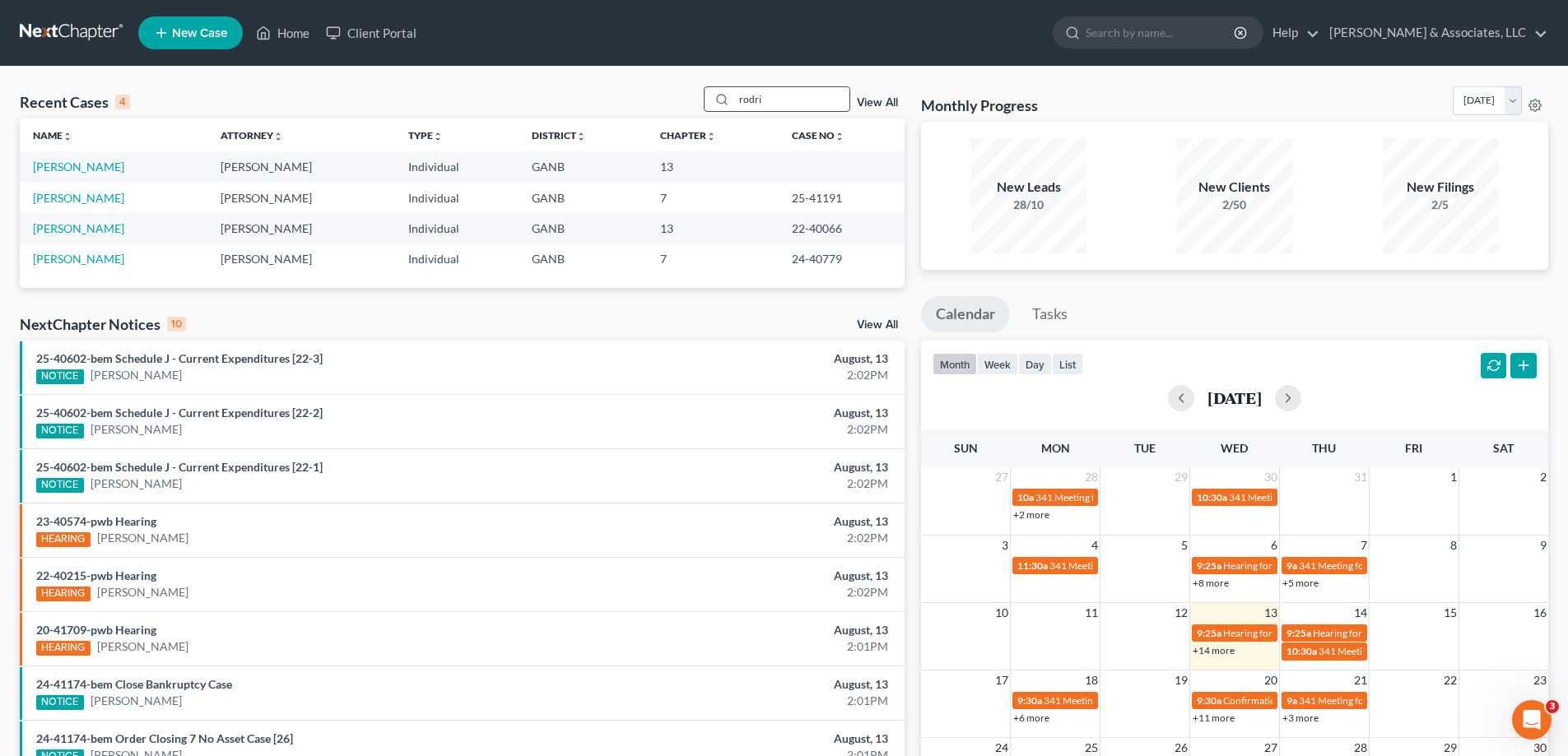
type input "rodri"
click at [82, 165] on link "[PERSON_NAME]" at bounding box center [78, 167] width 92 height 14
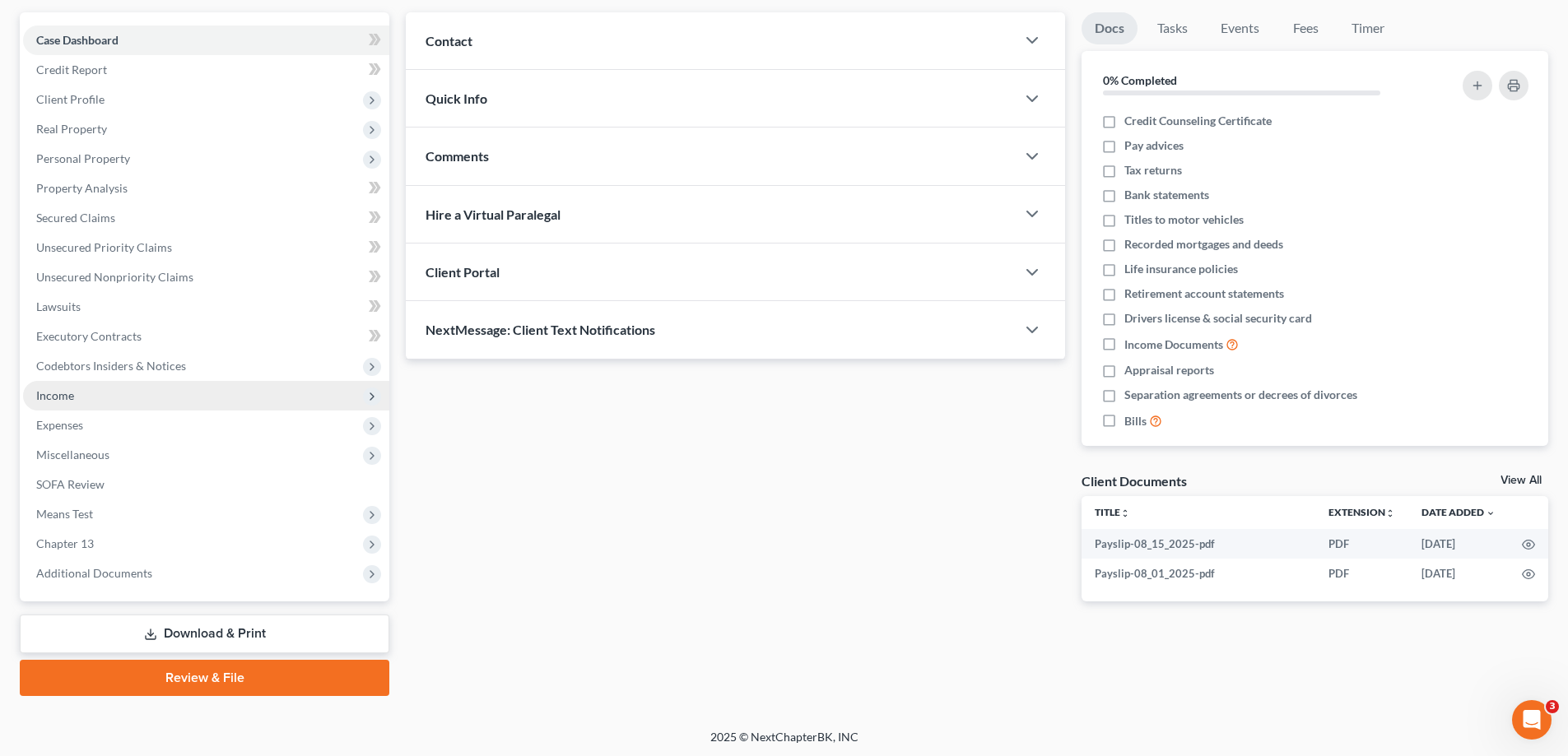
scroll to position [148, 0]
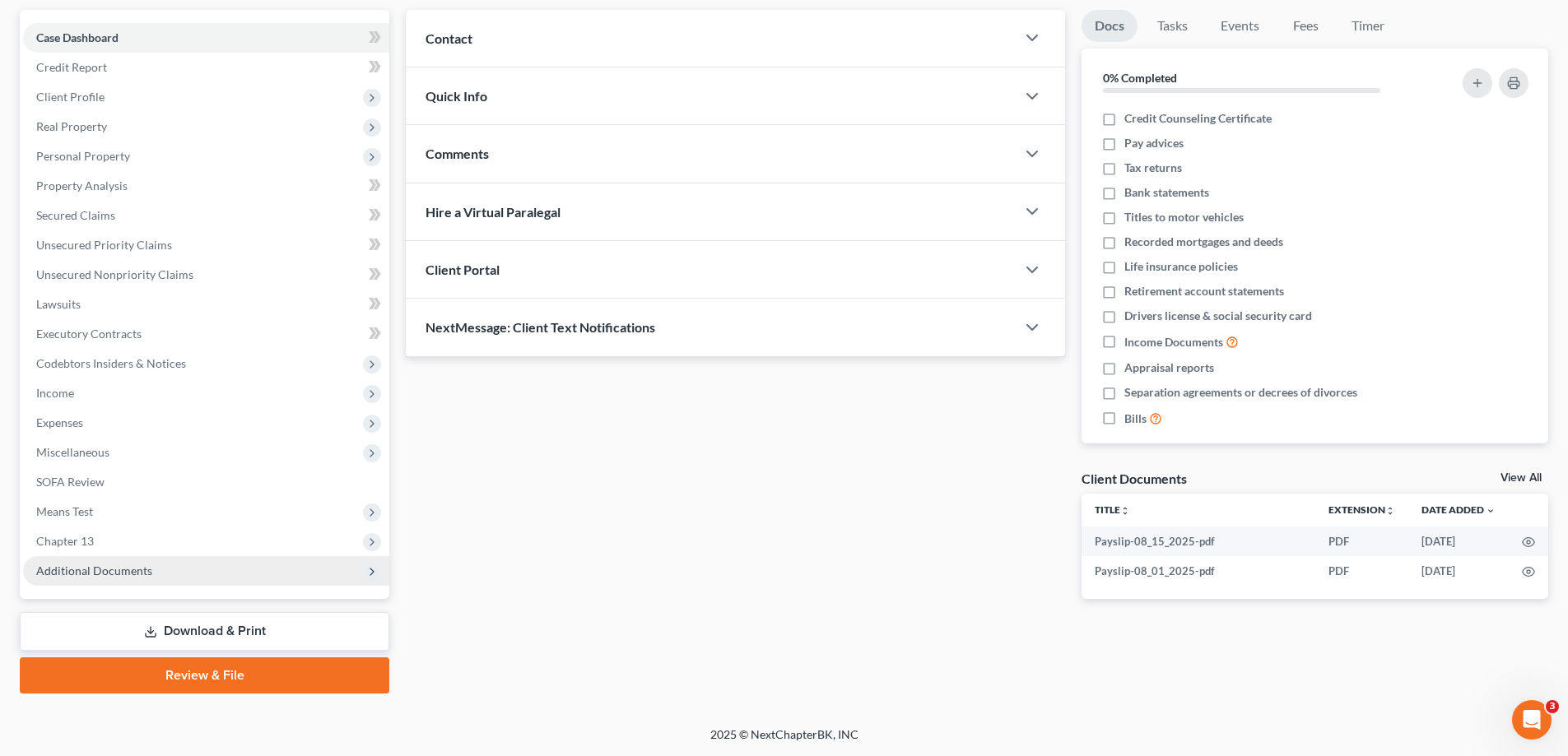
click at [84, 564] on span "Additional Documents" at bounding box center [94, 570] width 116 height 14
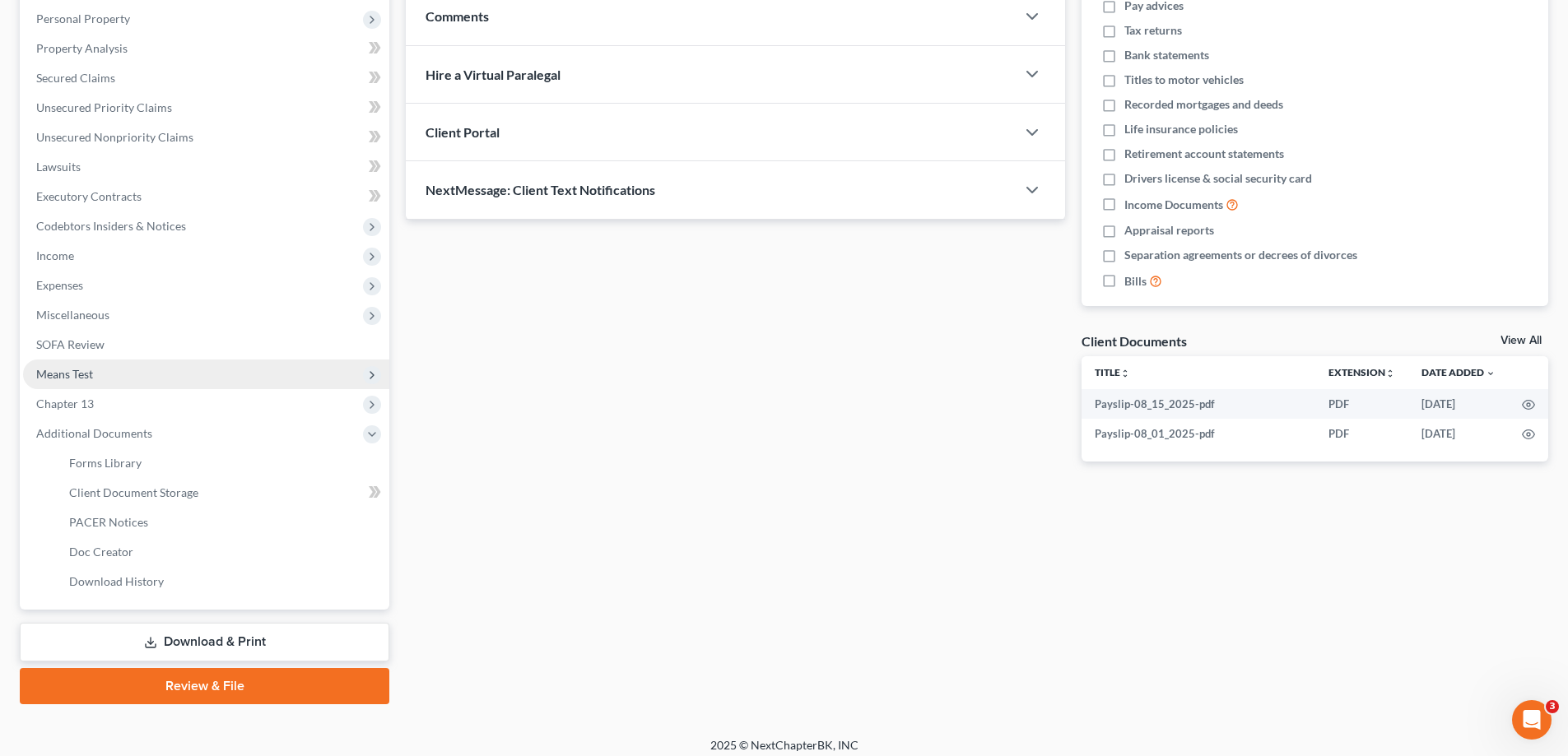
scroll to position [296, 0]
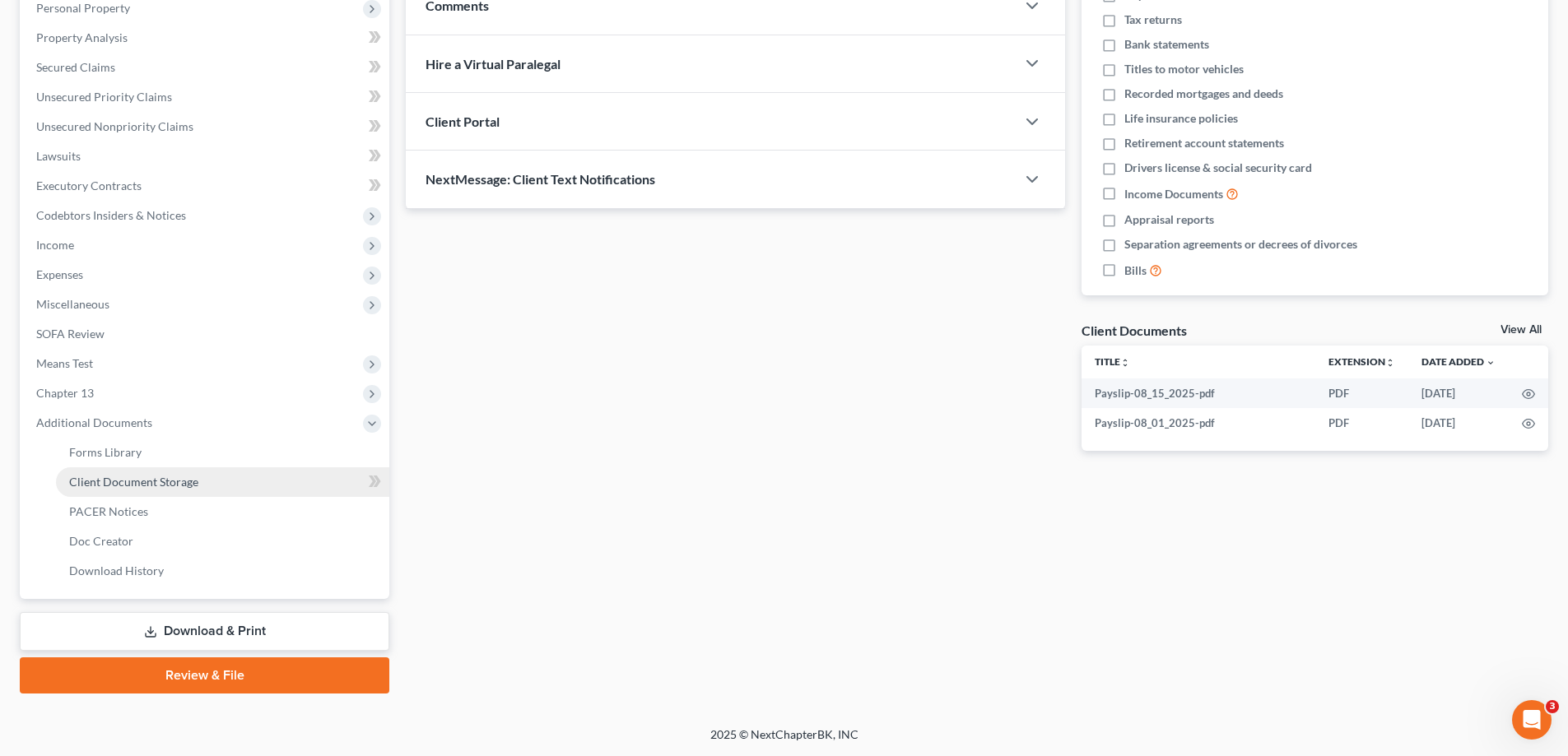
click at [190, 490] on link "Client Document Storage" at bounding box center [222, 481] width 333 height 29
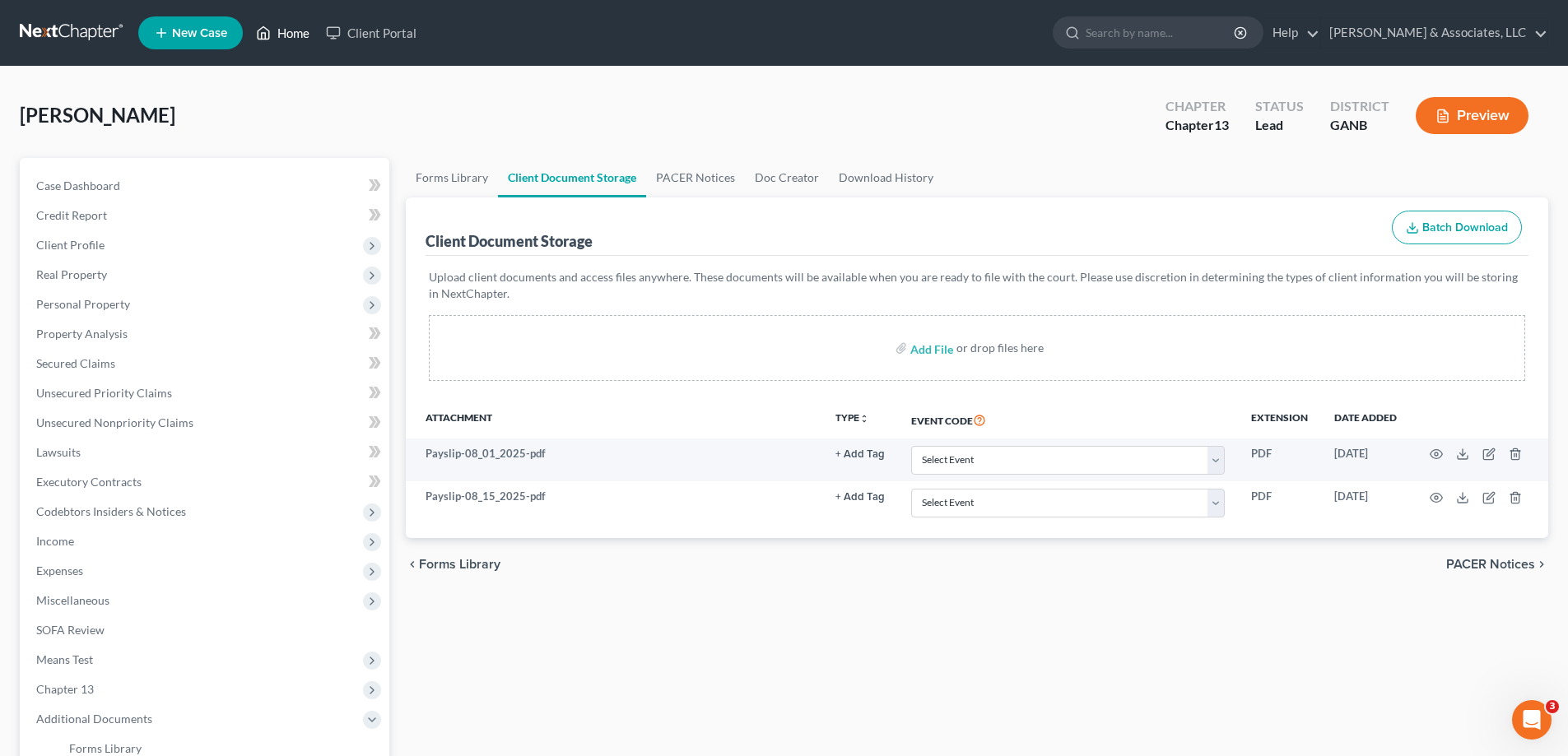
click at [307, 29] on link "Home" at bounding box center [283, 32] width 70 height 29
click at [282, 32] on link "Home" at bounding box center [283, 32] width 70 height 29
click at [297, 35] on link "Home" at bounding box center [283, 32] width 70 height 29
click at [296, 28] on link "Home" at bounding box center [283, 32] width 70 height 29
click at [287, 34] on link "Home" at bounding box center [283, 32] width 70 height 29
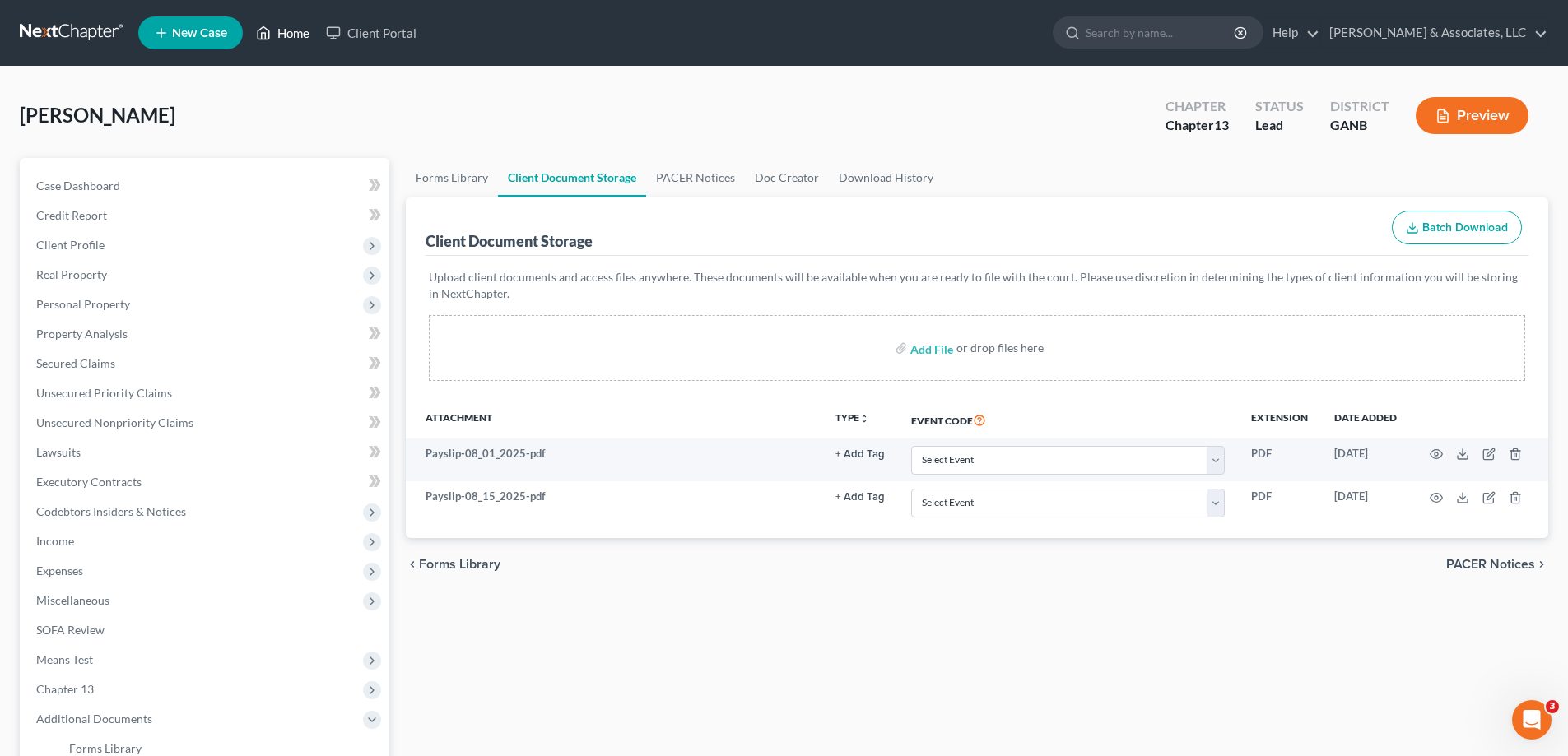
click at [299, 31] on link "Home" at bounding box center [283, 32] width 70 height 29
click at [299, 33] on link "Home" at bounding box center [283, 32] width 70 height 29
click at [84, 181] on span "Case Dashboard" at bounding box center [78, 186] width 84 height 14
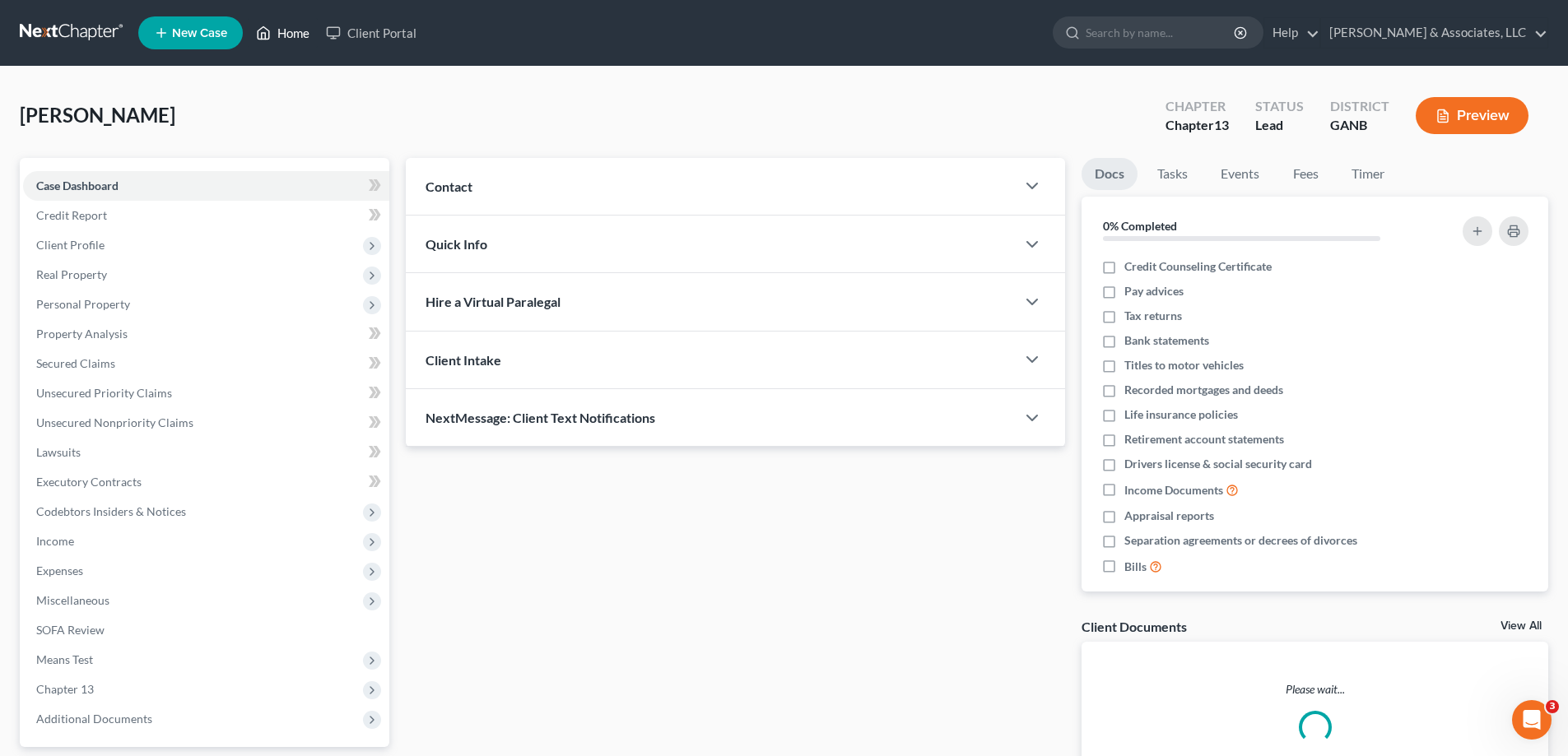
click at [300, 28] on link "Home" at bounding box center [283, 32] width 70 height 29
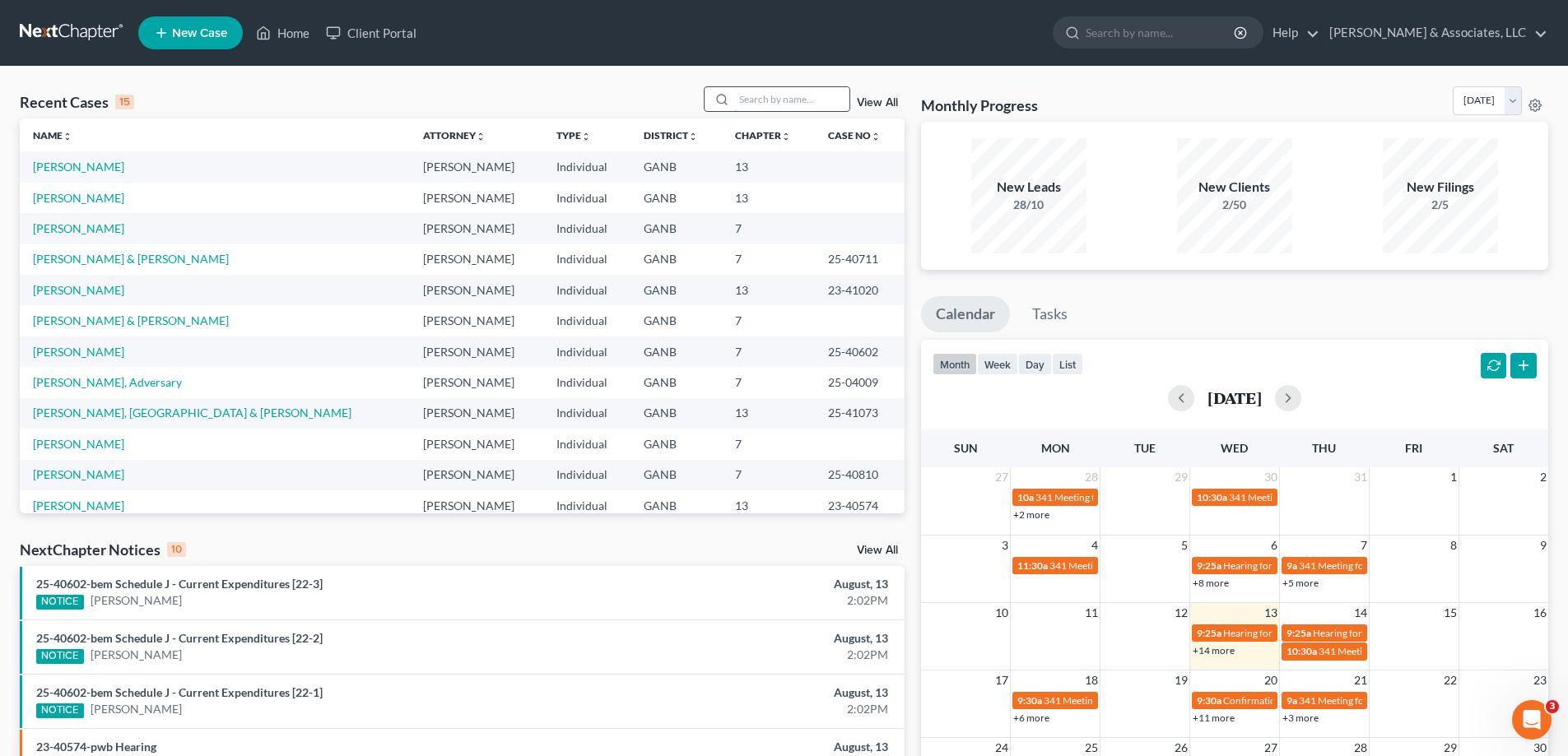
click at [737, 96] on input "search" at bounding box center [792, 99] width 116 height 24
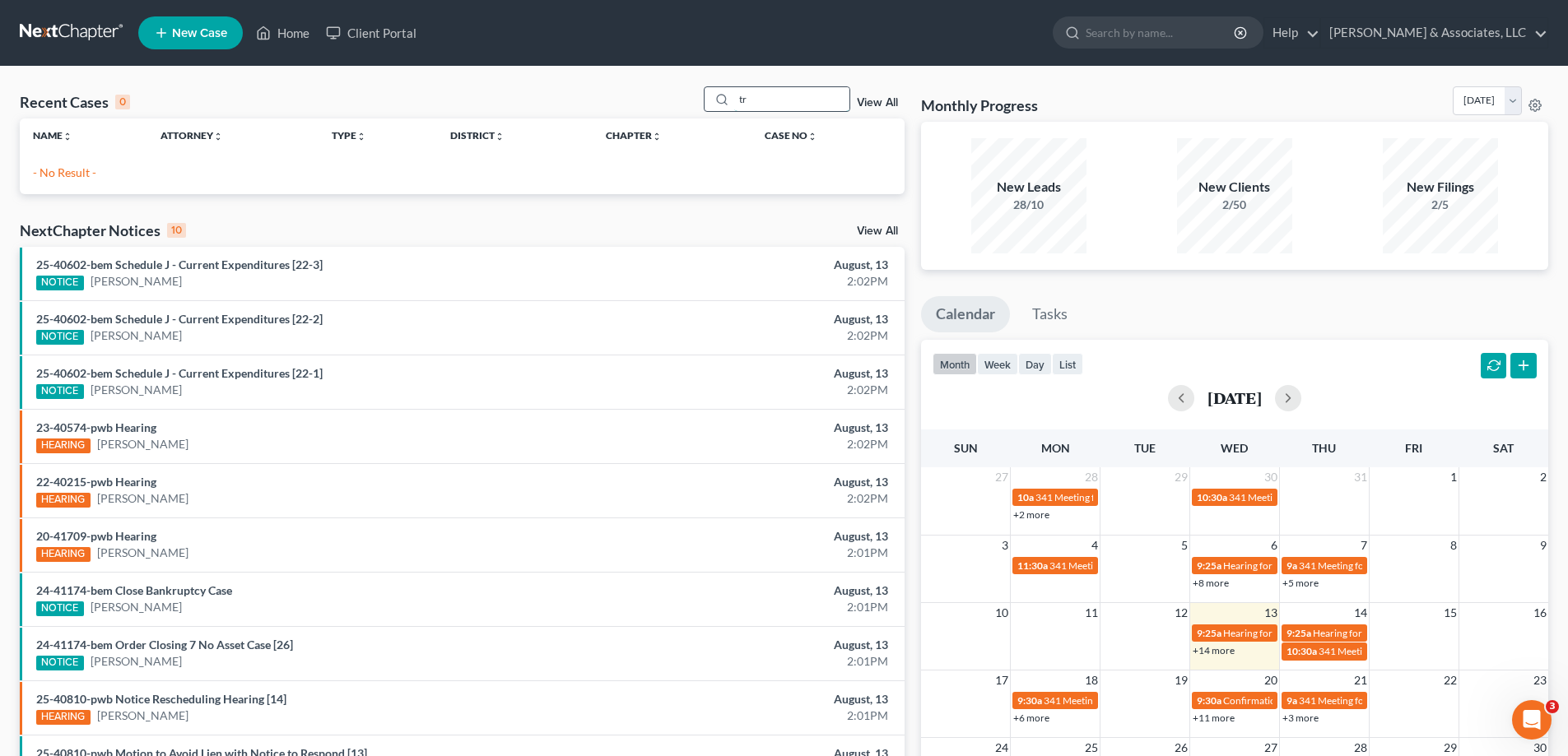
type input "t"
type input "rod"
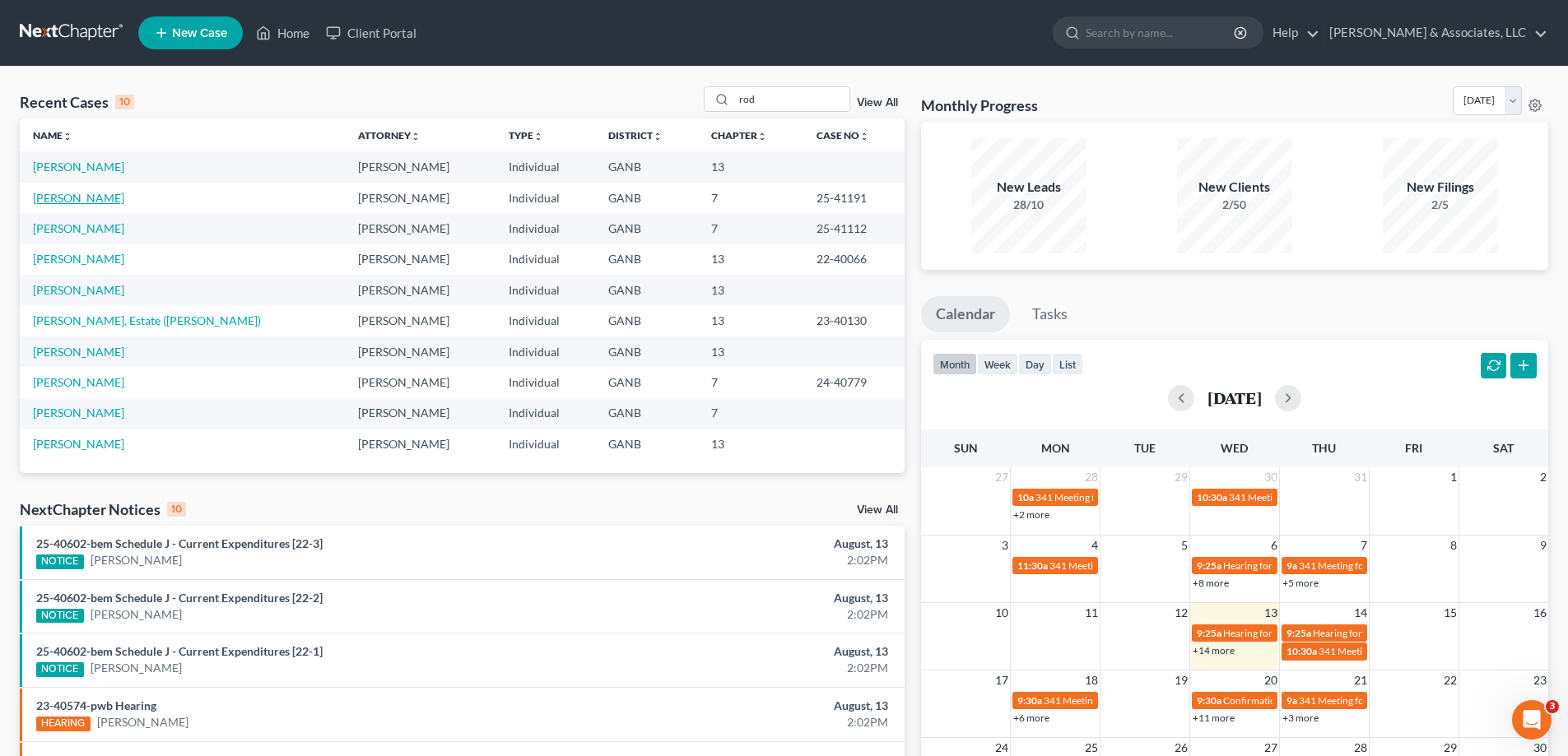
click at [83, 197] on link "[PERSON_NAME]" at bounding box center [78, 198] width 92 height 14
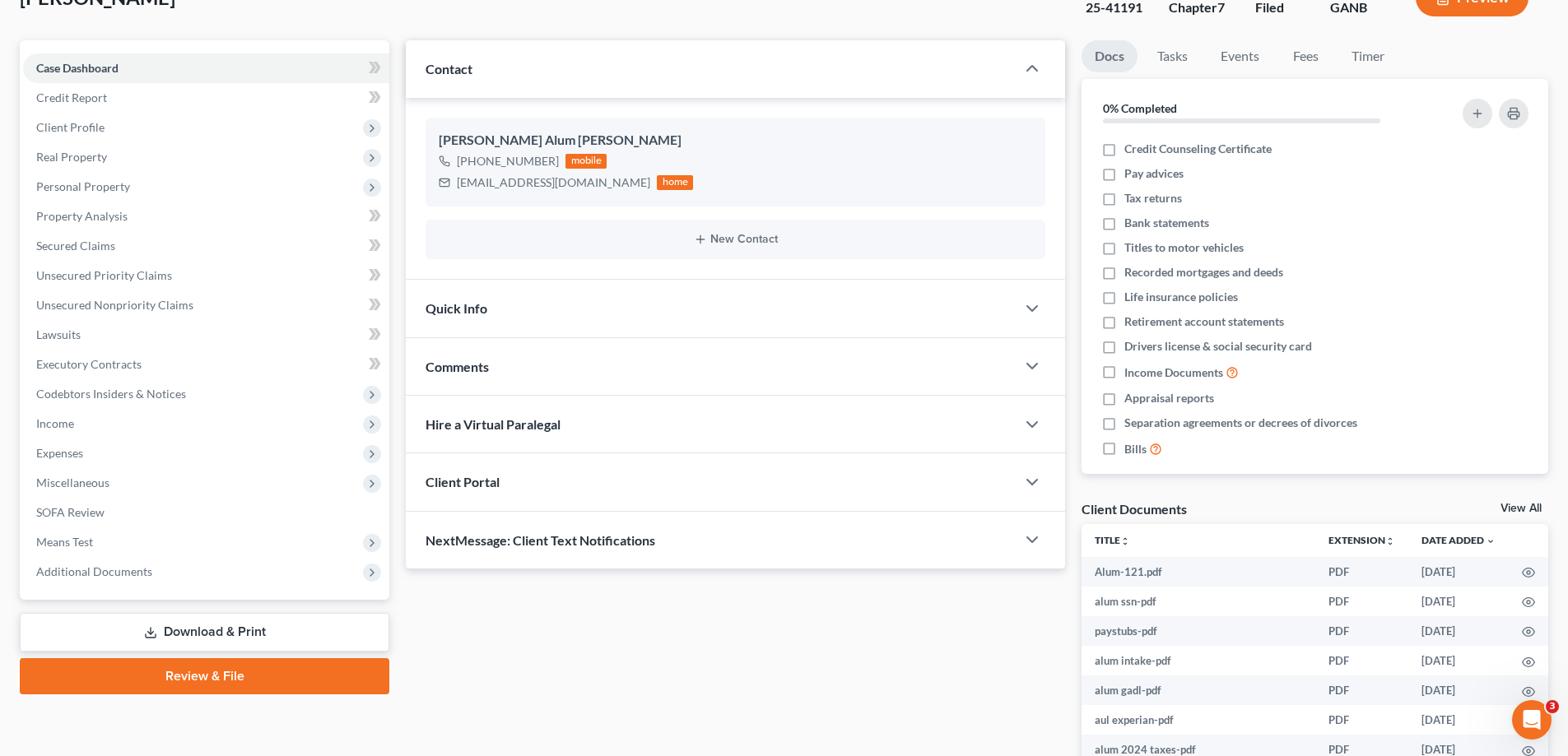
scroll to position [228, 0]
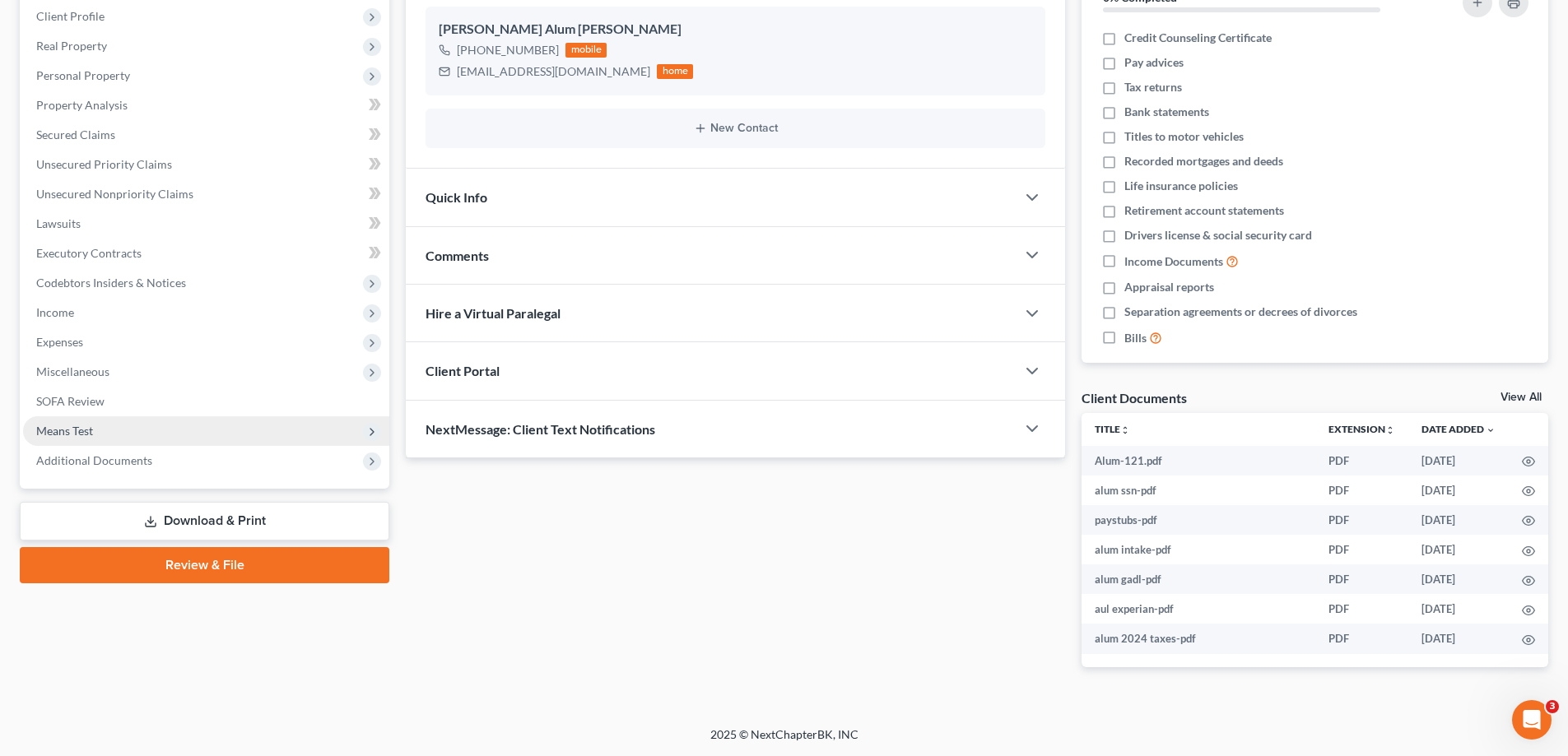
drag, startPoint x: 113, startPoint y: 459, endPoint x: 145, endPoint y: 419, distance: 51.2
click at [112, 459] on span "Additional Documents" at bounding box center [94, 460] width 116 height 14
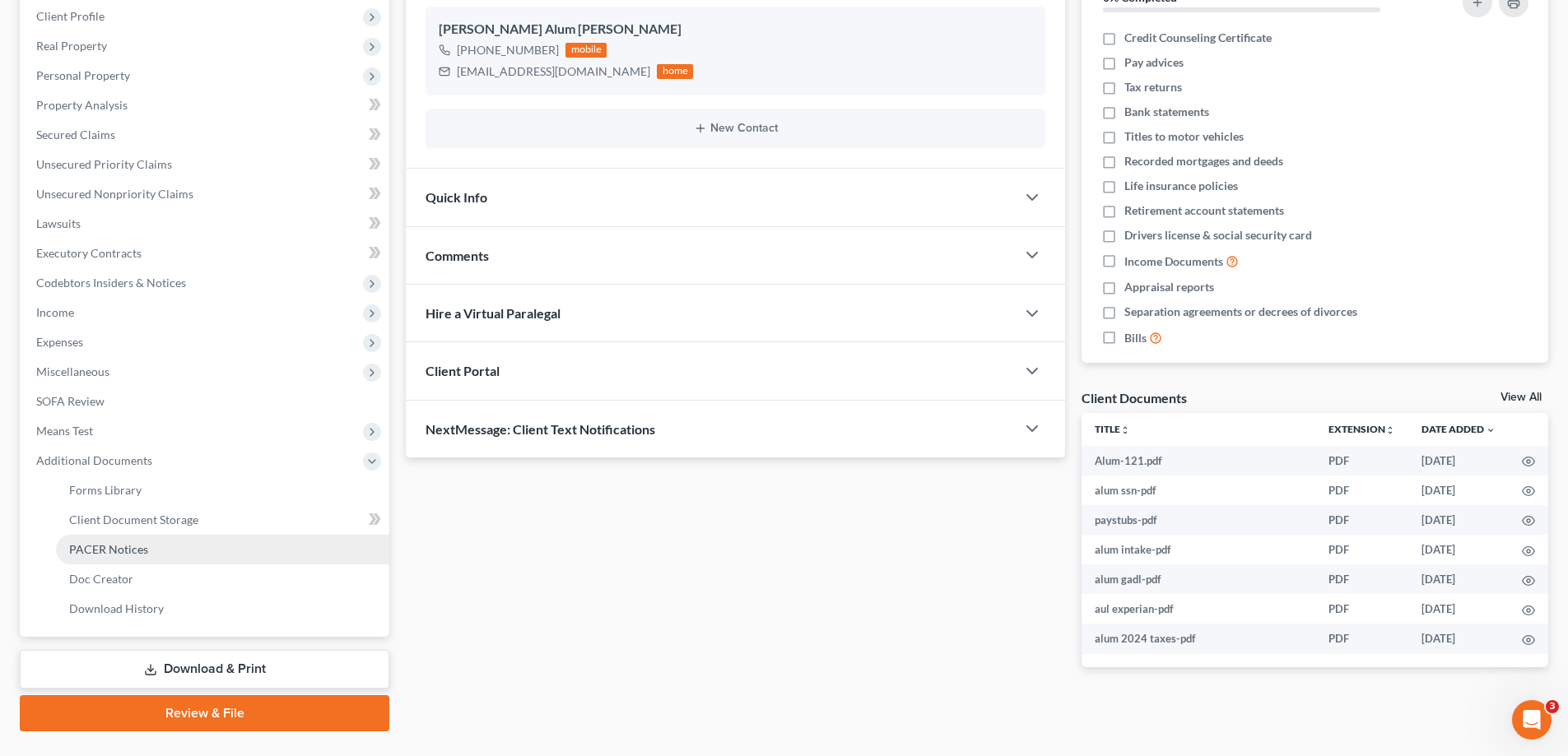
click at [108, 552] on span "PACER Notices" at bounding box center [108, 549] width 79 height 14
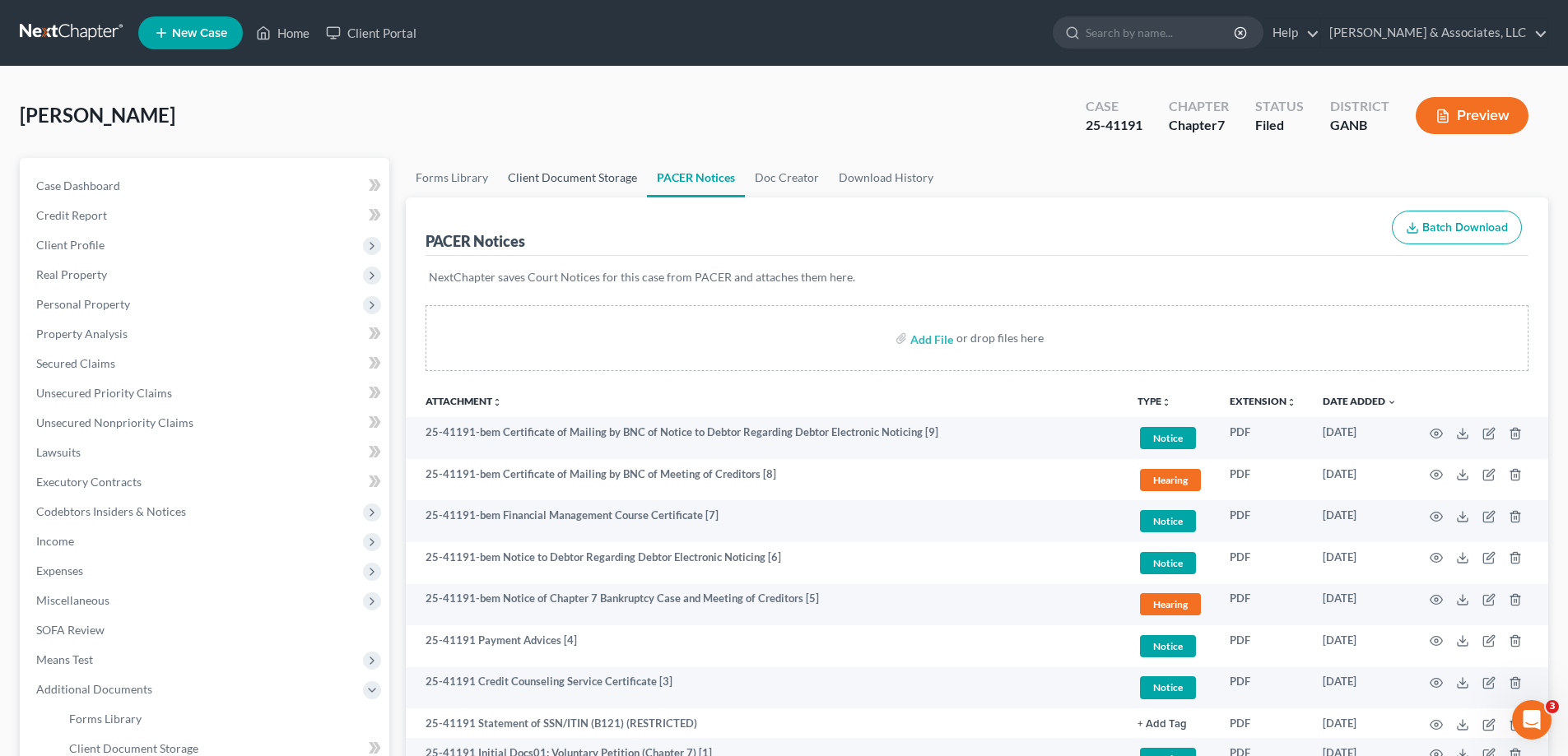
click at [550, 178] on link "Client Document Storage" at bounding box center [572, 178] width 149 height 39
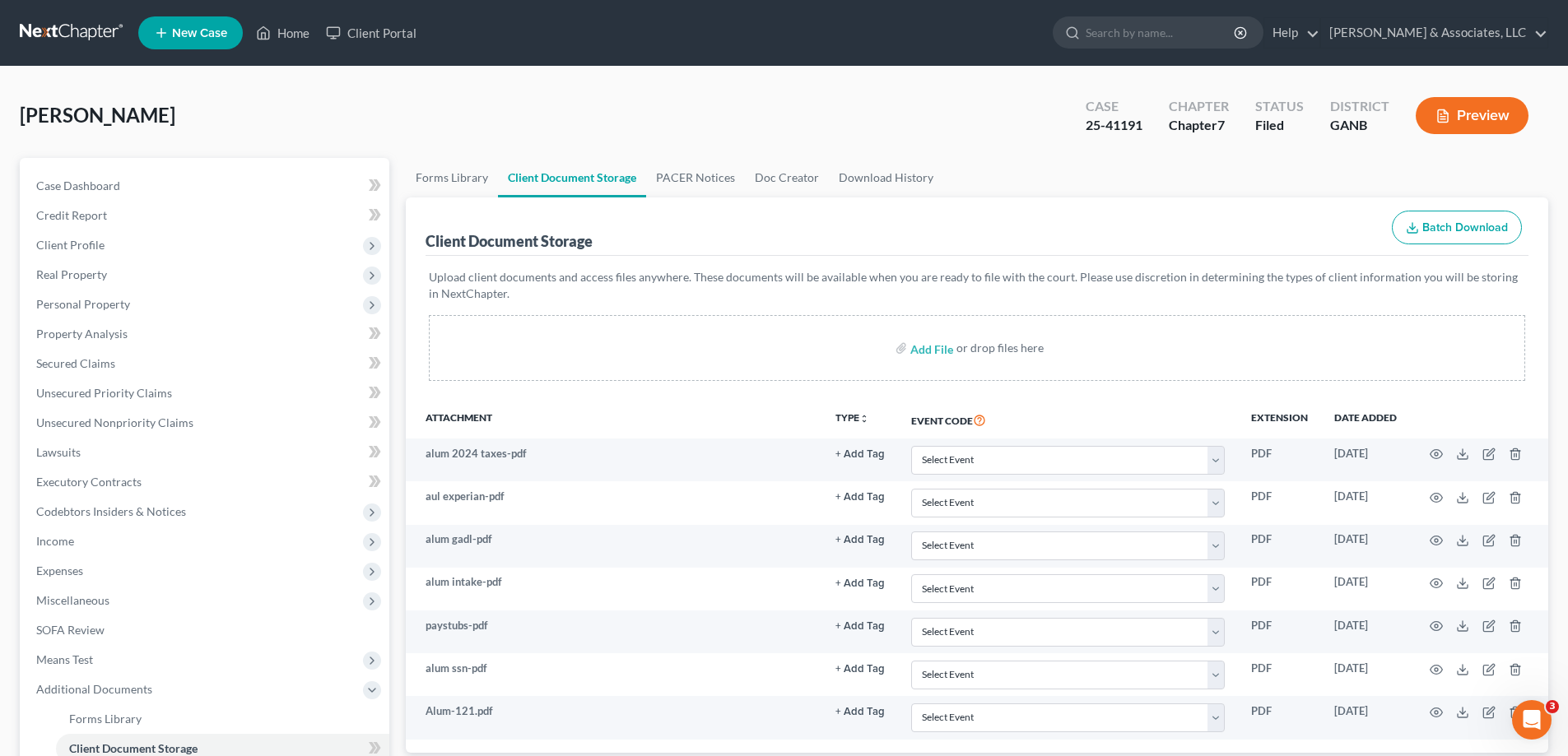
scroll to position [247, 0]
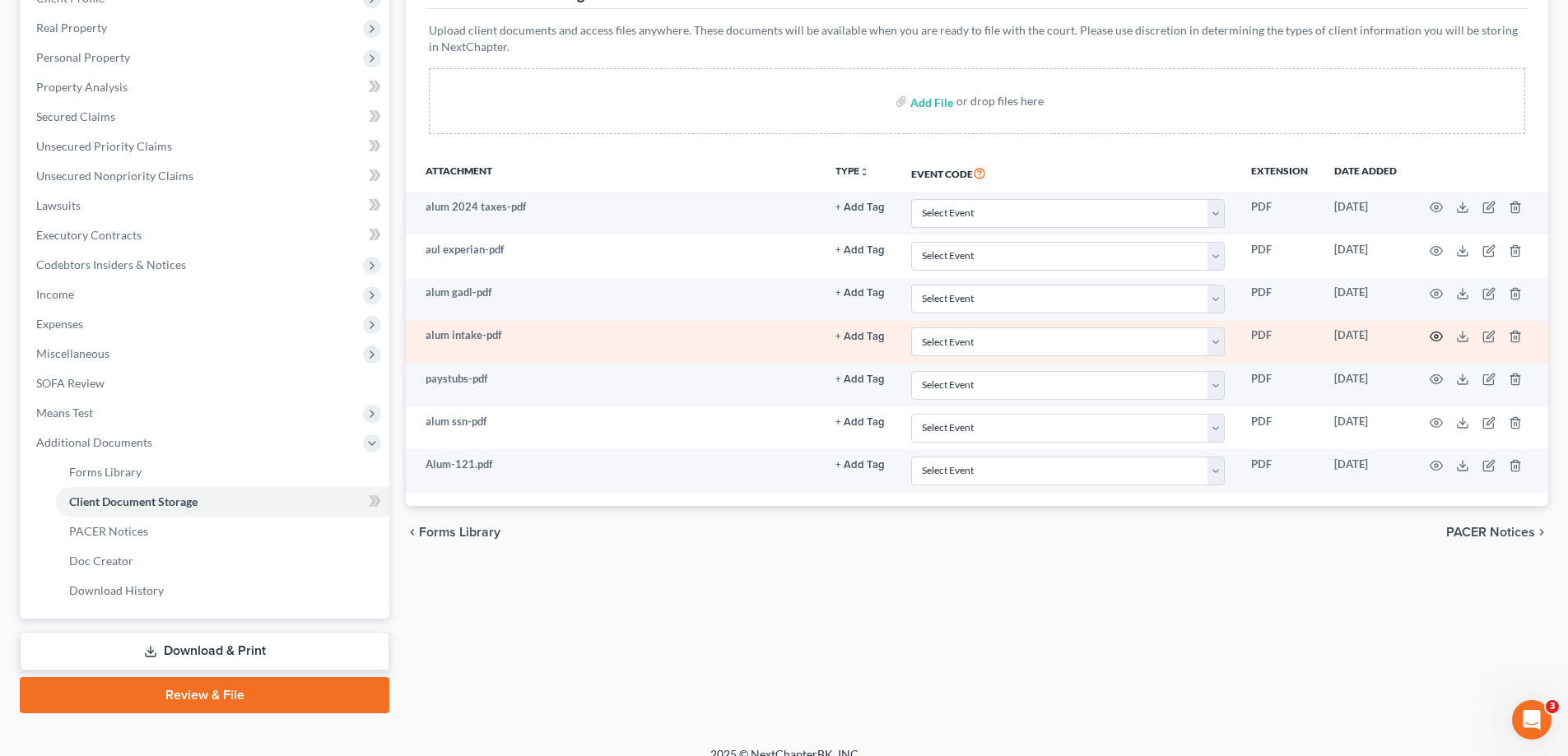
click at [1435, 334] on icon "button" at bounding box center [1436, 336] width 13 height 13
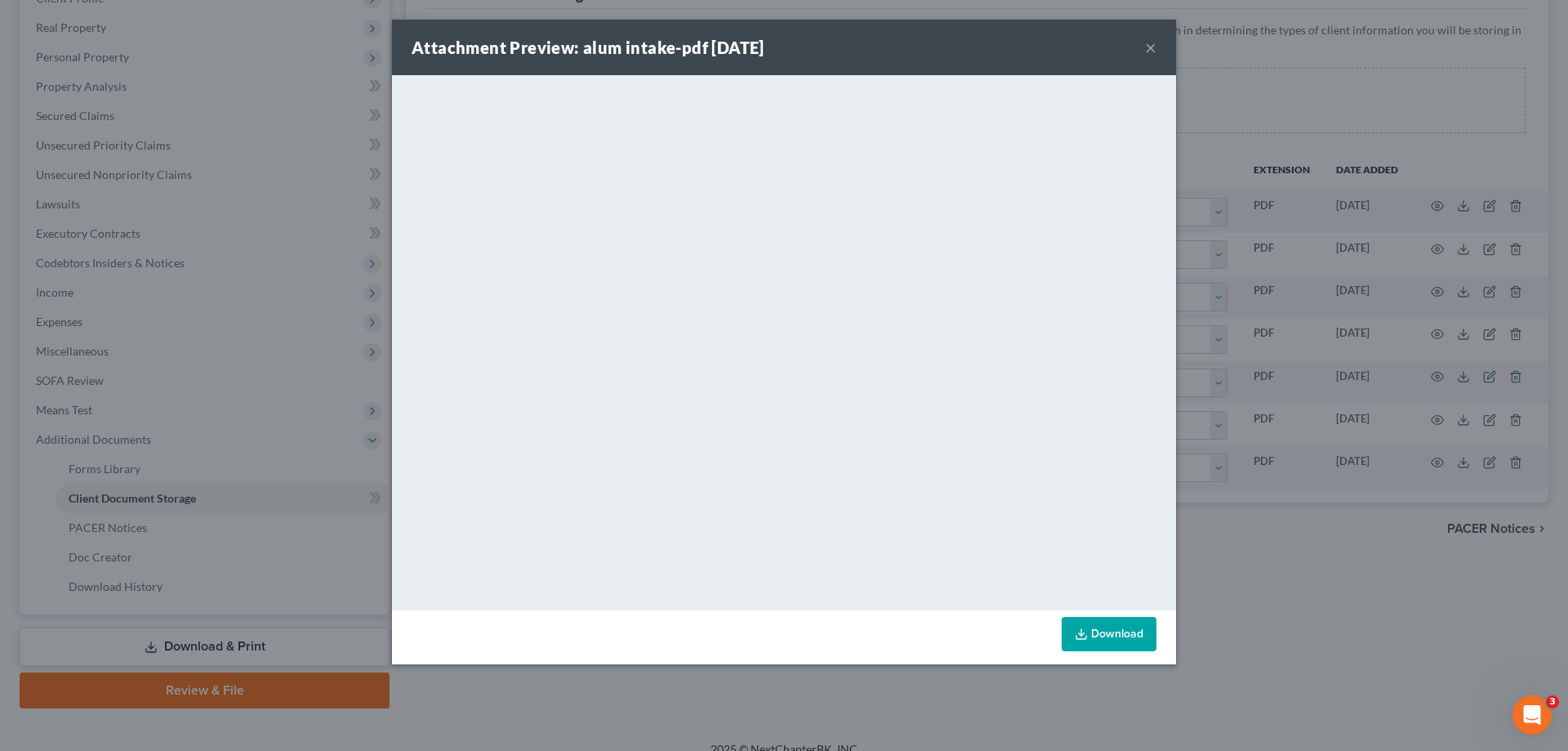
click at [1150, 47] on button "×" at bounding box center [1151, 48] width 11 height 19
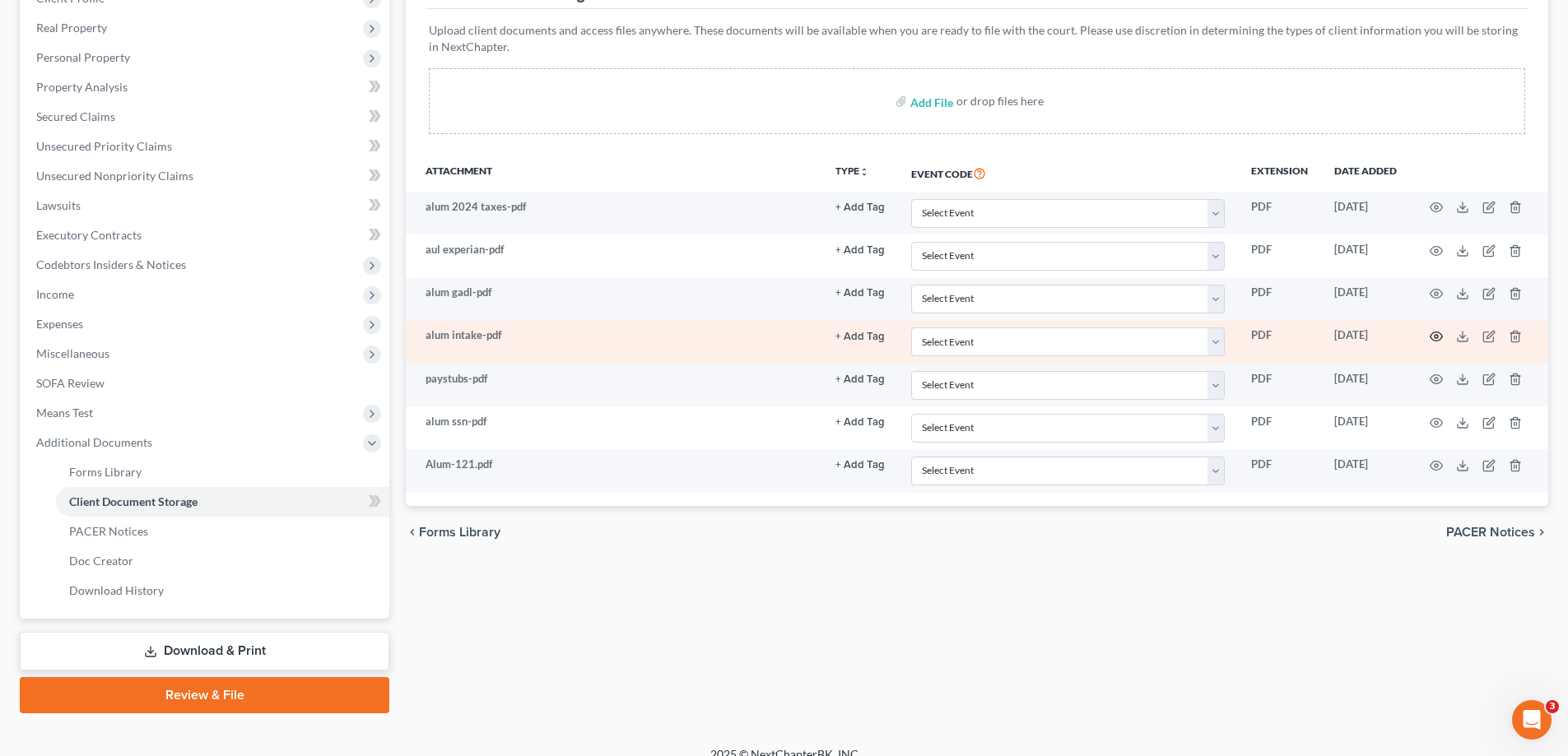
click at [1435, 338] on circle "button" at bounding box center [1436, 337] width 4 height 4
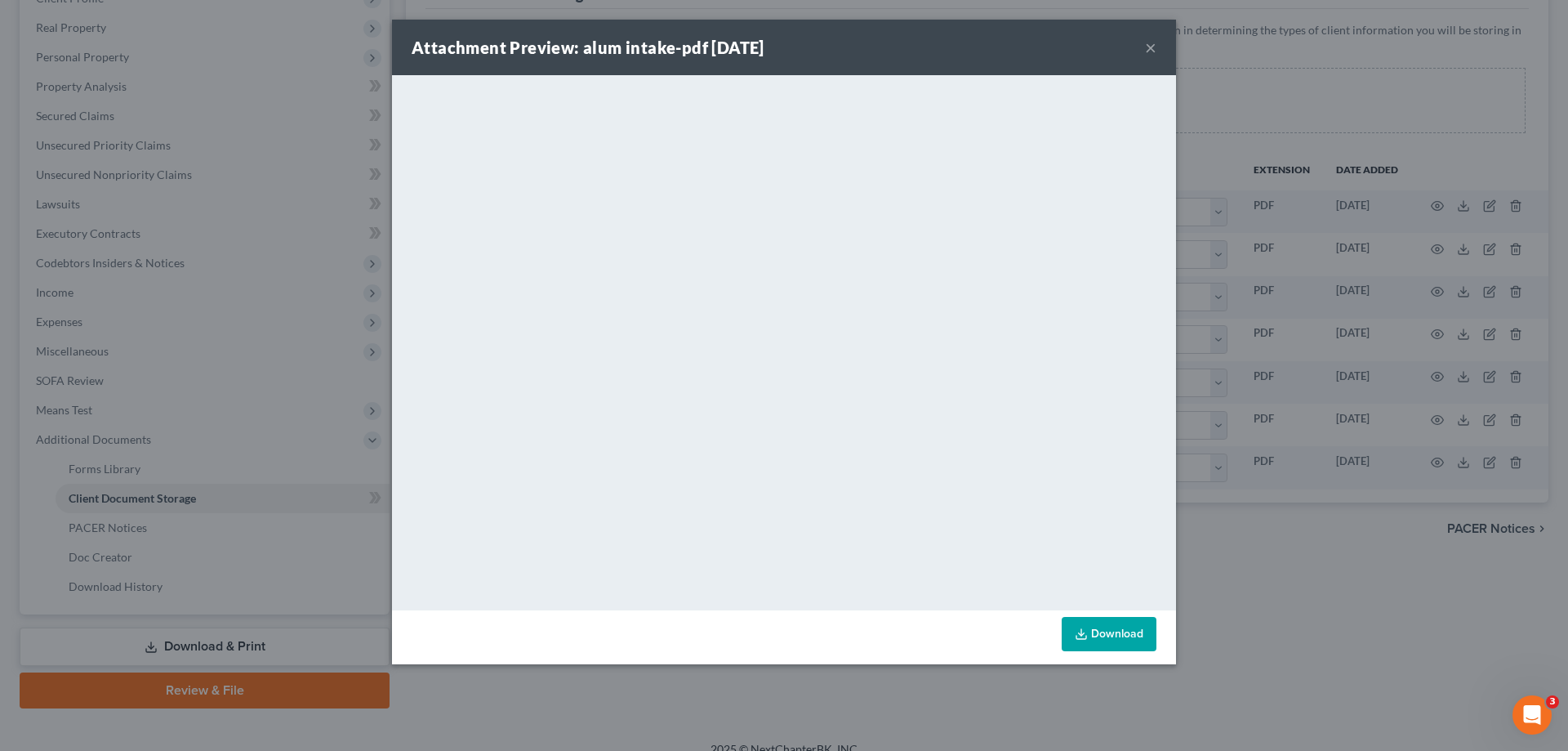
click at [1151, 47] on button "×" at bounding box center [1151, 48] width 11 height 19
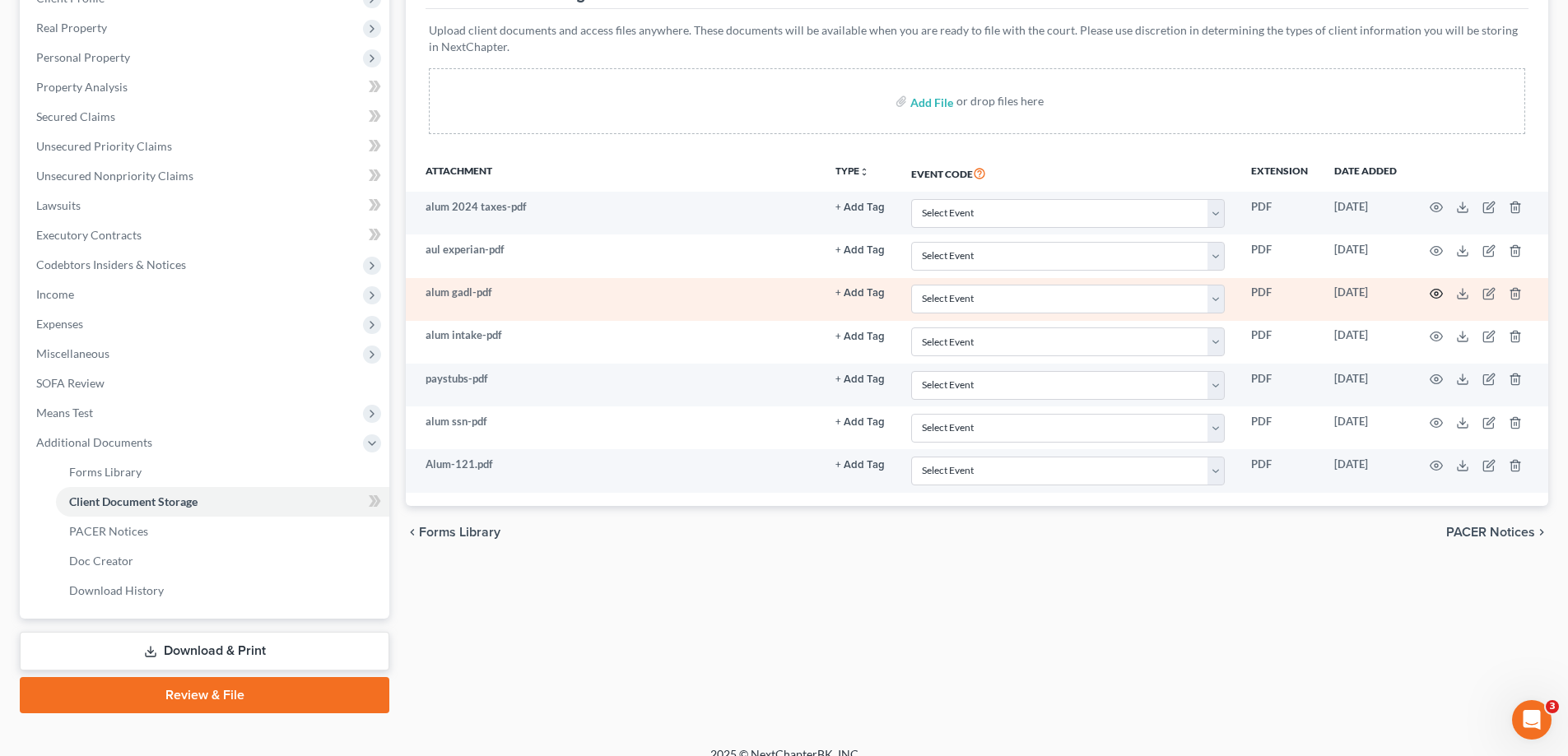
click at [1436, 291] on icon "button" at bounding box center [1436, 293] width 13 height 13
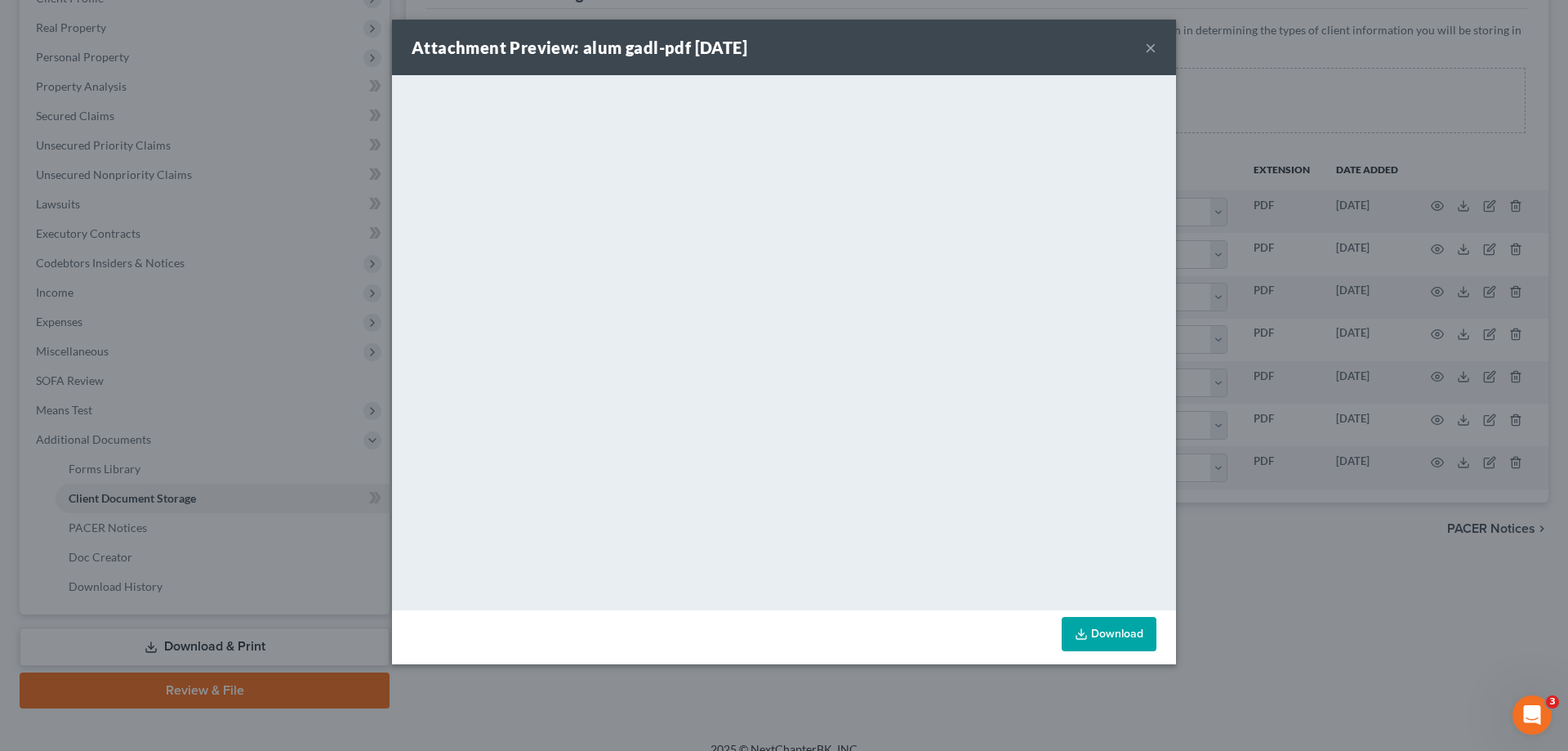
click at [1151, 44] on button "×" at bounding box center [1151, 48] width 11 height 19
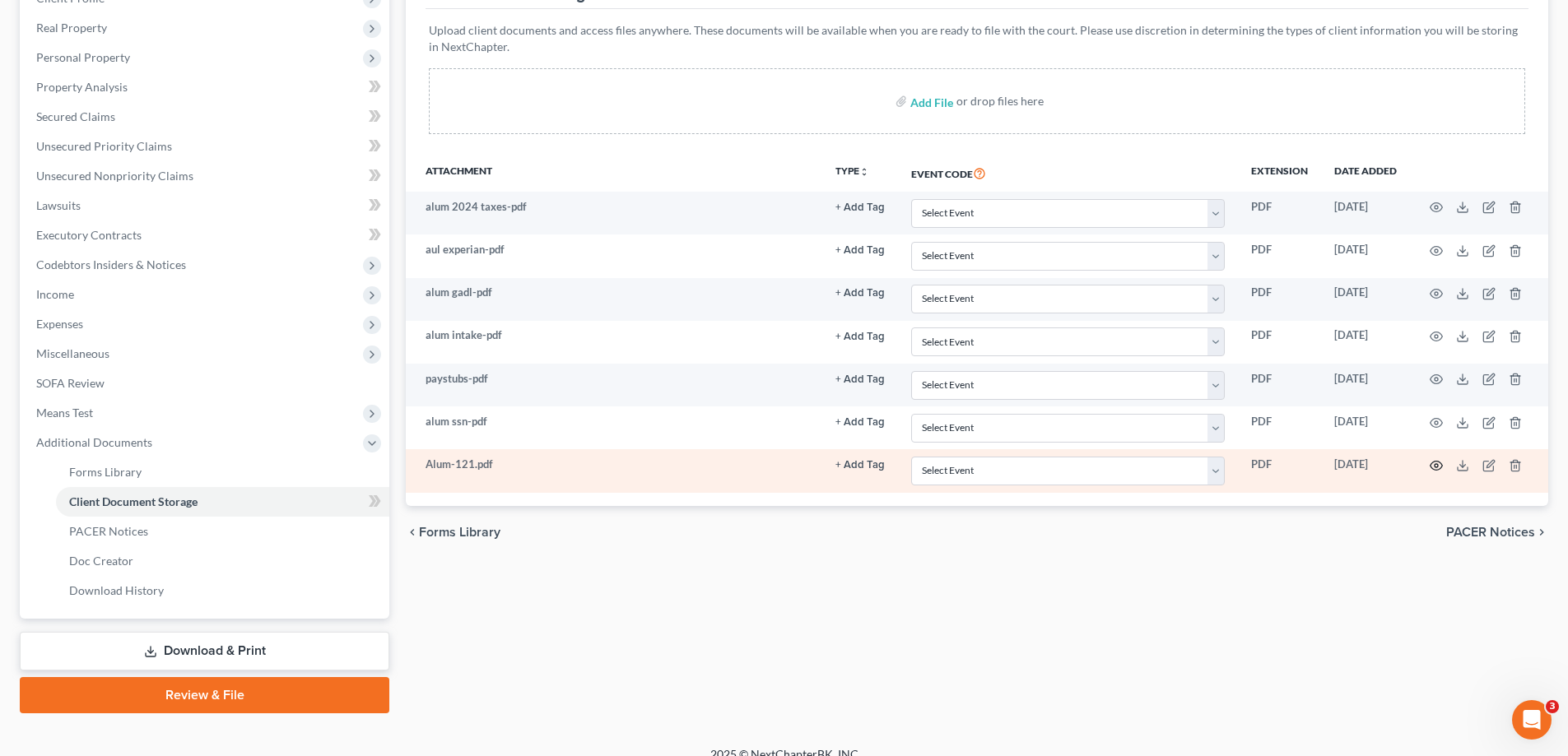
click at [1434, 466] on icon "button" at bounding box center [1436, 466] width 13 height 13
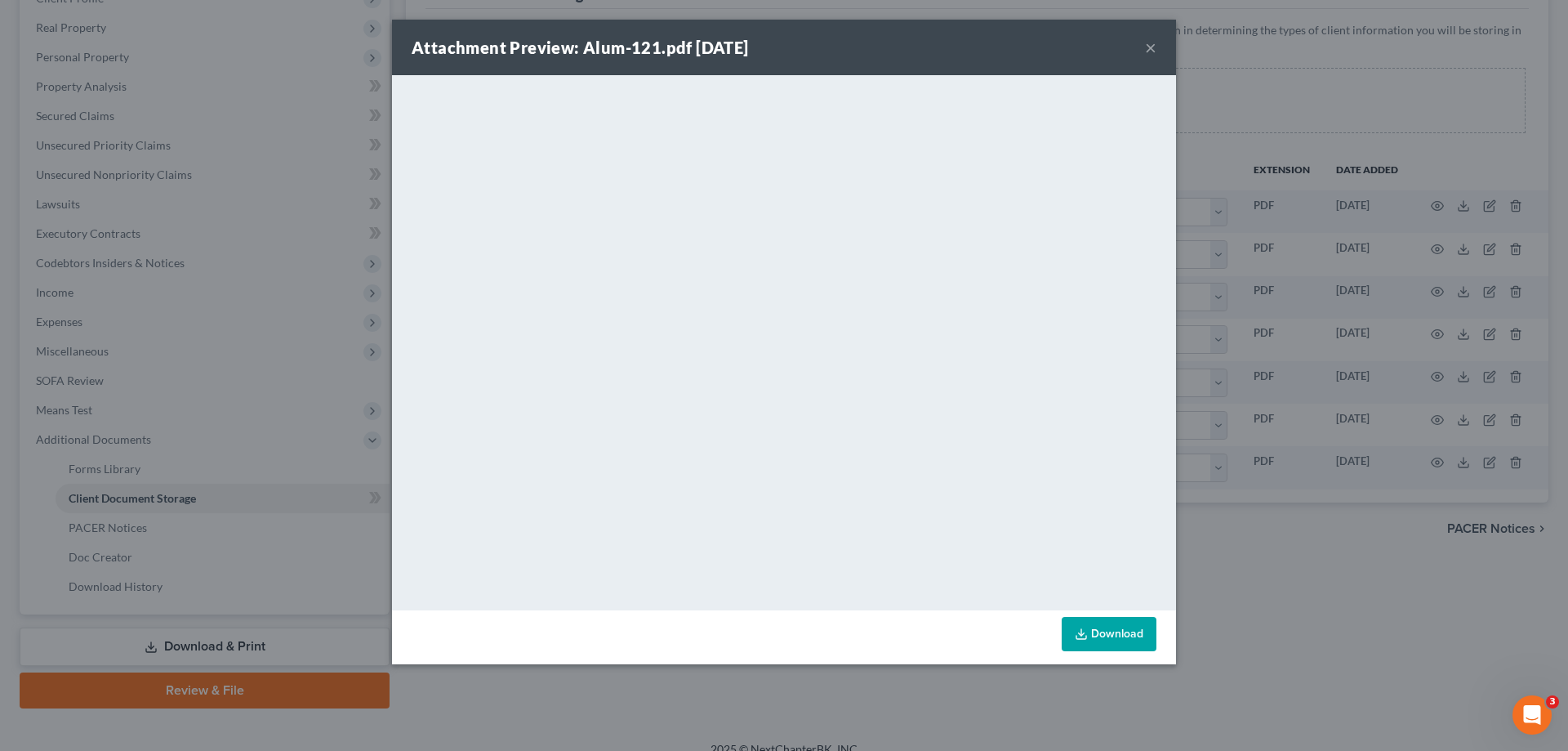
click at [1152, 48] on button "×" at bounding box center [1151, 48] width 11 height 19
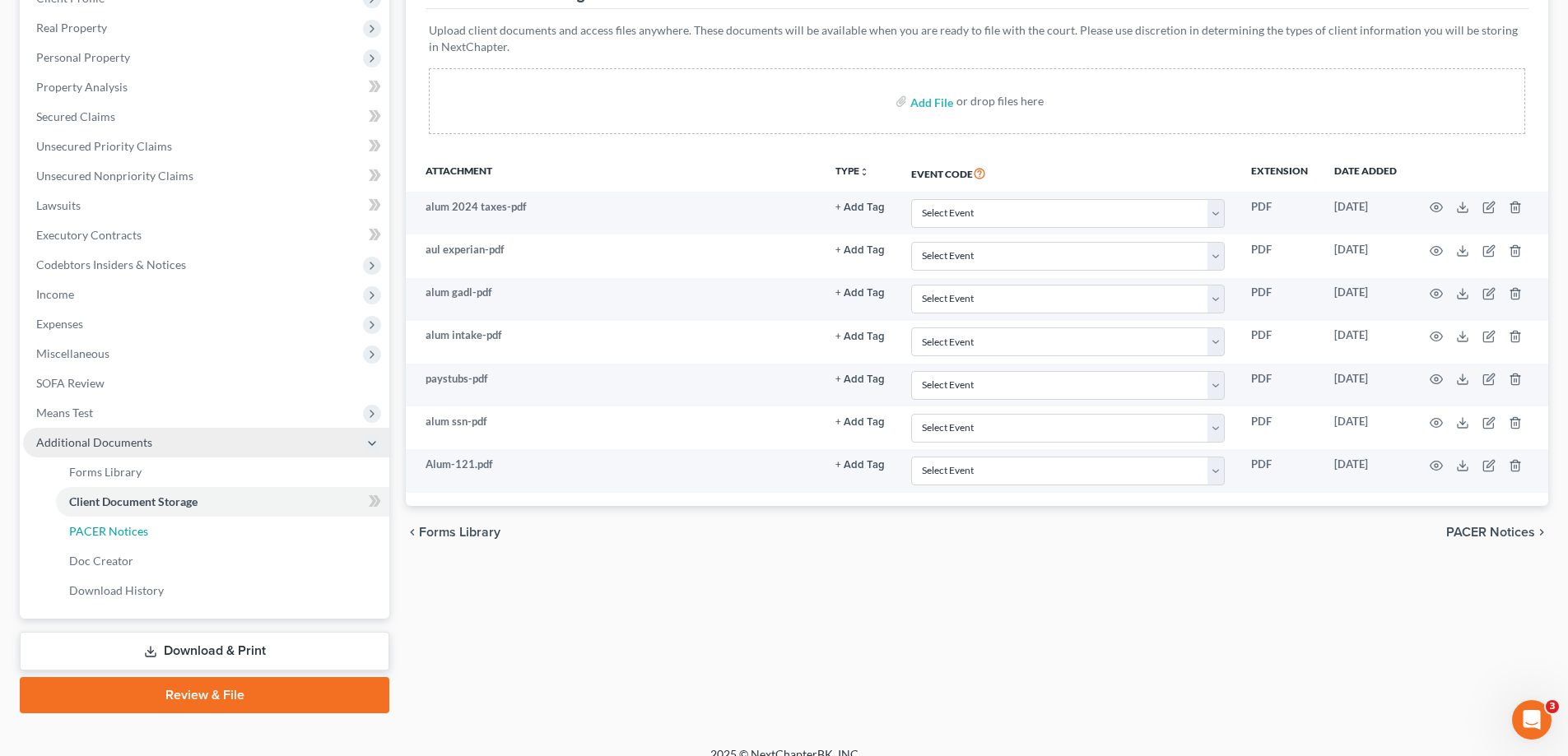
drag, startPoint x: 113, startPoint y: 530, endPoint x: 272, endPoint y: 456, distance: 175.4
click at [112, 531] on span "PACER Notices" at bounding box center [108, 531] width 79 height 14
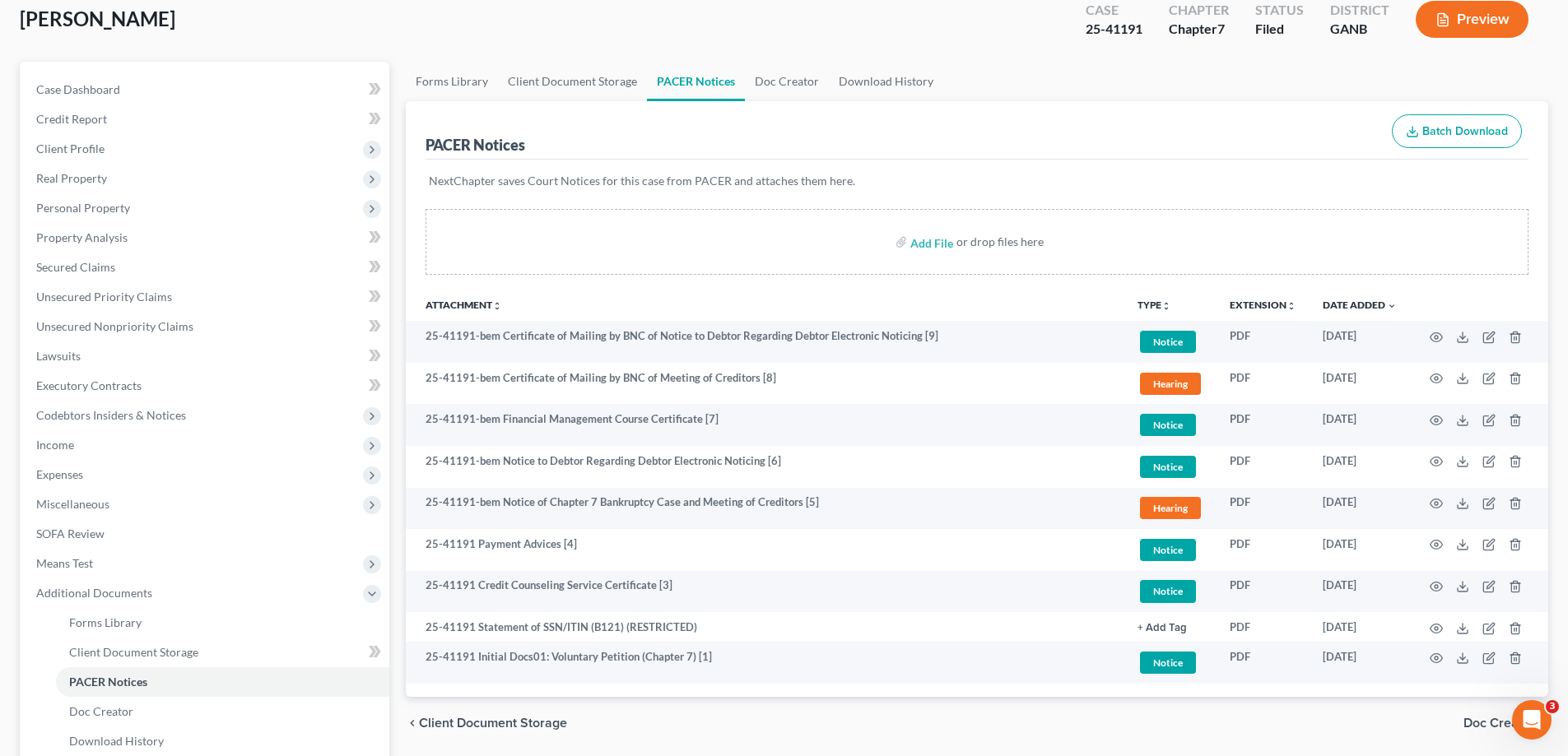
scroll to position [247, 0]
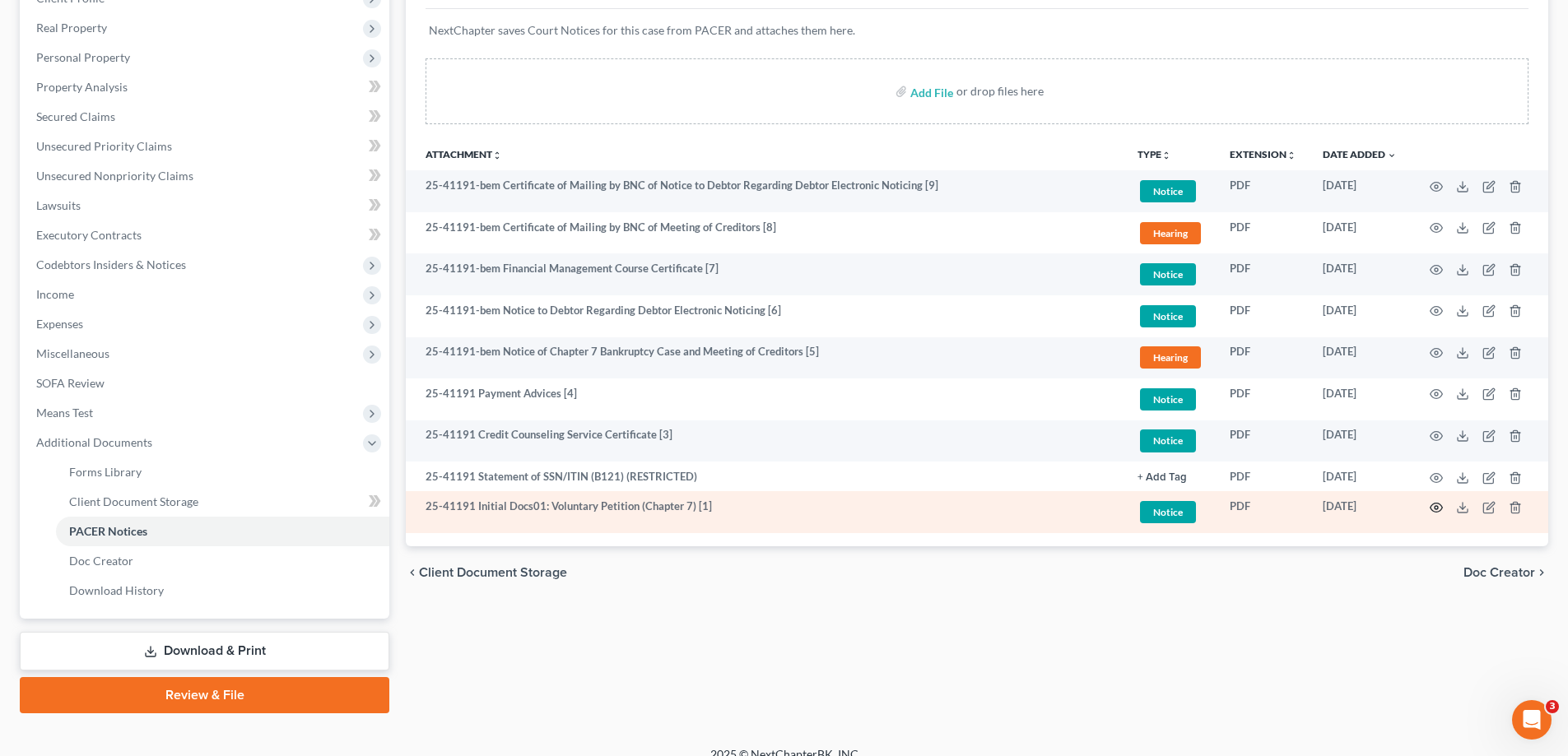
click at [1435, 505] on circle "button" at bounding box center [1436, 507] width 4 height 4
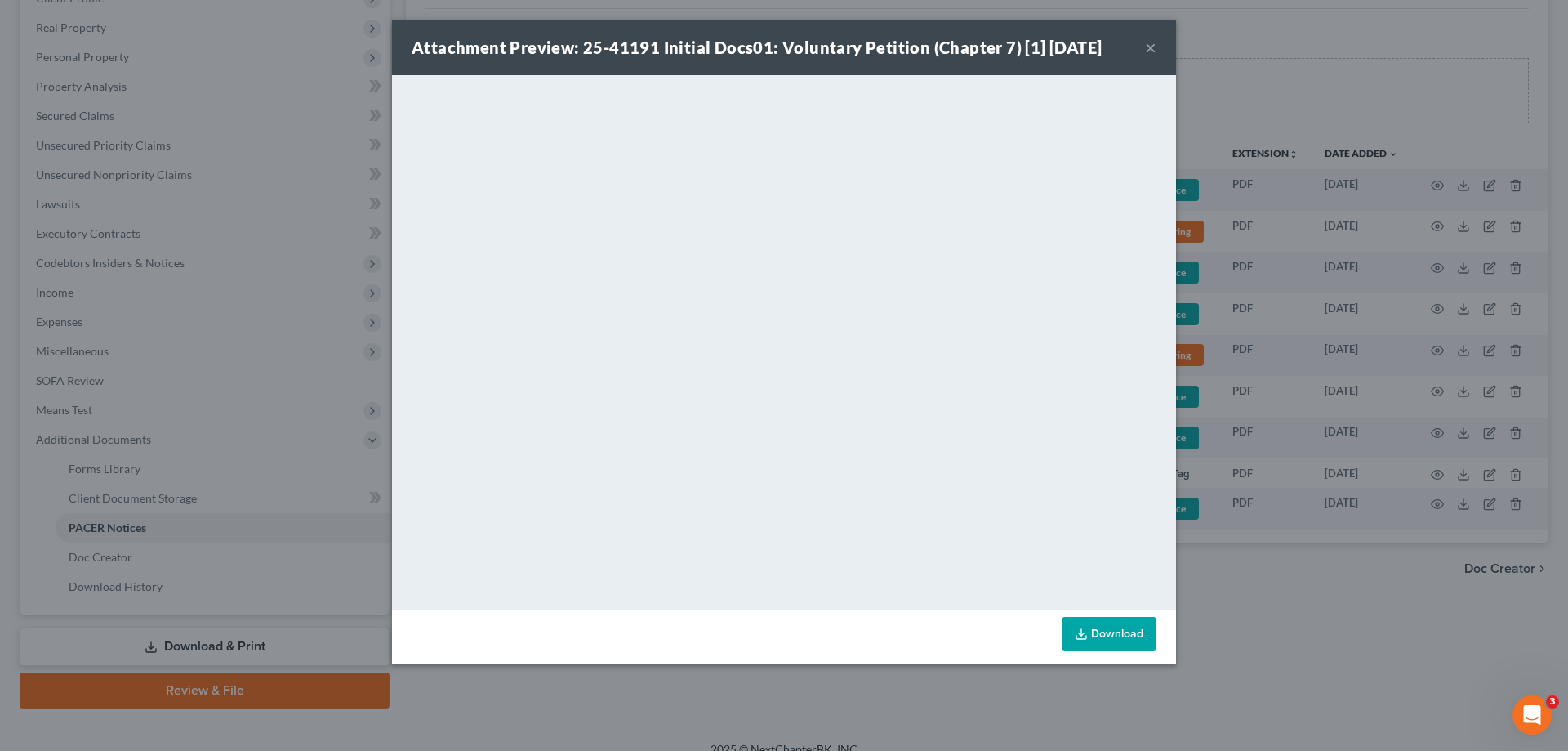
drag, startPoint x: 1157, startPoint y: 50, endPoint x: 1132, endPoint y: 80, distance: 39.1
click at [1158, 52] on div "Attachment Preview: 25-41191 Initial Docs01: Voluntary Petition (Chapter 7) [1]…" at bounding box center [784, 47] width 784 height 56
click at [1151, 41] on button "×" at bounding box center [1151, 48] width 11 height 19
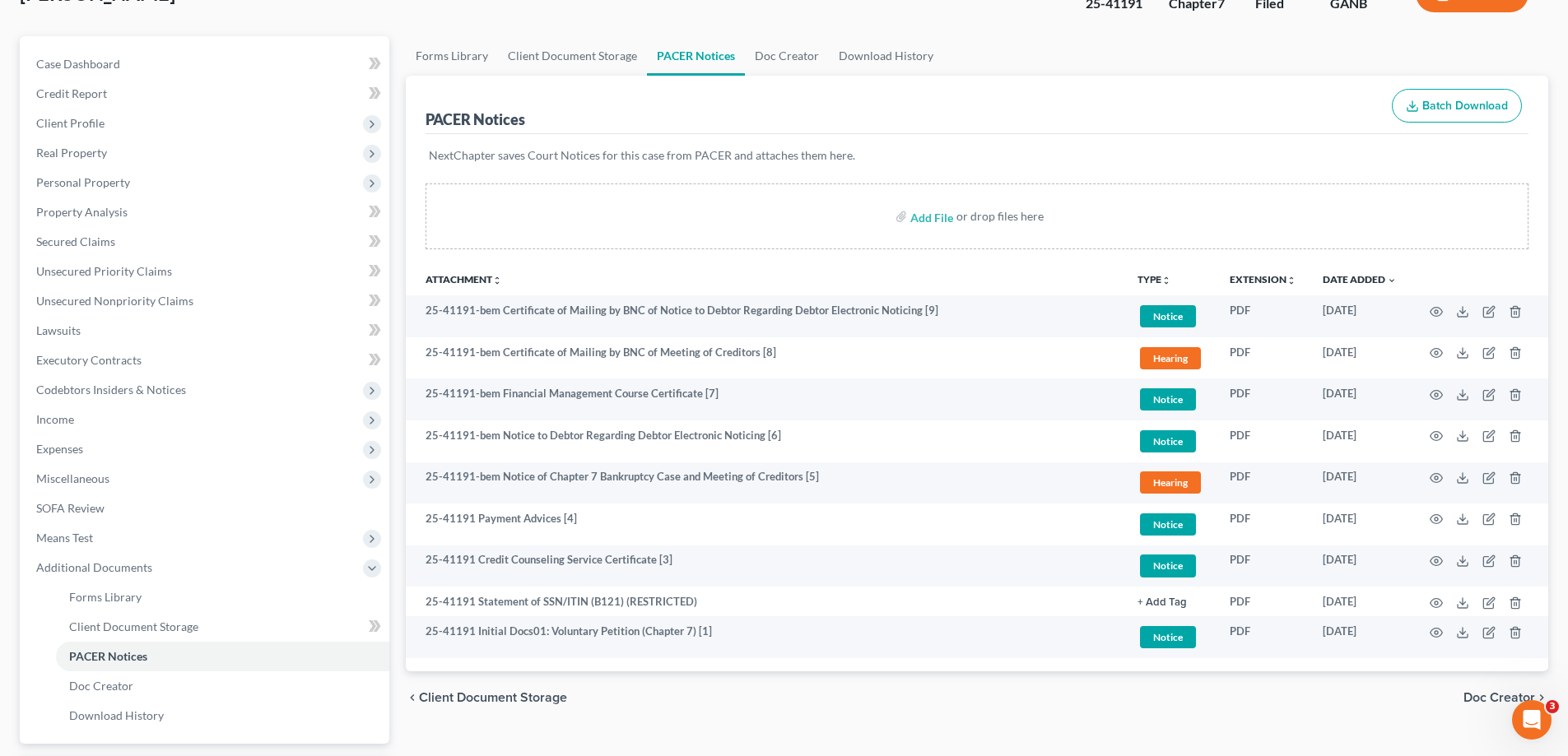
scroll to position [0, 0]
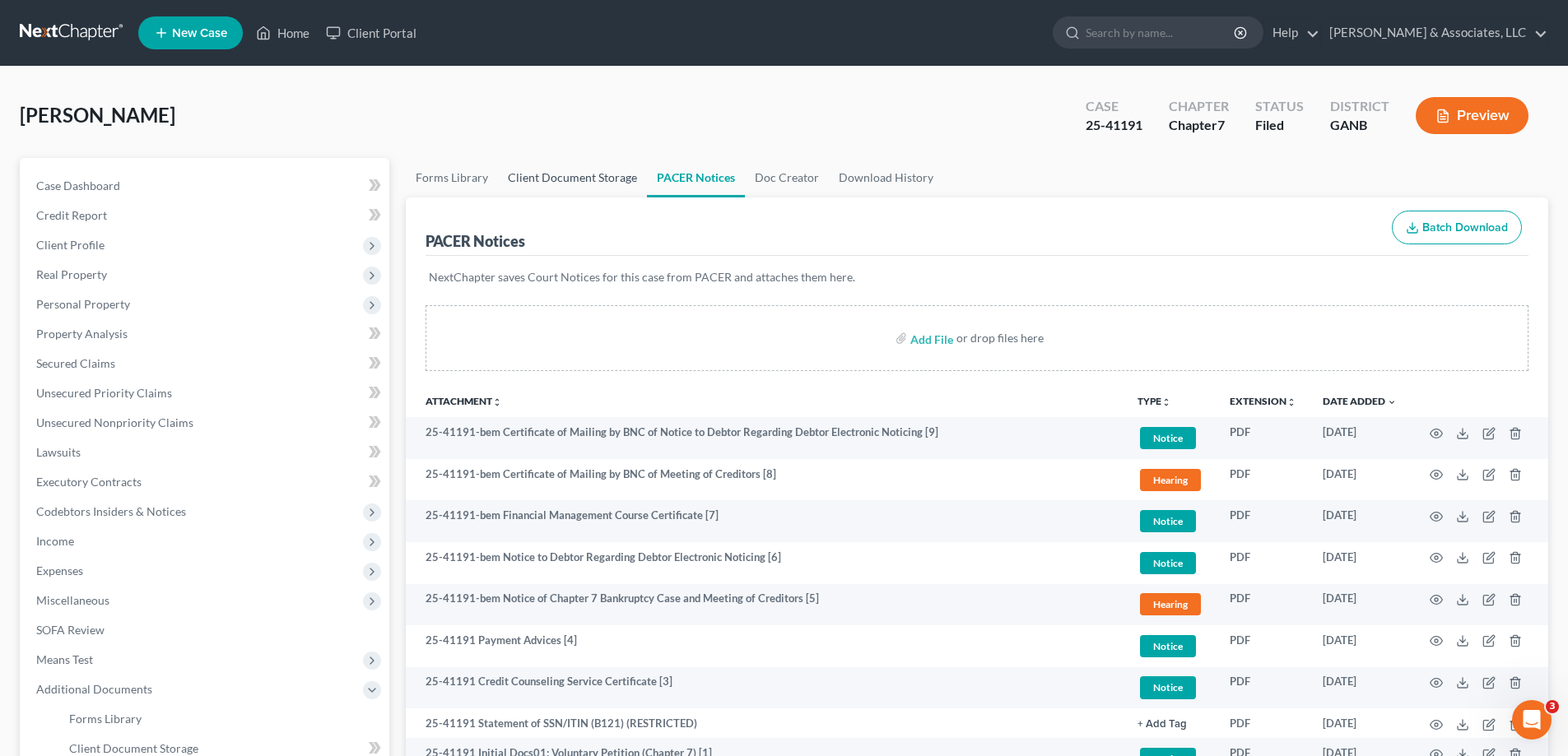
click at [572, 177] on link "Client Document Storage" at bounding box center [572, 178] width 149 height 39
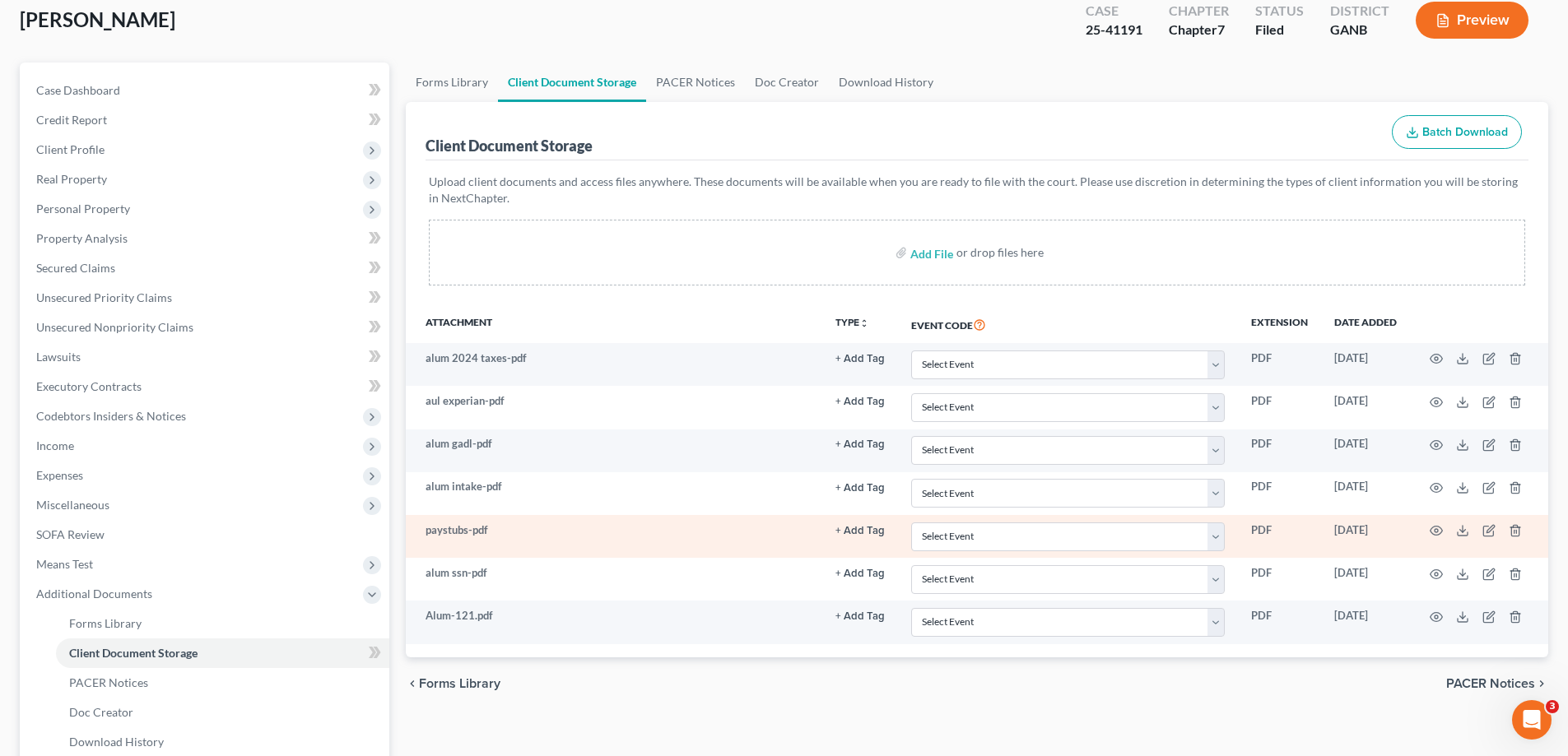
scroll to position [247, 0]
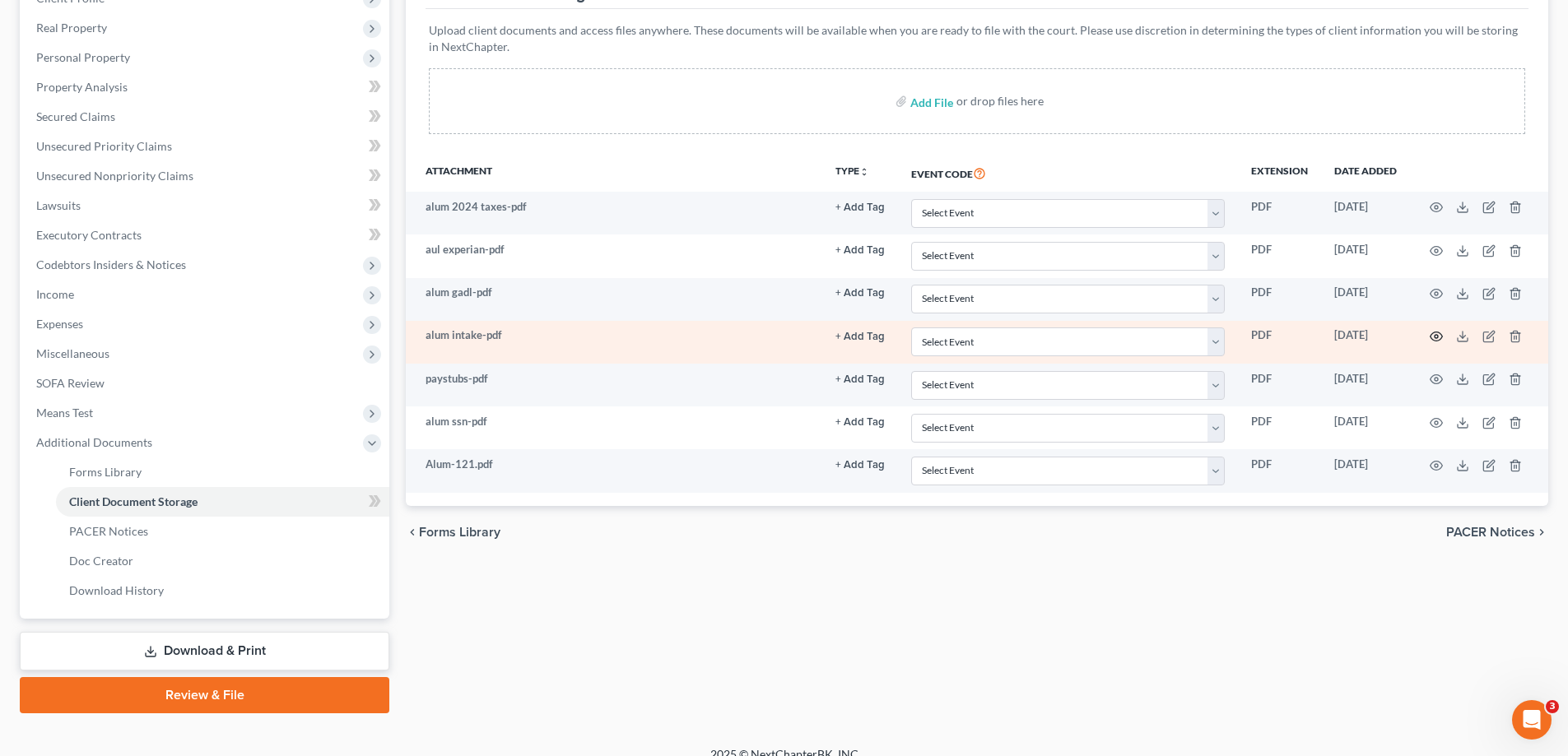
click at [1435, 337] on circle "button" at bounding box center [1436, 337] width 4 height 4
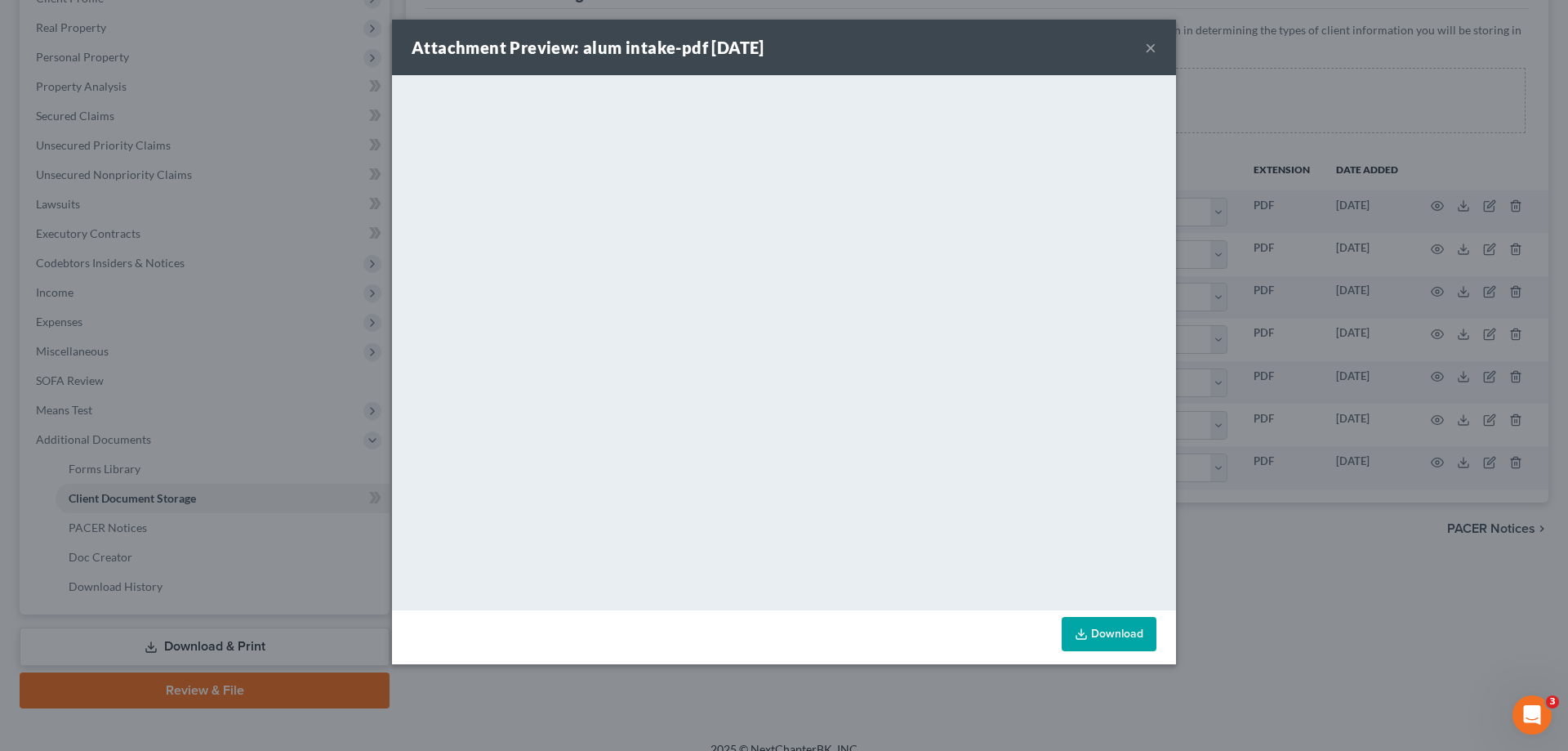
drag, startPoint x: 1147, startPoint y: 47, endPoint x: 1172, endPoint y: 61, distance: 28.7
click at [1146, 47] on button "×" at bounding box center [1151, 48] width 11 height 19
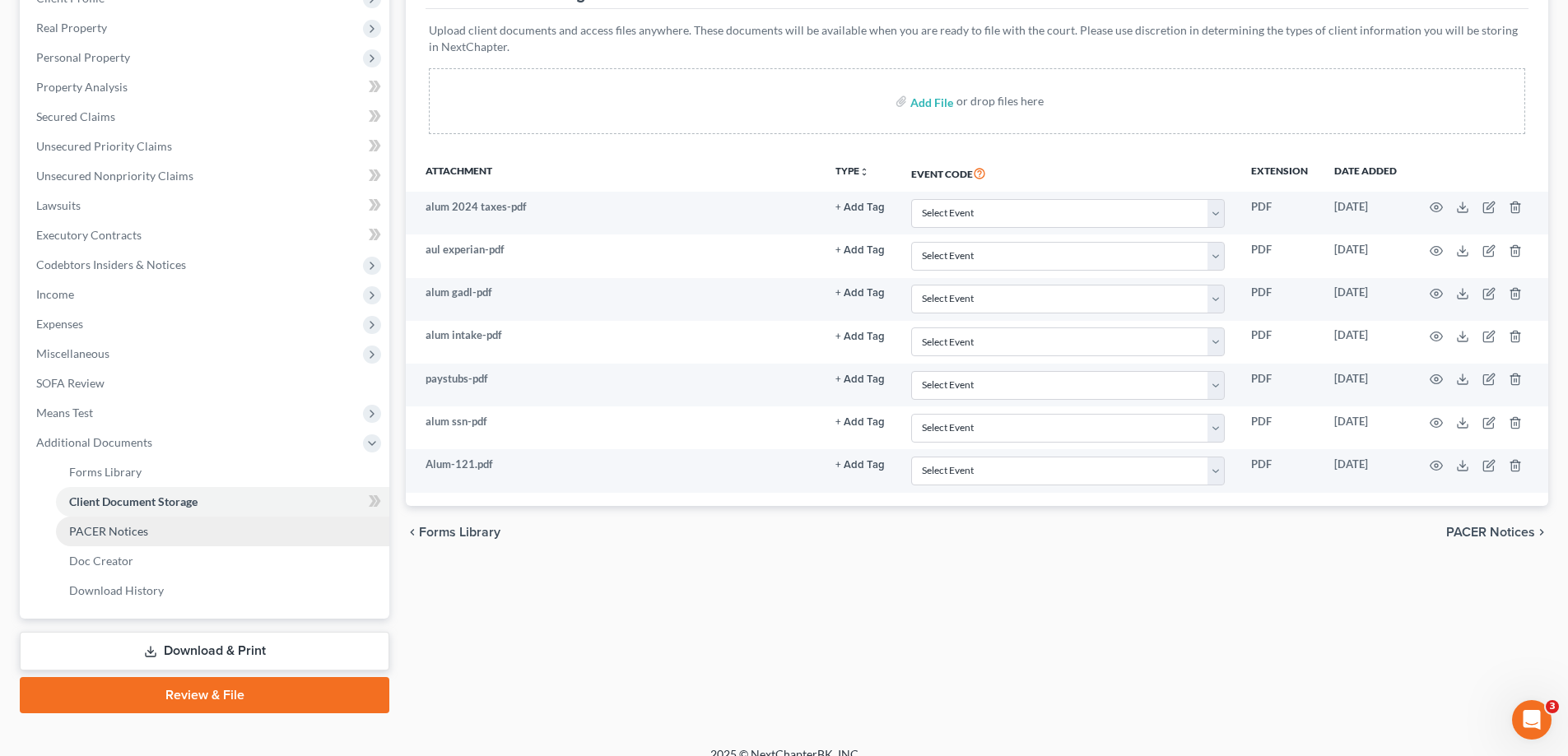
click at [114, 532] on span "PACER Notices" at bounding box center [108, 531] width 79 height 14
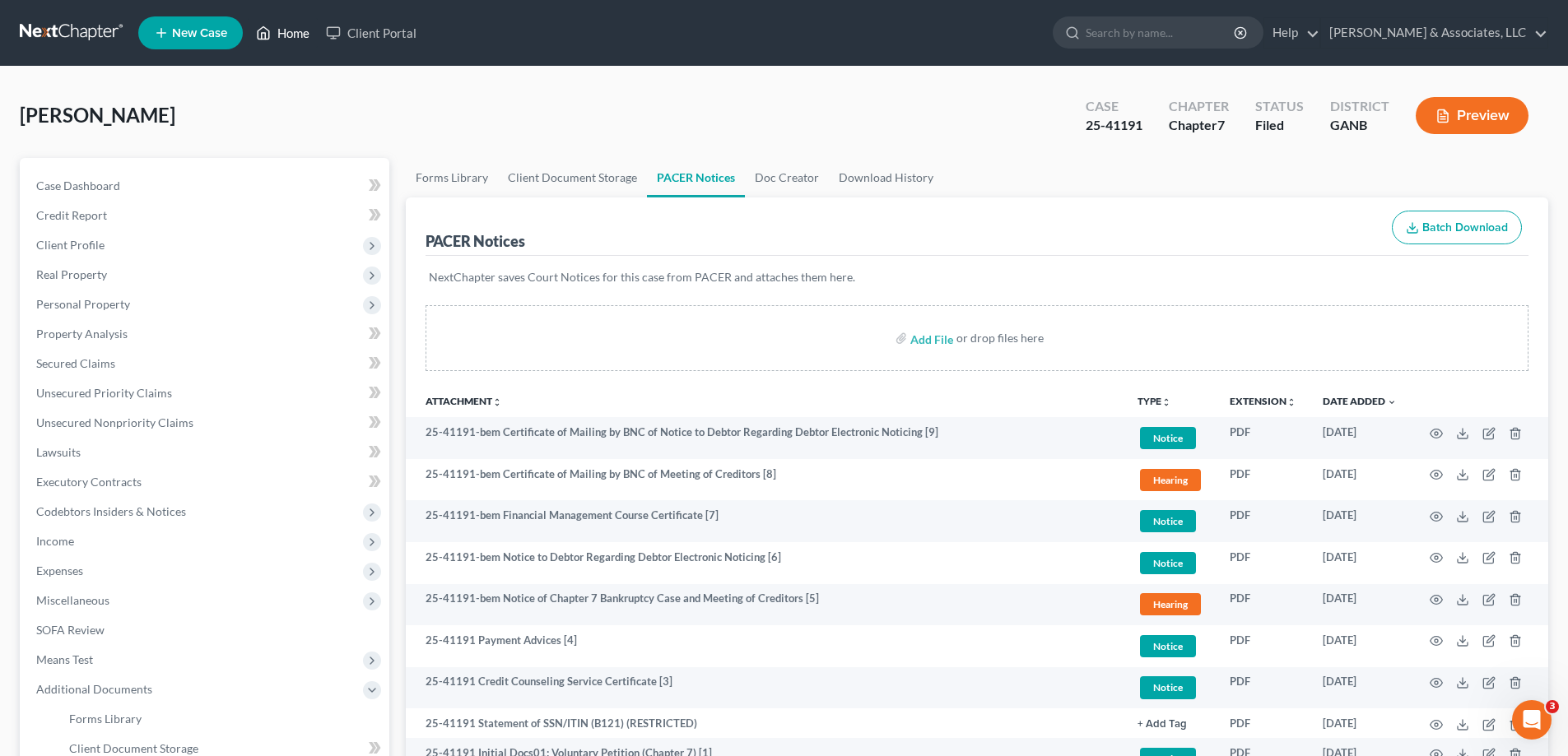
click at [289, 32] on link "Home" at bounding box center [283, 32] width 70 height 29
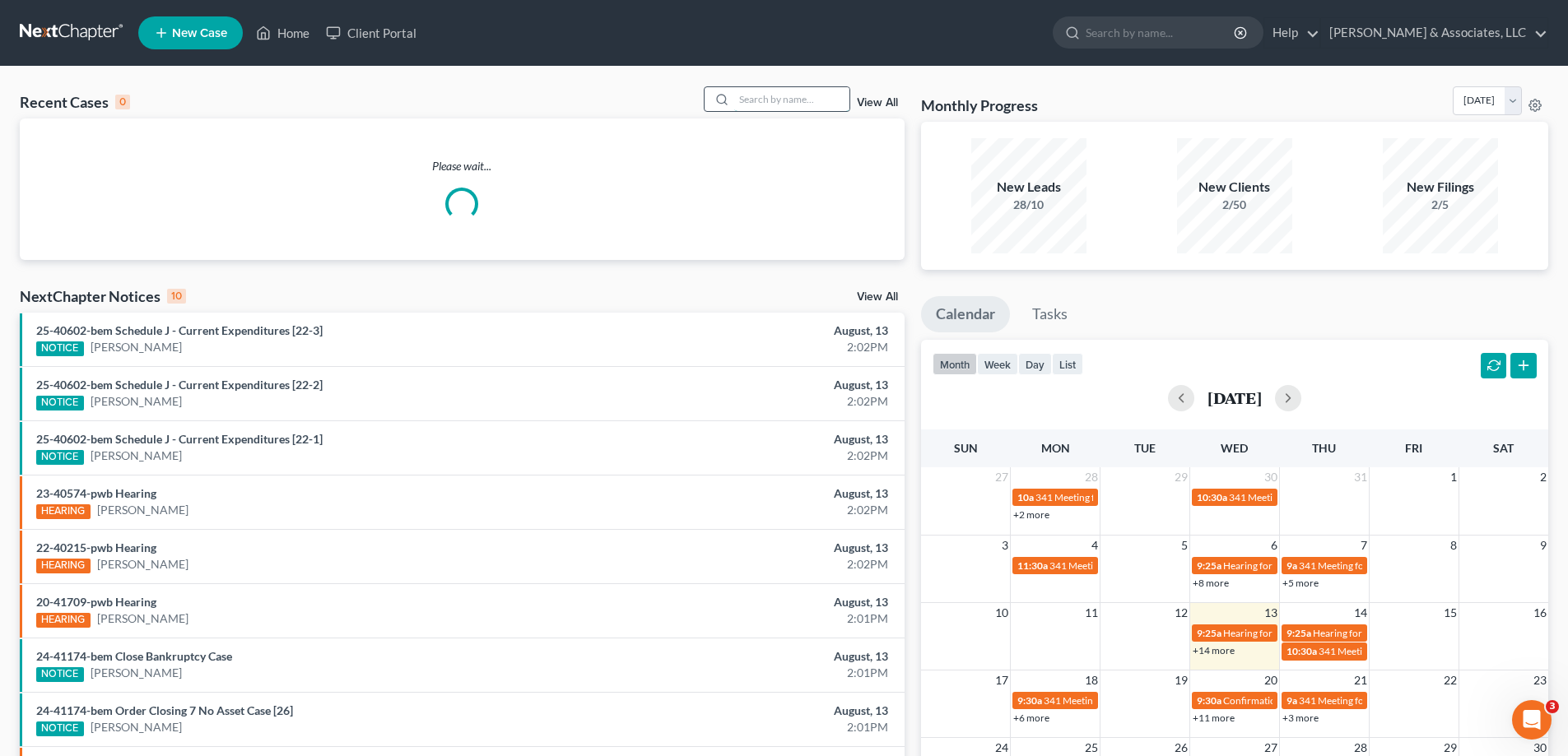
click at [774, 100] on input "search" at bounding box center [792, 99] width 116 height 24
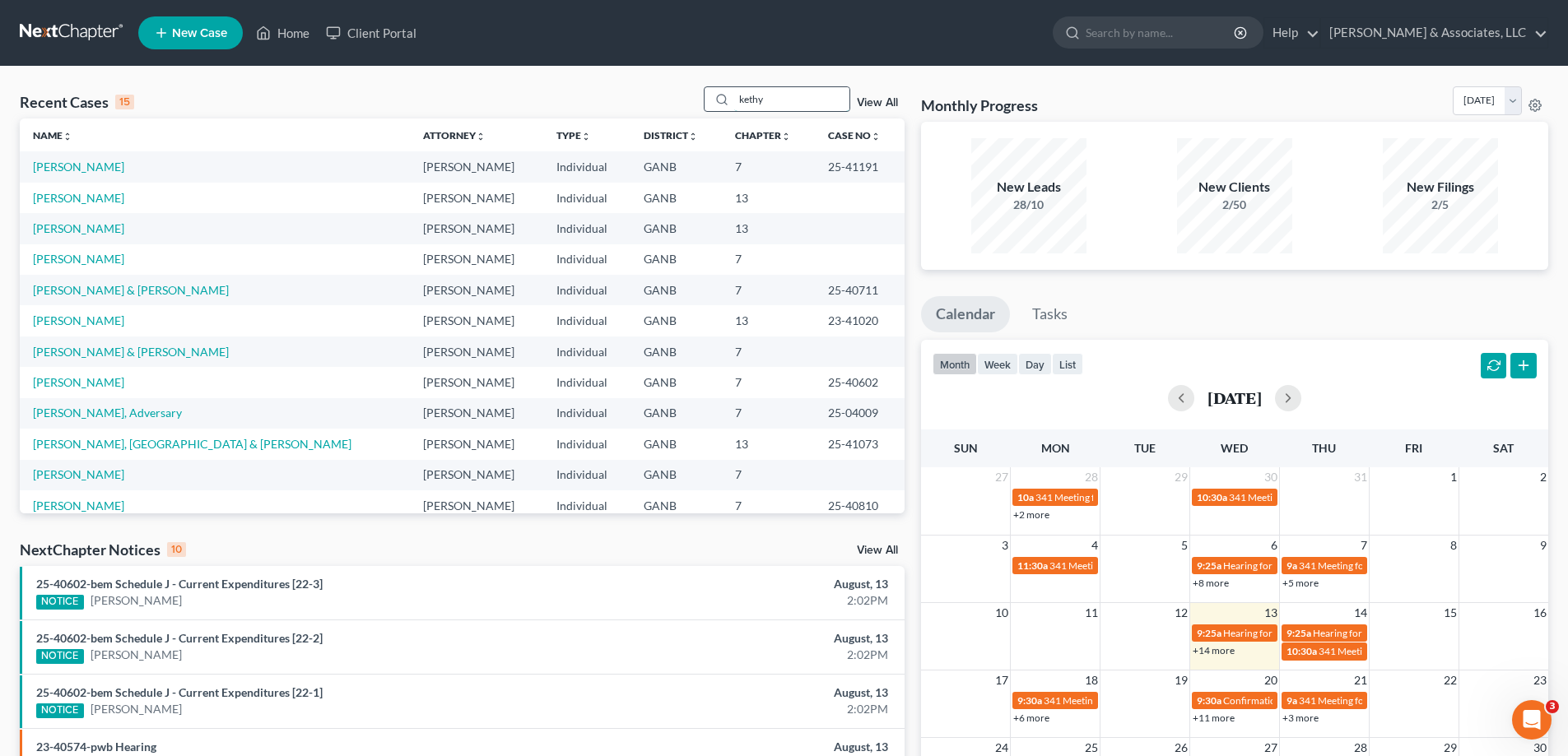
type input "kethy"
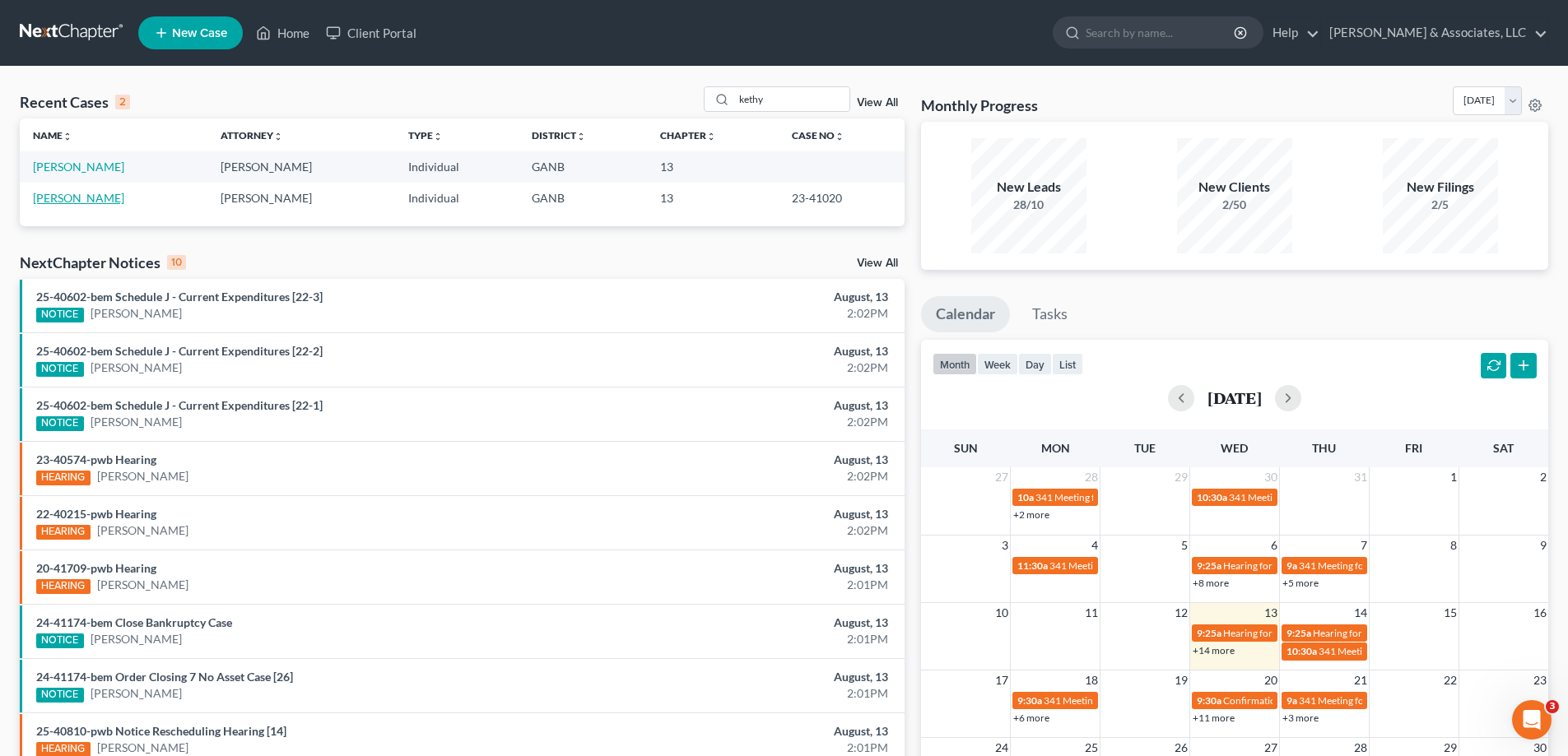
click at [71, 200] on link "[PERSON_NAME]" at bounding box center [78, 198] width 92 height 14
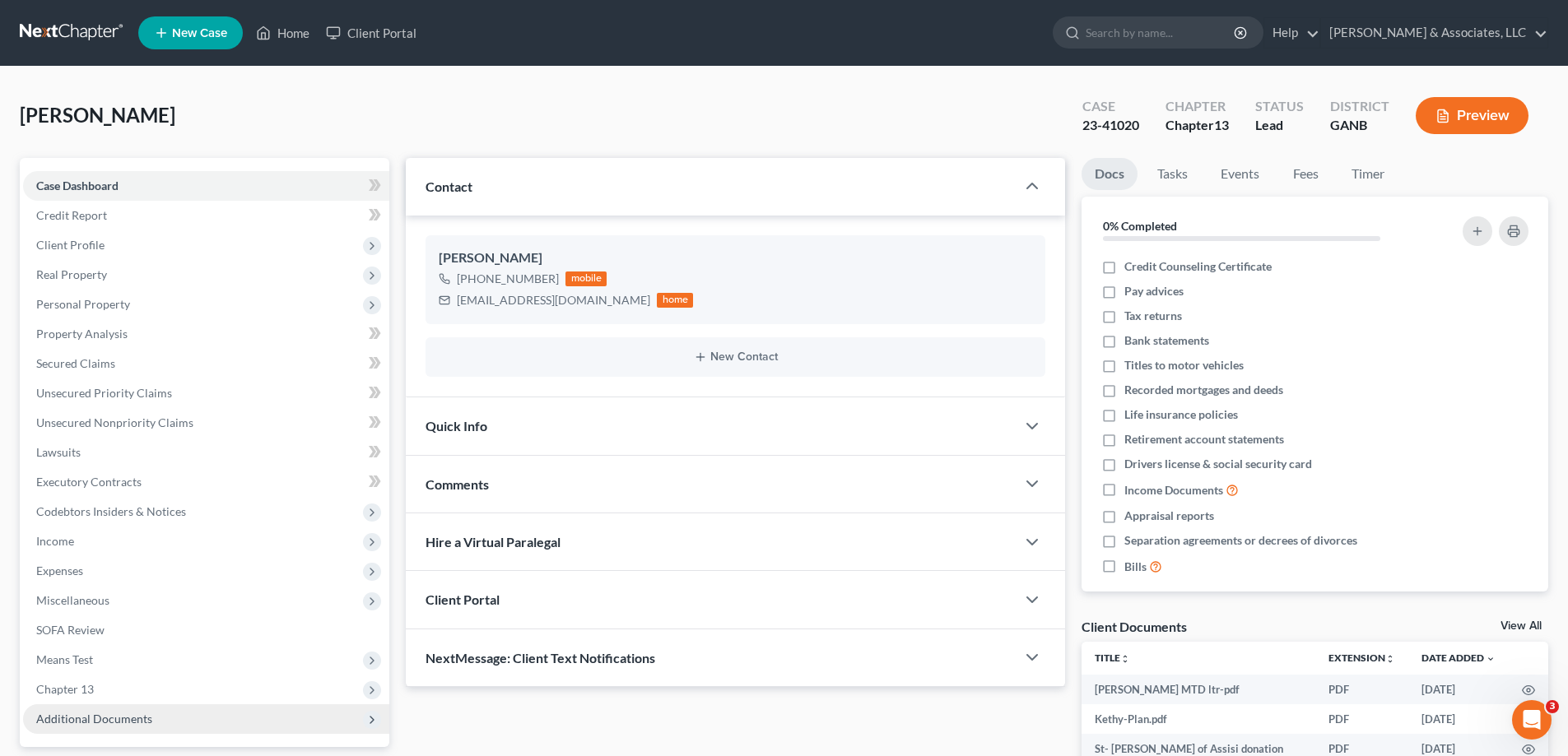
scroll to position [228, 0]
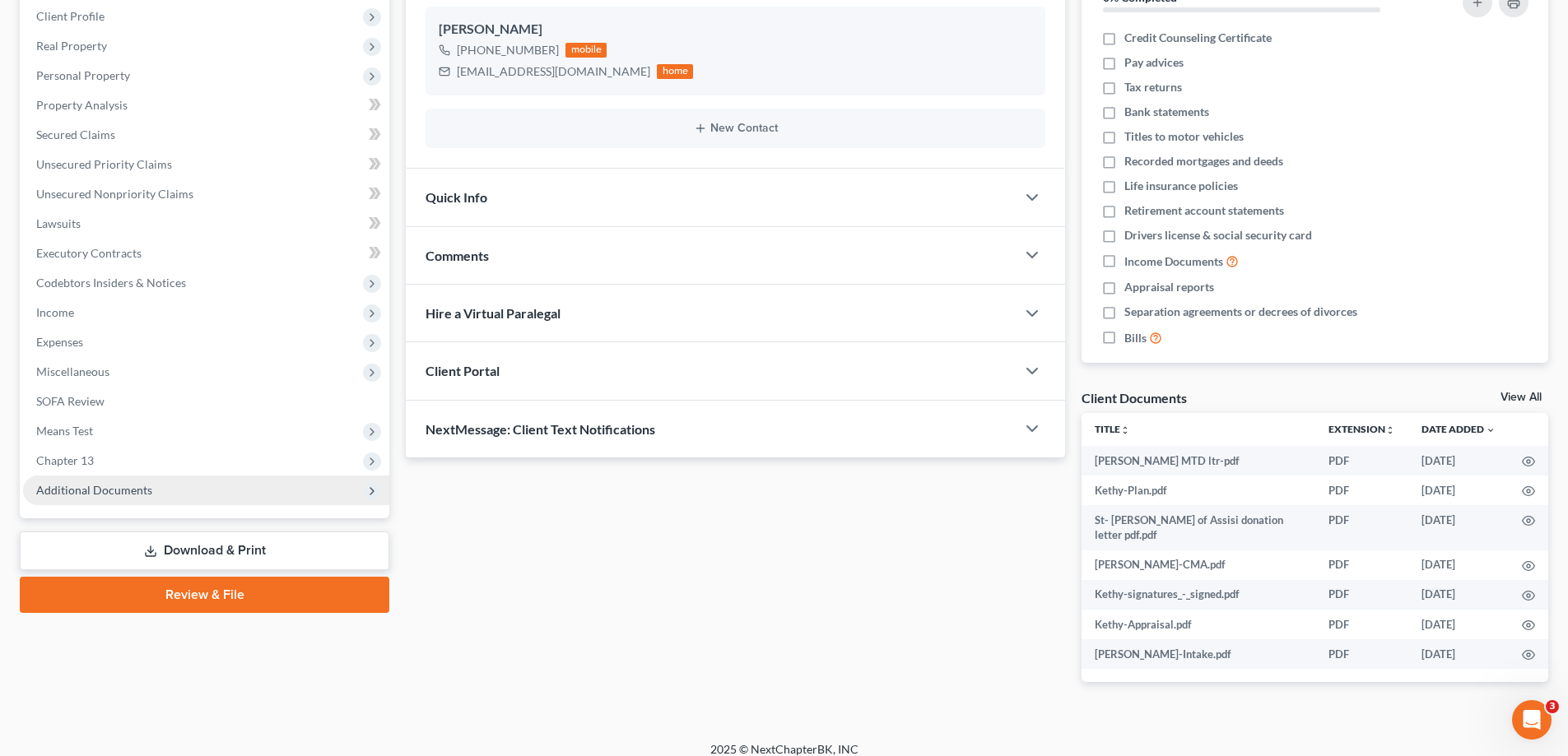
click at [119, 491] on span "Additional Documents" at bounding box center [94, 489] width 116 height 14
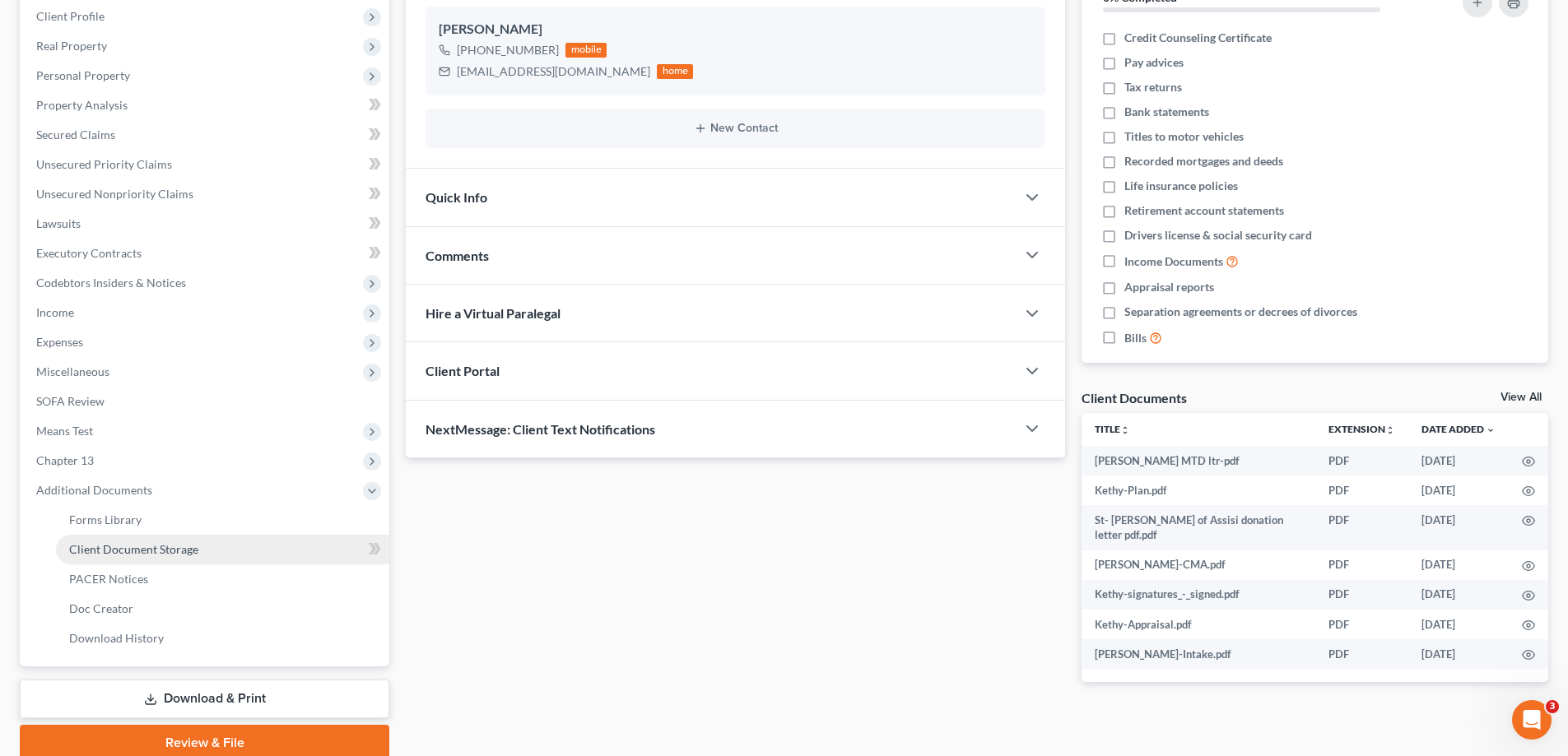
click at [89, 547] on span "Client Document Storage" at bounding box center [133, 549] width 129 height 14
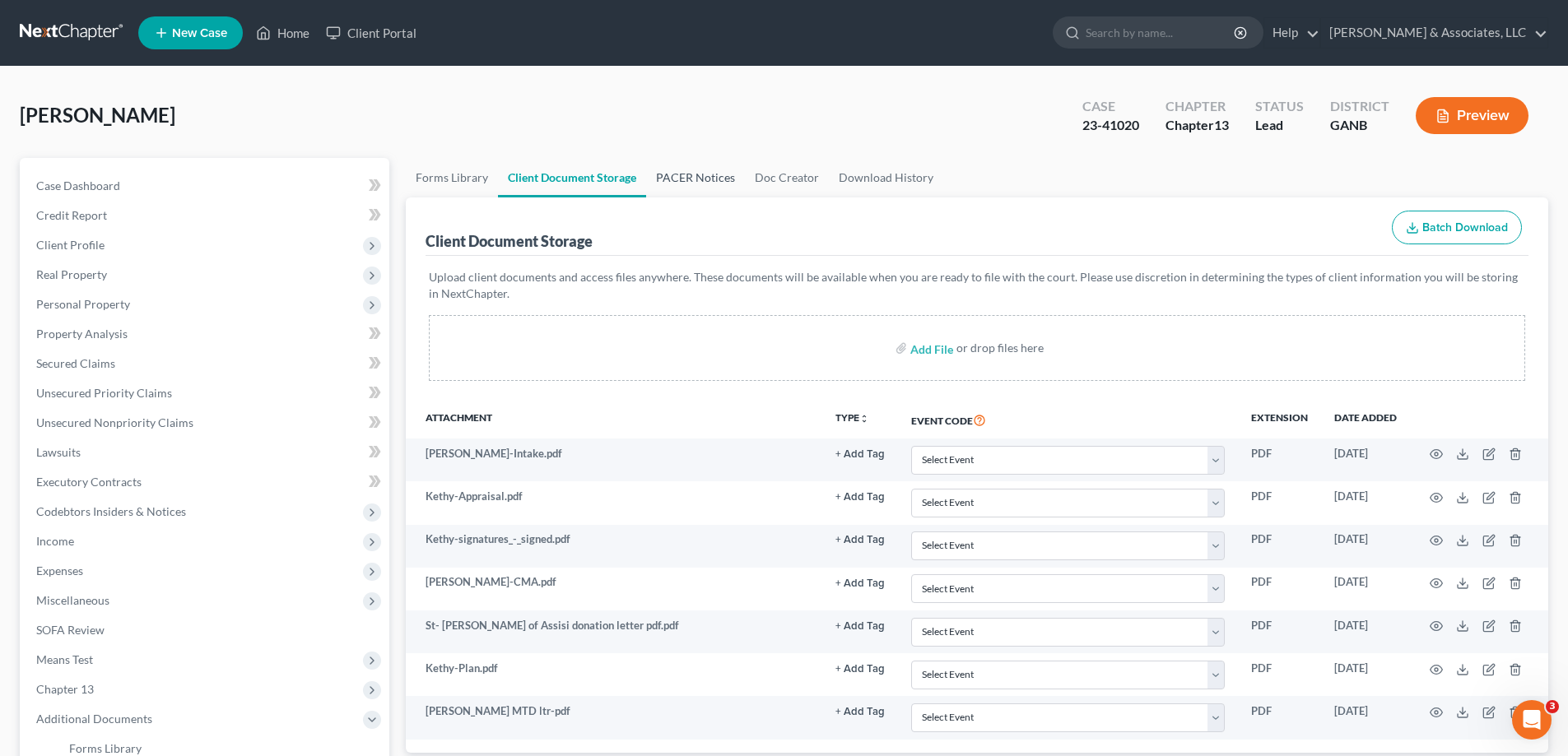
click at [680, 169] on link "PACER Notices" at bounding box center [695, 178] width 99 height 39
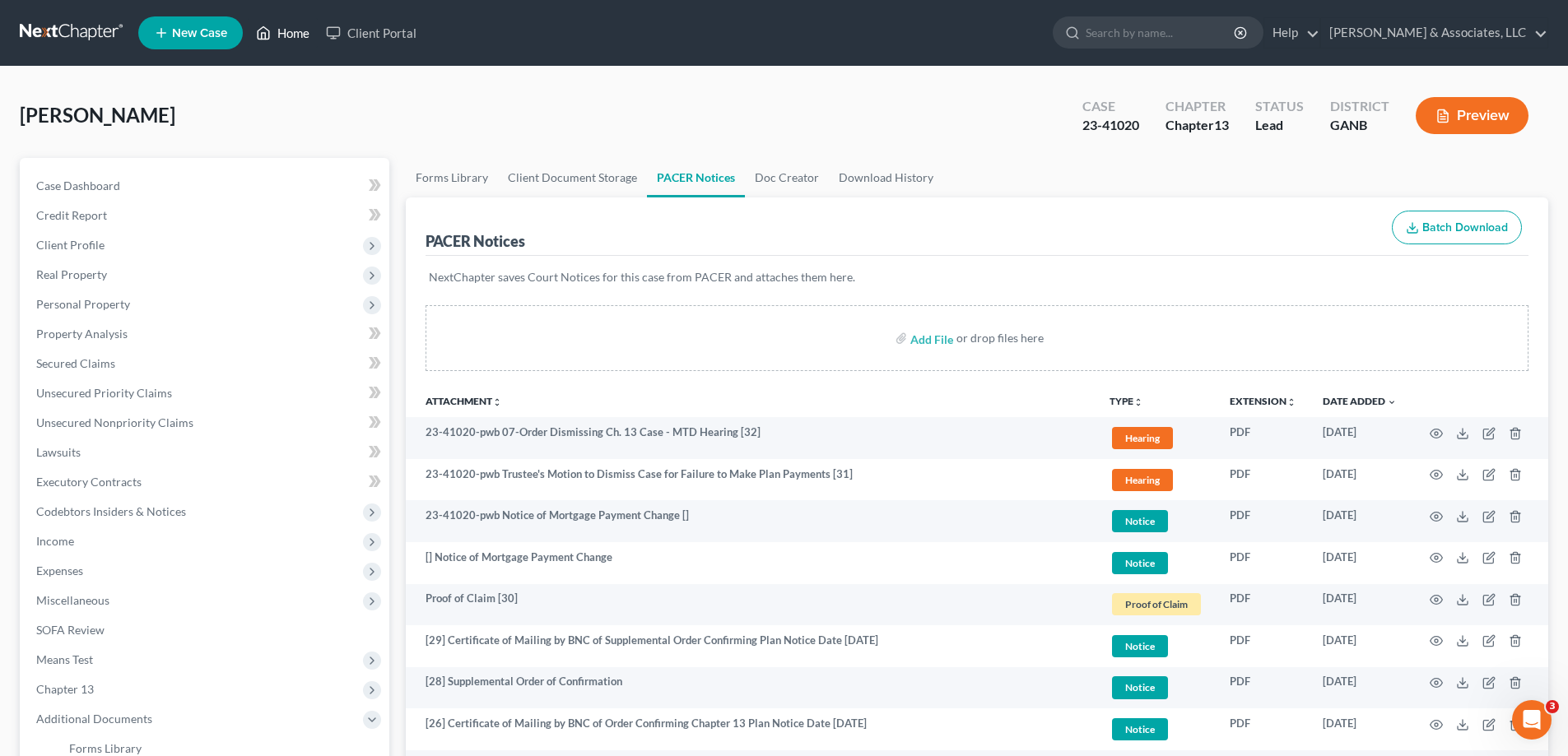
click at [289, 29] on link "Home" at bounding box center [283, 32] width 70 height 29
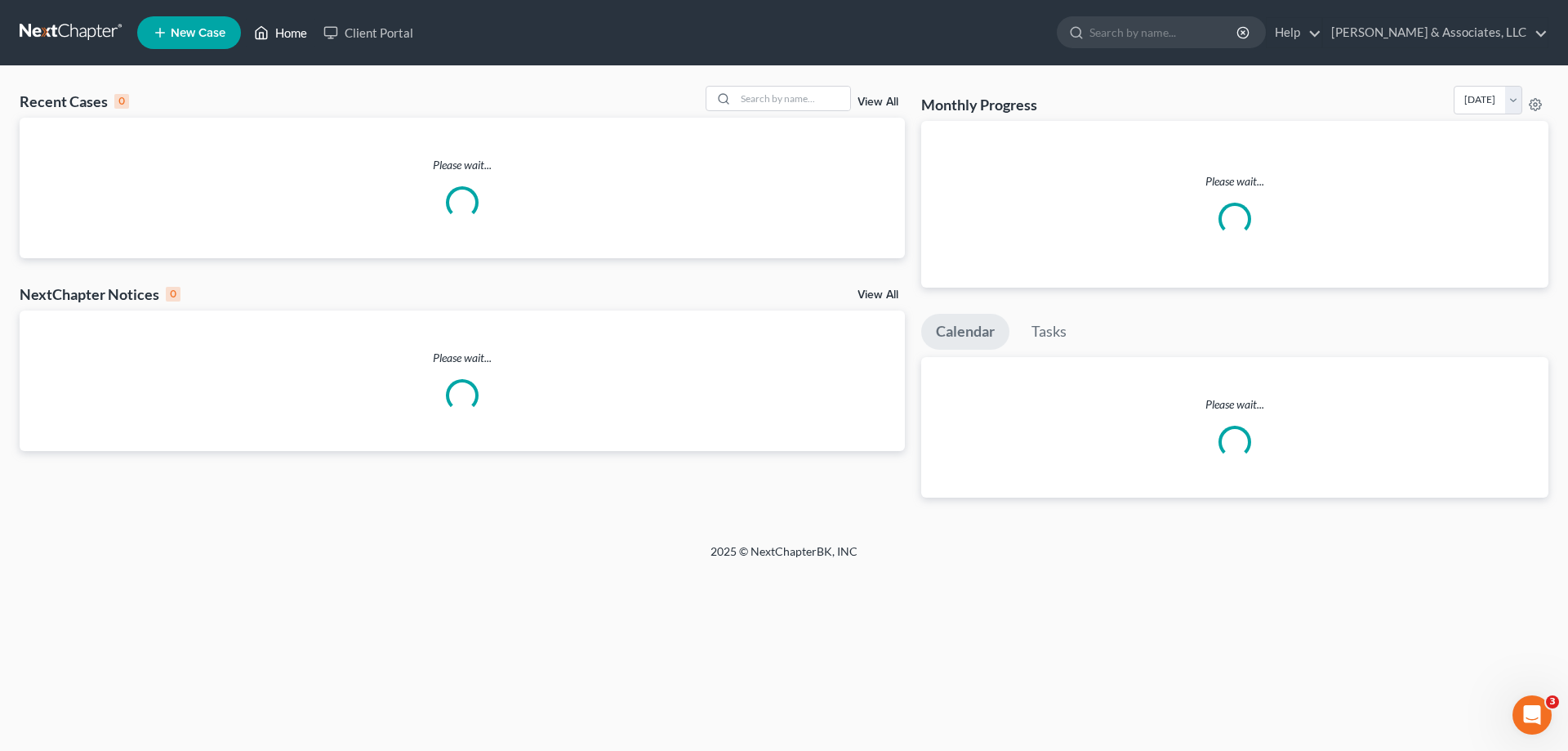
click at [287, 37] on link "Home" at bounding box center [281, 32] width 70 height 29
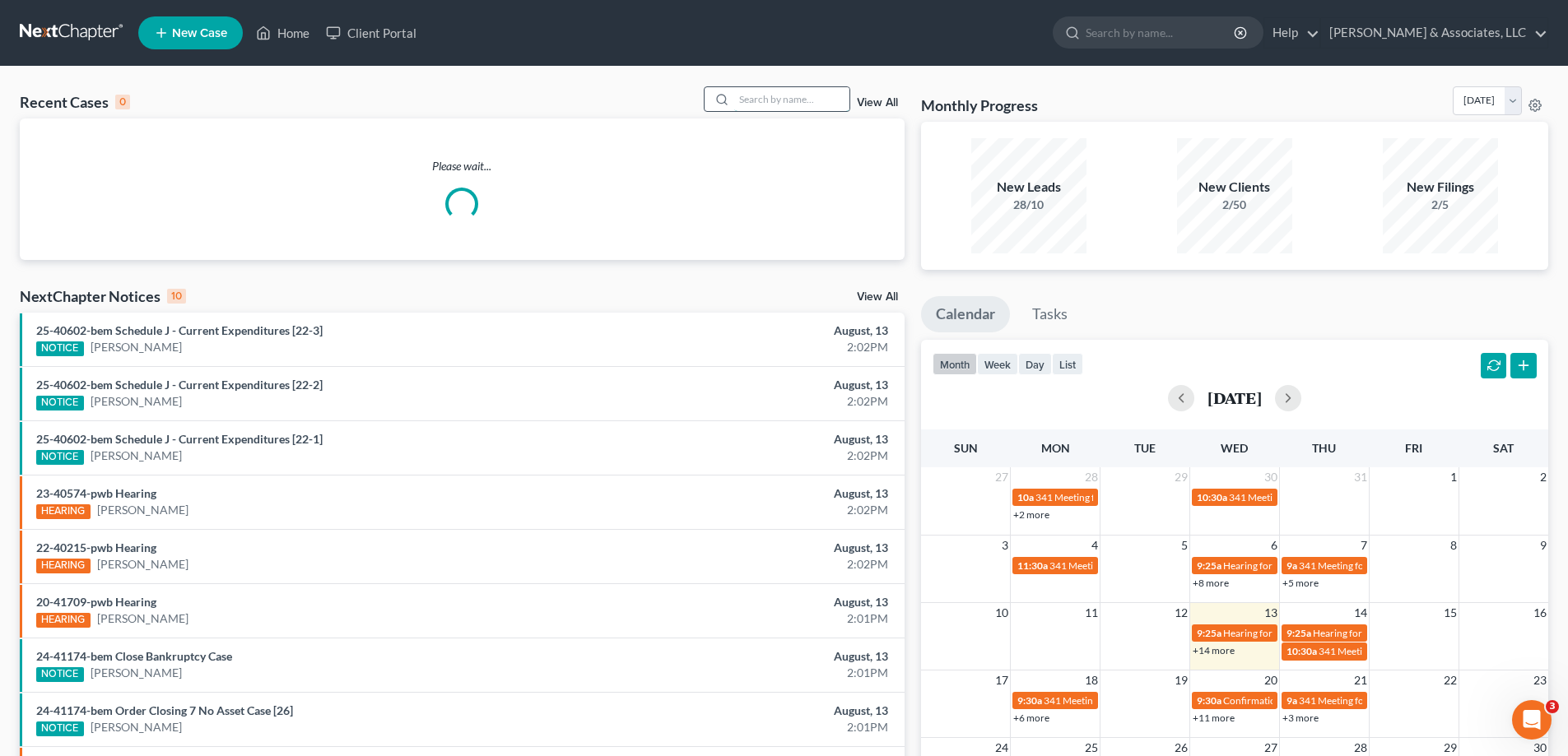
click at [781, 99] on input "search" at bounding box center [792, 99] width 116 height 24
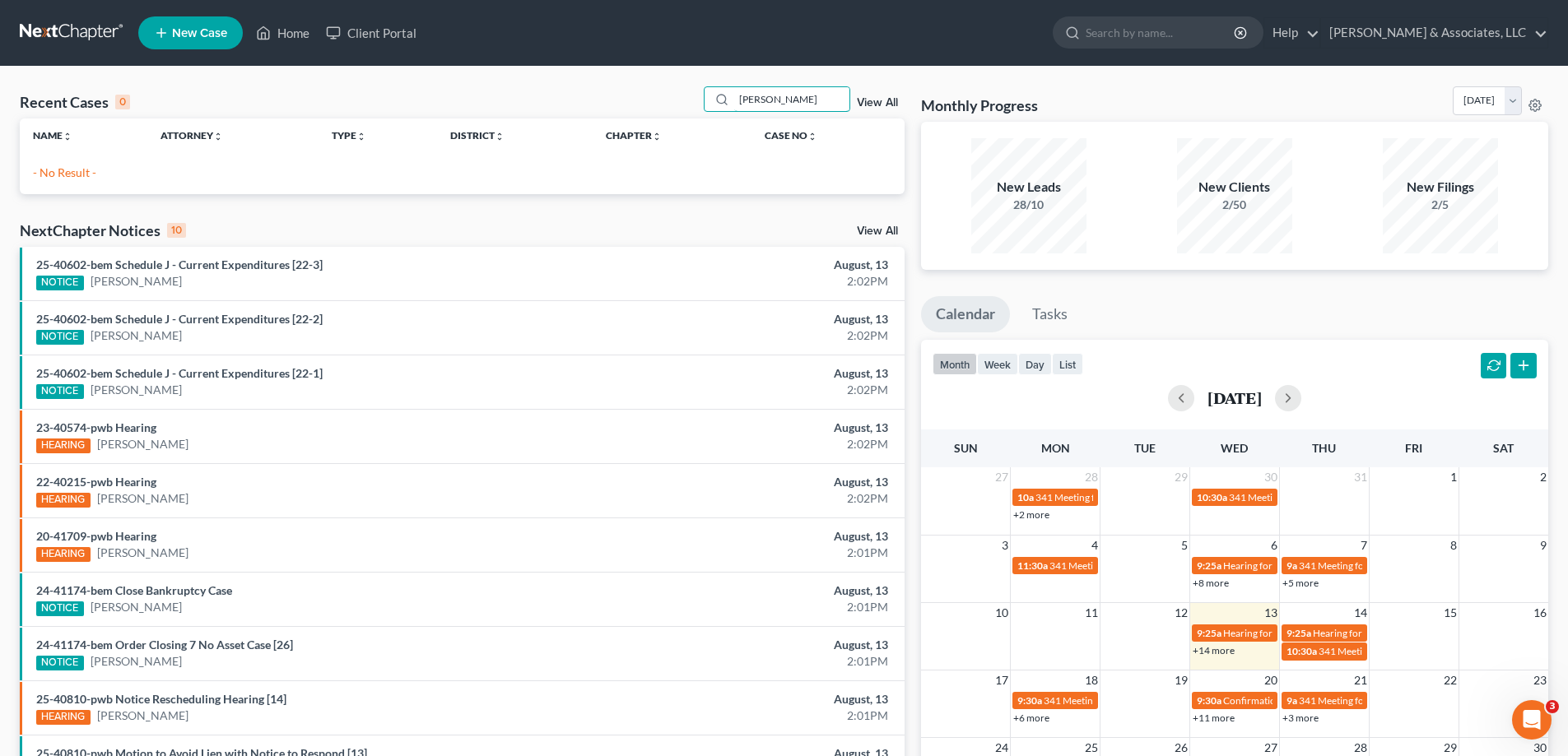
drag, startPoint x: 794, startPoint y: 99, endPoint x: 657, endPoint y: 98, distance: 137.0
click at [658, 98] on div "Recent Cases 0 [PERSON_NAME] View All" at bounding box center [461, 102] width 884 height 32
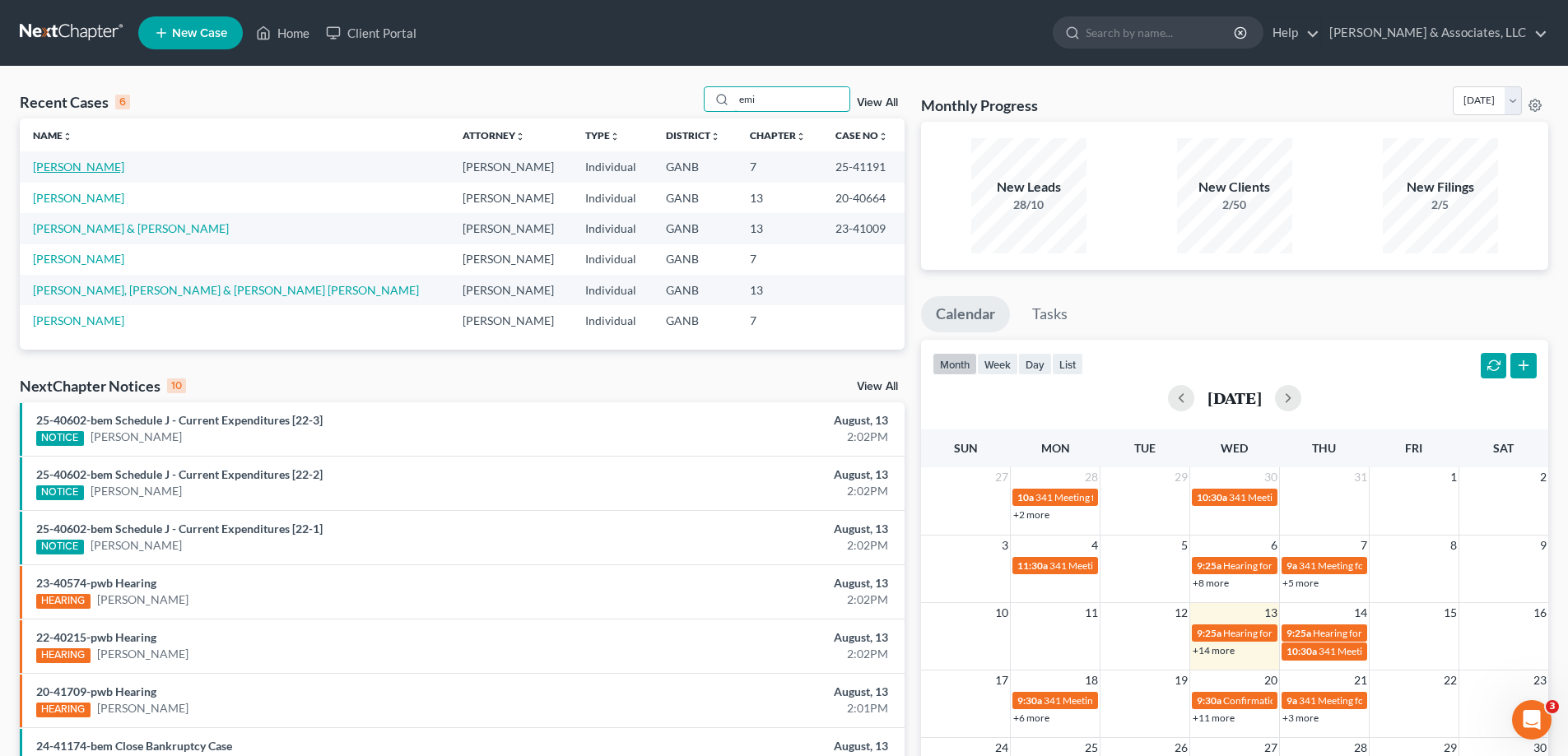
type input "emi"
click at [60, 165] on link "[PERSON_NAME]" at bounding box center [78, 167] width 92 height 14
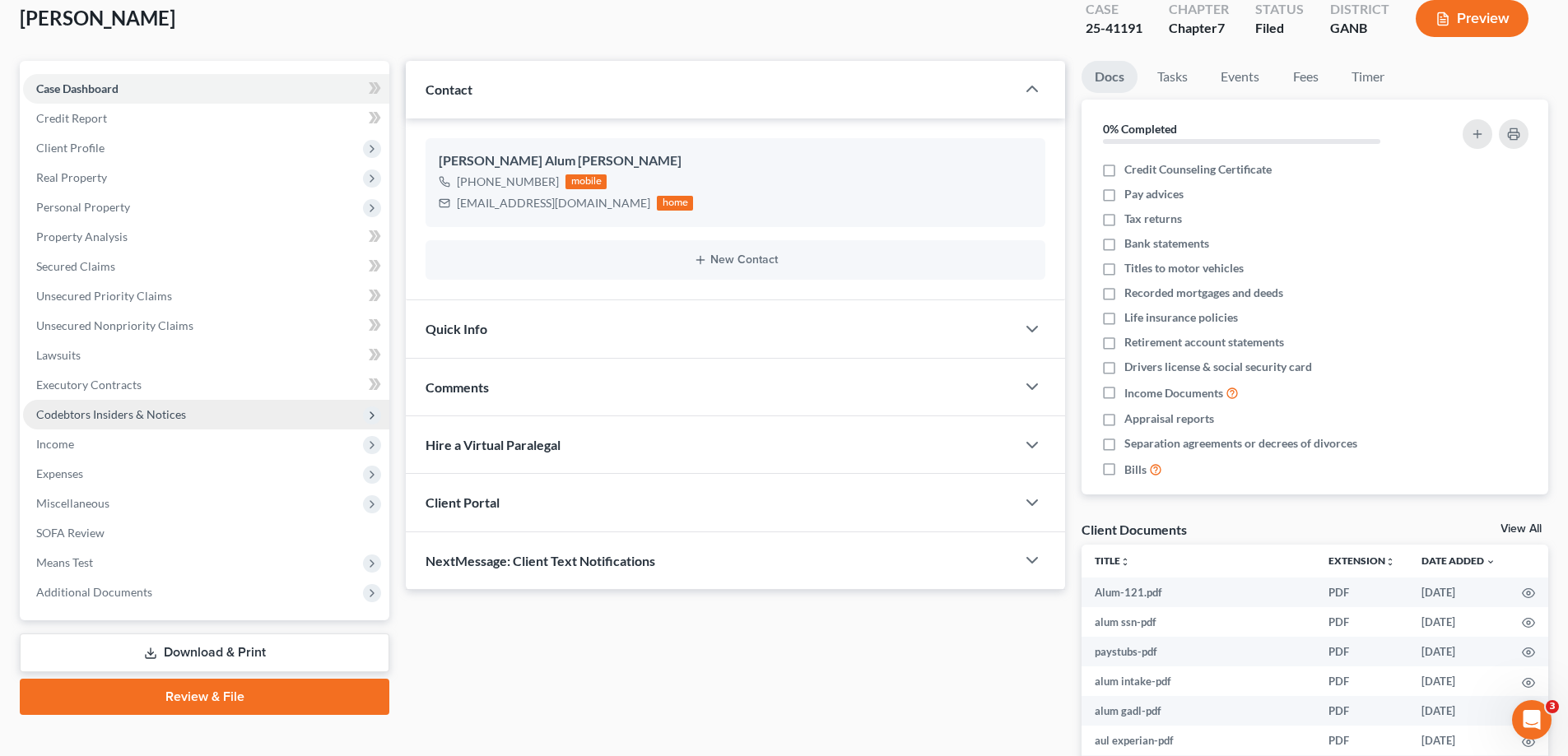
scroll to position [228, 0]
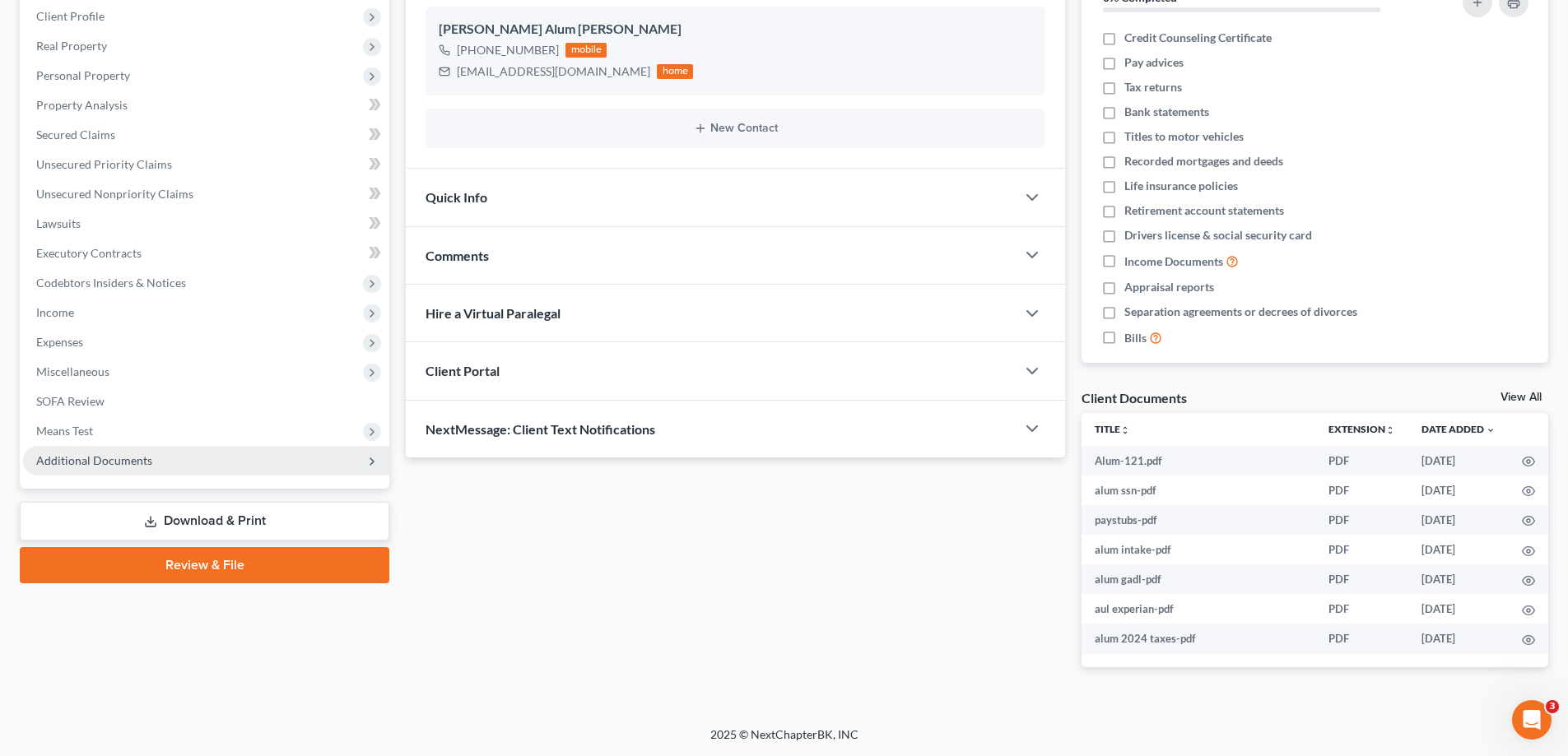
click at [116, 458] on span "Additional Documents" at bounding box center [94, 460] width 116 height 14
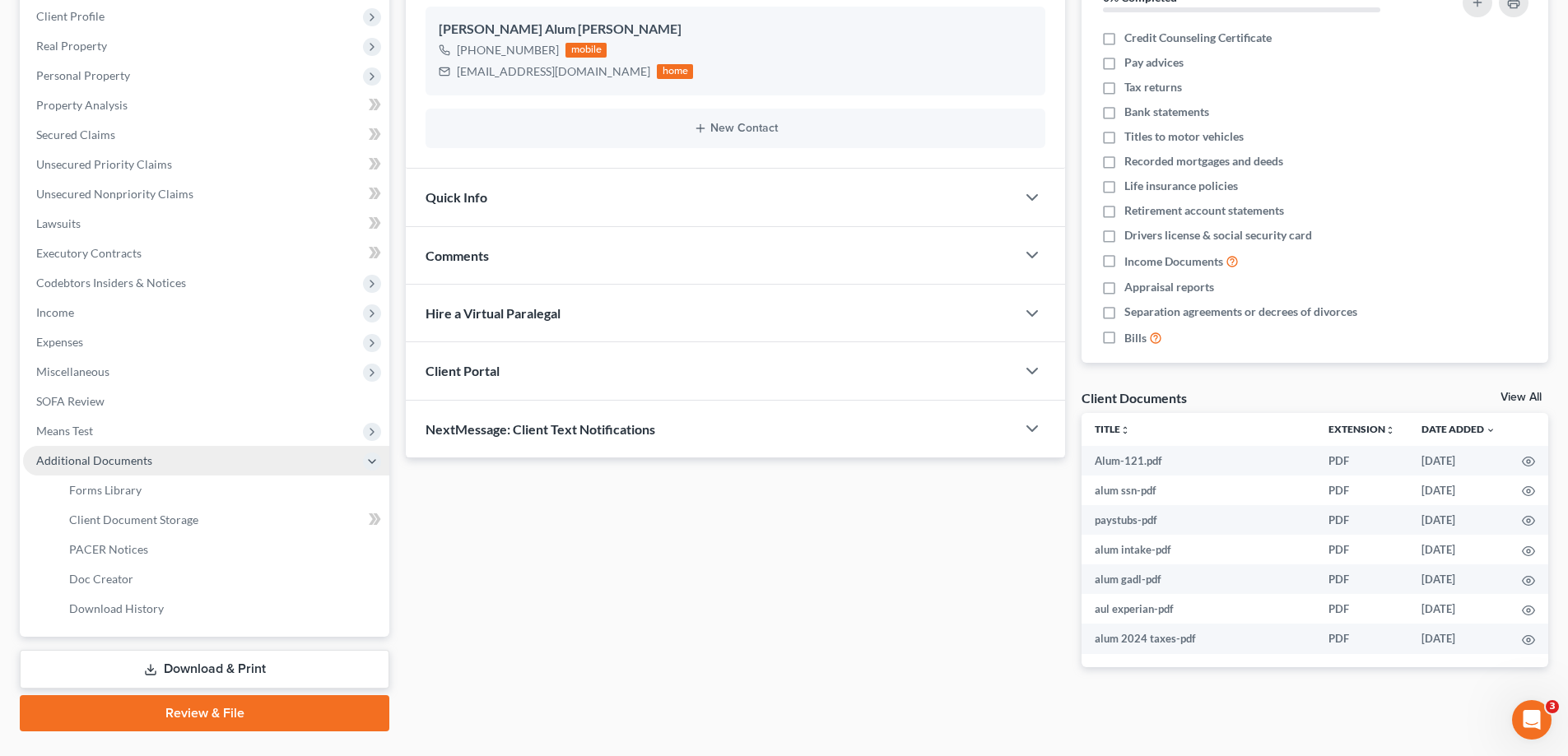
scroll to position [267, 0]
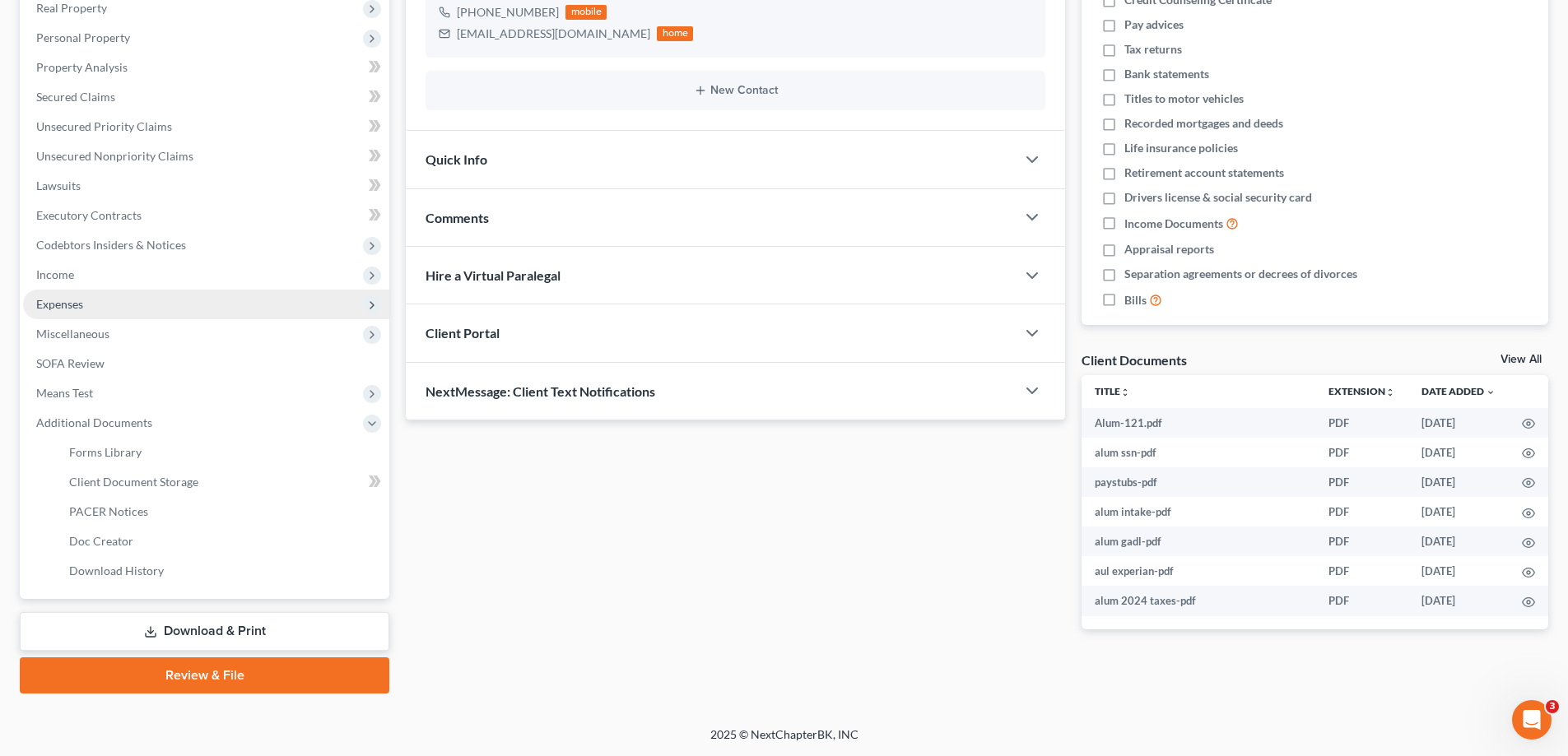
click at [76, 300] on span "Expenses" at bounding box center [60, 304] width 47 height 14
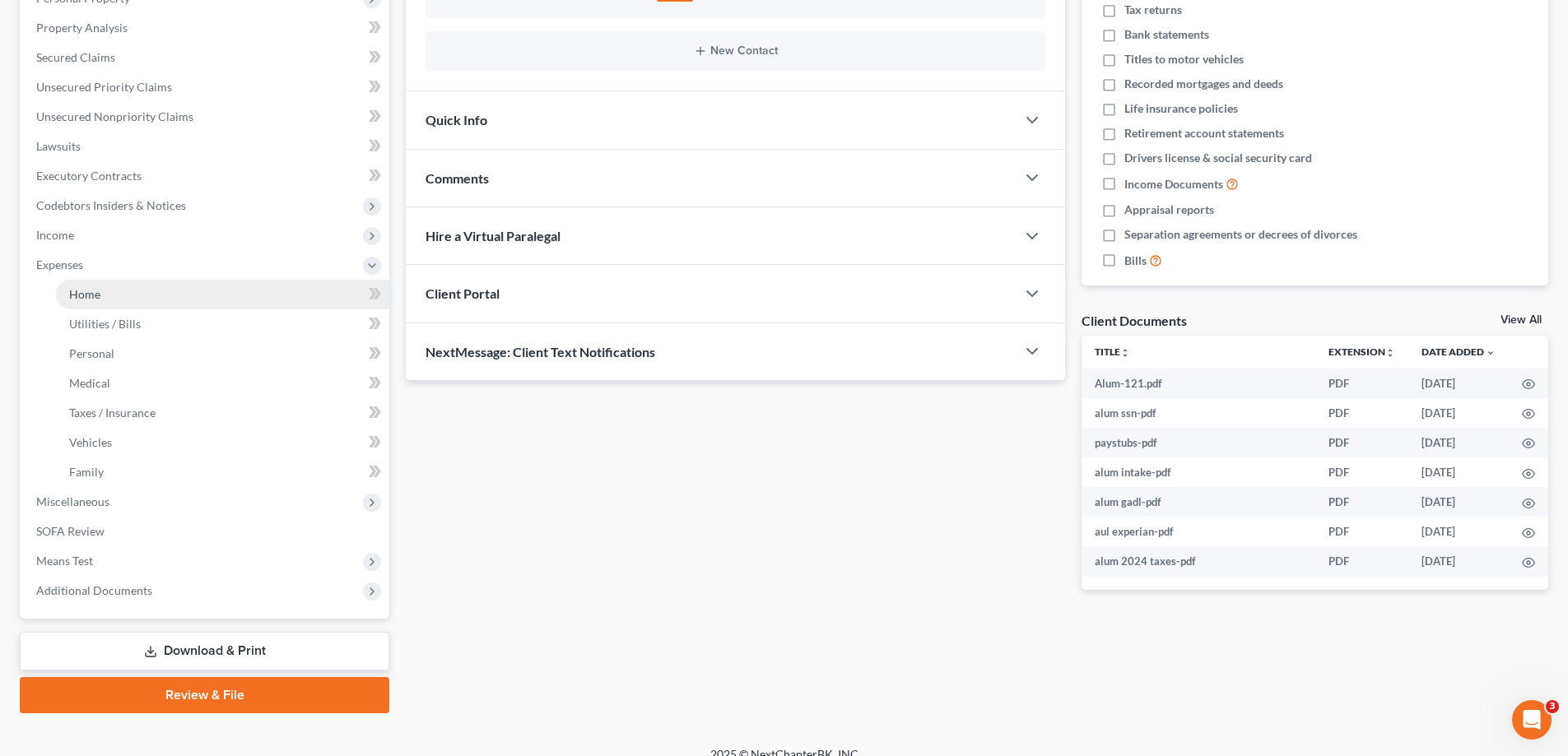
scroll to position [326, 0]
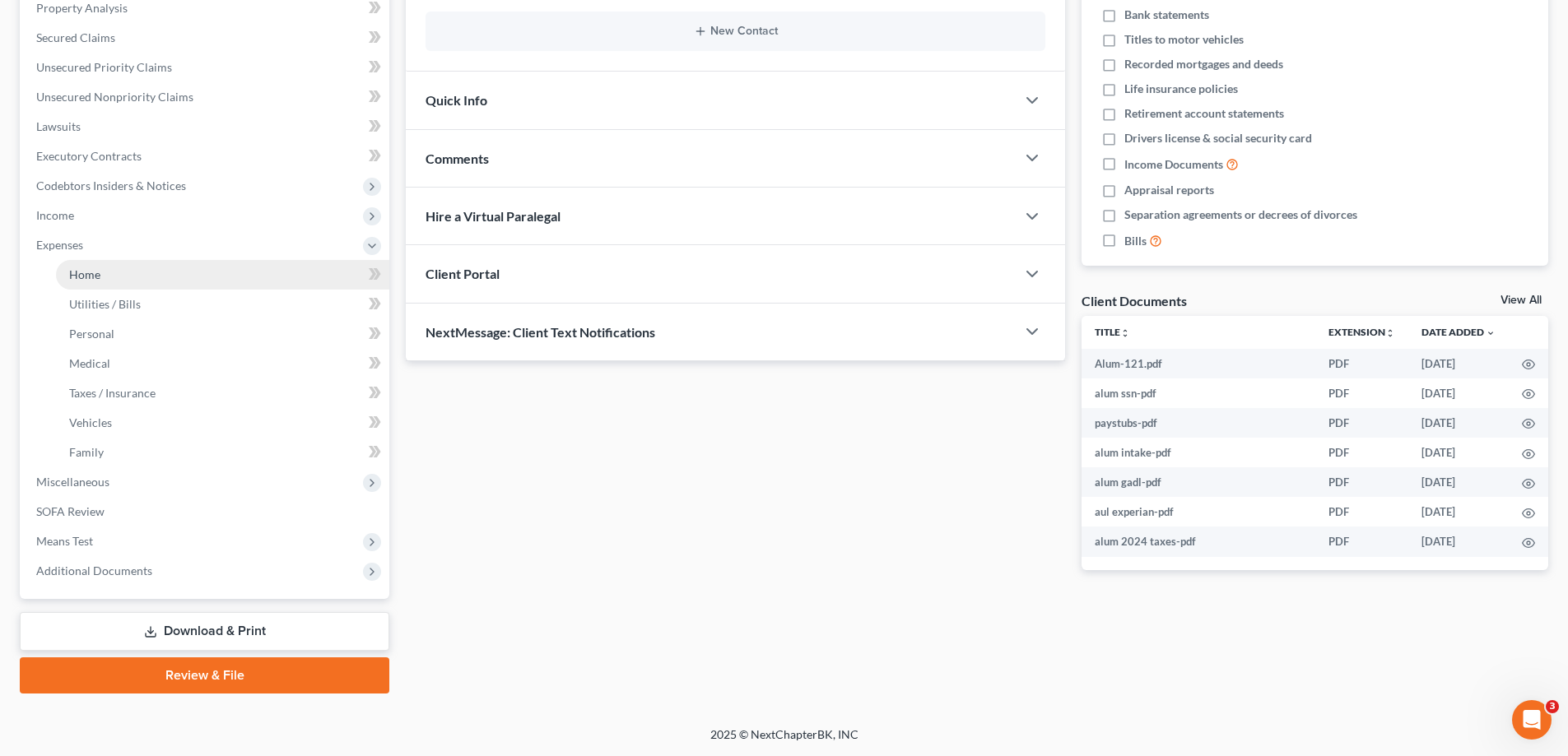
click at [84, 275] on span "Home" at bounding box center [84, 275] width 31 height 14
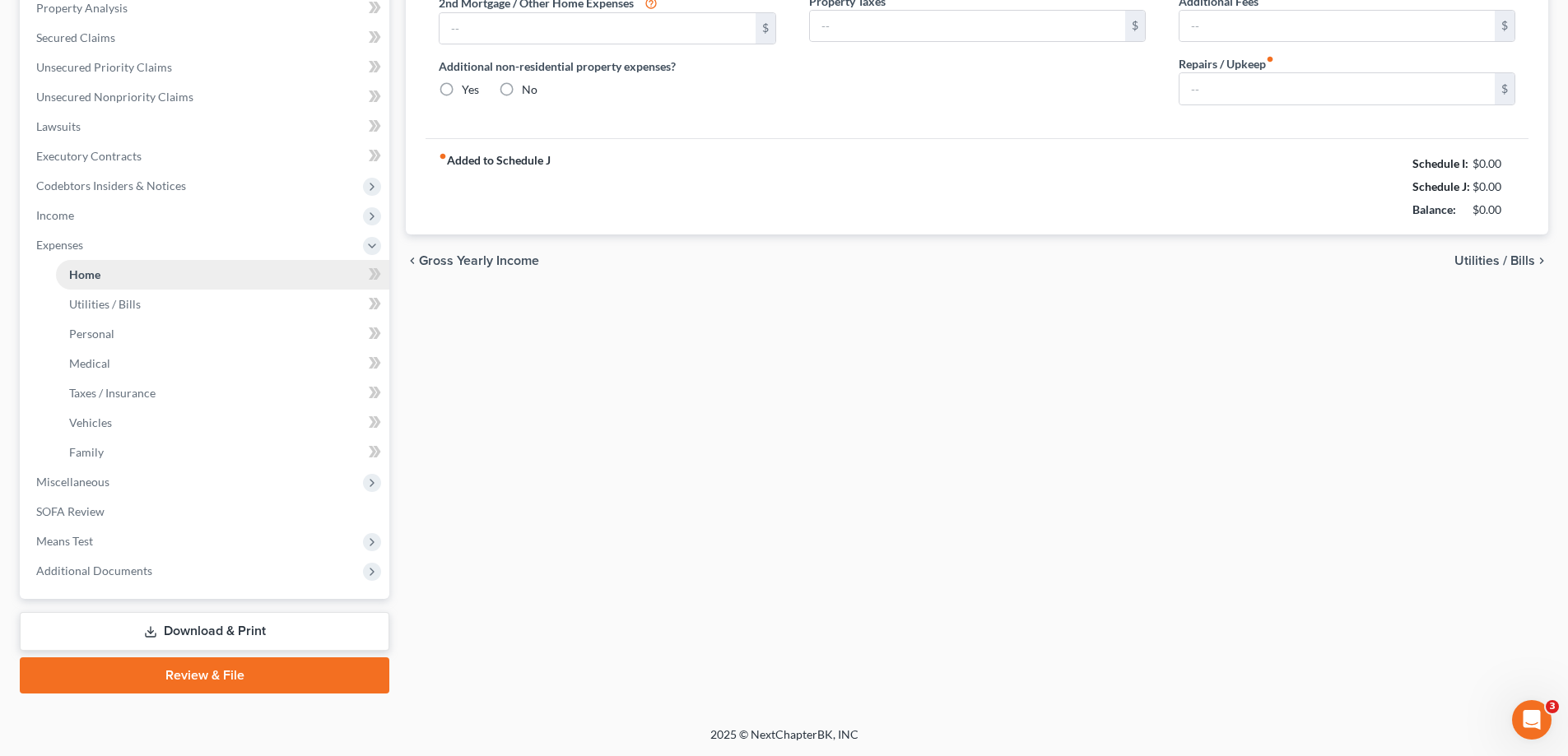
scroll to position [106, 0]
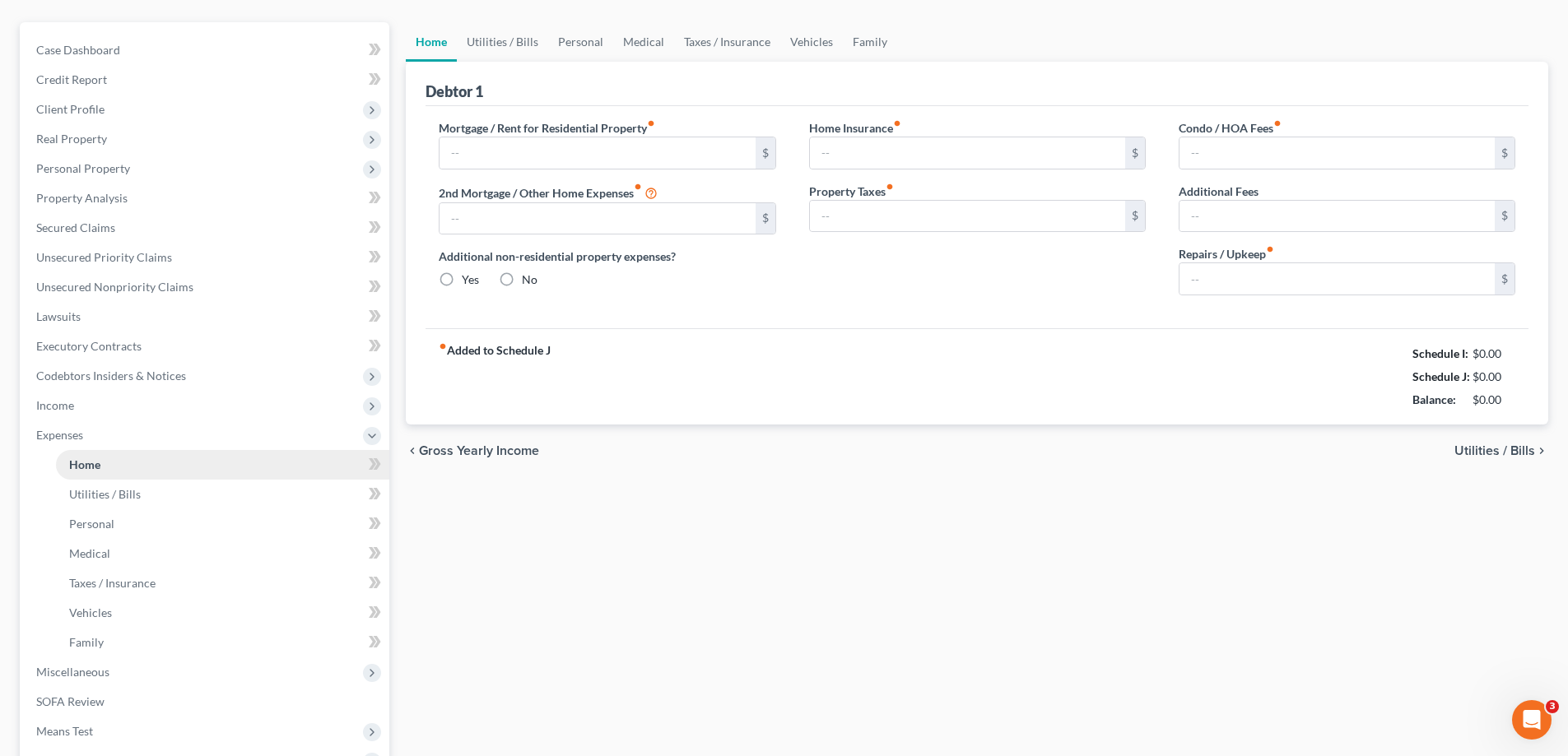
type input "650.00"
type input "0.00"
radio input "true"
type input "0.00"
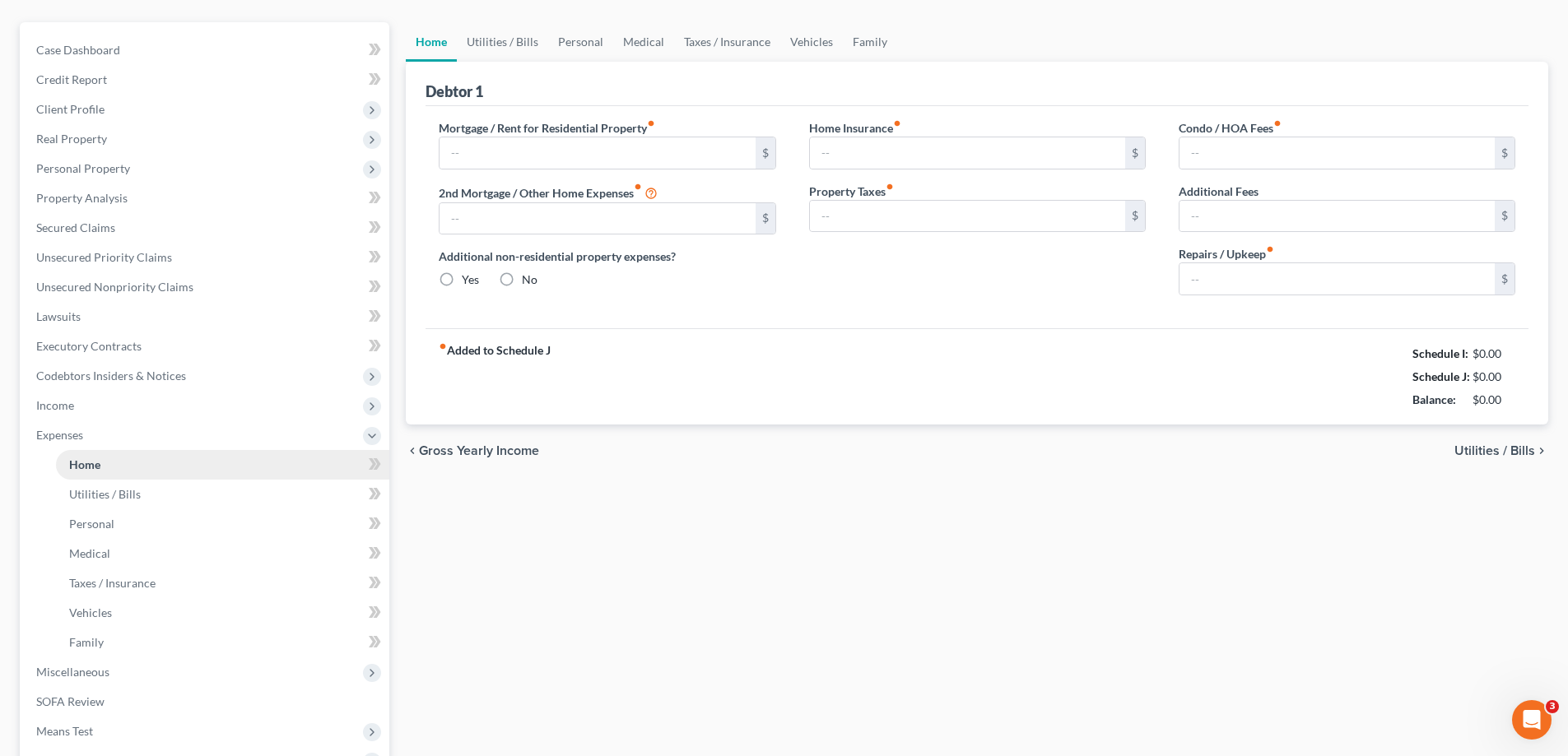
type input "0.00"
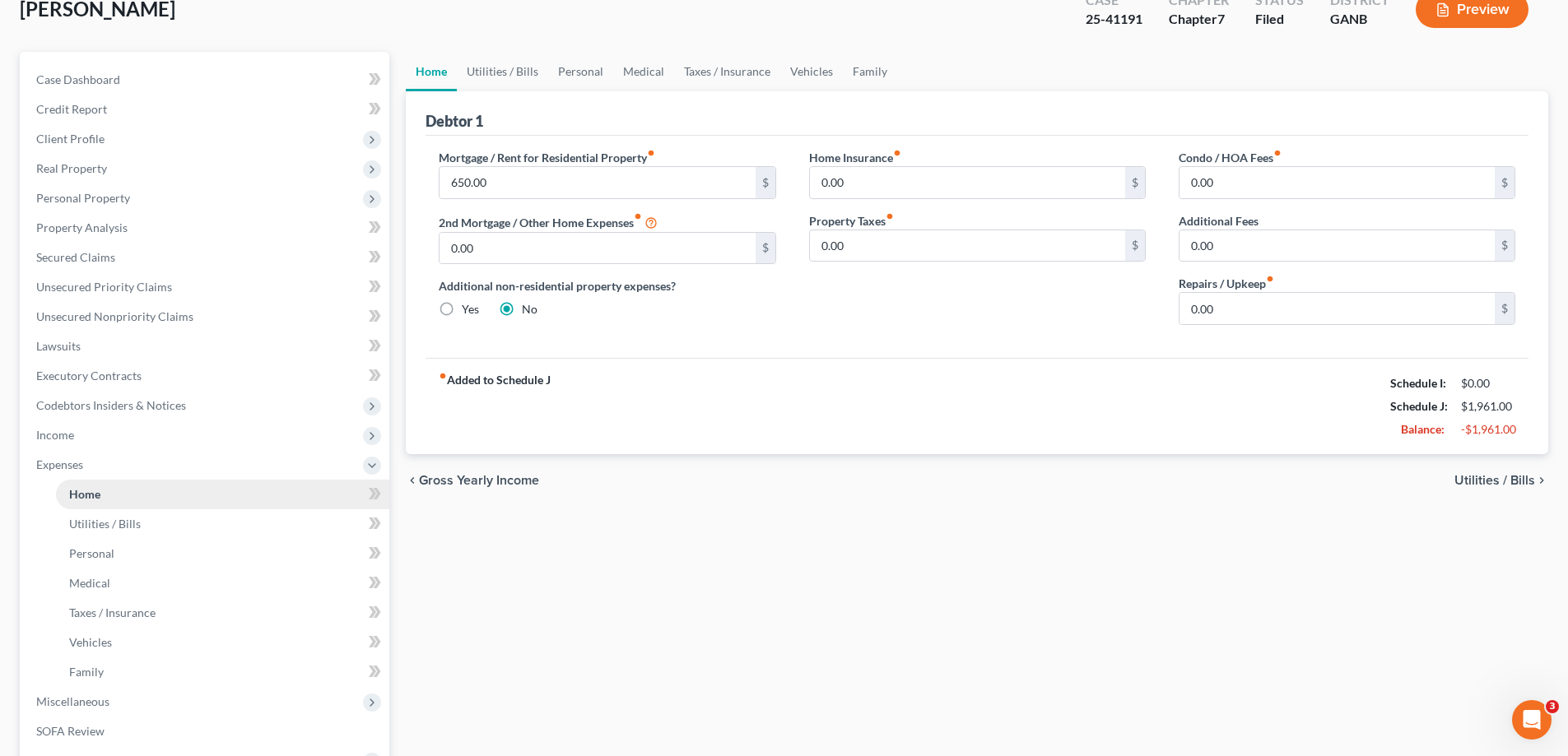
scroll to position [0, 0]
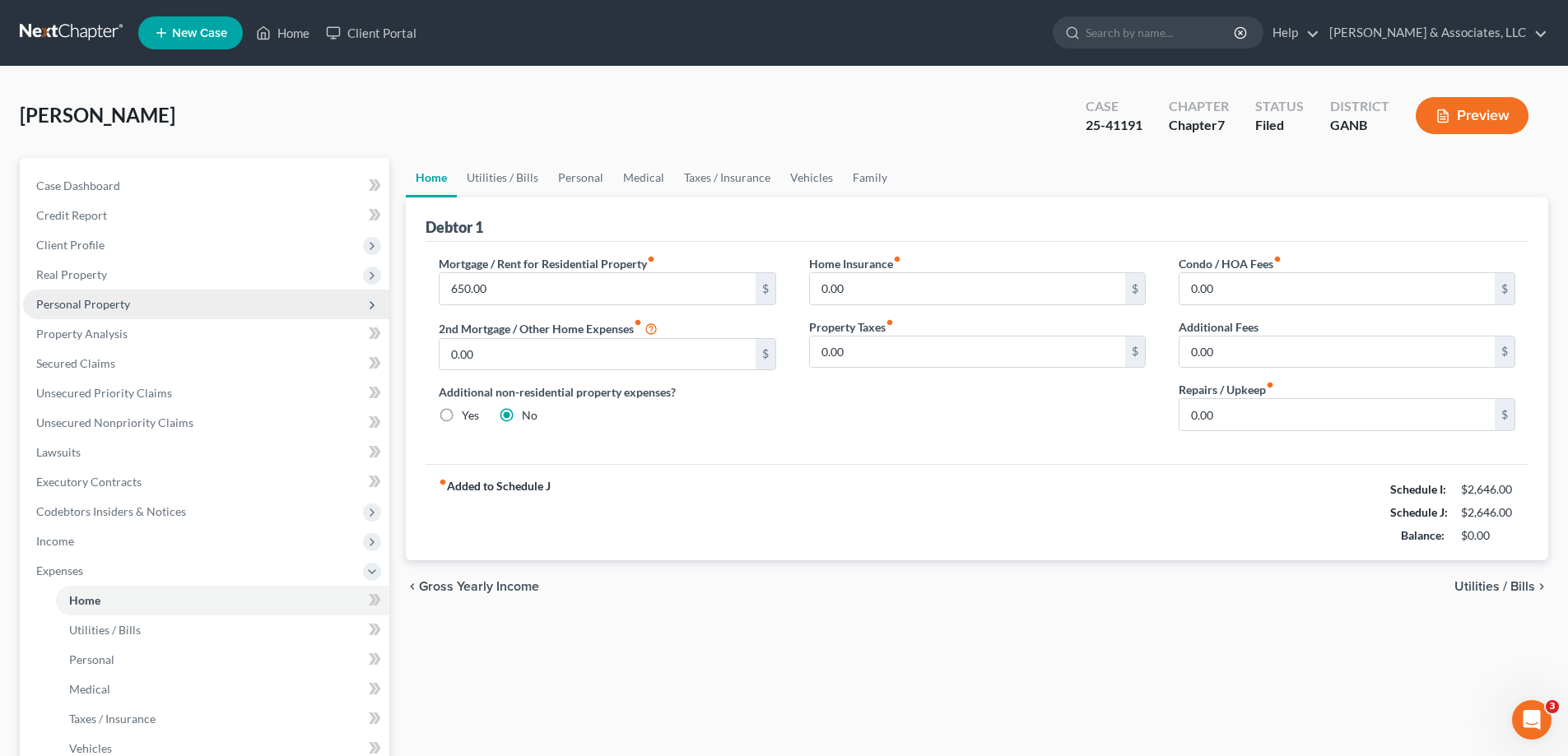
click at [56, 585] on link "Home" at bounding box center [222, 600] width 333 height 29
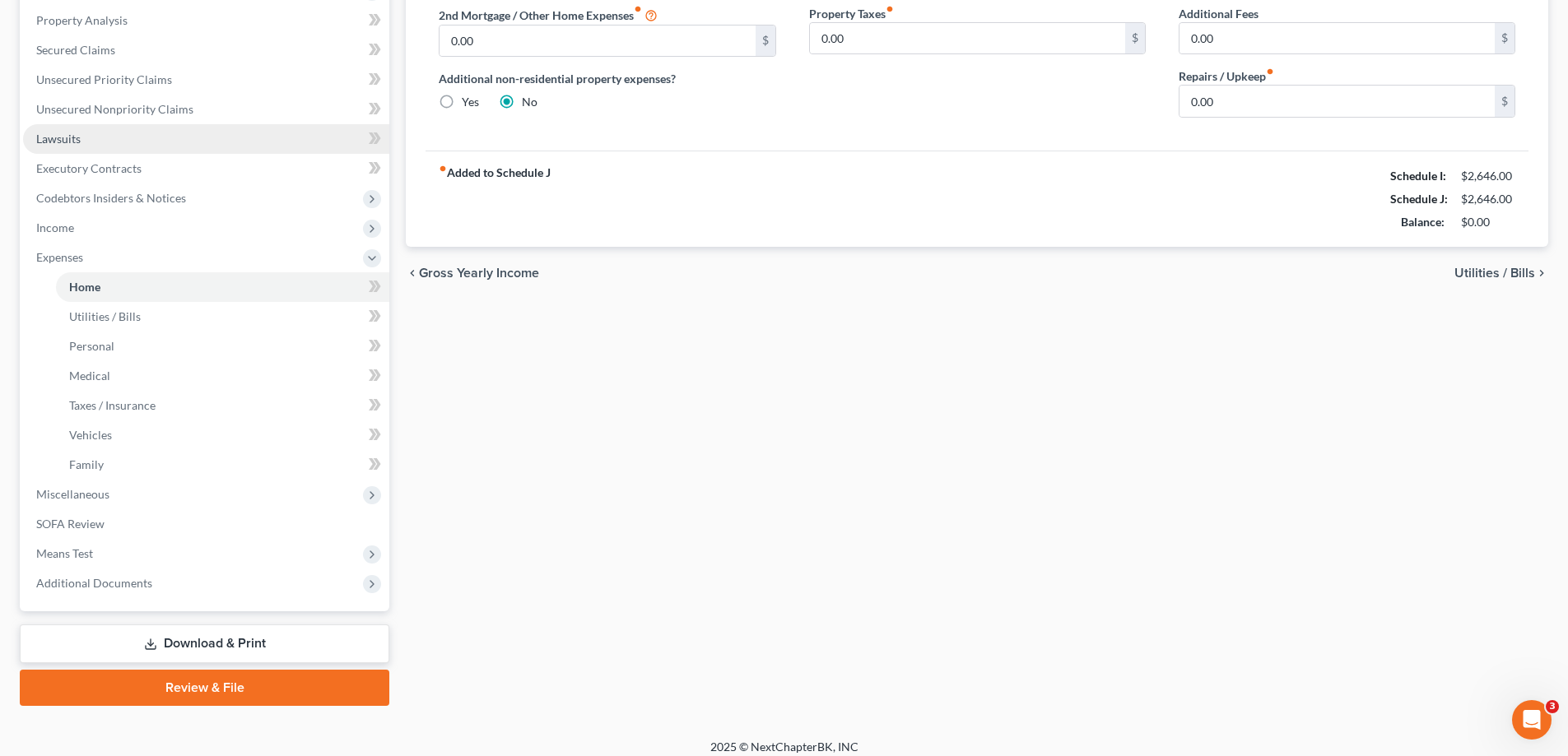
scroll to position [326, 0]
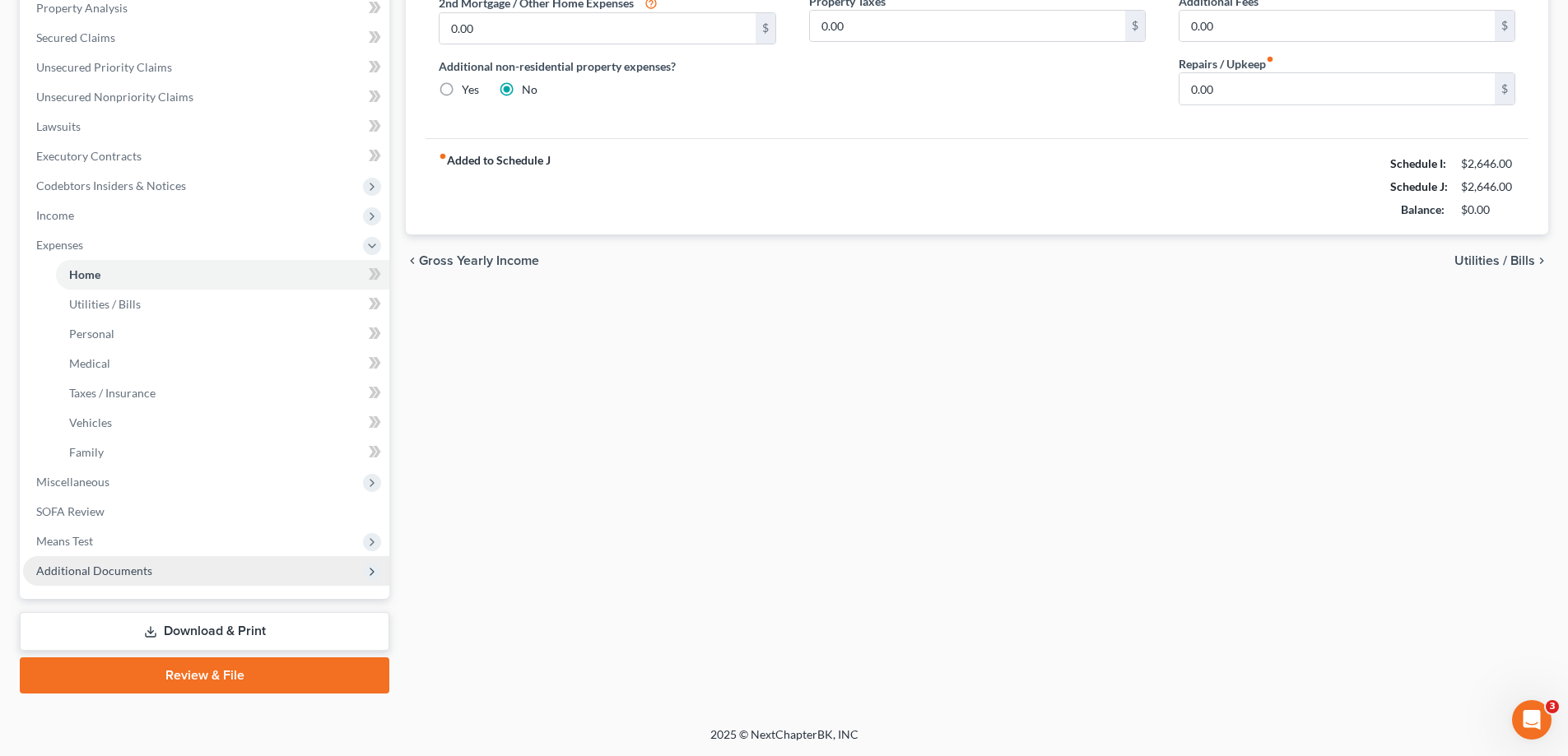
drag, startPoint x: 99, startPoint y: 568, endPoint x: 157, endPoint y: 570, distance: 58.0
click at [99, 568] on span "Additional Documents" at bounding box center [94, 570] width 116 height 14
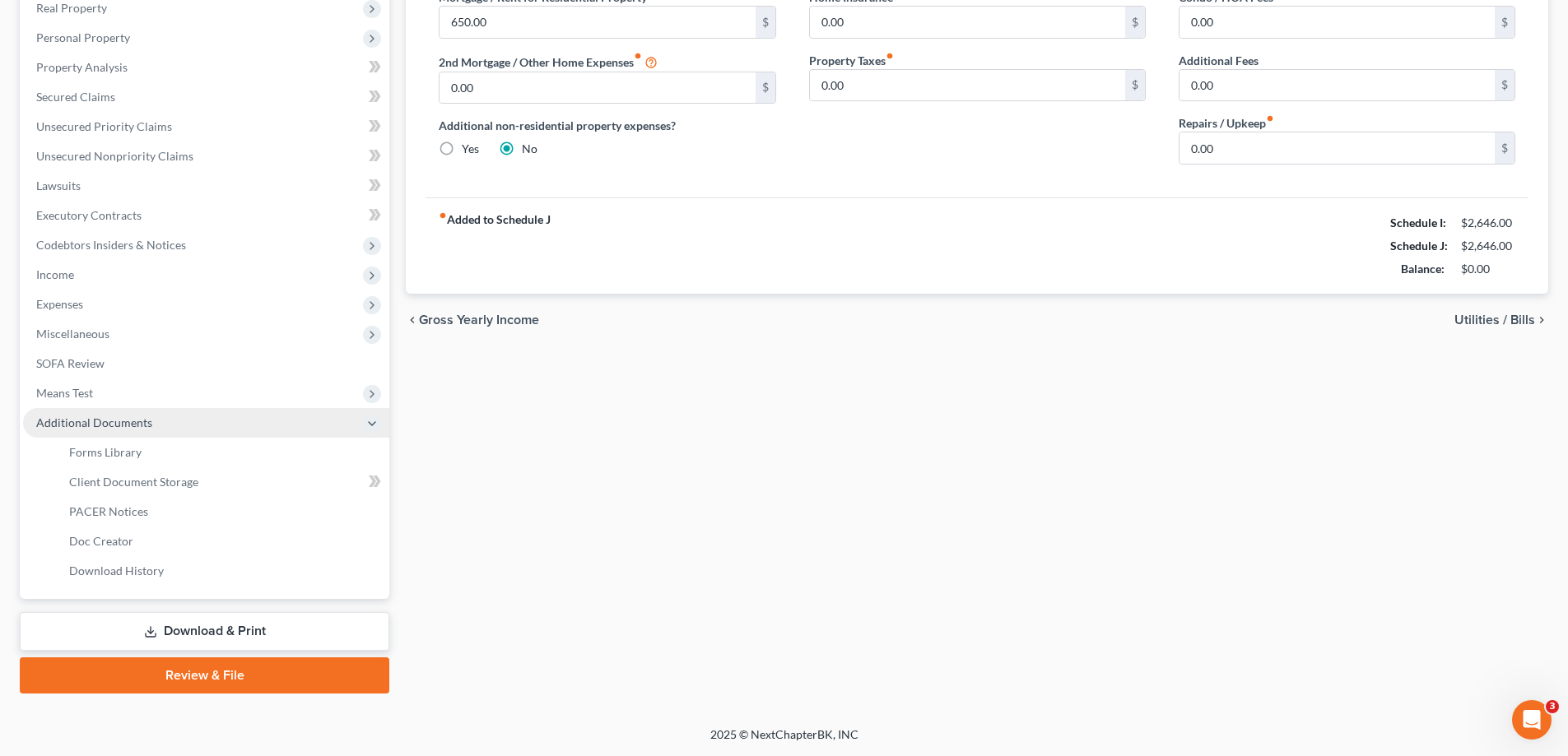
scroll to position [267, 0]
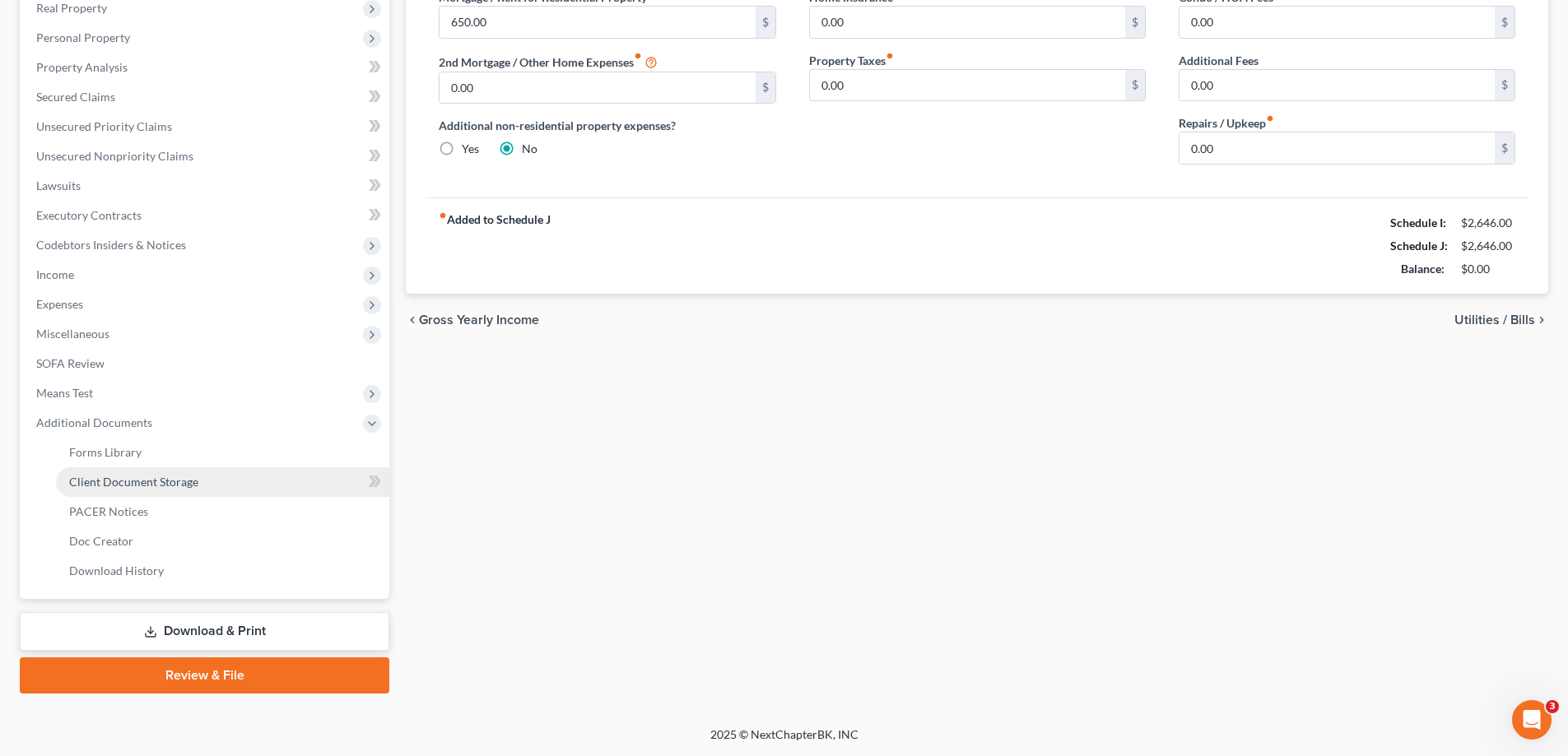
click at [149, 486] on span "Client Document Storage" at bounding box center [133, 481] width 129 height 14
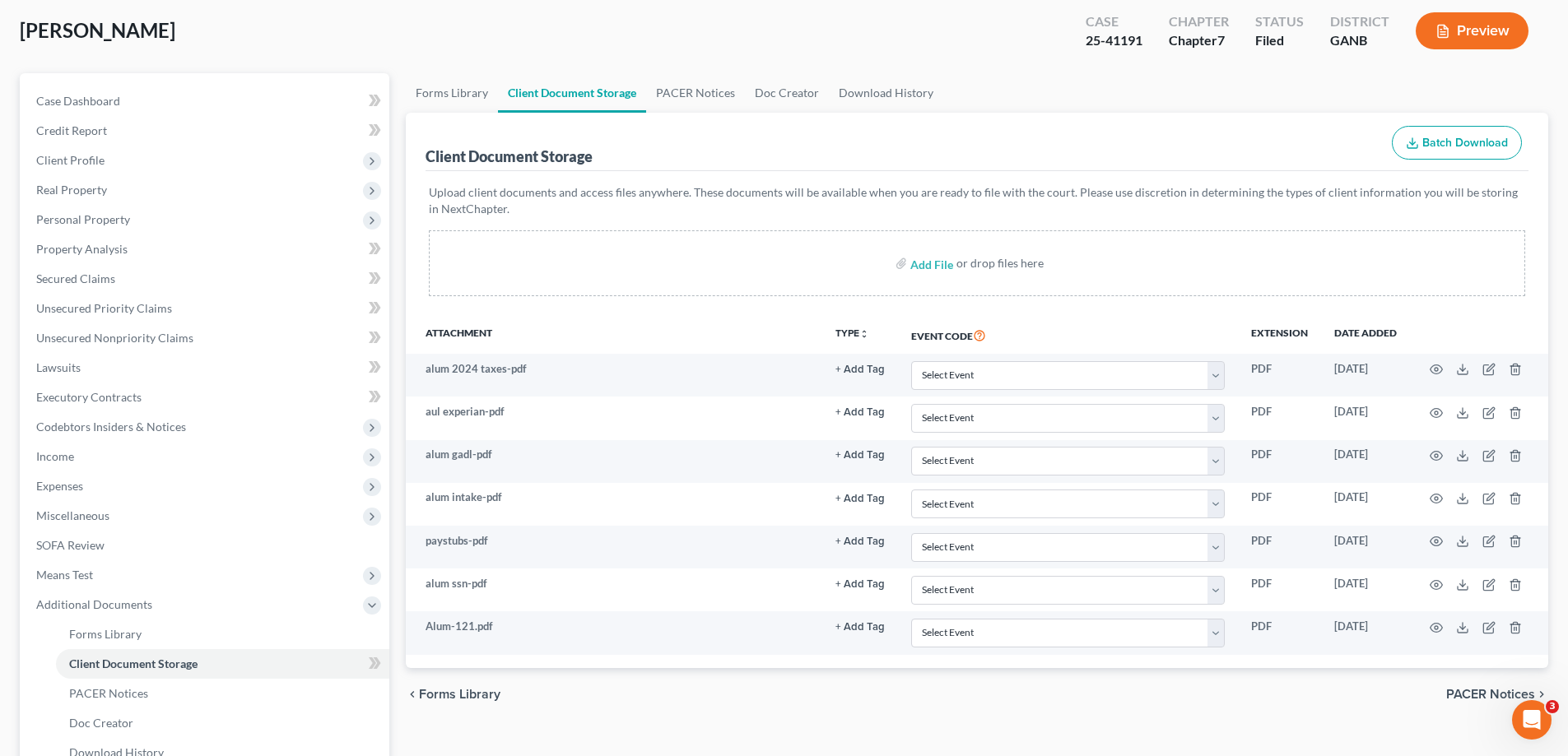
scroll to position [247, 0]
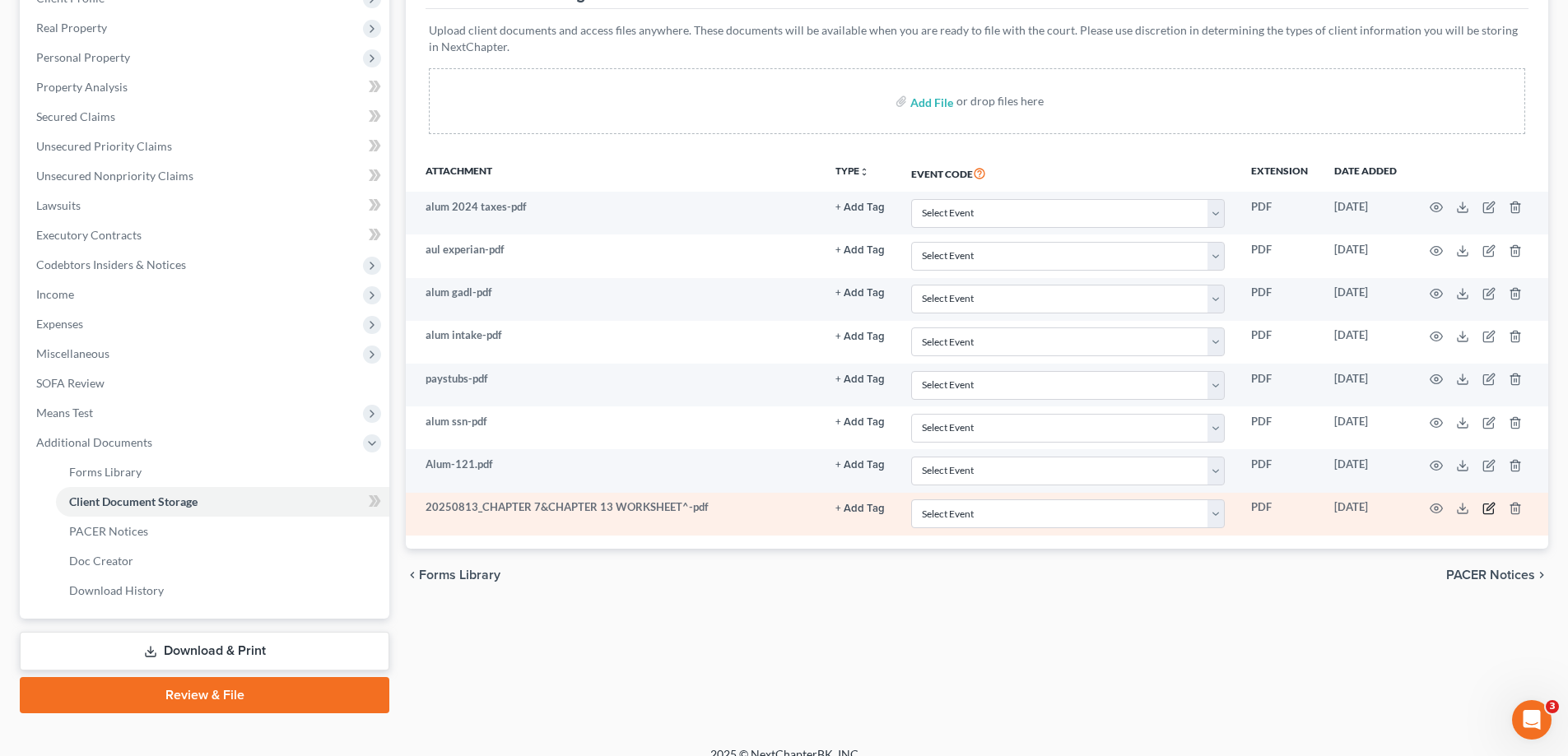
click at [1487, 505] on icon "button" at bounding box center [1488, 508] width 13 height 13
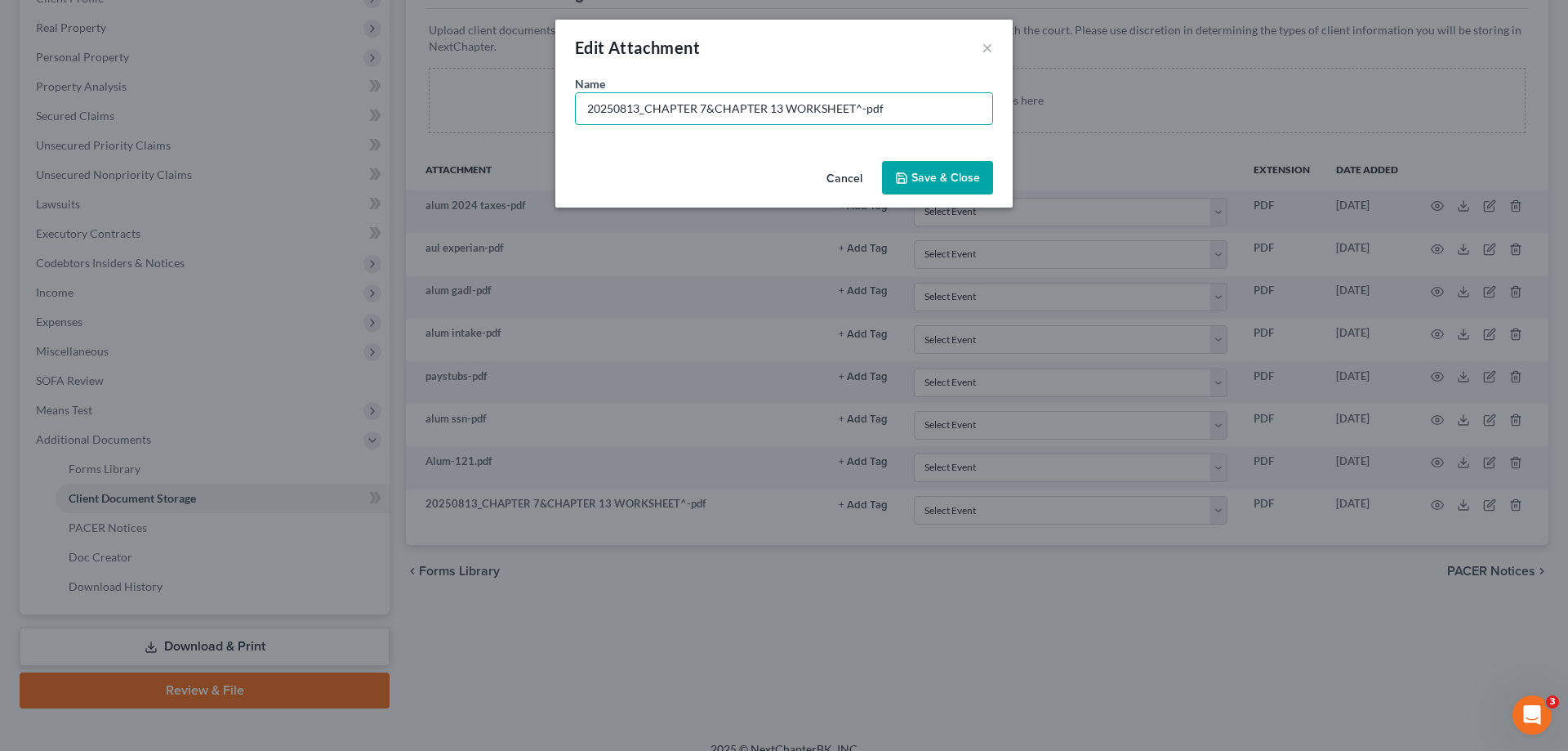
drag, startPoint x: 887, startPoint y: 108, endPoint x: 479, endPoint y: 77, distance: 409.2
click at [485, 80] on div "Edit Attachment × Name * 20250813_CHAPTER 7&CHAPTER 13 WORKSHEET^-pdf Cancel Sa…" at bounding box center [784, 375] width 1568 height 751
type input "Intake & Roadmap"
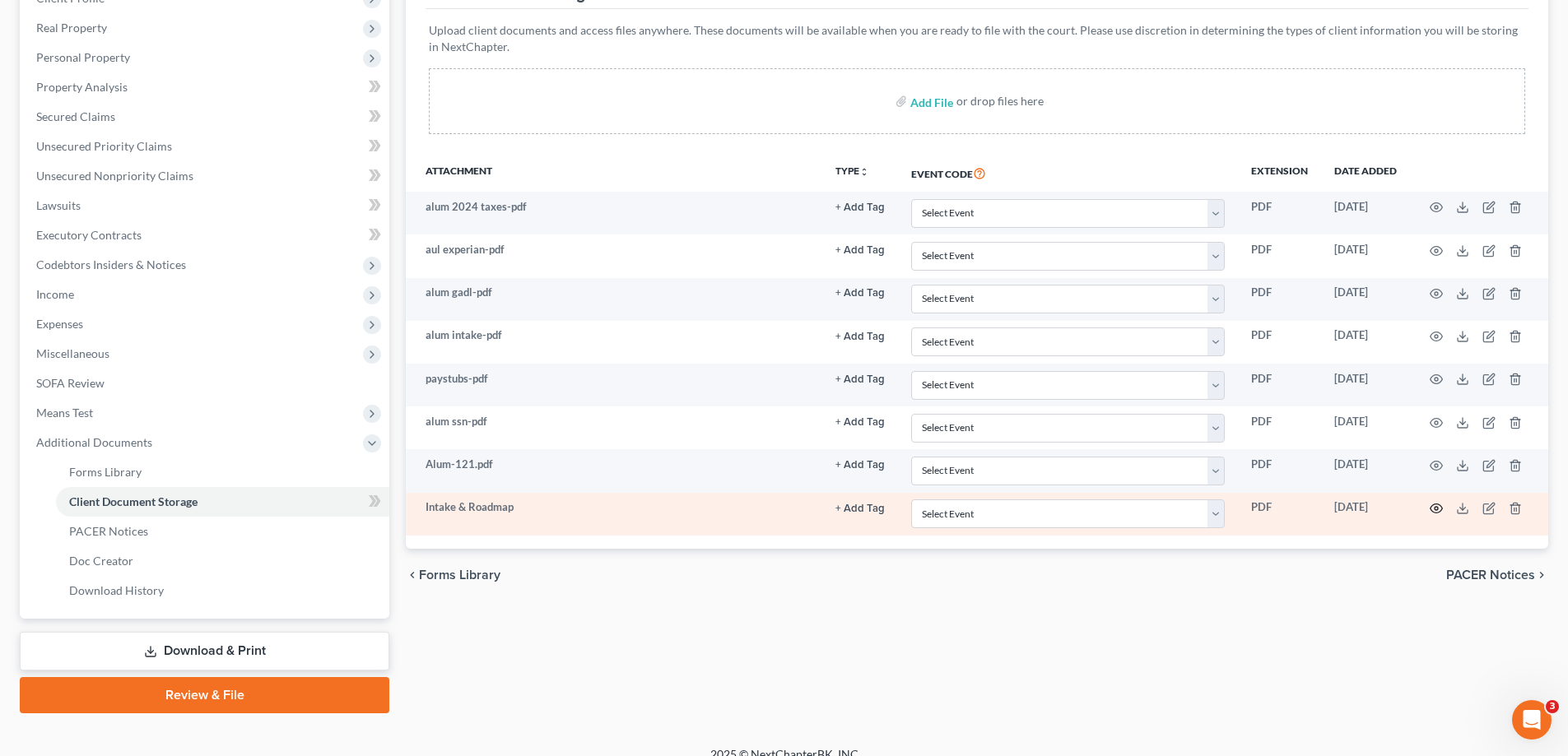
click at [1430, 505] on icon "button" at bounding box center [1436, 508] width 13 height 13
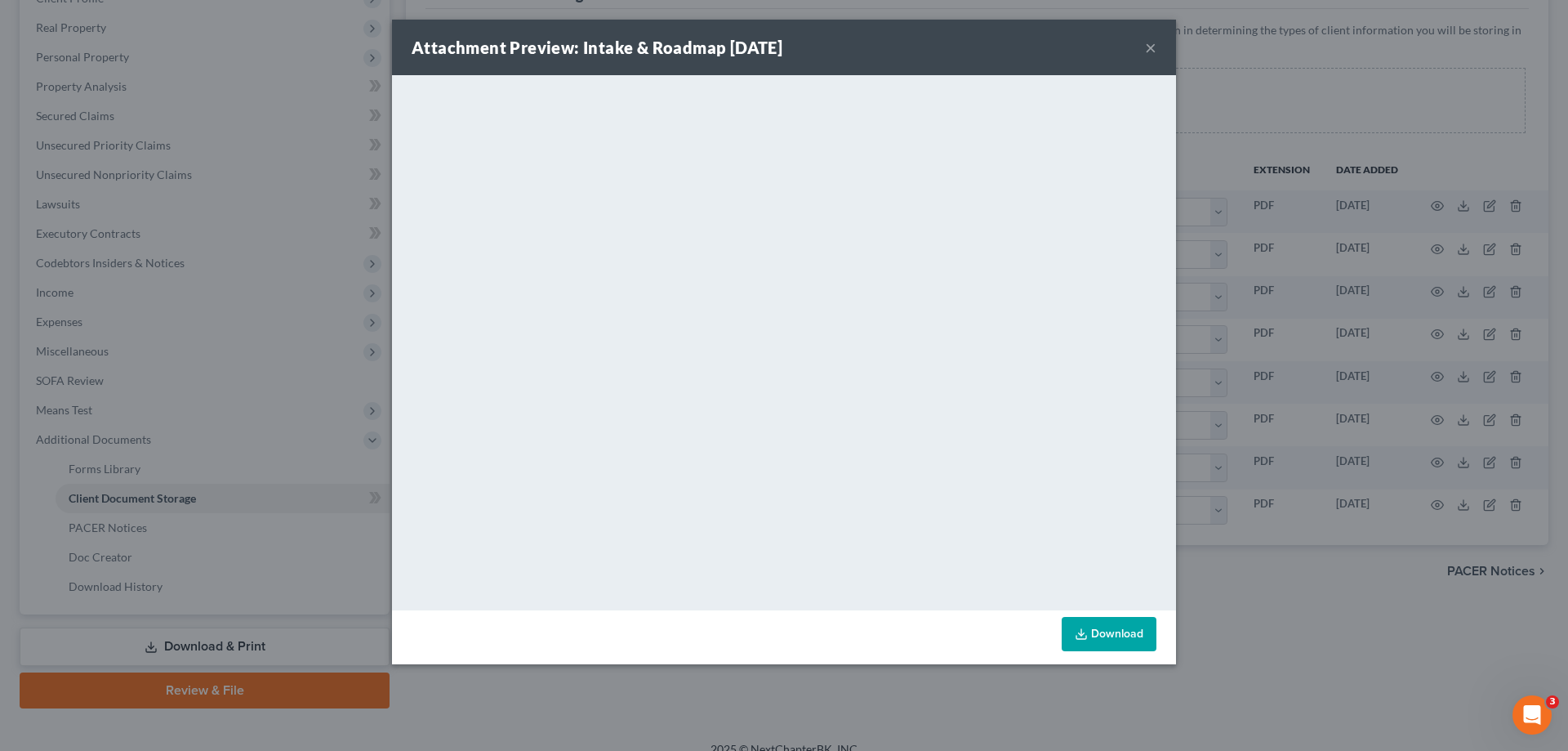
drag, startPoint x: 1152, startPoint y: 48, endPoint x: 1151, endPoint y: 75, distance: 27.0
click at [1152, 48] on button "×" at bounding box center [1151, 48] width 11 height 19
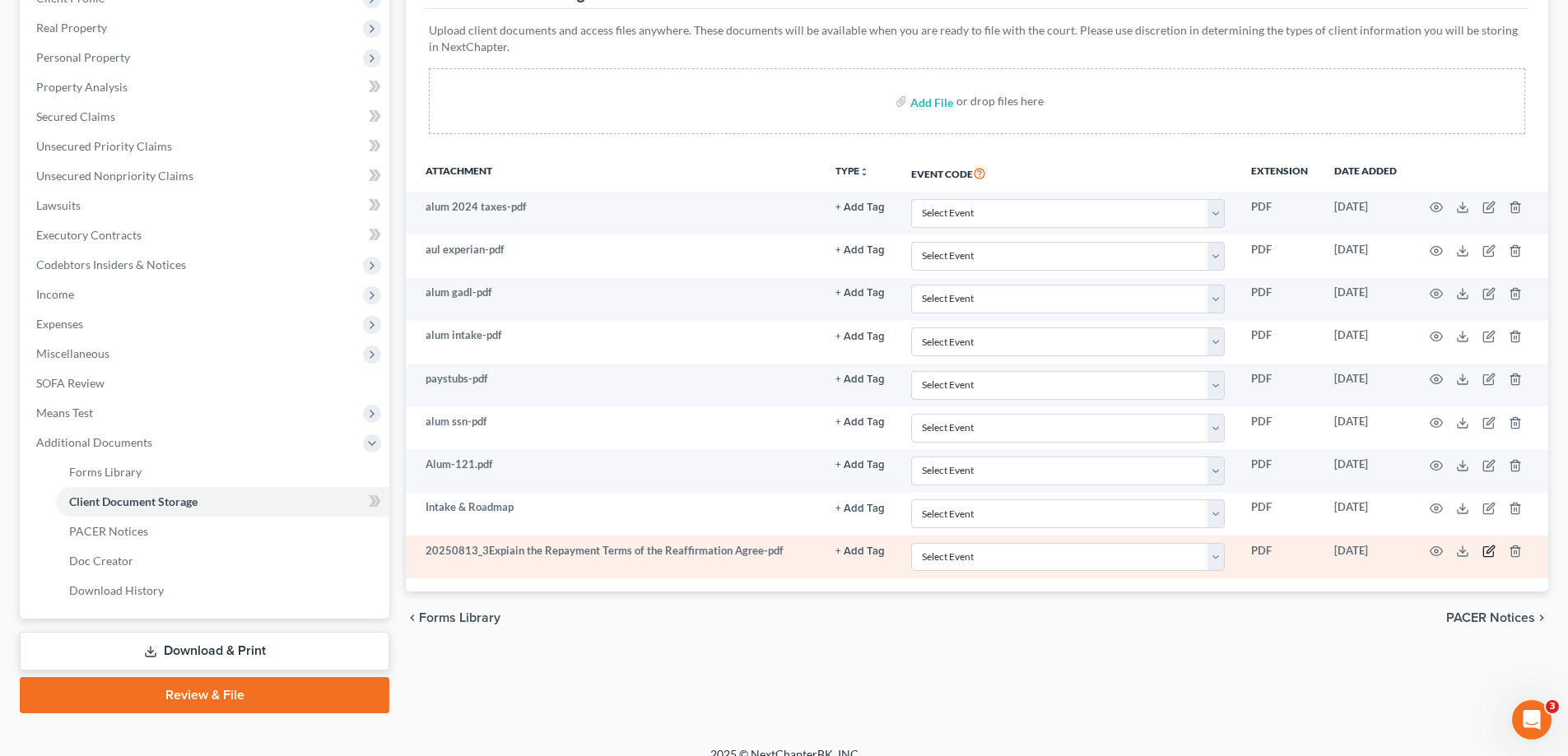
click at [1486, 549] on icon "button" at bounding box center [1488, 551] width 13 height 13
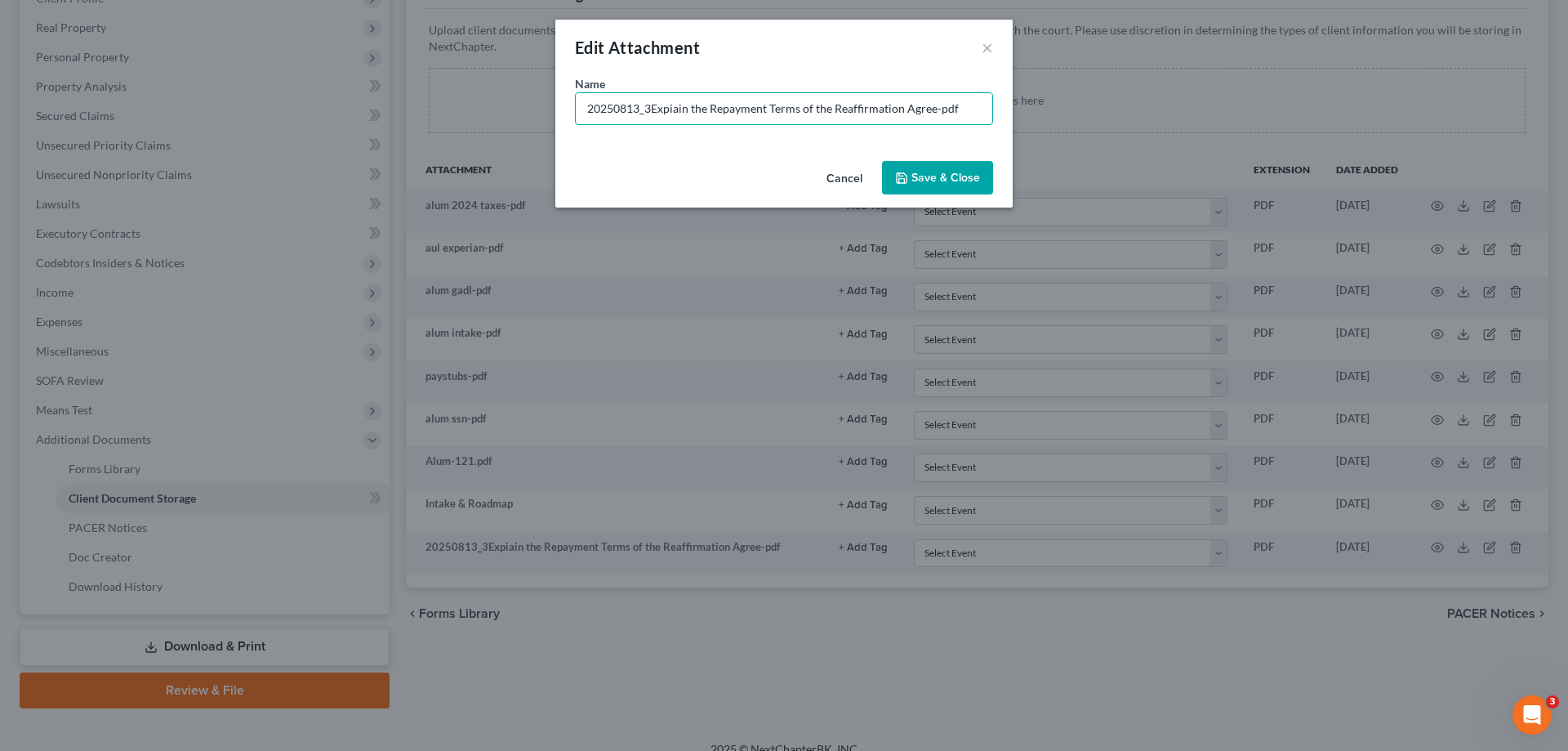
drag, startPoint x: 832, startPoint y: 106, endPoint x: 520, endPoint y: 83, distance: 312.8
click at [520, 83] on div "Edit Attachment × Name * 20250813_3Expiain the Repayment Terms of the Reaffirma…" at bounding box center [784, 375] width 1568 height 751
type input "Reaff-BOA-2018 Toyota Rav 4- "Keep""
click at [970, 176] on span "Save & Close" at bounding box center [946, 177] width 69 height 14
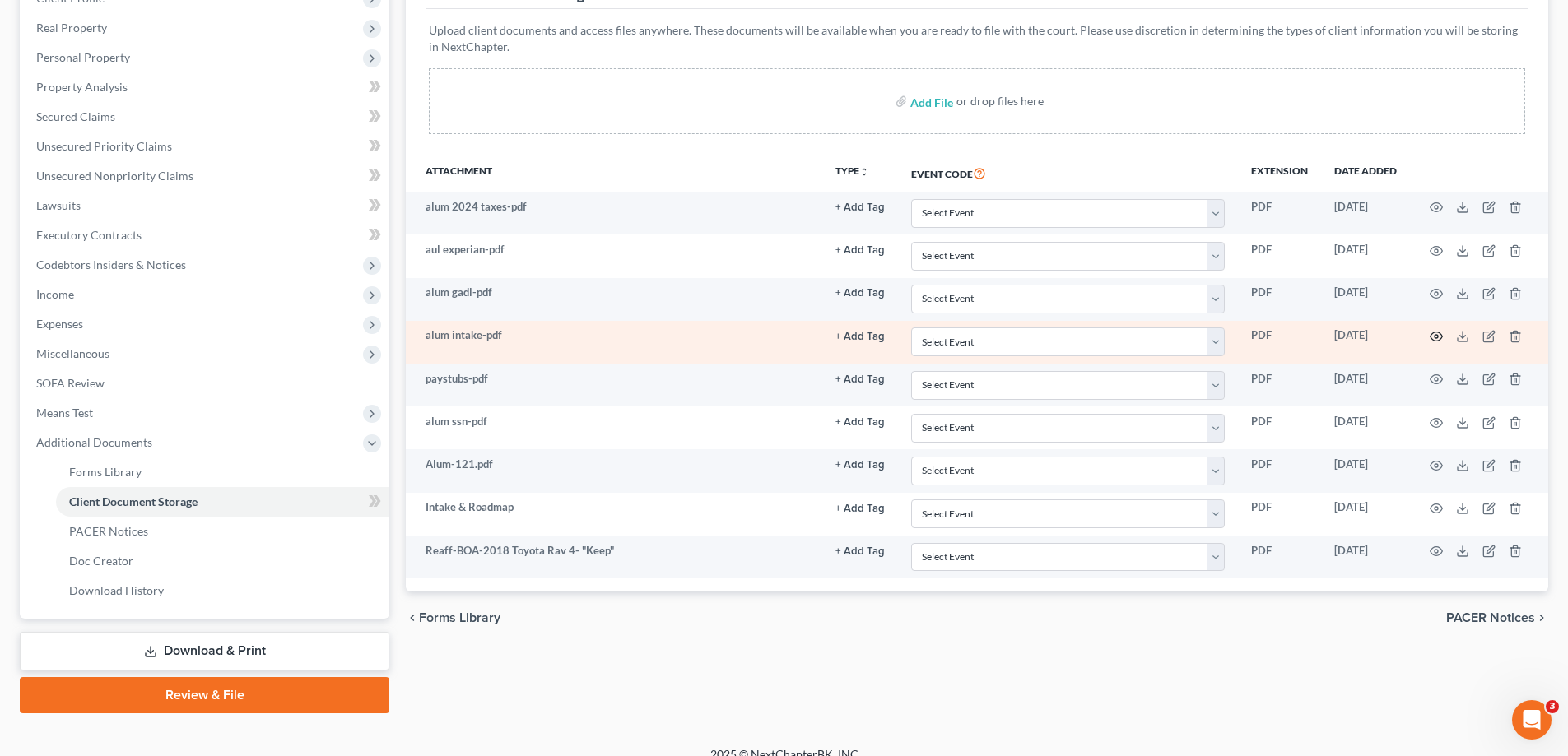
click at [1435, 333] on icon "button" at bounding box center [1436, 336] width 13 height 13
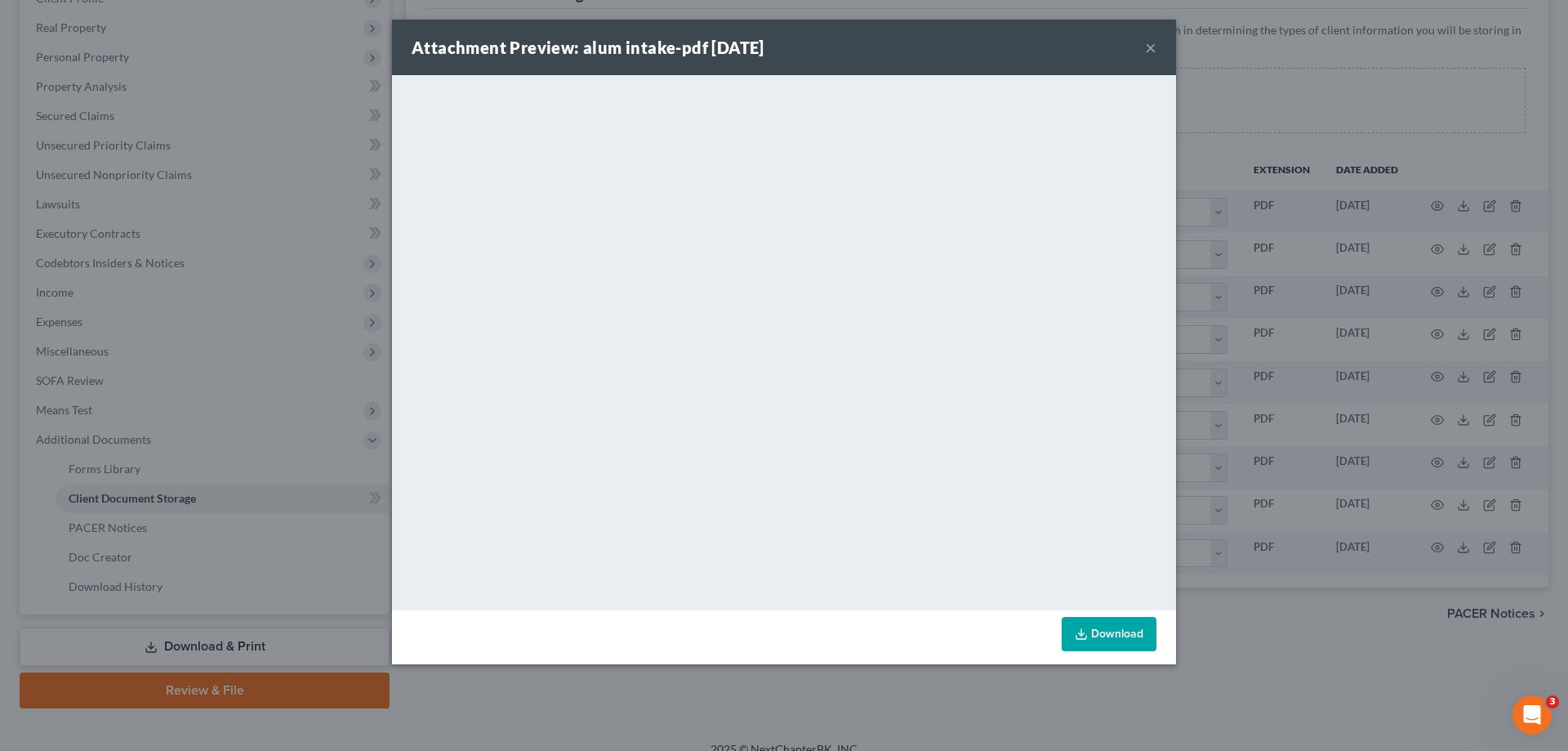
click at [1153, 47] on button "×" at bounding box center [1151, 48] width 11 height 19
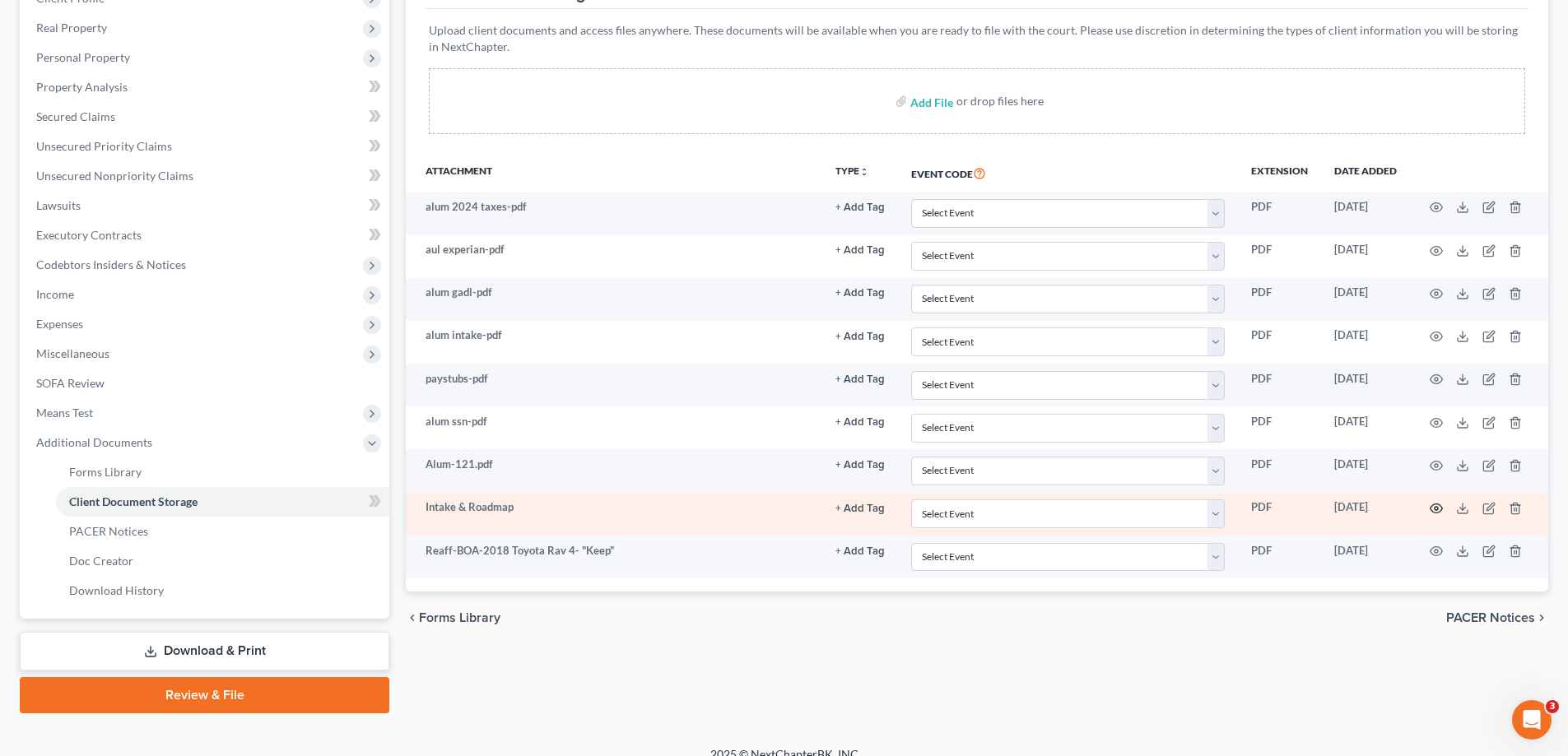
click at [1435, 505] on icon "button" at bounding box center [1436, 508] width 13 height 13
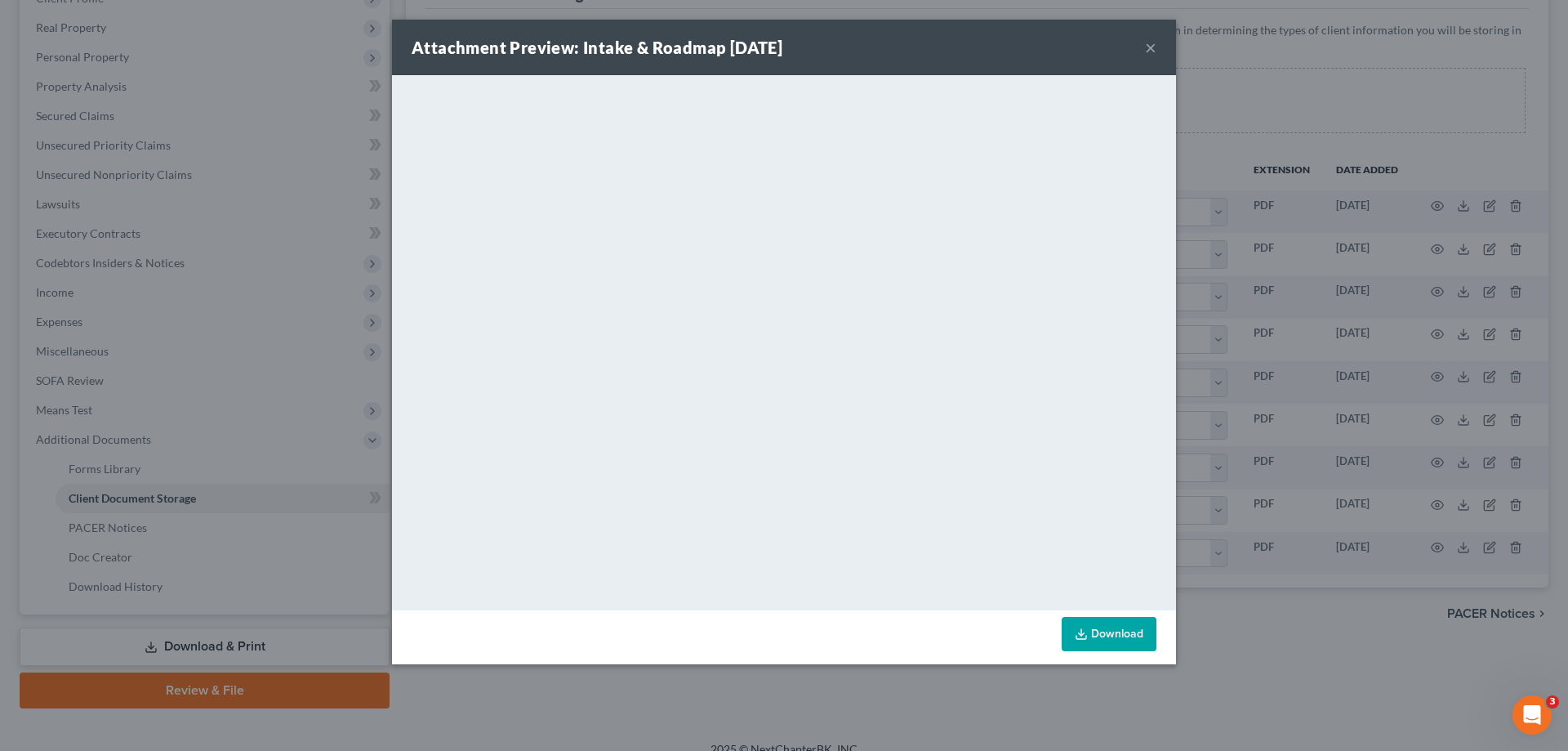
click at [1150, 44] on button "×" at bounding box center [1151, 48] width 11 height 19
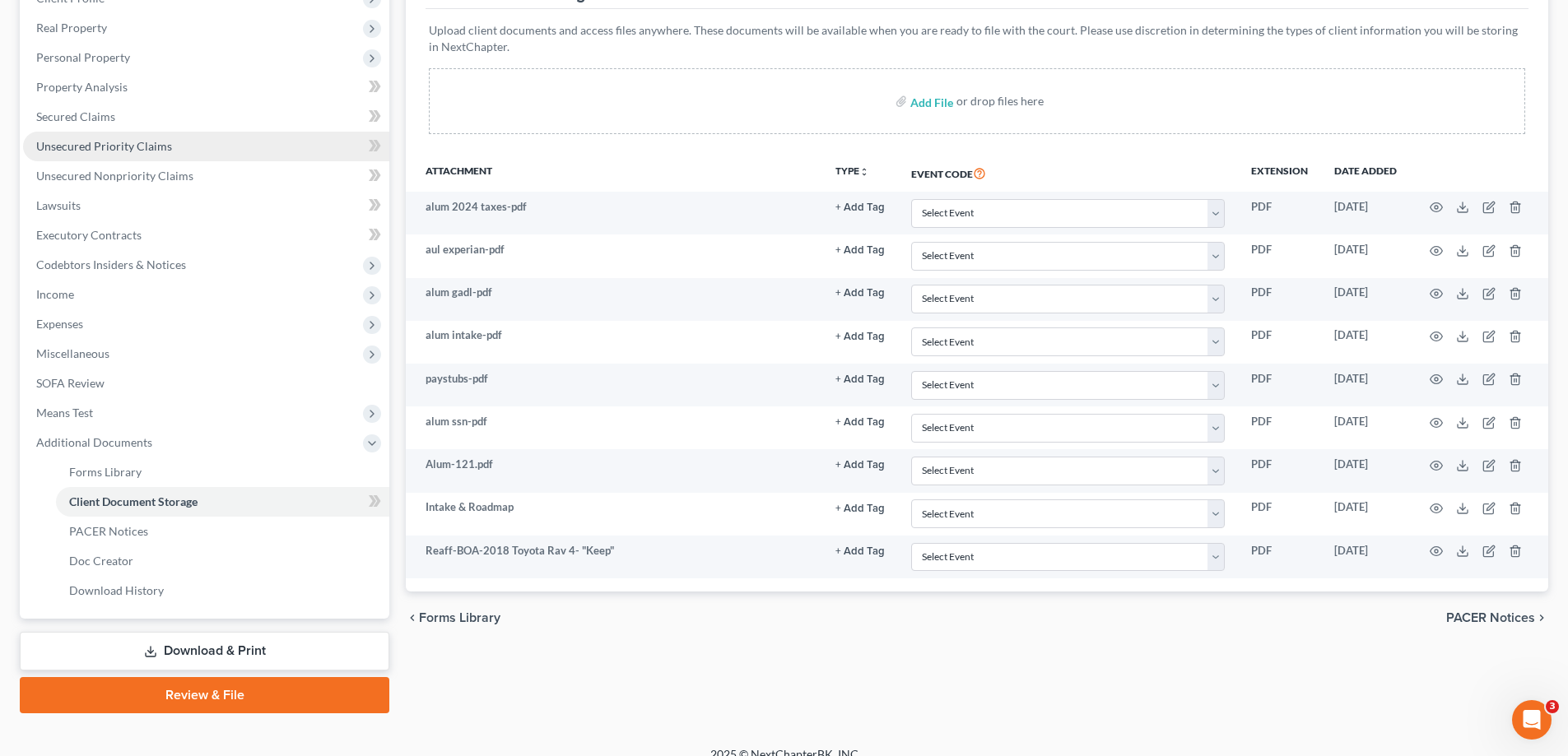
scroll to position [0, 0]
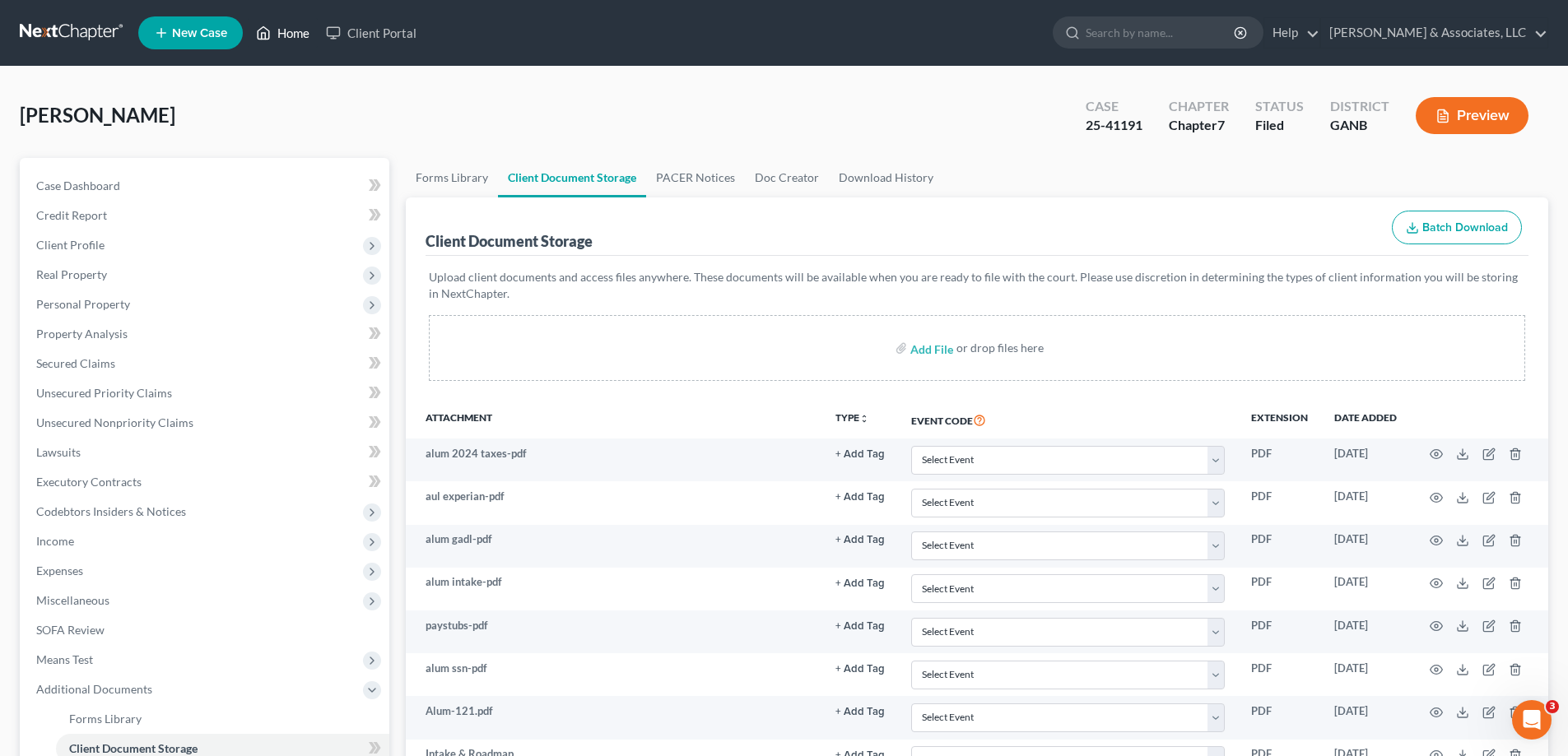
drag, startPoint x: 288, startPoint y: 28, endPoint x: 770, endPoint y: 61, distance: 483.1
click at [288, 28] on link "Home" at bounding box center [283, 32] width 70 height 29
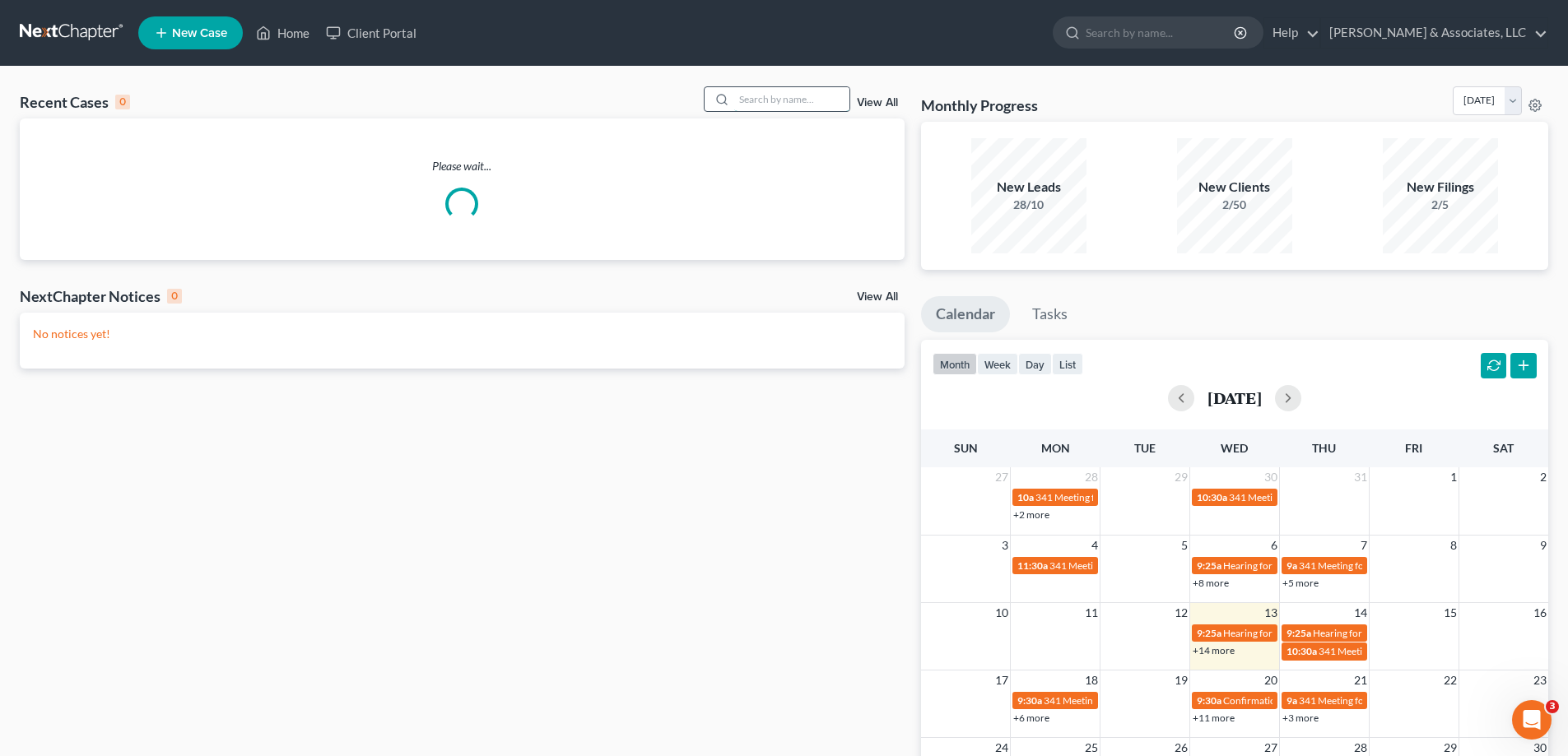
click at [760, 94] on input "search" at bounding box center [792, 99] width 116 height 24
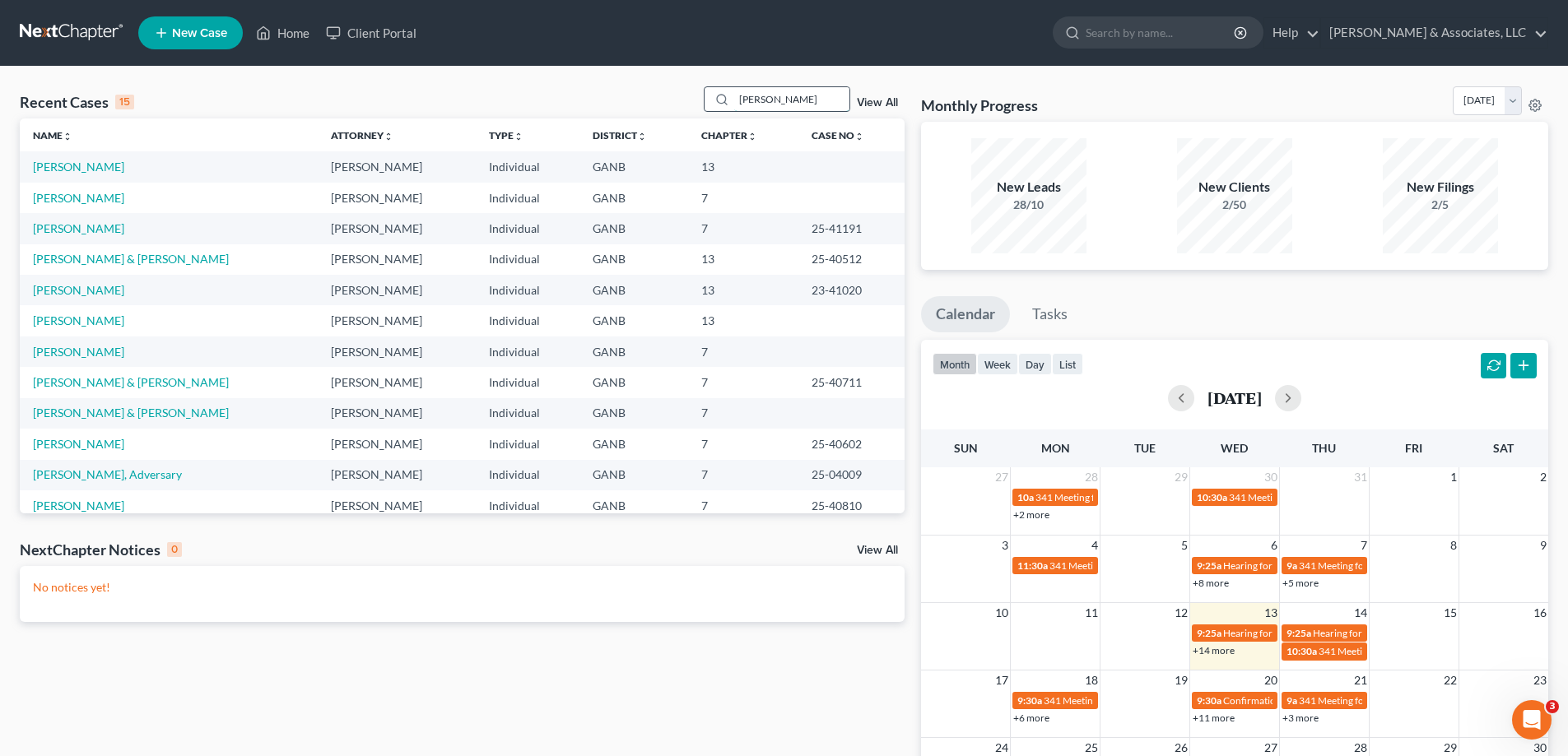
type input "[PERSON_NAME]"
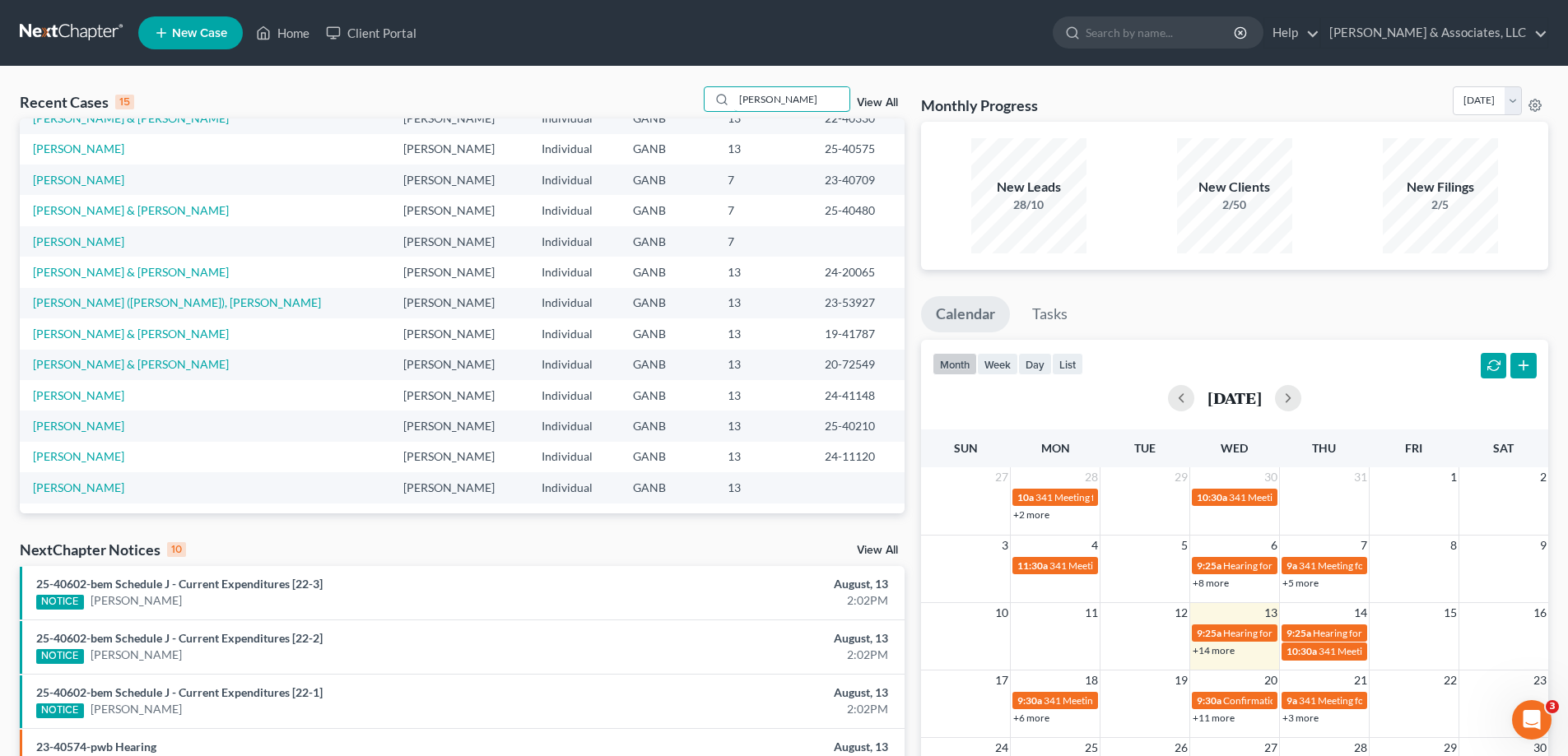
scroll to position [113, 0]
click at [82, 393] on link "[PERSON_NAME]" at bounding box center [78, 393] width 92 height 14
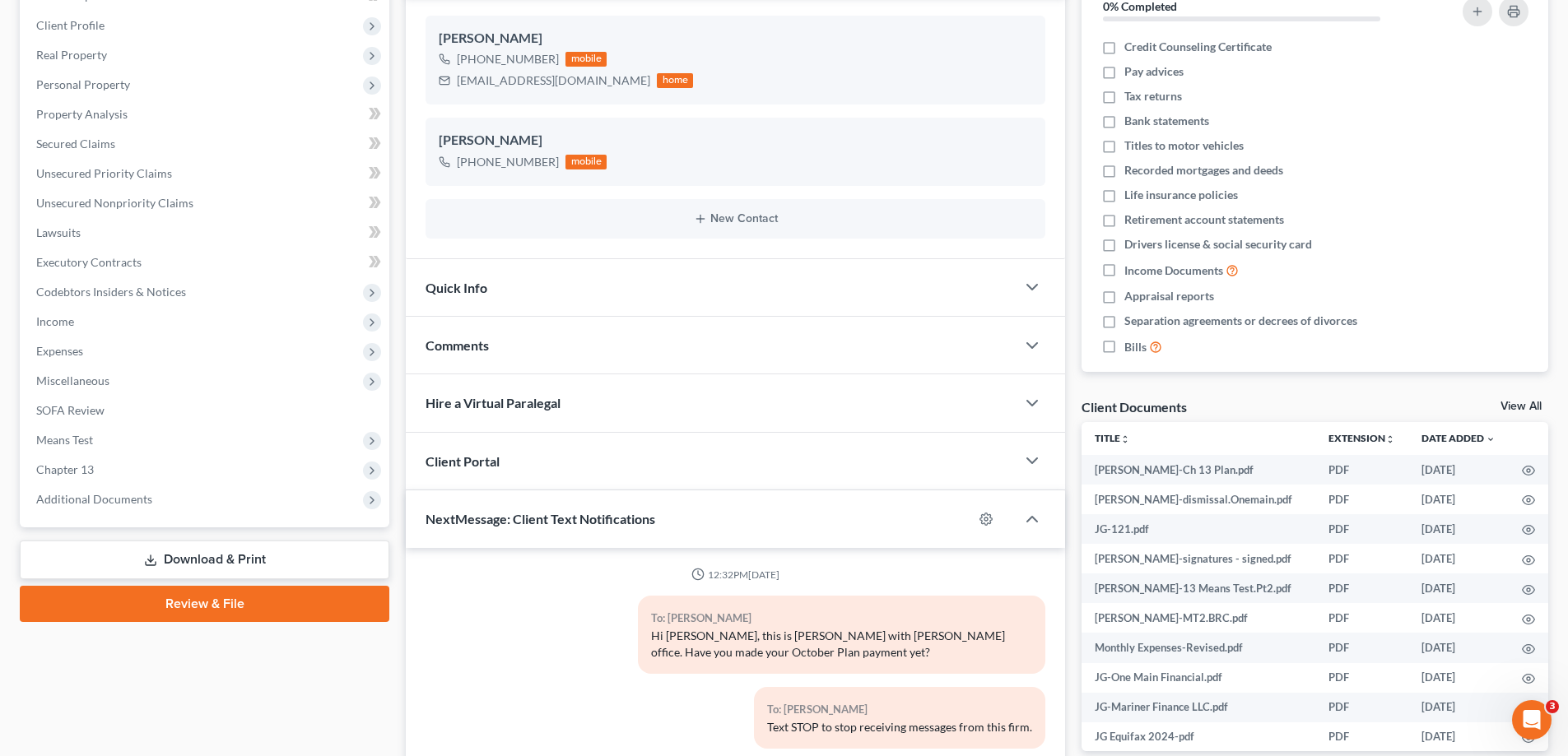
scroll to position [329, 0]
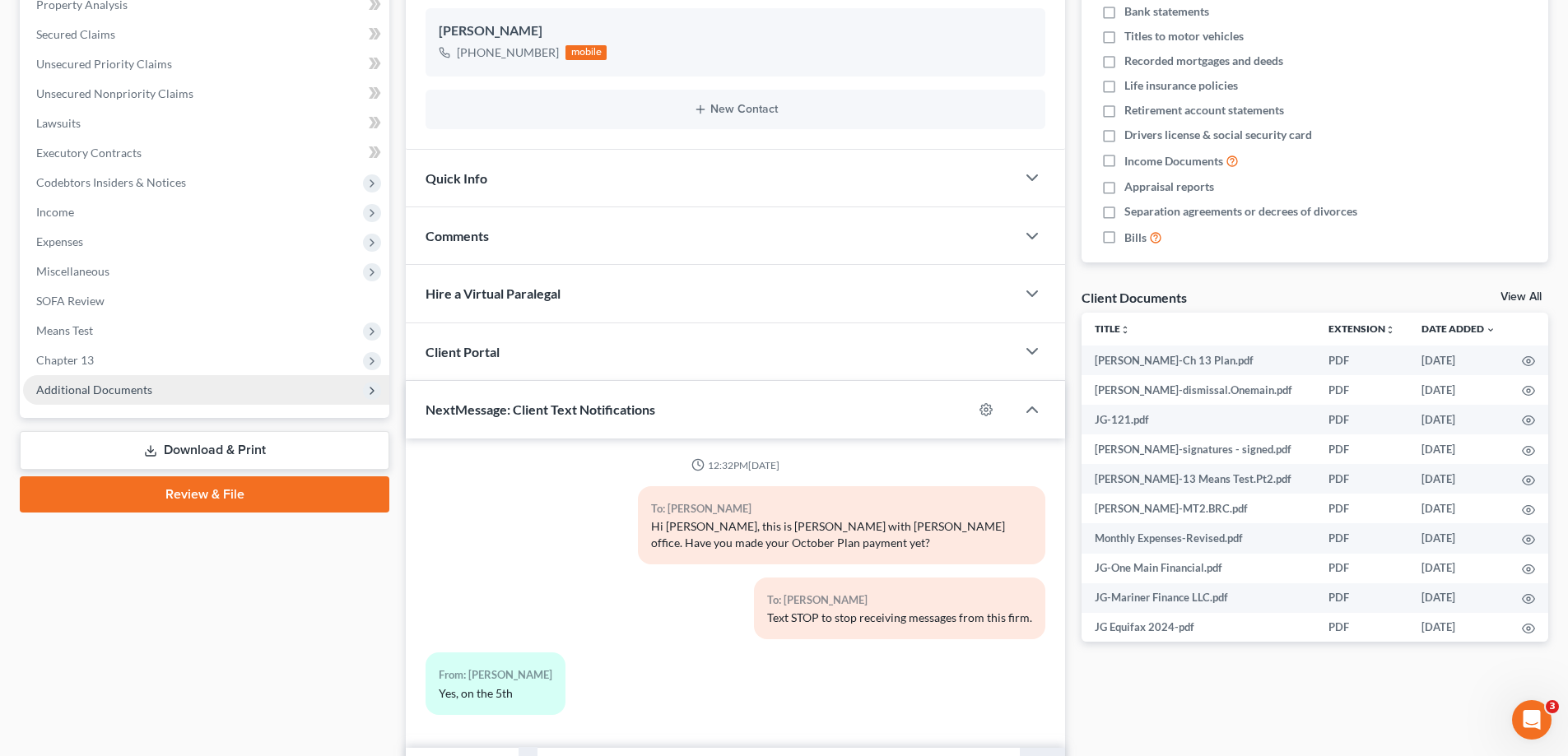
click at [117, 388] on span "Additional Documents" at bounding box center [94, 389] width 116 height 14
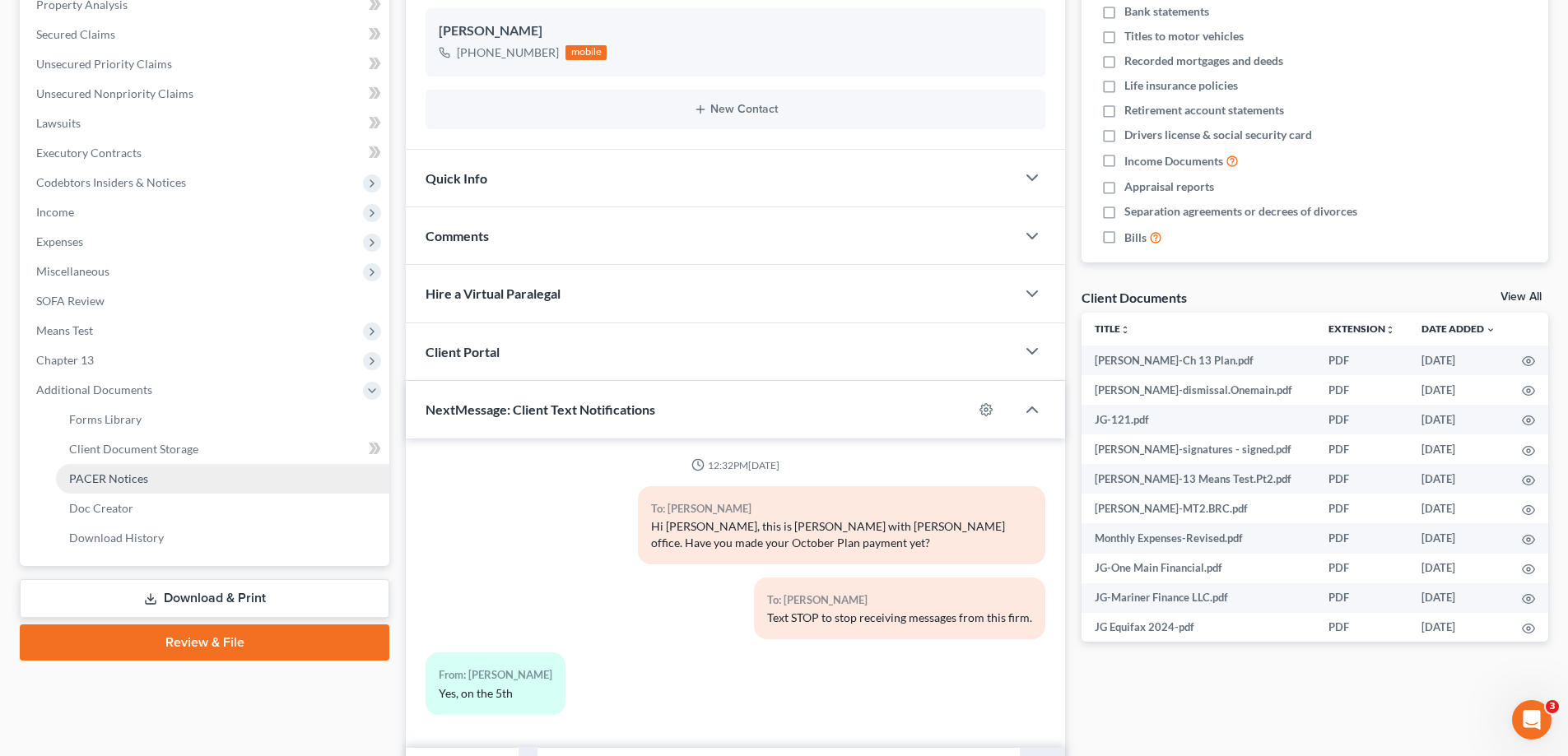
click at [105, 478] on span "PACER Notices" at bounding box center [108, 478] width 79 height 14
